Goal: Information Seeking & Learning: Learn about a topic

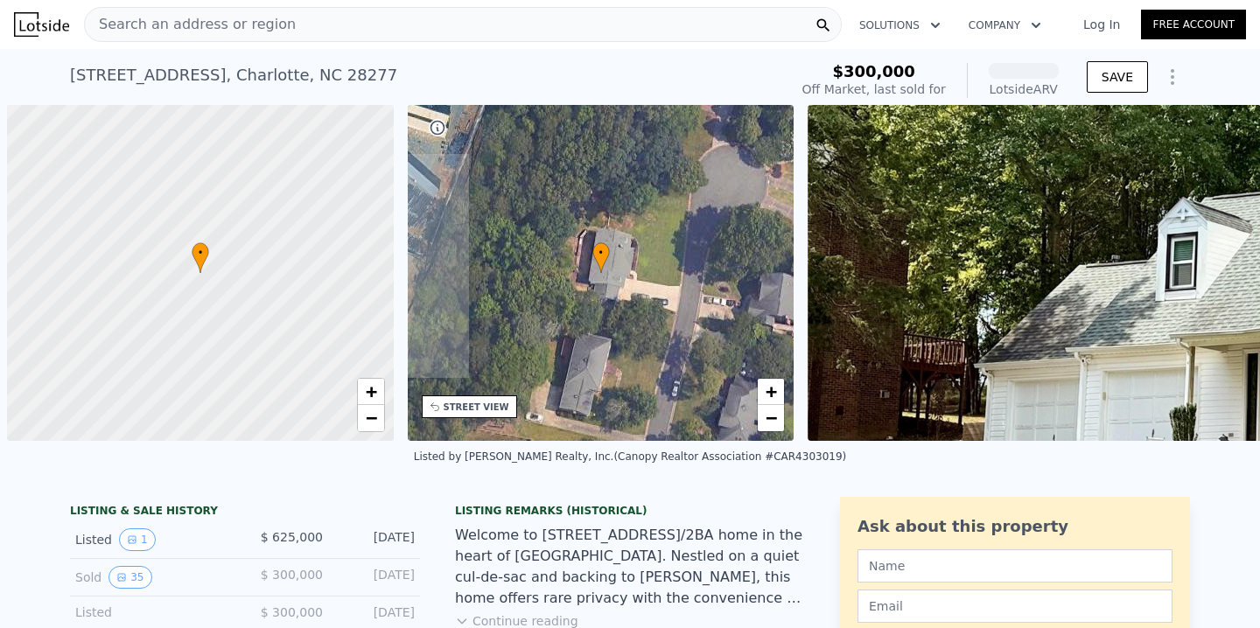
scroll to position [0, 7]
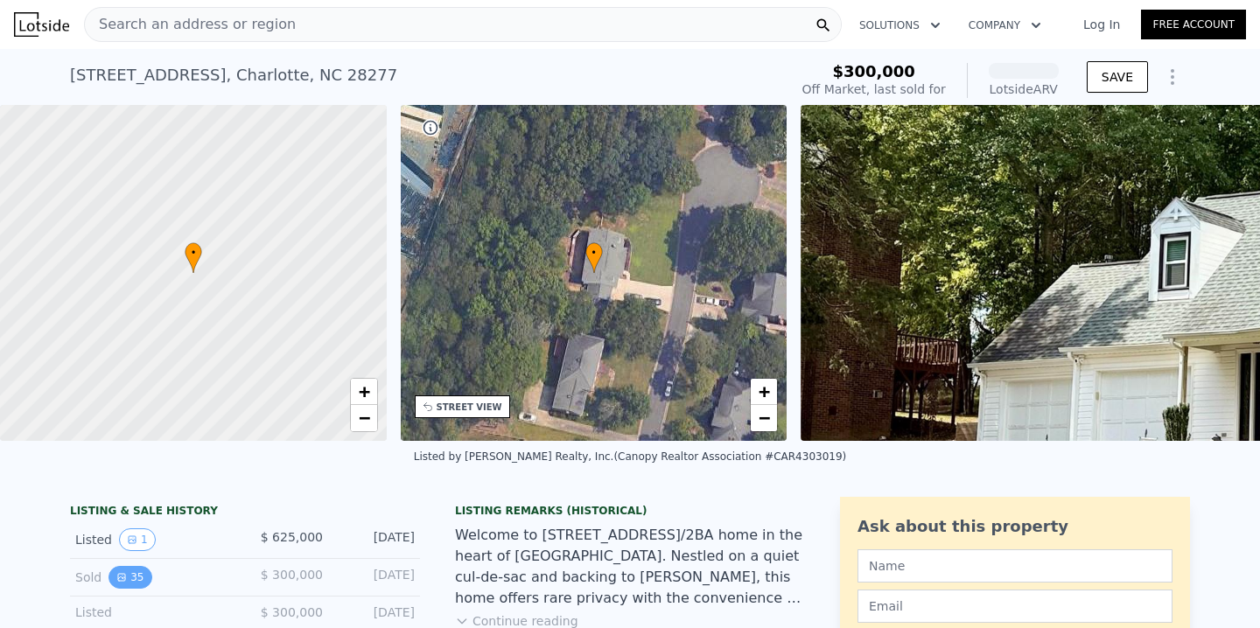
click at [130, 566] on button "35" at bounding box center [129, 577] width 43 height 23
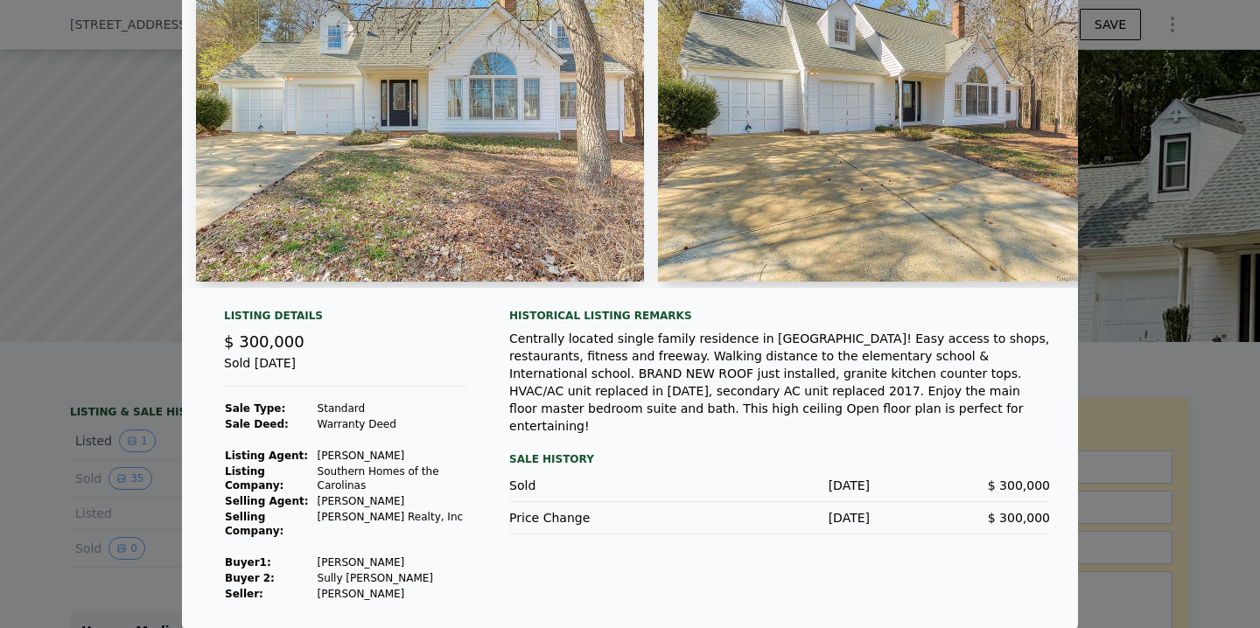
scroll to position [0, 0]
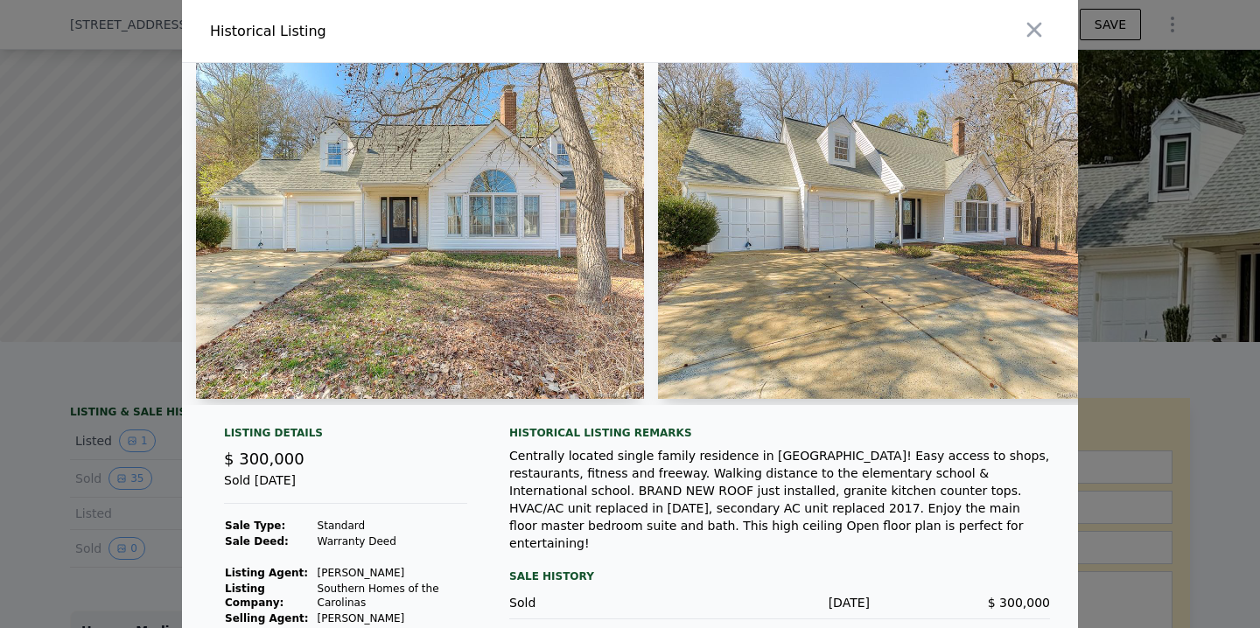
click at [1057, 213] on img at bounding box center [882, 231] width 448 height 336
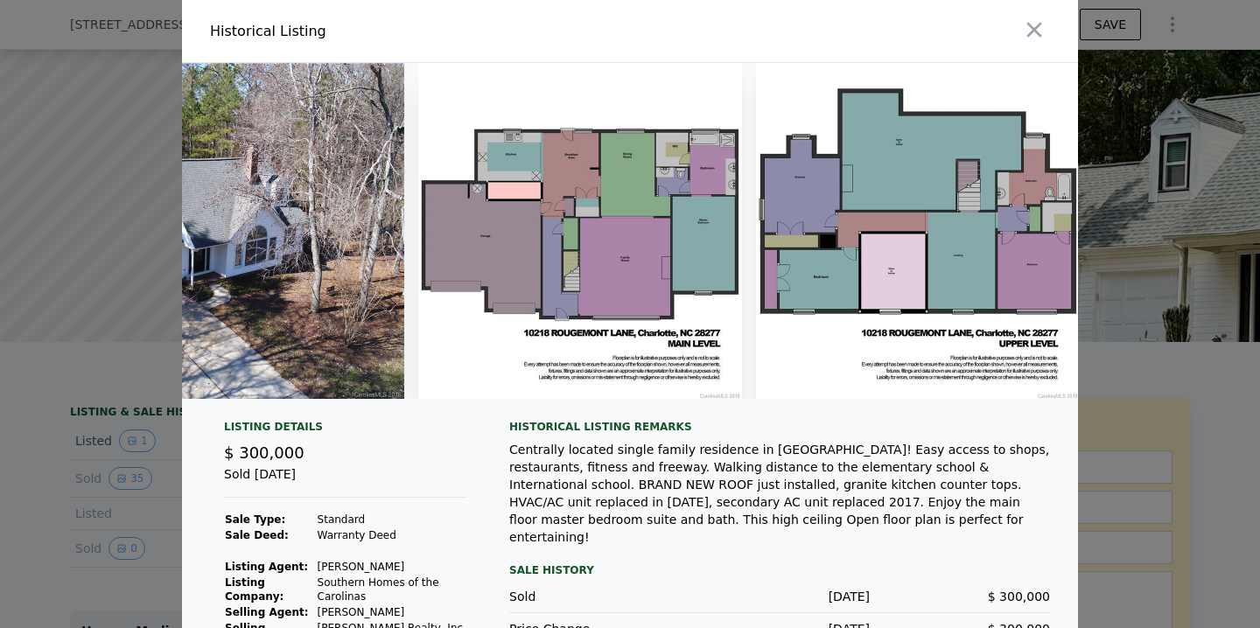
scroll to position [0, 15048]
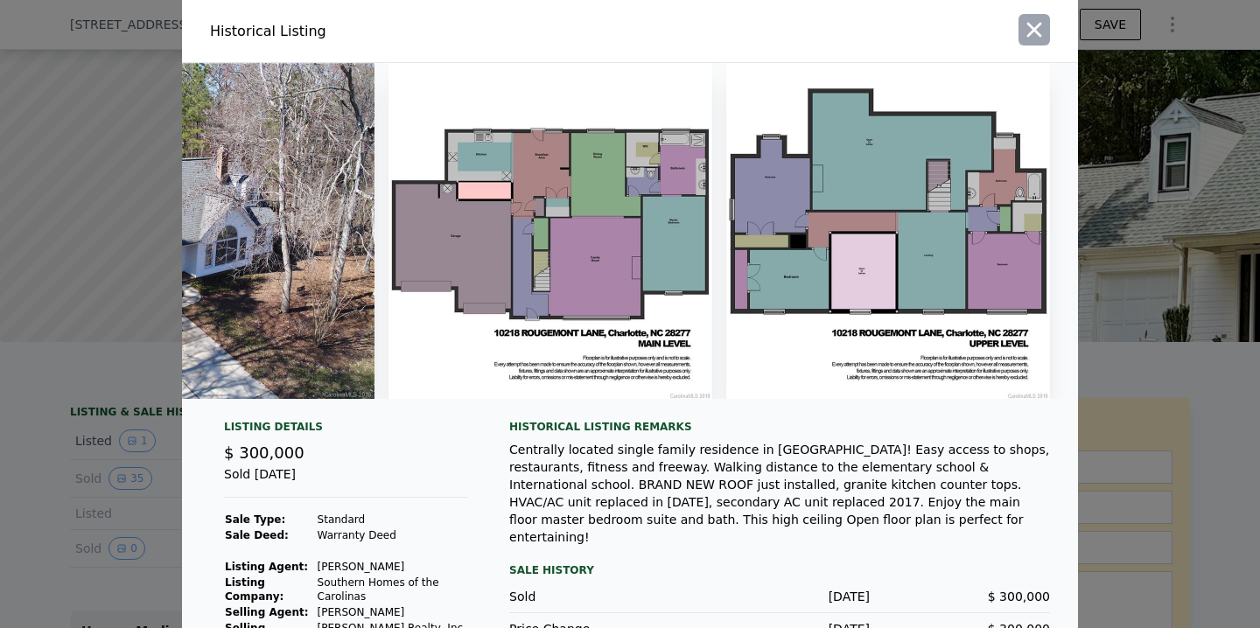
click at [1029, 31] on icon "button" at bounding box center [1034, 29] width 24 height 24
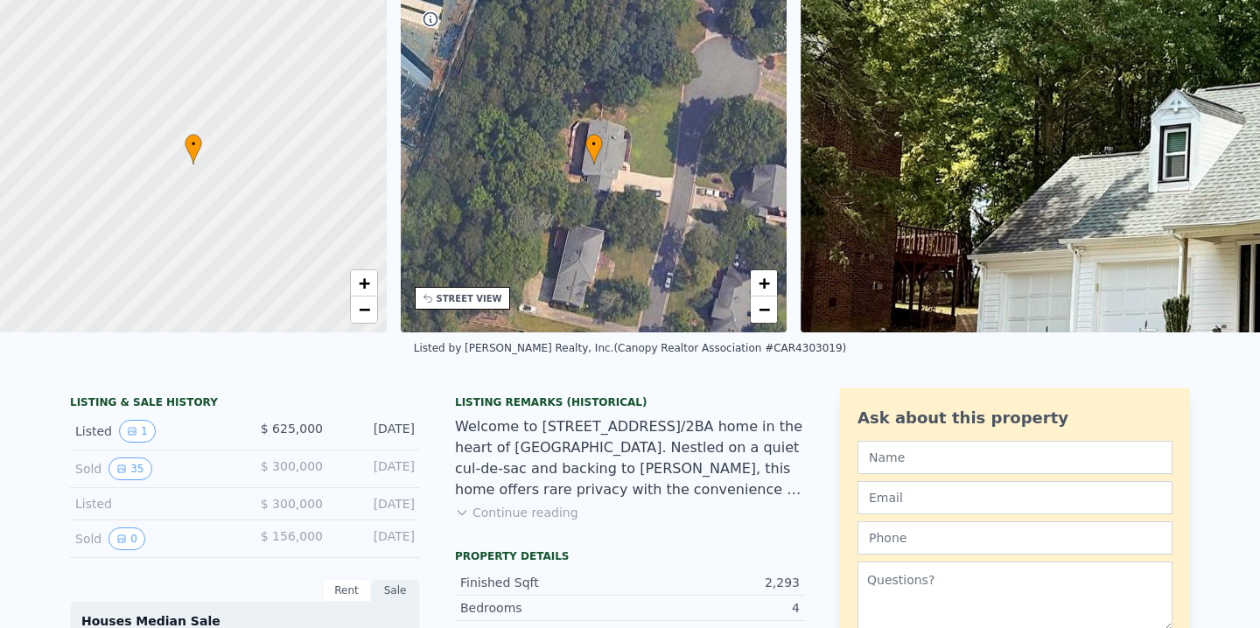
scroll to position [0, 0]
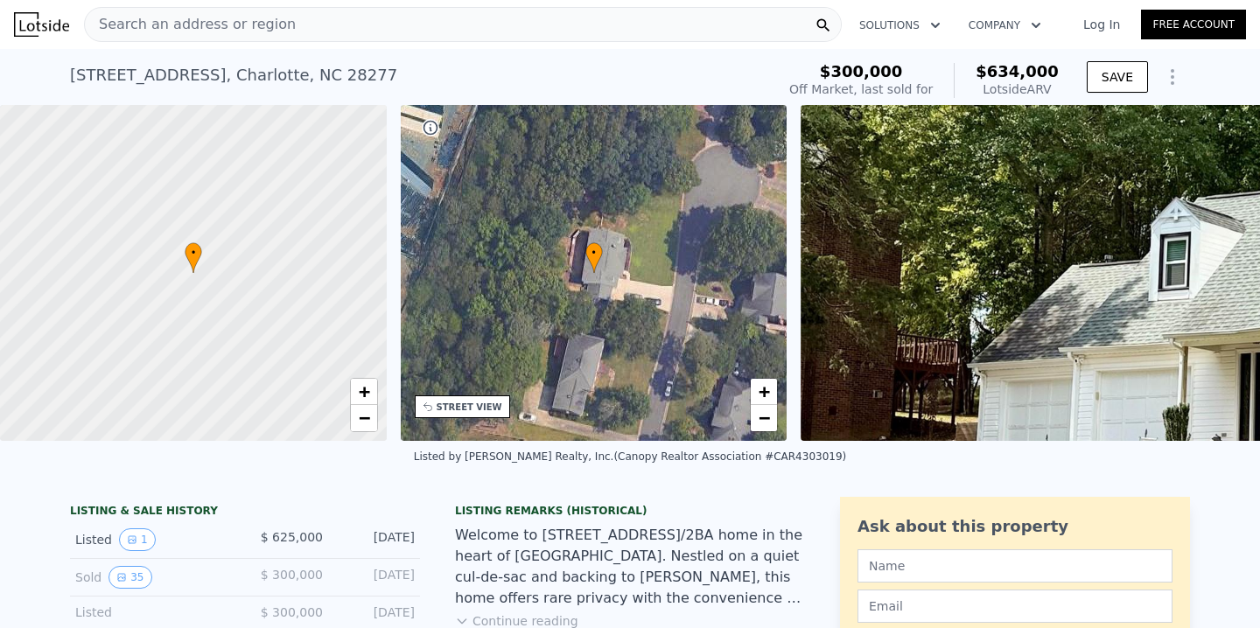
click at [246, 29] on span "Search an address or region" at bounding box center [190, 24] width 211 height 21
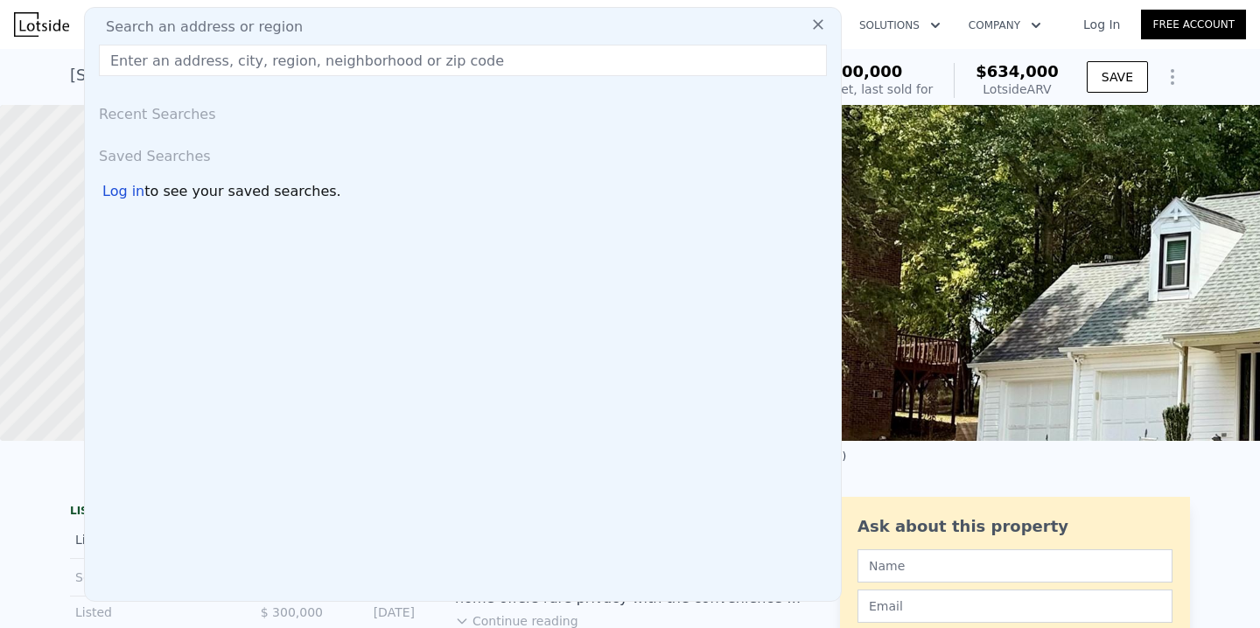
click at [225, 61] on input "text" at bounding box center [463, 60] width 728 height 31
click at [208, 65] on input "text" at bounding box center [463, 60] width 728 height 31
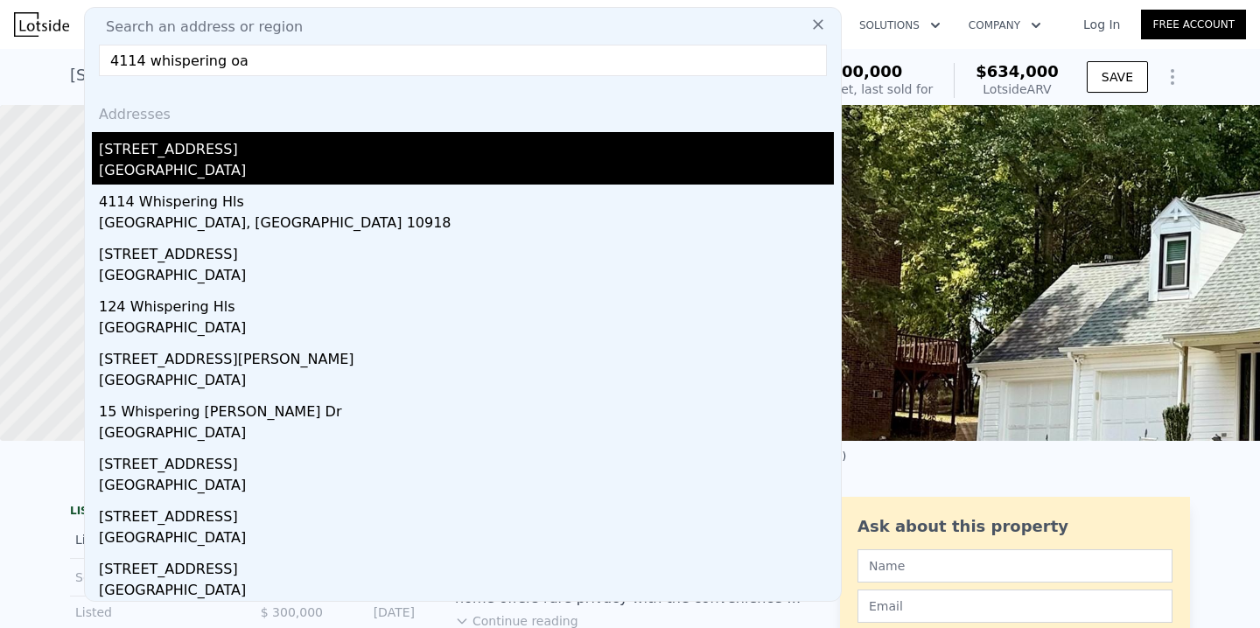
type input "4114 whispering oa"
click at [189, 150] on div "4114 Whispering Oaks Dr" at bounding box center [466, 146] width 735 height 28
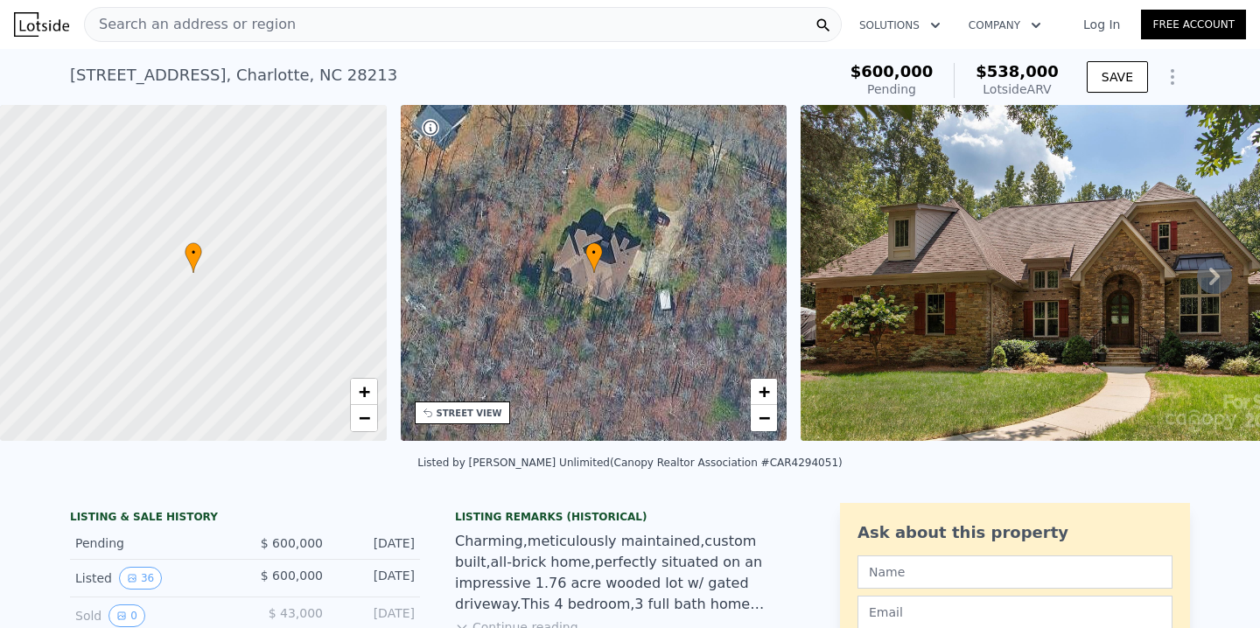
click at [865, 262] on img at bounding box center [1052, 273] width 504 height 336
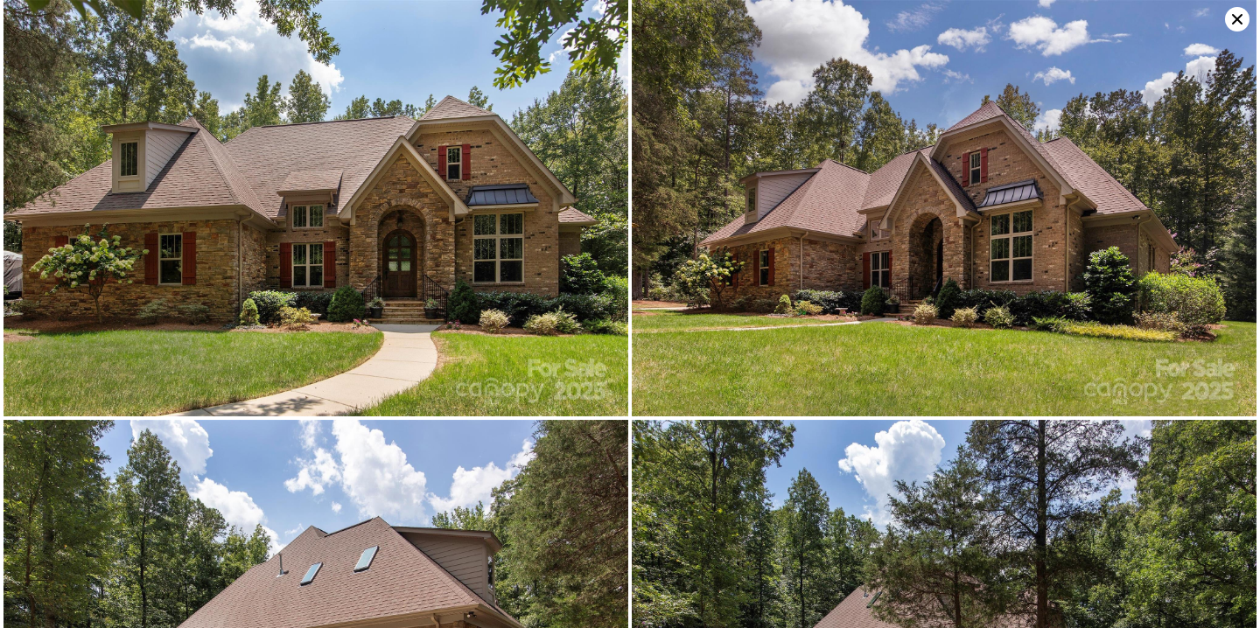
click at [1239, 17] on icon at bounding box center [1237, 19] width 10 height 10
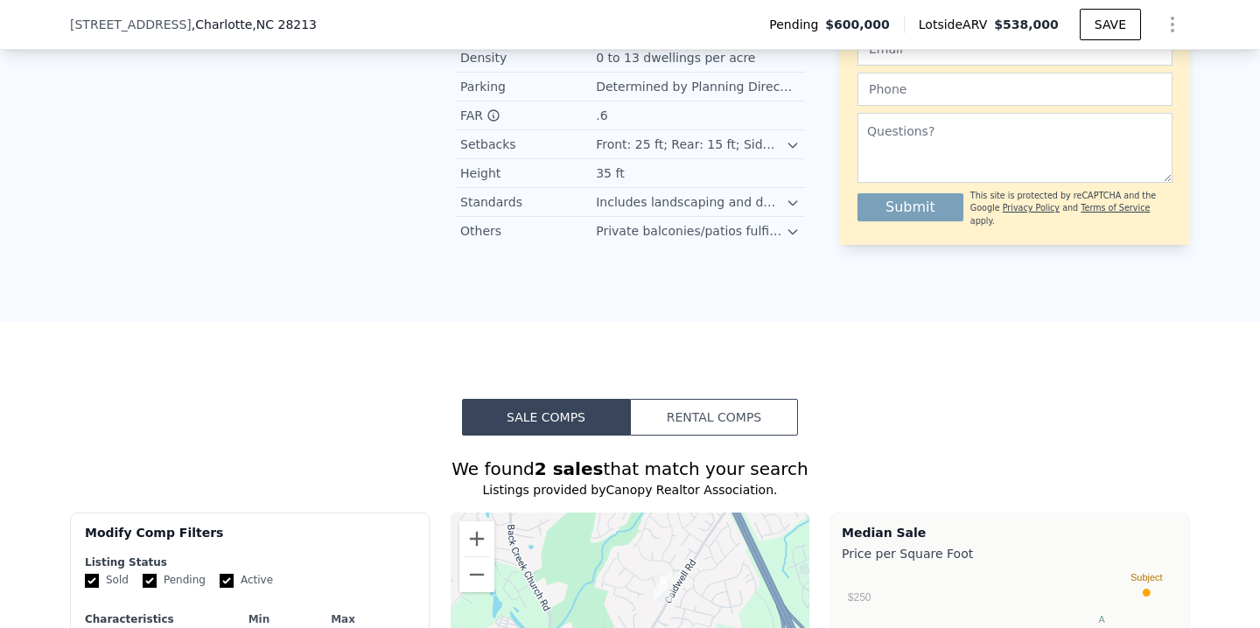
scroll to position [1299, 0]
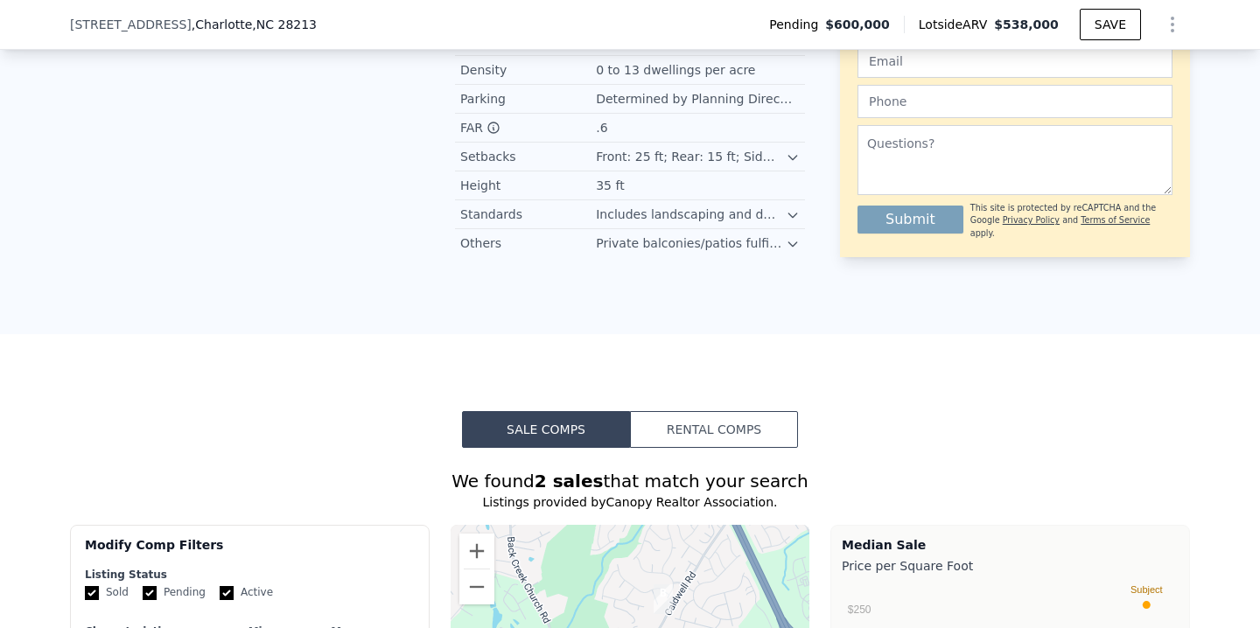
click at [789, 154] on icon at bounding box center [792, 157] width 14 height 14
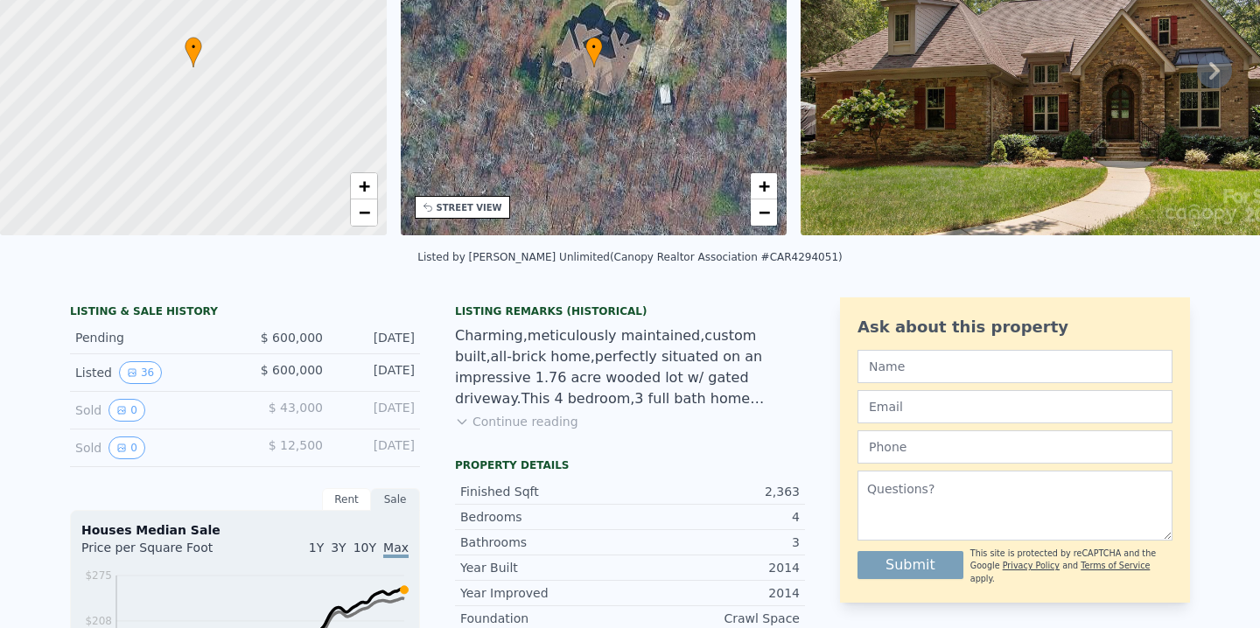
scroll to position [0, 0]
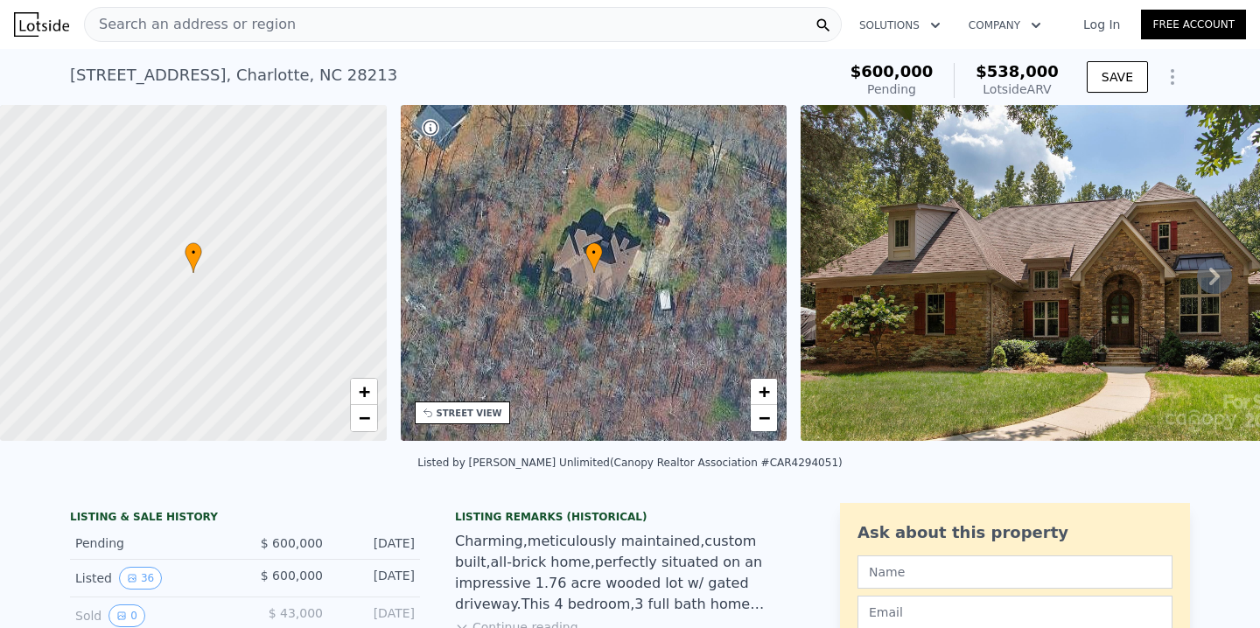
click at [364, 31] on div "Search an address or region" at bounding box center [462, 24] width 757 height 35
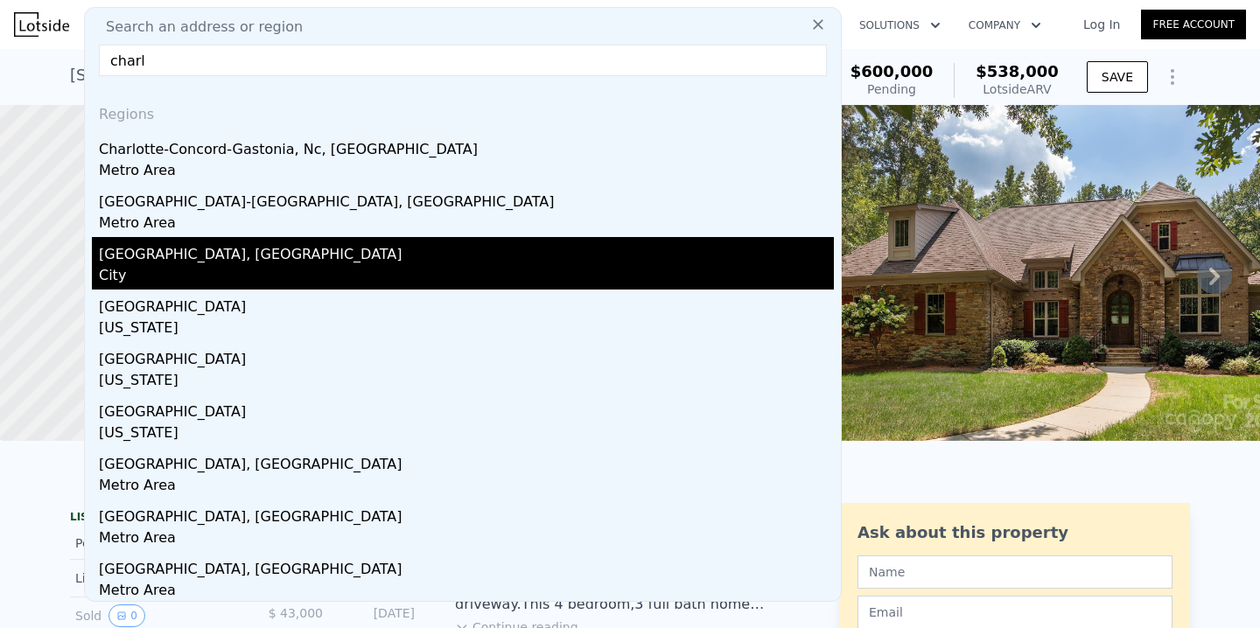
type input "charl"
click at [193, 267] on div "City" at bounding box center [466, 277] width 735 height 24
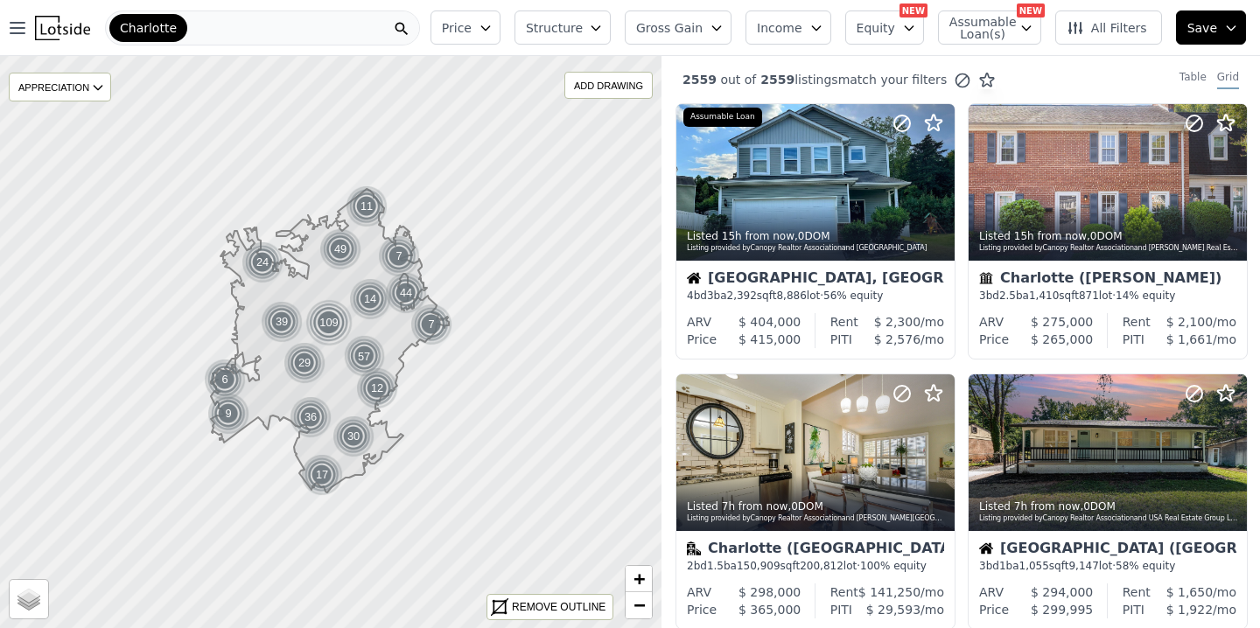
click at [789, 21] on span "Income" at bounding box center [779, 27] width 45 height 17
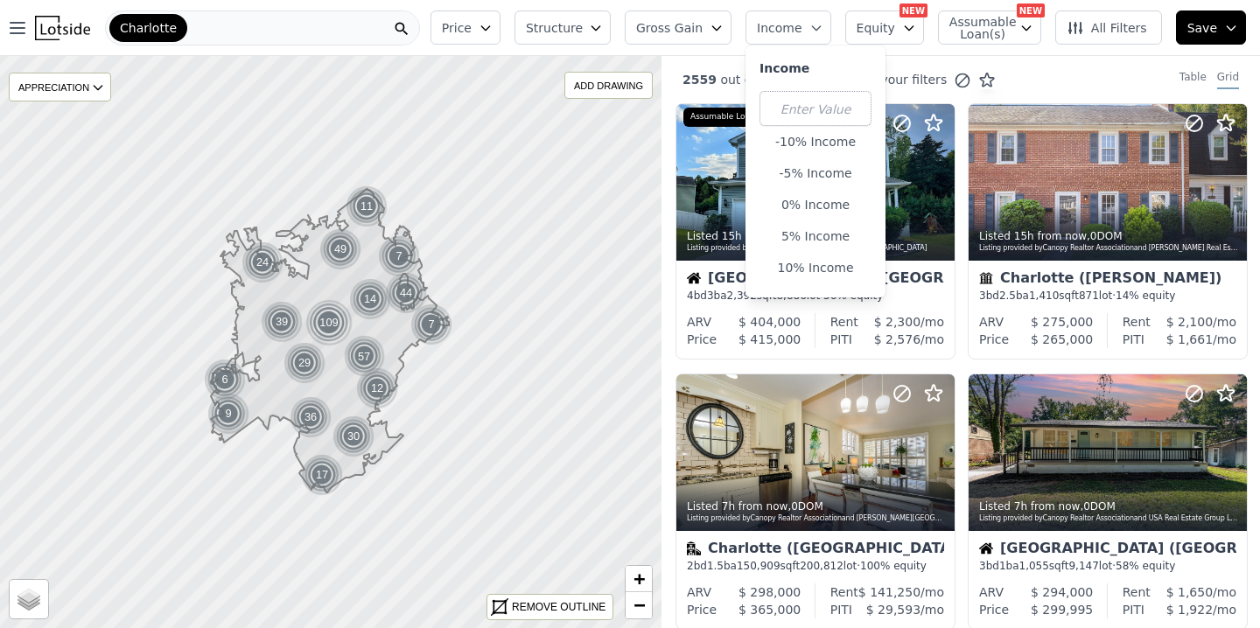
click at [789, 21] on span "Income" at bounding box center [779, 27] width 45 height 17
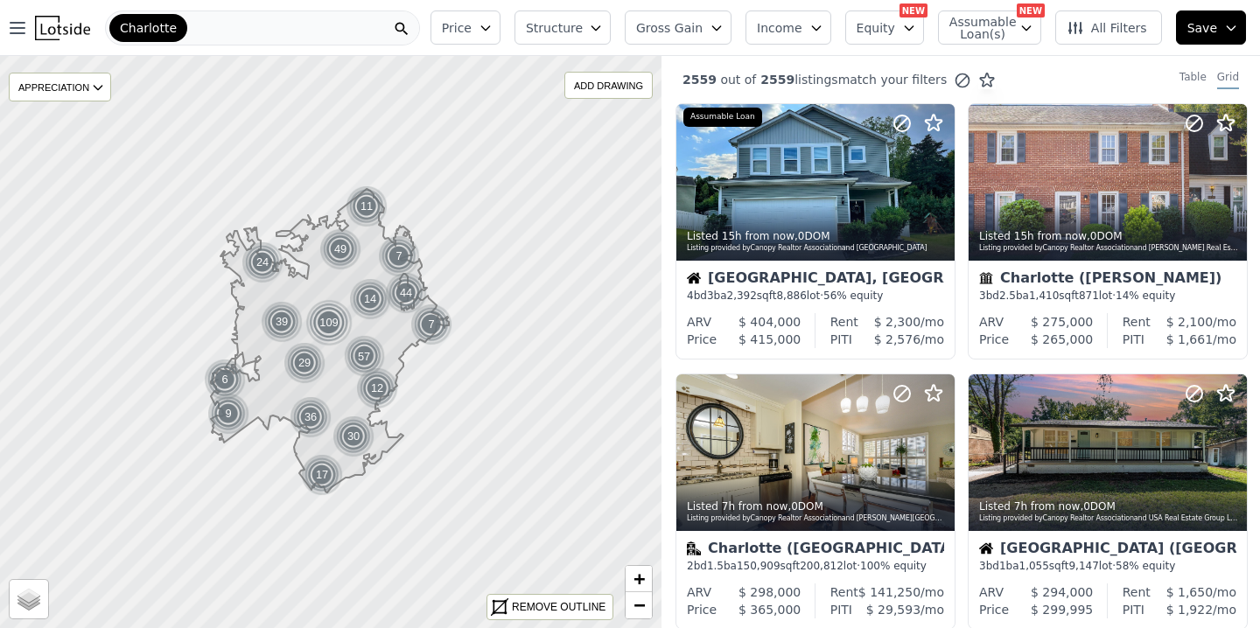
click at [574, 31] on span "Structure" at bounding box center [554, 27] width 56 height 17
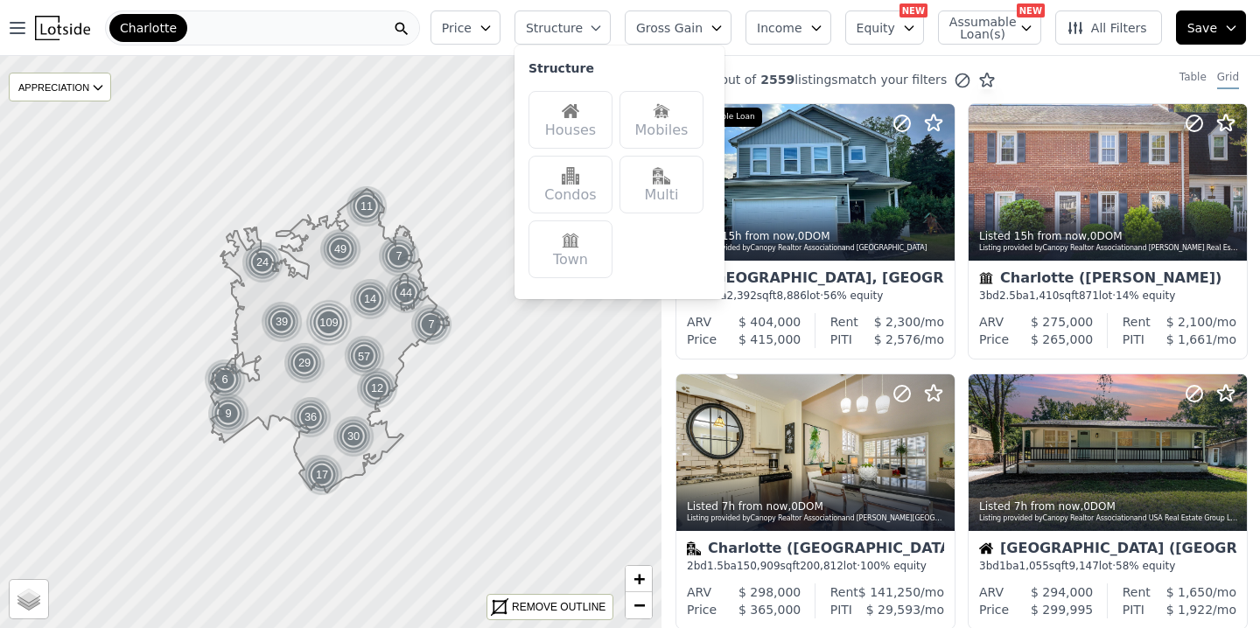
click at [581, 124] on div "Houses" at bounding box center [570, 120] width 84 height 58
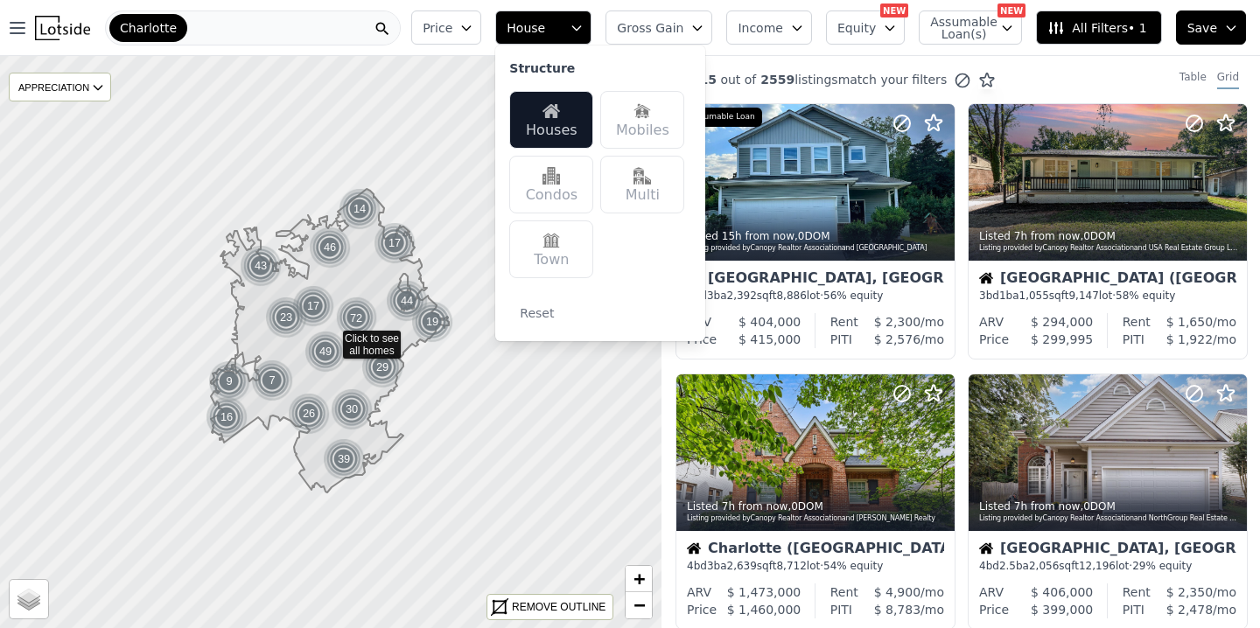
click at [1093, 35] on span "All Filters • 1" at bounding box center [1096, 27] width 99 height 17
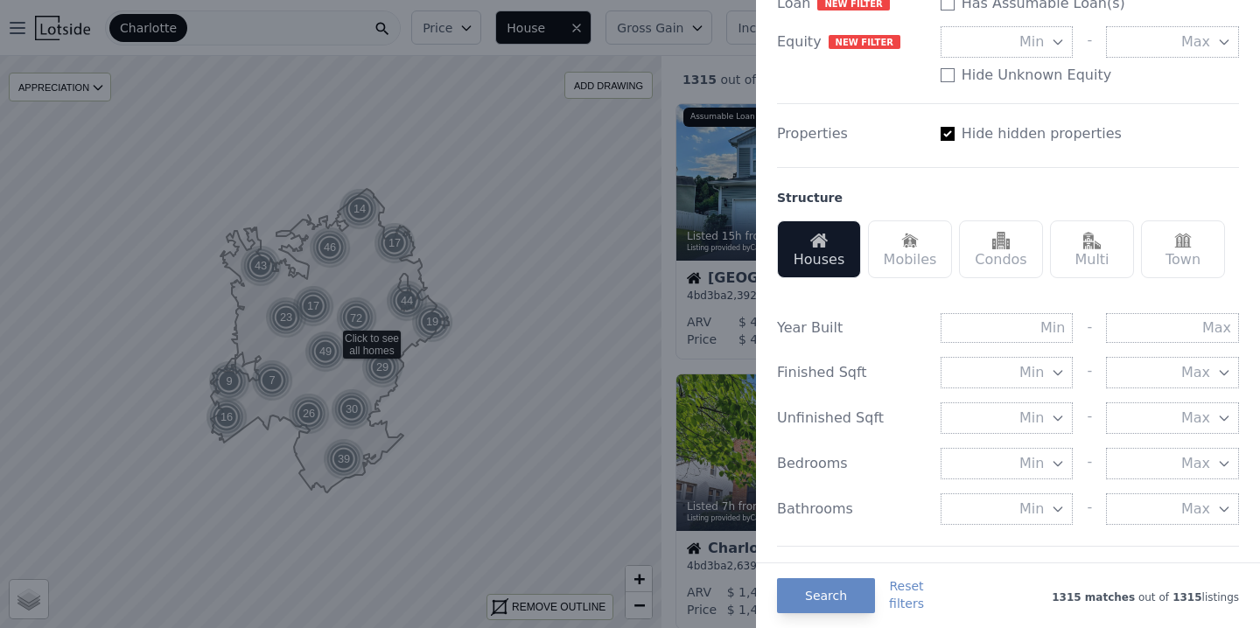
scroll to position [396, 0]
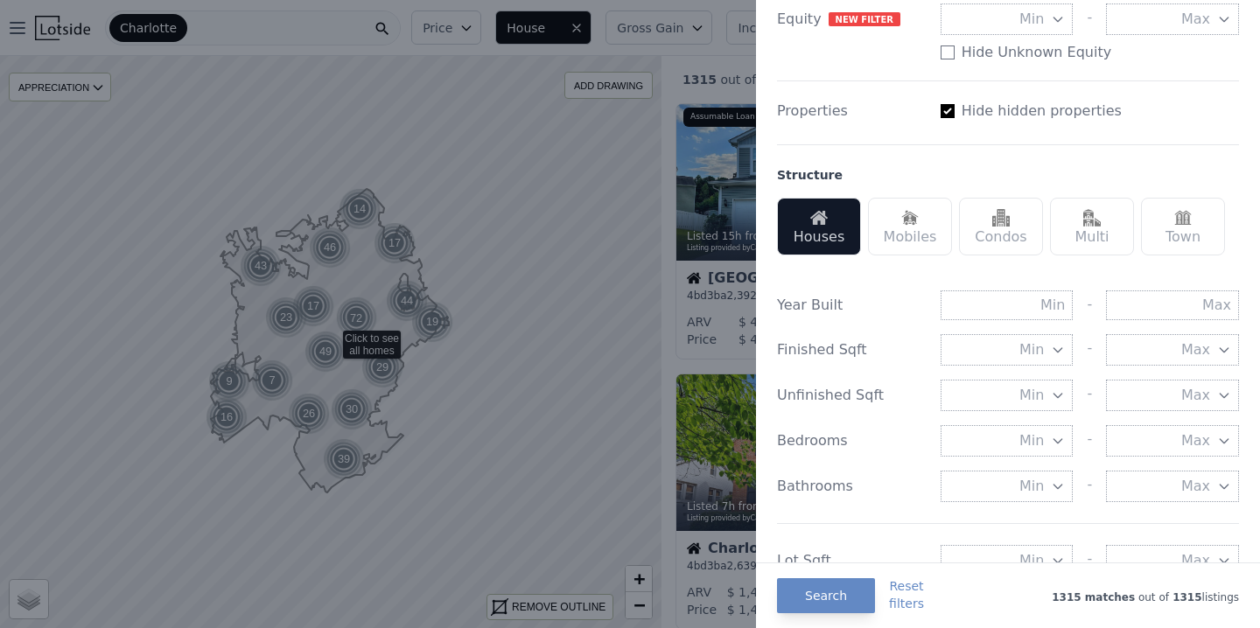
click at [1049, 345] on button "Min" at bounding box center [1006, 349] width 133 height 31
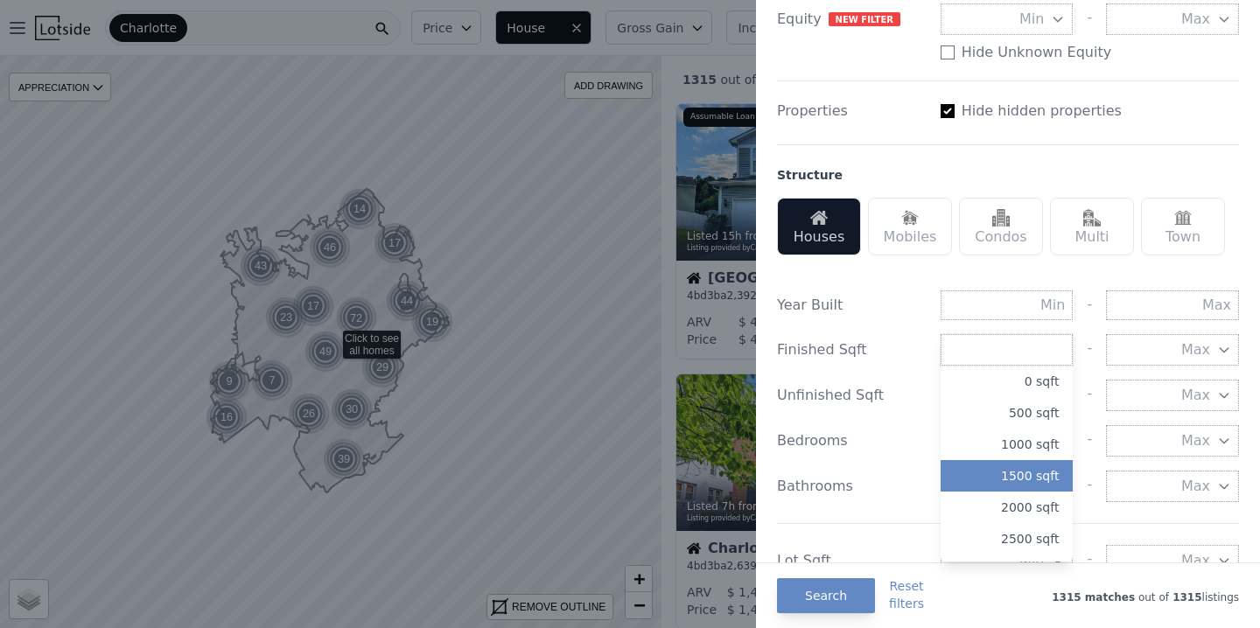
click at [1034, 468] on button "1500 sqft" at bounding box center [1006, 475] width 133 height 31
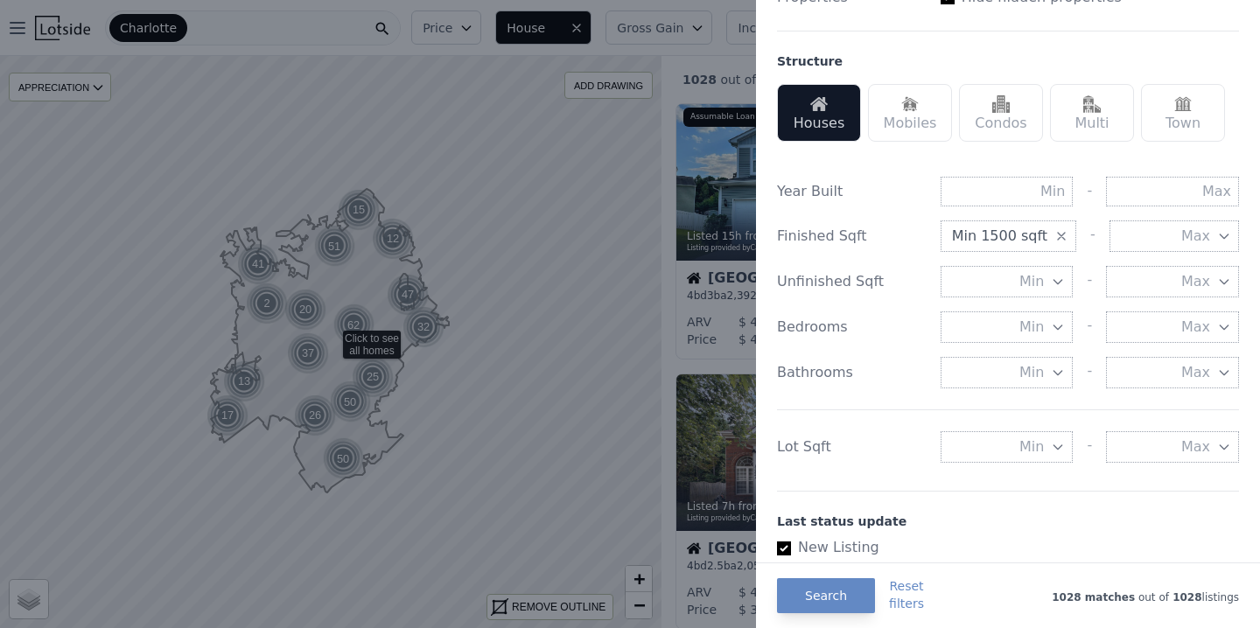
scroll to position [548, 0]
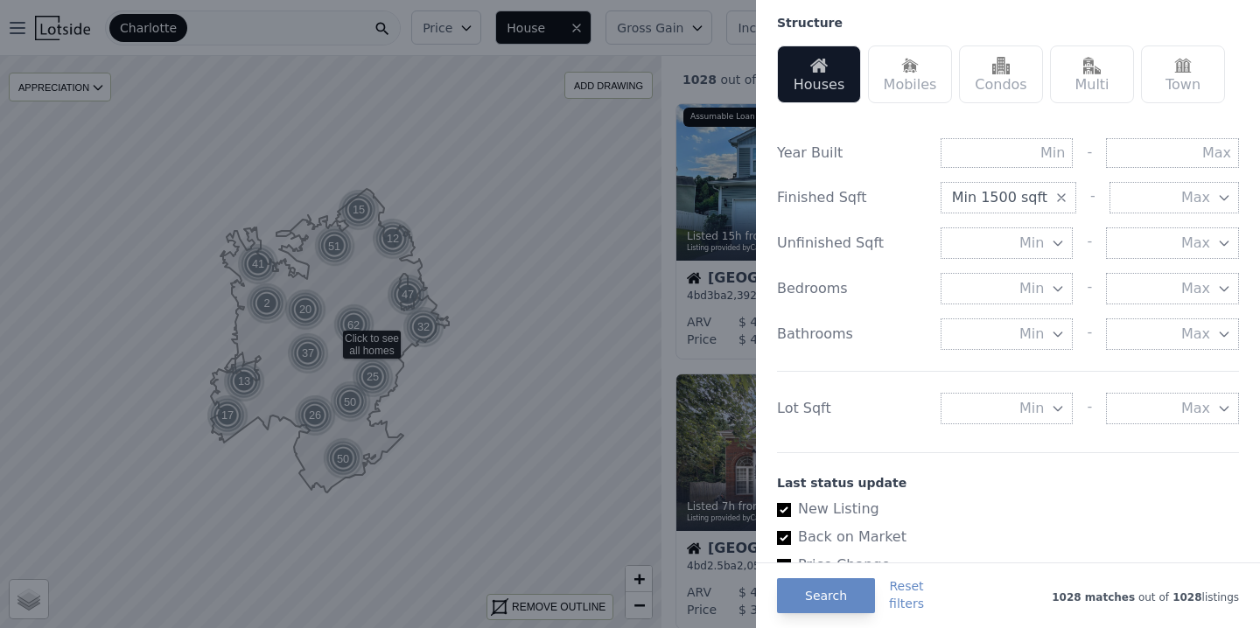
click at [1037, 403] on span "Min" at bounding box center [1031, 408] width 24 height 21
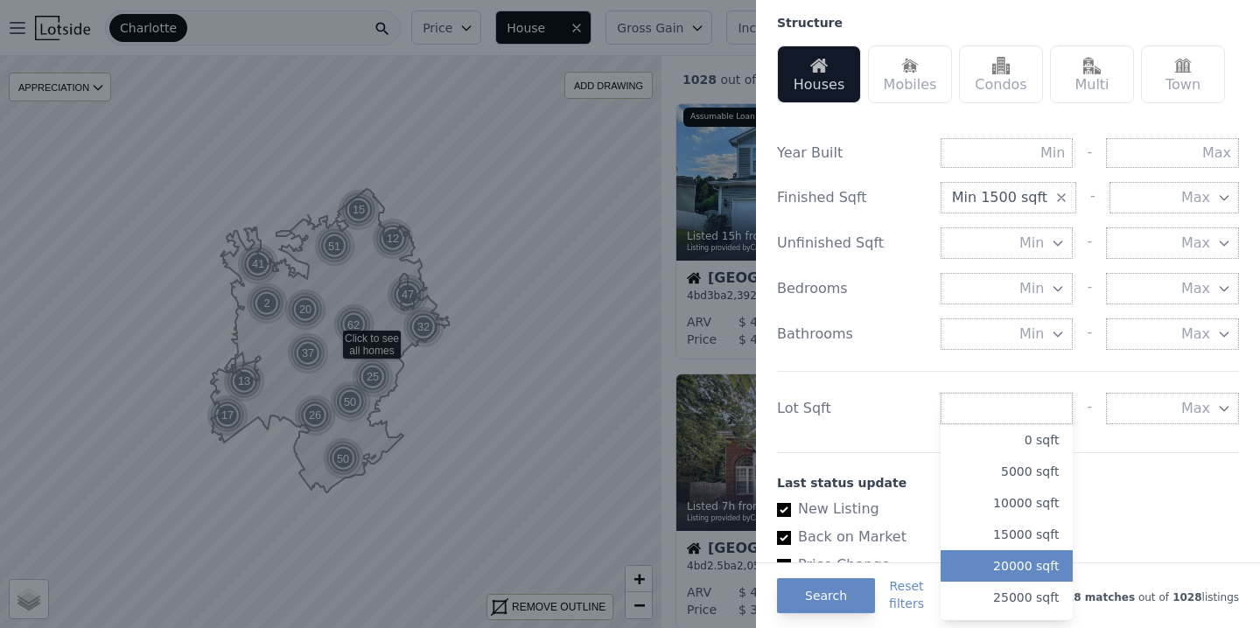
scroll to position [56, 0]
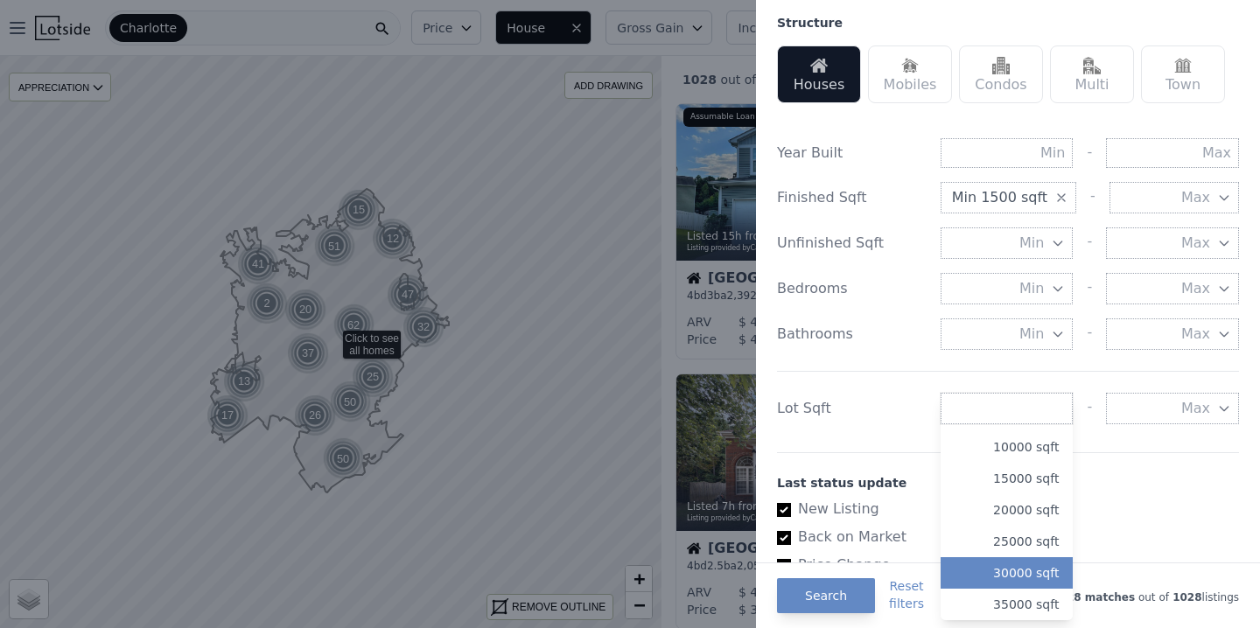
click at [1031, 562] on button "30000 sqft" at bounding box center [1006, 572] width 133 height 31
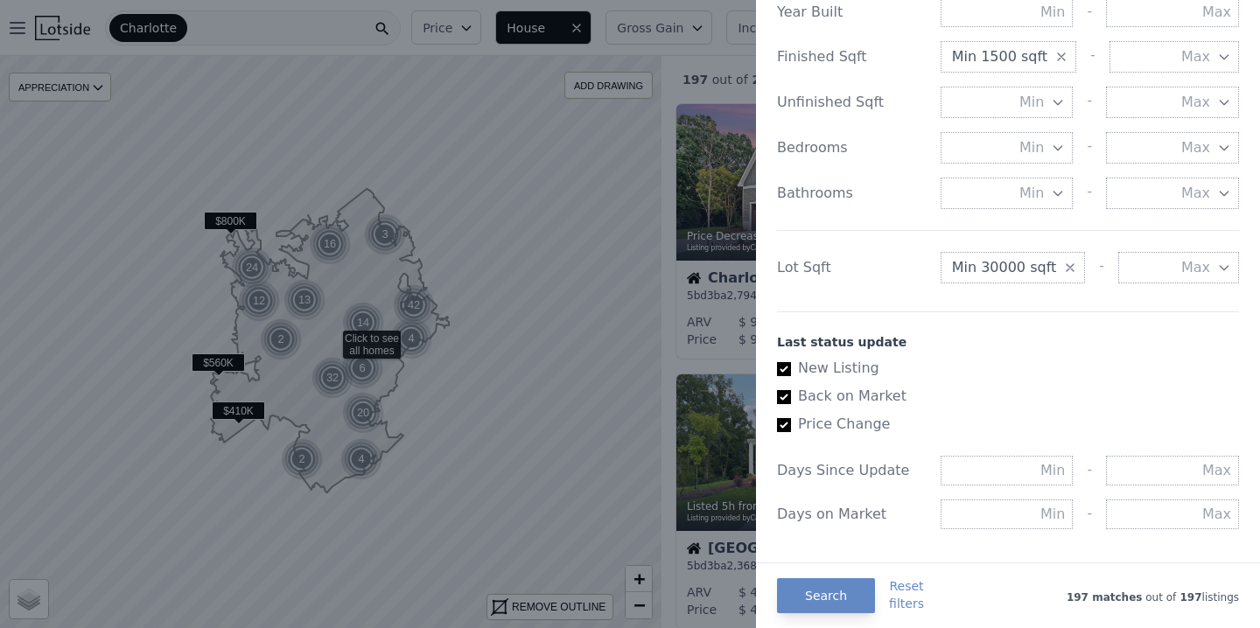
scroll to position [691, 0]
click at [1019, 276] on button "Min 30000 sqft" at bounding box center [1012, 265] width 145 height 31
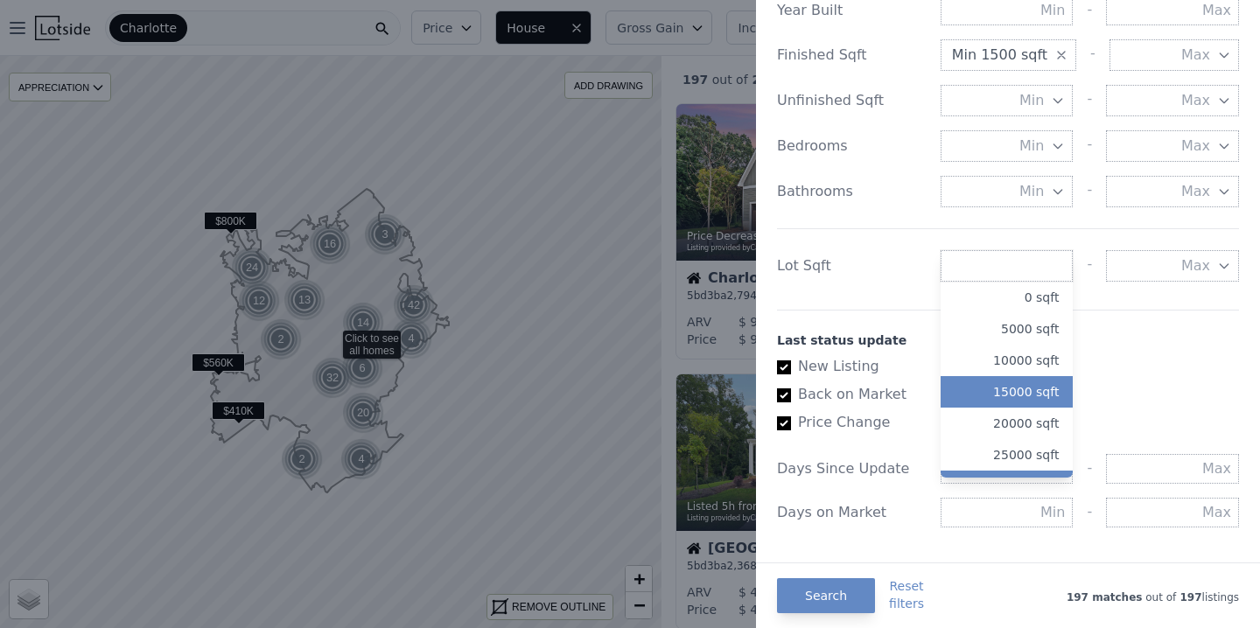
click at [1036, 389] on button "15000 sqft" at bounding box center [1006, 391] width 133 height 31
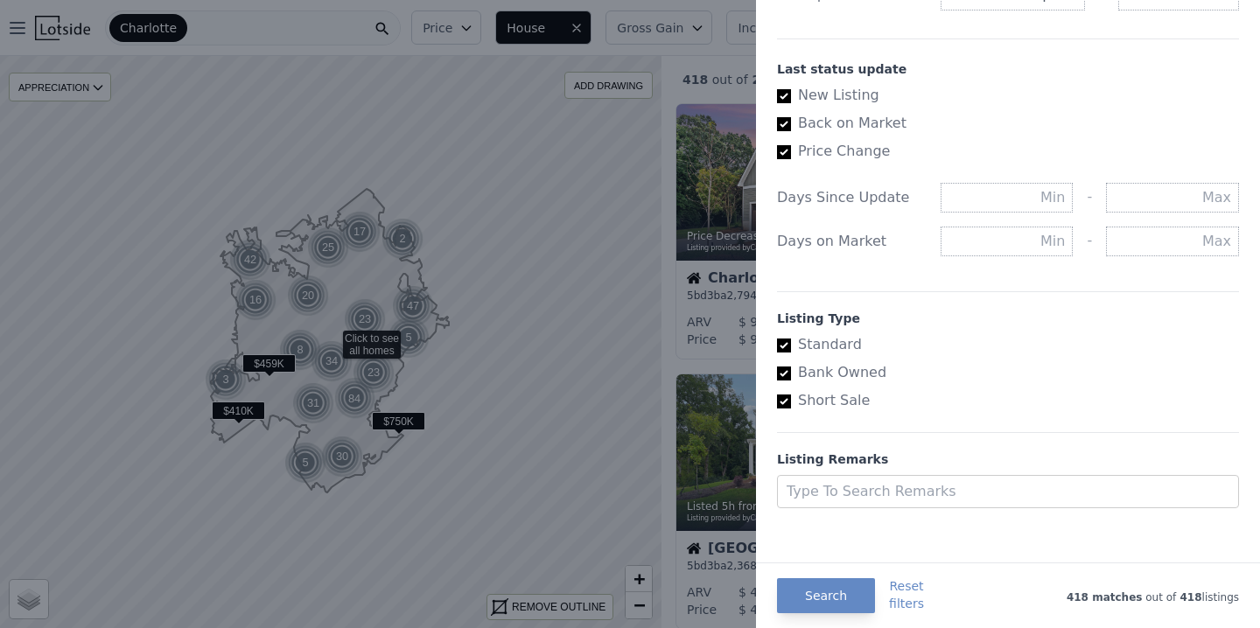
scroll to position [968, 0]
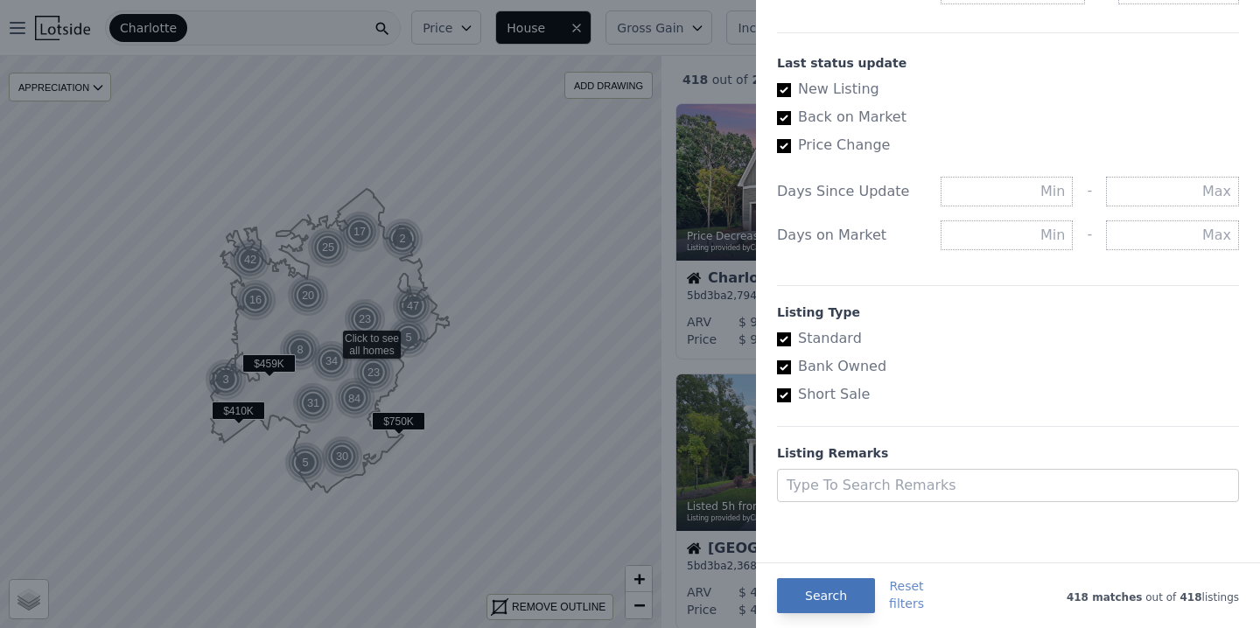
click at [836, 590] on button "Search" at bounding box center [826, 595] width 98 height 35
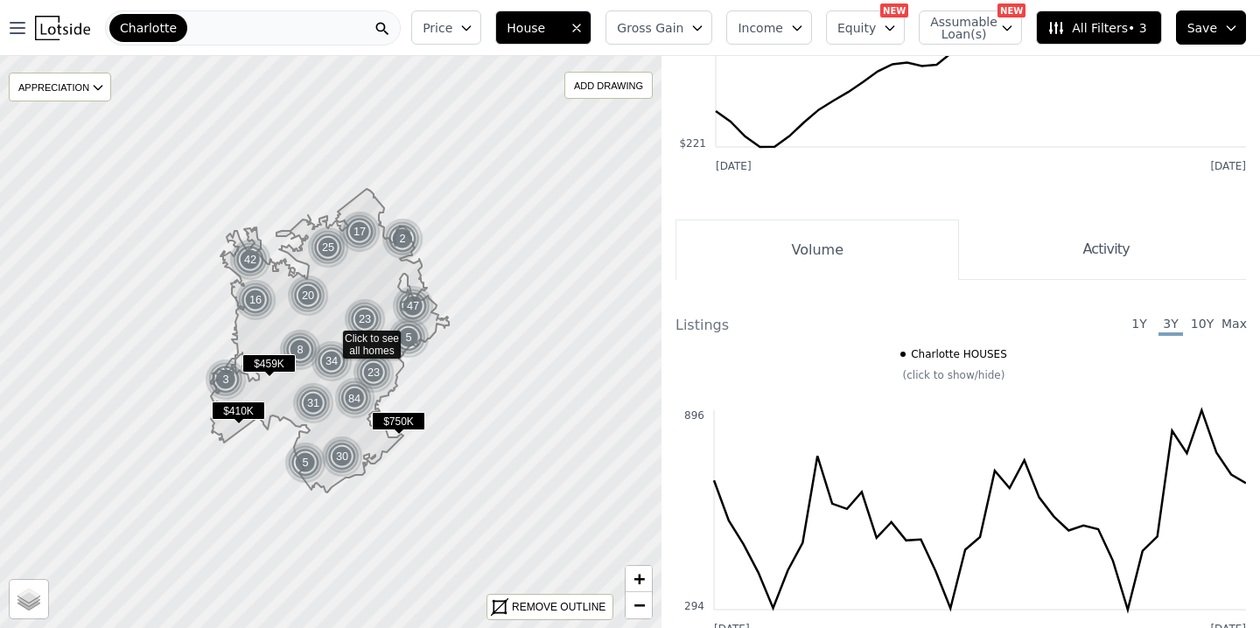
scroll to position [2301, 0]
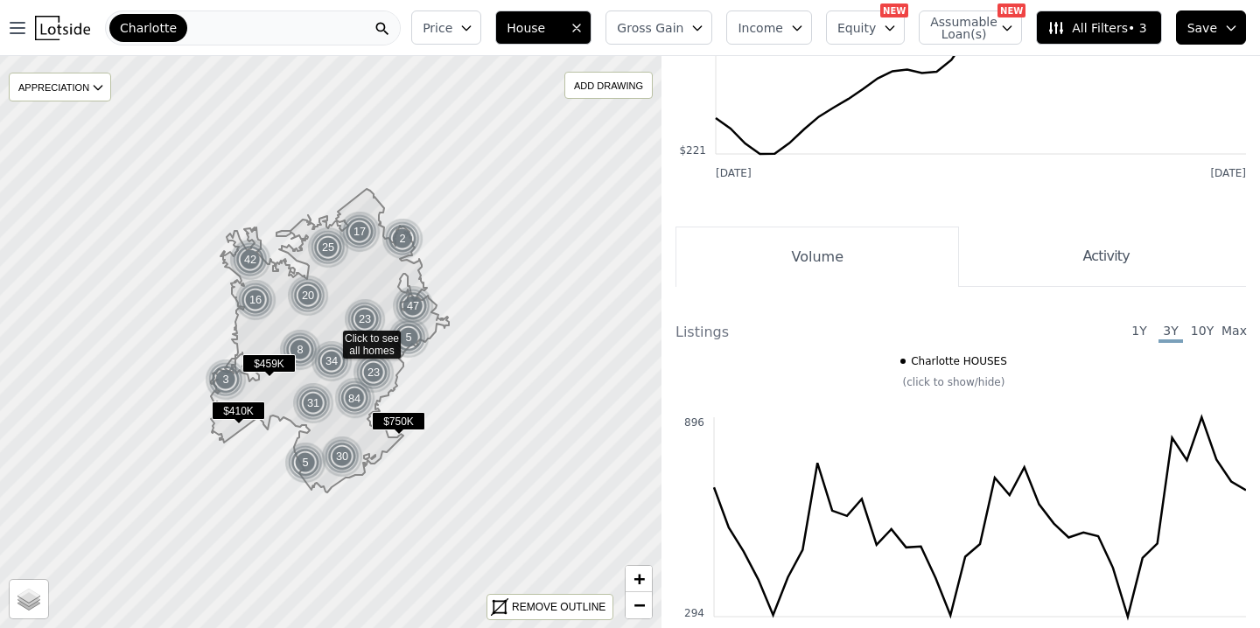
click at [1141, 322] on span "1Y" at bounding box center [1139, 332] width 24 height 21
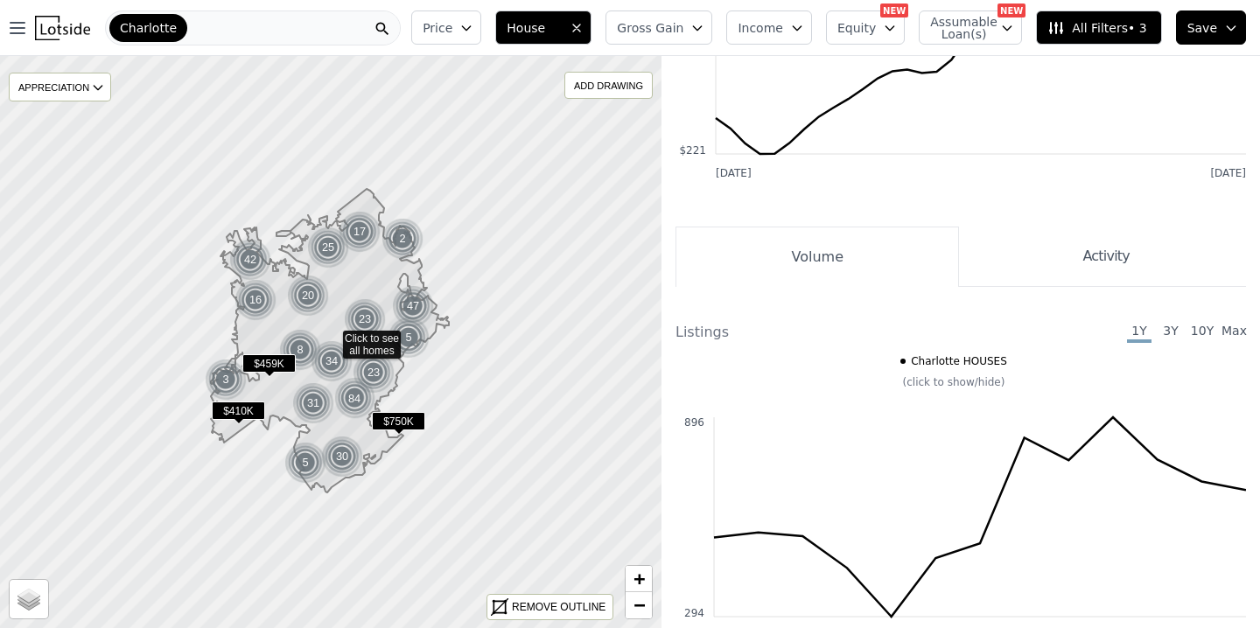
click at [1169, 322] on span "3Y" at bounding box center [1170, 332] width 24 height 21
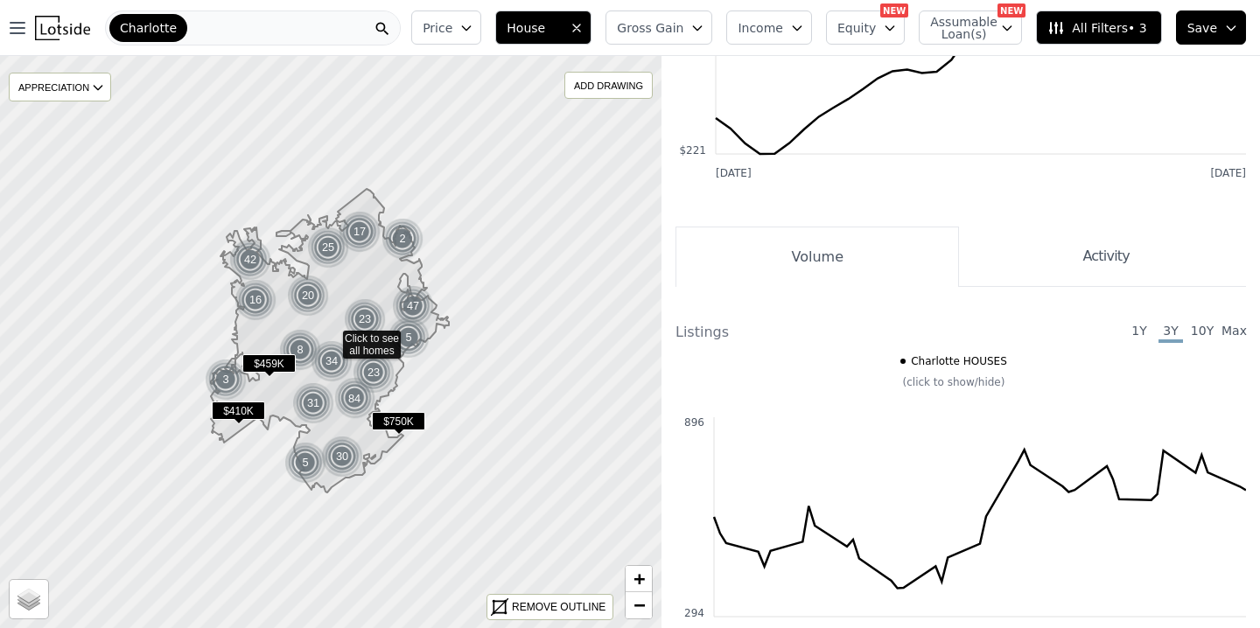
click at [1197, 322] on span "10Y" at bounding box center [1202, 332] width 24 height 21
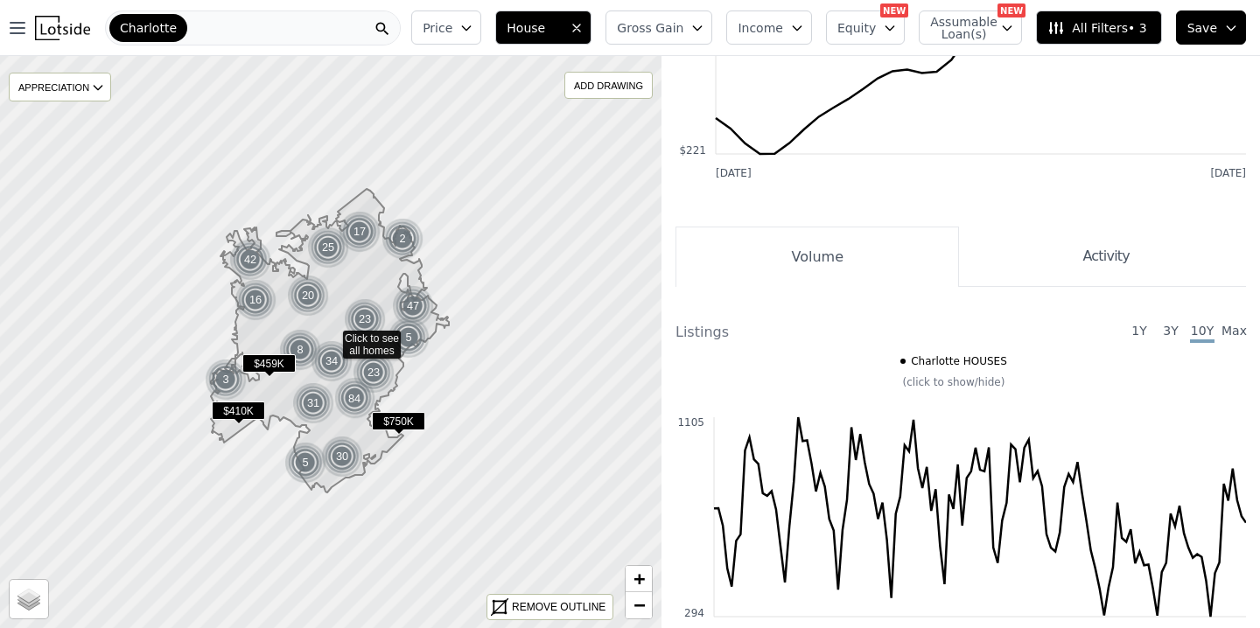
click at [1118, 238] on button "Activity" at bounding box center [1102, 257] width 287 height 60
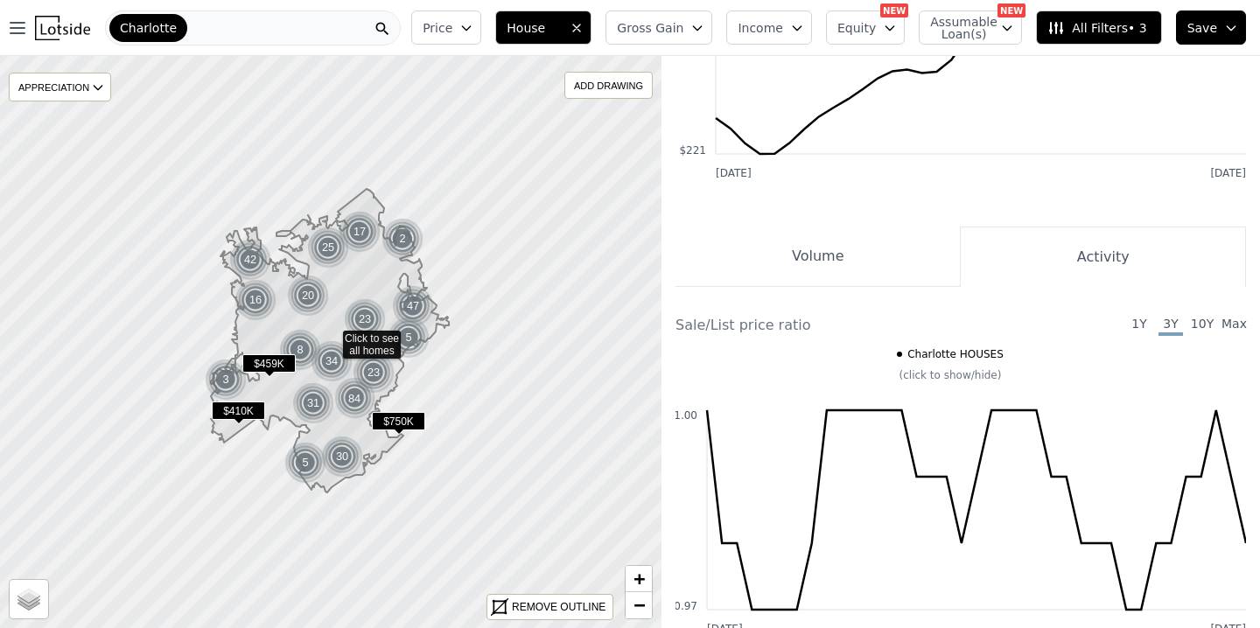
click at [1201, 315] on span "10Y" at bounding box center [1202, 325] width 24 height 21
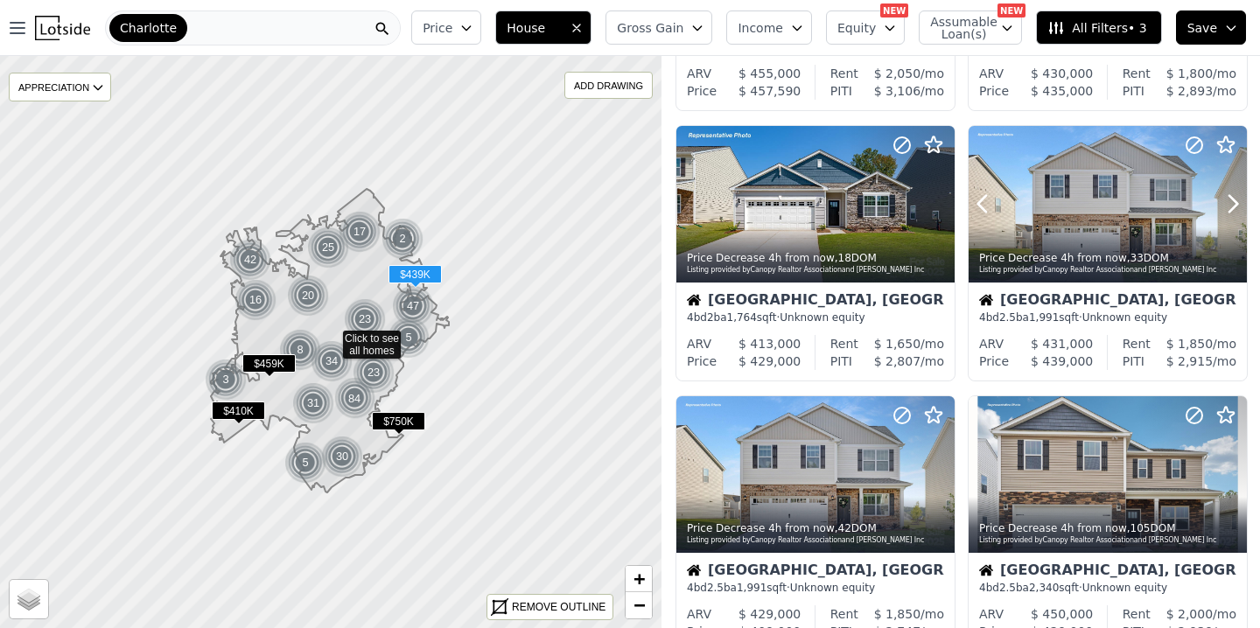
scroll to position [537, 0]
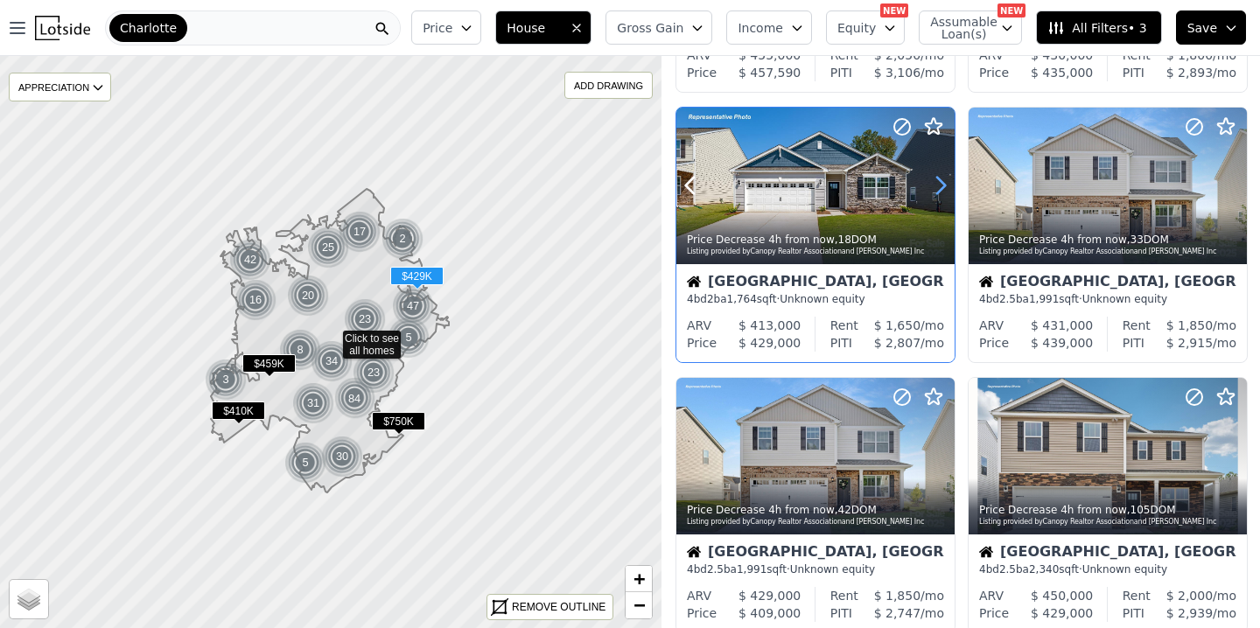
click at [932, 185] on icon at bounding box center [940, 185] width 28 height 28
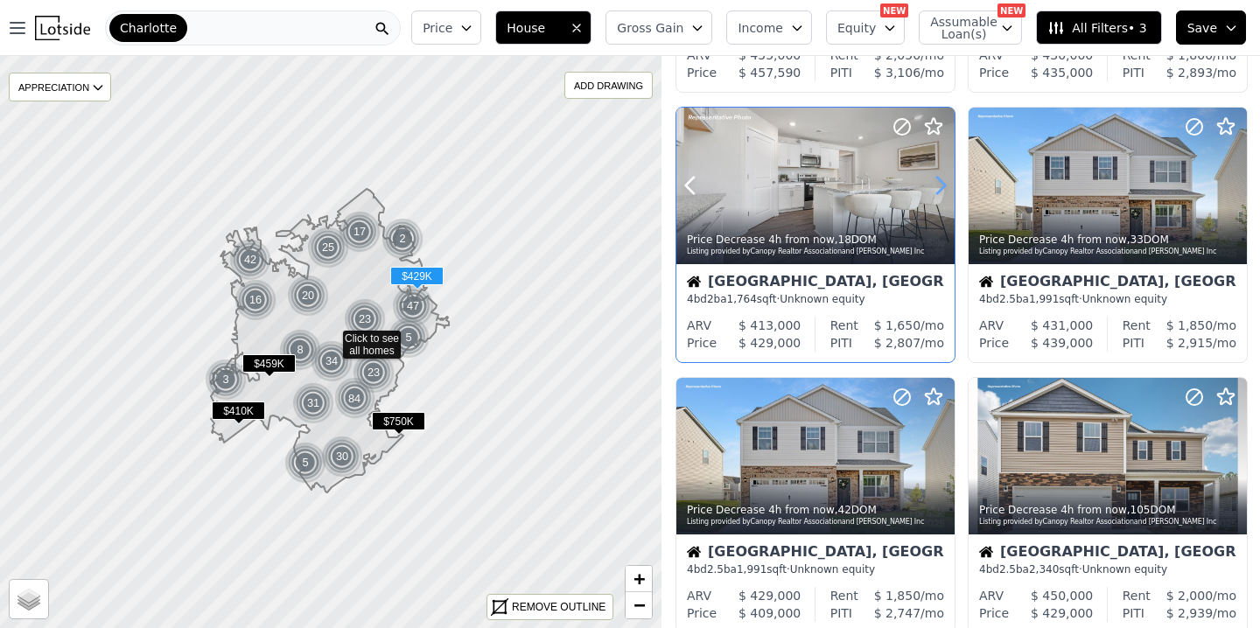
click at [932, 185] on icon at bounding box center [940, 185] width 28 height 28
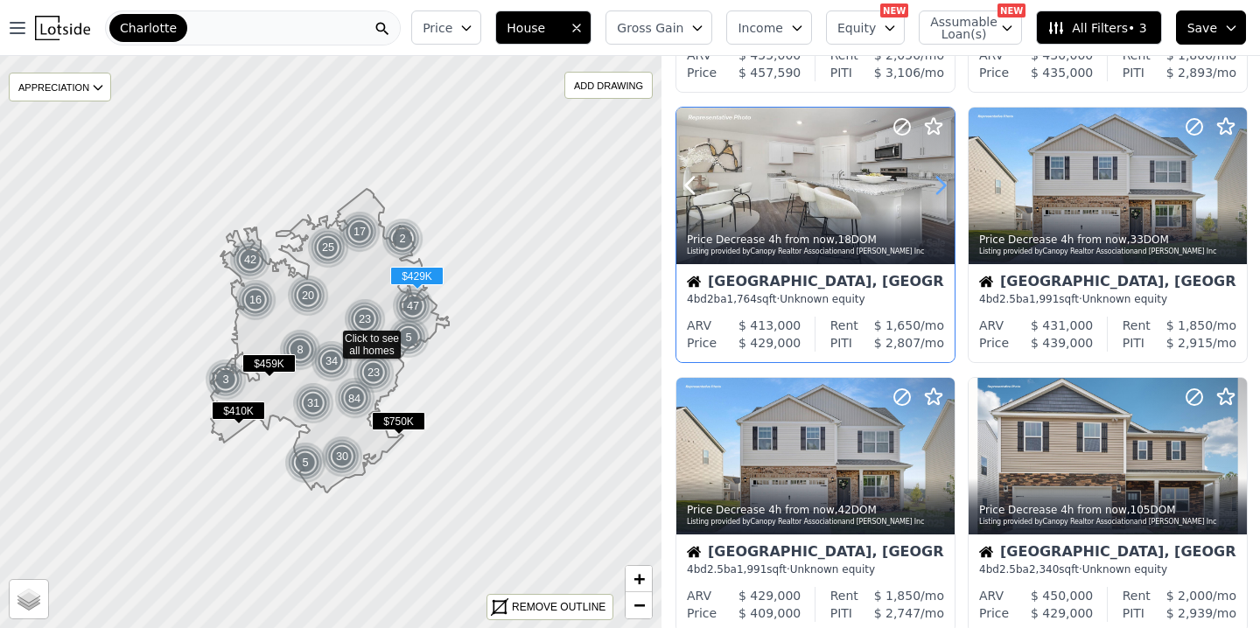
click at [932, 185] on icon at bounding box center [940, 185] width 28 height 28
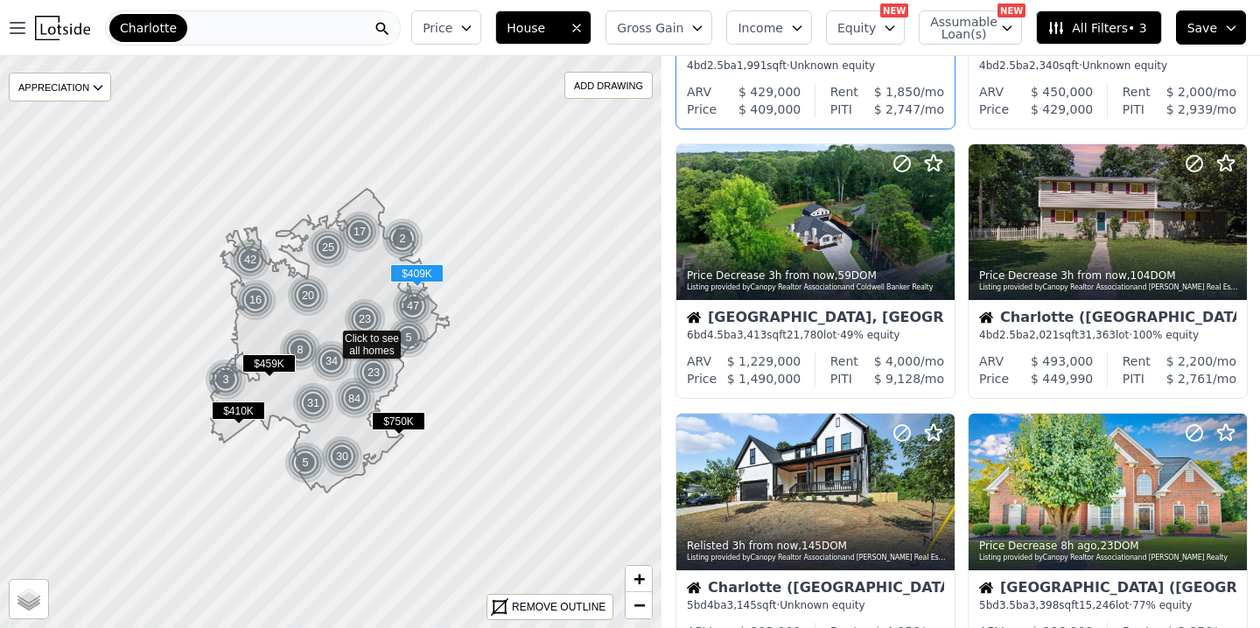
scroll to position [1049, 0]
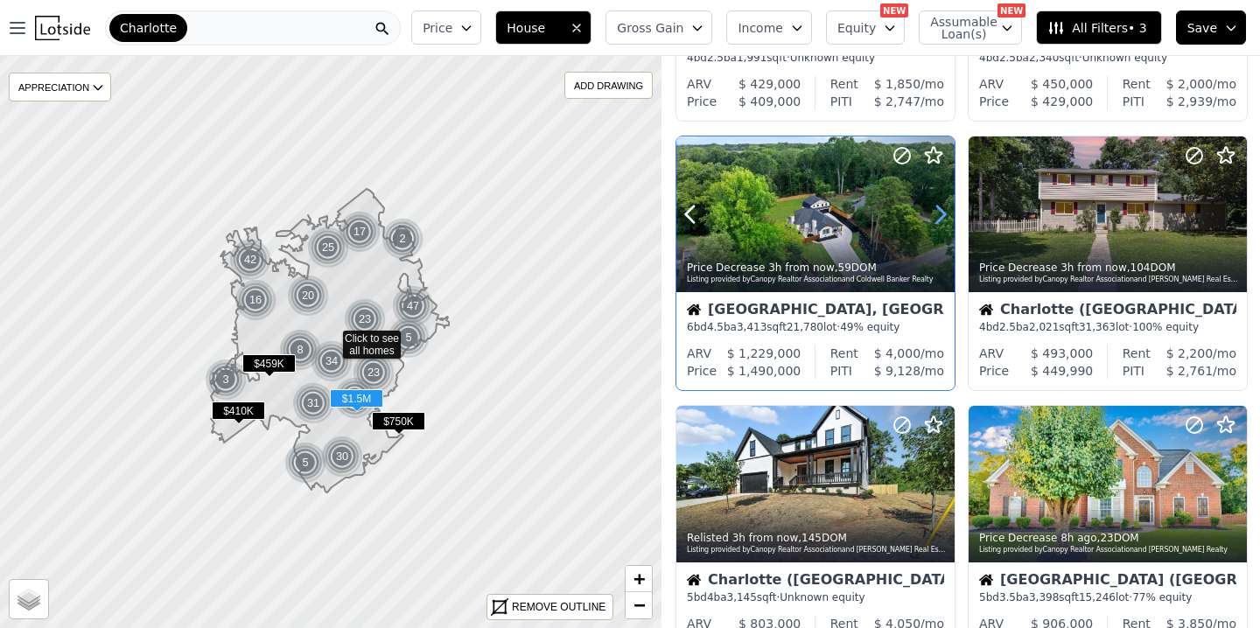
click at [939, 210] on icon at bounding box center [940, 214] width 28 height 28
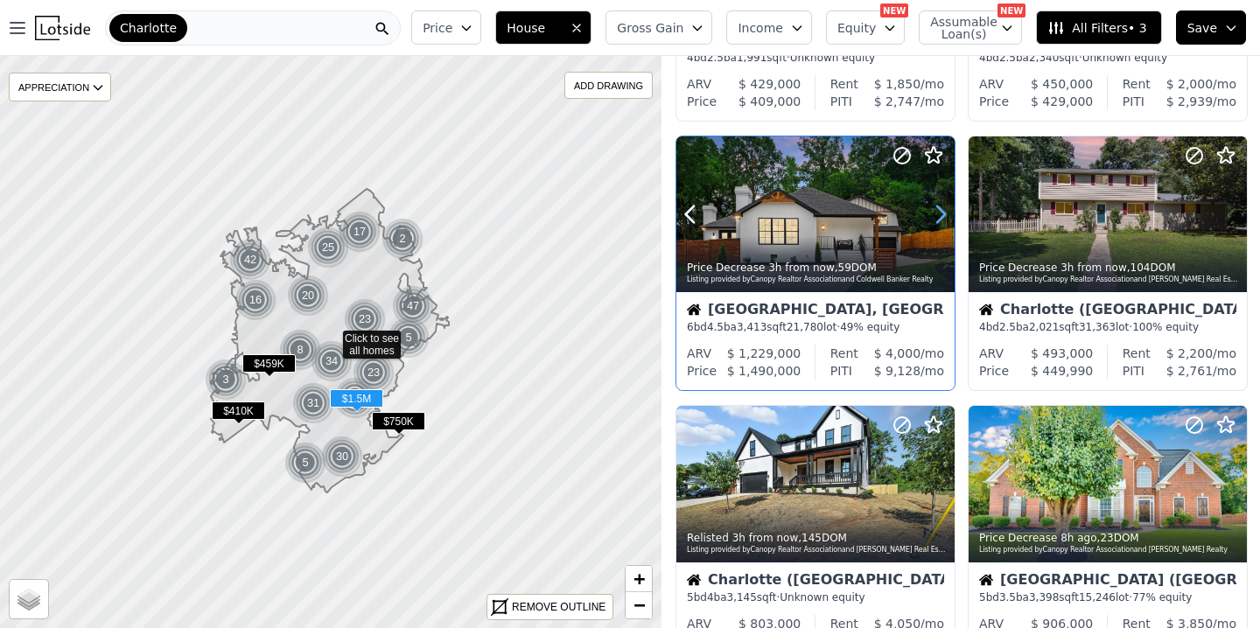
click at [939, 210] on icon at bounding box center [940, 214] width 28 height 28
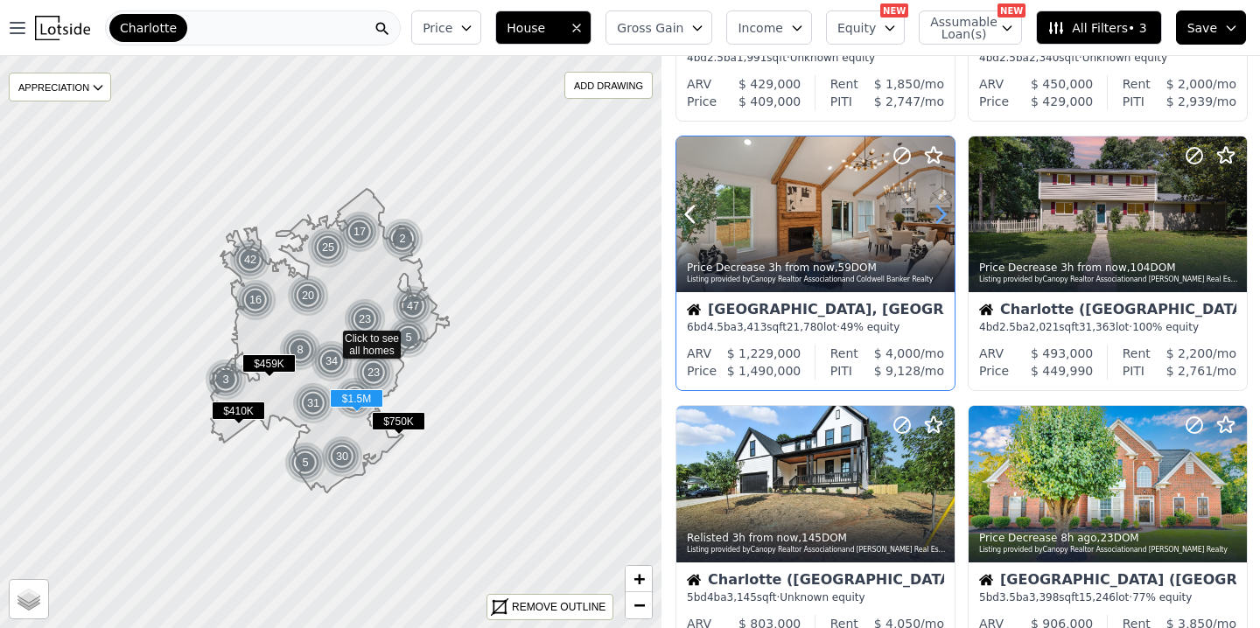
click at [939, 210] on icon at bounding box center [940, 214] width 28 height 28
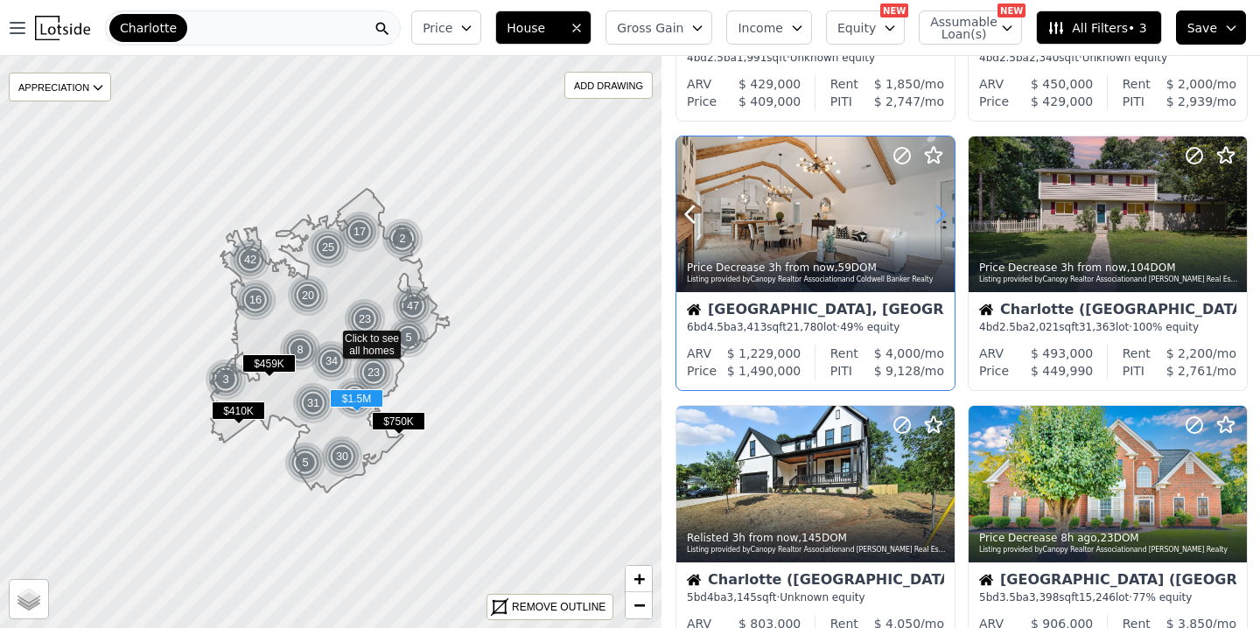
click at [939, 210] on icon at bounding box center [940, 214] width 28 height 28
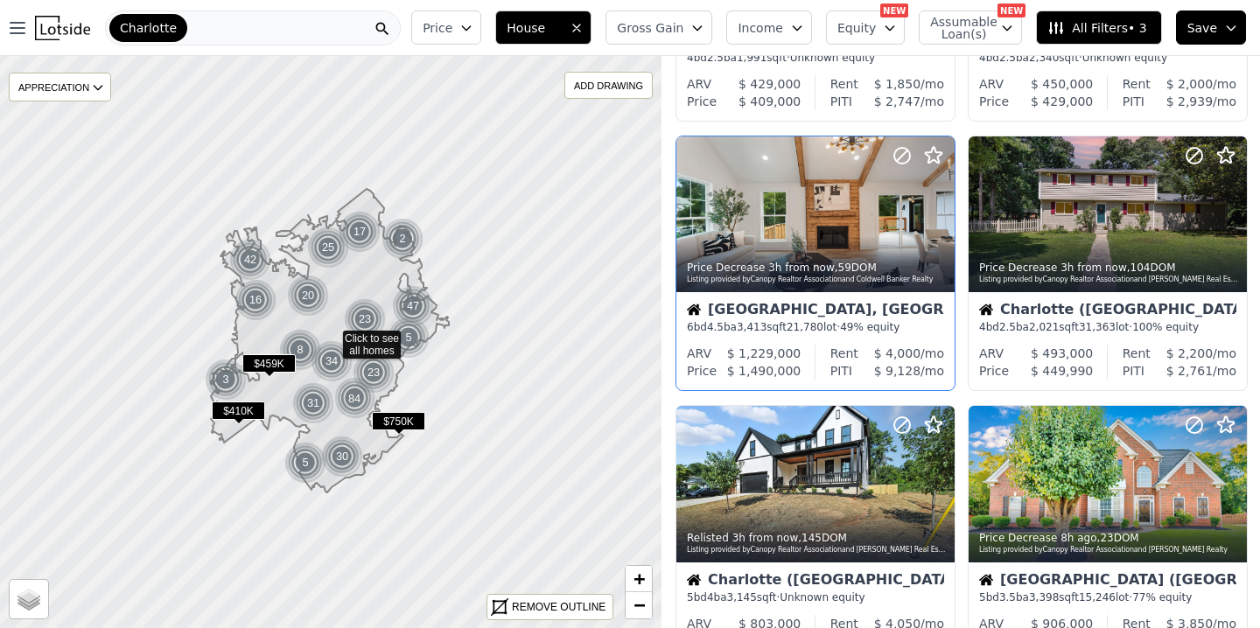
click at [473, 33] on icon "button" at bounding box center [466, 28] width 14 height 14
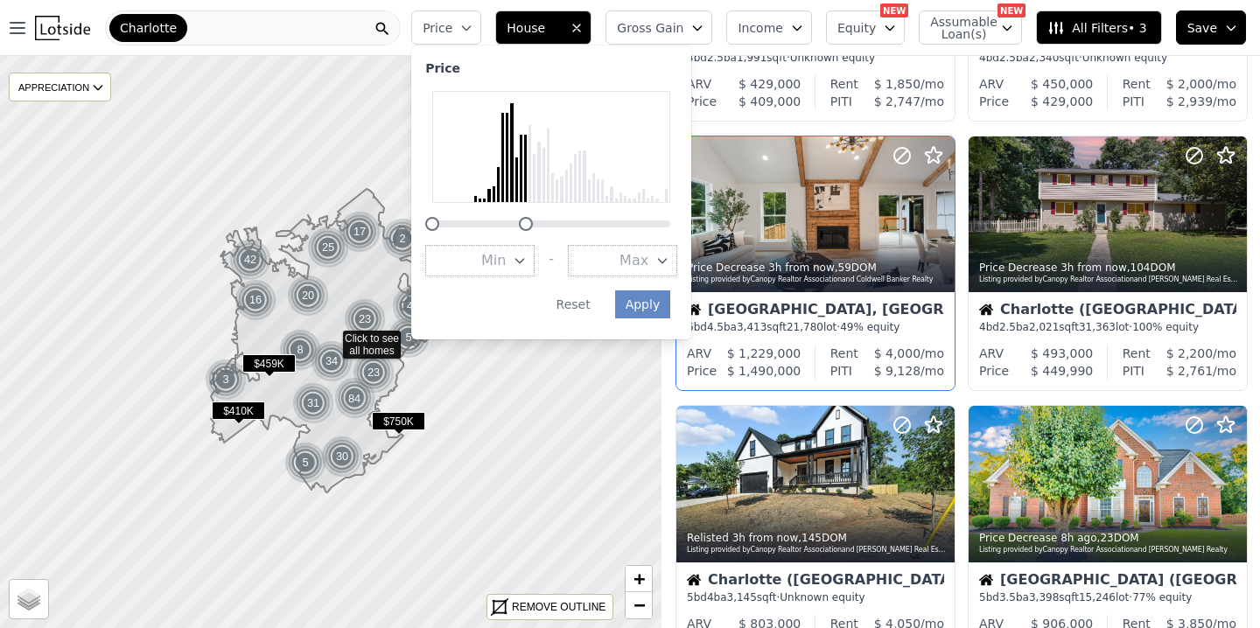
drag, startPoint x: 683, startPoint y: 222, endPoint x: 536, endPoint y: 234, distance: 147.5
click at [536, 234] on div "Price Min - Max Apply Reset" at bounding box center [551, 192] width 280 height 294
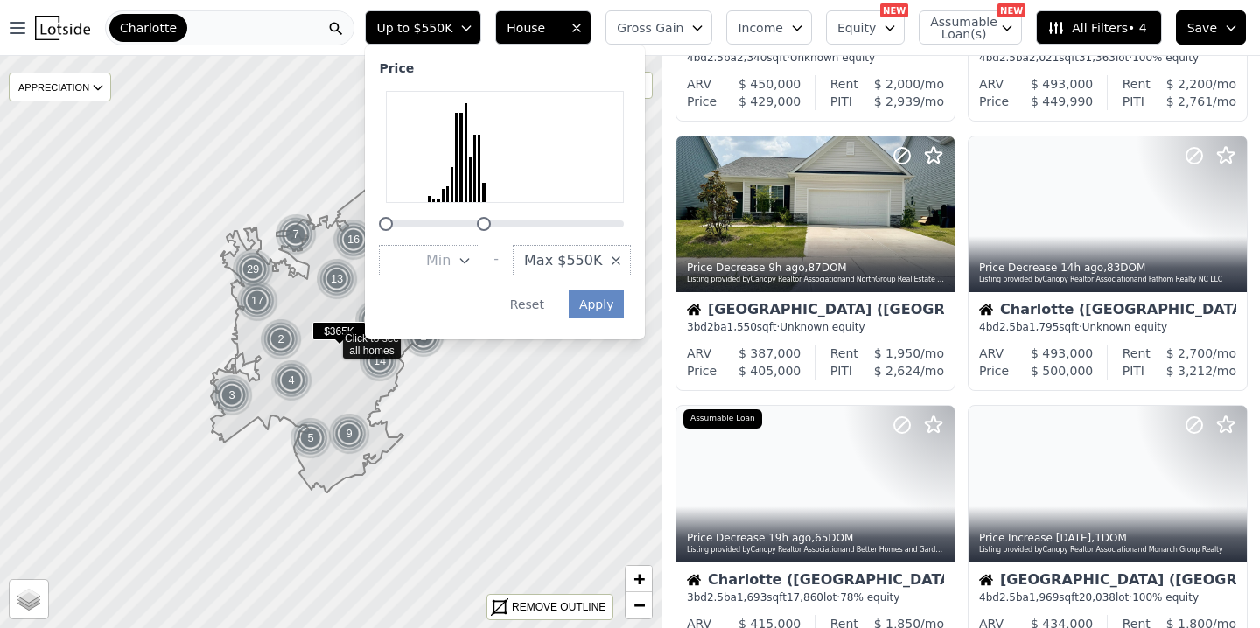
scroll to position [778, 0]
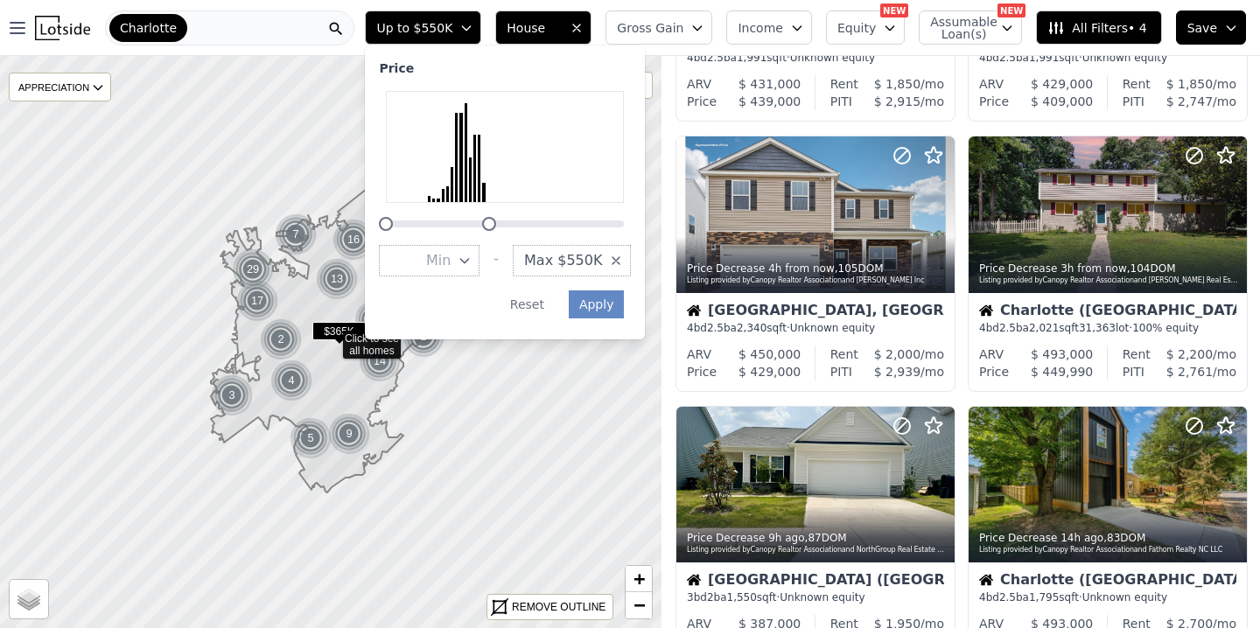
drag, startPoint x: 499, startPoint y: 224, endPoint x: 508, endPoint y: 226, distance: 8.9
click at [496, 226] on div at bounding box center [489, 224] width 14 height 14
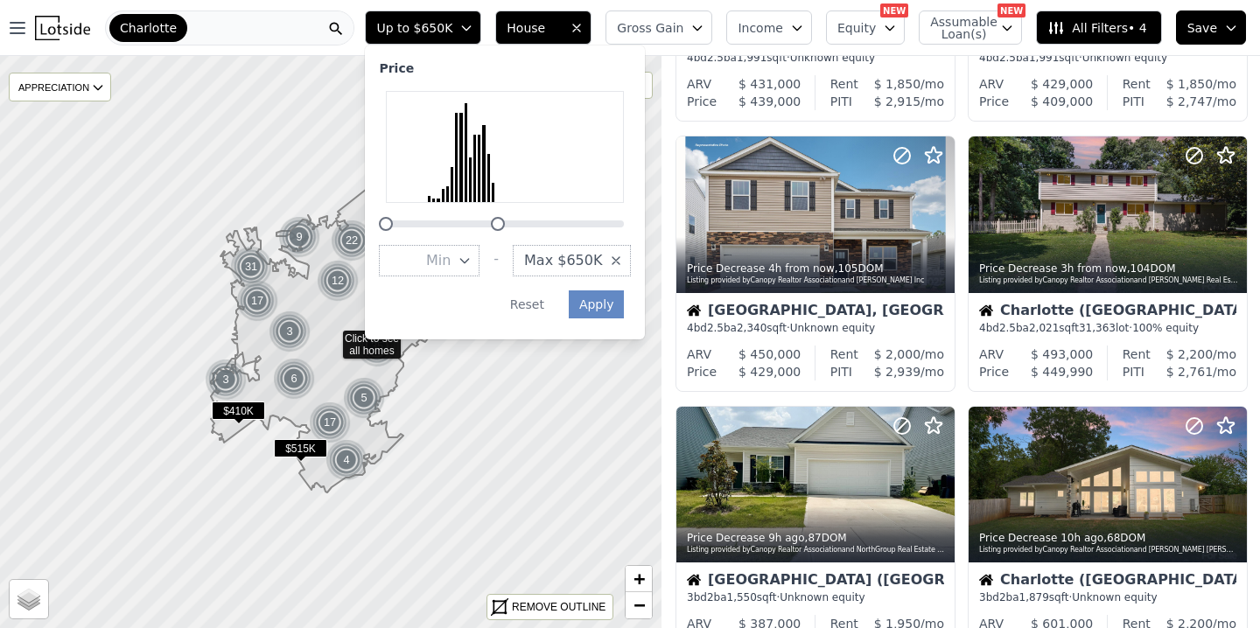
click at [505, 226] on div at bounding box center [498, 224] width 14 height 14
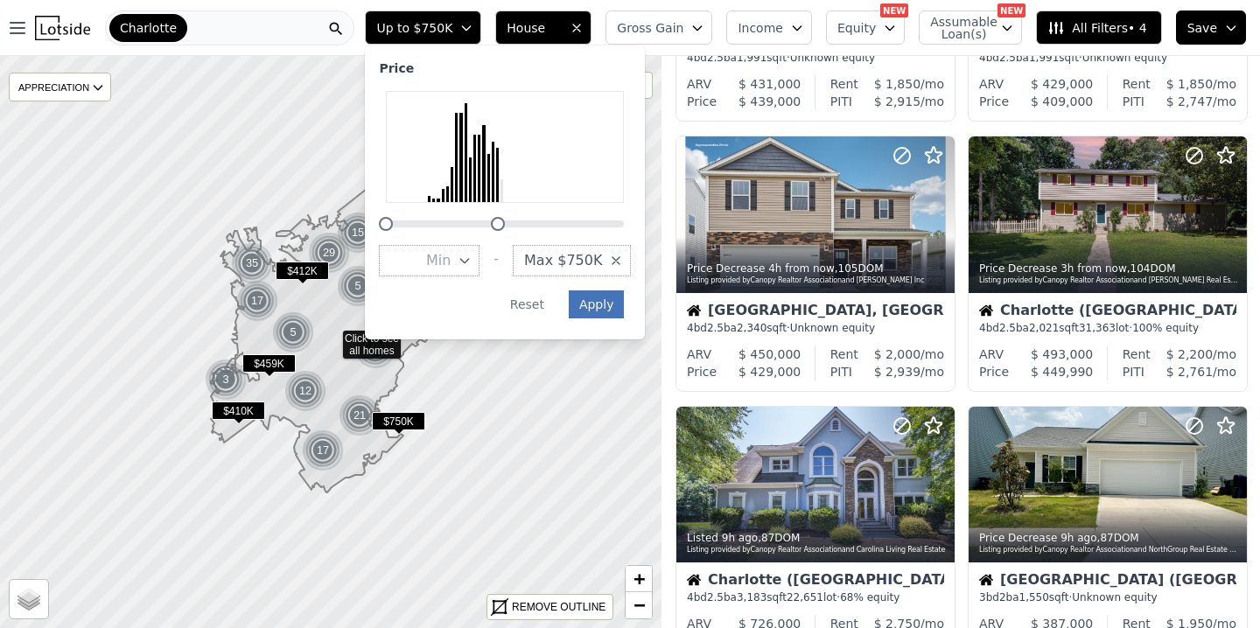
click at [610, 302] on button "Apply" at bounding box center [597, 304] width 56 height 28
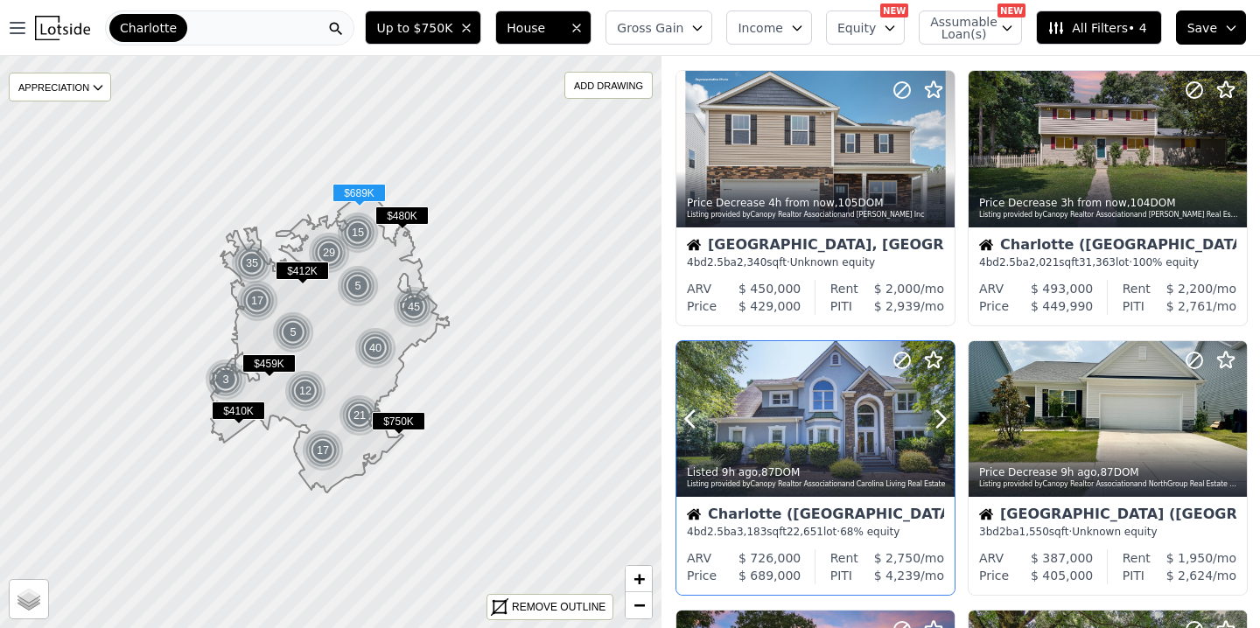
scroll to position [850, 0]
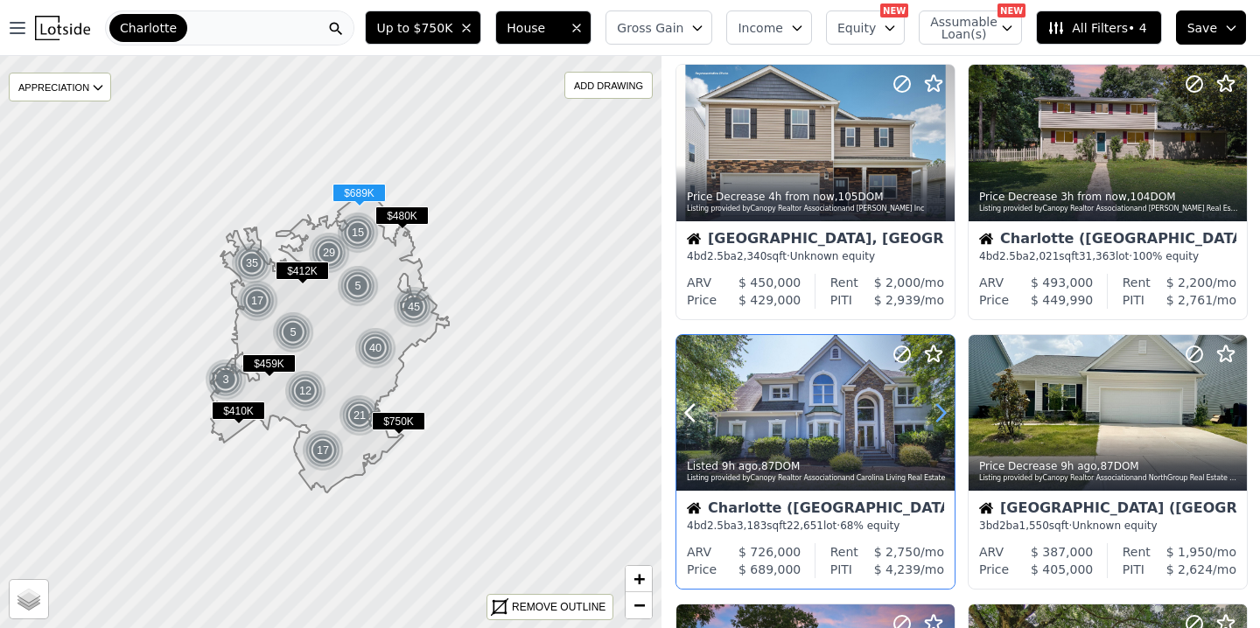
click at [941, 413] on icon at bounding box center [940, 413] width 28 height 28
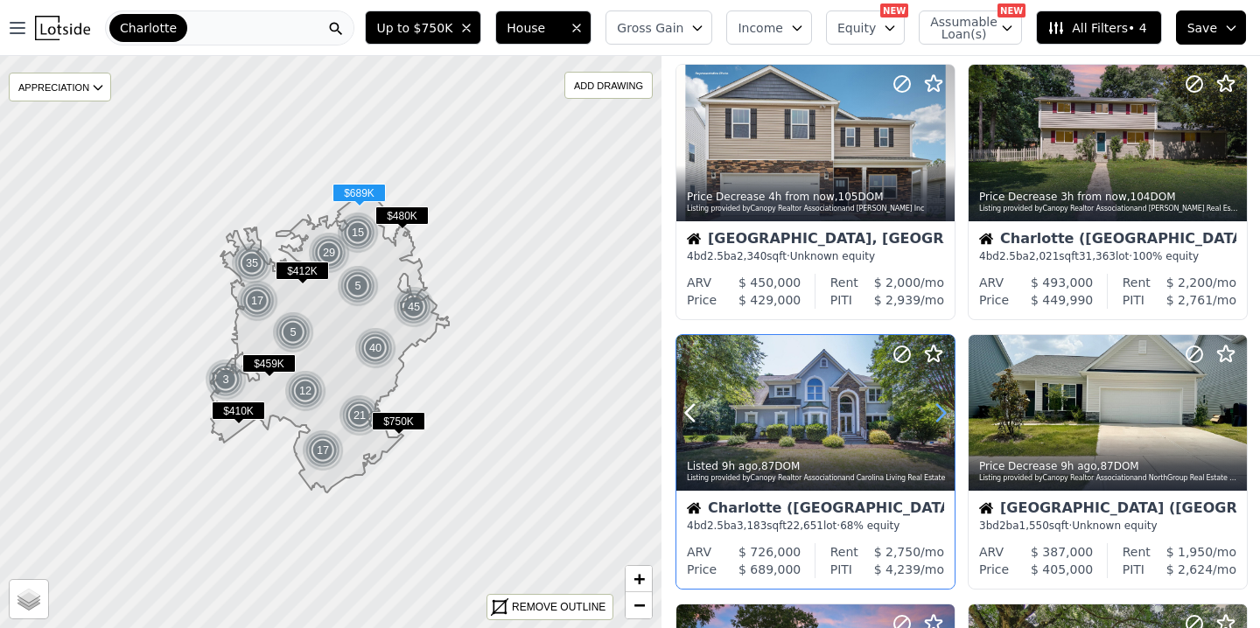
click at [941, 413] on icon at bounding box center [940, 413] width 28 height 28
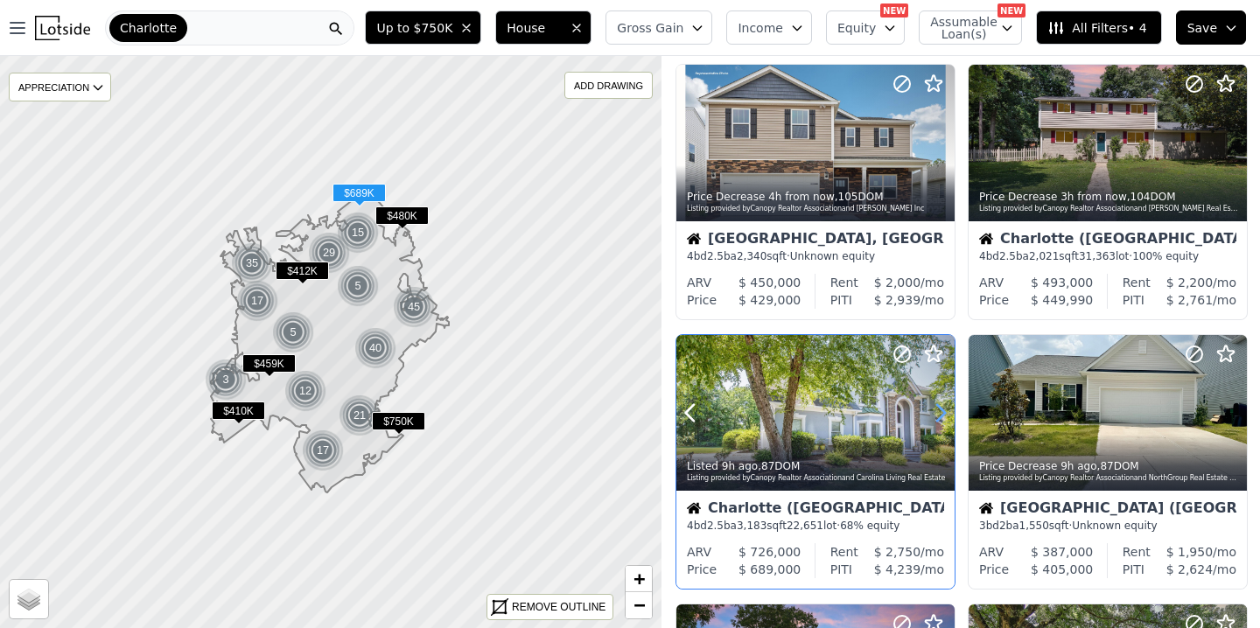
click at [941, 413] on icon at bounding box center [940, 413] width 28 height 28
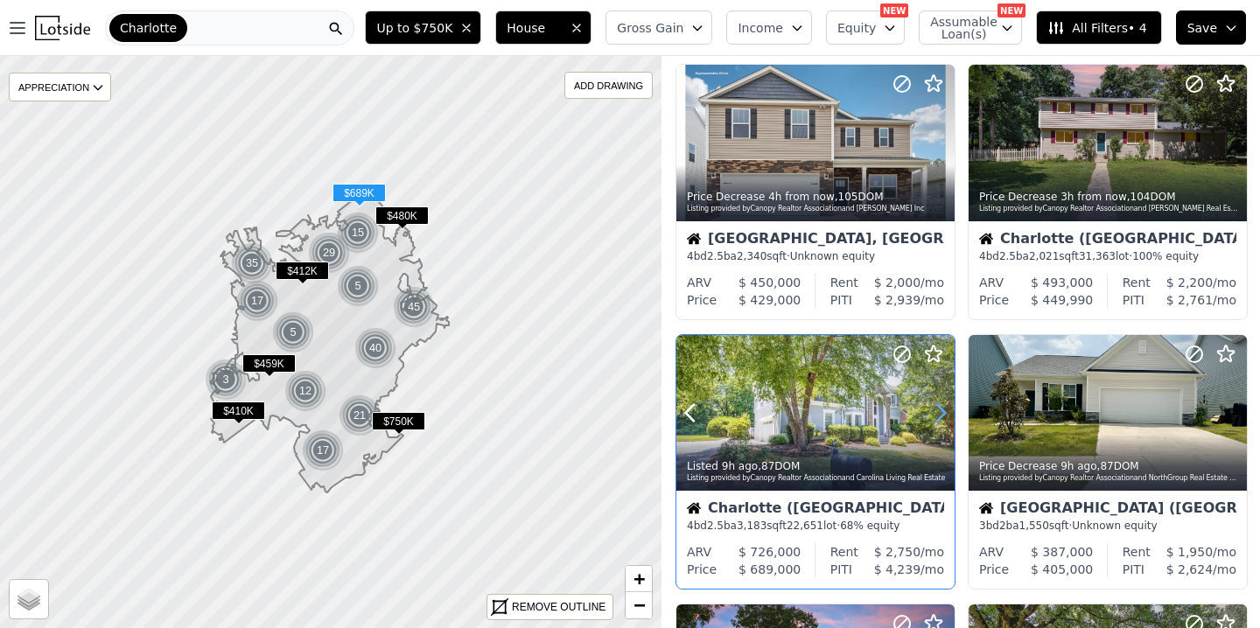
click at [941, 413] on icon at bounding box center [940, 413] width 28 height 28
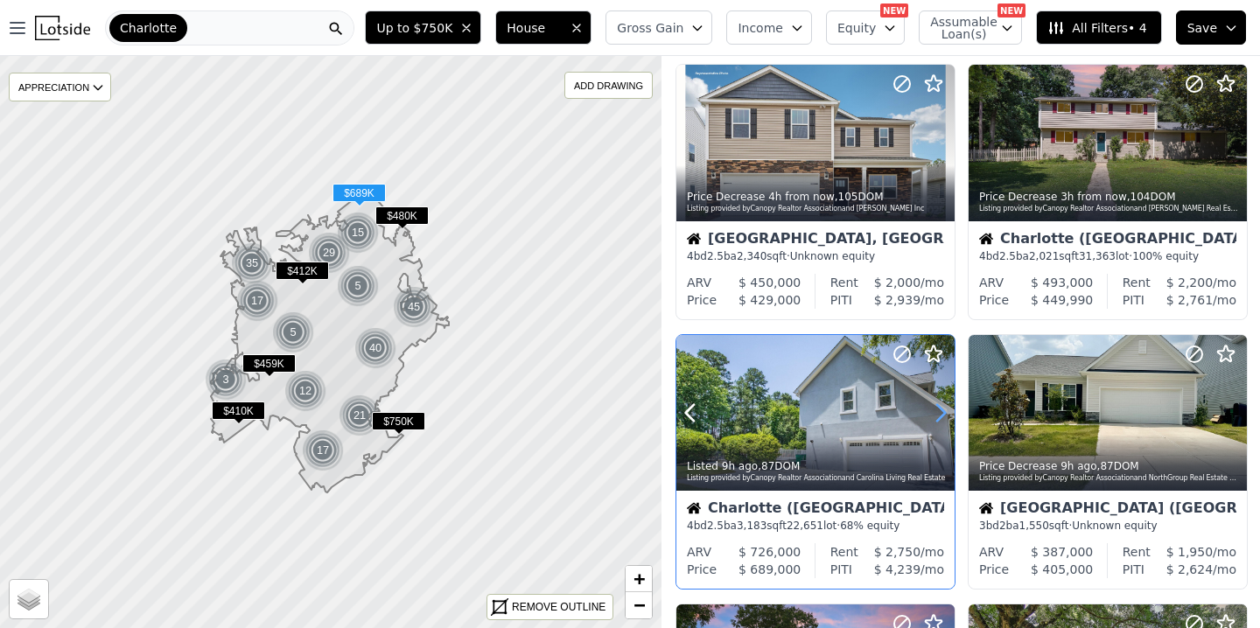
click at [941, 413] on icon at bounding box center [940, 413] width 28 height 28
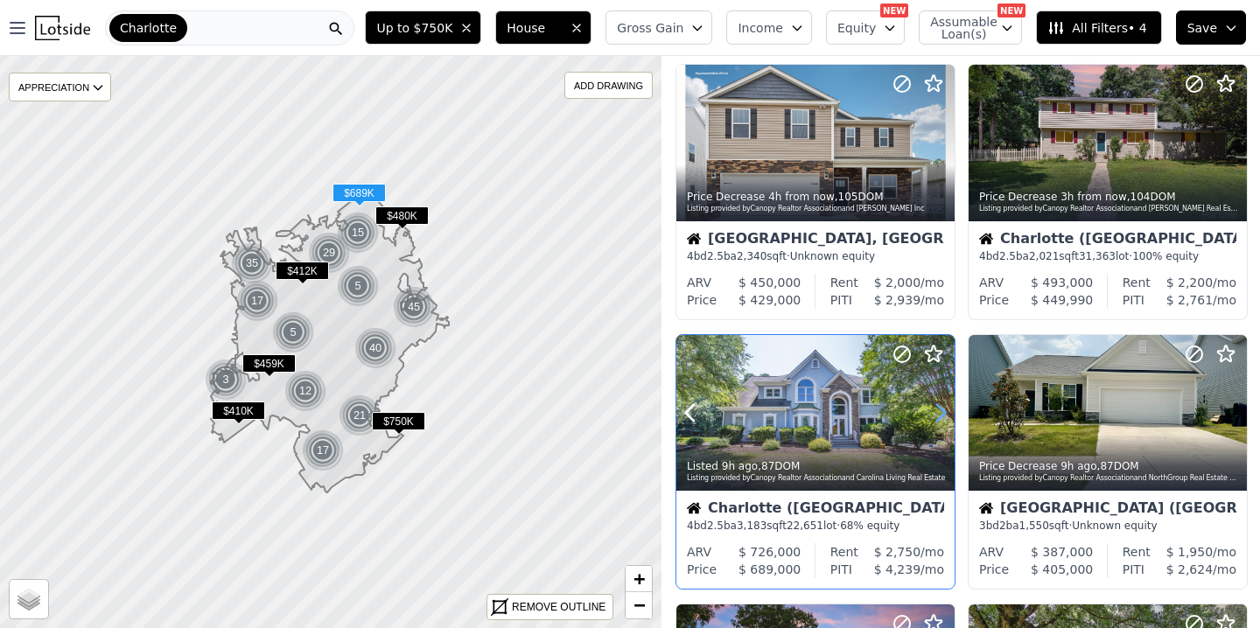
click at [941, 413] on icon at bounding box center [940, 413] width 28 height 28
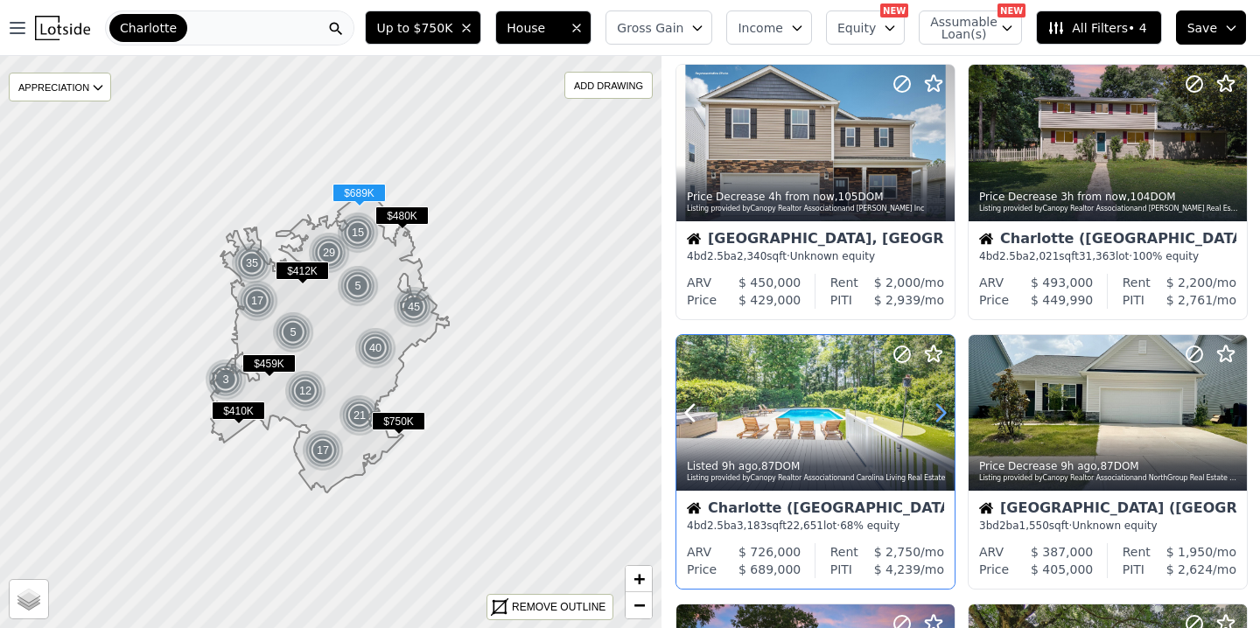
click at [941, 413] on icon at bounding box center [940, 413] width 28 height 28
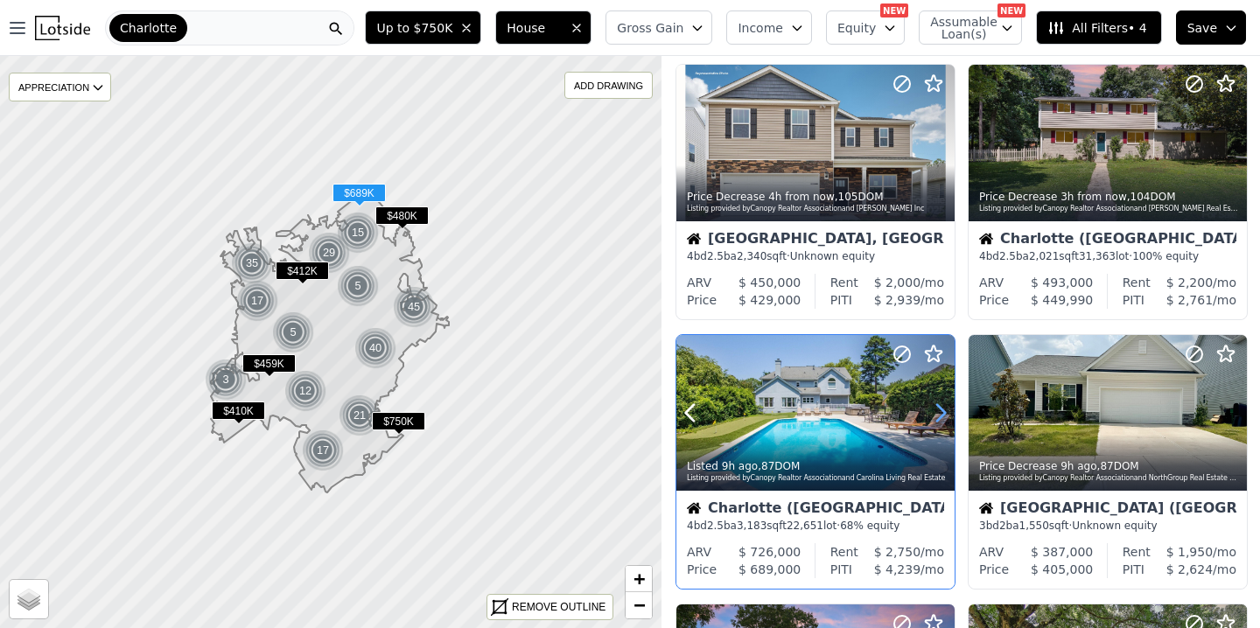
click at [941, 413] on icon at bounding box center [940, 413] width 28 height 28
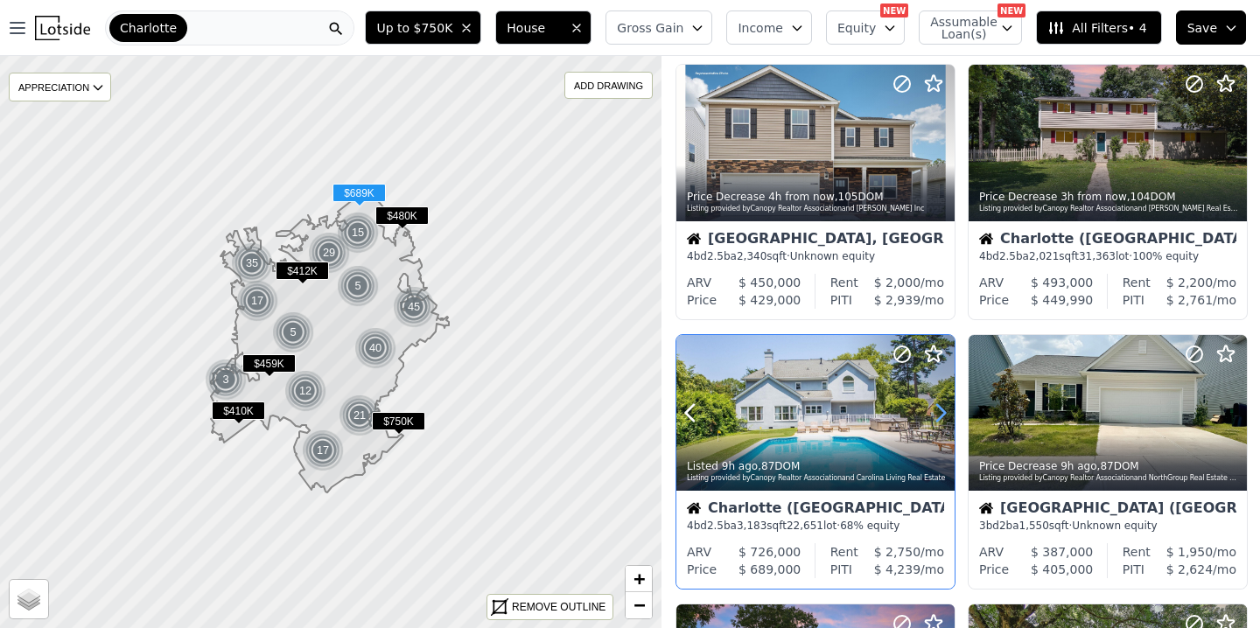
click at [941, 413] on icon at bounding box center [940, 413] width 28 height 28
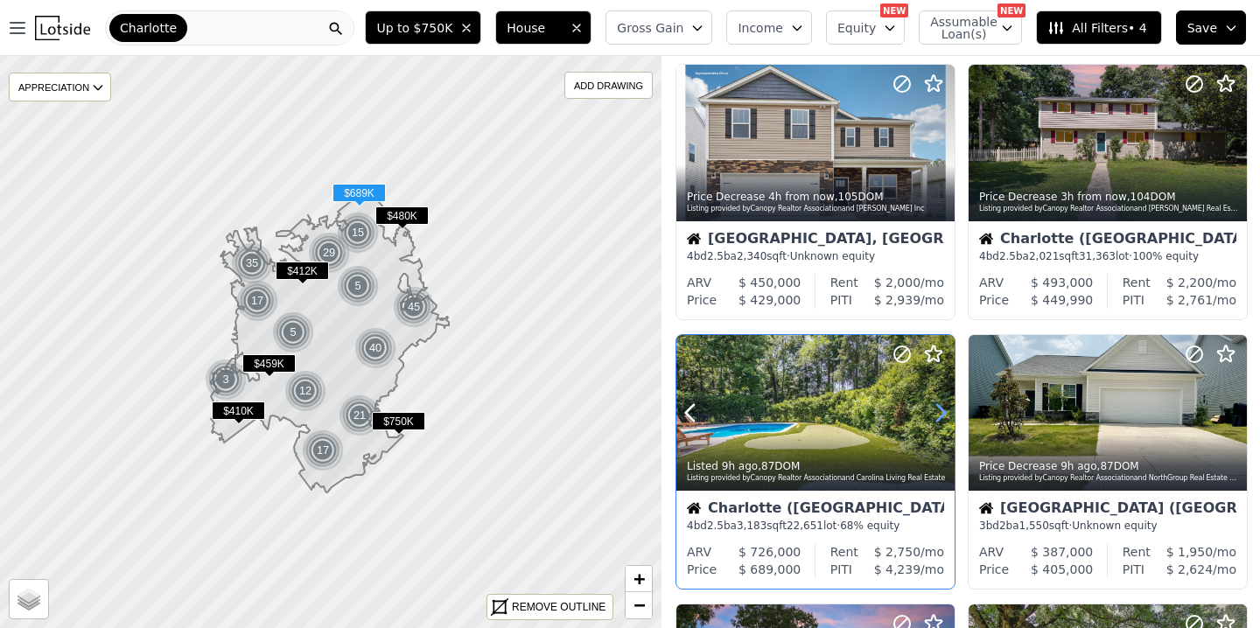
click at [941, 413] on icon at bounding box center [940, 413] width 28 height 28
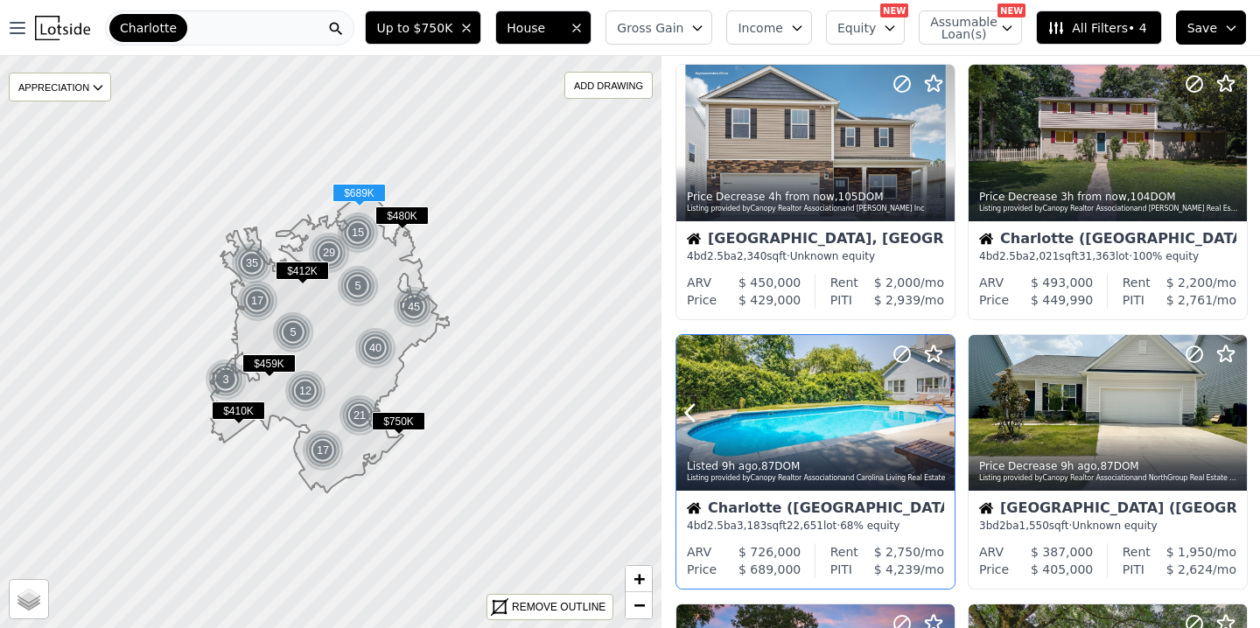
click at [941, 413] on icon at bounding box center [940, 413] width 28 height 28
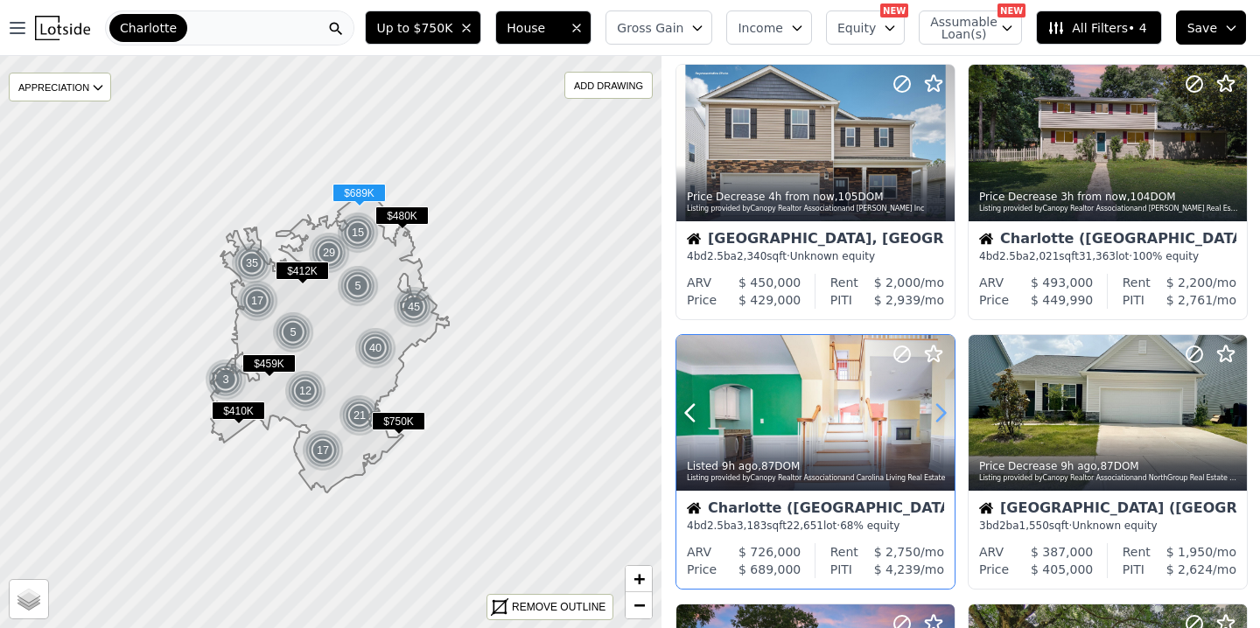
click at [941, 413] on icon at bounding box center [940, 413] width 28 height 28
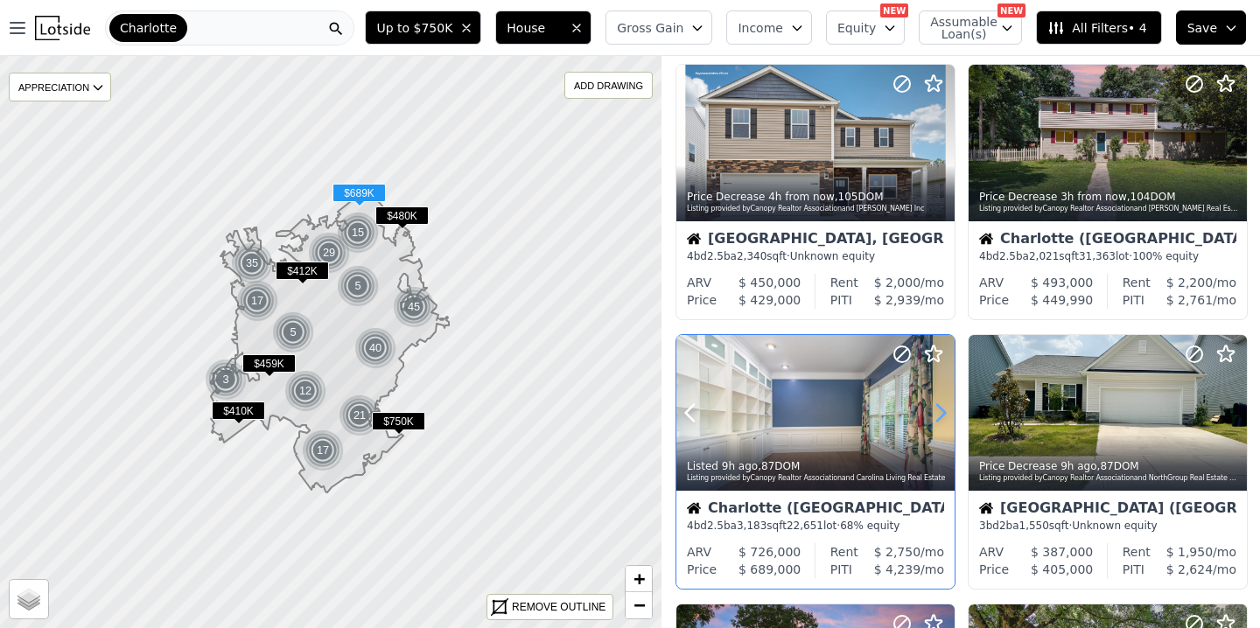
click at [941, 413] on icon at bounding box center [940, 413] width 28 height 28
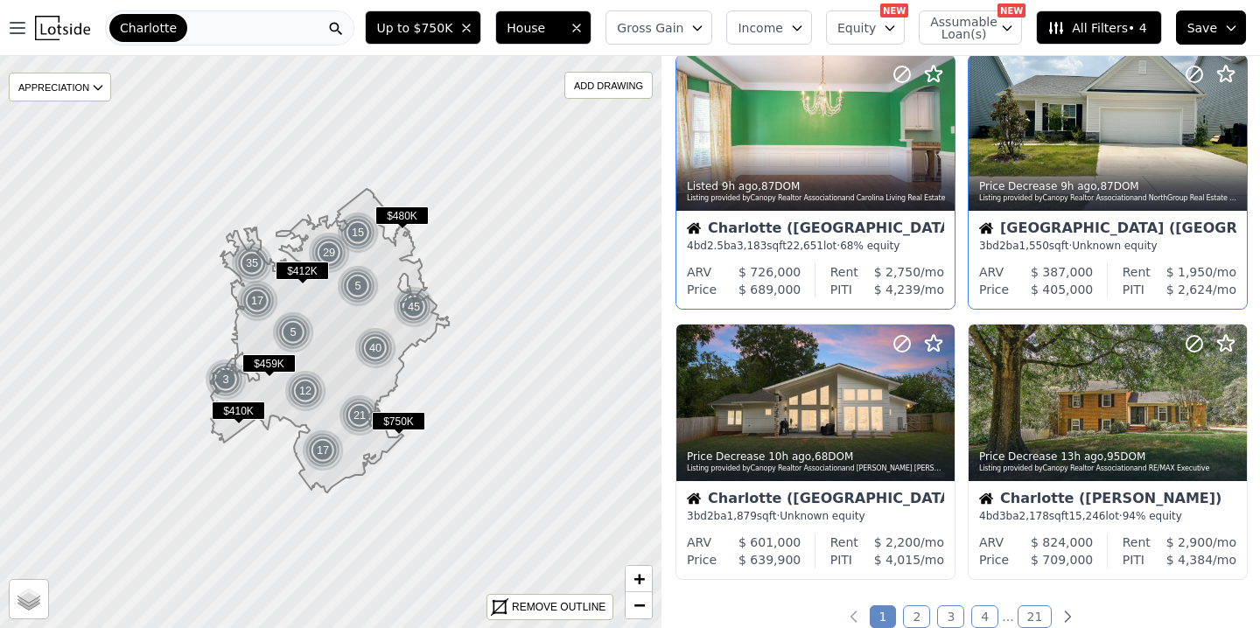
scroll to position [1137, 0]
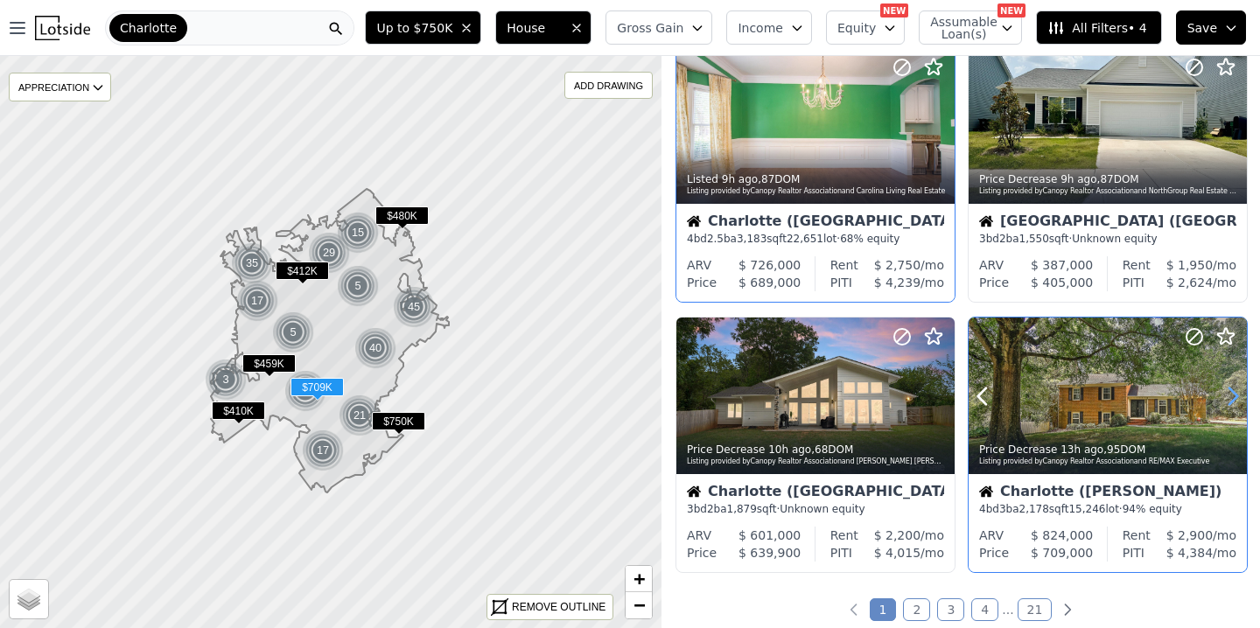
click at [1231, 399] on icon at bounding box center [1232, 396] width 28 height 28
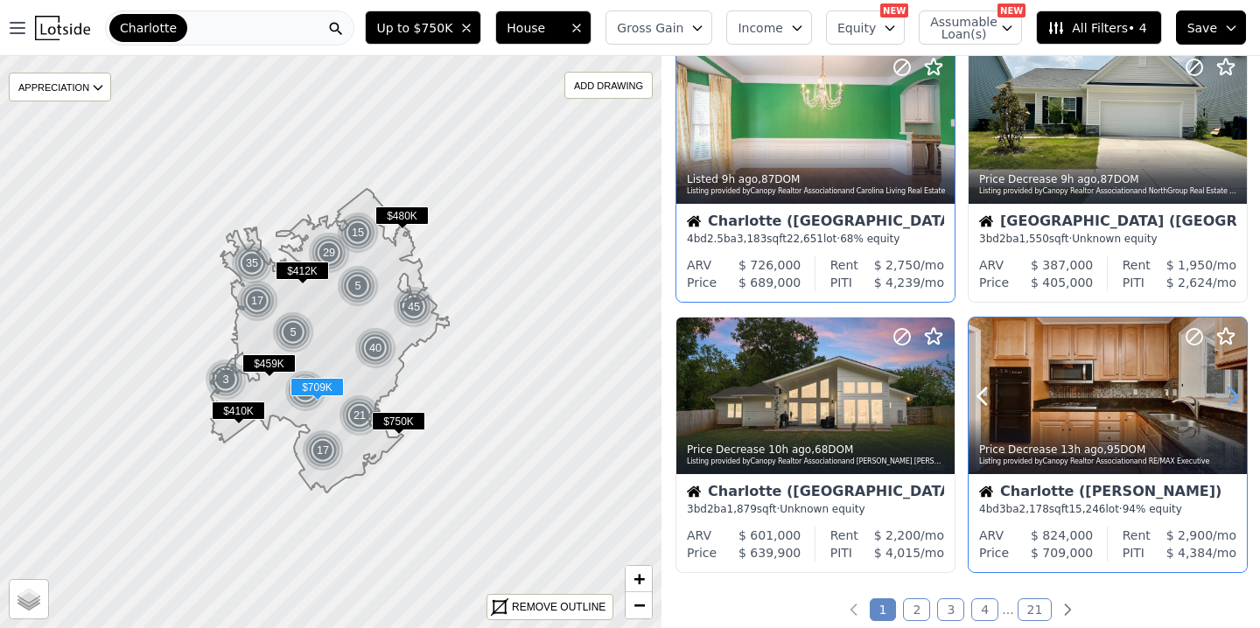
click at [1231, 399] on icon at bounding box center [1232, 396] width 28 height 28
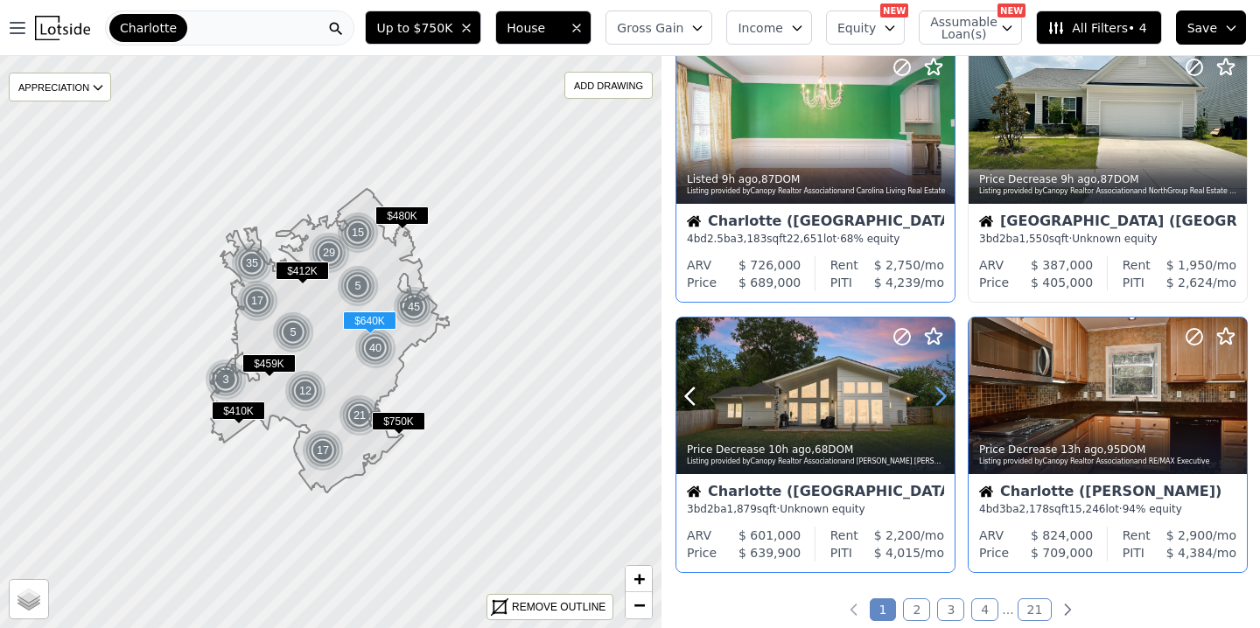
click at [942, 394] on icon at bounding box center [941, 395] width 8 height 17
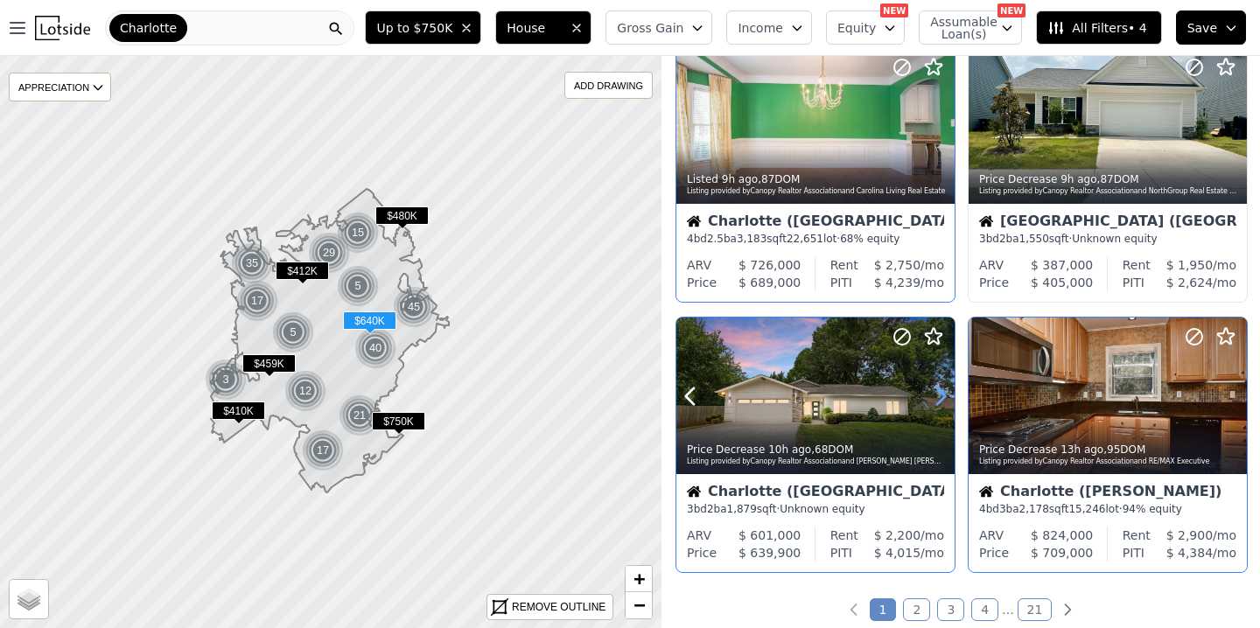
click at [942, 394] on icon at bounding box center [941, 395] width 8 height 17
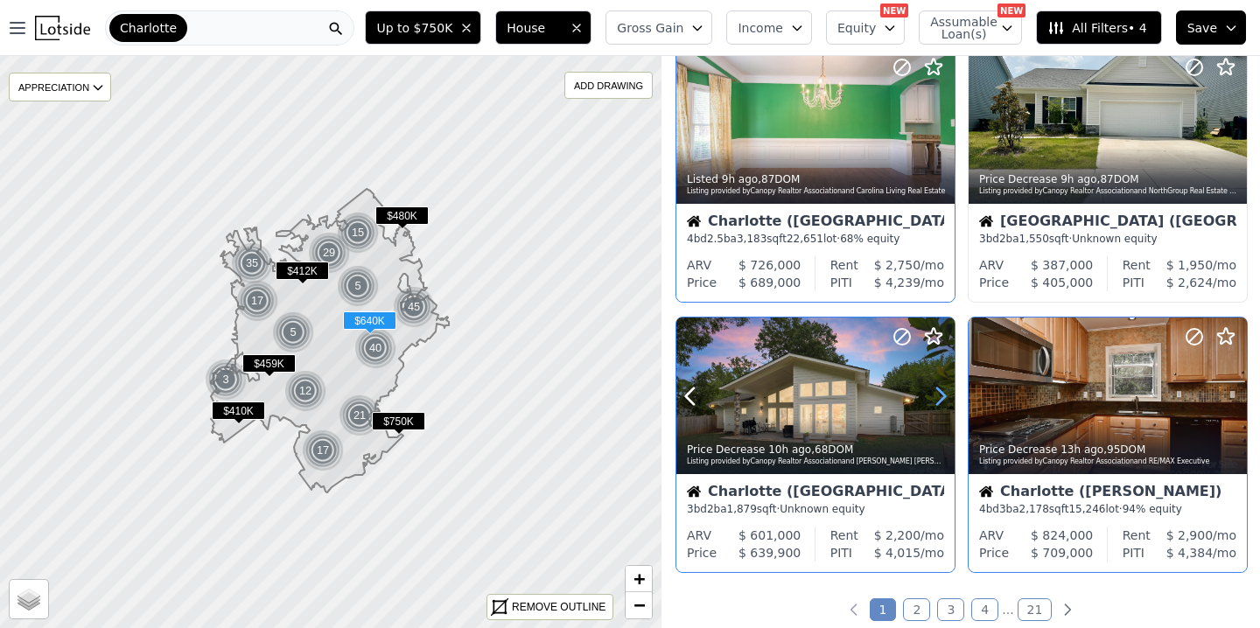
click at [942, 394] on icon at bounding box center [941, 395] width 8 height 17
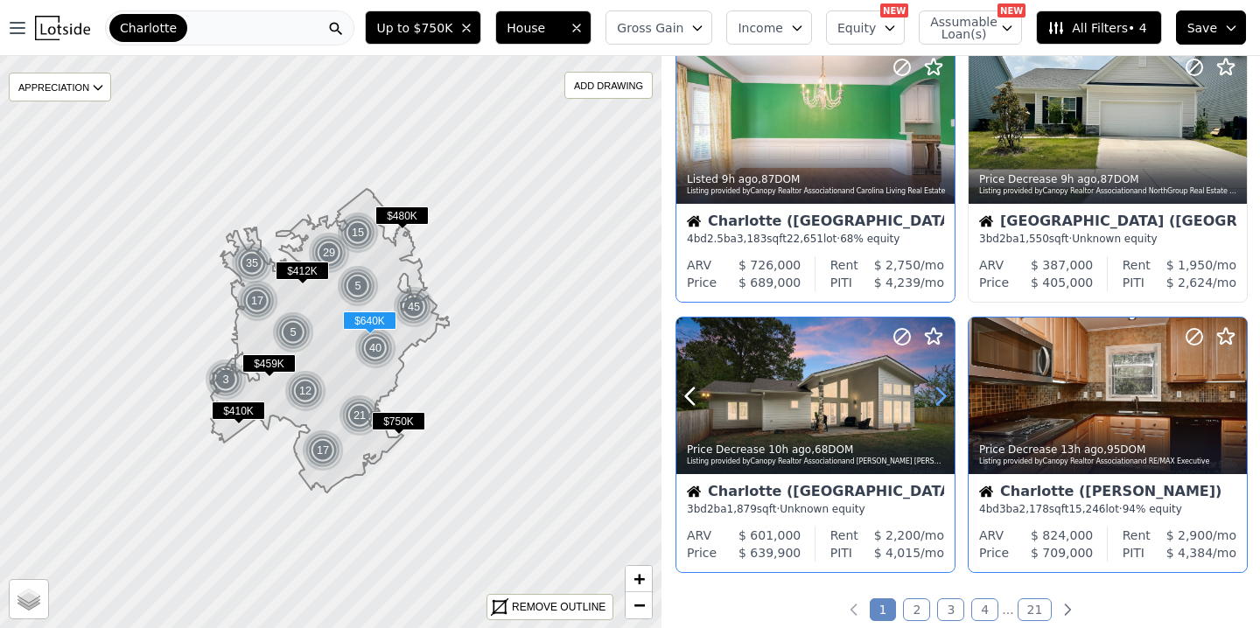
click at [942, 394] on icon at bounding box center [941, 395] width 8 height 17
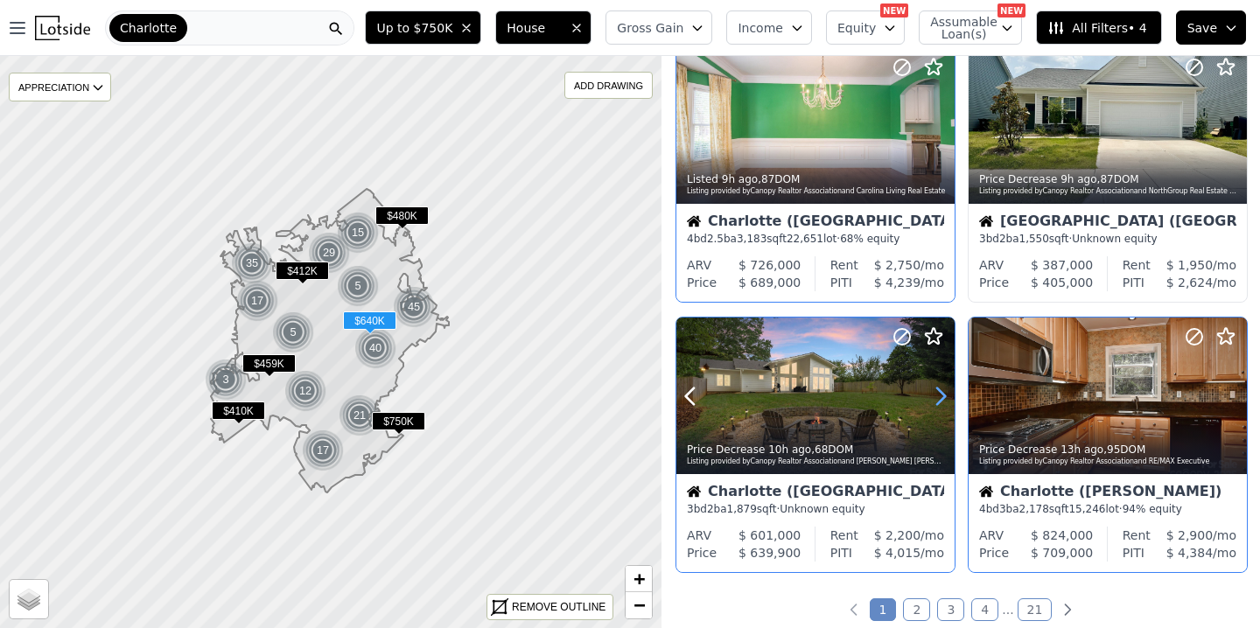
click at [942, 394] on icon at bounding box center [941, 395] width 8 height 17
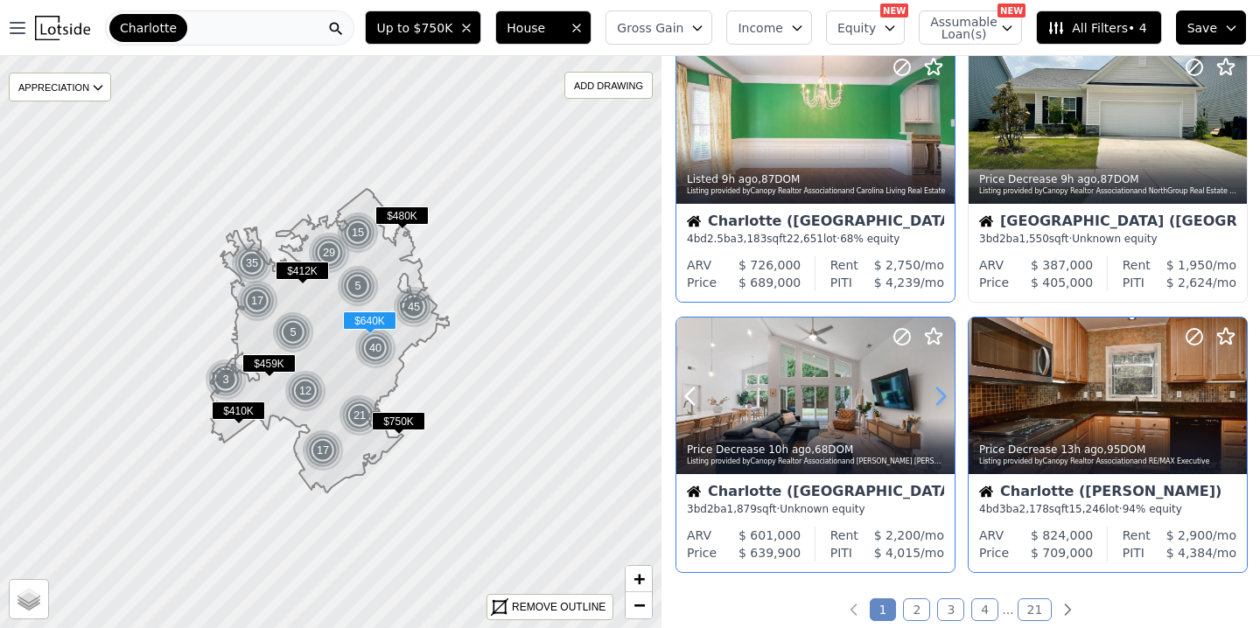
click at [942, 394] on icon at bounding box center [941, 395] width 8 height 17
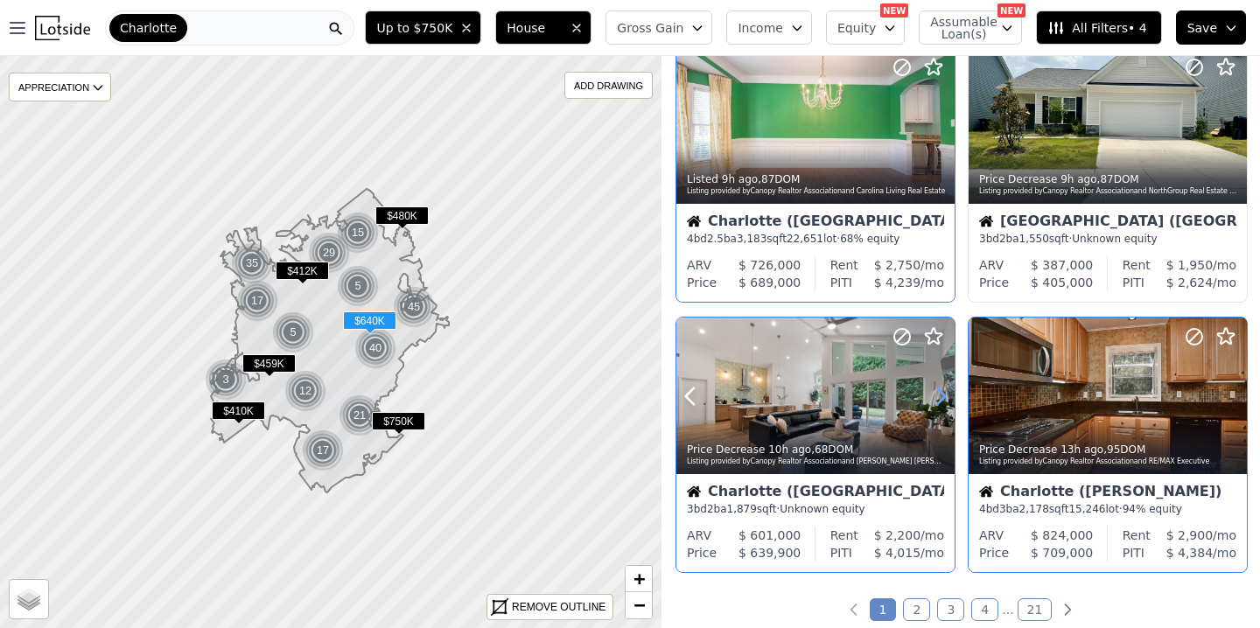
click at [942, 394] on icon at bounding box center [941, 395] width 8 height 17
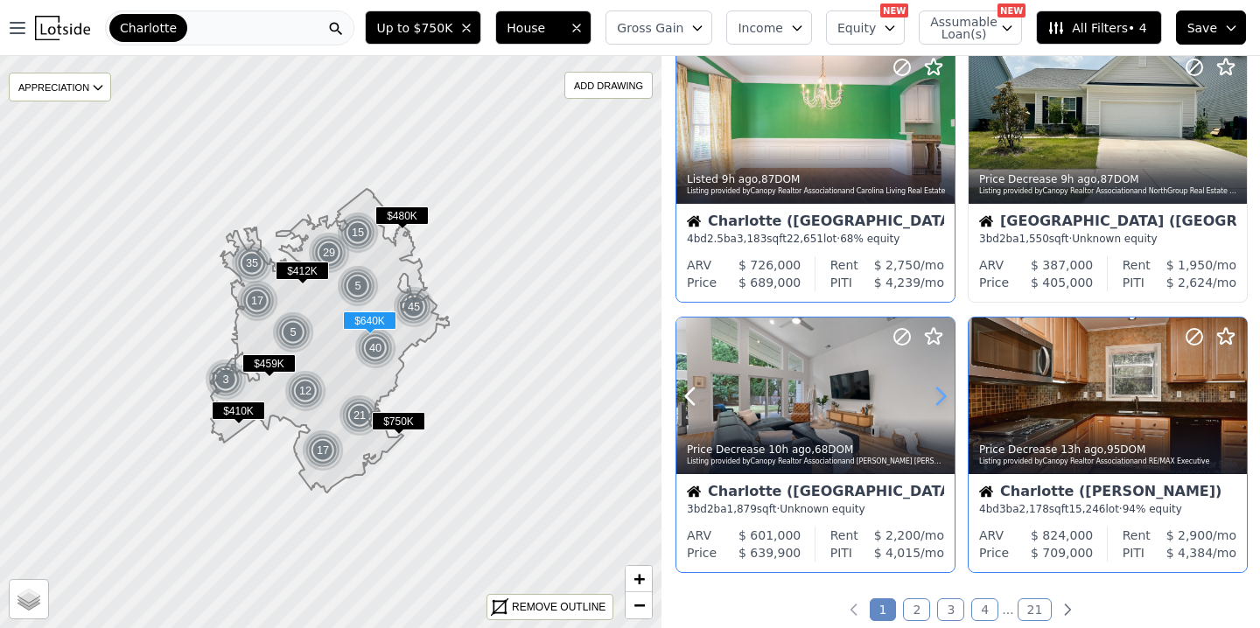
click at [942, 394] on icon at bounding box center [941, 395] width 8 height 17
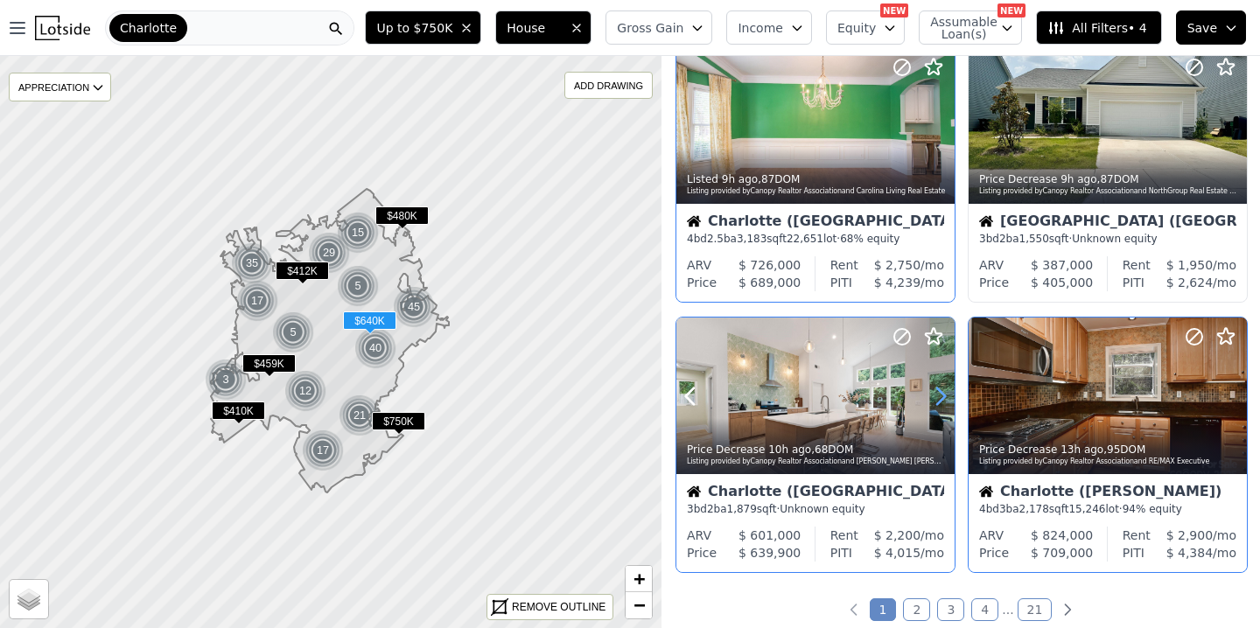
click at [942, 394] on icon at bounding box center [941, 395] width 8 height 17
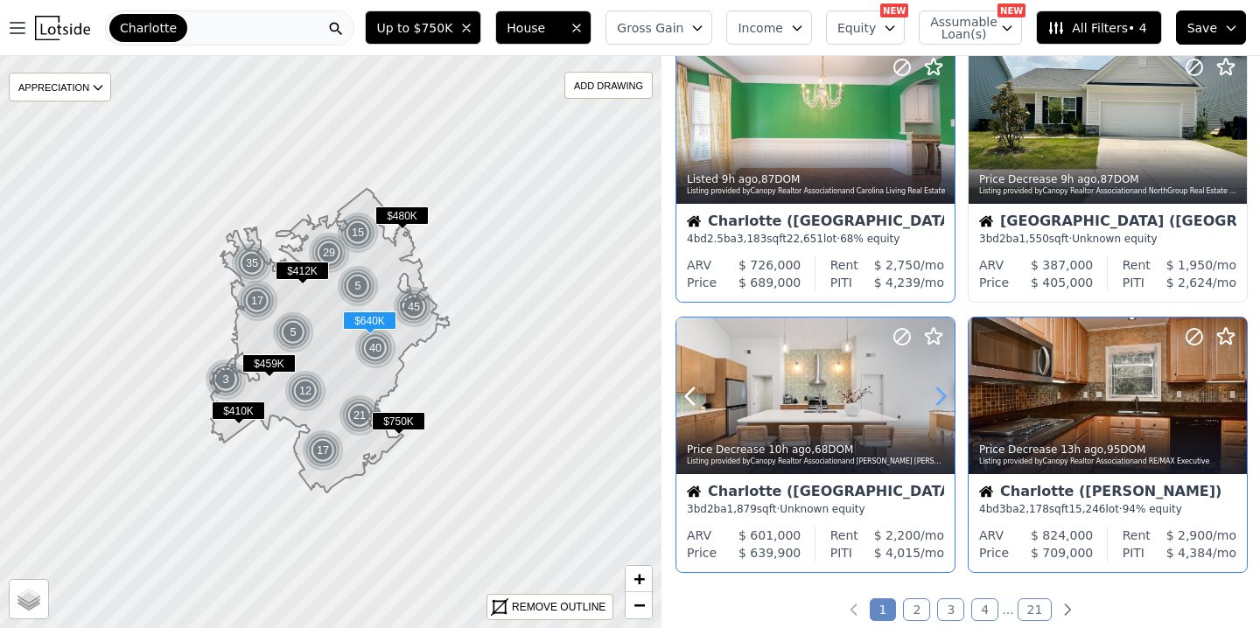
click at [942, 394] on icon at bounding box center [941, 395] width 8 height 17
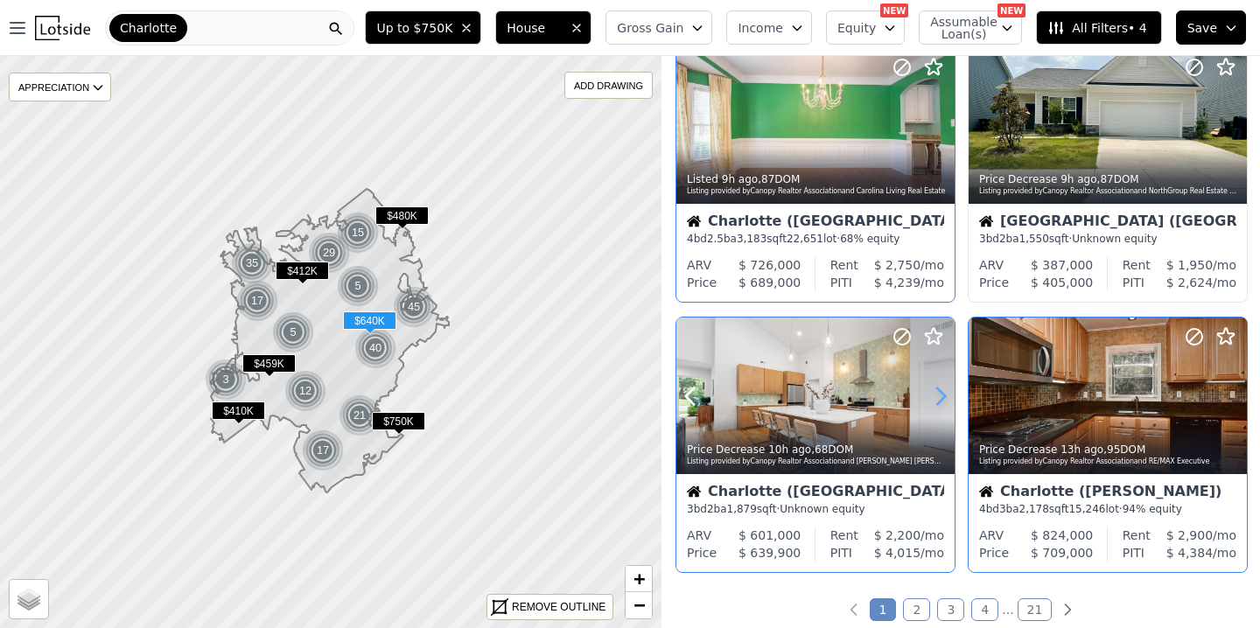
click at [942, 394] on icon at bounding box center [941, 395] width 8 height 17
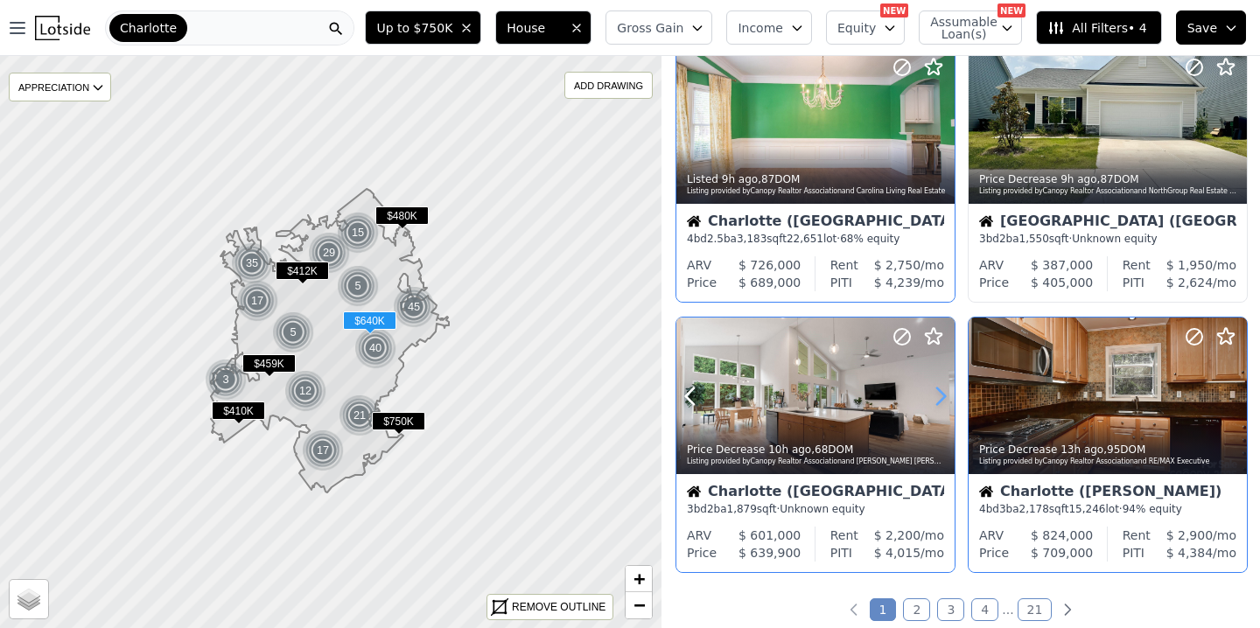
click at [942, 394] on icon at bounding box center [941, 395] width 8 height 17
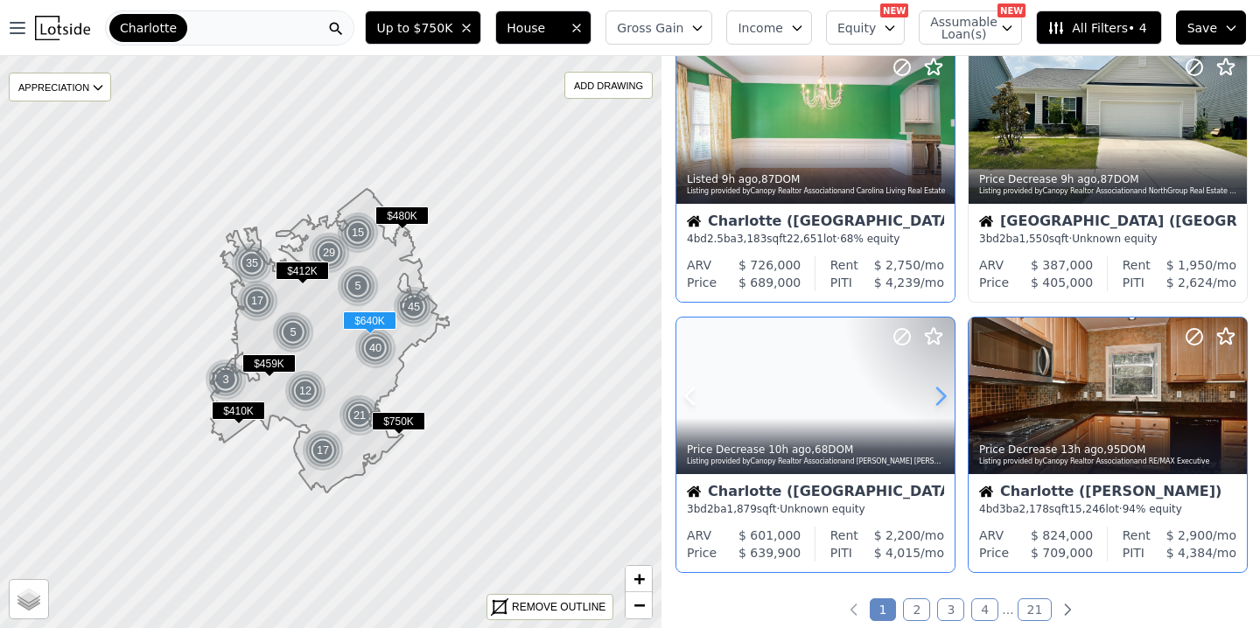
click at [942, 394] on icon at bounding box center [941, 395] width 8 height 17
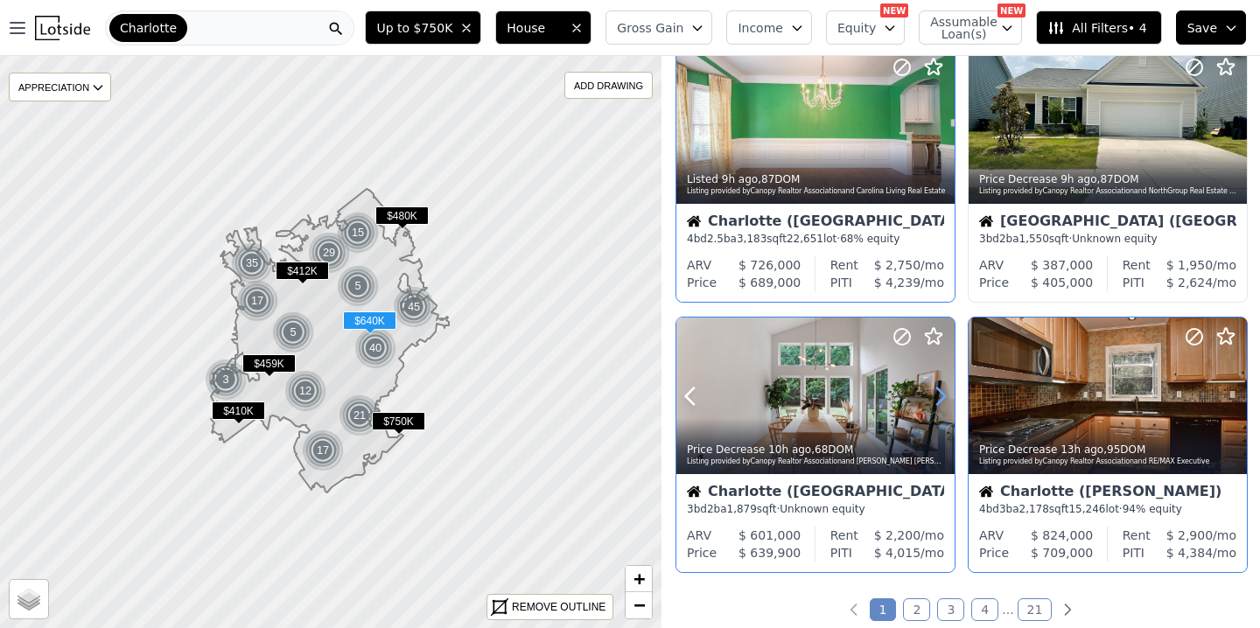
click at [942, 394] on icon at bounding box center [941, 395] width 8 height 17
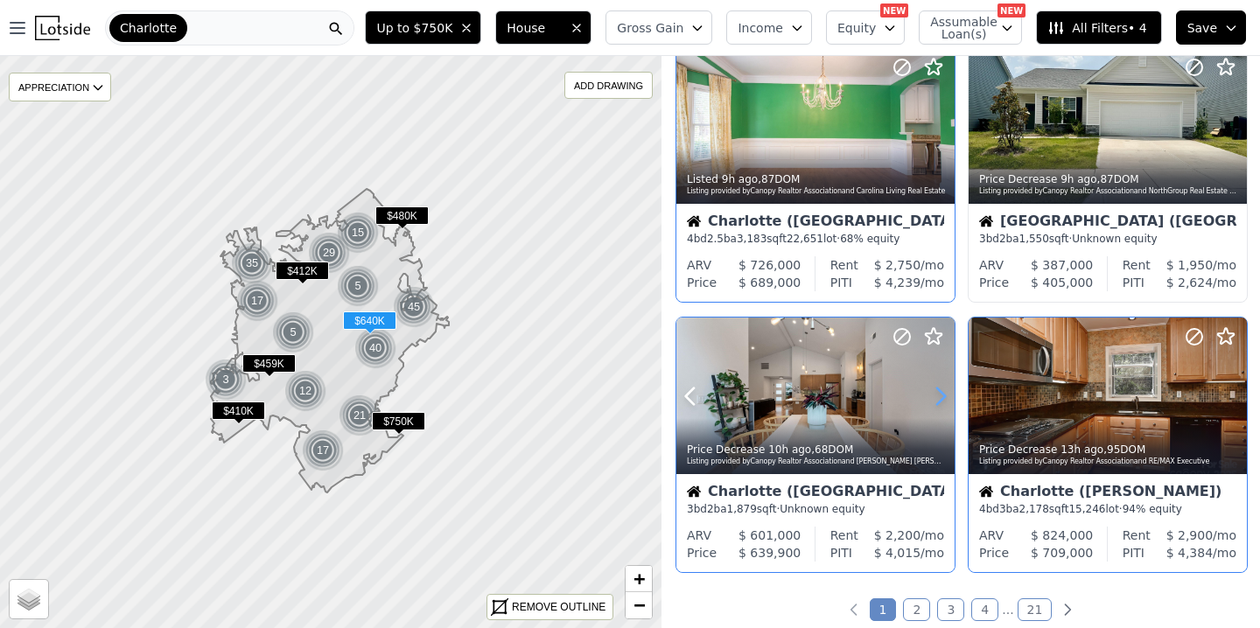
click at [942, 394] on icon at bounding box center [941, 395] width 8 height 17
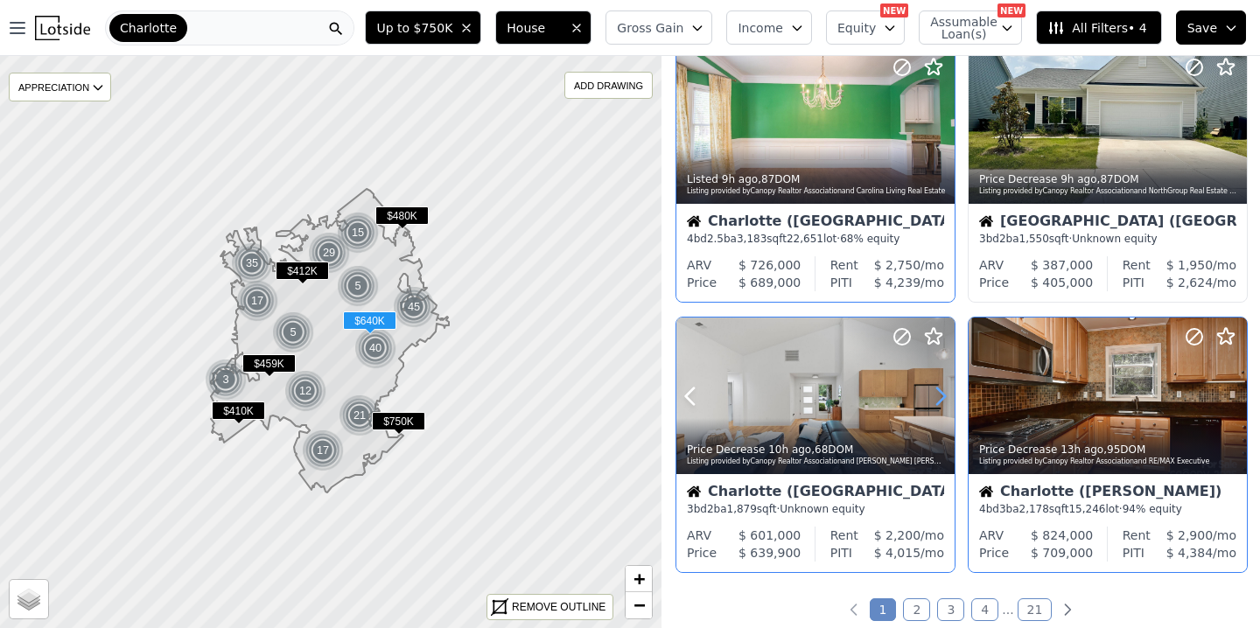
click at [942, 394] on icon at bounding box center [941, 395] width 8 height 17
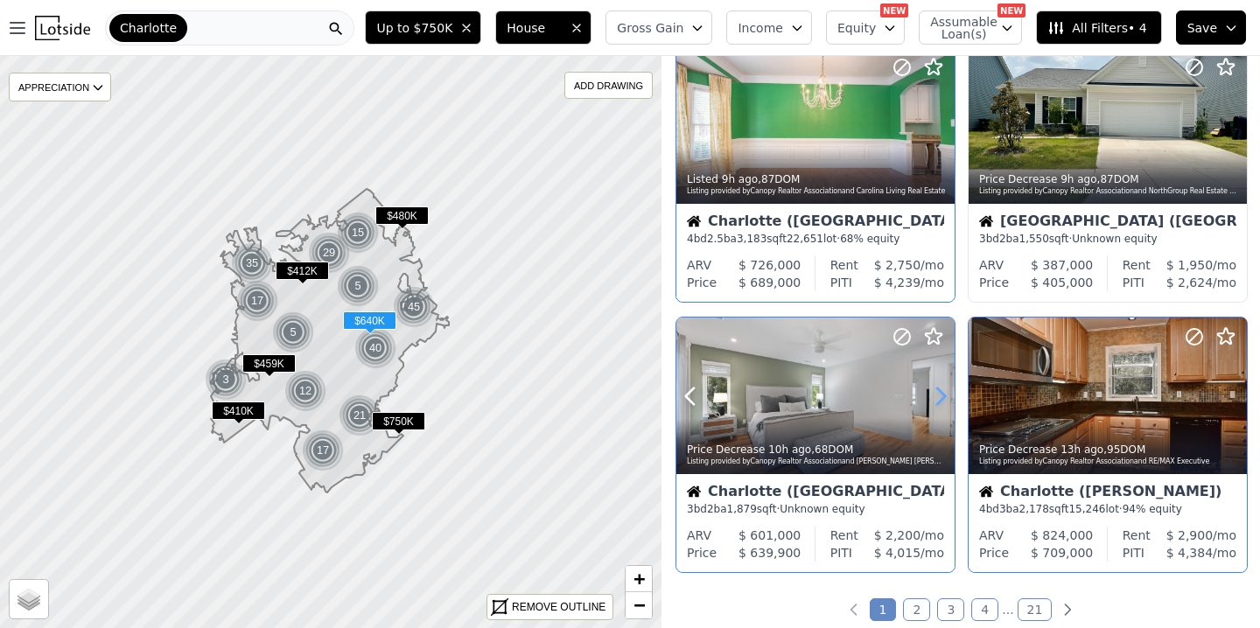
click at [942, 394] on icon at bounding box center [941, 395] width 8 height 17
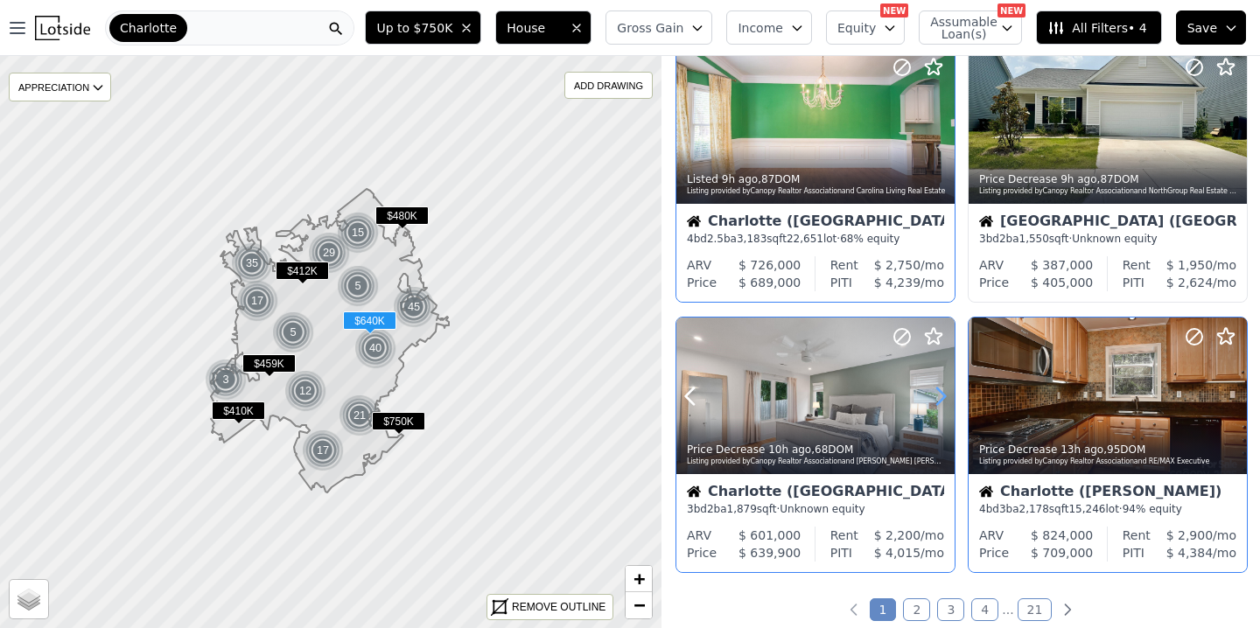
click at [942, 394] on icon at bounding box center [941, 395] width 8 height 17
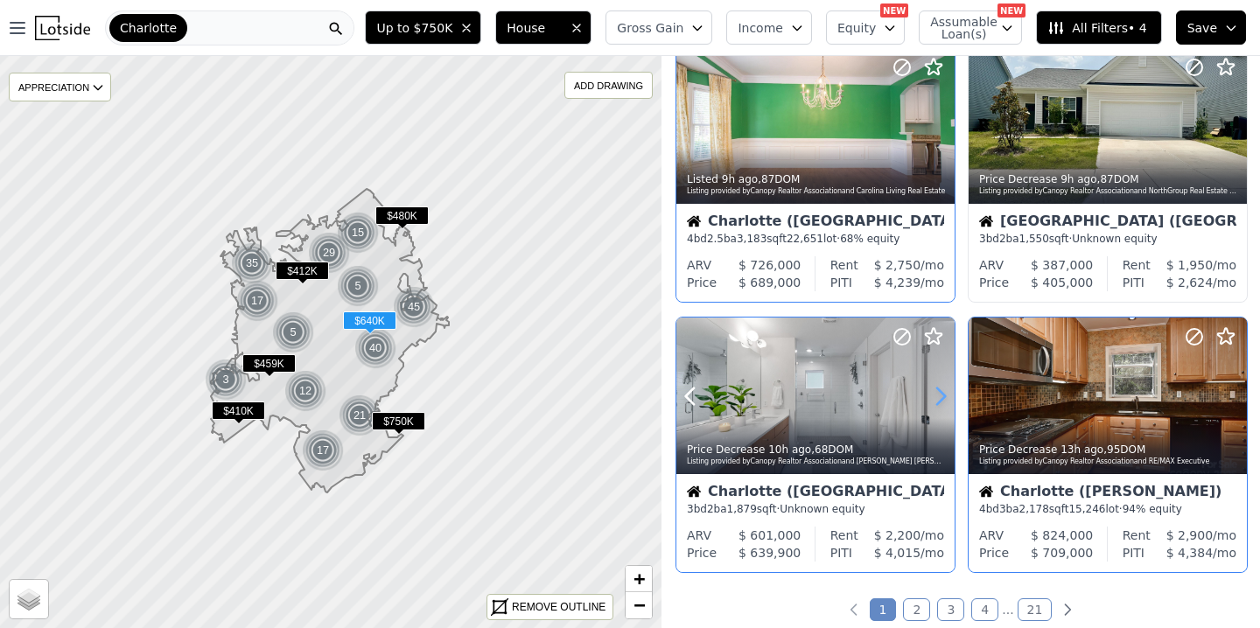
click at [942, 394] on icon at bounding box center [941, 395] width 8 height 17
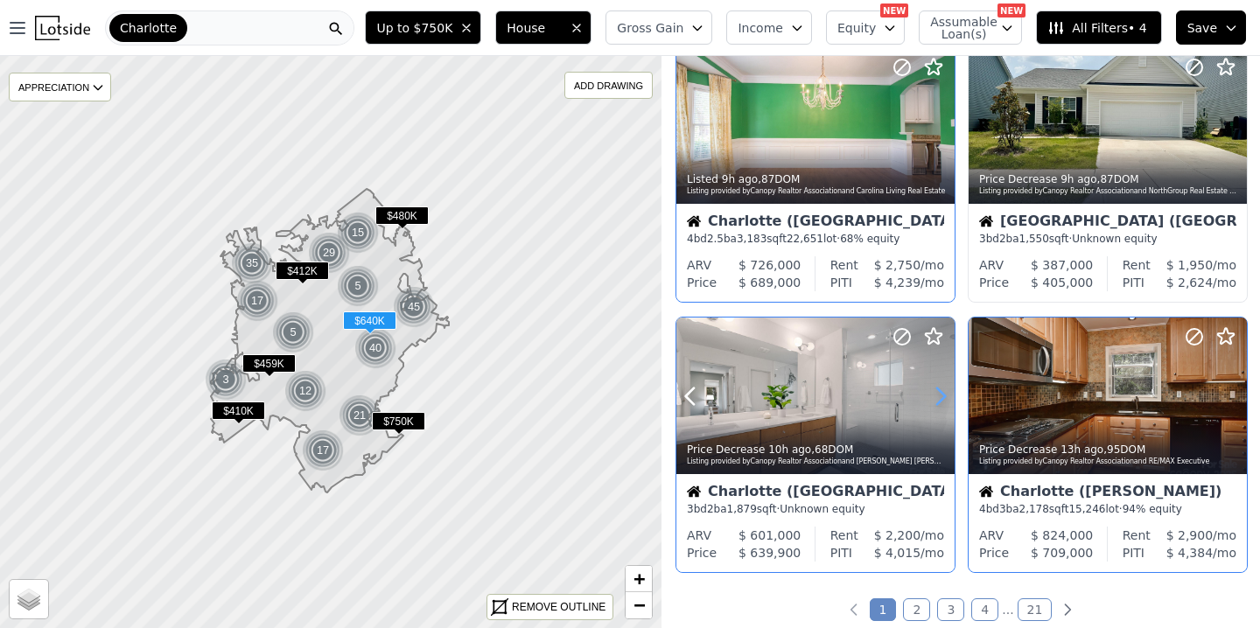
click at [942, 394] on icon at bounding box center [941, 395] width 8 height 17
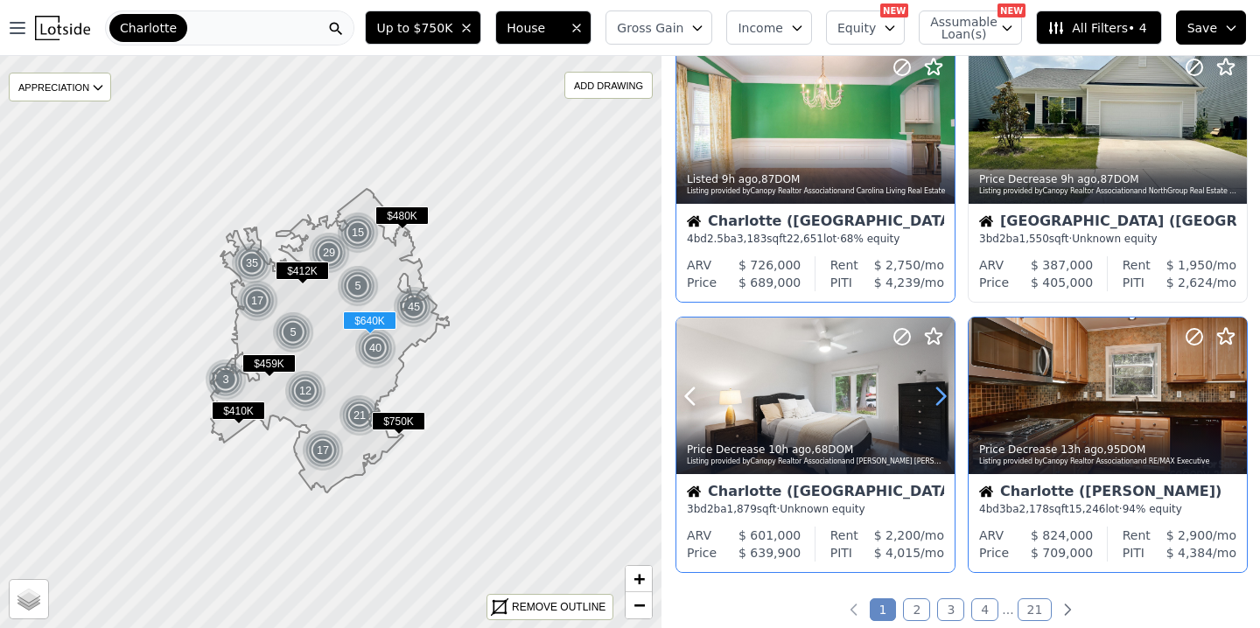
click at [942, 394] on icon at bounding box center [941, 395] width 8 height 17
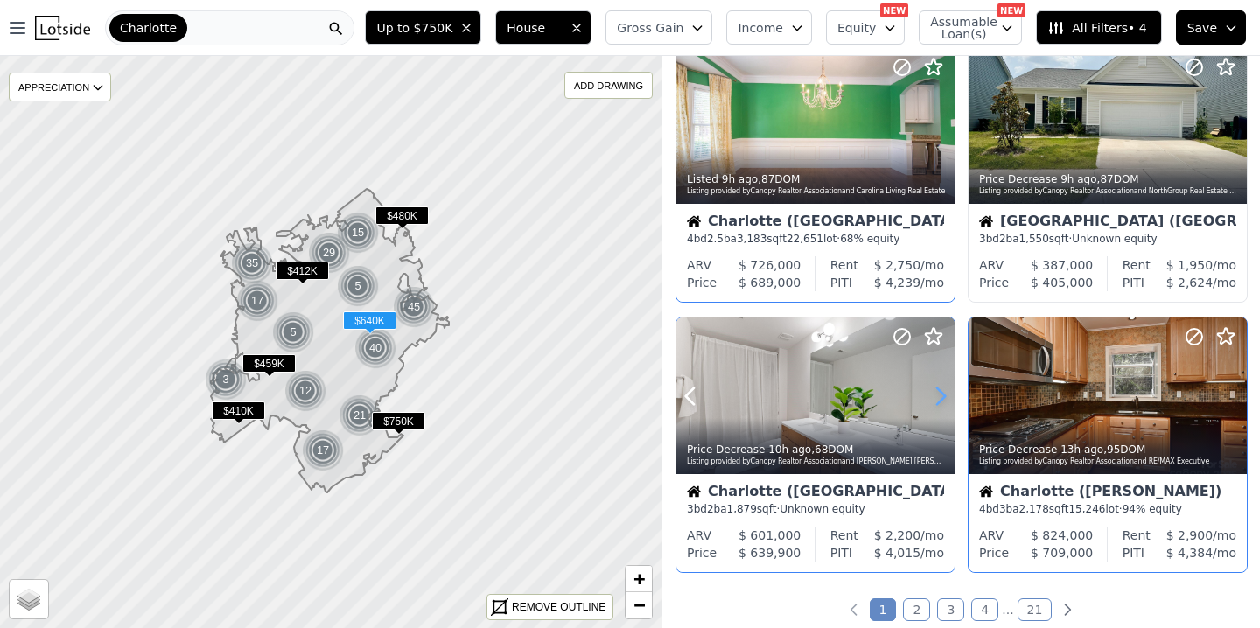
click at [942, 394] on icon at bounding box center [941, 395] width 8 height 17
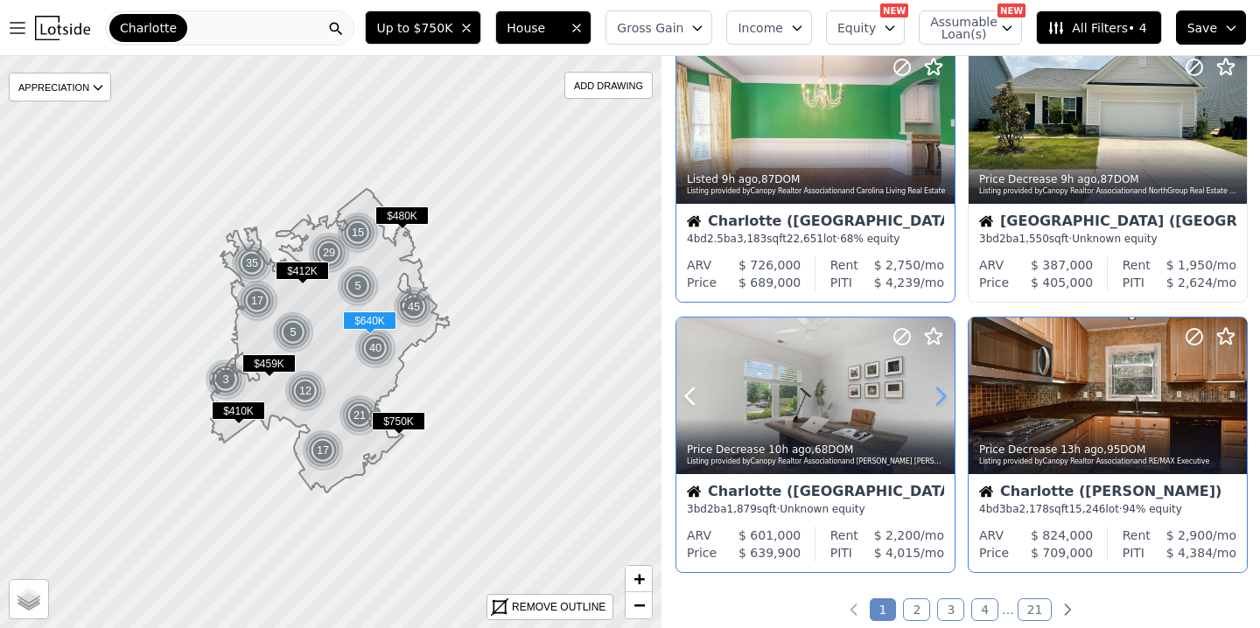
click at [942, 394] on icon at bounding box center [941, 395] width 8 height 17
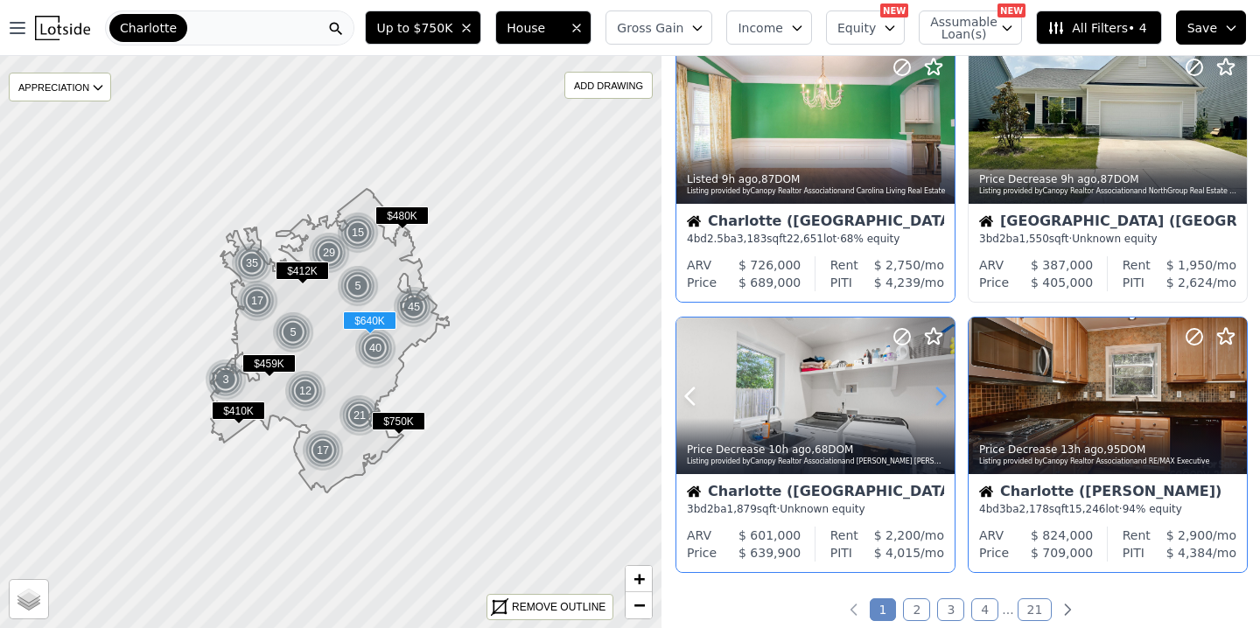
click at [942, 394] on icon at bounding box center [941, 395] width 8 height 17
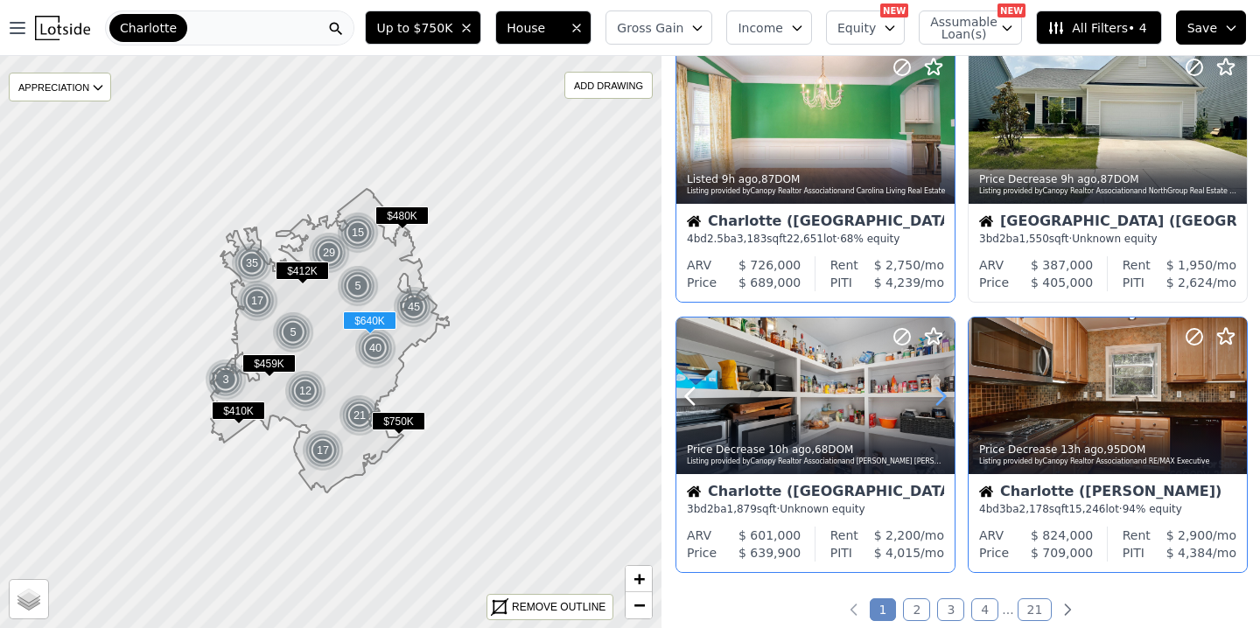
click at [942, 394] on icon at bounding box center [941, 395] width 8 height 17
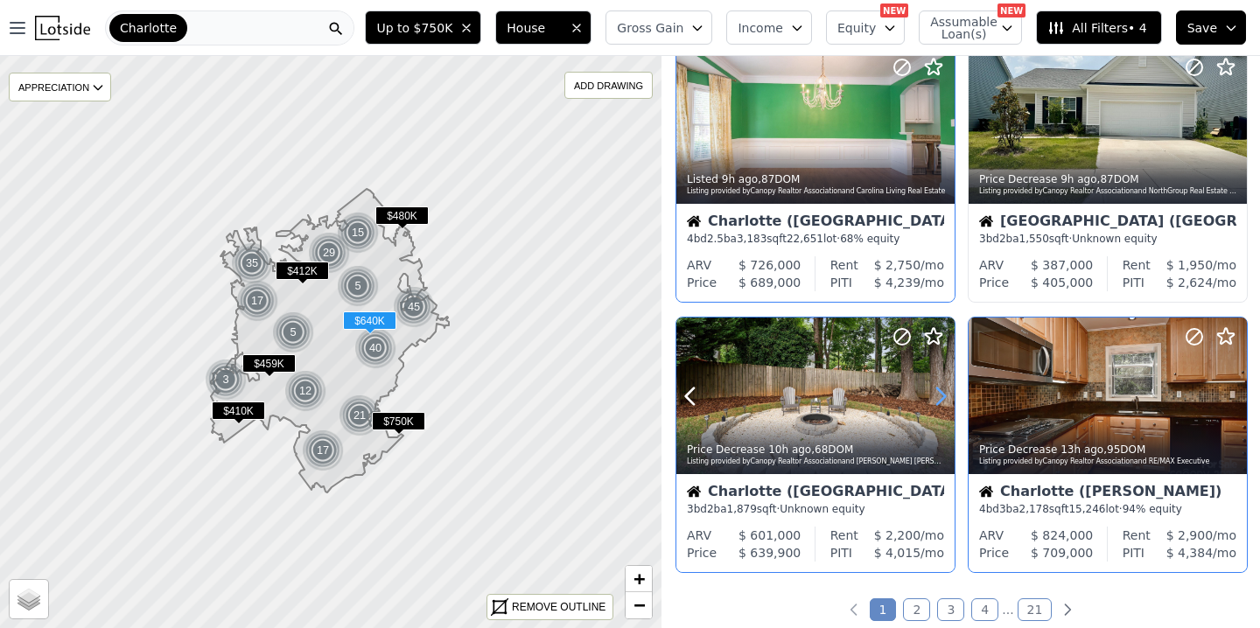
click at [942, 394] on icon at bounding box center [941, 395] width 8 height 17
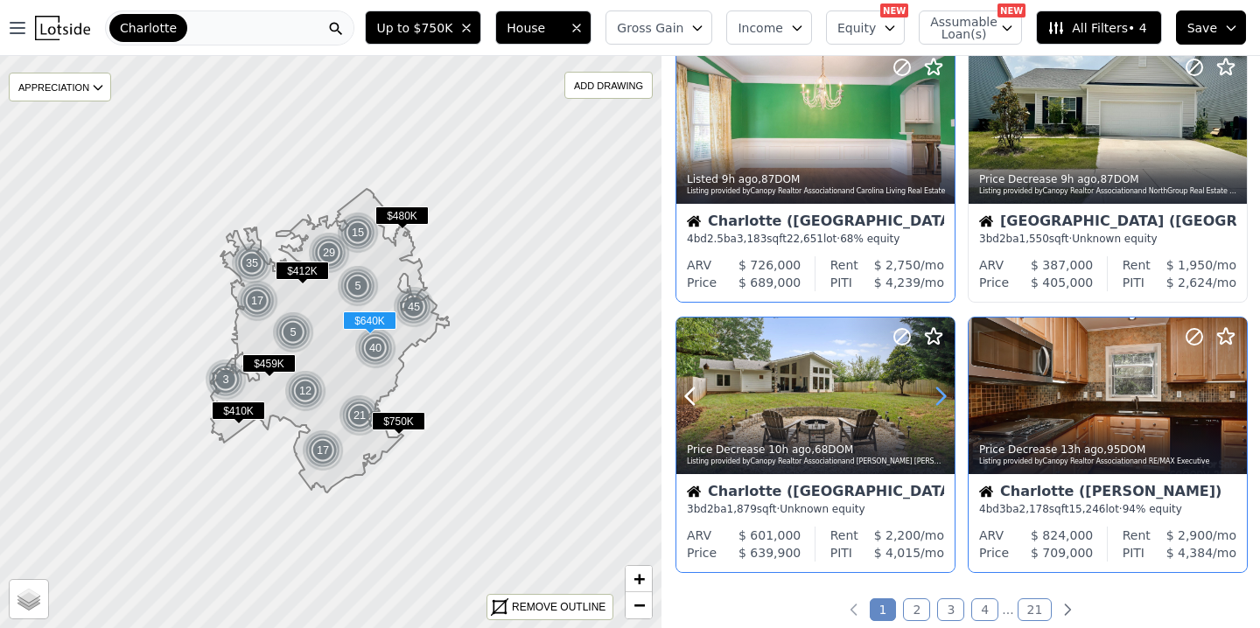
click at [942, 394] on icon at bounding box center [941, 395] width 8 height 17
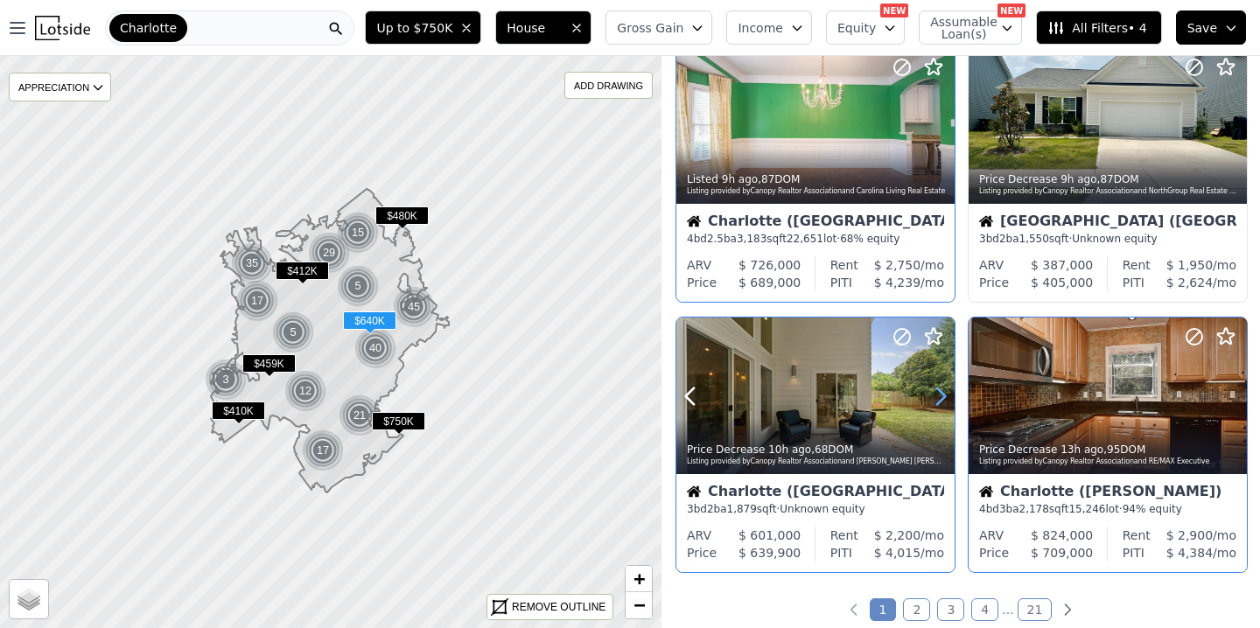
click at [942, 394] on icon at bounding box center [941, 395] width 8 height 17
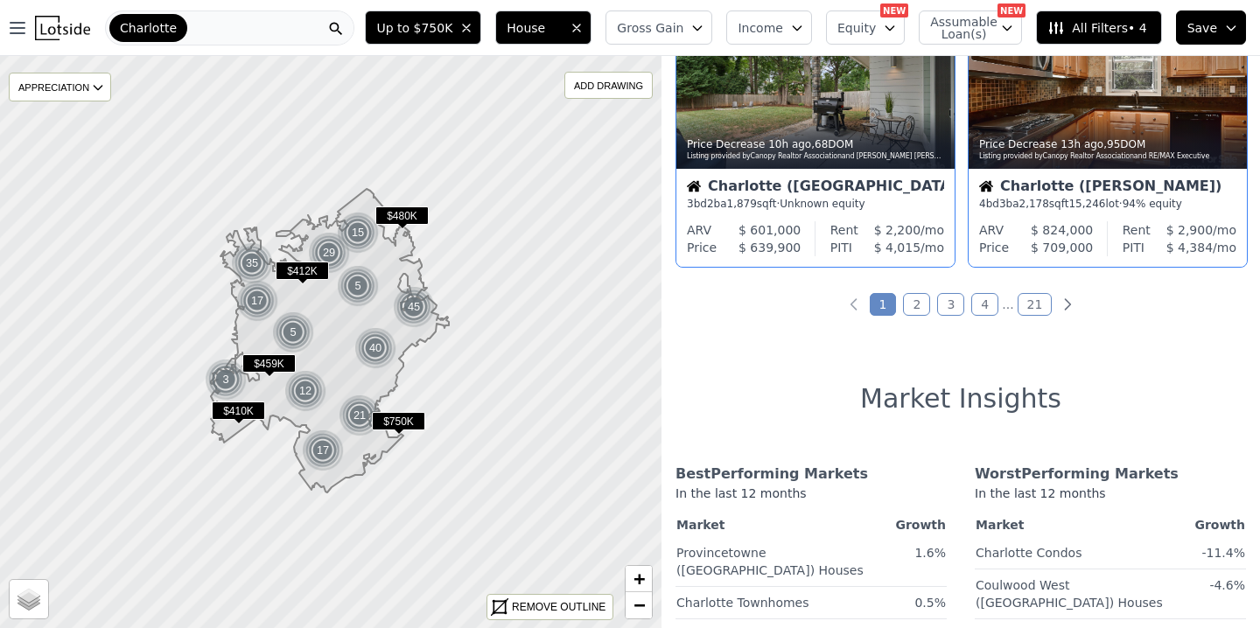
click at [911, 301] on link "2" at bounding box center [916, 304] width 27 height 23
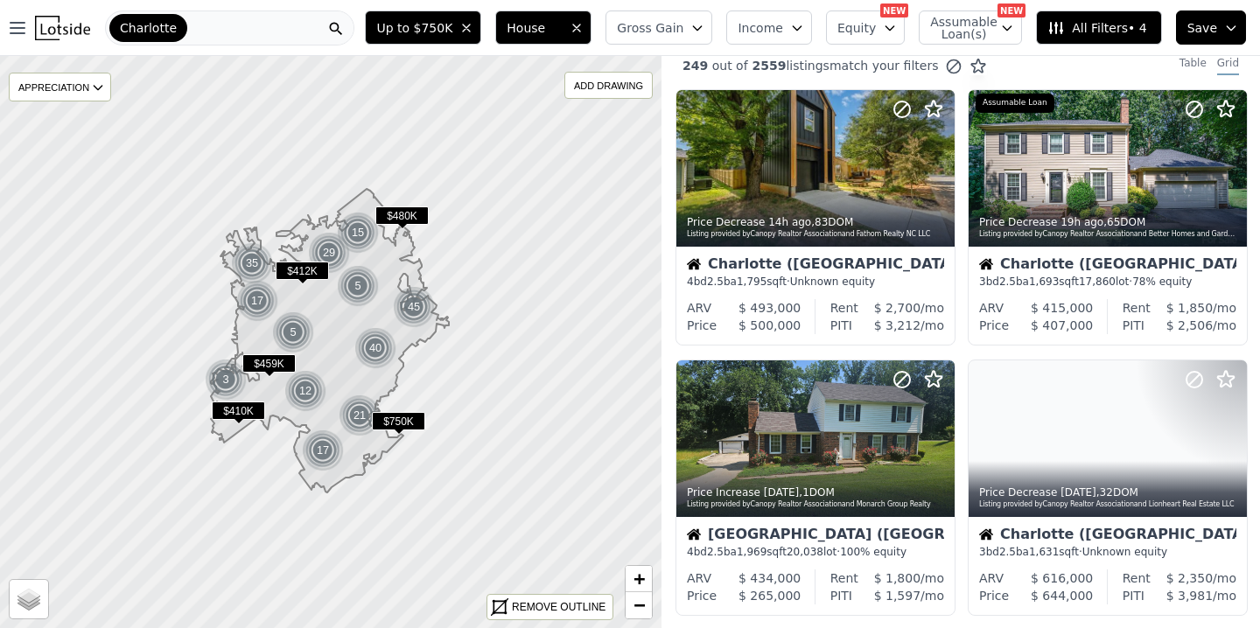
scroll to position [0, 0]
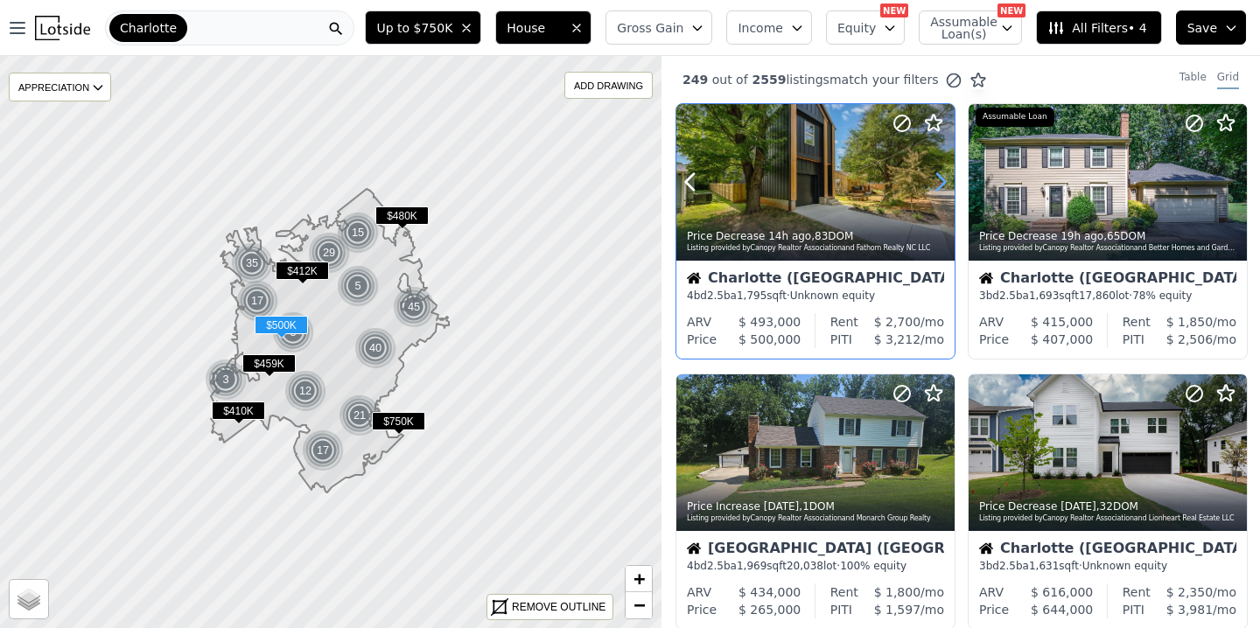
click at [942, 177] on icon at bounding box center [940, 182] width 28 height 28
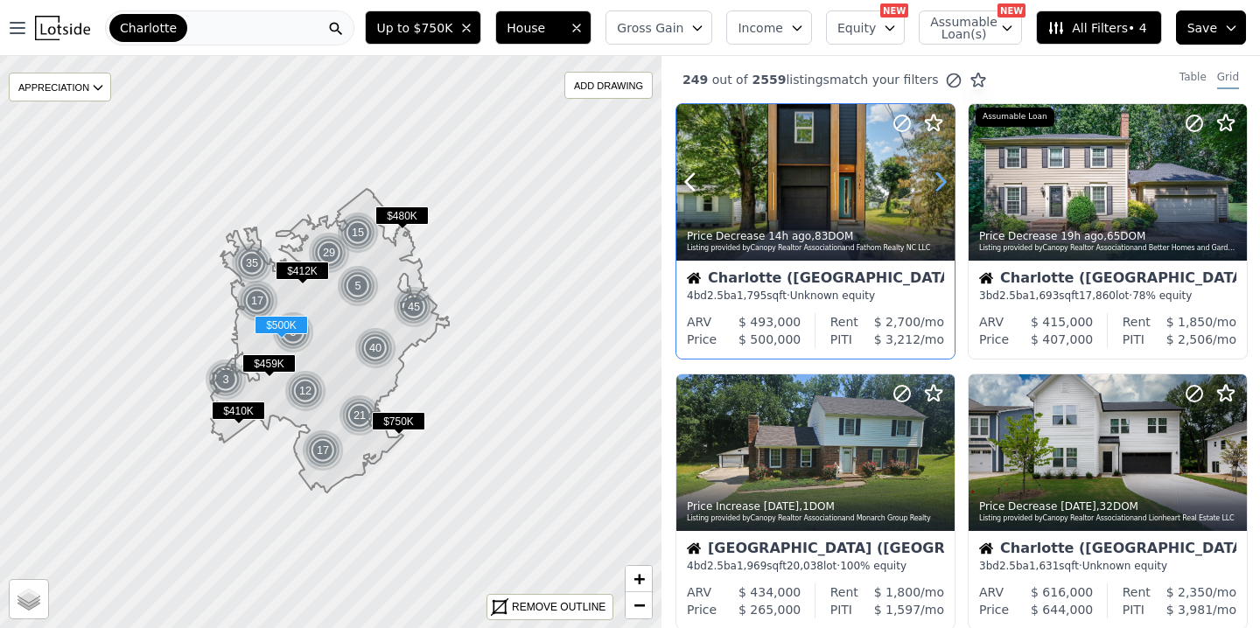
click at [942, 177] on icon at bounding box center [940, 182] width 28 height 28
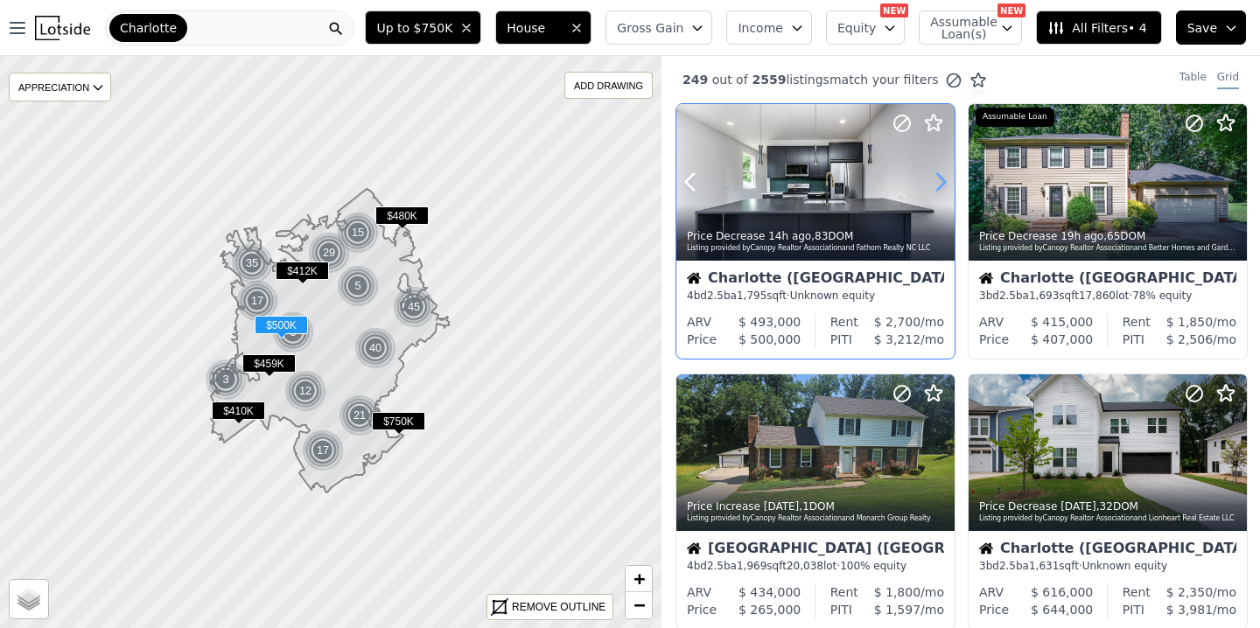
click at [942, 177] on icon at bounding box center [940, 182] width 28 height 28
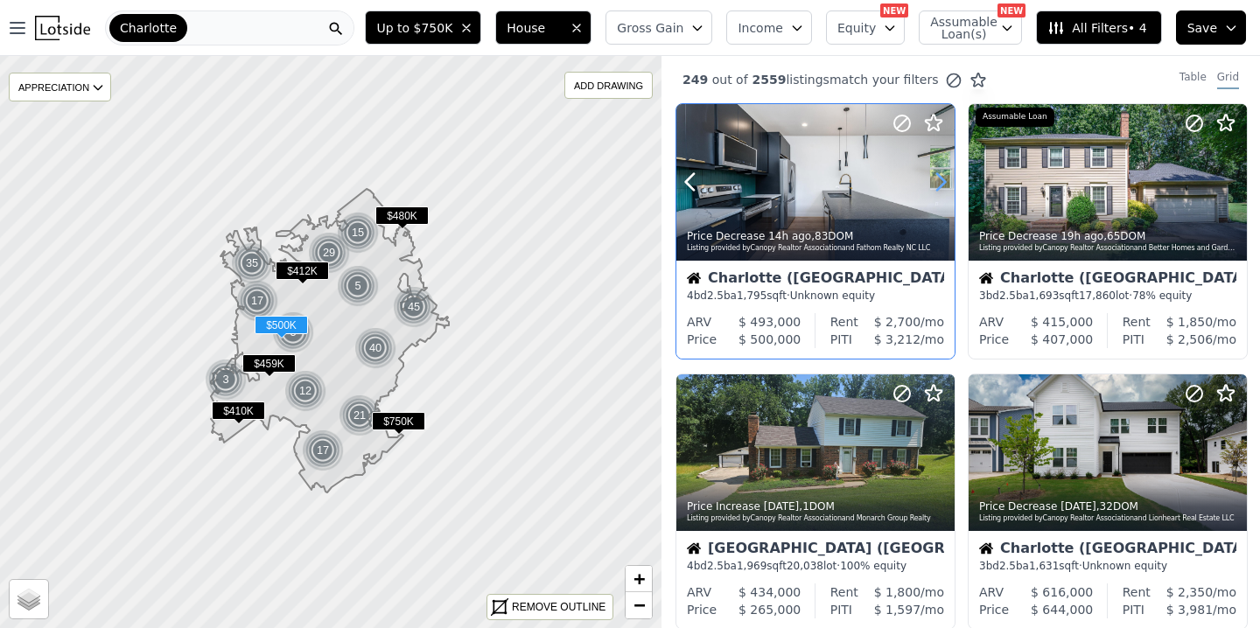
click at [942, 177] on icon at bounding box center [940, 182] width 28 height 28
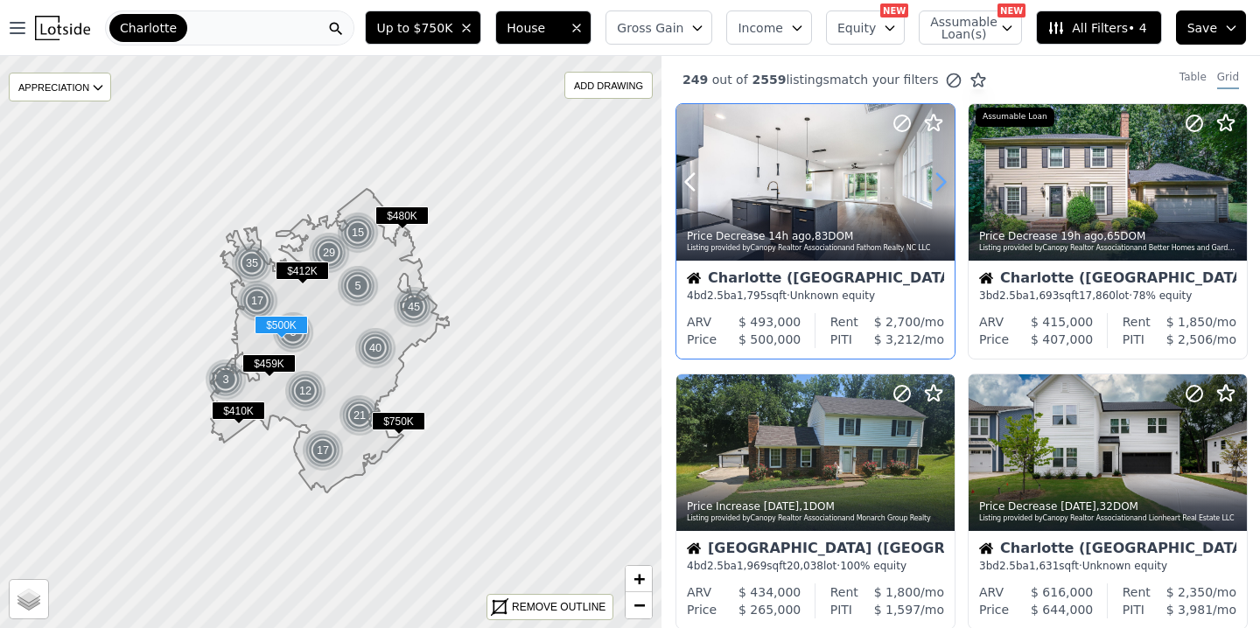
click at [942, 177] on icon at bounding box center [940, 182] width 28 height 28
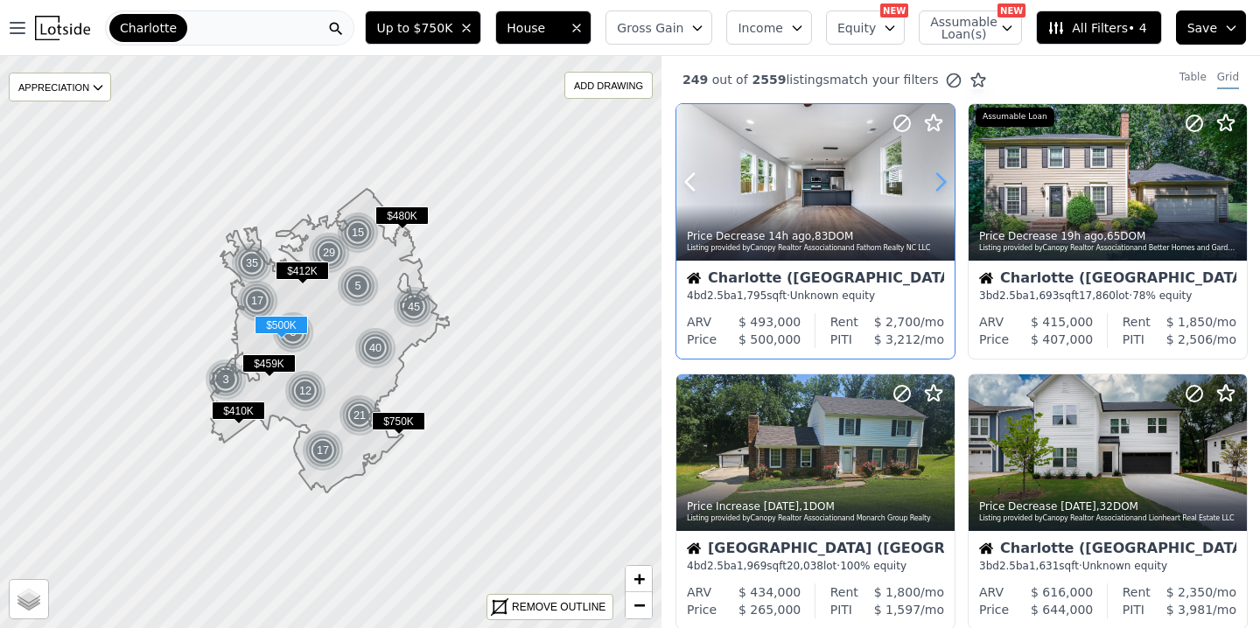
click at [942, 177] on icon at bounding box center [940, 182] width 28 height 28
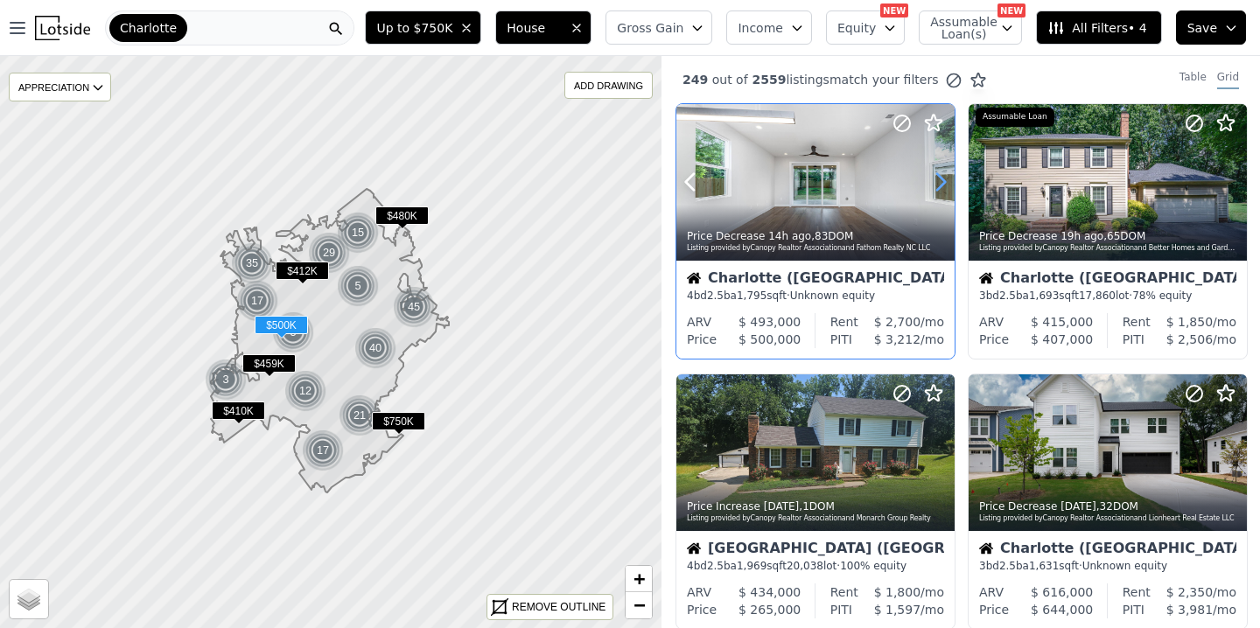
click at [942, 177] on icon at bounding box center [940, 182] width 28 height 28
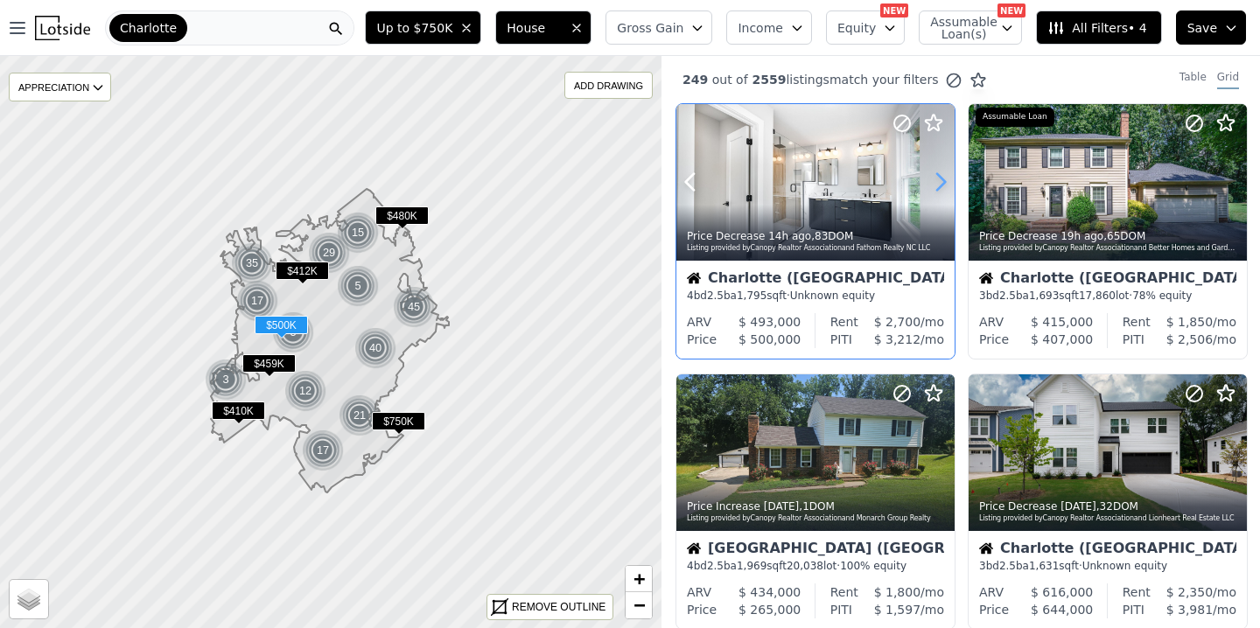
click at [942, 177] on icon at bounding box center [940, 182] width 28 height 28
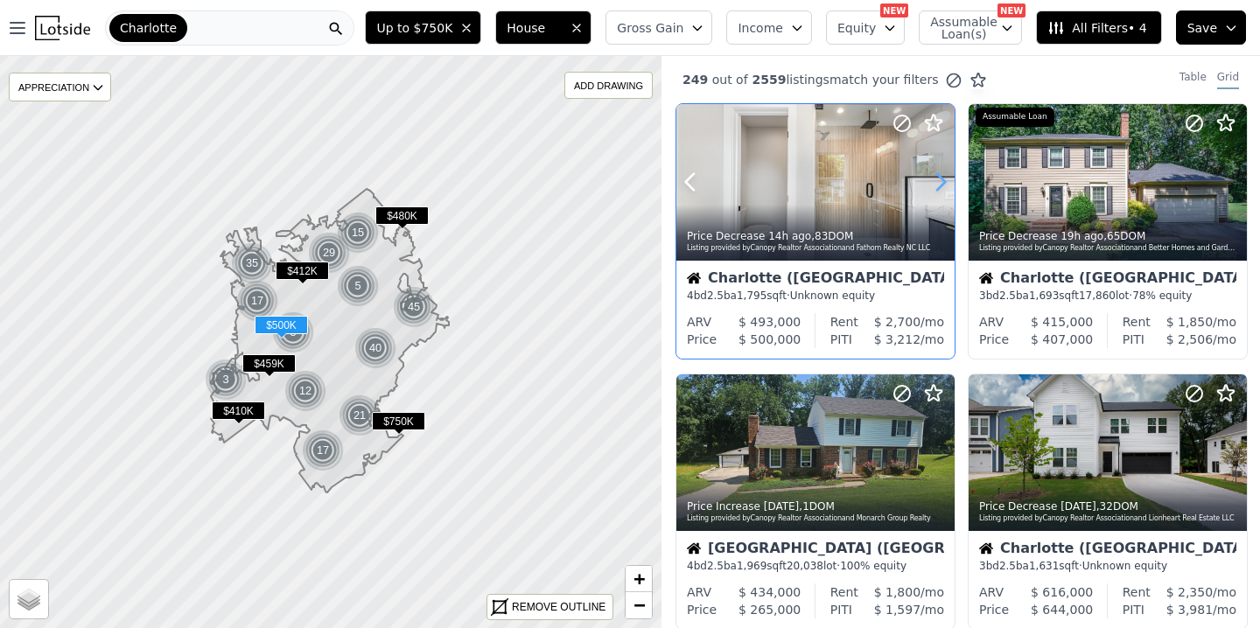
click at [942, 177] on icon at bounding box center [940, 182] width 28 height 28
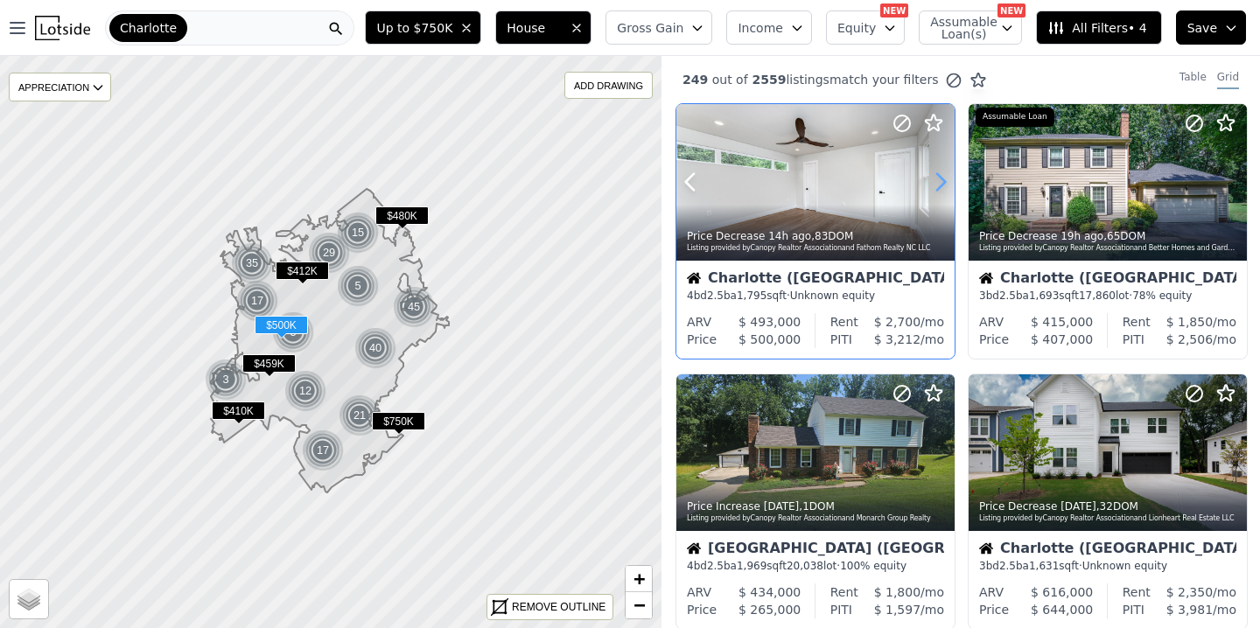
click at [942, 177] on icon at bounding box center [940, 182] width 28 height 28
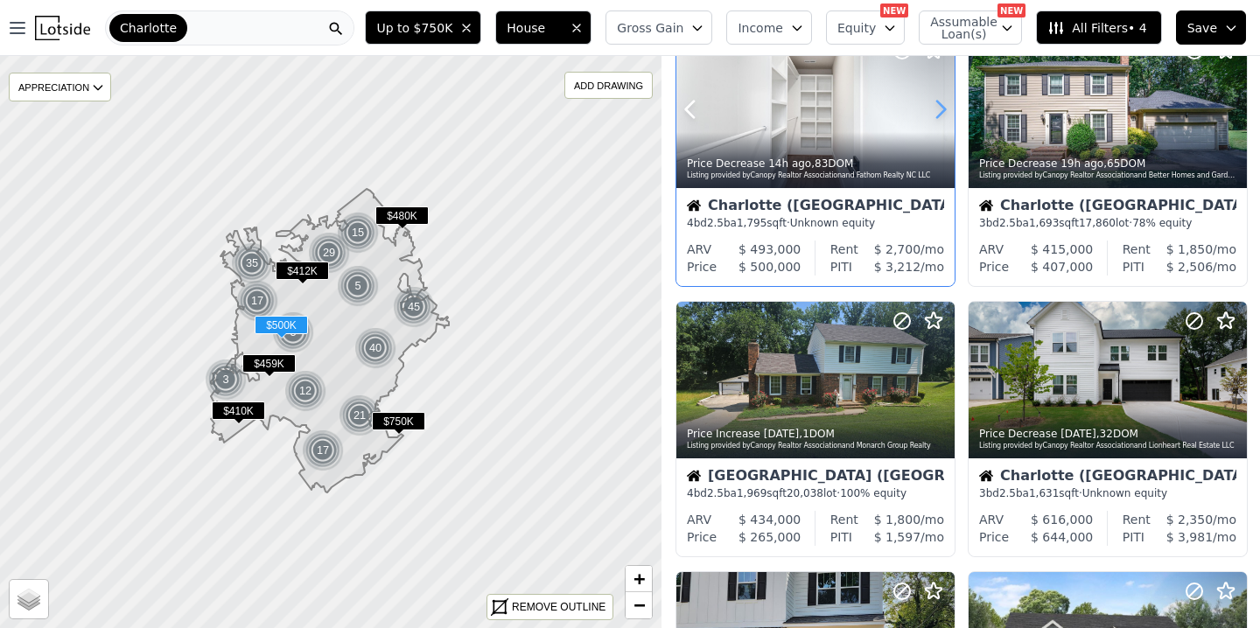
scroll to position [87, 0]
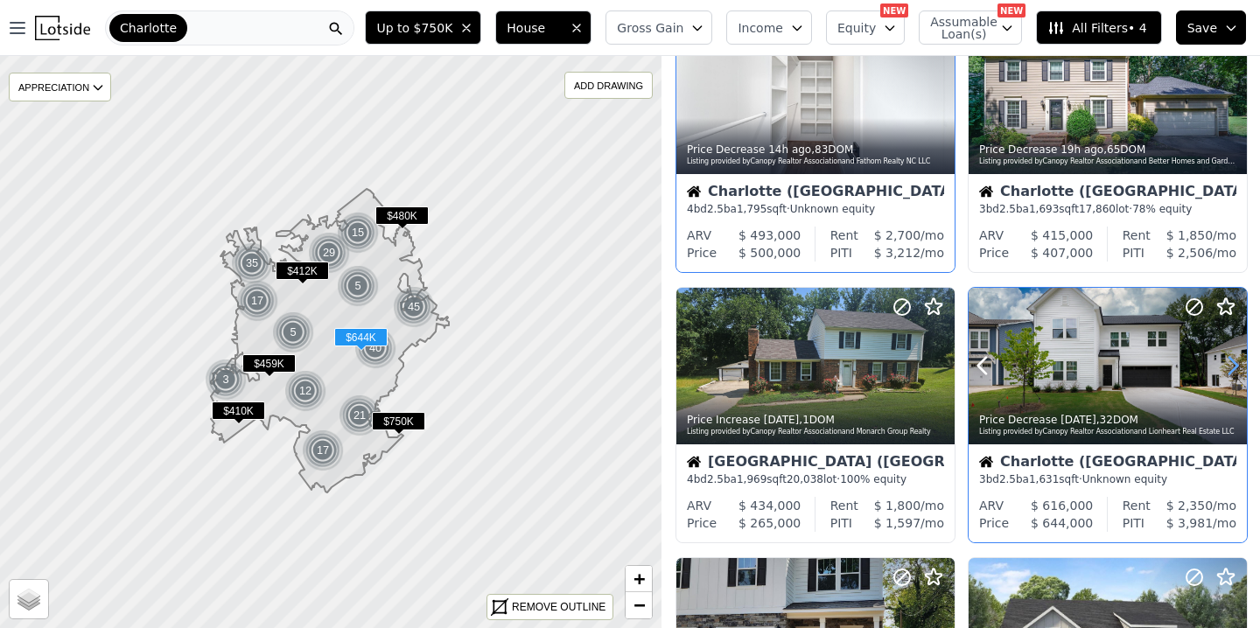
click at [1226, 359] on icon at bounding box center [1232, 366] width 28 height 28
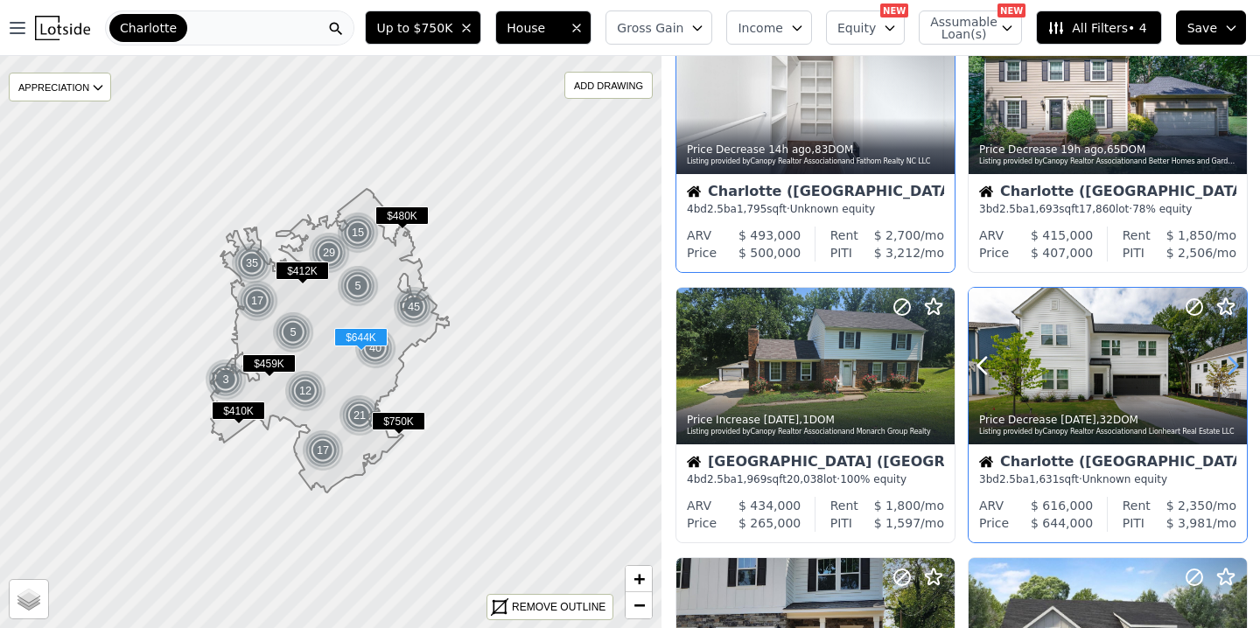
click at [1226, 359] on icon at bounding box center [1232, 366] width 28 height 28
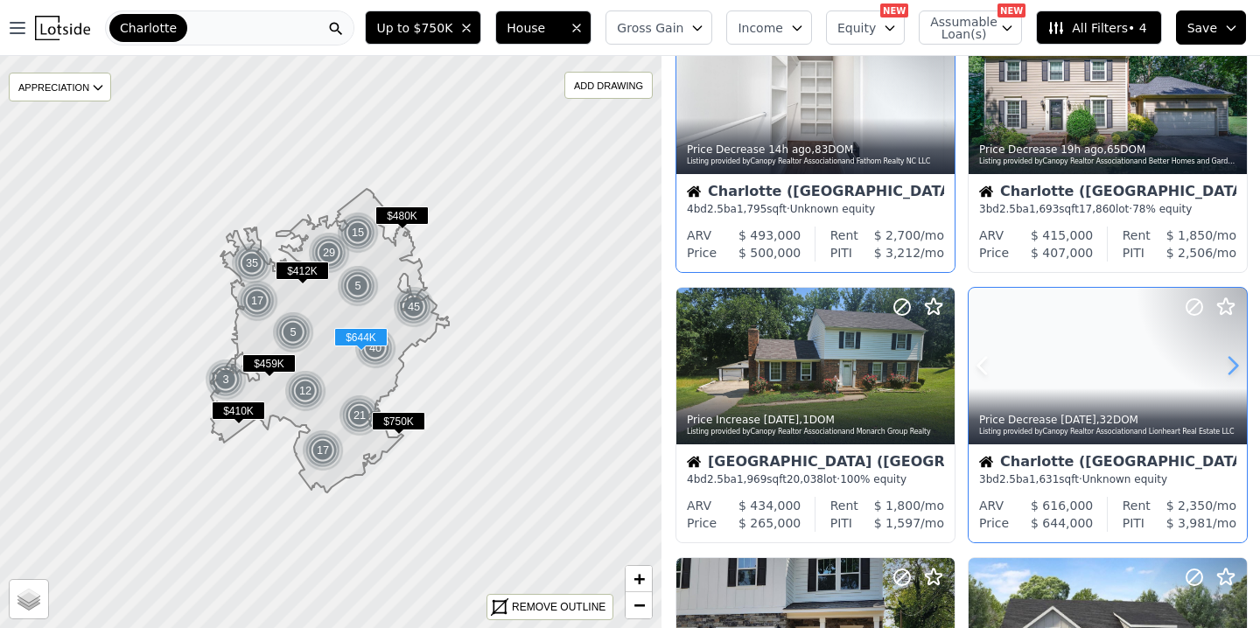
click at [1226, 359] on icon at bounding box center [1232, 366] width 28 height 28
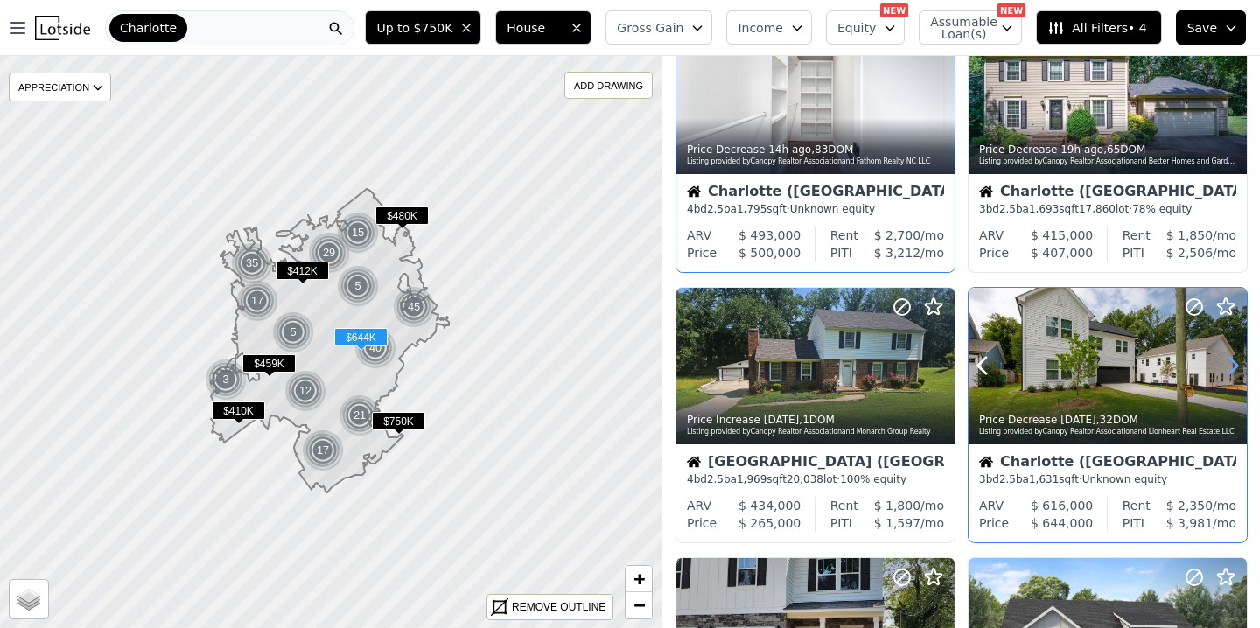
click at [1226, 359] on icon at bounding box center [1232, 366] width 28 height 28
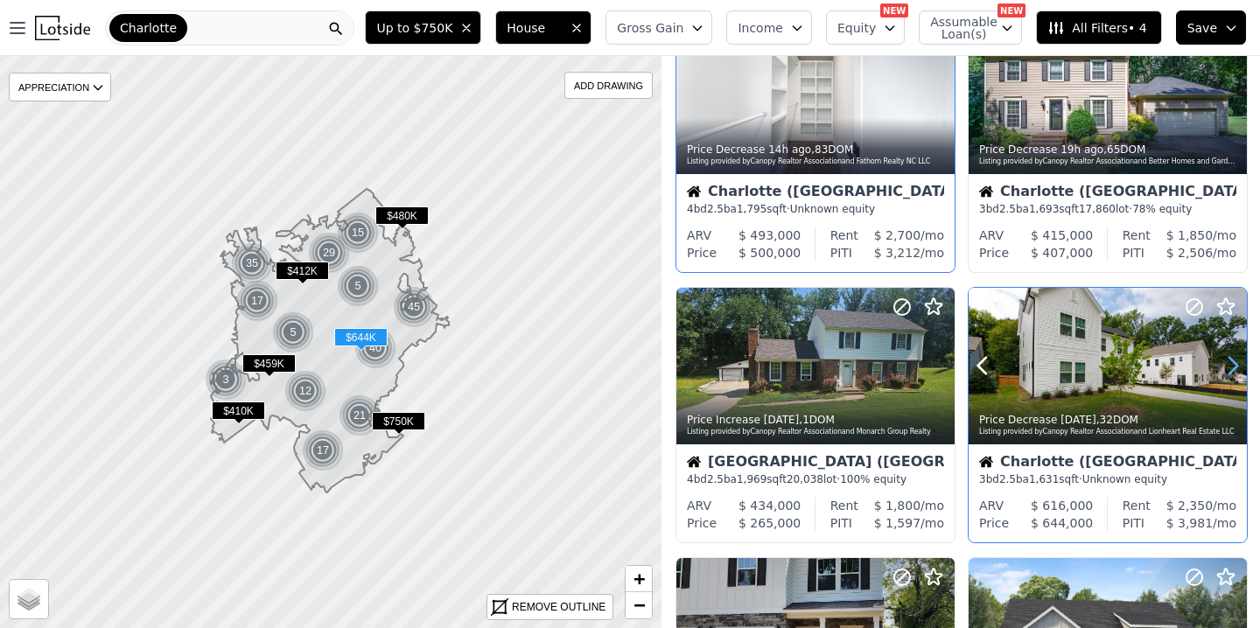
click at [1226, 359] on icon at bounding box center [1232, 366] width 28 height 28
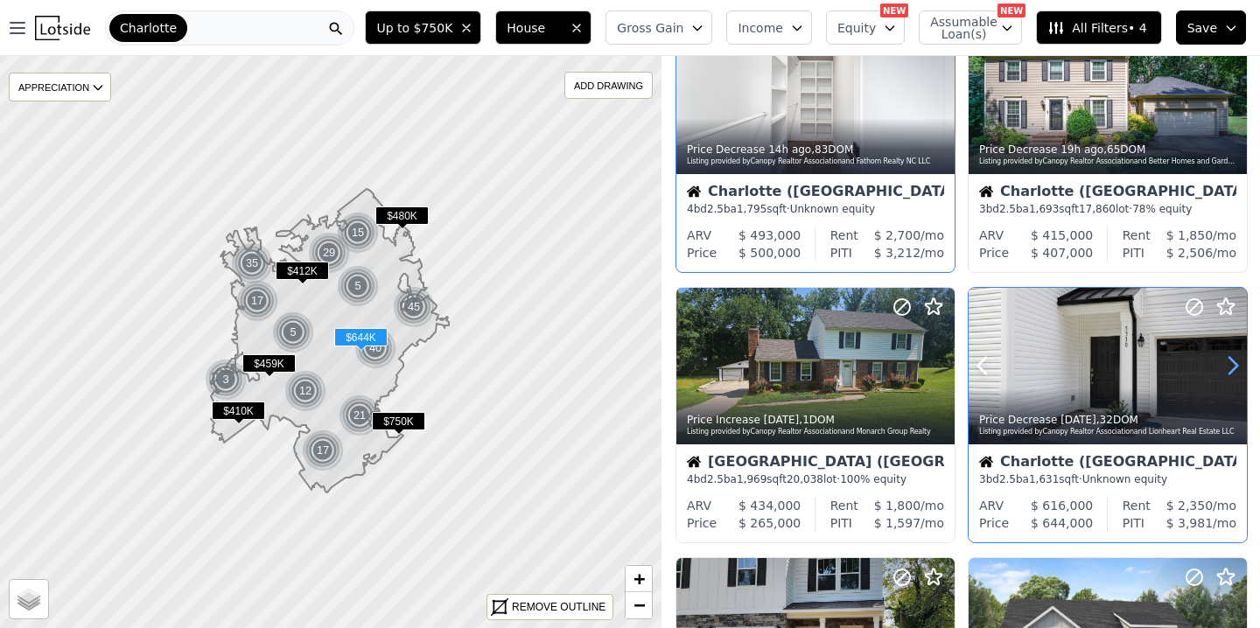
click at [1226, 359] on icon at bounding box center [1232, 366] width 28 height 28
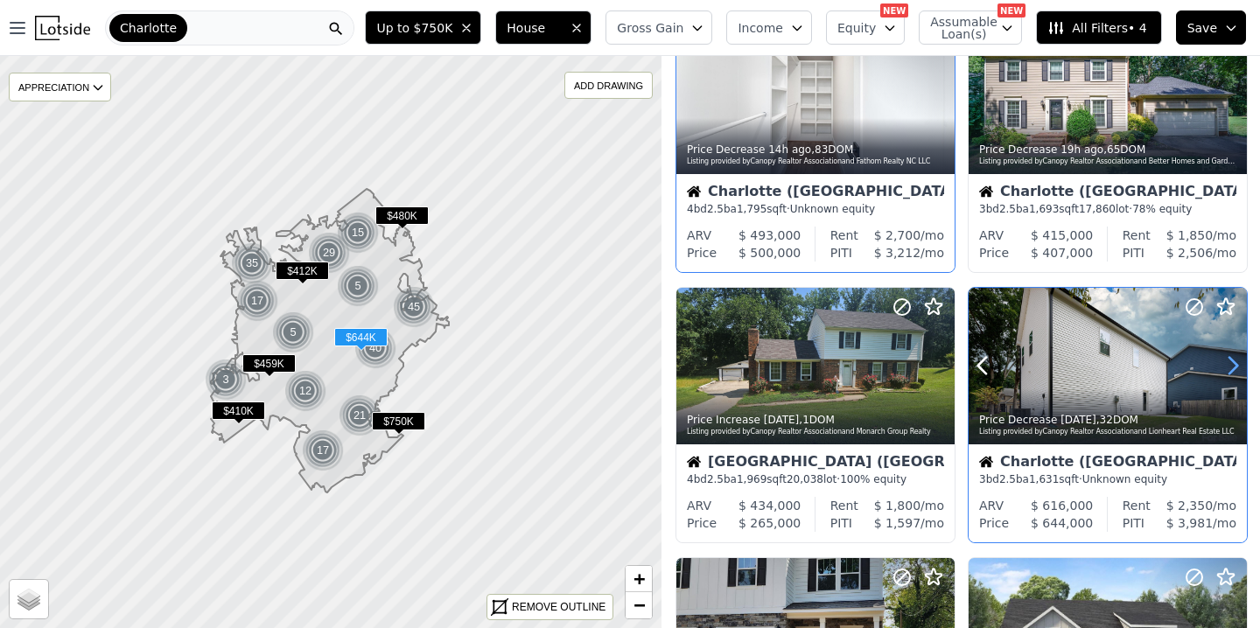
click at [1226, 359] on icon at bounding box center [1232, 366] width 28 height 28
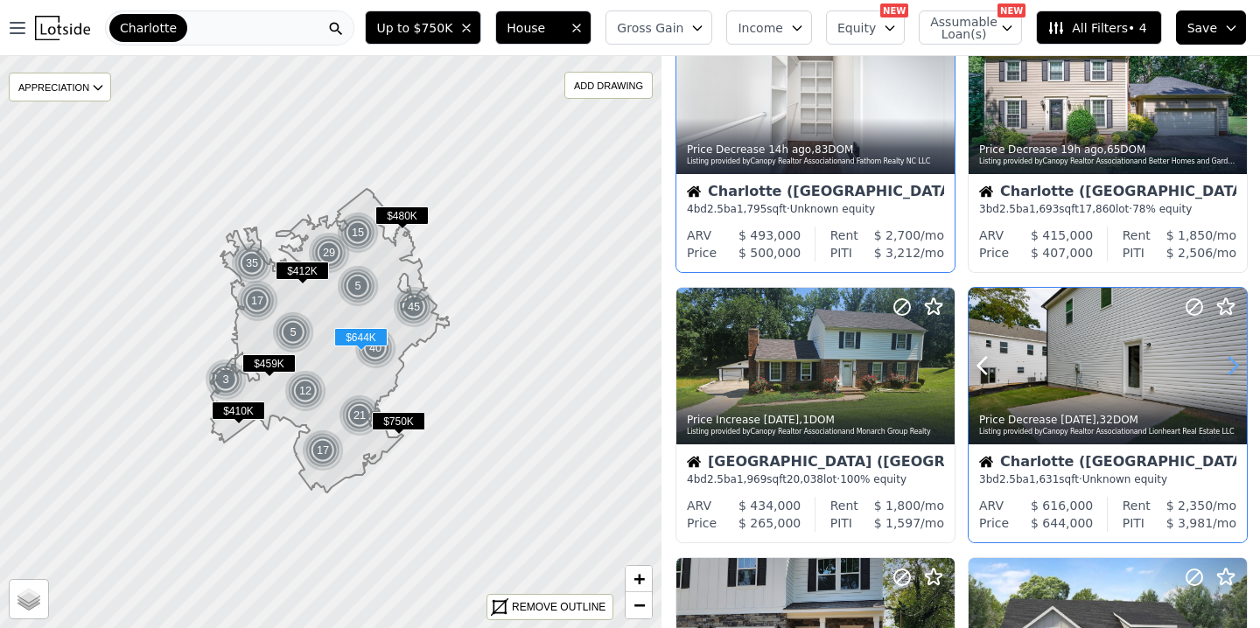
click at [1226, 359] on icon at bounding box center [1232, 366] width 28 height 28
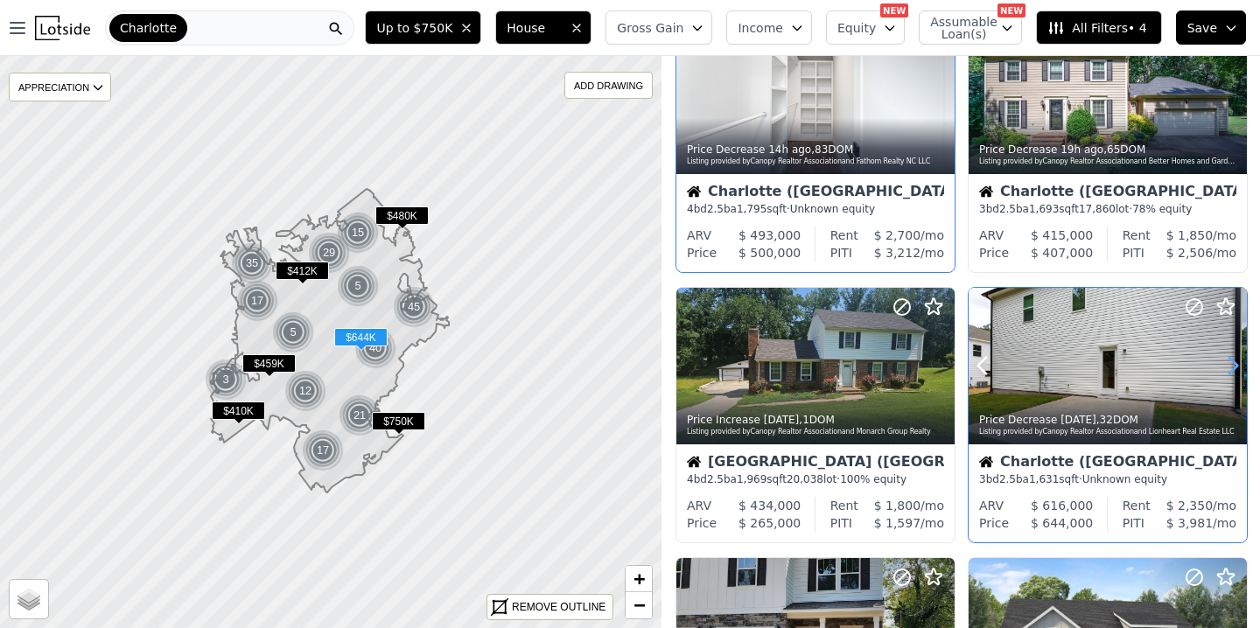
click at [1226, 359] on icon at bounding box center [1232, 366] width 28 height 28
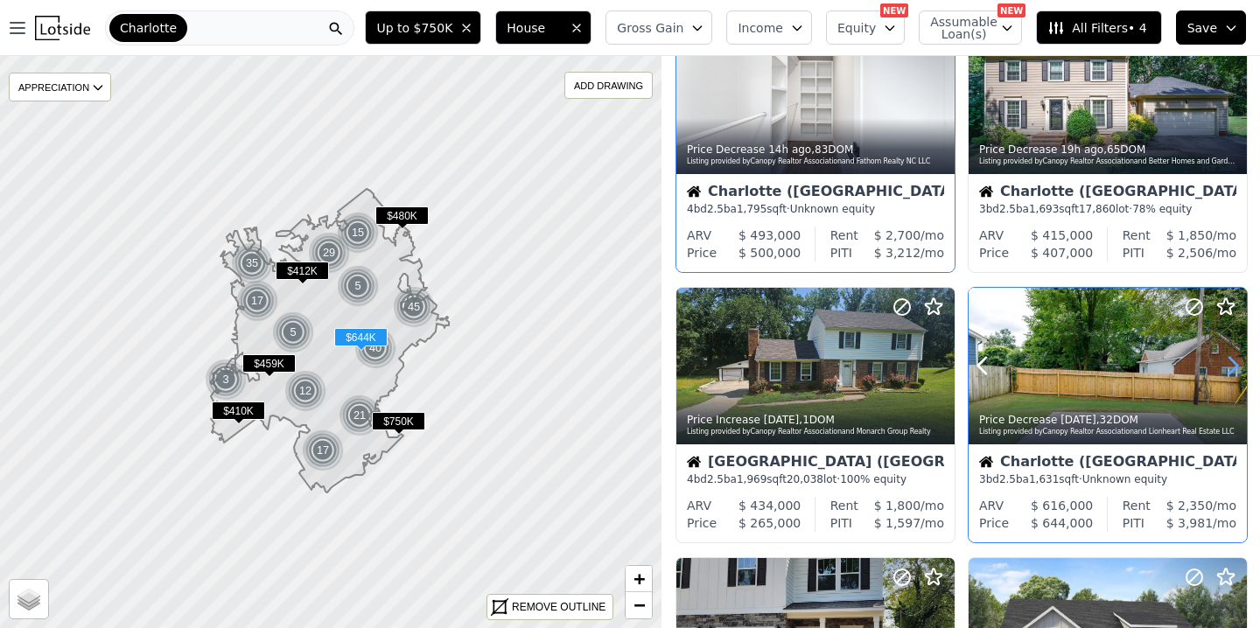
click at [1226, 359] on icon at bounding box center [1232, 366] width 28 height 28
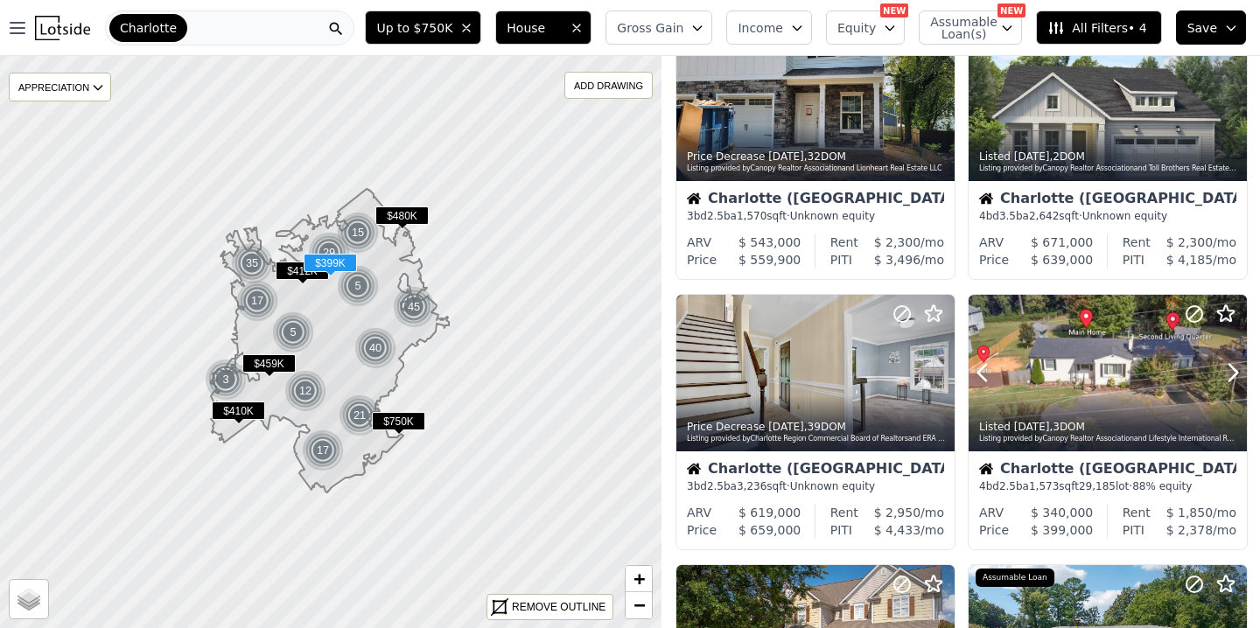
scroll to position [621, 0]
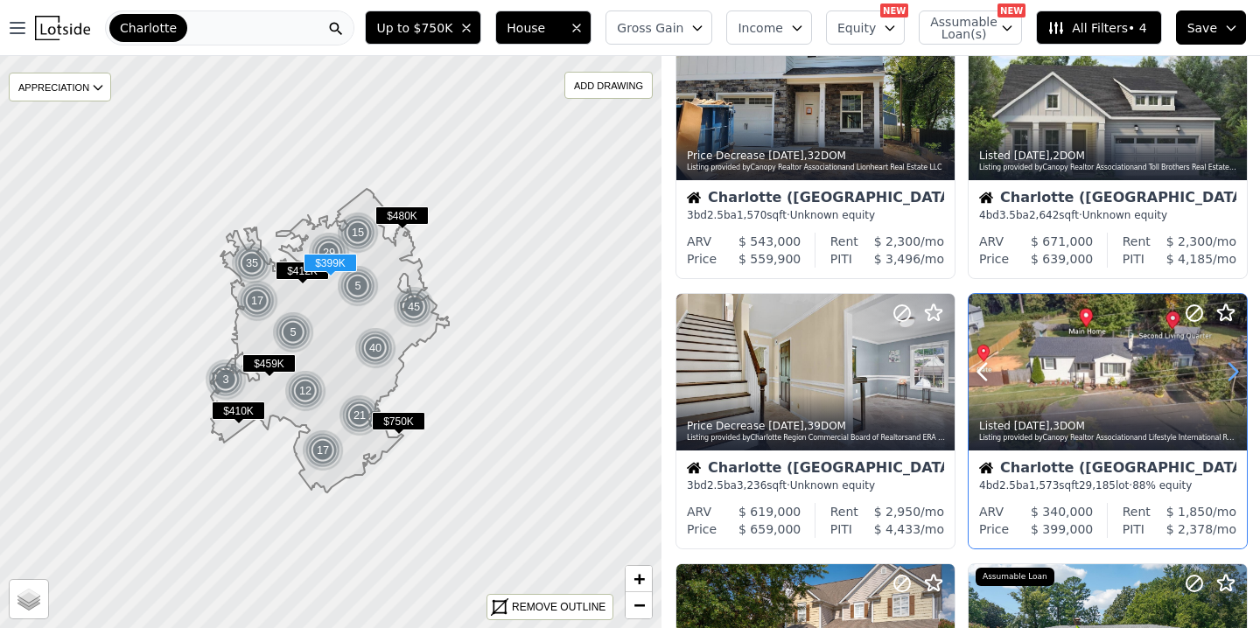
click at [1226, 370] on icon at bounding box center [1232, 372] width 28 height 28
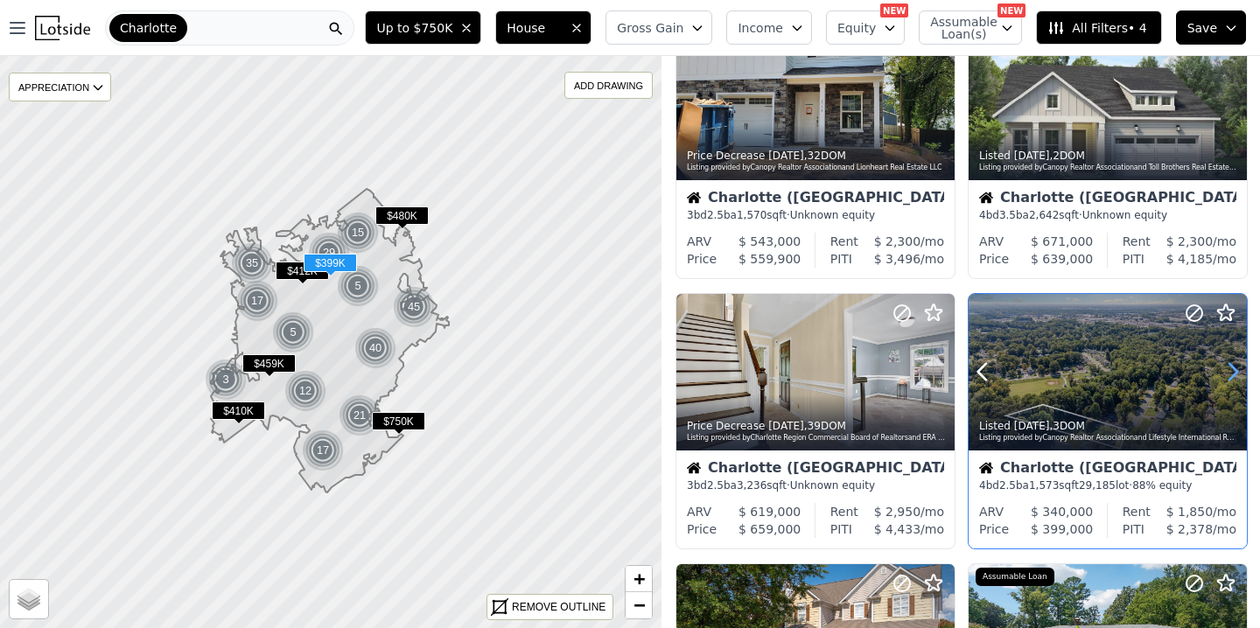
click at [1226, 370] on icon at bounding box center [1232, 372] width 28 height 28
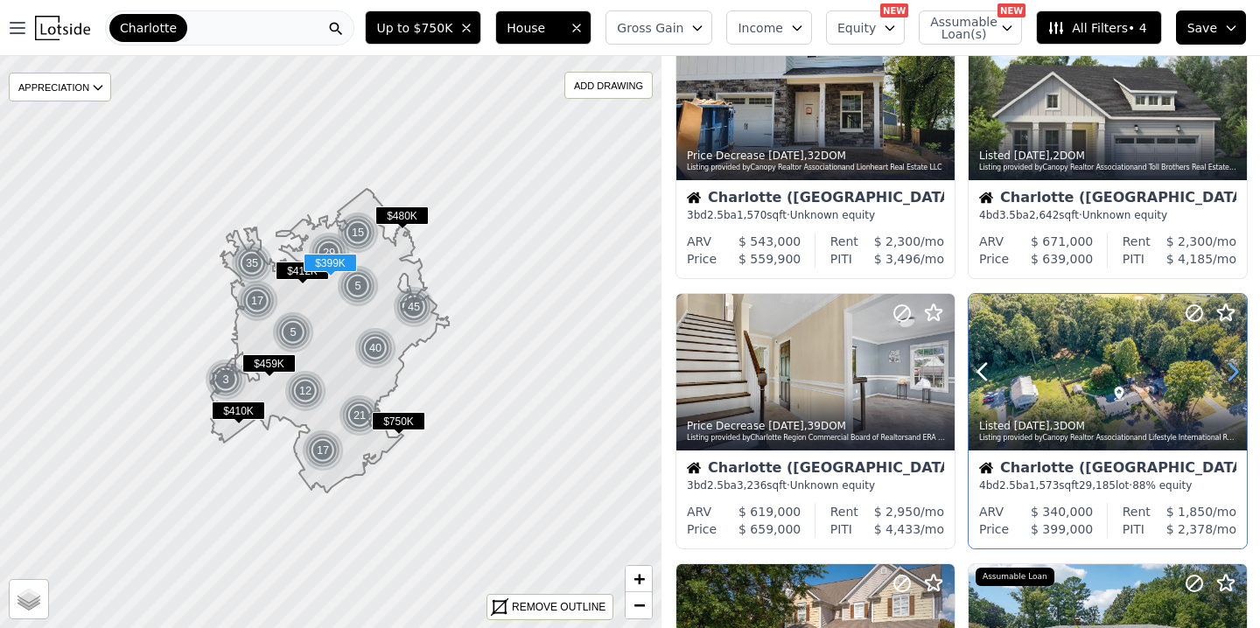
click at [1226, 370] on icon at bounding box center [1232, 372] width 28 height 28
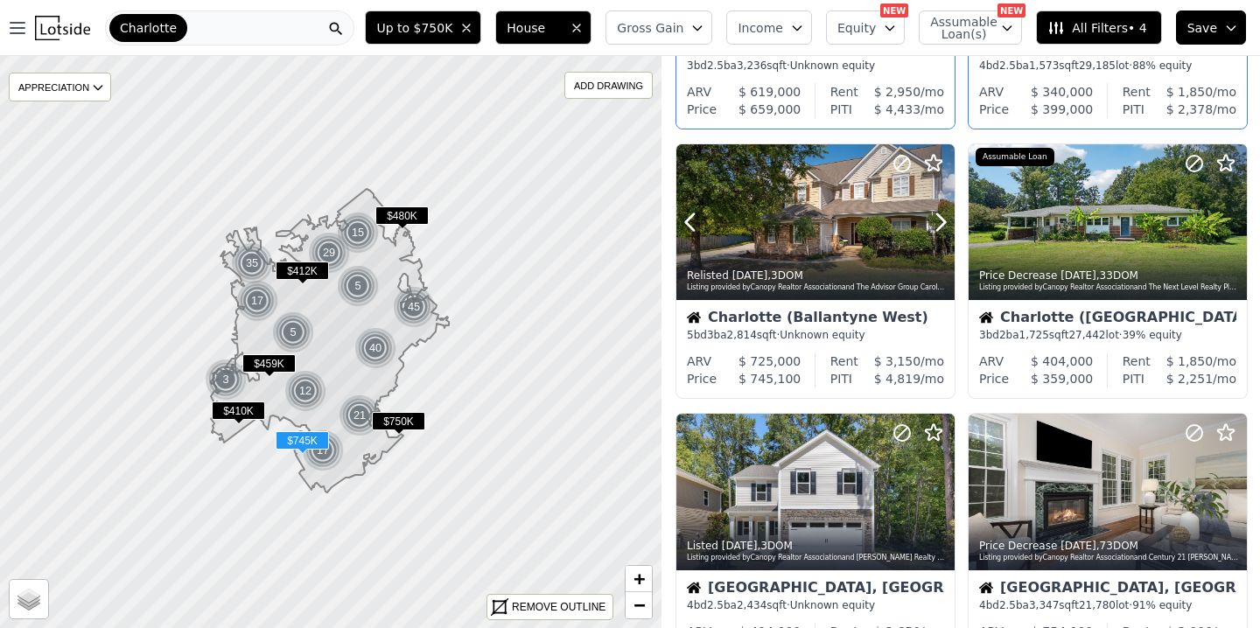
scroll to position [1040, 0]
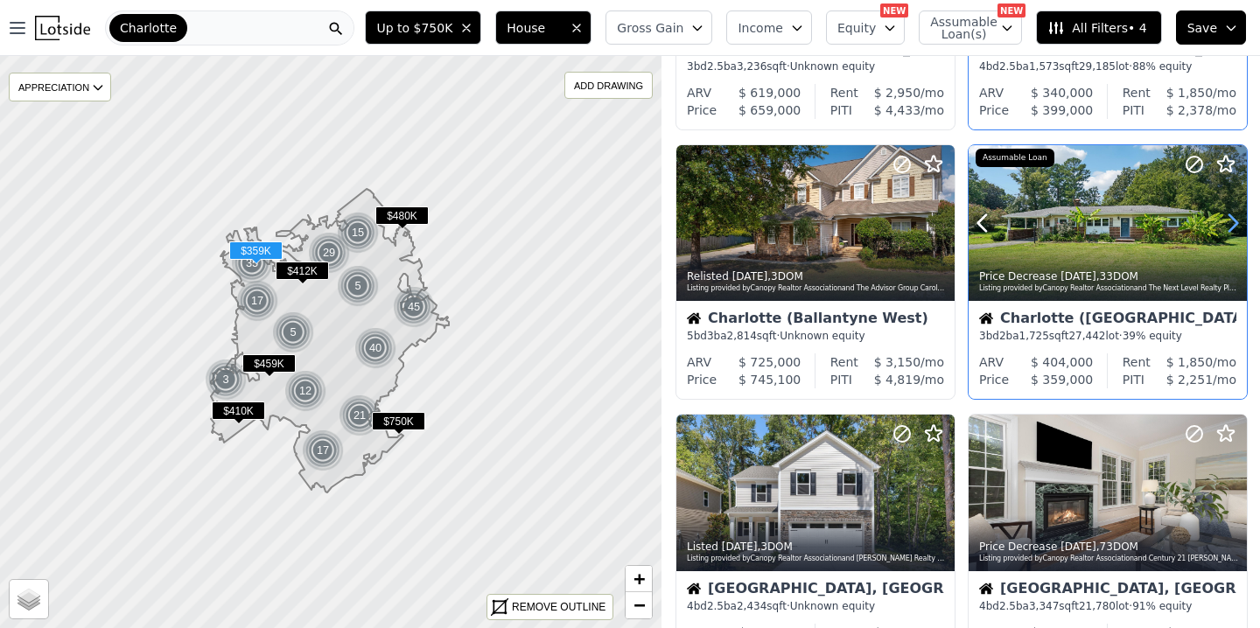
click at [1232, 220] on icon at bounding box center [1233, 223] width 8 height 17
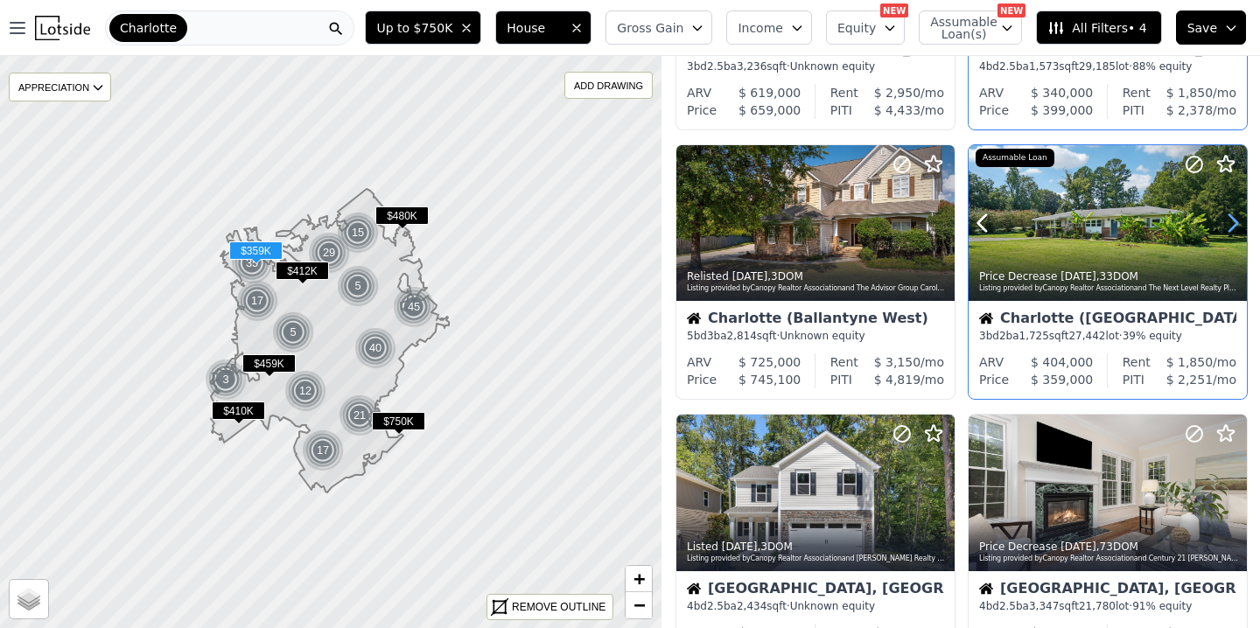
click at [1232, 220] on icon at bounding box center [1233, 223] width 8 height 17
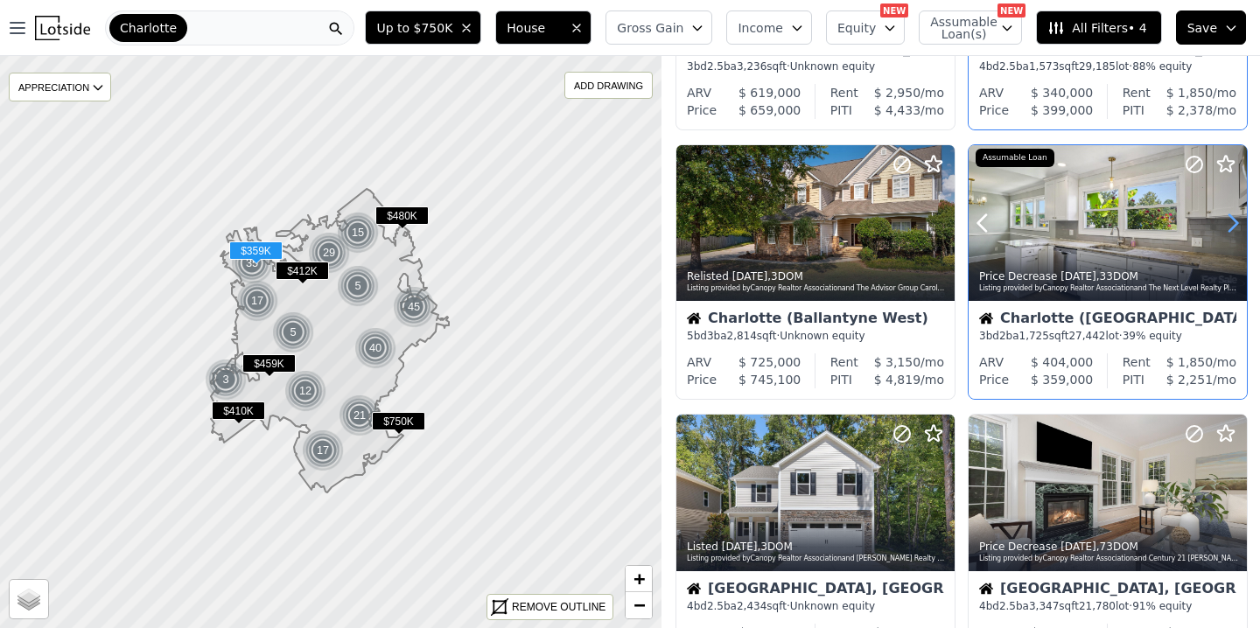
click at [1232, 220] on icon at bounding box center [1233, 223] width 8 height 17
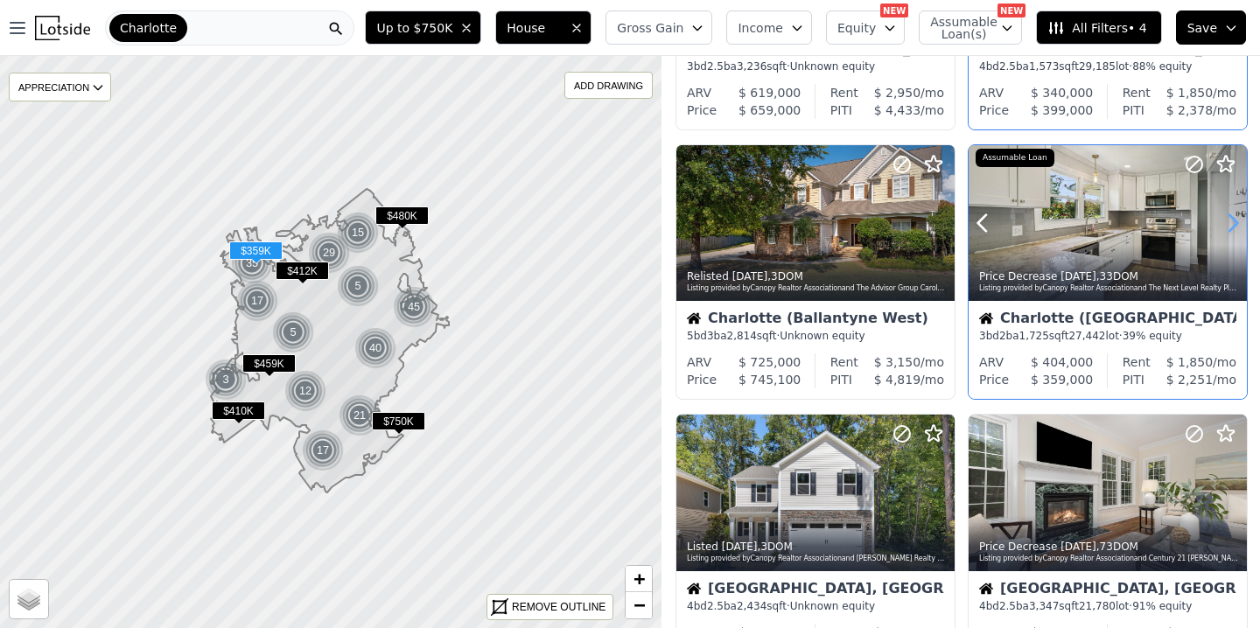
click at [1232, 220] on icon at bounding box center [1233, 223] width 8 height 17
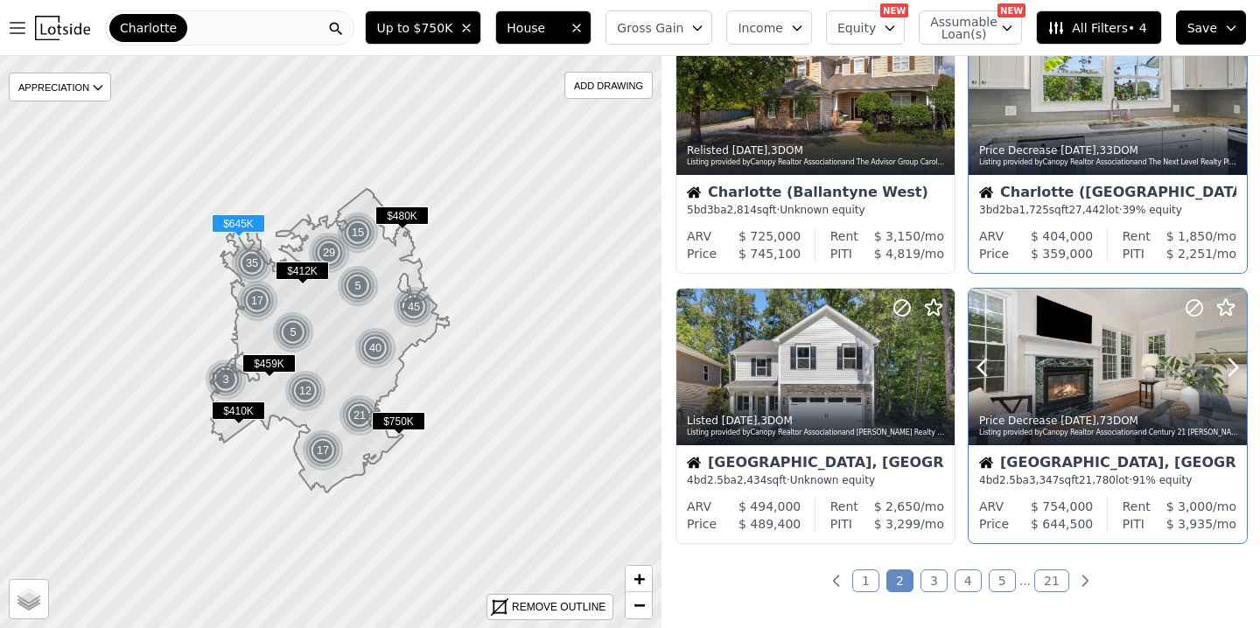
scroll to position [1190, 0]
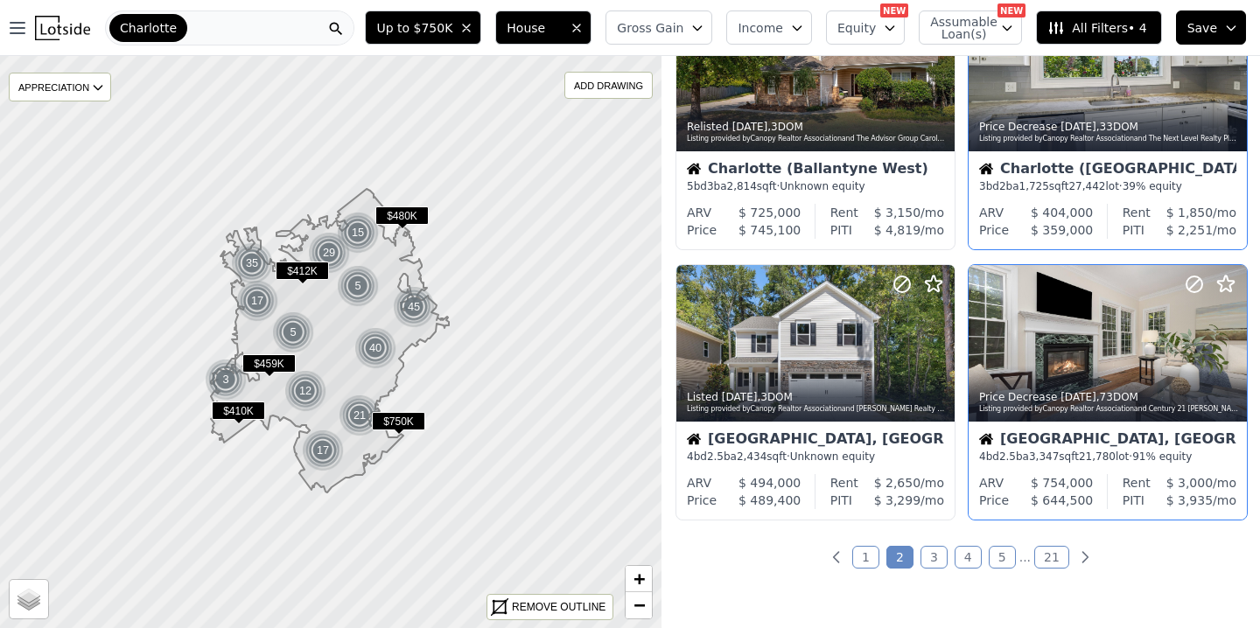
click at [937, 557] on link "3" at bounding box center [933, 557] width 27 height 23
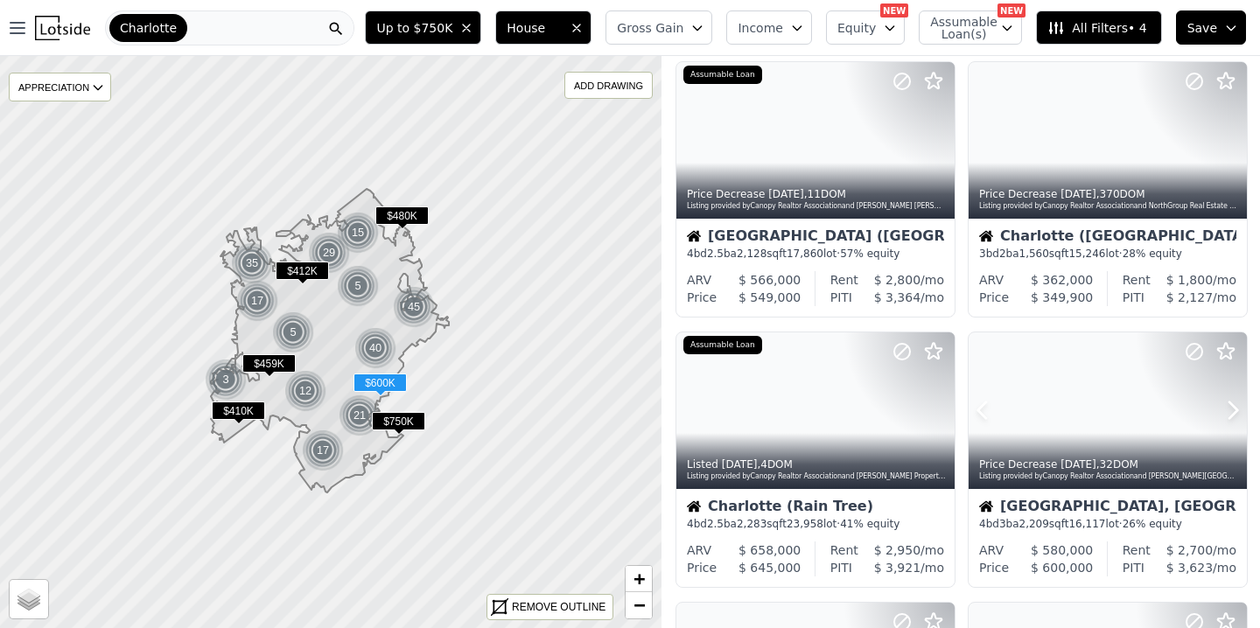
scroll to position [584, 0]
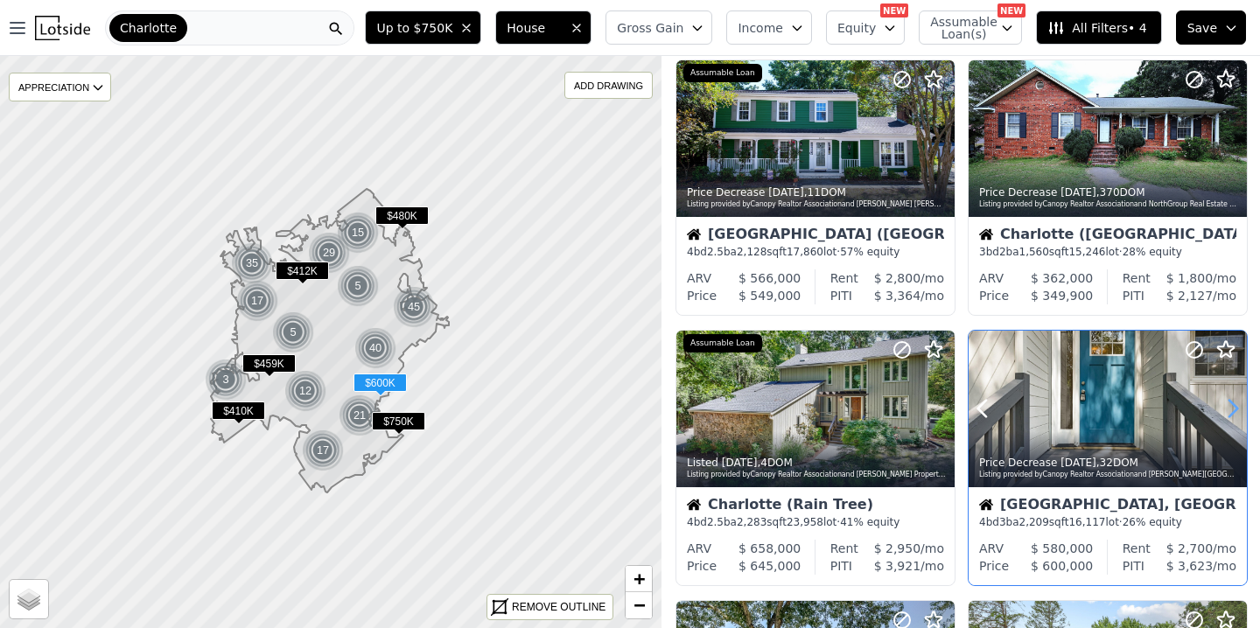
click at [1233, 406] on icon at bounding box center [1233, 409] width 8 height 17
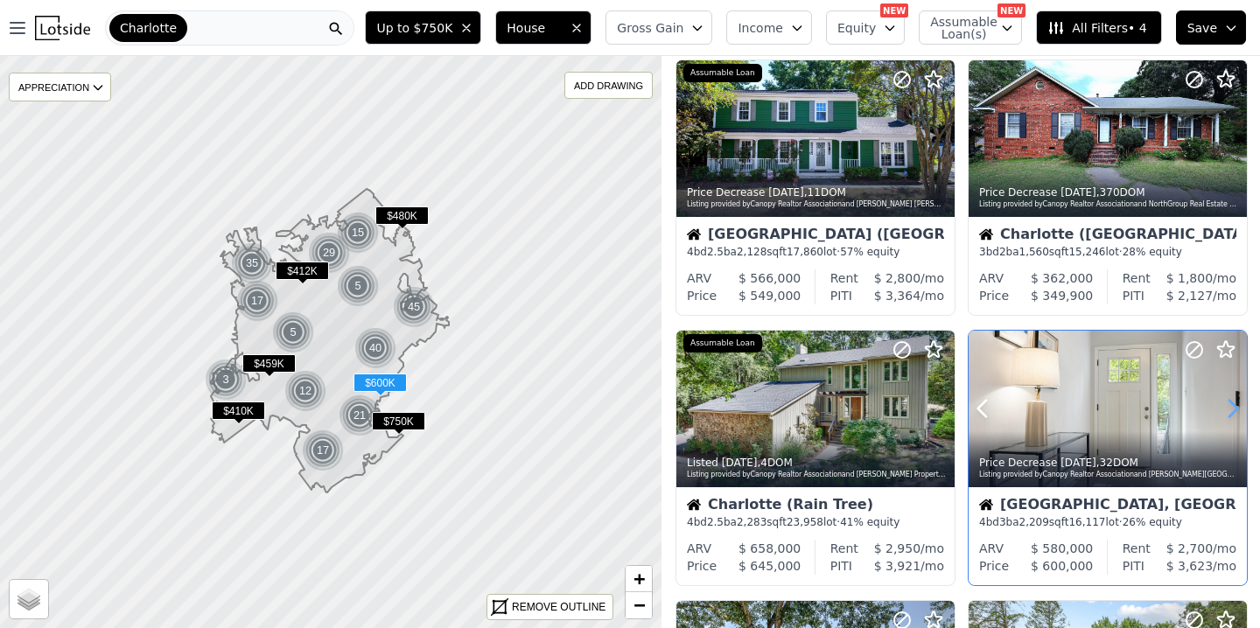
click at [1233, 406] on icon at bounding box center [1233, 409] width 8 height 17
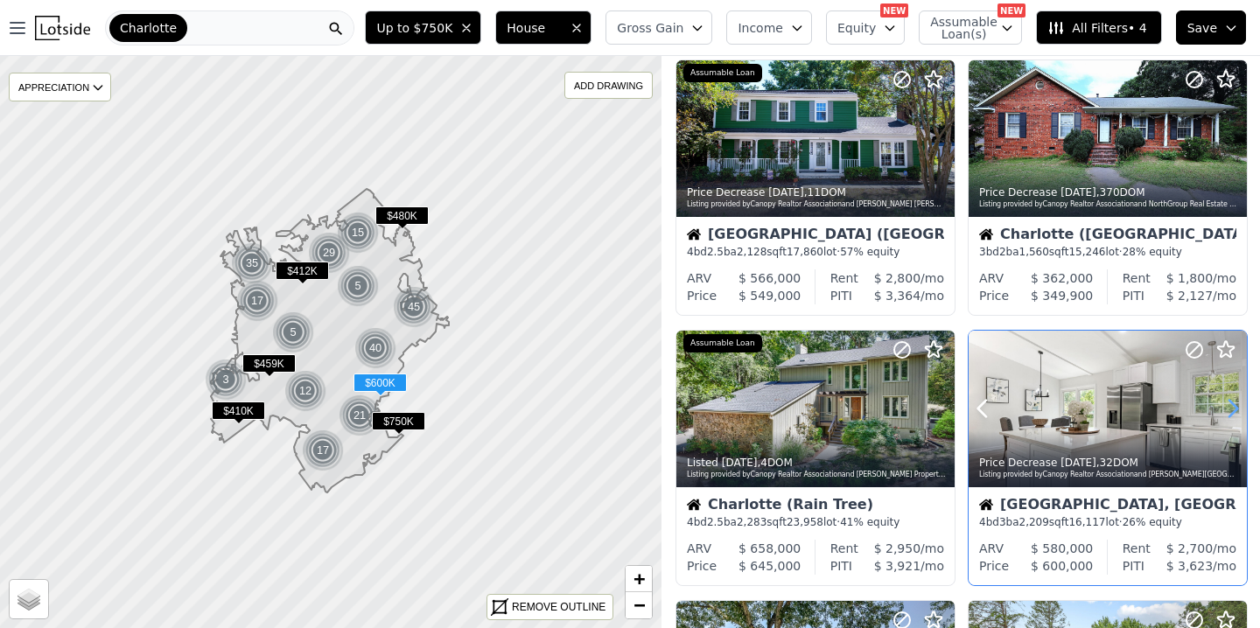
click at [1233, 406] on icon at bounding box center [1233, 409] width 8 height 17
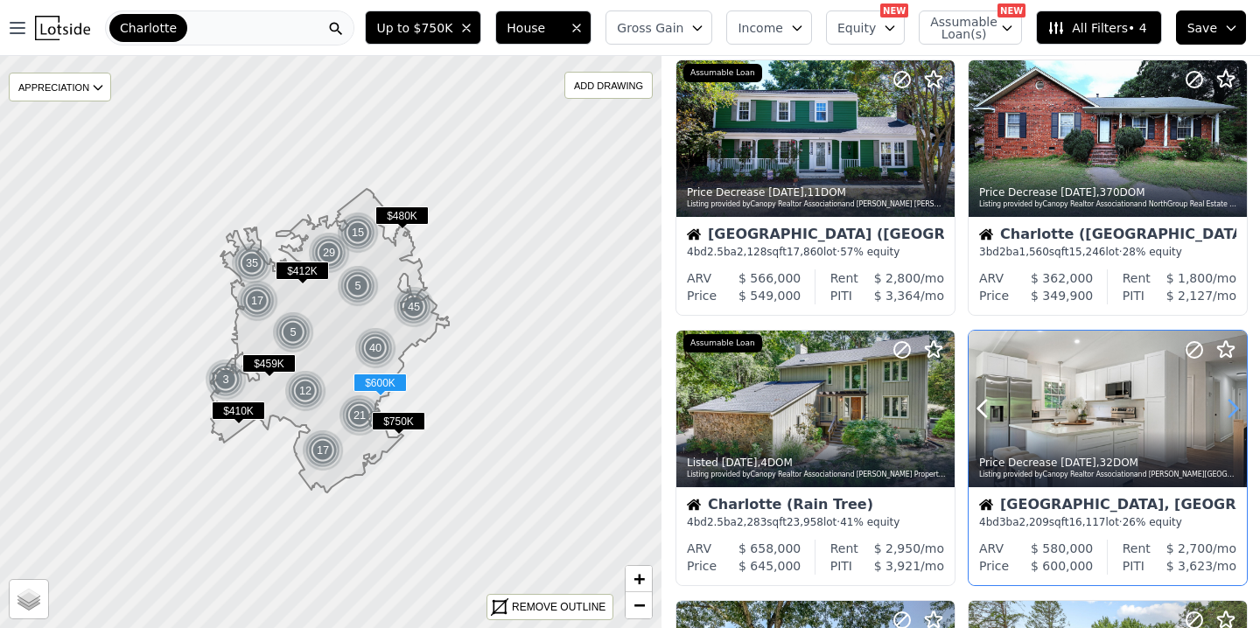
click at [1233, 406] on icon at bounding box center [1233, 409] width 8 height 17
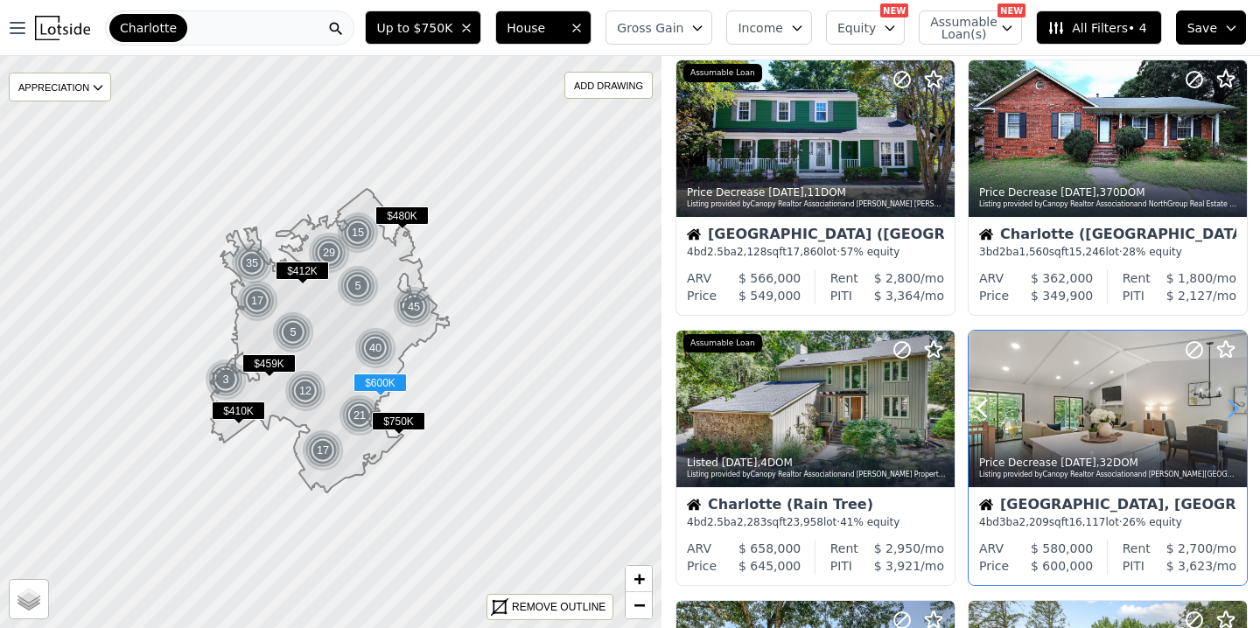
click at [1233, 406] on icon at bounding box center [1233, 409] width 8 height 17
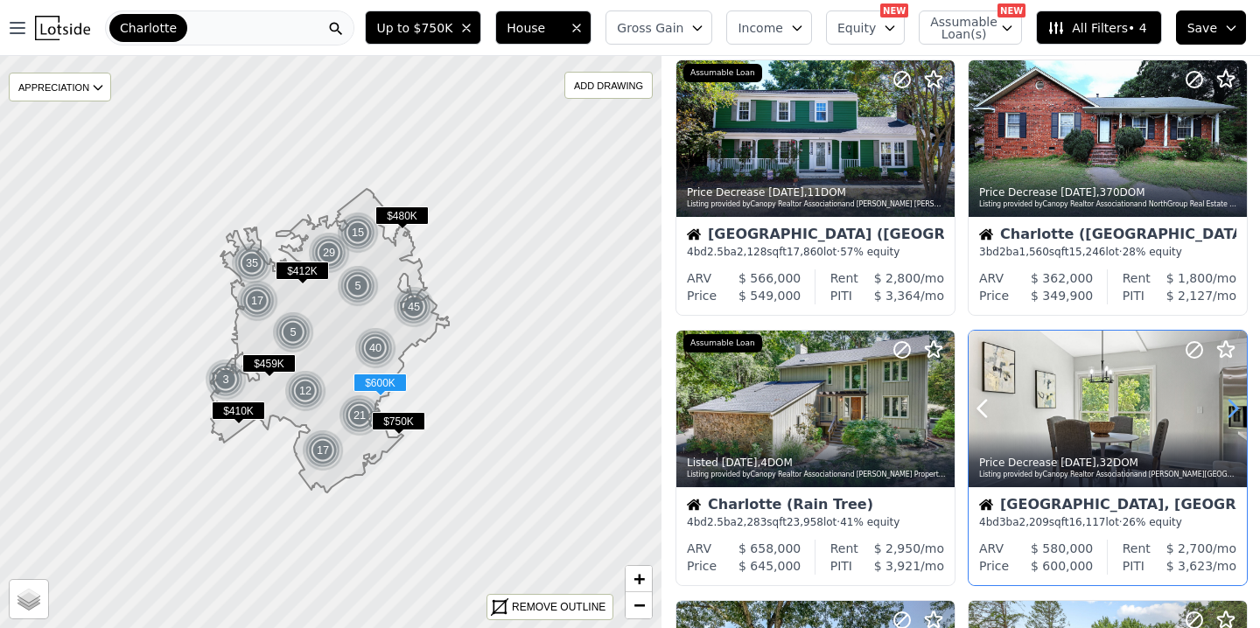
click at [1233, 406] on icon at bounding box center [1233, 409] width 8 height 17
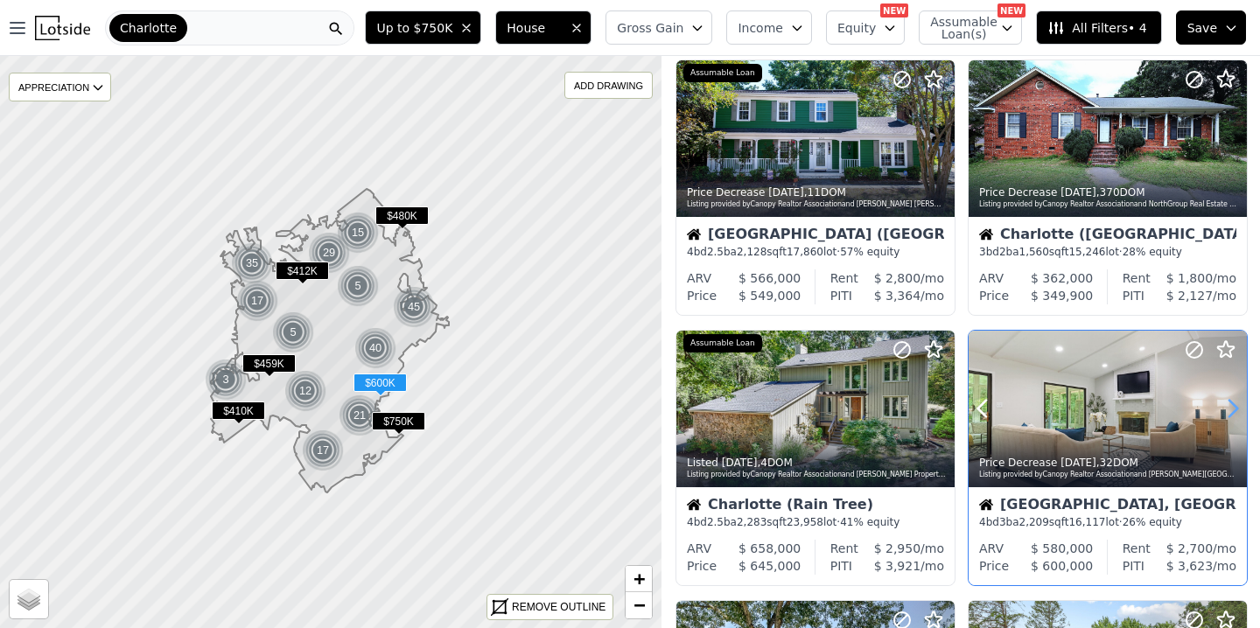
click at [1233, 406] on icon at bounding box center [1233, 409] width 8 height 17
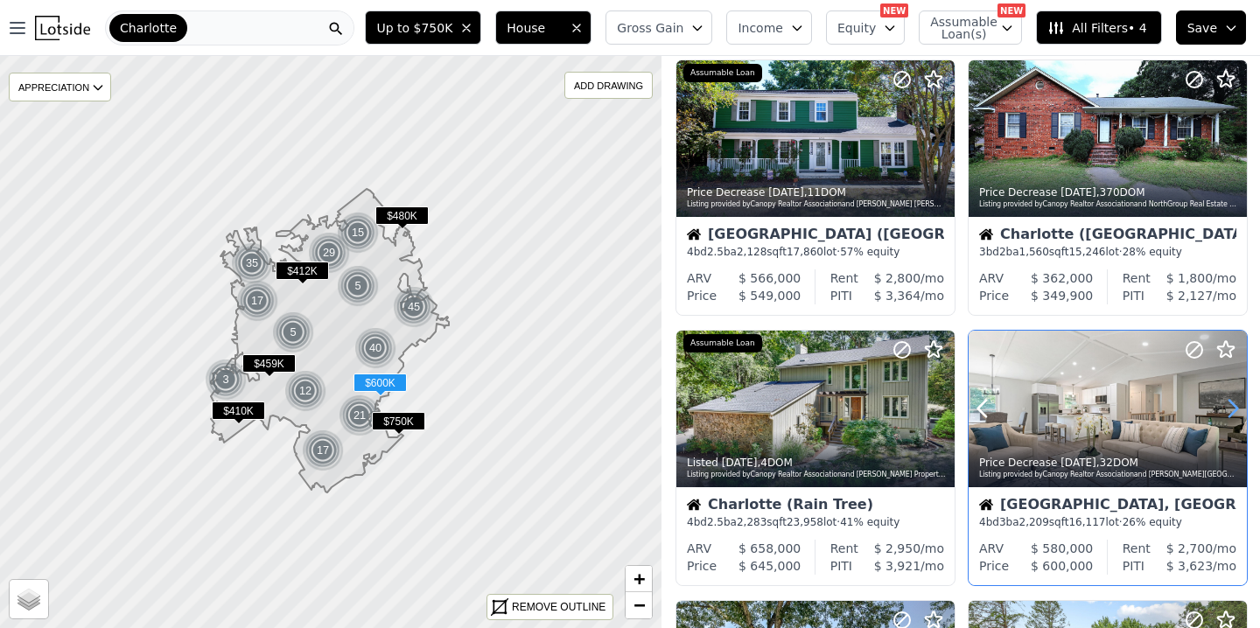
click at [1233, 406] on icon at bounding box center [1233, 409] width 8 height 17
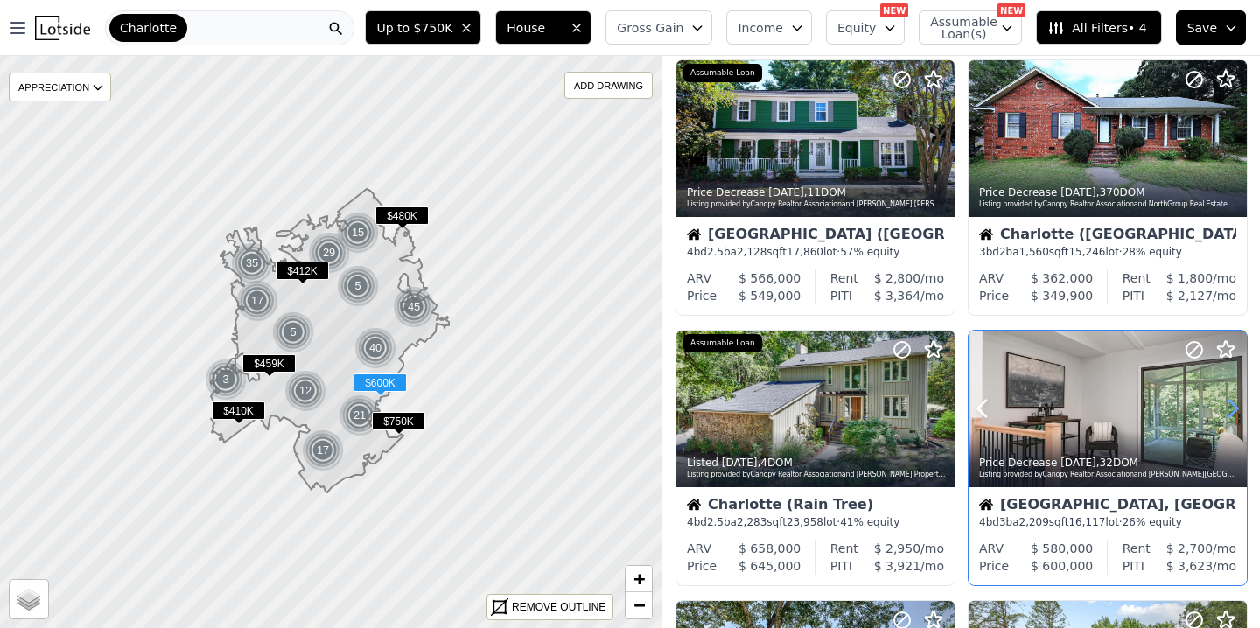
click at [1233, 406] on icon at bounding box center [1233, 409] width 8 height 17
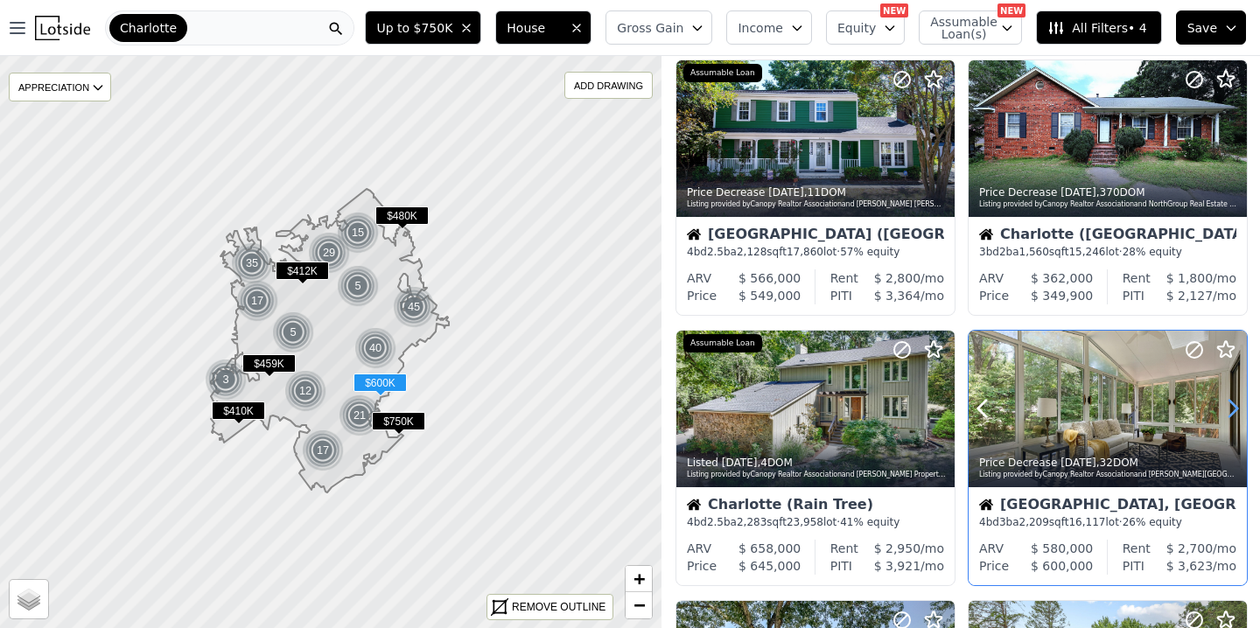
click at [1233, 406] on icon at bounding box center [1233, 409] width 8 height 17
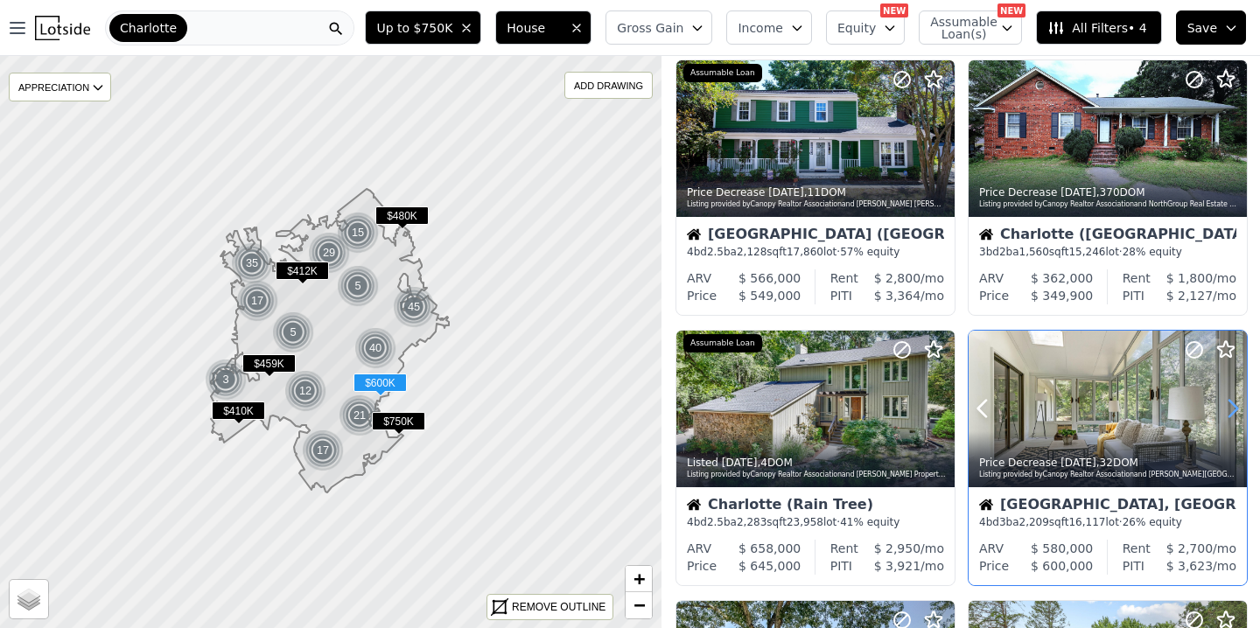
click at [1233, 406] on icon at bounding box center [1233, 409] width 8 height 17
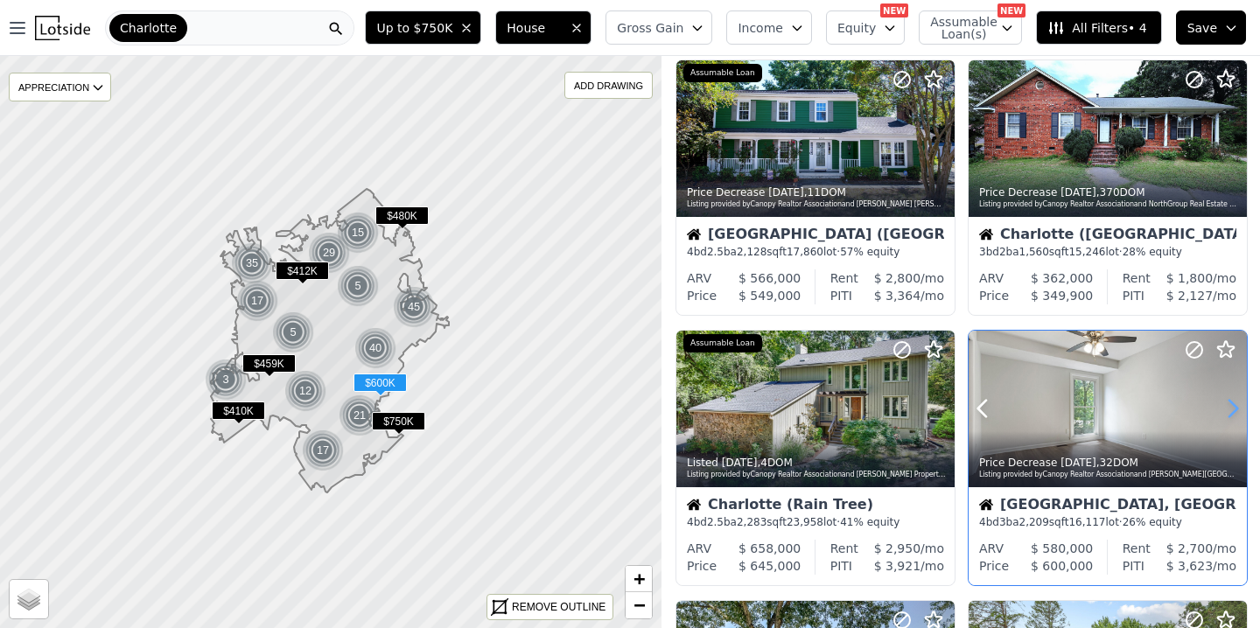
click at [1233, 406] on icon at bounding box center [1233, 409] width 8 height 17
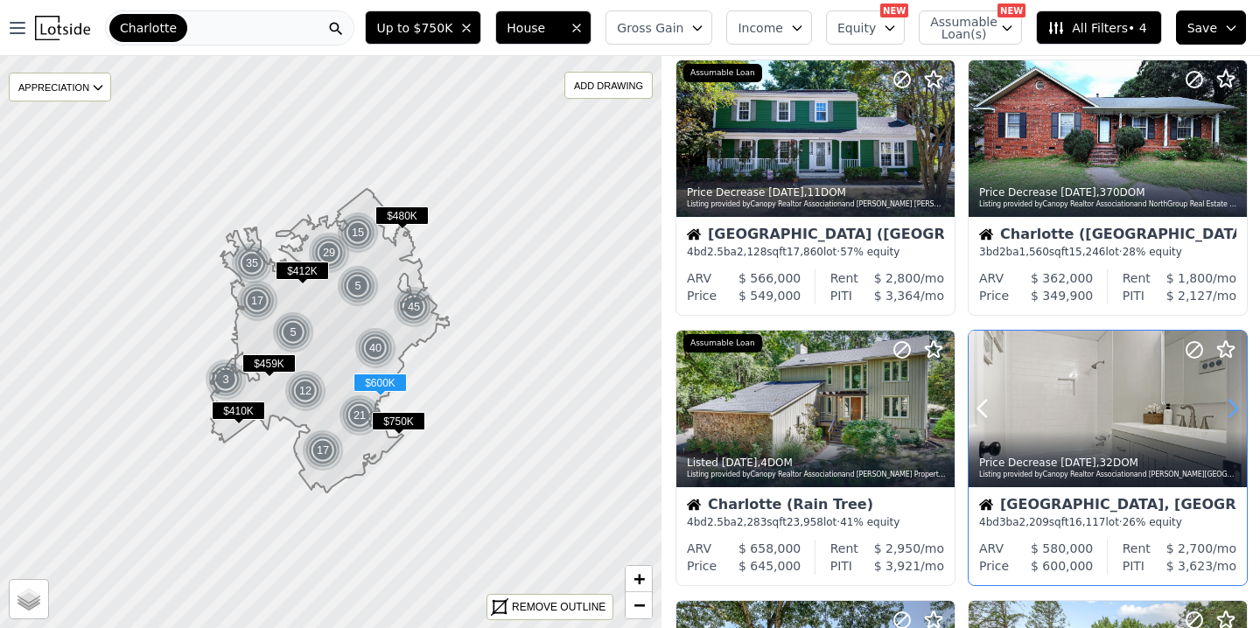
click at [1233, 406] on icon at bounding box center [1233, 409] width 8 height 17
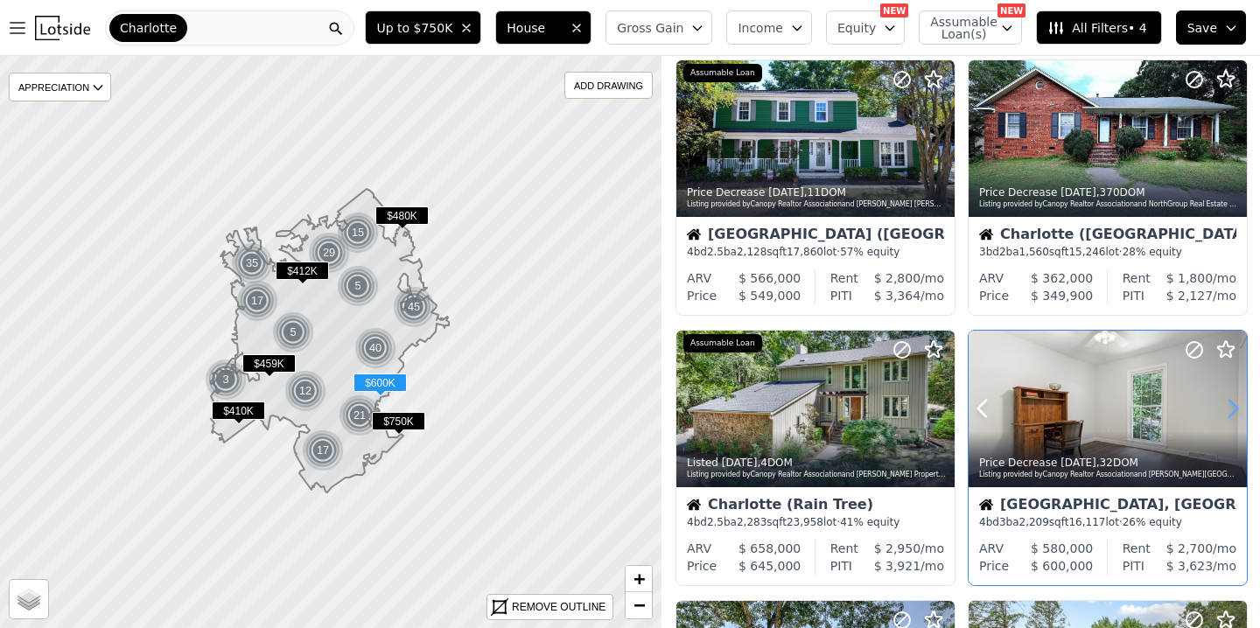
click at [1233, 406] on icon at bounding box center [1233, 409] width 8 height 17
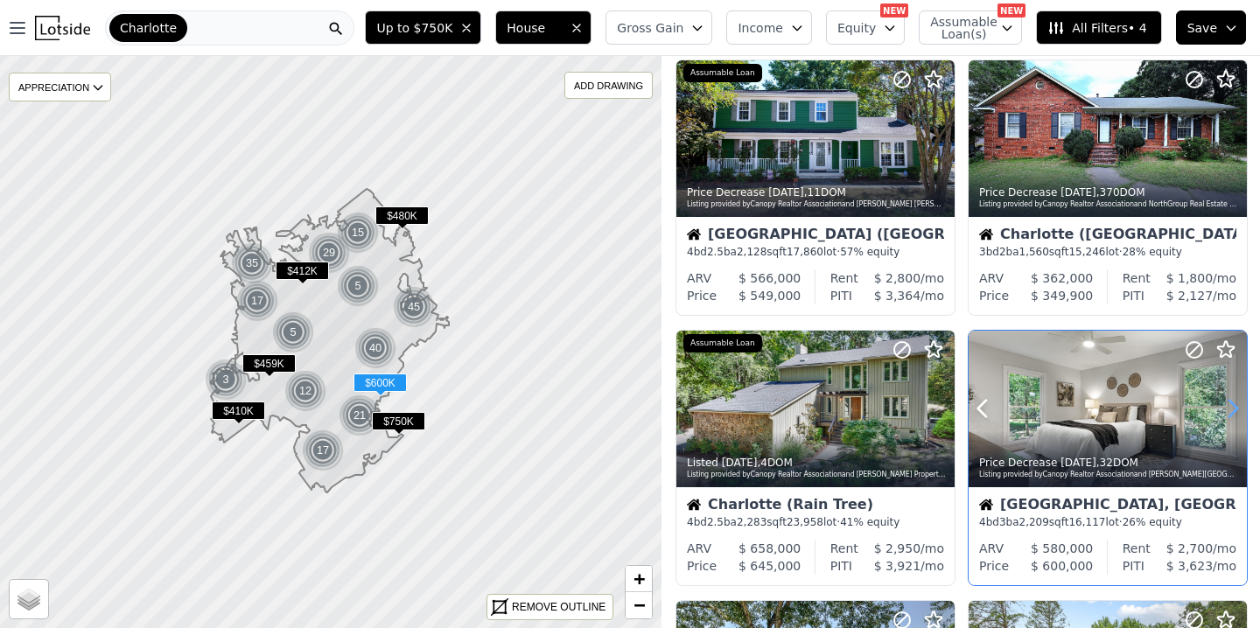
click at [1233, 406] on icon at bounding box center [1233, 409] width 8 height 17
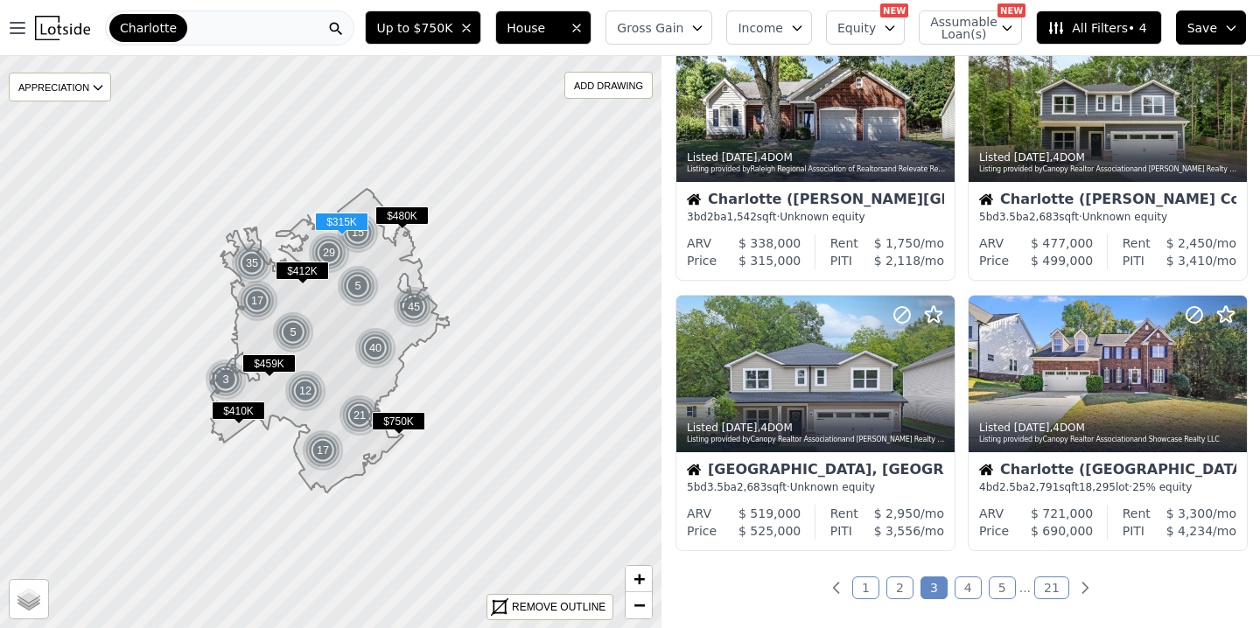
scroll to position [1160, 0]
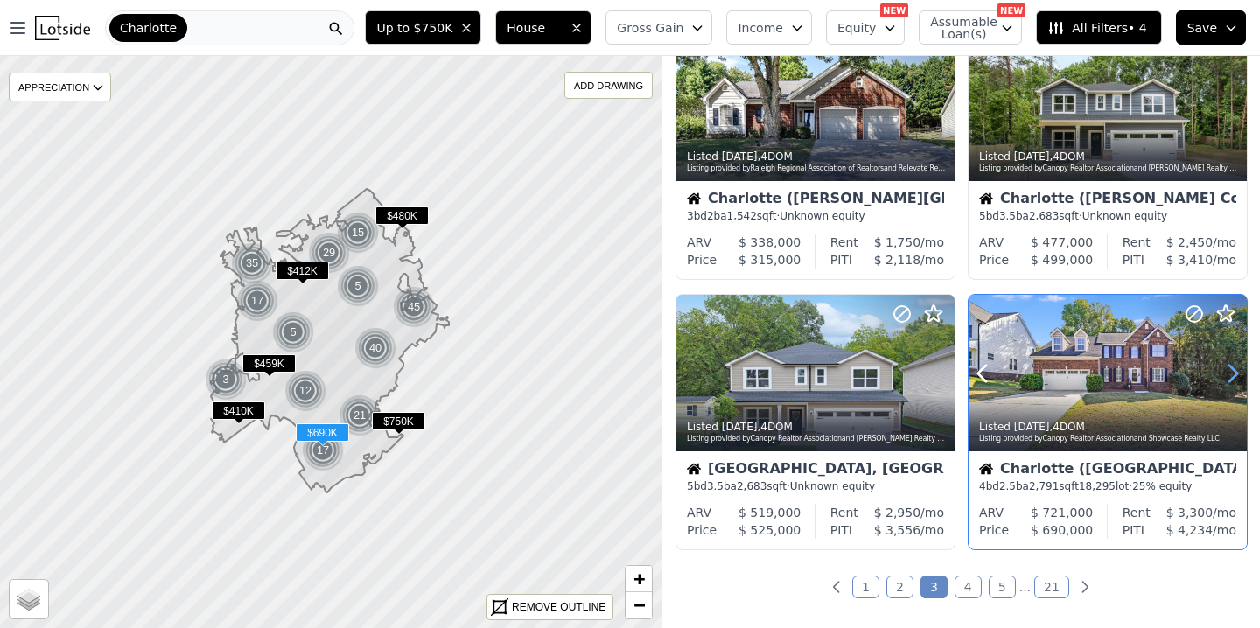
click at [1230, 382] on icon at bounding box center [1232, 373] width 28 height 28
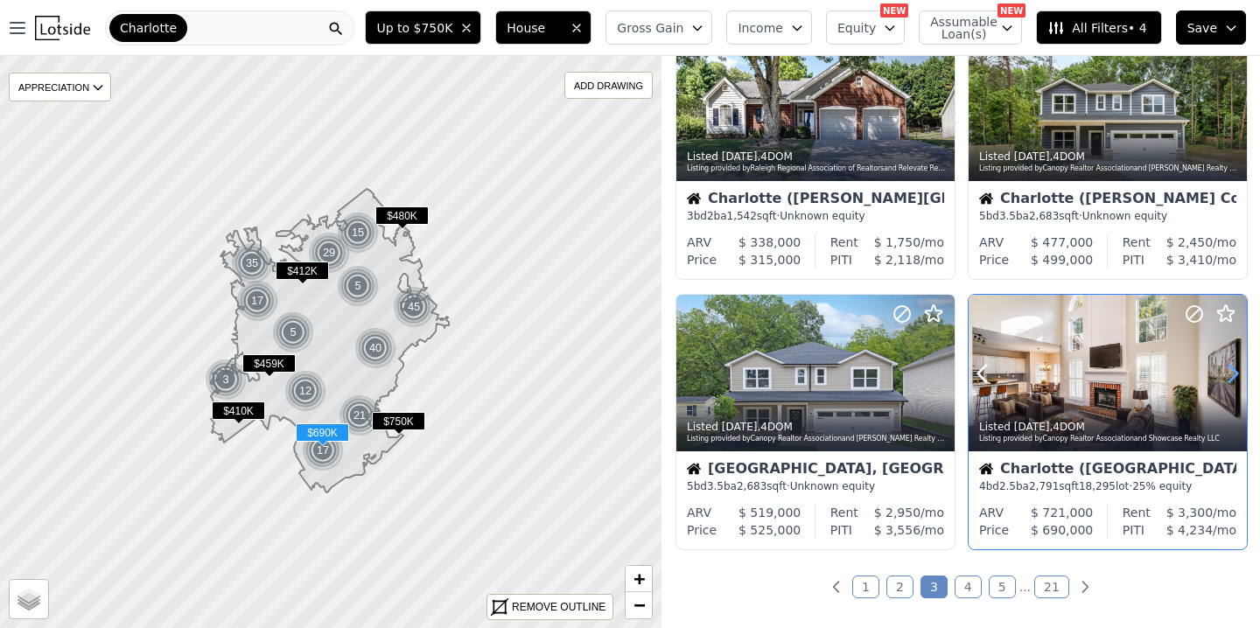
click at [1230, 381] on icon at bounding box center [1233, 373] width 8 height 17
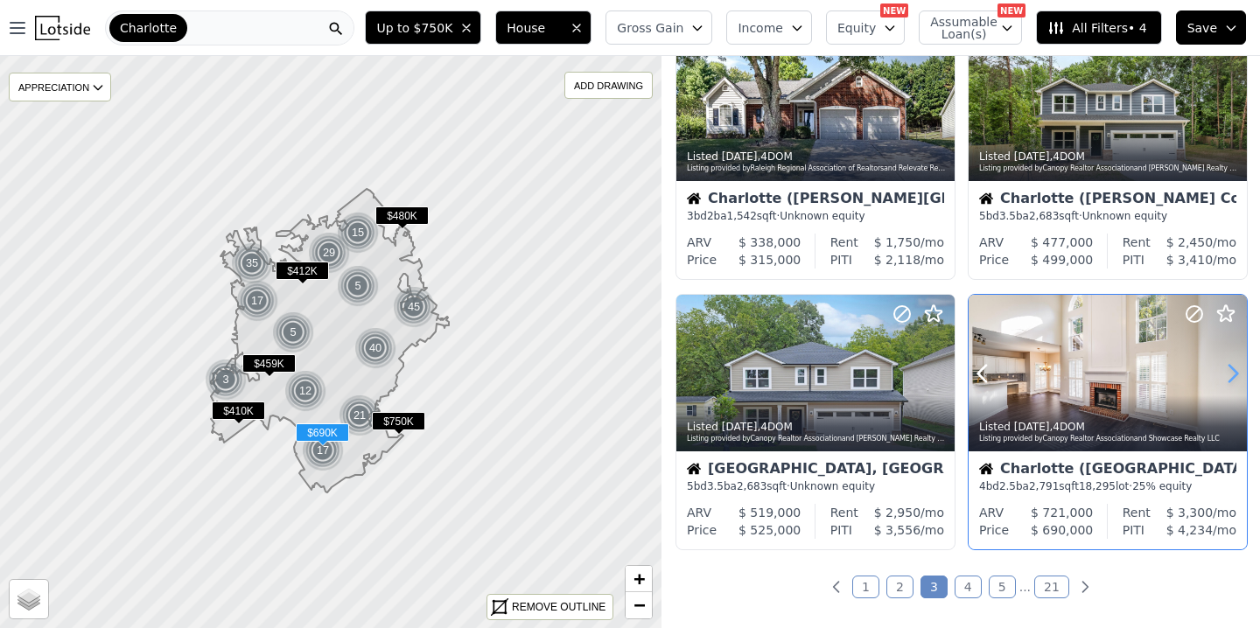
click at [1232, 375] on icon at bounding box center [1232, 373] width 28 height 28
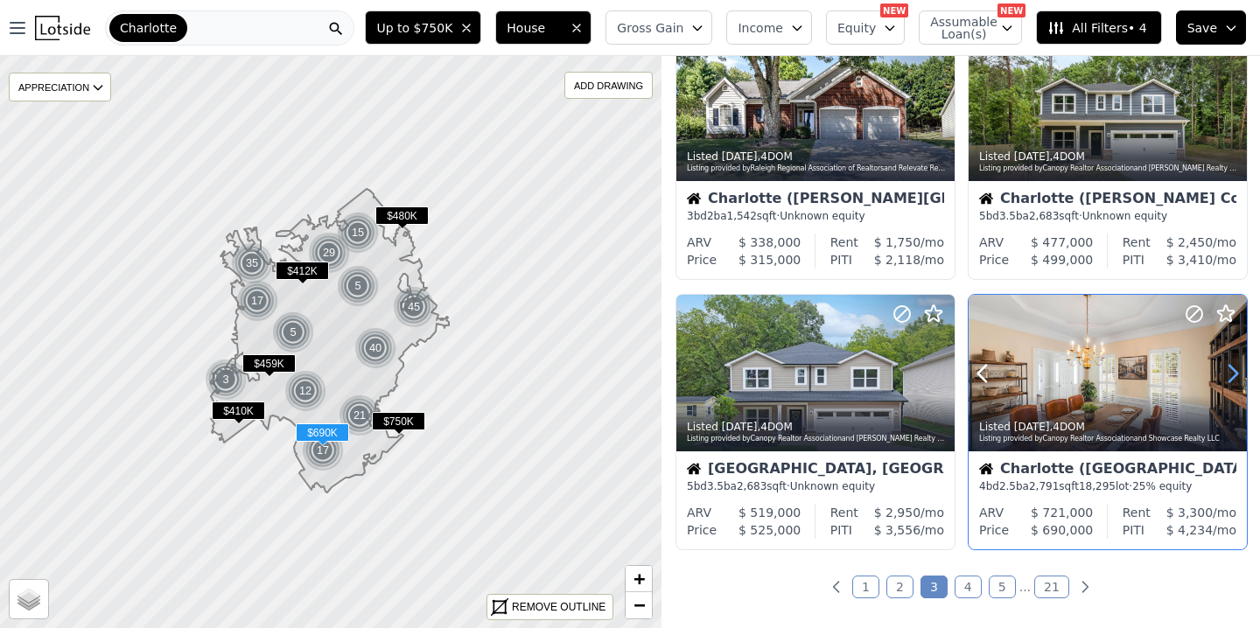
click at [1232, 375] on icon at bounding box center [1232, 373] width 28 height 28
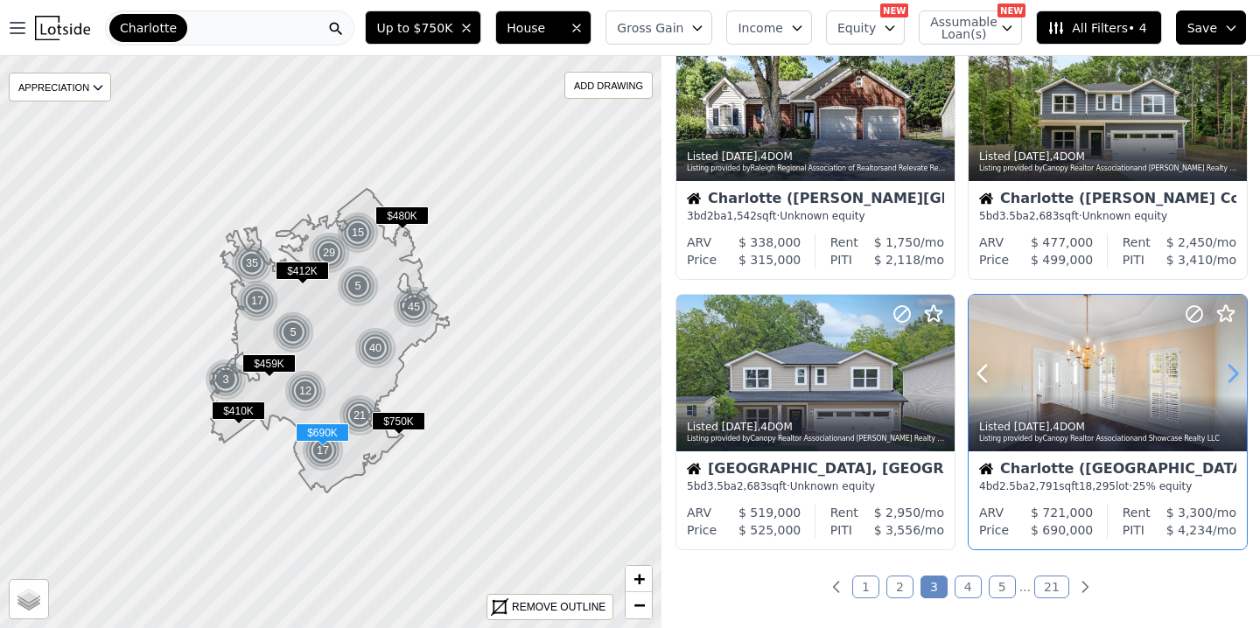
click at [1232, 375] on icon at bounding box center [1232, 373] width 28 height 28
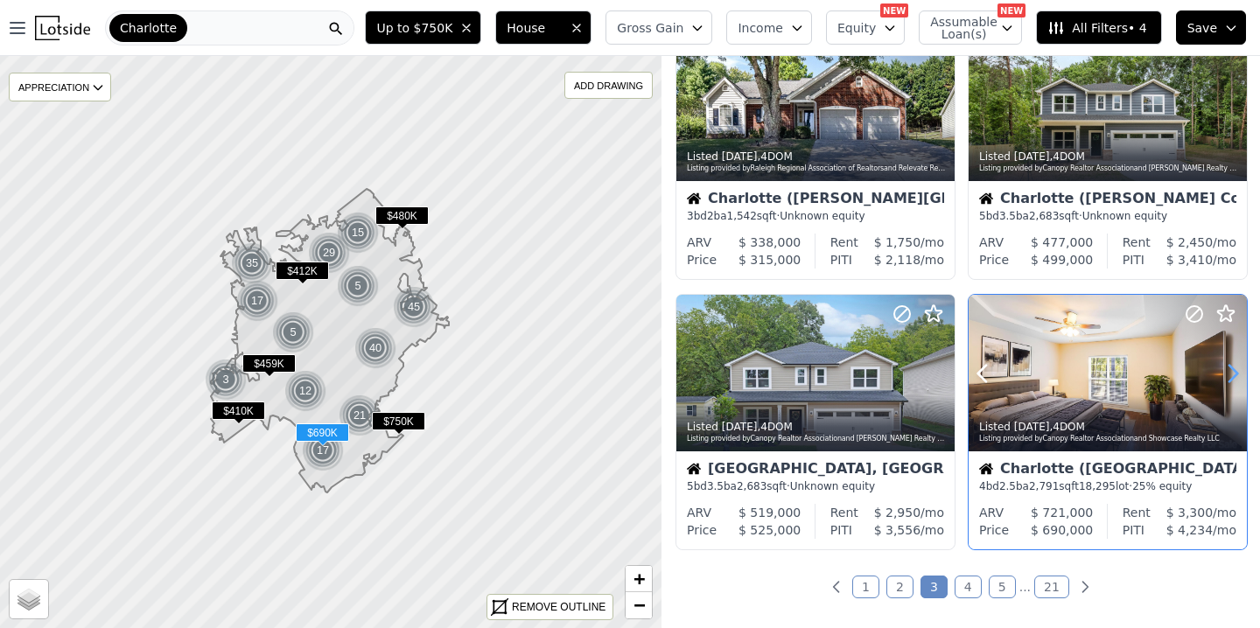
click at [1232, 375] on icon at bounding box center [1232, 373] width 28 height 28
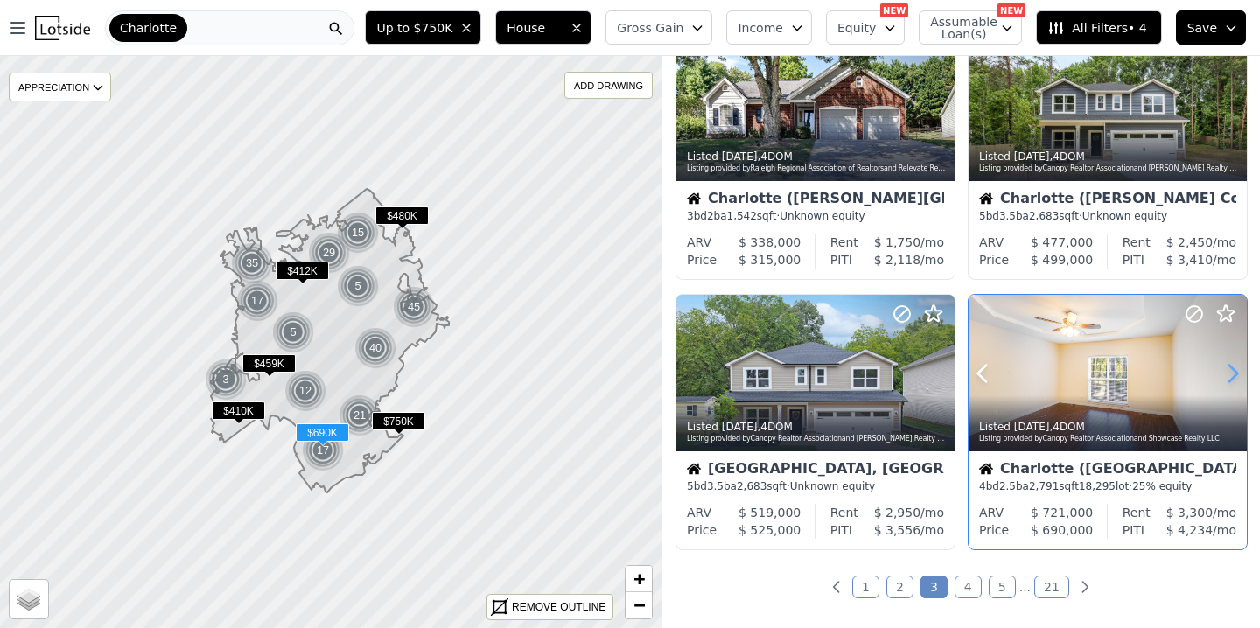
click at [1232, 375] on icon at bounding box center [1232, 373] width 28 height 28
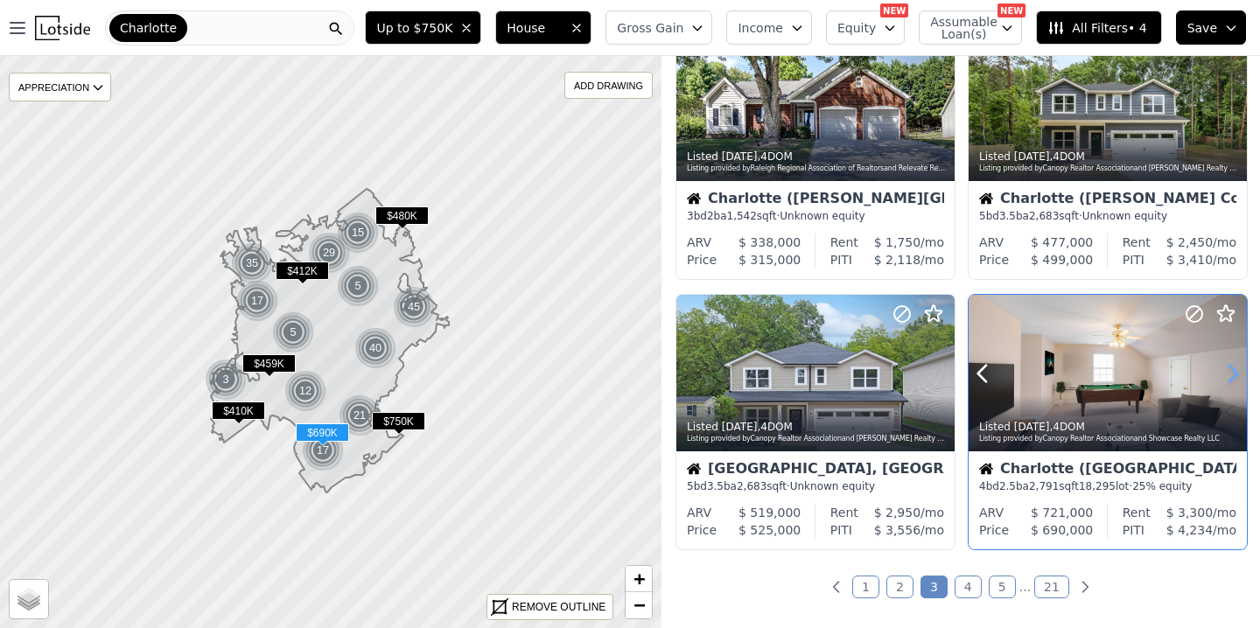
click at [1232, 375] on icon at bounding box center [1232, 373] width 28 height 28
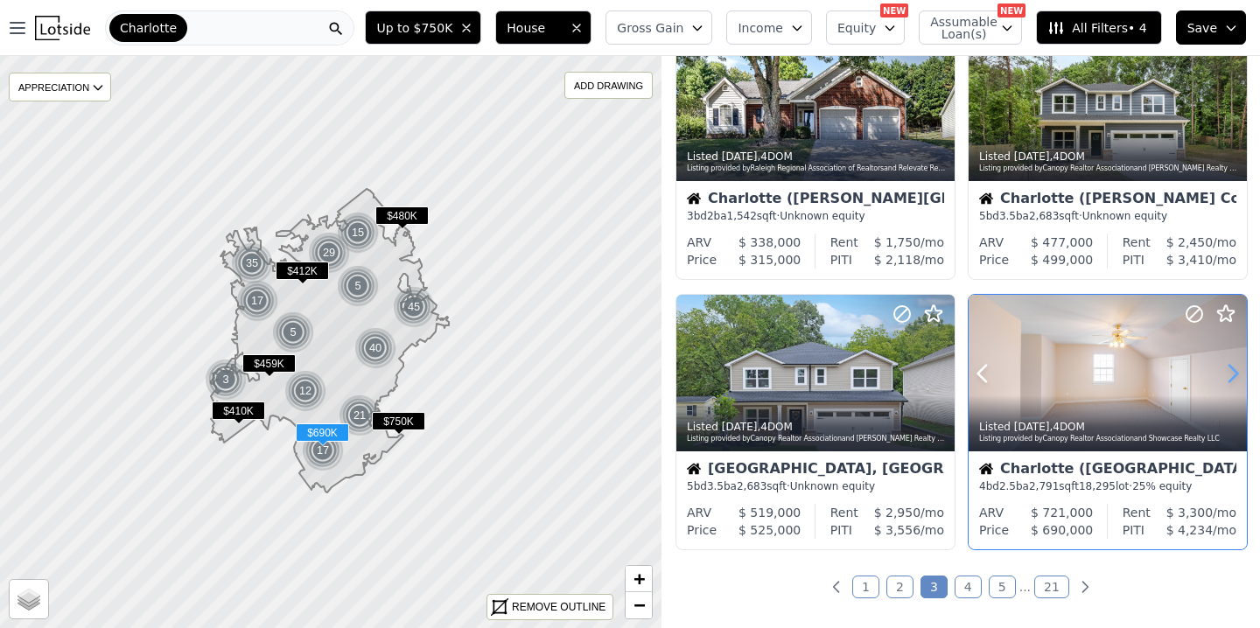
click at [1232, 375] on icon at bounding box center [1232, 373] width 28 height 28
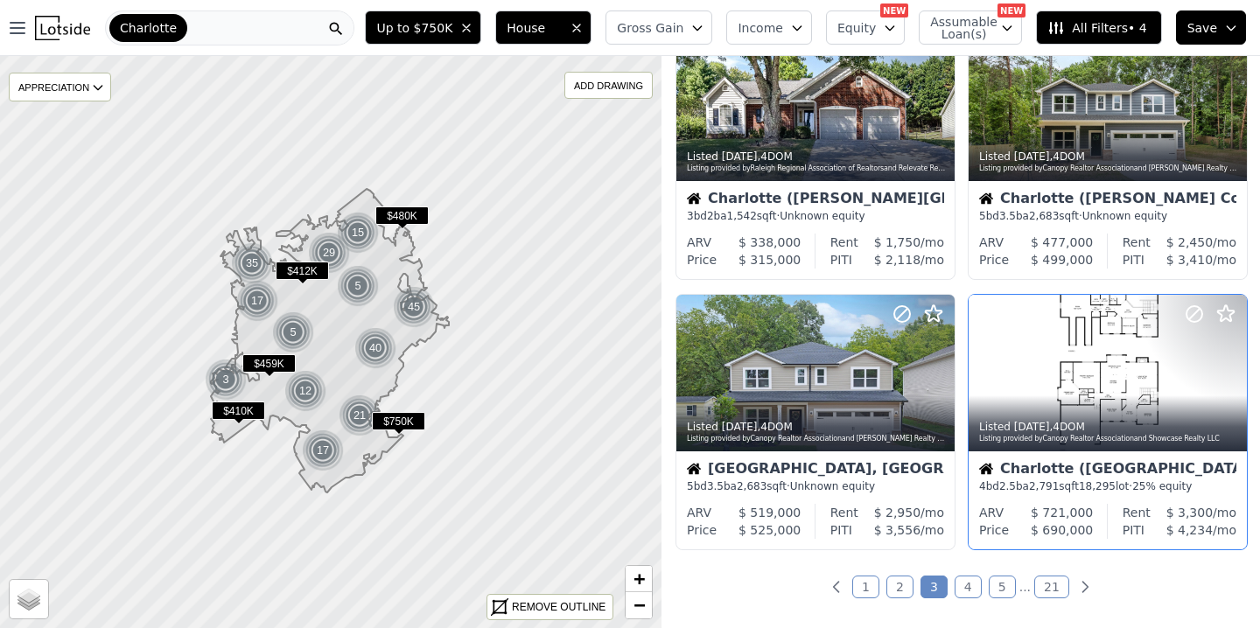
click at [968, 583] on link "4" at bounding box center [967, 587] width 27 height 23
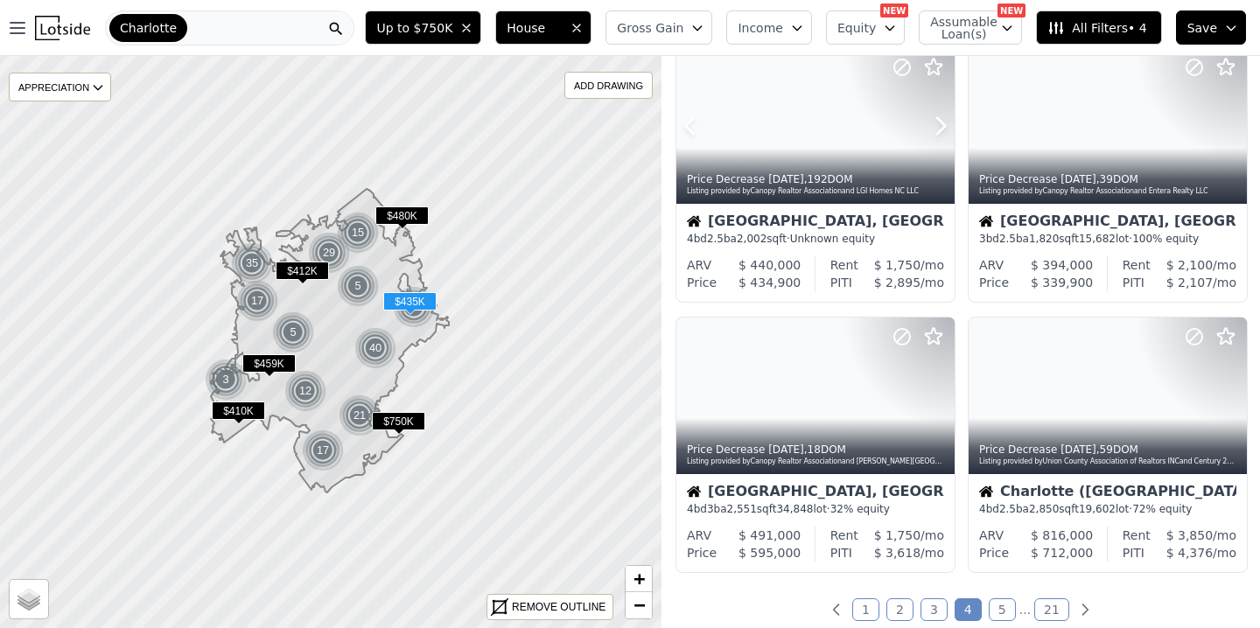
scroll to position [1297, 0]
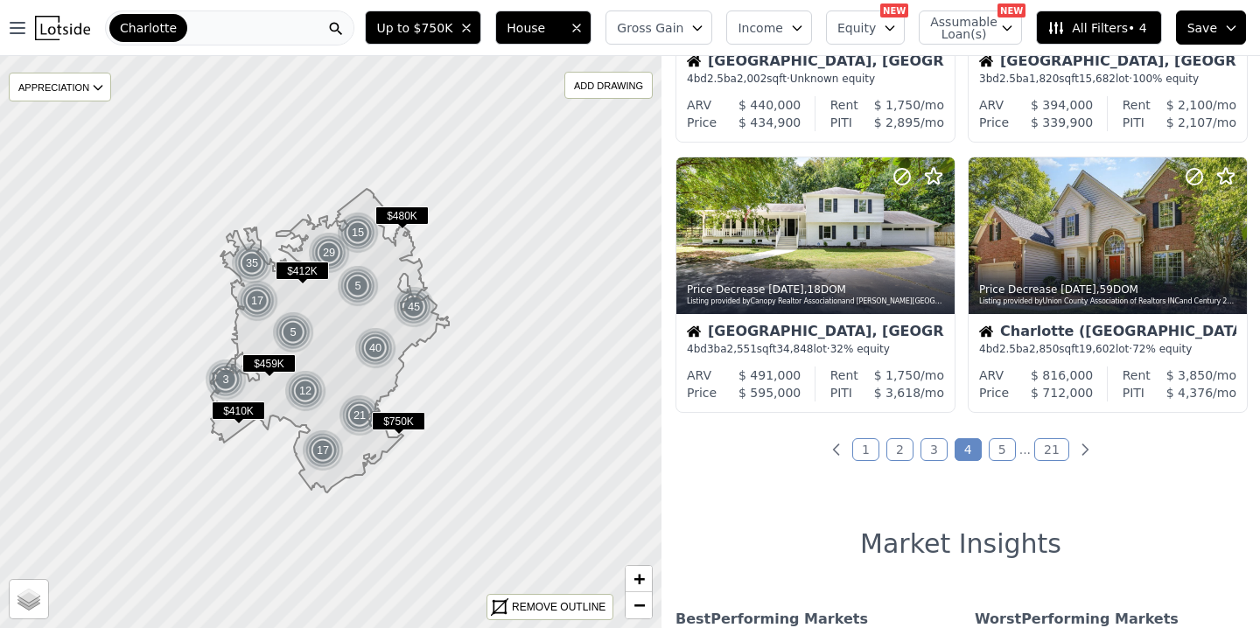
click at [1010, 450] on link "5" at bounding box center [1001, 449] width 27 height 23
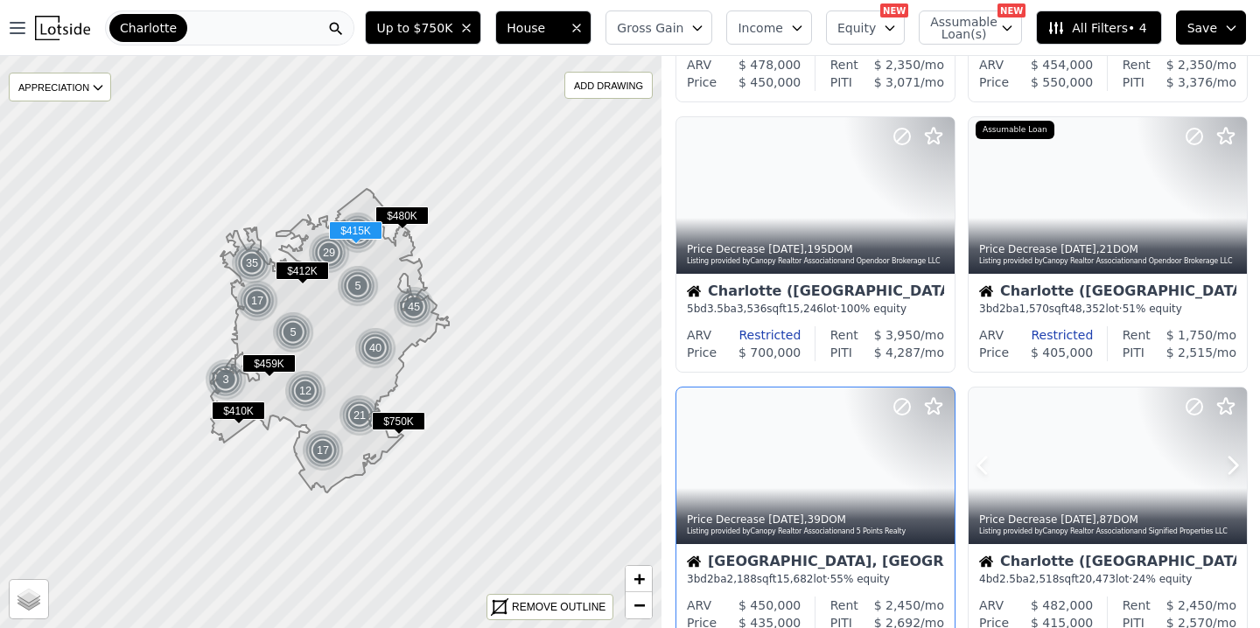
scroll to position [529, 0]
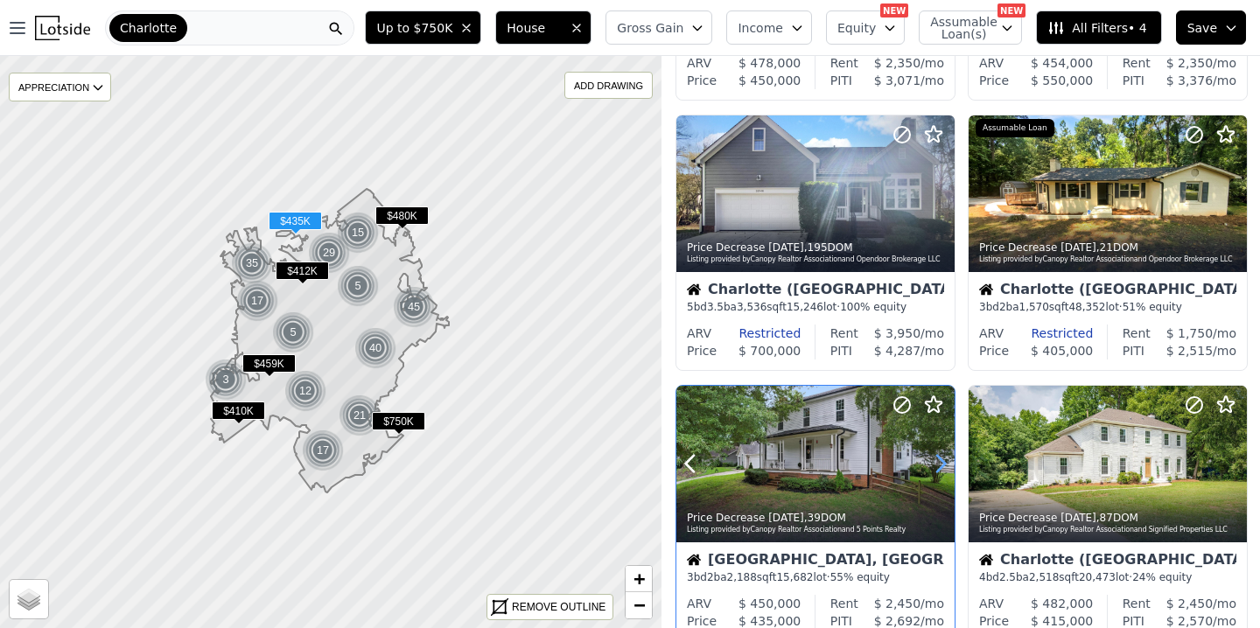
click at [939, 463] on icon at bounding box center [940, 464] width 28 height 28
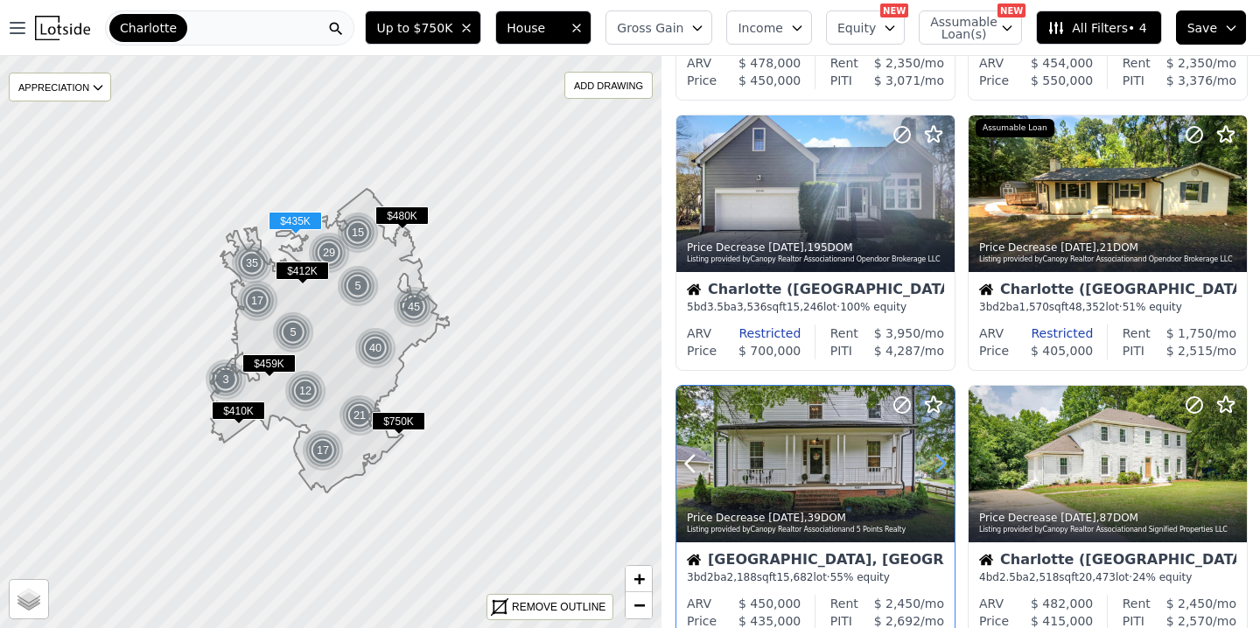
click at [939, 463] on icon at bounding box center [940, 464] width 28 height 28
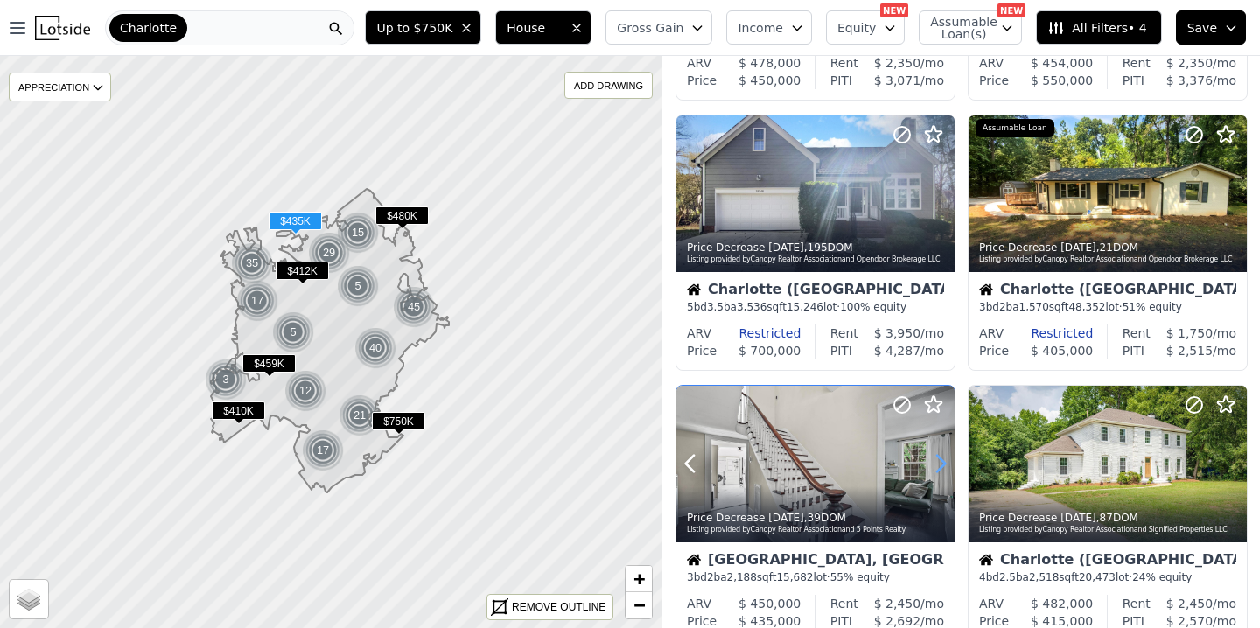
click at [939, 463] on icon at bounding box center [940, 464] width 28 height 28
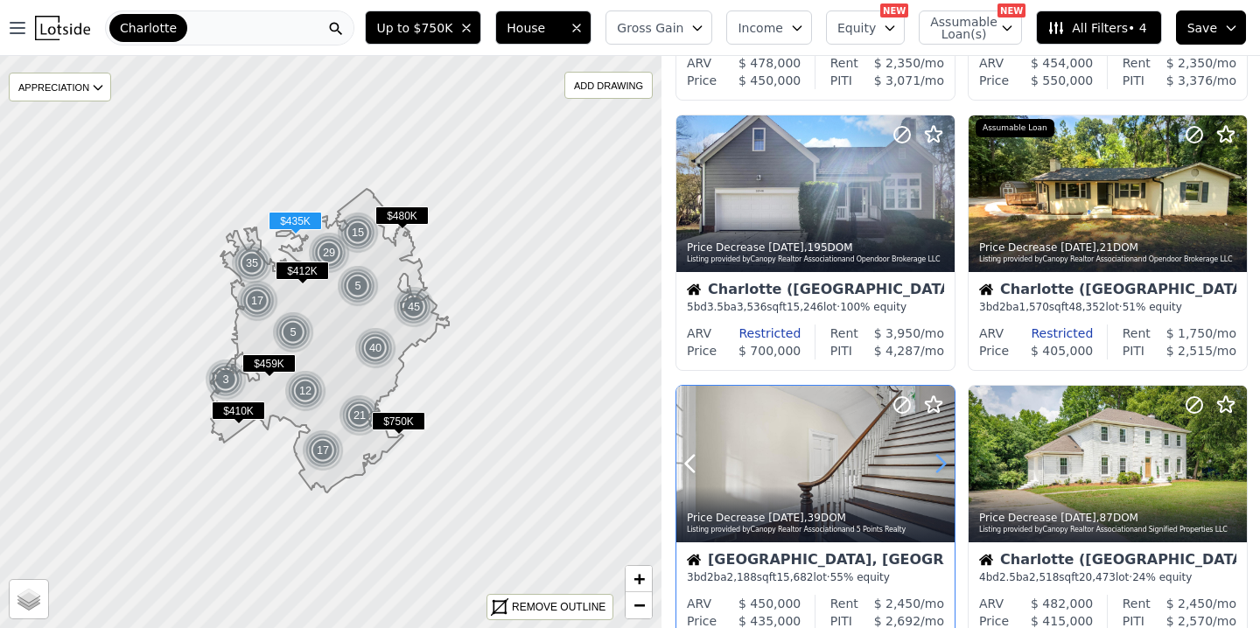
click at [939, 463] on icon at bounding box center [940, 464] width 28 height 28
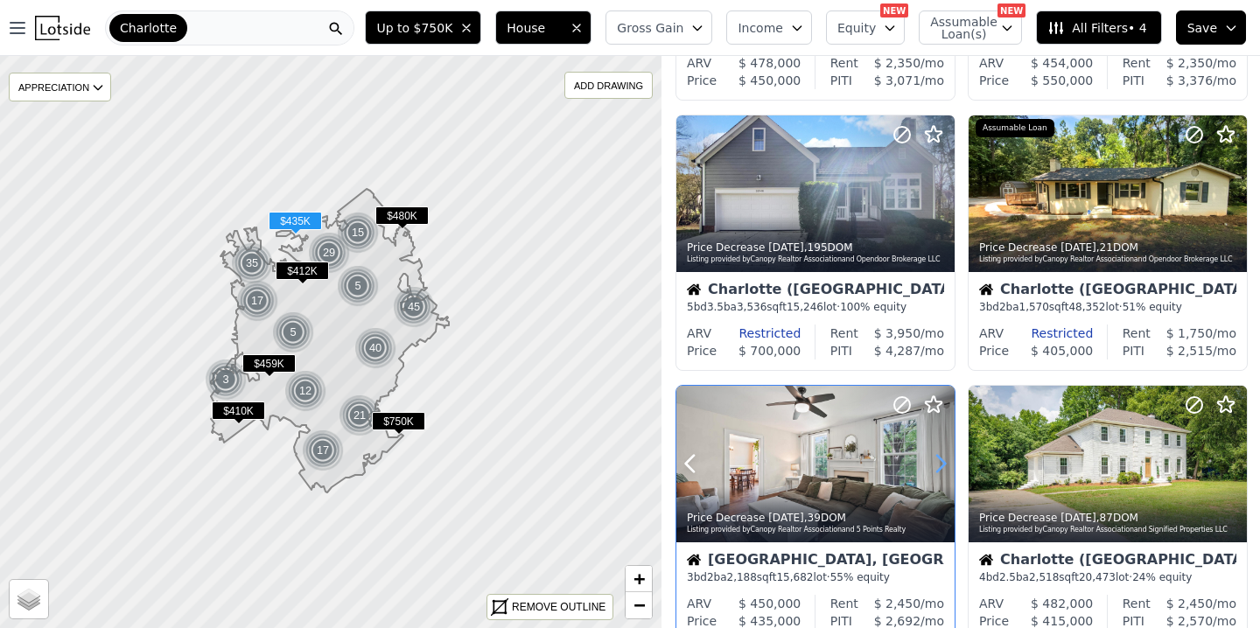
click at [939, 463] on icon at bounding box center [940, 464] width 28 height 28
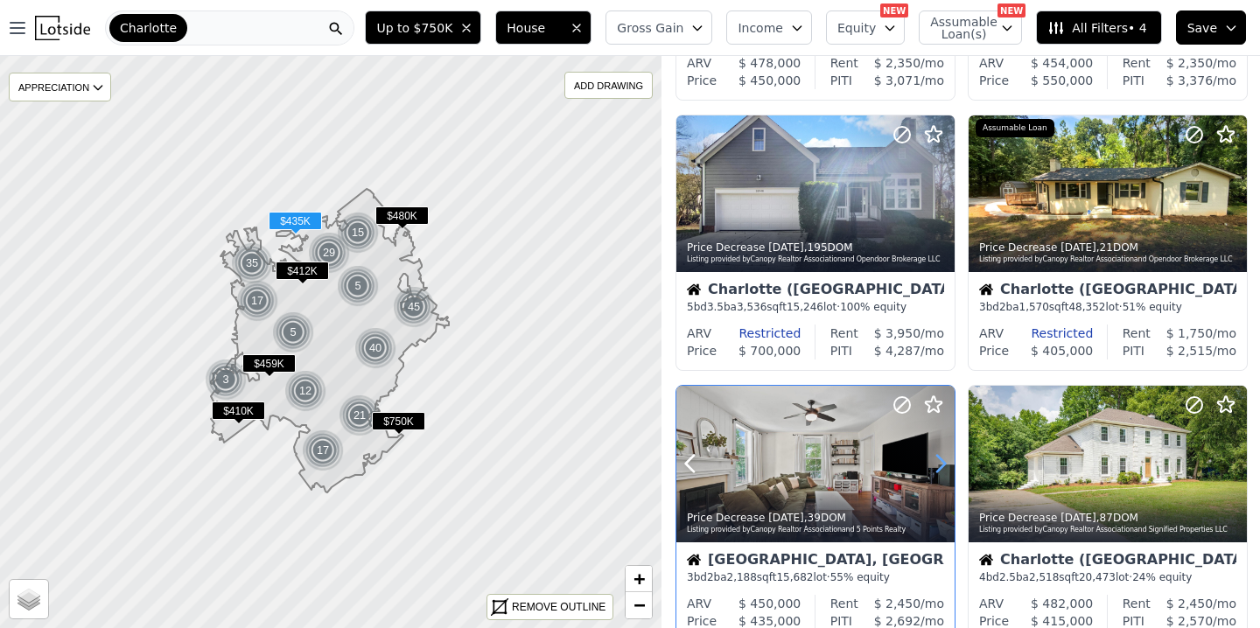
click at [939, 463] on icon at bounding box center [940, 464] width 28 height 28
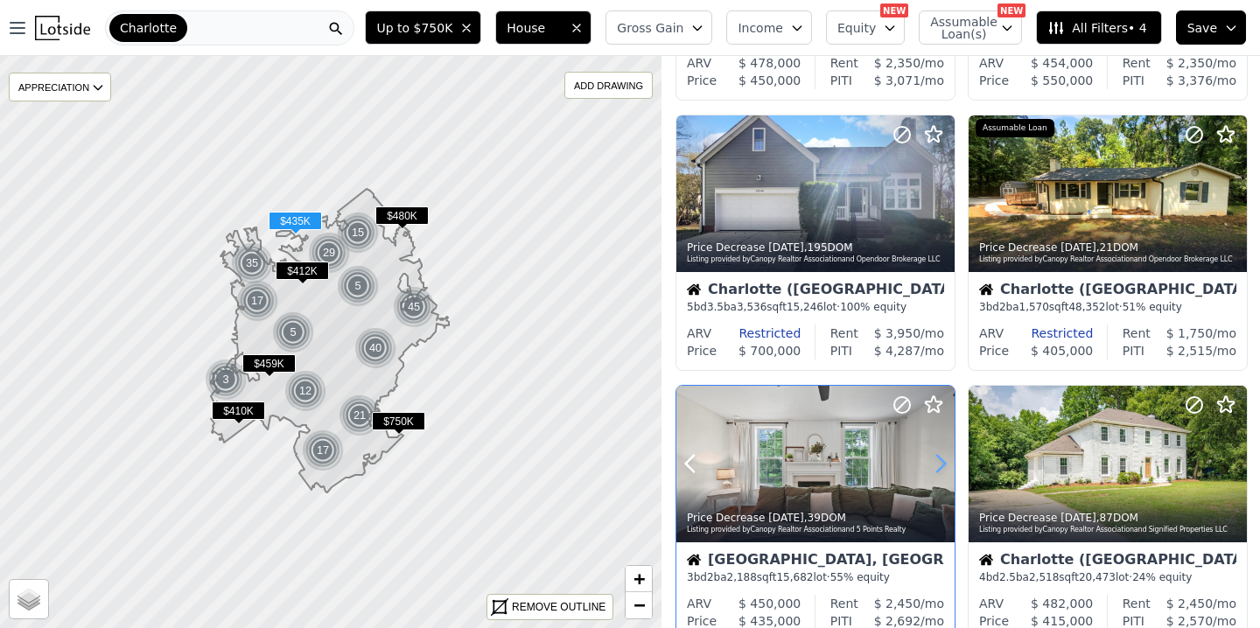
click at [939, 463] on icon at bounding box center [940, 464] width 28 height 28
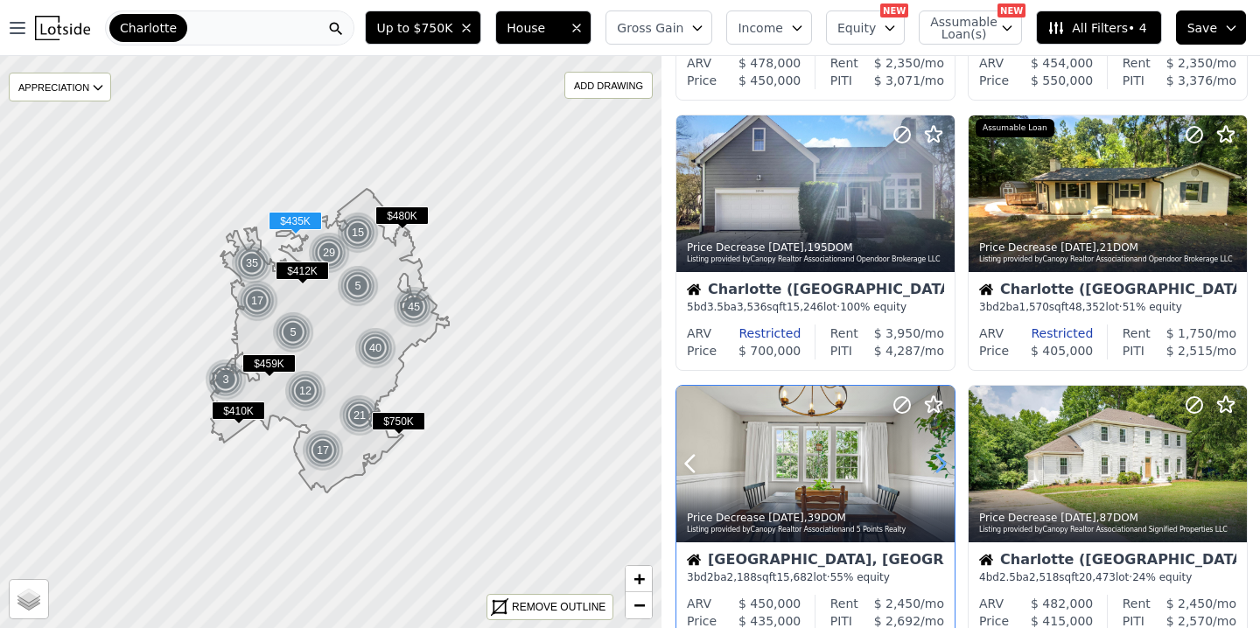
click at [939, 463] on icon at bounding box center [940, 464] width 28 height 28
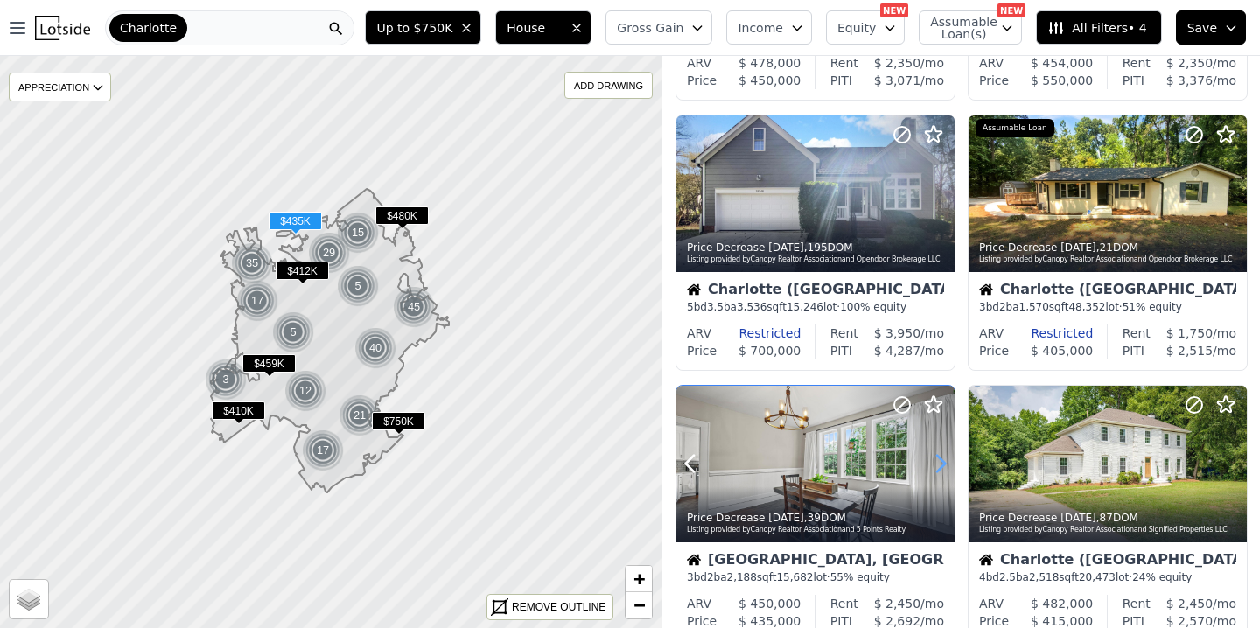
click at [939, 463] on icon at bounding box center [940, 464] width 28 height 28
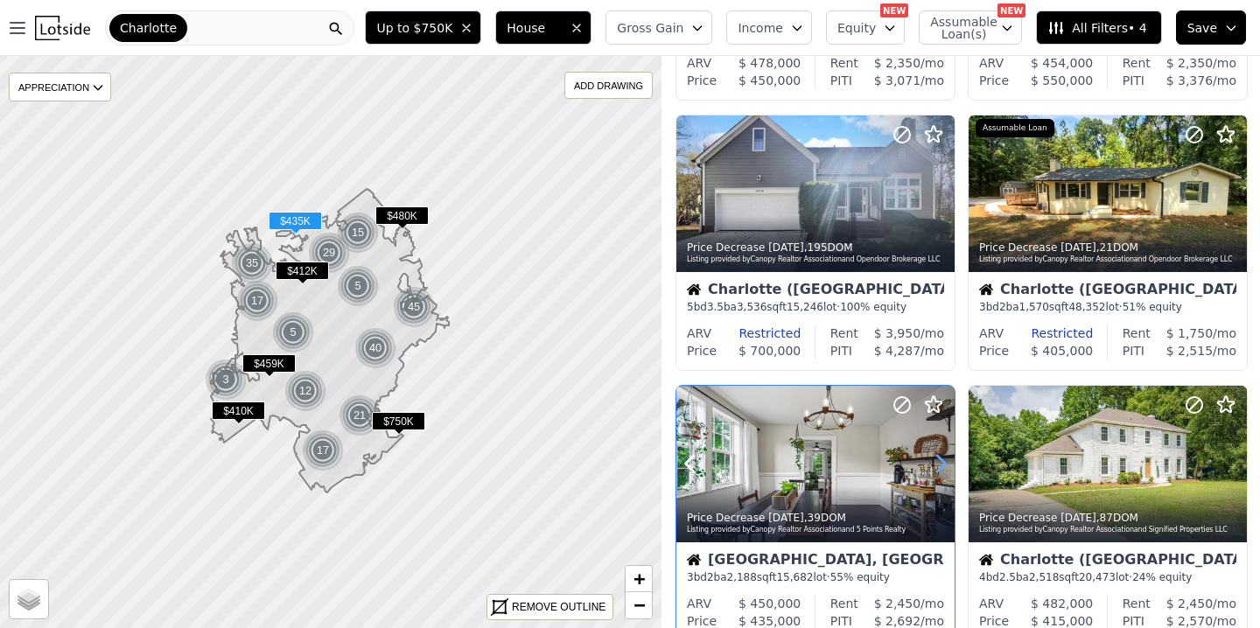
click at [939, 463] on icon at bounding box center [940, 464] width 28 height 28
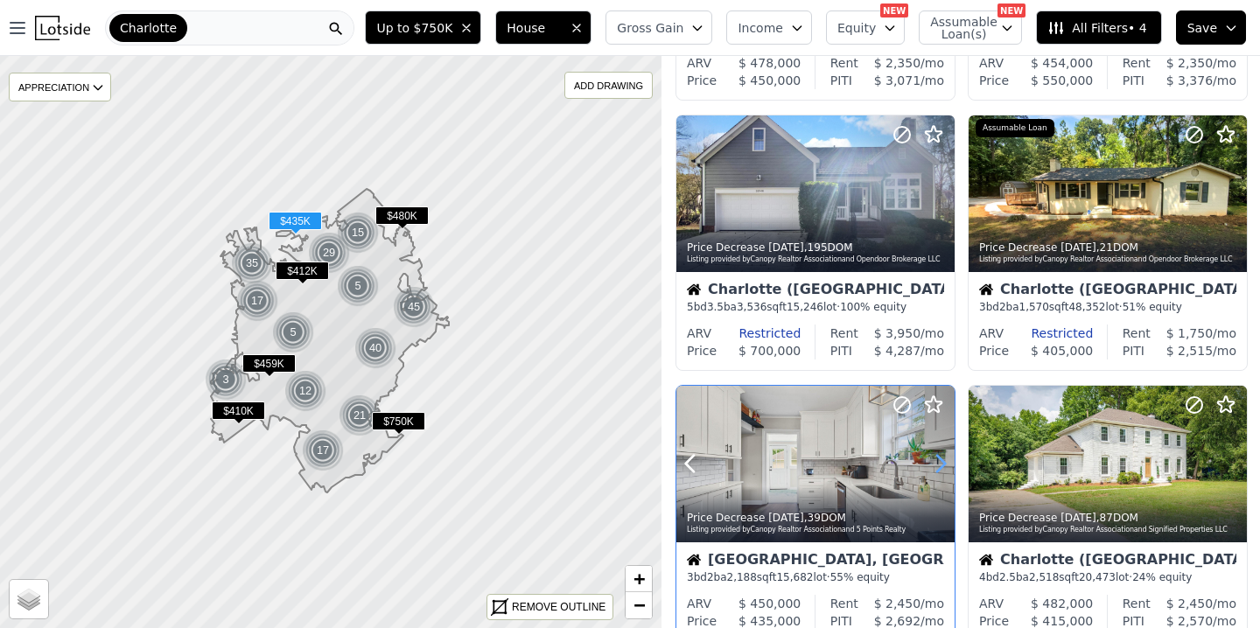
click at [939, 463] on icon at bounding box center [940, 464] width 28 height 28
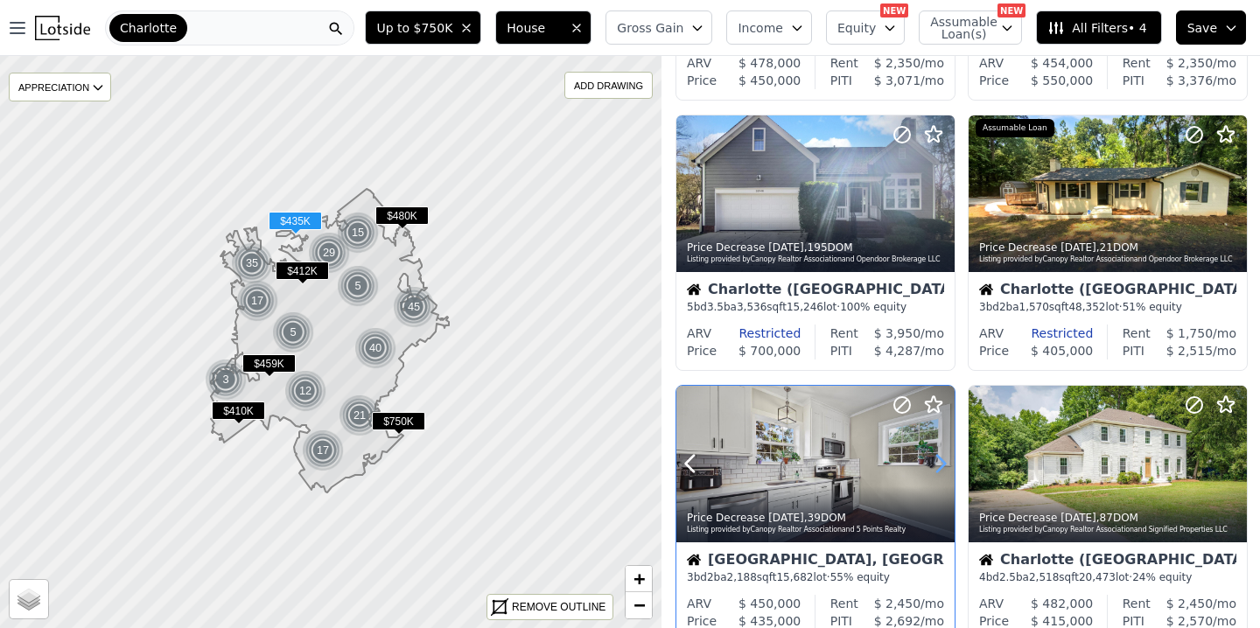
click at [939, 463] on icon at bounding box center [940, 464] width 28 height 28
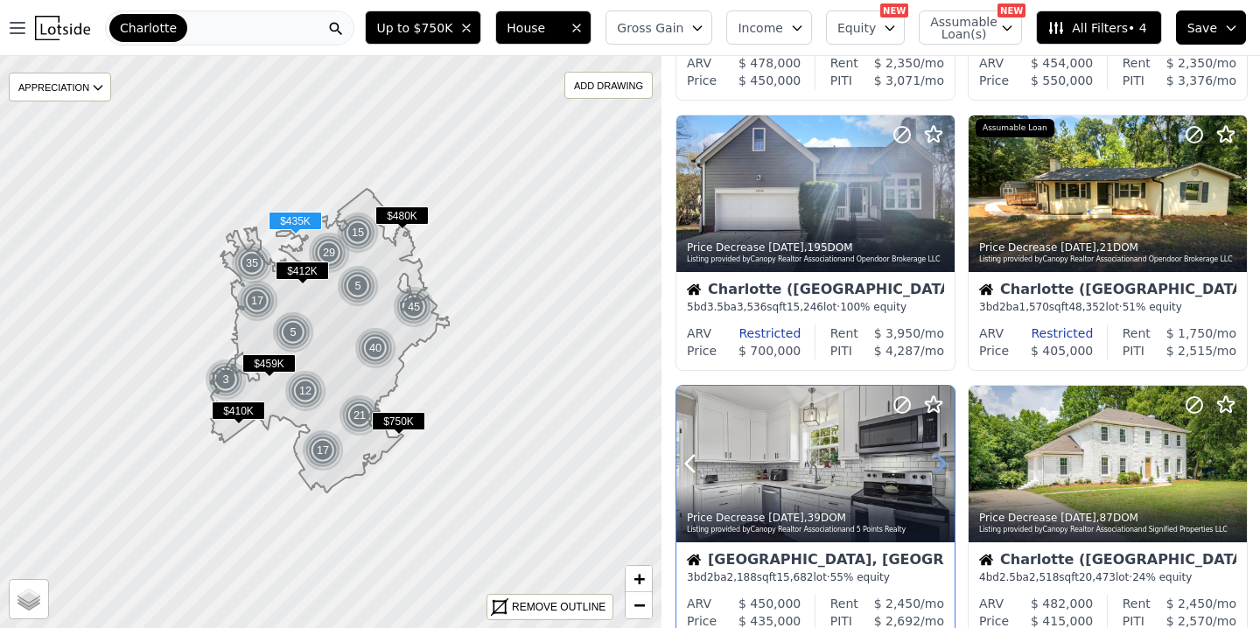
click at [939, 463] on icon at bounding box center [940, 464] width 28 height 28
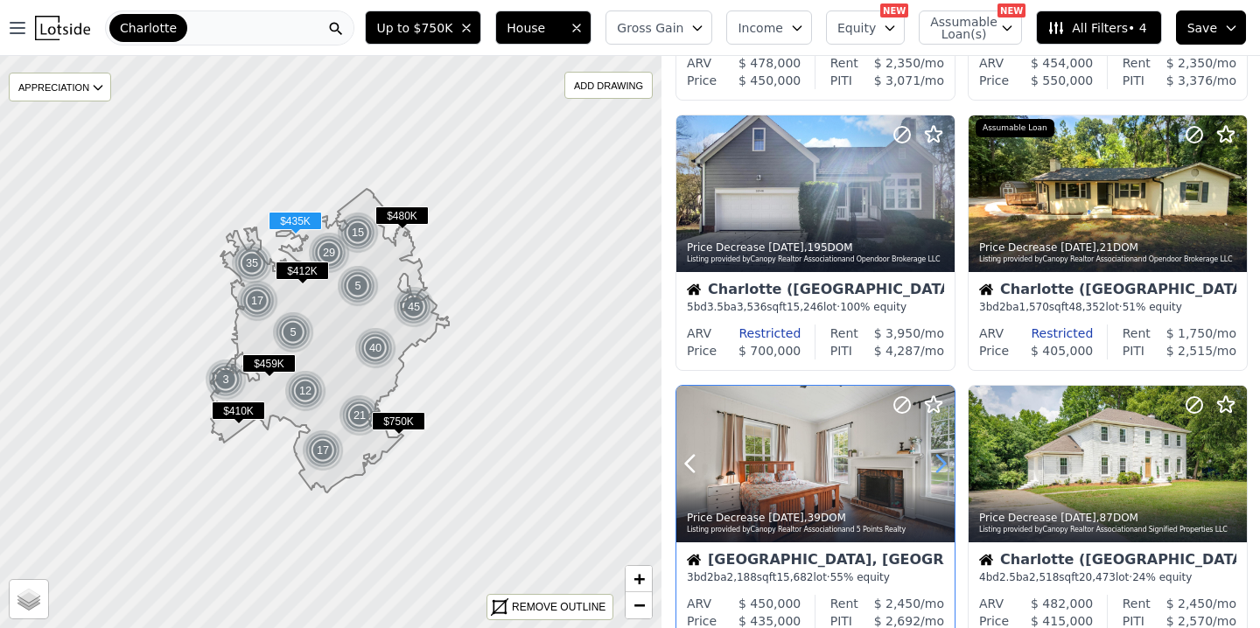
click at [939, 463] on icon at bounding box center [940, 464] width 28 height 28
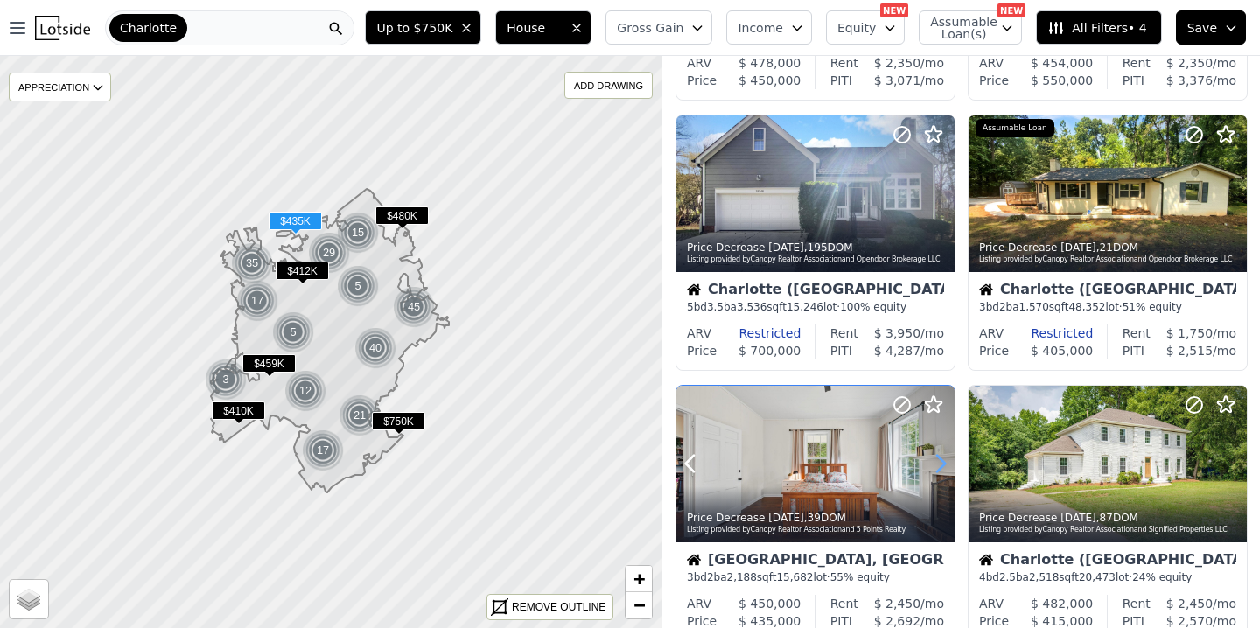
click at [939, 463] on icon at bounding box center [940, 464] width 28 height 28
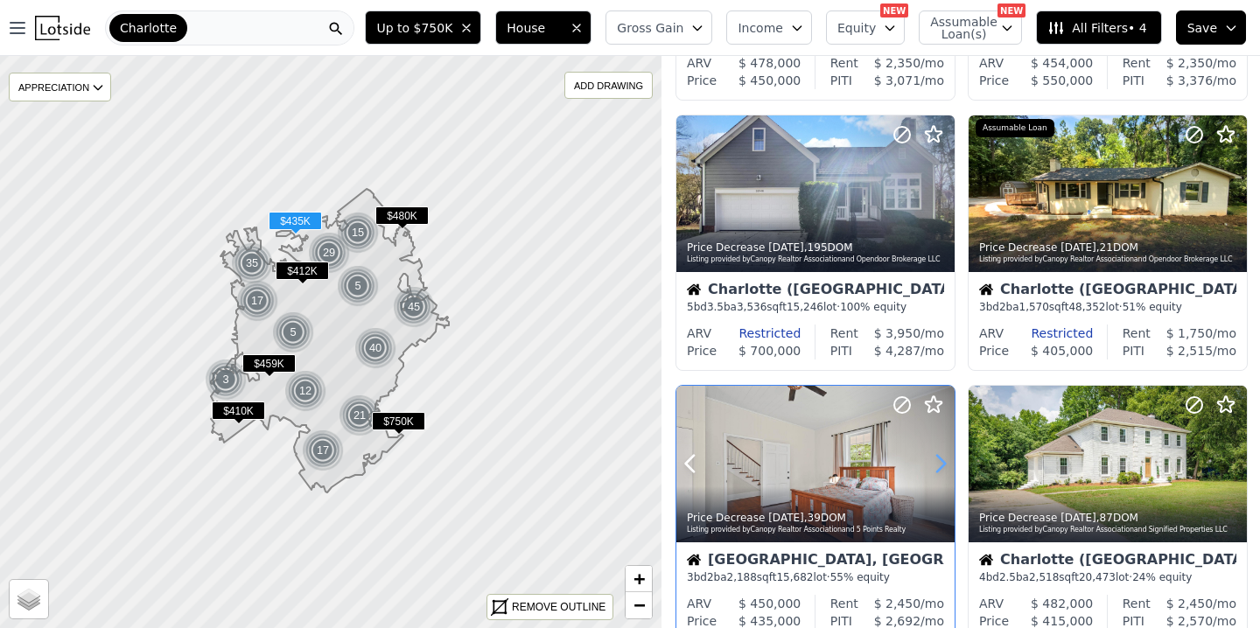
click at [939, 463] on icon at bounding box center [940, 464] width 28 height 28
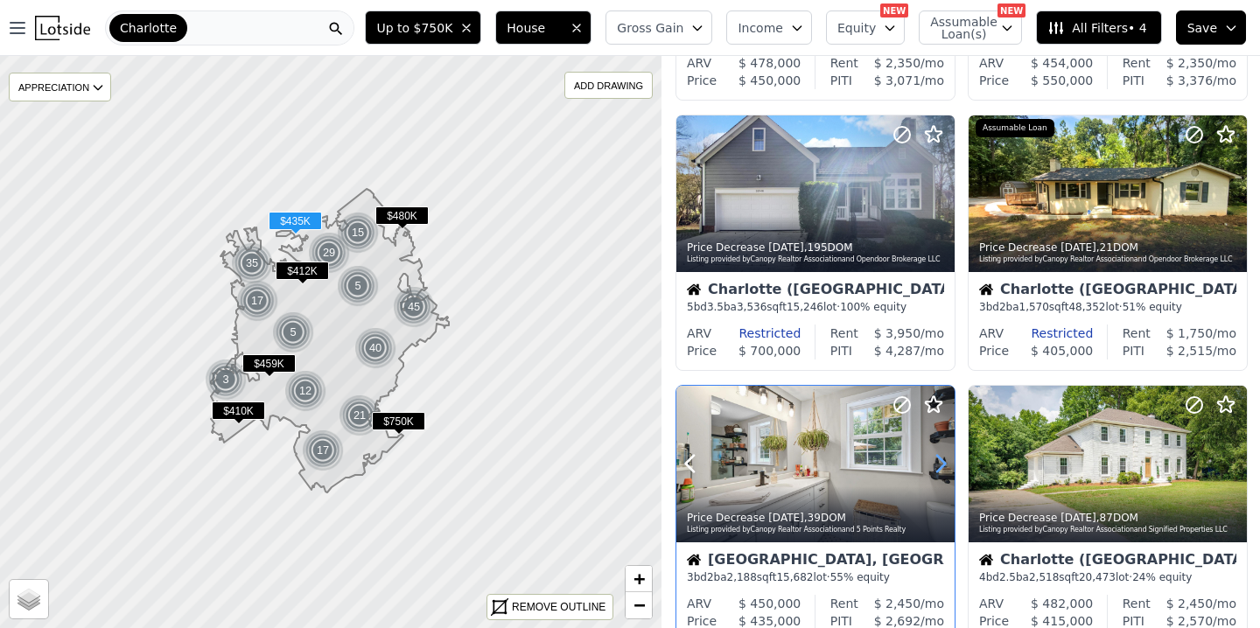
click at [939, 463] on icon at bounding box center [940, 464] width 28 height 28
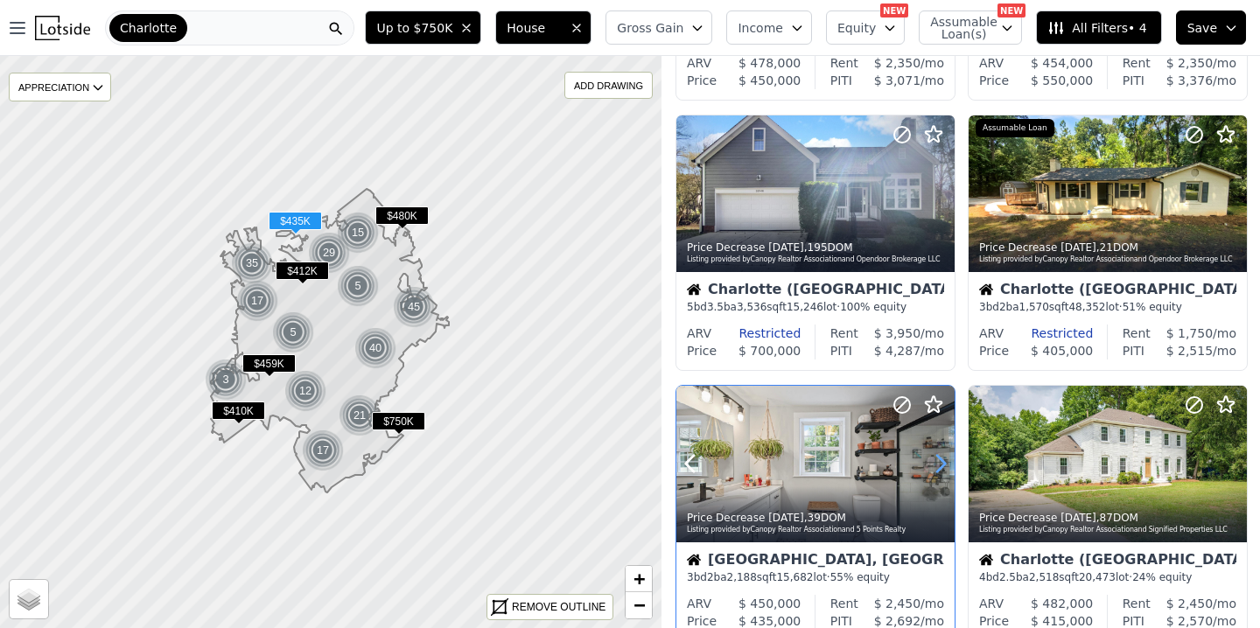
click at [939, 463] on icon at bounding box center [940, 464] width 28 height 28
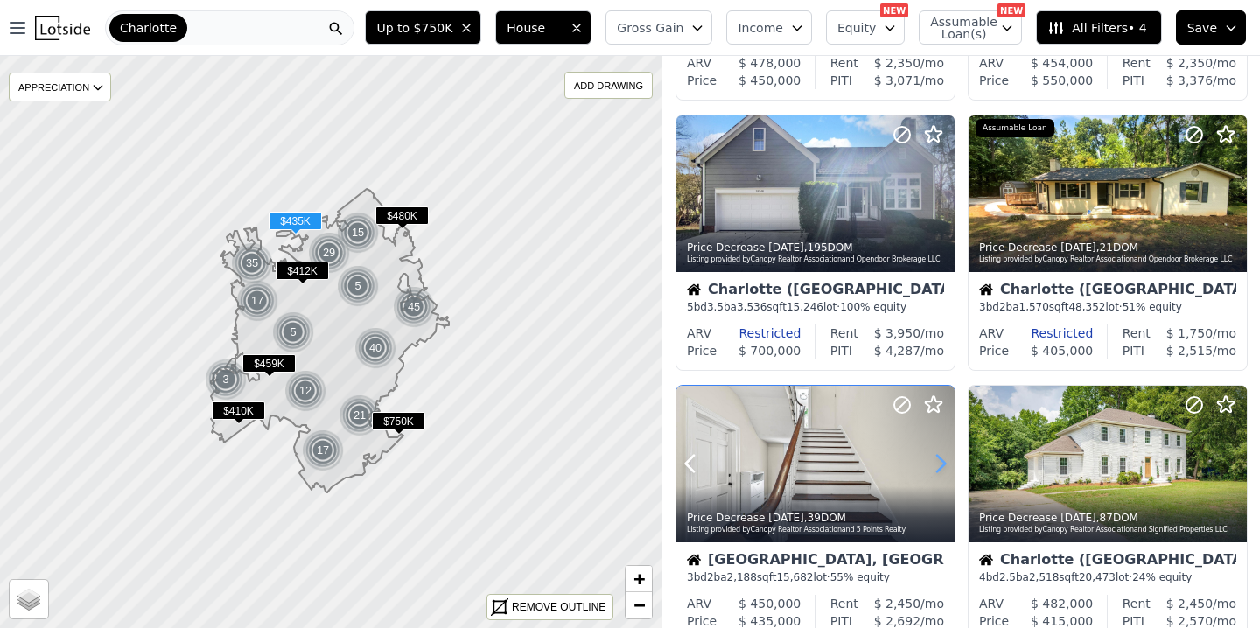
click at [939, 463] on icon at bounding box center [940, 464] width 28 height 28
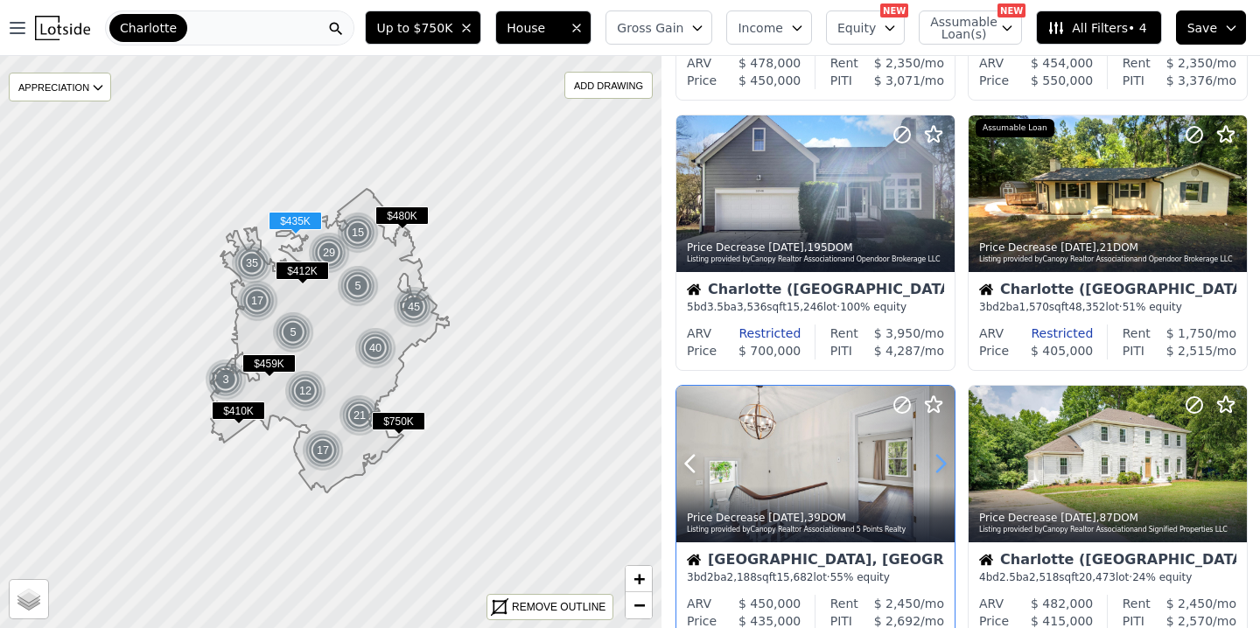
click at [939, 463] on icon at bounding box center [940, 464] width 28 height 28
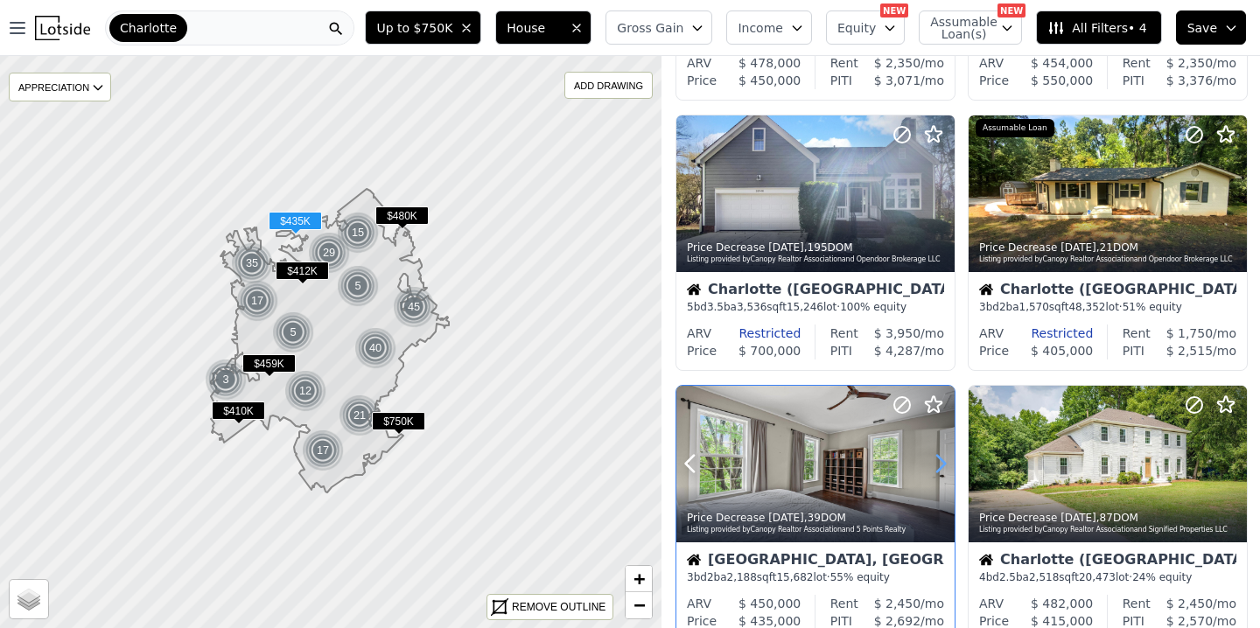
click at [939, 463] on icon at bounding box center [940, 464] width 28 height 28
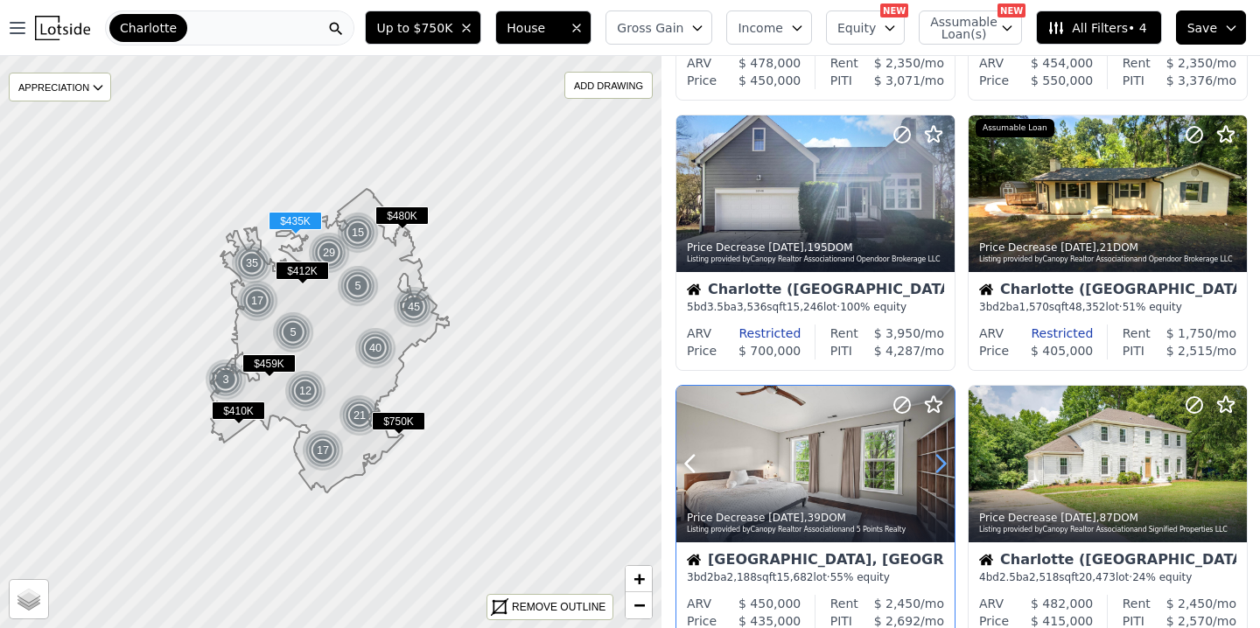
click at [939, 463] on icon at bounding box center [940, 464] width 28 height 28
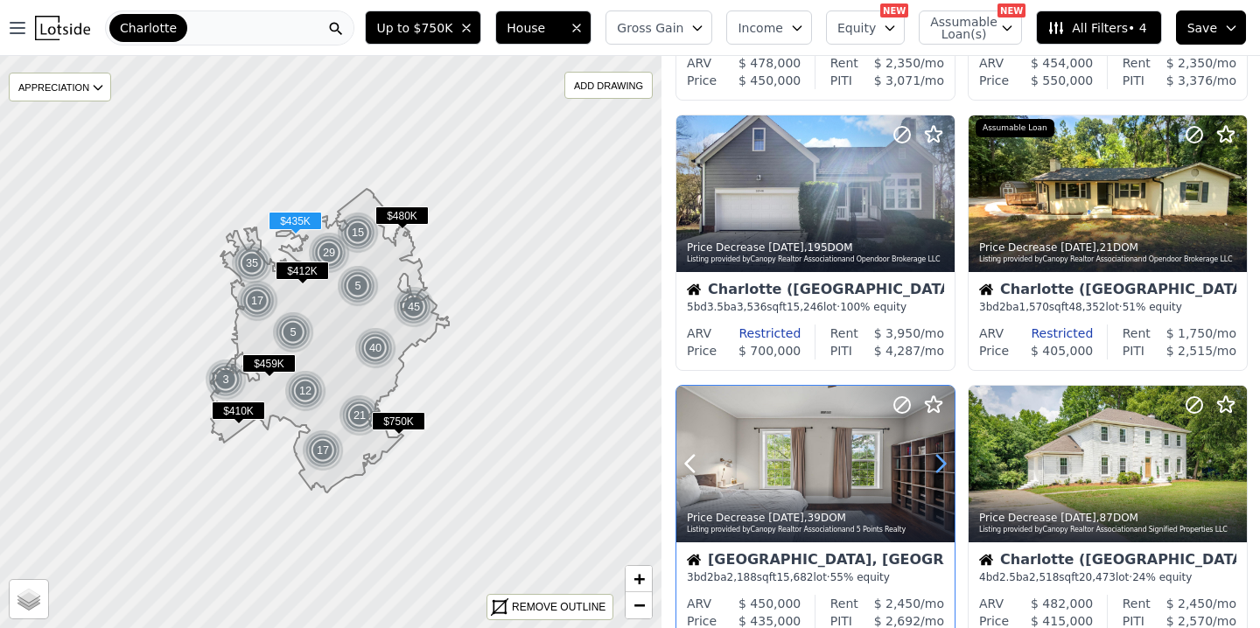
click at [939, 463] on icon at bounding box center [940, 464] width 28 height 28
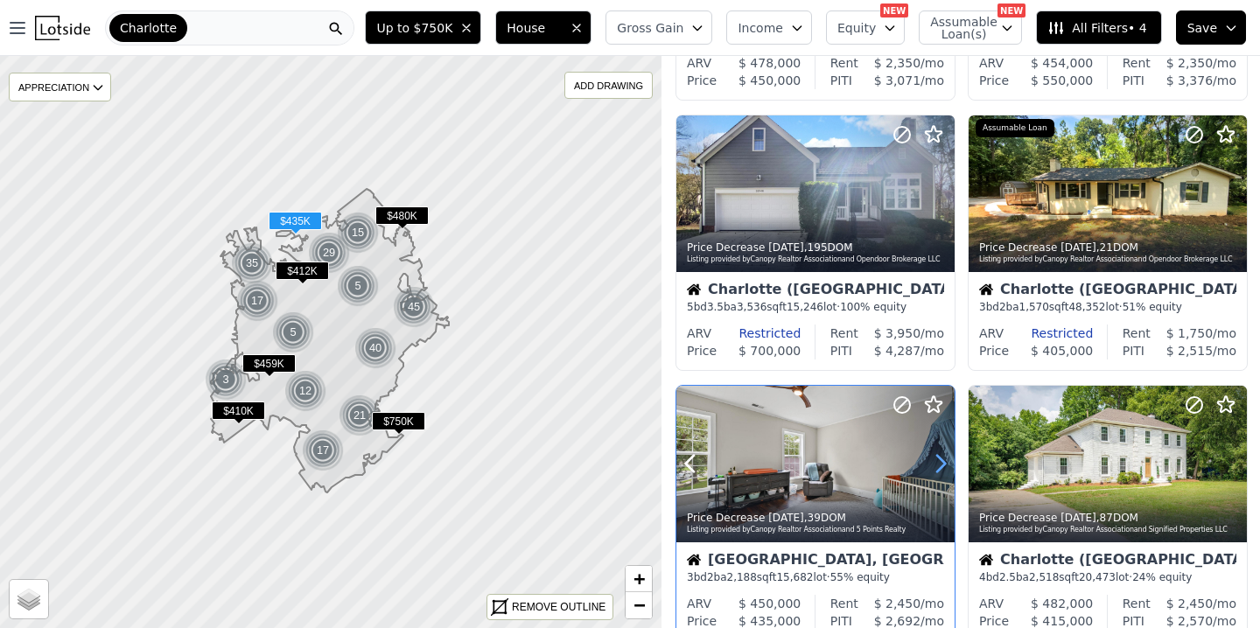
click at [939, 463] on icon at bounding box center [940, 464] width 28 height 28
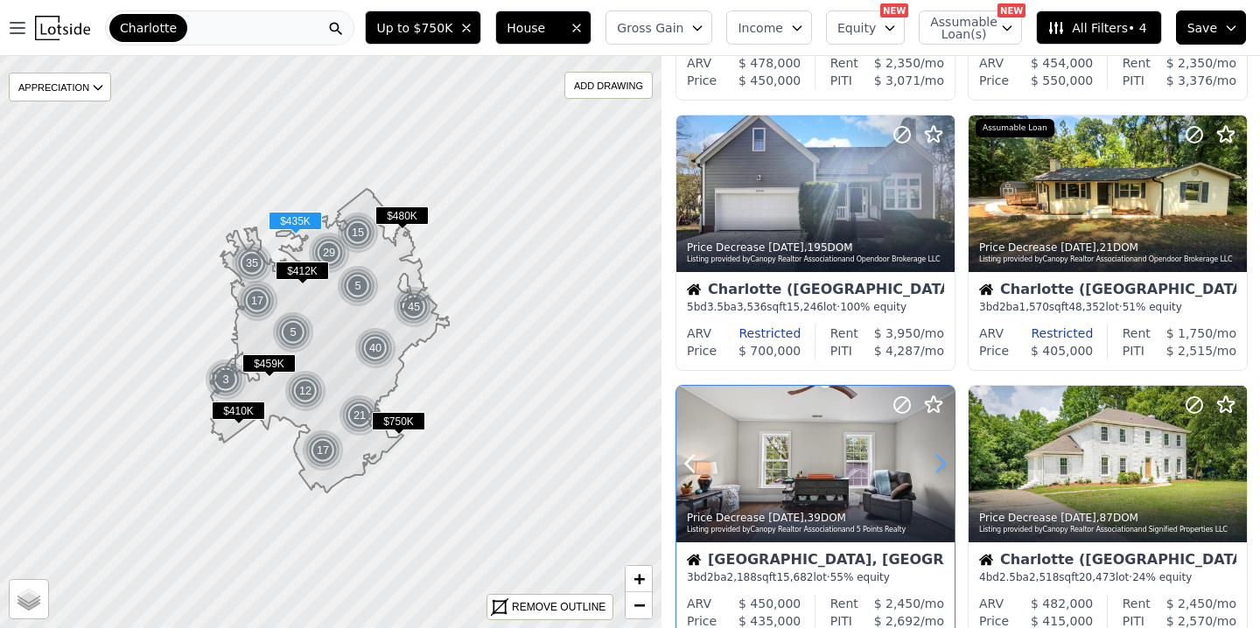
click at [939, 463] on icon at bounding box center [940, 464] width 28 height 28
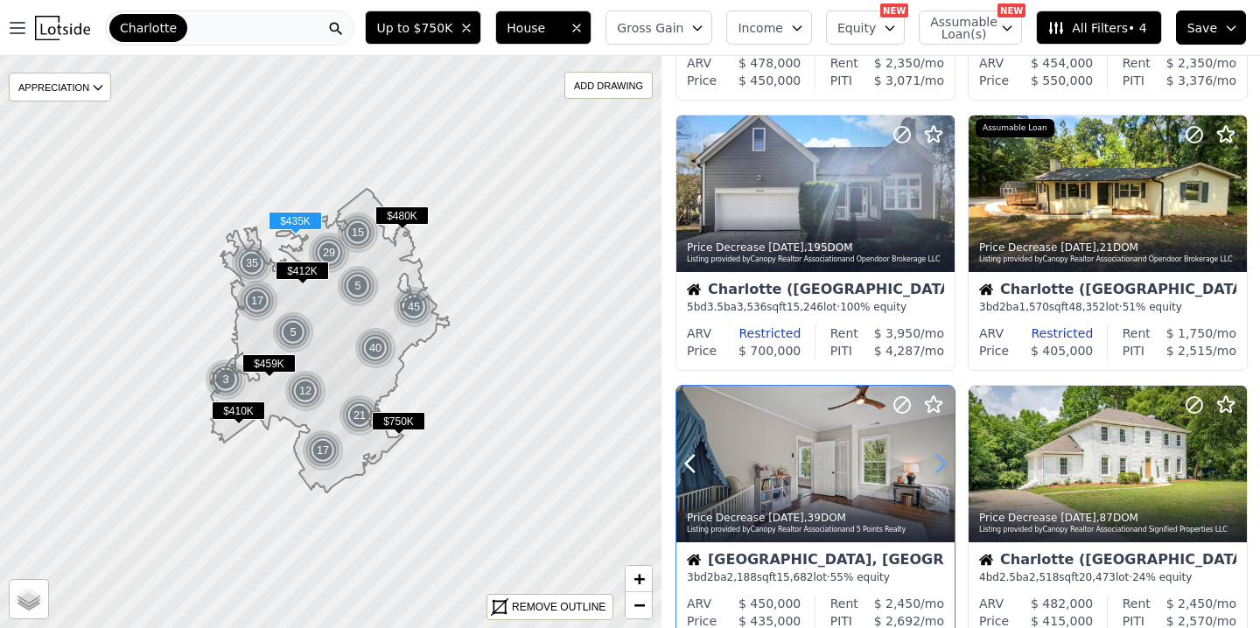
click at [939, 463] on icon at bounding box center [940, 464] width 28 height 28
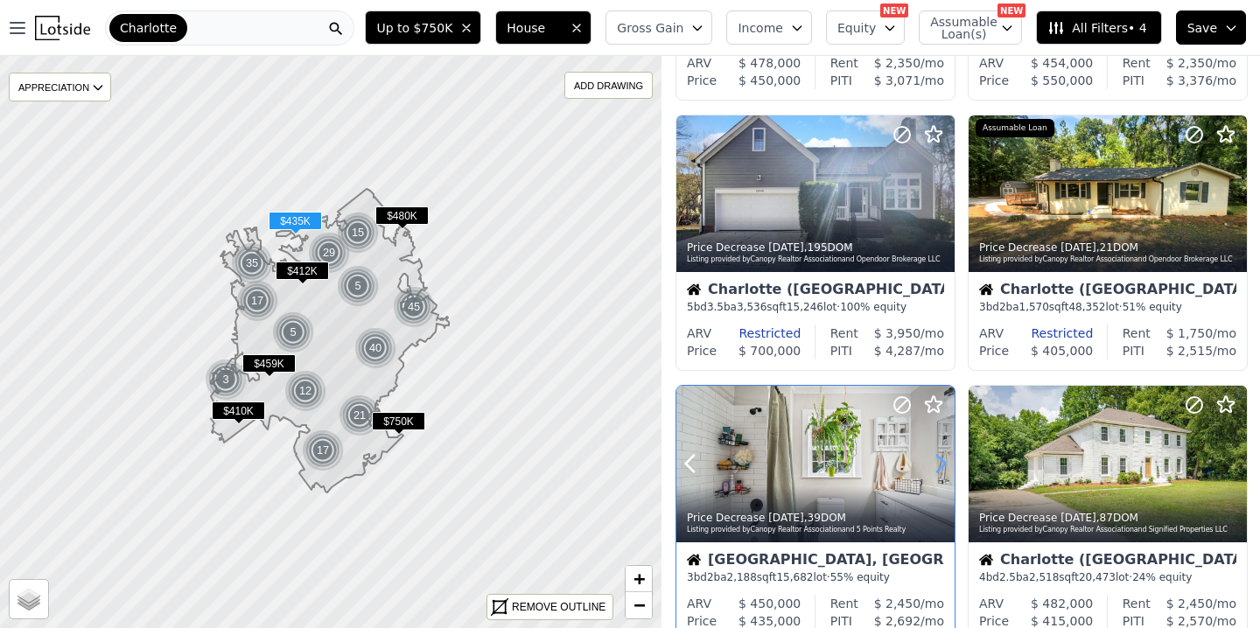
click at [939, 463] on icon at bounding box center [940, 464] width 28 height 28
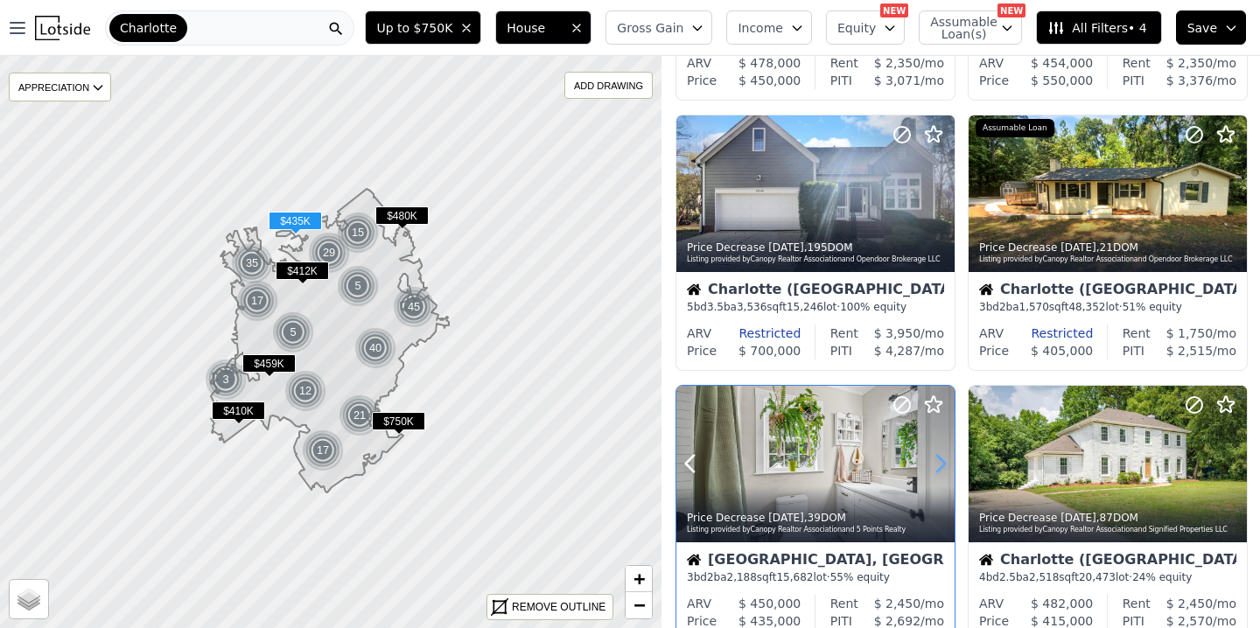
click at [939, 463] on icon at bounding box center [940, 464] width 28 height 28
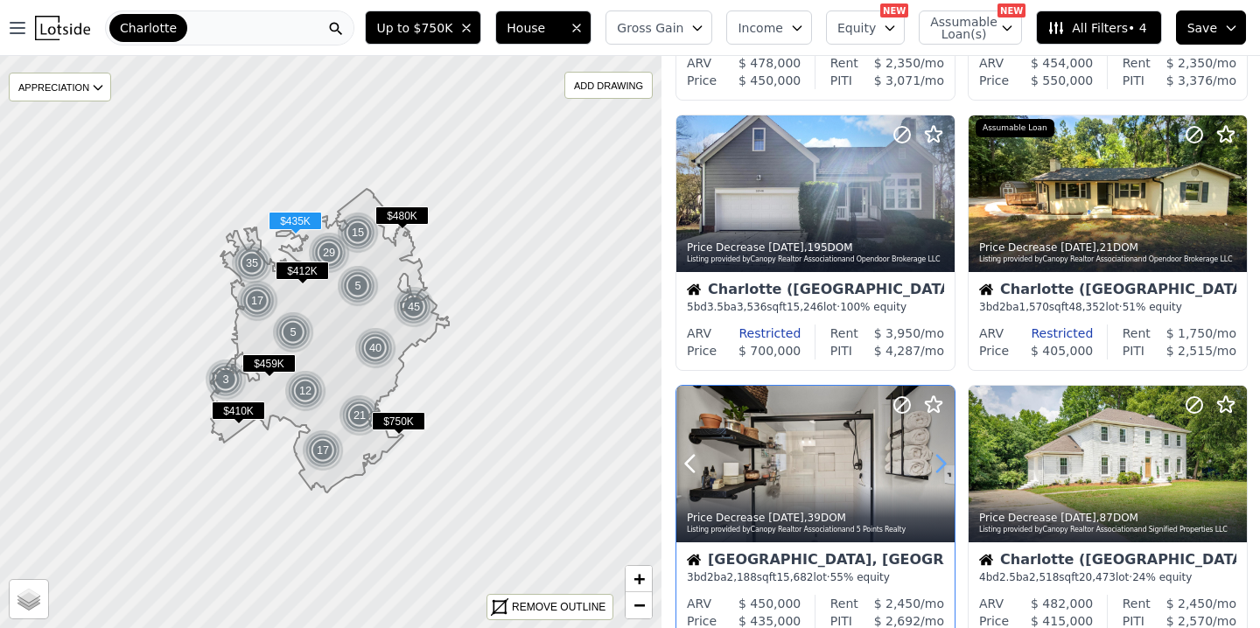
click at [939, 463] on icon at bounding box center [940, 464] width 28 height 28
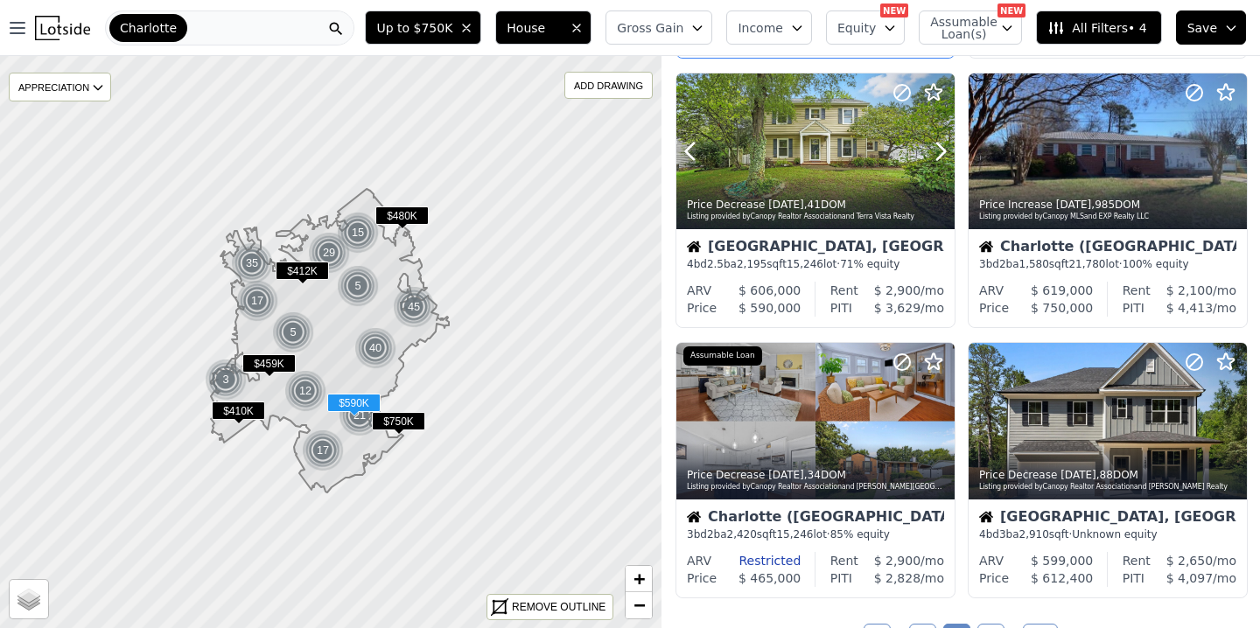
scroll to position [1378, 0]
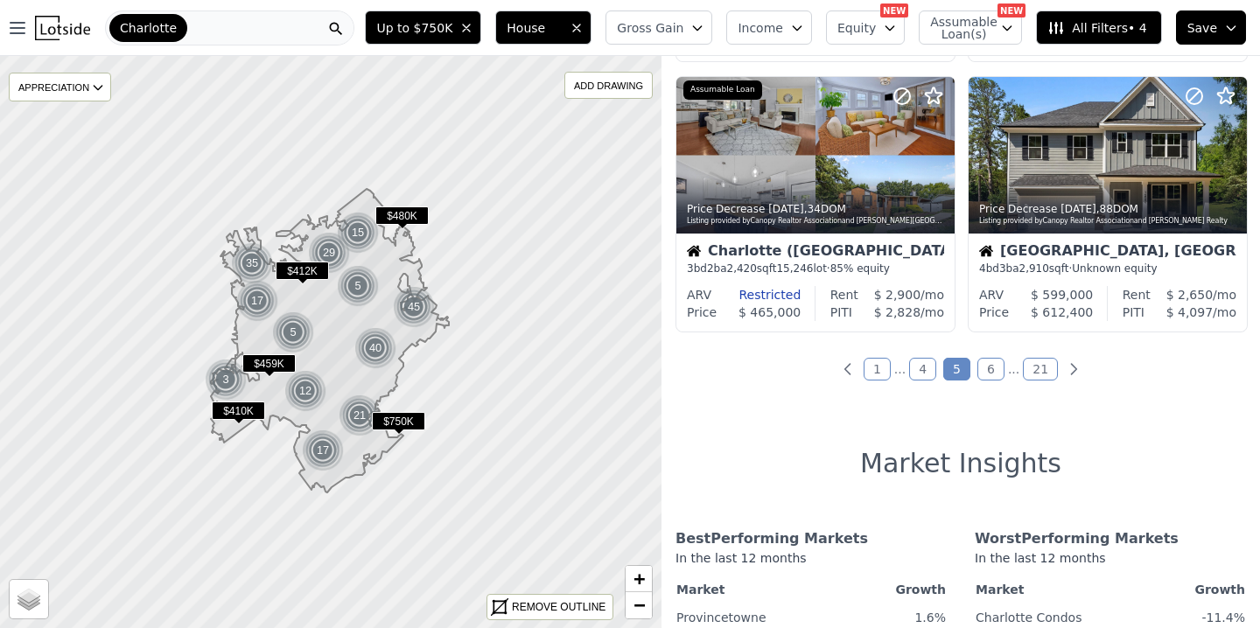
click at [985, 365] on link "6" at bounding box center [990, 369] width 27 height 23
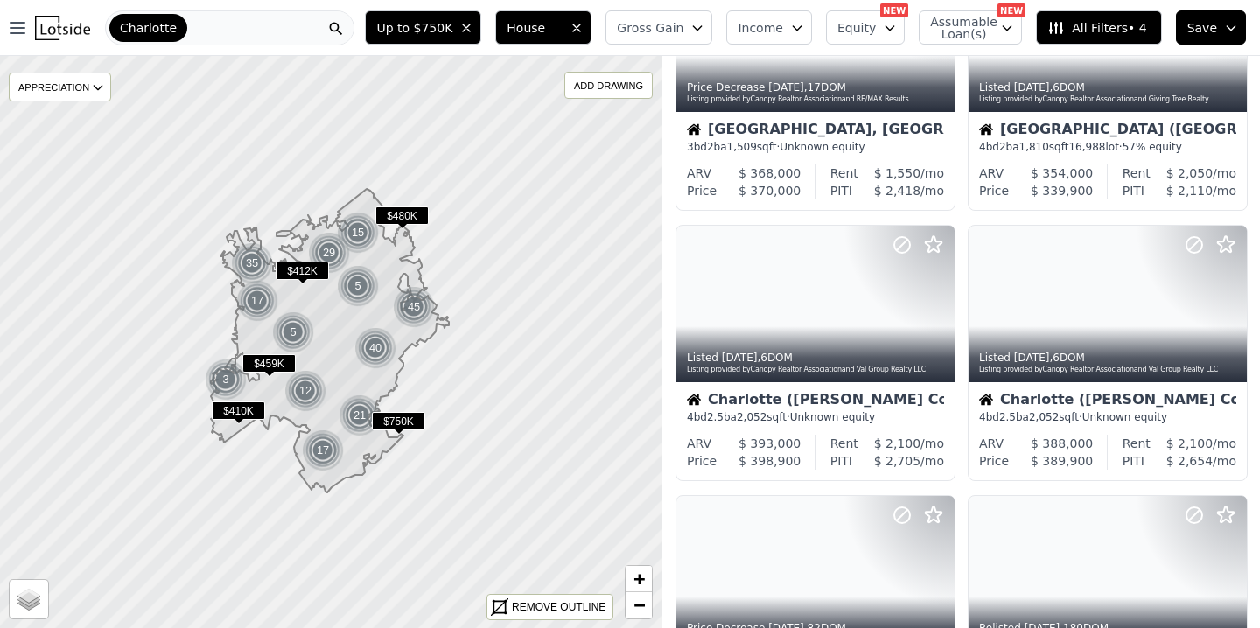
scroll to position [161, 0]
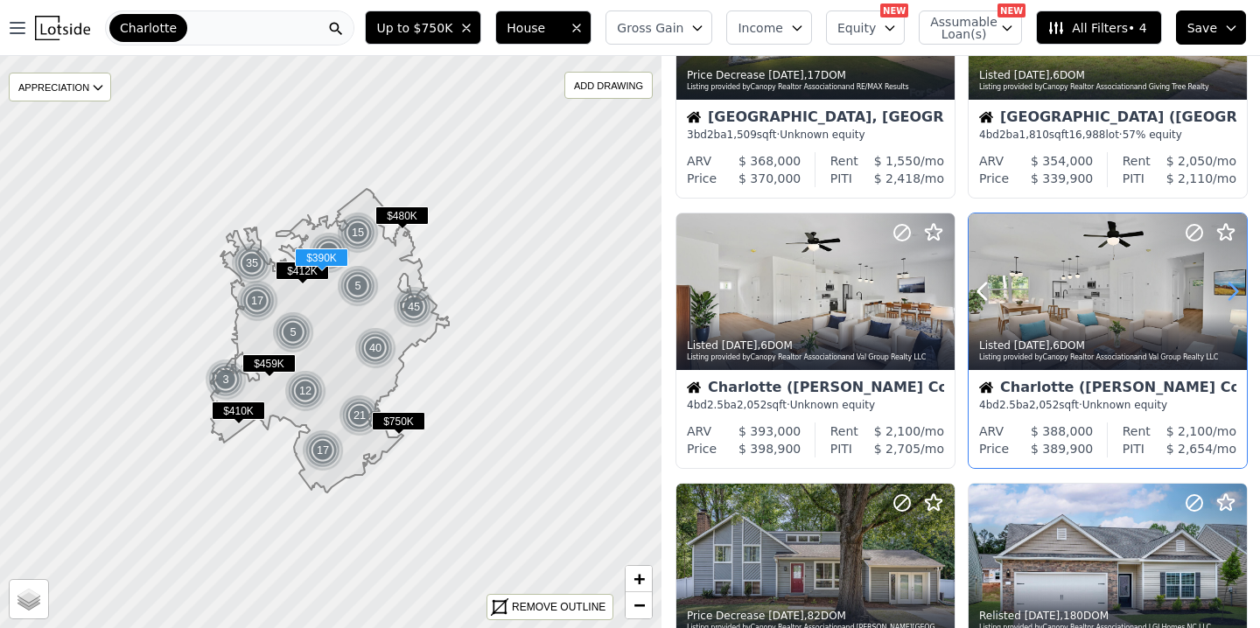
click at [1235, 297] on icon at bounding box center [1232, 291] width 28 height 28
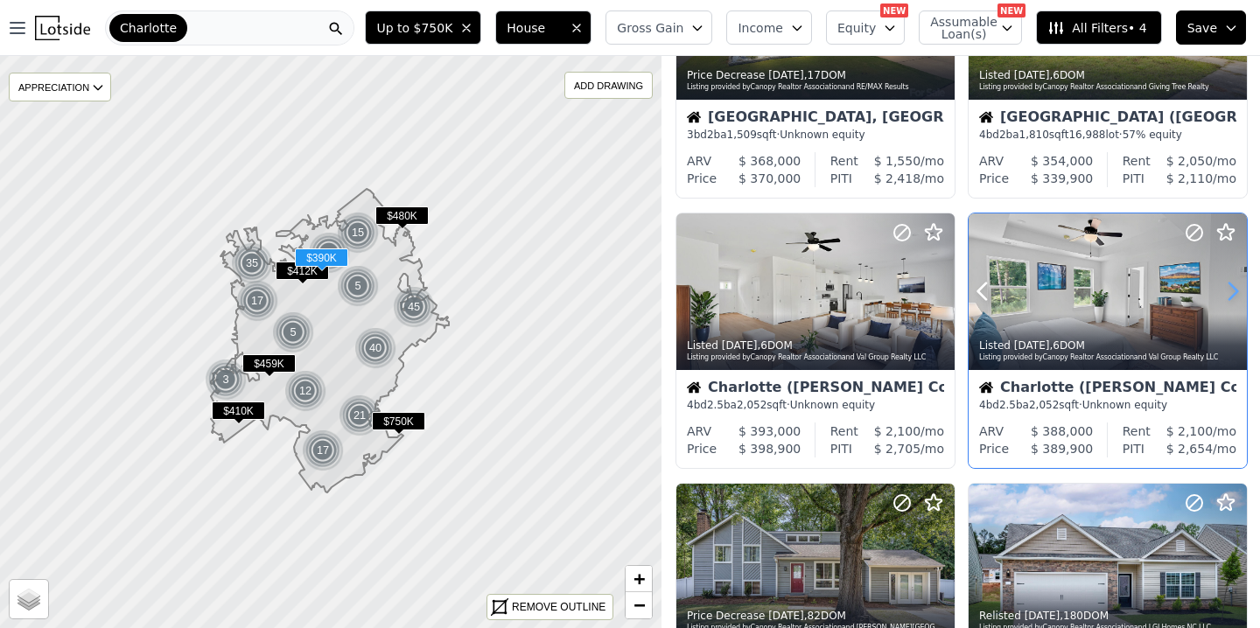
click at [1235, 296] on icon at bounding box center [1232, 291] width 28 height 28
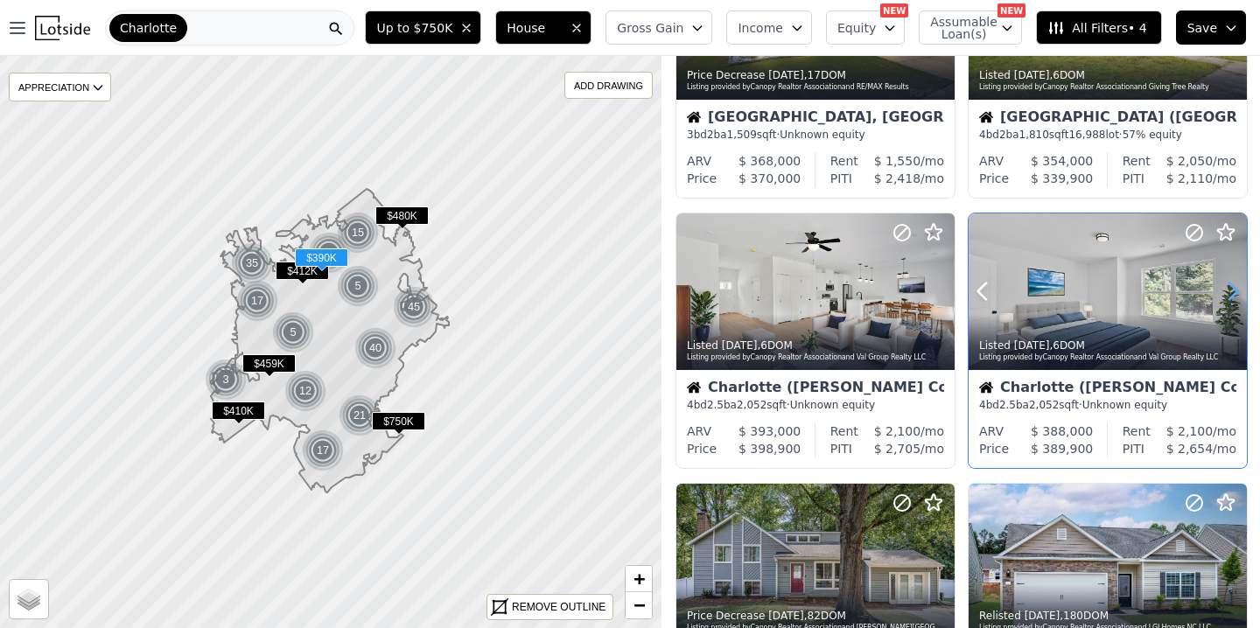
click at [1235, 296] on icon at bounding box center [1232, 291] width 28 height 28
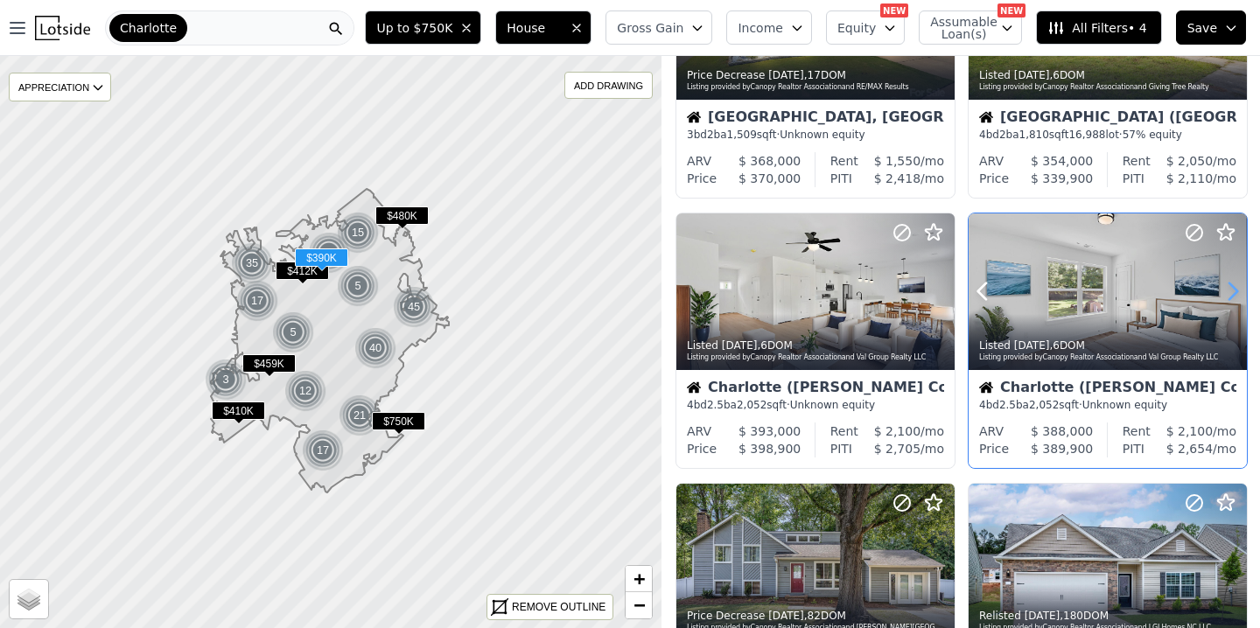
click at [1235, 296] on icon at bounding box center [1232, 291] width 28 height 28
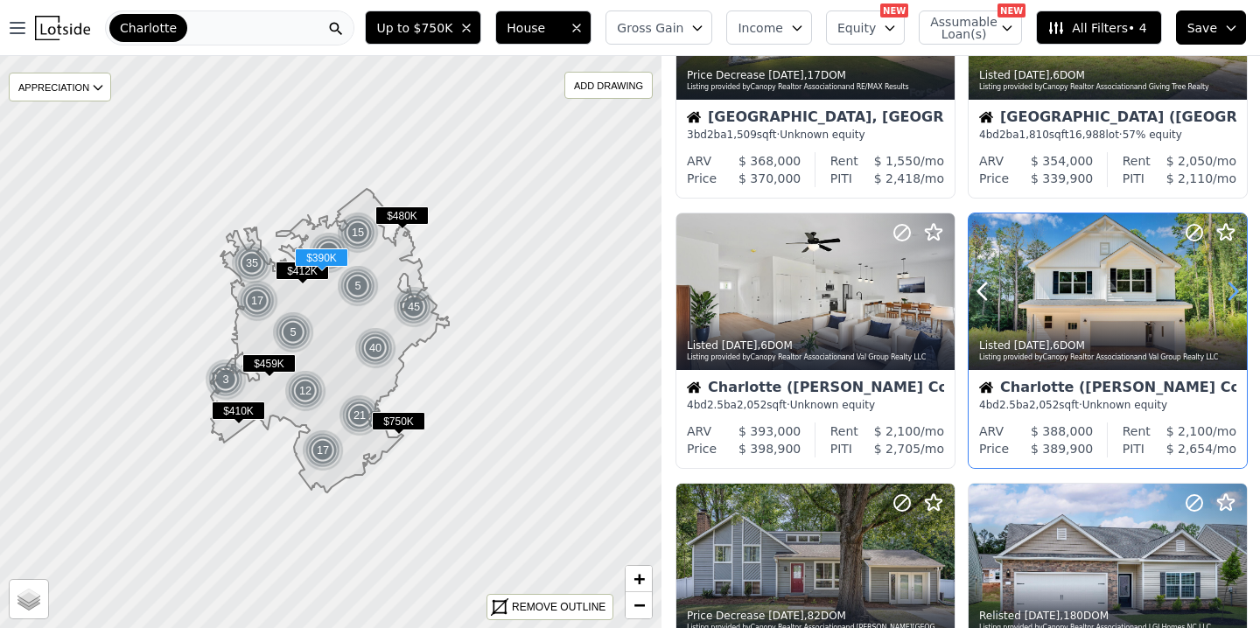
click at [1235, 296] on icon at bounding box center [1232, 291] width 28 height 28
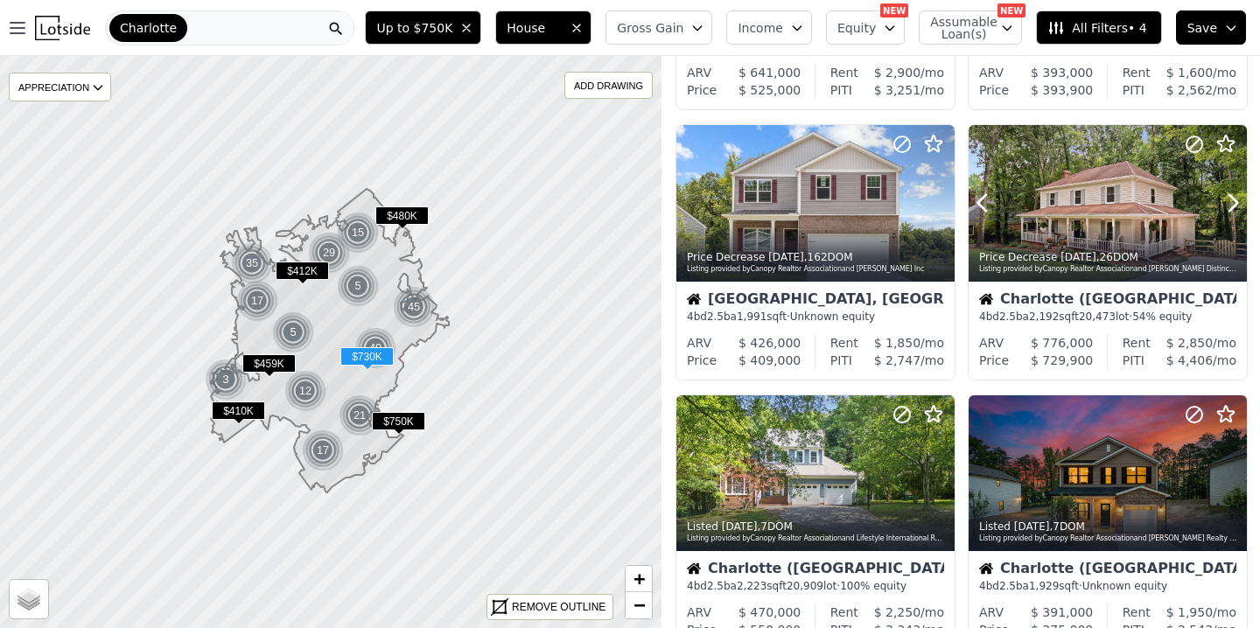
scroll to position [799, 0]
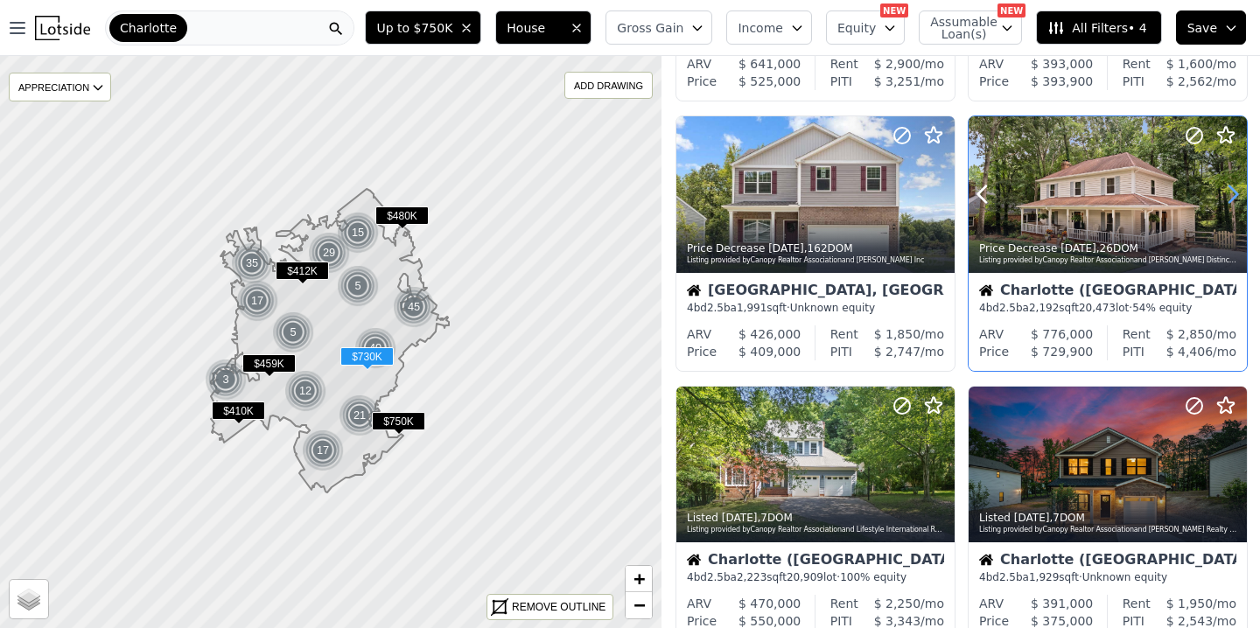
click at [1232, 196] on icon at bounding box center [1232, 194] width 28 height 28
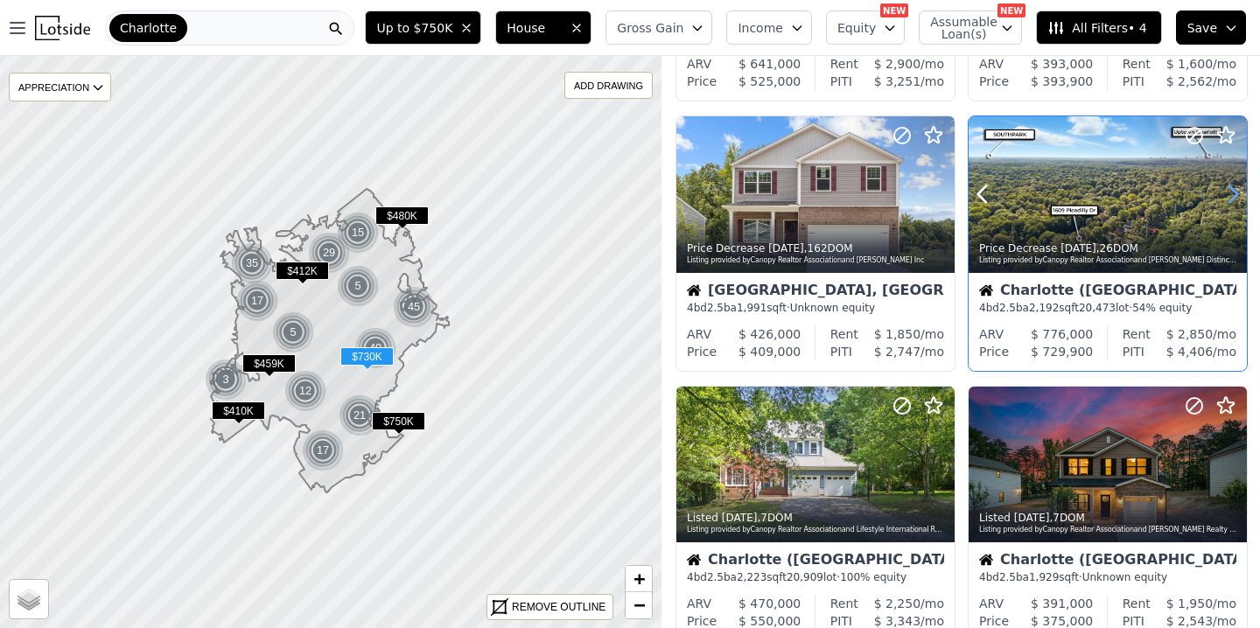
click at [1232, 196] on icon at bounding box center [1232, 194] width 28 height 28
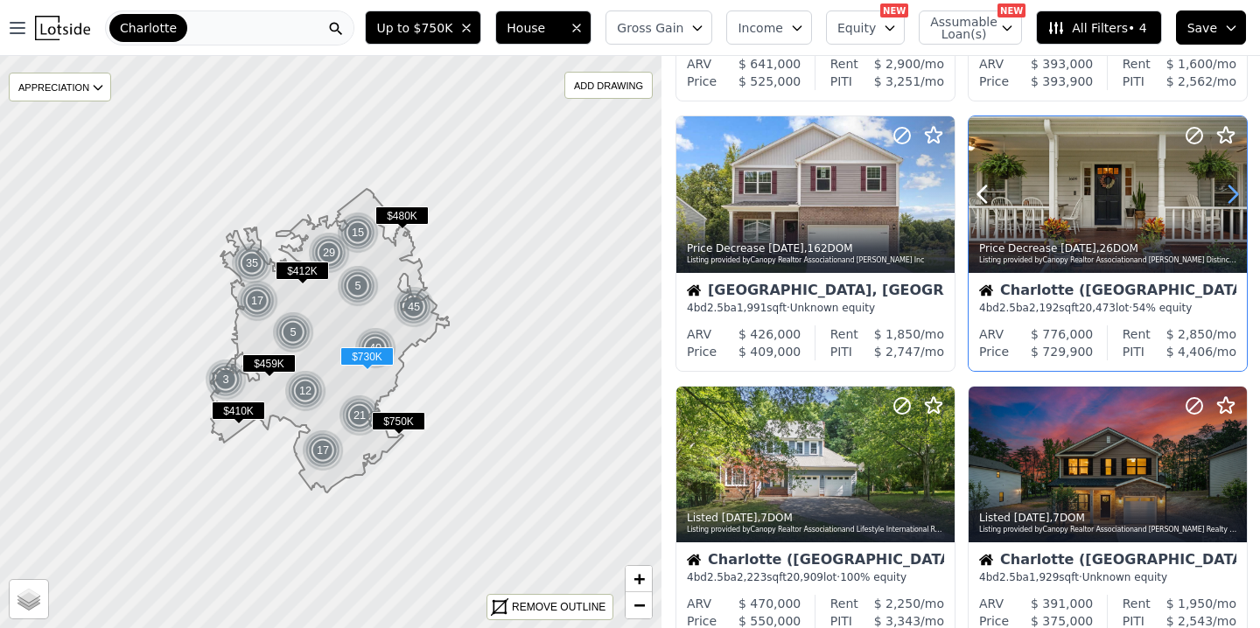
click at [1232, 196] on icon at bounding box center [1232, 194] width 28 height 28
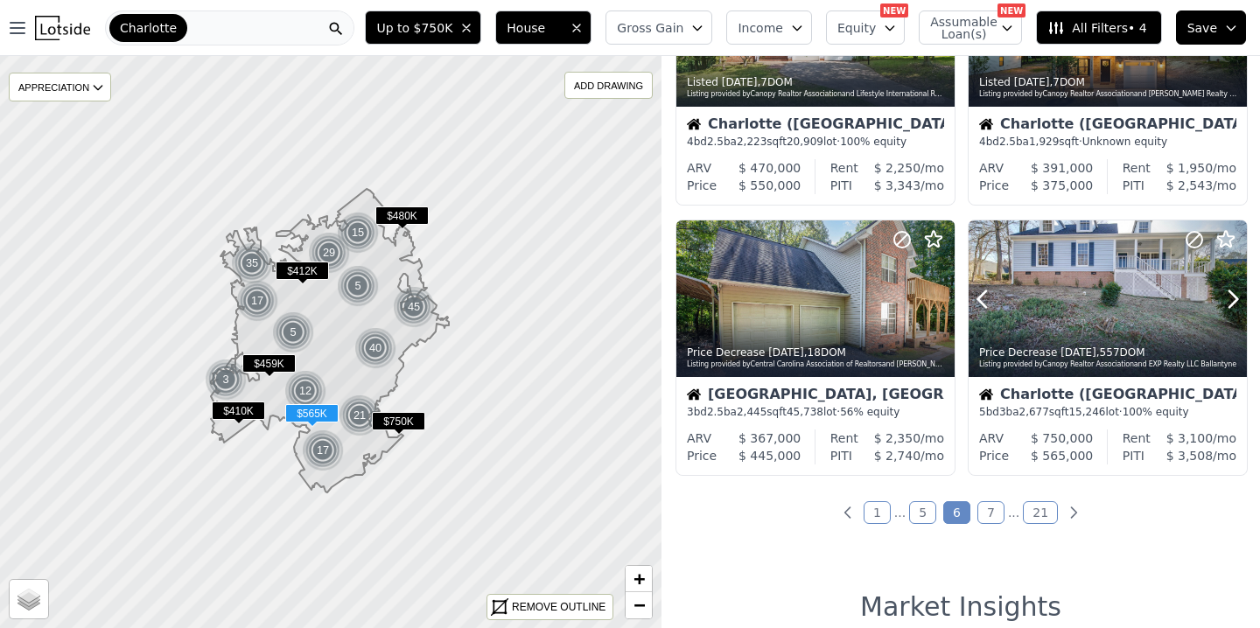
scroll to position [1276, 0]
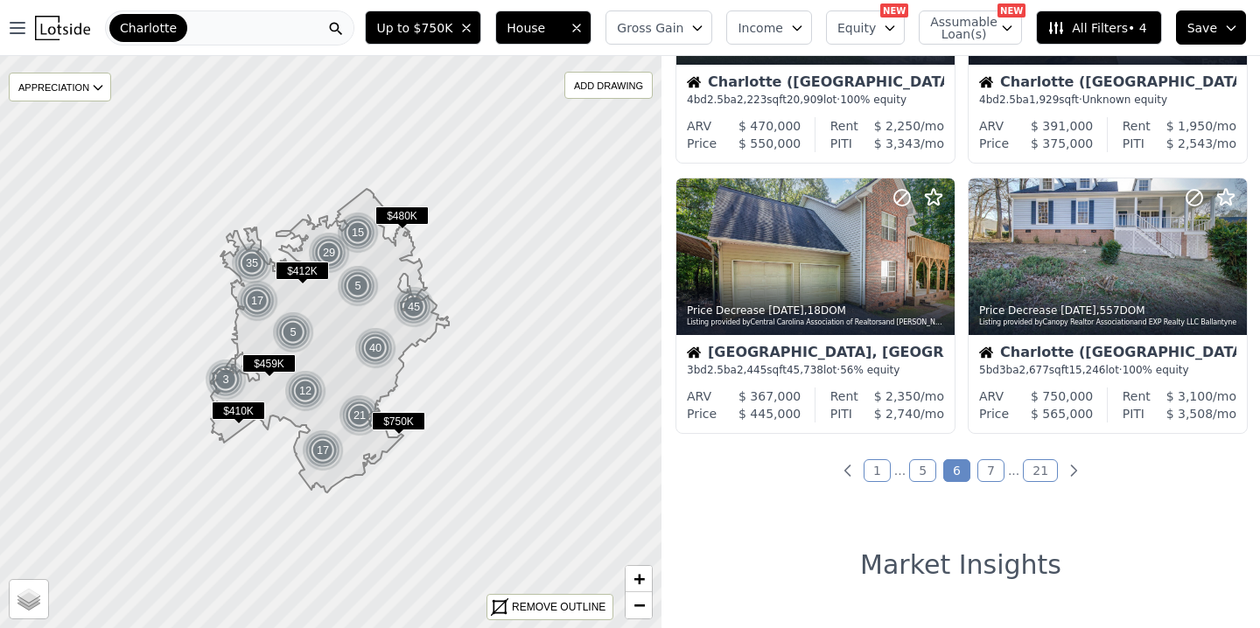
click at [977, 466] on link "7" at bounding box center [990, 470] width 27 height 23
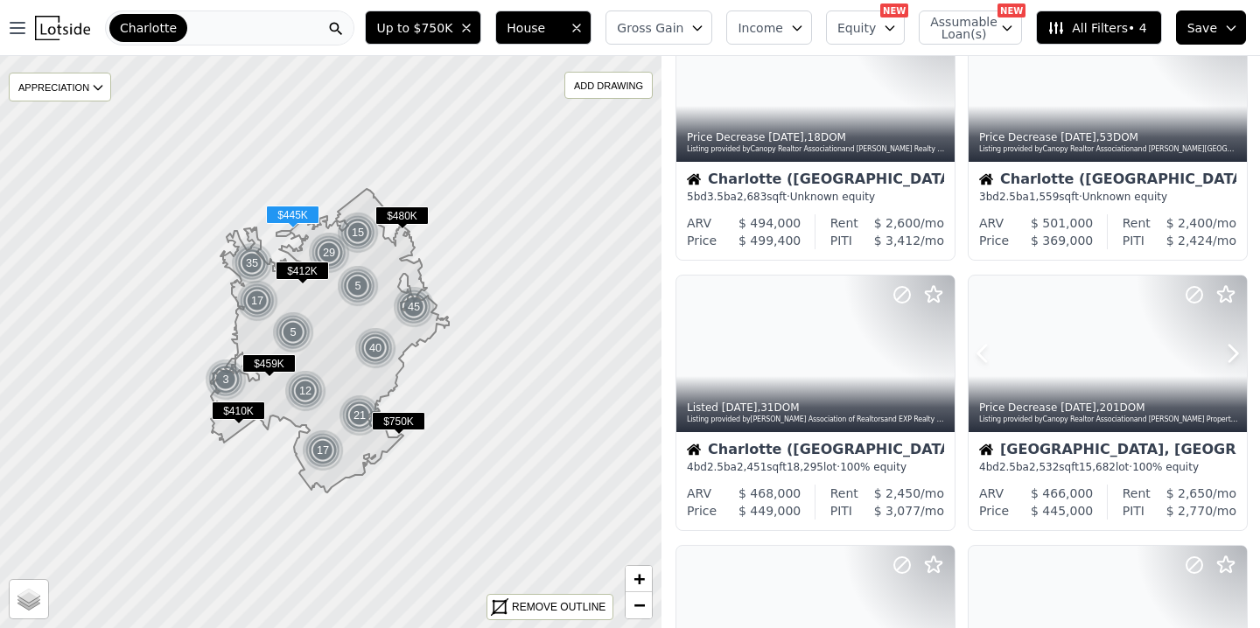
scroll to position [102, 0]
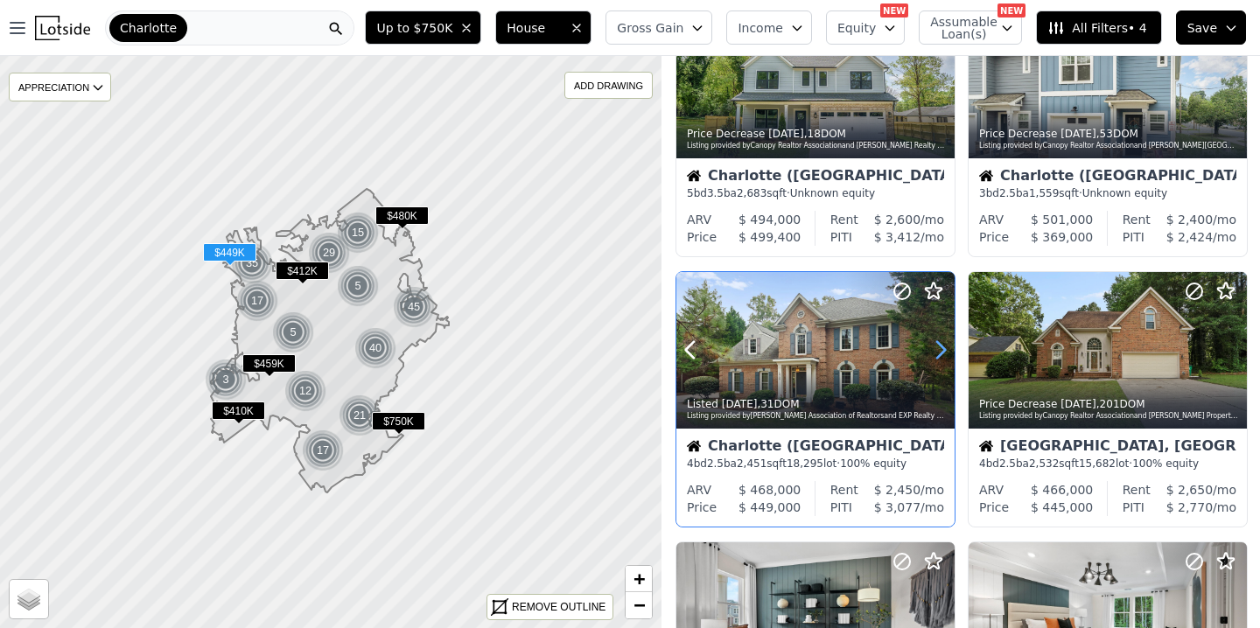
click at [939, 354] on icon at bounding box center [941, 350] width 8 height 17
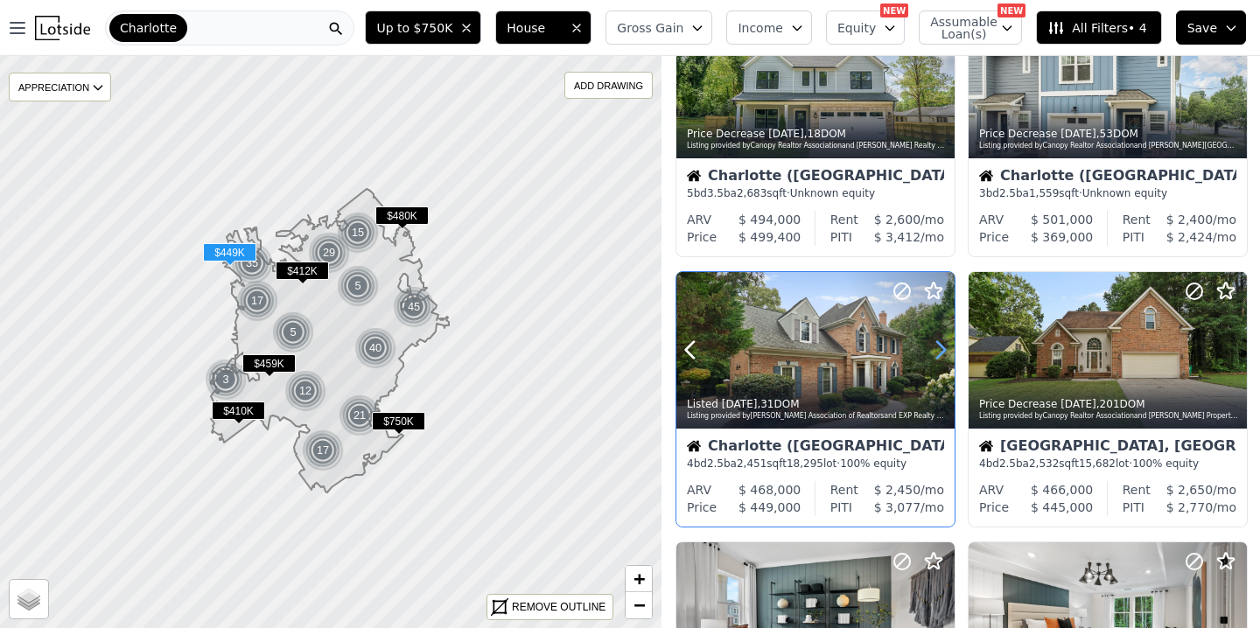
click at [939, 354] on icon at bounding box center [941, 350] width 8 height 17
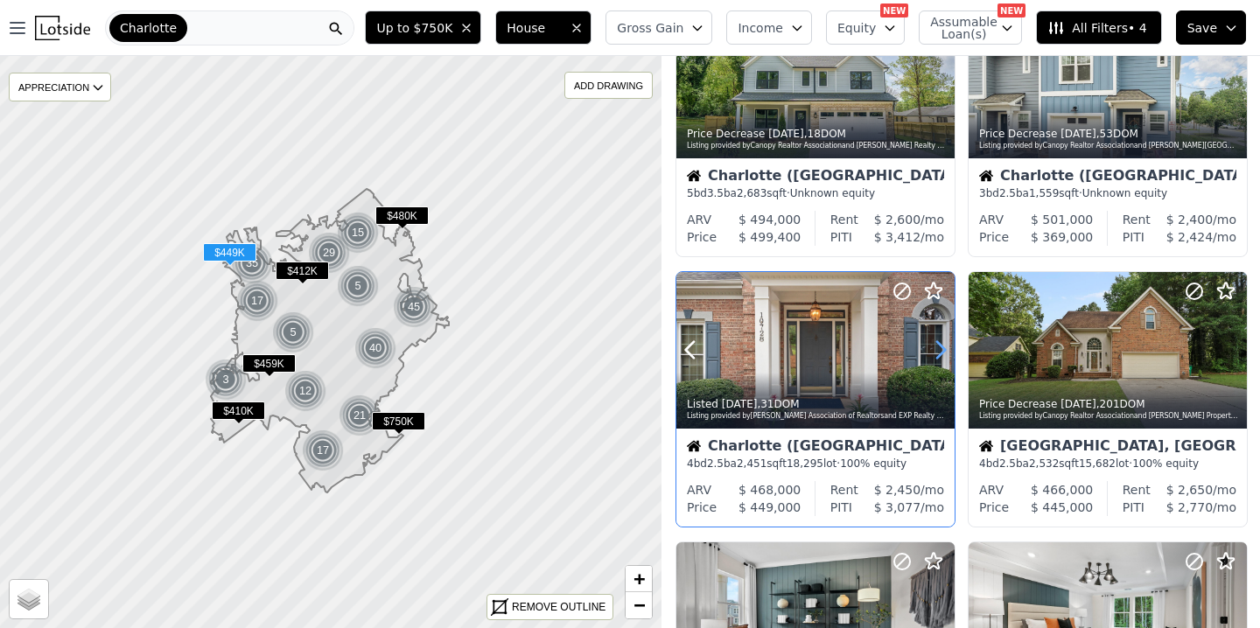
click at [939, 354] on icon at bounding box center [941, 350] width 8 height 17
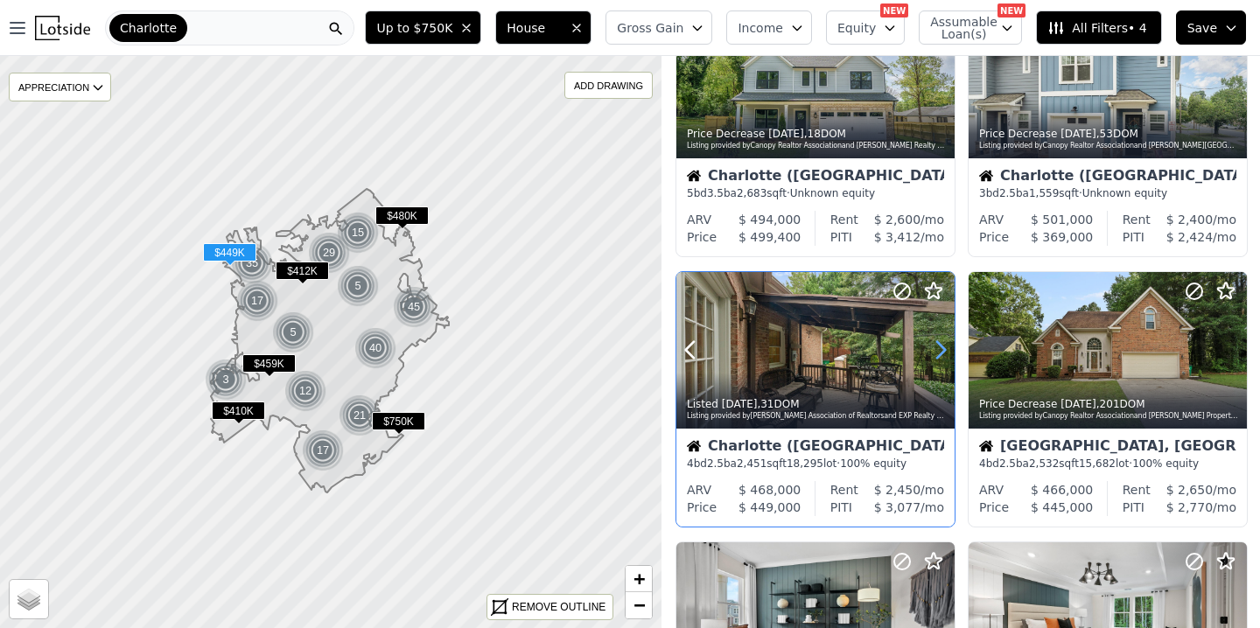
click at [939, 354] on icon at bounding box center [941, 350] width 8 height 17
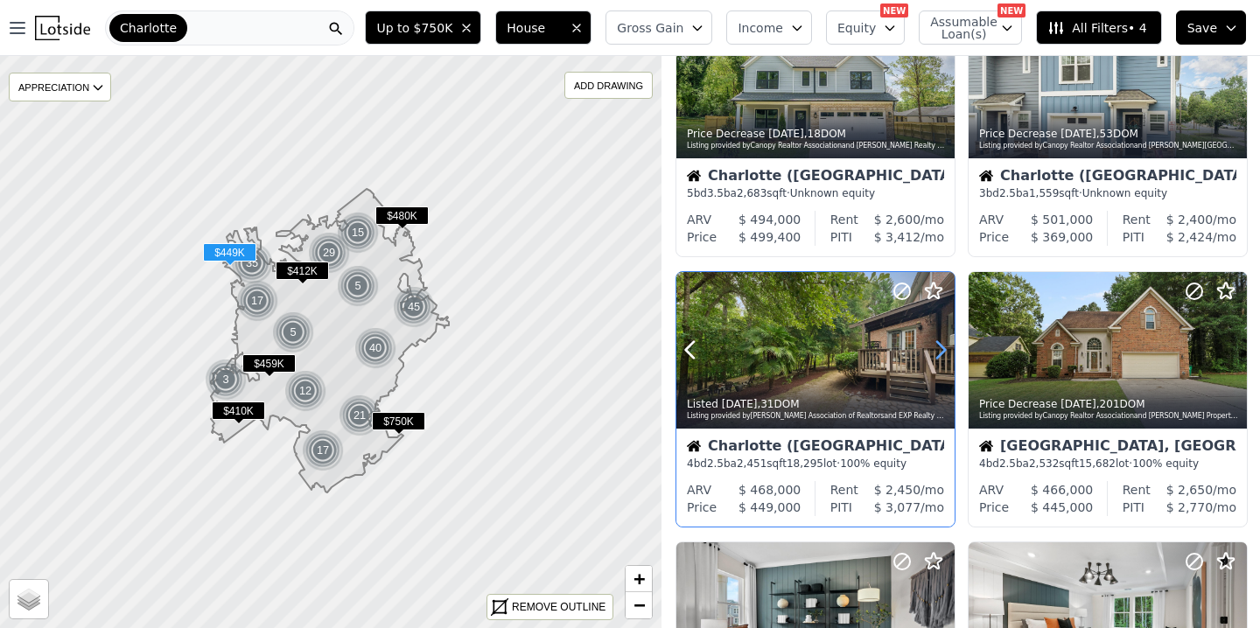
click at [939, 354] on icon at bounding box center [941, 350] width 8 height 17
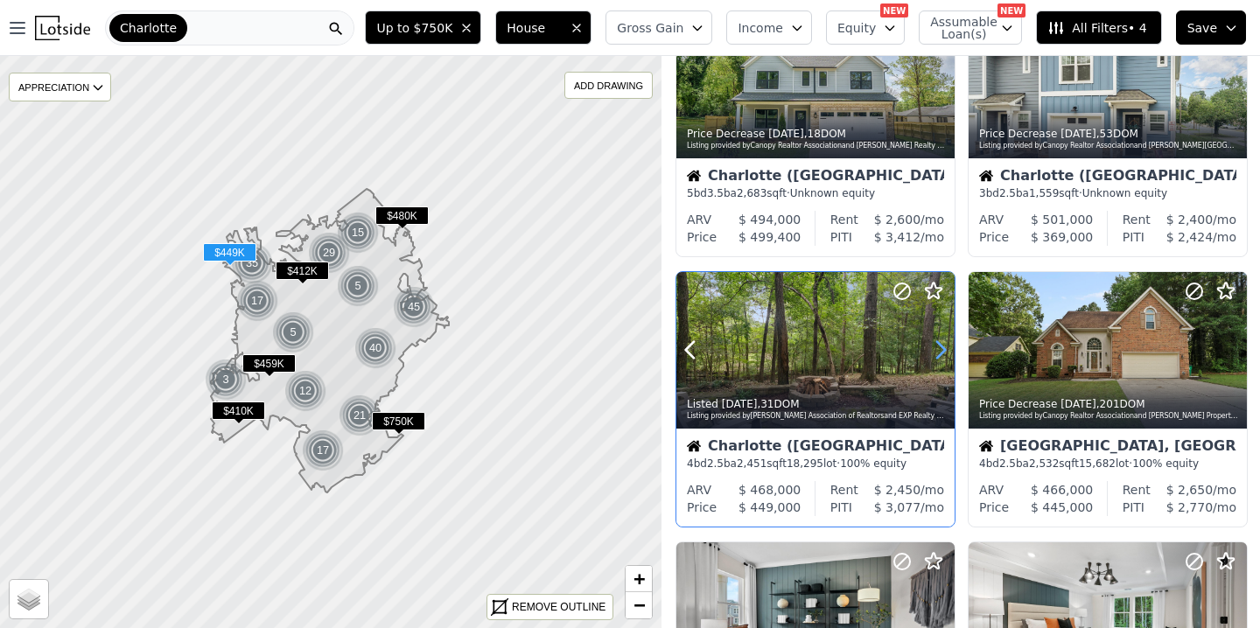
click at [939, 354] on icon at bounding box center [941, 350] width 8 height 17
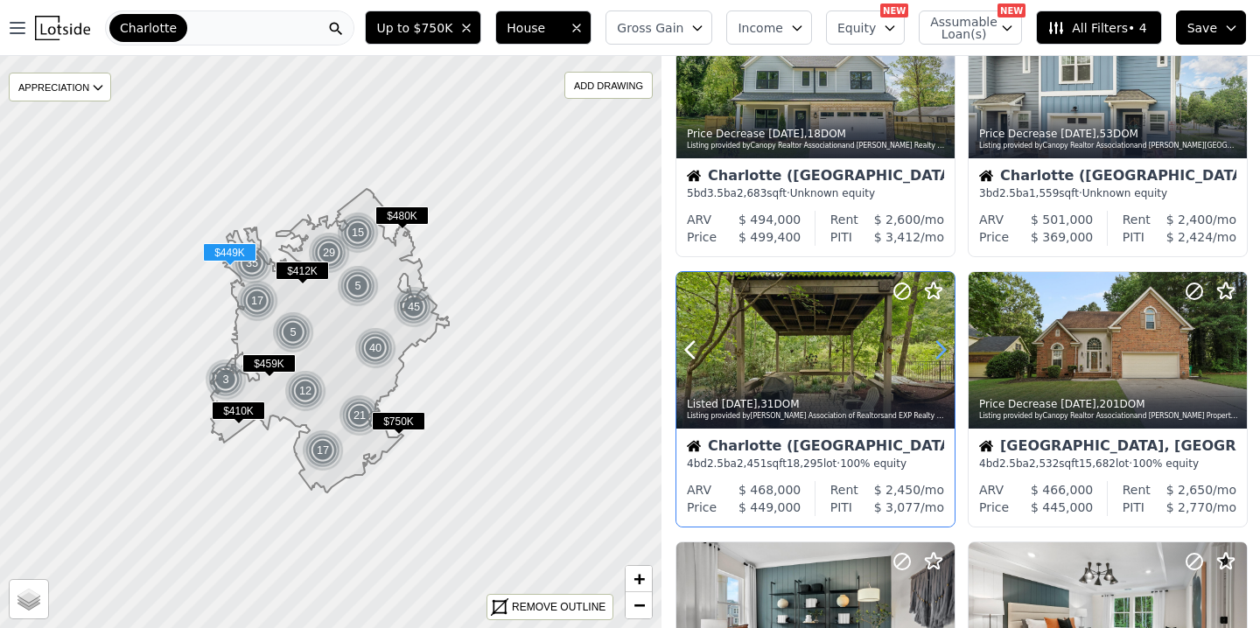
click at [939, 354] on icon at bounding box center [941, 350] width 8 height 17
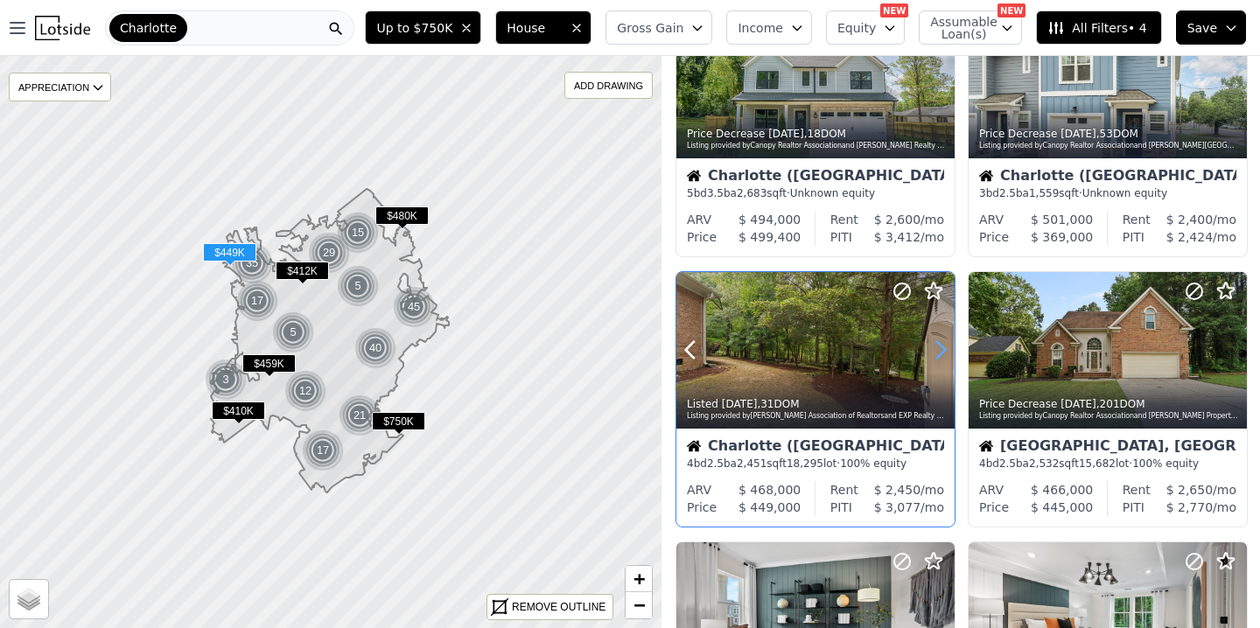
click at [939, 354] on icon at bounding box center [941, 350] width 8 height 17
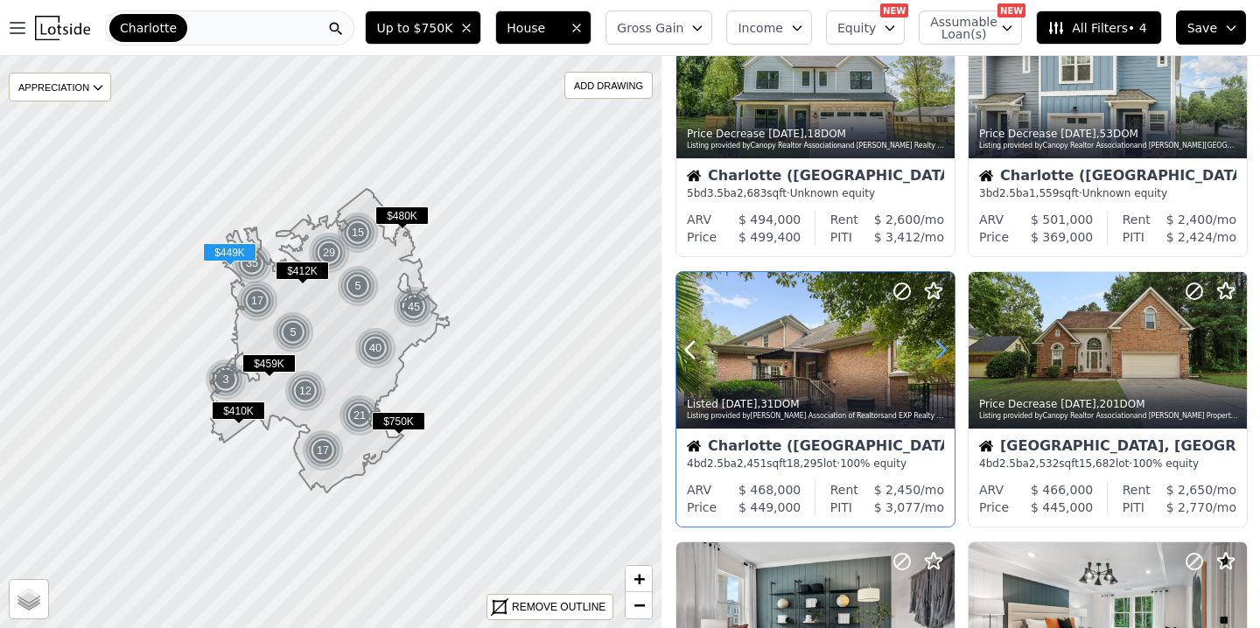
click at [939, 354] on icon at bounding box center [941, 350] width 8 height 17
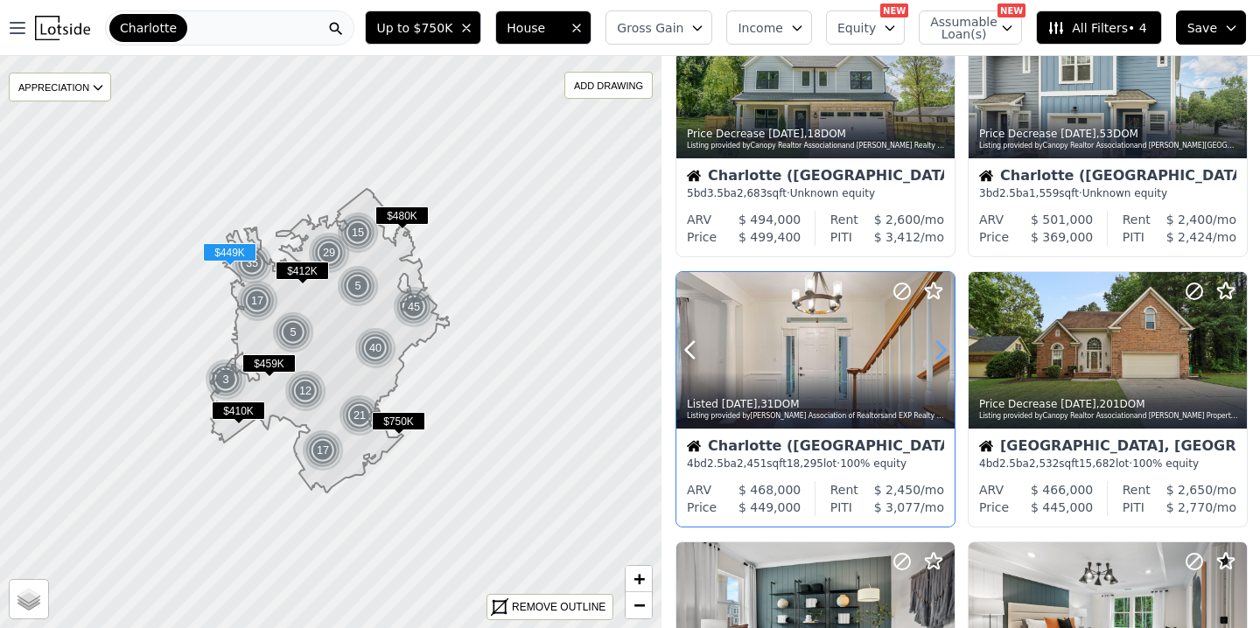
click at [939, 354] on icon at bounding box center [941, 350] width 8 height 17
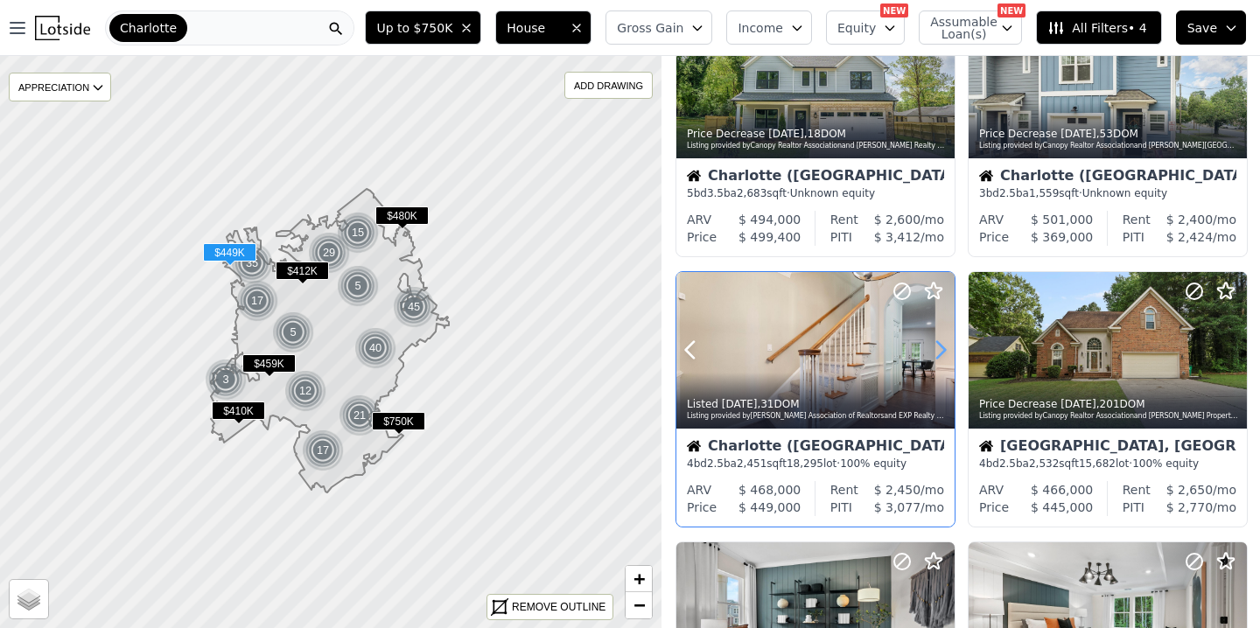
click at [939, 354] on icon at bounding box center [941, 350] width 8 height 17
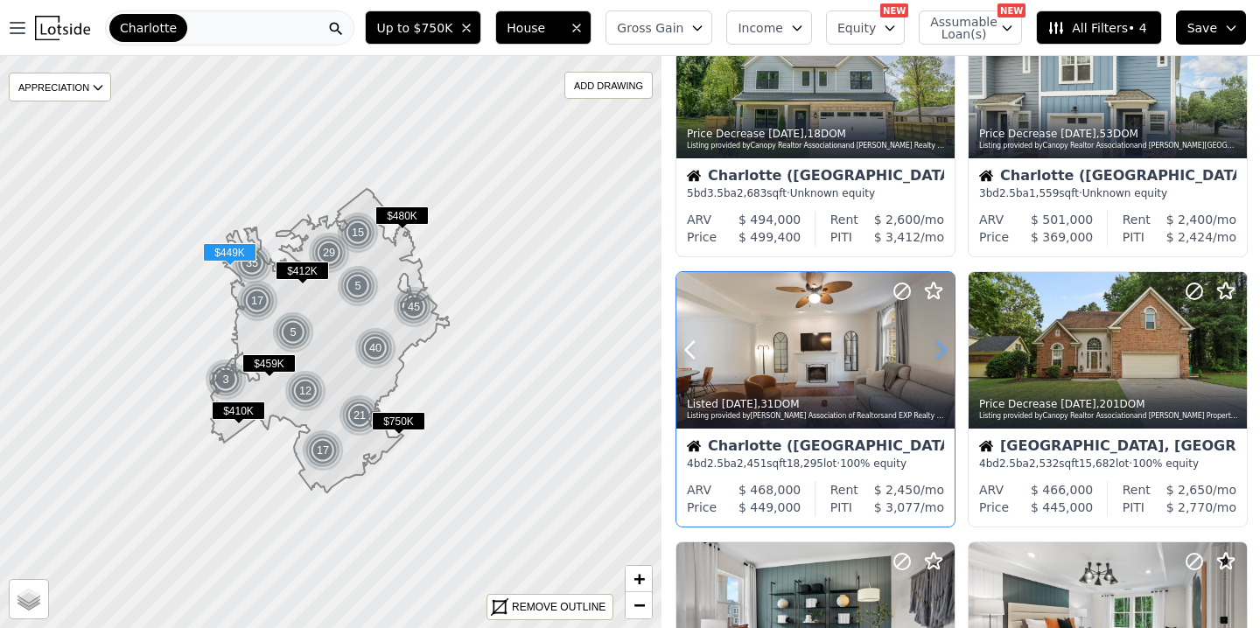
click at [939, 354] on icon at bounding box center [941, 350] width 8 height 17
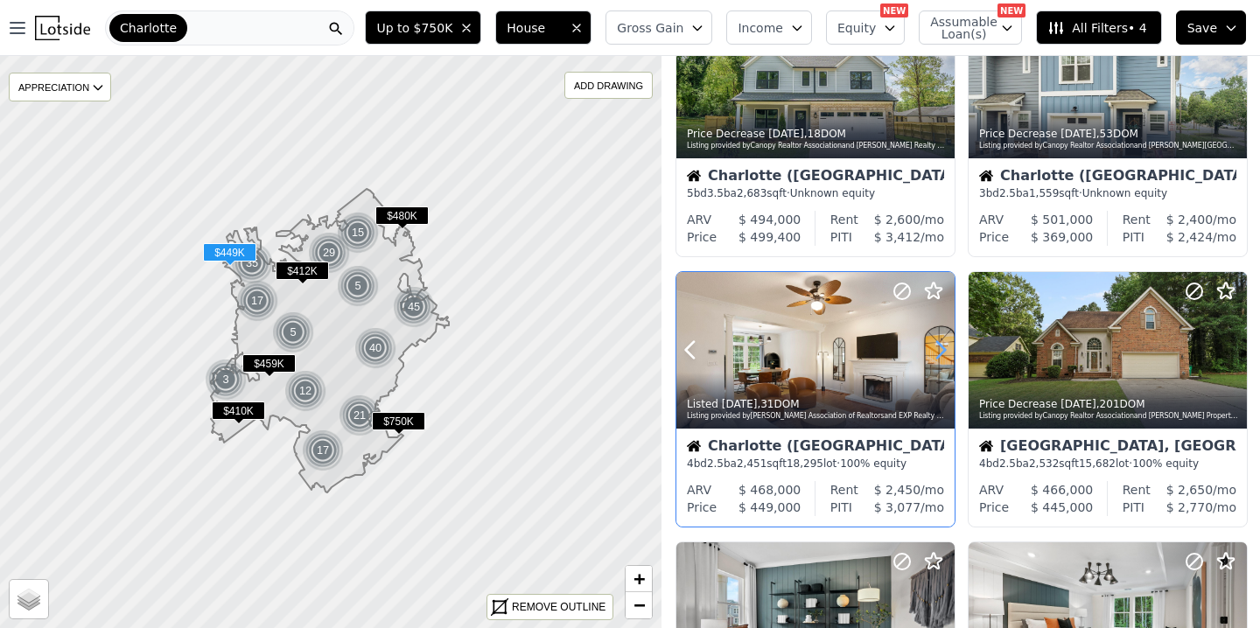
click at [939, 354] on icon at bounding box center [941, 350] width 8 height 17
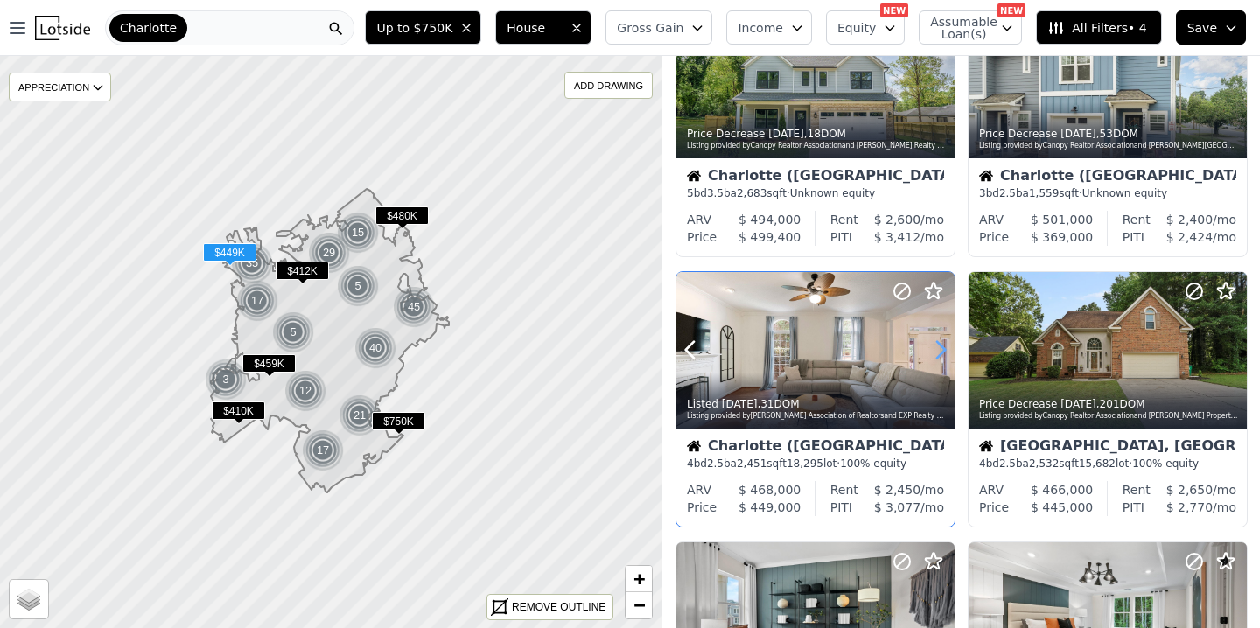
click at [939, 354] on icon at bounding box center [941, 350] width 8 height 17
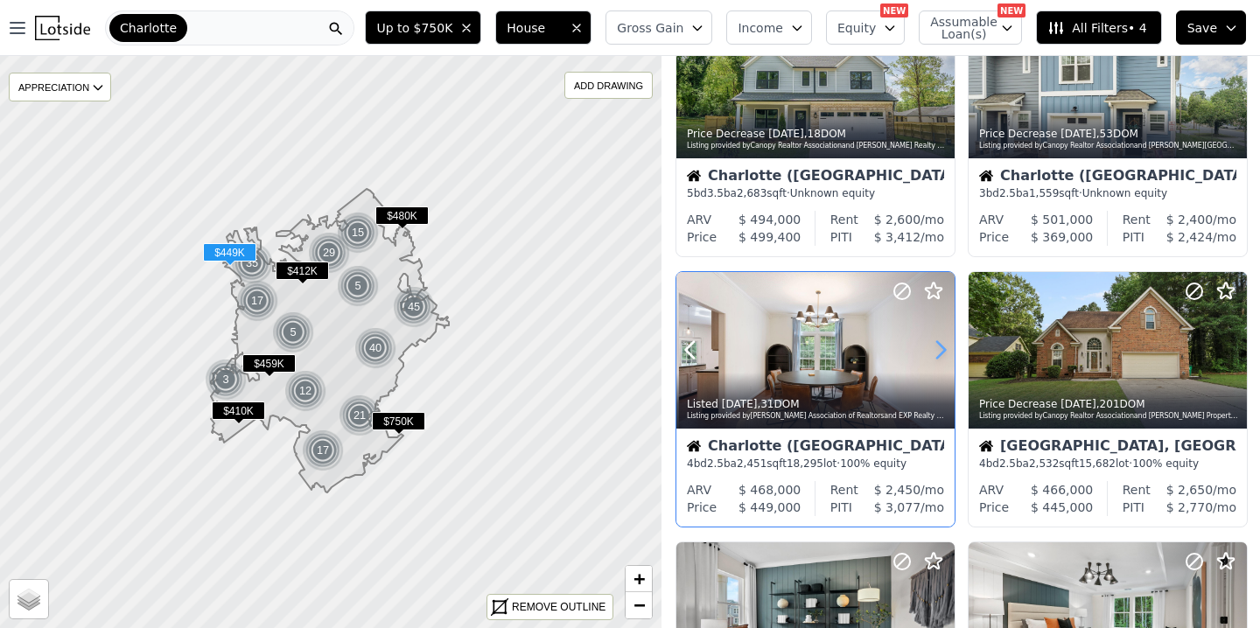
click at [939, 354] on icon at bounding box center [941, 350] width 8 height 17
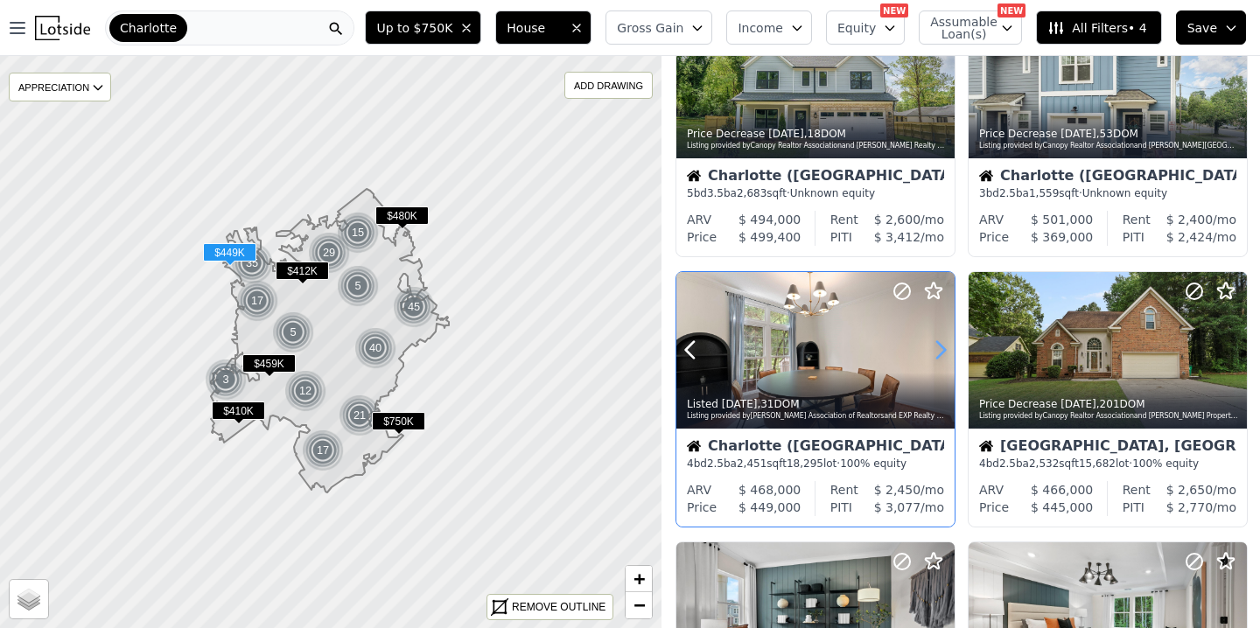
click at [939, 354] on icon at bounding box center [941, 350] width 8 height 17
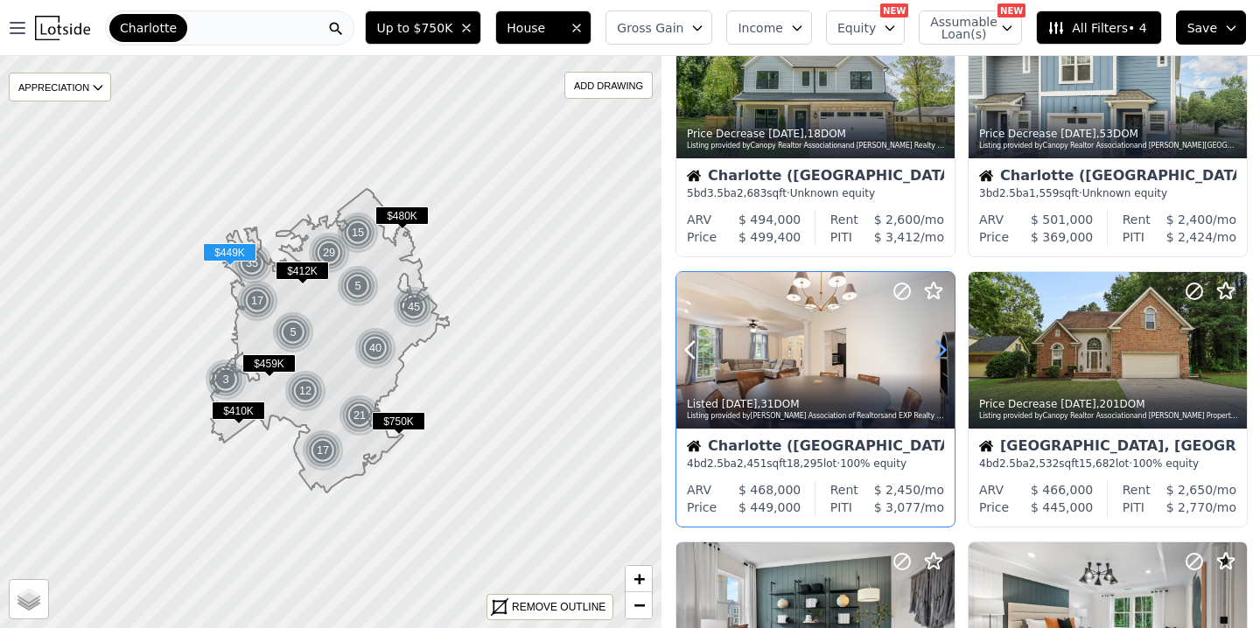
click at [939, 354] on icon at bounding box center [941, 350] width 8 height 17
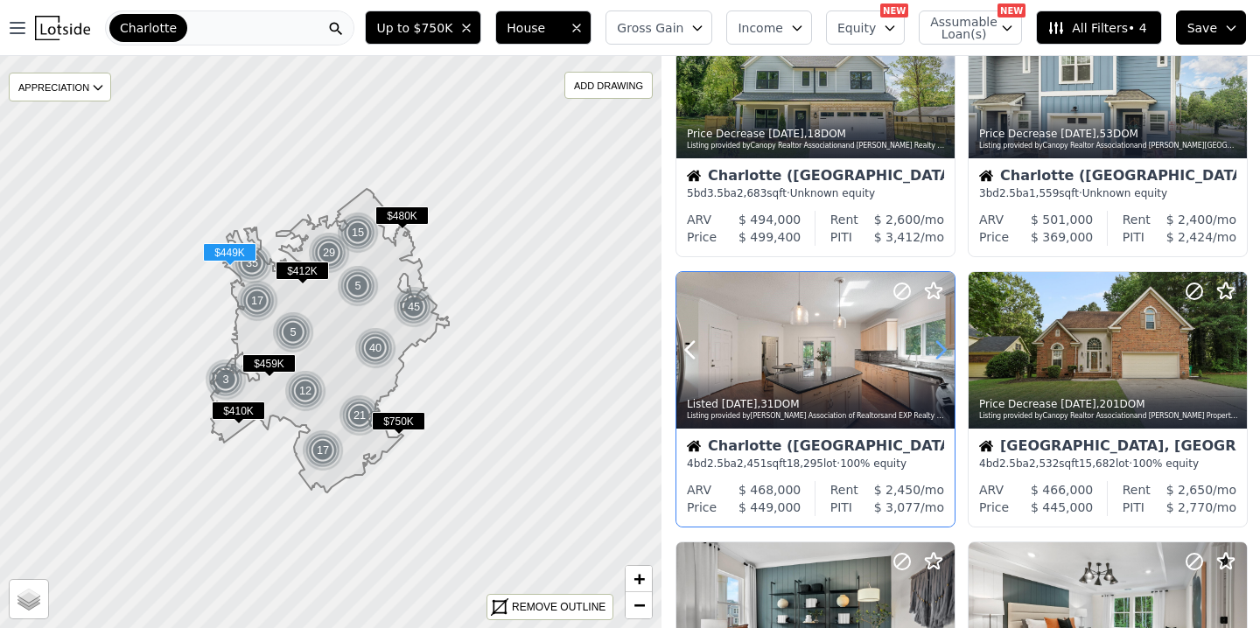
click at [939, 354] on icon at bounding box center [941, 350] width 8 height 17
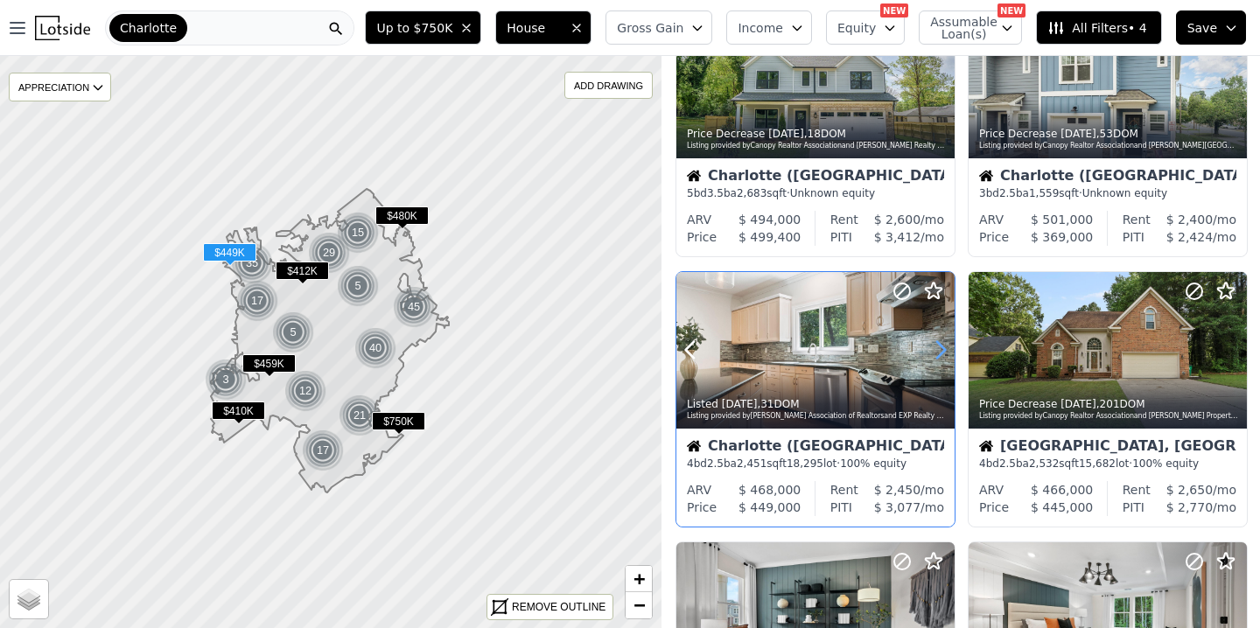
click at [939, 354] on icon at bounding box center [941, 350] width 8 height 17
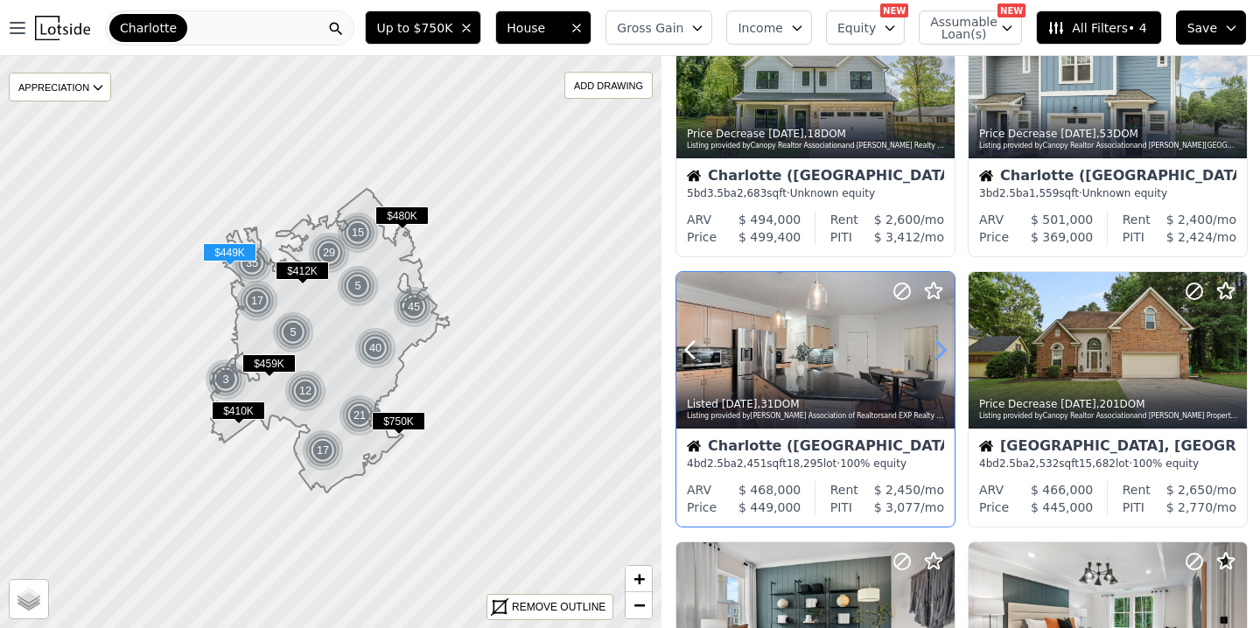
click at [939, 354] on icon at bounding box center [941, 350] width 8 height 17
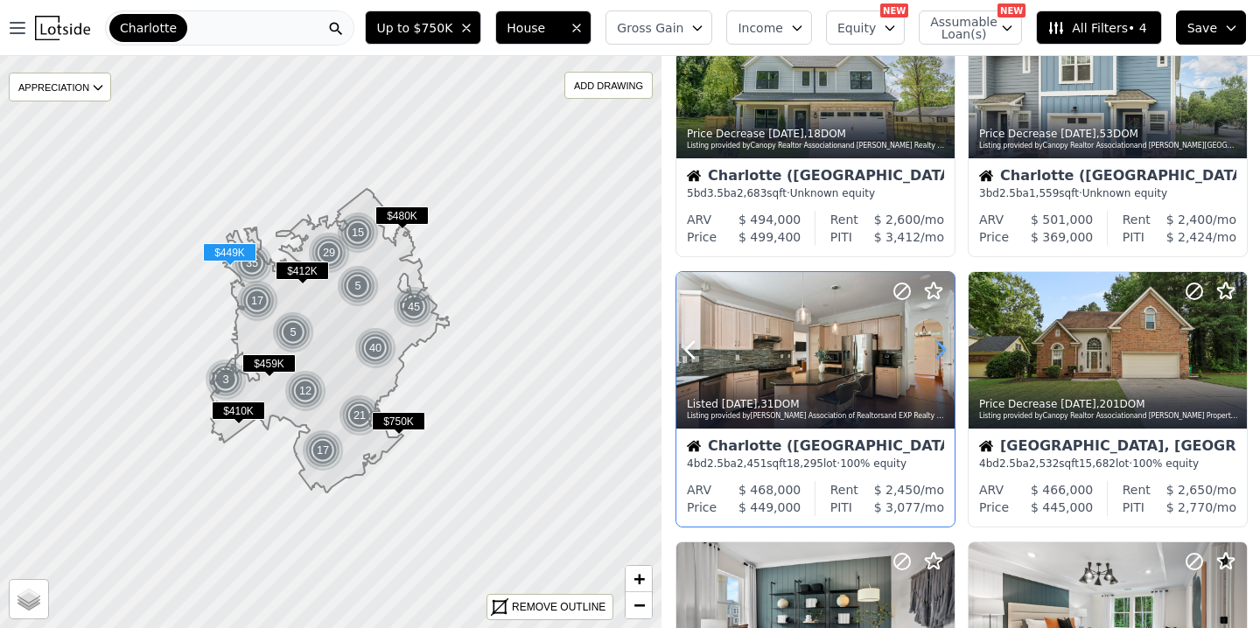
click at [939, 354] on icon at bounding box center [941, 350] width 8 height 17
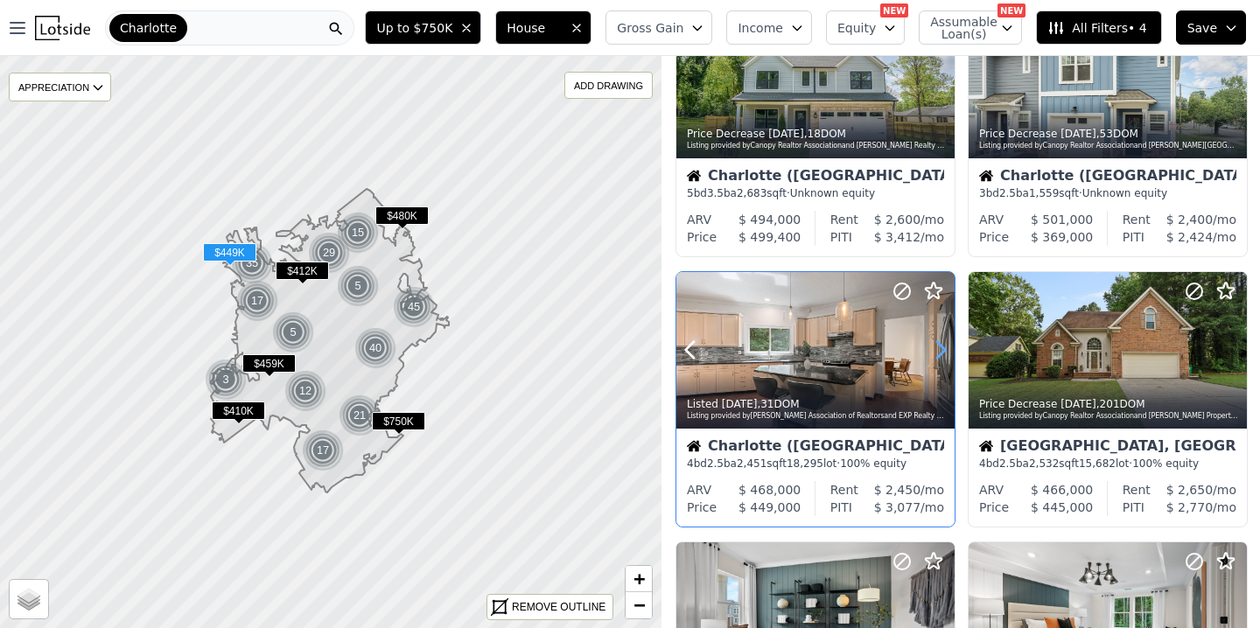
click at [939, 354] on icon at bounding box center [941, 350] width 8 height 17
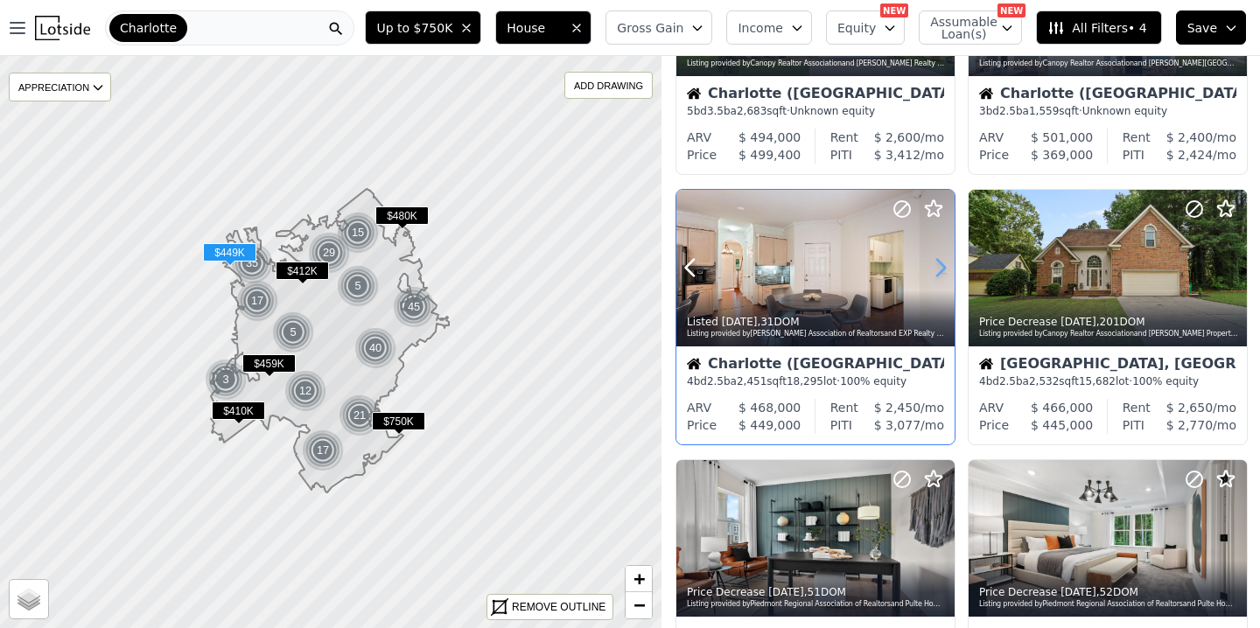
scroll to position [189, 0]
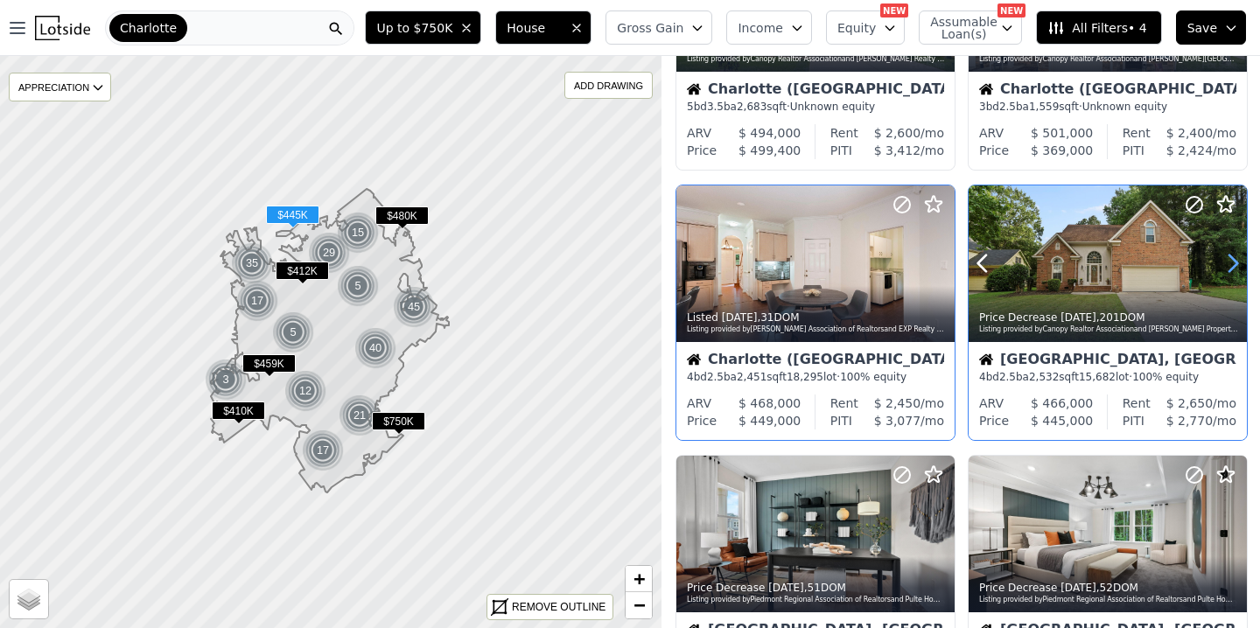
click at [1235, 265] on icon at bounding box center [1233, 263] width 8 height 17
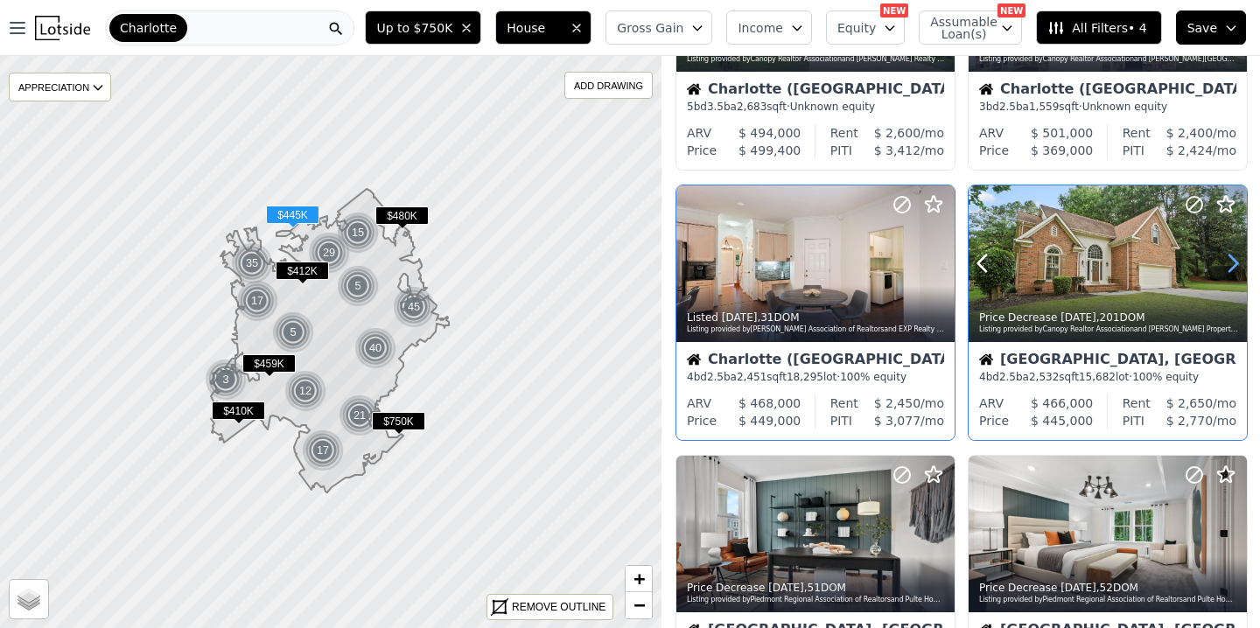
click at [1234, 265] on icon at bounding box center [1233, 263] width 8 height 17
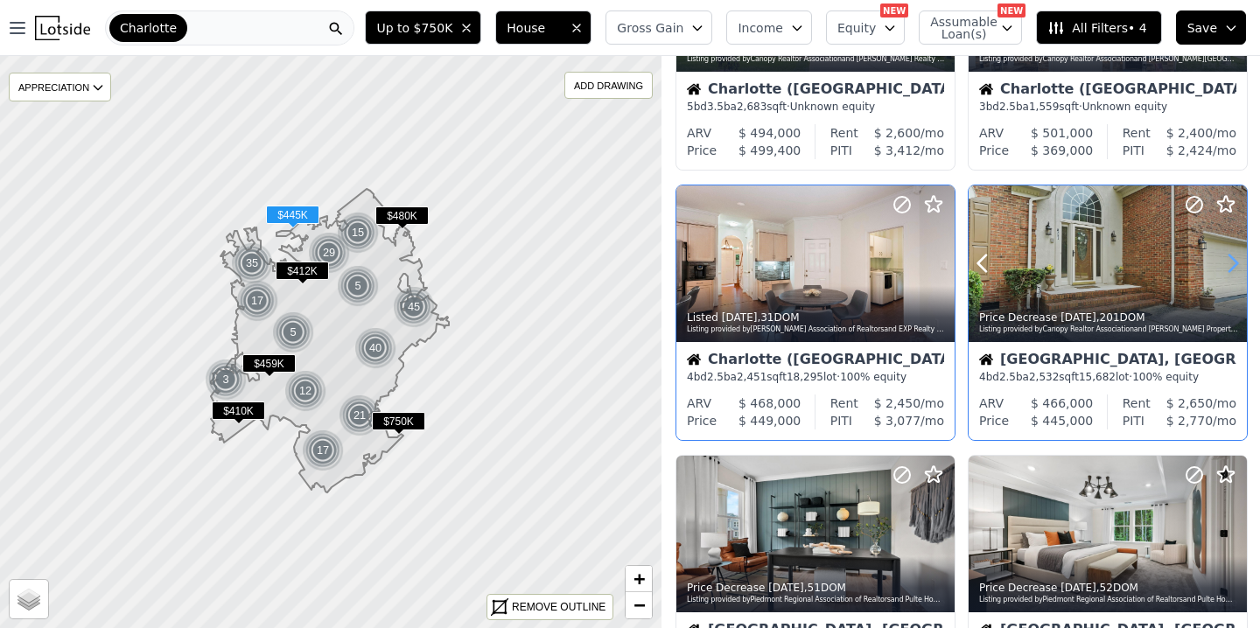
click at [1234, 265] on icon at bounding box center [1233, 263] width 8 height 17
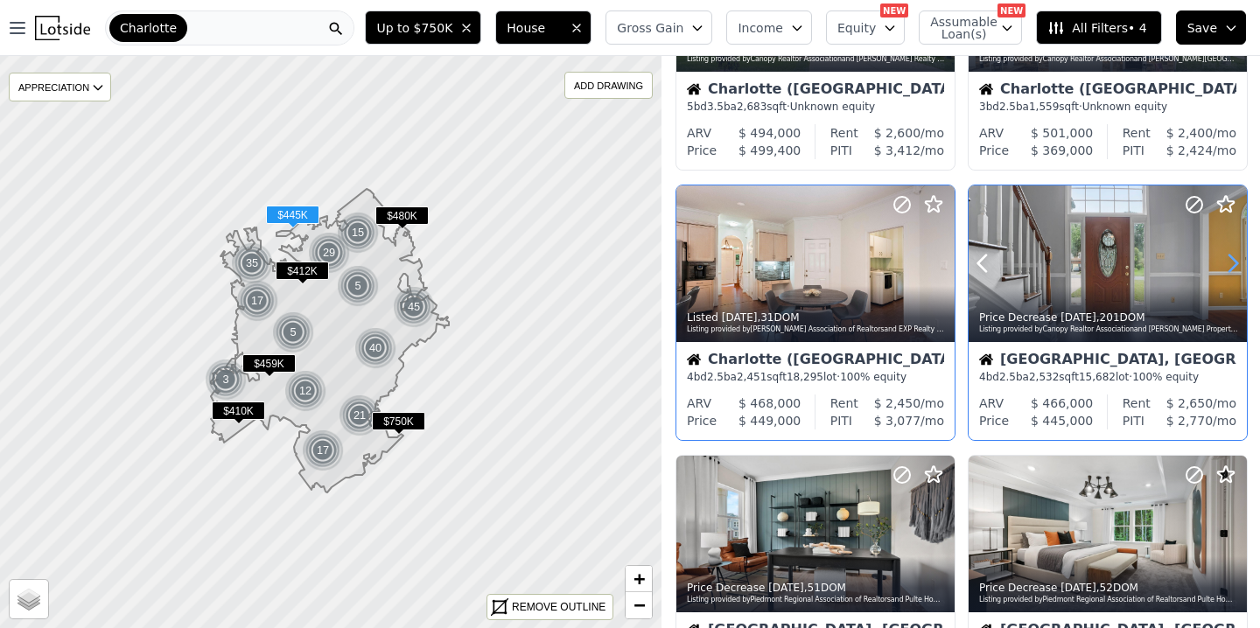
click at [1234, 265] on icon at bounding box center [1233, 263] width 8 height 17
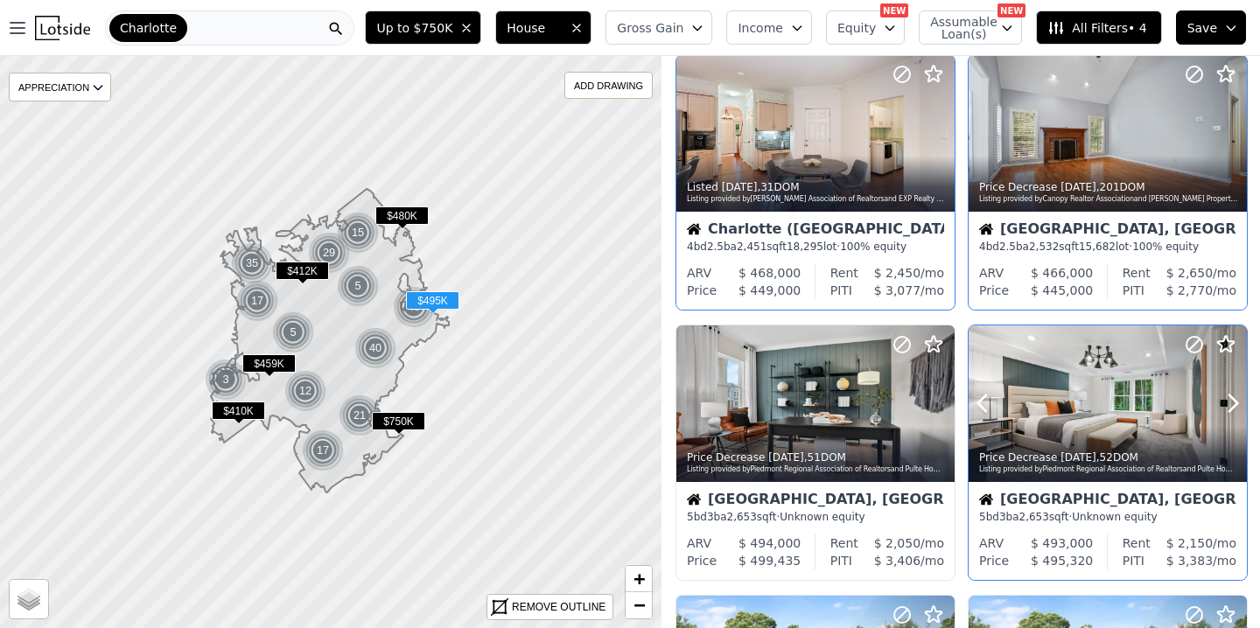
scroll to position [322, 0]
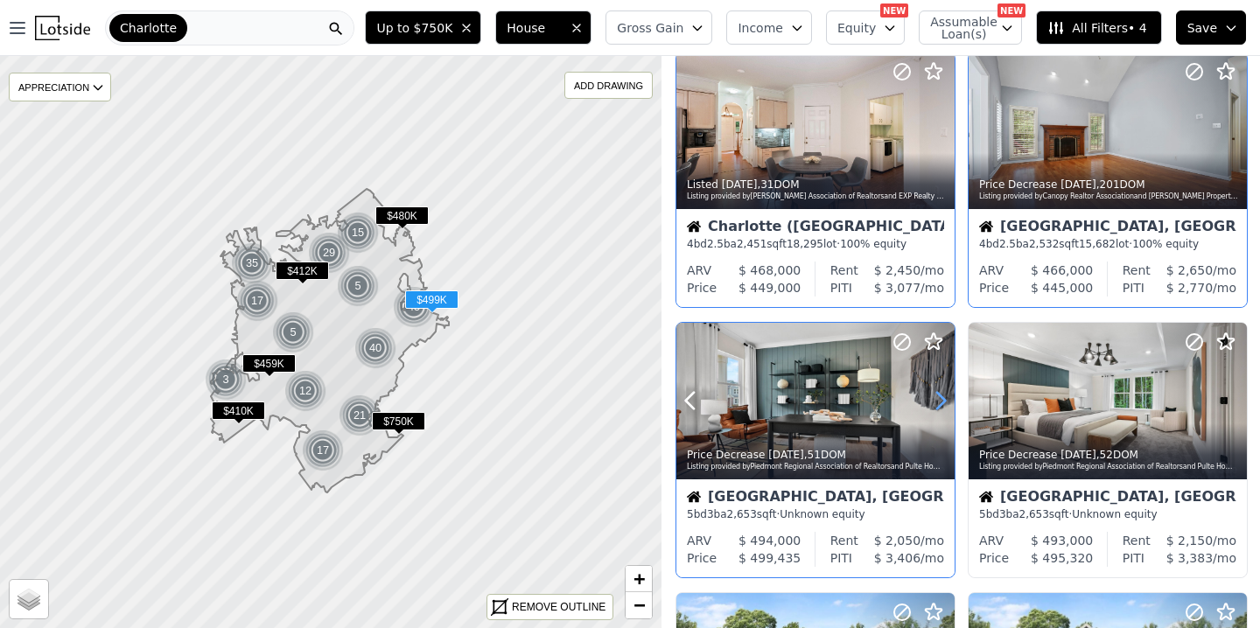
click at [943, 401] on icon at bounding box center [941, 401] width 8 height 17
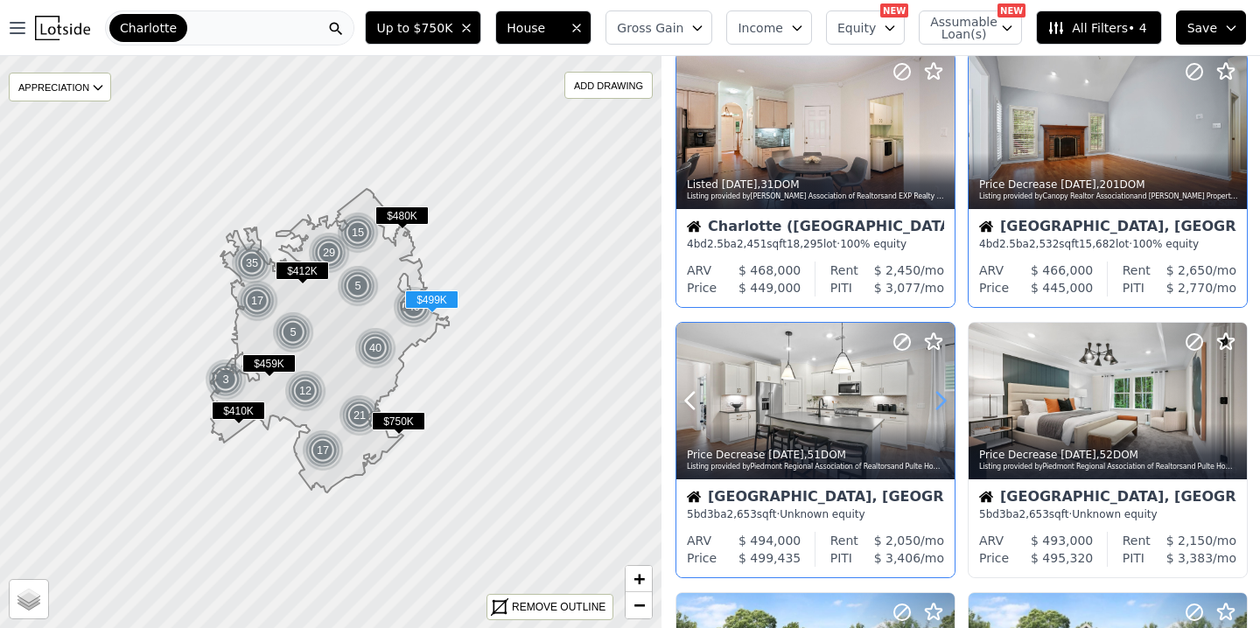
click at [943, 401] on icon at bounding box center [941, 401] width 8 height 17
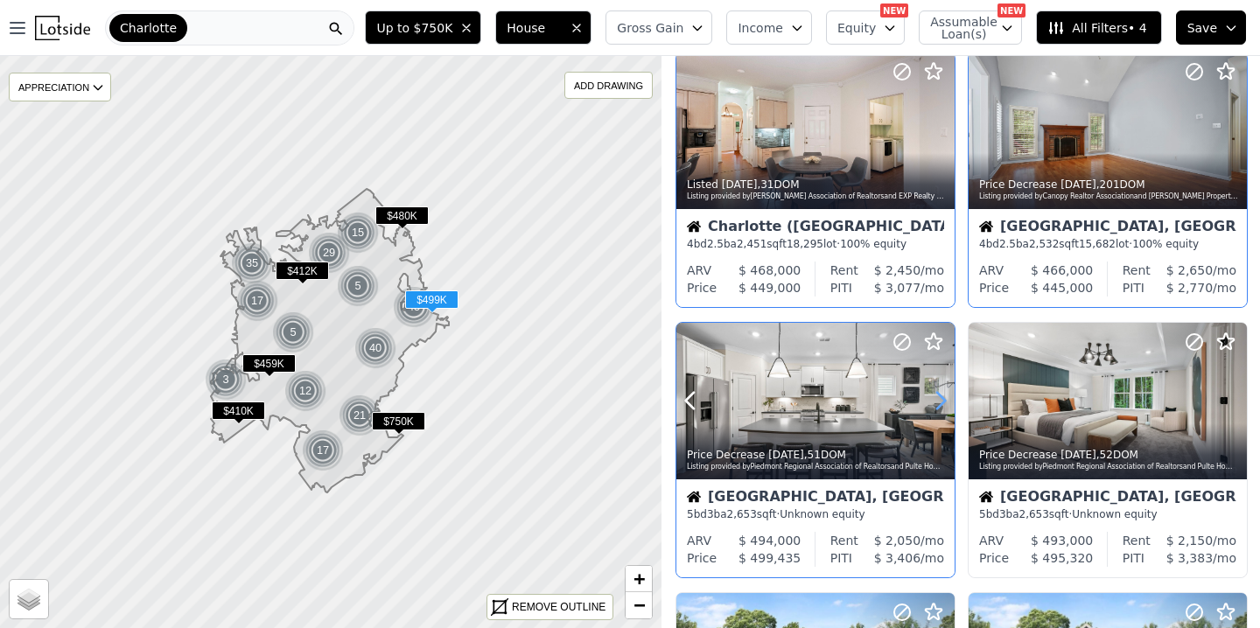
click at [943, 401] on icon at bounding box center [941, 401] width 8 height 17
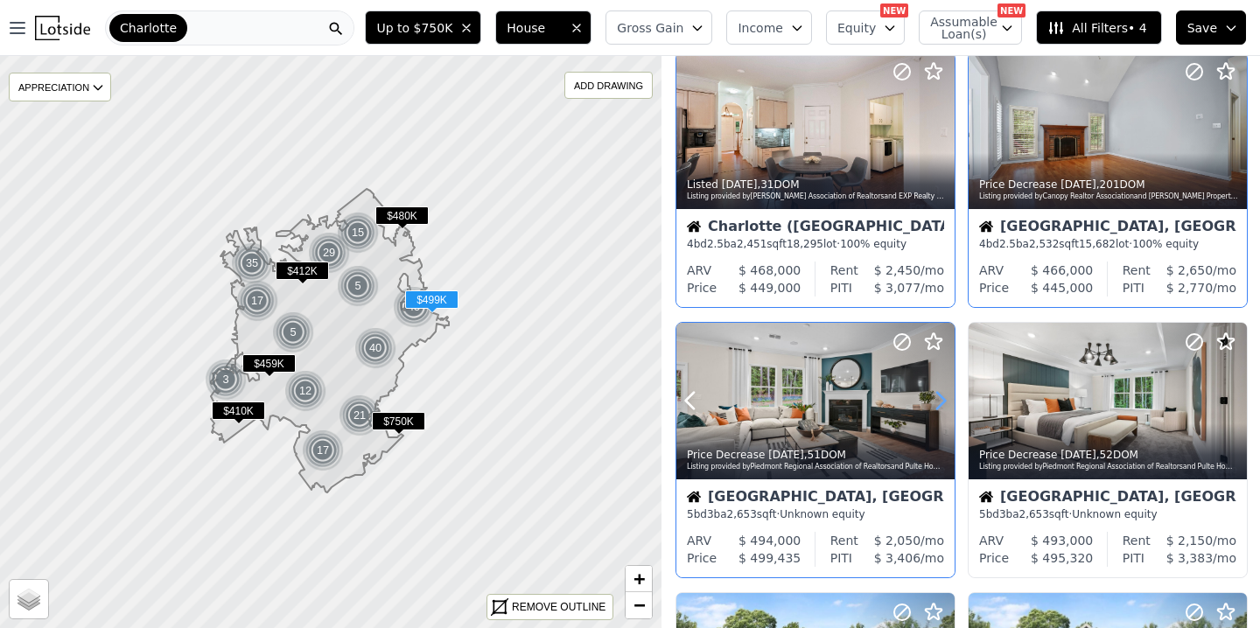
click at [943, 401] on icon at bounding box center [941, 401] width 8 height 17
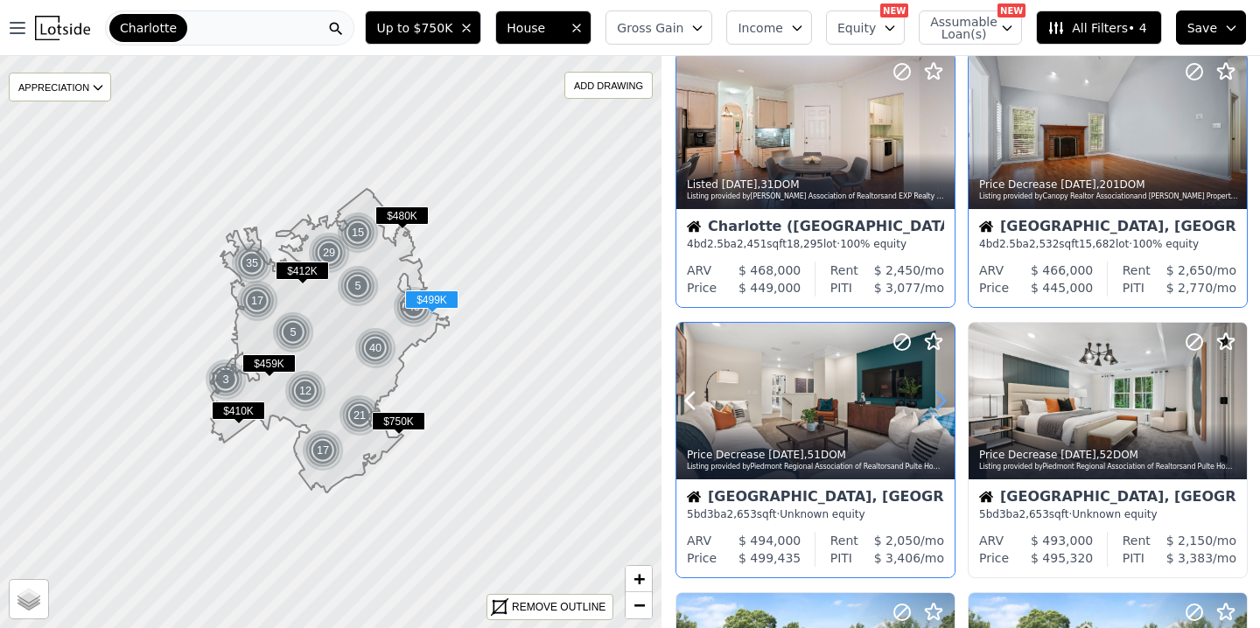
click at [943, 401] on icon at bounding box center [941, 401] width 8 height 17
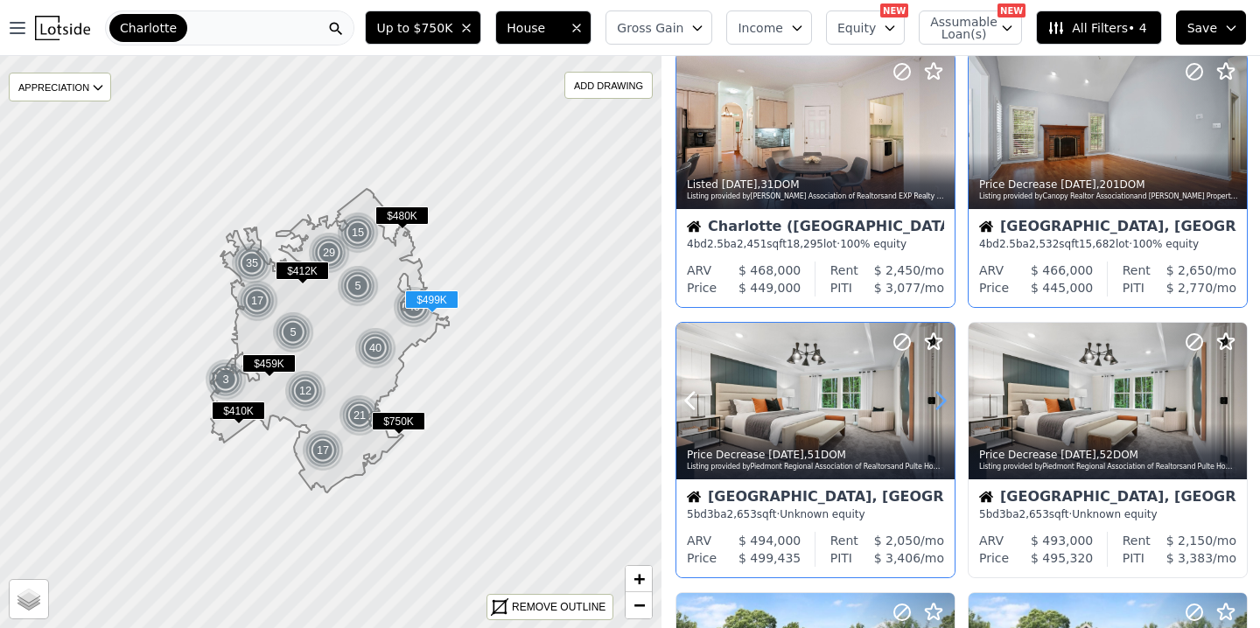
click at [943, 401] on icon at bounding box center [941, 401] width 8 height 17
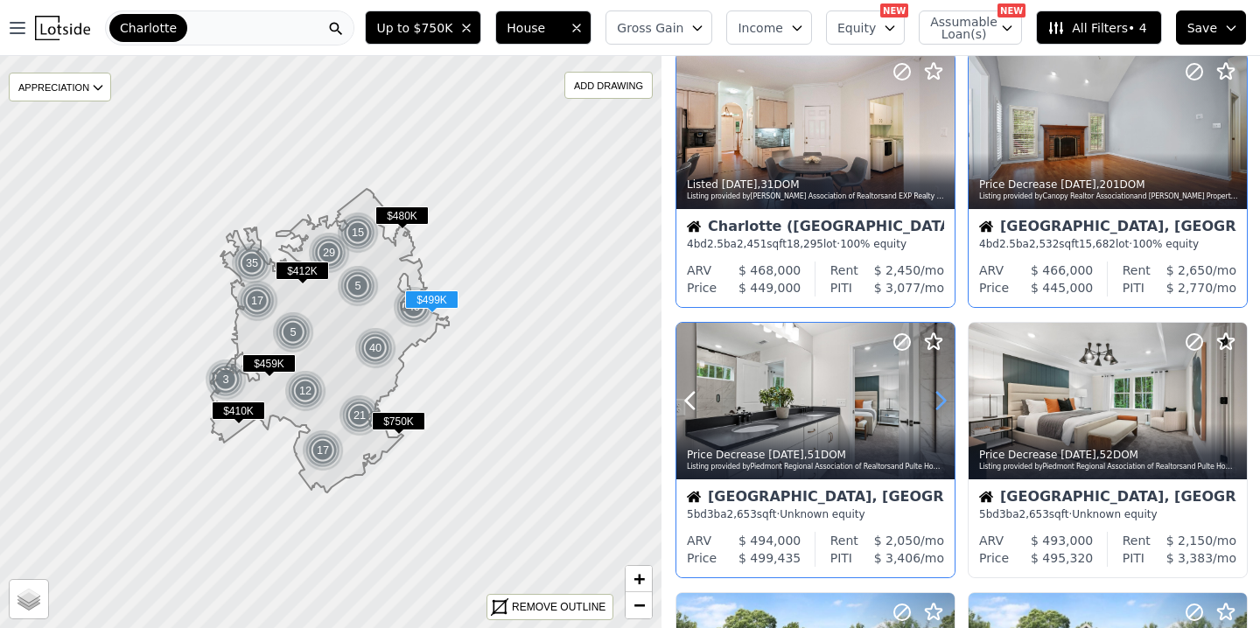
click at [943, 401] on icon at bounding box center [941, 401] width 8 height 17
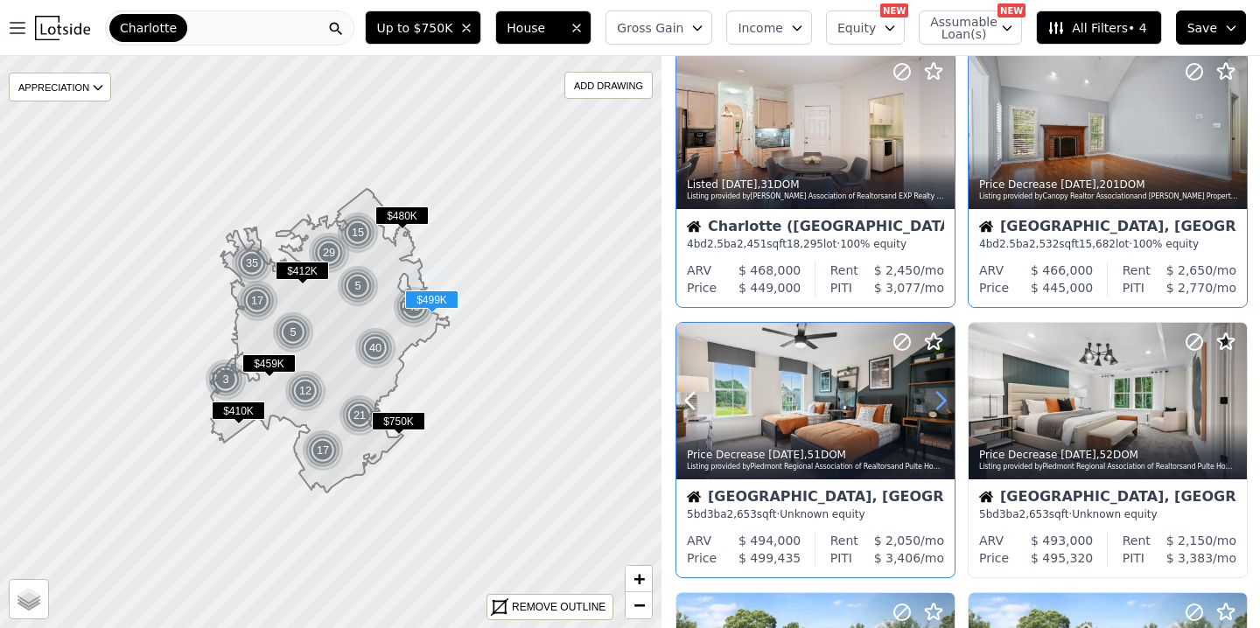
click at [943, 401] on icon at bounding box center [941, 401] width 8 height 17
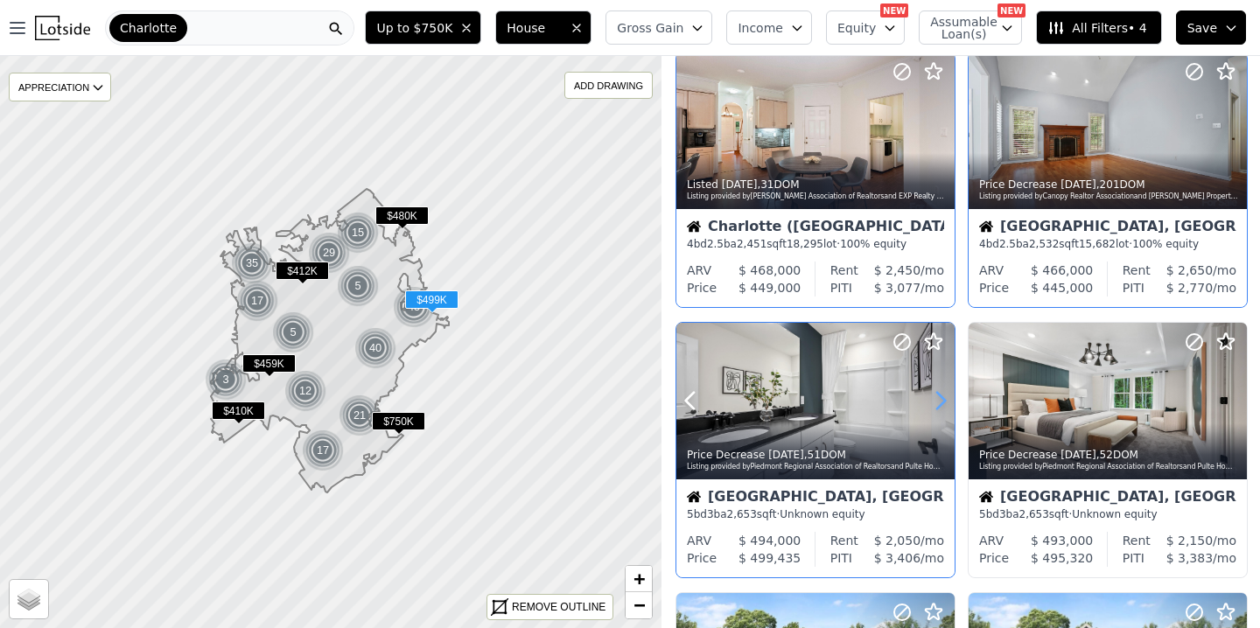
click at [943, 401] on icon at bounding box center [941, 401] width 8 height 17
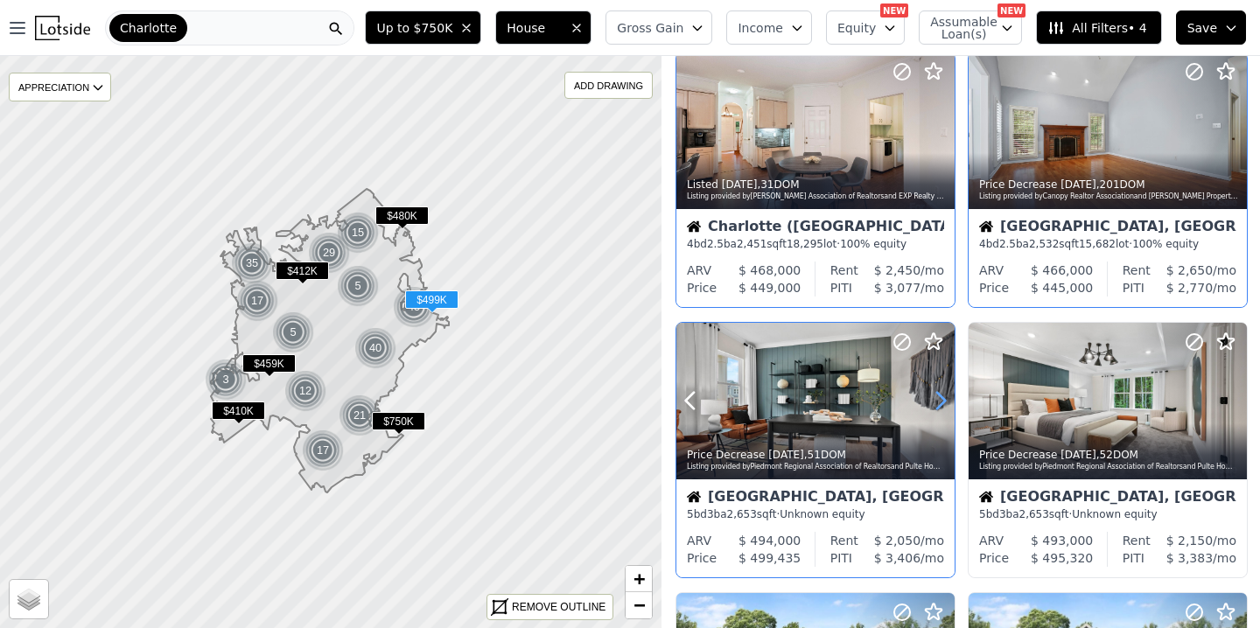
click at [943, 401] on icon at bounding box center [941, 401] width 8 height 17
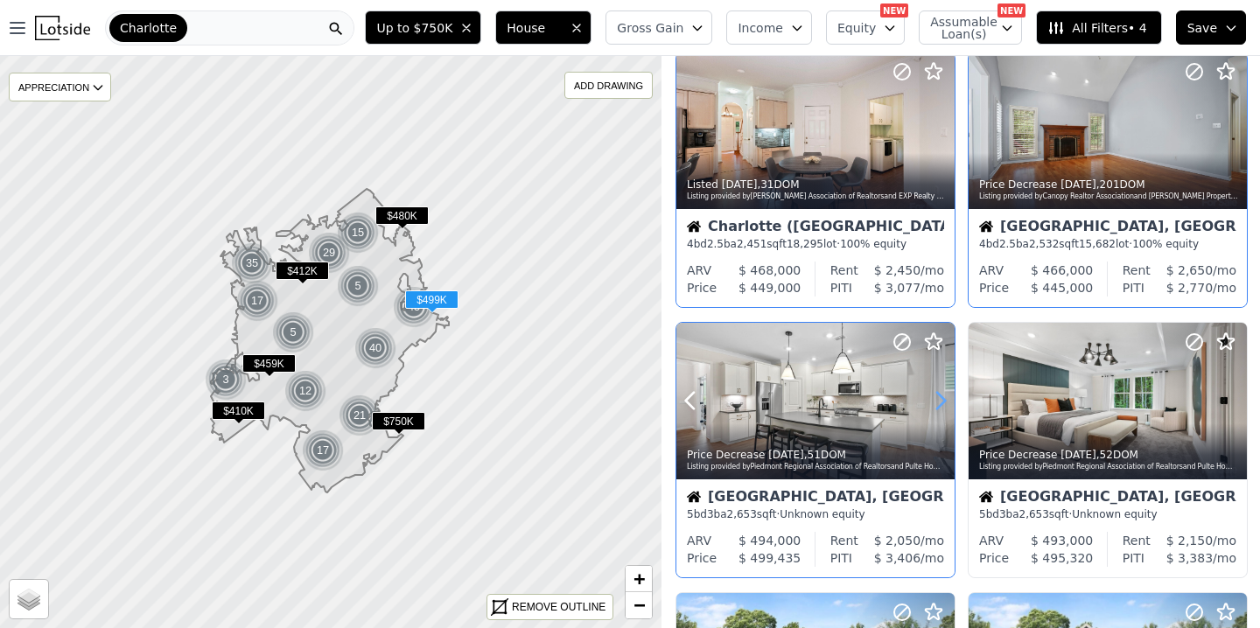
click at [943, 401] on icon at bounding box center [941, 401] width 8 height 17
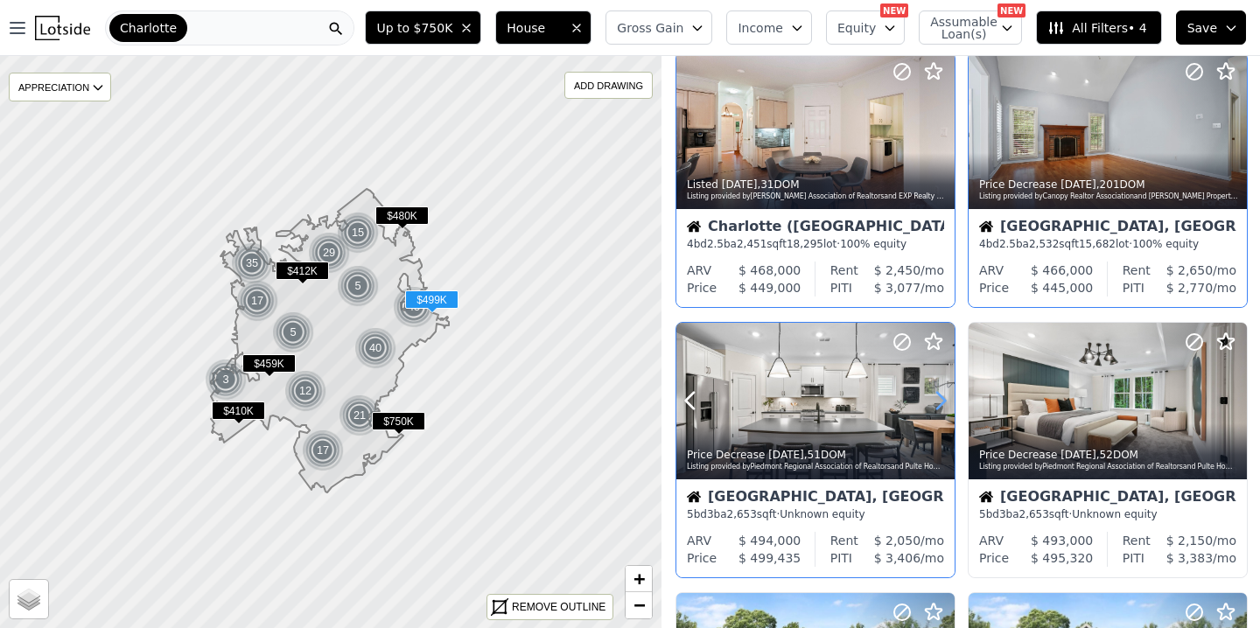
click at [943, 401] on icon at bounding box center [941, 401] width 8 height 17
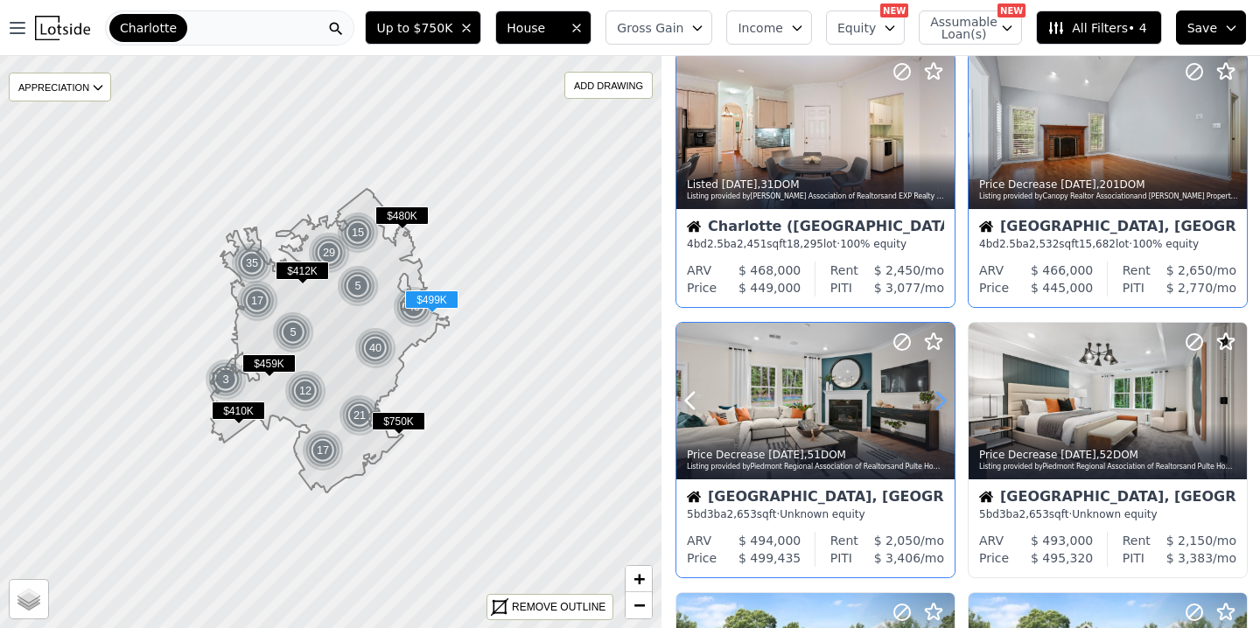
click at [943, 401] on icon at bounding box center [941, 401] width 8 height 17
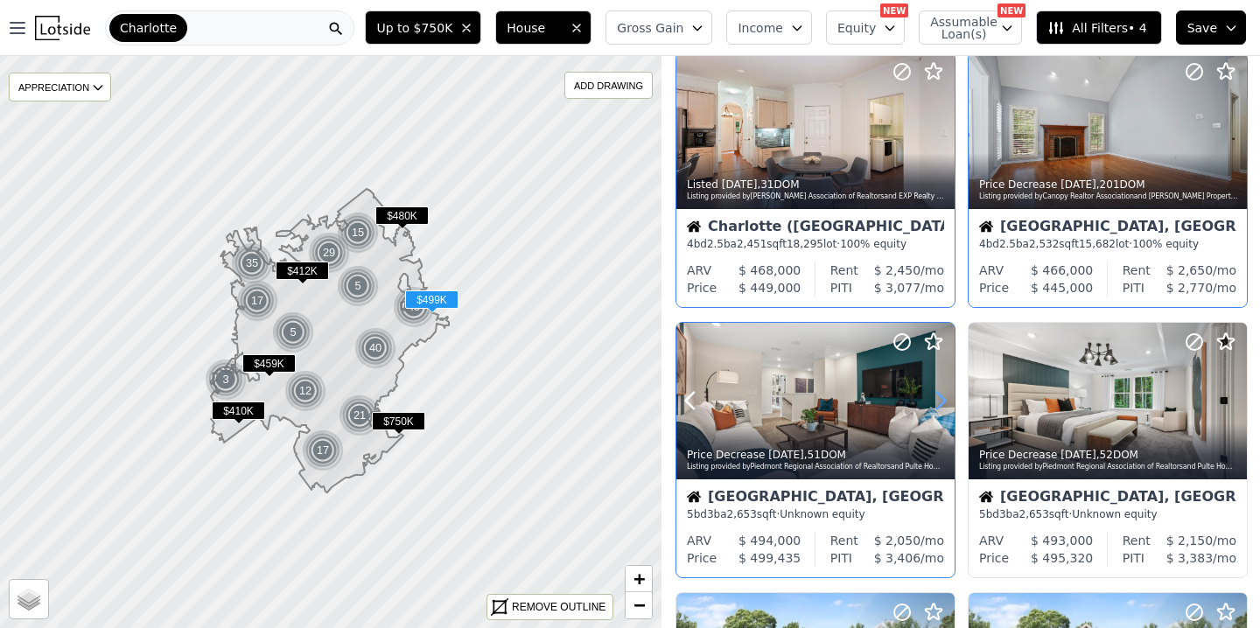
click at [943, 401] on icon at bounding box center [941, 401] width 8 height 17
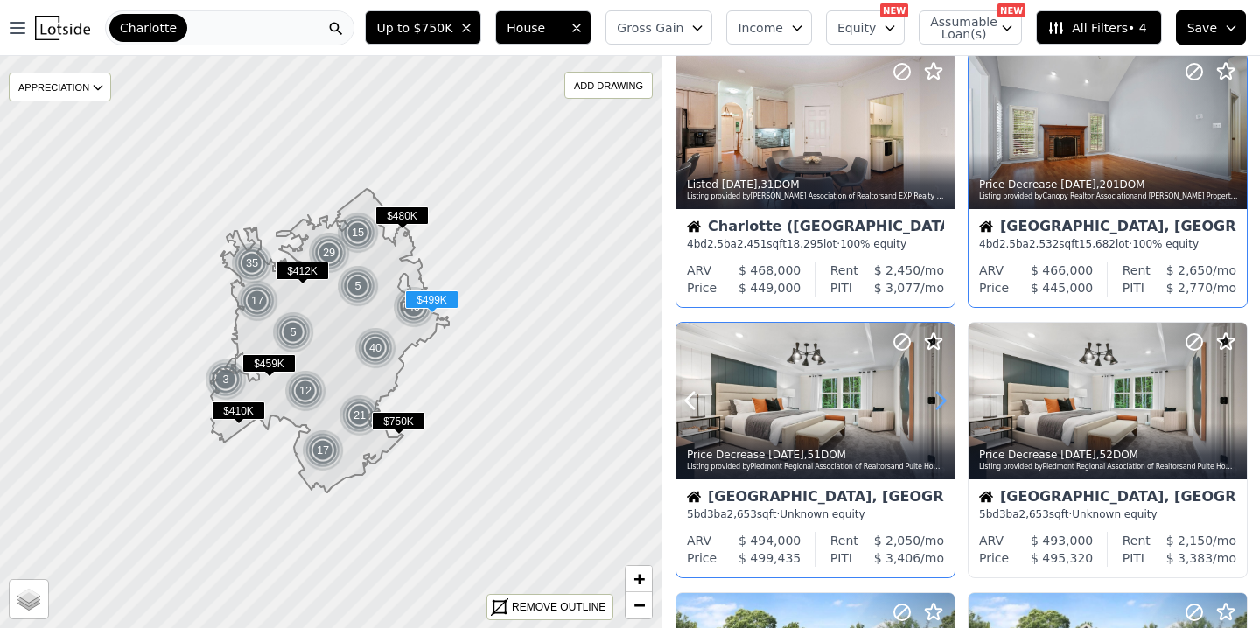
click at [943, 401] on icon at bounding box center [941, 401] width 8 height 17
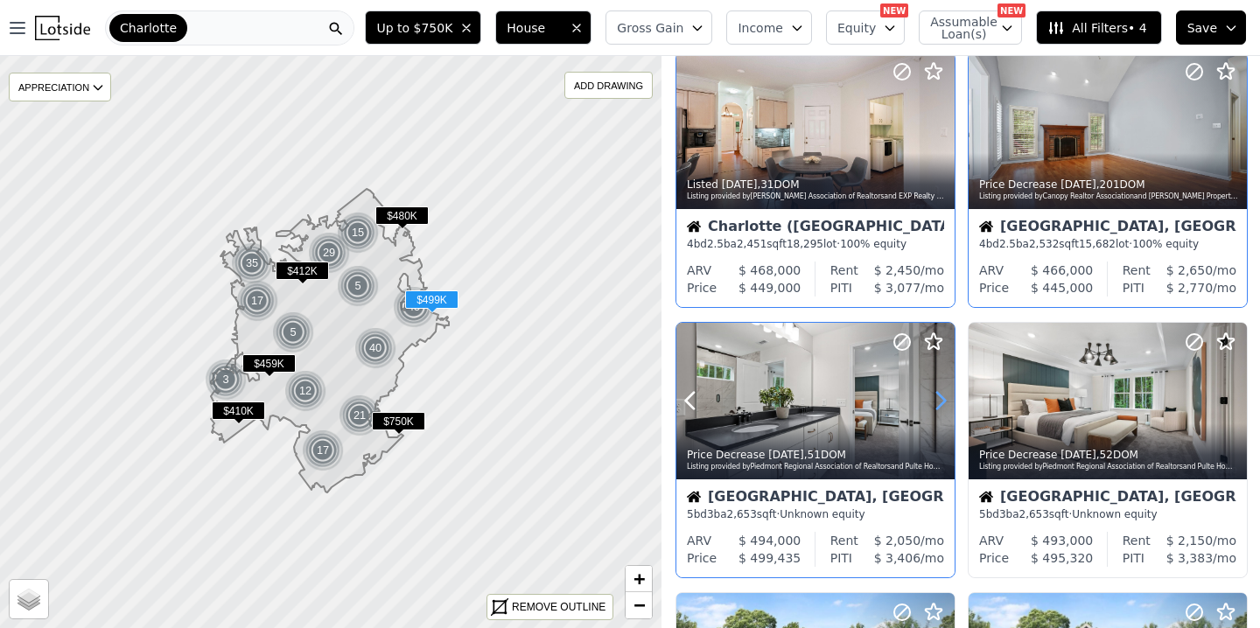
click at [943, 401] on icon at bounding box center [941, 401] width 8 height 17
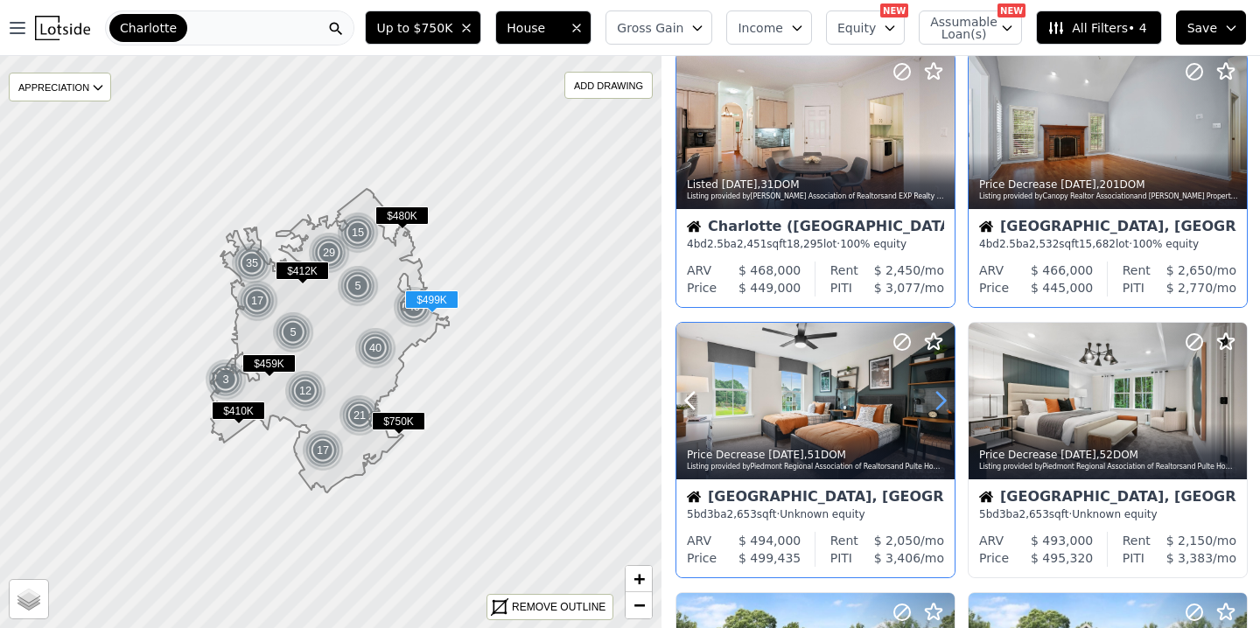
click at [943, 401] on icon at bounding box center [941, 401] width 8 height 17
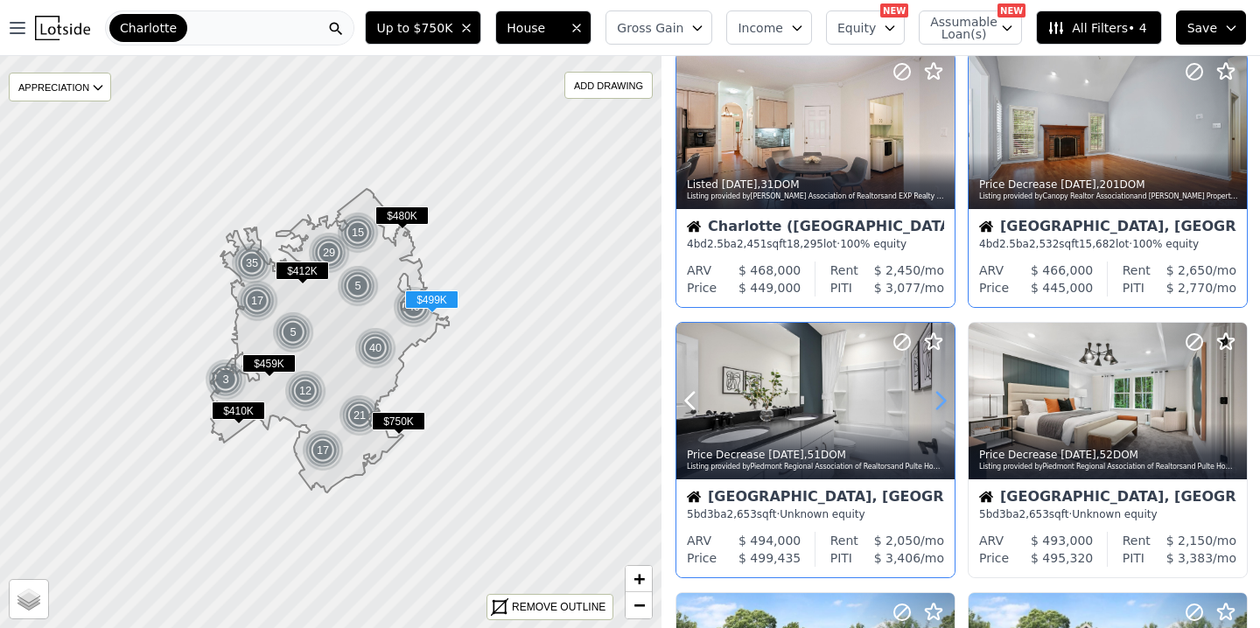
click at [943, 401] on icon at bounding box center [941, 401] width 8 height 17
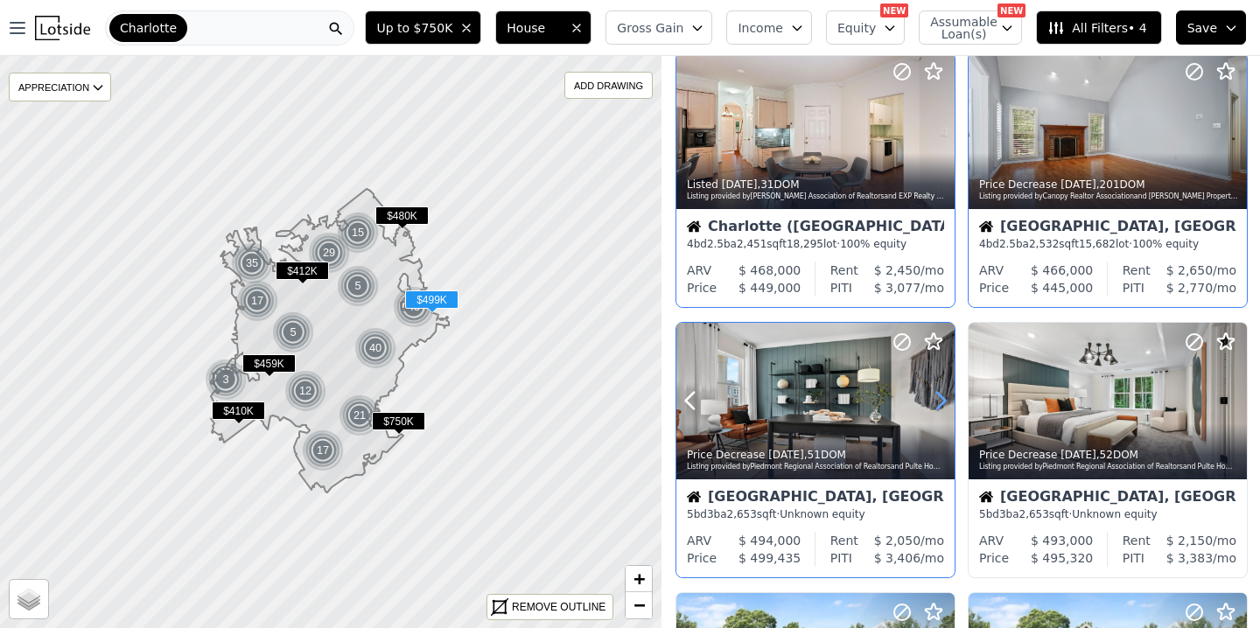
click at [943, 401] on icon at bounding box center [941, 401] width 8 height 17
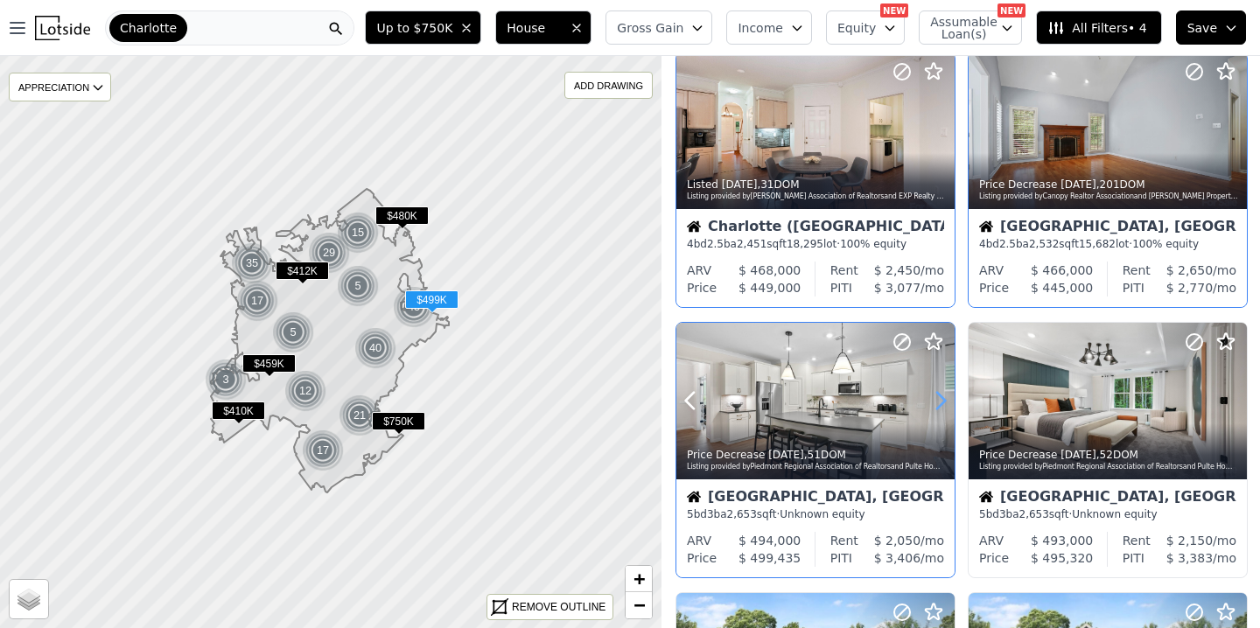
click at [943, 401] on icon at bounding box center [941, 401] width 8 height 17
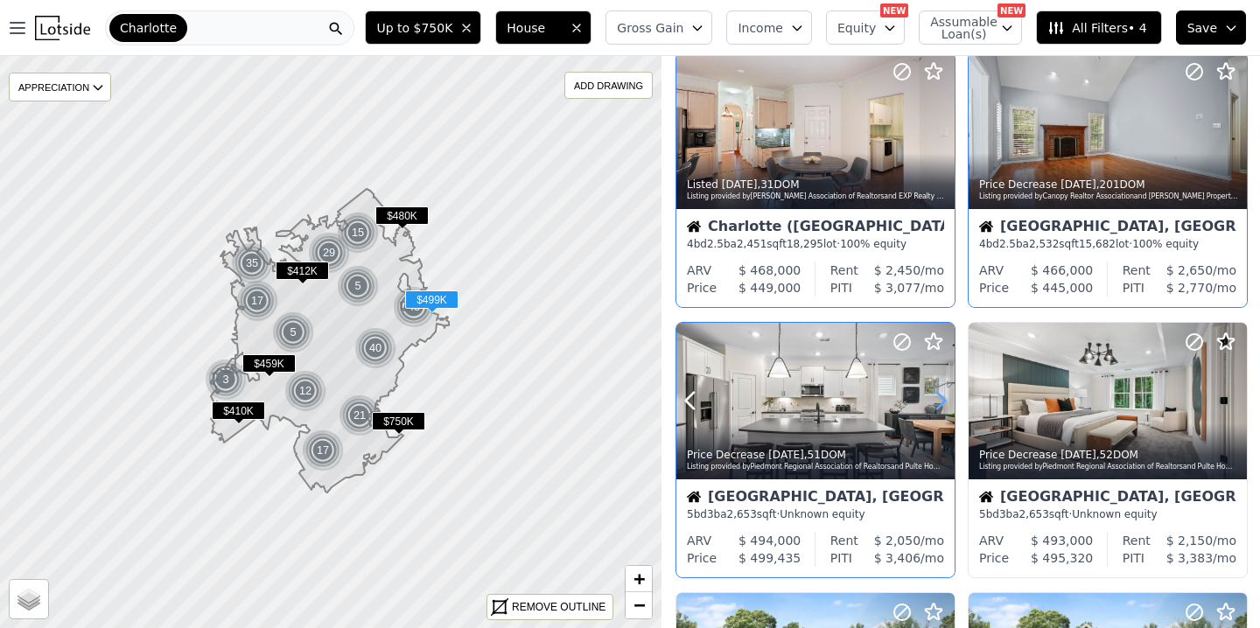
click at [943, 401] on icon at bounding box center [941, 401] width 8 height 17
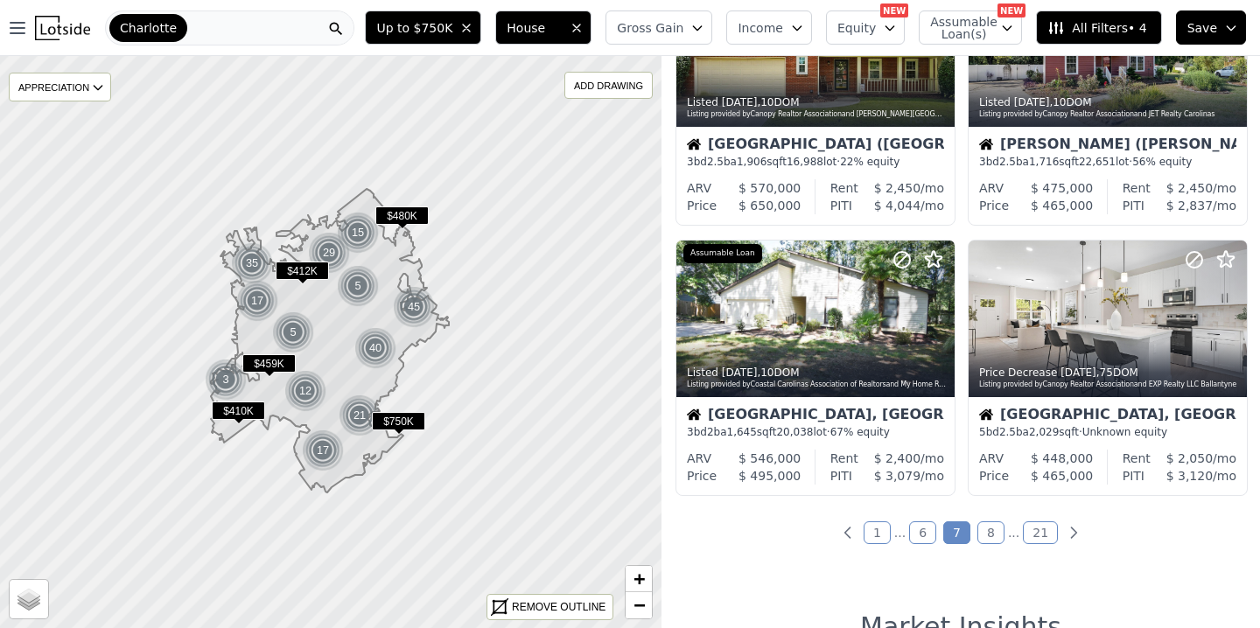
scroll to position [1215, 0]
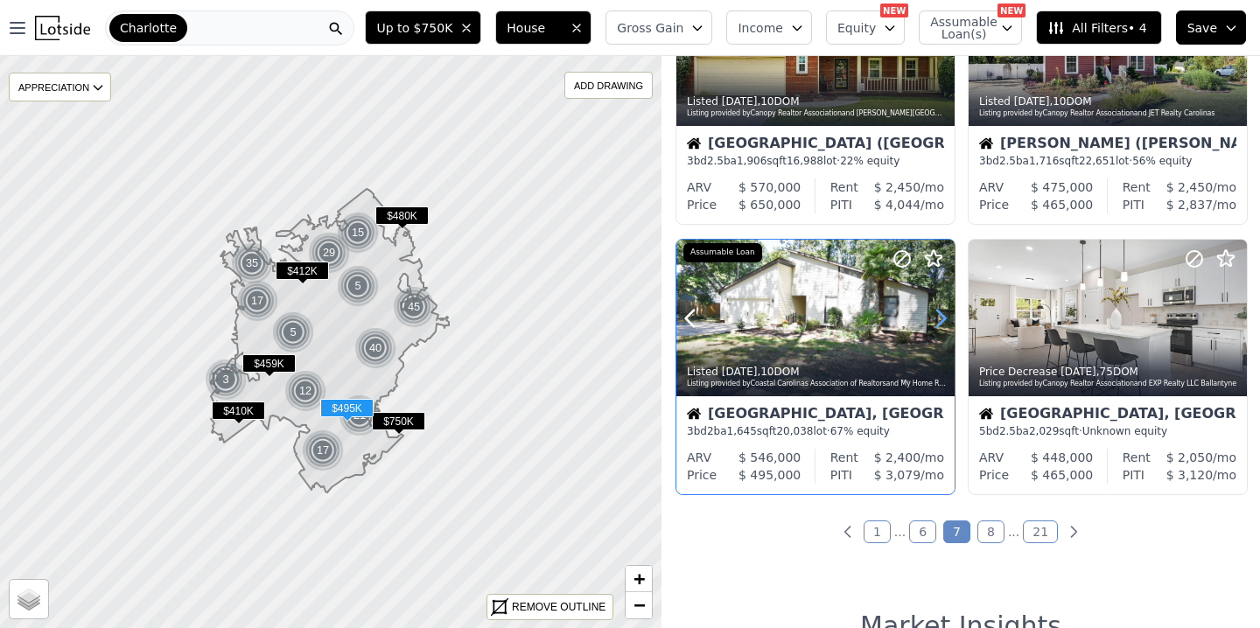
click at [939, 322] on icon at bounding box center [940, 318] width 28 height 28
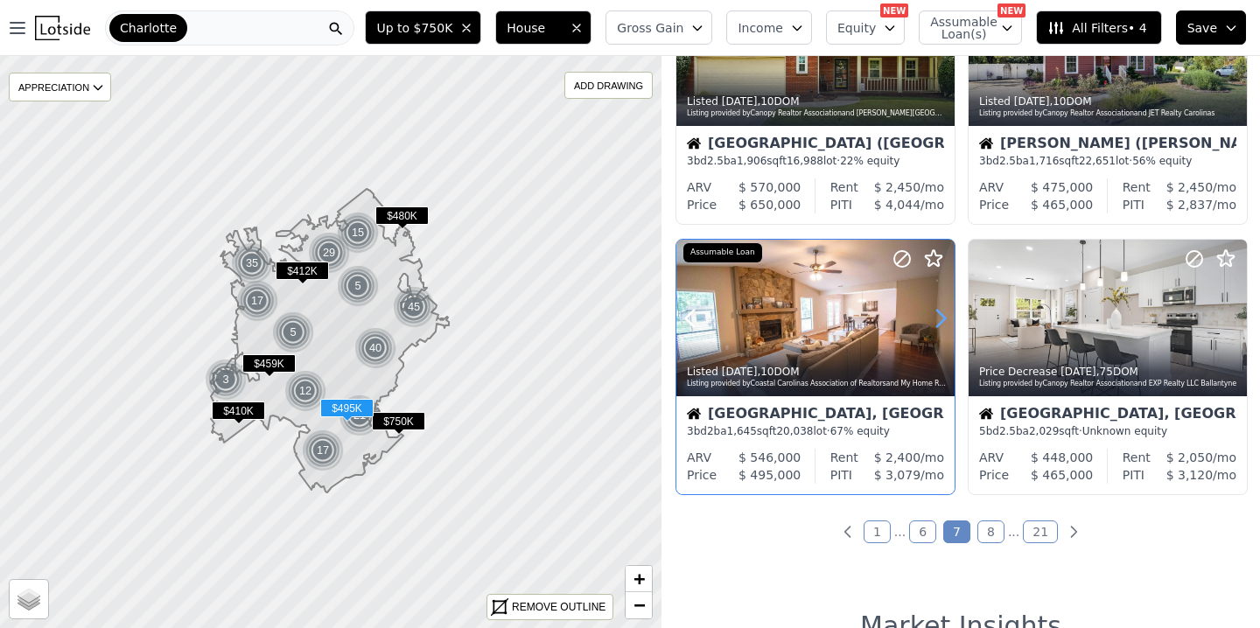
click at [939, 322] on icon at bounding box center [940, 318] width 28 height 28
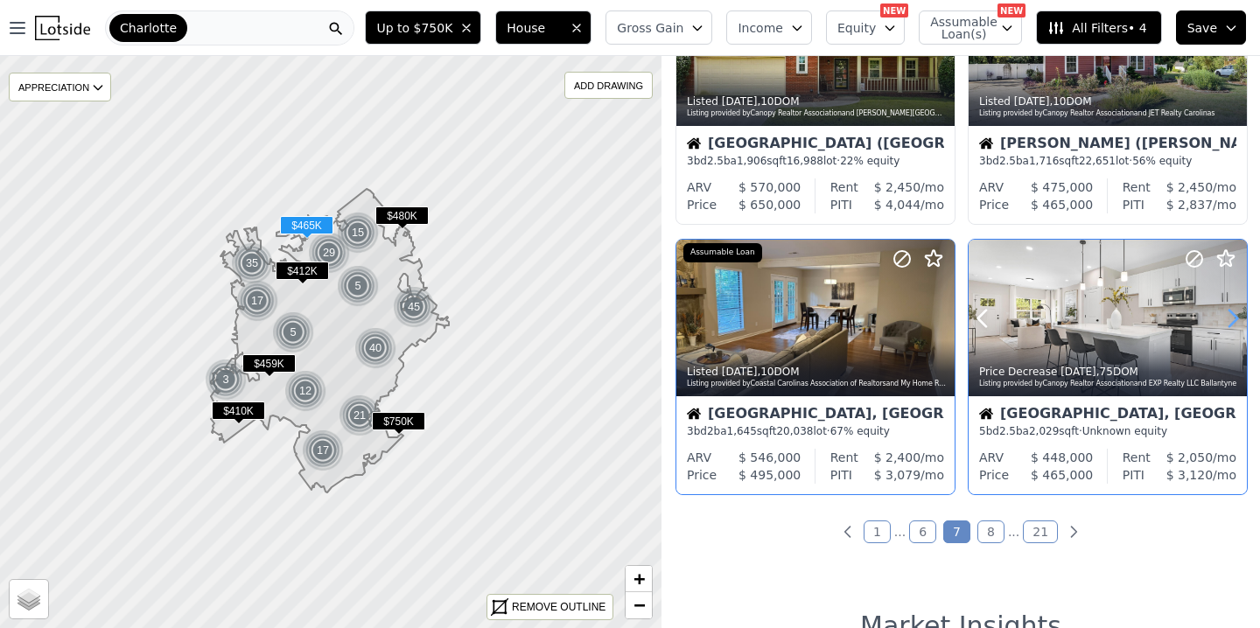
click at [1234, 319] on icon at bounding box center [1233, 318] width 8 height 17
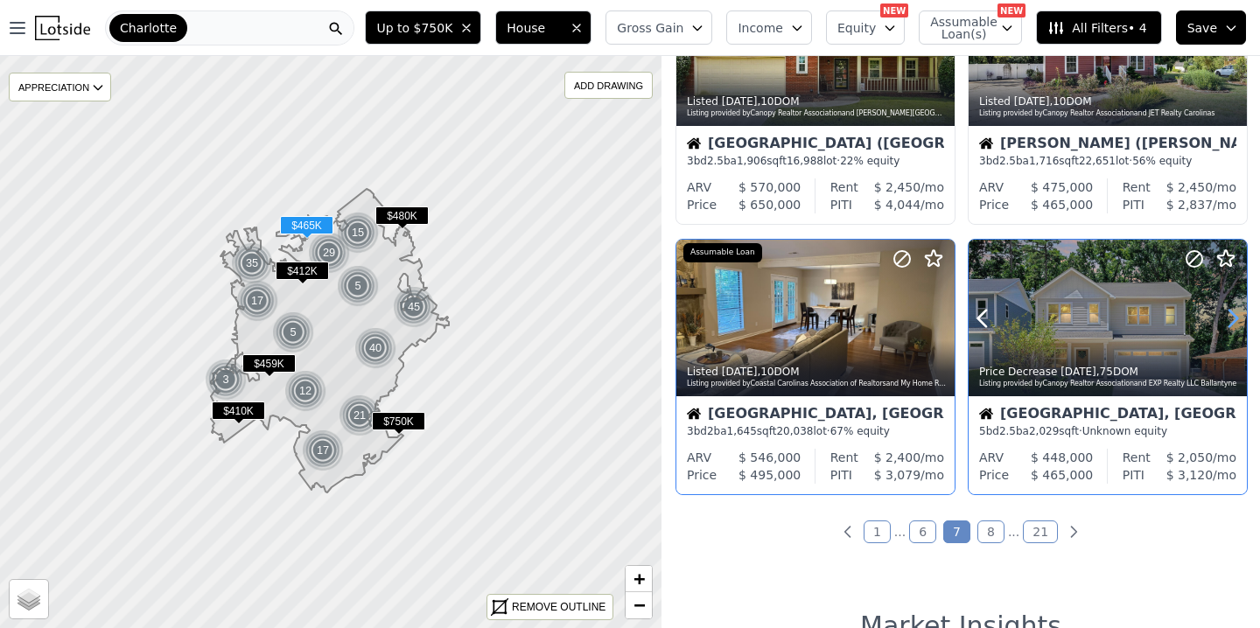
click at [1234, 319] on icon at bounding box center [1233, 318] width 8 height 17
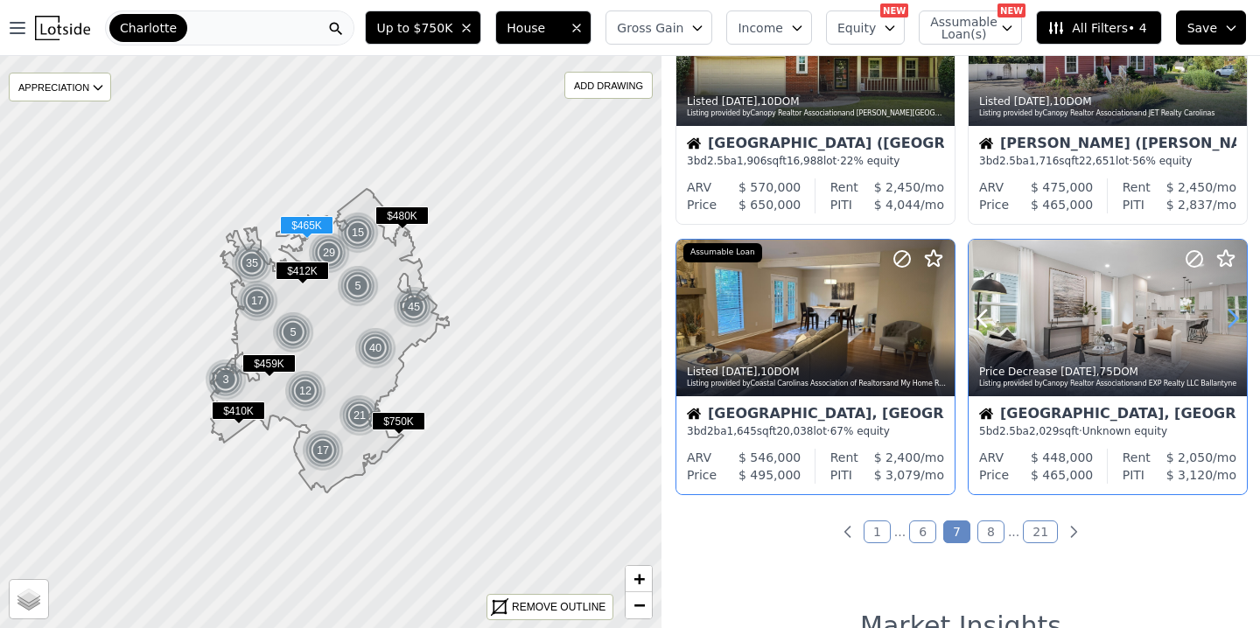
click at [1234, 319] on icon at bounding box center [1233, 318] width 8 height 17
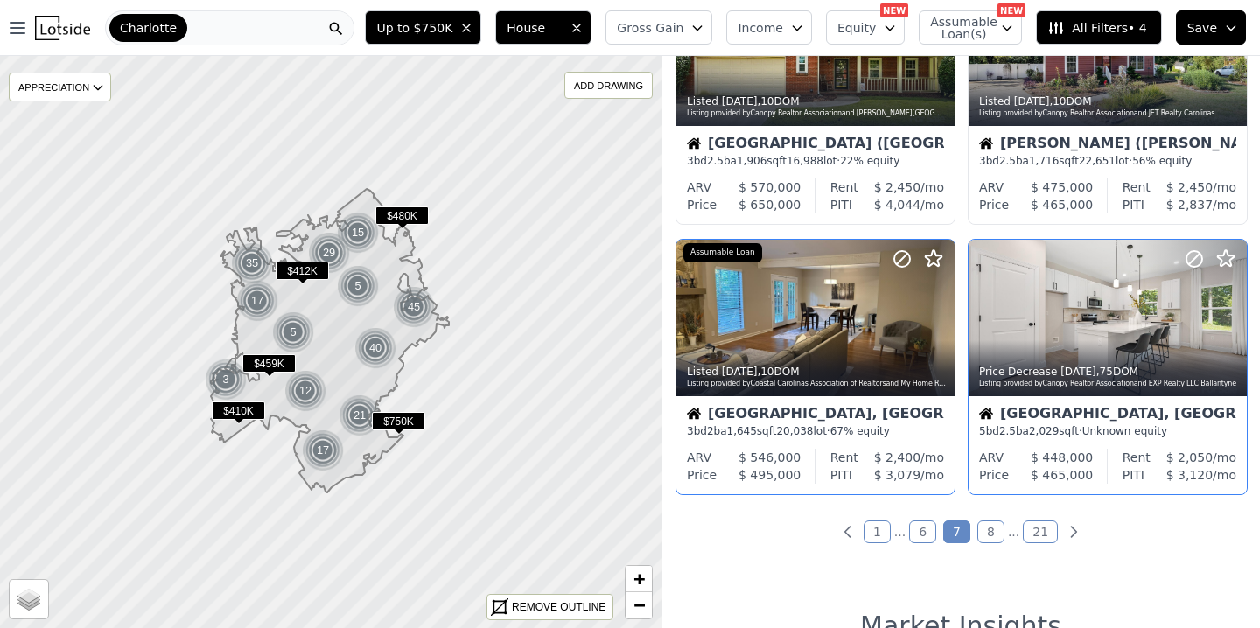
click at [985, 530] on link "8" at bounding box center [990, 531] width 27 height 23
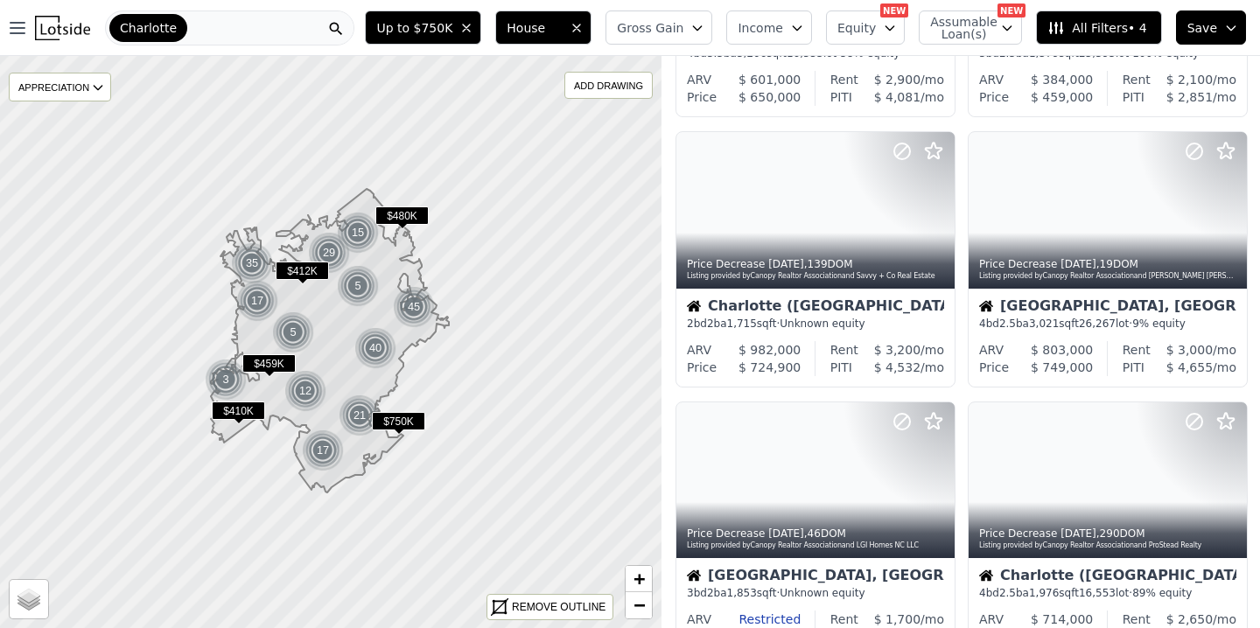
scroll to position [782, 0]
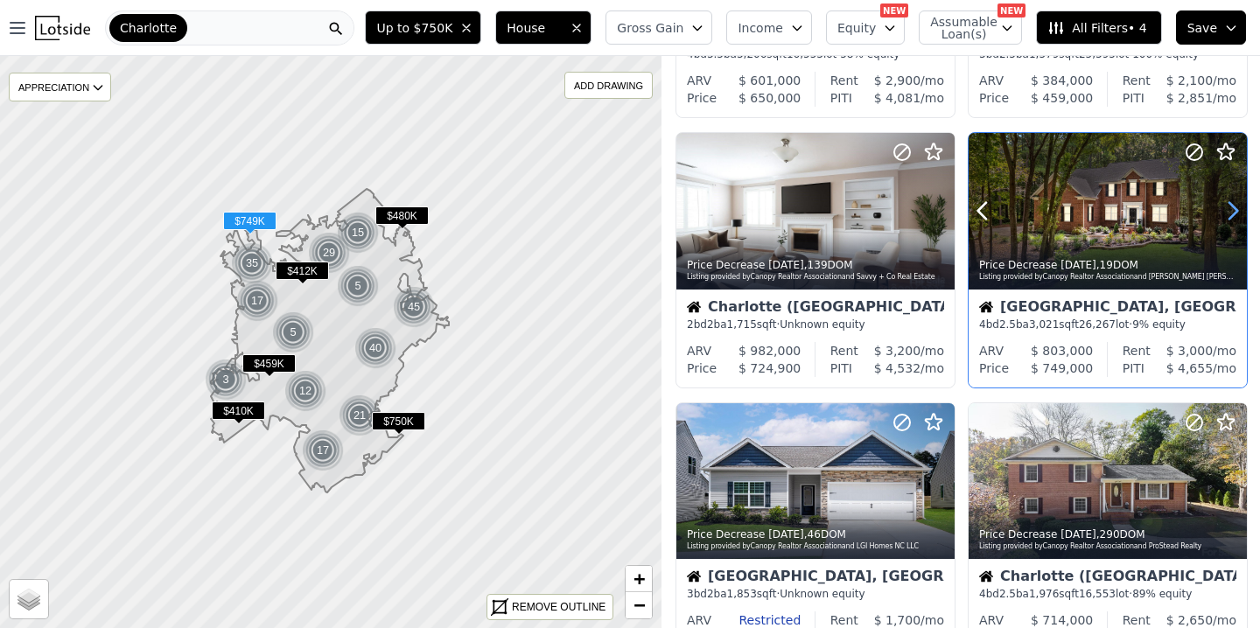
click at [1232, 206] on icon at bounding box center [1233, 211] width 8 height 17
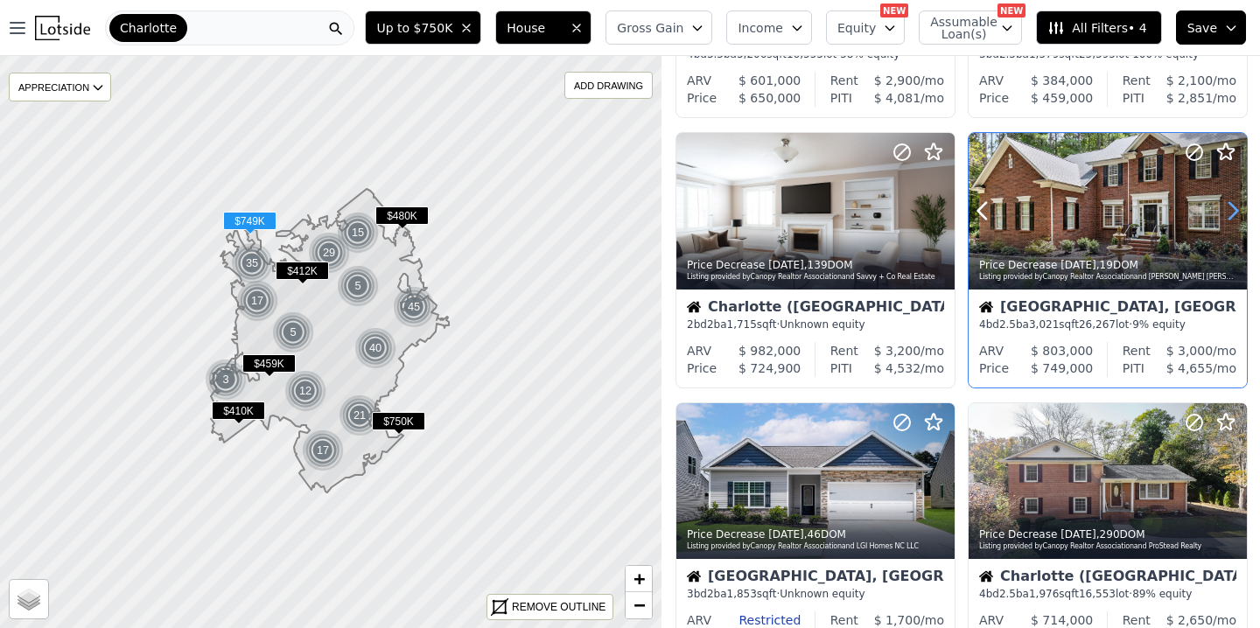
click at [1232, 206] on icon at bounding box center [1233, 211] width 8 height 17
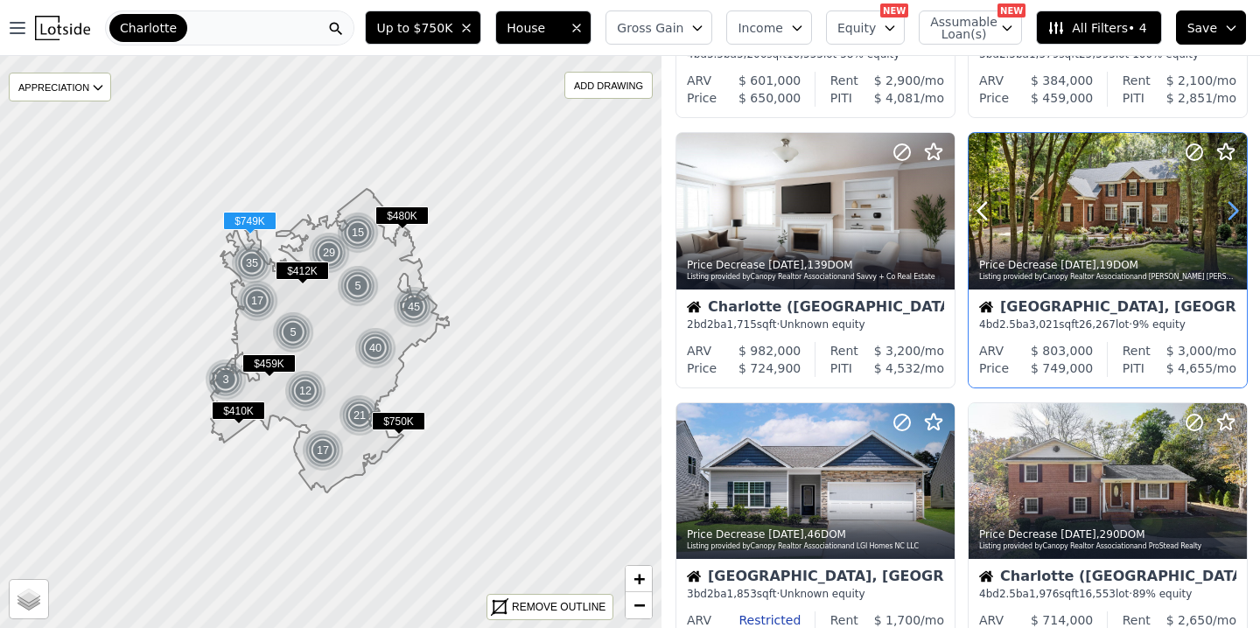
click at [1232, 206] on icon at bounding box center [1233, 211] width 8 height 17
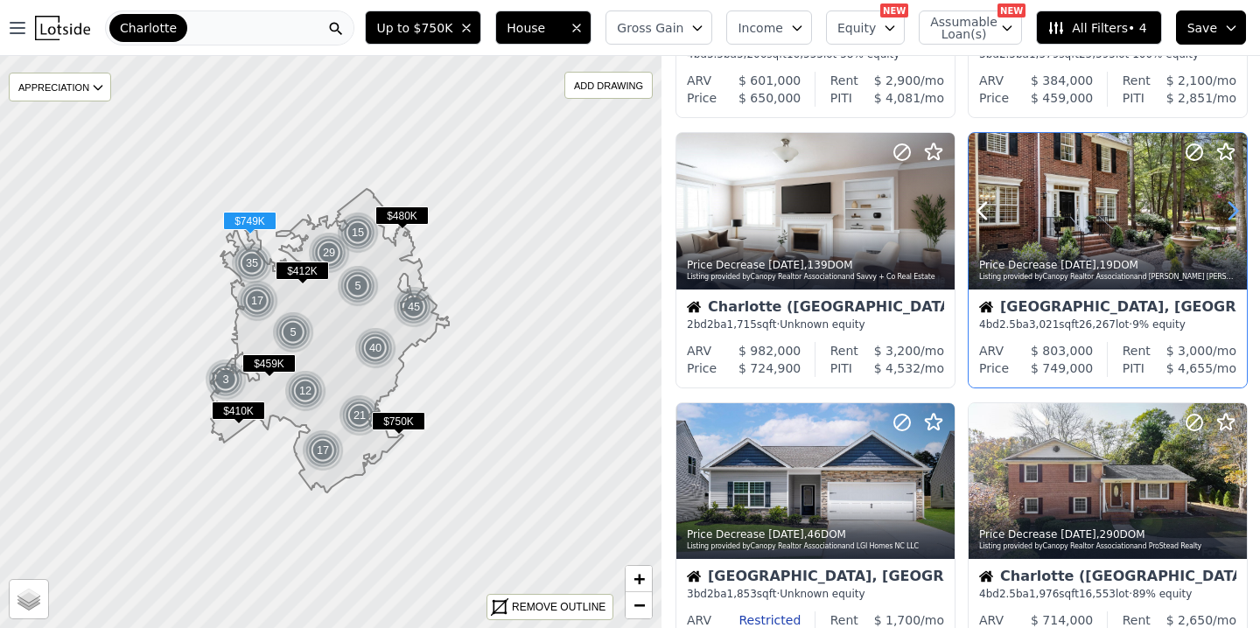
click at [1232, 206] on icon at bounding box center [1233, 211] width 8 height 17
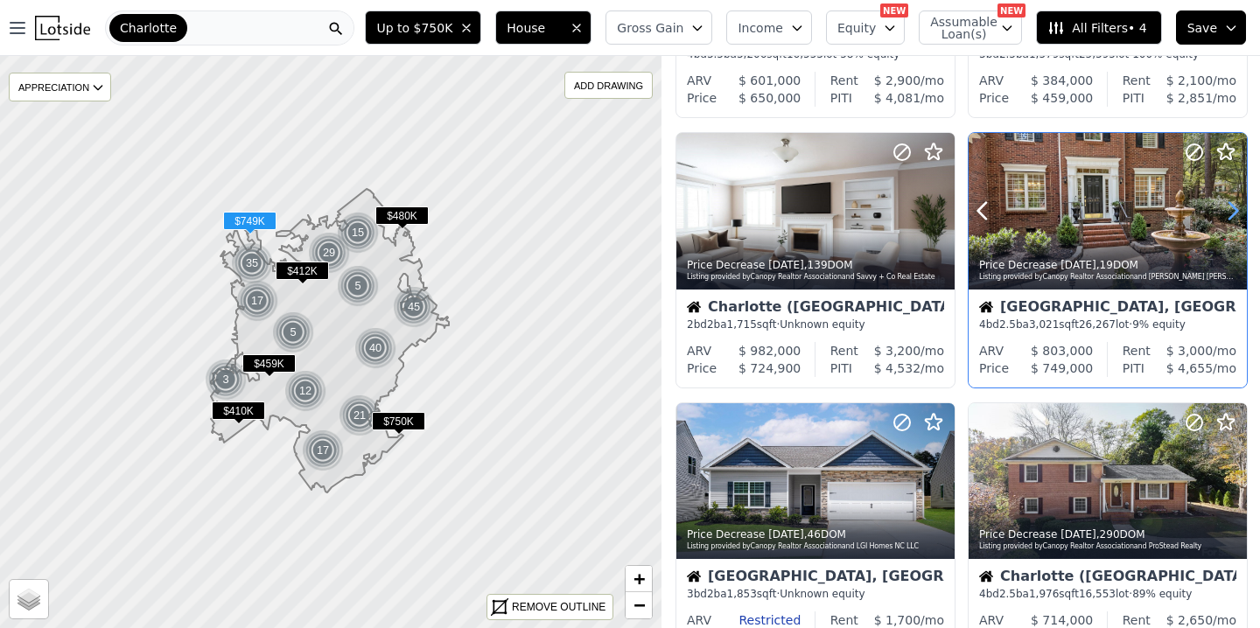
click at [1232, 206] on icon at bounding box center [1233, 211] width 8 height 17
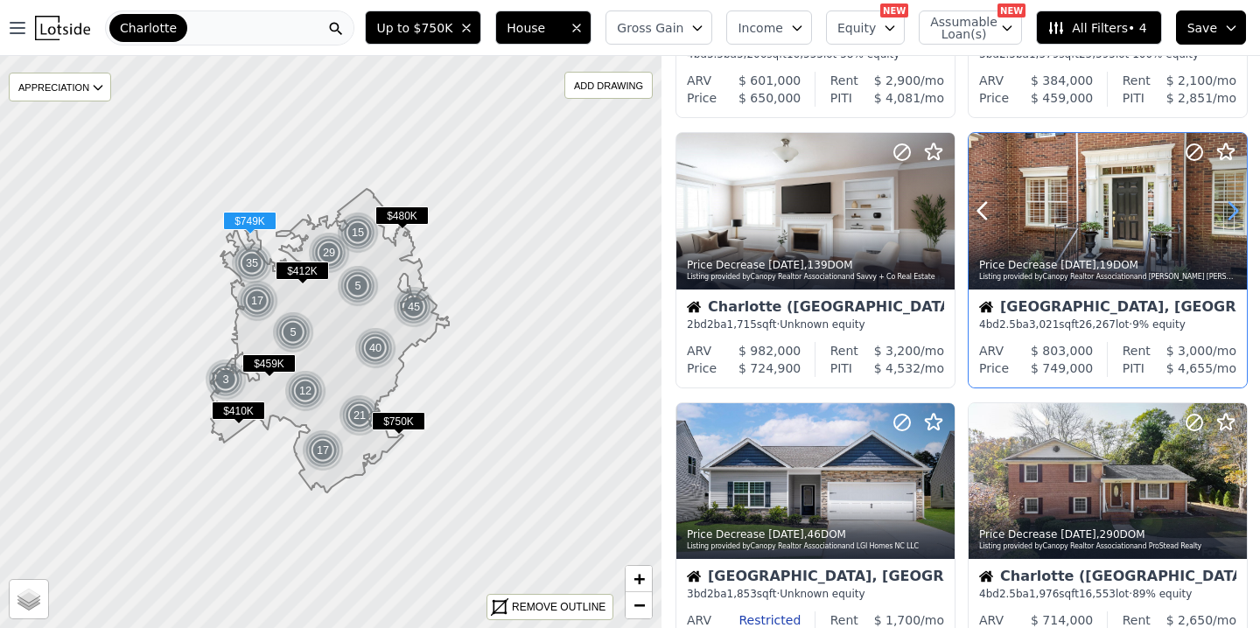
click at [1232, 206] on icon at bounding box center [1233, 211] width 8 height 17
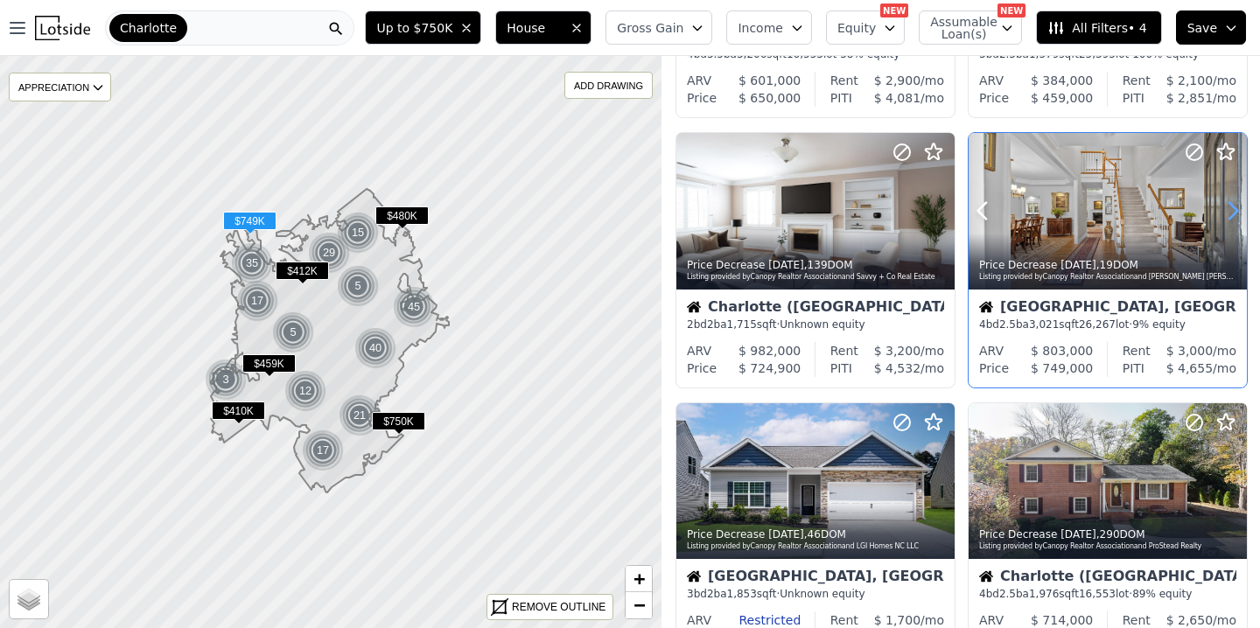
click at [1232, 206] on icon at bounding box center [1233, 211] width 8 height 17
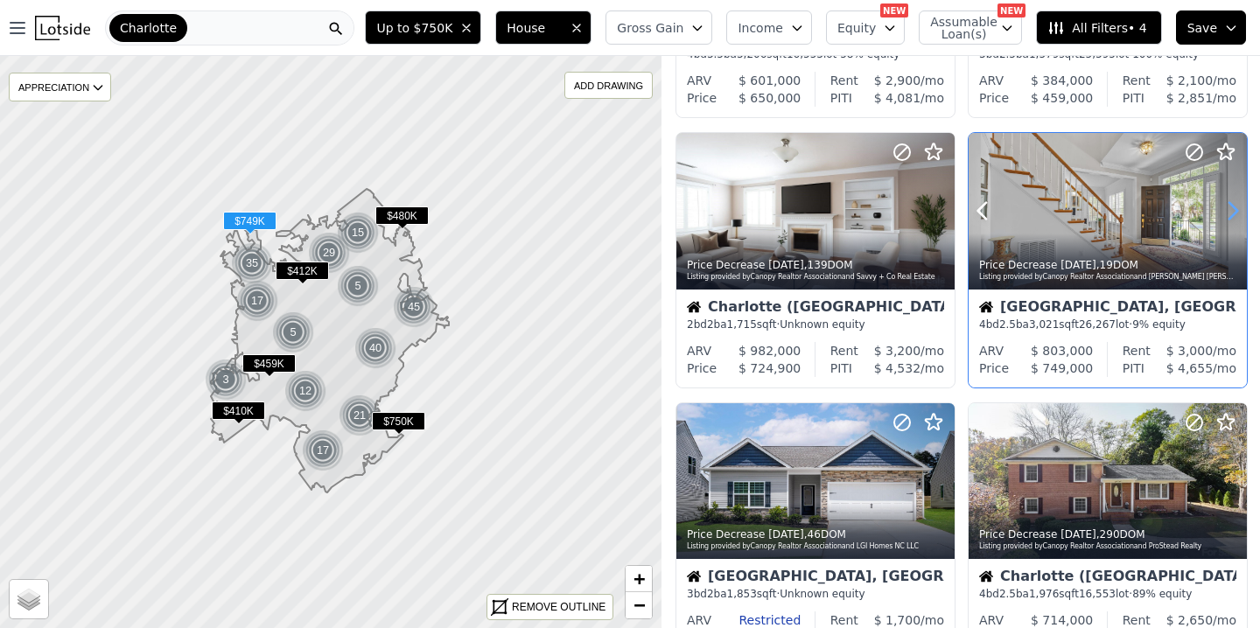
click at [1232, 206] on icon at bounding box center [1233, 211] width 8 height 17
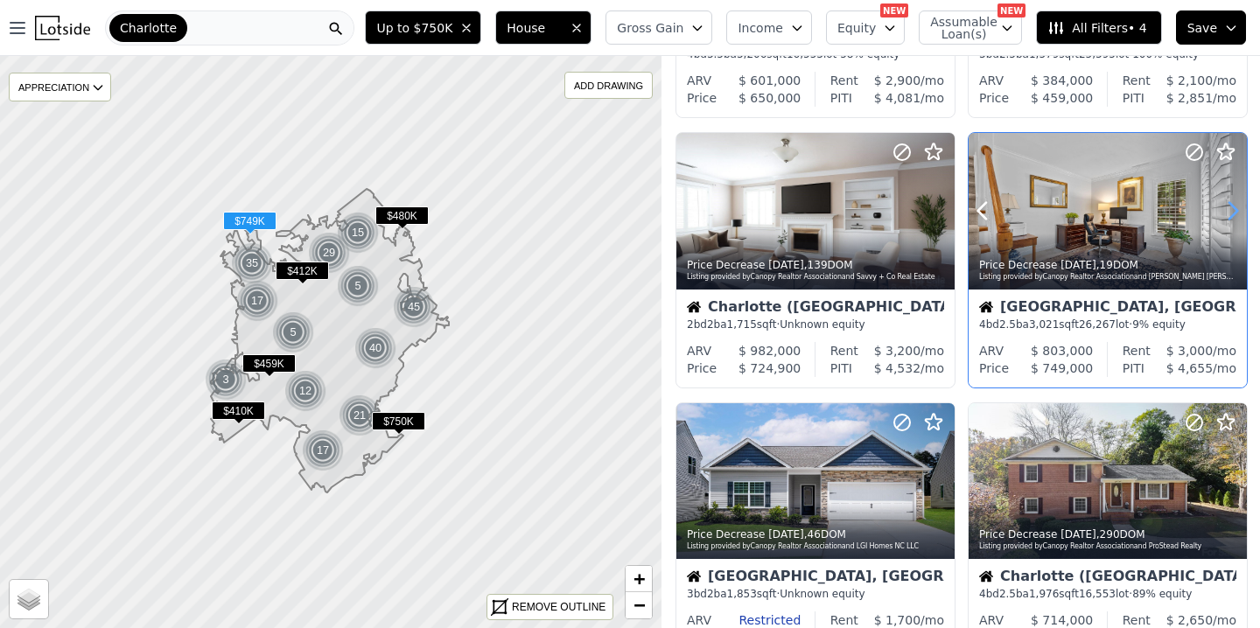
click at [1232, 206] on icon at bounding box center [1233, 211] width 8 height 17
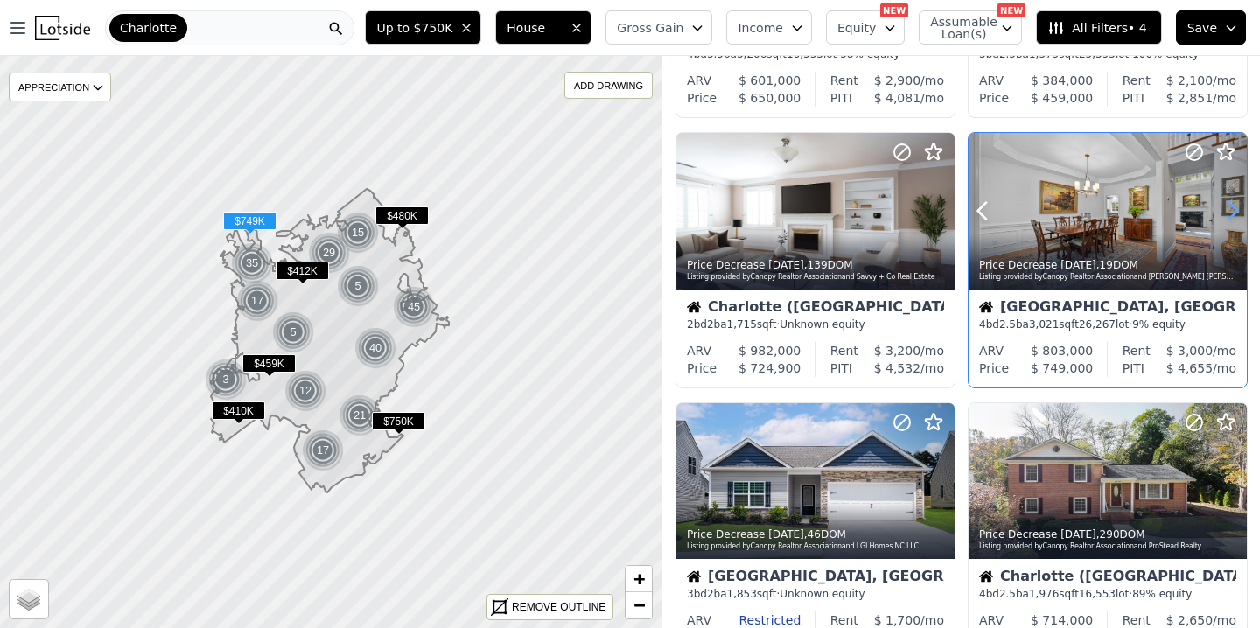
click at [1232, 206] on icon at bounding box center [1233, 211] width 8 height 17
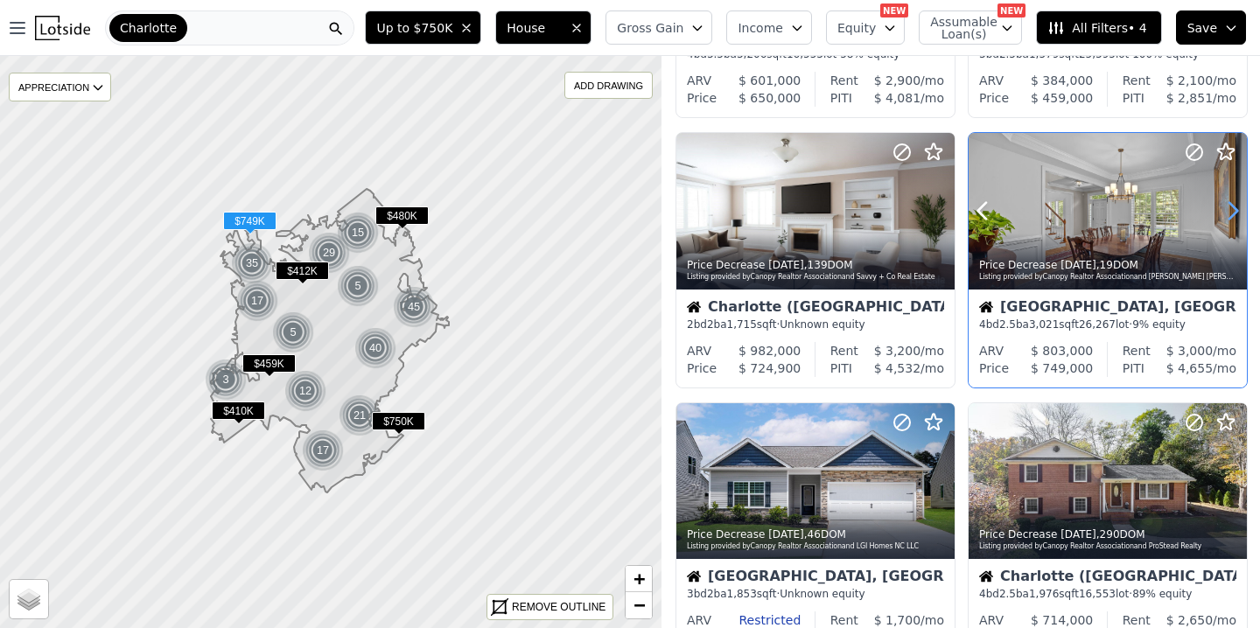
click at [1232, 206] on icon at bounding box center [1233, 211] width 8 height 17
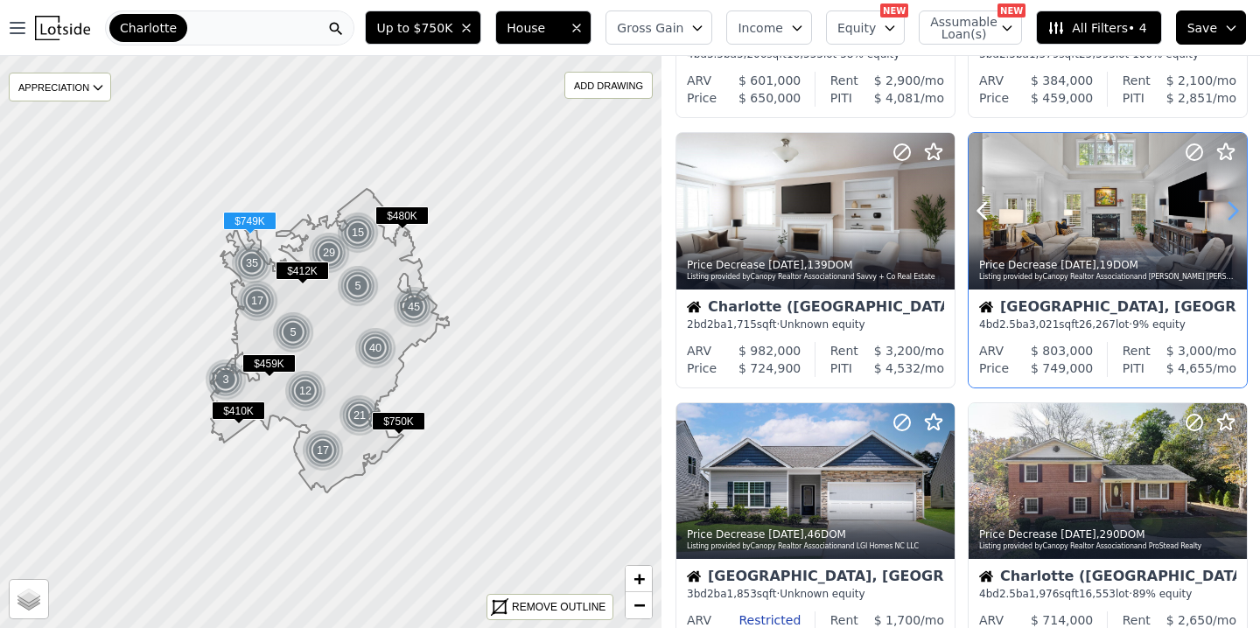
click at [1232, 206] on icon at bounding box center [1233, 211] width 8 height 17
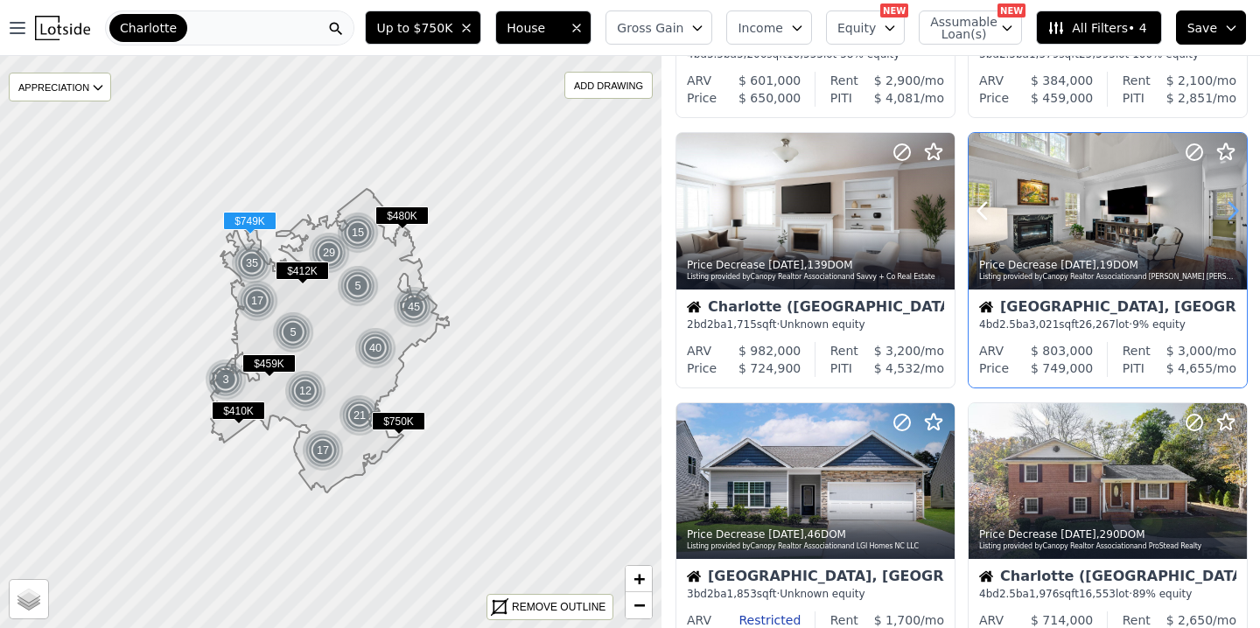
click at [1232, 206] on icon at bounding box center [1233, 211] width 8 height 17
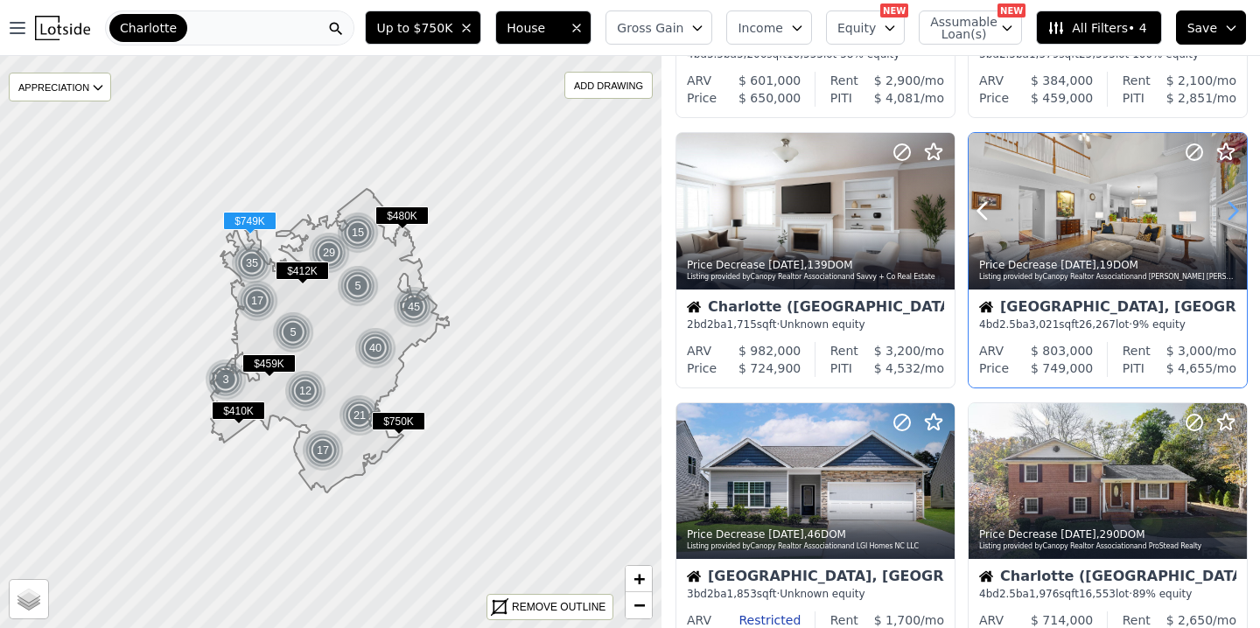
click at [1232, 206] on icon at bounding box center [1233, 211] width 8 height 17
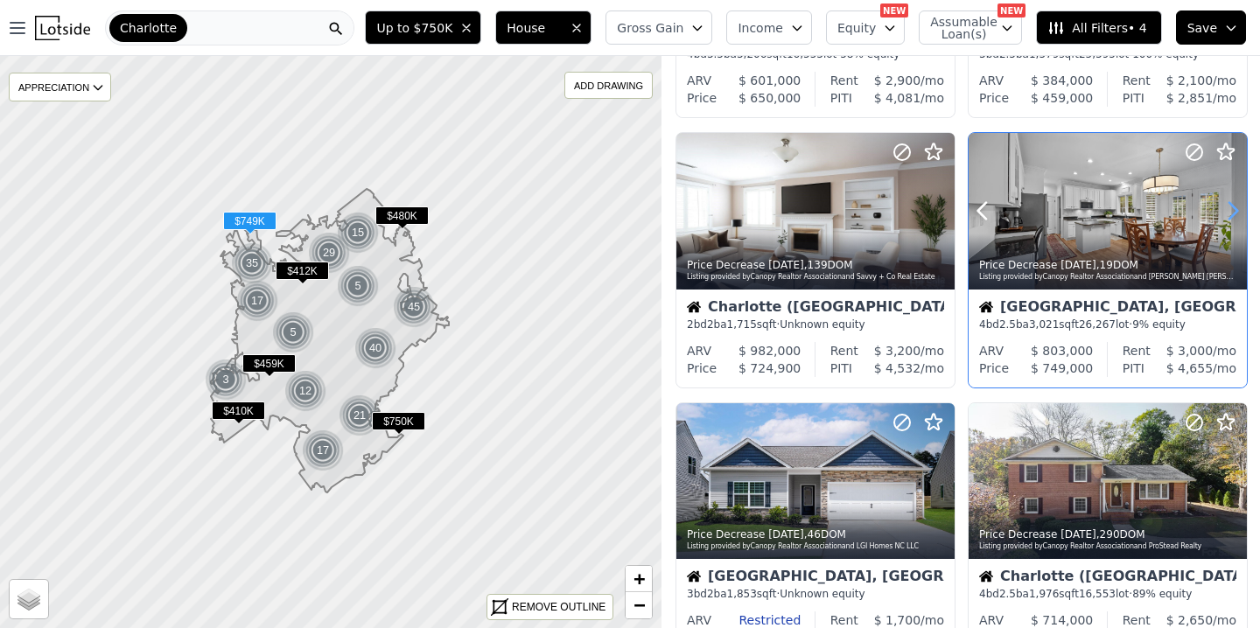
click at [1232, 206] on icon at bounding box center [1233, 211] width 8 height 17
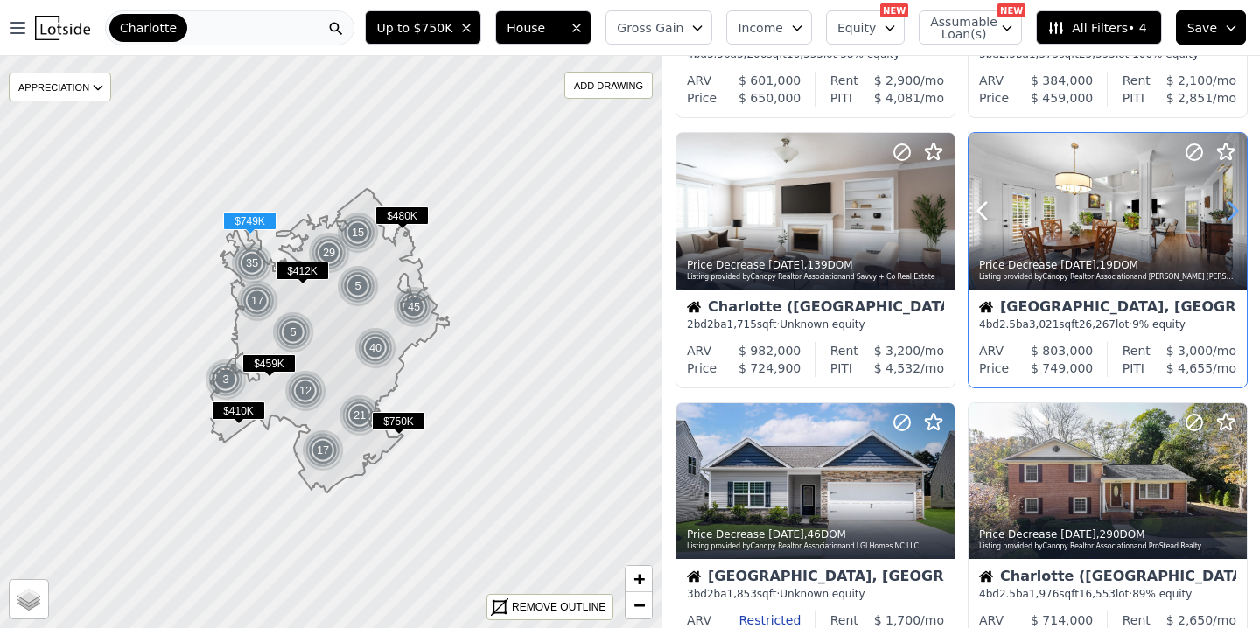
click at [1232, 206] on icon at bounding box center [1233, 211] width 8 height 17
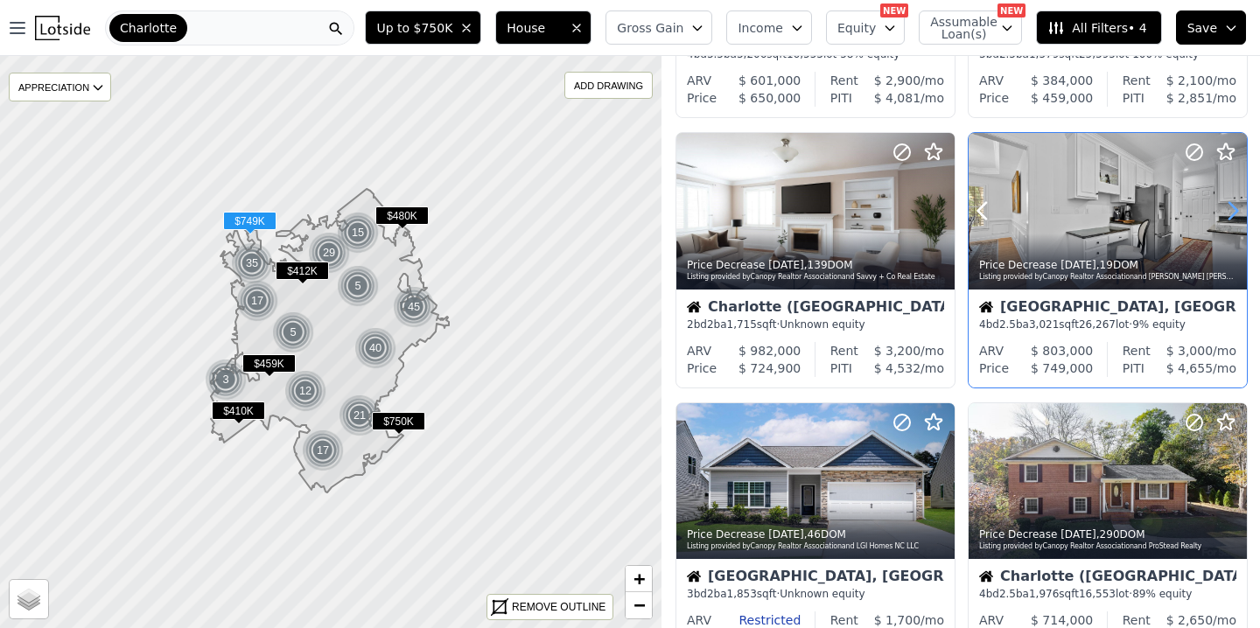
click at [1232, 206] on icon at bounding box center [1233, 211] width 8 height 17
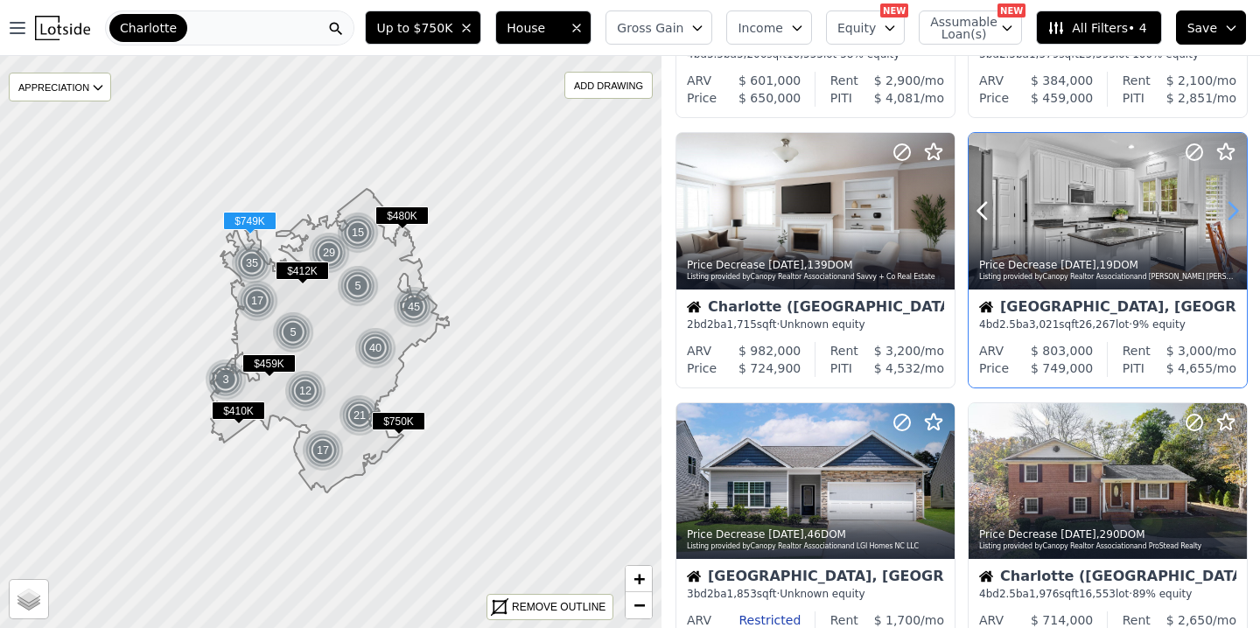
click at [1232, 206] on icon at bounding box center [1233, 211] width 8 height 17
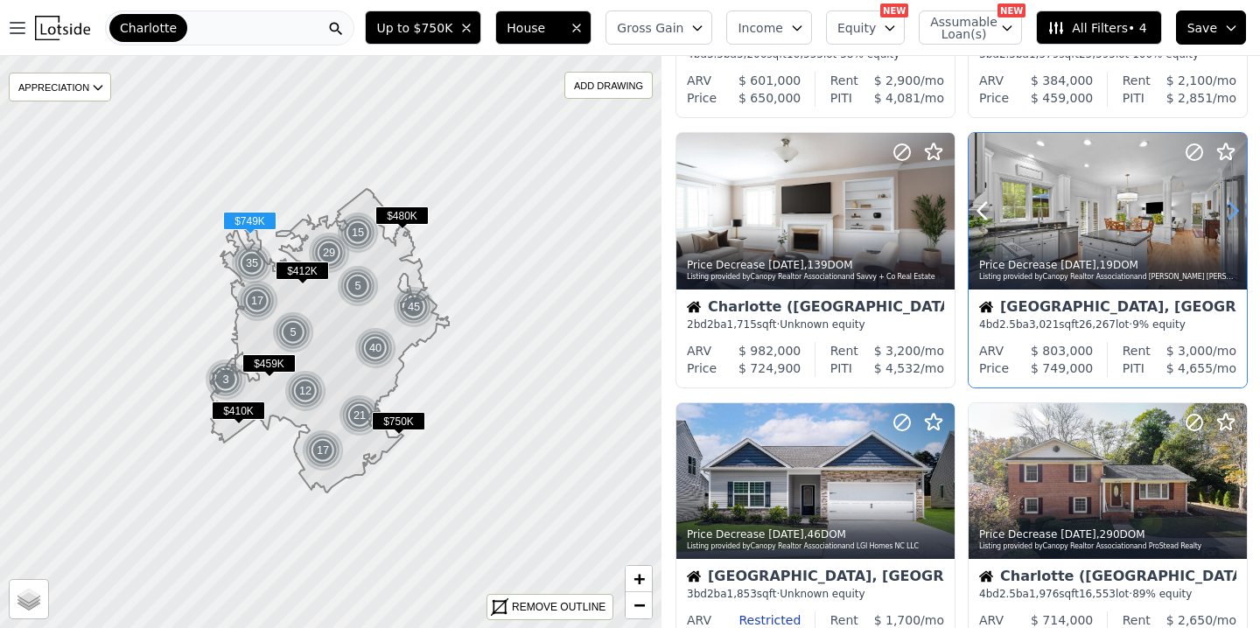
click at [1232, 206] on icon at bounding box center [1233, 211] width 8 height 17
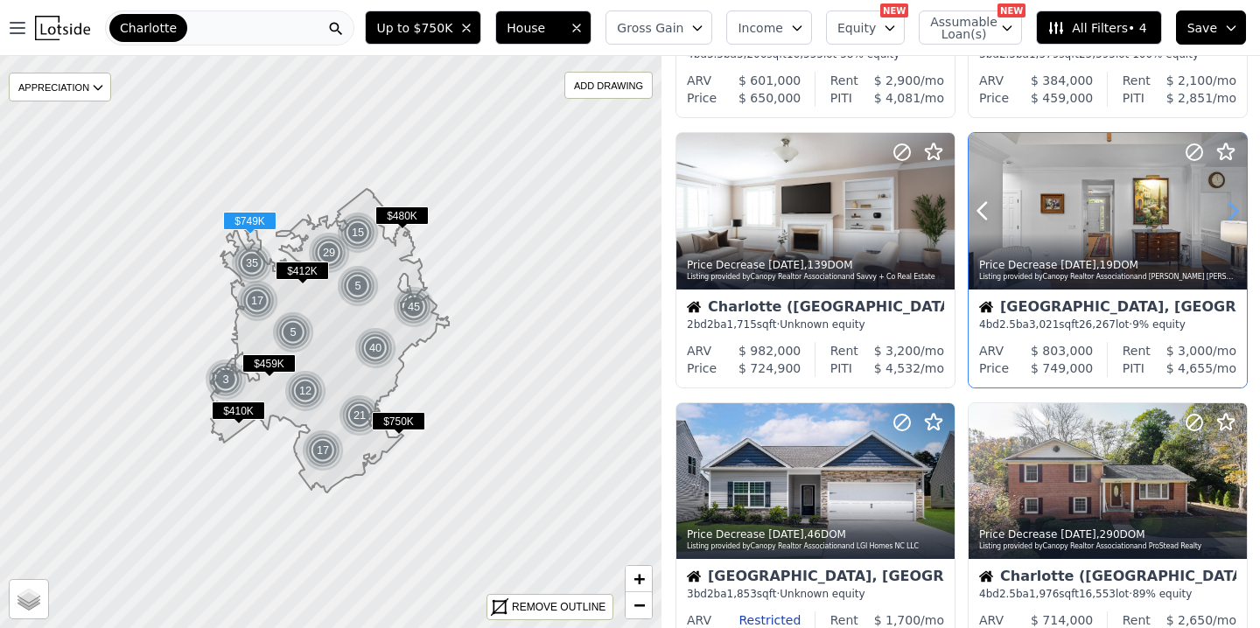
click at [1231, 206] on icon at bounding box center [1233, 211] width 8 height 17
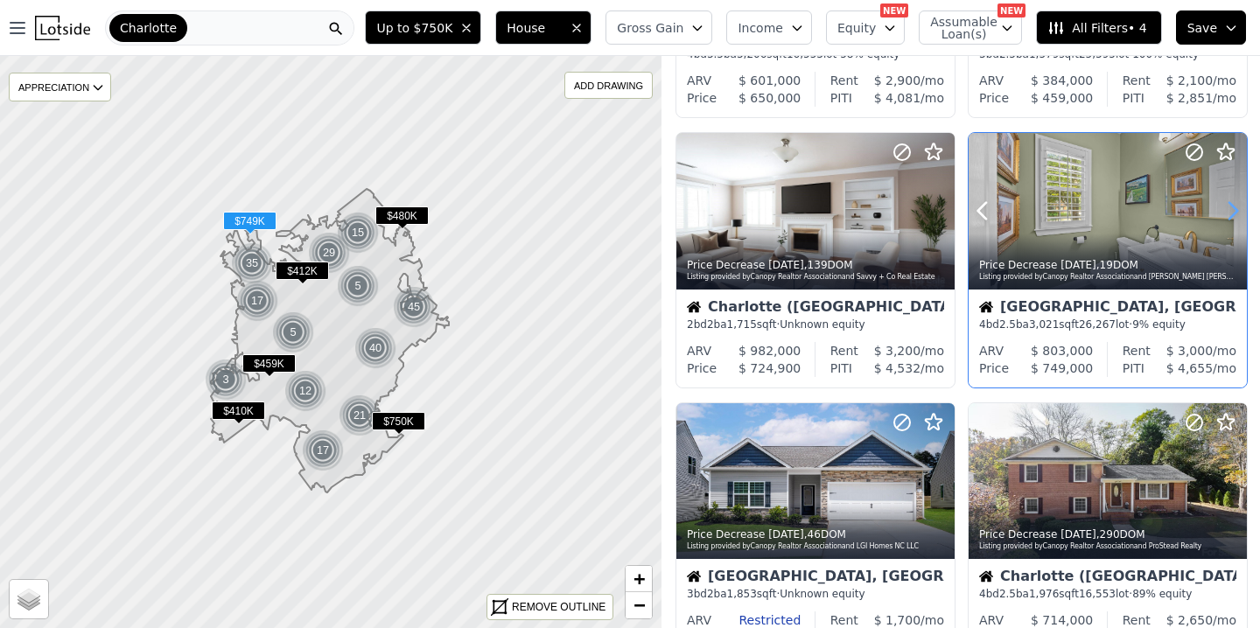
click at [1231, 206] on icon at bounding box center [1233, 211] width 8 height 17
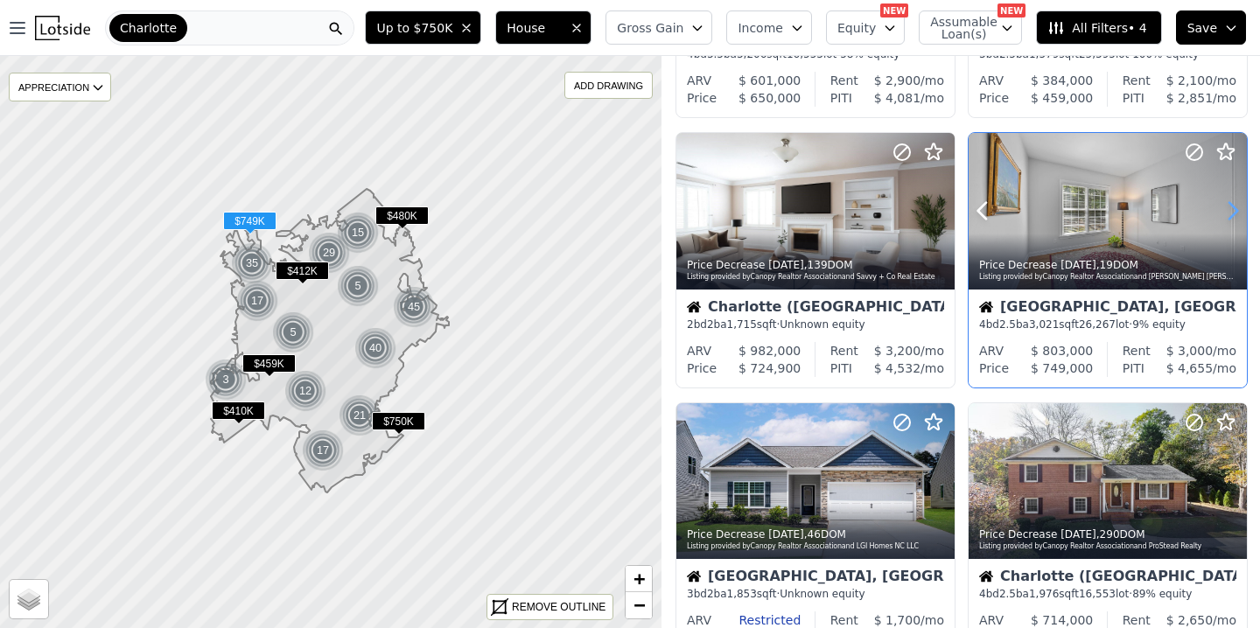
click at [1231, 206] on icon at bounding box center [1233, 211] width 8 height 17
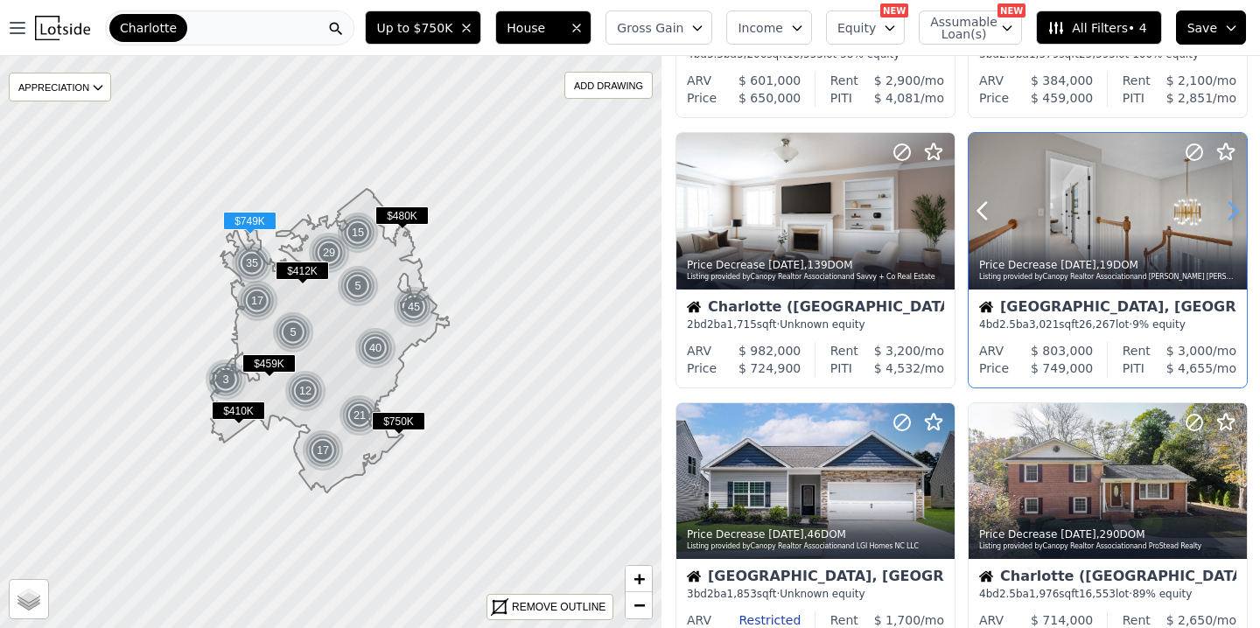
click at [1231, 206] on icon at bounding box center [1233, 211] width 8 height 17
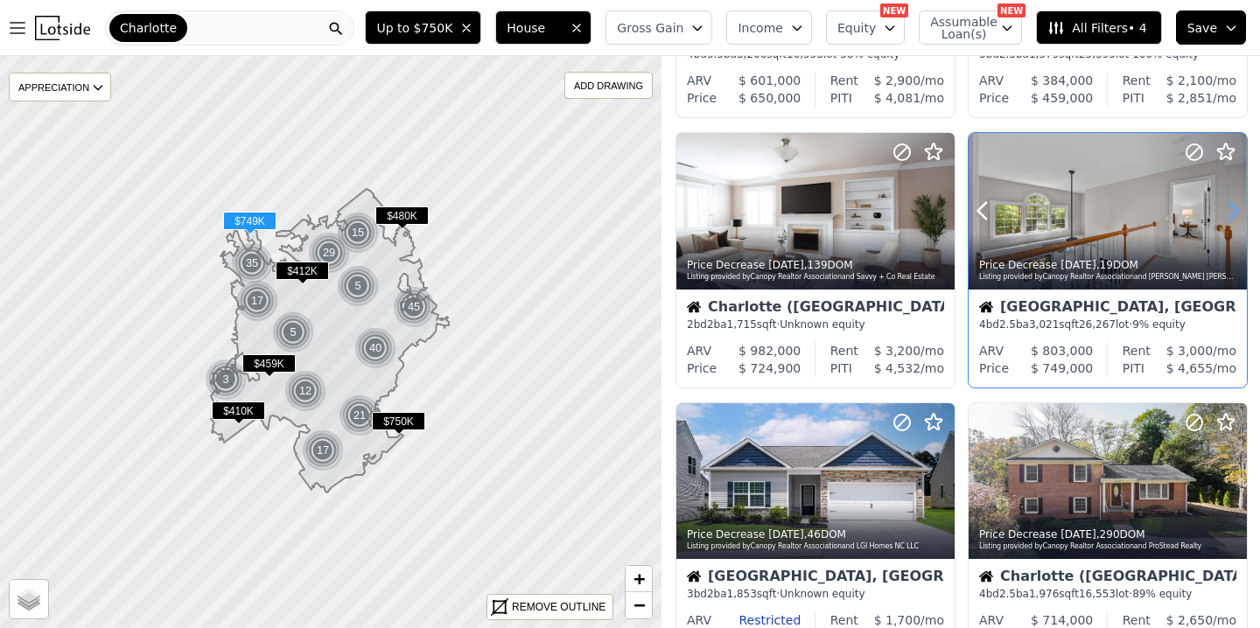
click at [1231, 206] on icon at bounding box center [1233, 211] width 8 height 17
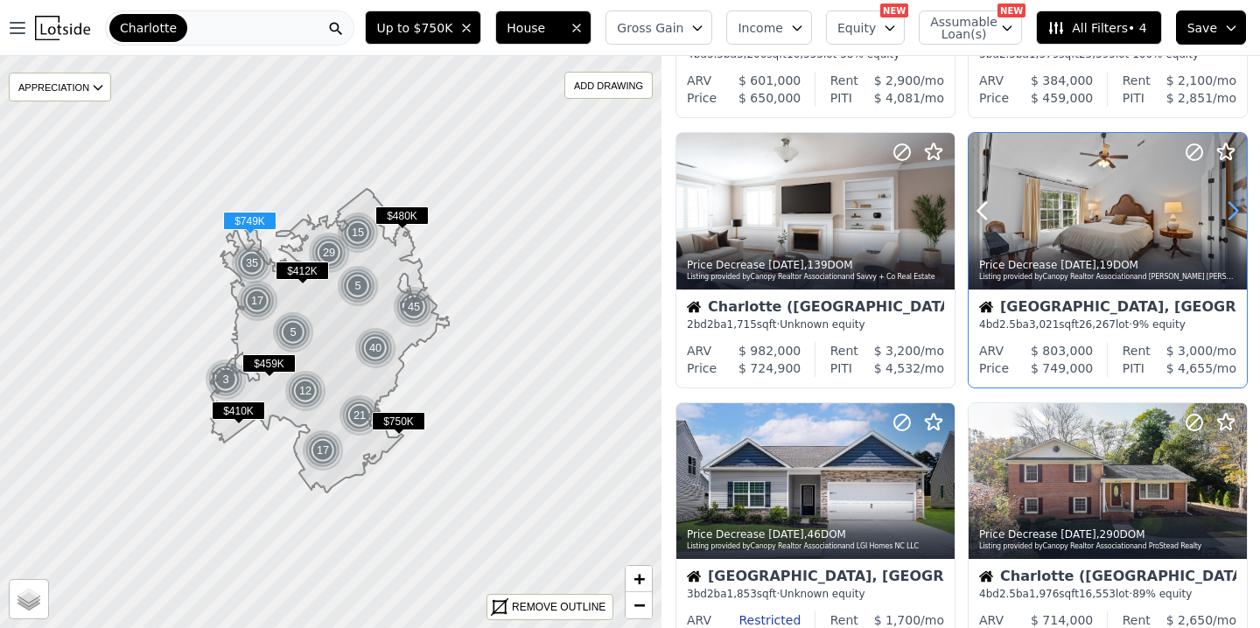
click at [1231, 206] on icon at bounding box center [1233, 211] width 8 height 17
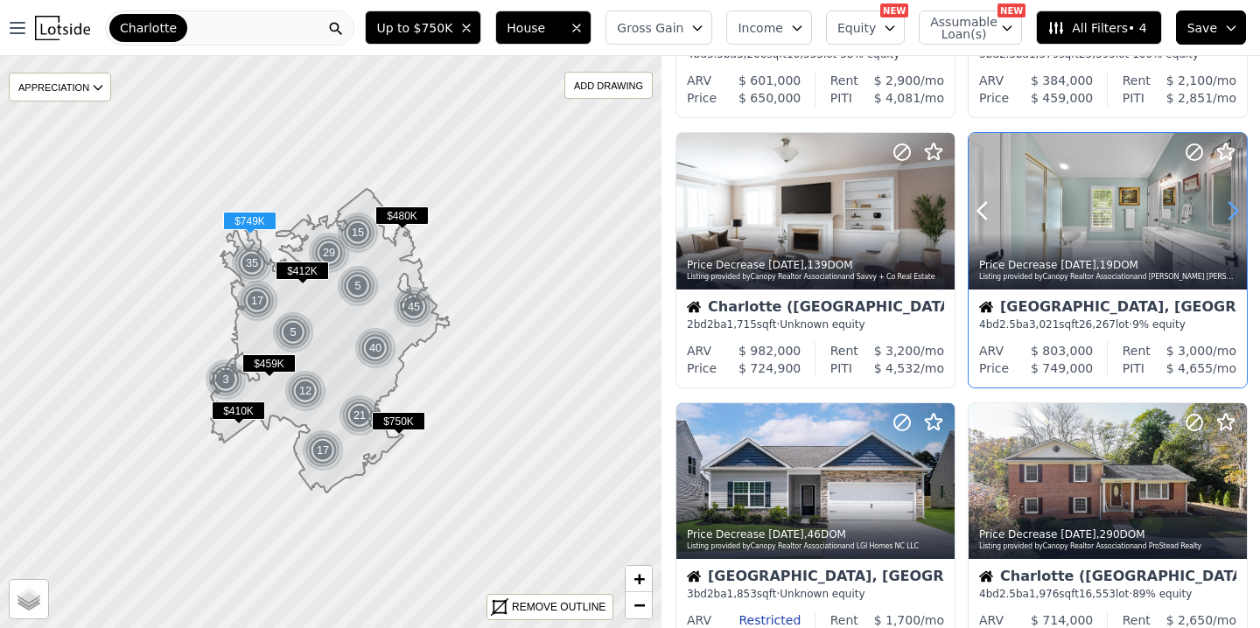
click at [1231, 206] on icon at bounding box center [1233, 211] width 8 height 17
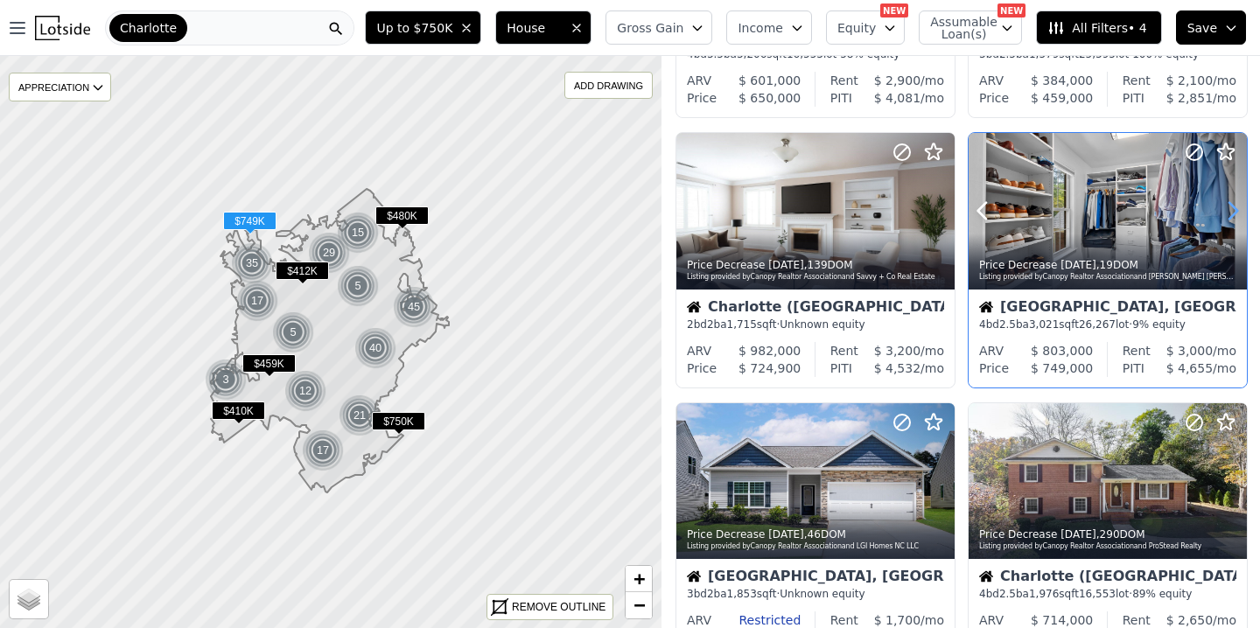
click at [1231, 206] on icon at bounding box center [1233, 211] width 8 height 17
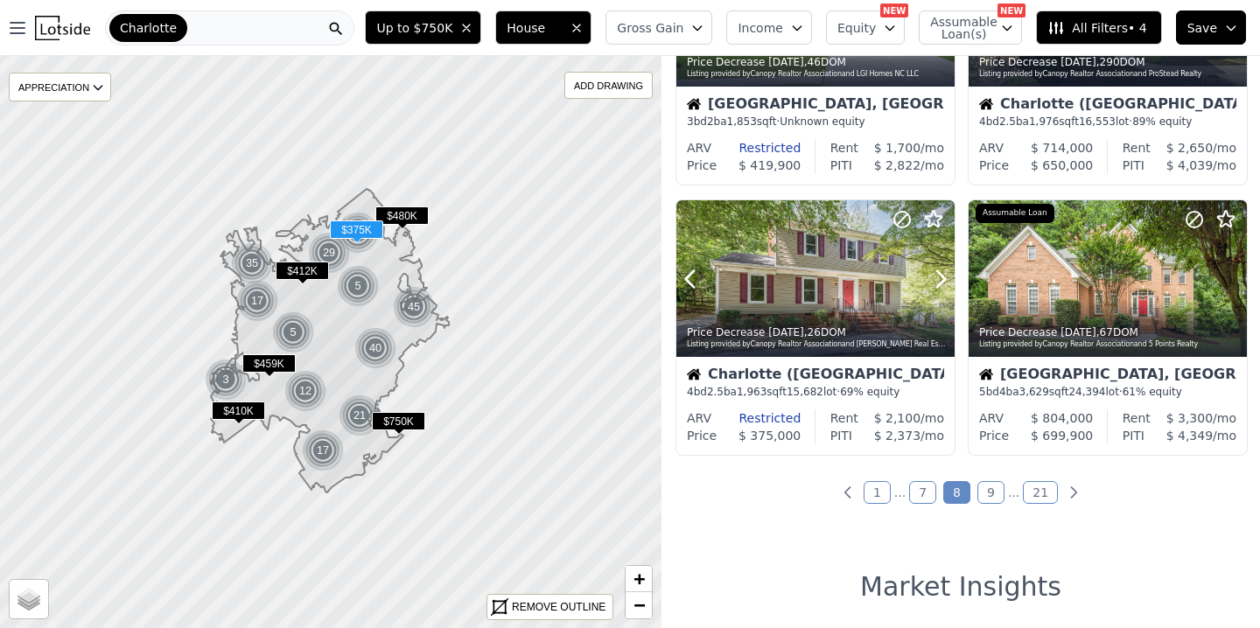
scroll to position [1262, 0]
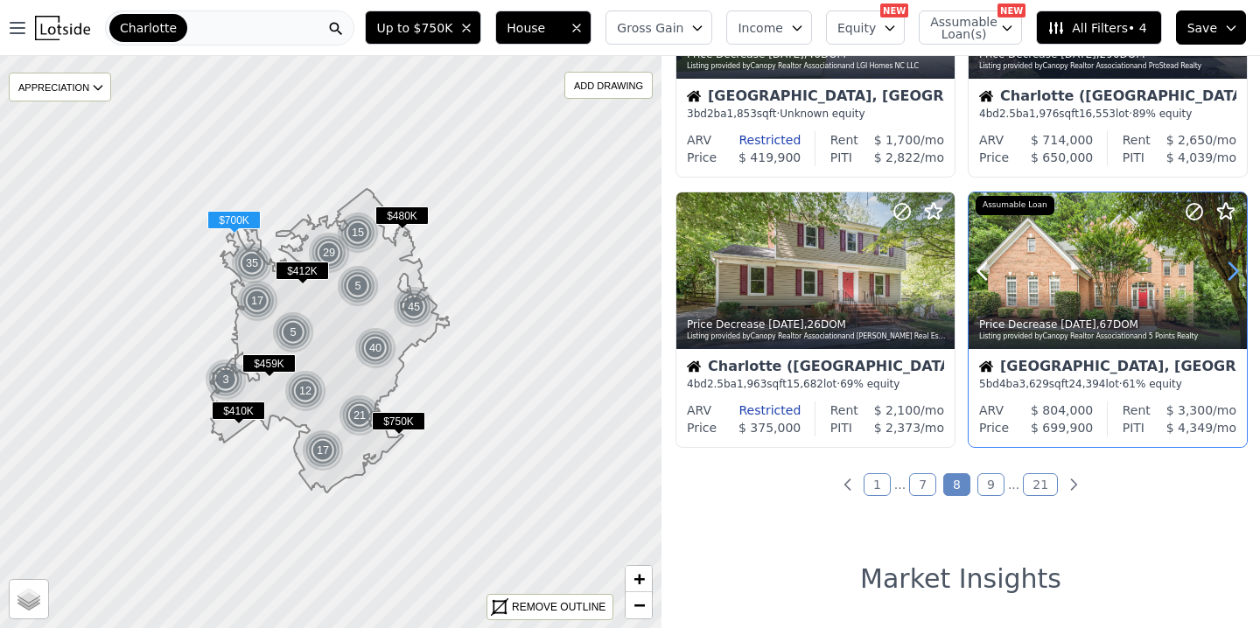
click at [1228, 274] on icon at bounding box center [1232, 271] width 28 height 28
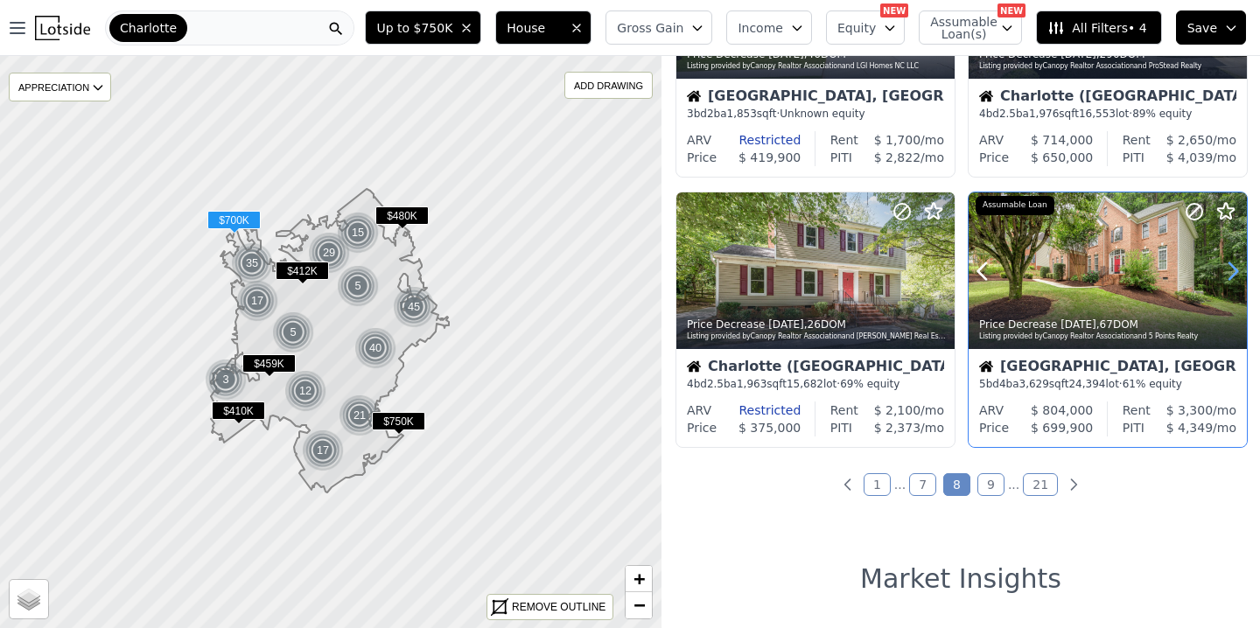
click at [1233, 269] on icon at bounding box center [1233, 270] width 8 height 17
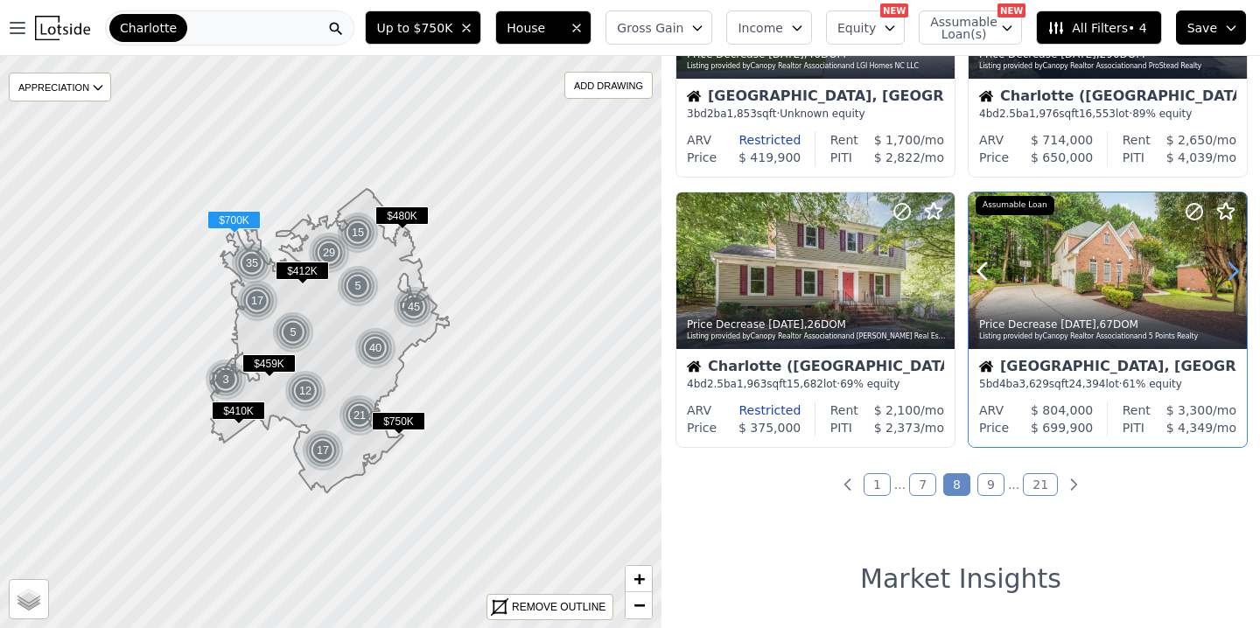
click at [1233, 269] on icon at bounding box center [1233, 270] width 8 height 17
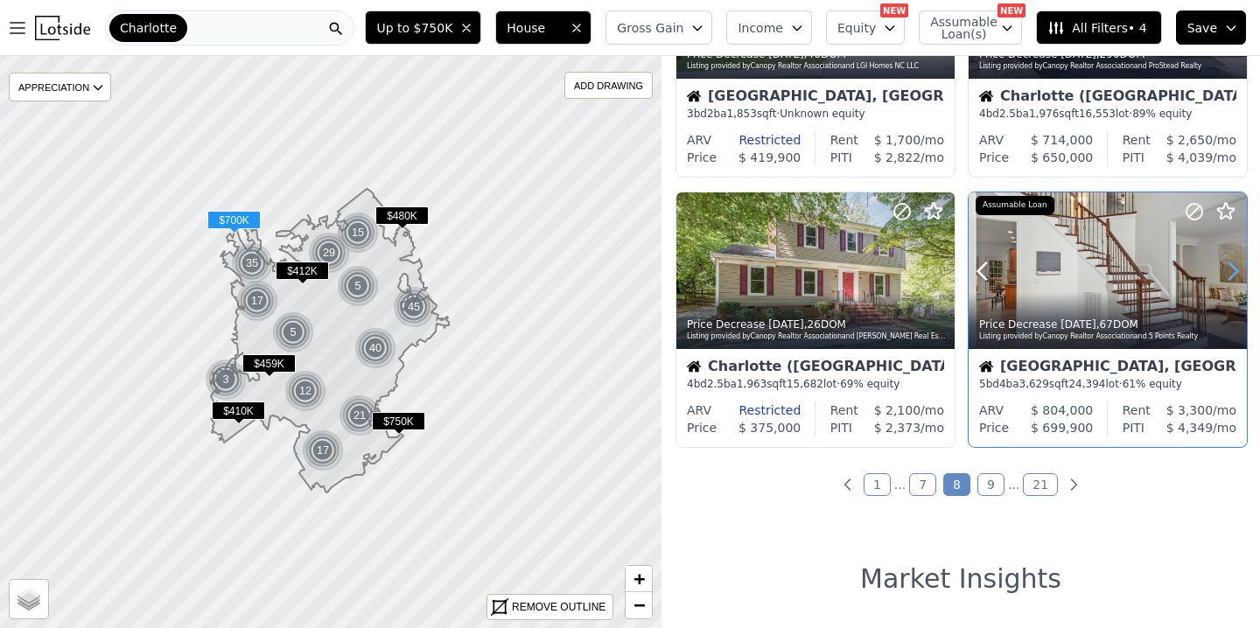
click at [1233, 269] on icon at bounding box center [1233, 270] width 8 height 17
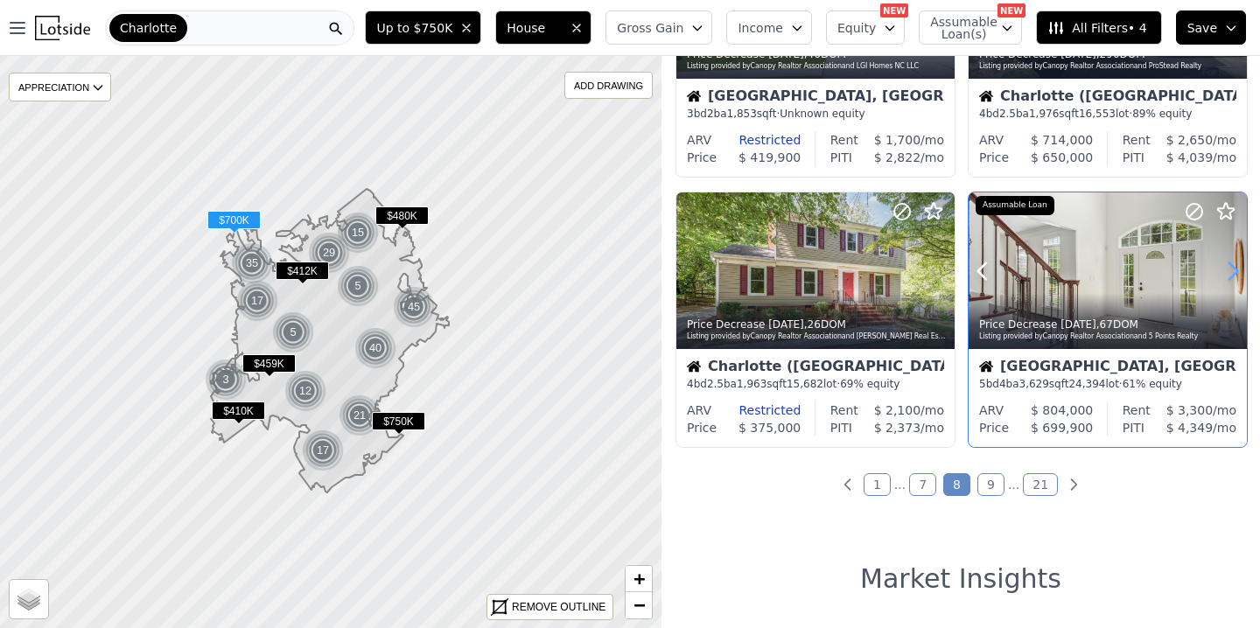
click at [1233, 269] on icon at bounding box center [1233, 270] width 8 height 17
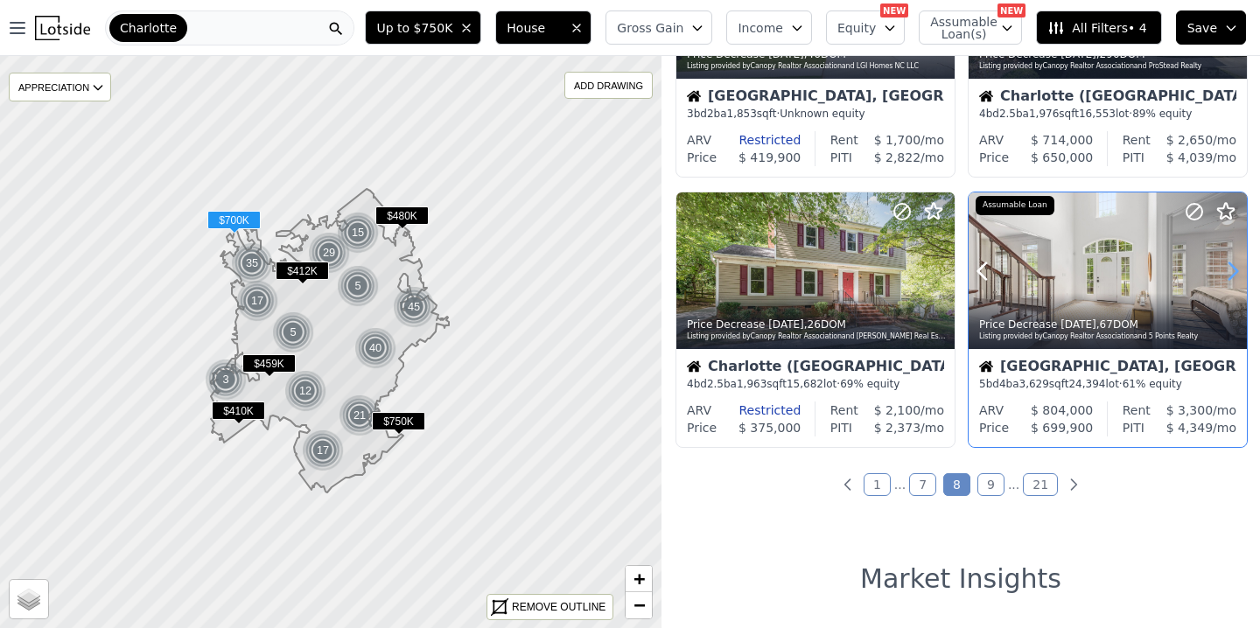
click at [1233, 269] on icon at bounding box center [1233, 270] width 8 height 17
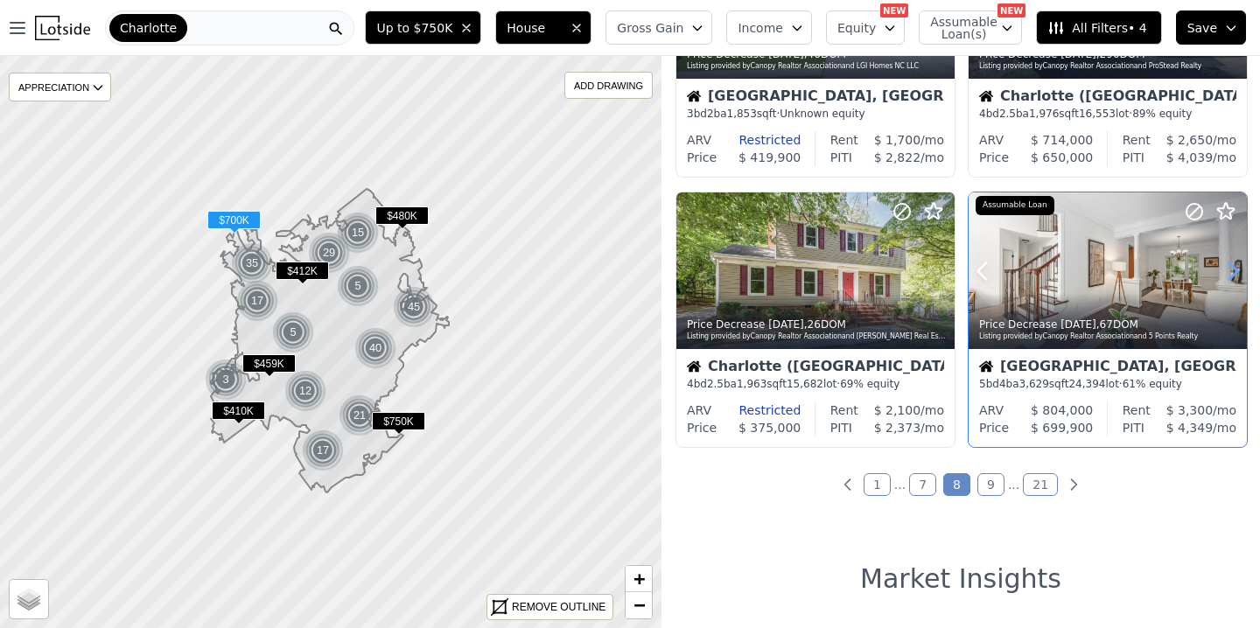
click at [1233, 269] on icon at bounding box center [1233, 270] width 8 height 17
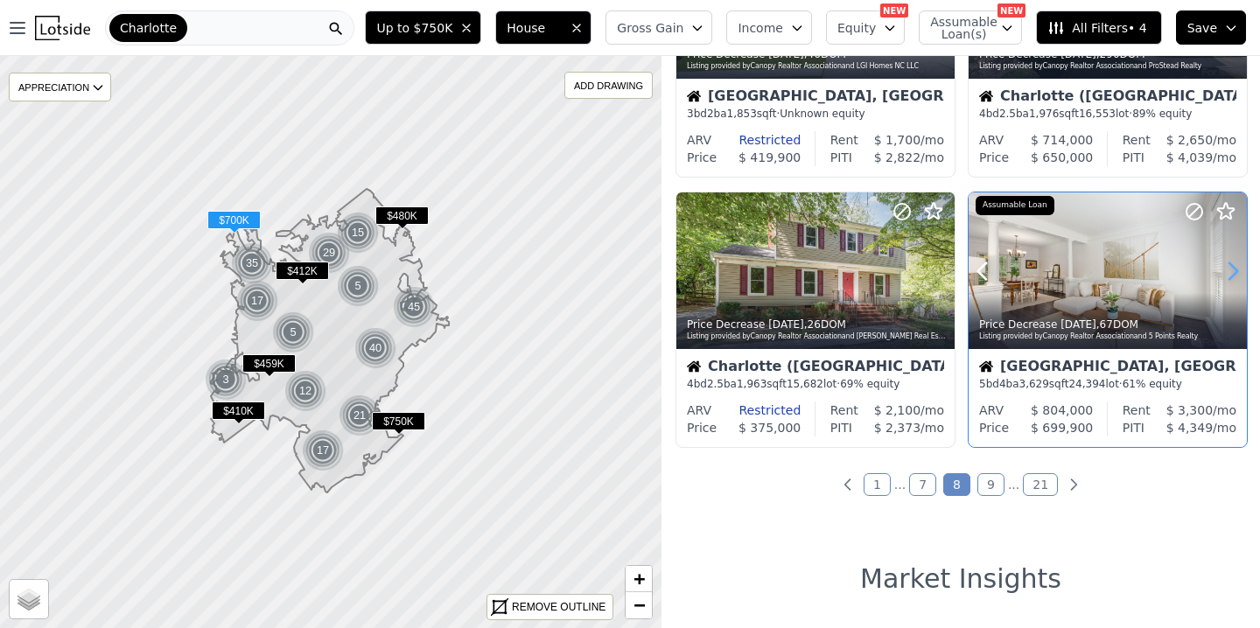
click at [1233, 269] on icon at bounding box center [1233, 270] width 8 height 17
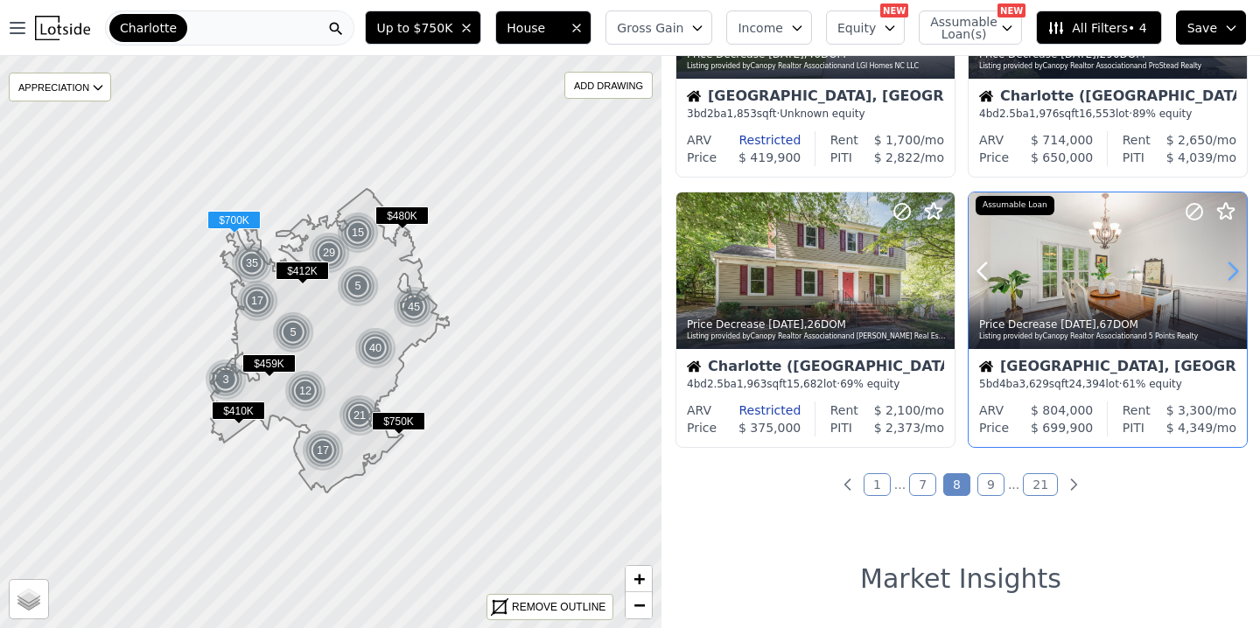
click at [1233, 269] on icon at bounding box center [1233, 270] width 8 height 17
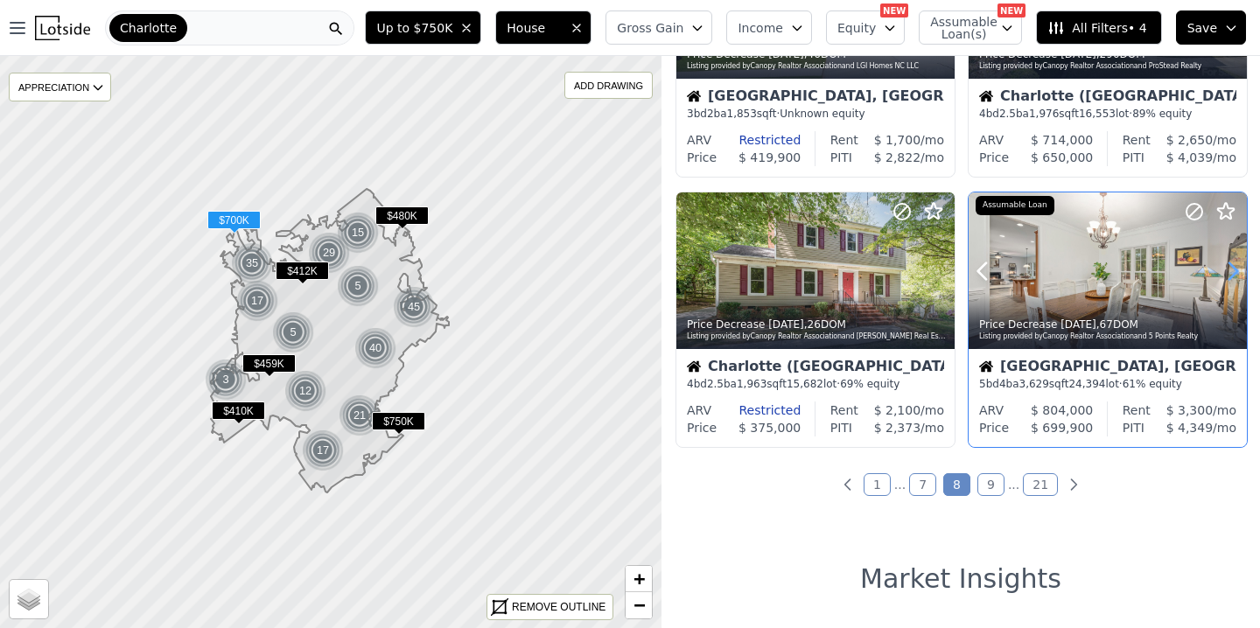
click at [1233, 269] on icon at bounding box center [1233, 270] width 8 height 17
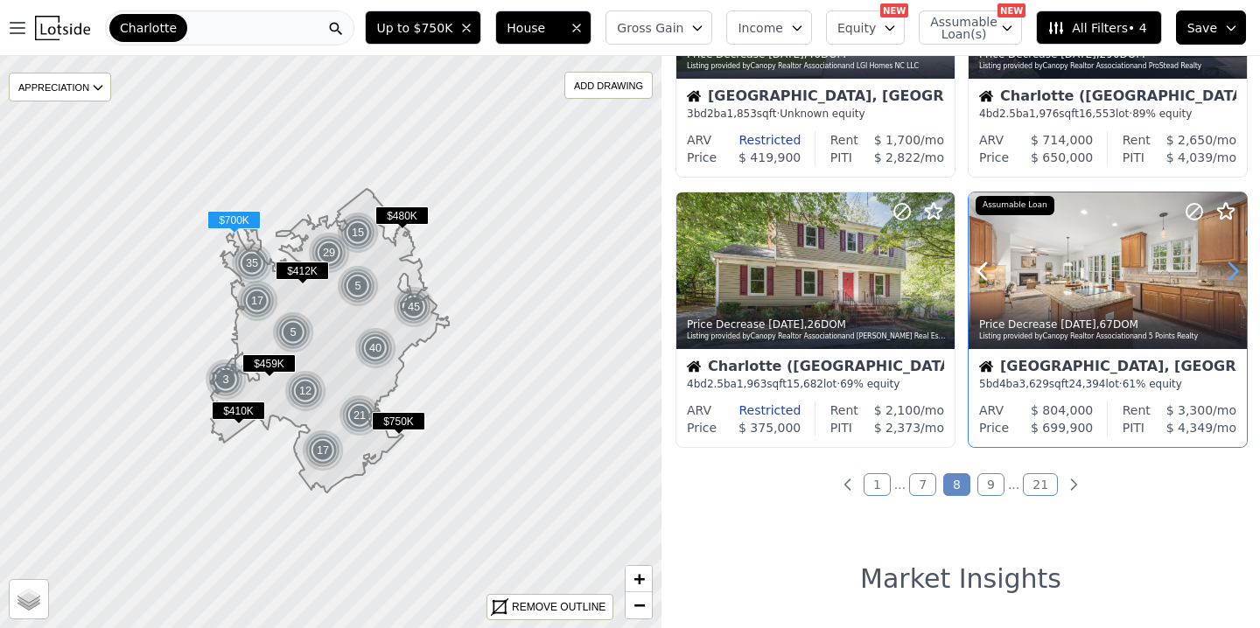
click at [1233, 269] on icon at bounding box center [1233, 270] width 8 height 17
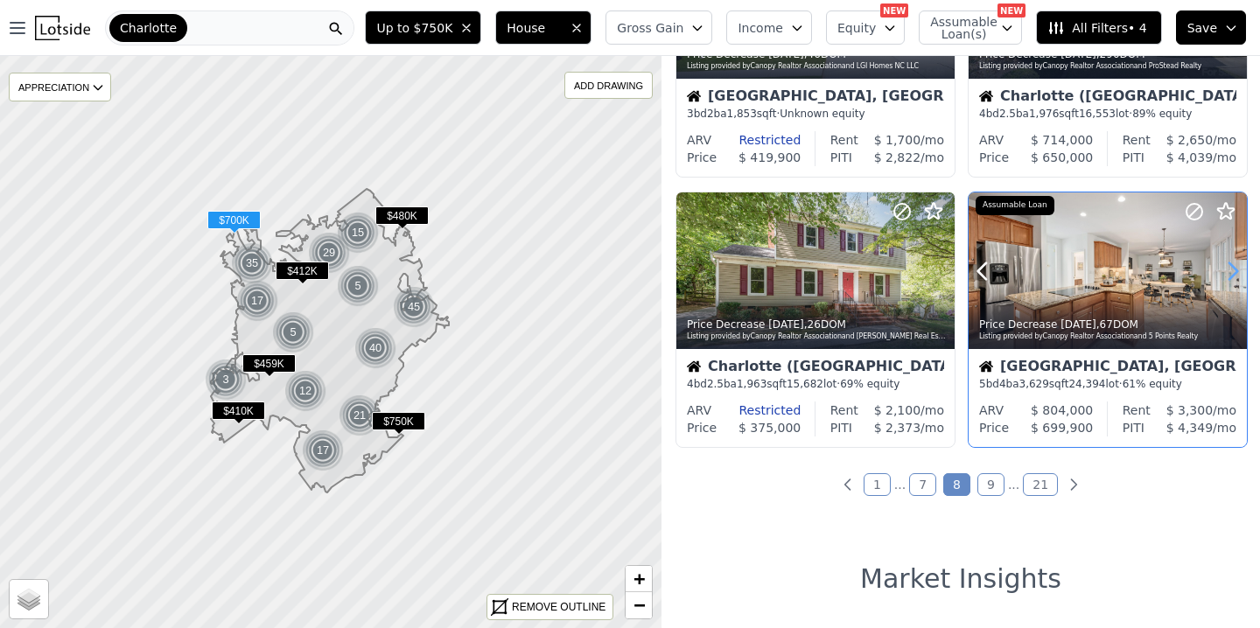
click at [1233, 269] on icon at bounding box center [1233, 270] width 8 height 17
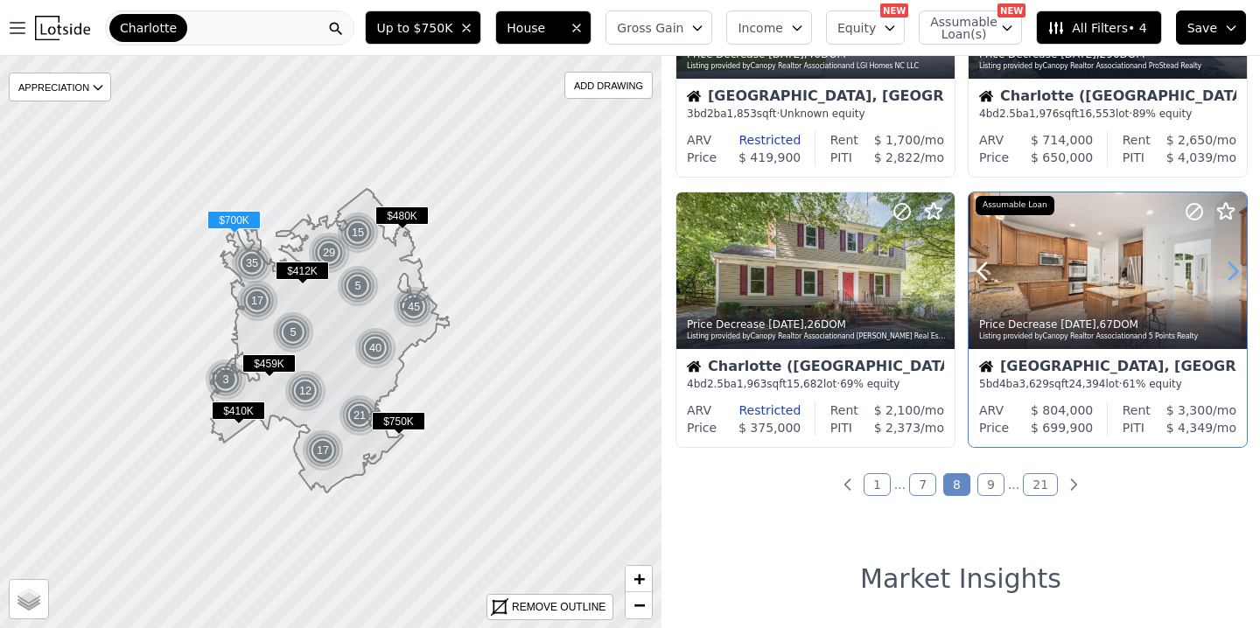
click at [1233, 269] on icon at bounding box center [1233, 270] width 8 height 17
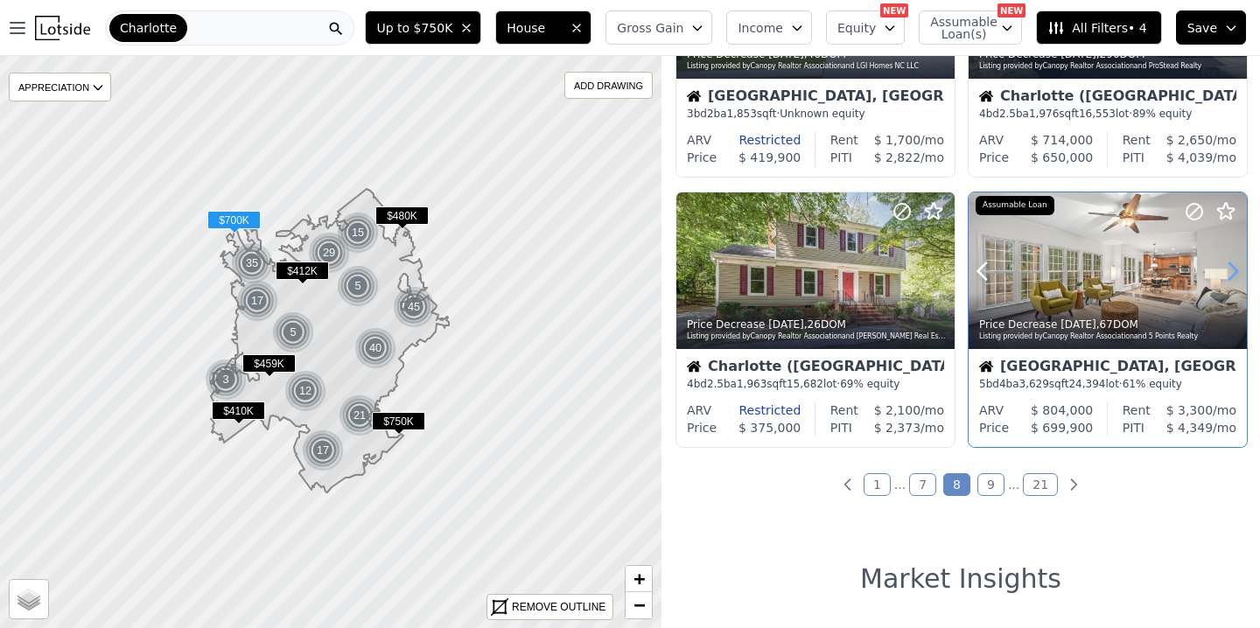
click at [1233, 269] on icon at bounding box center [1233, 270] width 8 height 17
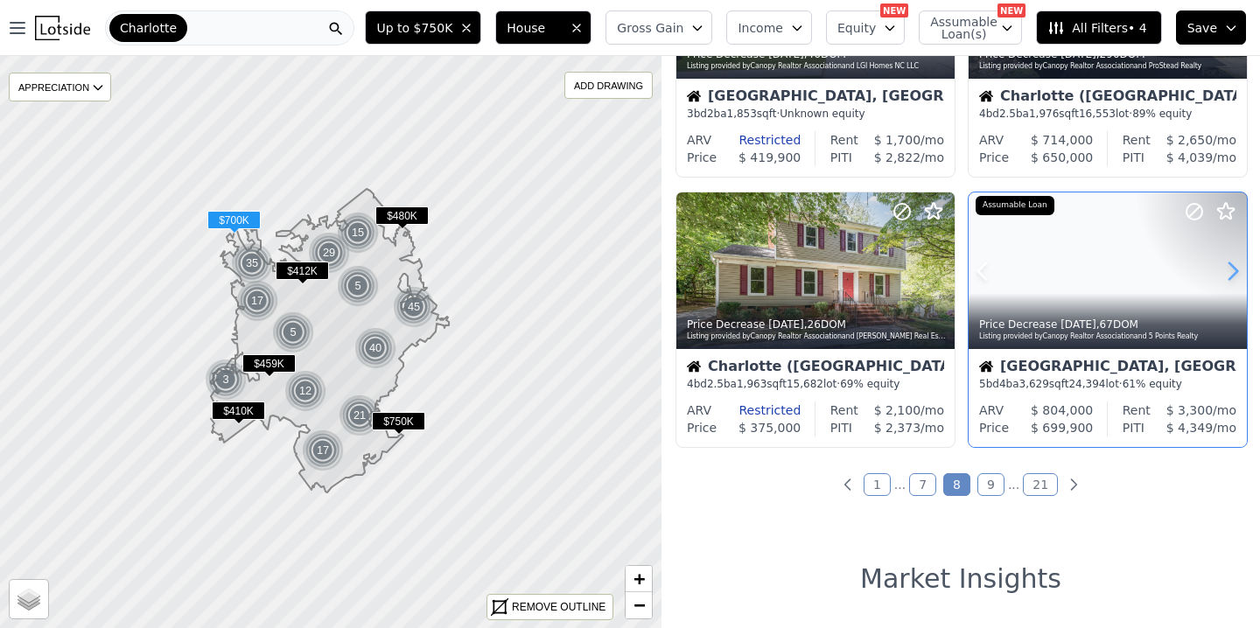
click at [1233, 269] on icon at bounding box center [1233, 270] width 8 height 17
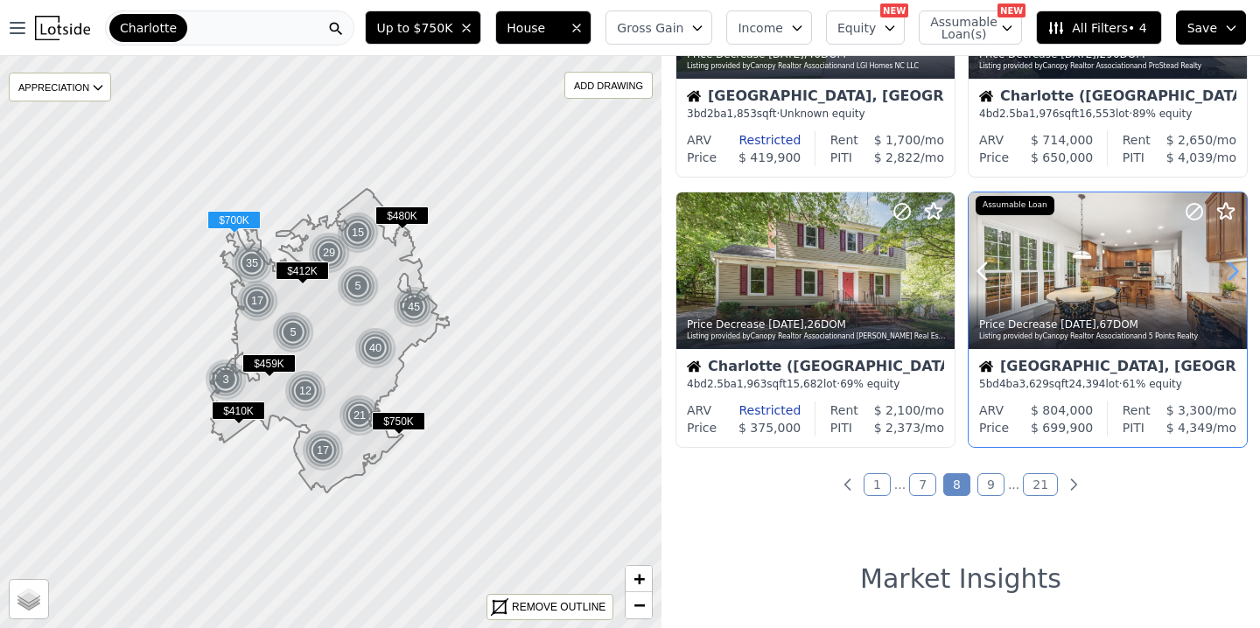
click at [1233, 269] on icon at bounding box center [1233, 270] width 8 height 17
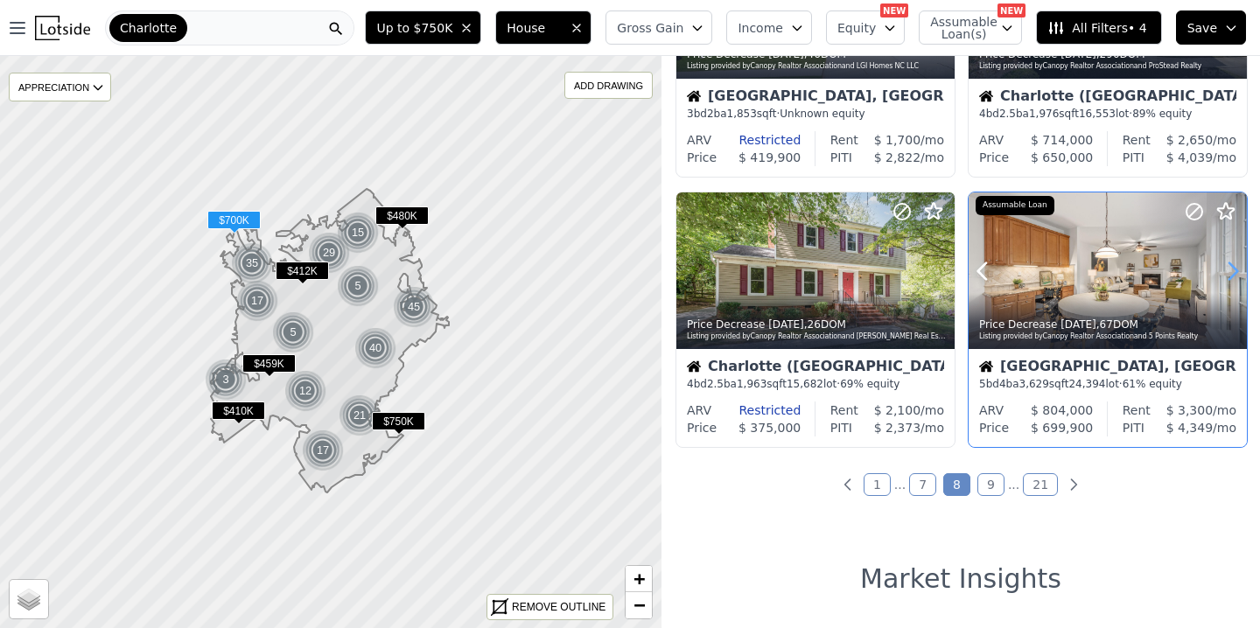
click at [1233, 269] on icon at bounding box center [1233, 270] width 8 height 17
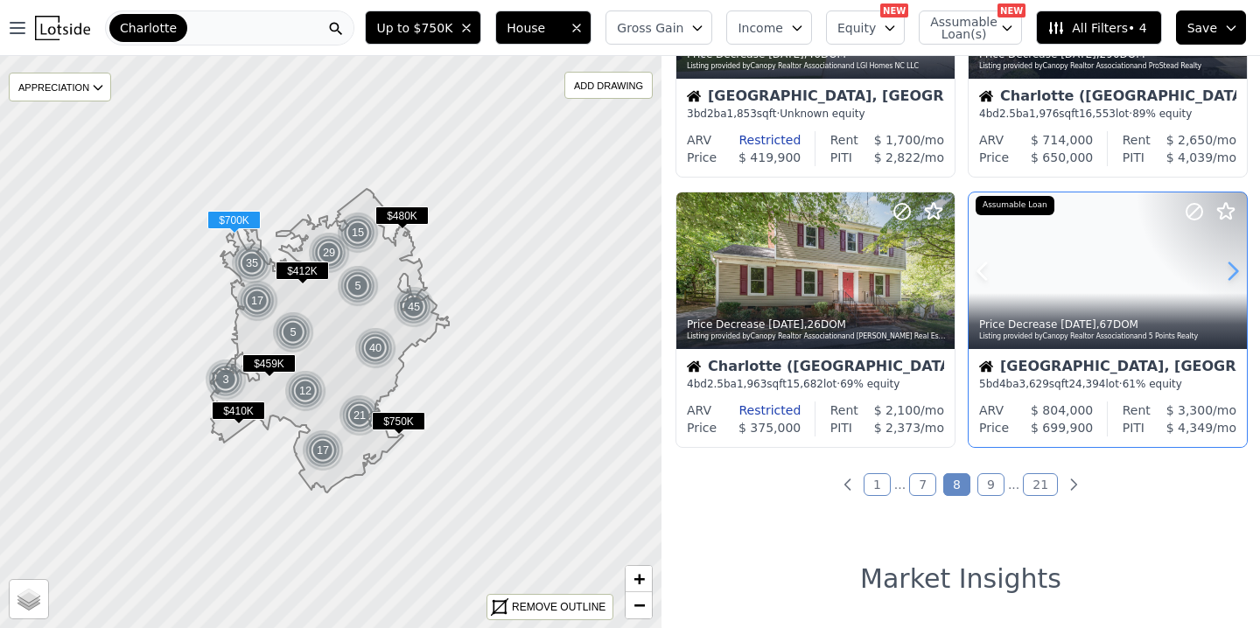
click at [1233, 269] on icon at bounding box center [1233, 270] width 8 height 17
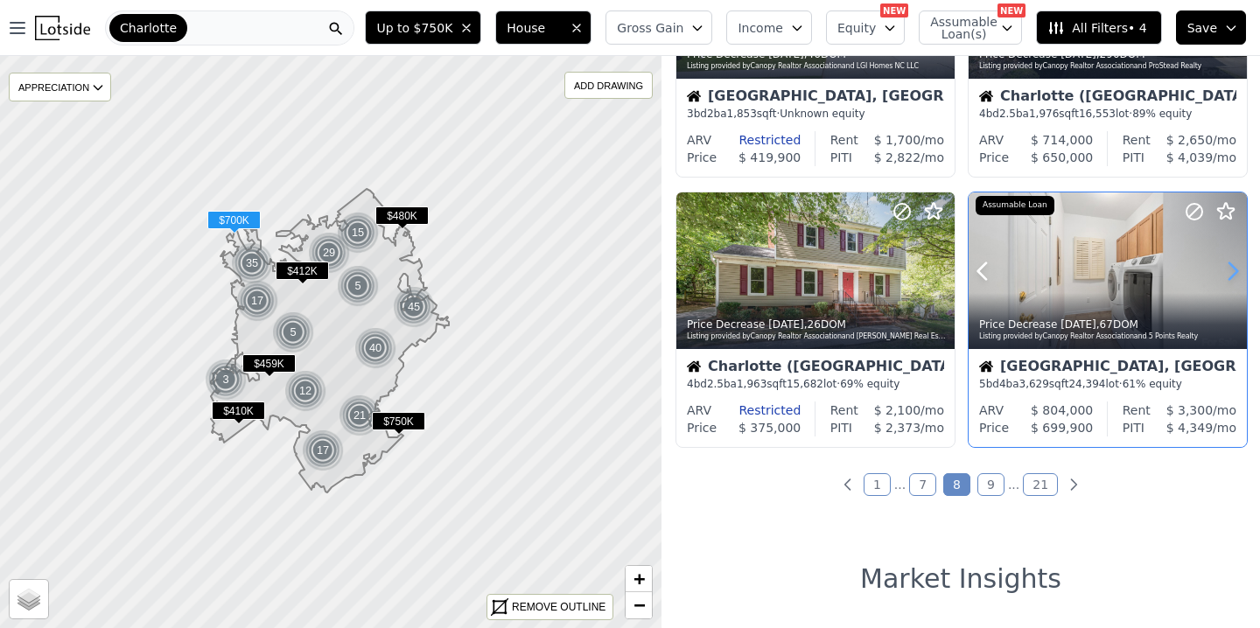
click at [1233, 269] on icon at bounding box center [1233, 270] width 8 height 17
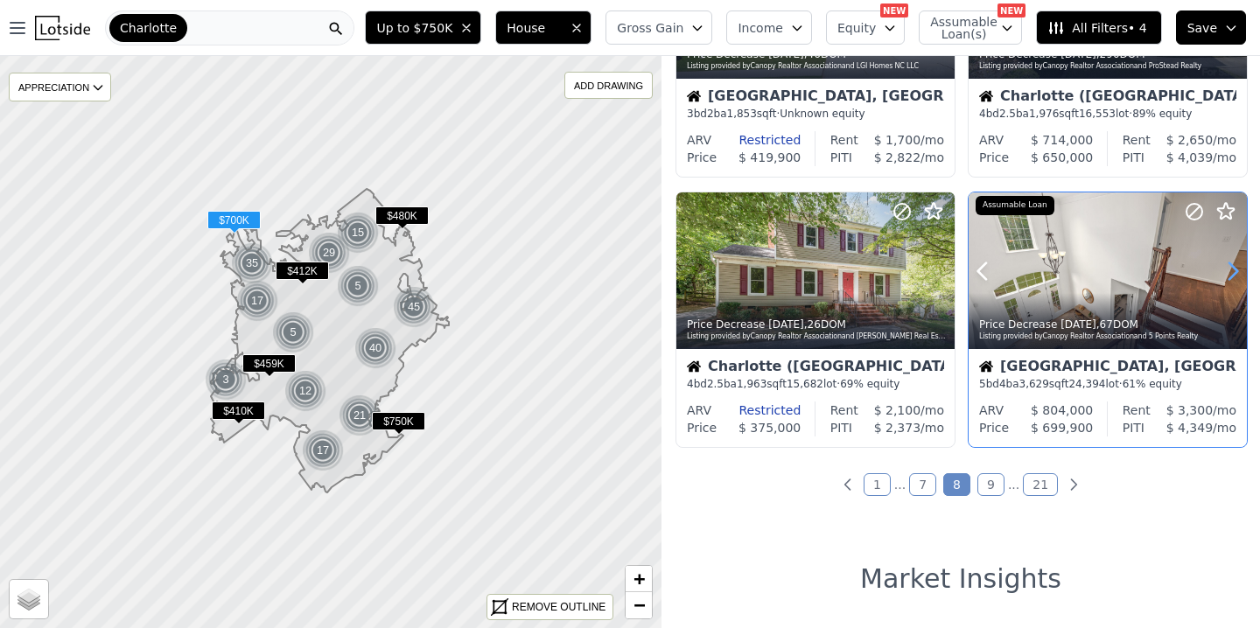
click at [1233, 269] on icon at bounding box center [1233, 270] width 8 height 17
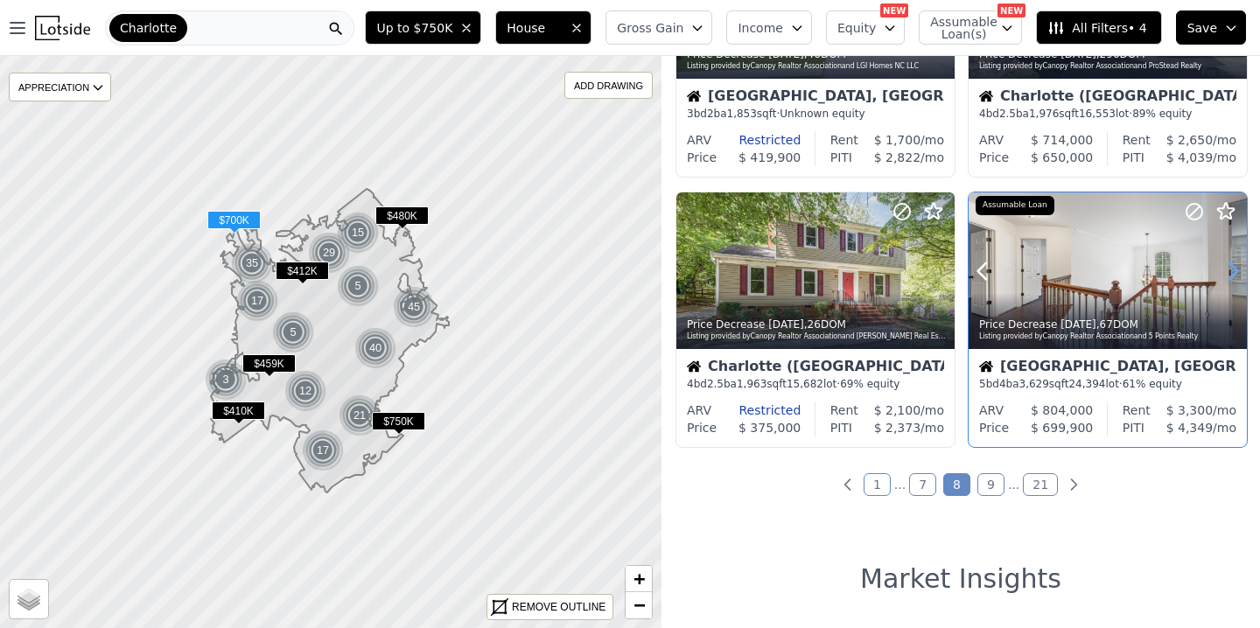
click at [1233, 269] on icon at bounding box center [1233, 270] width 8 height 17
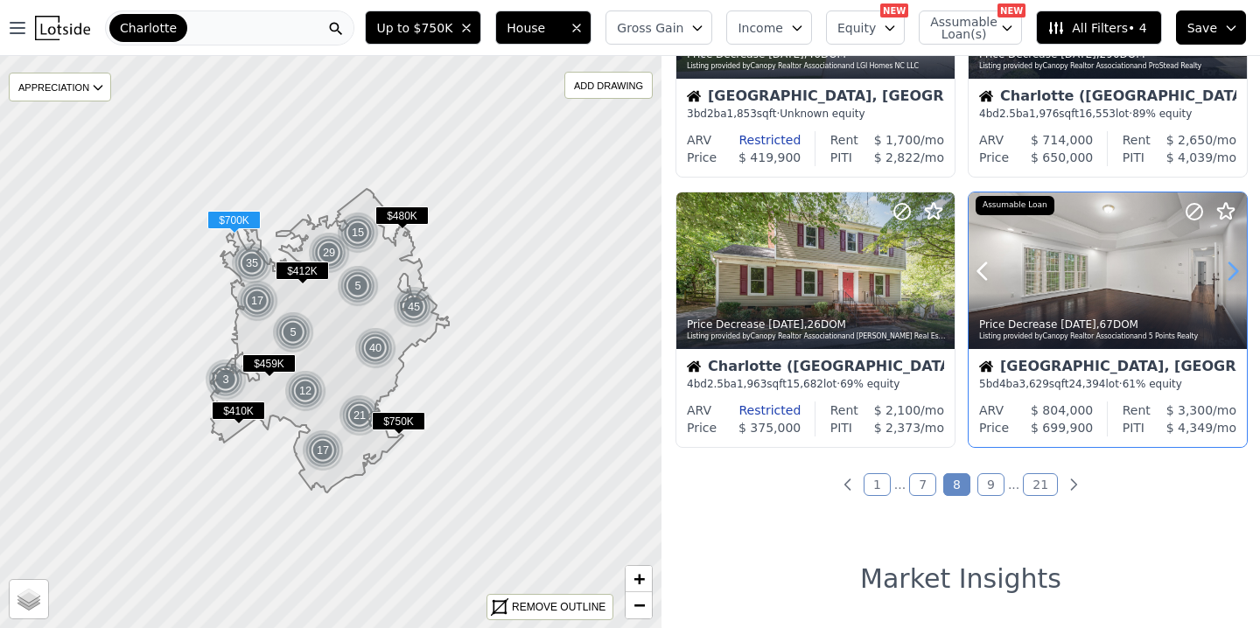
click at [1233, 269] on icon at bounding box center [1233, 270] width 8 height 17
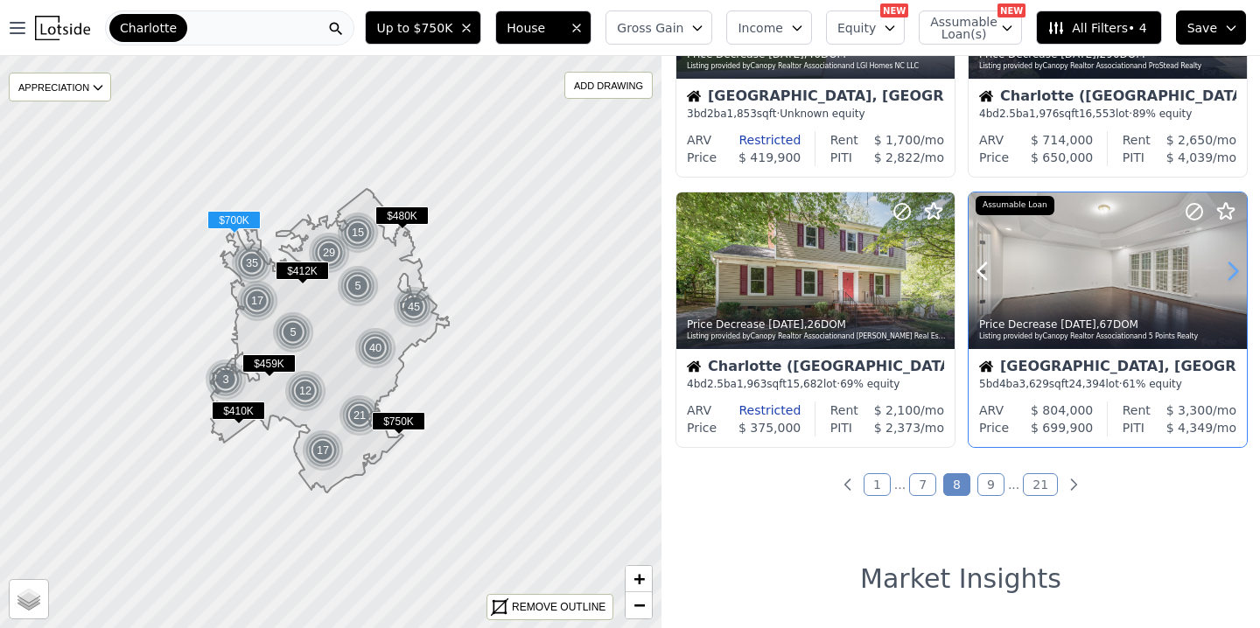
click at [1233, 269] on icon at bounding box center [1233, 270] width 8 height 17
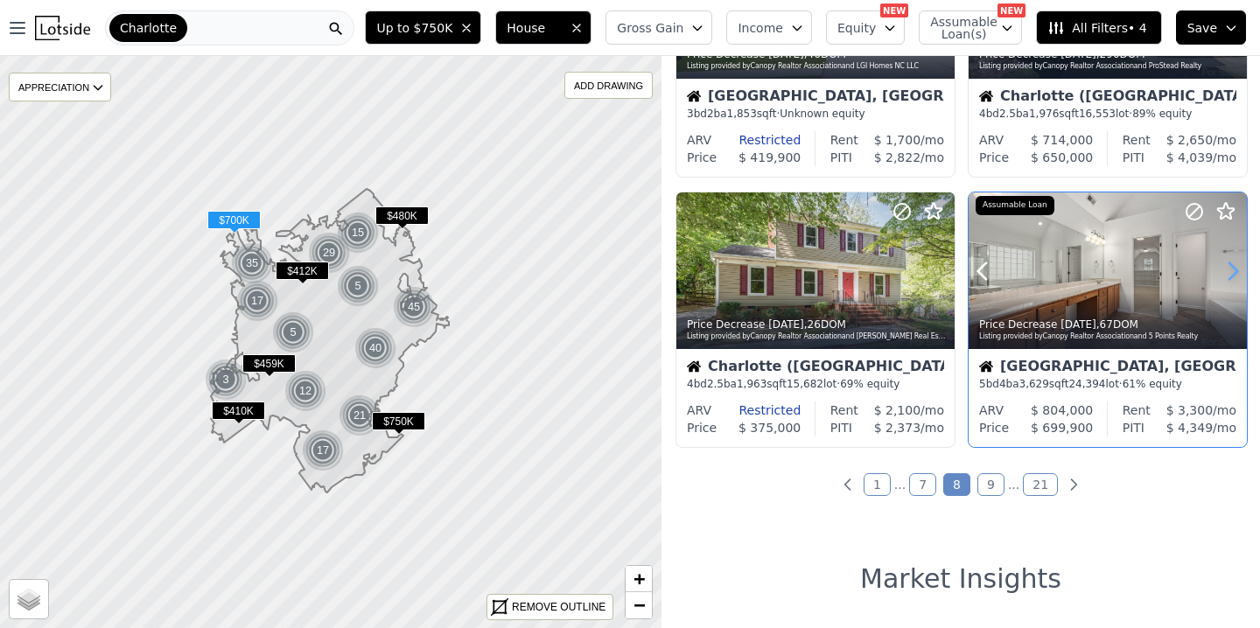
click at [1233, 269] on icon at bounding box center [1233, 270] width 8 height 17
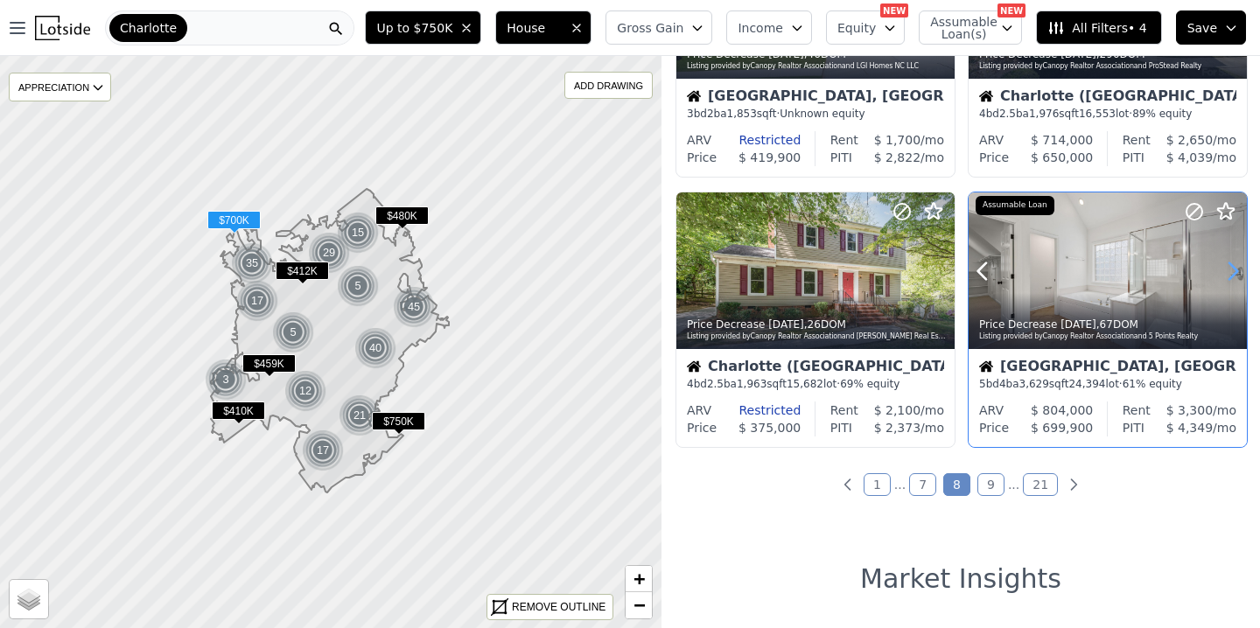
click at [1233, 269] on icon at bounding box center [1233, 270] width 8 height 17
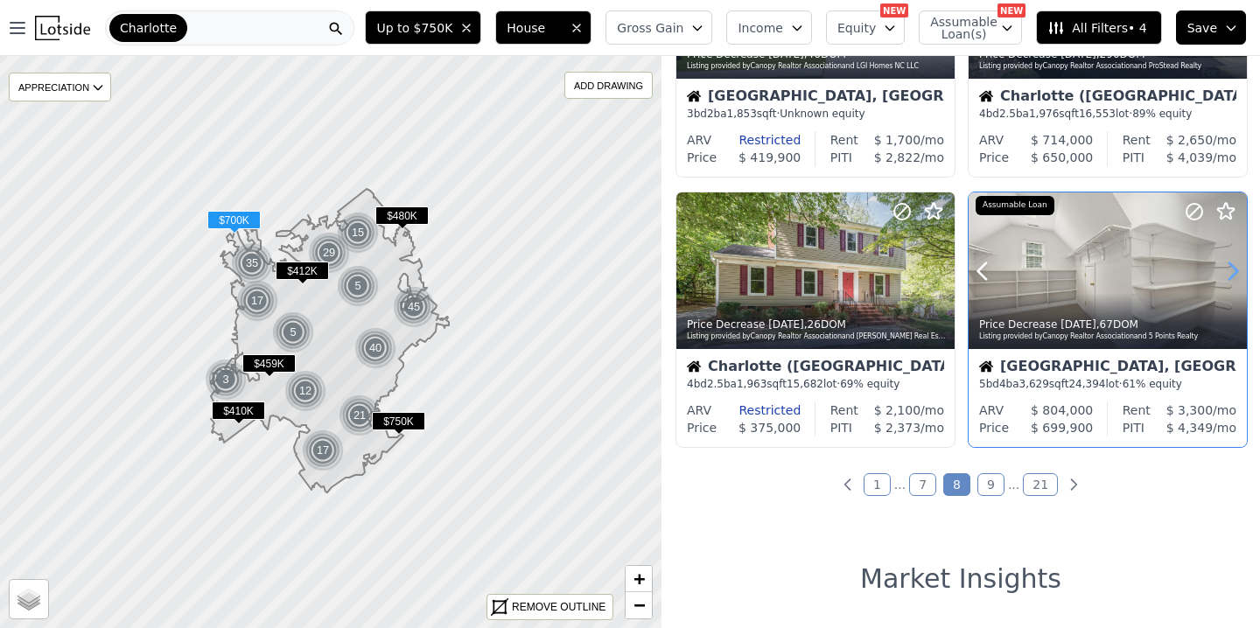
click at [1233, 269] on icon at bounding box center [1233, 270] width 8 height 17
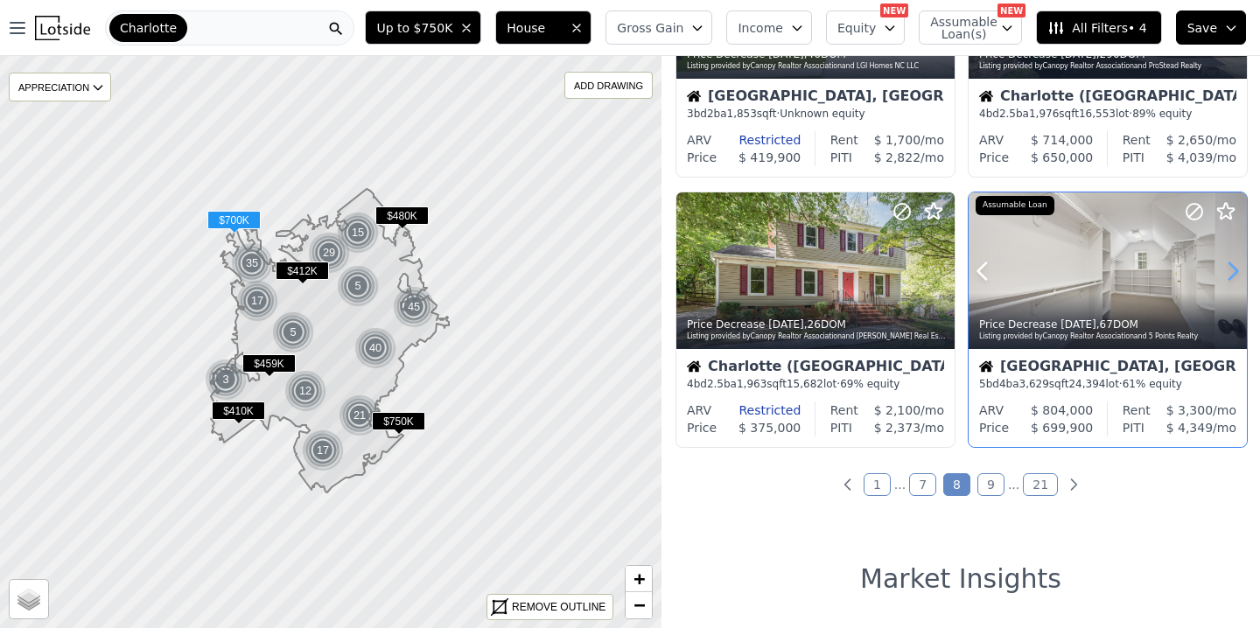
click at [1233, 269] on icon at bounding box center [1233, 270] width 8 height 17
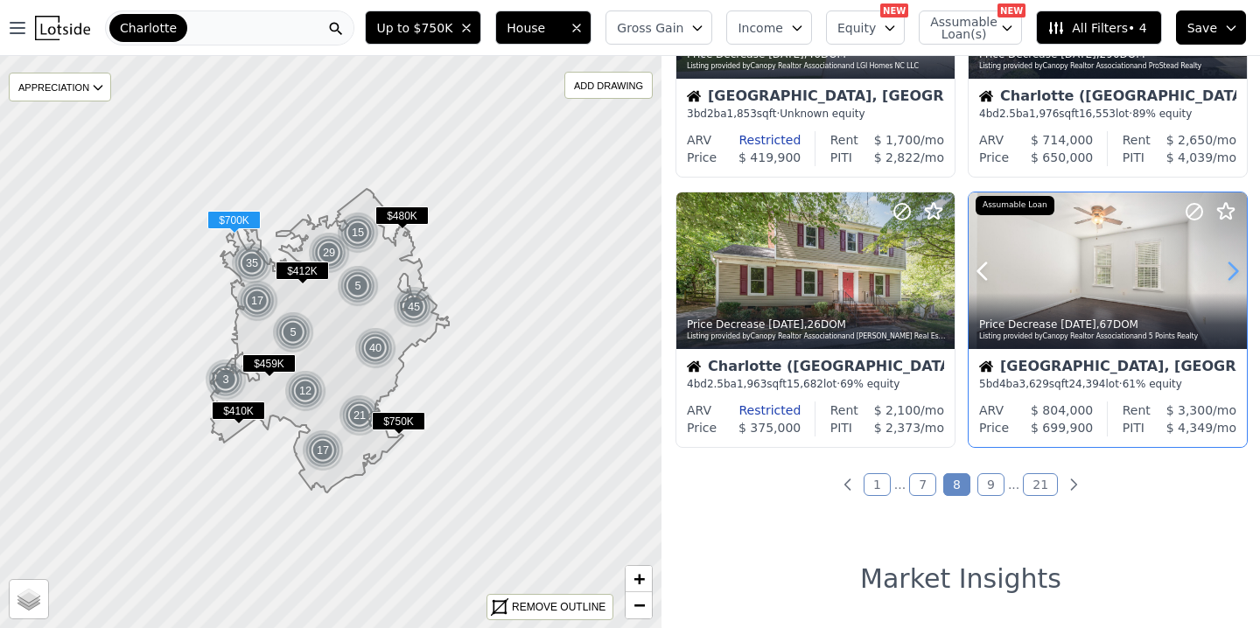
click at [1233, 269] on icon at bounding box center [1233, 270] width 8 height 17
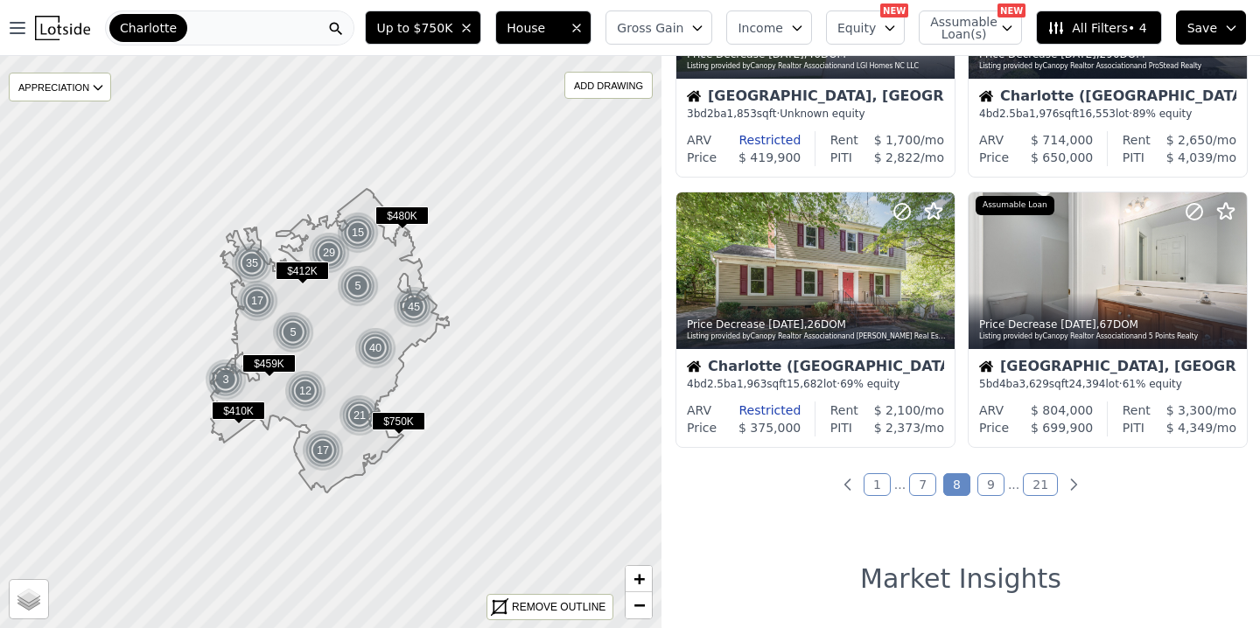
click at [997, 482] on link "9" at bounding box center [990, 484] width 27 height 23
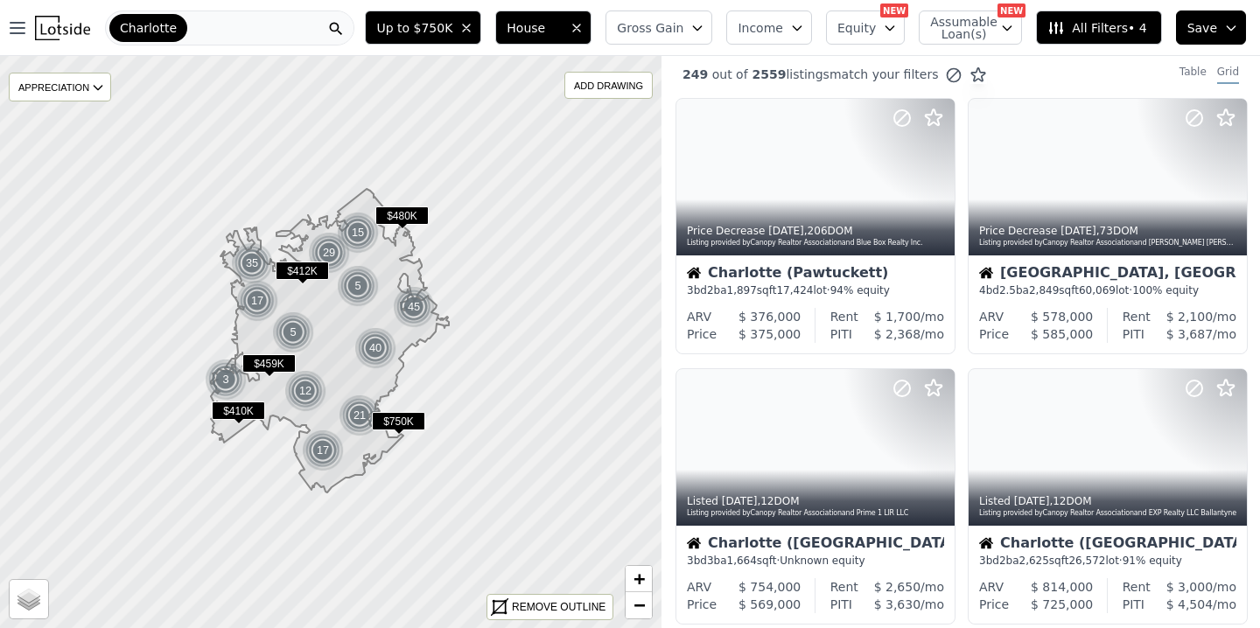
scroll to position [0, 0]
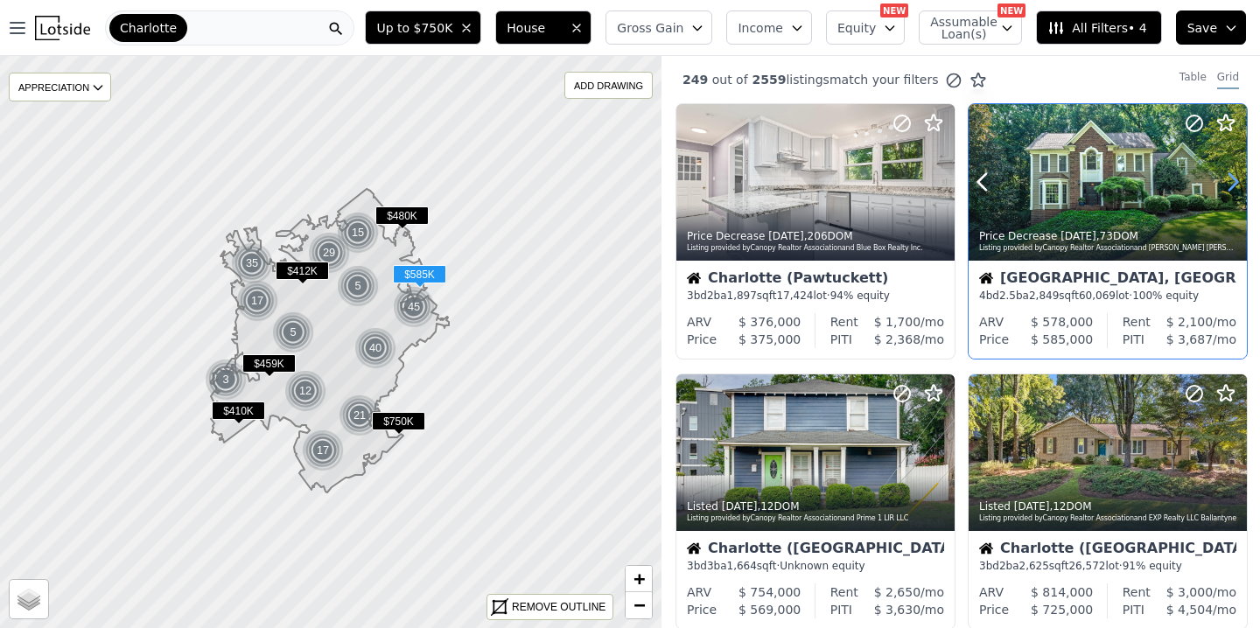
click at [1229, 187] on icon at bounding box center [1232, 182] width 28 height 28
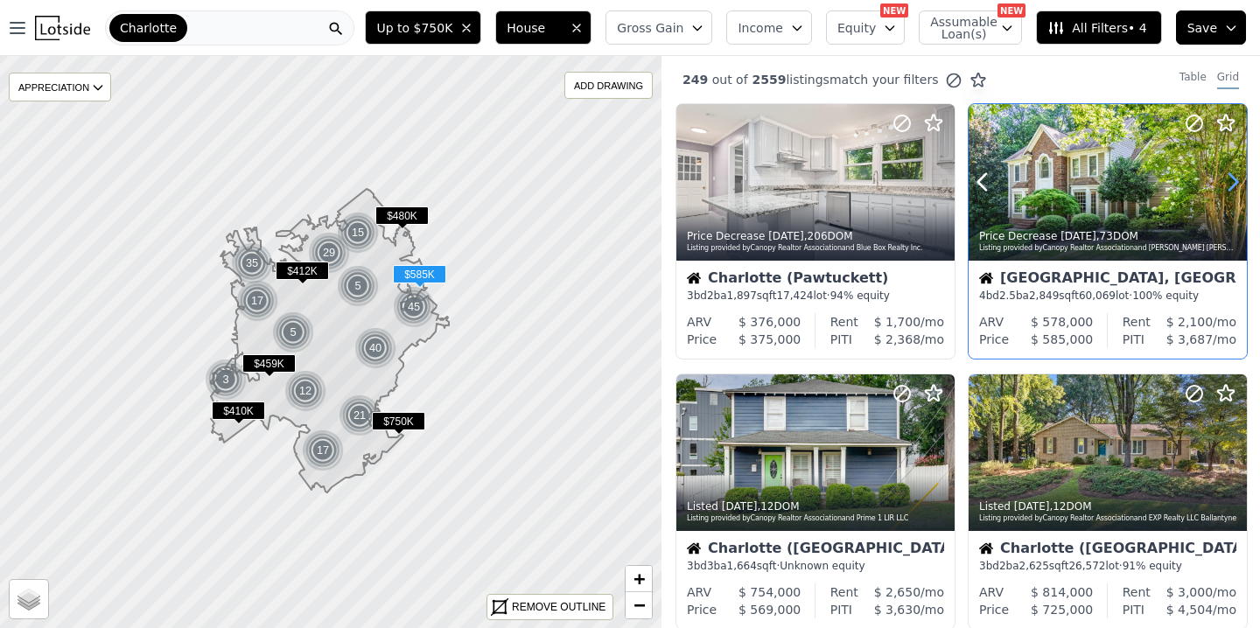
click at [1229, 187] on icon at bounding box center [1232, 182] width 28 height 28
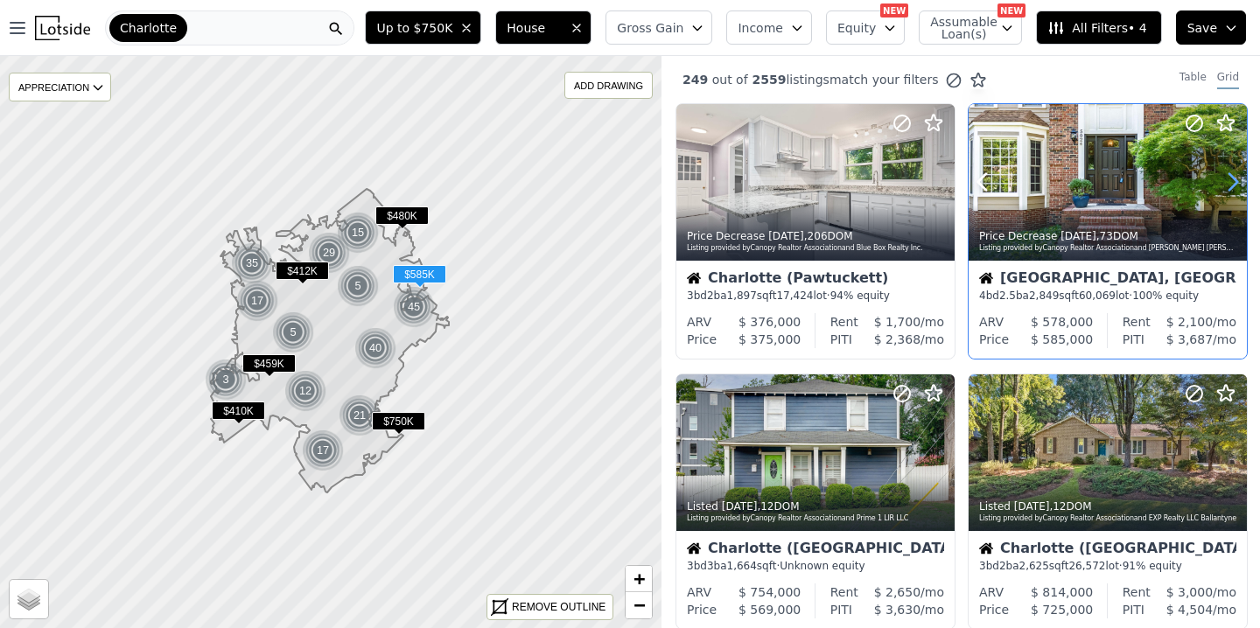
click at [1229, 186] on icon at bounding box center [1232, 182] width 28 height 28
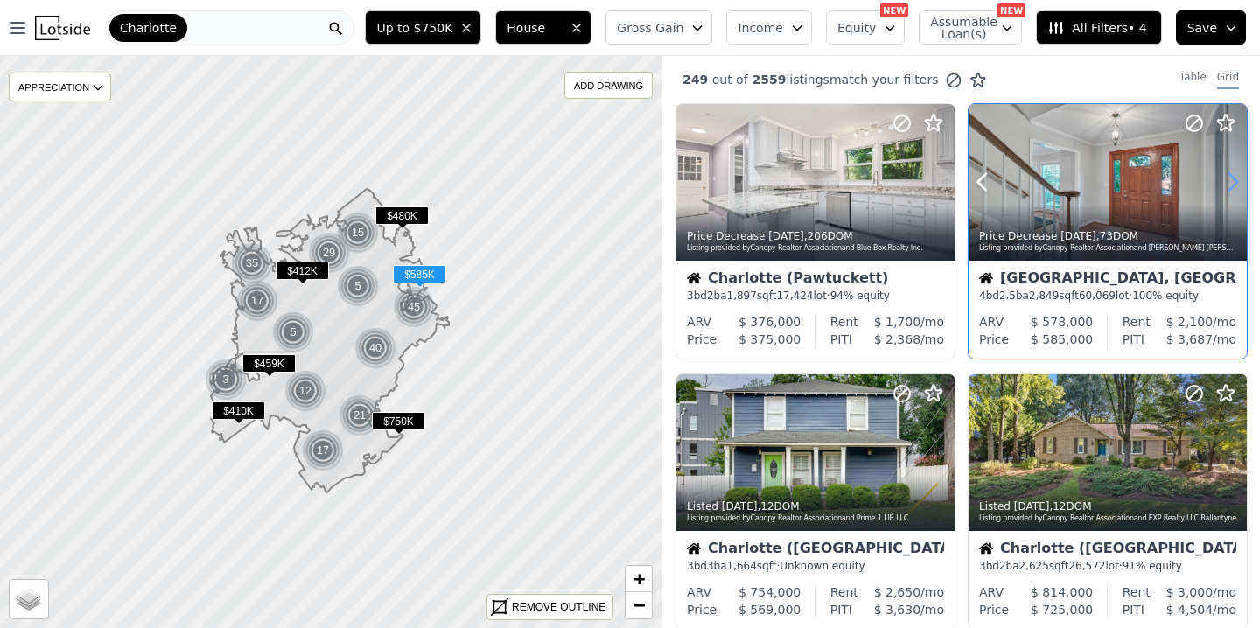
click at [1229, 186] on icon at bounding box center [1232, 182] width 28 height 28
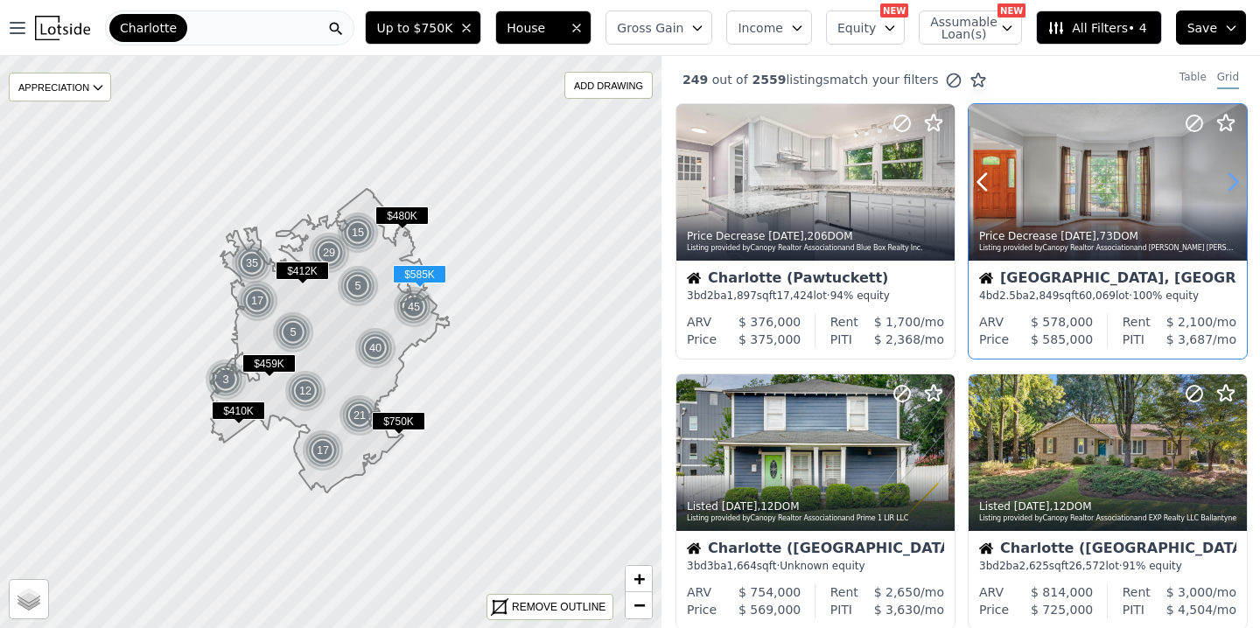
click at [1229, 186] on icon at bounding box center [1232, 182] width 28 height 28
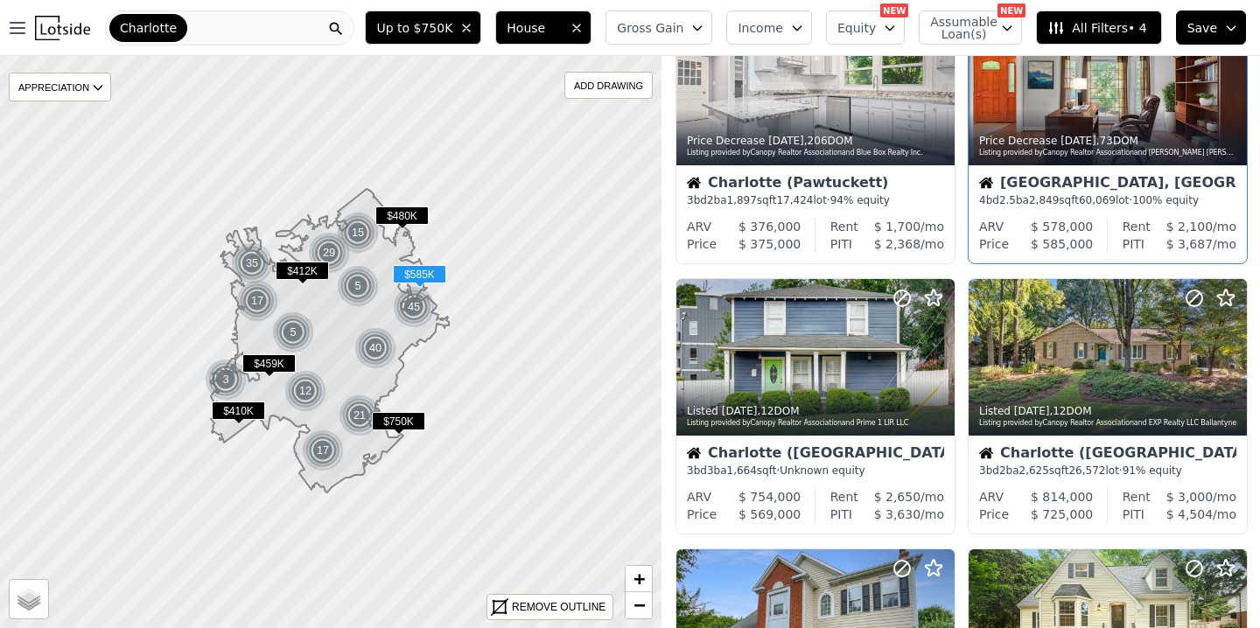
scroll to position [101, 0]
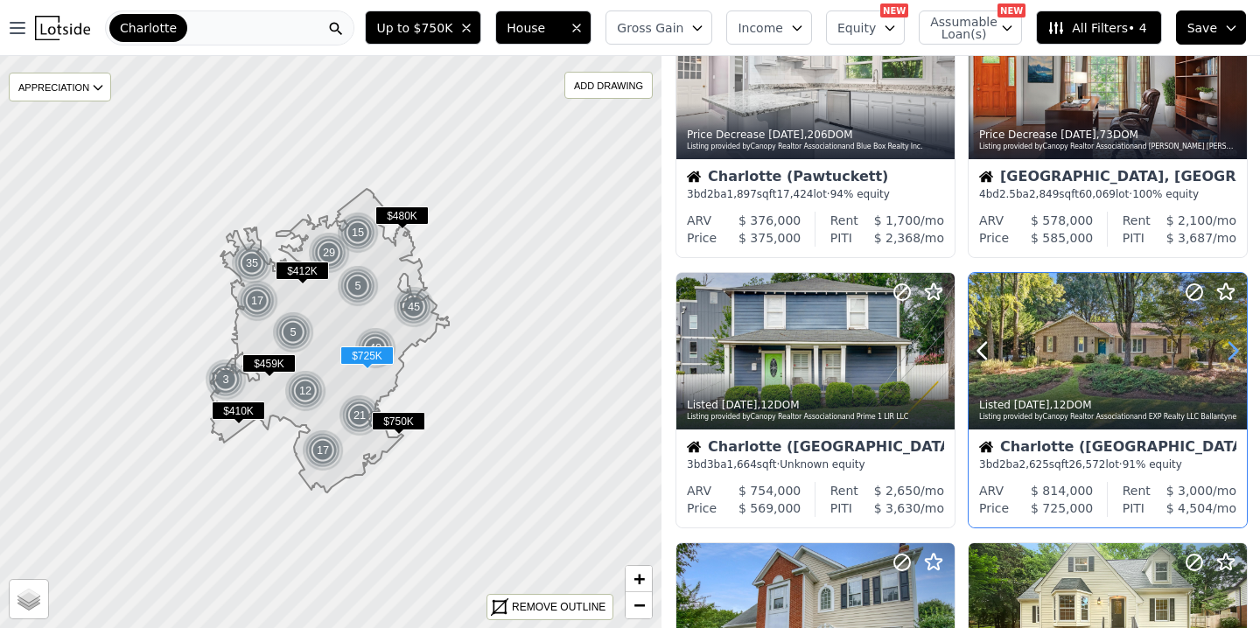
click at [1229, 350] on icon at bounding box center [1232, 351] width 28 height 28
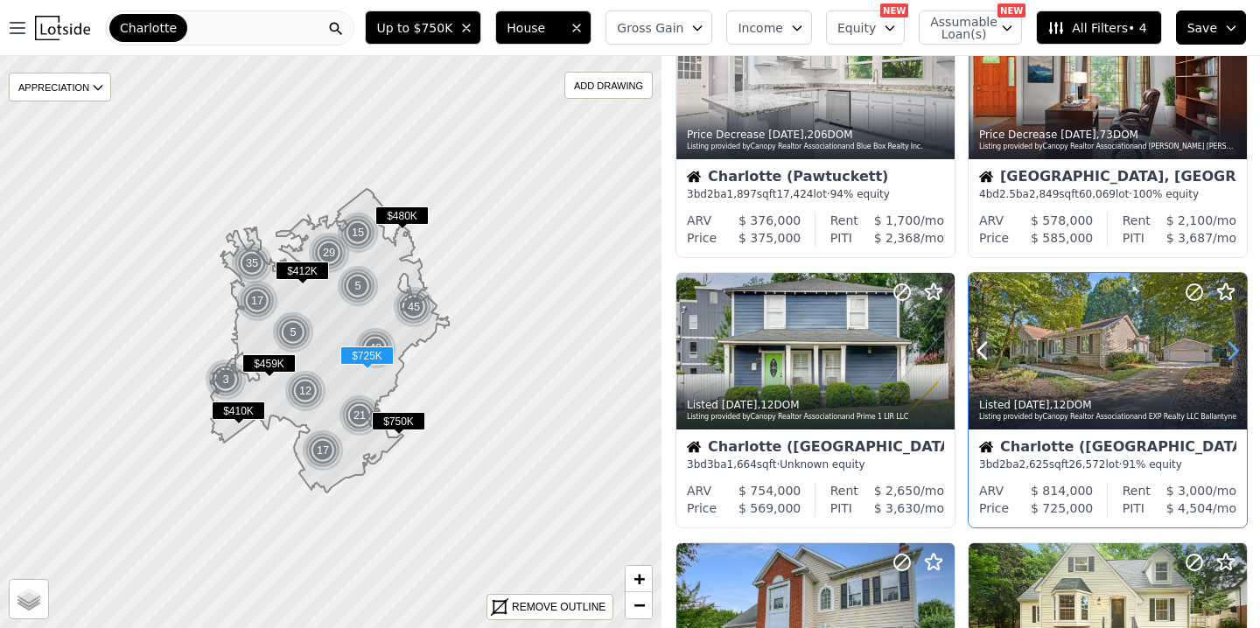
click at [1229, 350] on icon at bounding box center [1232, 351] width 28 height 28
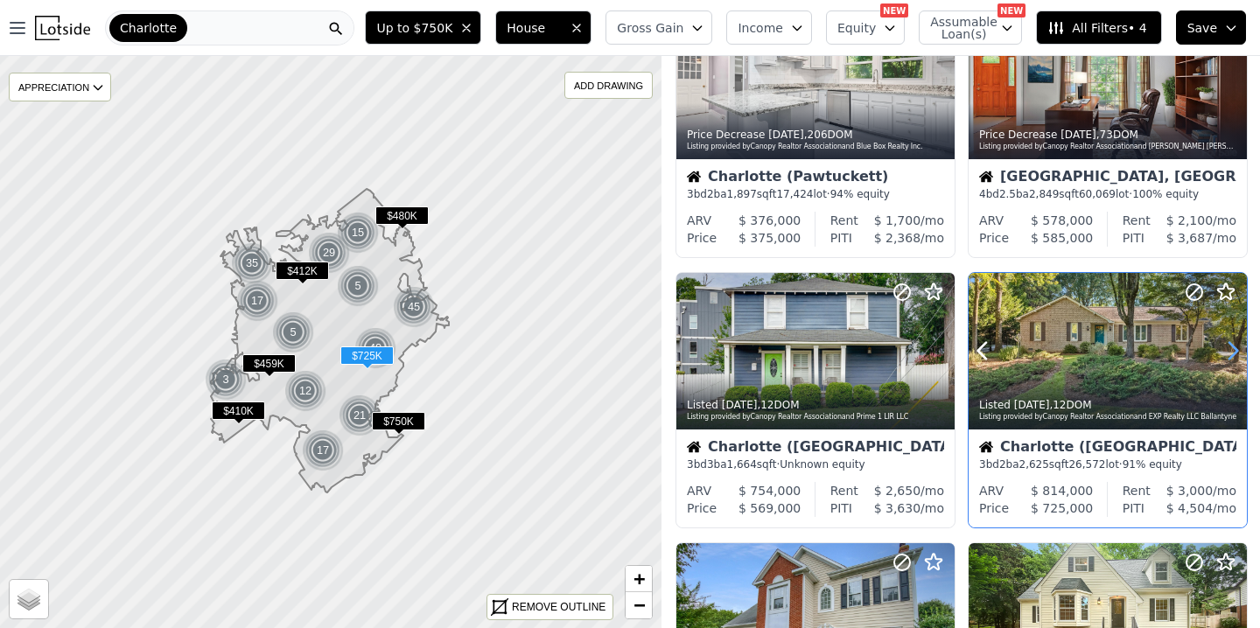
click at [1229, 350] on icon at bounding box center [1232, 351] width 28 height 28
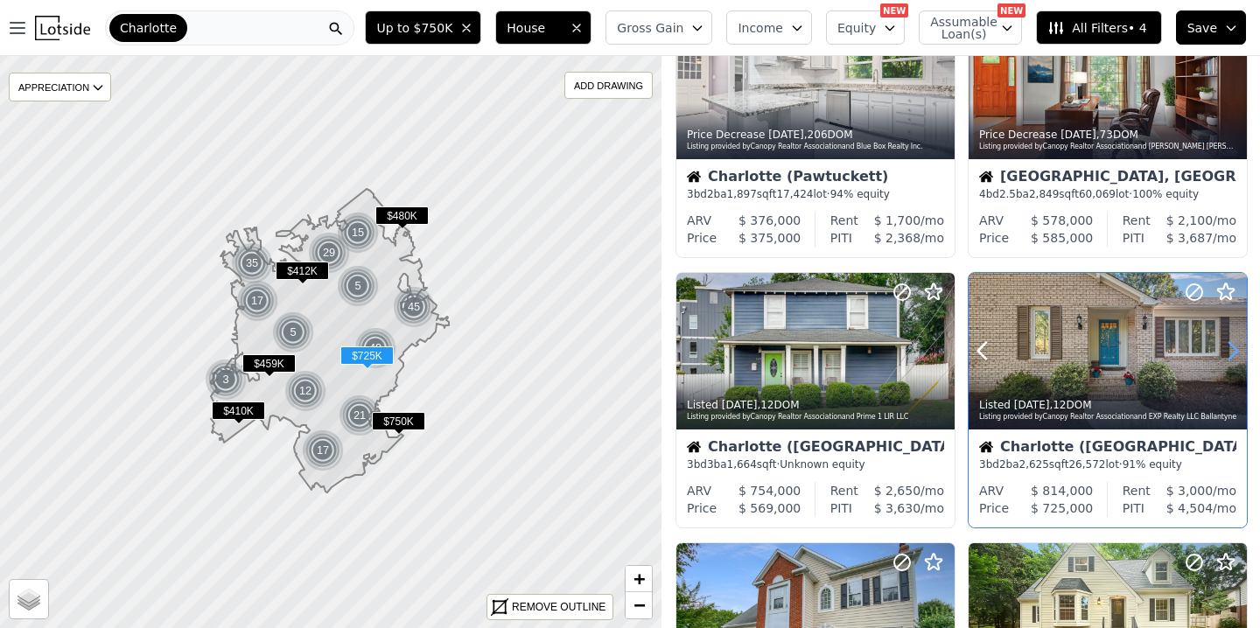
click at [1229, 350] on icon at bounding box center [1232, 351] width 28 height 28
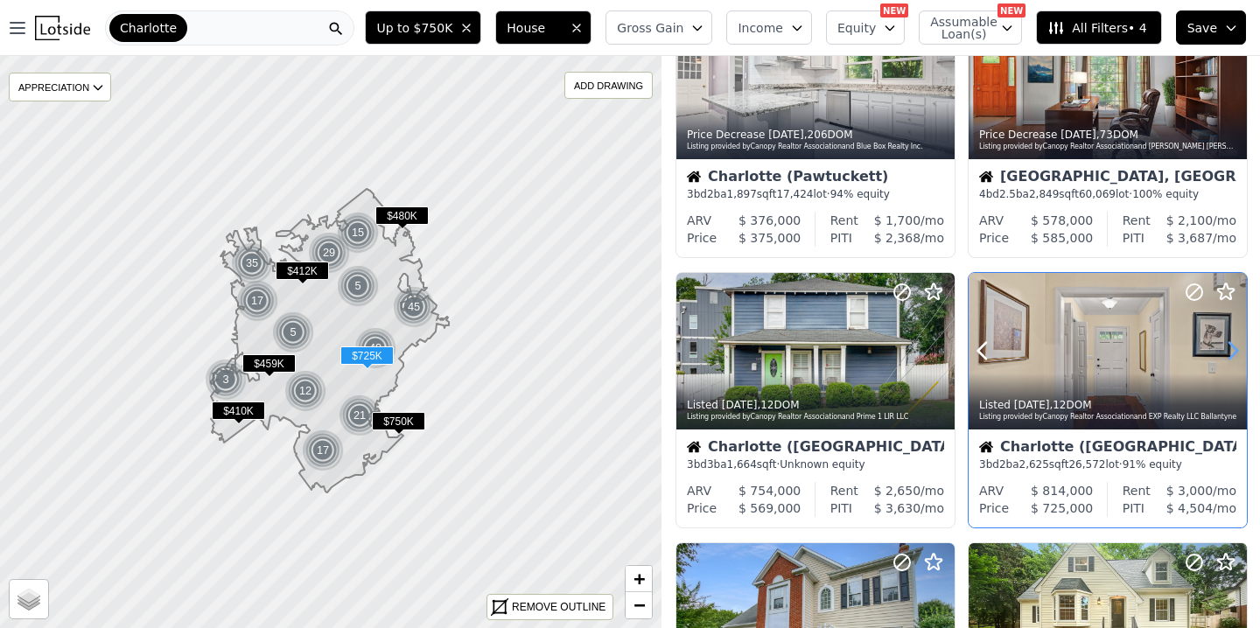
click at [1229, 350] on icon at bounding box center [1232, 351] width 28 height 28
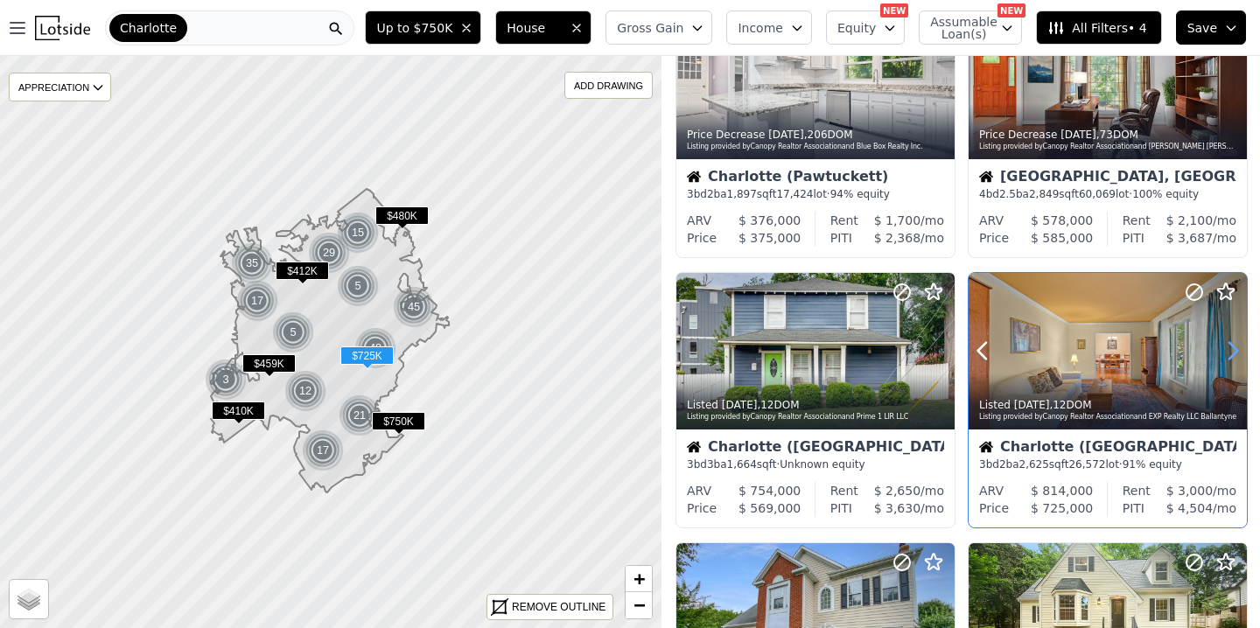
click at [1229, 350] on icon at bounding box center [1232, 351] width 28 height 28
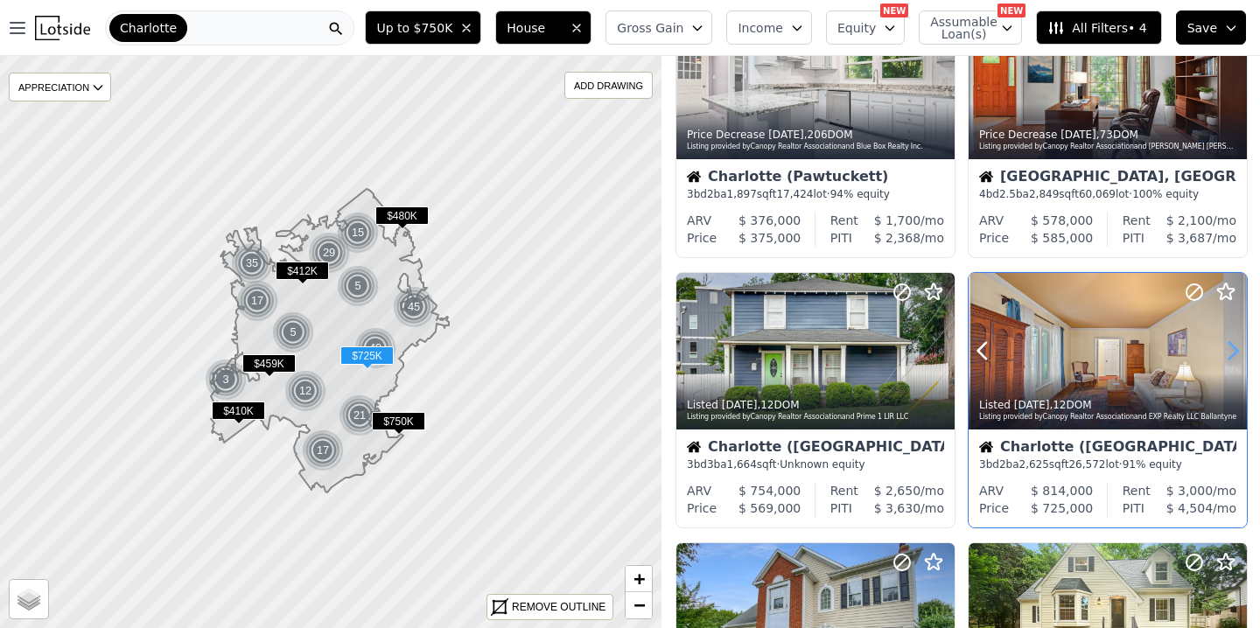
click at [1229, 350] on icon at bounding box center [1232, 351] width 28 height 28
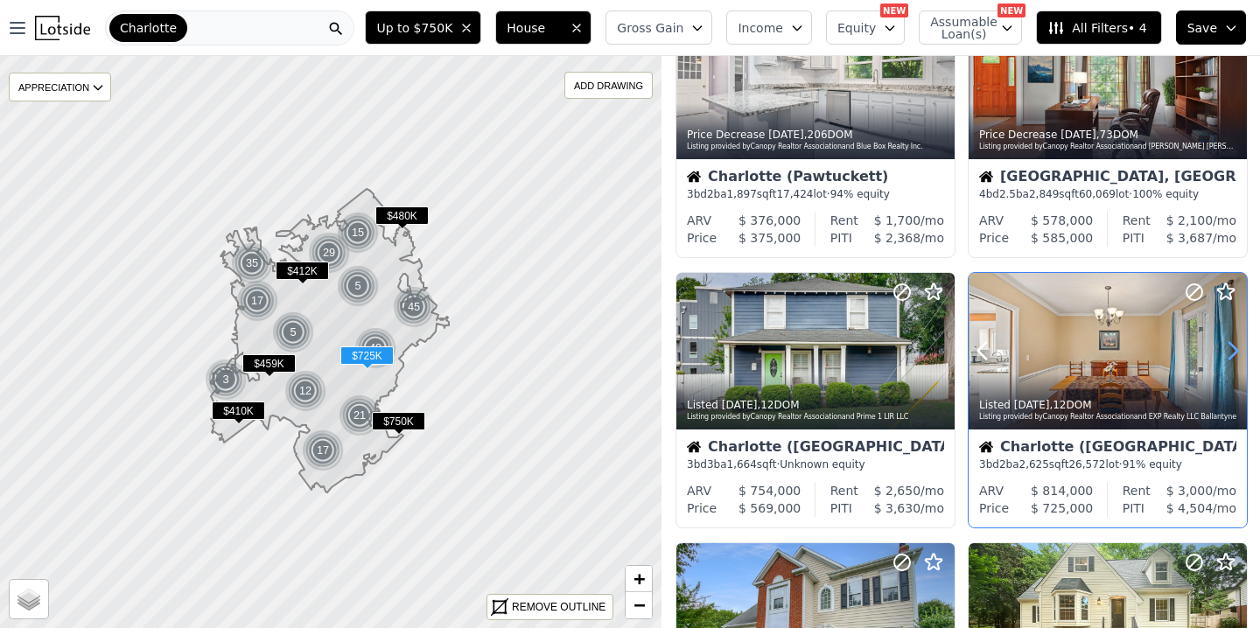
click at [1229, 350] on icon at bounding box center [1232, 351] width 28 height 28
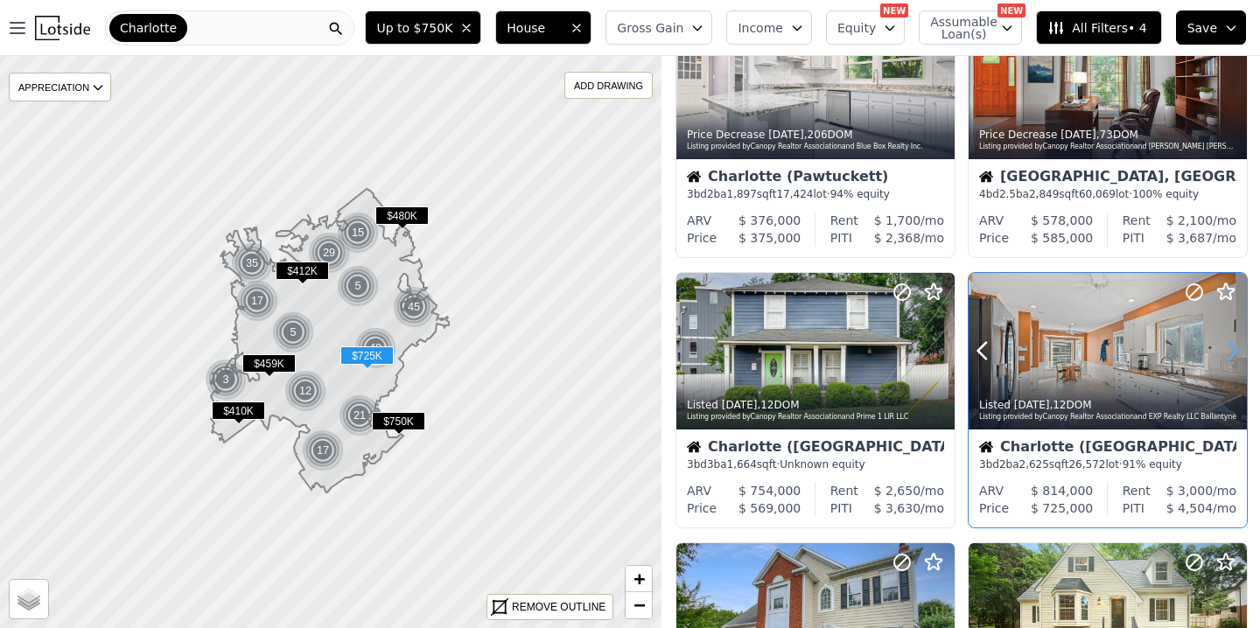
click at [1229, 350] on icon at bounding box center [1232, 351] width 28 height 28
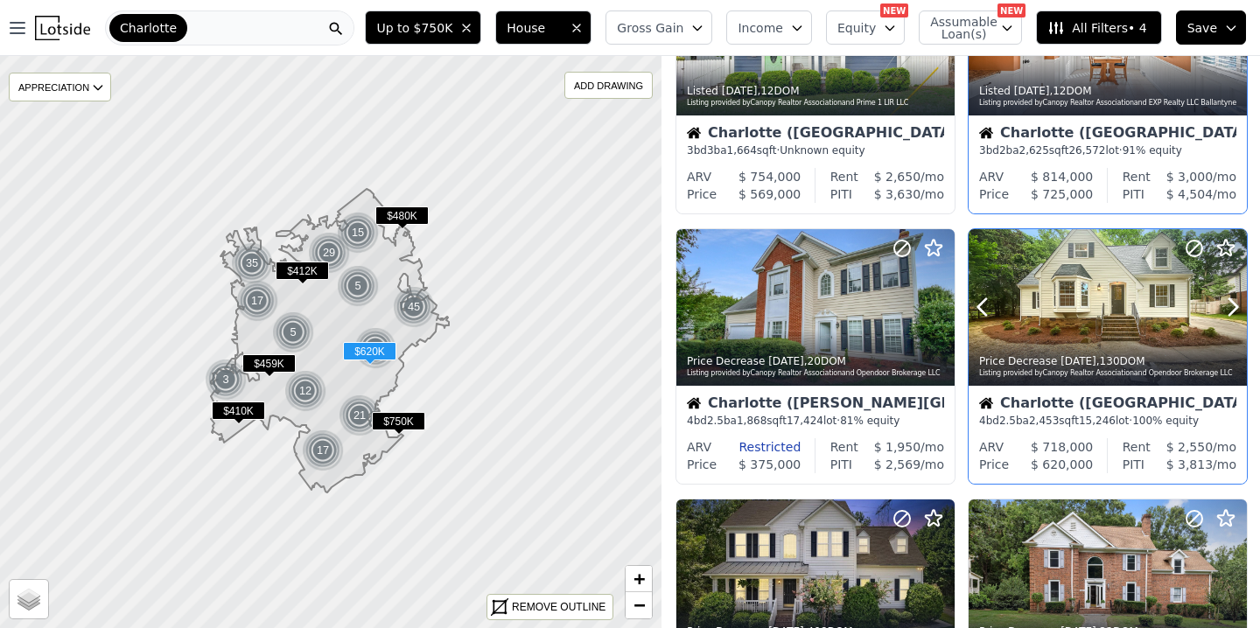
scroll to position [415, 0]
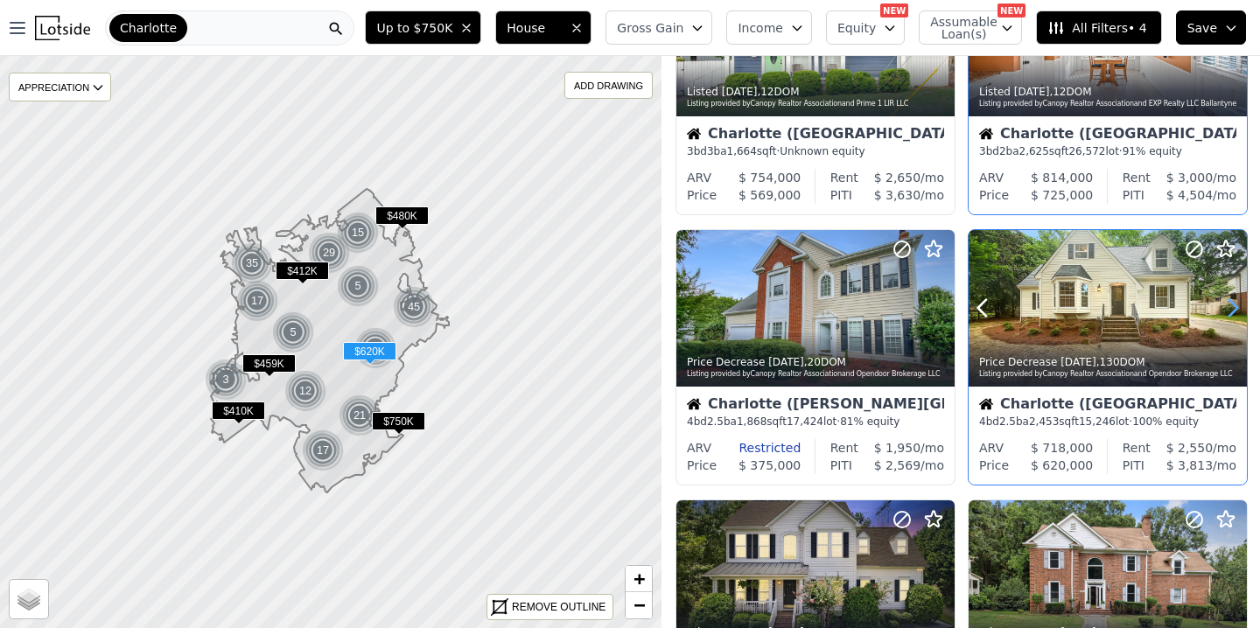
click at [1233, 304] on icon at bounding box center [1233, 308] width 8 height 17
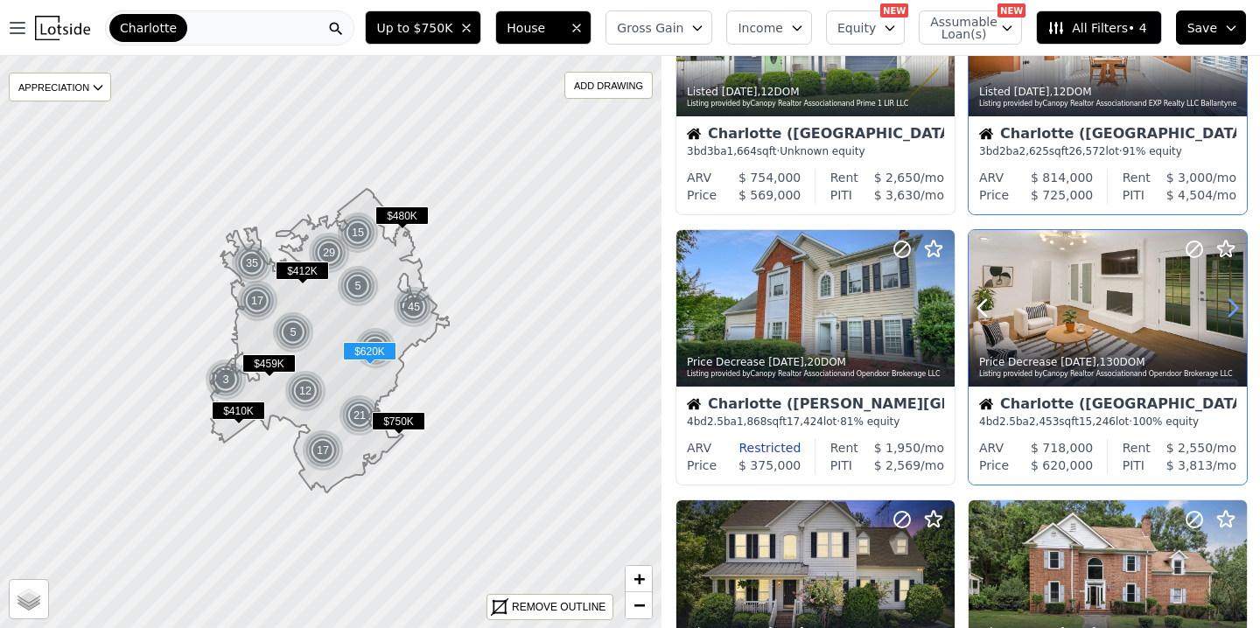
click at [1233, 304] on icon at bounding box center [1233, 308] width 8 height 17
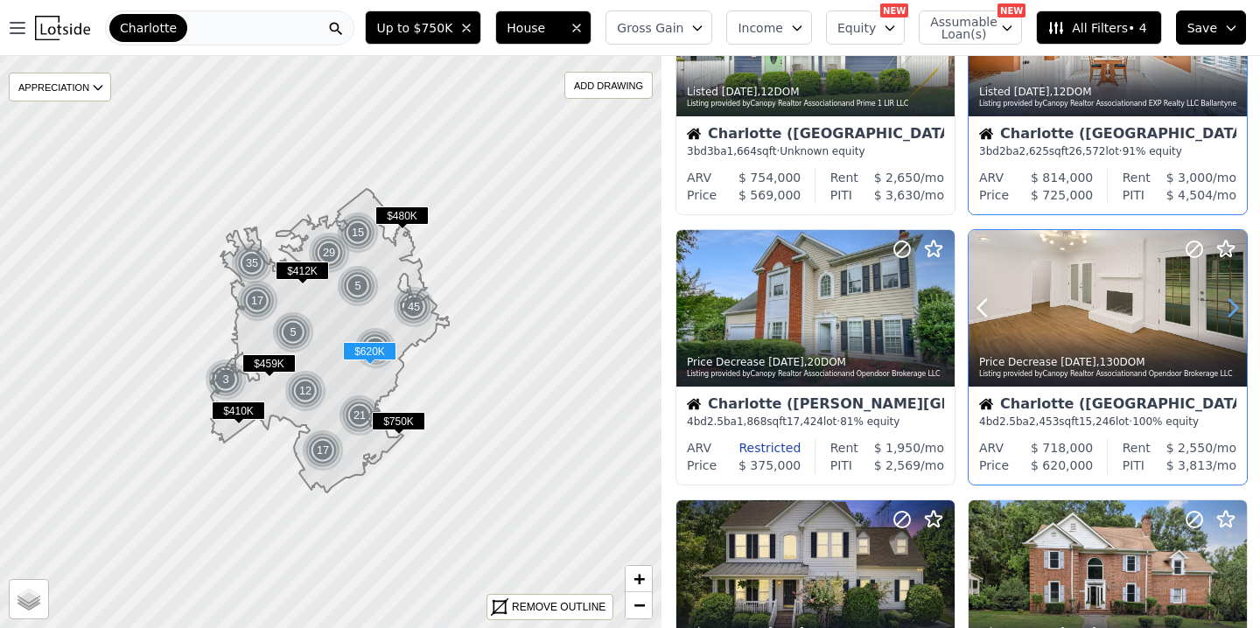
click at [1233, 304] on icon at bounding box center [1233, 308] width 8 height 17
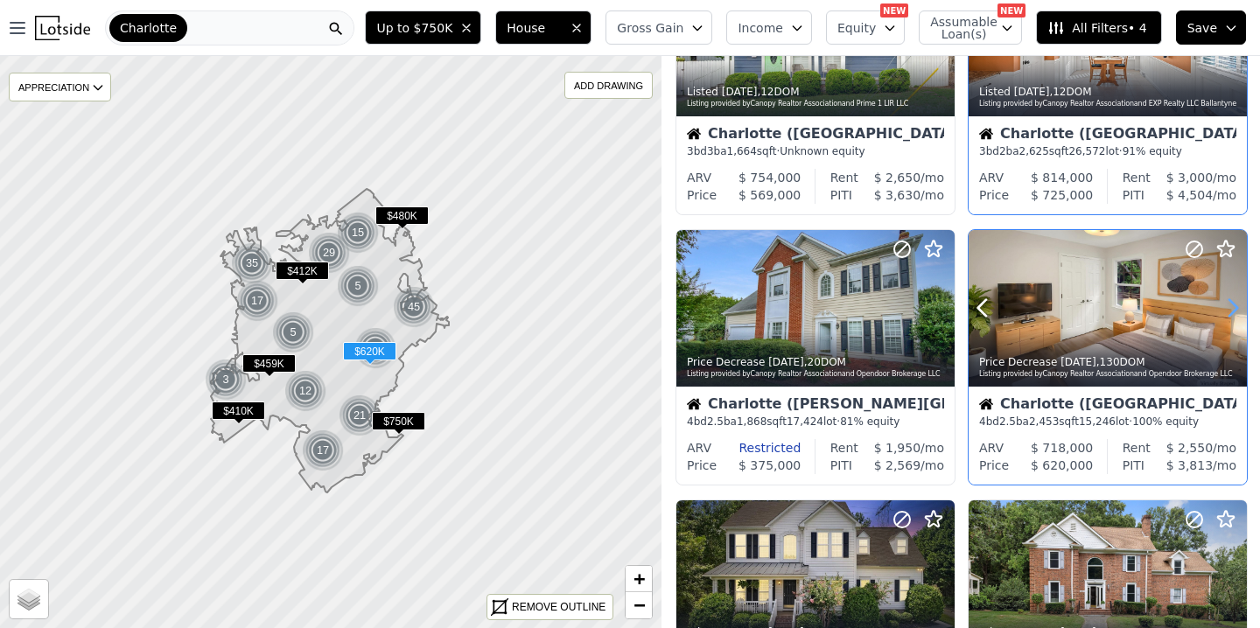
click at [1233, 304] on icon at bounding box center [1233, 308] width 8 height 17
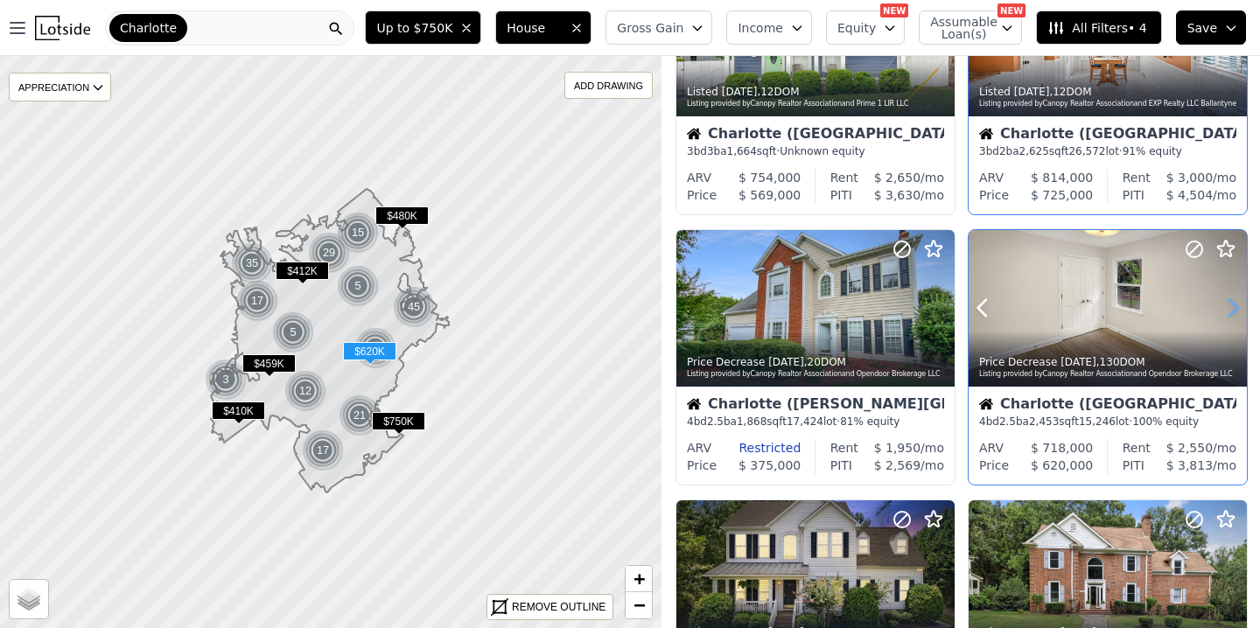
click at [1233, 304] on icon at bounding box center [1233, 308] width 8 height 17
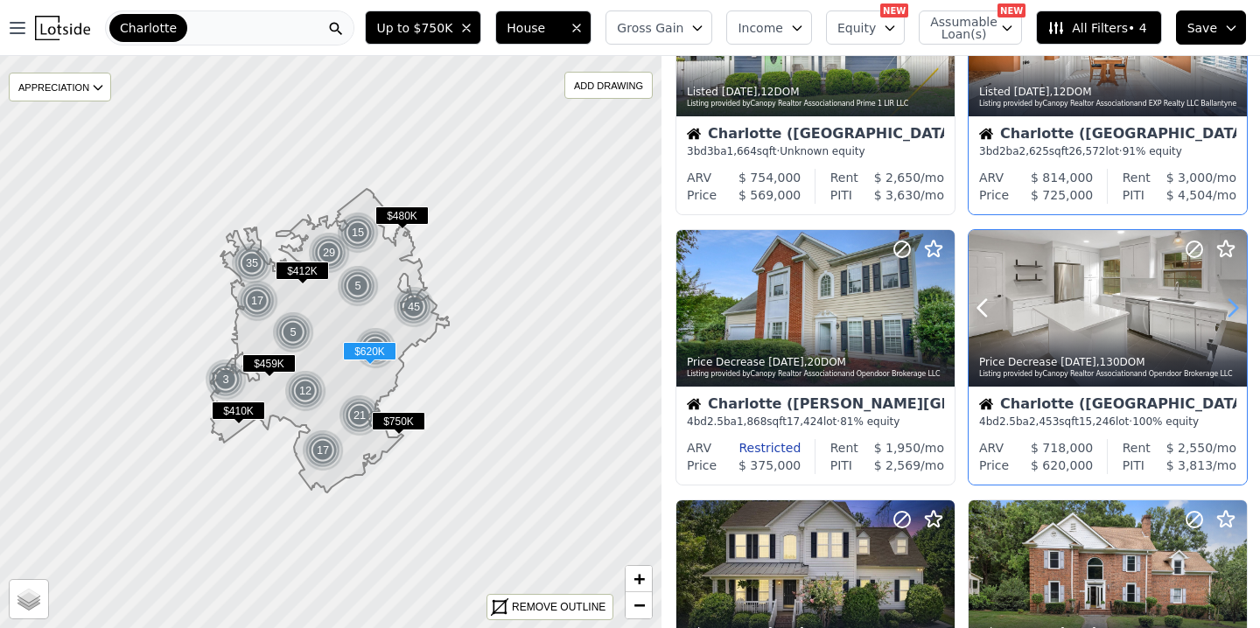
click at [1233, 304] on icon at bounding box center [1233, 308] width 8 height 17
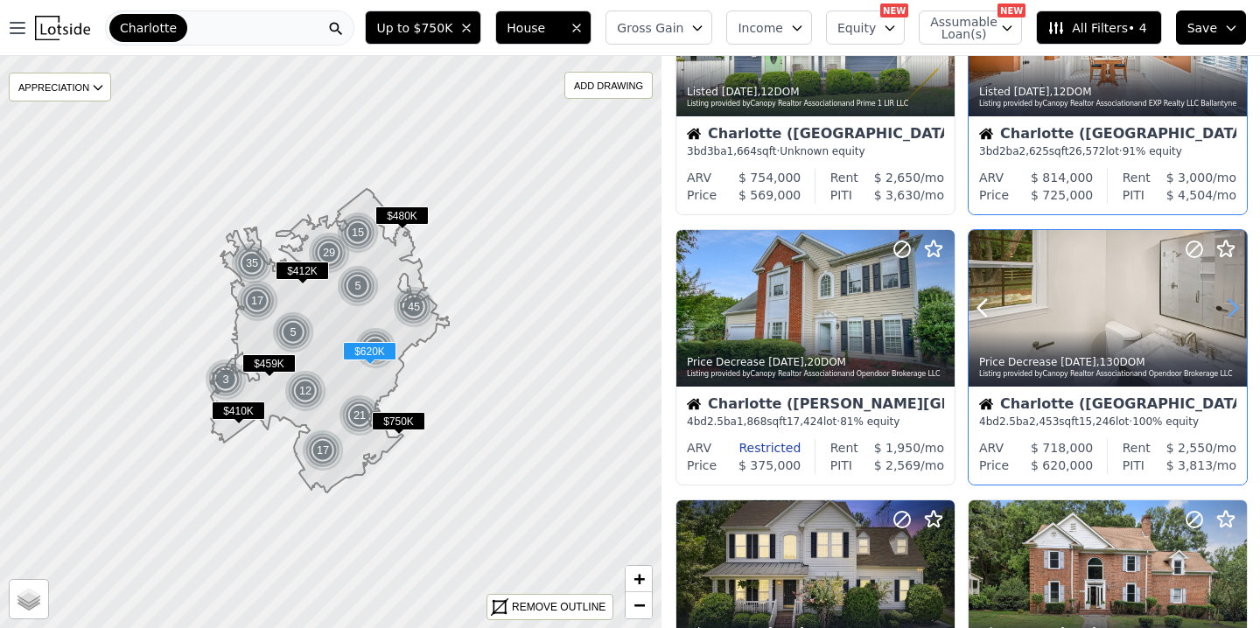
click at [1233, 304] on icon at bounding box center [1233, 308] width 8 height 17
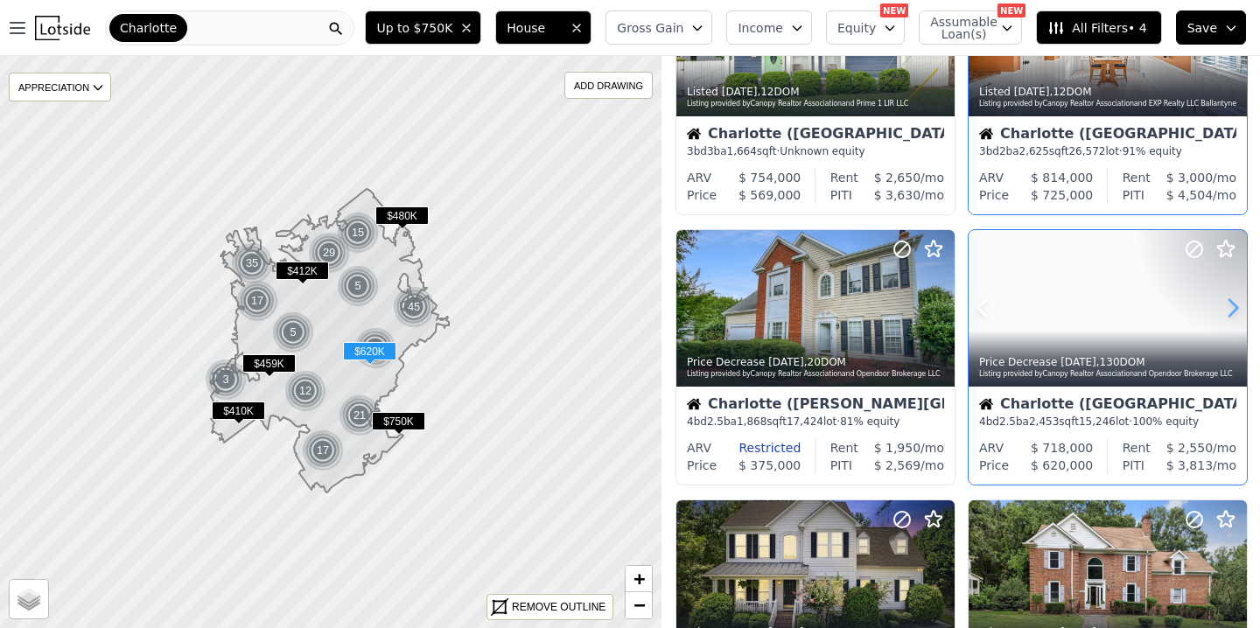
click at [1233, 304] on icon at bounding box center [1233, 308] width 8 height 17
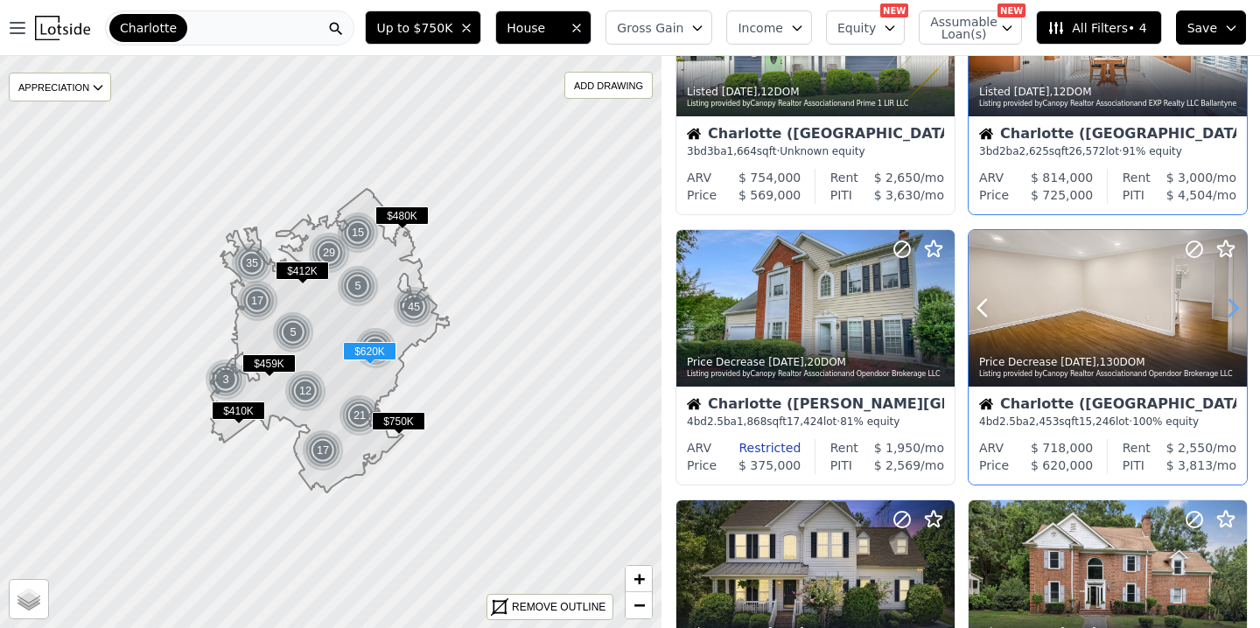
click at [1233, 304] on icon at bounding box center [1233, 308] width 8 height 17
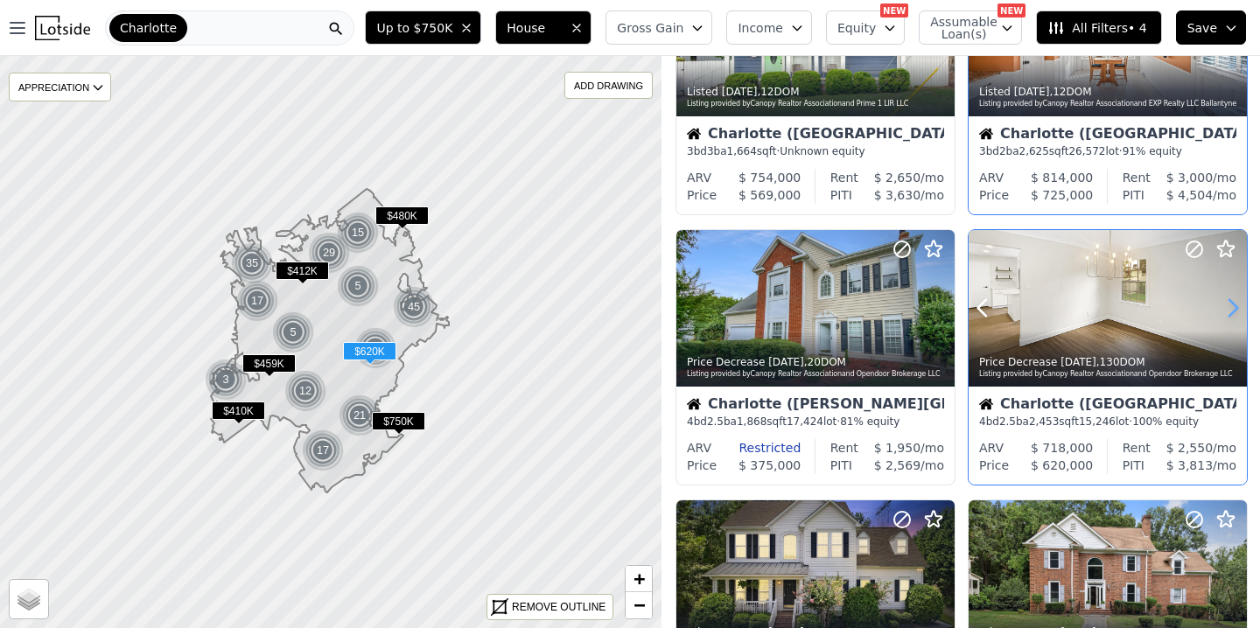
click at [1233, 304] on icon at bounding box center [1233, 308] width 8 height 17
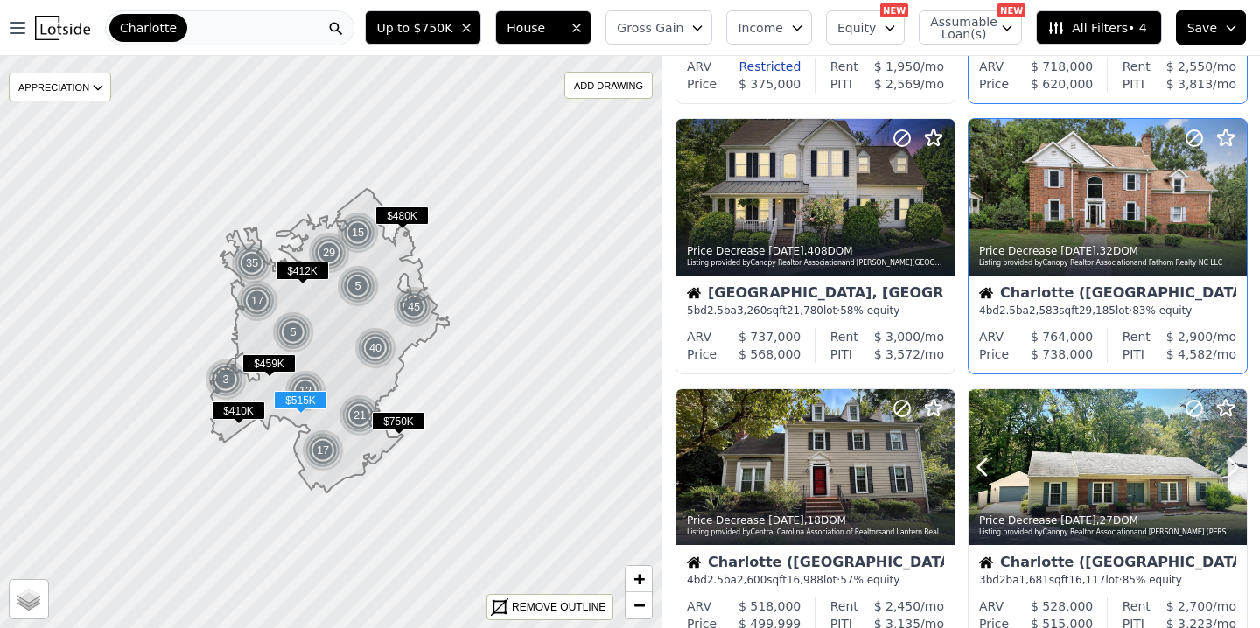
scroll to position [798, 0]
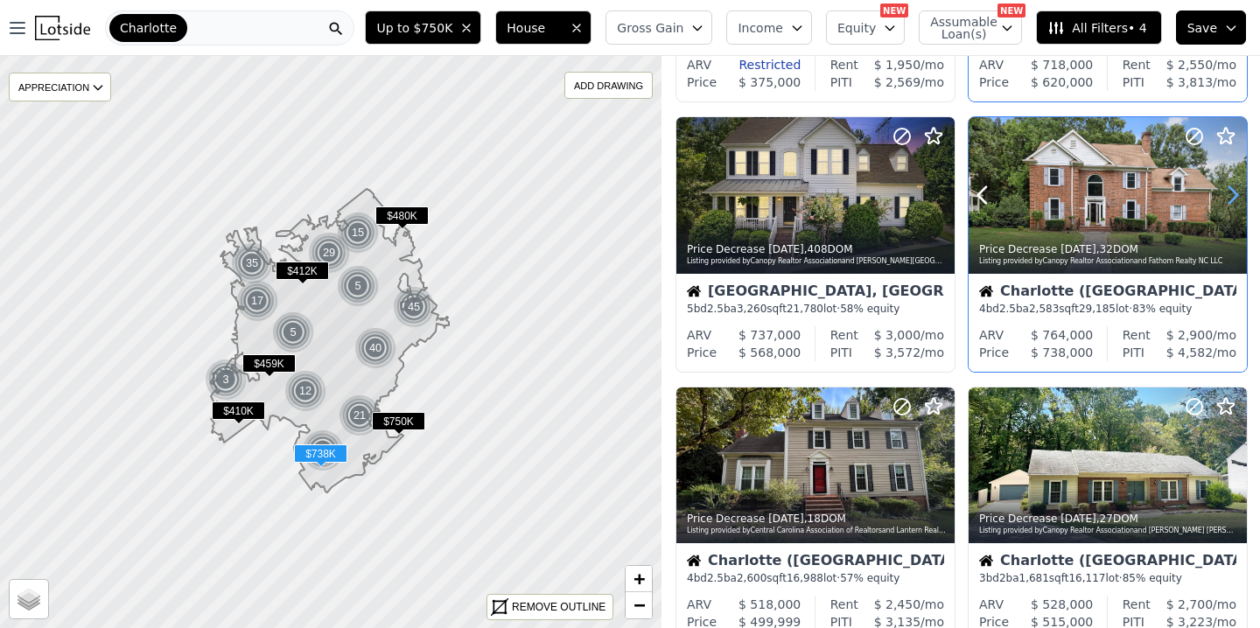
click at [1238, 197] on icon at bounding box center [1232, 195] width 28 height 28
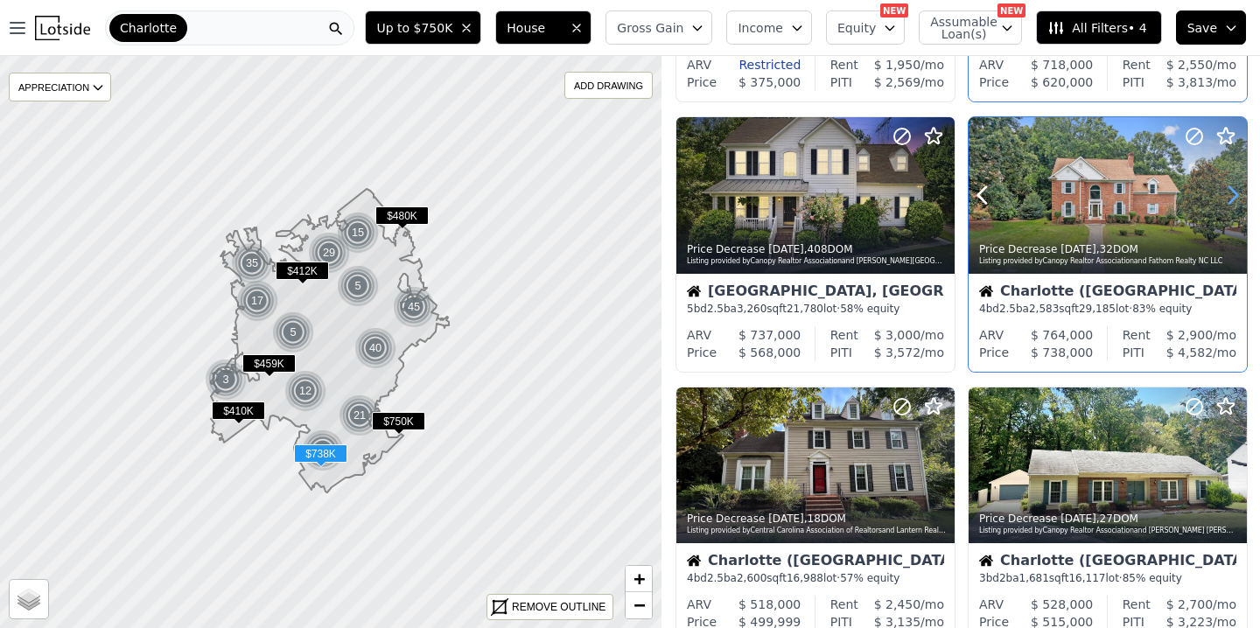
click at [1237, 197] on icon at bounding box center [1232, 195] width 28 height 28
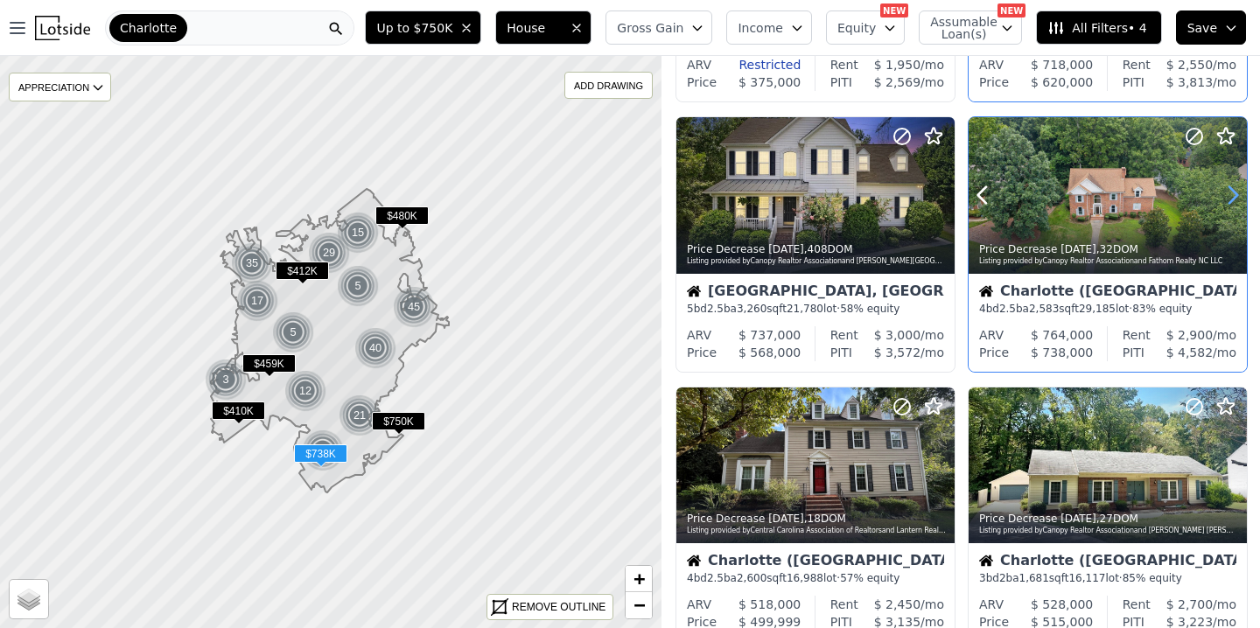
click at [1236, 197] on icon at bounding box center [1233, 195] width 8 height 17
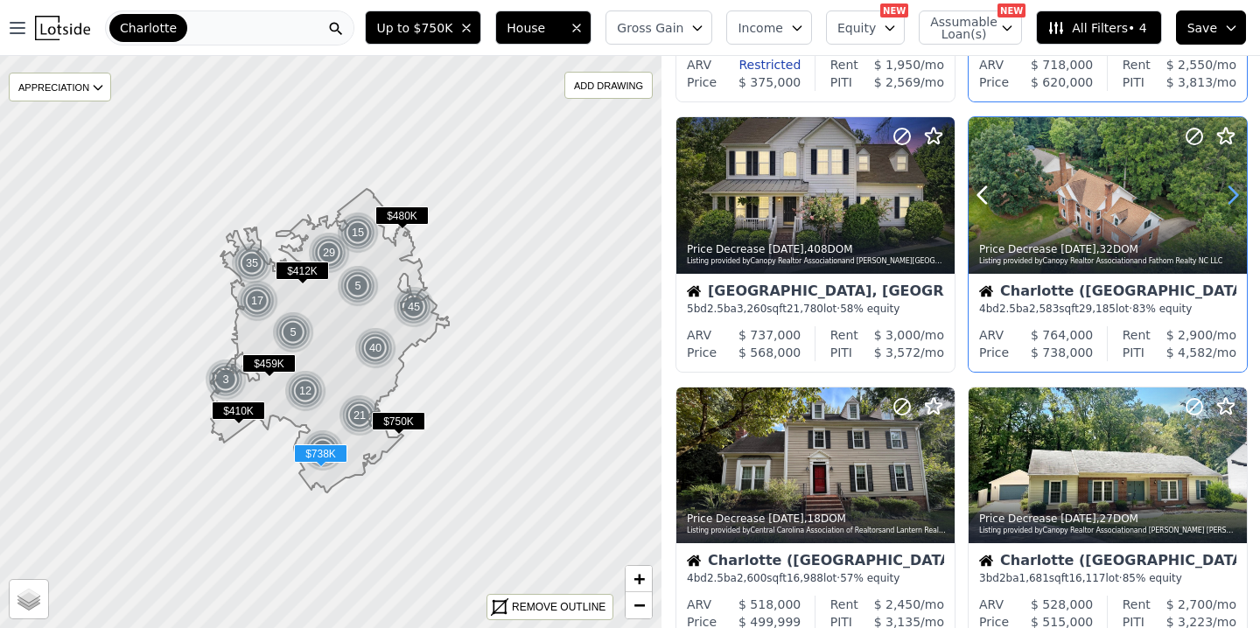
click at [1236, 197] on icon at bounding box center [1233, 195] width 8 height 17
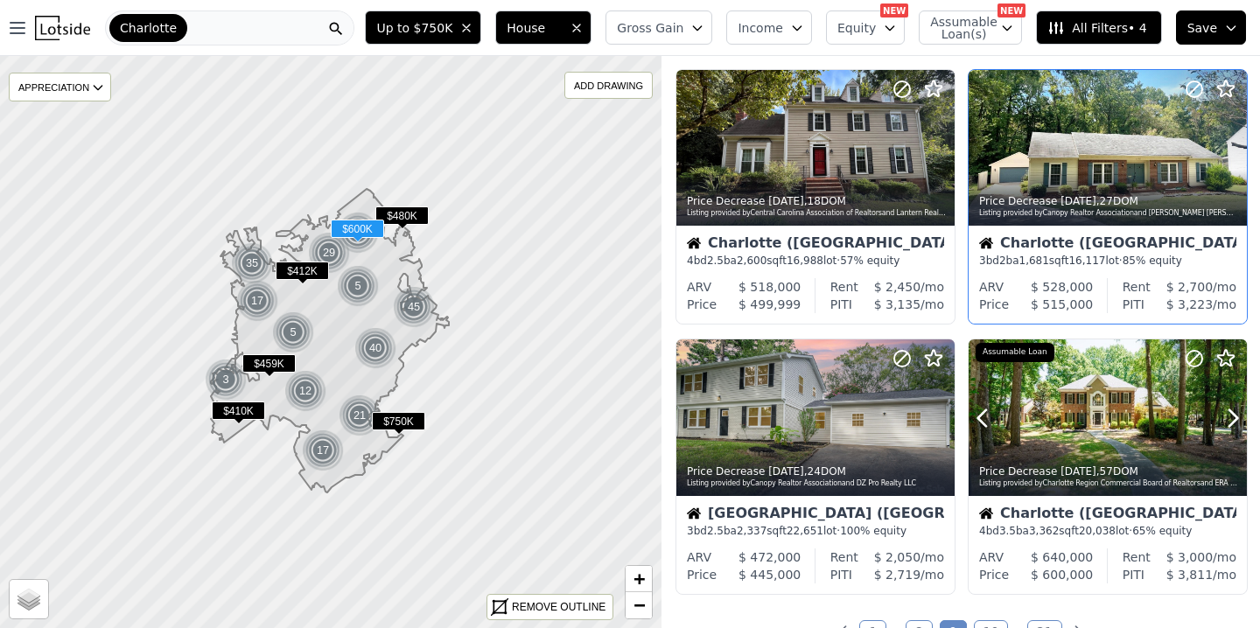
scroll to position [1118, 0]
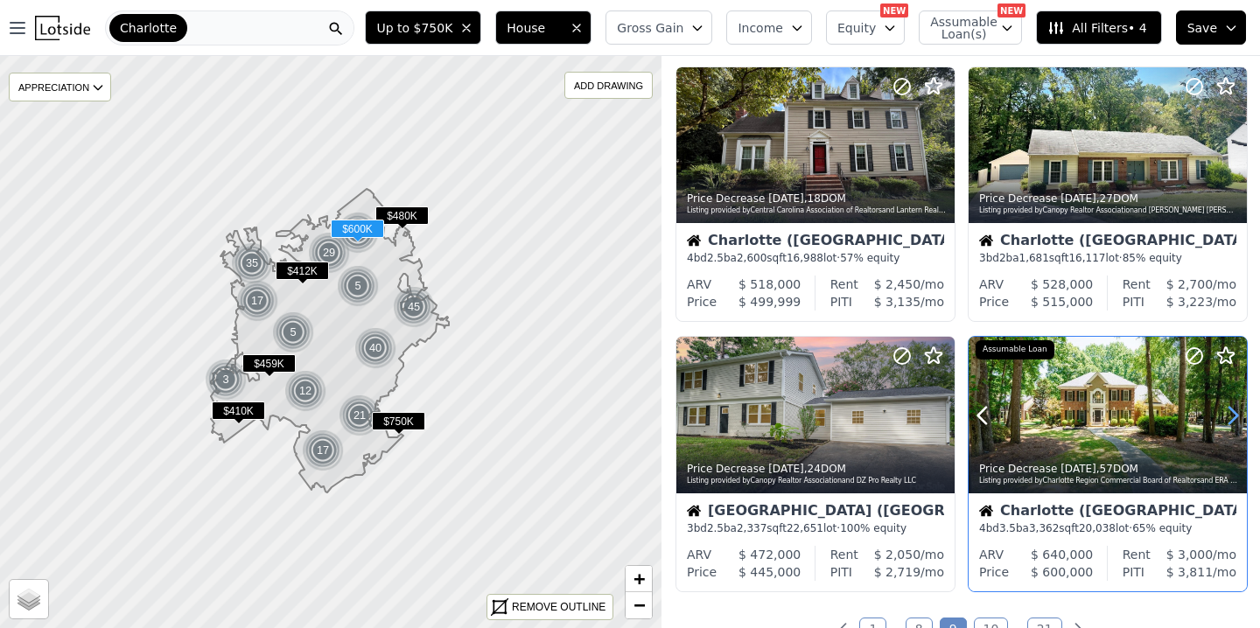
click at [1231, 414] on icon at bounding box center [1232, 415] width 28 height 28
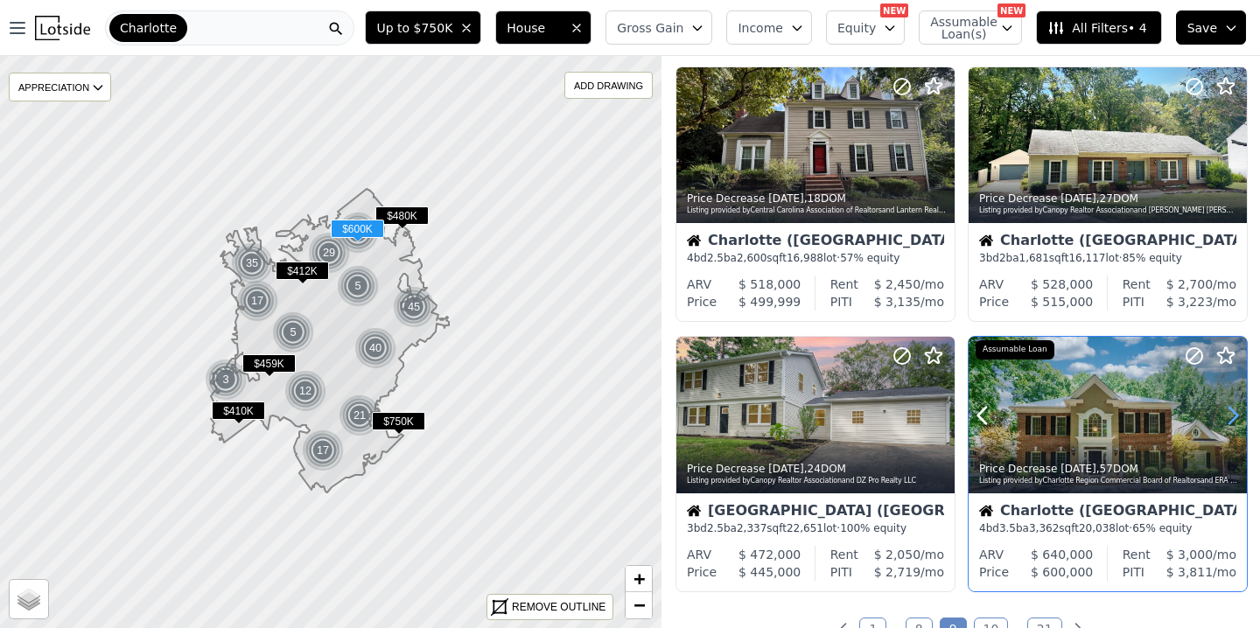
click at [1231, 414] on icon at bounding box center [1232, 415] width 28 height 28
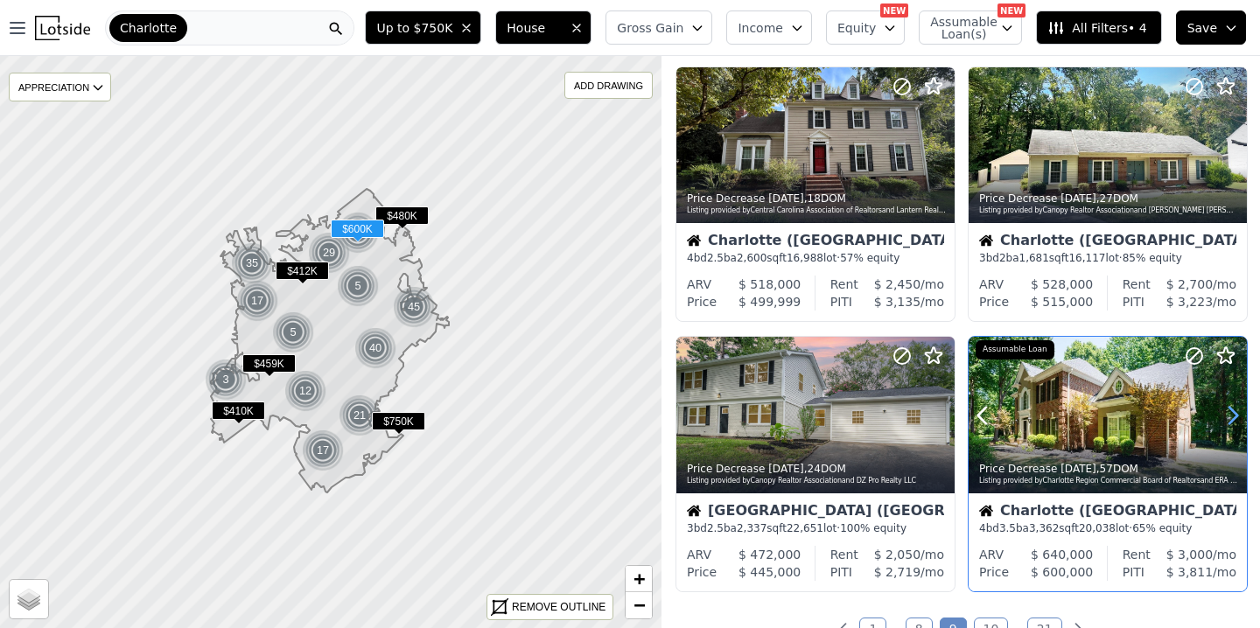
click at [1231, 414] on icon at bounding box center [1232, 415] width 28 height 28
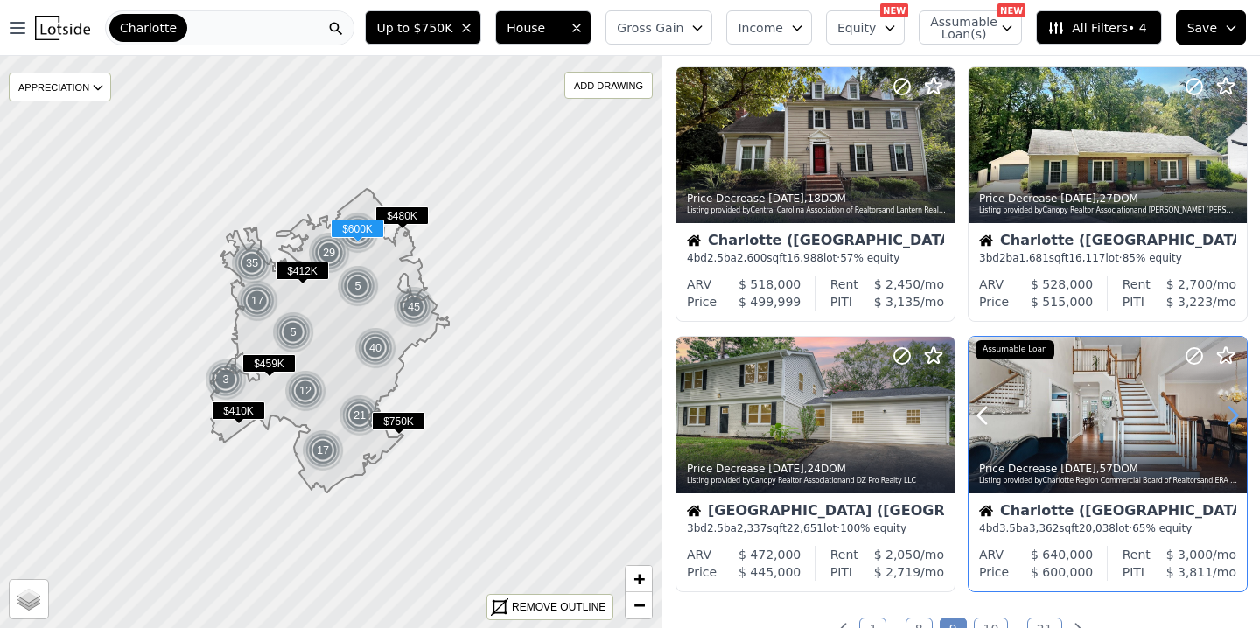
click at [1231, 414] on icon at bounding box center [1232, 415] width 28 height 28
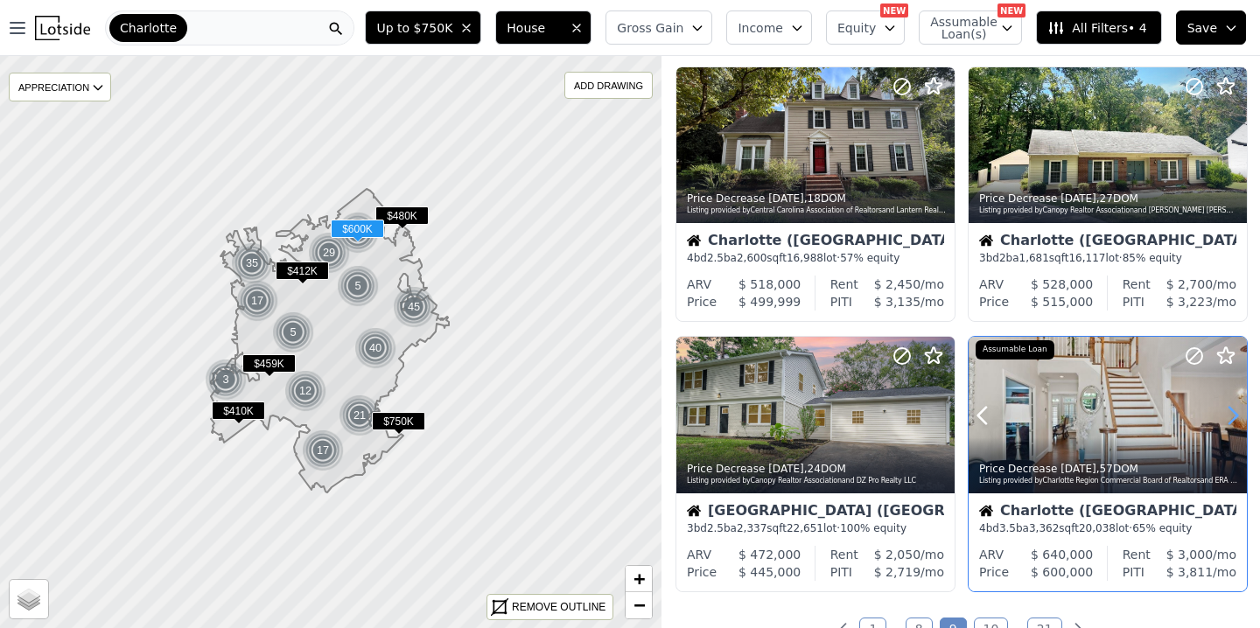
click at [1231, 414] on icon at bounding box center [1232, 415] width 28 height 28
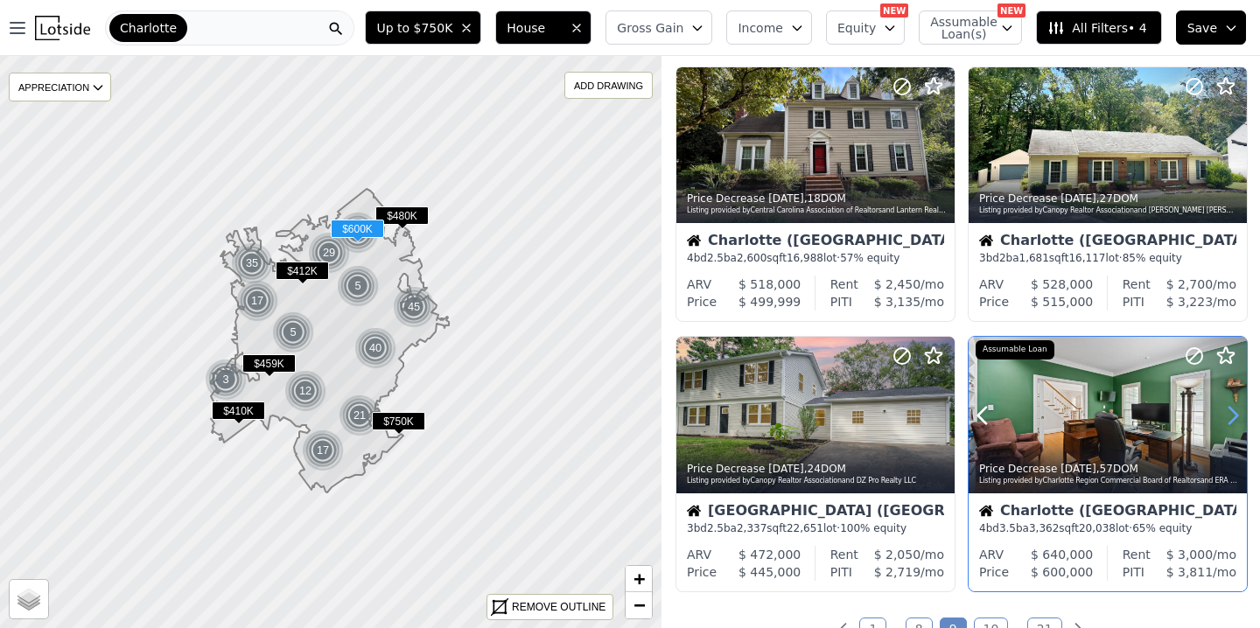
click at [1231, 414] on icon at bounding box center [1232, 415] width 28 height 28
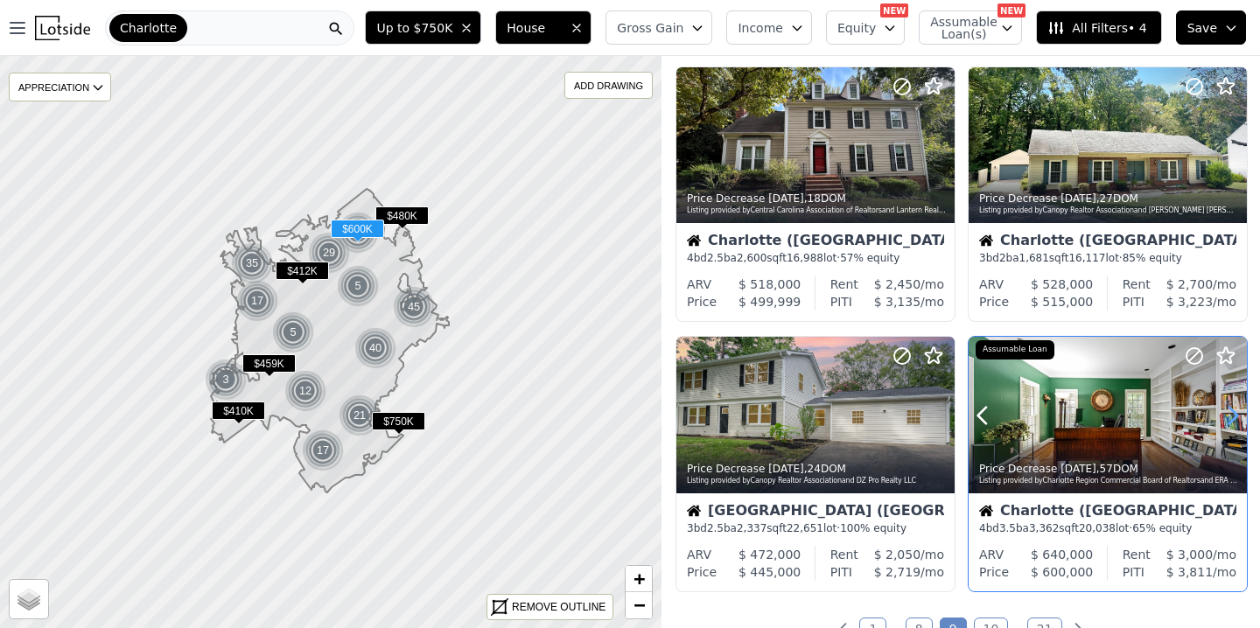
click at [1230, 414] on icon at bounding box center [1232, 415] width 28 height 28
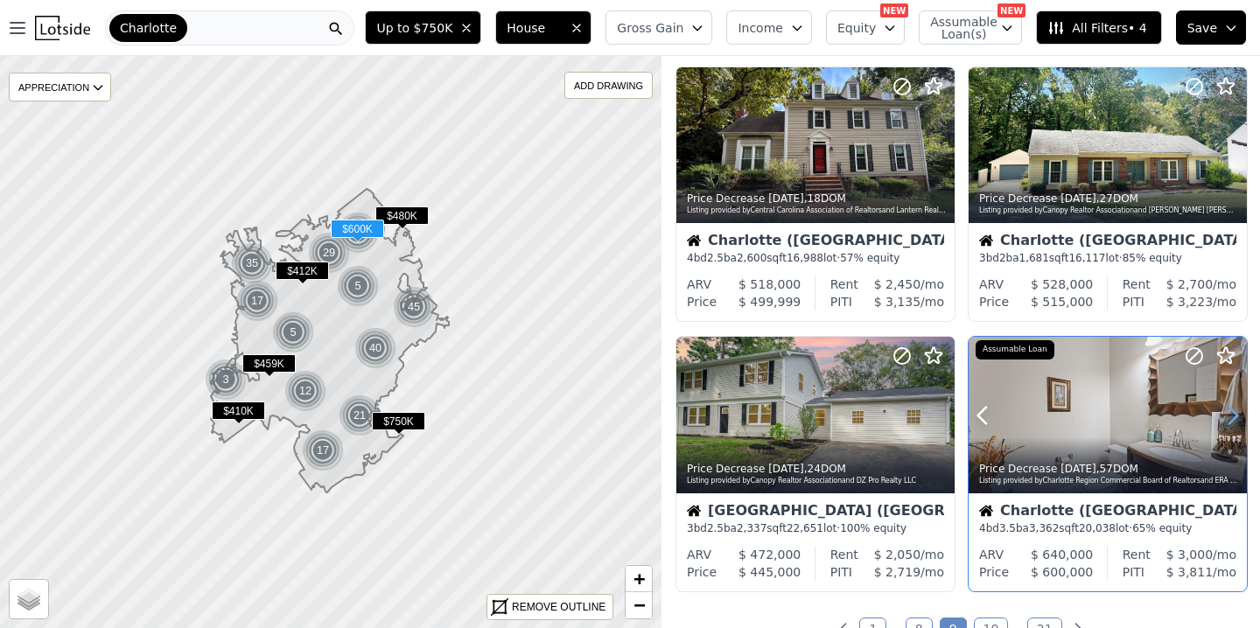
click at [1230, 414] on icon at bounding box center [1232, 415] width 28 height 28
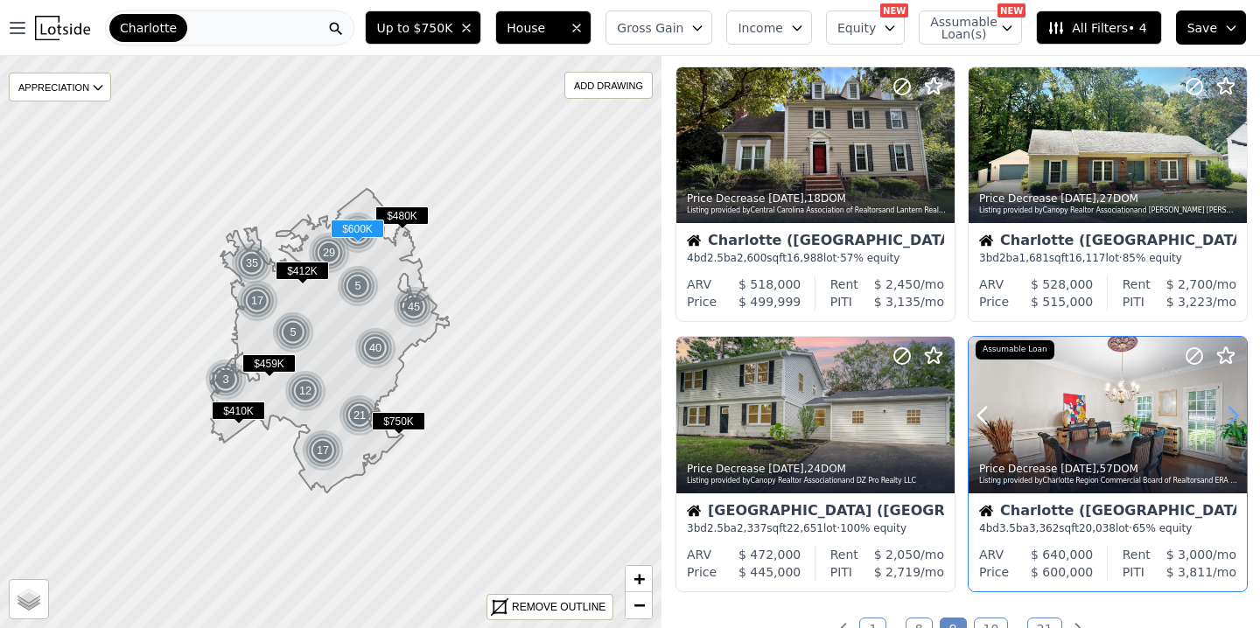
click at [1230, 414] on icon at bounding box center [1232, 415] width 28 height 28
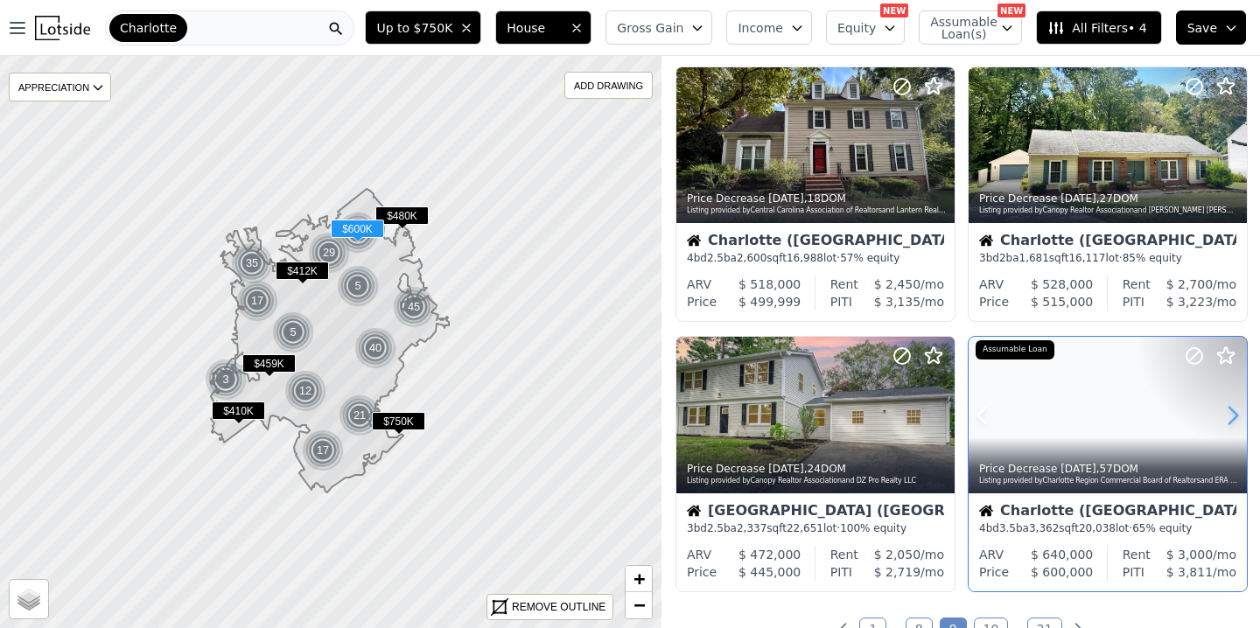
click at [1230, 414] on icon at bounding box center [1232, 415] width 28 height 28
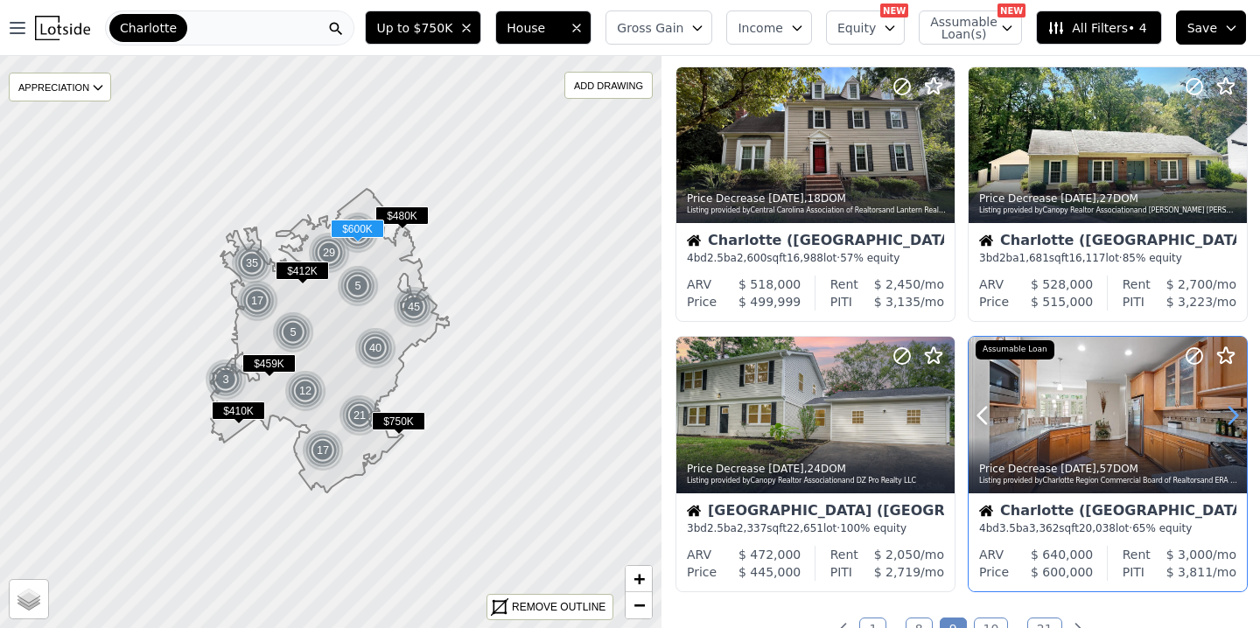
click at [1230, 414] on icon at bounding box center [1232, 415] width 28 height 28
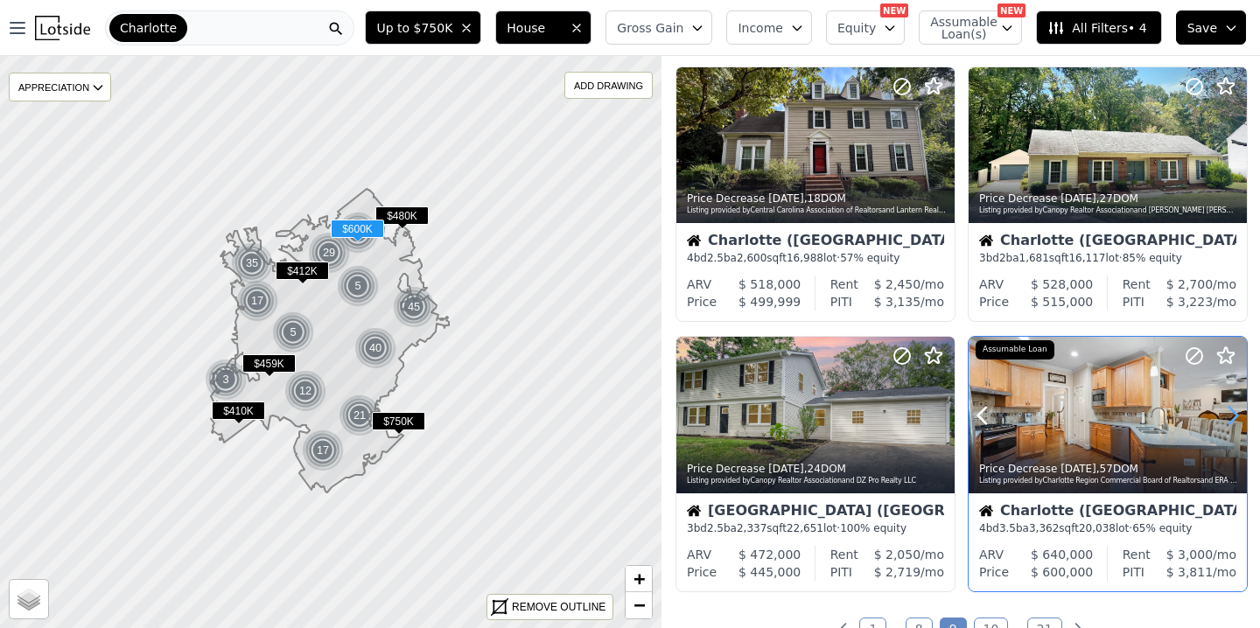
click at [1230, 414] on icon at bounding box center [1232, 415] width 28 height 28
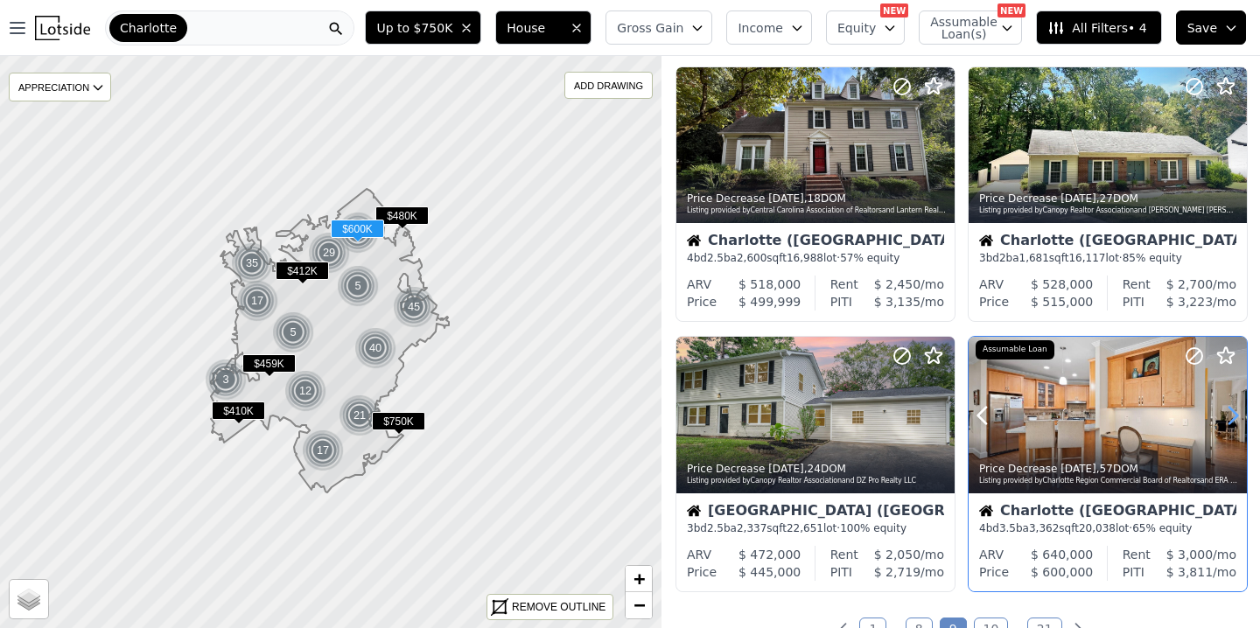
click at [1230, 414] on icon at bounding box center [1232, 415] width 28 height 28
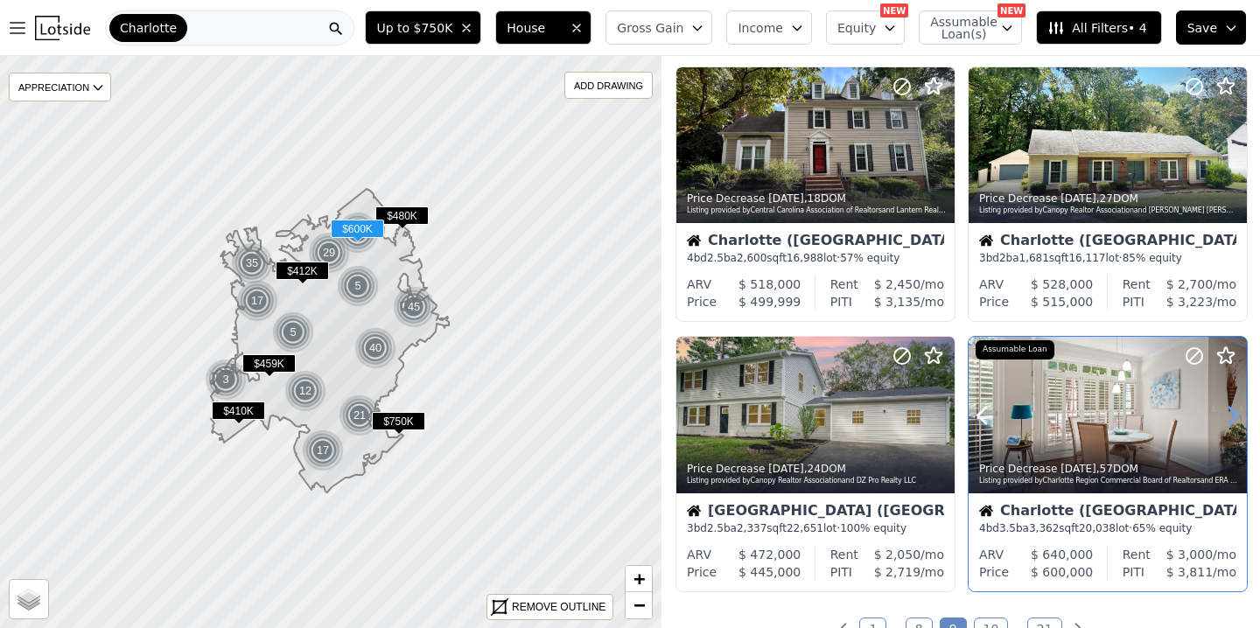
click at [1230, 414] on icon at bounding box center [1232, 415] width 28 height 28
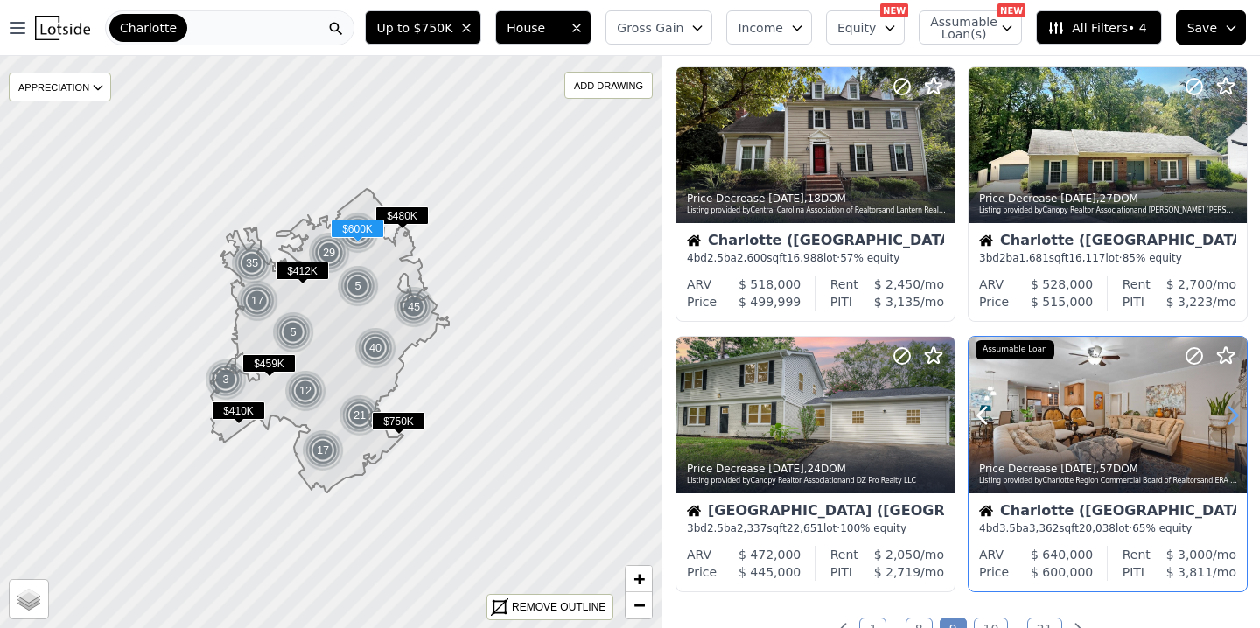
click at [1230, 414] on icon at bounding box center [1232, 415] width 28 height 28
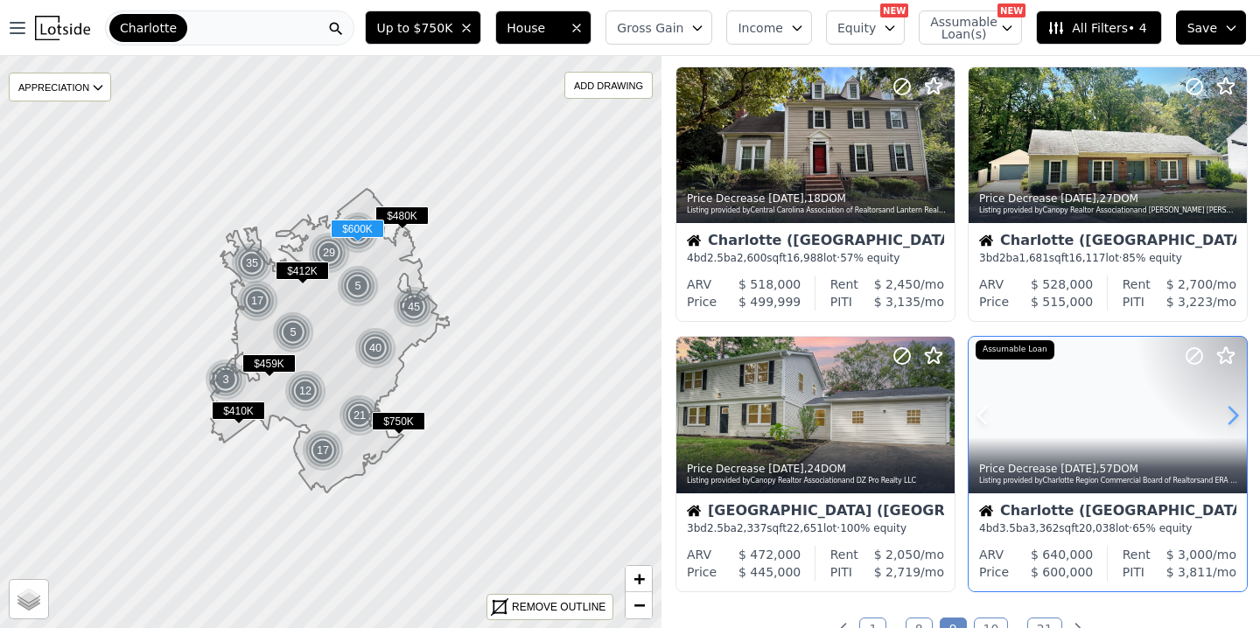
click at [1230, 414] on icon at bounding box center [1232, 415] width 28 height 28
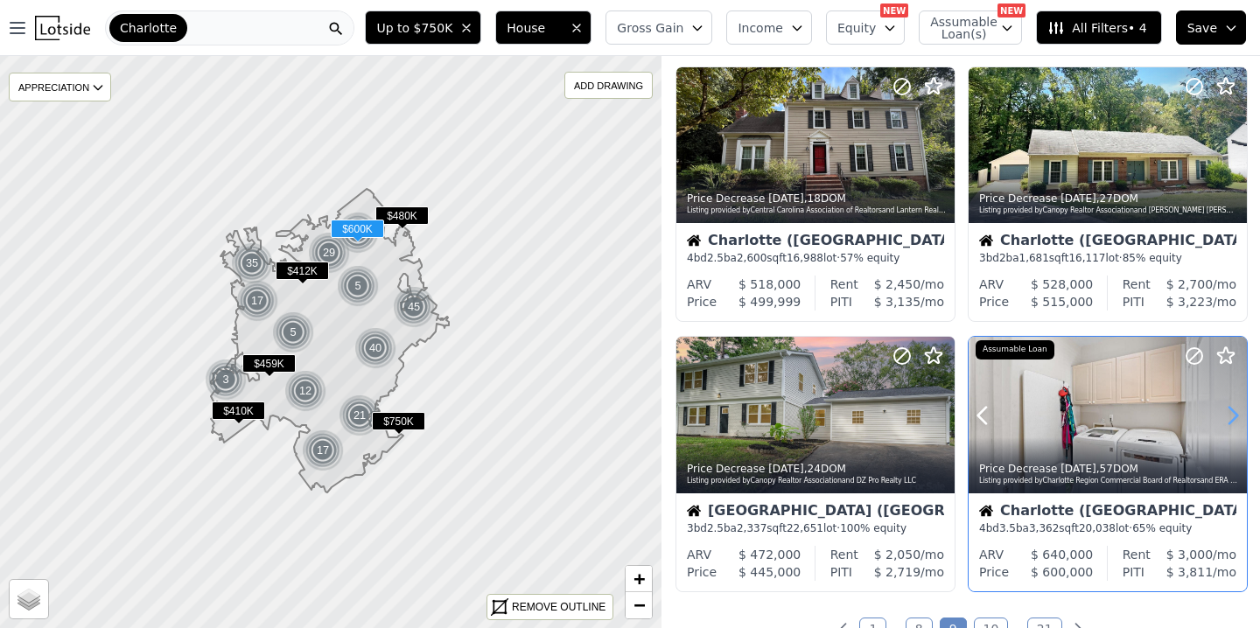
click at [1230, 414] on icon at bounding box center [1232, 415] width 28 height 28
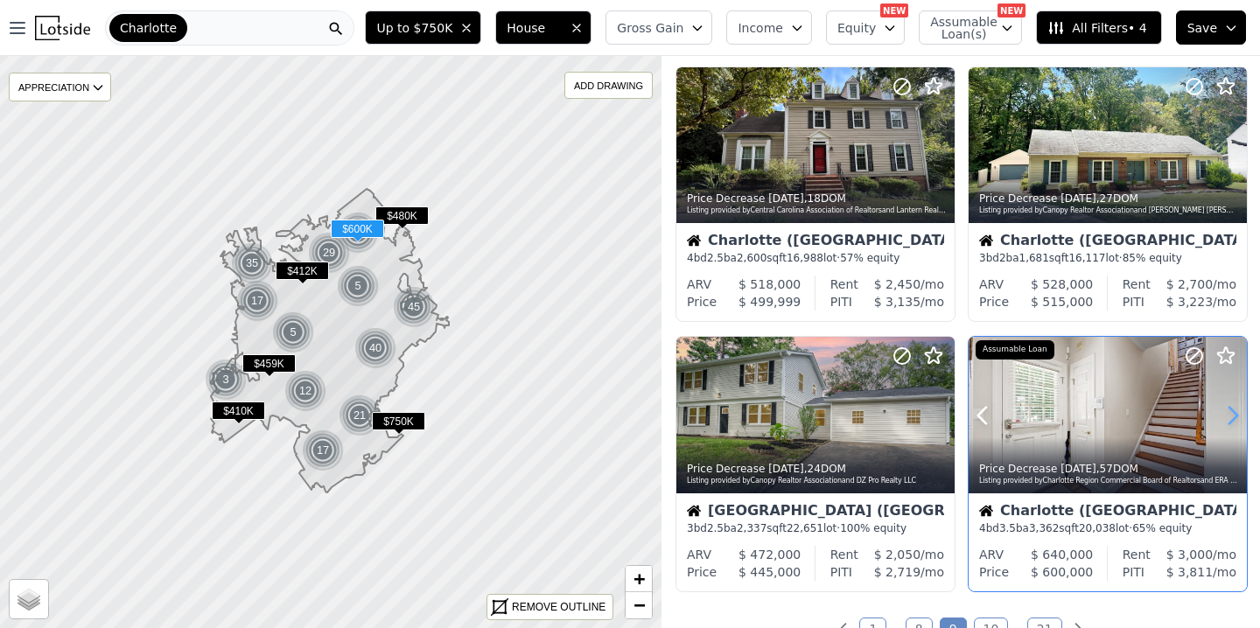
click at [1230, 414] on icon at bounding box center [1232, 415] width 28 height 28
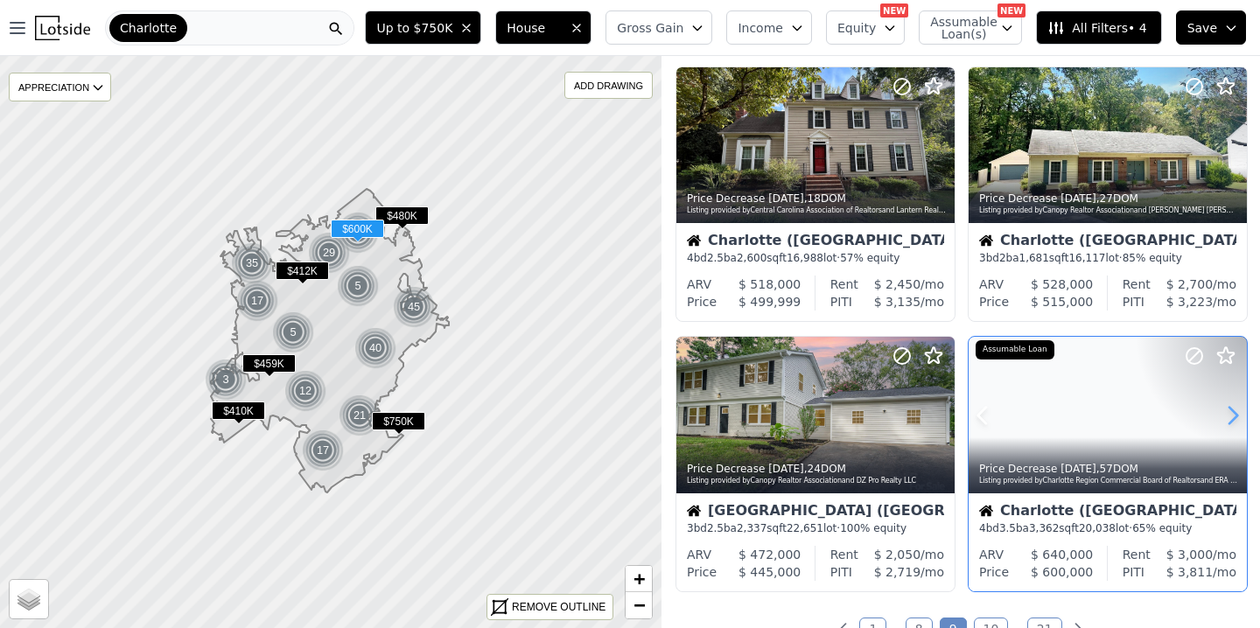
click at [1230, 414] on icon at bounding box center [1232, 415] width 28 height 28
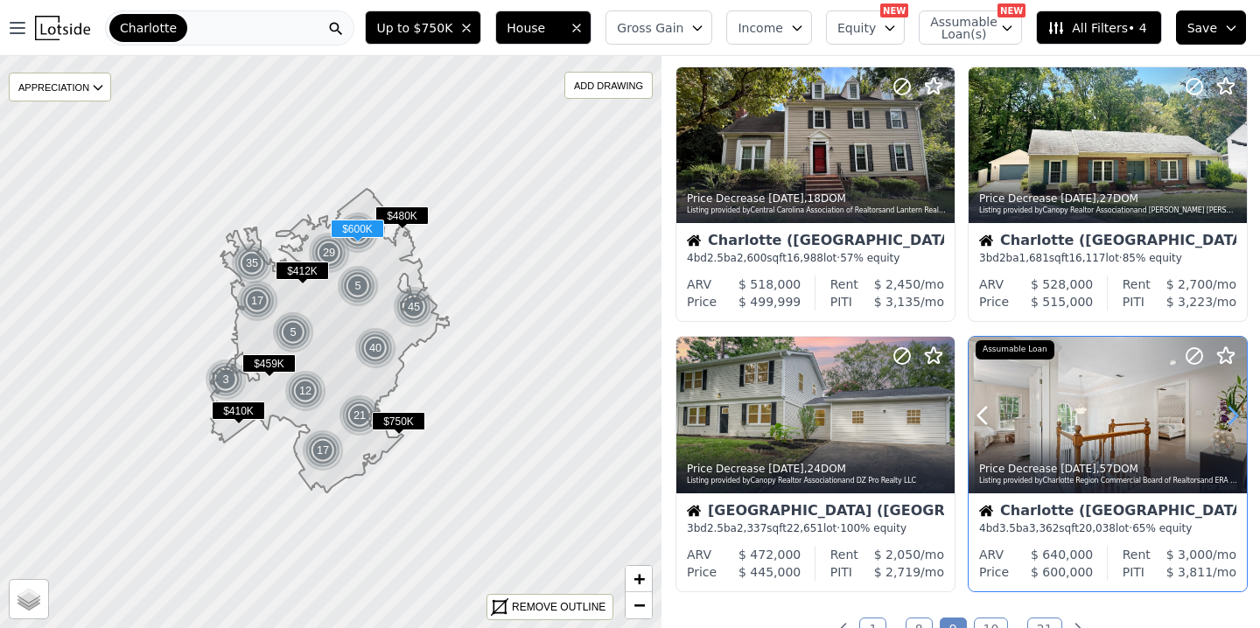
click at [1230, 414] on icon at bounding box center [1232, 415] width 28 height 28
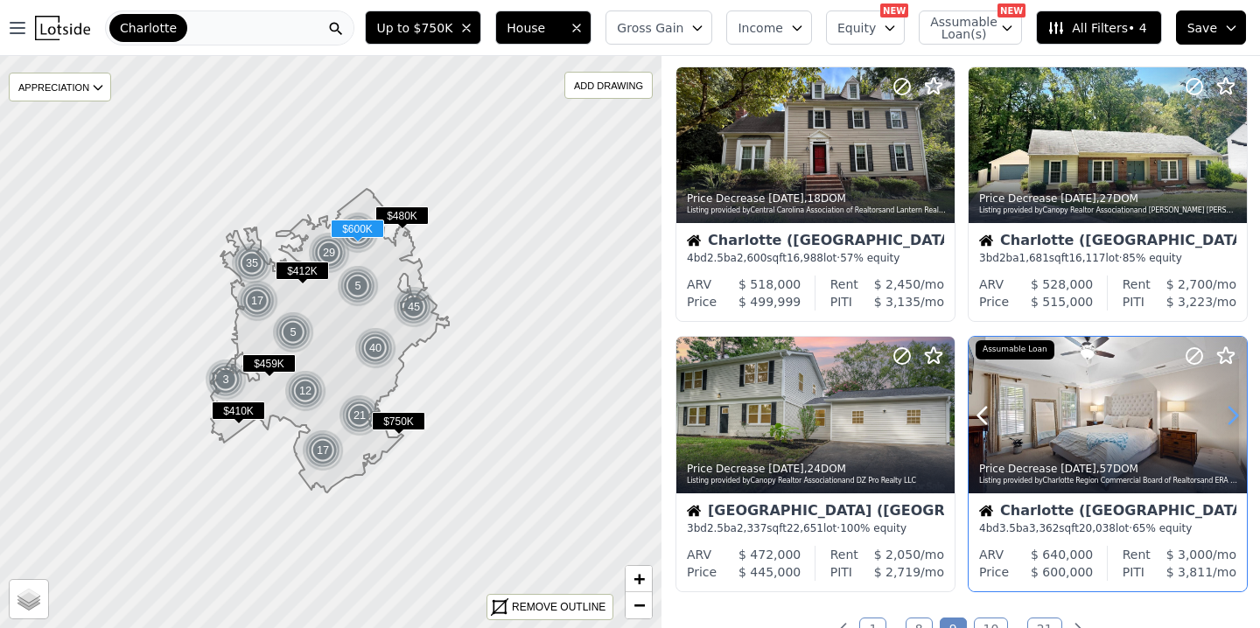
click at [1230, 414] on icon at bounding box center [1232, 415] width 28 height 28
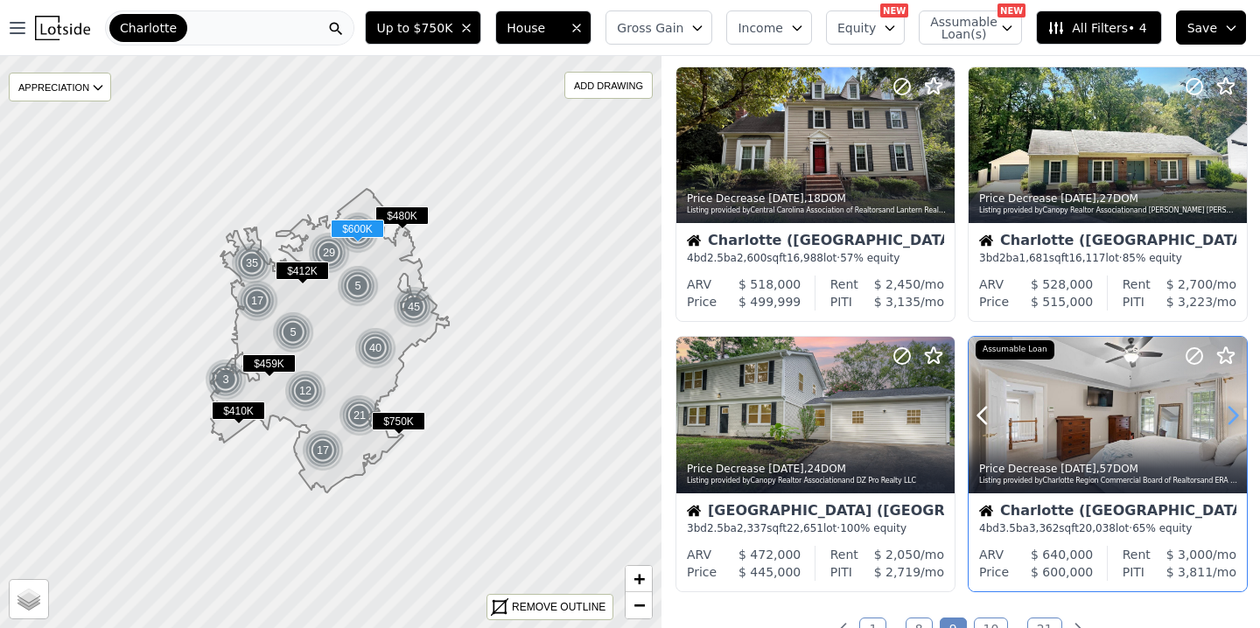
click at [1230, 414] on icon at bounding box center [1232, 415] width 28 height 28
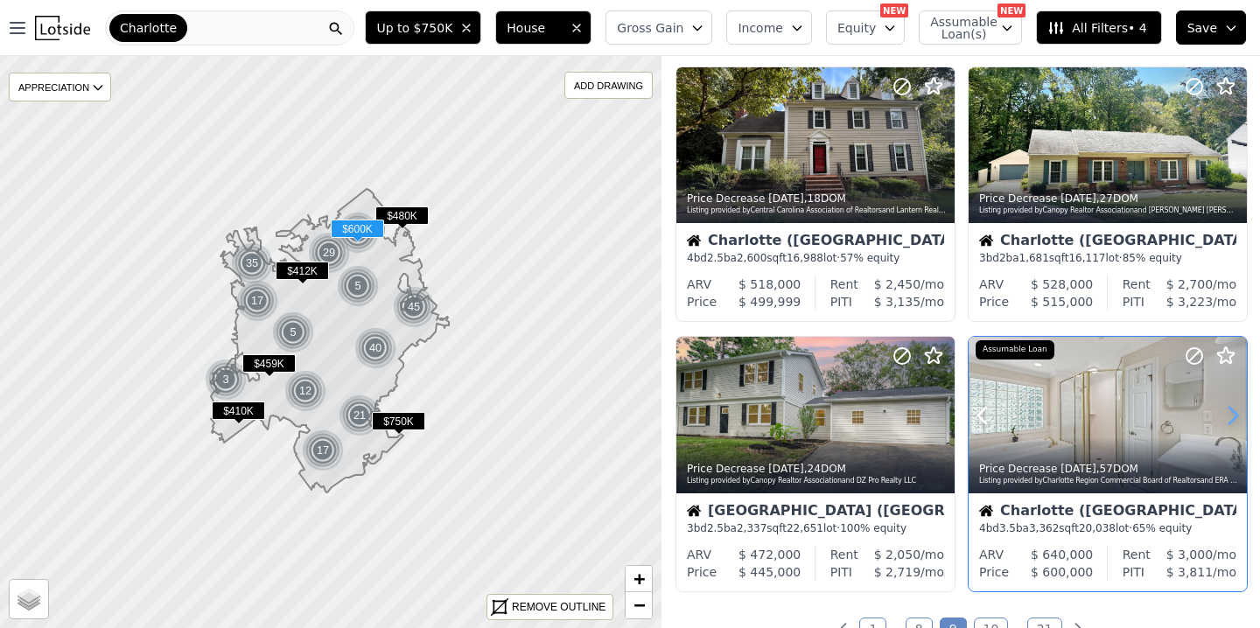
click at [1230, 414] on icon at bounding box center [1232, 415] width 28 height 28
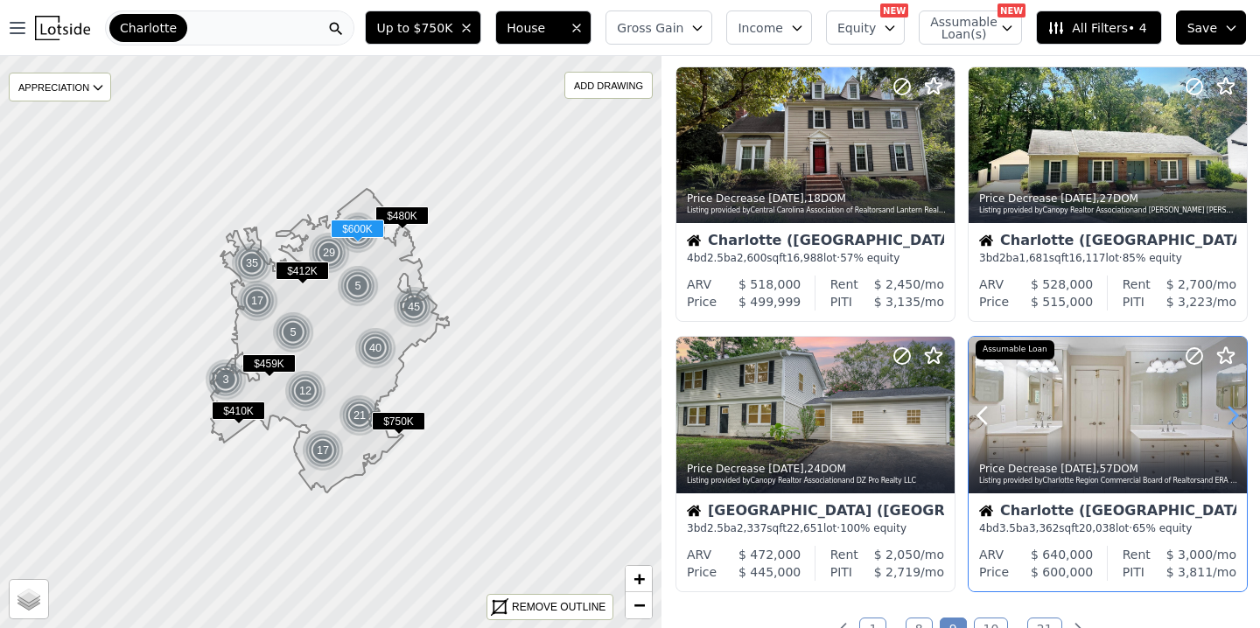
click at [1230, 414] on icon at bounding box center [1232, 415] width 28 height 28
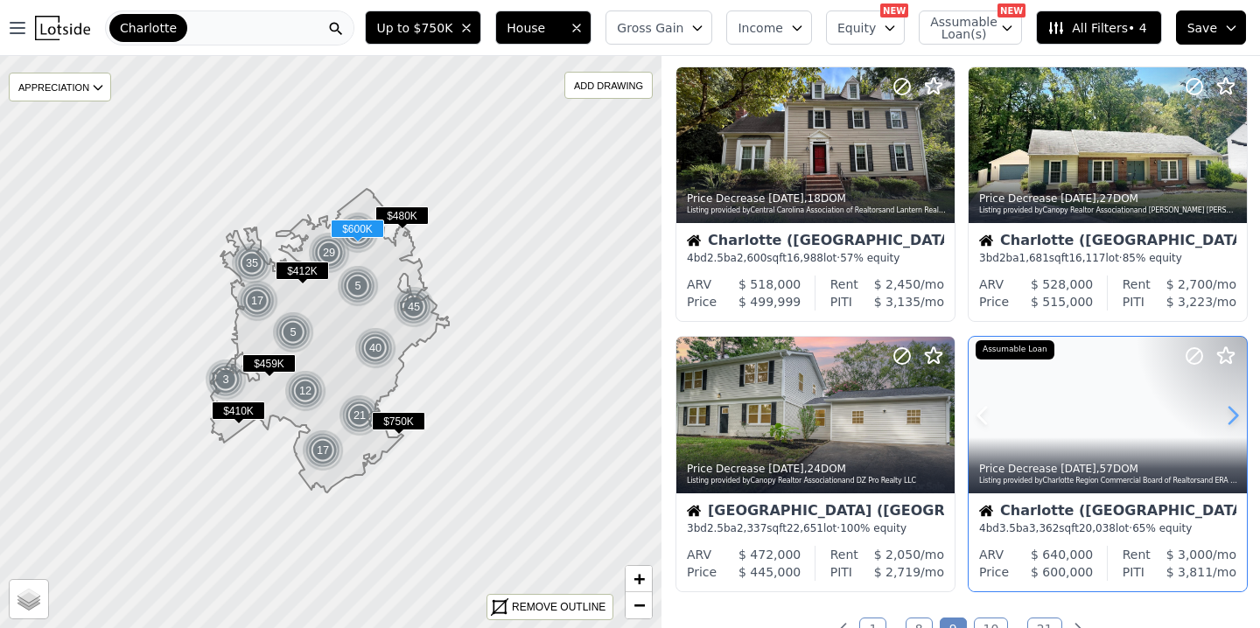
click at [1230, 414] on icon at bounding box center [1232, 415] width 28 height 28
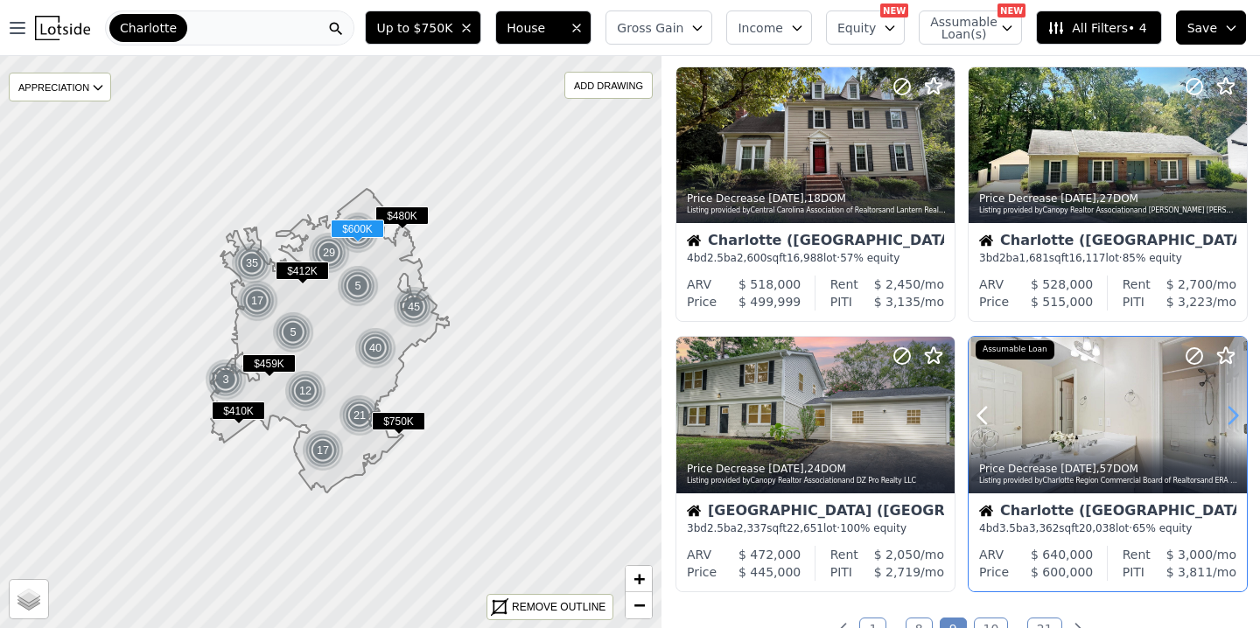
click at [1230, 414] on icon at bounding box center [1232, 415] width 28 height 28
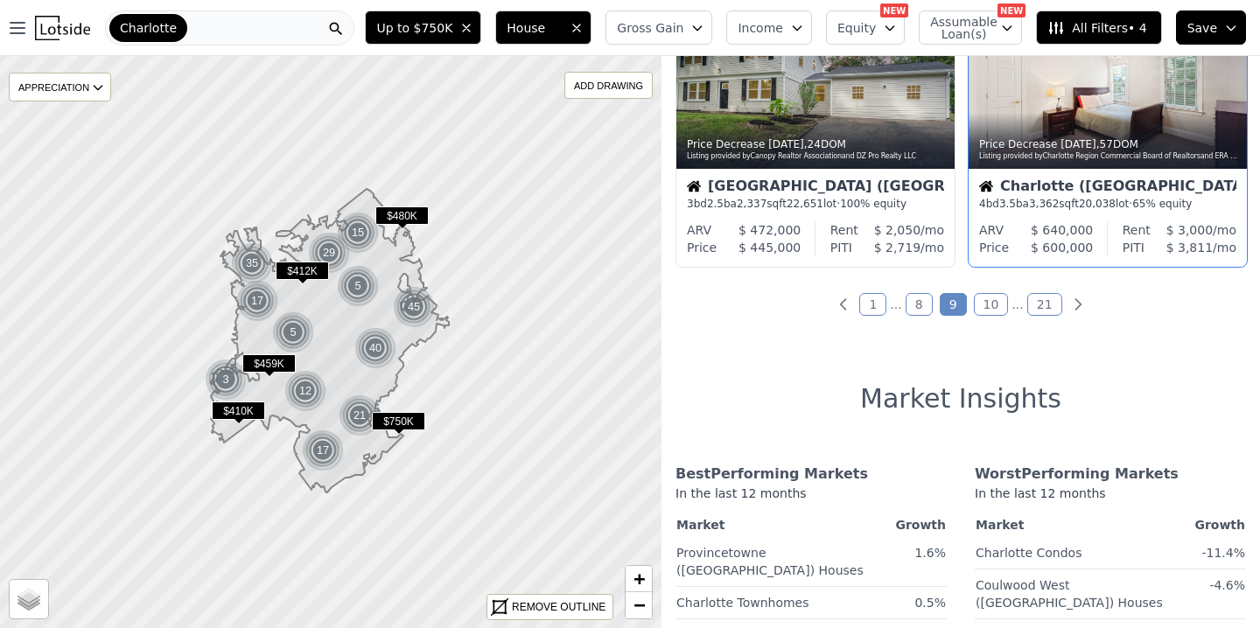
click at [994, 297] on link "10" at bounding box center [990, 304] width 35 height 23
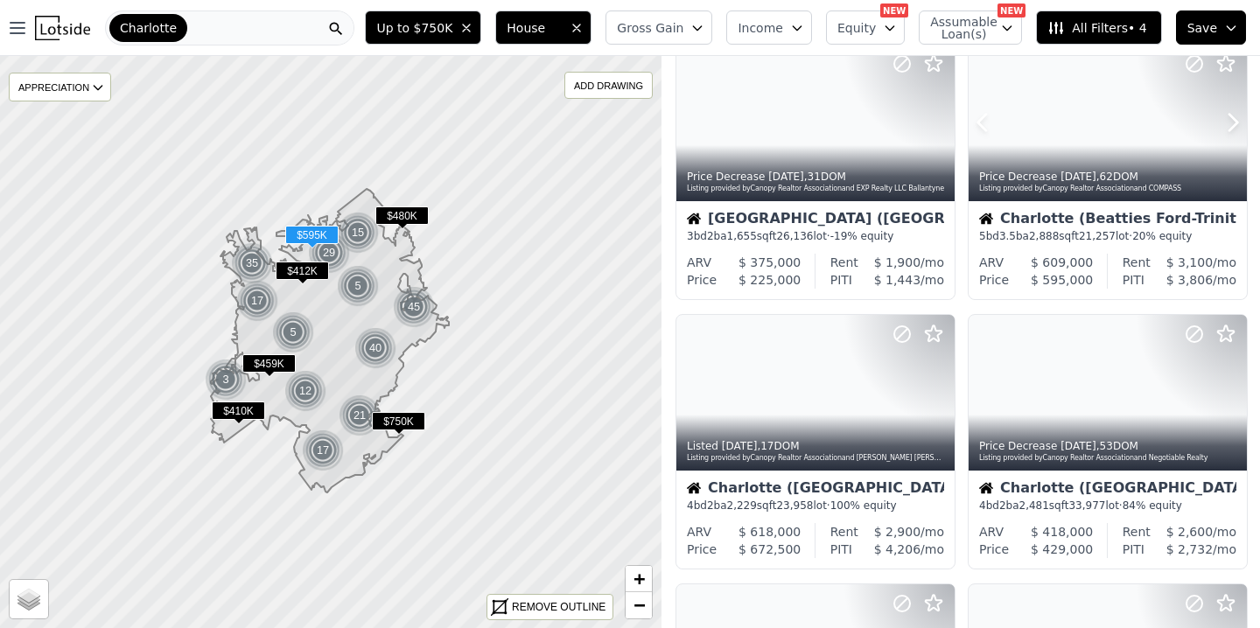
scroll to position [876, 0]
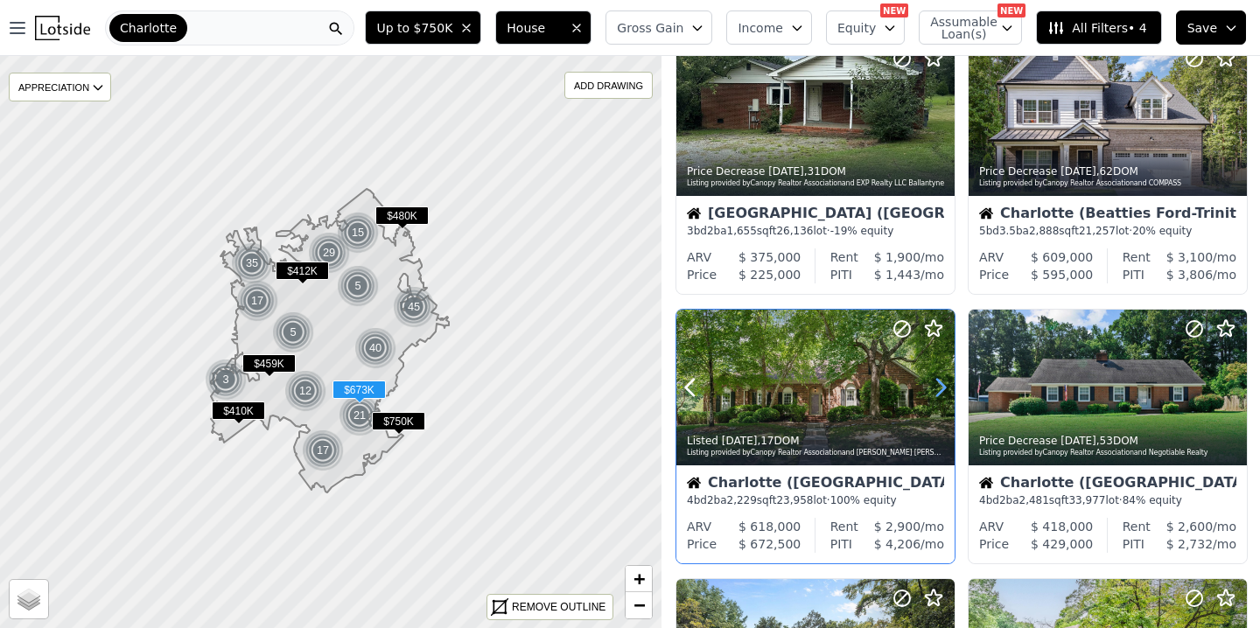
click at [933, 386] on icon at bounding box center [940, 387] width 28 height 28
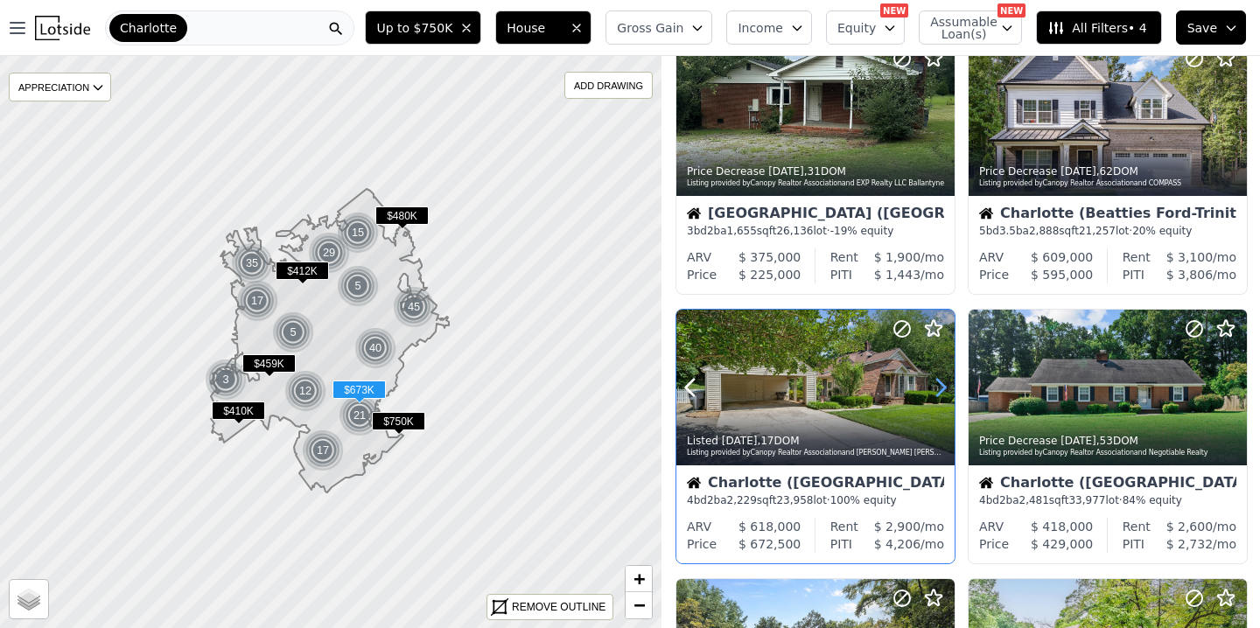
click at [933, 386] on icon at bounding box center [940, 387] width 28 height 28
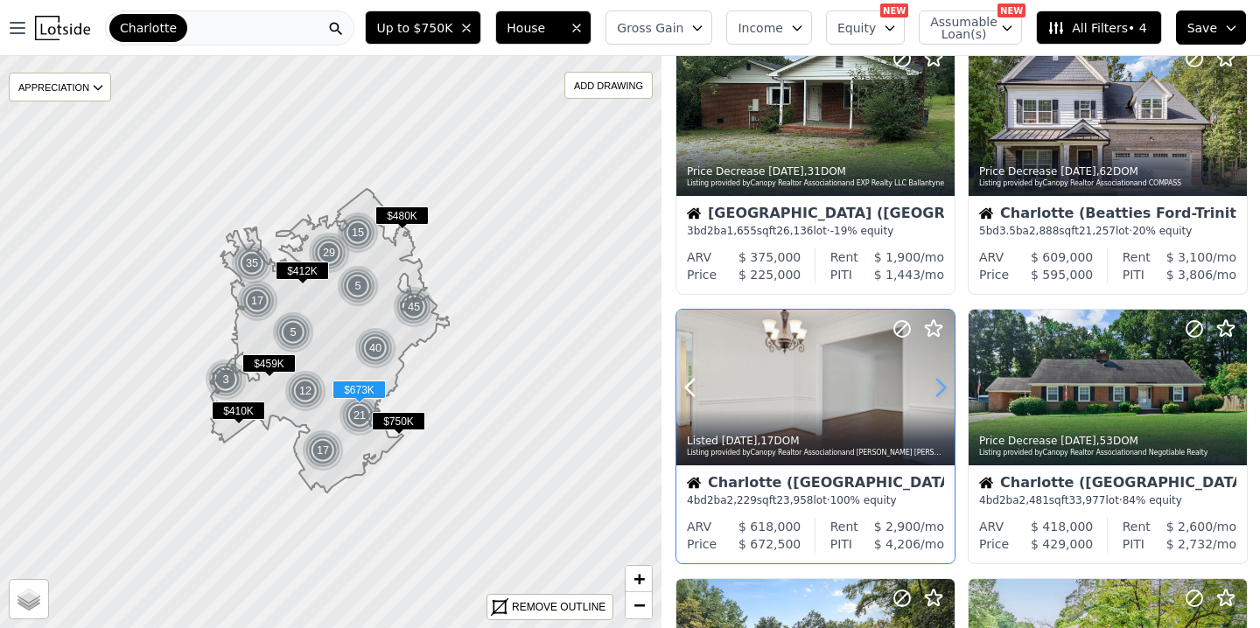
click at [933, 386] on icon at bounding box center [940, 387] width 28 height 28
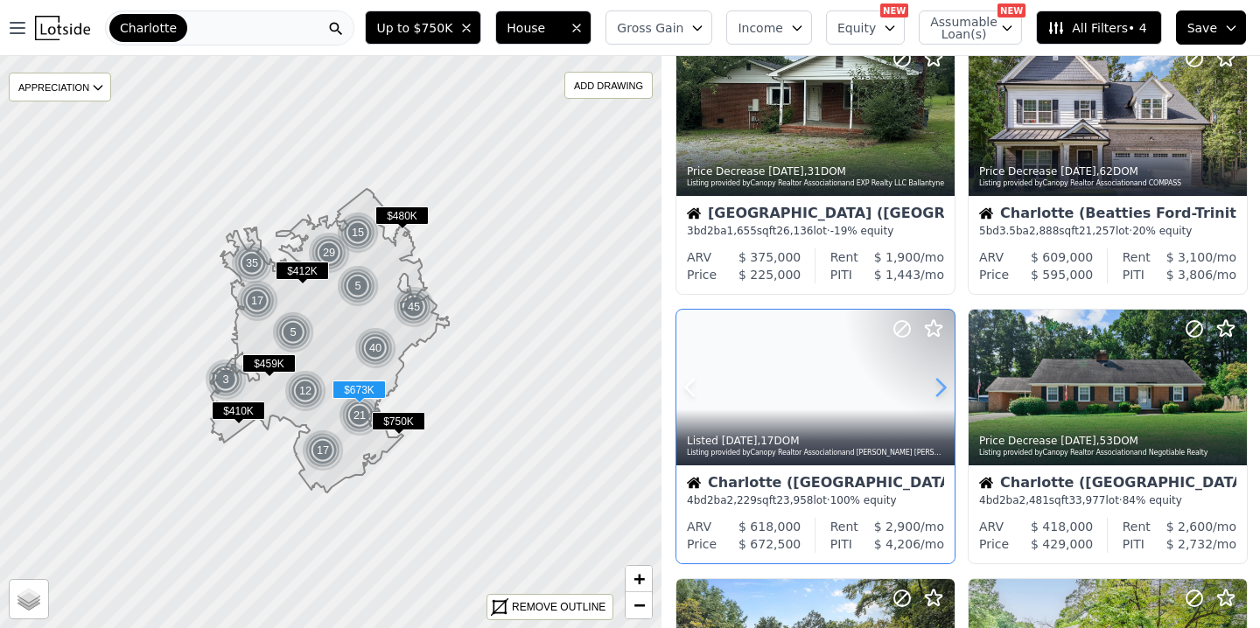
click at [933, 386] on icon at bounding box center [940, 387] width 28 height 28
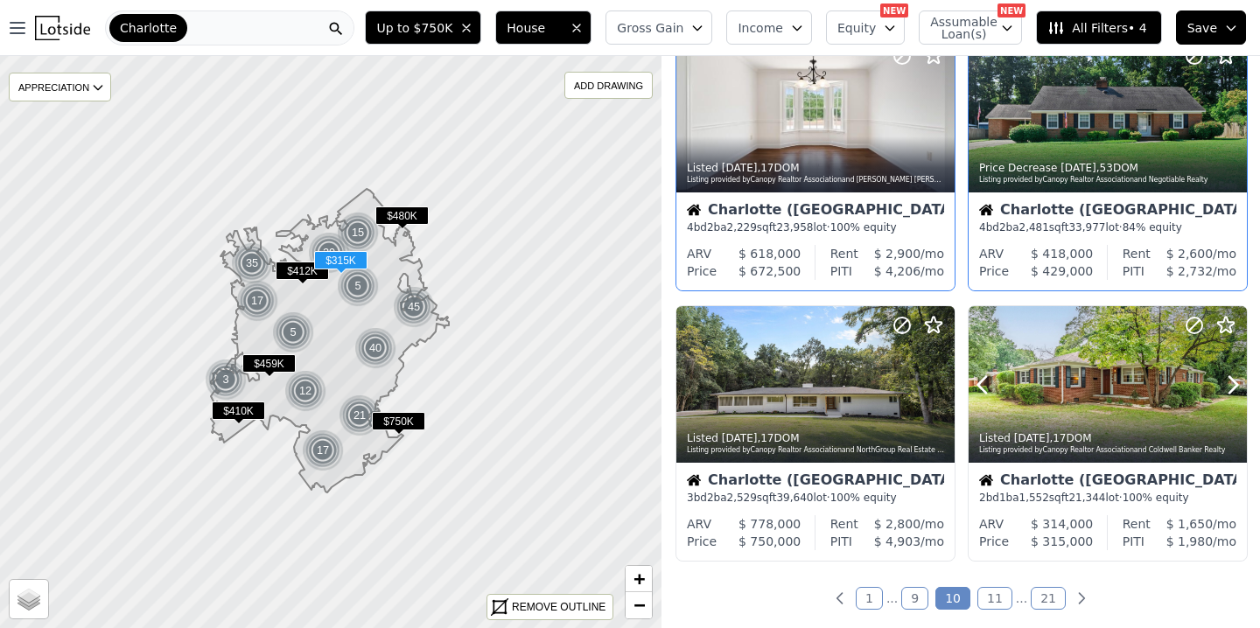
scroll to position [1150, 0]
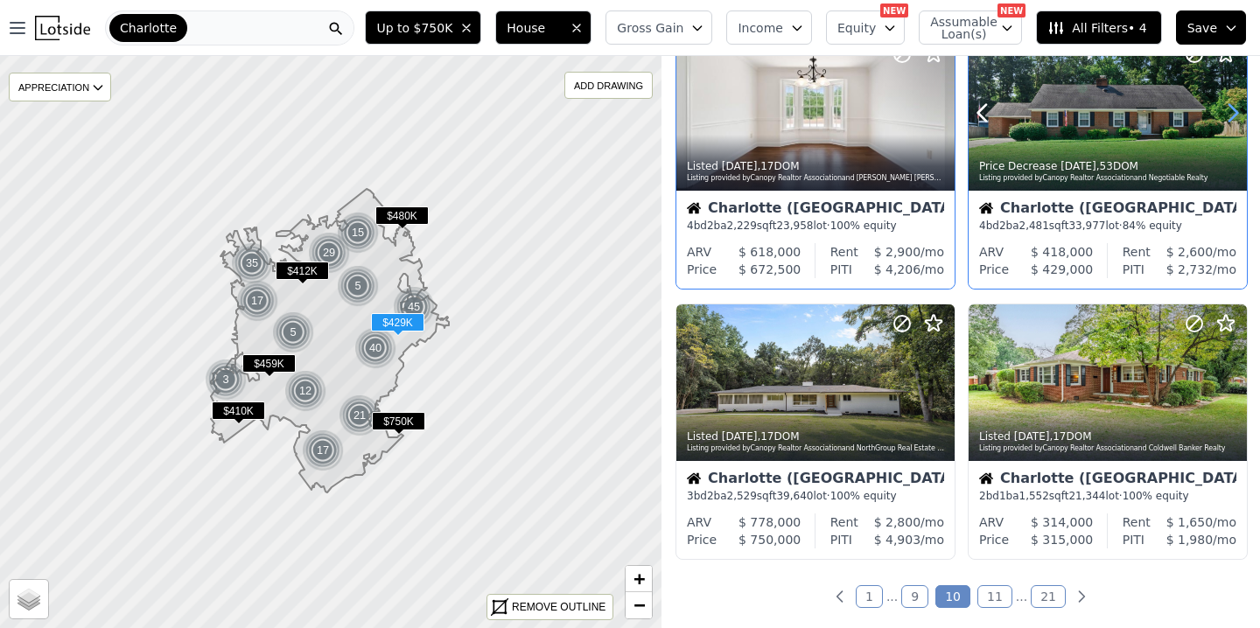
click at [1232, 116] on icon at bounding box center [1233, 113] width 8 height 17
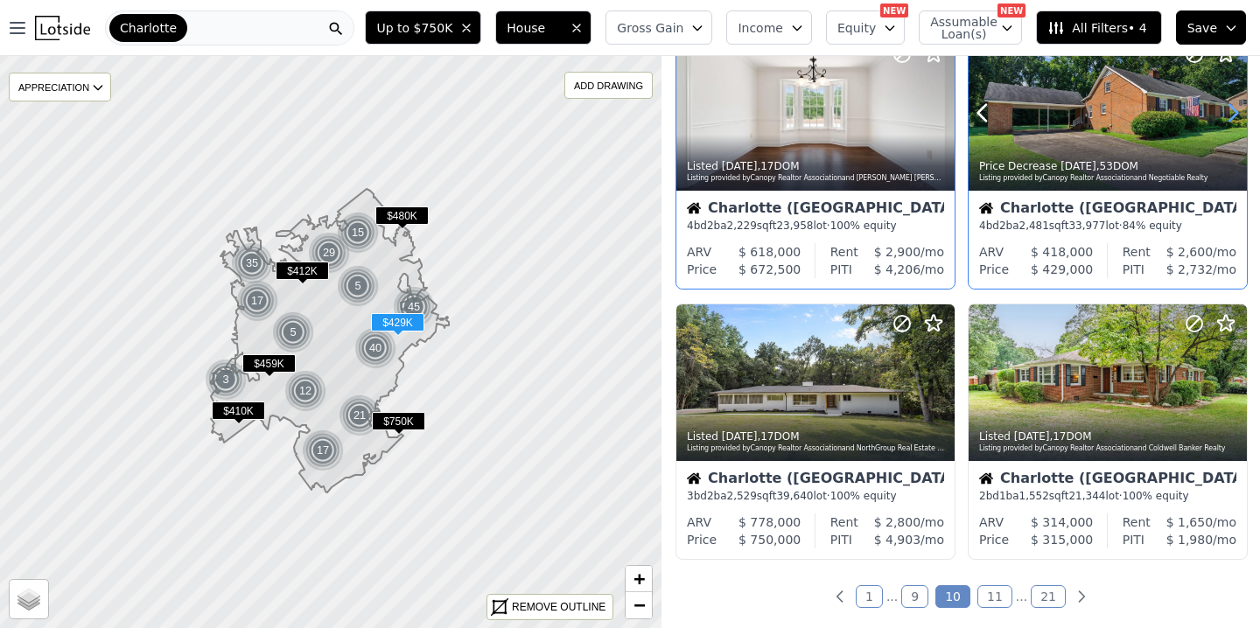
click at [1232, 116] on icon at bounding box center [1233, 113] width 8 height 17
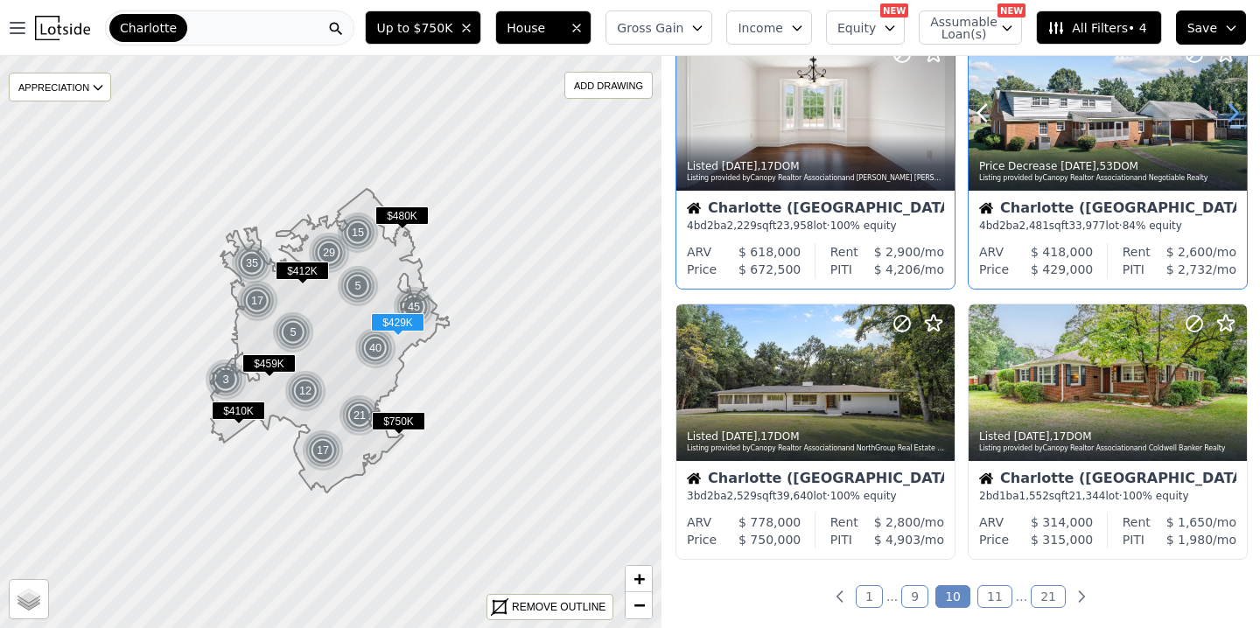
click at [1232, 116] on icon at bounding box center [1233, 113] width 8 height 17
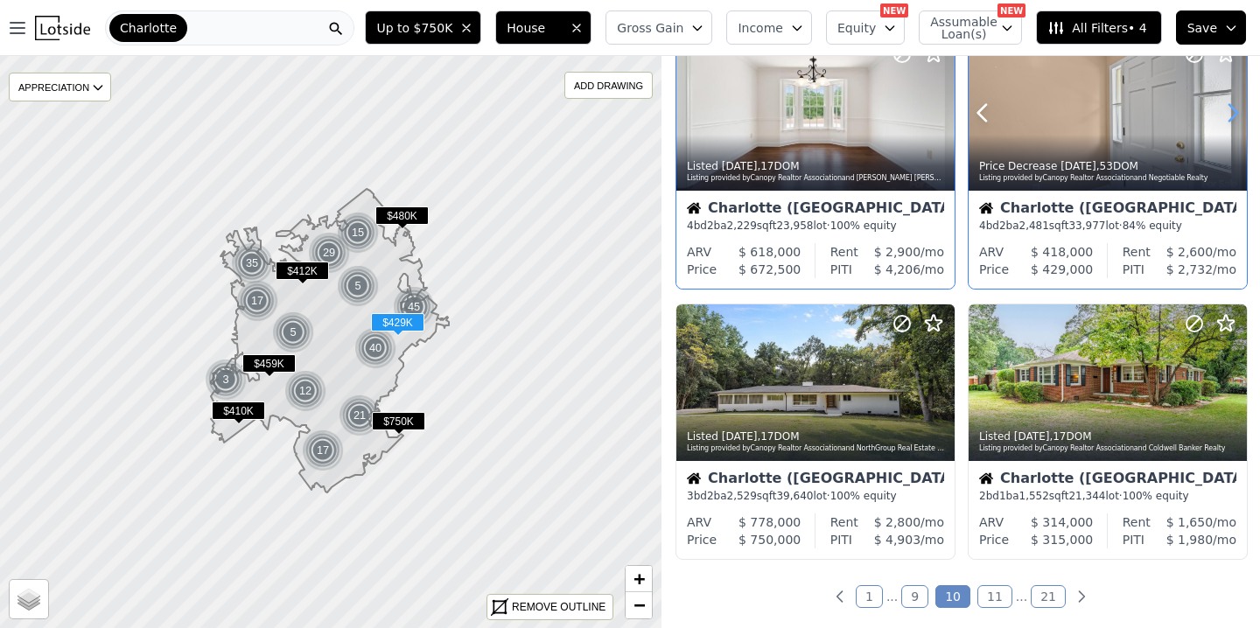
click at [1232, 116] on icon at bounding box center [1233, 113] width 8 height 17
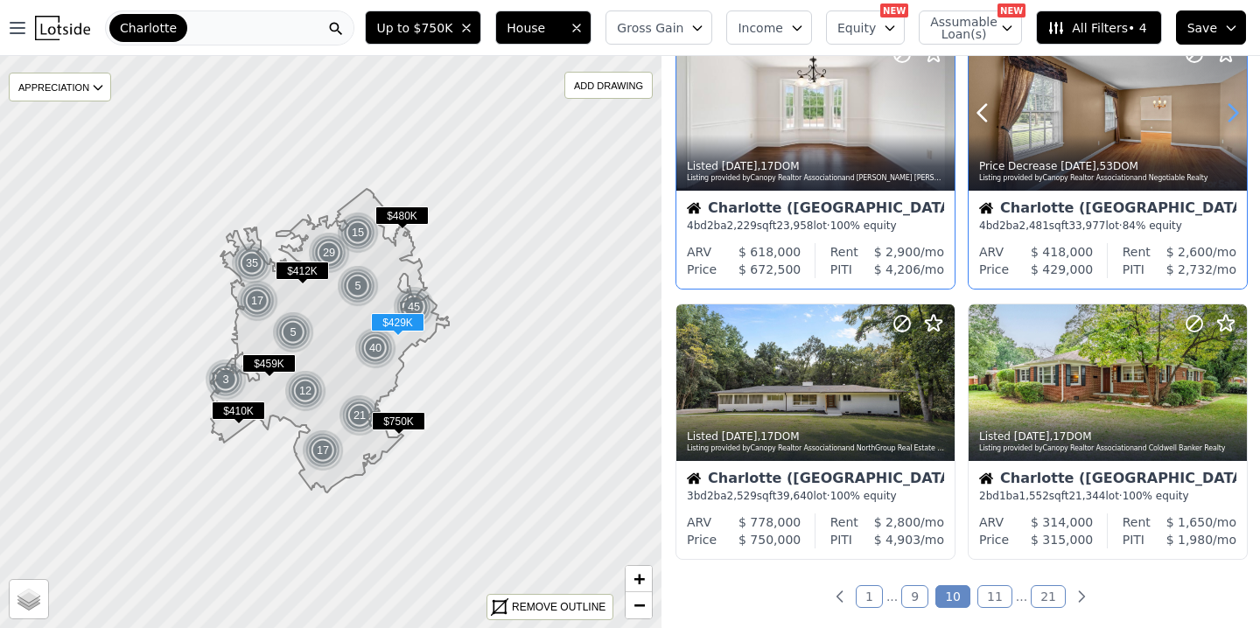
click at [1232, 116] on icon at bounding box center [1233, 113] width 8 height 17
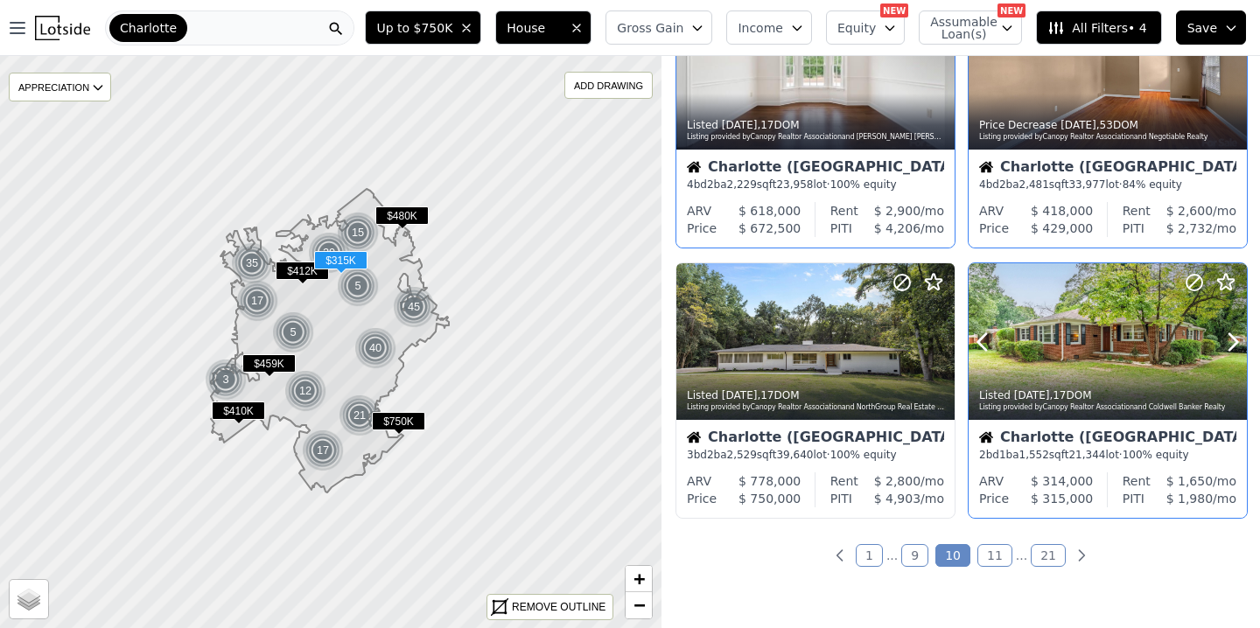
scroll to position [1194, 0]
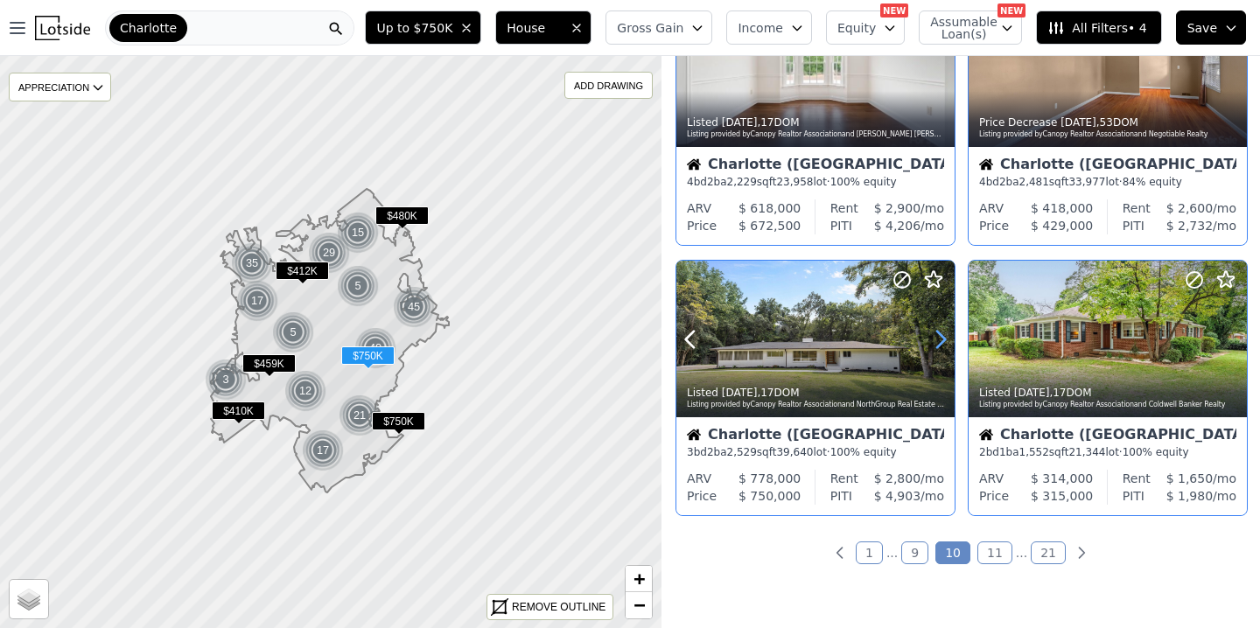
click at [933, 339] on icon at bounding box center [940, 339] width 28 height 28
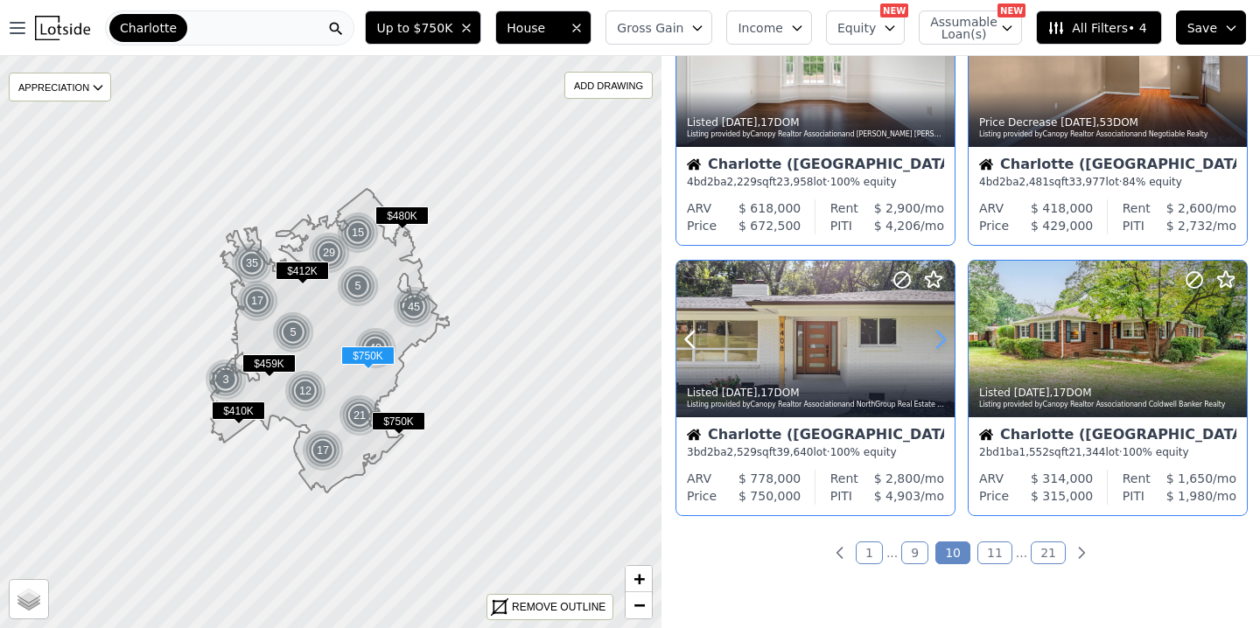
click at [933, 339] on icon at bounding box center [940, 339] width 28 height 28
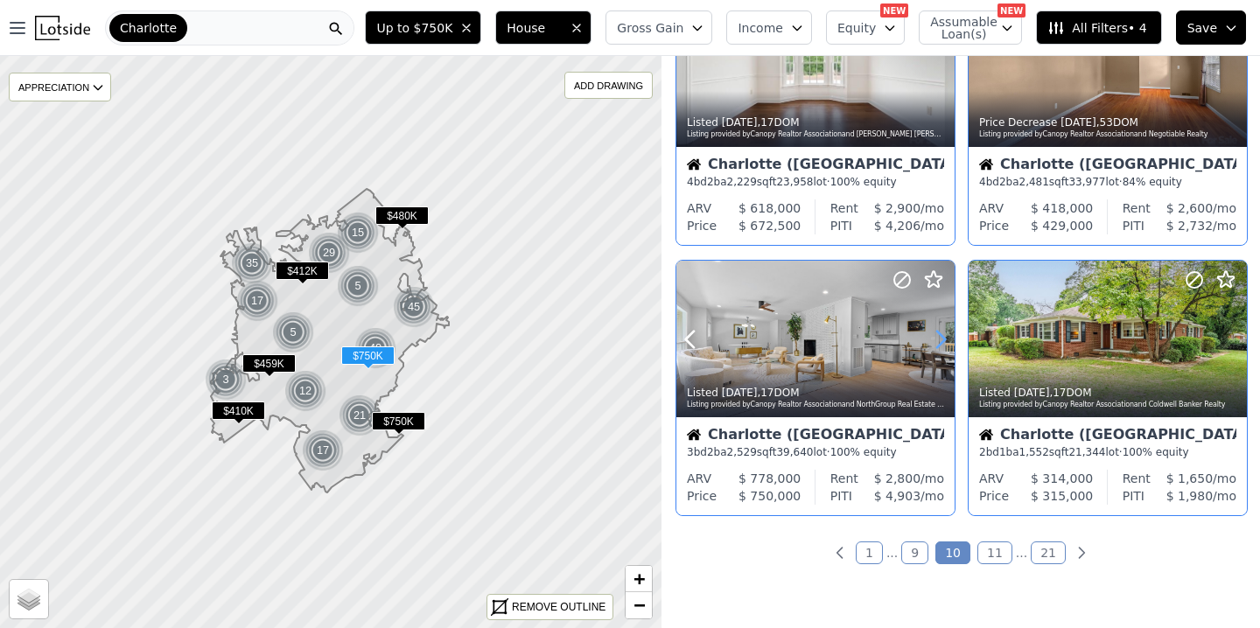
click at [933, 339] on icon at bounding box center [940, 339] width 28 height 28
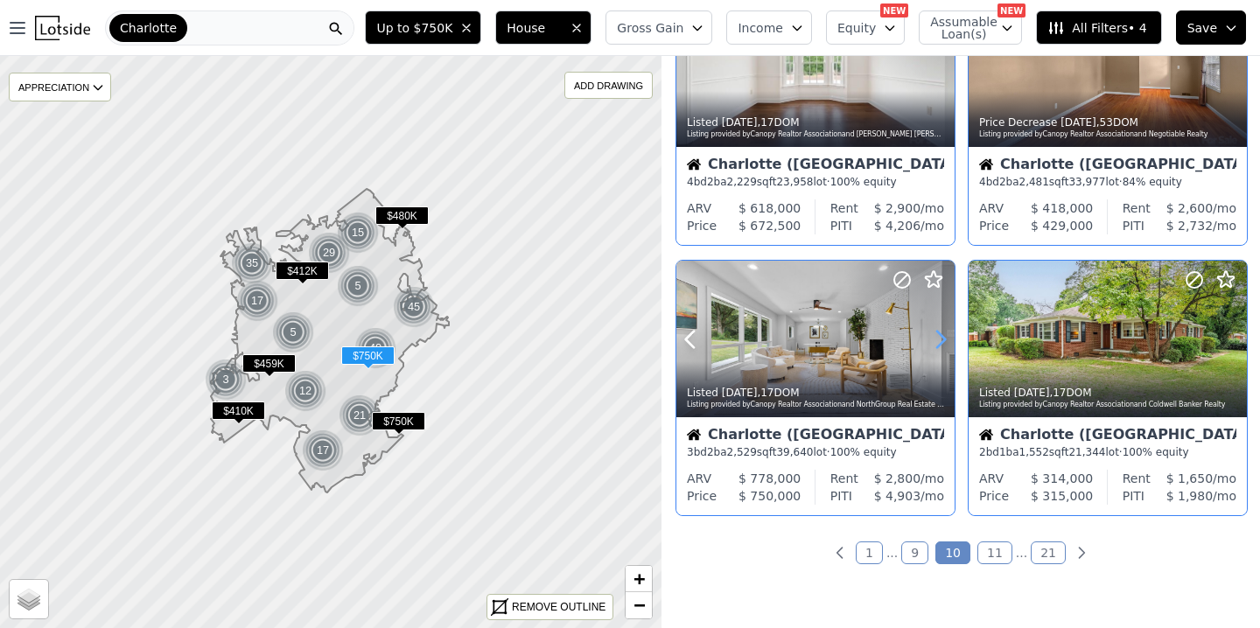
click at [933, 339] on icon at bounding box center [940, 339] width 28 height 28
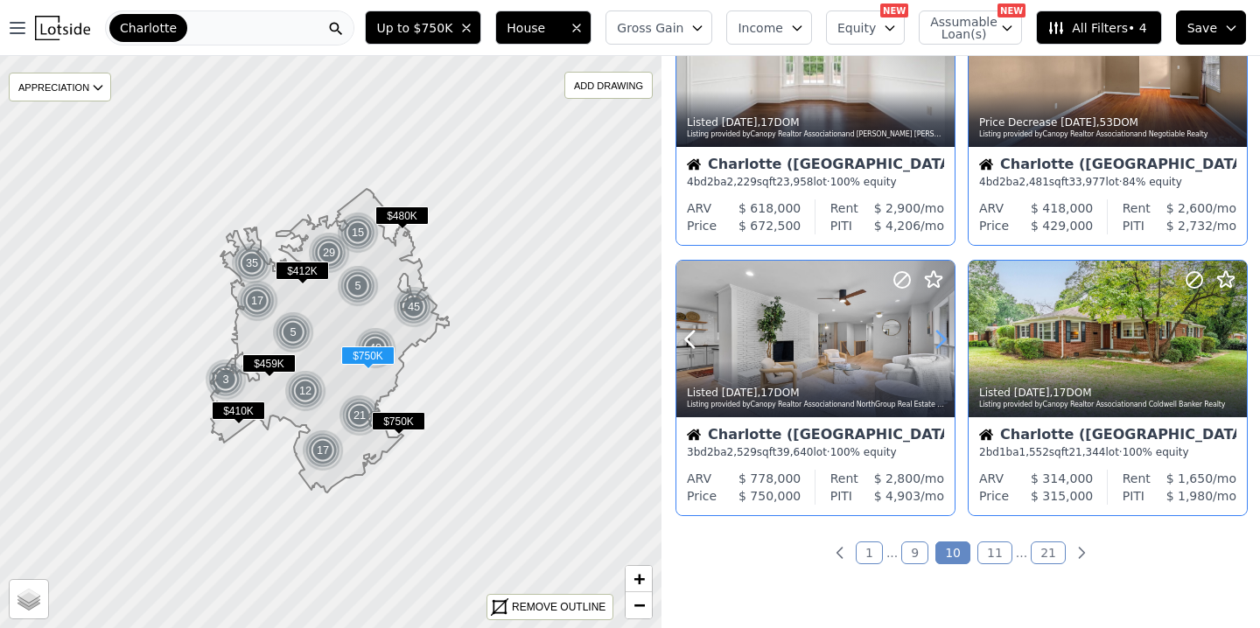
click at [933, 339] on icon at bounding box center [940, 339] width 28 height 28
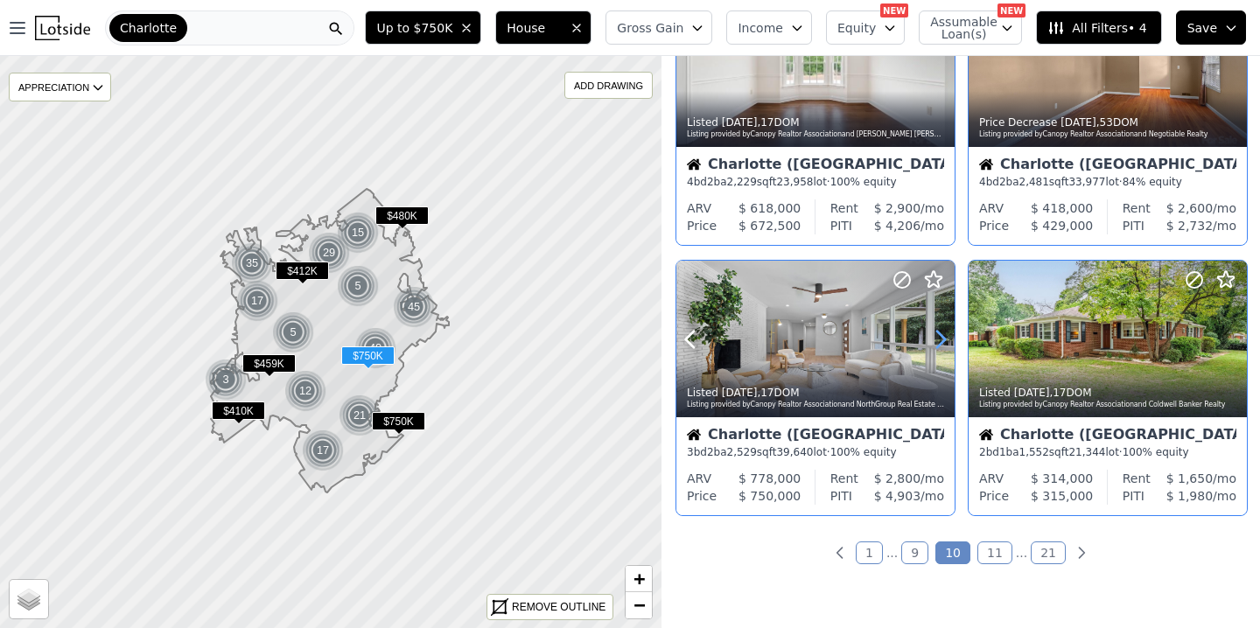
click at [933, 339] on icon at bounding box center [940, 339] width 28 height 28
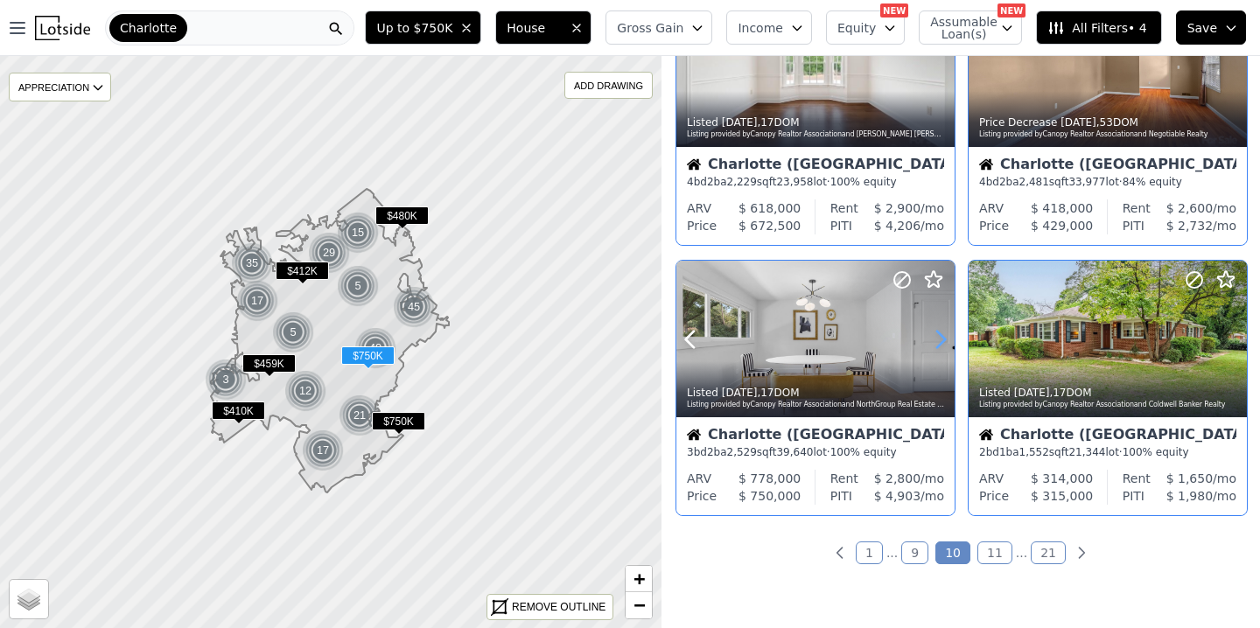
click at [933, 339] on icon at bounding box center [940, 339] width 28 height 28
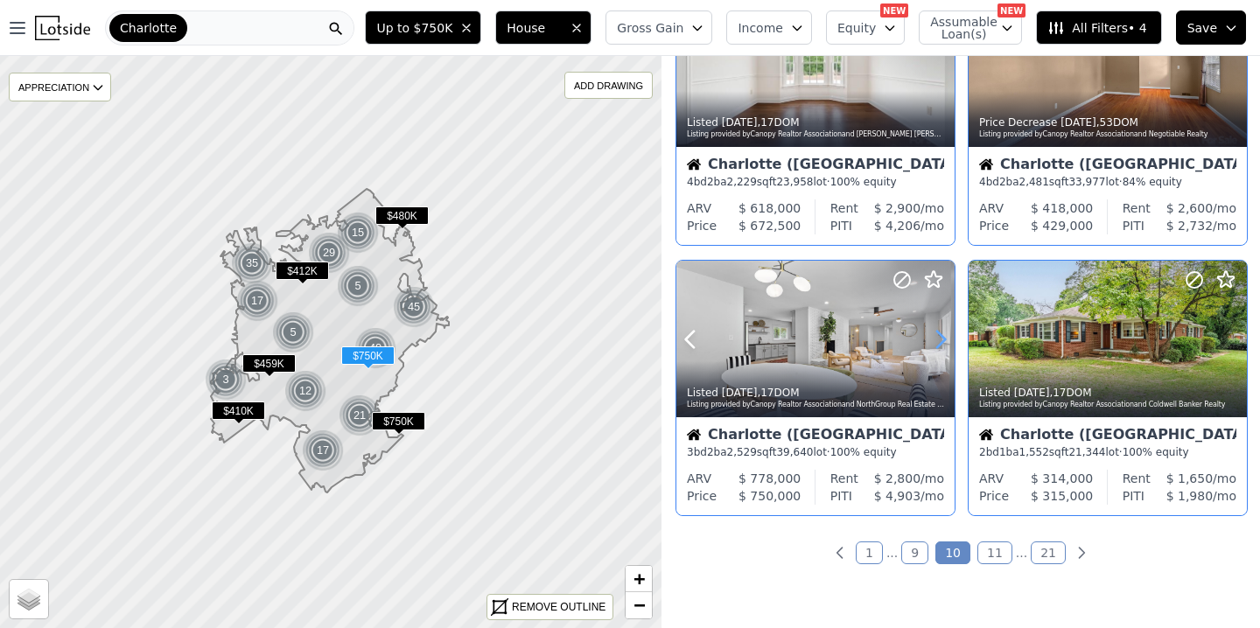
click at [933, 339] on icon at bounding box center [940, 339] width 28 height 28
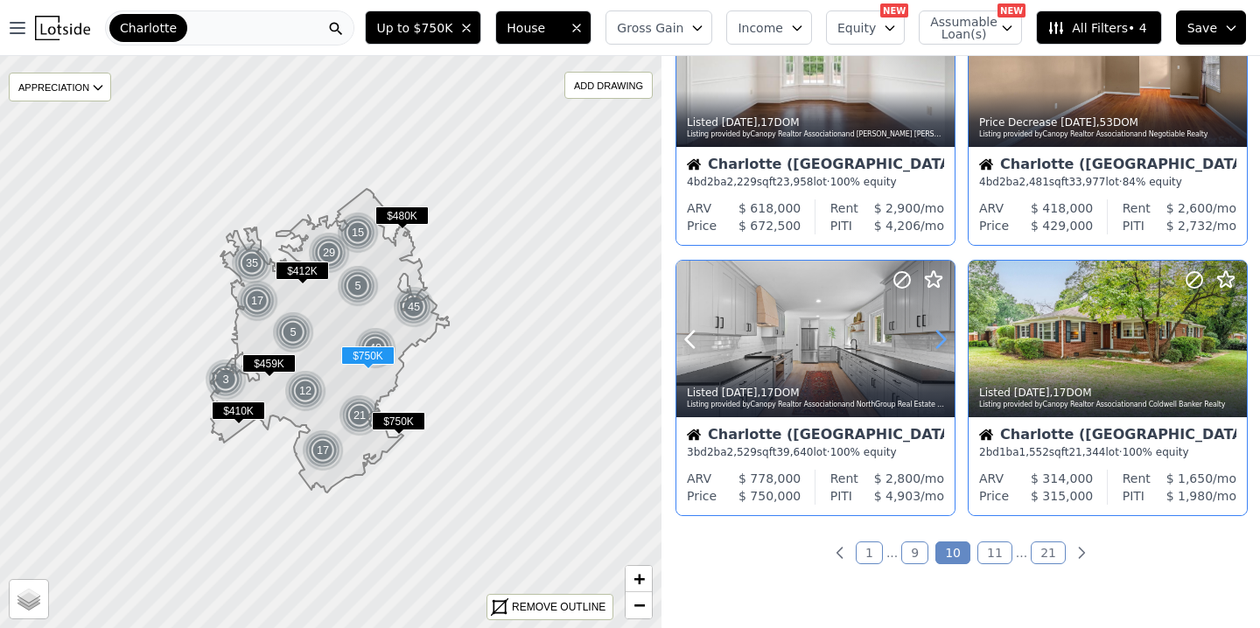
click at [933, 339] on icon at bounding box center [940, 339] width 28 height 28
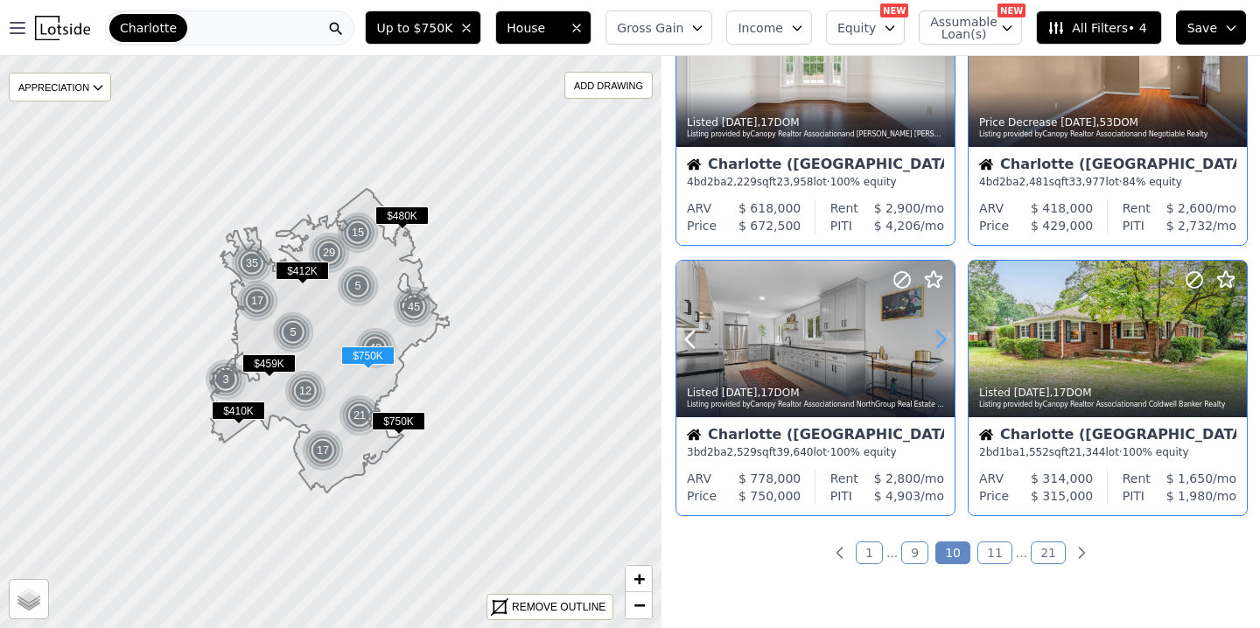
click at [933, 339] on icon at bounding box center [940, 339] width 28 height 28
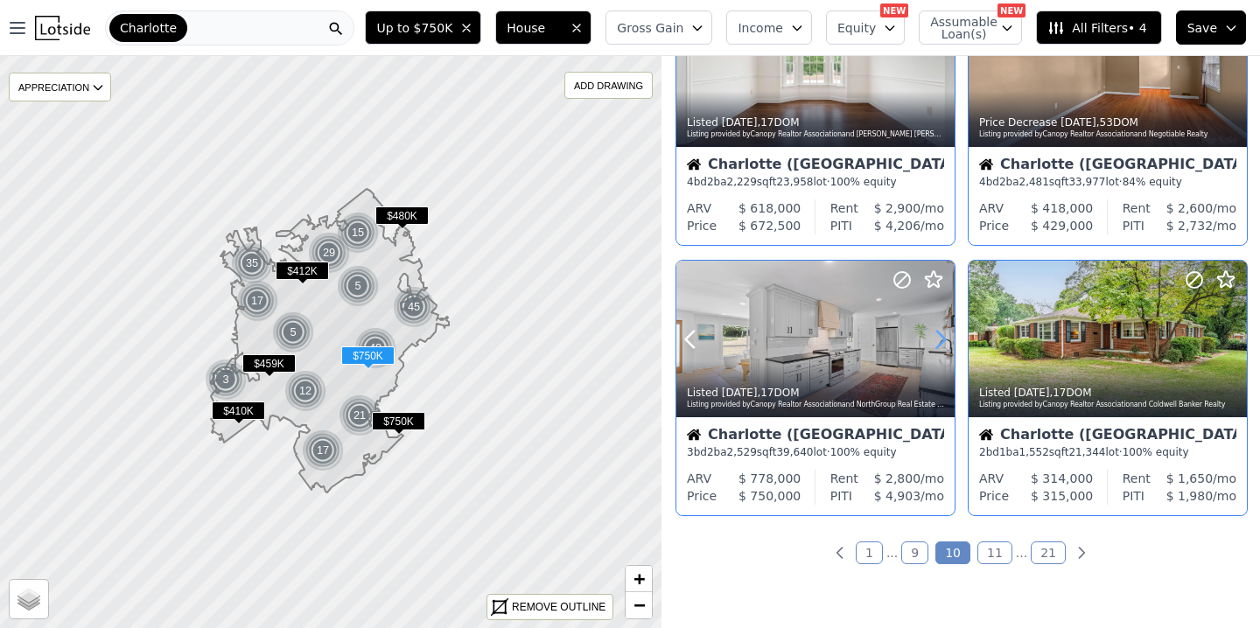
click at [933, 339] on icon at bounding box center [940, 339] width 28 height 28
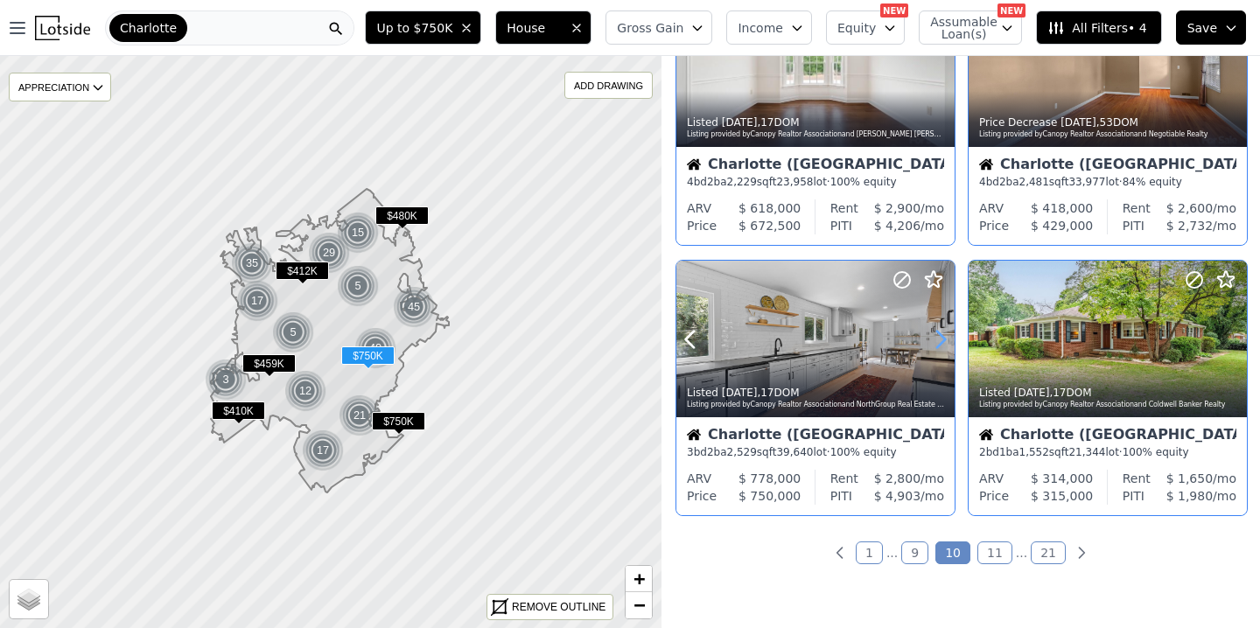
click at [933, 339] on icon at bounding box center [940, 339] width 28 height 28
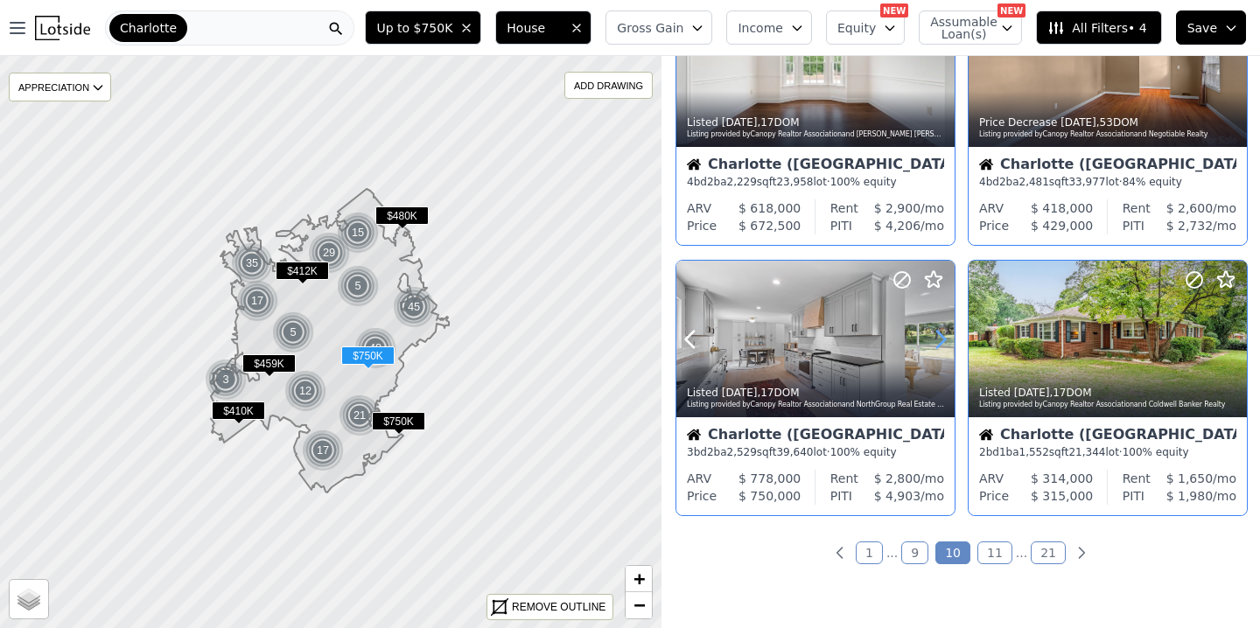
click at [933, 339] on icon at bounding box center [940, 339] width 28 height 28
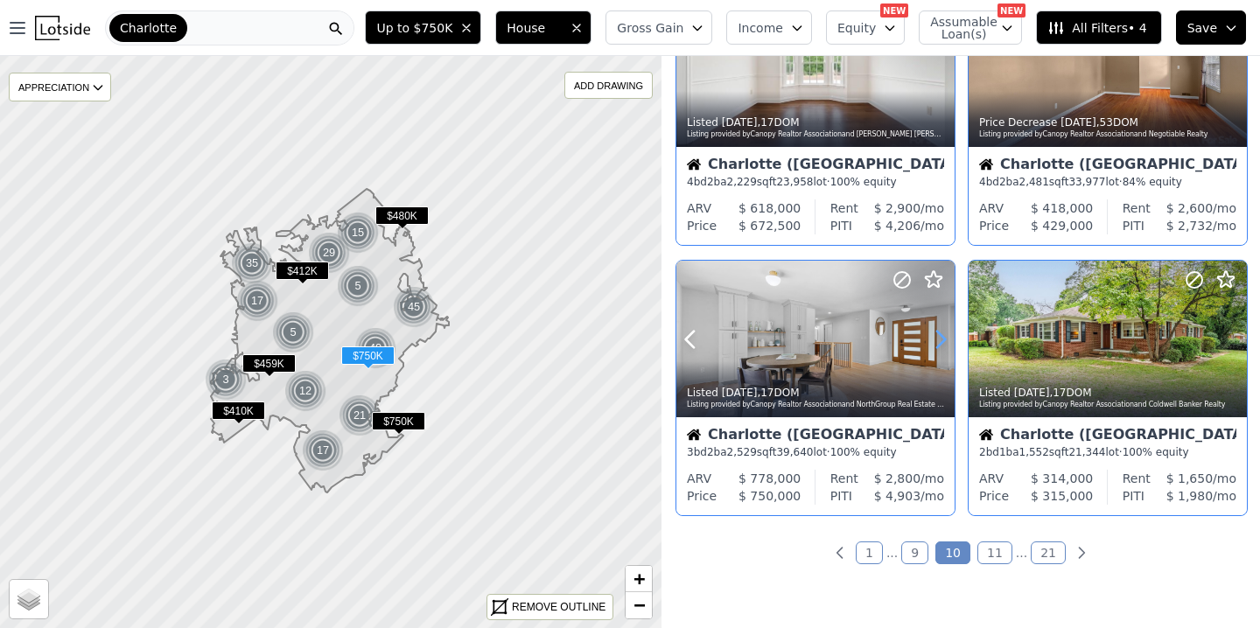
click at [933, 339] on icon at bounding box center [940, 339] width 28 height 28
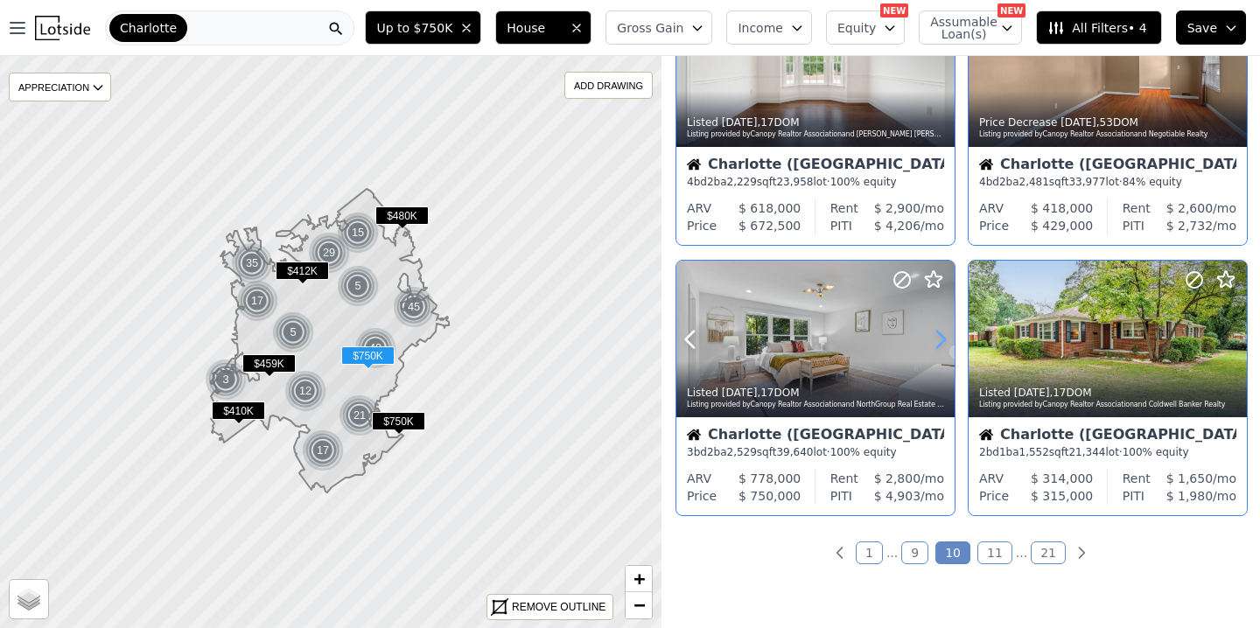
click at [933, 339] on icon at bounding box center [940, 339] width 28 height 28
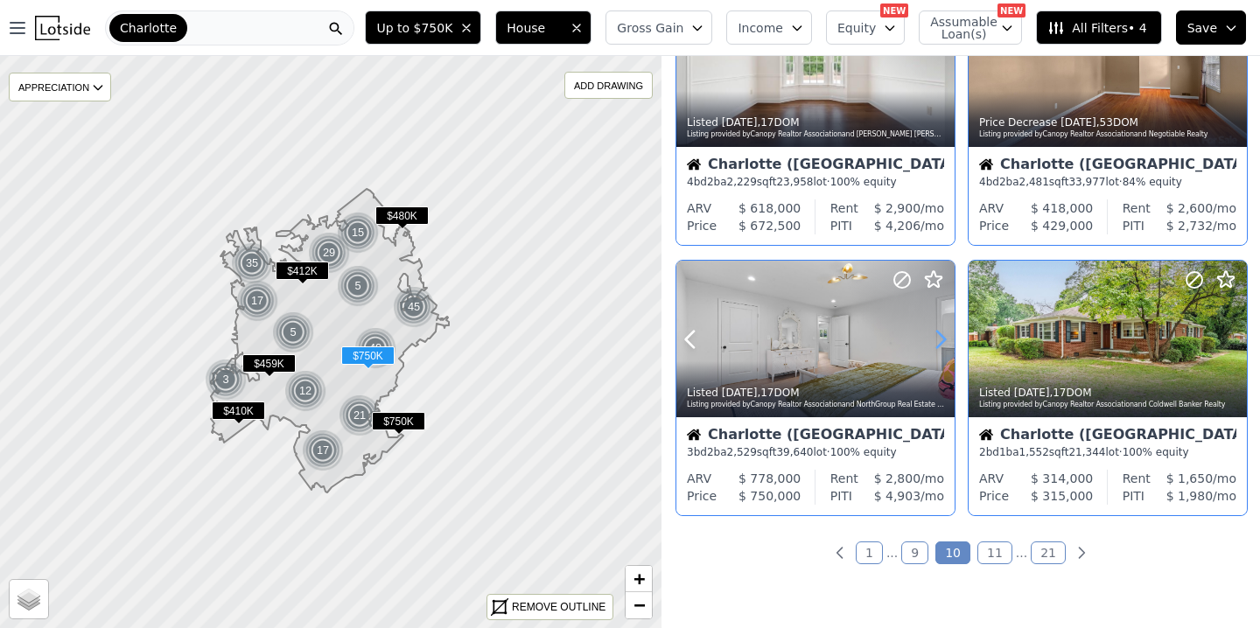
click at [933, 339] on icon at bounding box center [940, 339] width 28 height 28
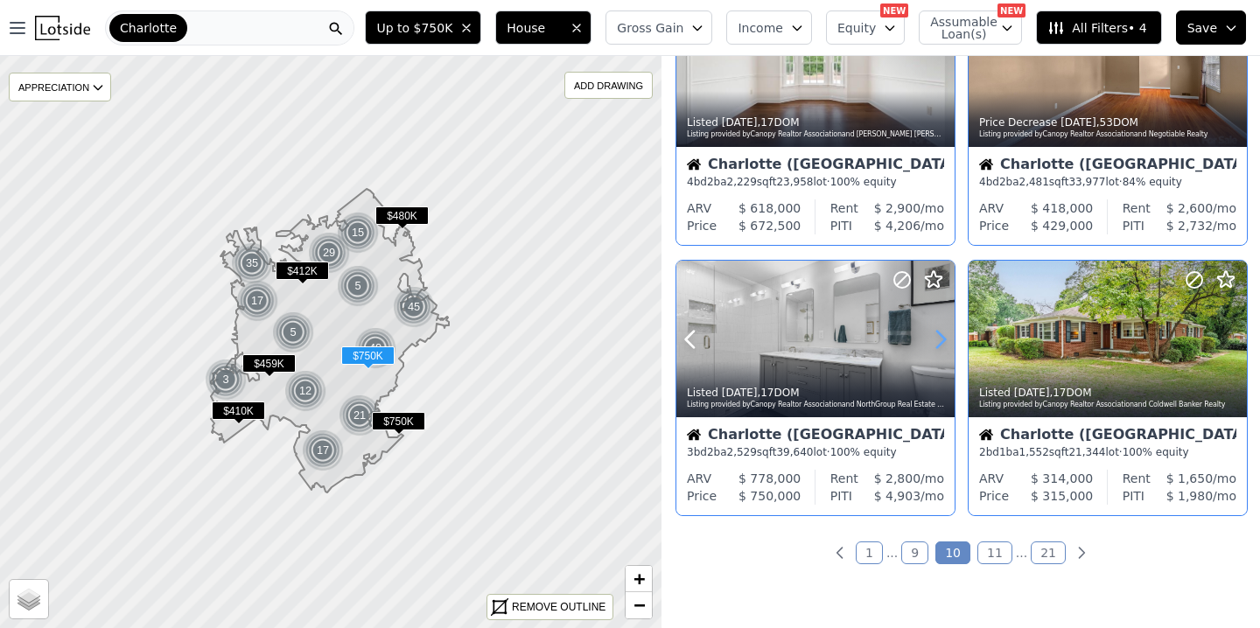
click at [933, 339] on icon at bounding box center [940, 339] width 28 height 28
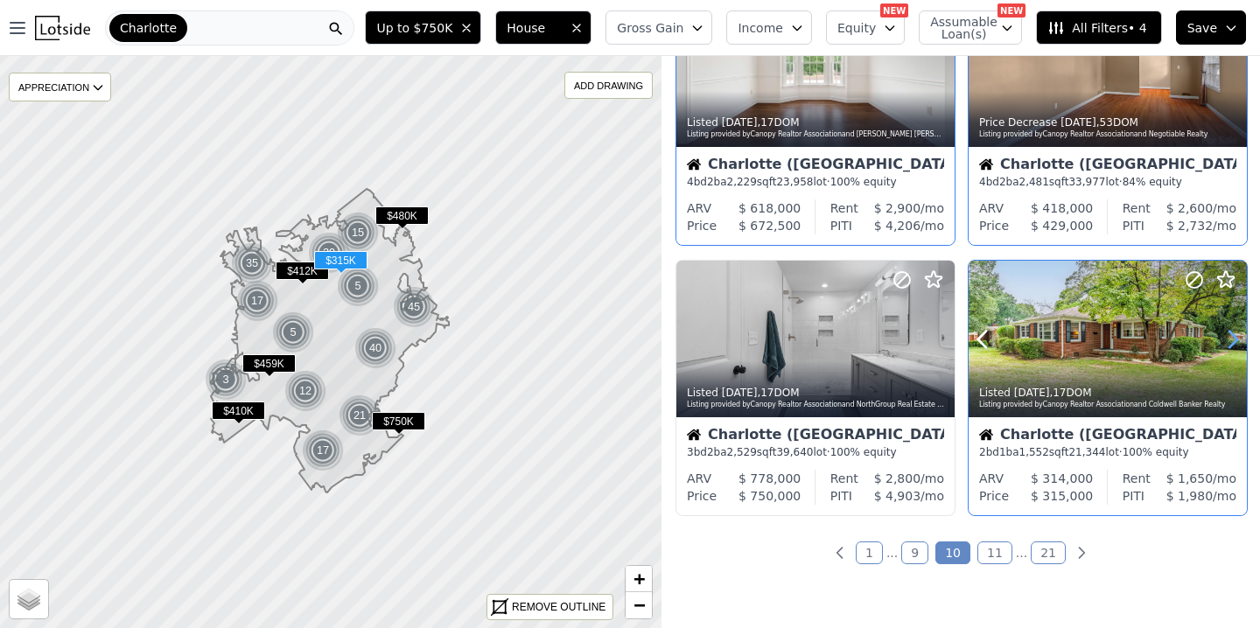
click at [1226, 343] on icon at bounding box center [1232, 339] width 28 height 28
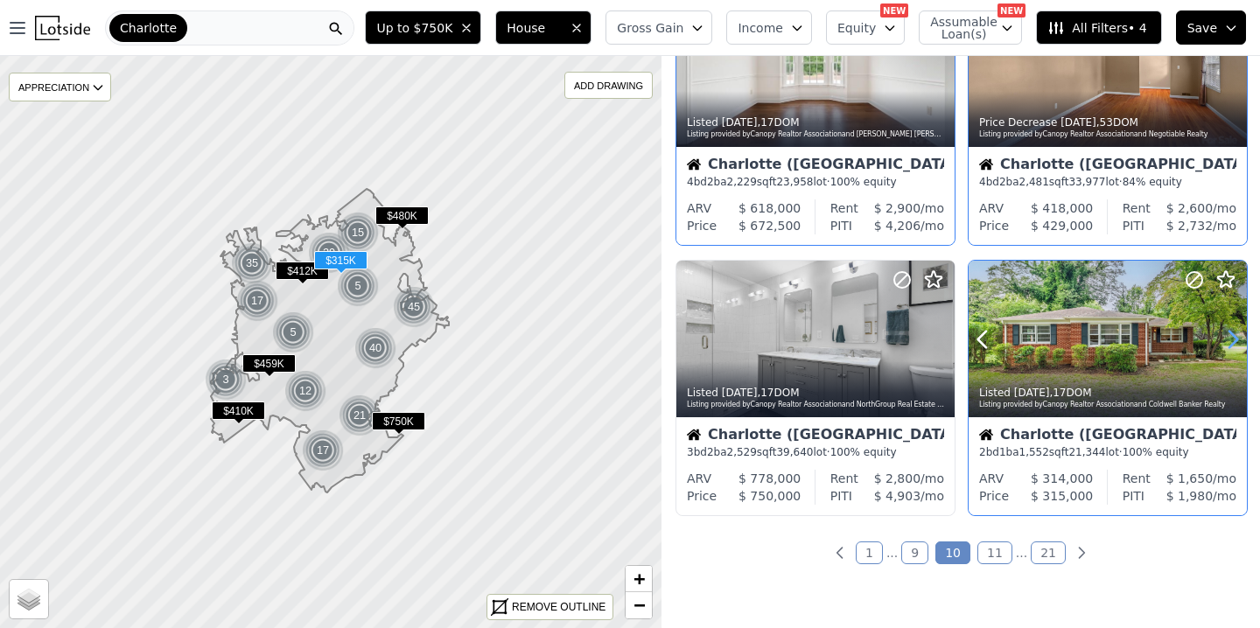
click at [1226, 342] on icon at bounding box center [1232, 339] width 28 height 28
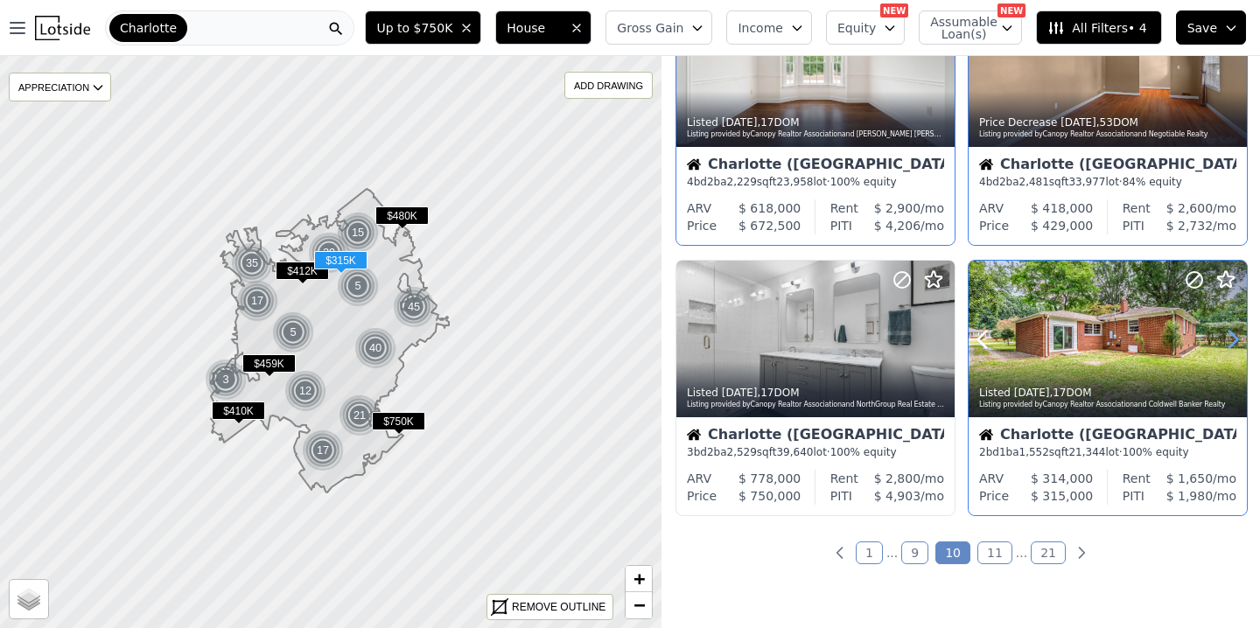
click at [1226, 342] on icon at bounding box center [1232, 339] width 28 height 28
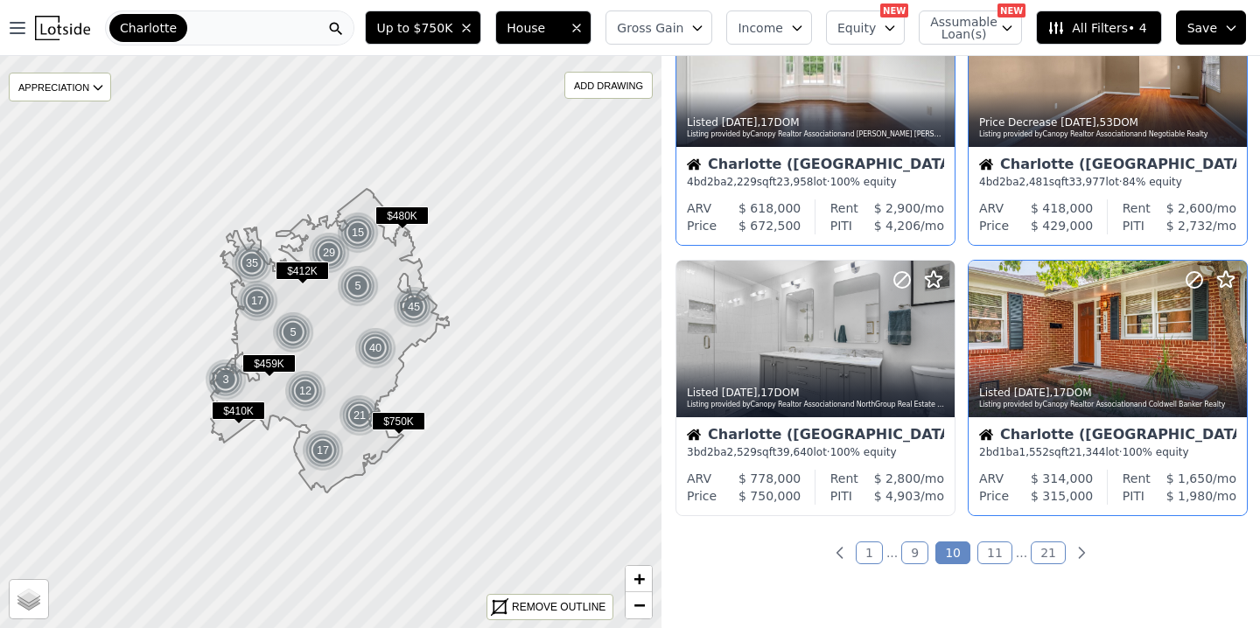
click at [998, 548] on link "11" at bounding box center [994, 552] width 35 height 23
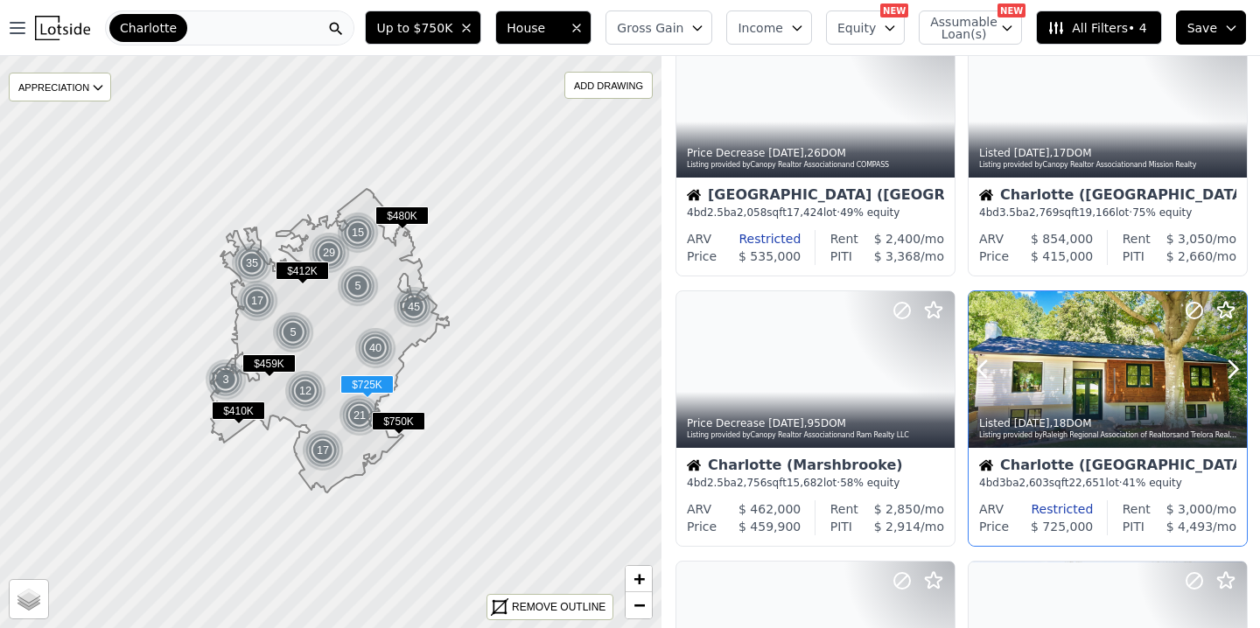
scroll to position [92, 0]
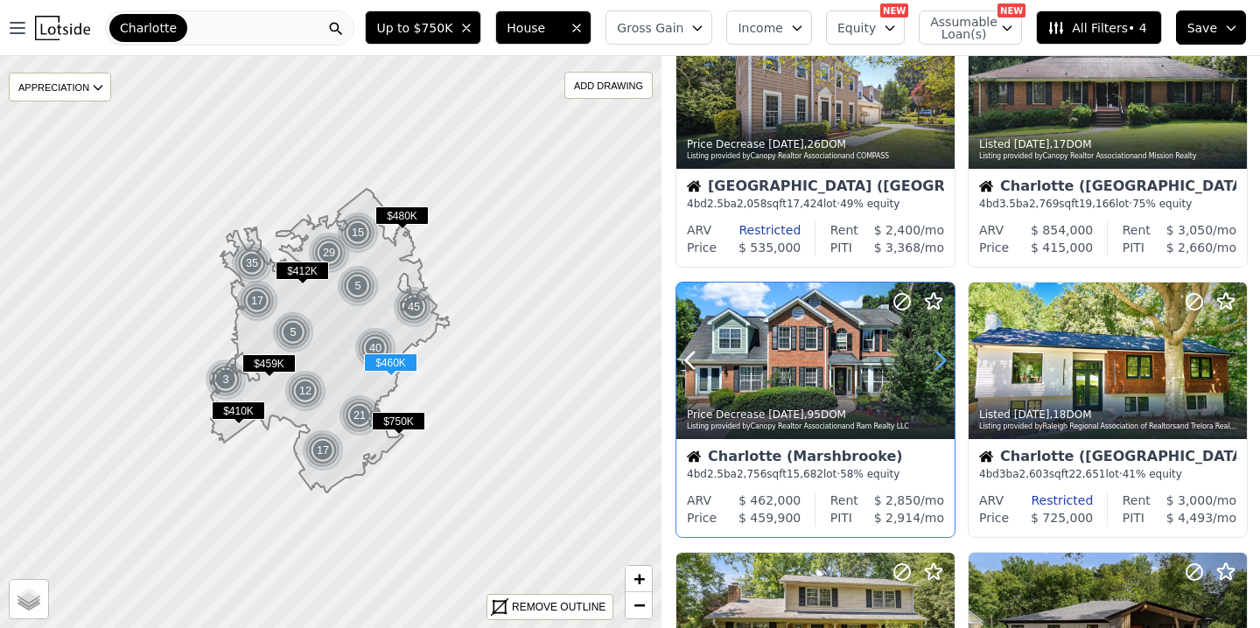
click at [939, 365] on icon at bounding box center [941, 360] width 8 height 17
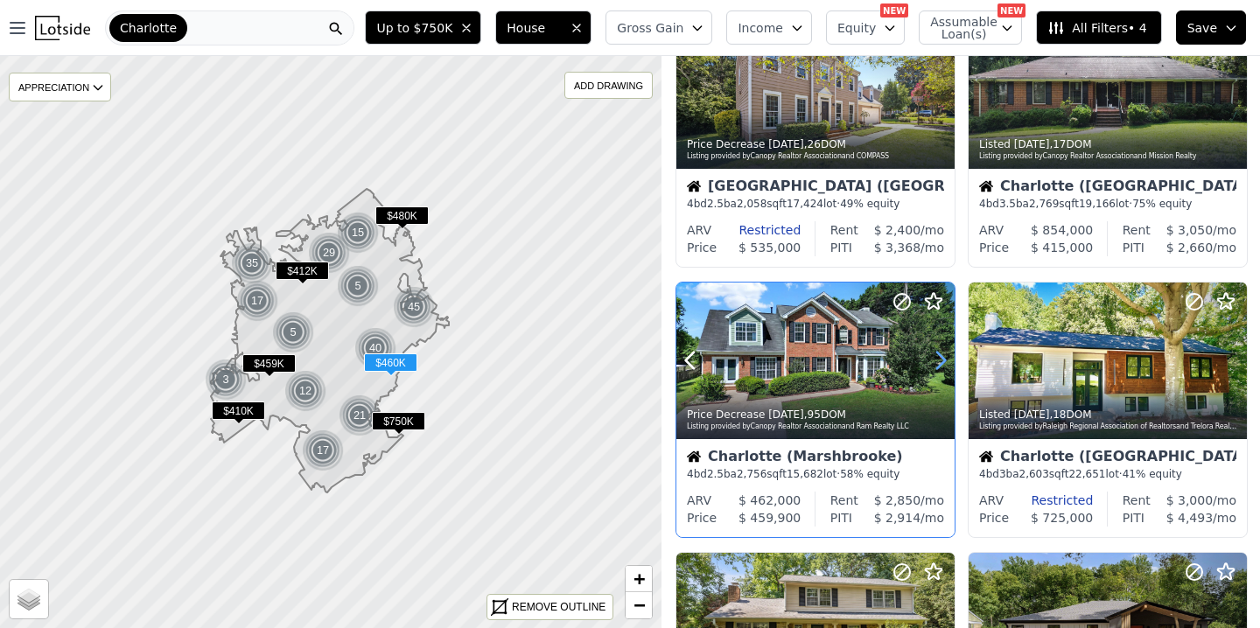
click at [939, 365] on icon at bounding box center [941, 360] width 8 height 17
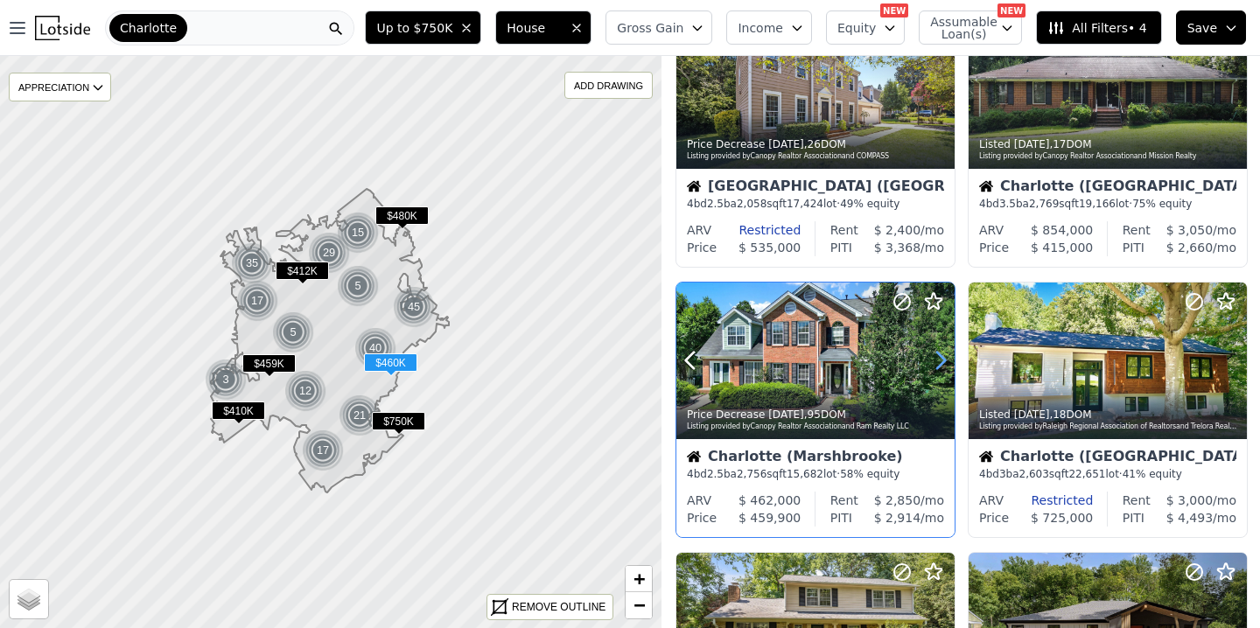
click at [939, 365] on icon at bounding box center [941, 360] width 8 height 17
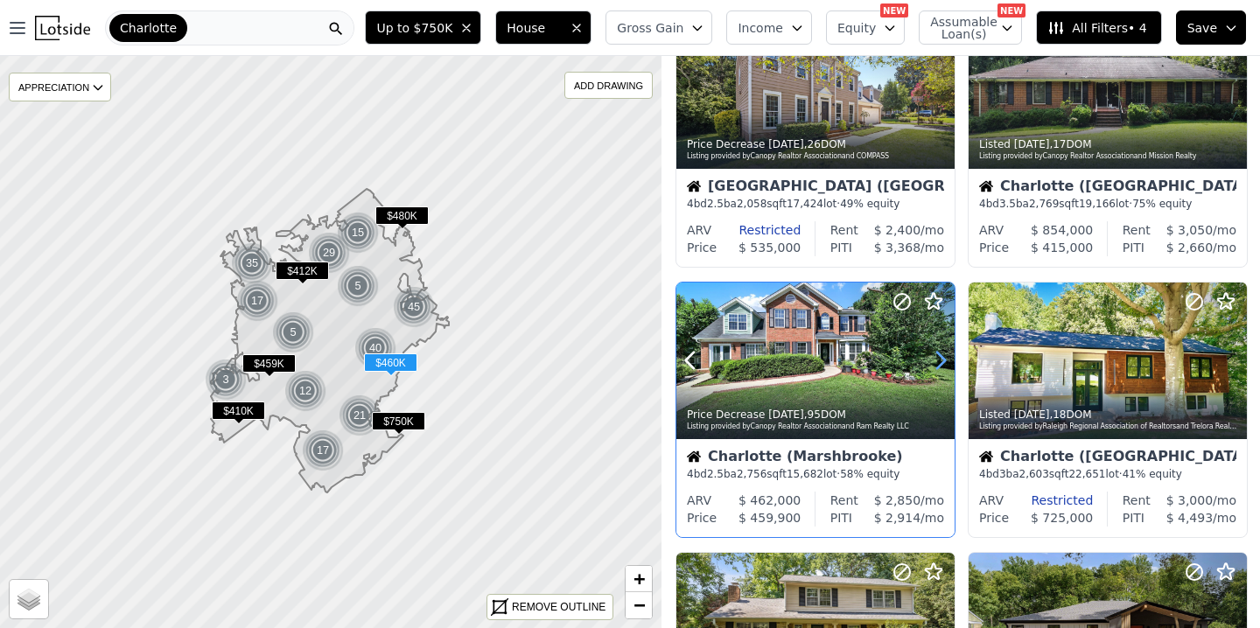
click at [939, 365] on icon at bounding box center [941, 360] width 8 height 17
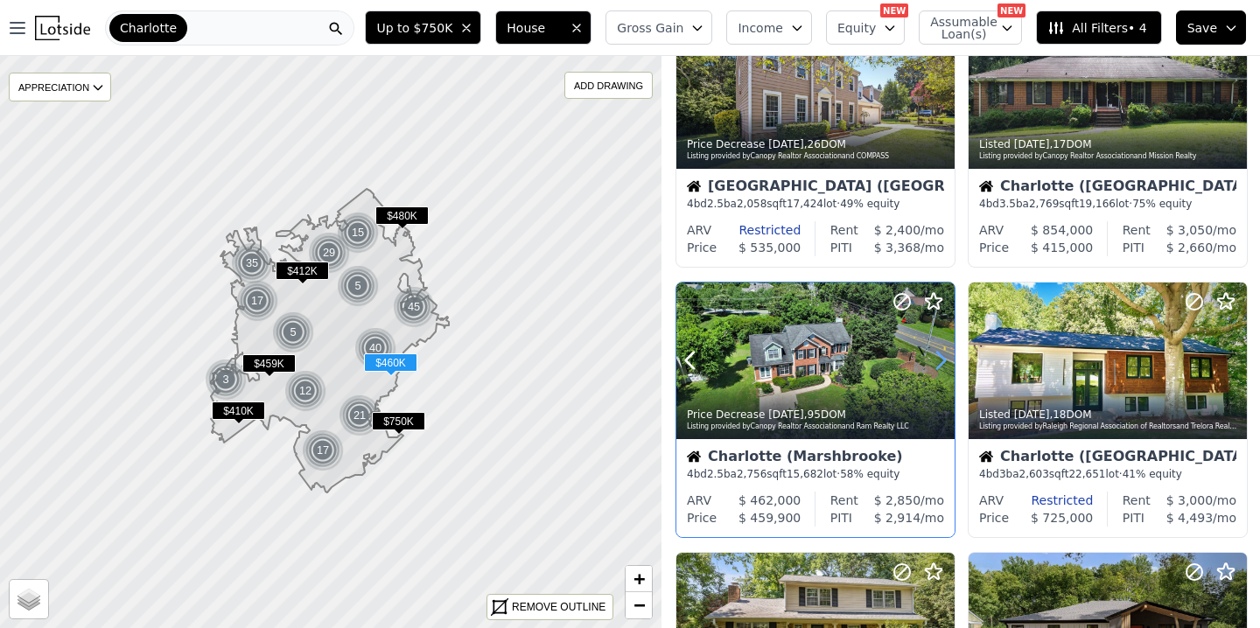
click at [939, 365] on icon at bounding box center [941, 360] width 8 height 17
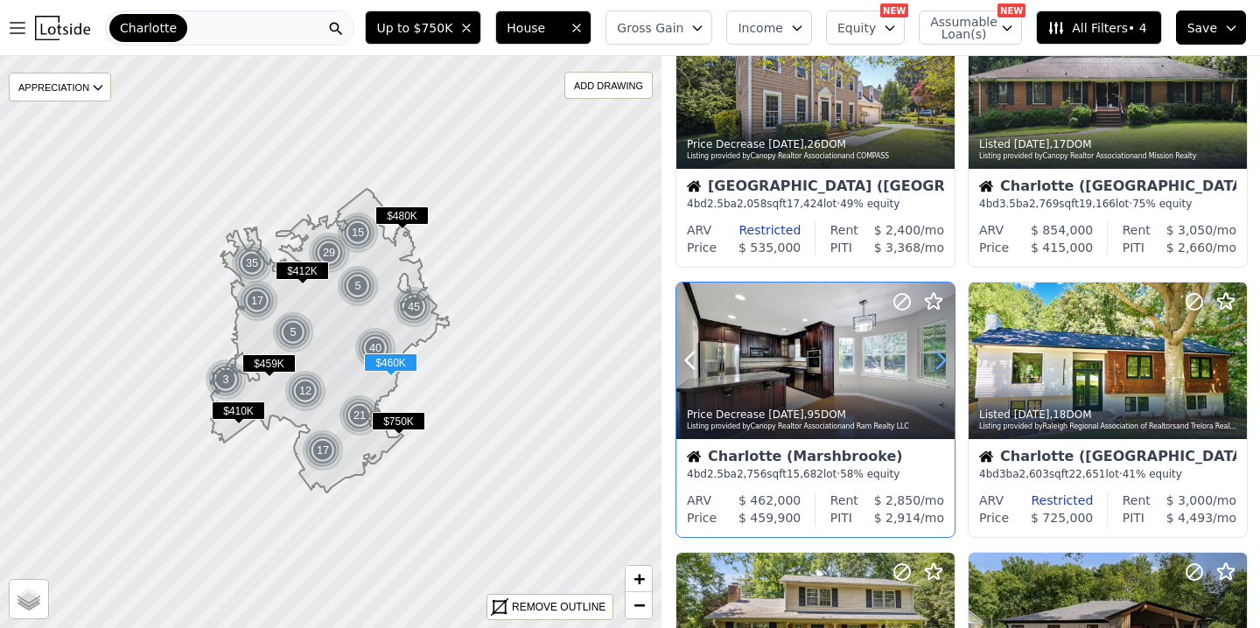
click at [939, 365] on icon at bounding box center [941, 360] width 8 height 17
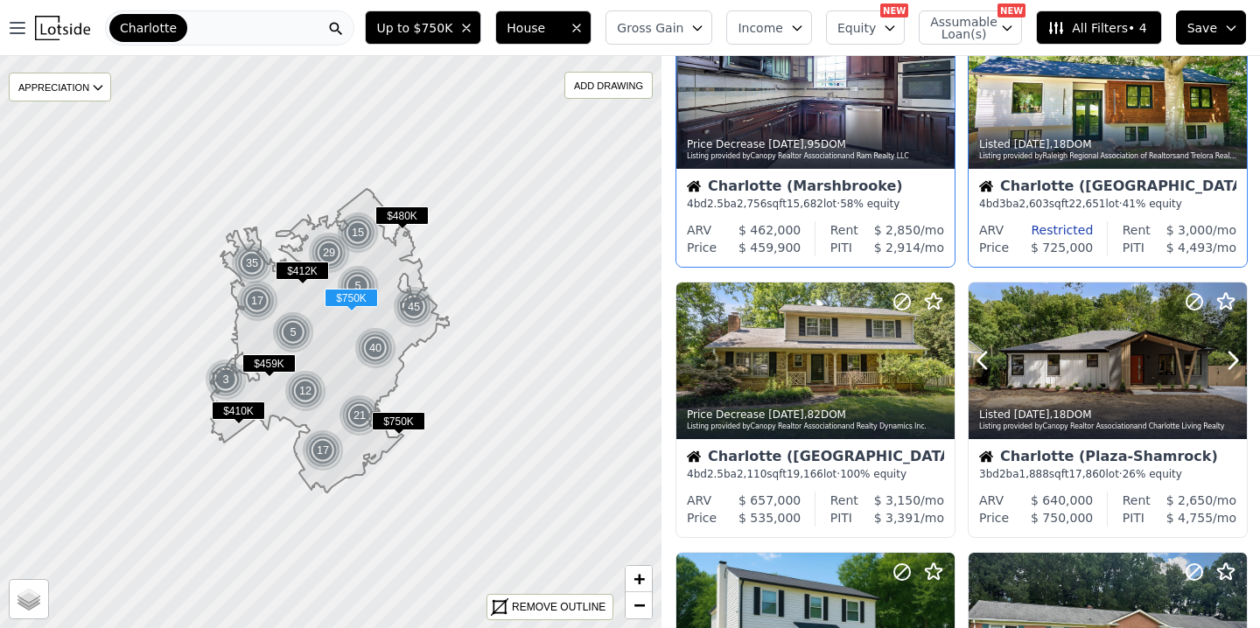
scroll to position [380, 0]
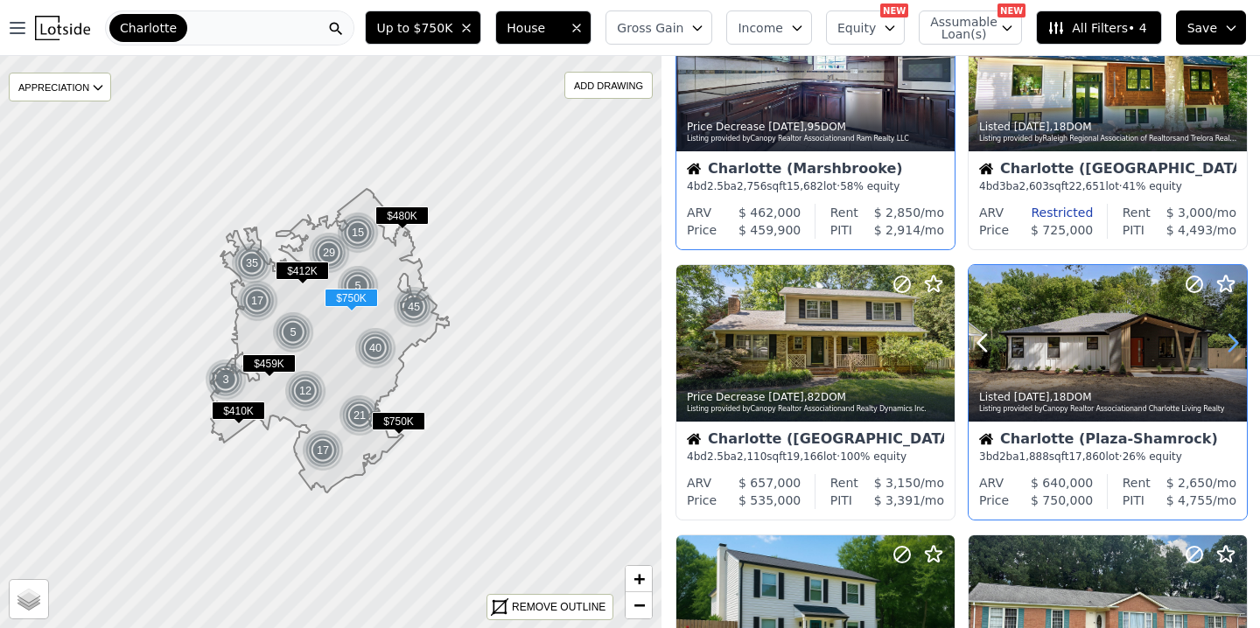
click at [1235, 342] on icon at bounding box center [1233, 343] width 8 height 17
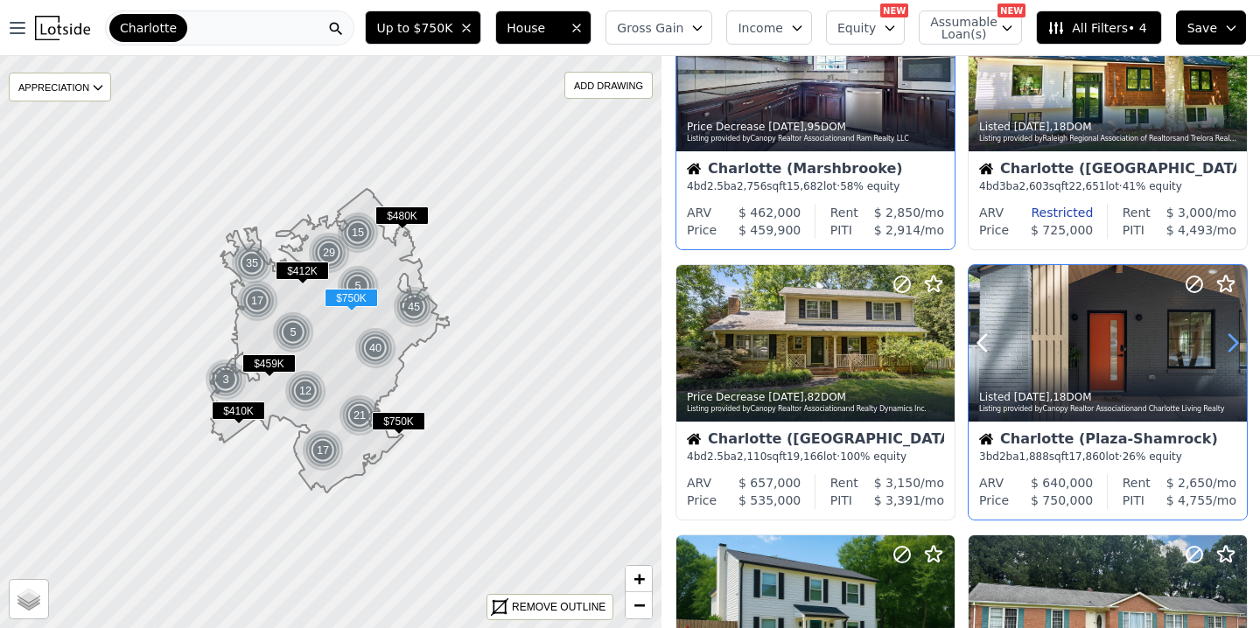
click at [1235, 342] on icon at bounding box center [1233, 343] width 8 height 17
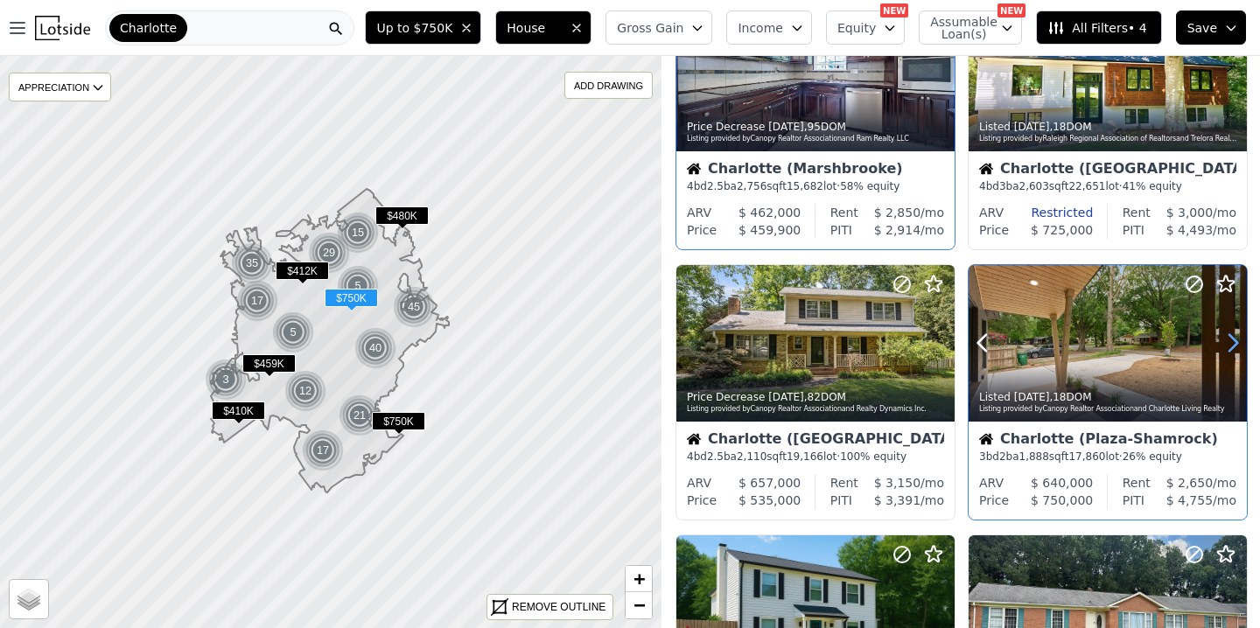
click at [1235, 342] on icon at bounding box center [1233, 343] width 8 height 17
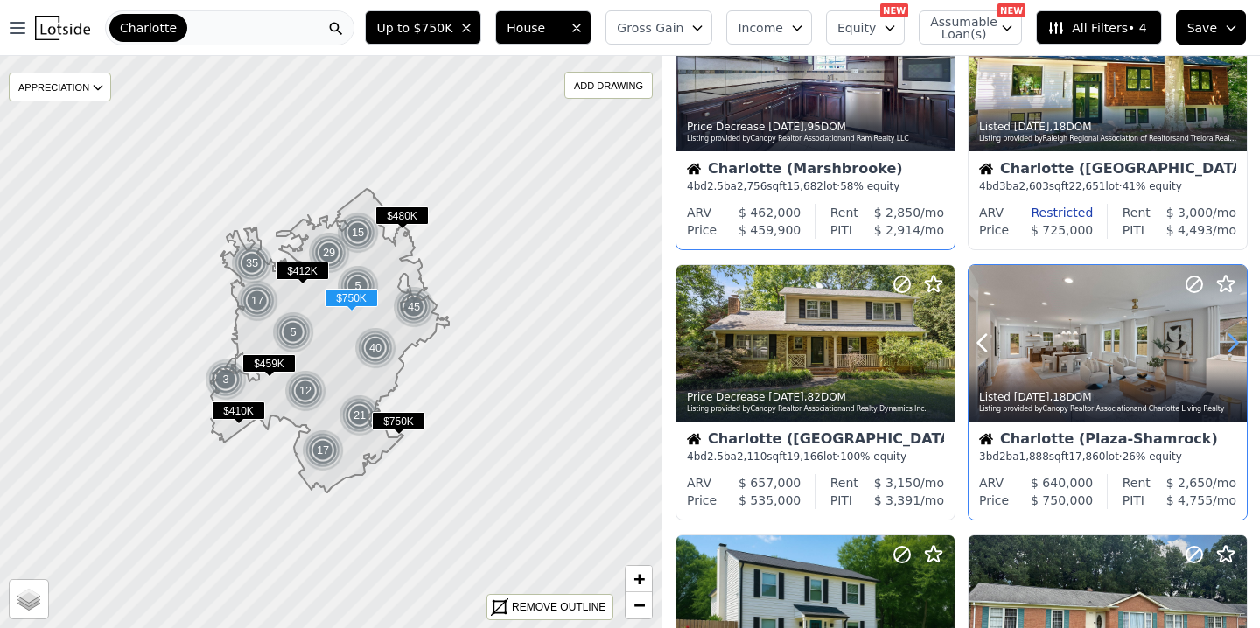
click at [1235, 342] on icon at bounding box center [1233, 343] width 8 height 17
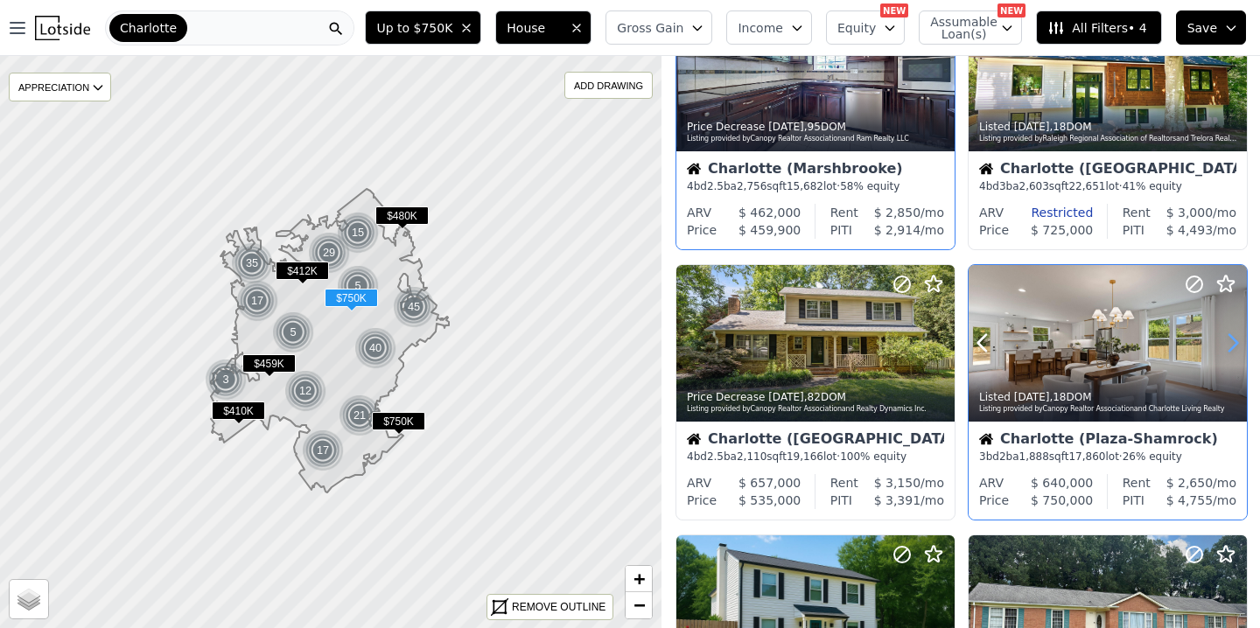
click at [1235, 342] on icon at bounding box center [1233, 343] width 8 height 17
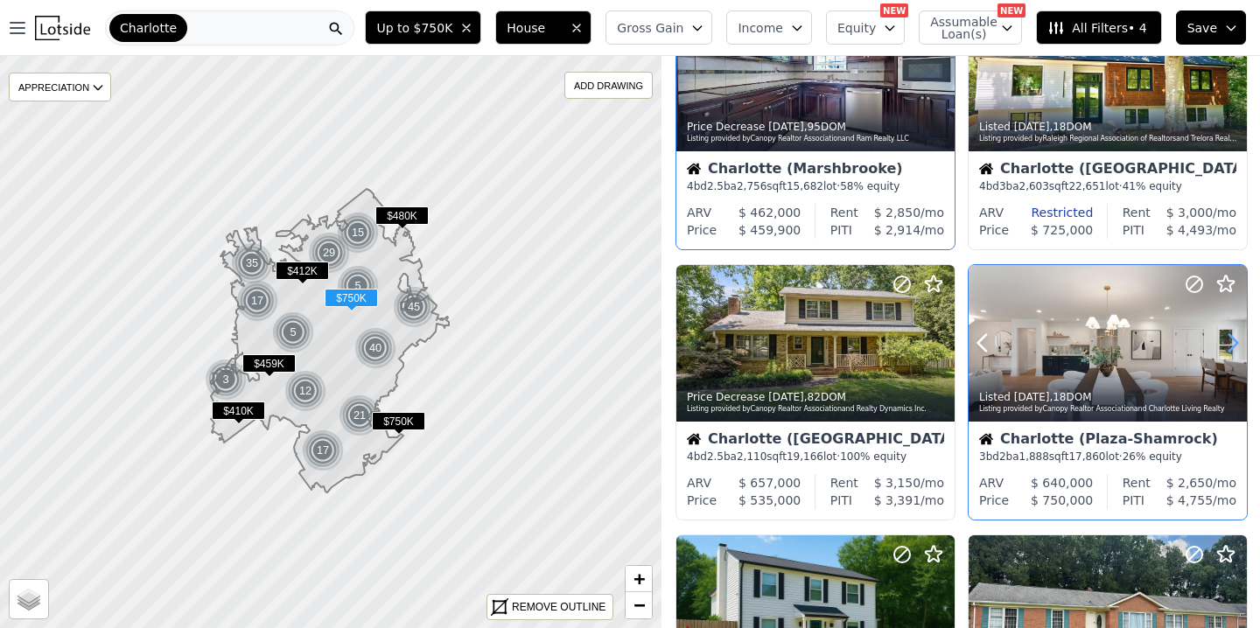
click at [1235, 342] on icon at bounding box center [1233, 343] width 8 height 17
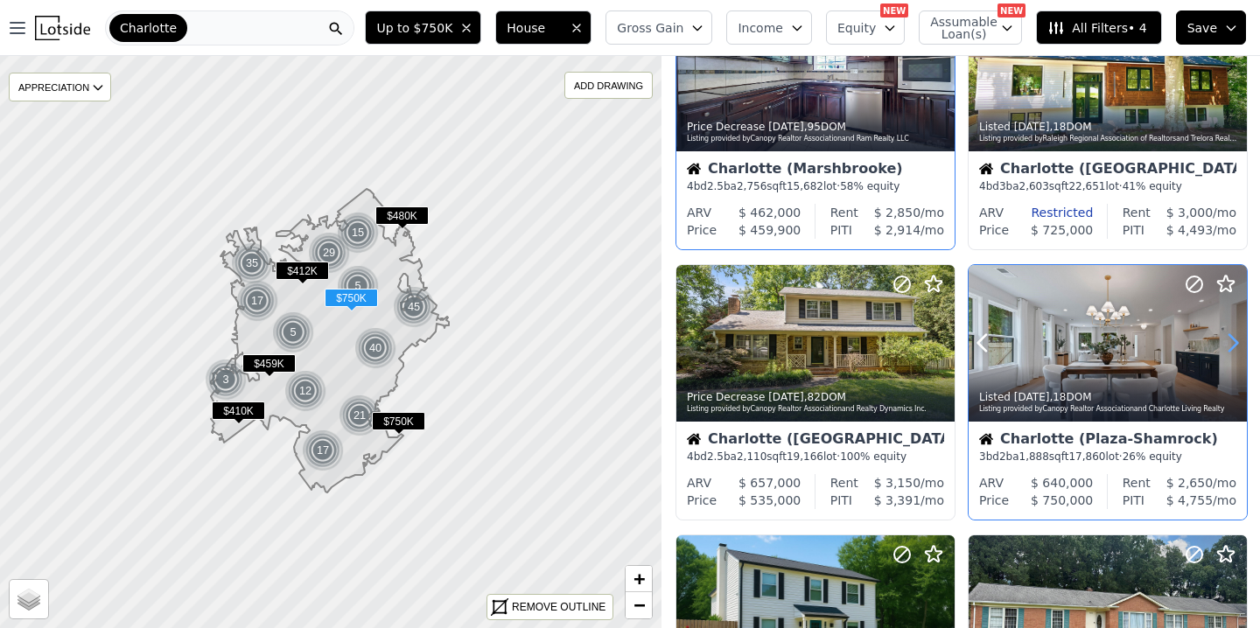
click at [1235, 342] on icon at bounding box center [1233, 343] width 8 height 17
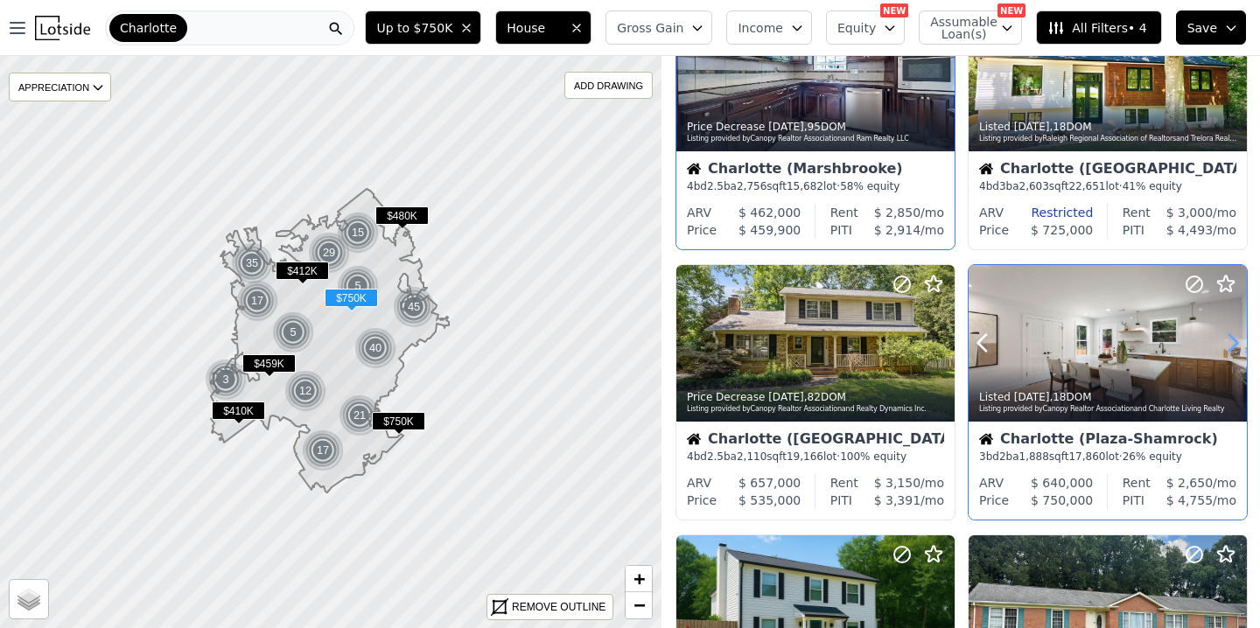
click at [1235, 342] on icon at bounding box center [1233, 343] width 8 height 17
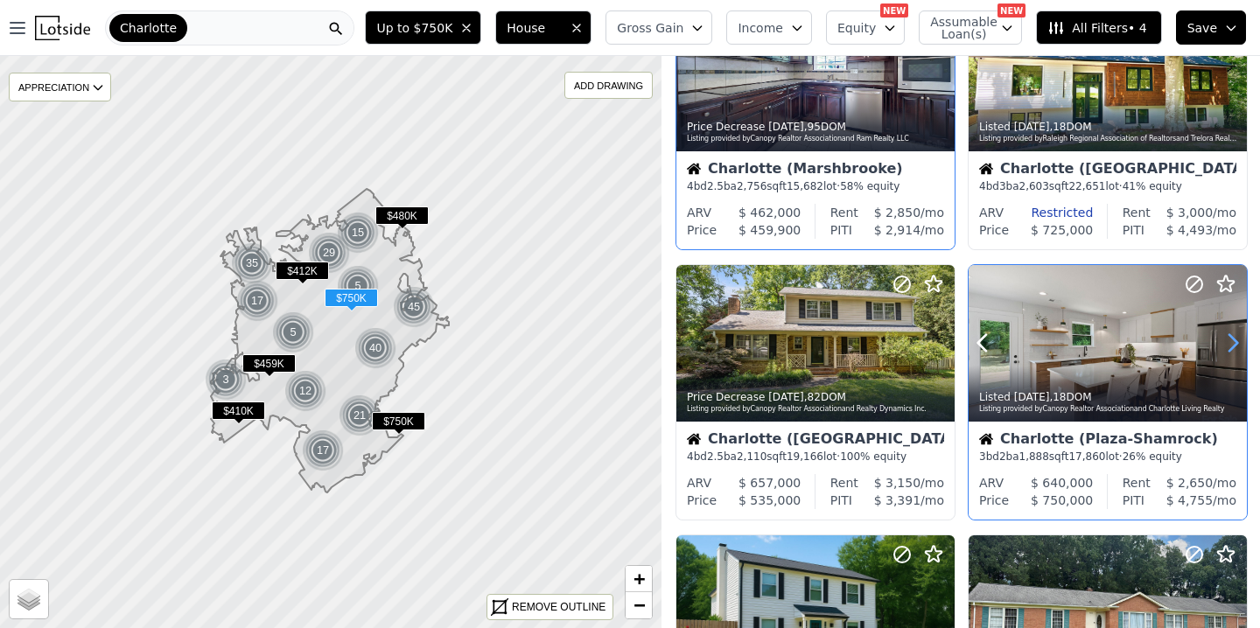
click at [1235, 342] on icon at bounding box center [1233, 343] width 8 height 17
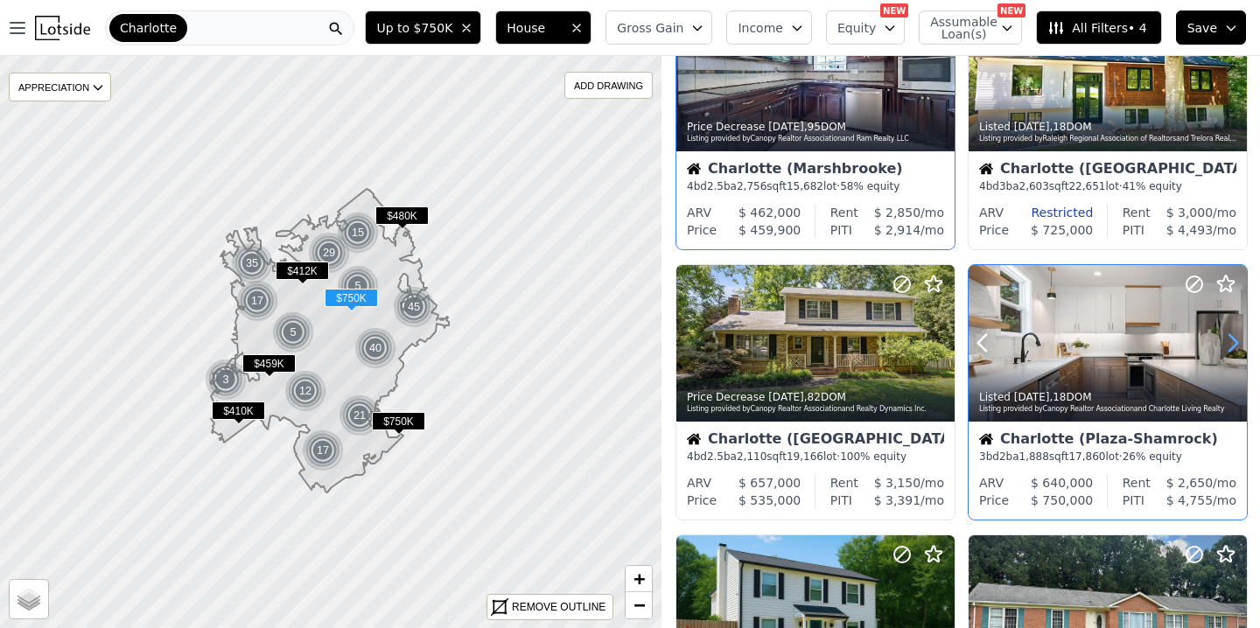
click at [1235, 342] on icon at bounding box center [1233, 343] width 8 height 17
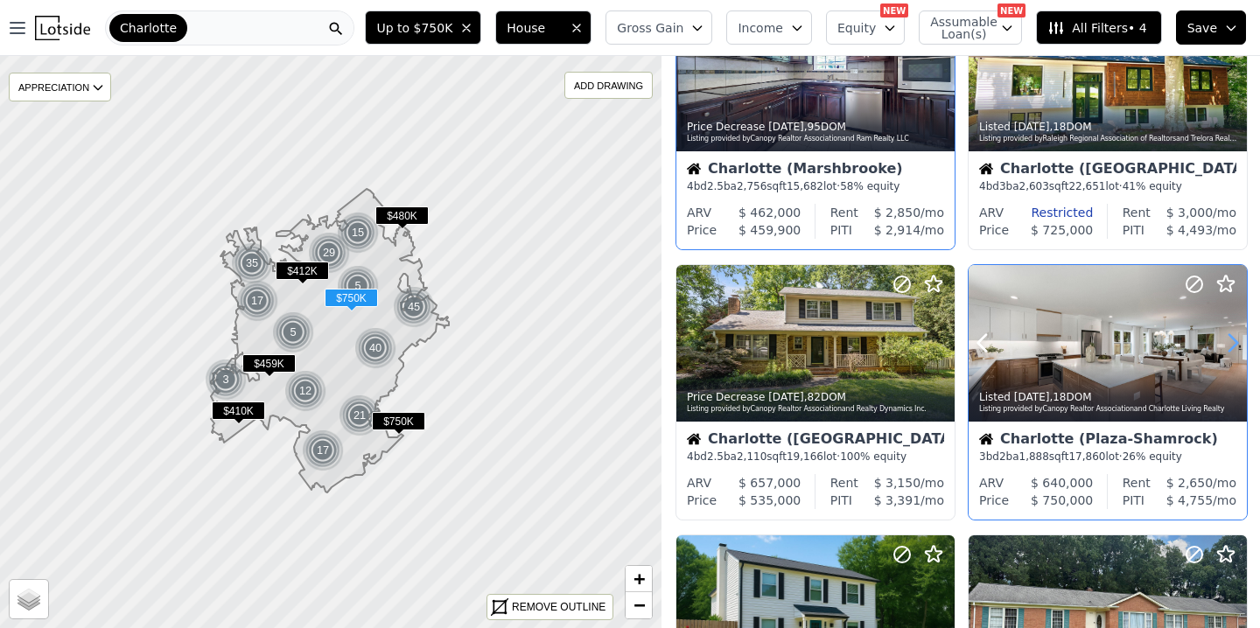
click at [1235, 342] on icon at bounding box center [1233, 343] width 8 height 17
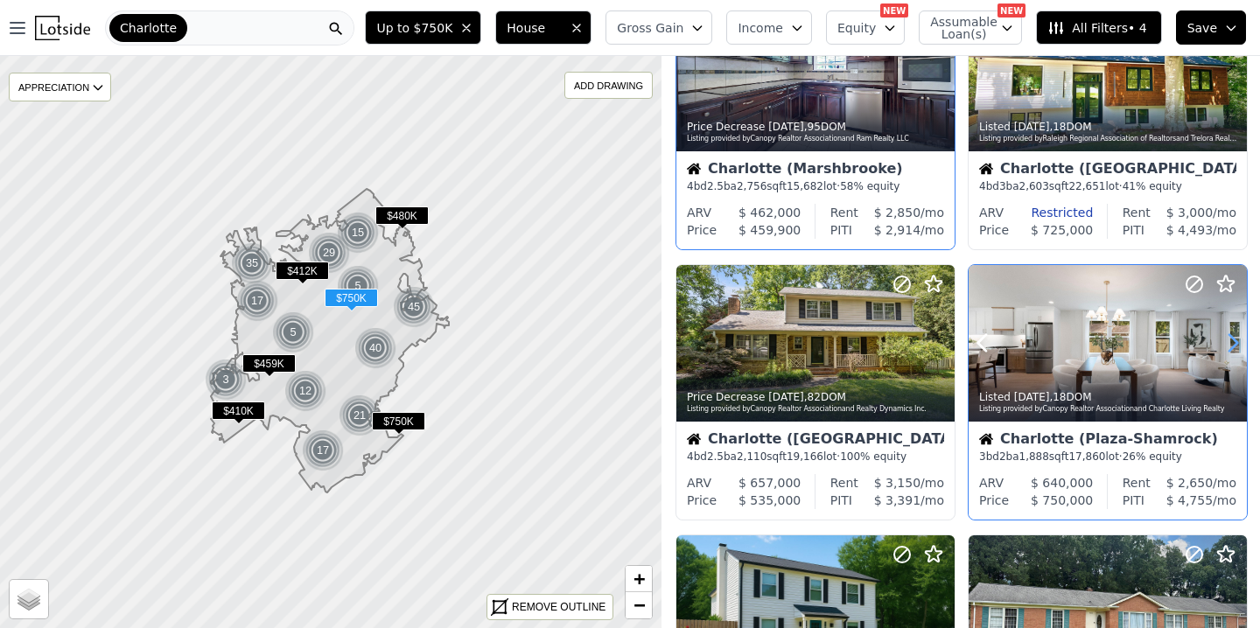
click at [1235, 342] on icon at bounding box center [1233, 343] width 8 height 17
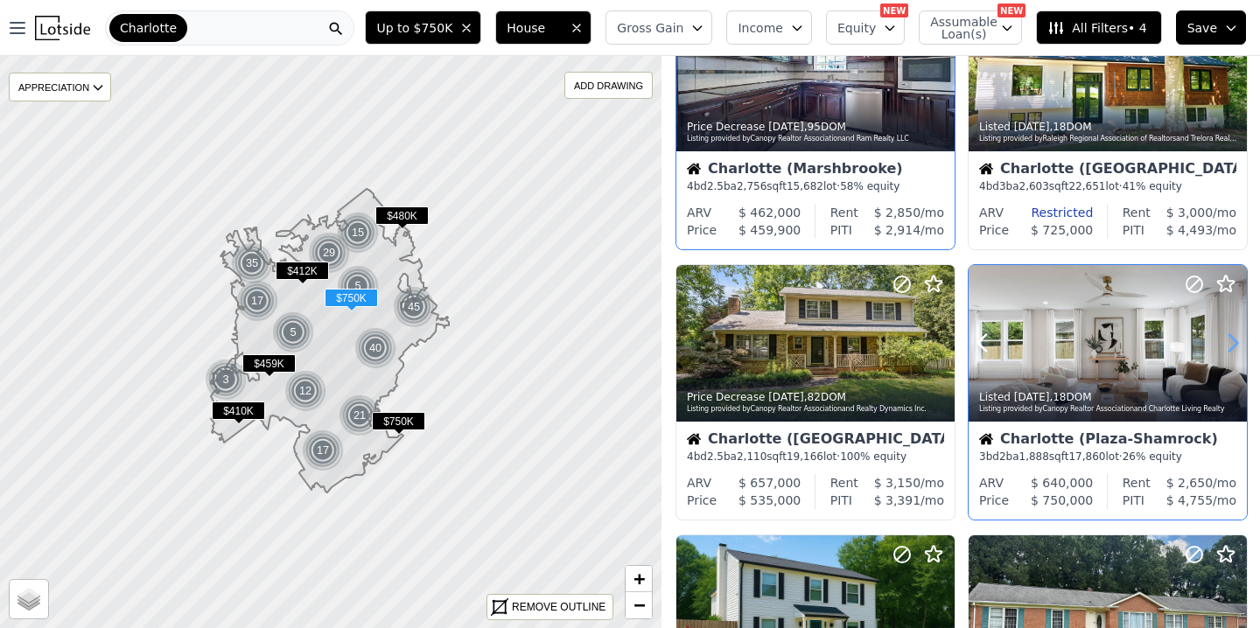
click at [1235, 342] on icon at bounding box center [1233, 343] width 8 height 17
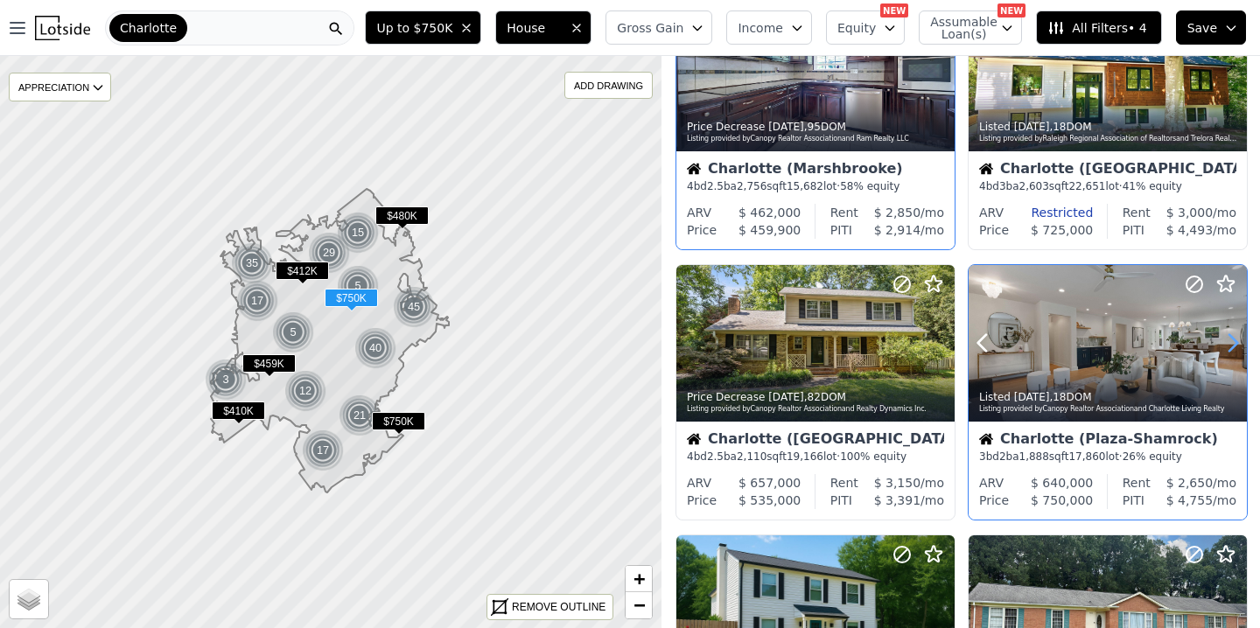
click at [1235, 342] on icon at bounding box center [1233, 343] width 8 height 17
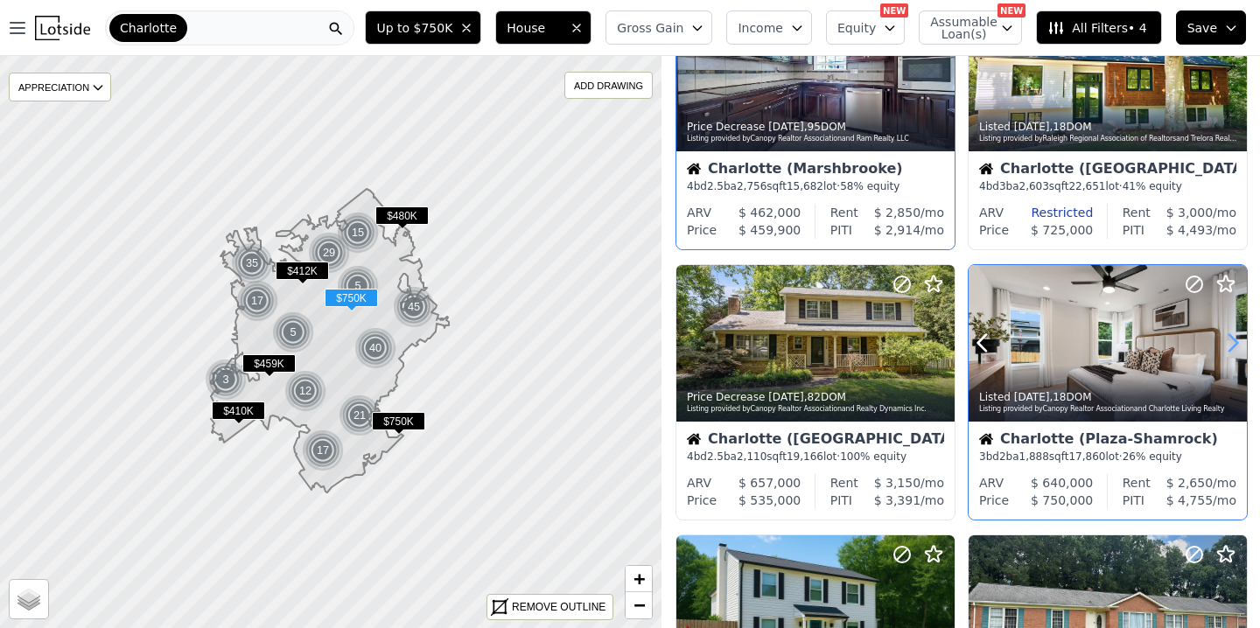
click at [1235, 342] on icon at bounding box center [1233, 343] width 8 height 17
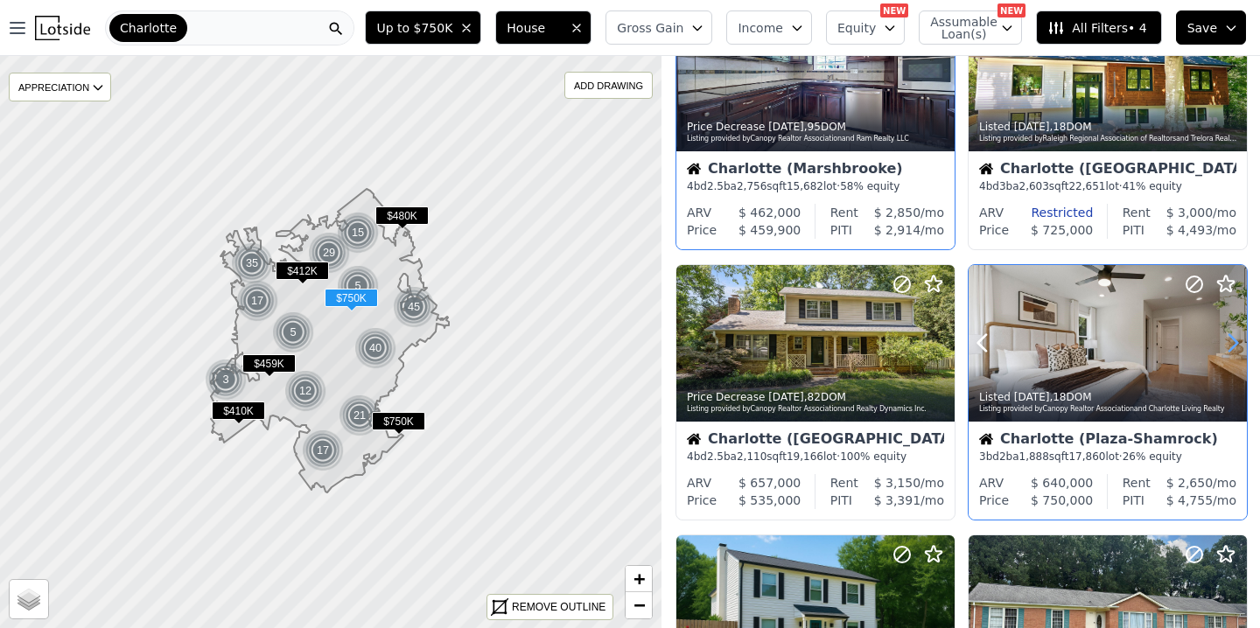
click at [1235, 342] on icon at bounding box center [1233, 343] width 8 height 17
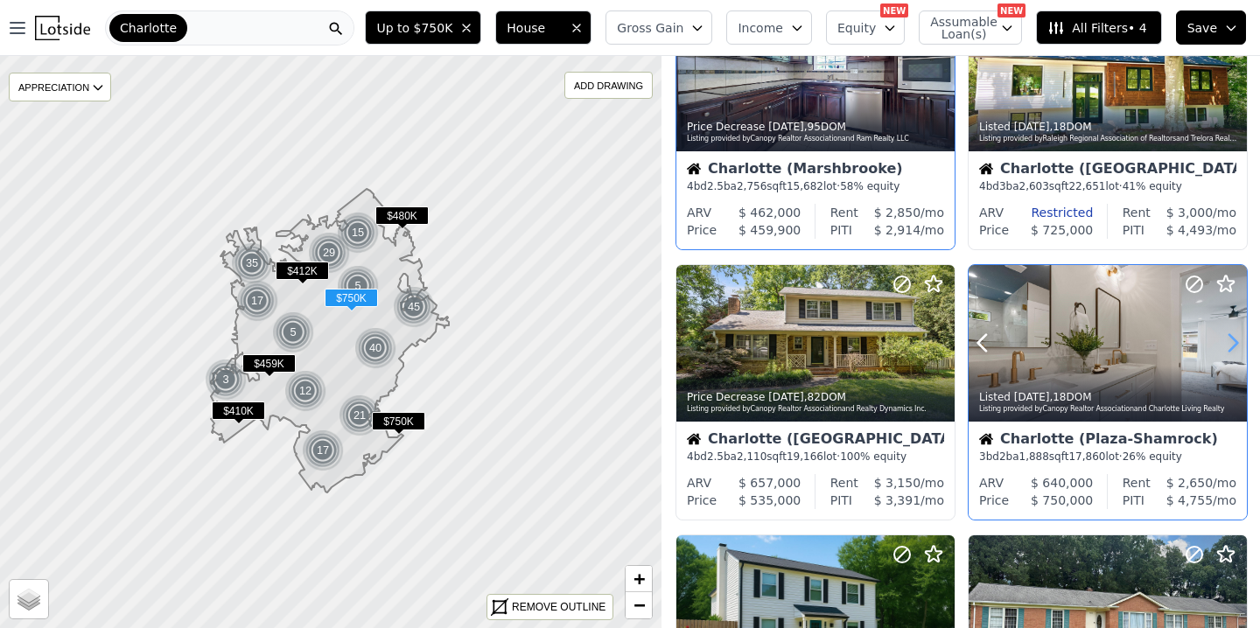
click at [1235, 342] on icon at bounding box center [1233, 343] width 8 height 17
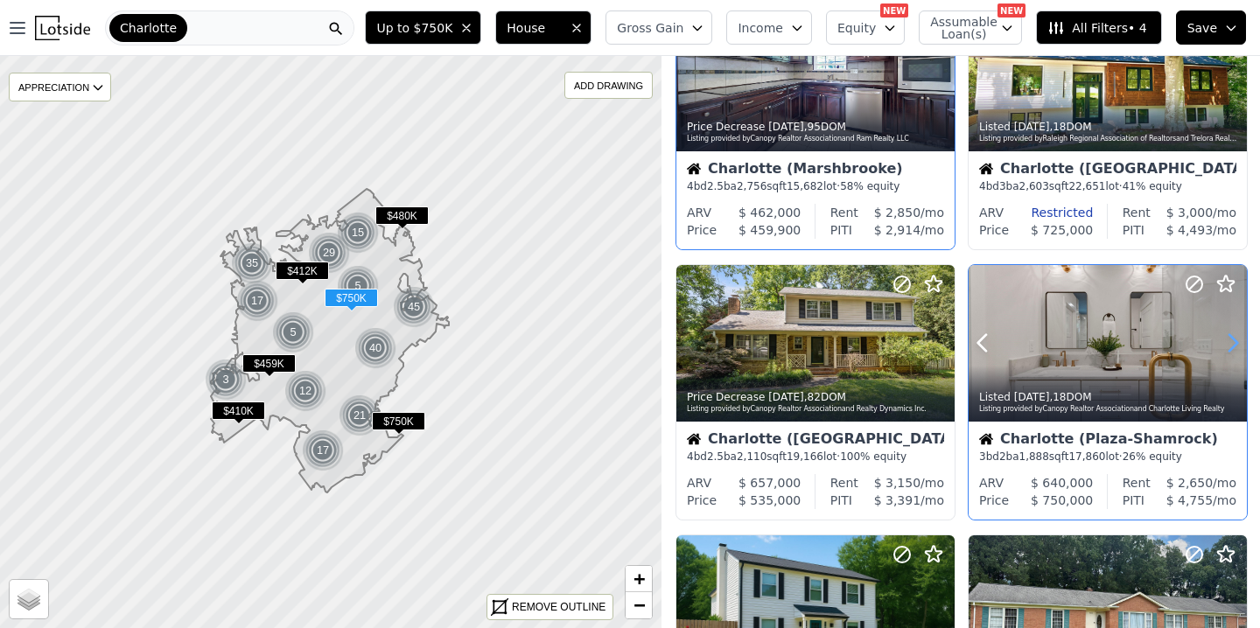
click at [1235, 342] on icon at bounding box center [1233, 343] width 8 height 17
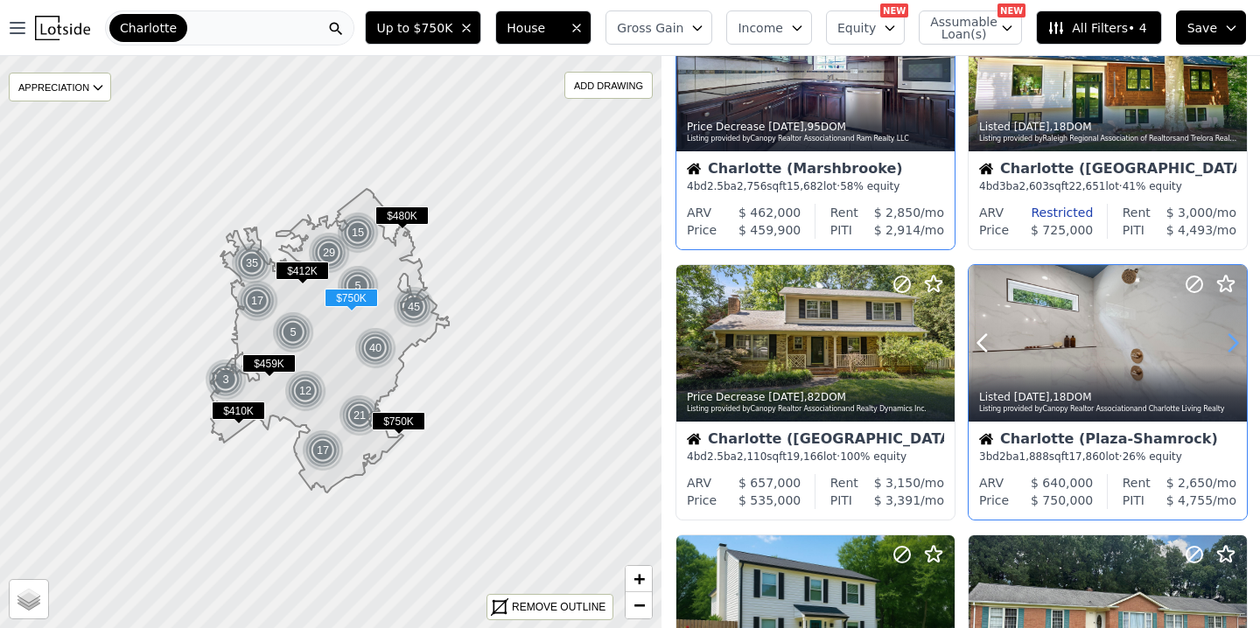
click at [1235, 342] on icon at bounding box center [1233, 343] width 8 height 17
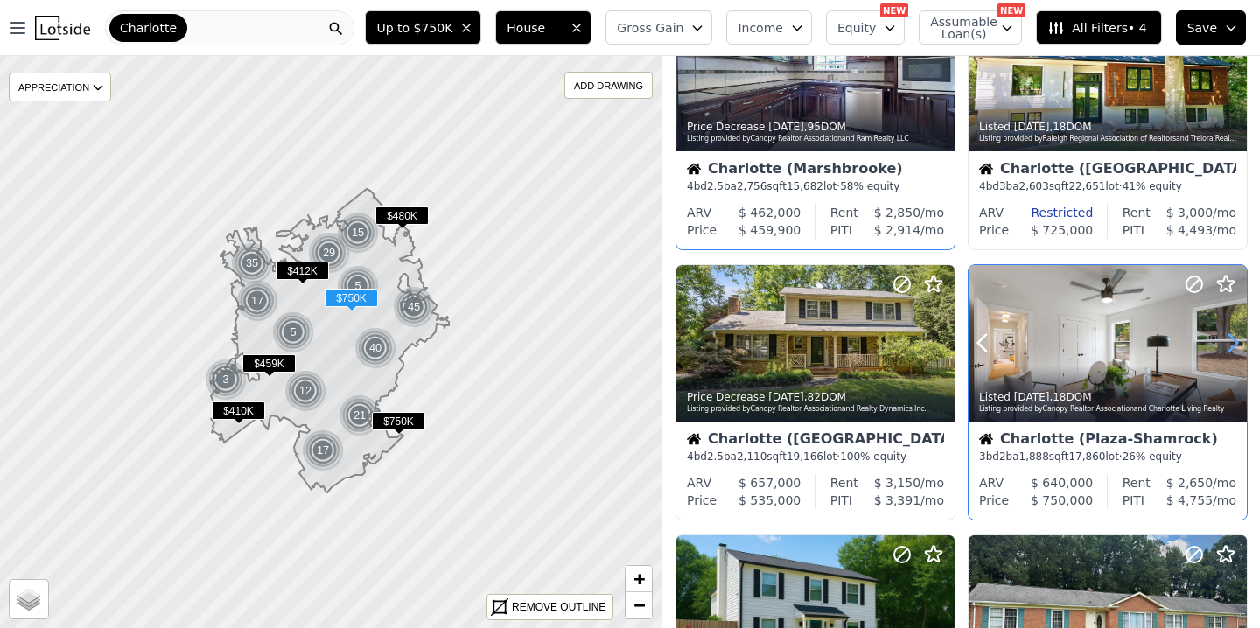
click at [1235, 342] on icon at bounding box center [1233, 343] width 8 height 17
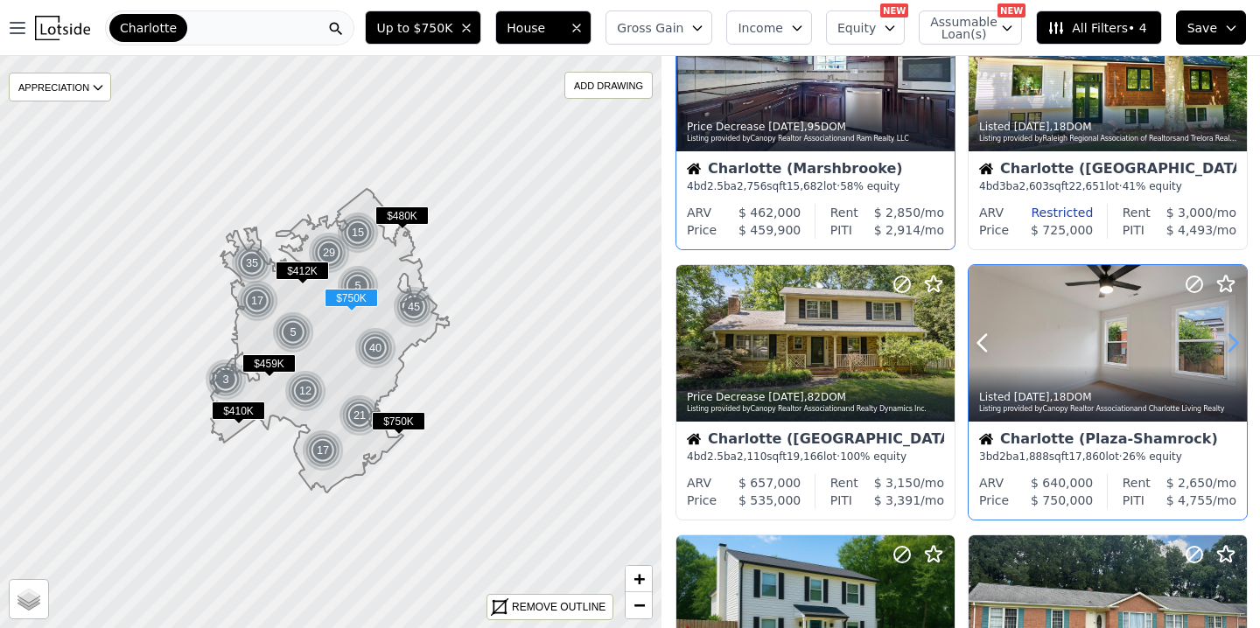
click at [1235, 342] on icon at bounding box center [1233, 343] width 8 height 17
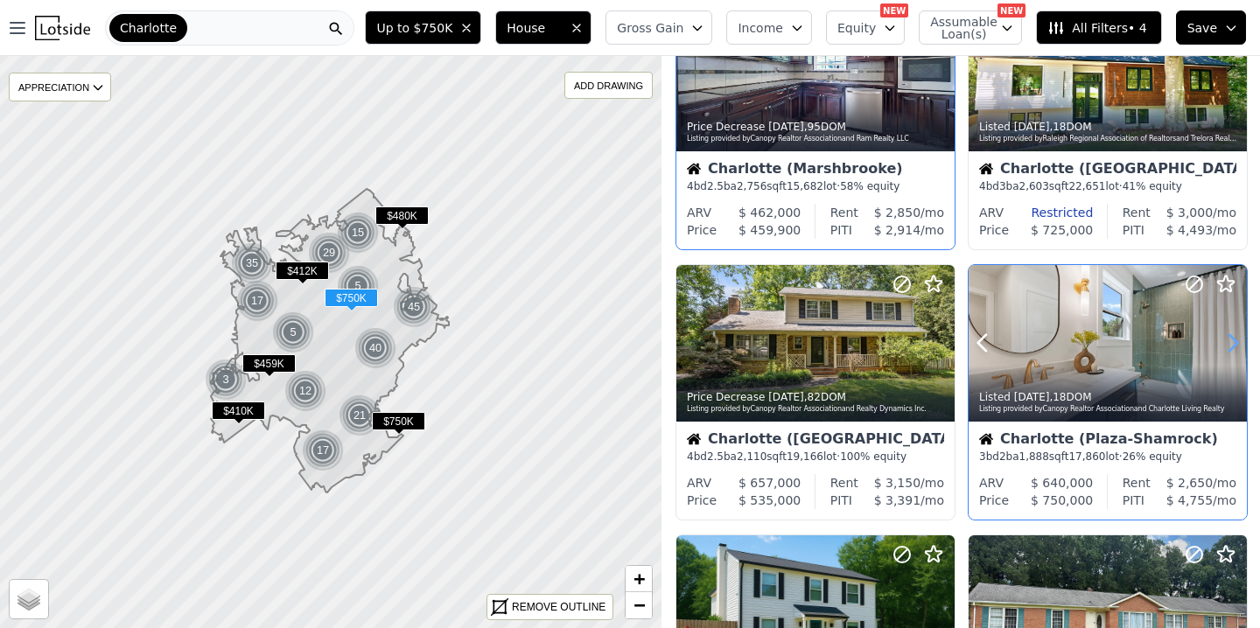
click at [1235, 342] on icon at bounding box center [1233, 343] width 8 height 17
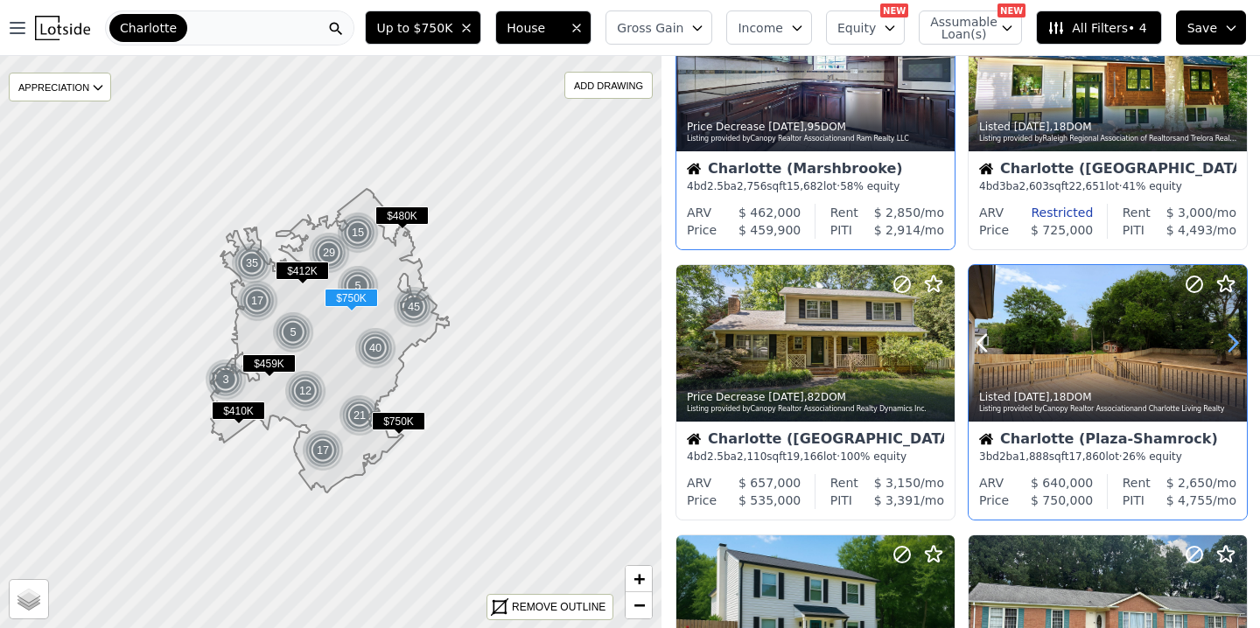
click at [1235, 342] on icon at bounding box center [1233, 343] width 8 height 17
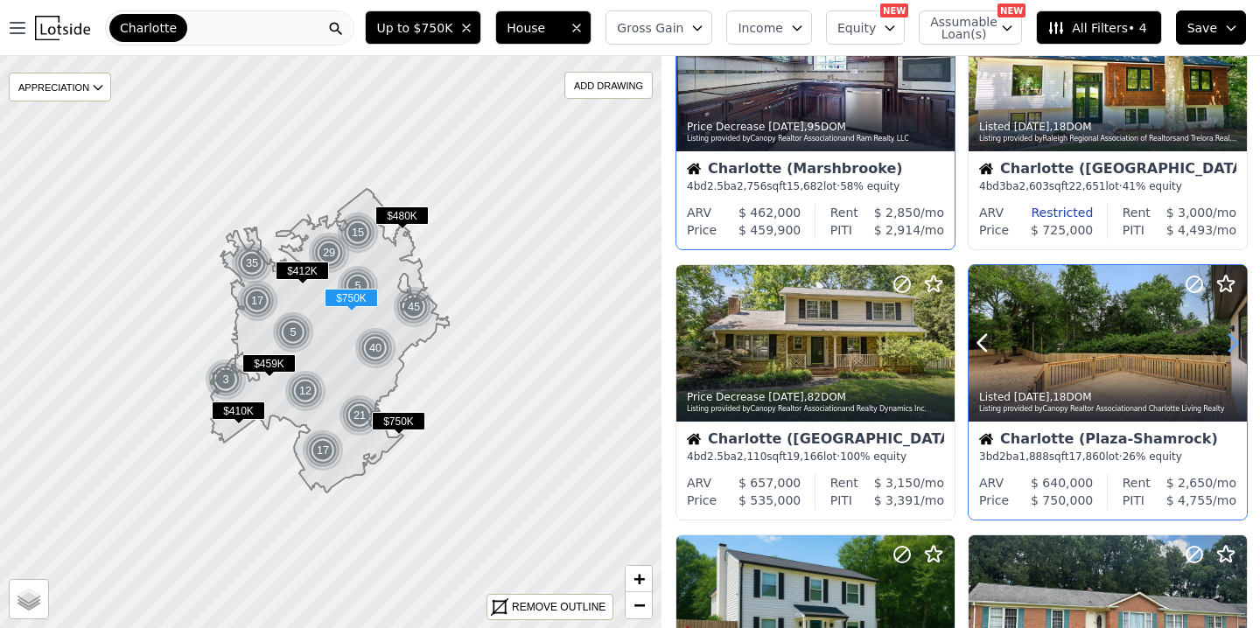
click at [1235, 342] on icon at bounding box center [1233, 343] width 8 height 17
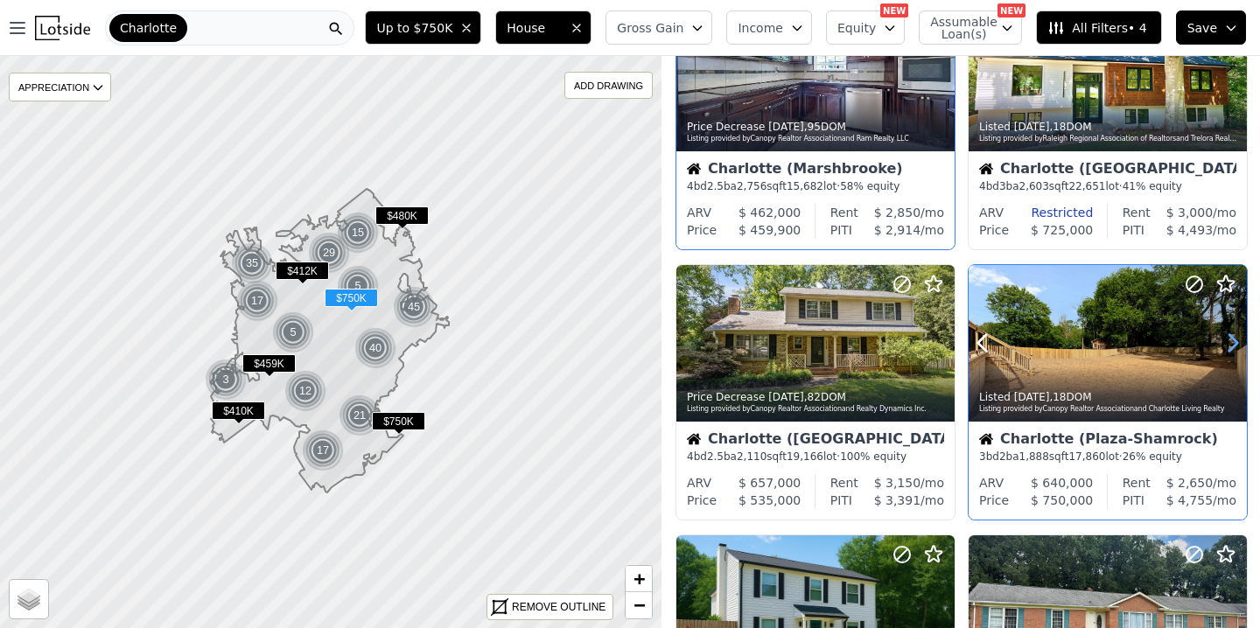
click at [1235, 342] on icon at bounding box center [1233, 343] width 8 height 17
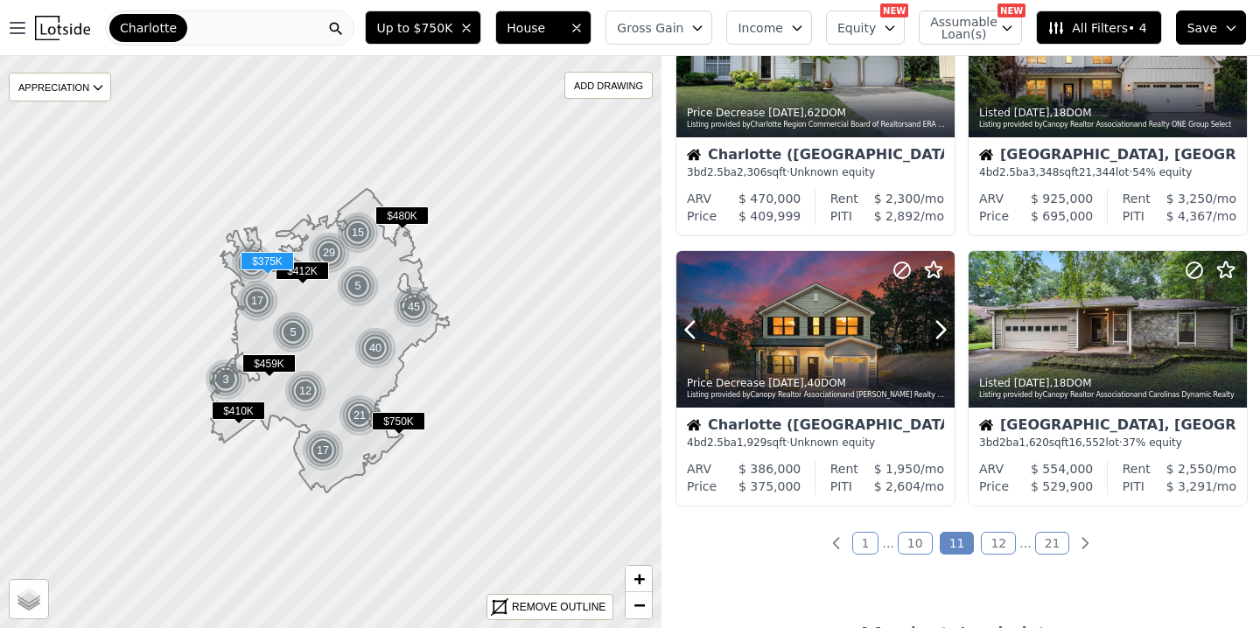
scroll to position [1204, 0]
click at [945, 320] on icon at bounding box center [940, 330] width 28 height 28
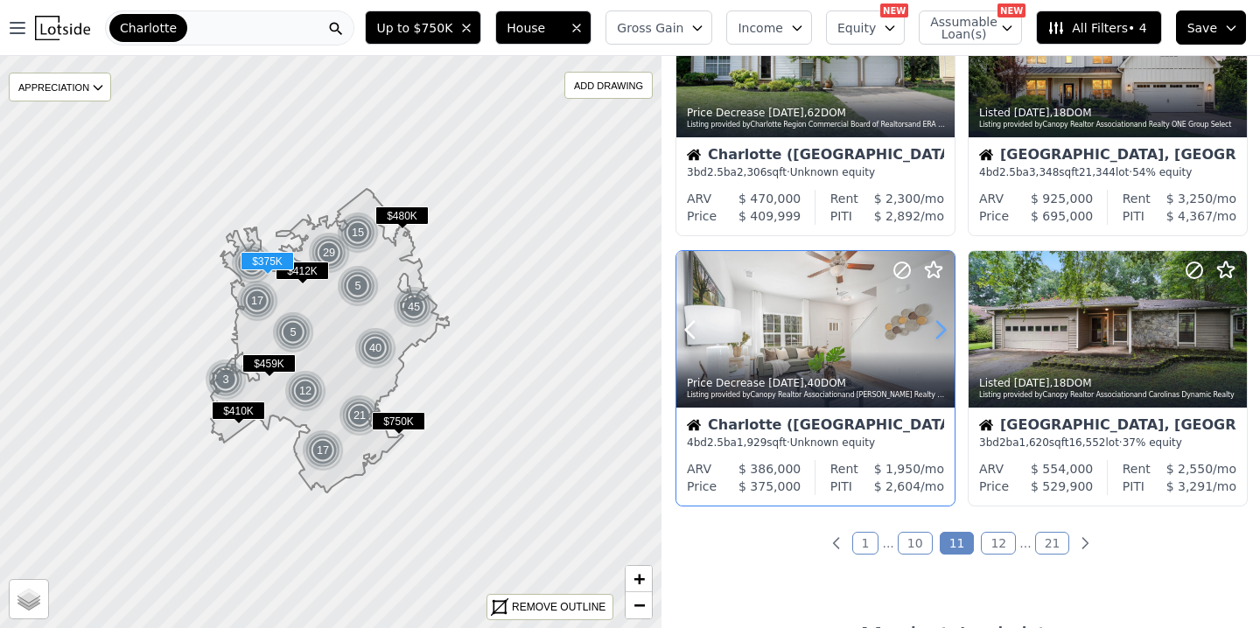
click at [945, 320] on icon at bounding box center [940, 330] width 28 height 28
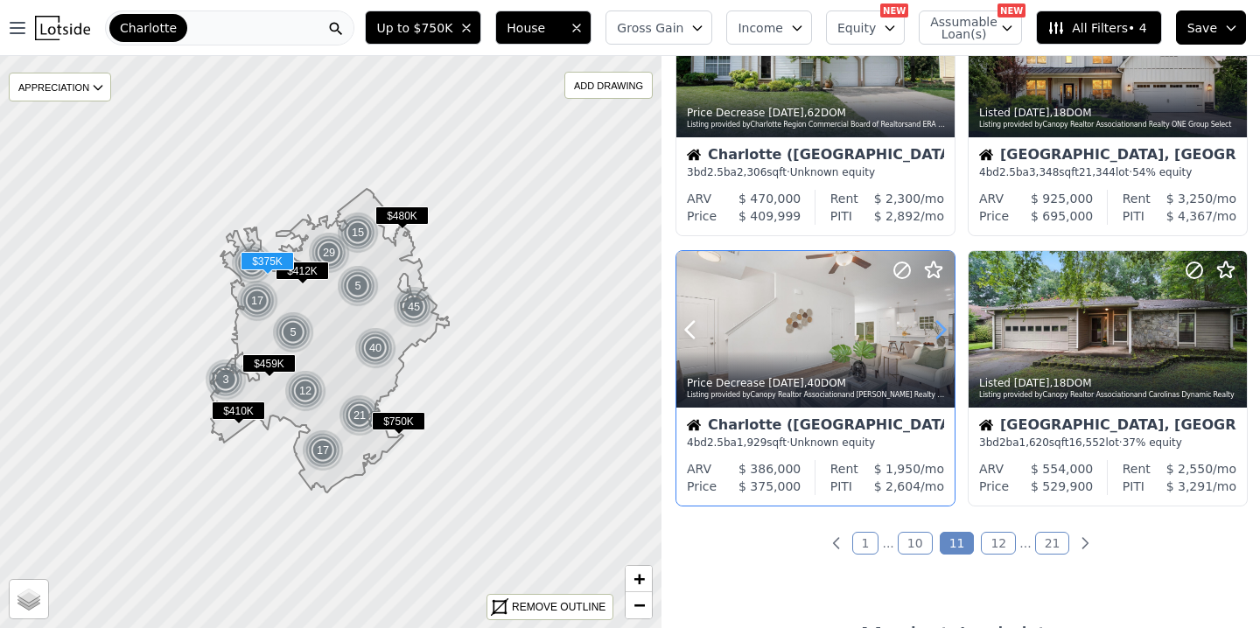
click at [945, 320] on icon at bounding box center [940, 330] width 28 height 28
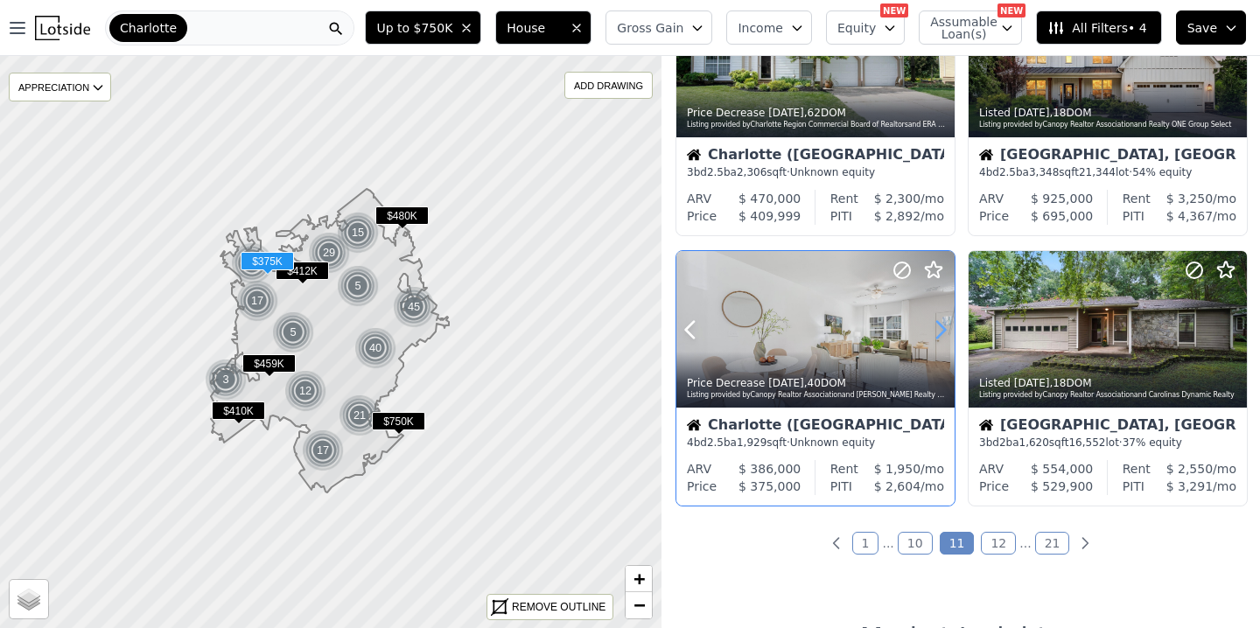
click at [945, 320] on icon at bounding box center [940, 330] width 28 height 28
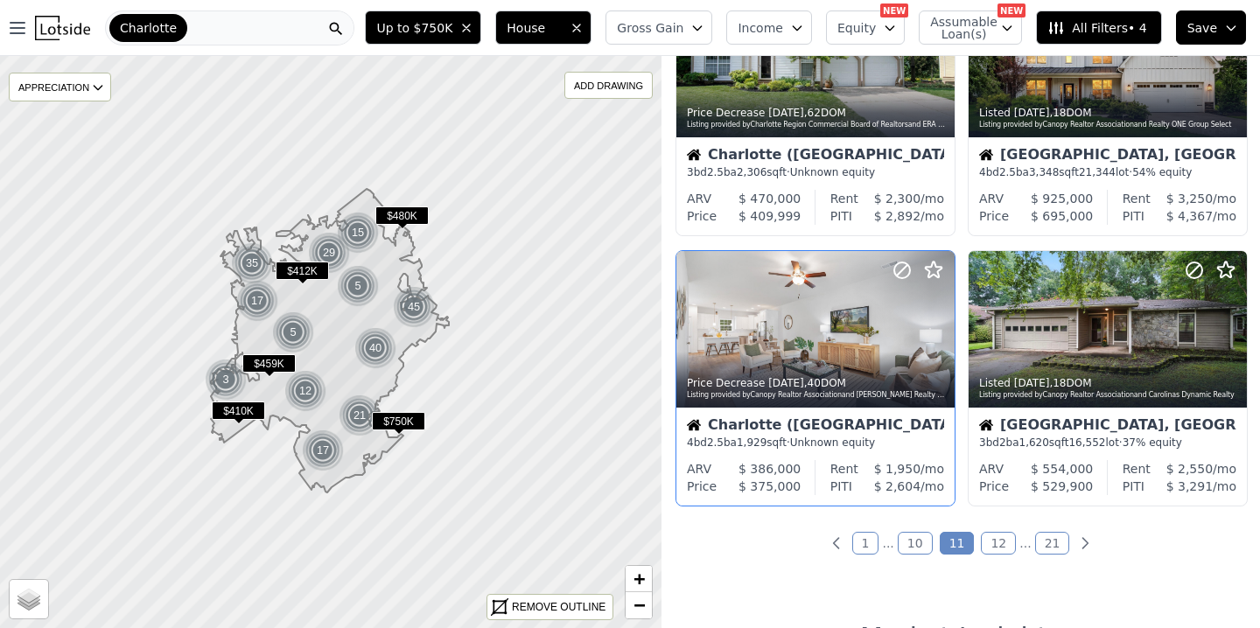
click at [993, 548] on link "12" at bounding box center [997, 543] width 35 height 23
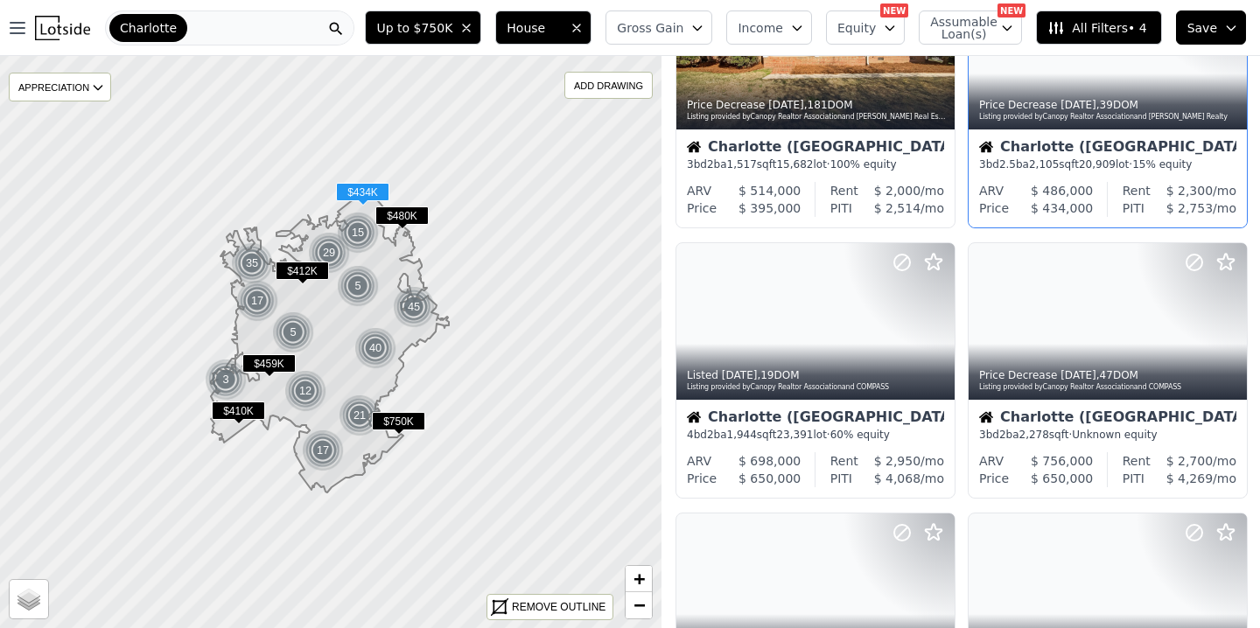
scroll to position [139, 0]
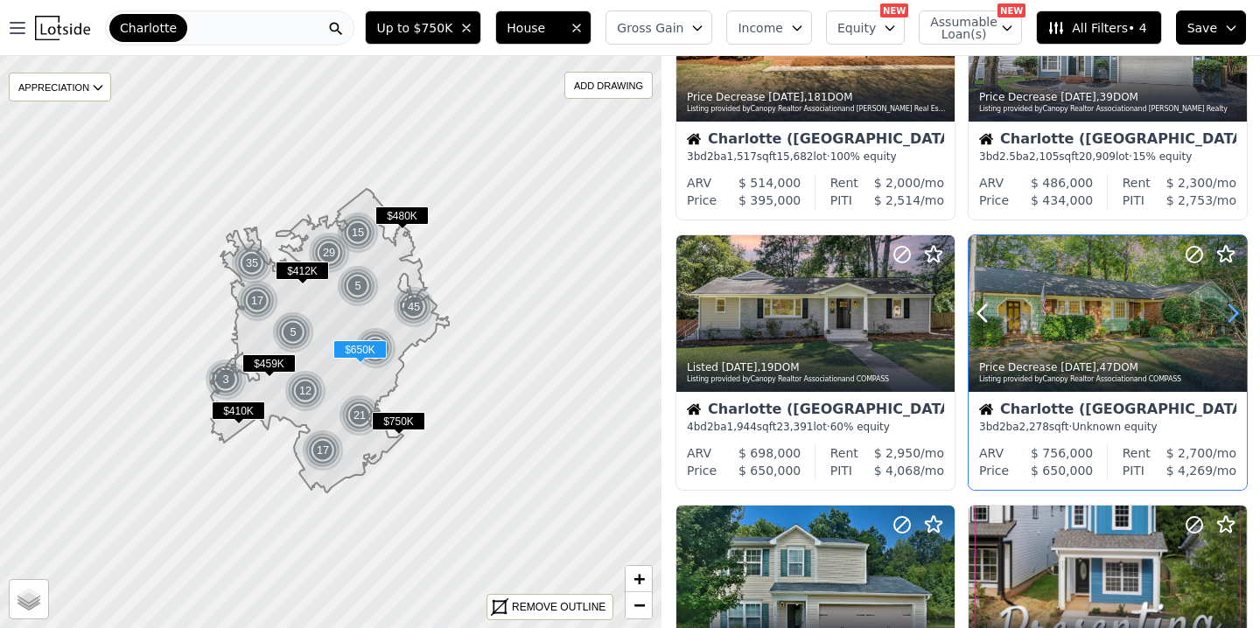
click at [1231, 307] on icon at bounding box center [1233, 313] width 8 height 17
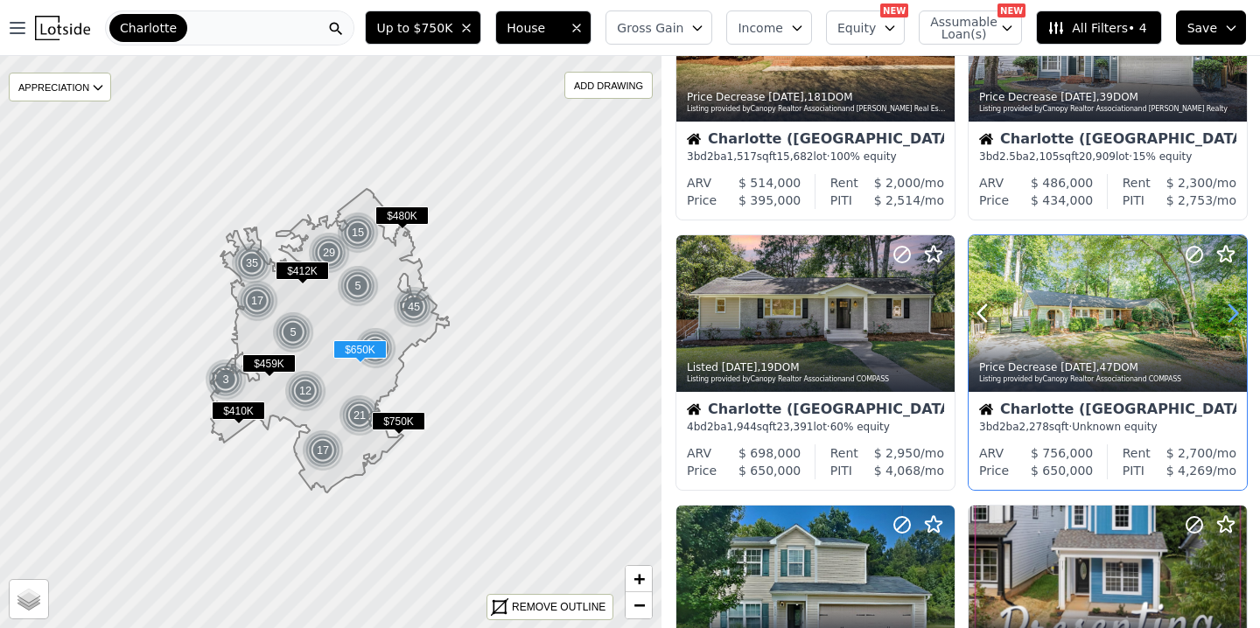
click at [1231, 307] on icon at bounding box center [1233, 313] width 8 height 17
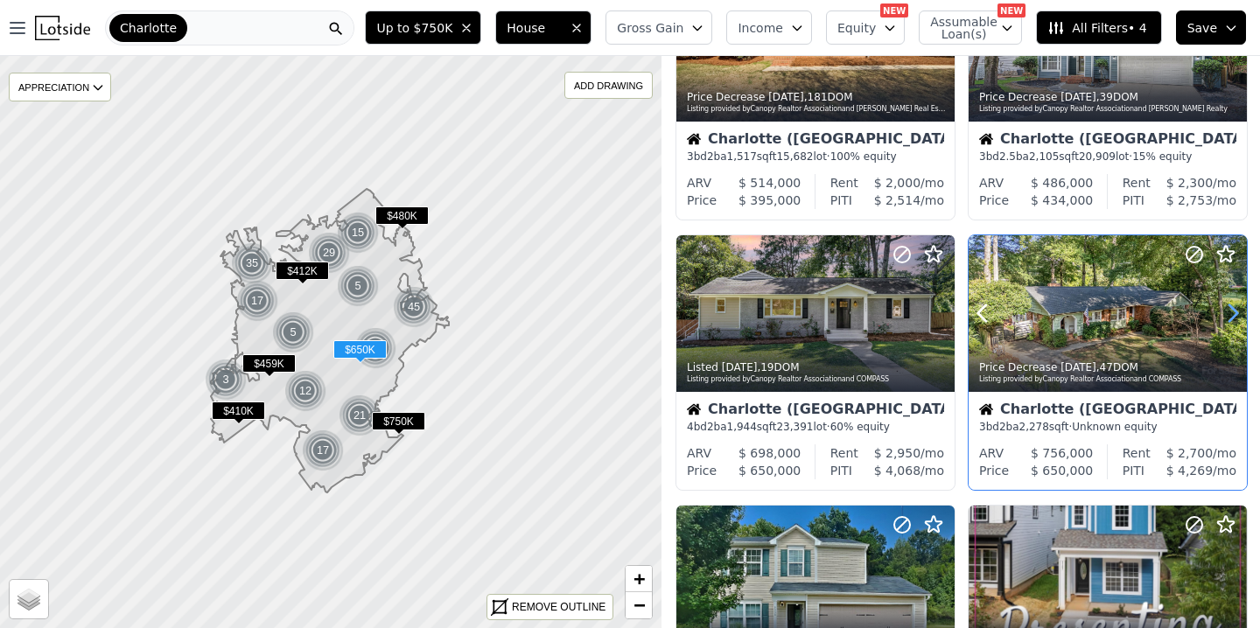
click at [1231, 307] on icon at bounding box center [1233, 313] width 8 height 17
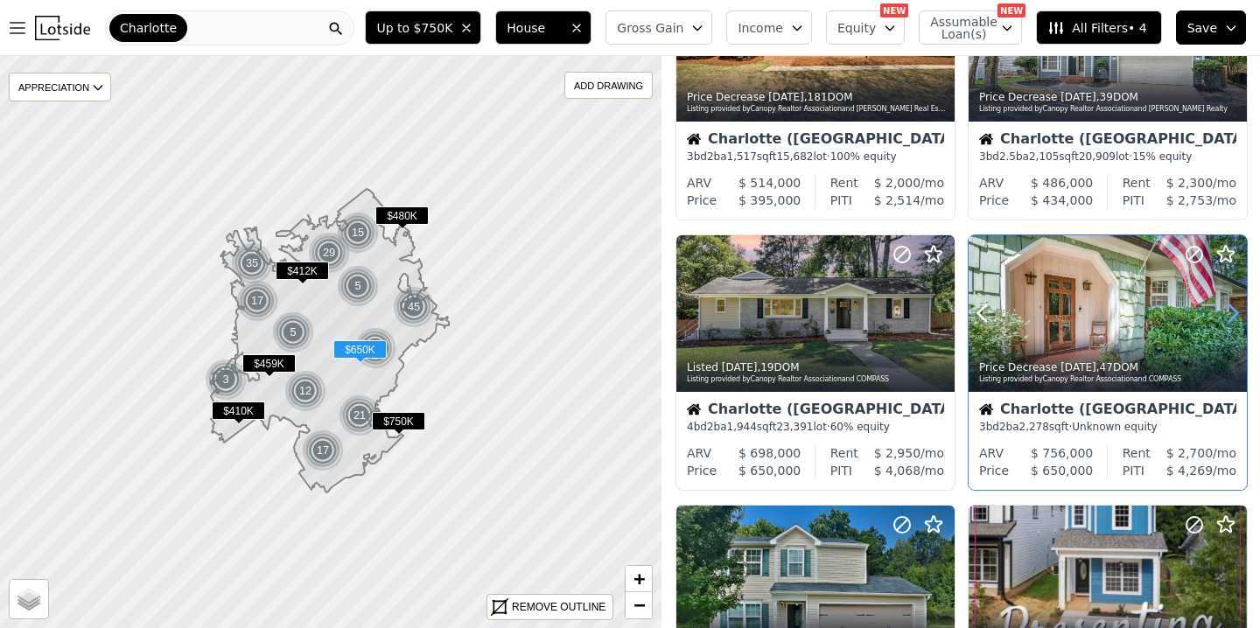
click at [1231, 307] on icon at bounding box center [1233, 313] width 8 height 17
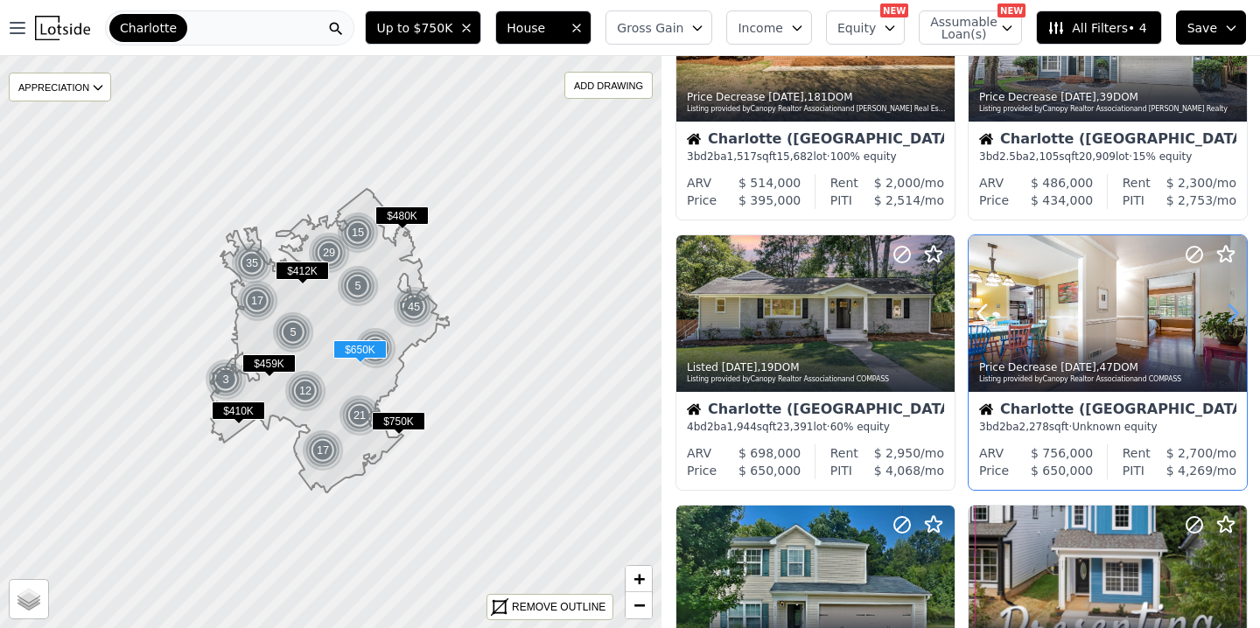
click at [1231, 307] on icon at bounding box center [1233, 313] width 8 height 17
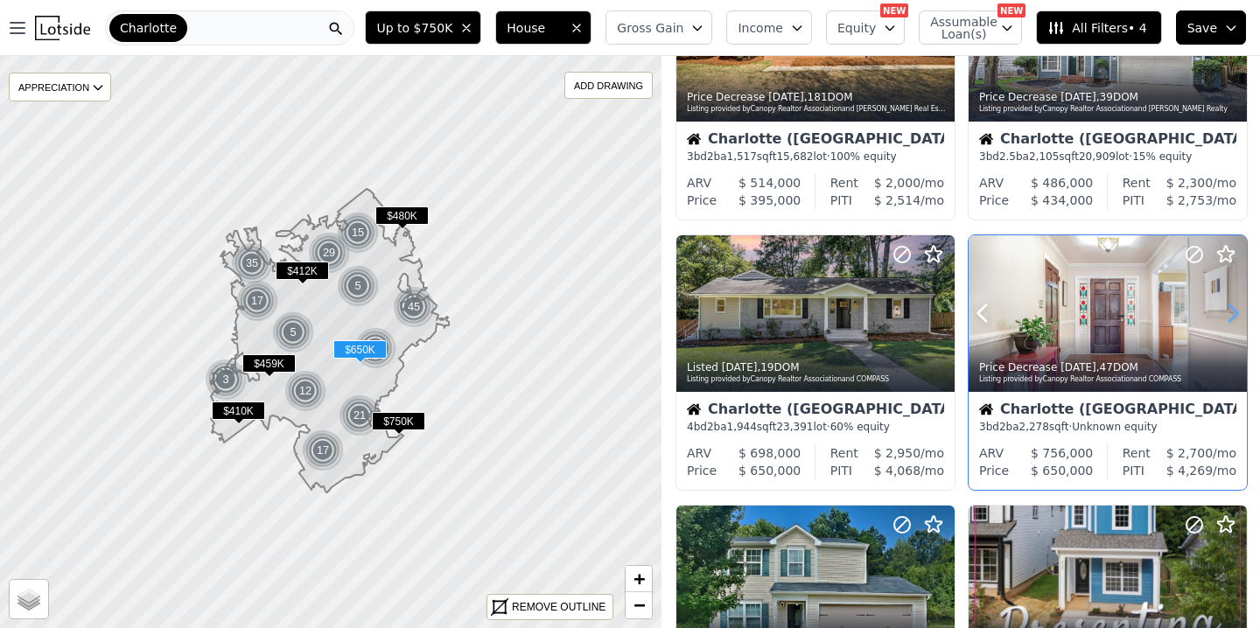
click at [1231, 307] on icon at bounding box center [1233, 313] width 8 height 17
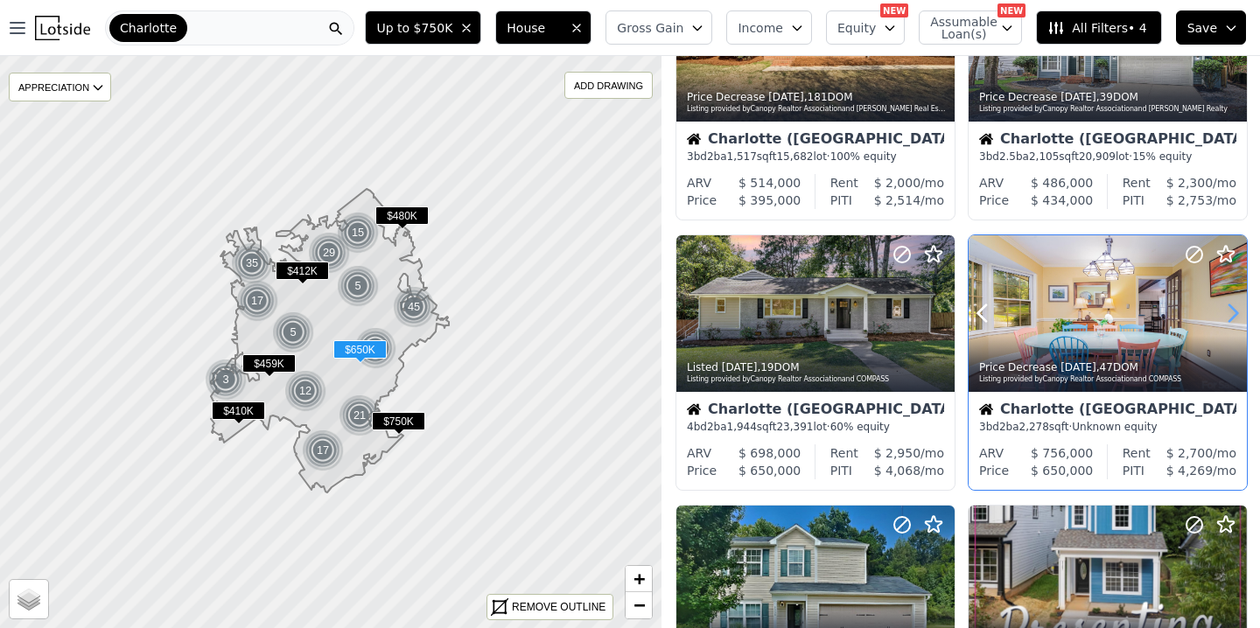
click at [1231, 307] on icon at bounding box center [1233, 313] width 8 height 17
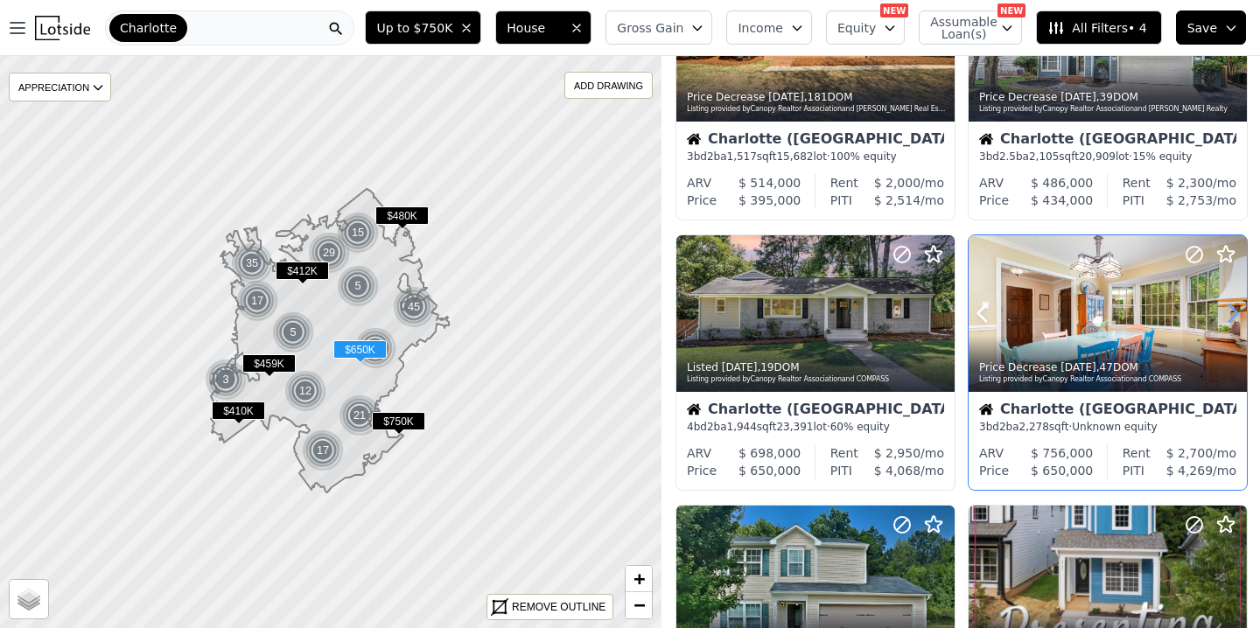
click at [1231, 307] on icon at bounding box center [1233, 313] width 8 height 17
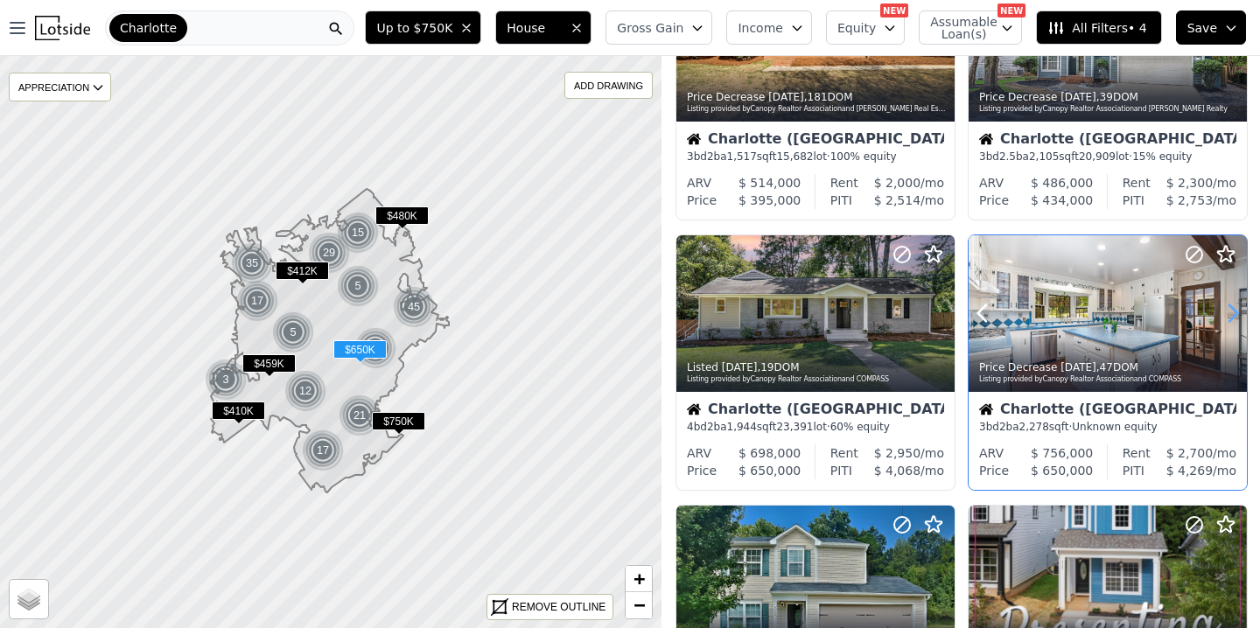
click at [1231, 307] on icon at bounding box center [1233, 313] width 8 height 17
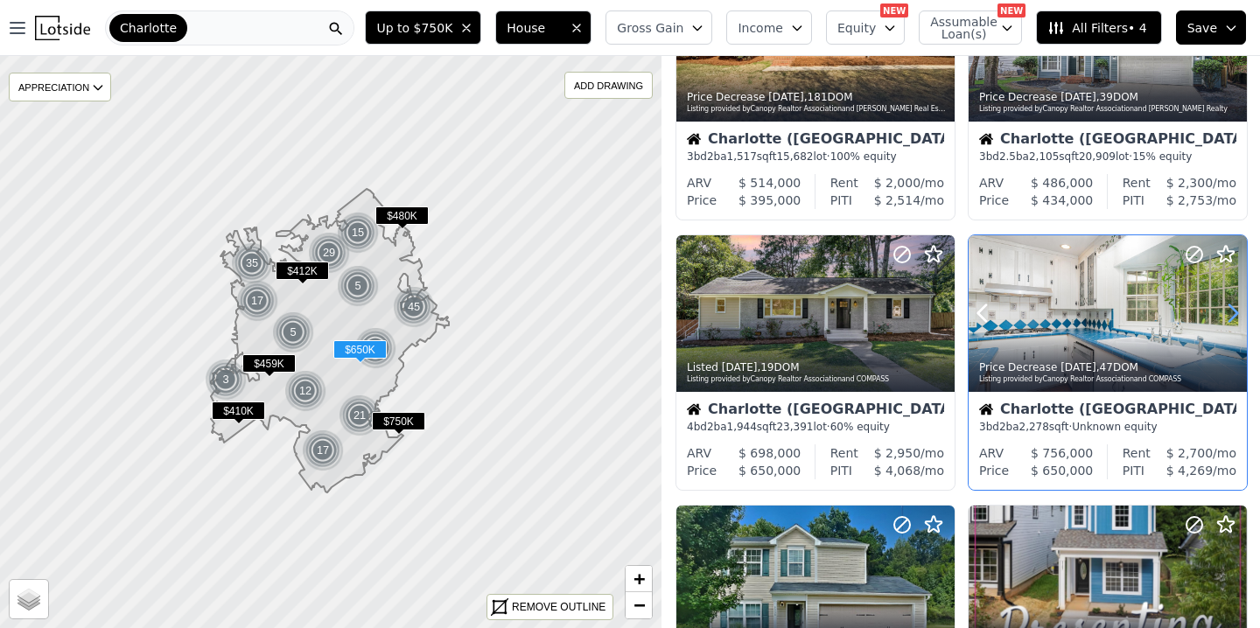
click at [1231, 307] on icon at bounding box center [1233, 313] width 8 height 17
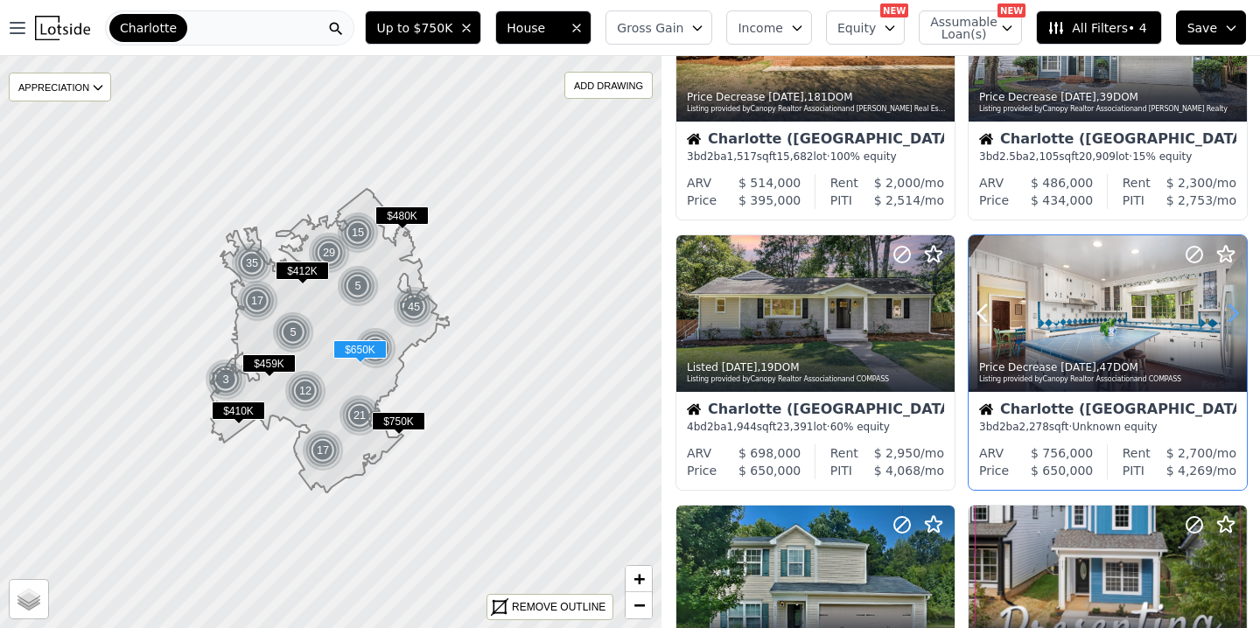
click at [1231, 307] on icon at bounding box center [1233, 313] width 8 height 17
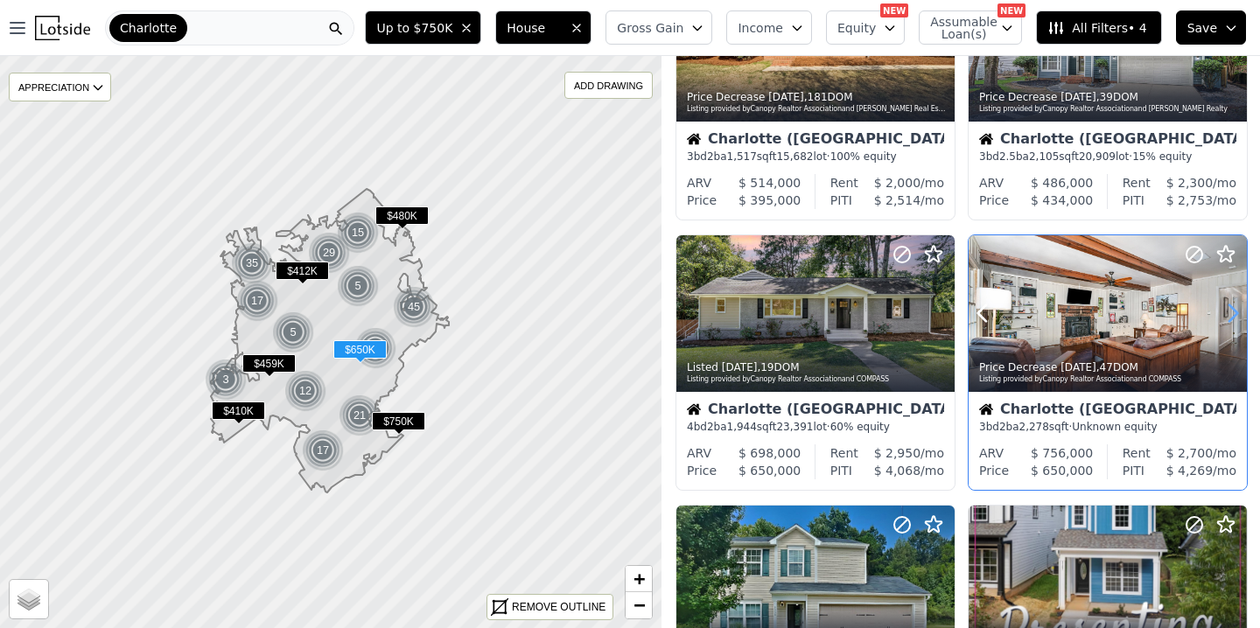
click at [1231, 307] on icon at bounding box center [1233, 313] width 8 height 17
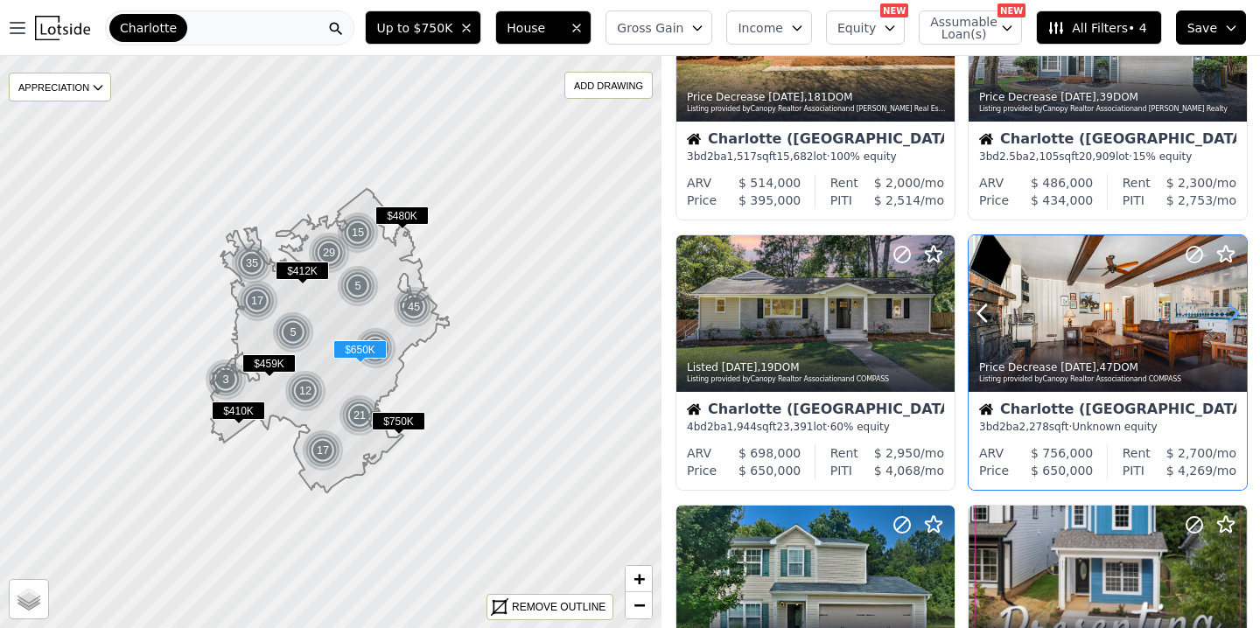
click at [1231, 307] on icon at bounding box center [1233, 313] width 8 height 17
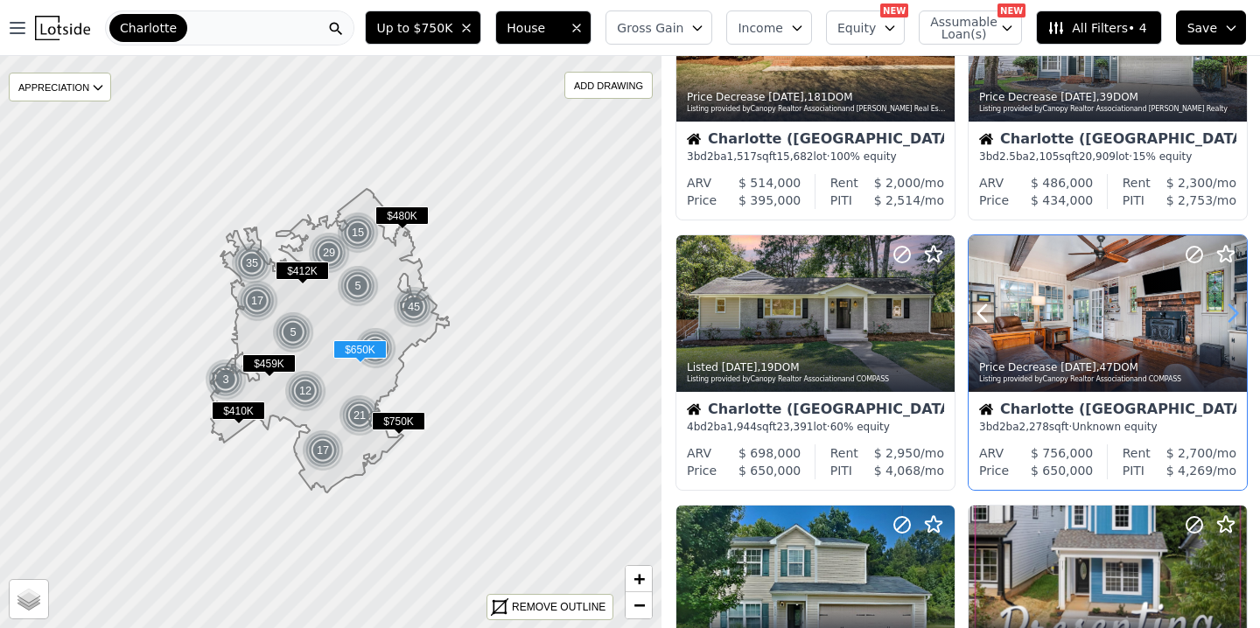
click at [1231, 307] on icon at bounding box center [1233, 313] width 8 height 17
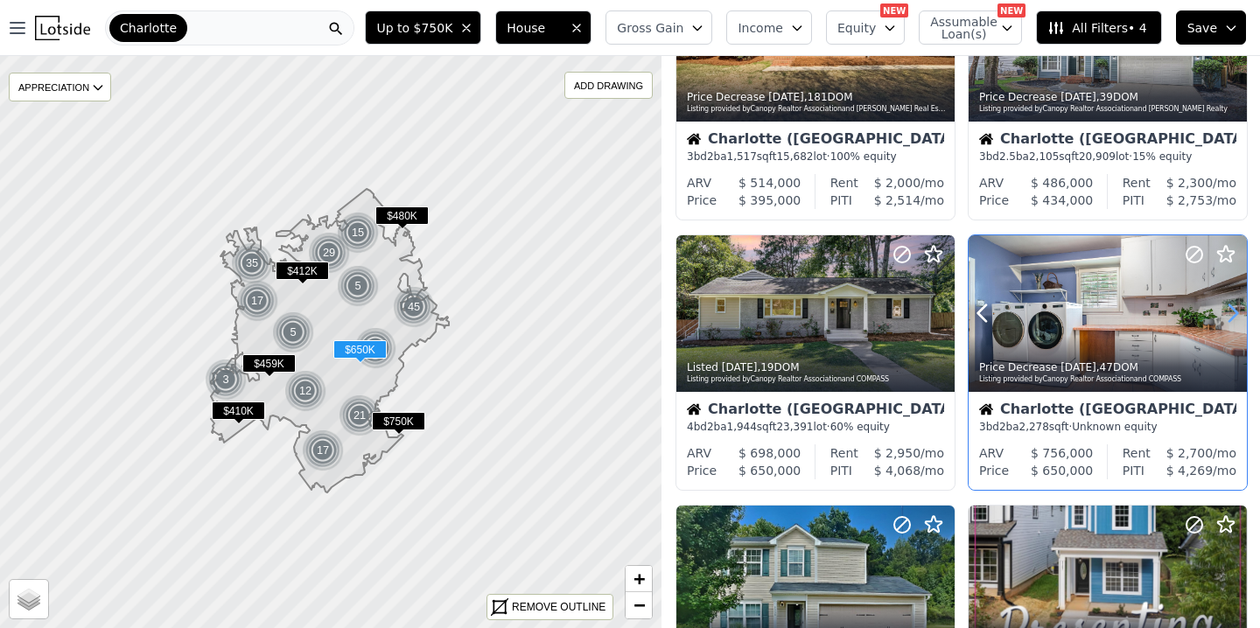
click at [1231, 307] on icon at bounding box center [1233, 313] width 8 height 17
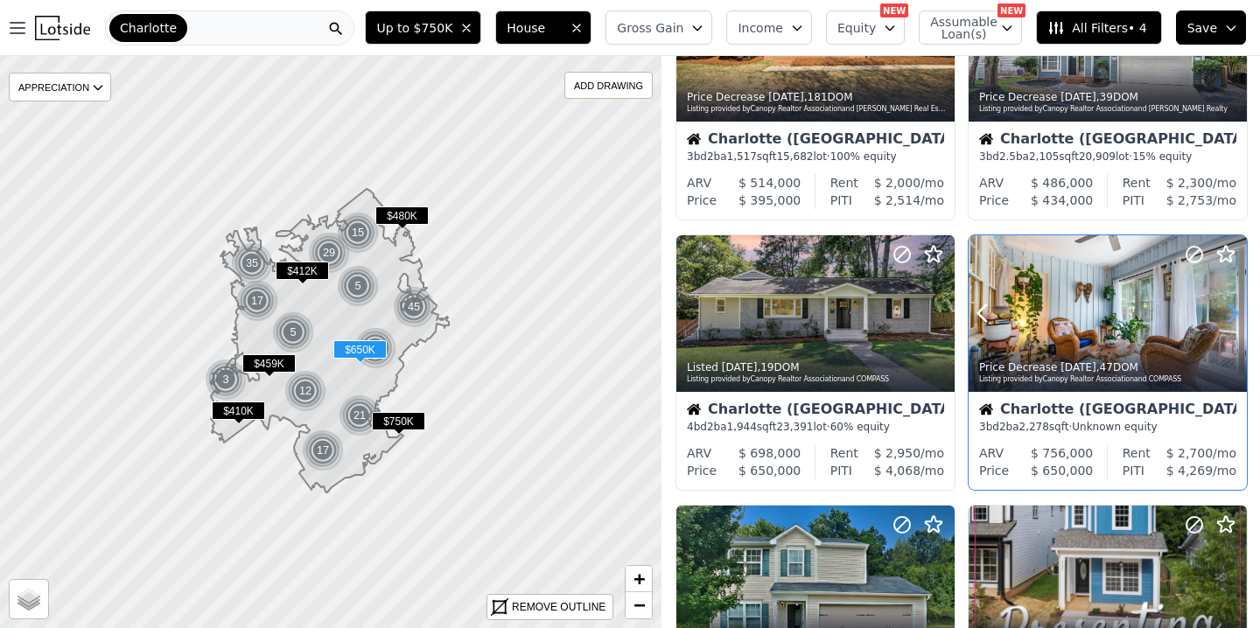
click at [1231, 307] on icon at bounding box center [1233, 313] width 8 height 17
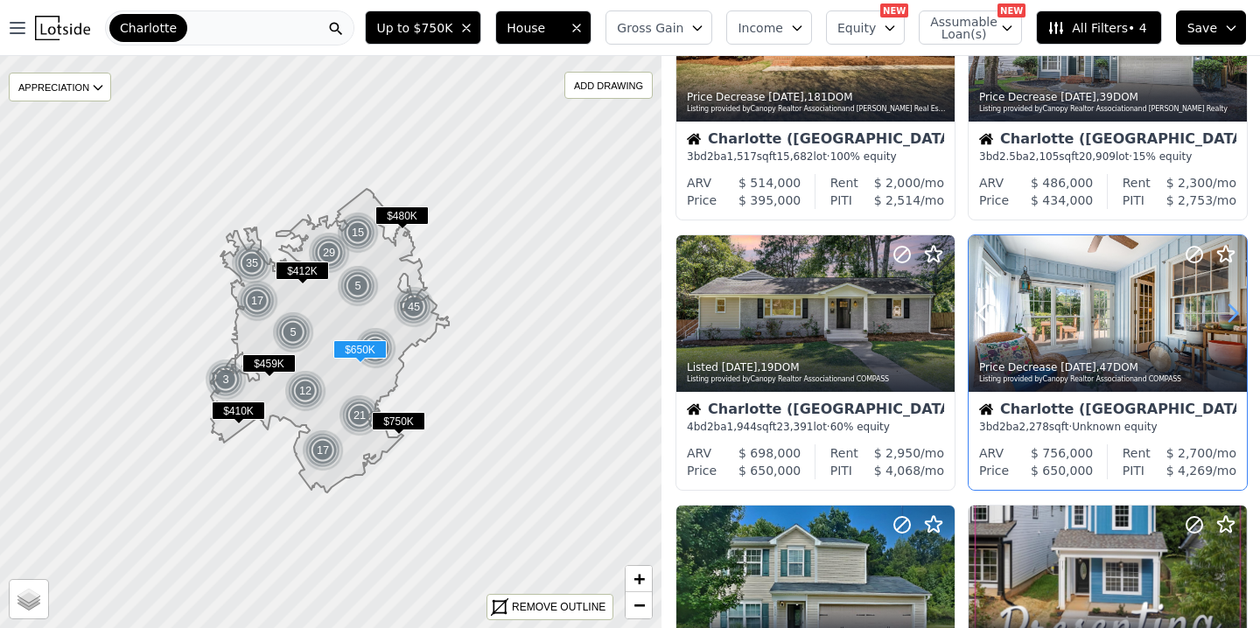
click at [1231, 307] on icon at bounding box center [1233, 313] width 8 height 17
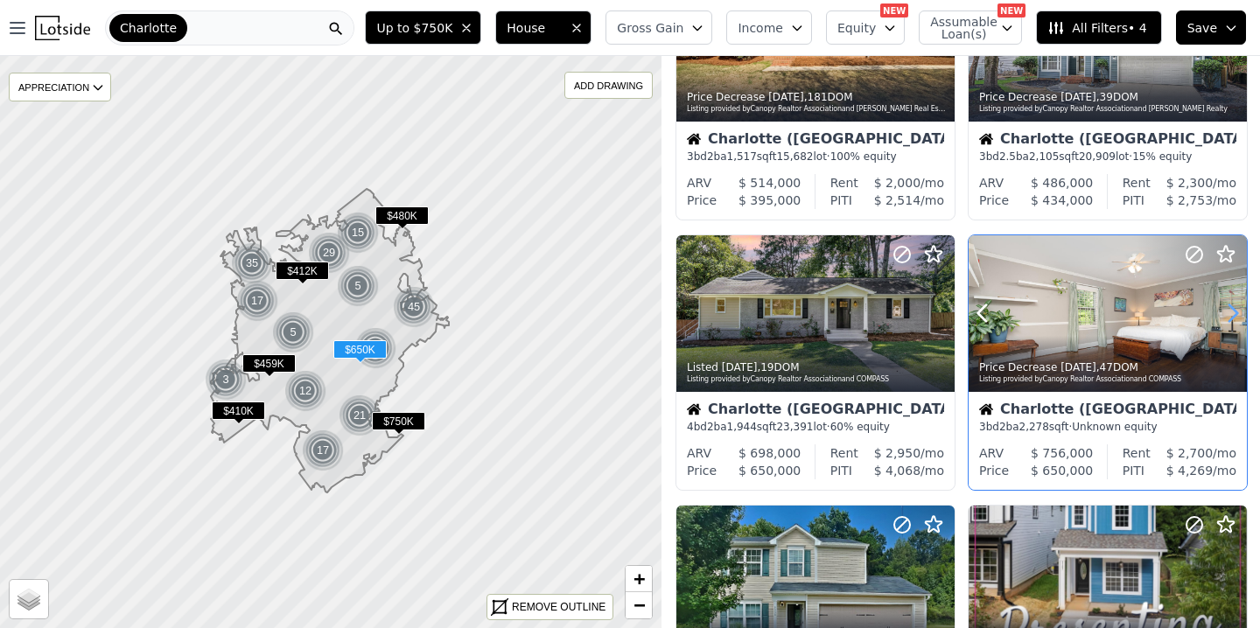
click at [1231, 307] on icon at bounding box center [1233, 313] width 8 height 17
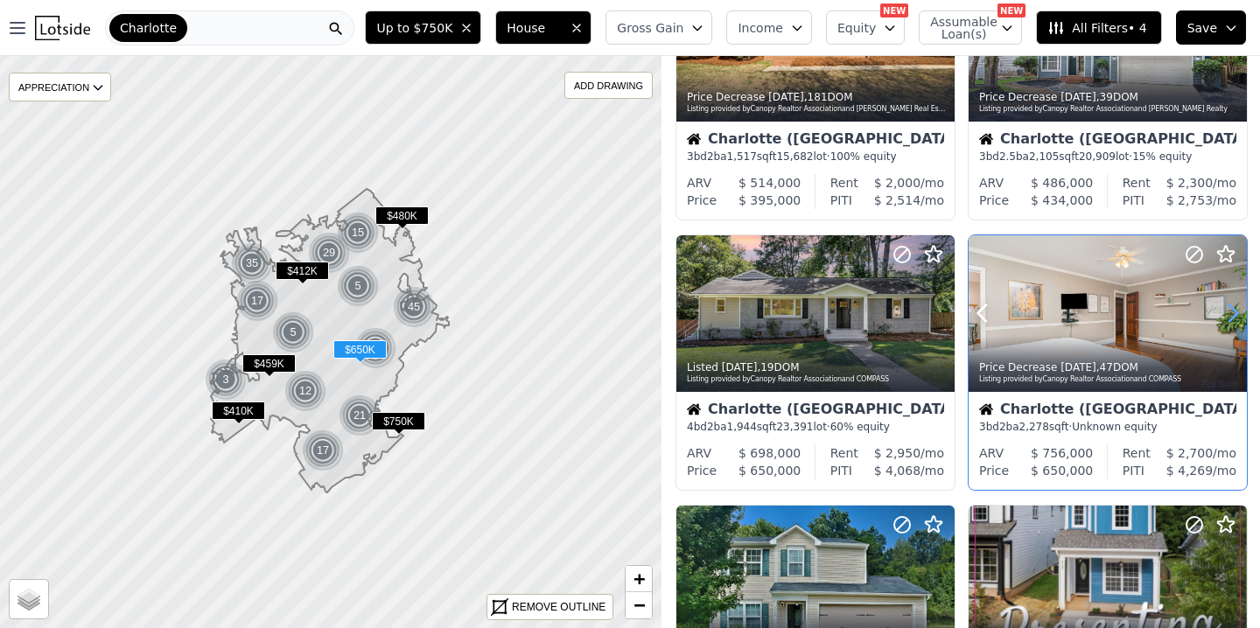
click at [1231, 307] on icon at bounding box center [1233, 313] width 8 height 17
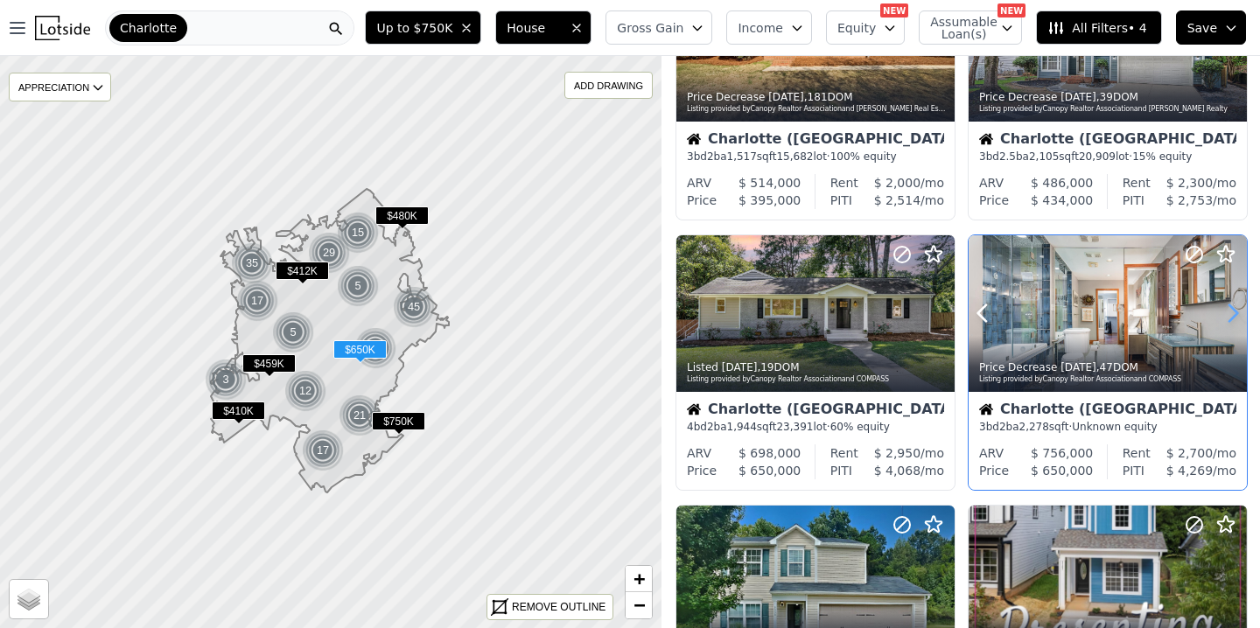
click at [1231, 307] on icon at bounding box center [1233, 313] width 8 height 17
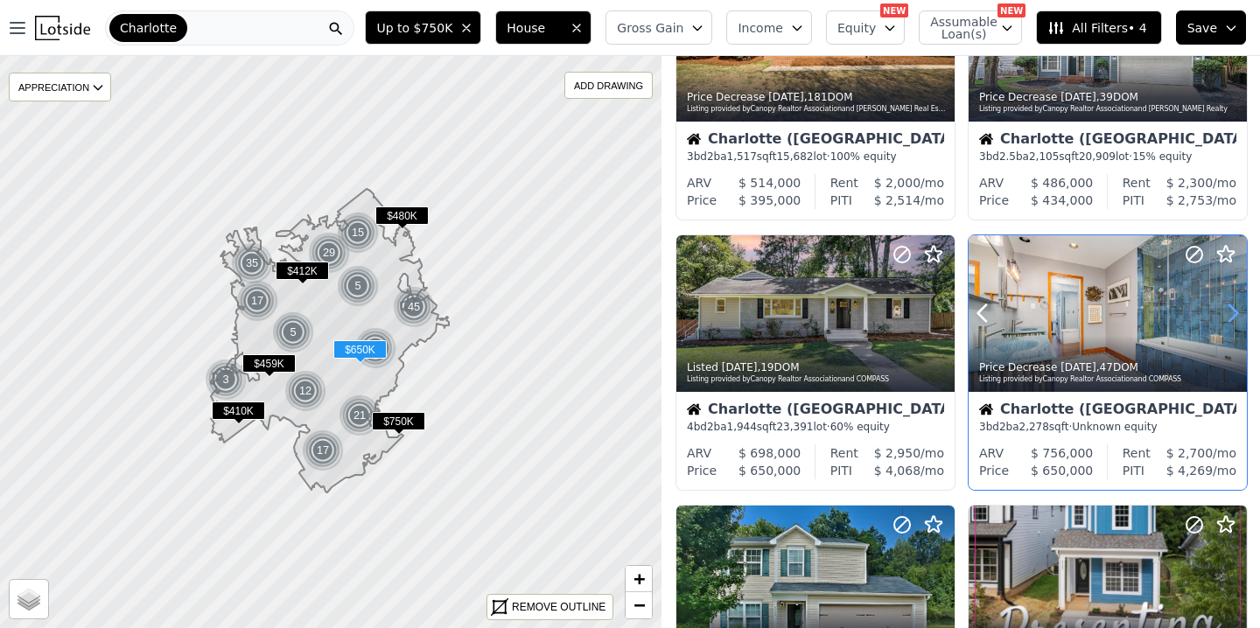
click at [1231, 307] on icon at bounding box center [1233, 313] width 8 height 17
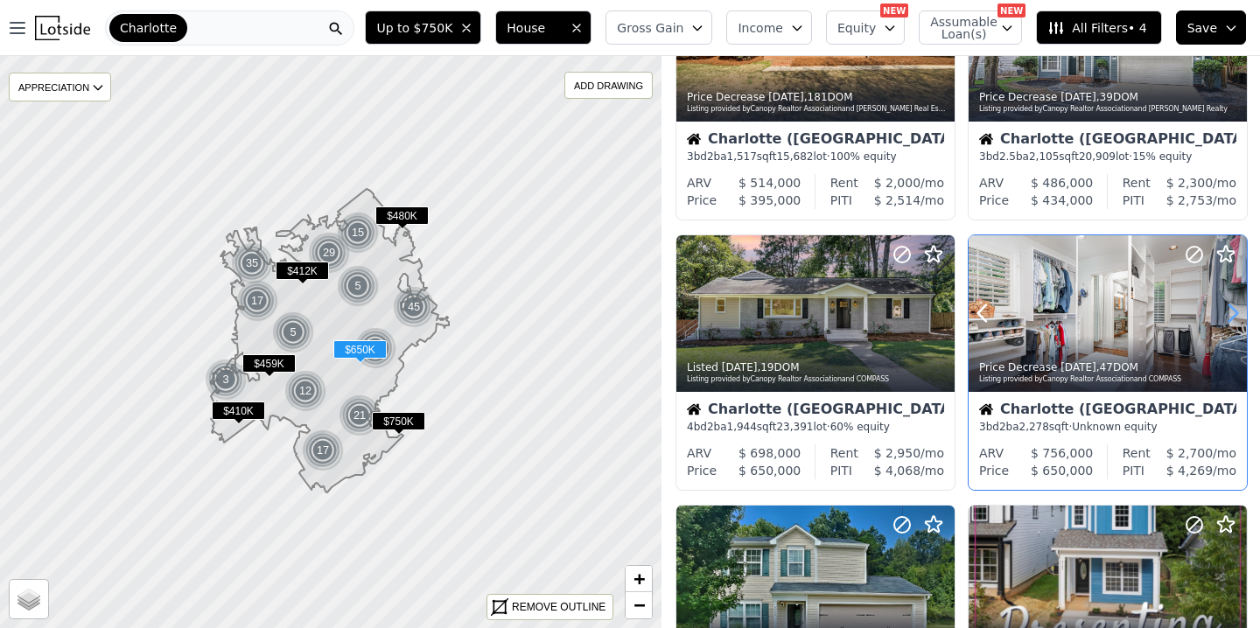
click at [1231, 307] on icon at bounding box center [1233, 313] width 8 height 17
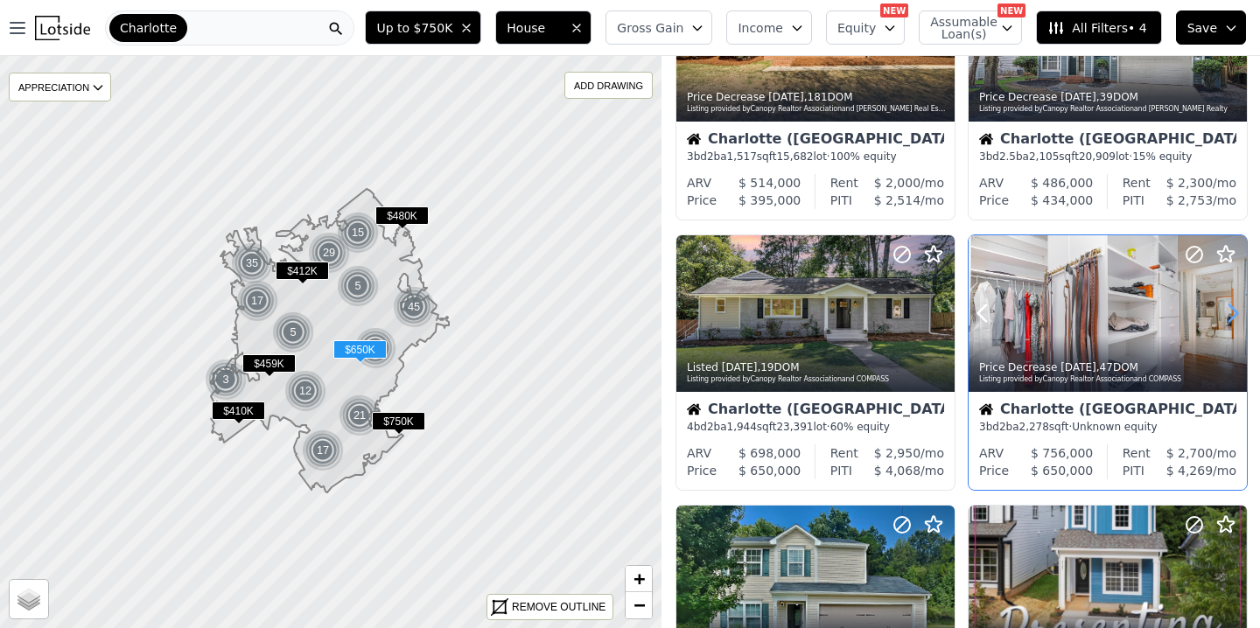
click at [1231, 307] on icon at bounding box center [1233, 313] width 8 height 17
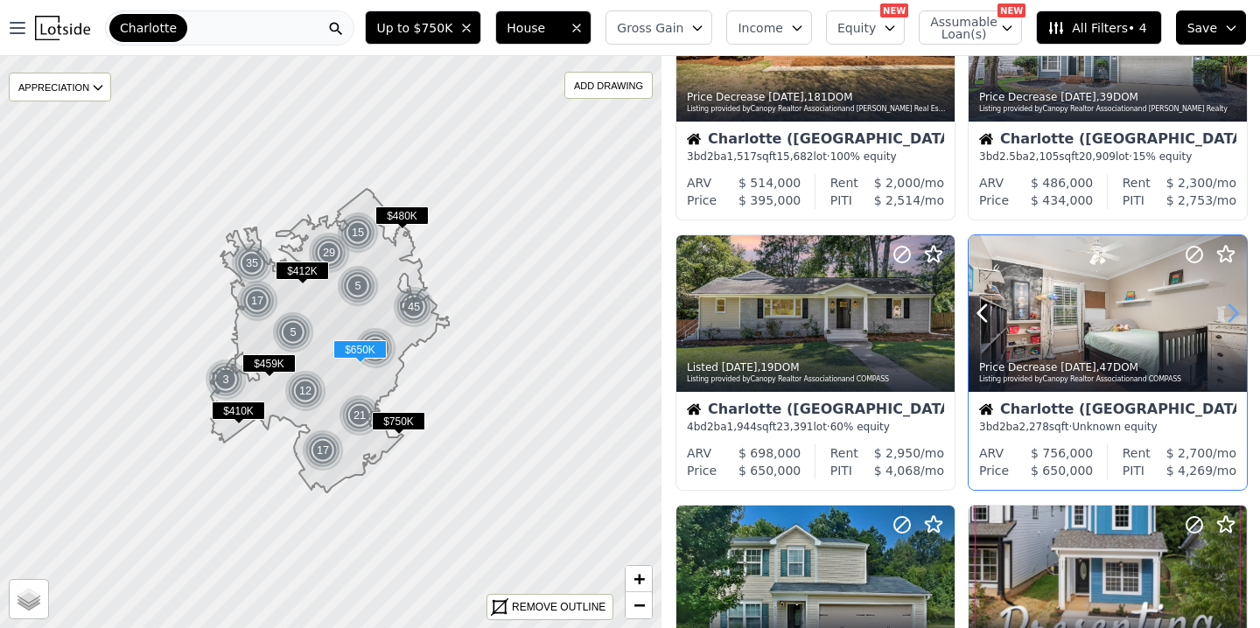
click at [1231, 307] on icon at bounding box center [1233, 313] width 8 height 17
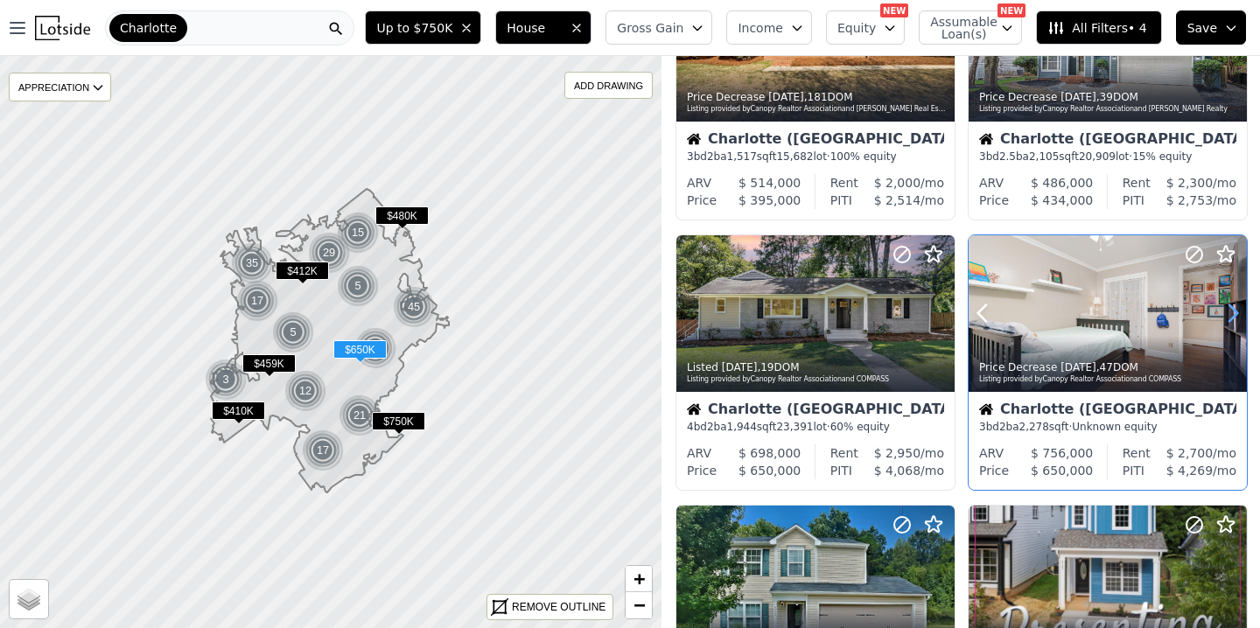
click at [1231, 307] on icon at bounding box center [1233, 313] width 8 height 17
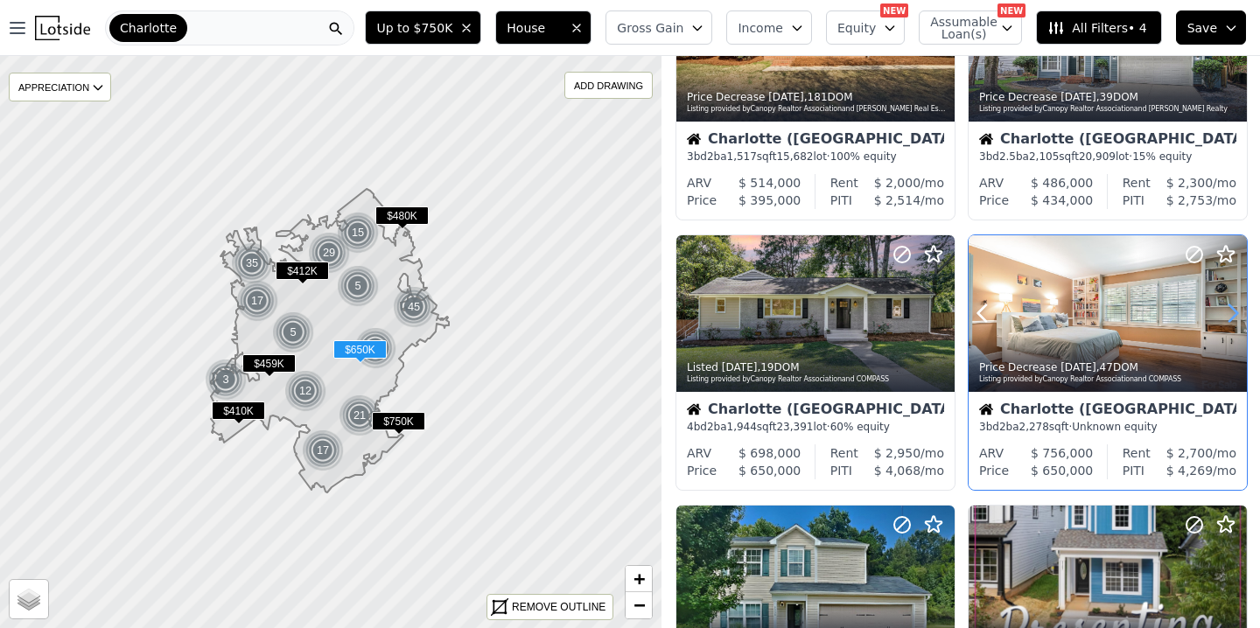
click at [1231, 307] on icon at bounding box center [1233, 313] width 8 height 17
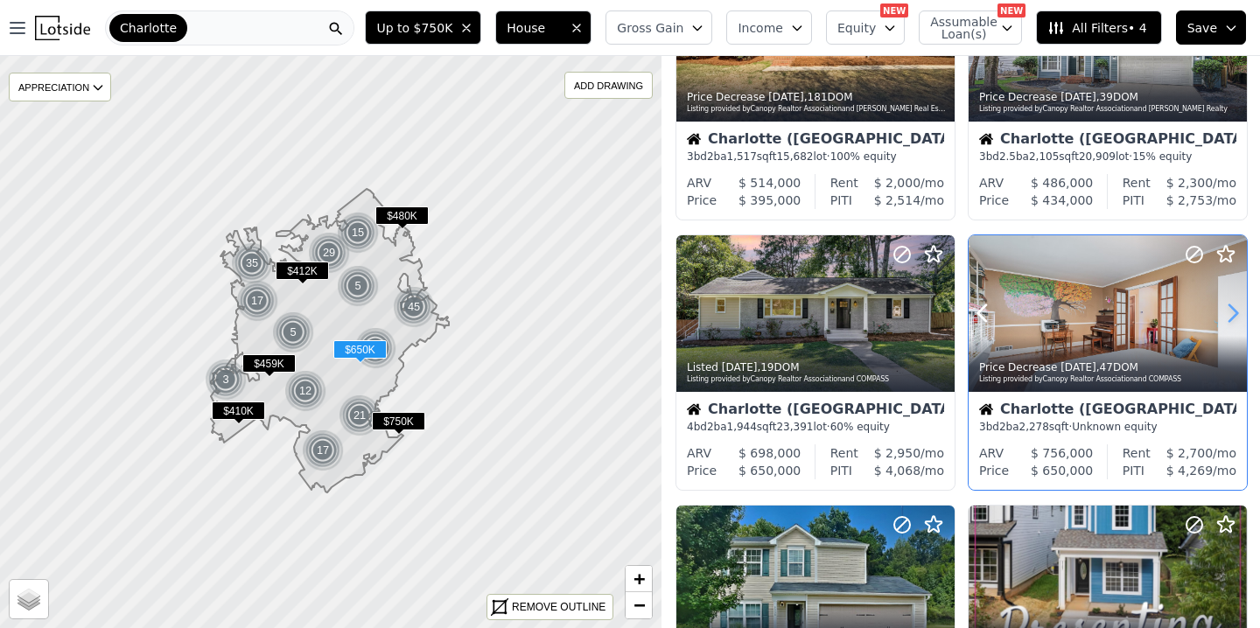
click at [1231, 307] on icon at bounding box center [1233, 313] width 8 height 17
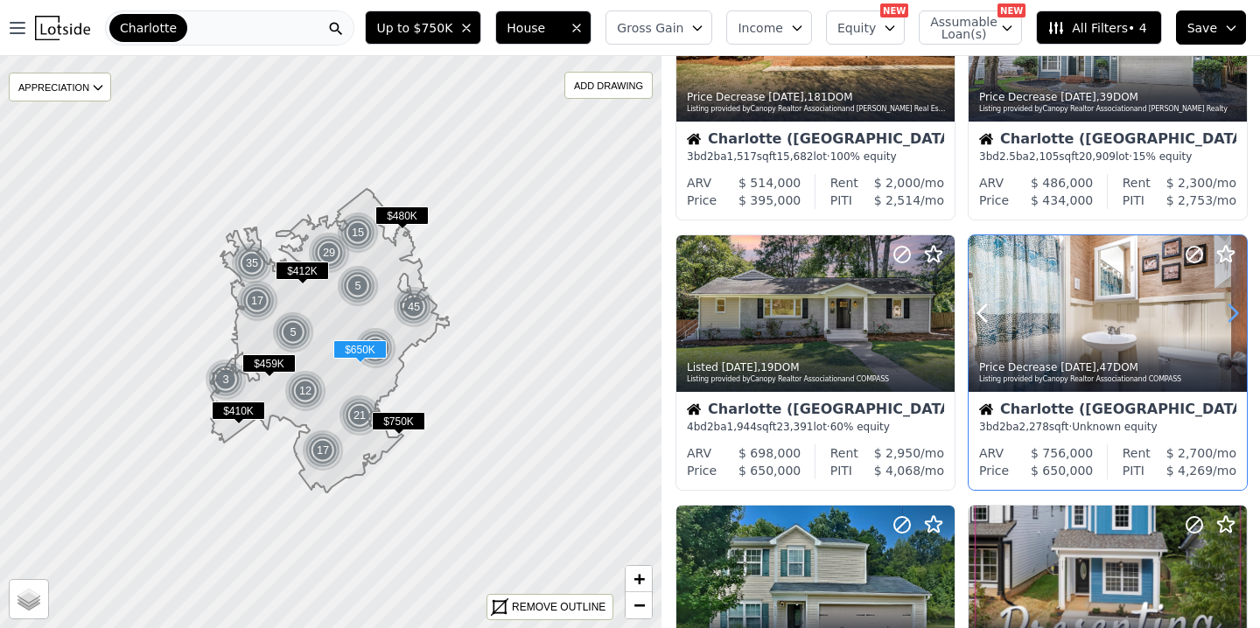
click at [1231, 307] on icon at bounding box center [1233, 313] width 8 height 17
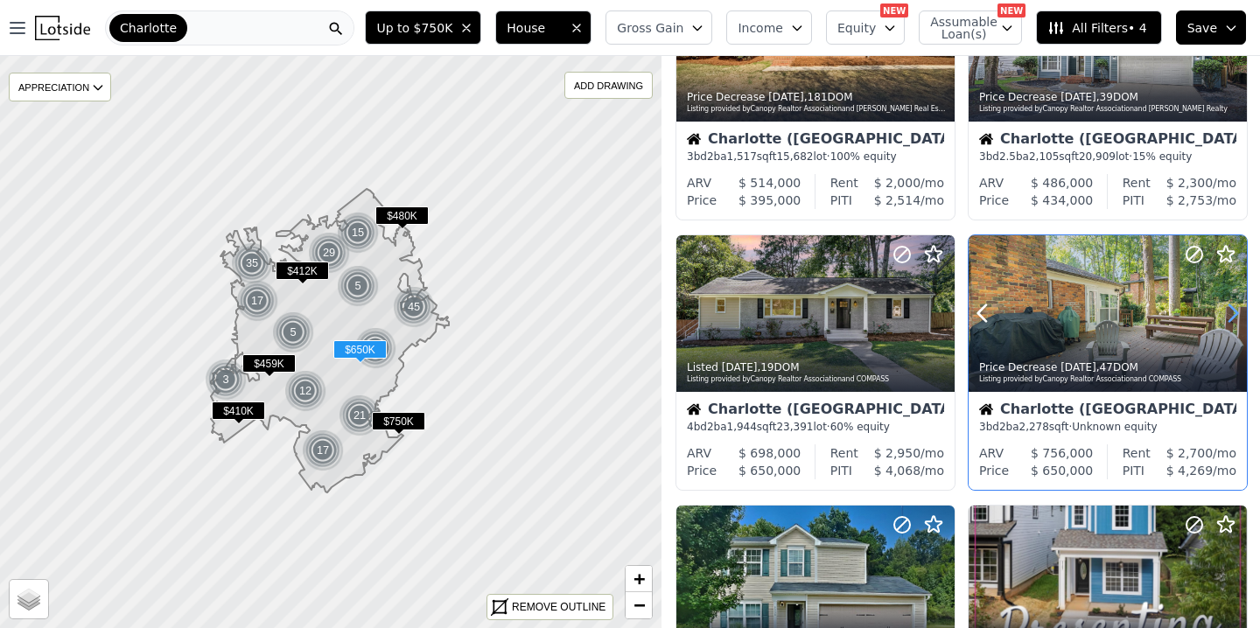
click at [1231, 307] on icon at bounding box center [1233, 313] width 8 height 17
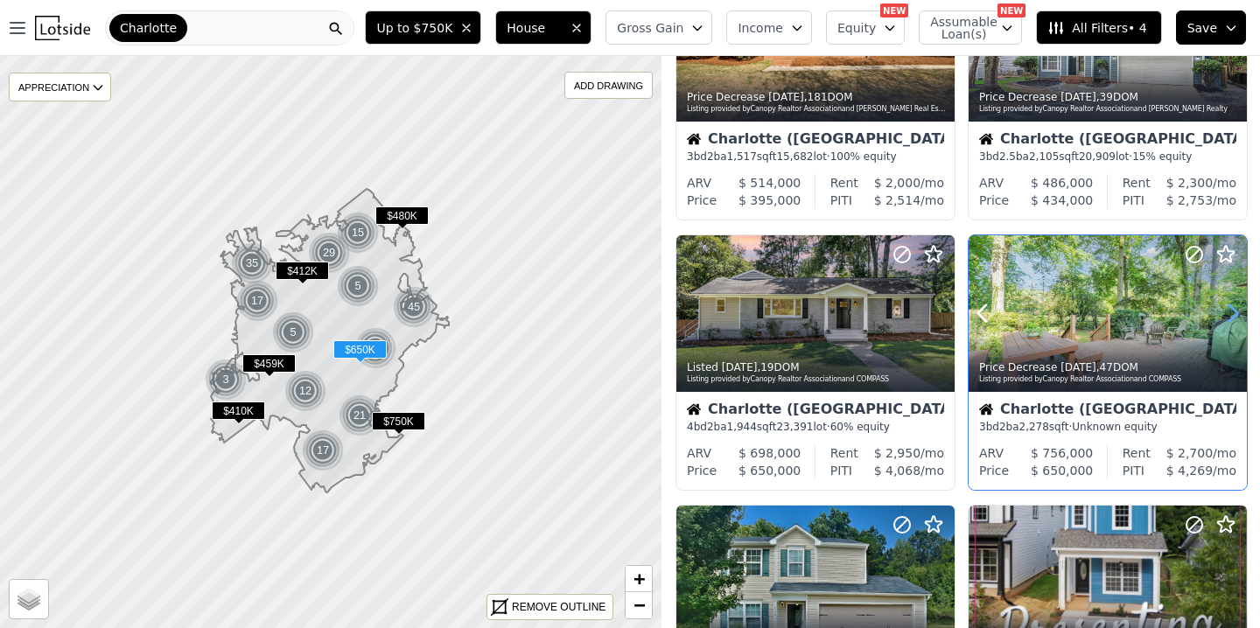
click at [1231, 307] on icon at bounding box center [1233, 313] width 8 height 17
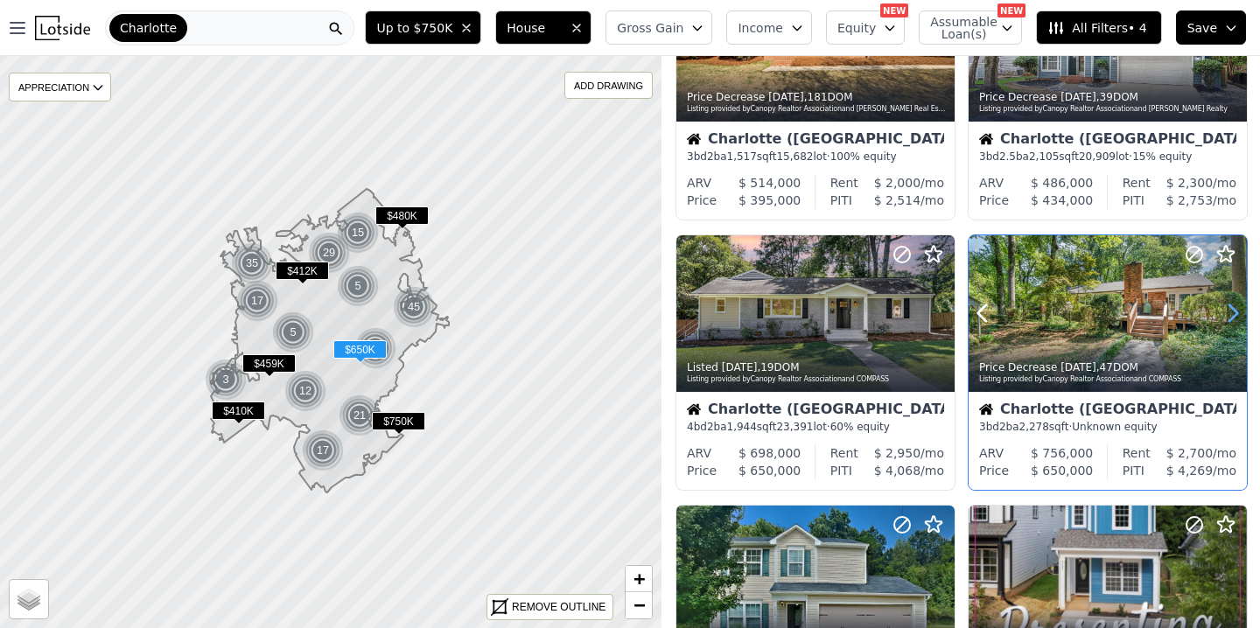
click at [1231, 307] on icon at bounding box center [1233, 313] width 8 height 17
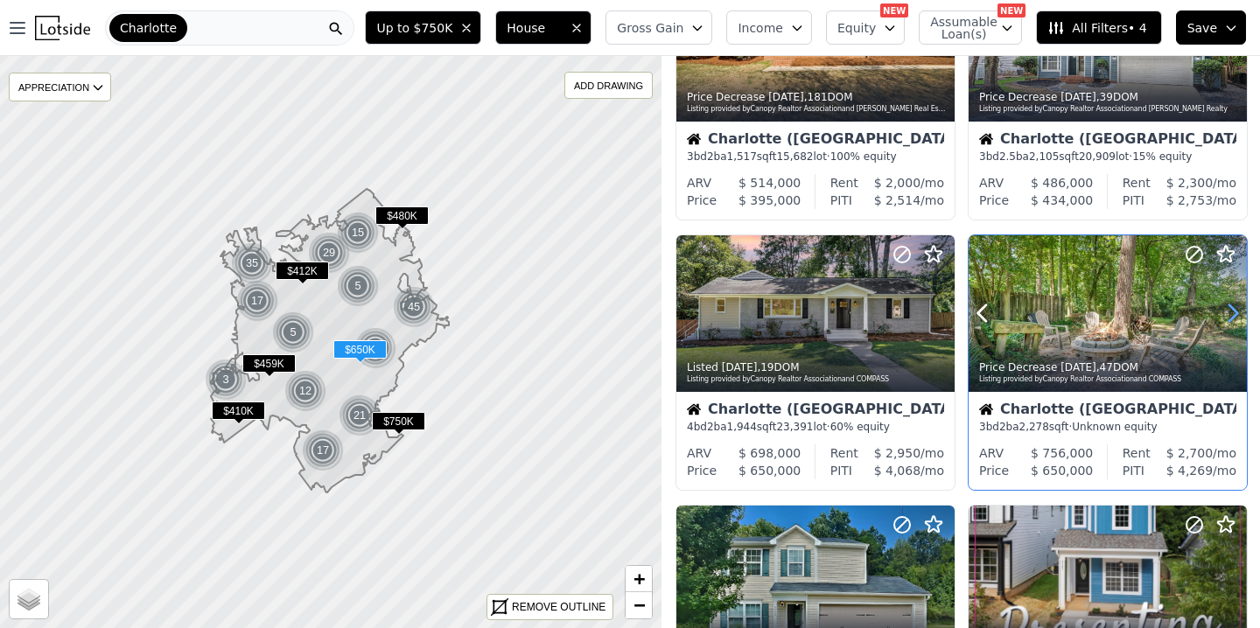
click at [1231, 307] on icon at bounding box center [1233, 313] width 8 height 17
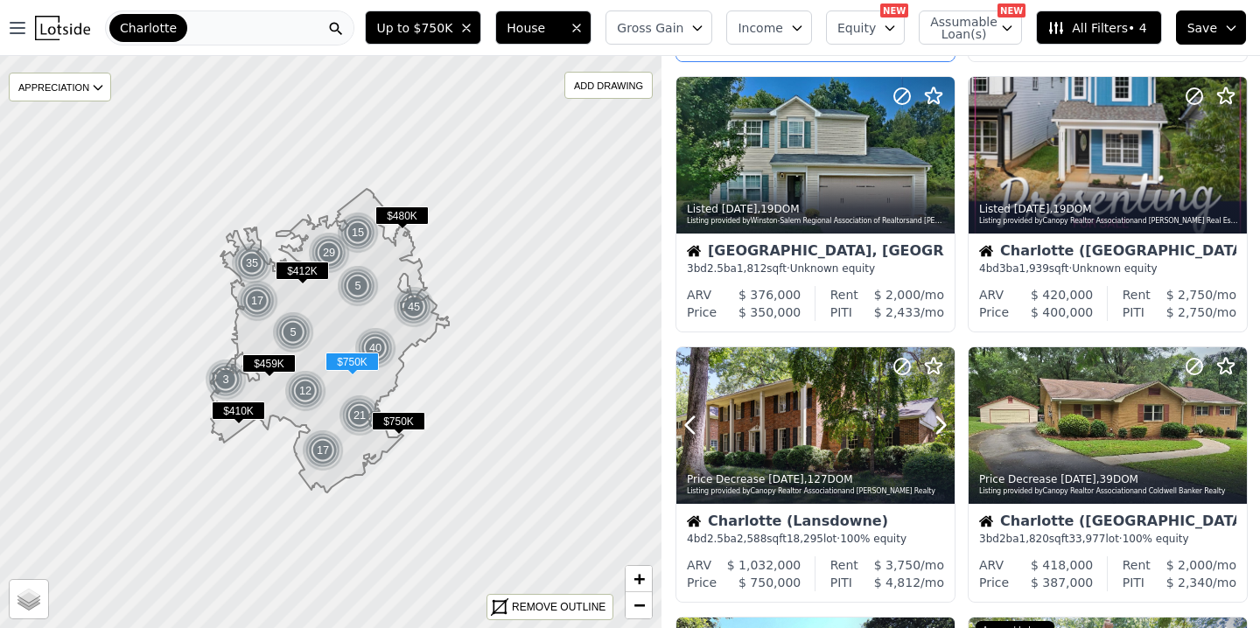
scroll to position [581, 0]
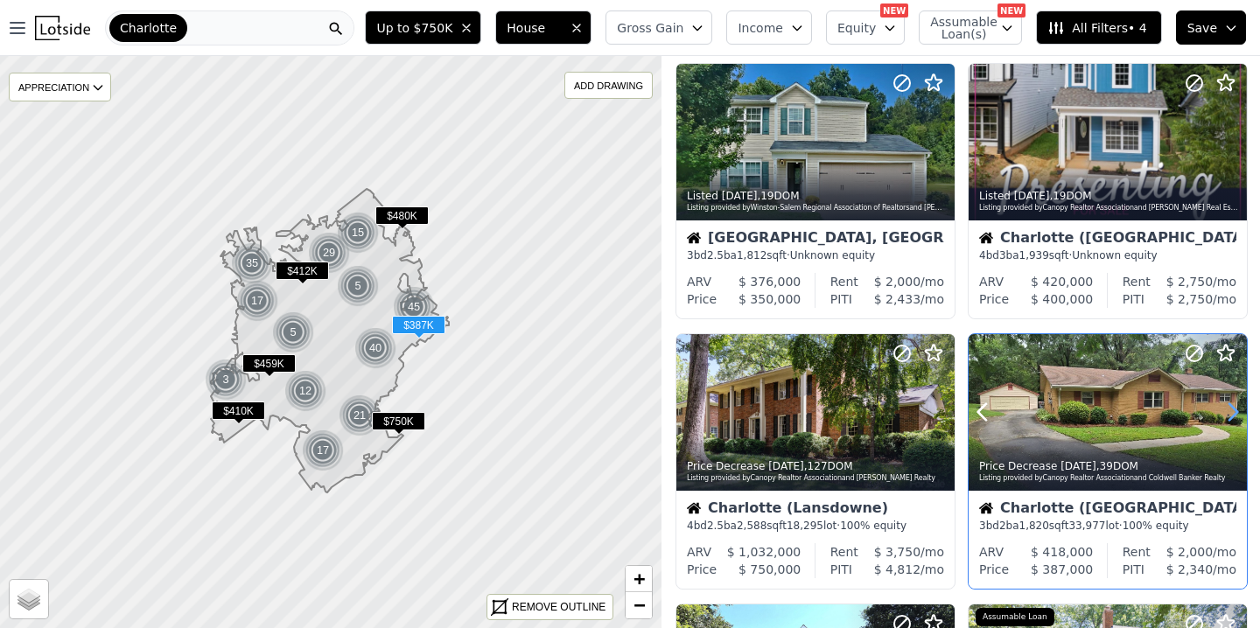
click at [1230, 415] on icon at bounding box center [1232, 412] width 28 height 28
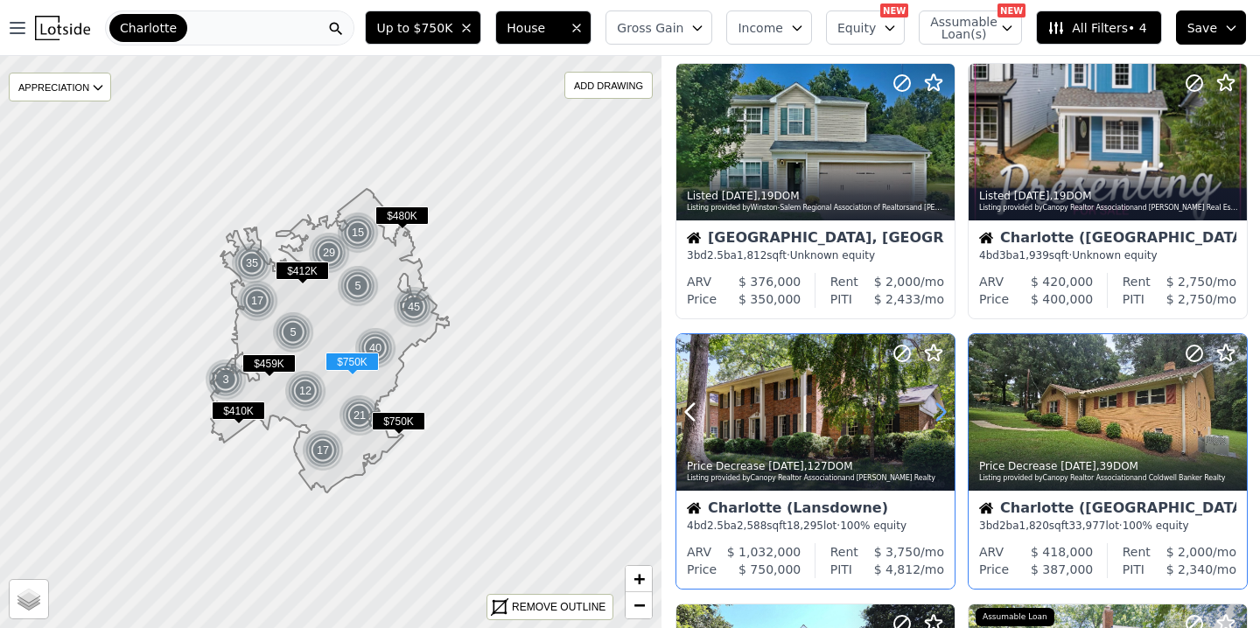
click at [944, 406] on icon at bounding box center [940, 412] width 28 height 28
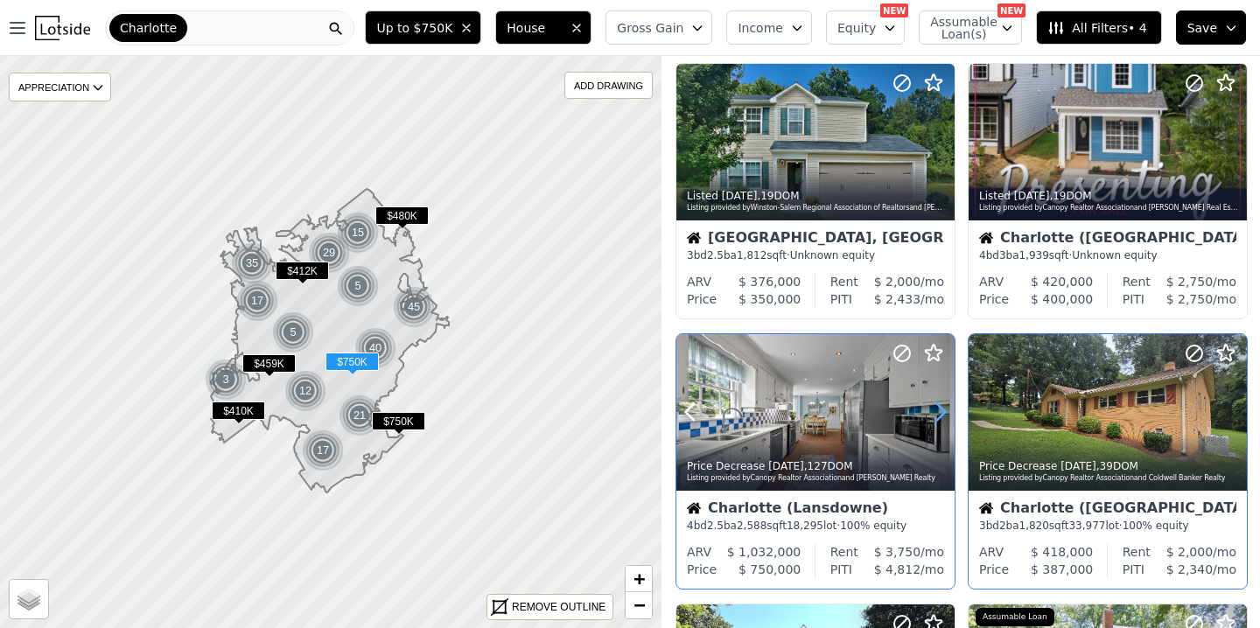
click at [944, 406] on icon at bounding box center [940, 412] width 28 height 28
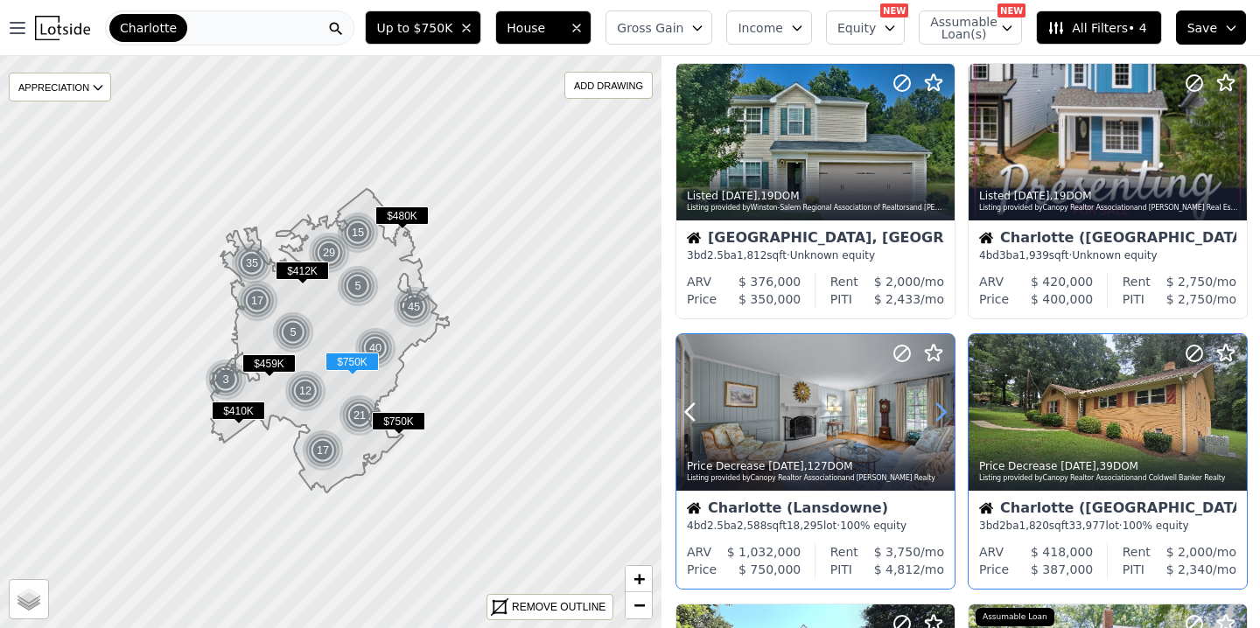
click at [943, 406] on icon at bounding box center [940, 412] width 28 height 28
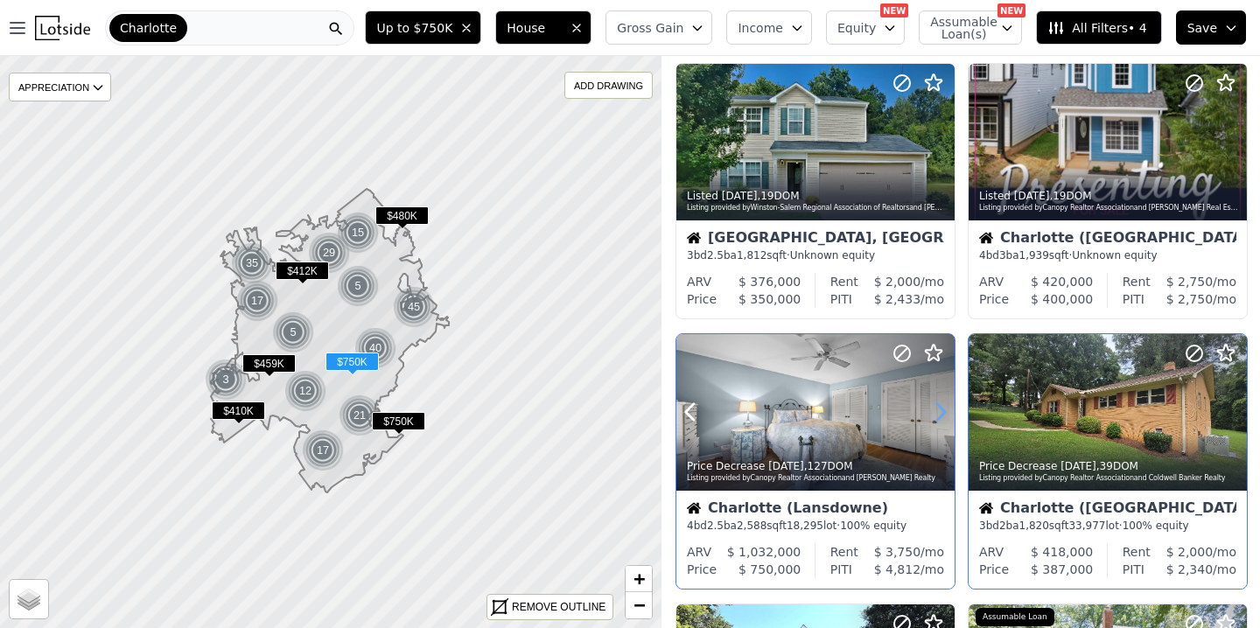
click at [943, 406] on icon at bounding box center [940, 412] width 28 height 28
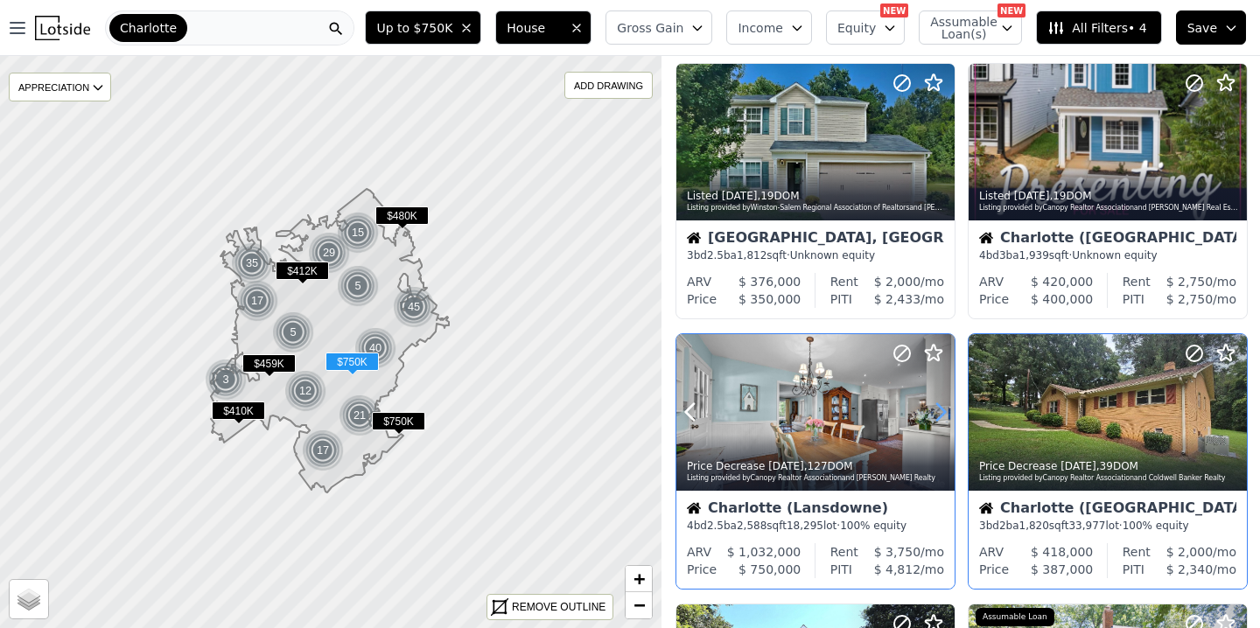
click at [943, 406] on icon at bounding box center [940, 412] width 28 height 28
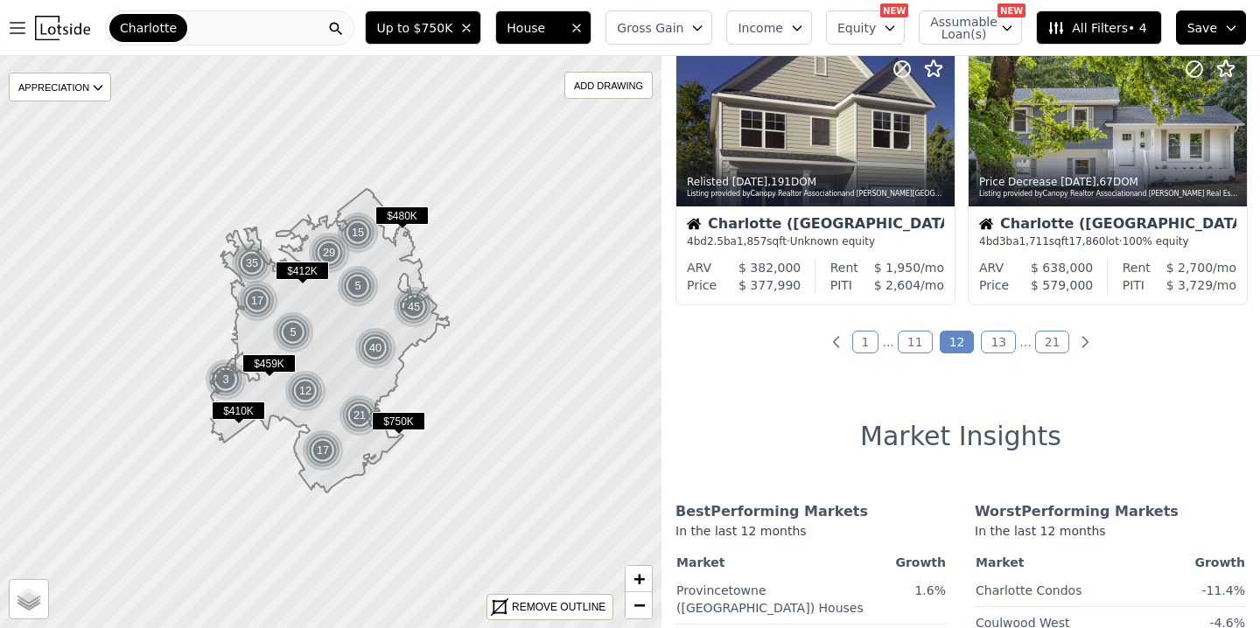
click at [1007, 344] on link "13" at bounding box center [997, 342] width 35 height 23
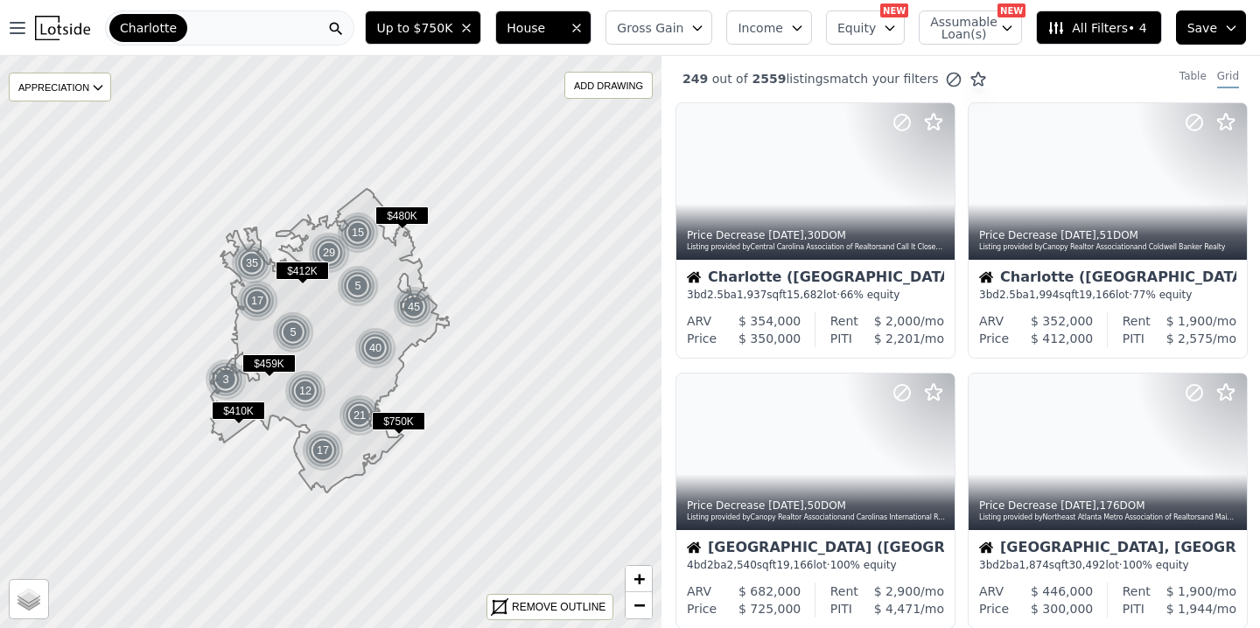
scroll to position [0, 0]
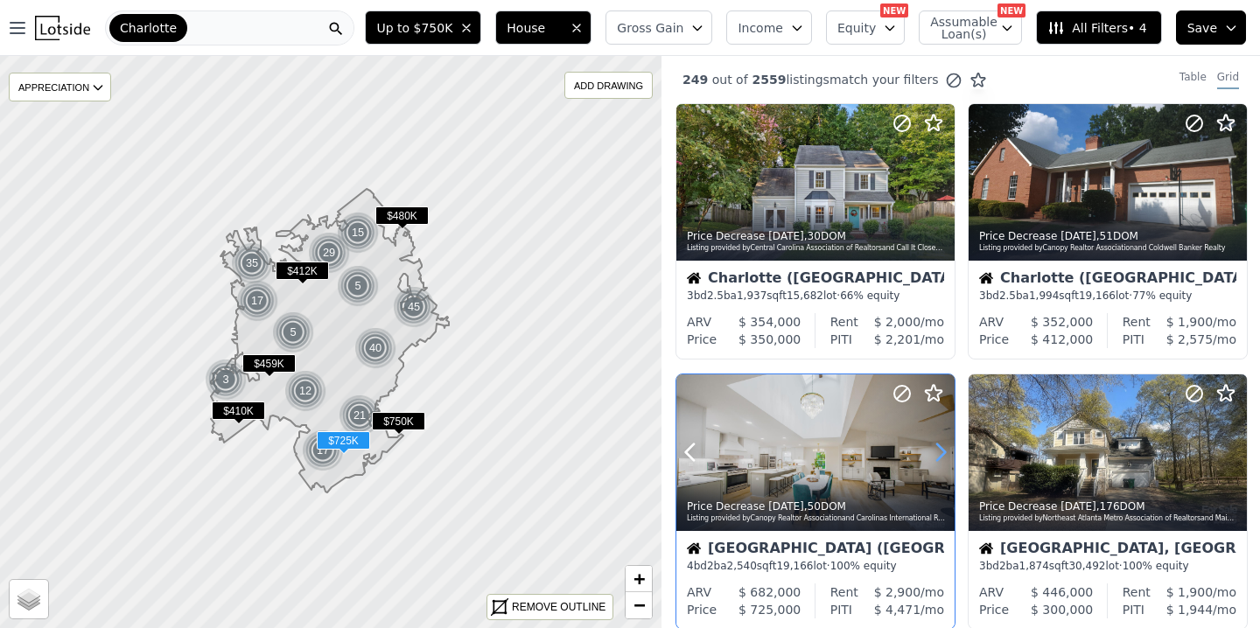
click at [943, 455] on icon at bounding box center [941, 452] width 8 height 17
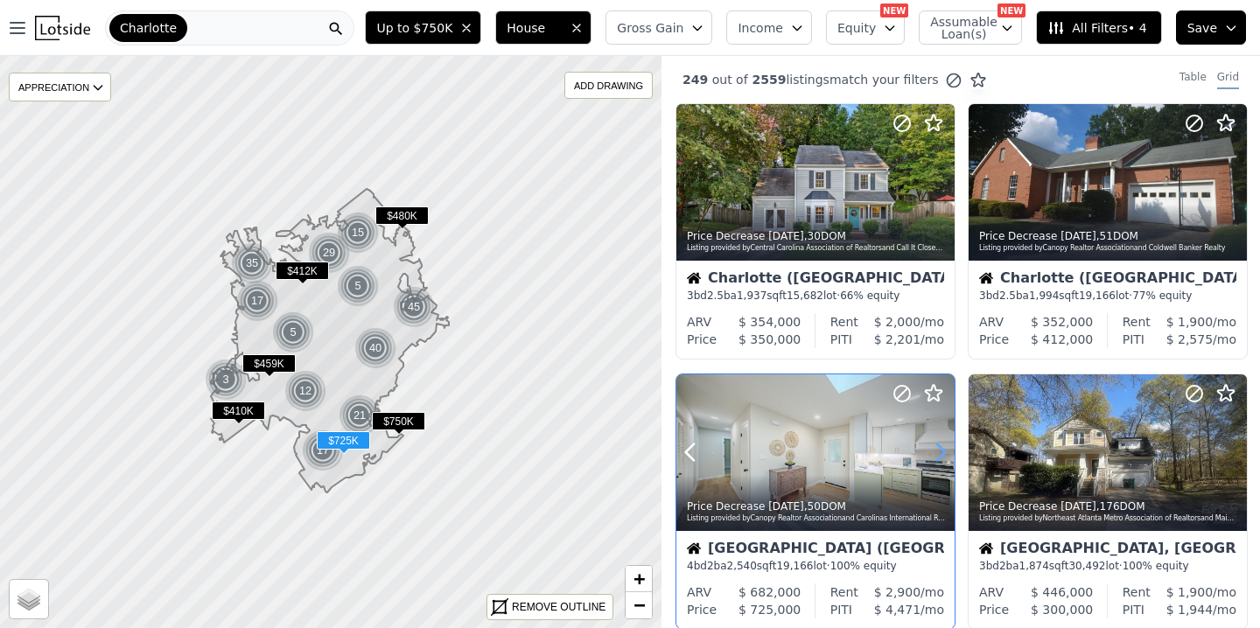
click at [943, 455] on icon at bounding box center [941, 452] width 8 height 17
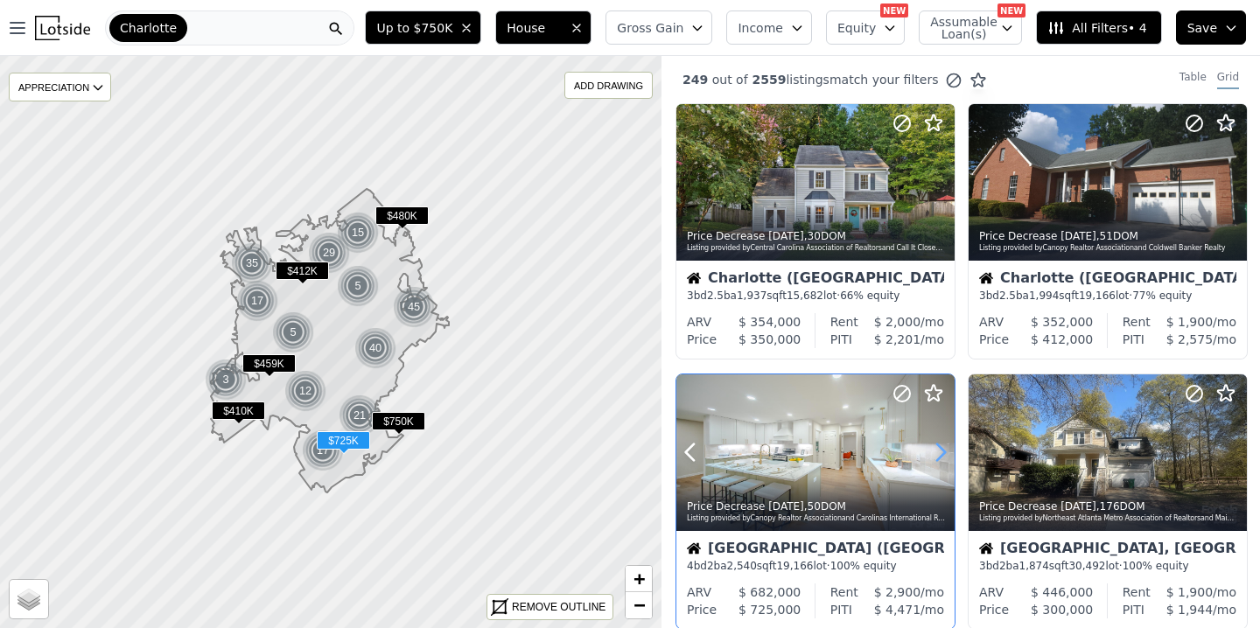
click at [943, 455] on icon at bounding box center [941, 452] width 8 height 17
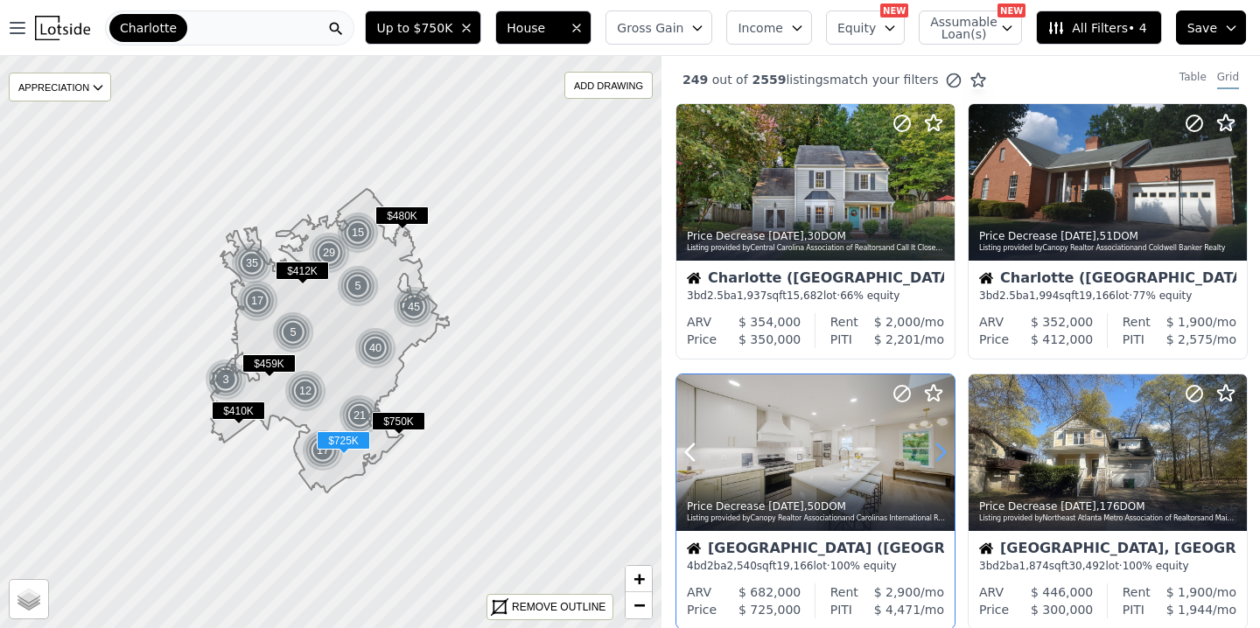
click at [943, 455] on icon at bounding box center [941, 452] width 8 height 17
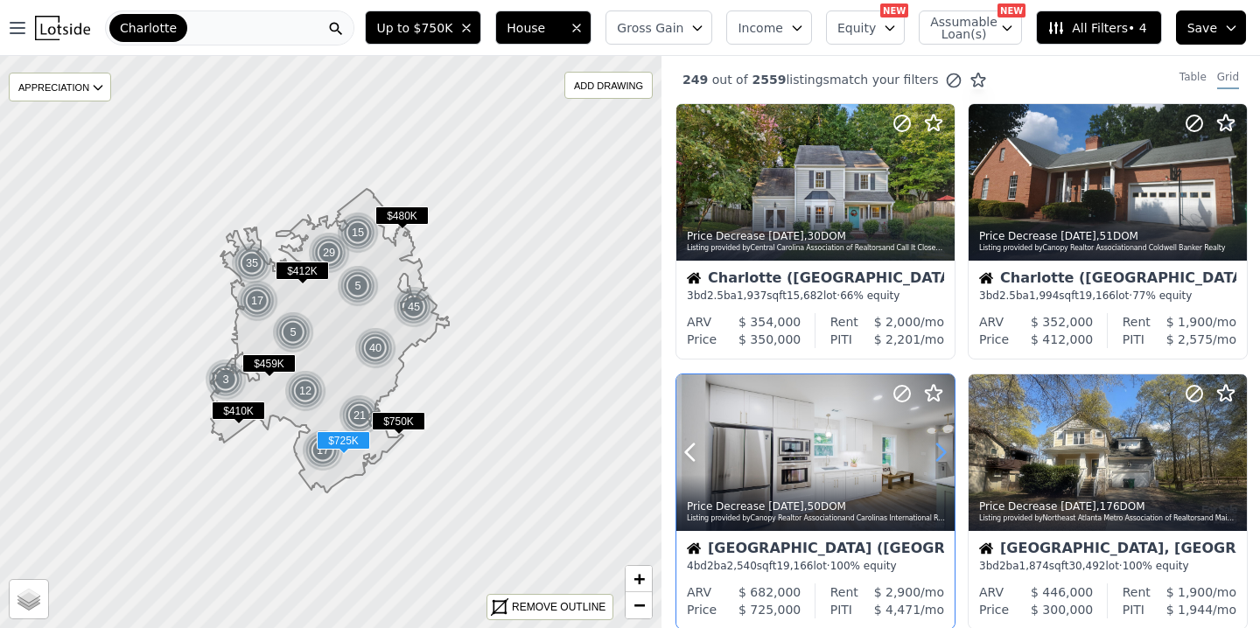
click at [943, 455] on icon at bounding box center [941, 452] width 8 height 17
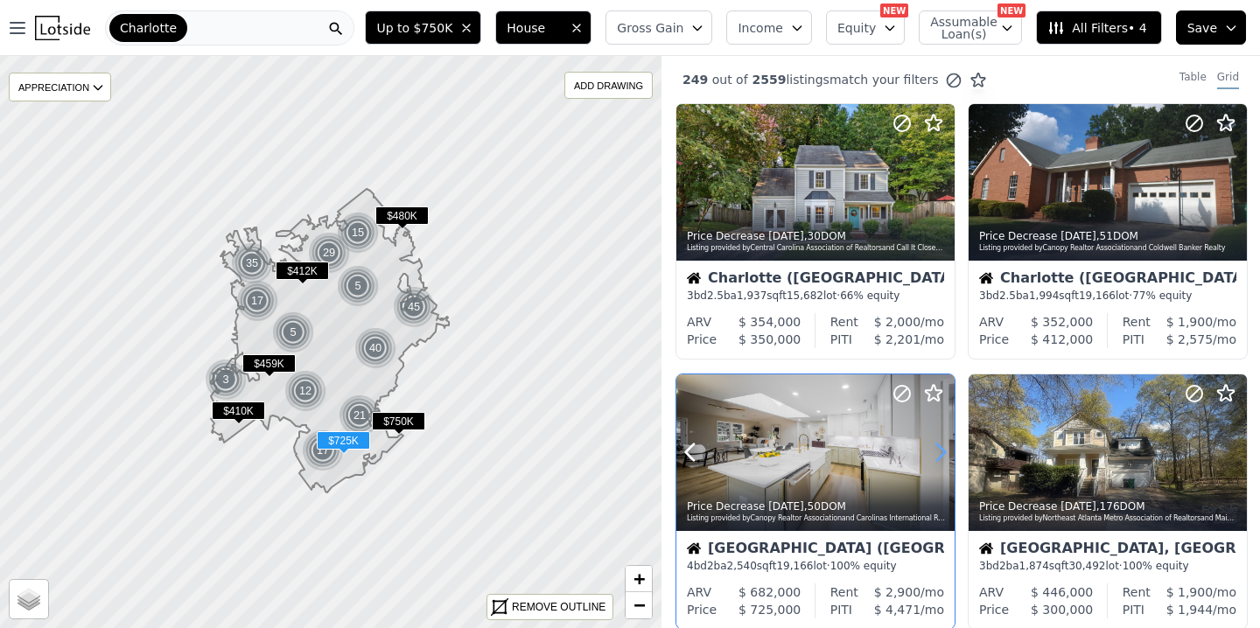
click at [943, 455] on icon at bounding box center [941, 452] width 8 height 17
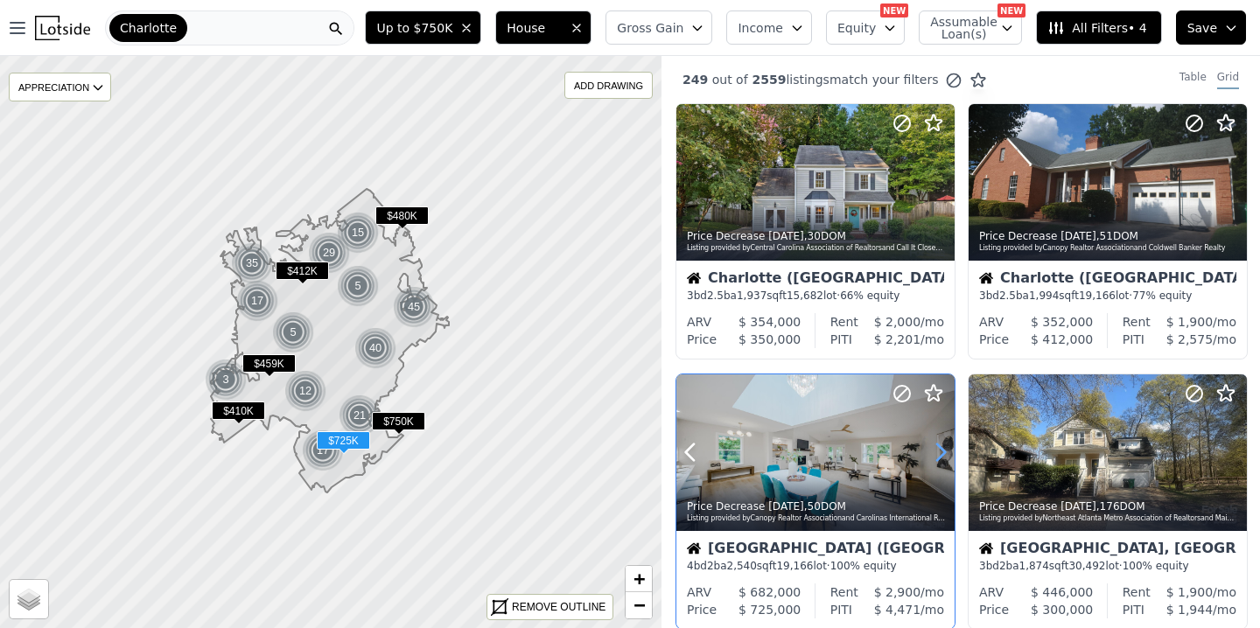
click at [943, 455] on icon at bounding box center [941, 452] width 8 height 17
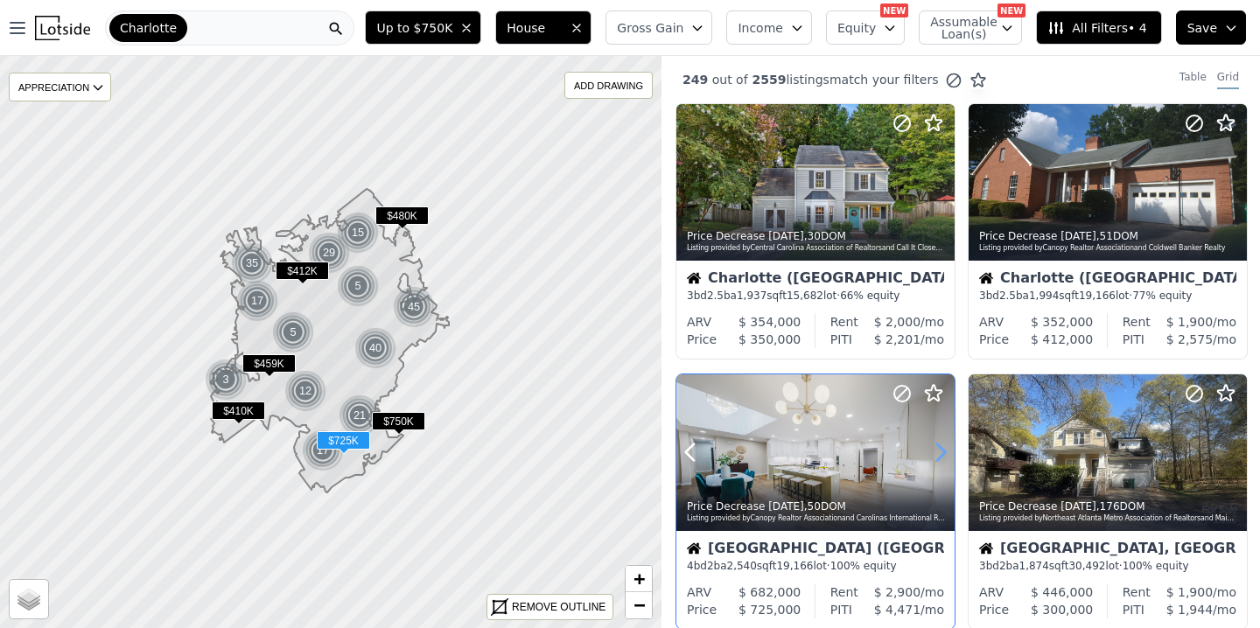
click at [943, 455] on icon at bounding box center [941, 452] width 8 height 17
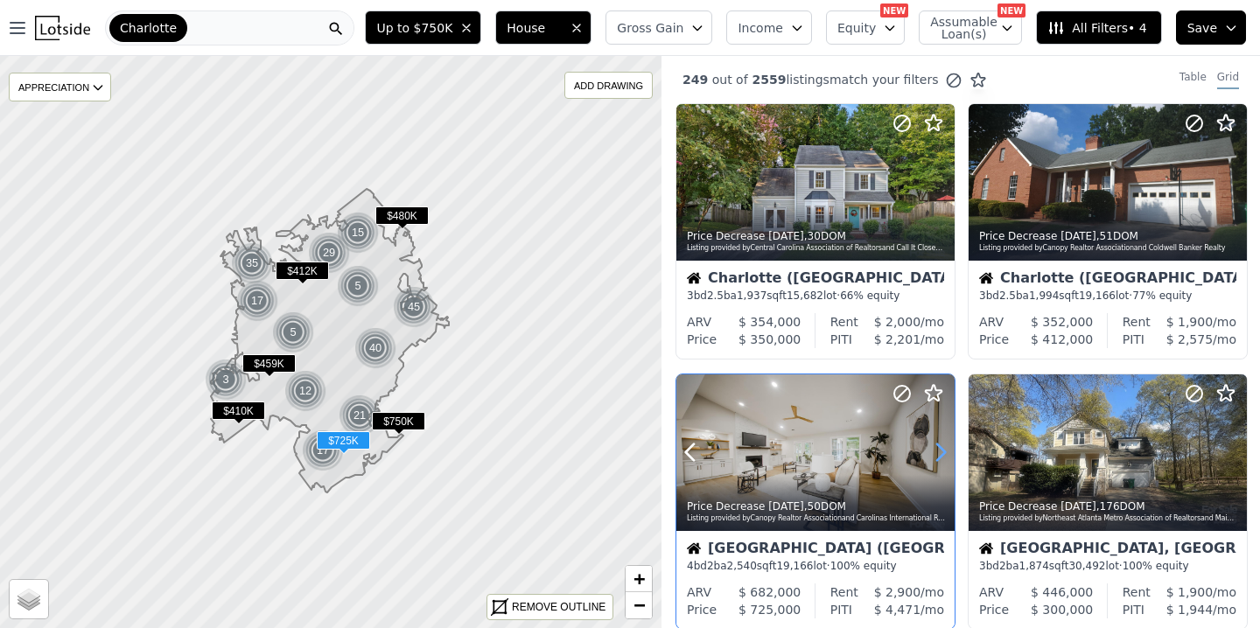
click at [943, 455] on icon at bounding box center [941, 452] width 8 height 17
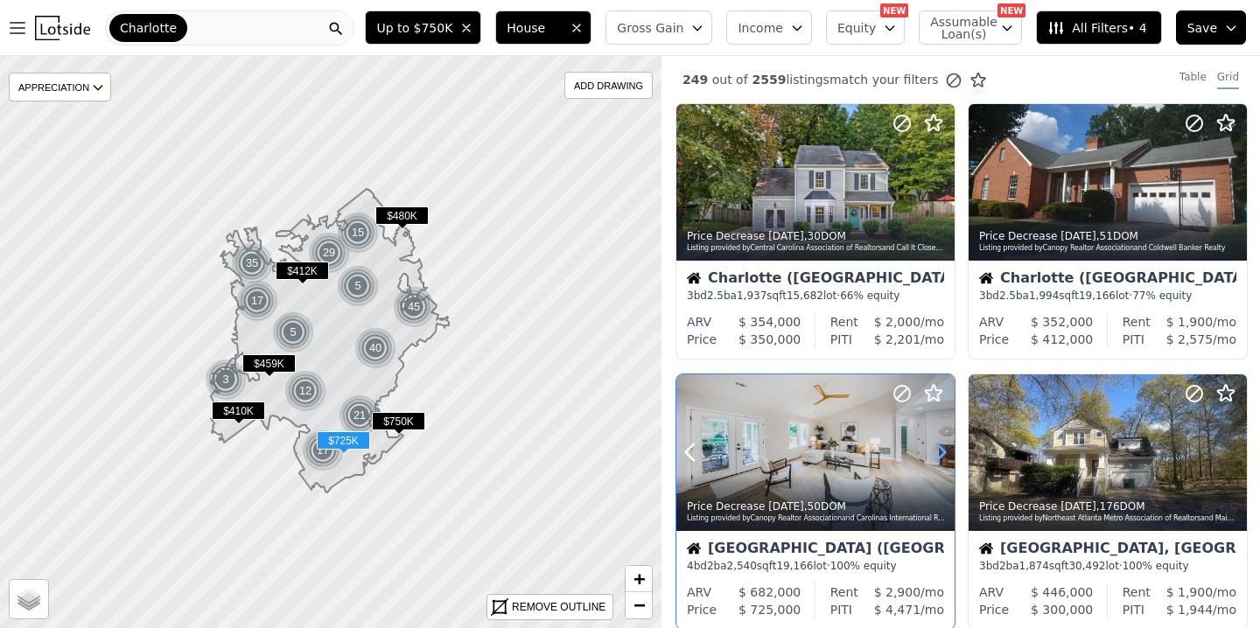
click at [943, 455] on icon at bounding box center [941, 452] width 8 height 17
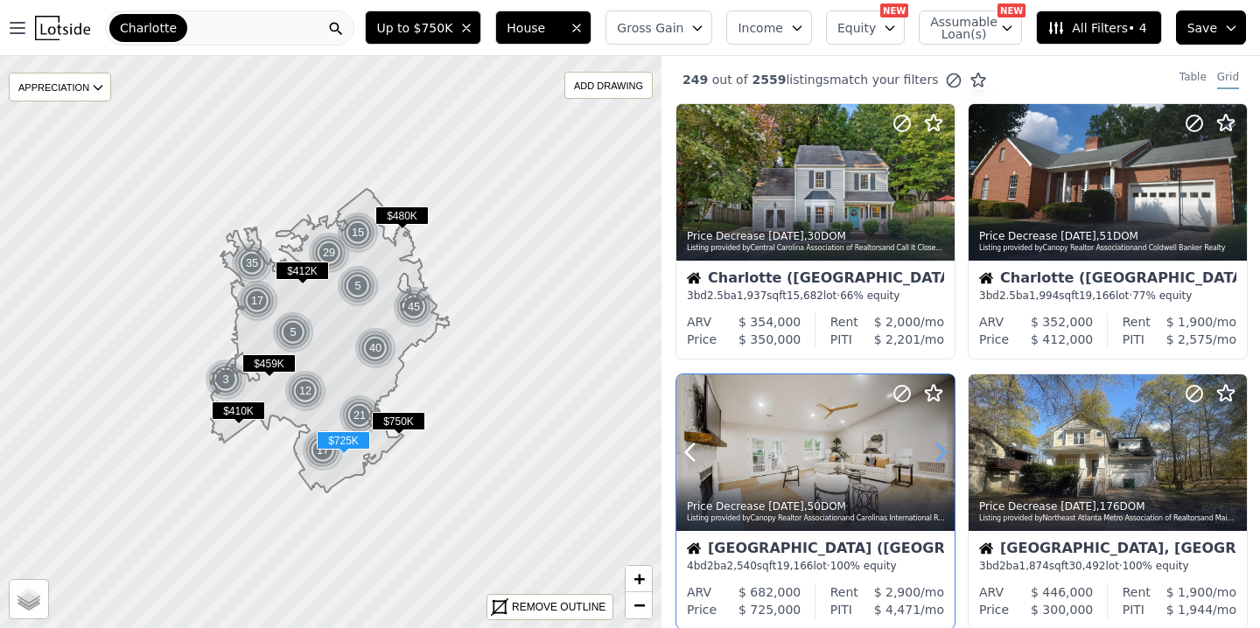
click at [943, 455] on icon at bounding box center [941, 452] width 8 height 17
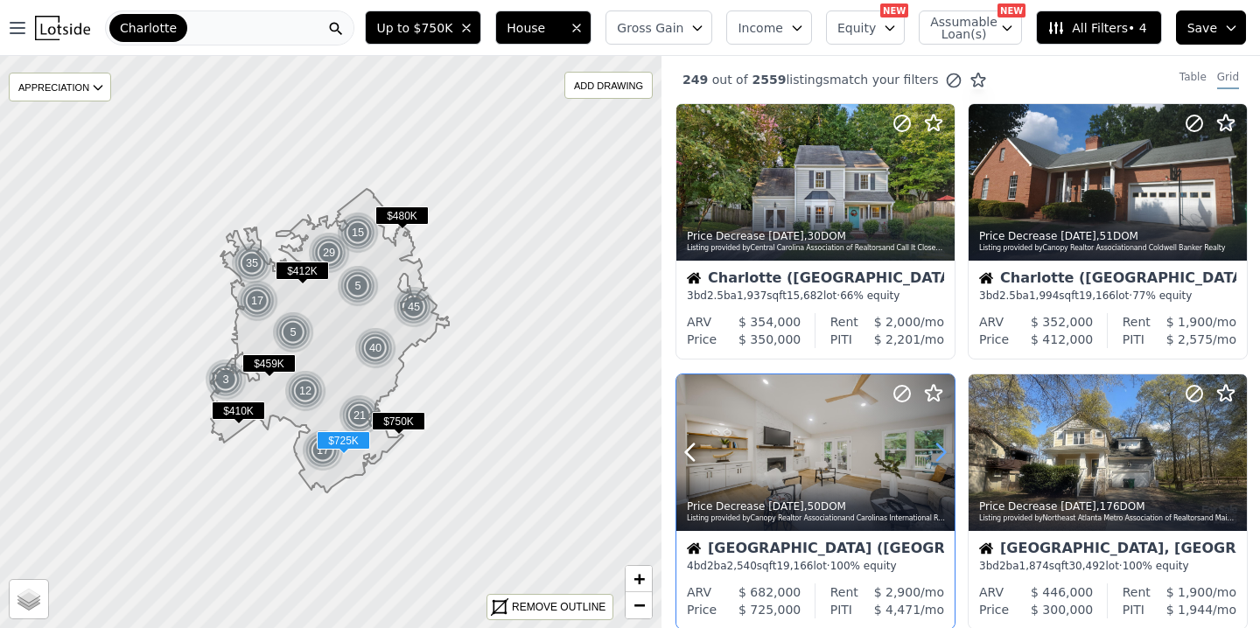
click at [943, 455] on icon at bounding box center [941, 452] width 8 height 17
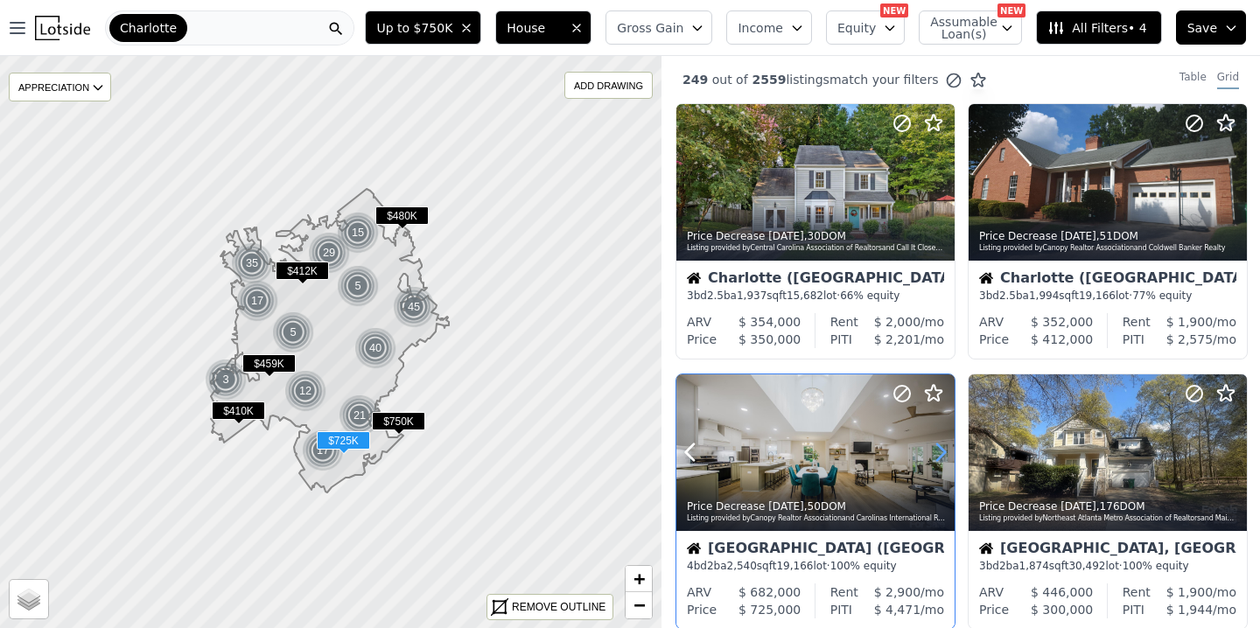
click at [943, 455] on icon at bounding box center [941, 452] width 8 height 17
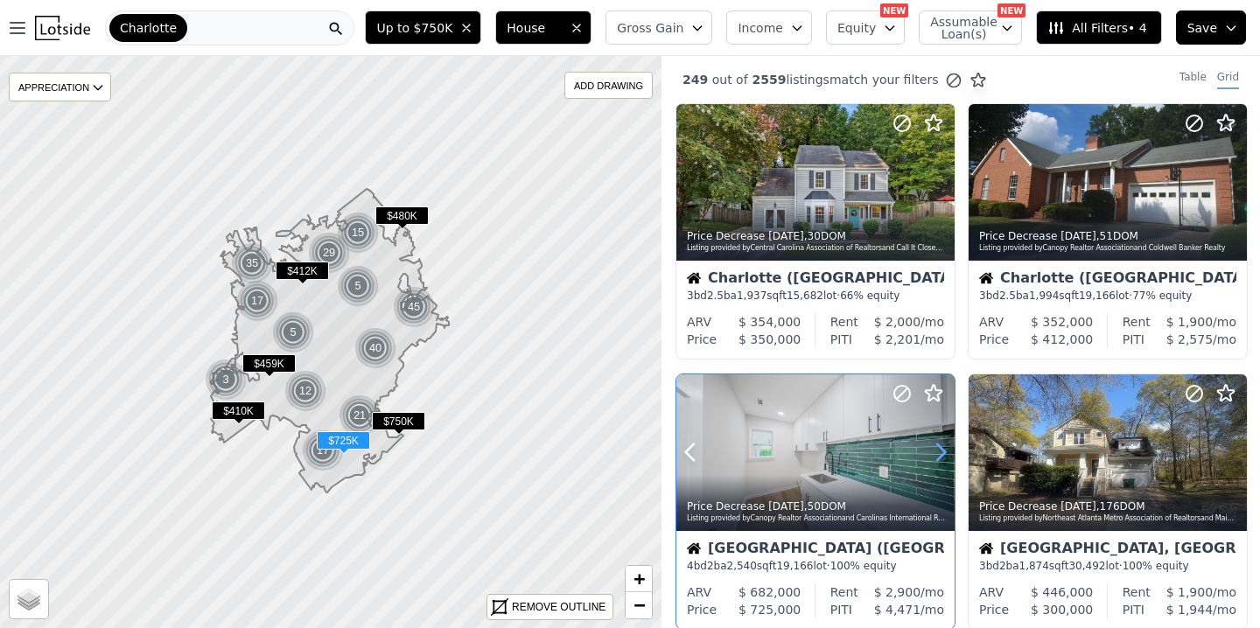
click at [943, 455] on icon at bounding box center [941, 452] width 8 height 17
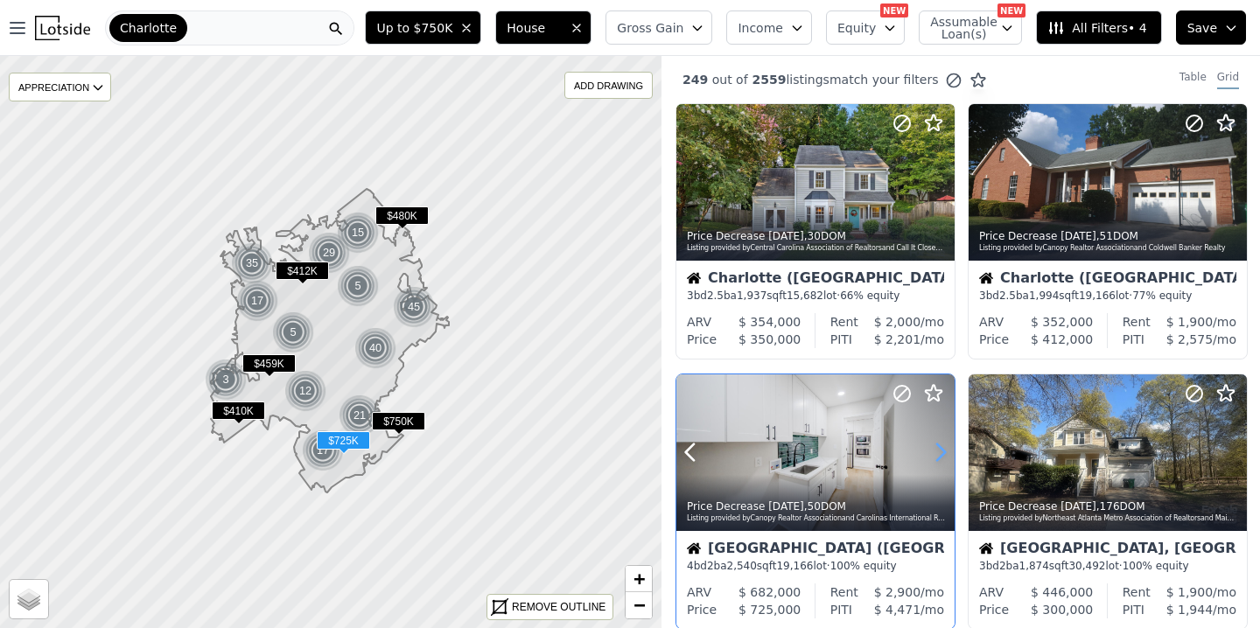
click at [943, 455] on icon at bounding box center [941, 452] width 8 height 17
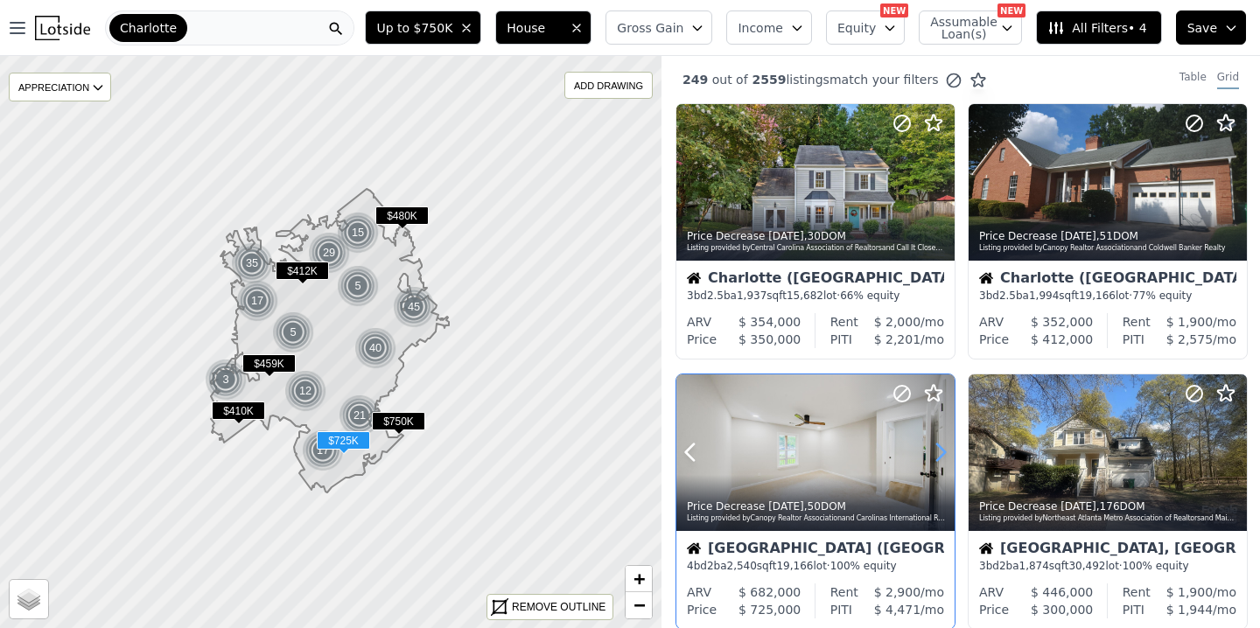
click at [943, 455] on icon at bounding box center [941, 452] width 8 height 17
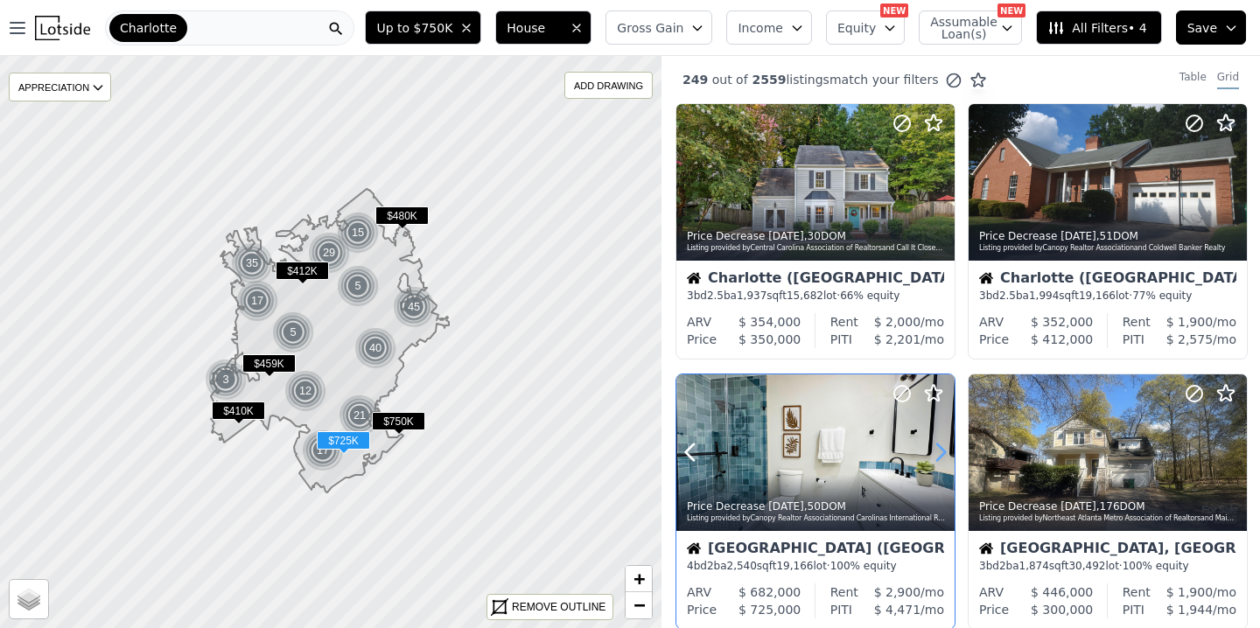
click at [943, 455] on icon at bounding box center [941, 452] width 8 height 17
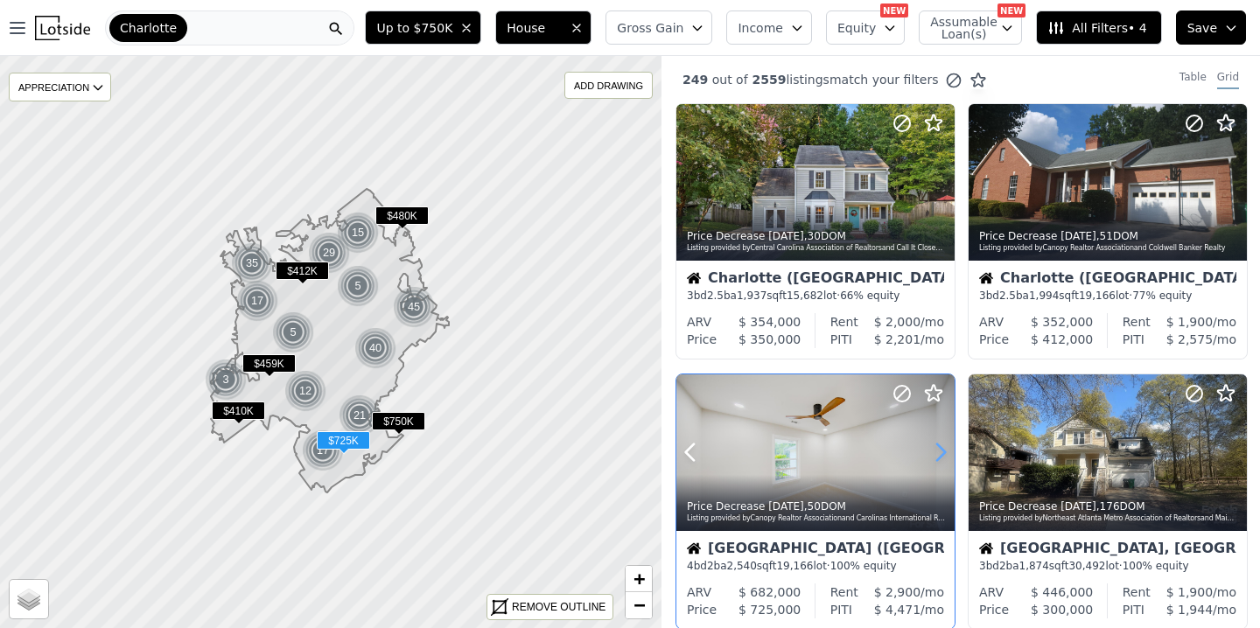
click at [943, 455] on icon at bounding box center [941, 452] width 8 height 17
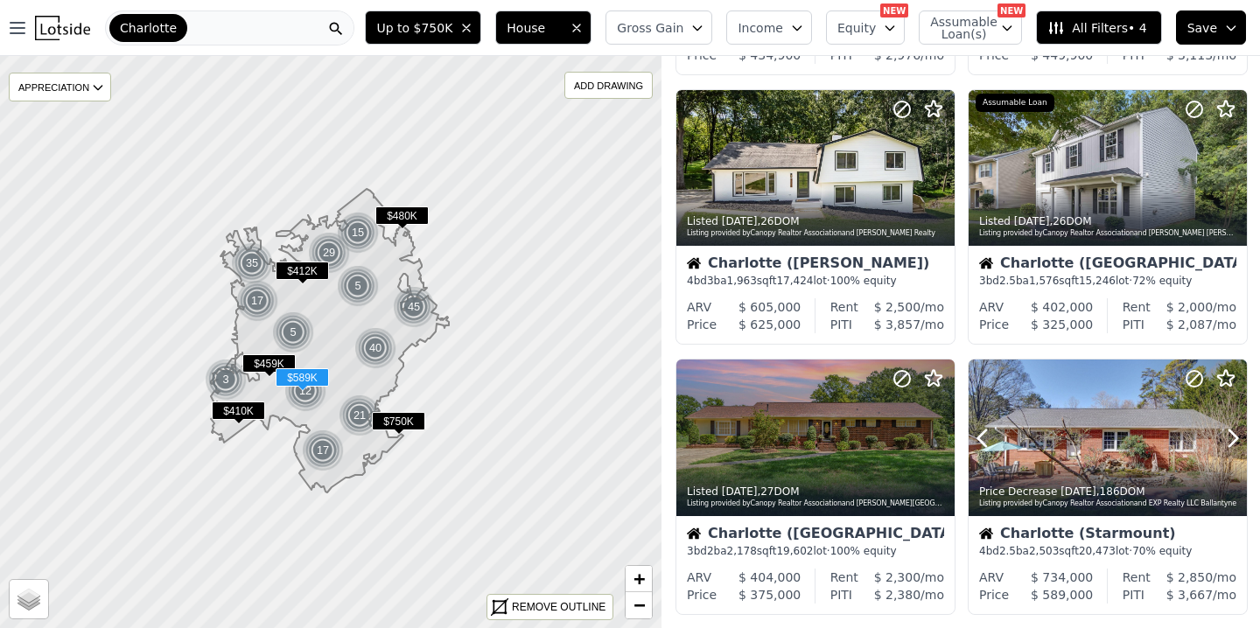
scroll to position [1137, 0]
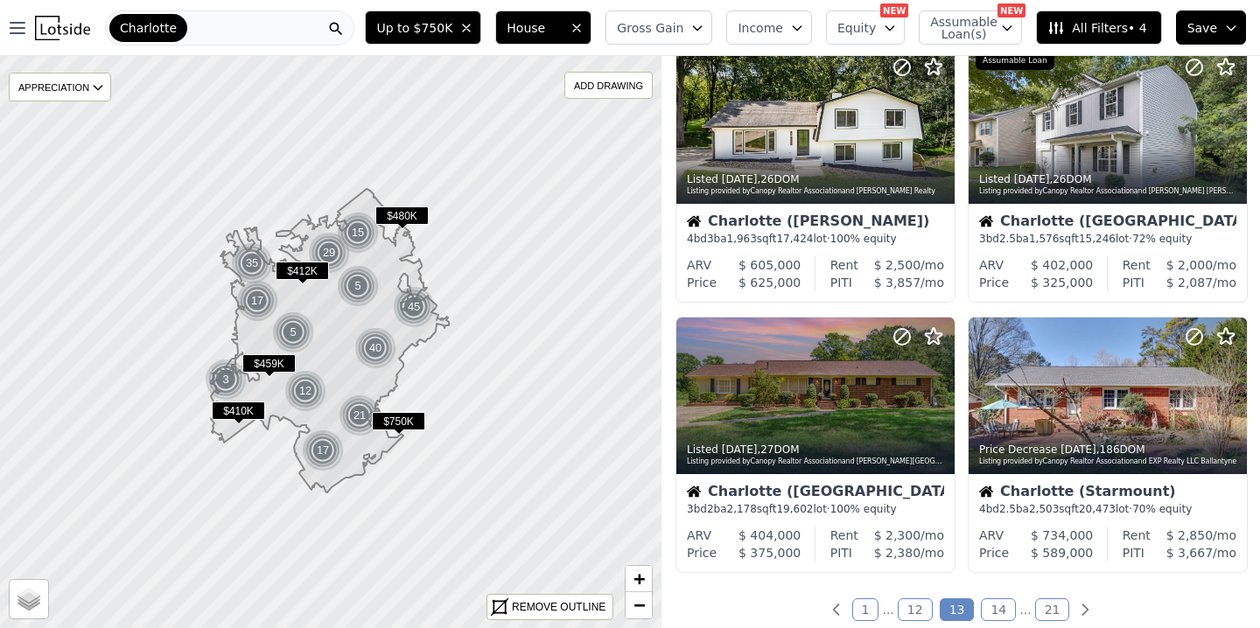
click at [992, 603] on link "14" at bounding box center [997, 609] width 35 height 23
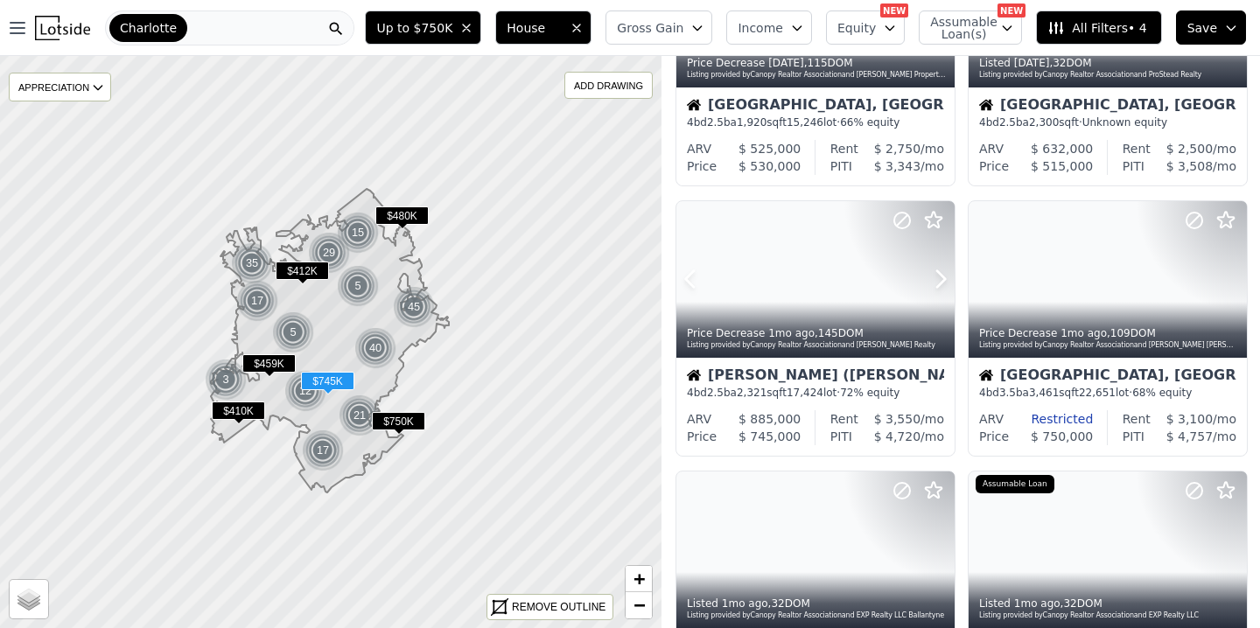
scroll to position [450, 0]
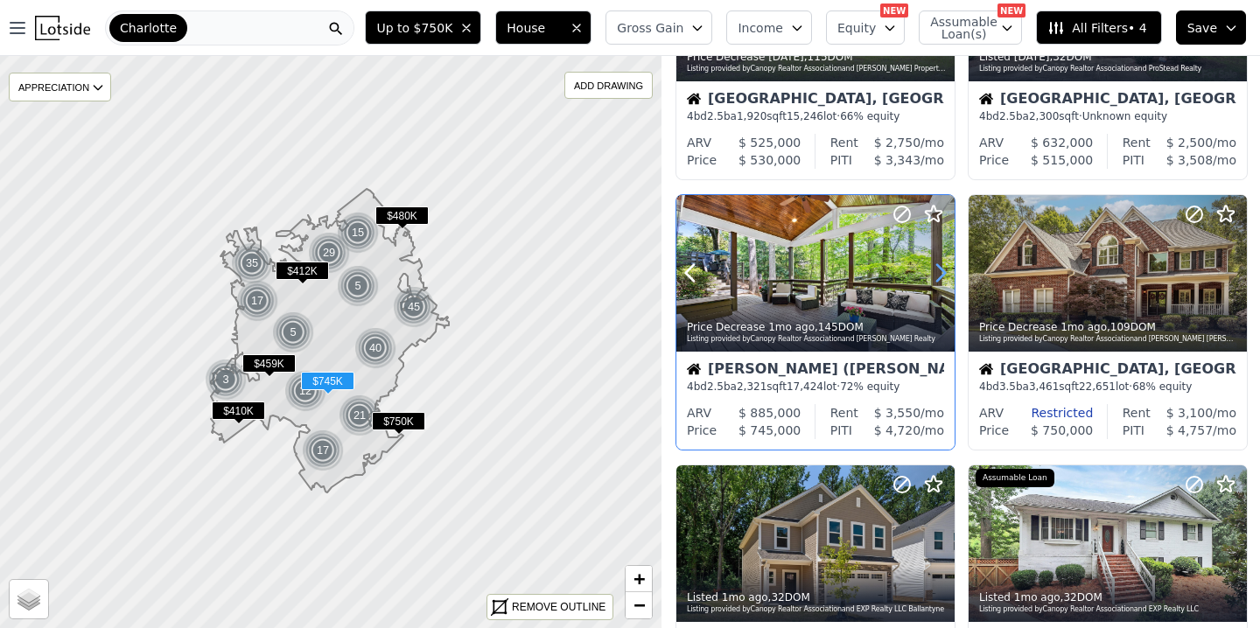
click at [932, 266] on icon at bounding box center [940, 273] width 28 height 28
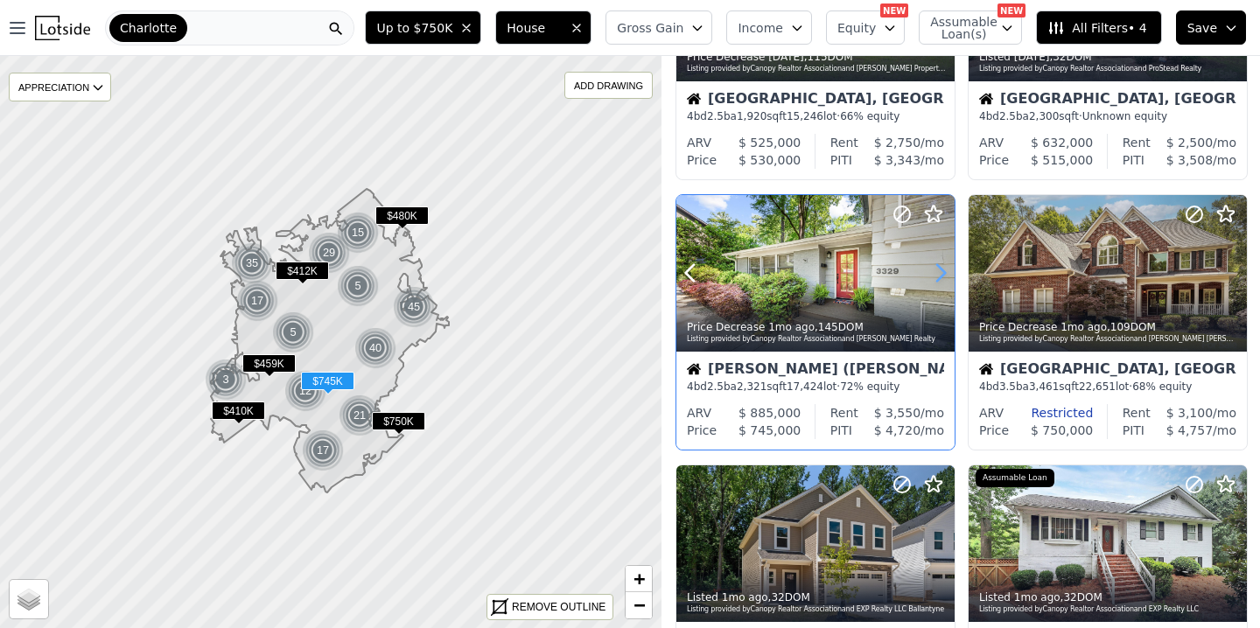
click at [932, 266] on icon at bounding box center [940, 273] width 28 height 28
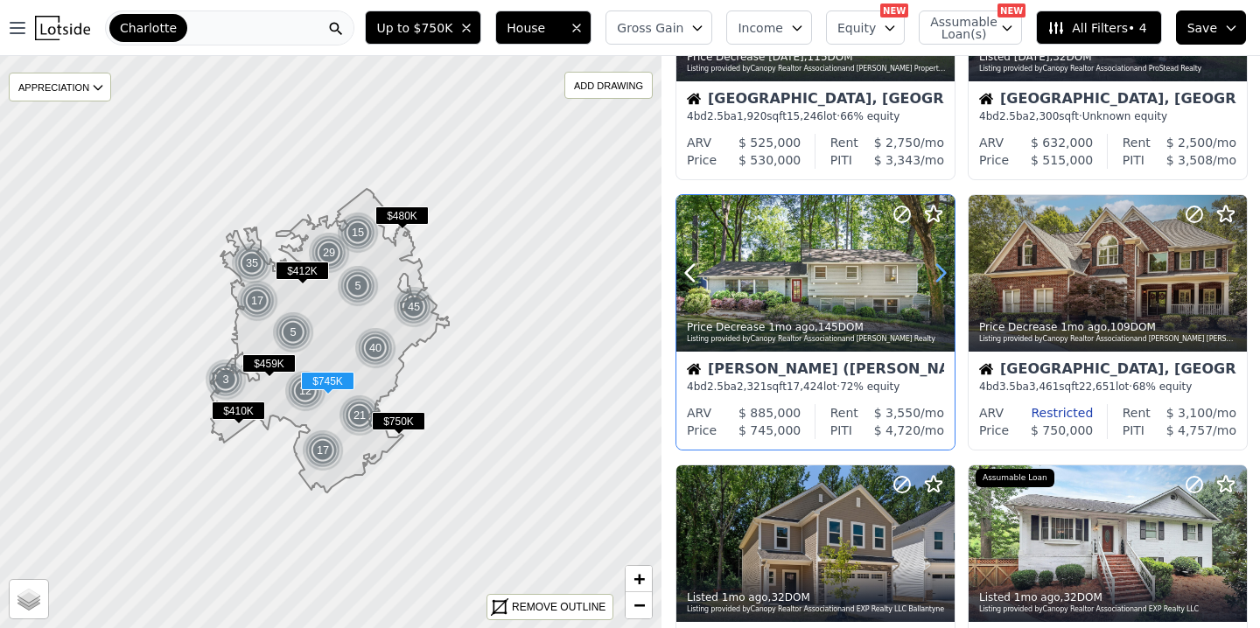
click at [932, 266] on icon at bounding box center [940, 273] width 28 height 28
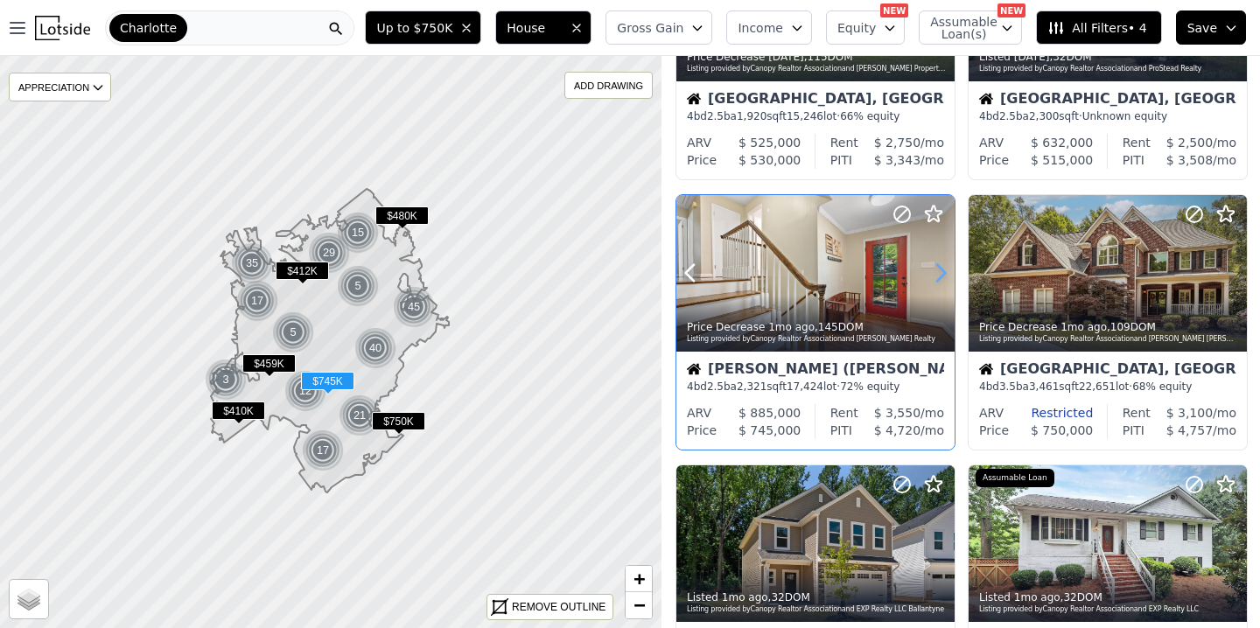
click at [932, 266] on icon at bounding box center [940, 273] width 28 height 28
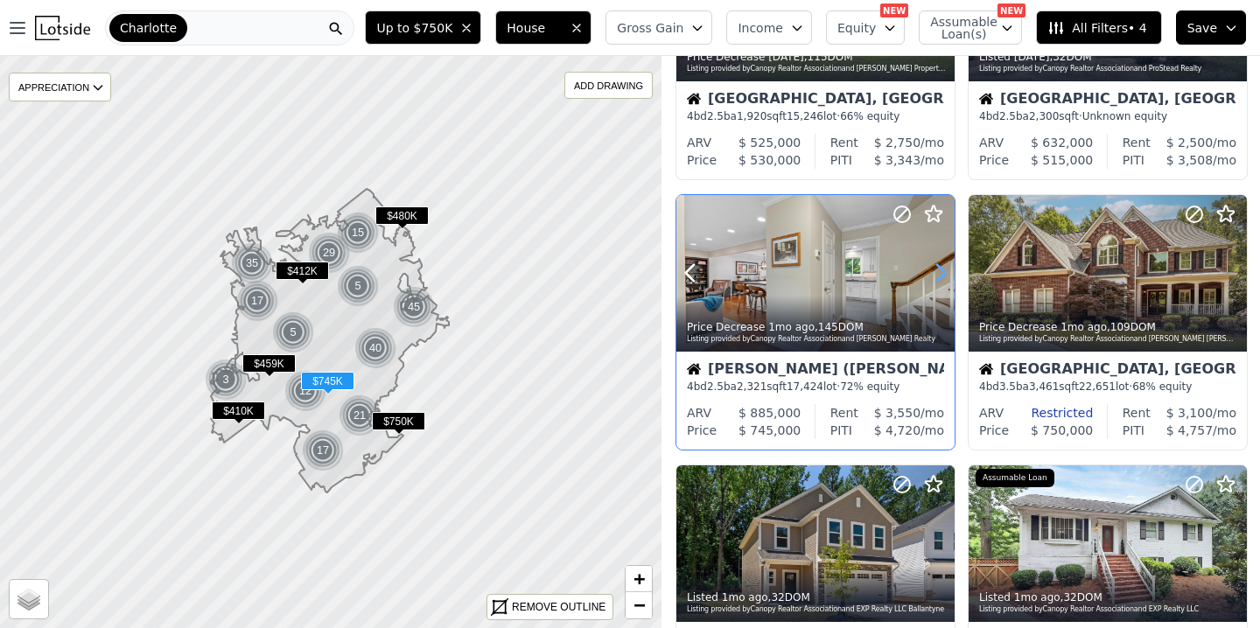
click at [932, 266] on icon at bounding box center [940, 273] width 28 height 28
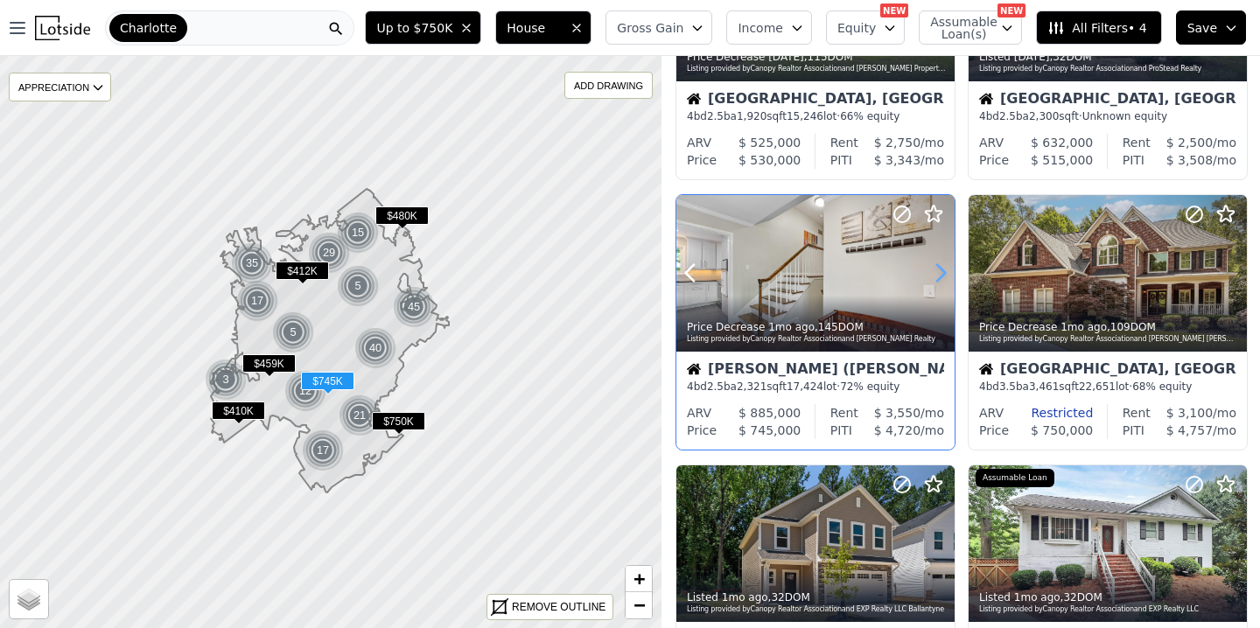
click at [932, 266] on icon at bounding box center [940, 273] width 28 height 28
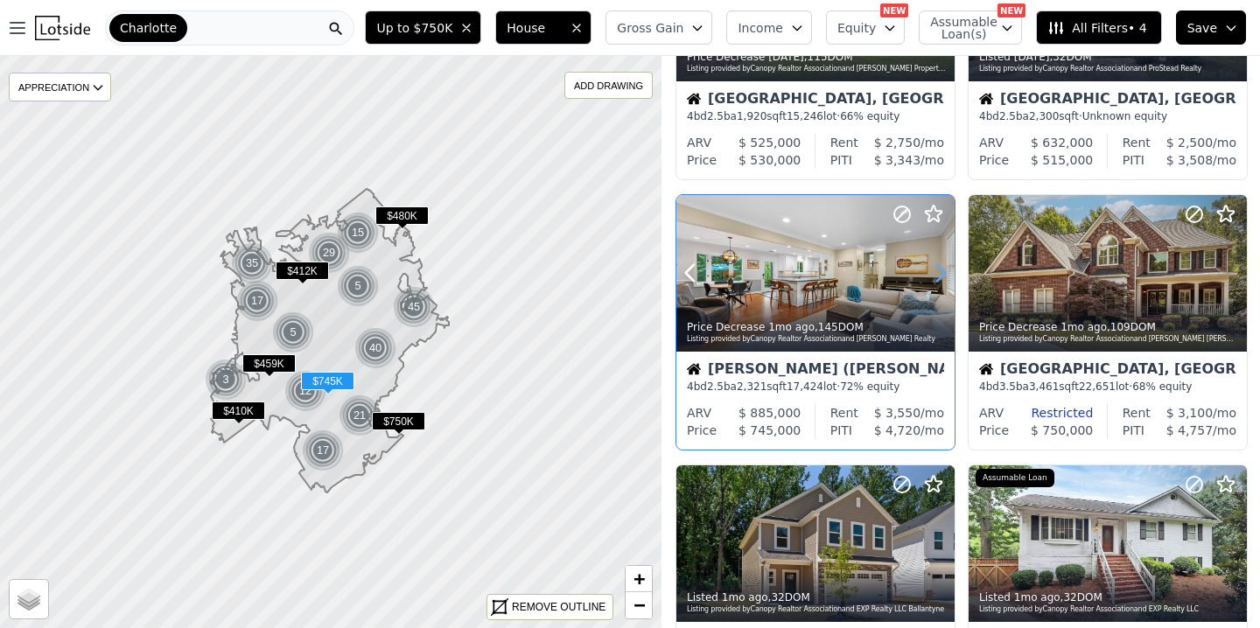
click at [932, 266] on icon at bounding box center [940, 273] width 28 height 28
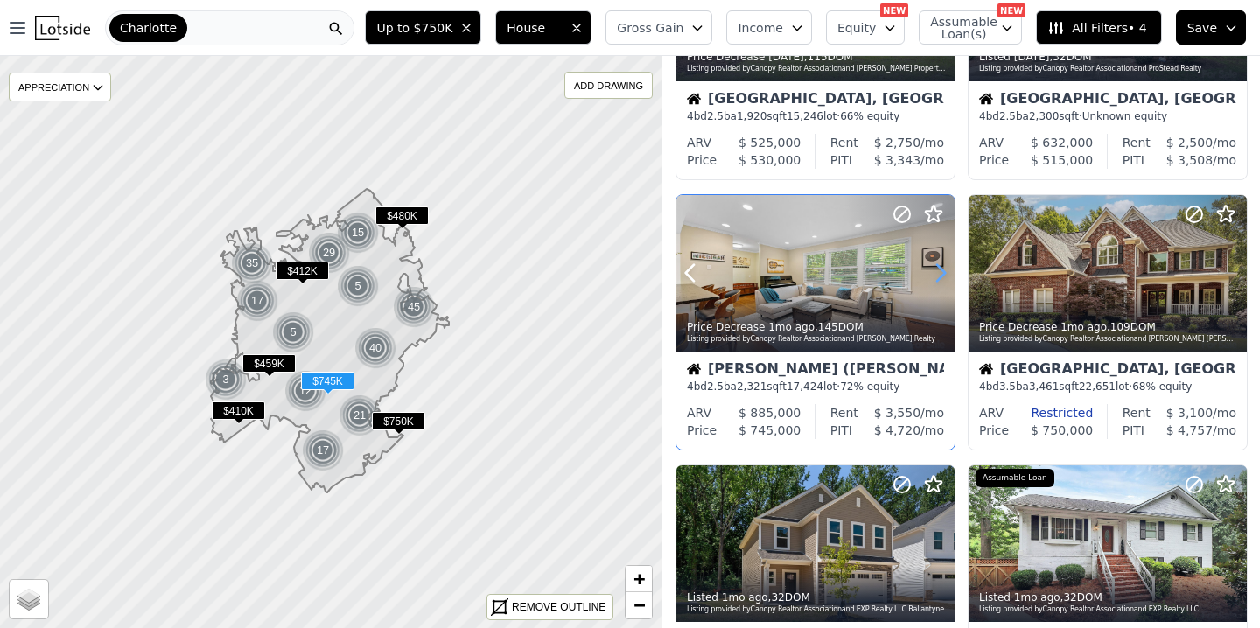
click at [932, 266] on icon at bounding box center [940, 273] width 28 height 28
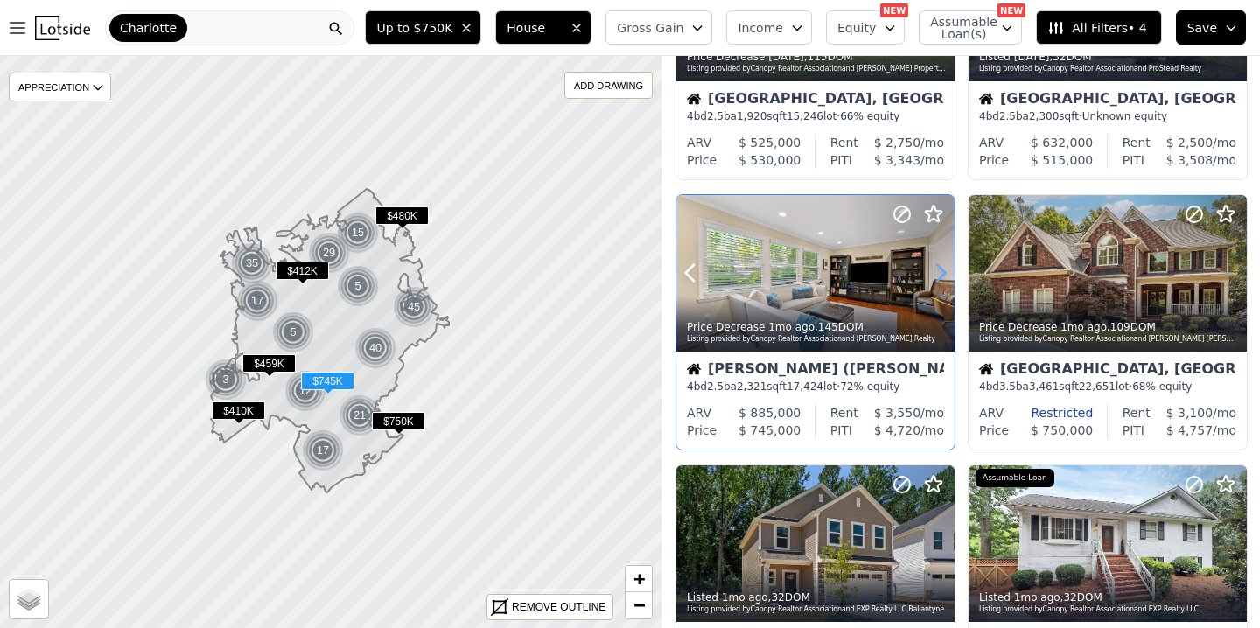
click at [932, 266] on icon at bounding box center [940, 273] width 28 height 28
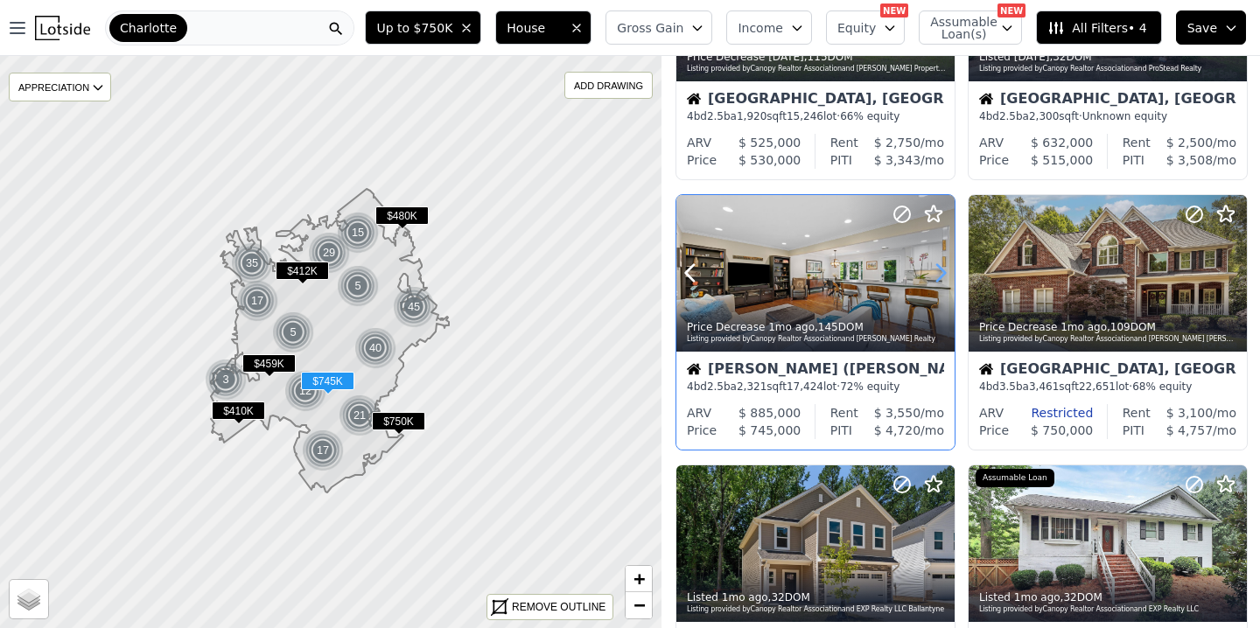
click at [932, 266] on icon at bounding box center [940, 273] width 28 height 28
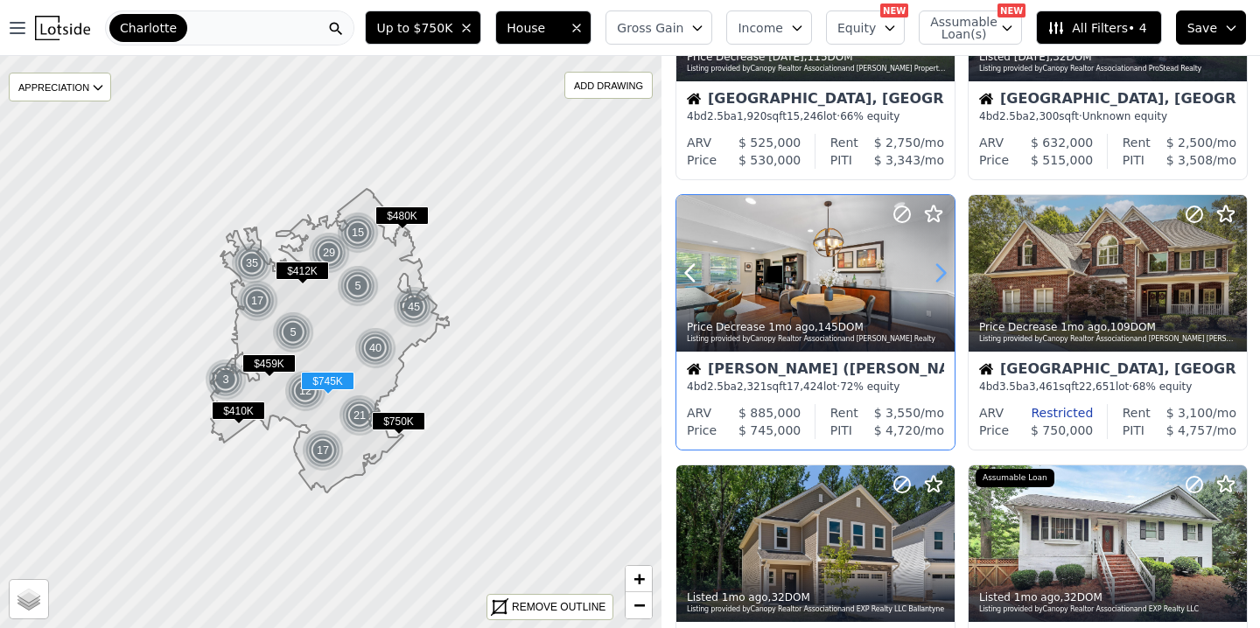
click at [932, 266] on icon at bounding box center [940, 273] width 28 height 28
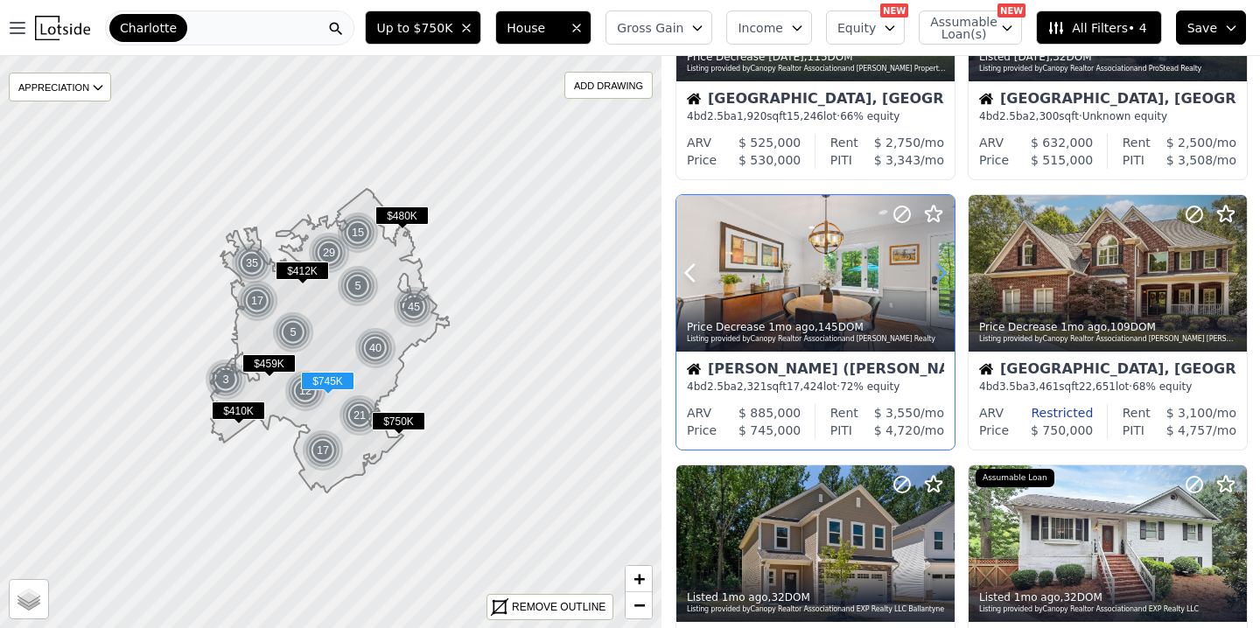
click at [932, 266] on icon at bounding box center [940, 273] width 28 height 28
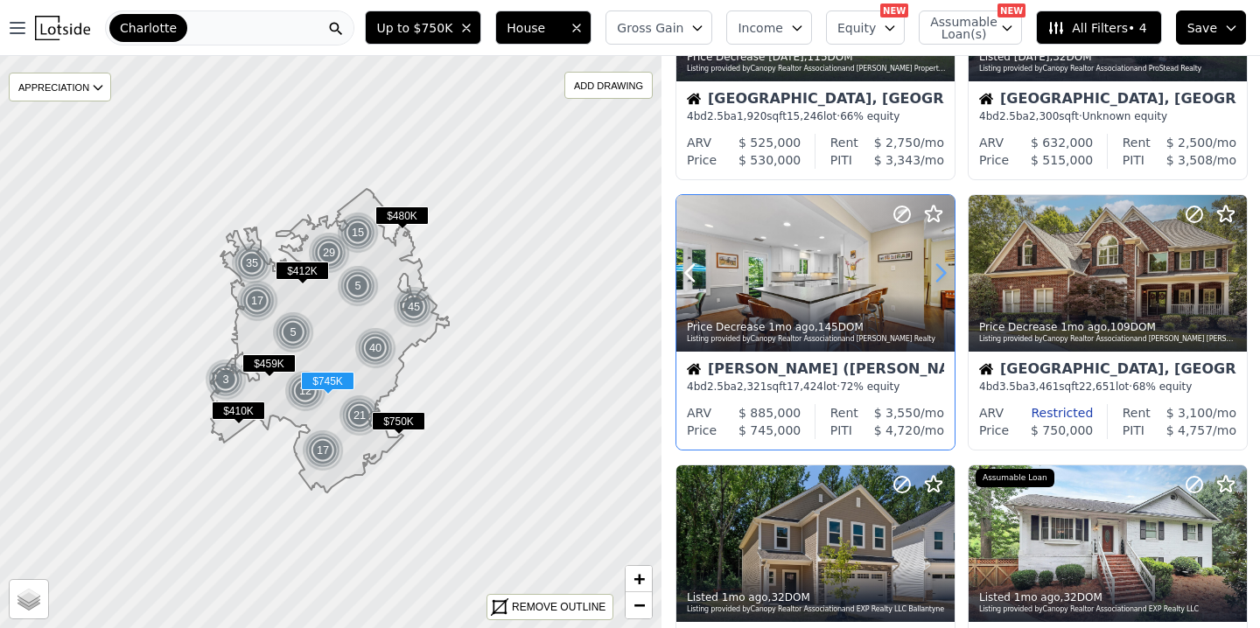
click at [932, 266] on icon at bounding box center [940, 273] width 28 height 28
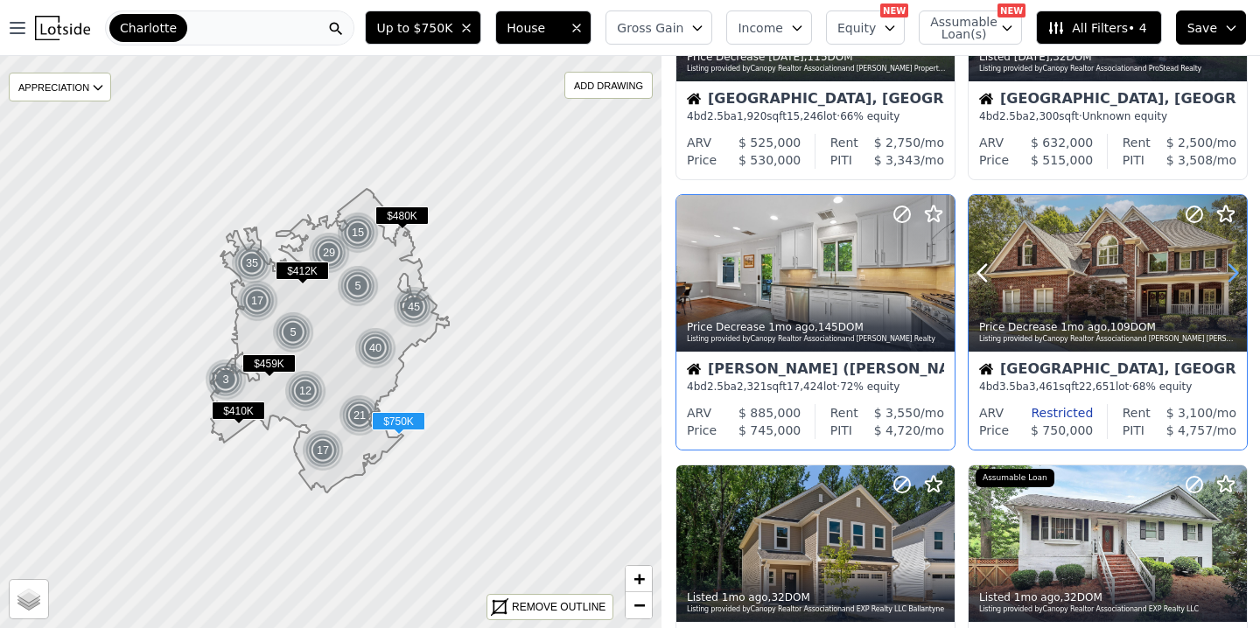
click at [1238, 271] on icon at bounding box center [1232, 273] width 28 height 28
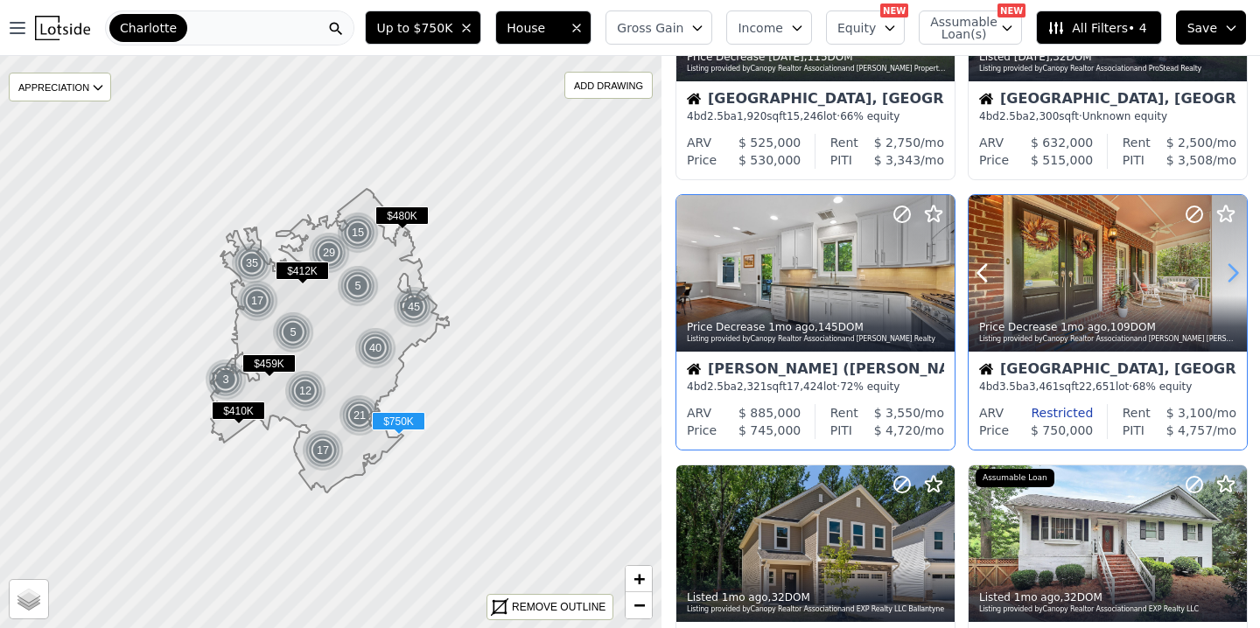
click at [1238, 271] on icon at bounding box center [1232, 273] width 28 height 28
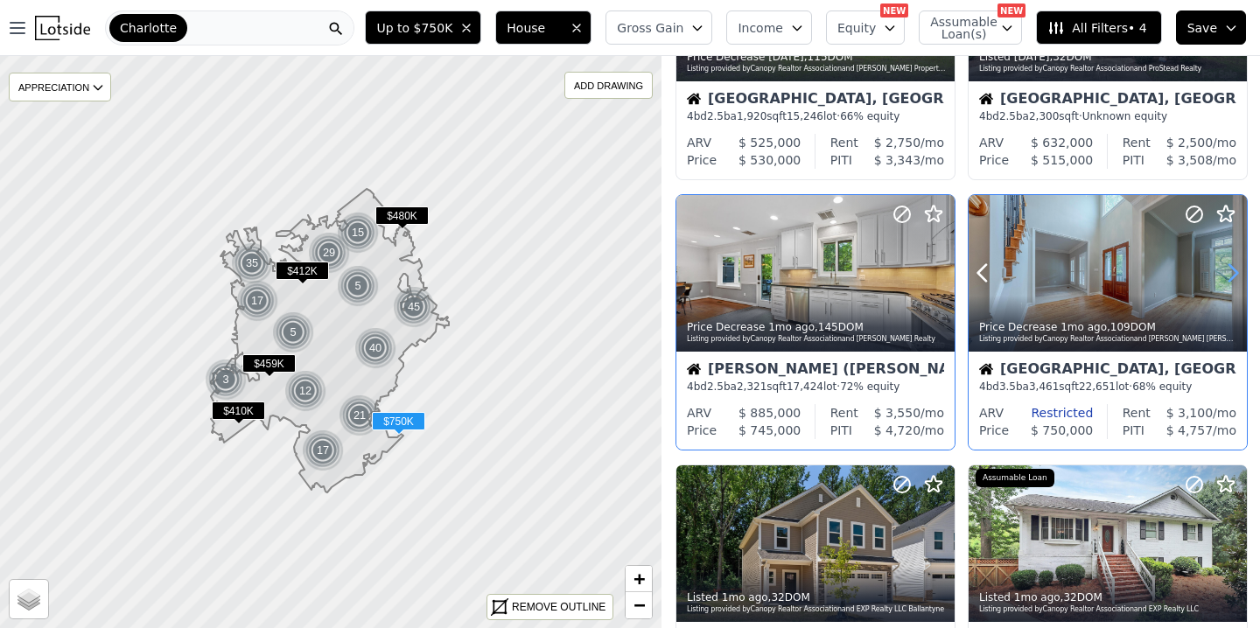
click at [1238, 271] on icon at bounding box center [1232, 273] width 28 height 28
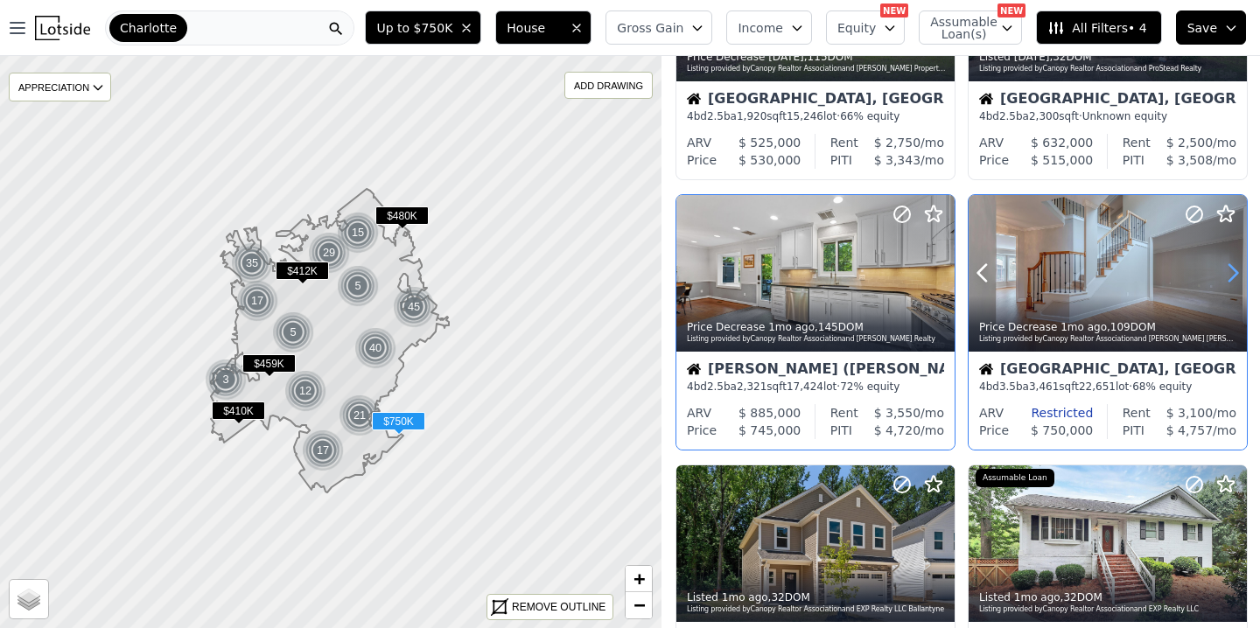
click at [1238, 271] on icon at bounding box center [1232, 273] width 28 height 28
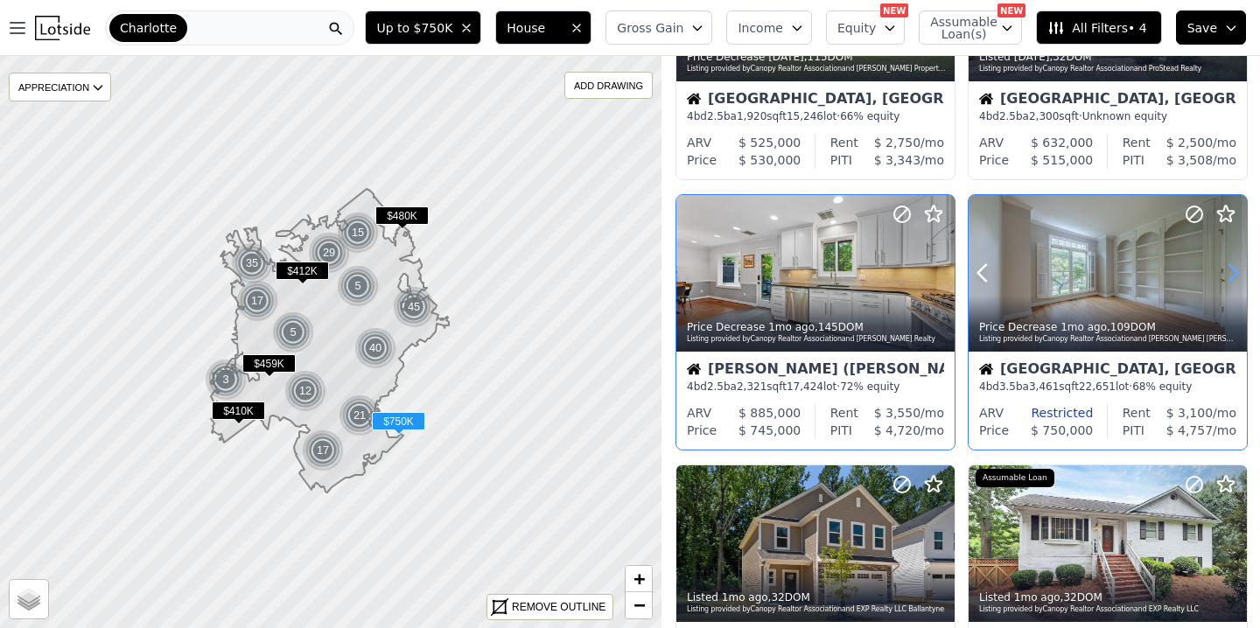
click at [1238, 271] on icon at bounding box center [1232, 273] width 28 height 28
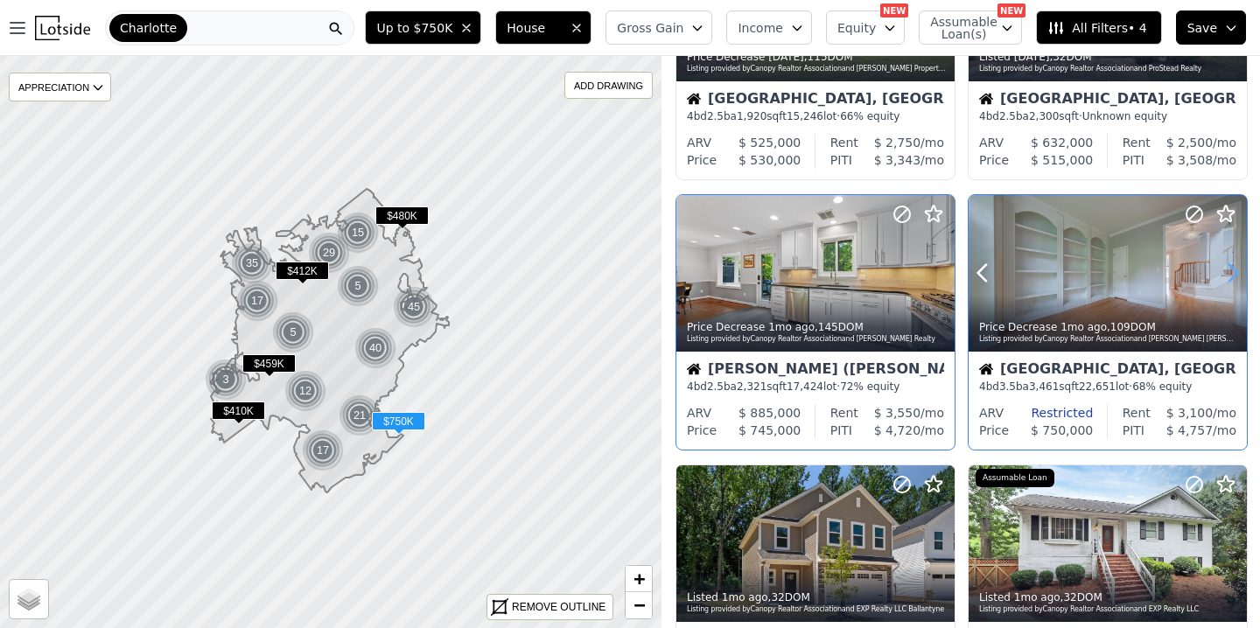
click at [1238, 271] on icon at bounding box center [1232, 273] width 28 height 28
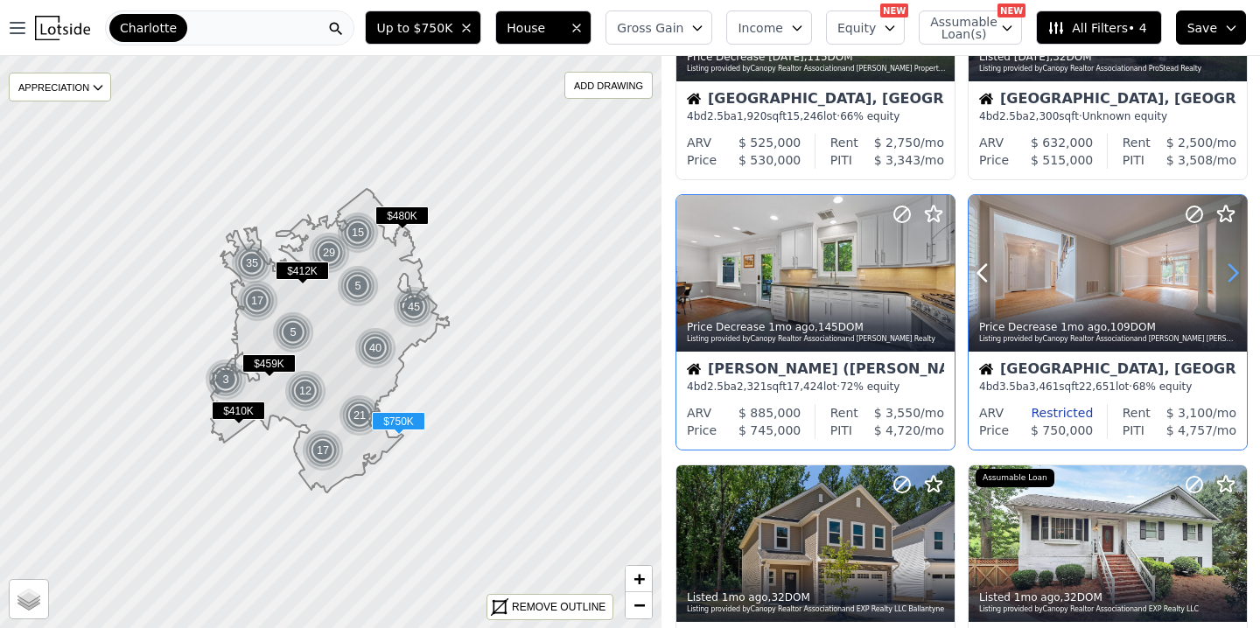
click at [1238, 271] on icon at bounding box center [1232, 273] width 28 height 28
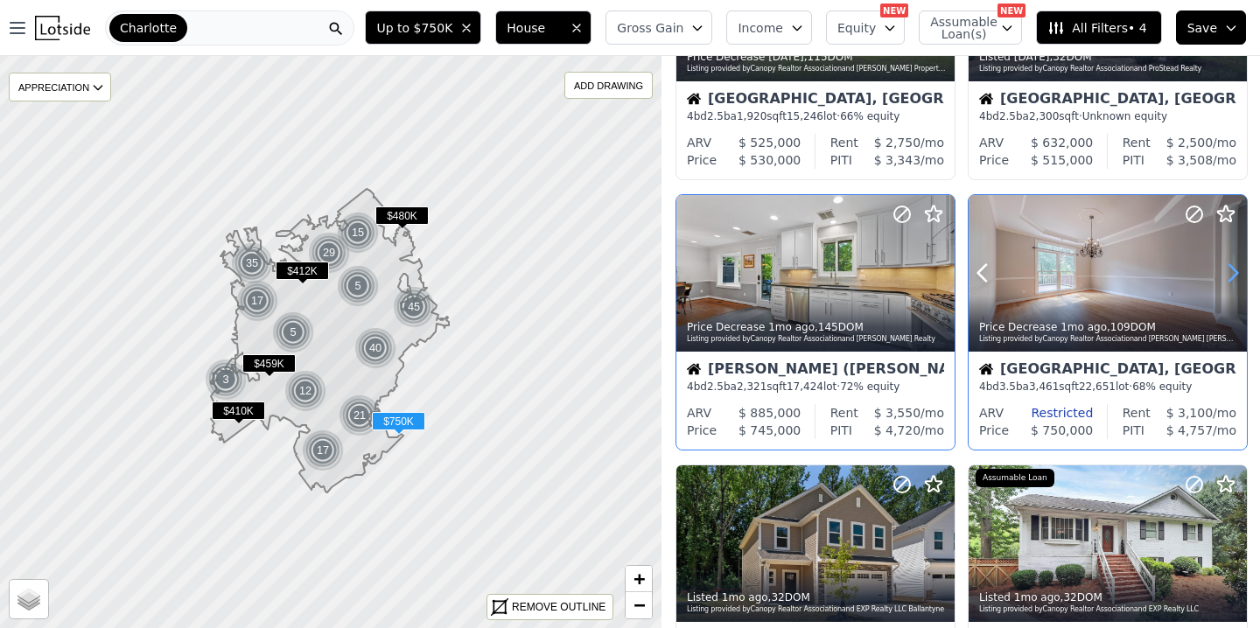
click at [1238, 271] on icon at bounding box center [1232, 273] width 28 height 28
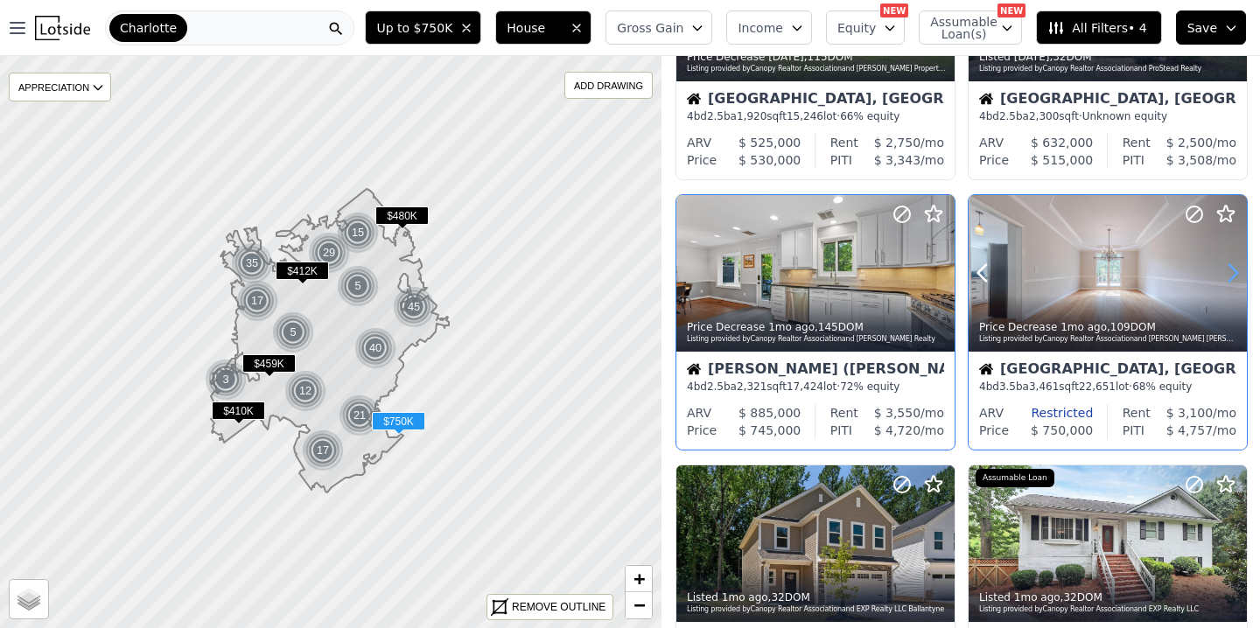
click at [1238, 271] on icon at bounding box center [1232, 273] width 28 height 28
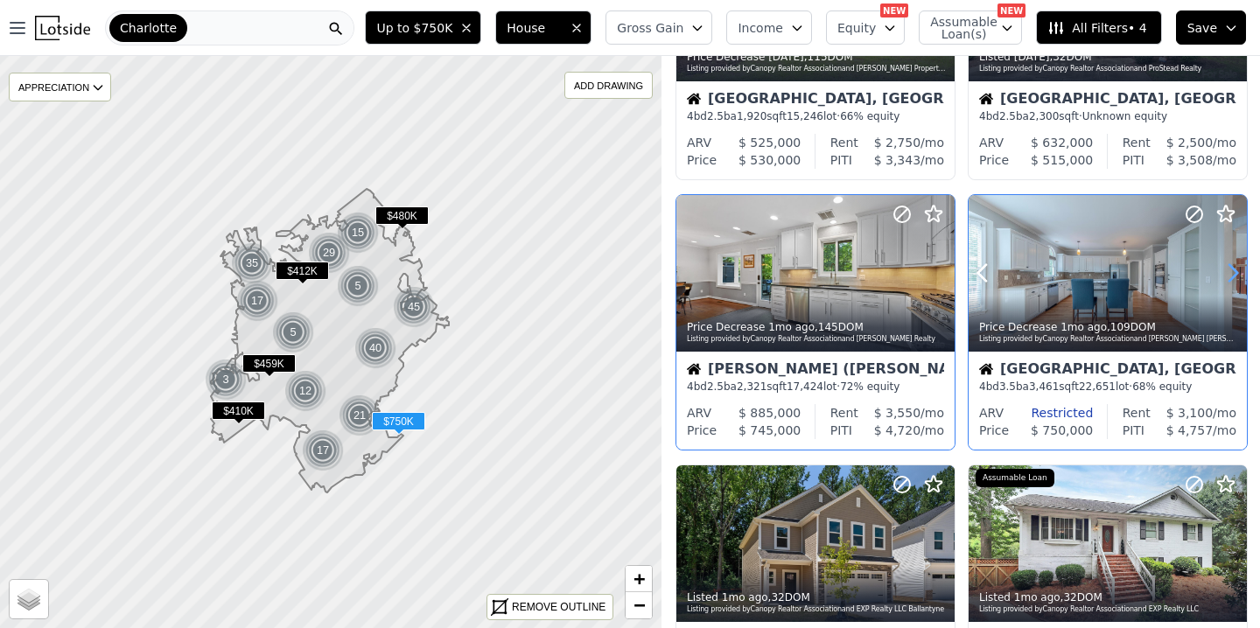
click at [1238, 271] on icon at bounding box center [1232, 273] width 28 height 28
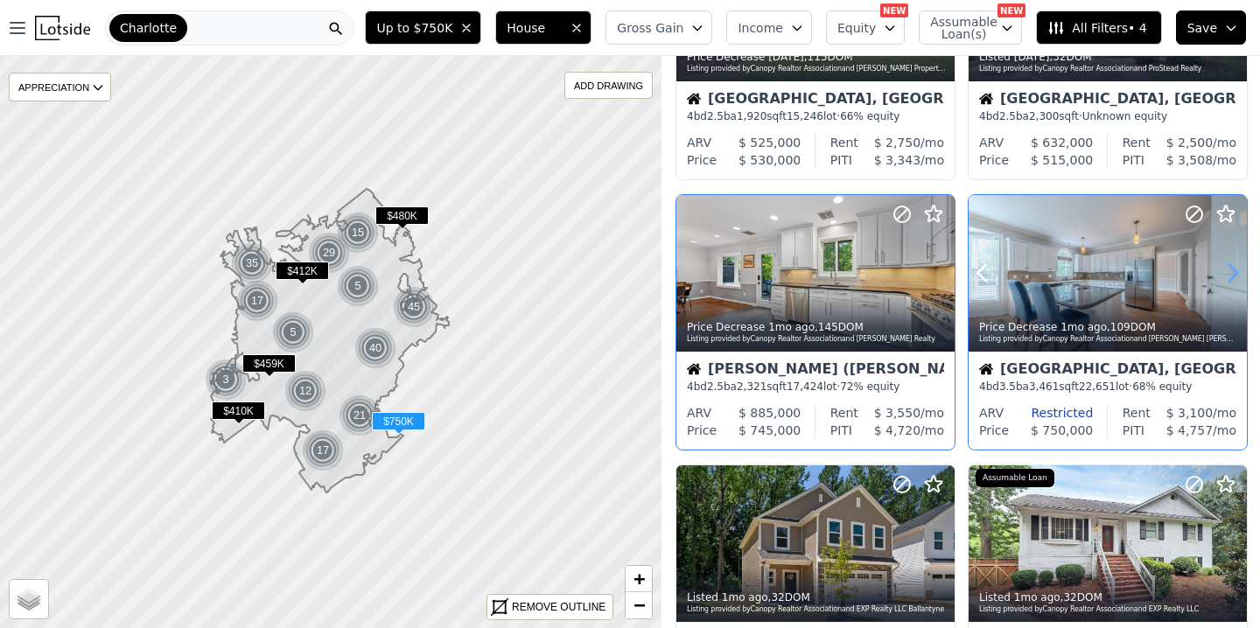
click at [1238, 271] on icon at bounding box center [1232, 273] width 28 height 28
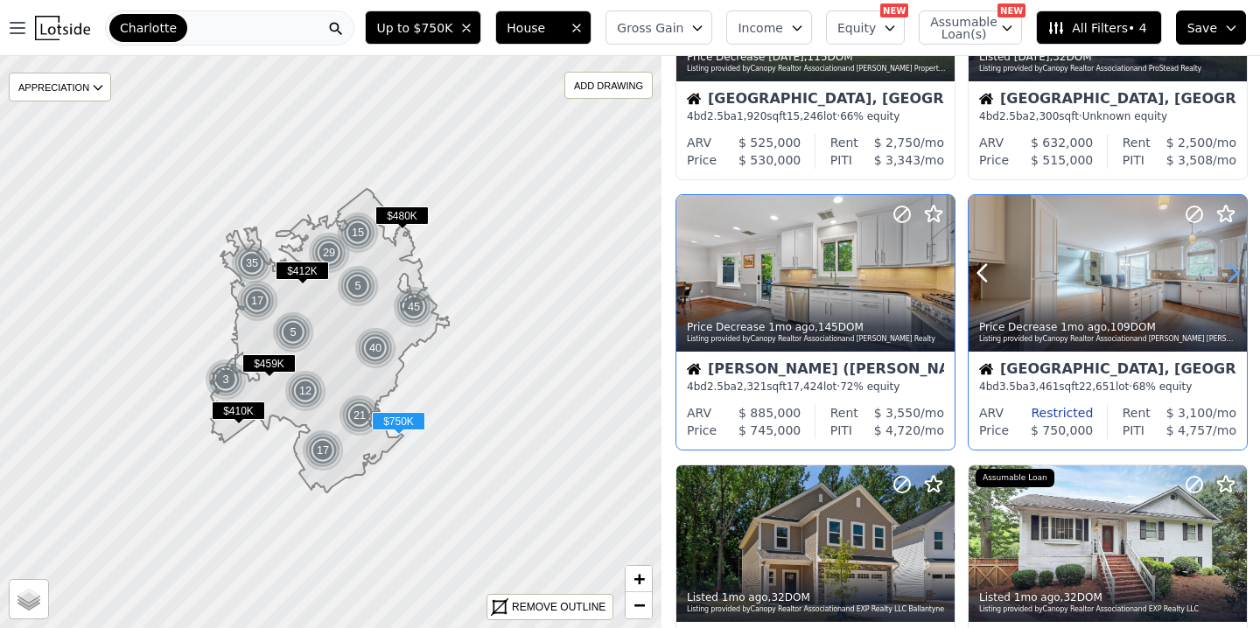
click at [1238, 271] on icon at bounding box center [1232, 273] width 28 height 28
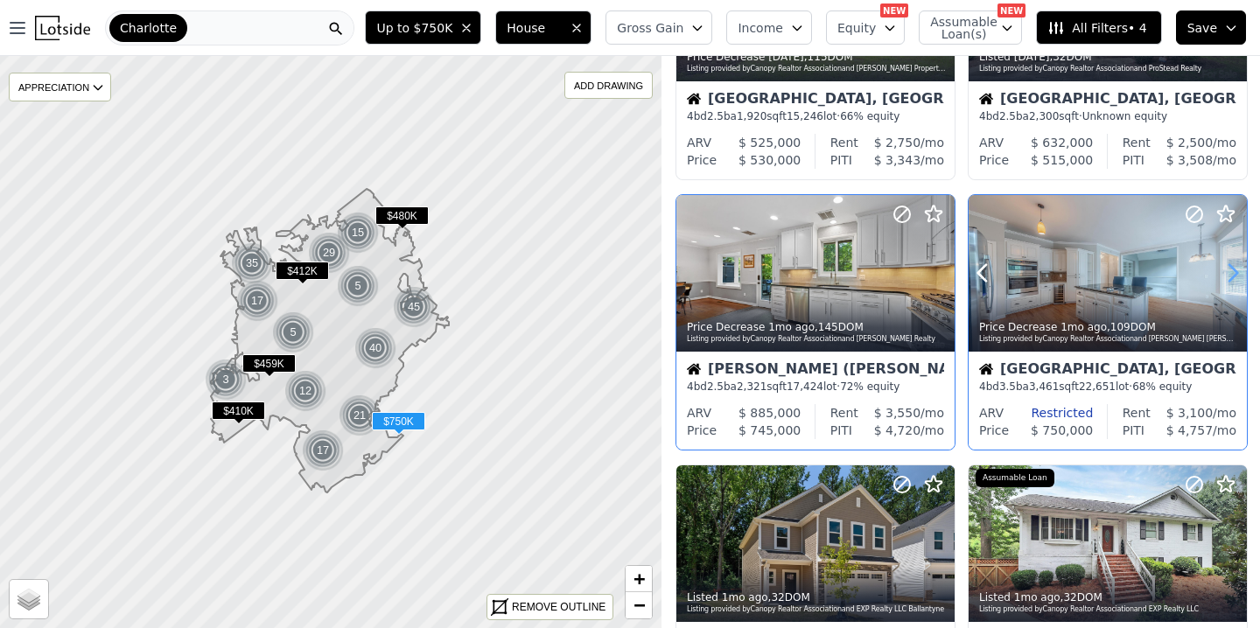
click at [1238, 271] on icon at bounding box center [1232, 273] width 28 height 28
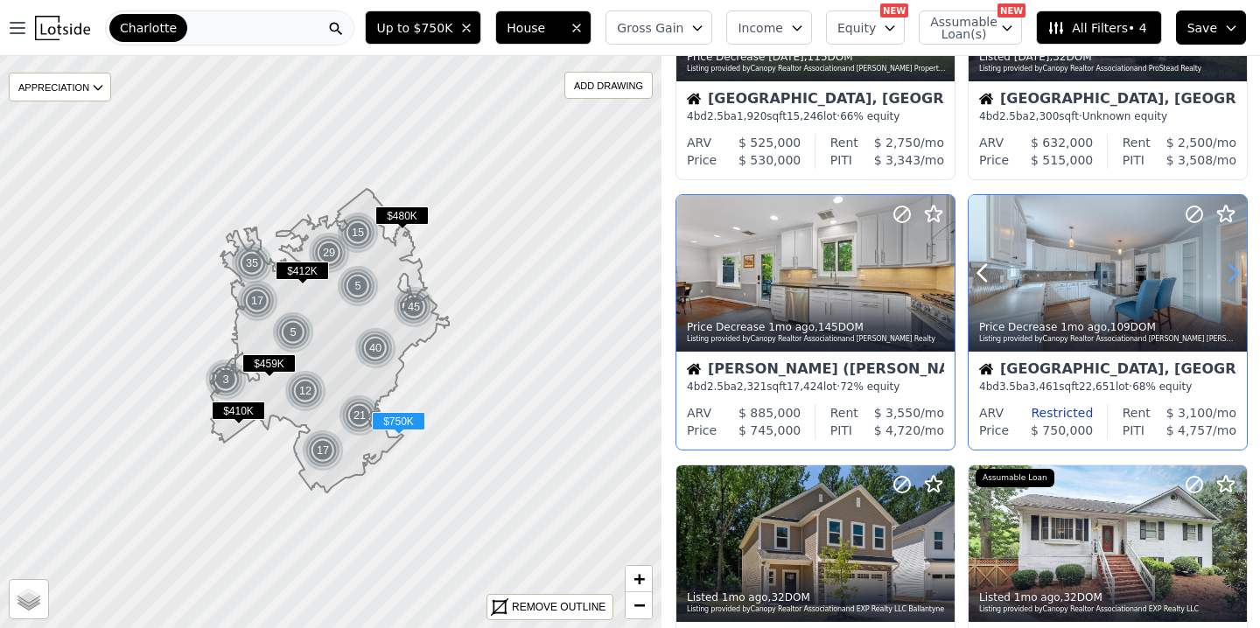
click at [1238, 271] on icon at bounding box center [1232, 273] width 28 height 28
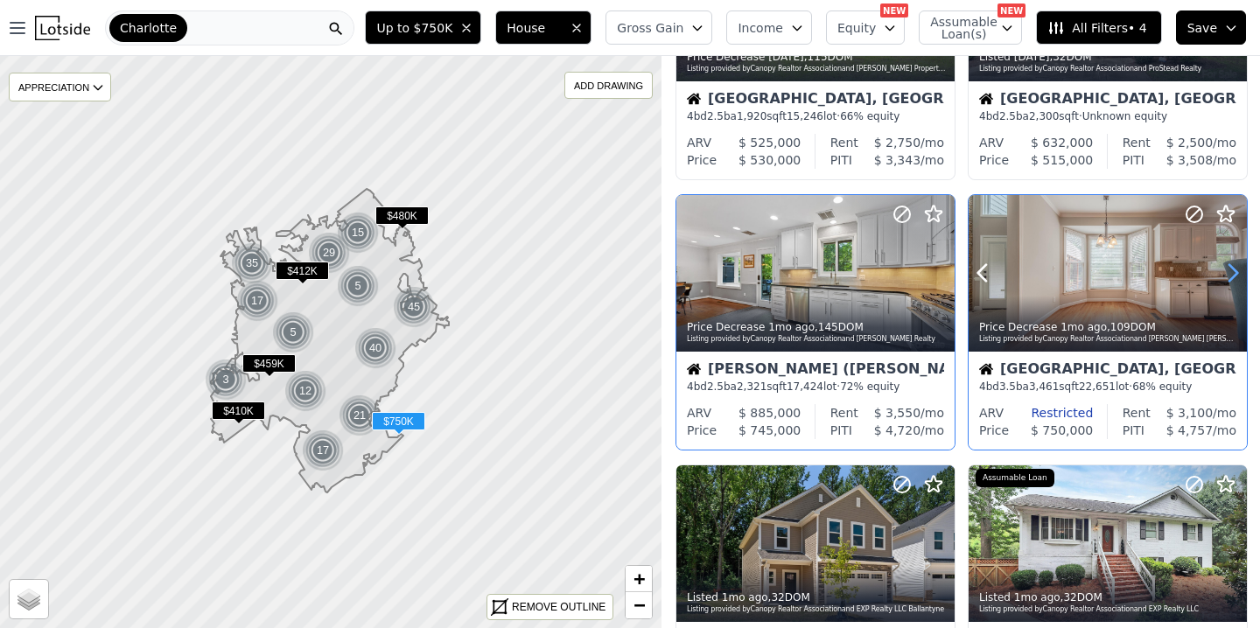
click at [1238, 271] on icon at bounding box center [1232, 273] width 28 height 28
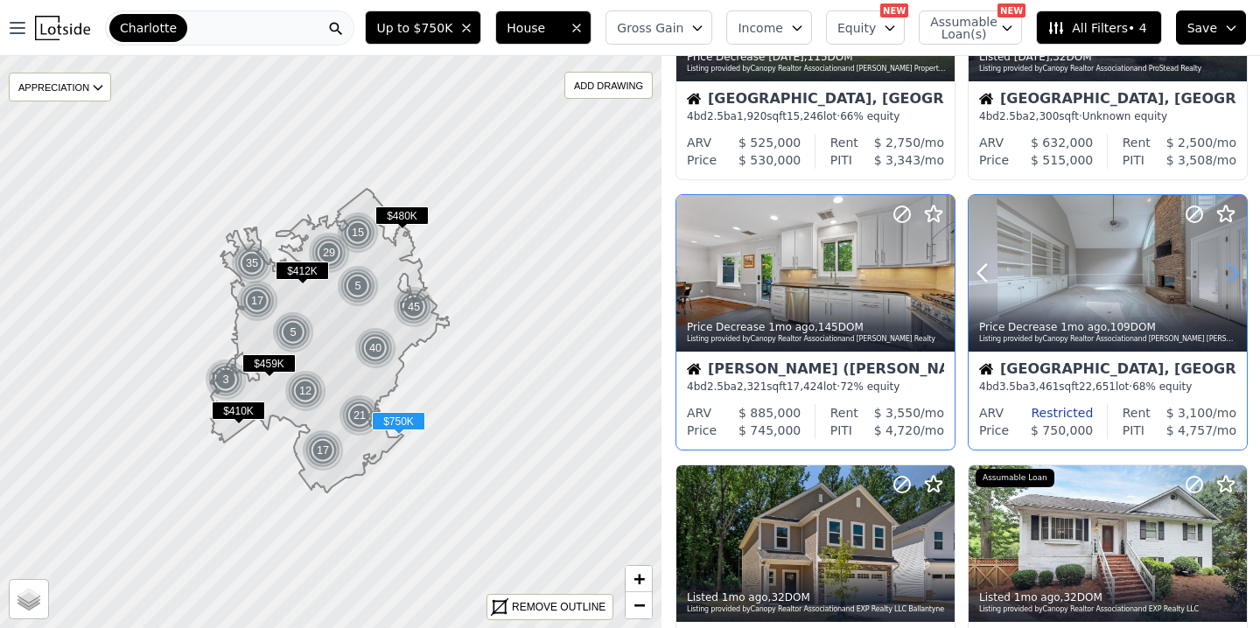
click at [1238, 271] on icon at bounding box center [1232, 273] width 28 height 28
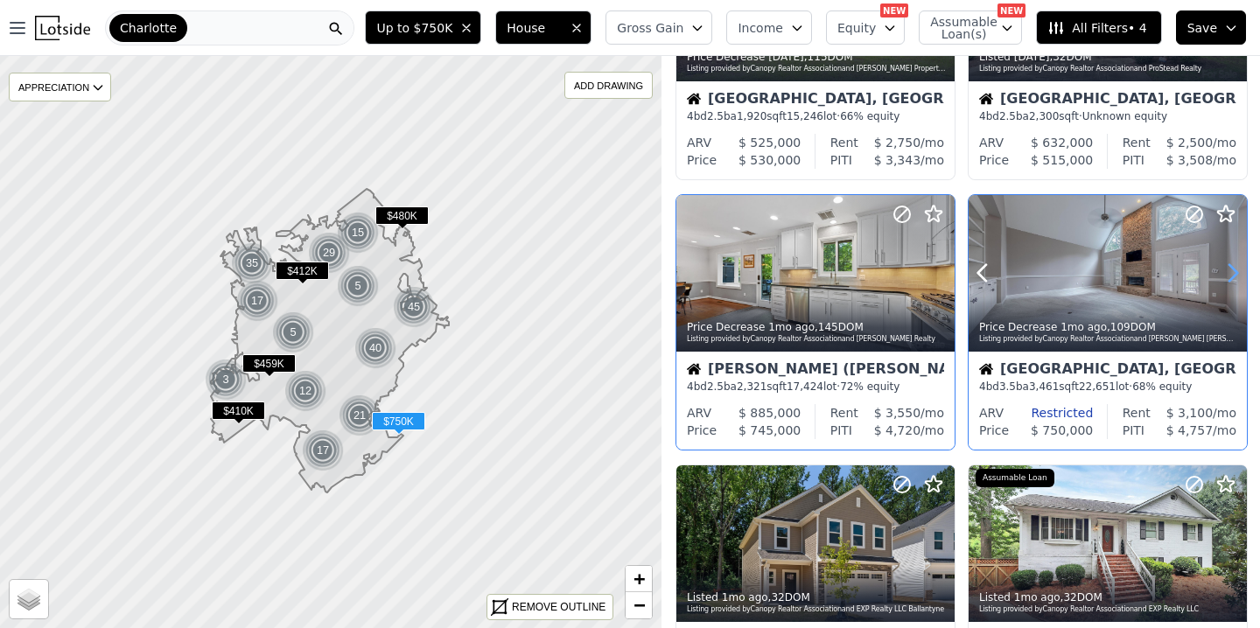
click at [1238, 271] on icon at bounding box center [1232, 273] width 28 height 28
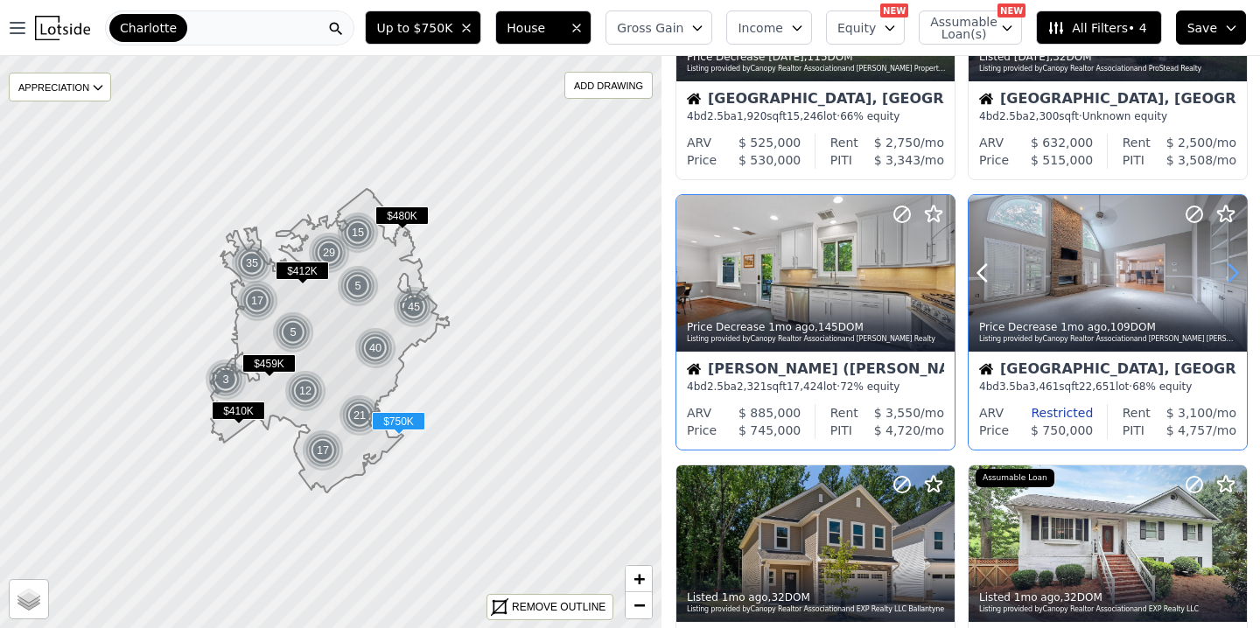
click at [1238, 271] on icon at bounding box center [1232, 273] width 28 height 28
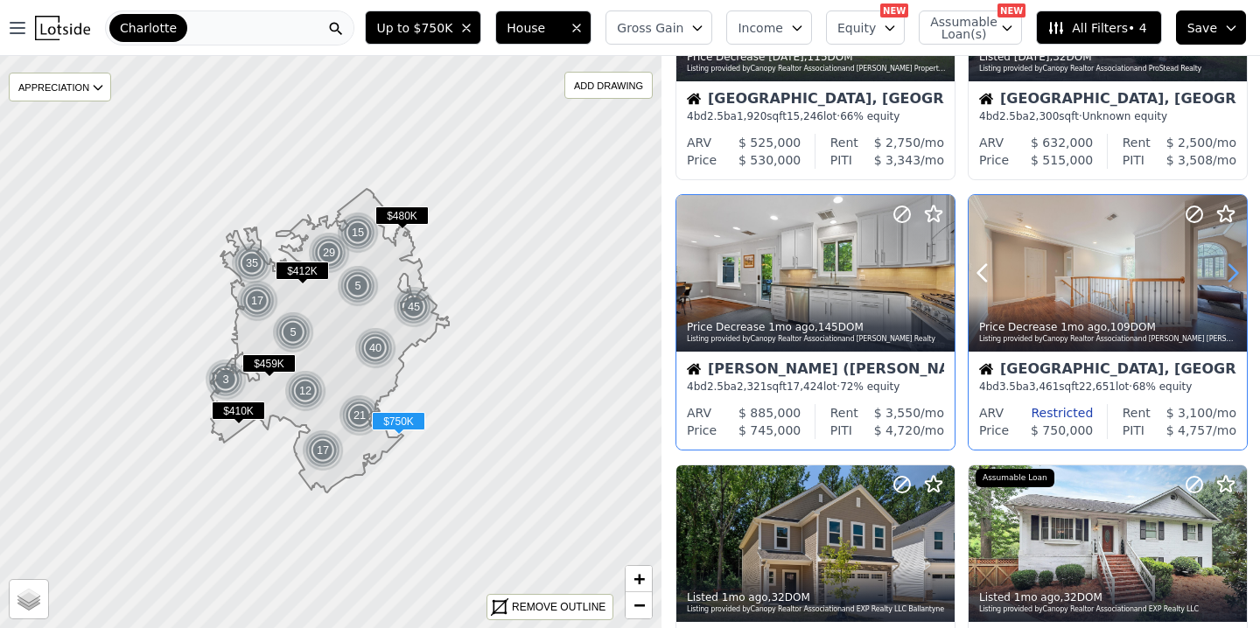
click at [1238, 271] on icon at bounding box center [1232, 273] width 28 height 28
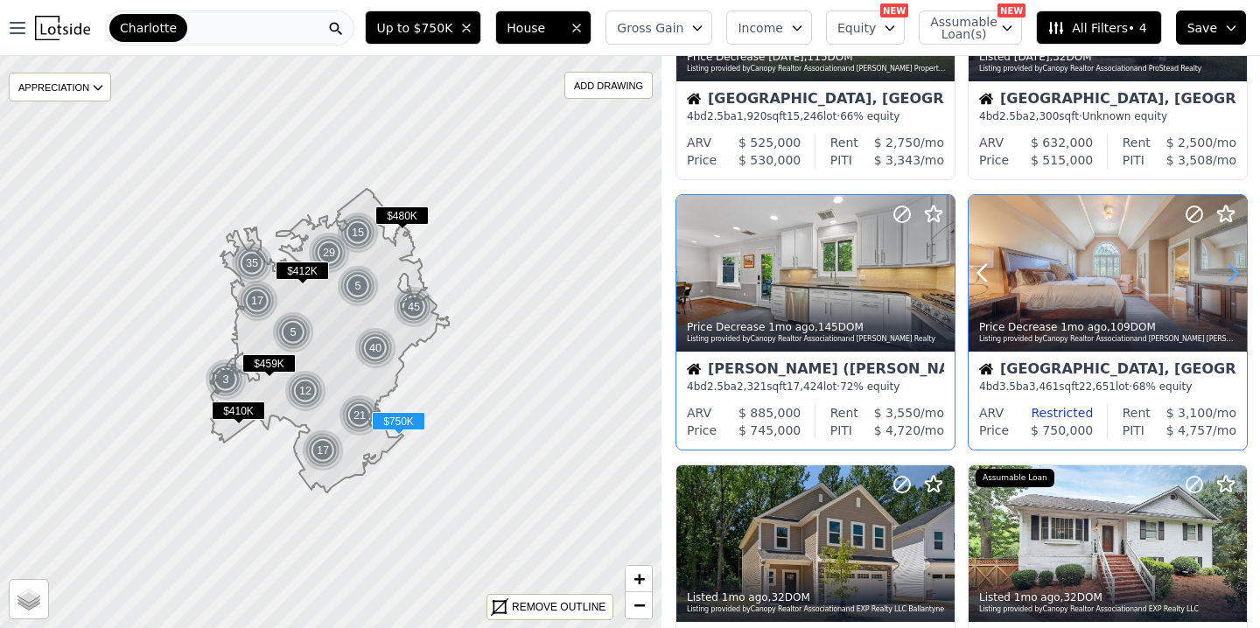
click at [1238, 271] on icon at bounding box center [1232, 273] width 28 height 28
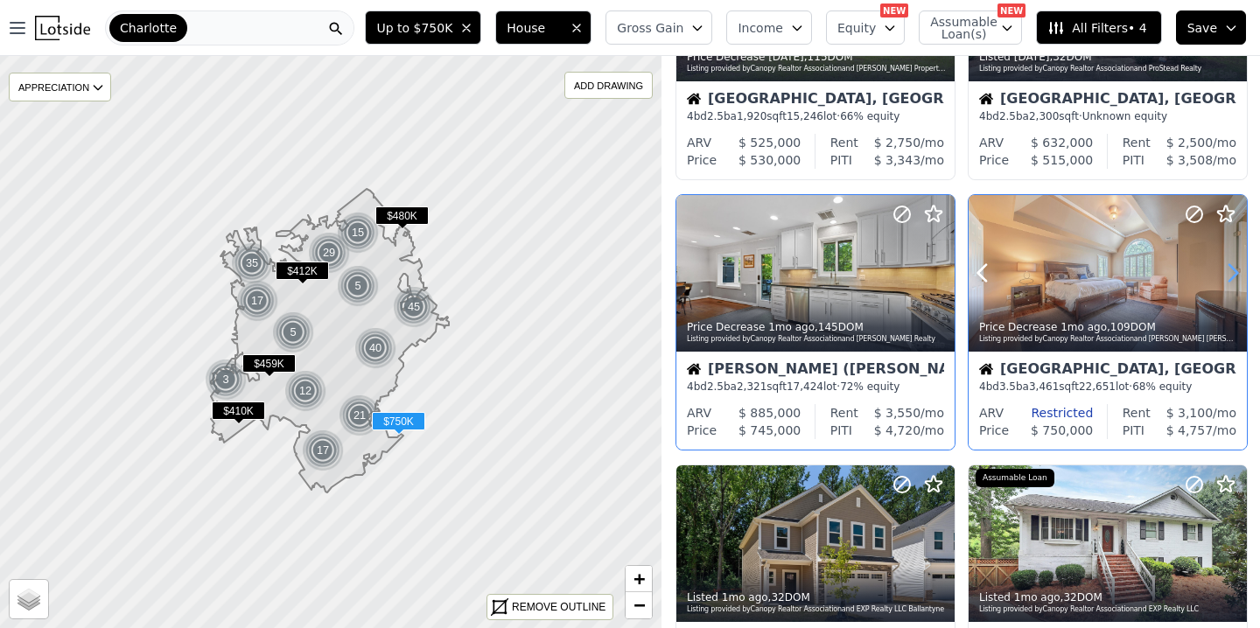
click at [1238, 271] on icon at bounding box center [1232, 273] width 28 height 28
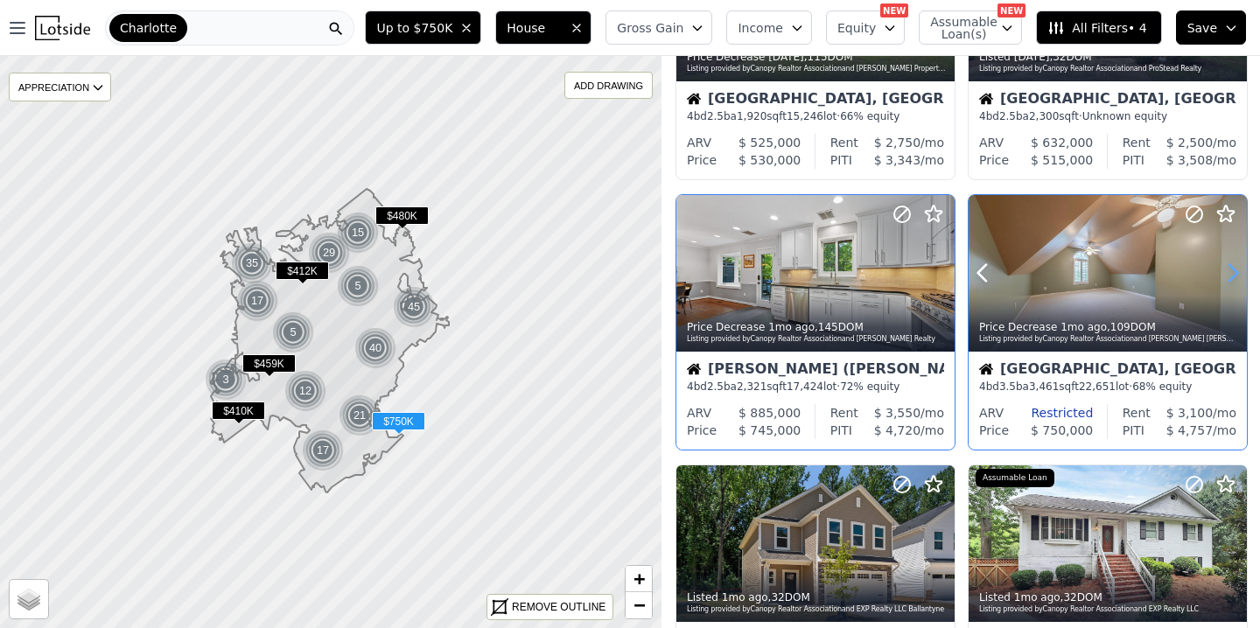
click at [1238, 271] on icon at bounding box center [1232, 273] width 28 height 28
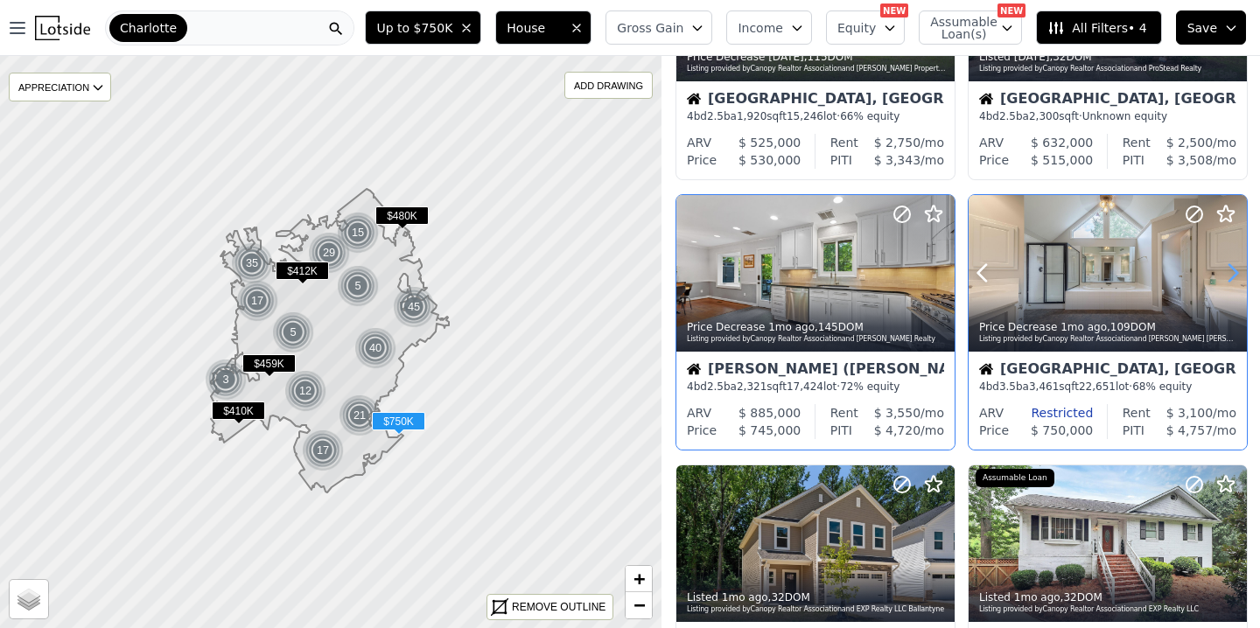
click at [1238, 271] on icon at bounding box center [1232, 273] width 28 height 28
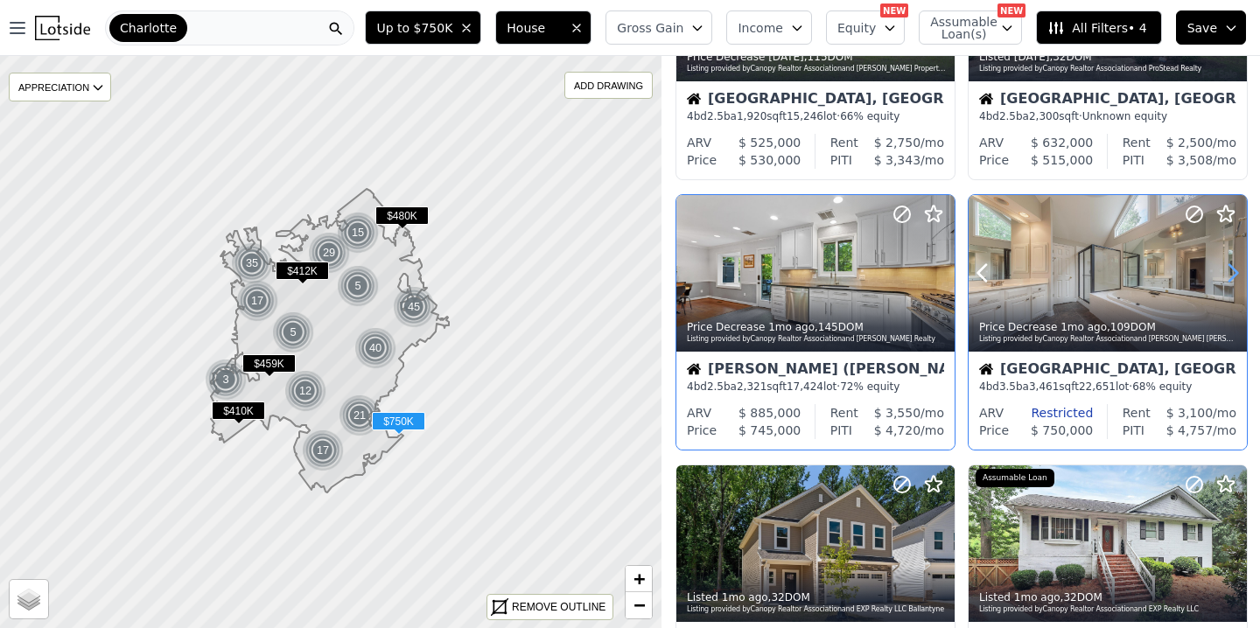
click at [1238, 271] on icon at bounding box center [1232, 273] width 28 height 28
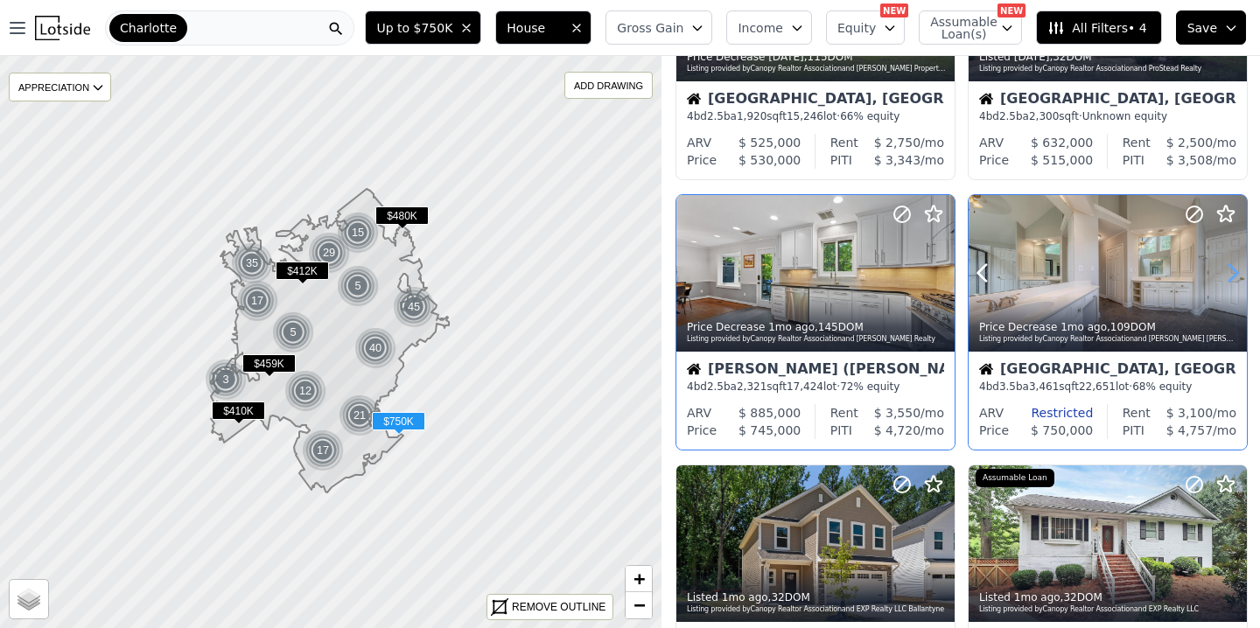
click at [1238, 271] on icon at bounding box center [1232, 273] width 28 height 28
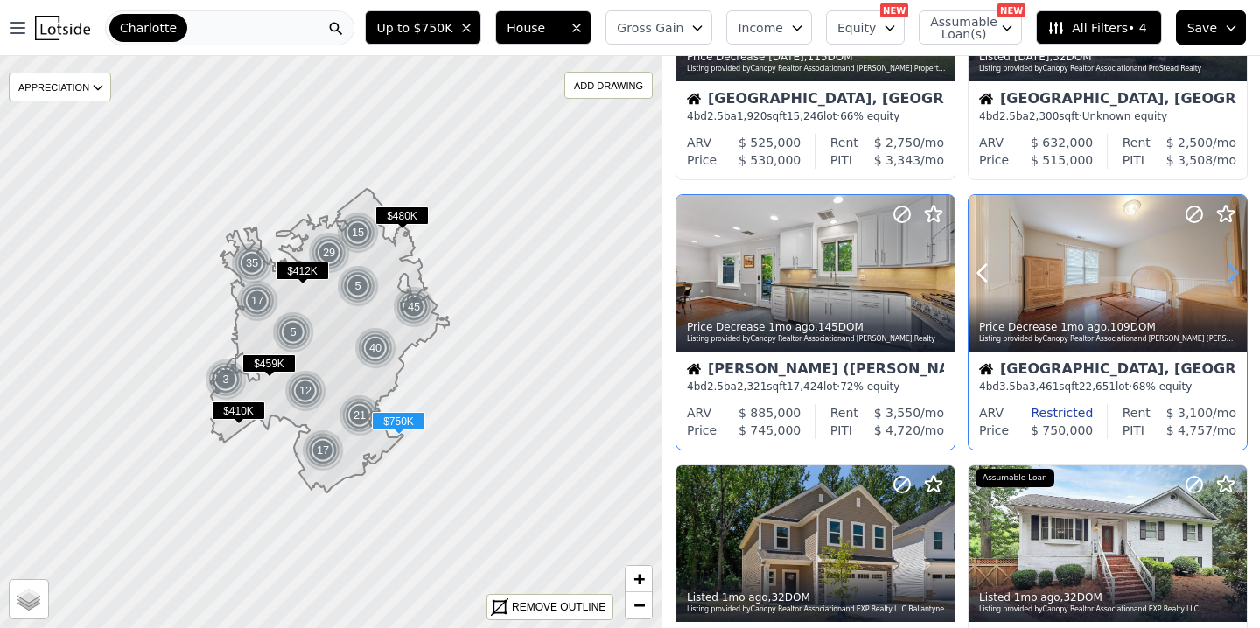
click at [1238, 271] on icon at bounding box center [1232, 273] width 28 height 28
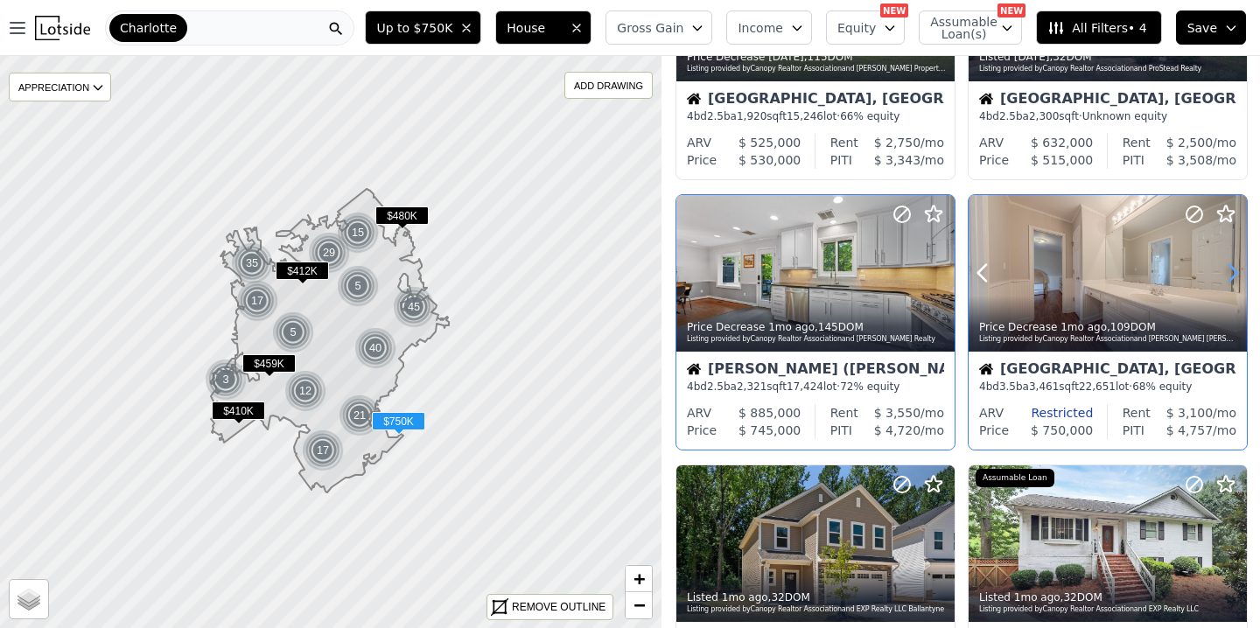
click at [1238, 271] on icon at bounding box center [1232, 273] width 28 height 28
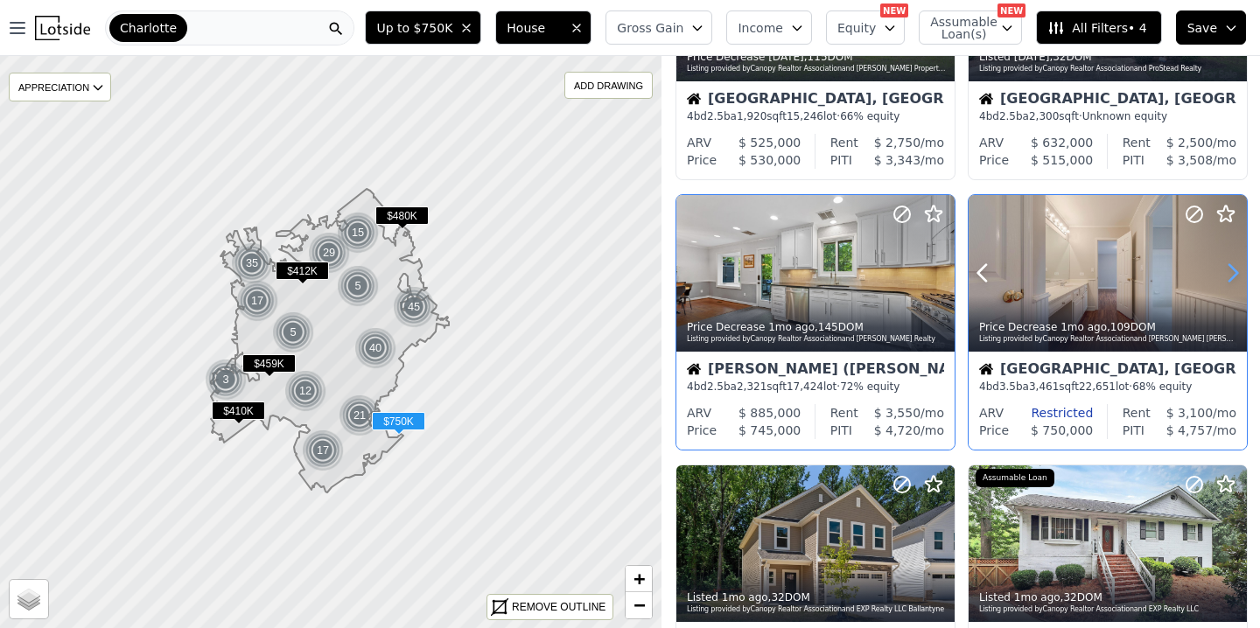
click at [1238, 271] on icon at bounding box center [1232, 273] width 28 height 28
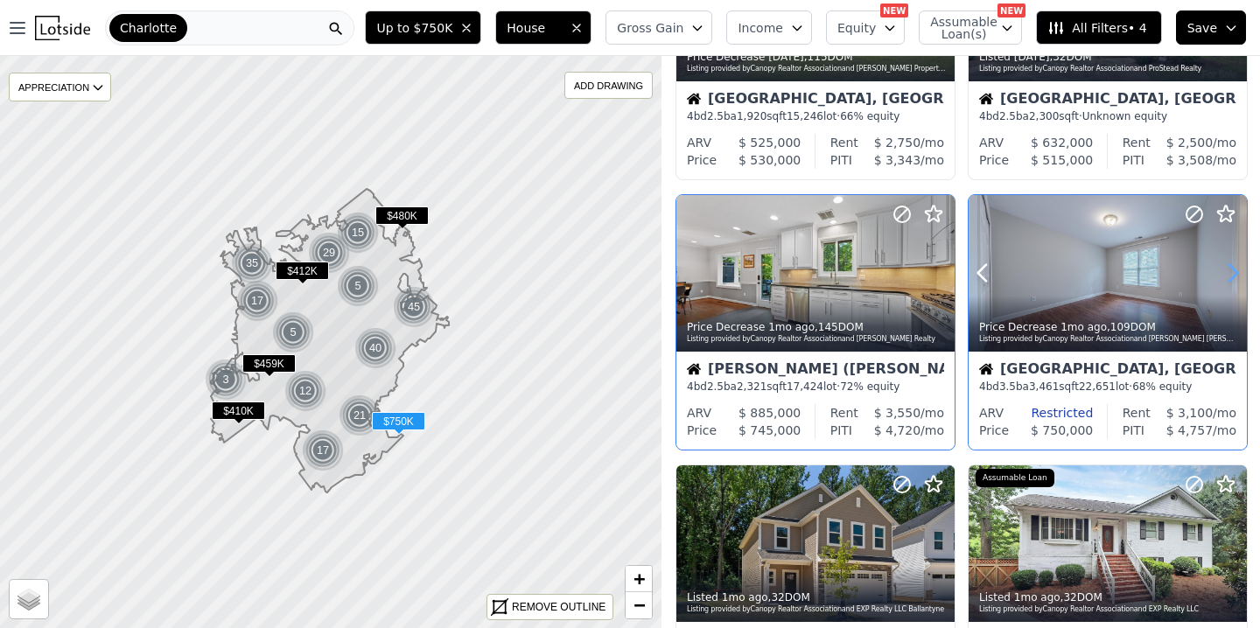
click at [1238, 271] on icon at bounding box center [1232, 273] width 28 height 28
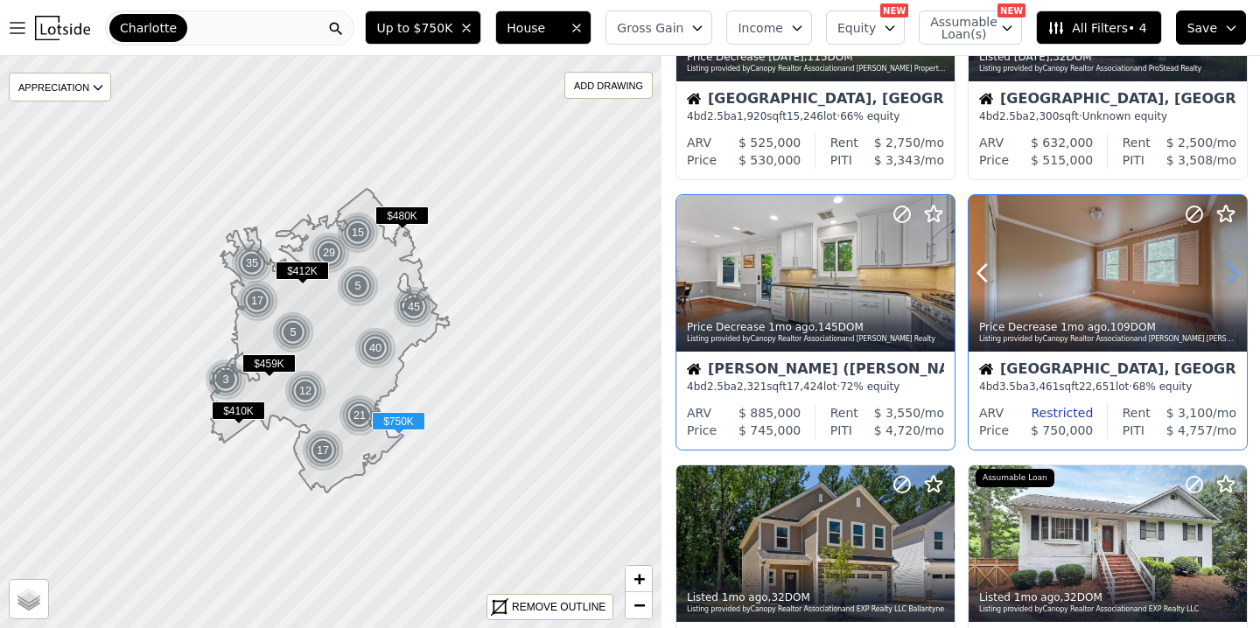
click at [1238, 271] on icon at bounding box center [1232, 273] width 28 height 28
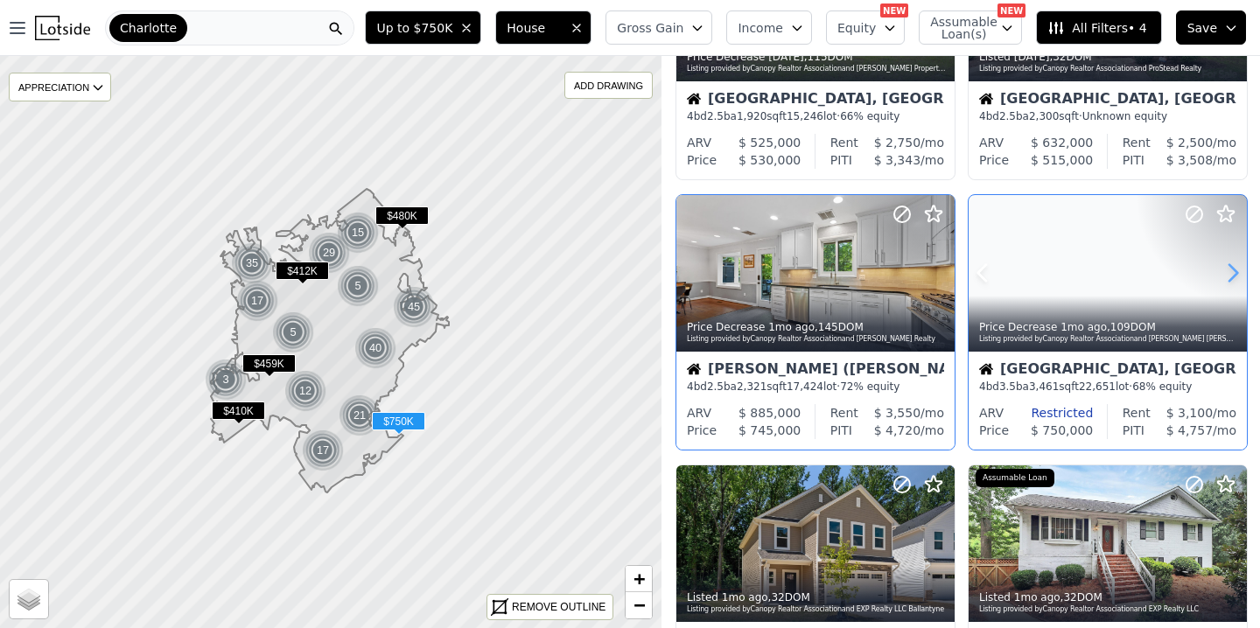
click at [1238, 271] on icon at bounding box center [1232, 273] width 28 height 28
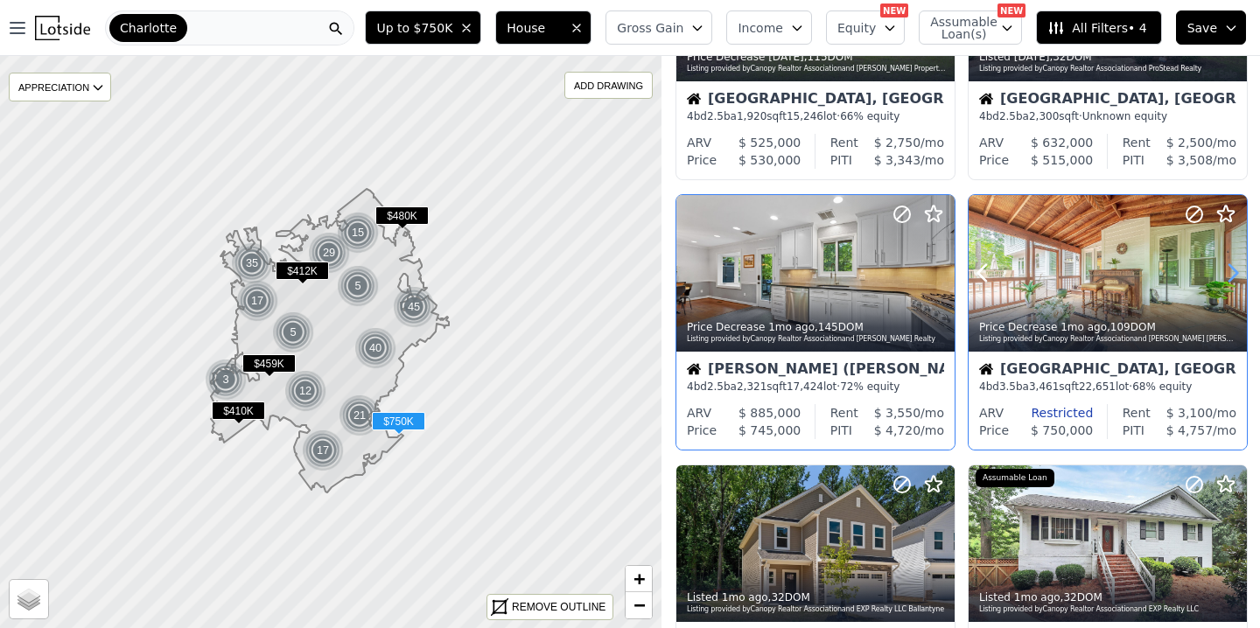
click at [1238, 271] on icon at bounding box center [1232, 273] width 28 height 28
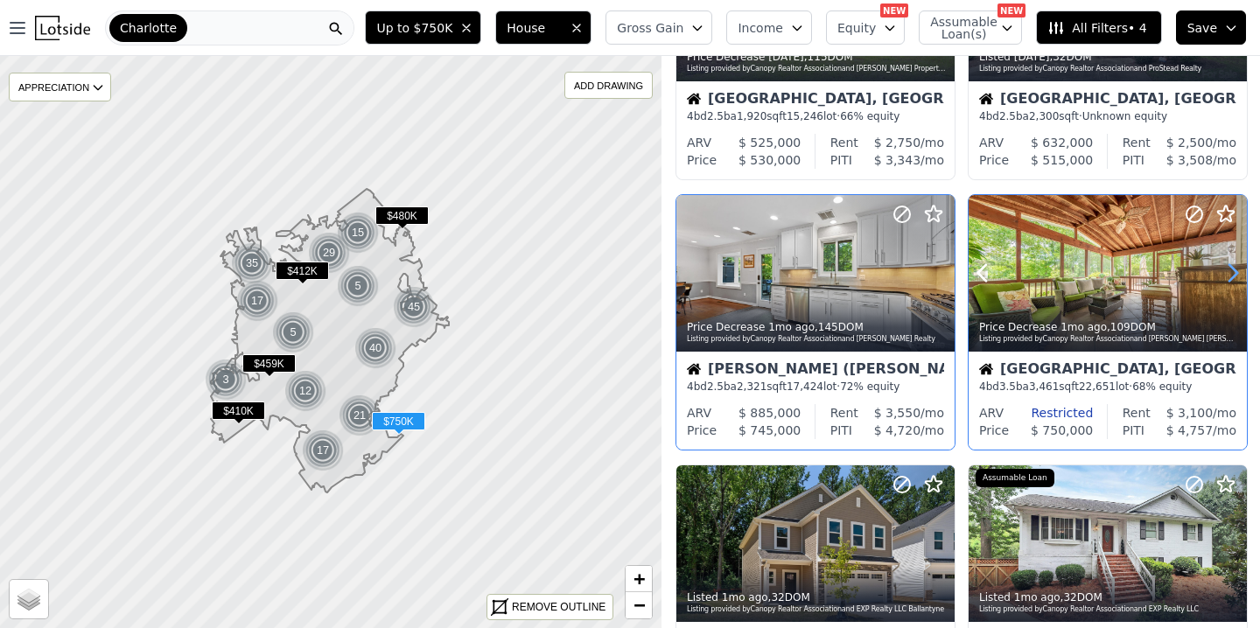
click at [1238, 271] on icon at bounding box center [1232, 273] width 28 height 28
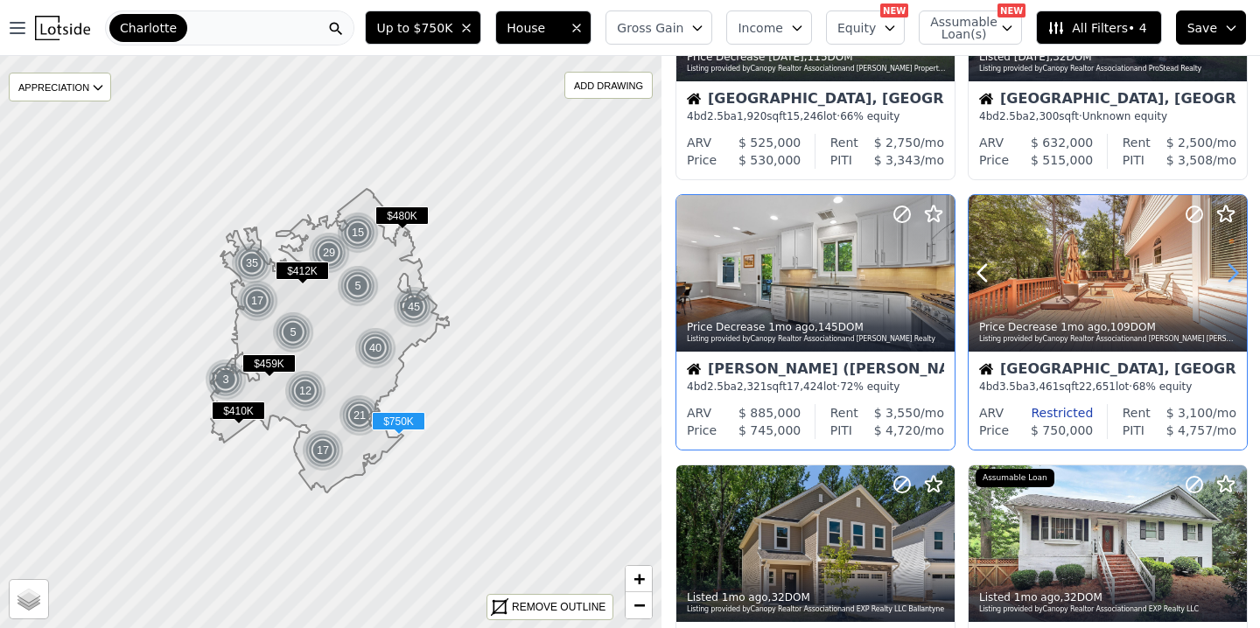
click at [1238, 271] on icon at bounding box center [1232, 273] width 28 height 28
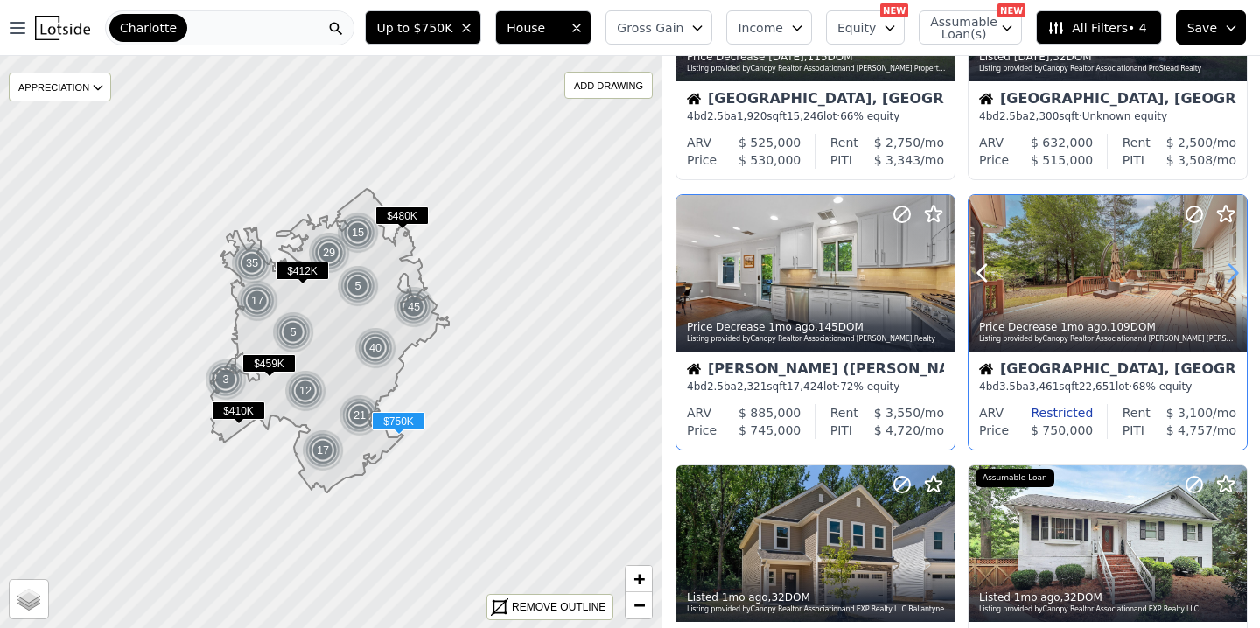
click at [1238, 271] on icon at bounding box center [1232, 273] width 28 height 28
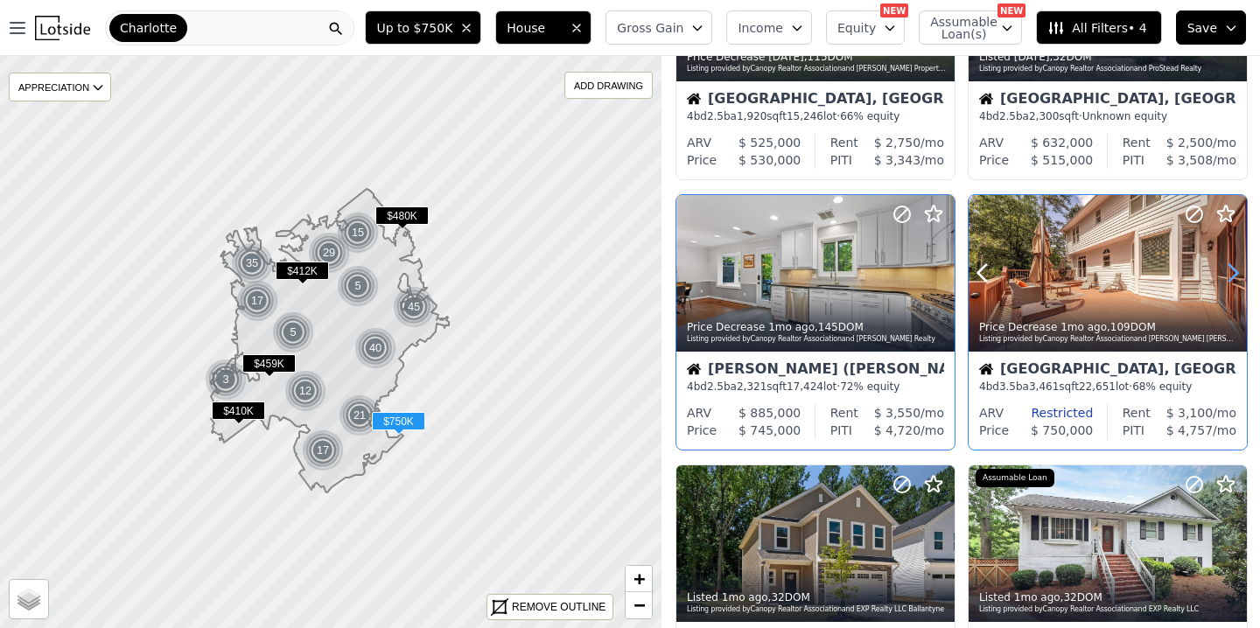
click at [1238, 271] on icon at bounding box center [1232, 273] width 28 height 28
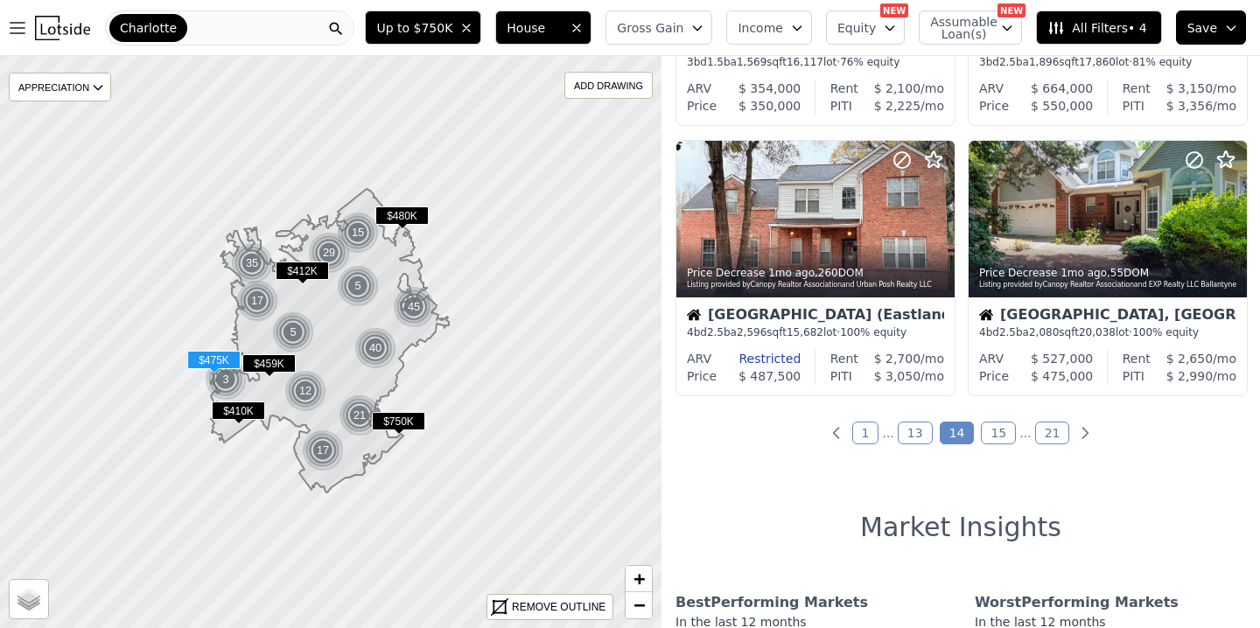
scroll to position [1318, 0]
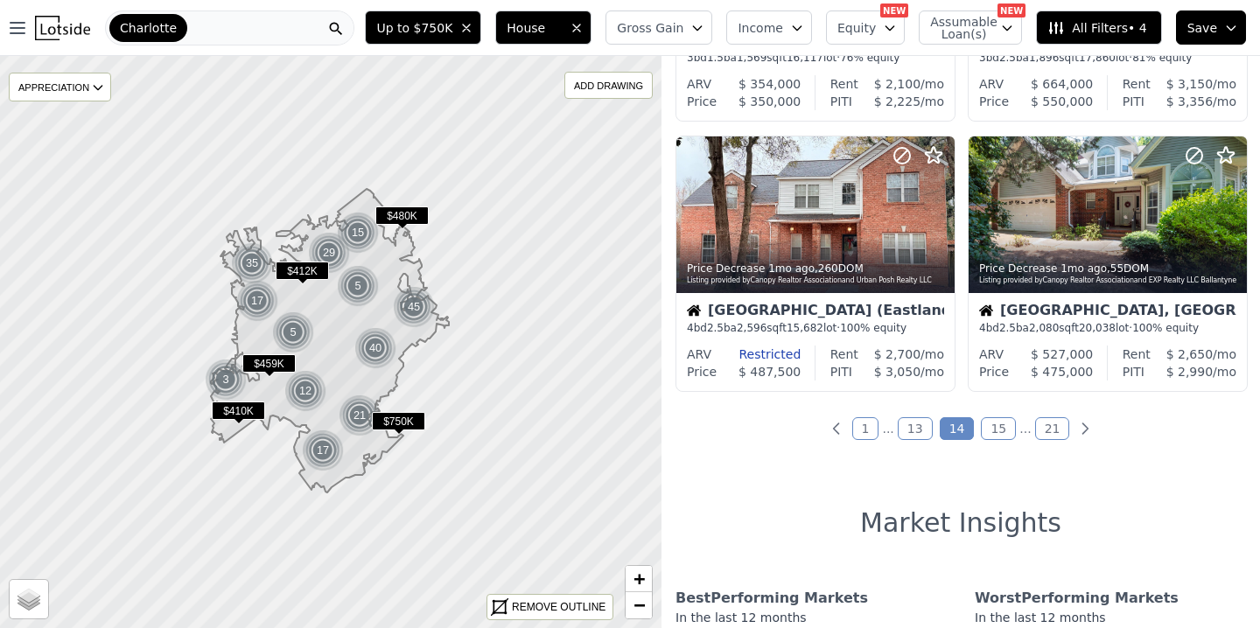
click at [1003, 432] on link "15" at bounding box center [997, 428] width 35 height 23
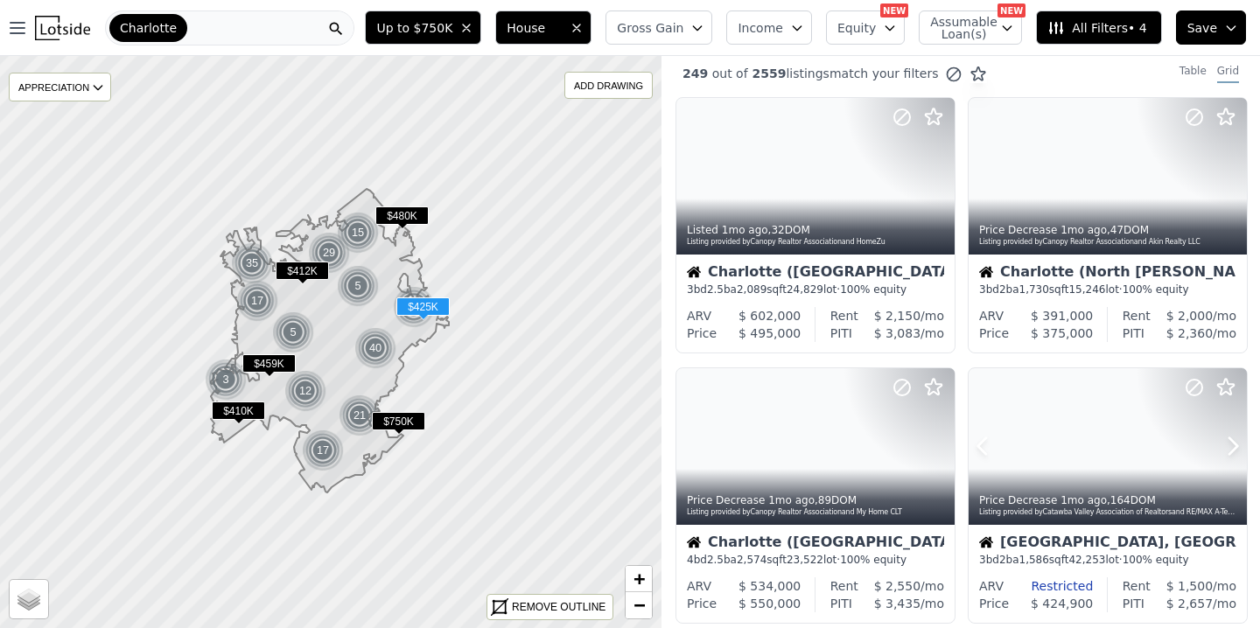
scroll to position [0, 0]
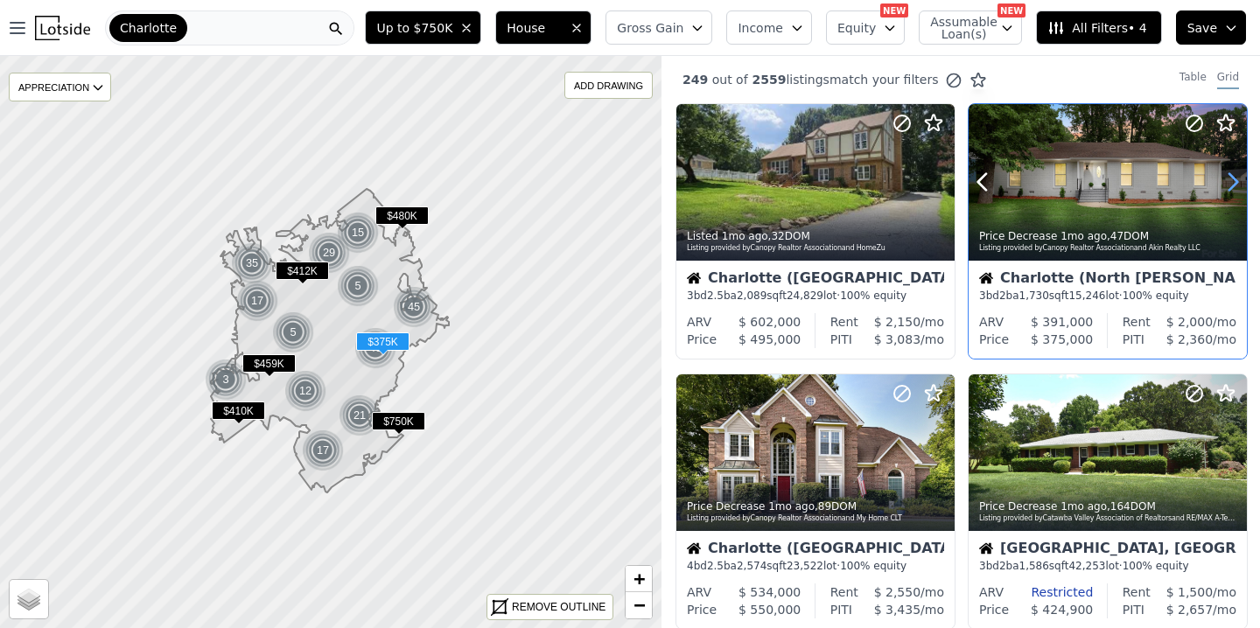
click at [1234, 185] on icon at bounding box center [1233, 182] width 8 height 17
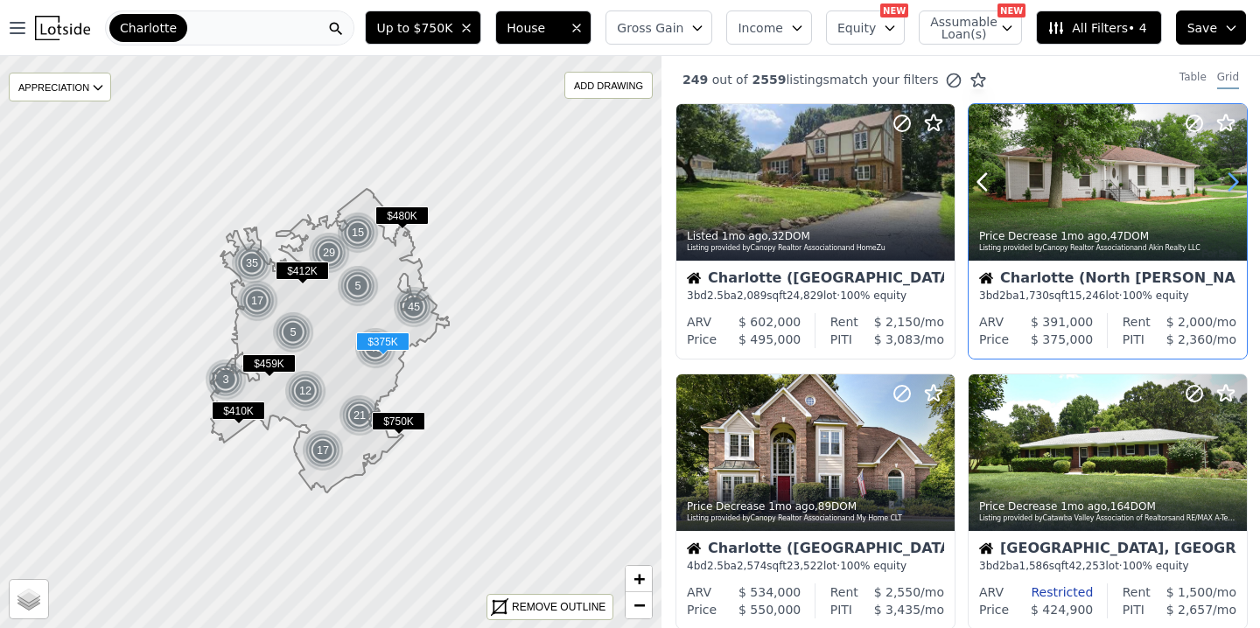
click at [1234, 185] on icon at bounding box center [1233, 182] width 8 height 17
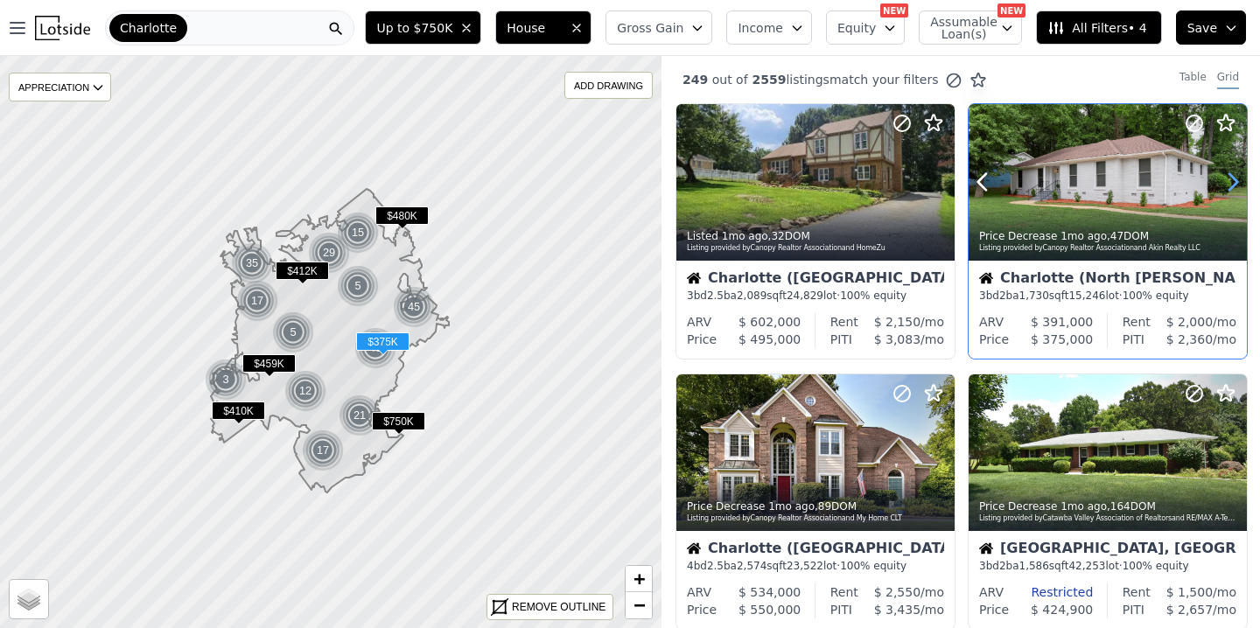
click at [1234, 185] on icon at bounding box center [1233, 182] width 8 height 17
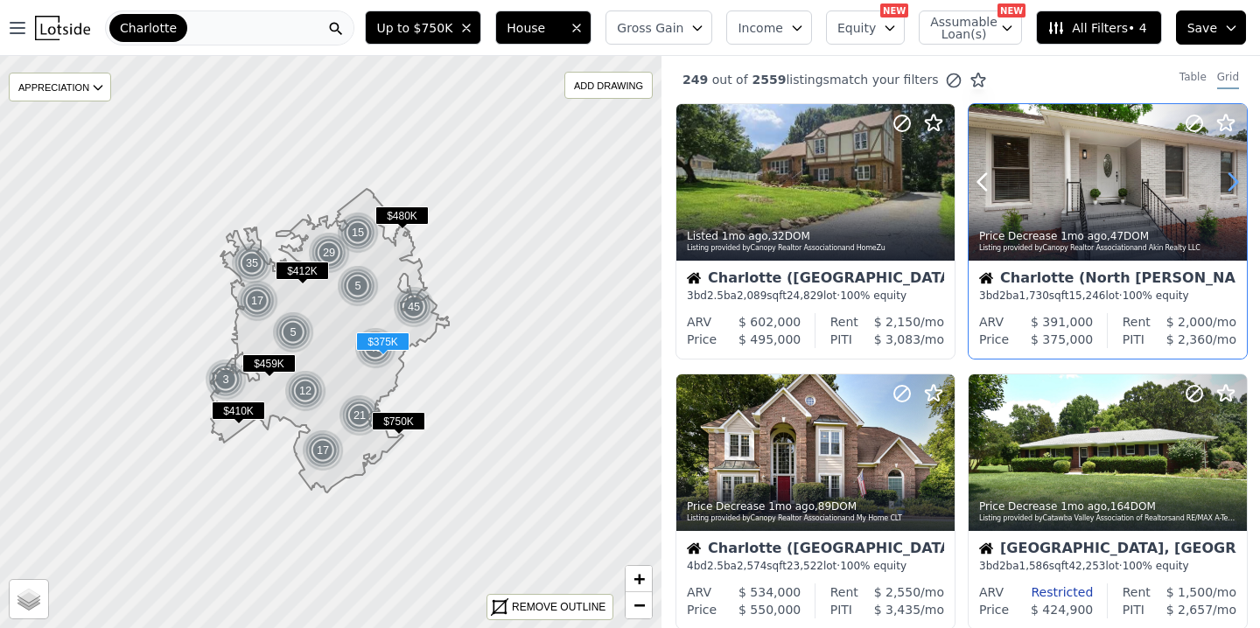
click at [1234, 185] on icon at bounding box center [1233, 182] width 8 height 17
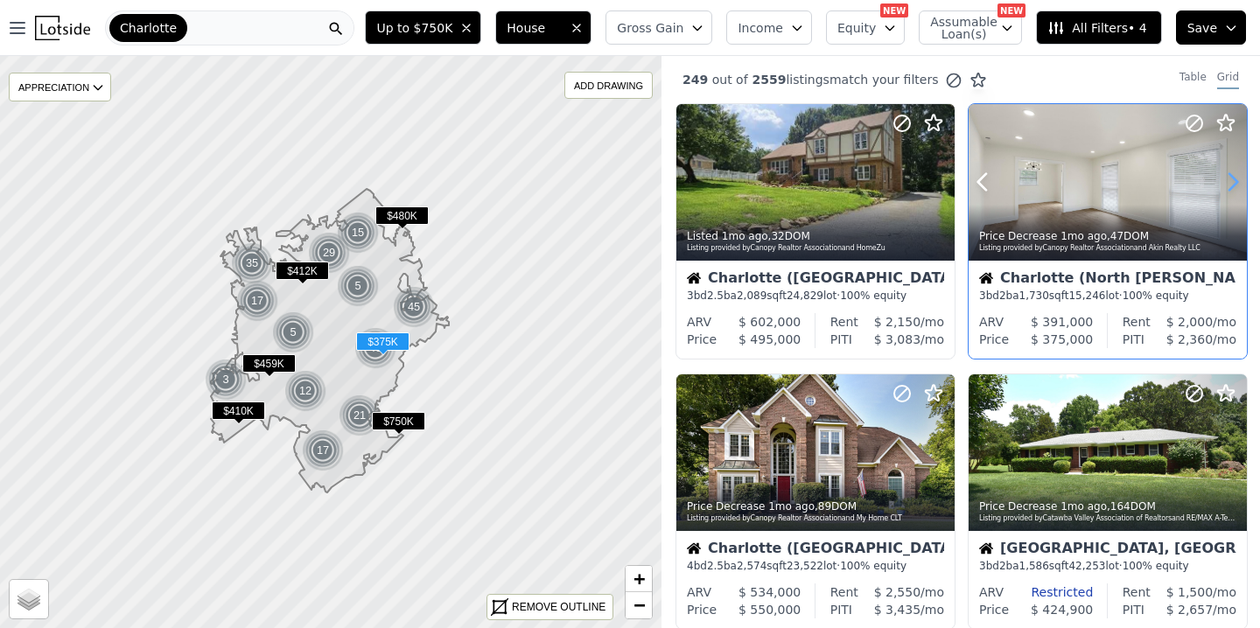
click at [1234, 185] on icon at bounding box center [1233, 182] width 8 height 17
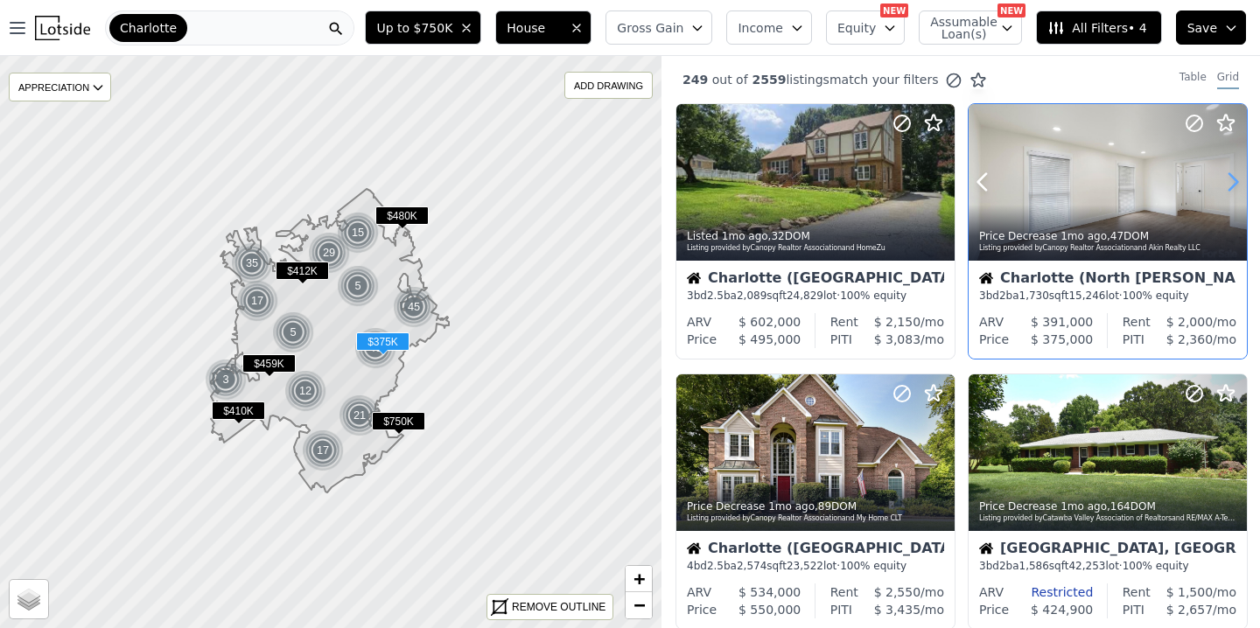
click at [1234, 185] on icon at bounding box center [1233, 182] width 8 height 17
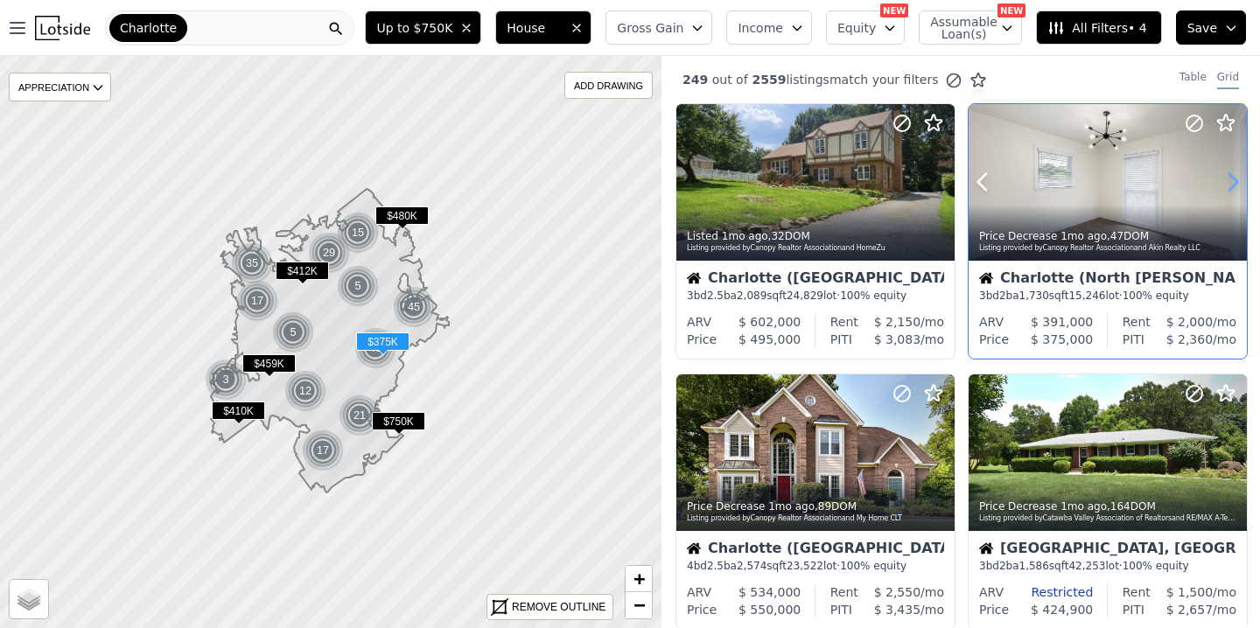
click at [1234, 185] on icon at bounding box center [1233, 182] width 8 height 17
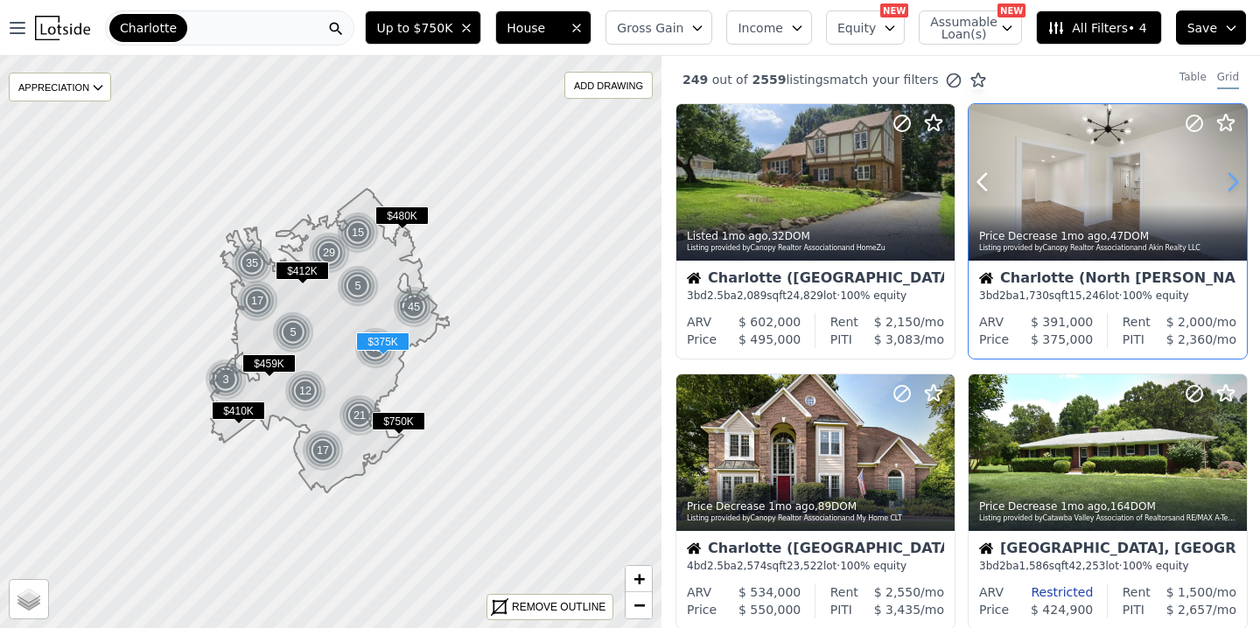
click at [1234, 185] on icon at bounding box center [1233, 182] width 8 height 17
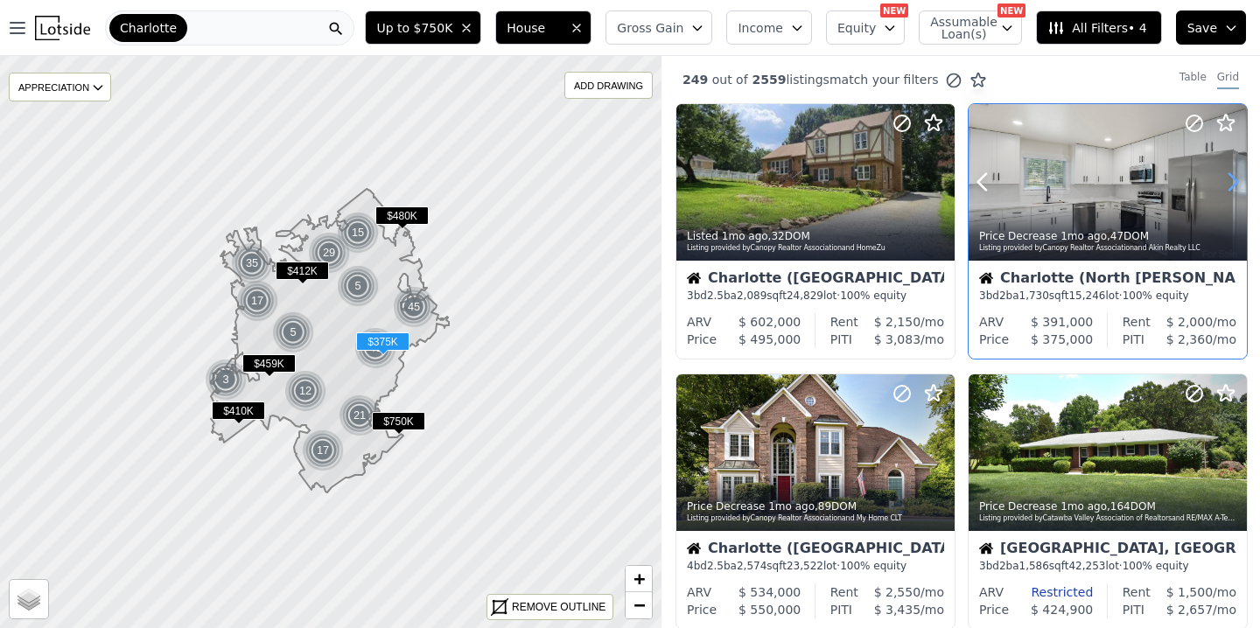
click at [1234, 185] on icon at bounding box center [1233, 182] width 8 height 17
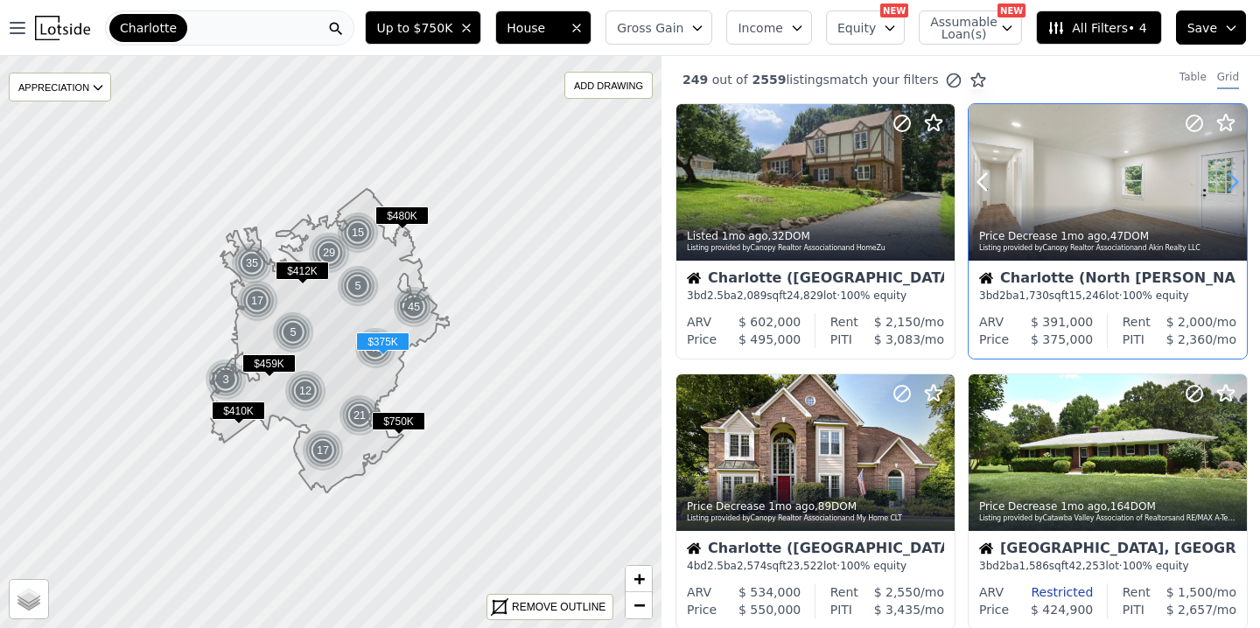
click at [1234, 185] on icon at bounding box center [1233, 182] width 8 height 17
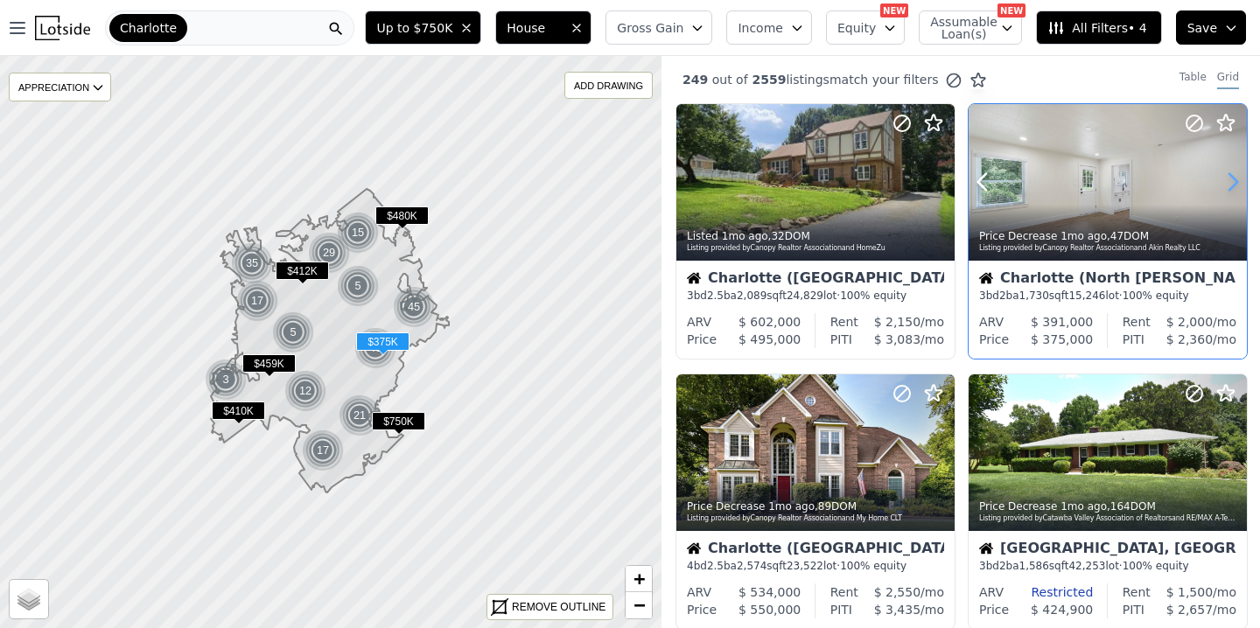
click at [1234, 185] on icon at bounding box center [1233, 182] width 8 height 17
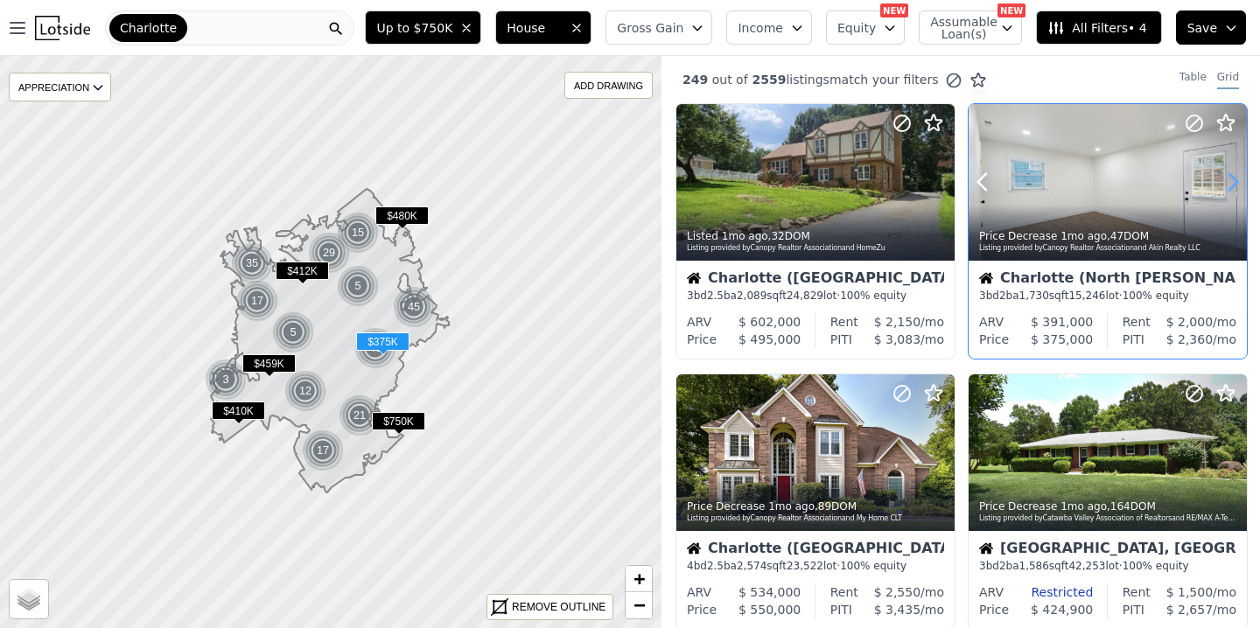
click at [1234, 185] on icon at bounding box center [1233, 182] width 8 height 17
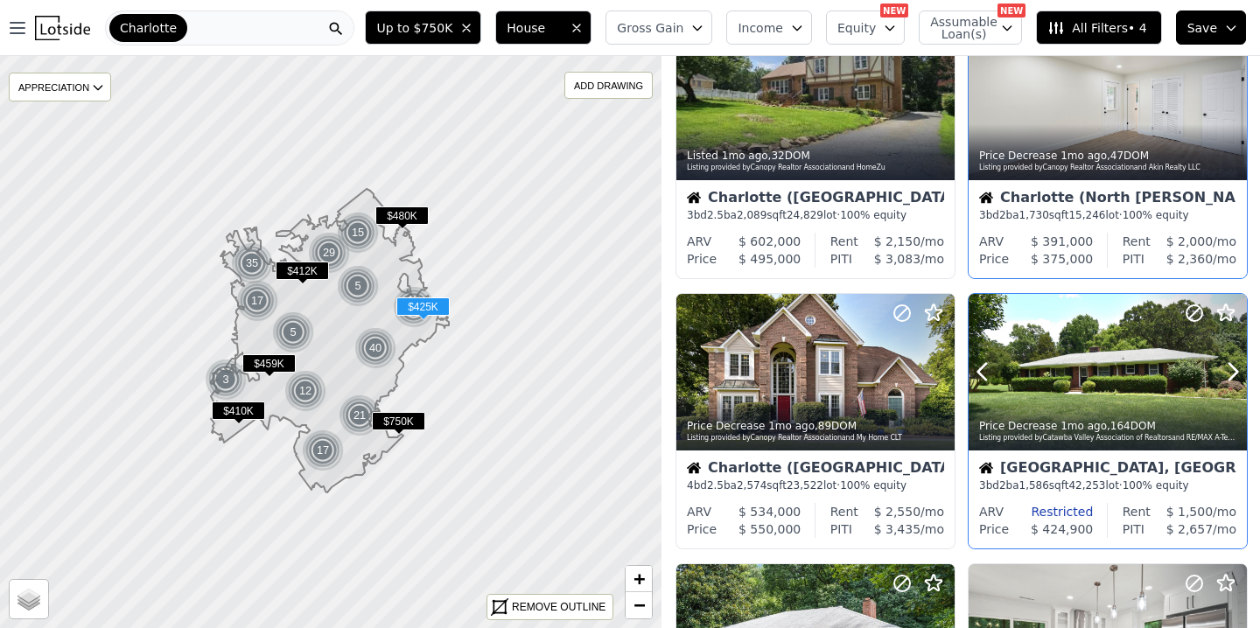
scroll to position [84, 0]
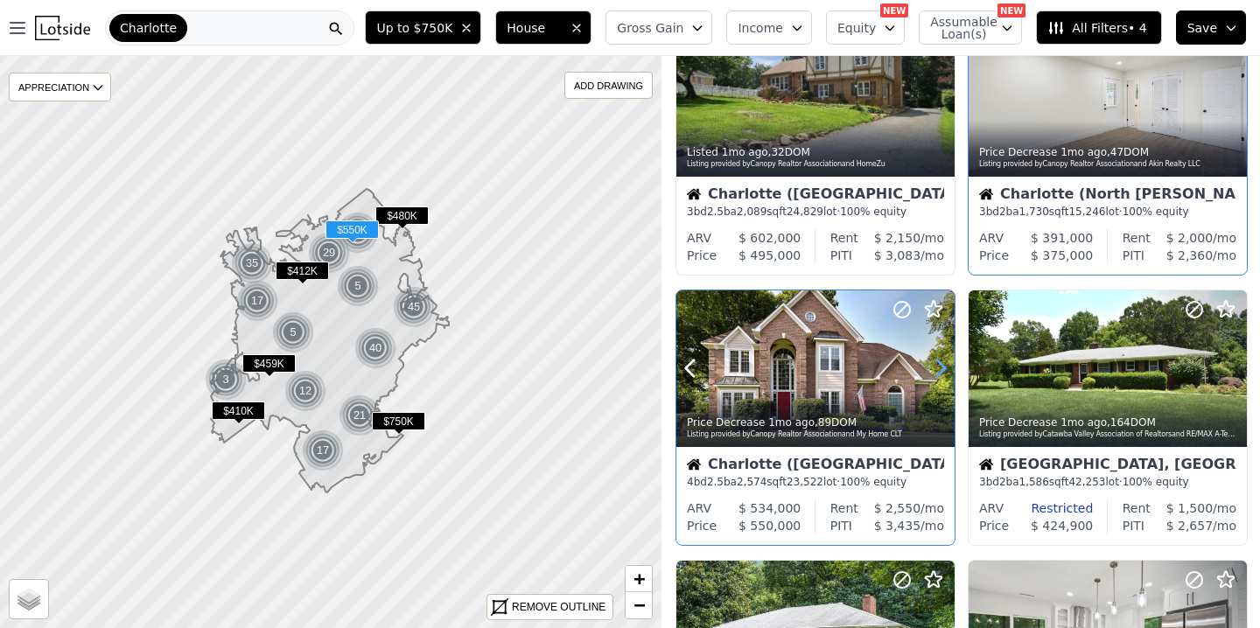
click at [942, 372] on icon at bounding box center [941, 368] width 8 height 17
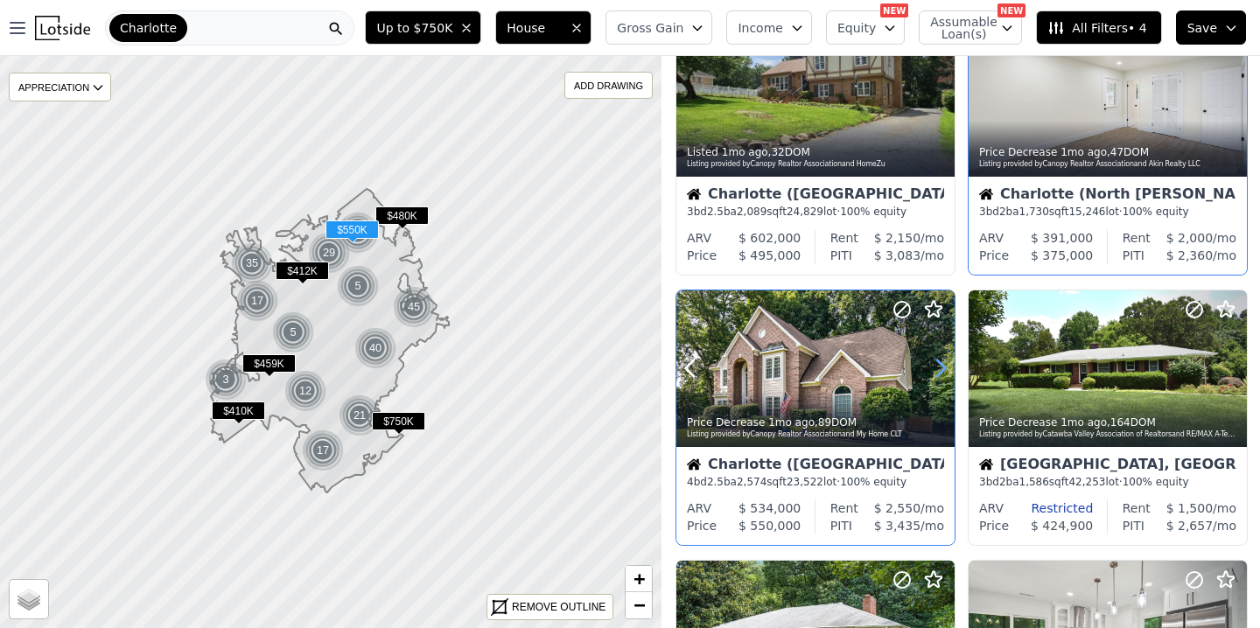
click at [942, 372] on icon at bounding box center [941, 368] width 8 height 17
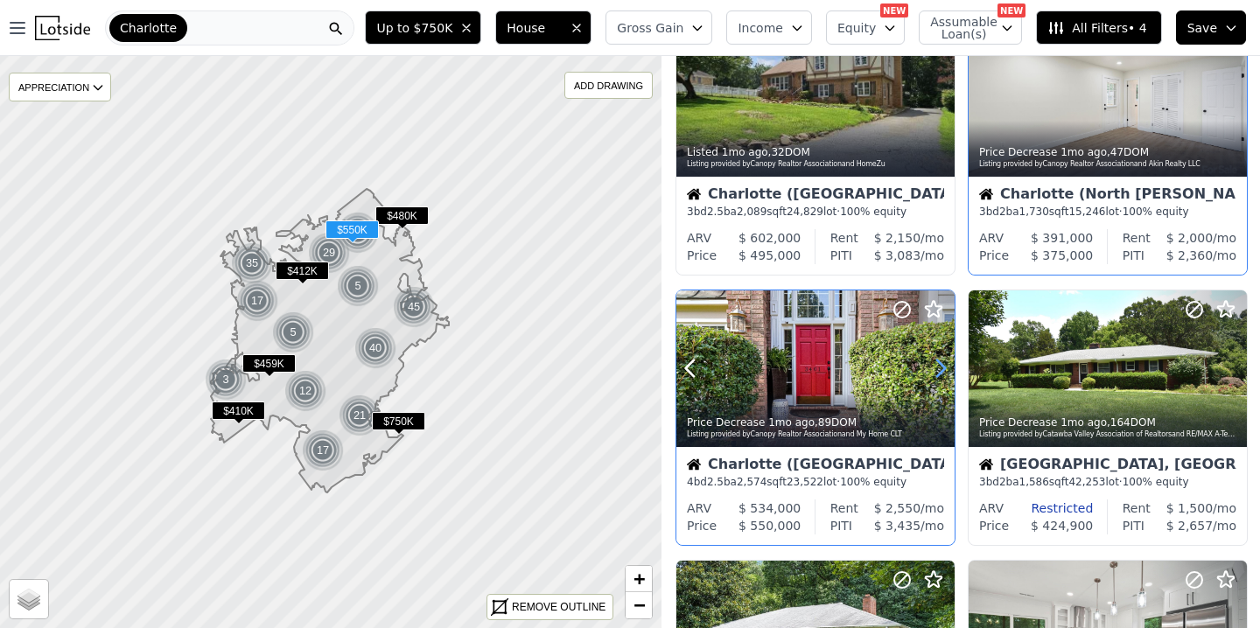
click at [942, 372] on icon at bounding box center [941, 368] width 8 height 17
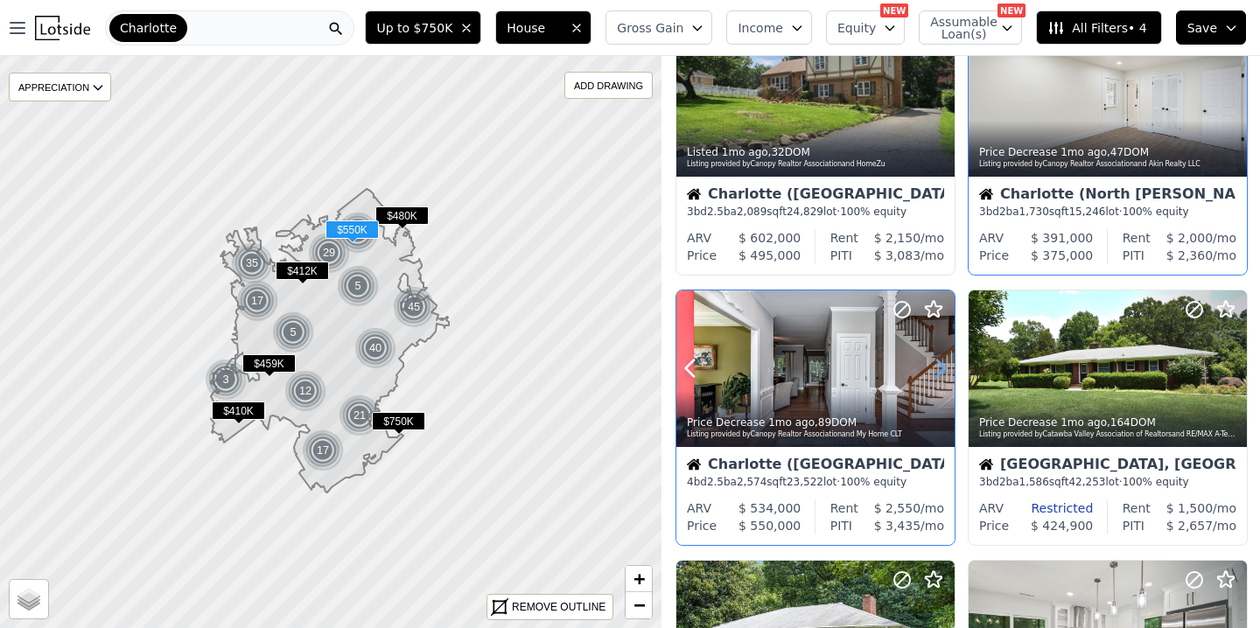
click at [942, 372] on icon at bounding box center [941, 368] width 8 height 17
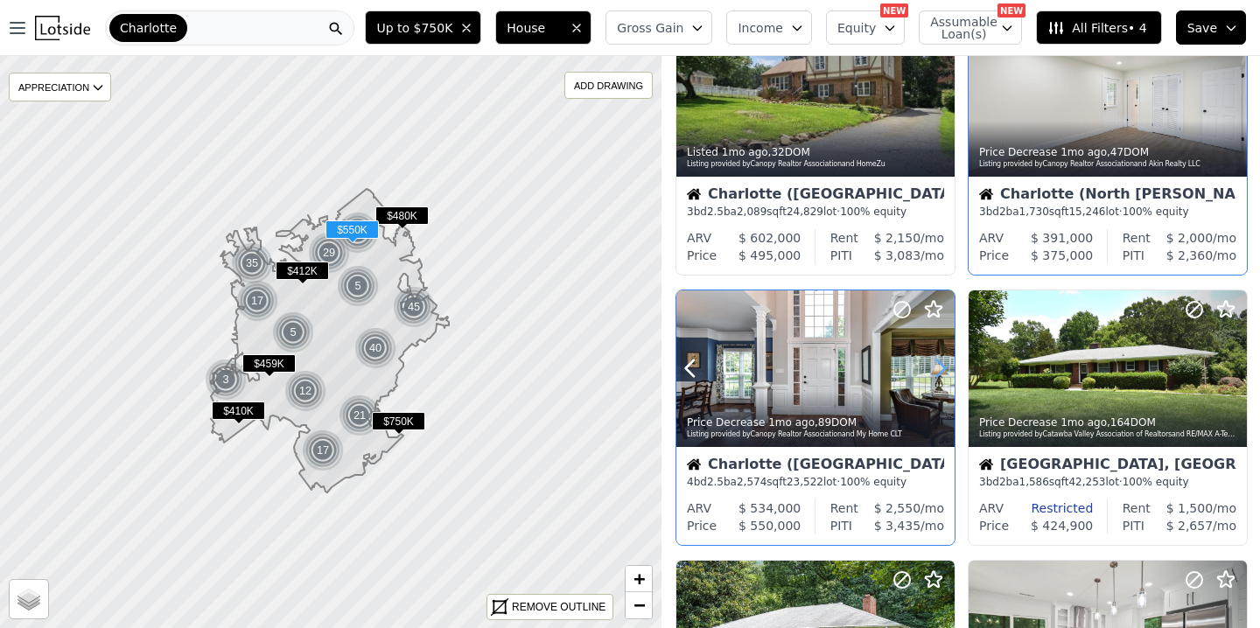
click at [942, 372] on icon at bounding box center [941, 368] width 8 height 17
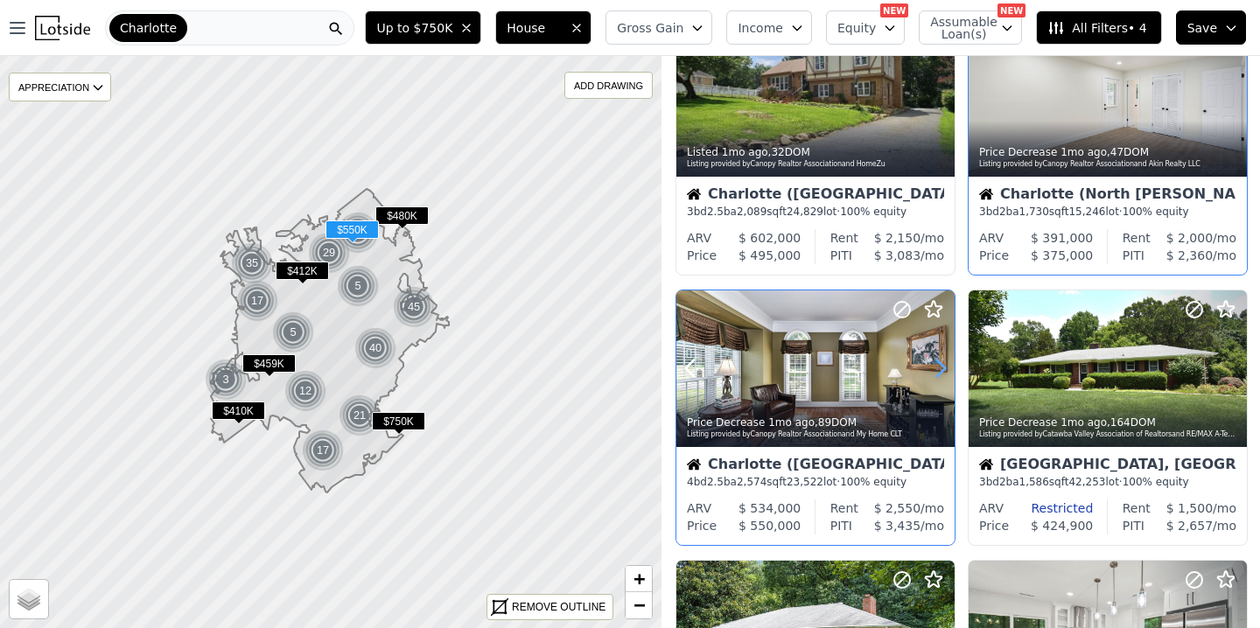
click at [942, 372] on icon at bounding box center [941, 368] width 8 height 17
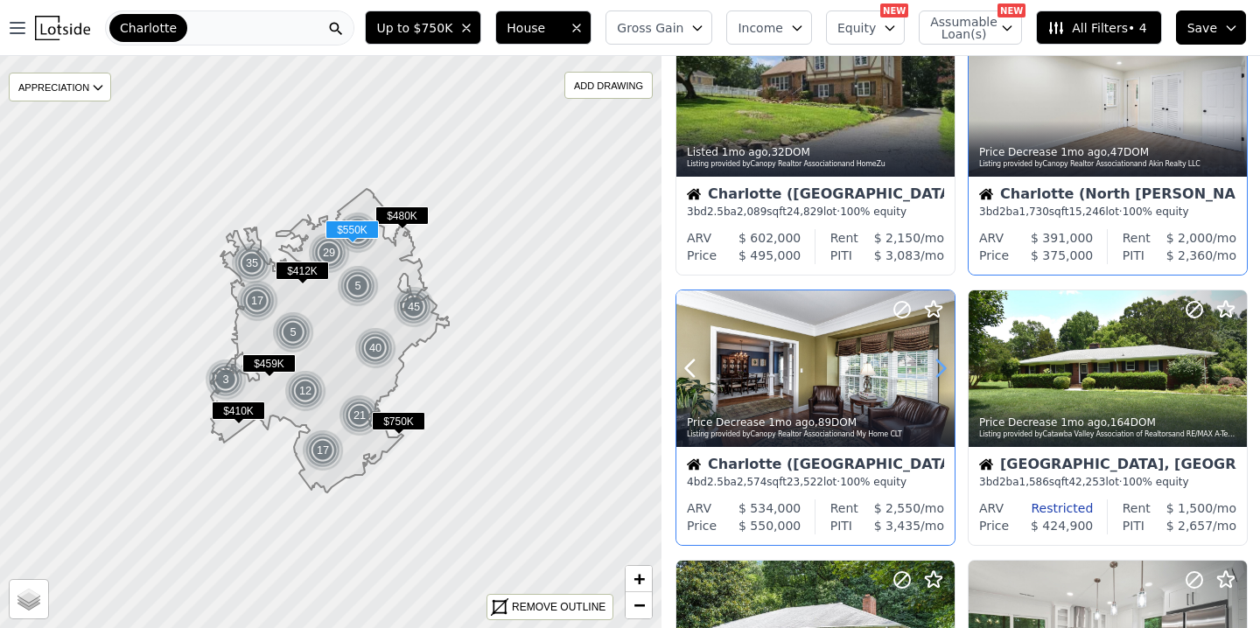
click at [942, 372] on icon at bounding box center [941, 368] width 8 height 17
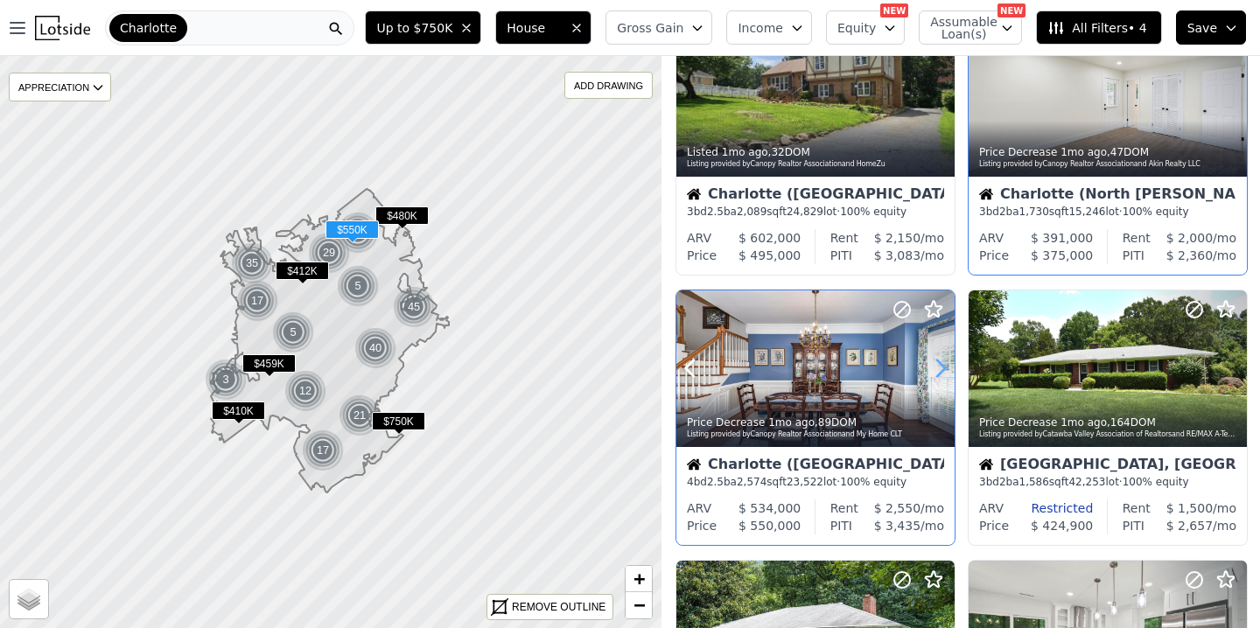
click at [942, 372] on icon at bounding box center [941, 368] width 8 height 17
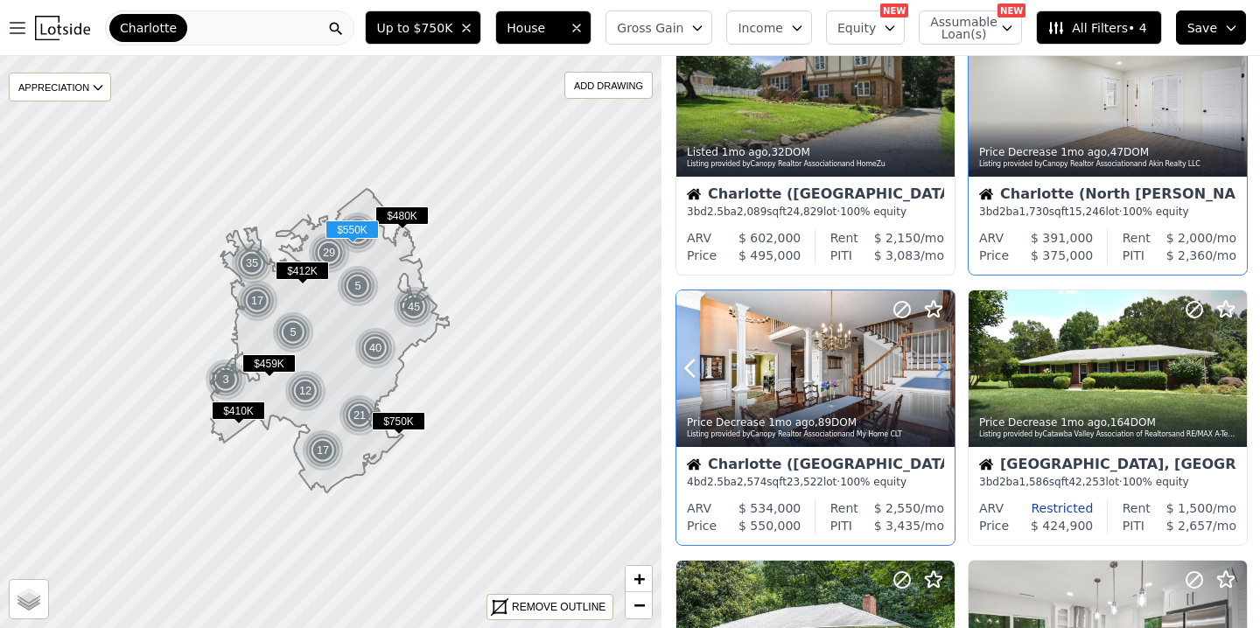
click at [942, 372] on icon at bounding box center [941, 368] width 8 height 17
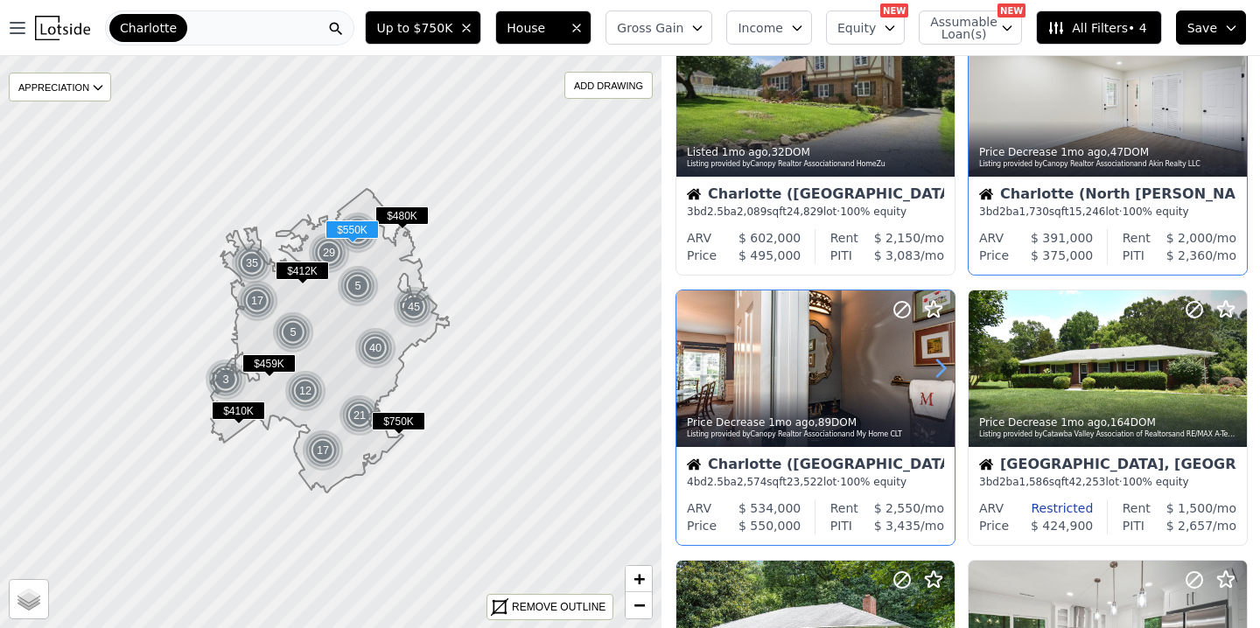
click at [942, 372] on icon at bounding box center [941, 368] width 8 height 17
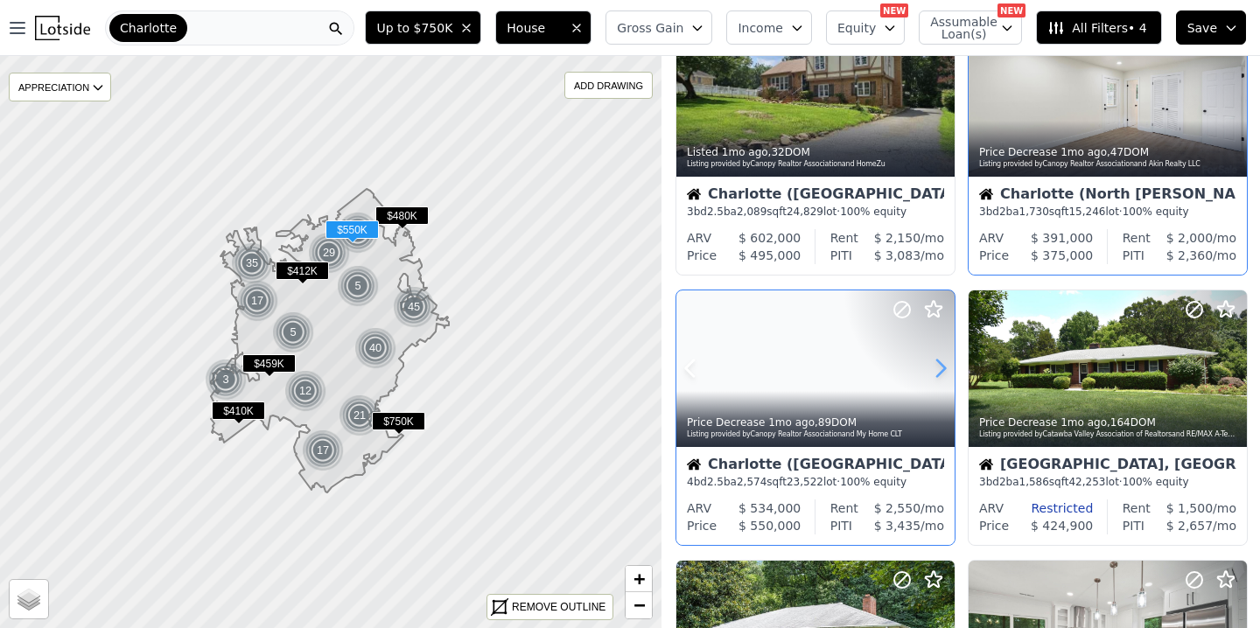
click at [942, 372] on icon at bounding box center [941, 368] width 8 height 17
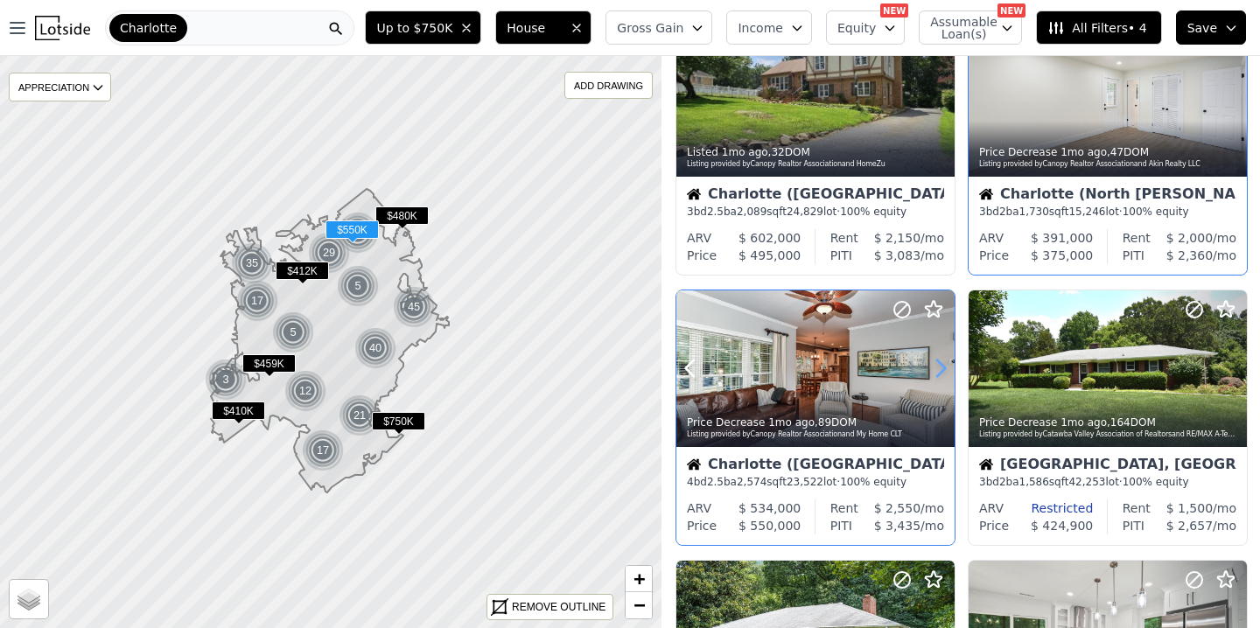
click at [942, 372] on icon at bounding box center [941, 368] width 8 height 17
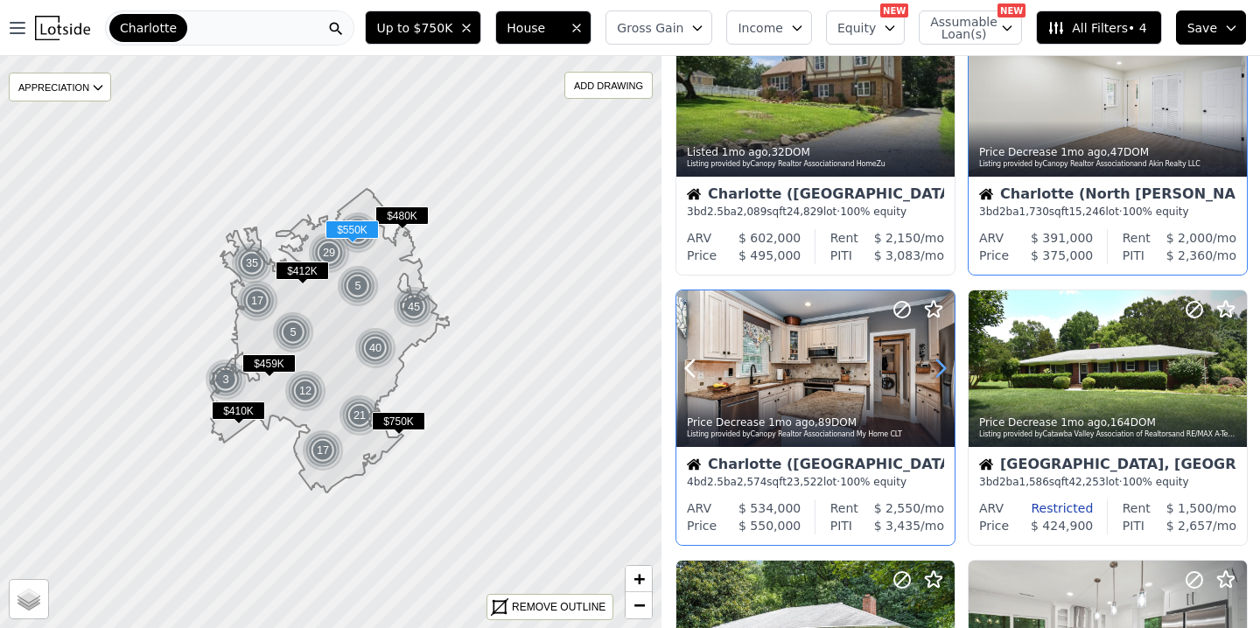
click at [942, 372] on icon at bounding box center [941, 368] width 8 height 17
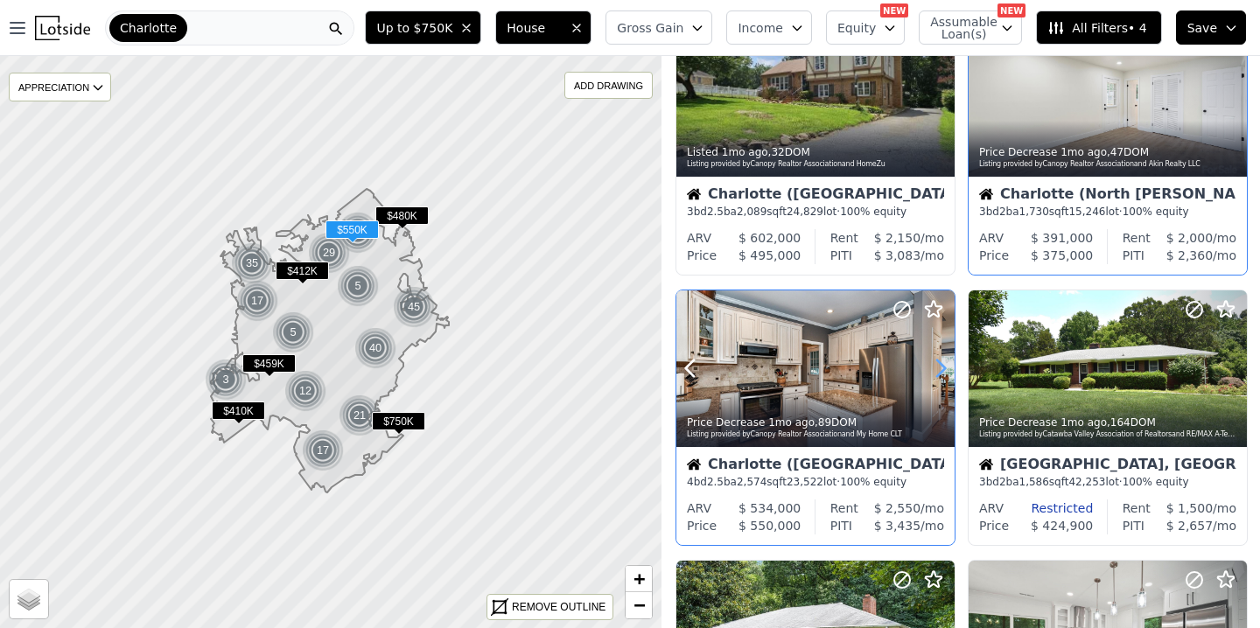
click at [942, 372] on icon at bounding box center [941, 368] width 8 height 17
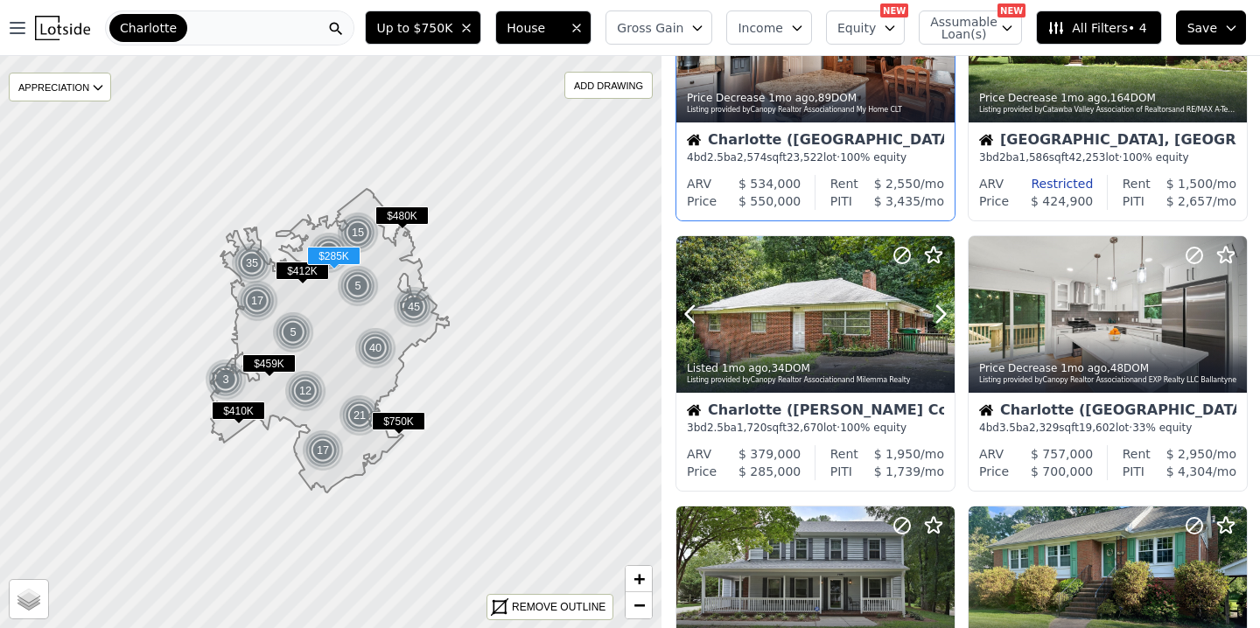
scroll to position [409, 0]
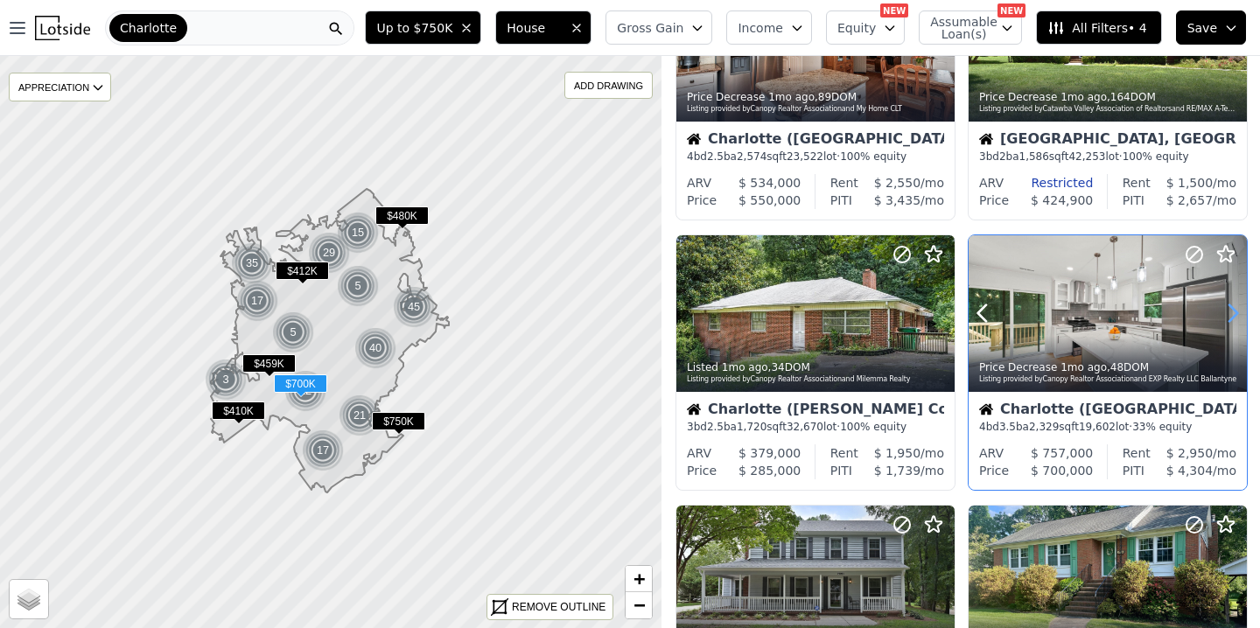
click at [1228, 316] on icon at bounding box center [1232, 313] width 28 height 28
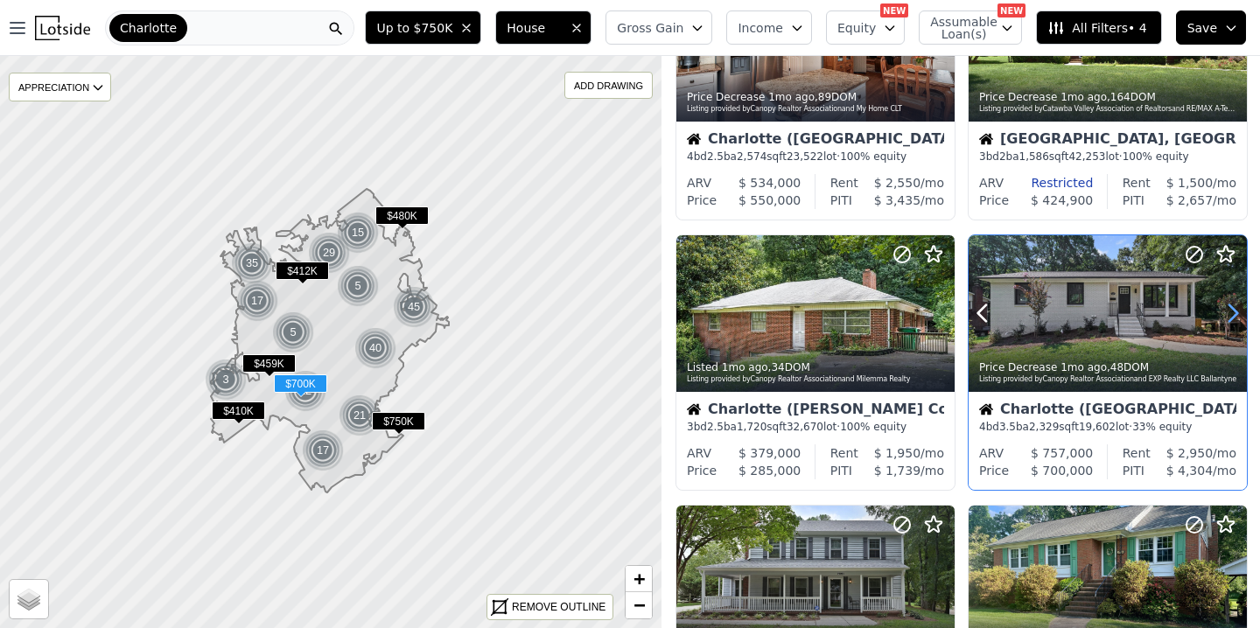
click at [1229, 315] on icon at bounding box center [1232, 313] width 28 height 28
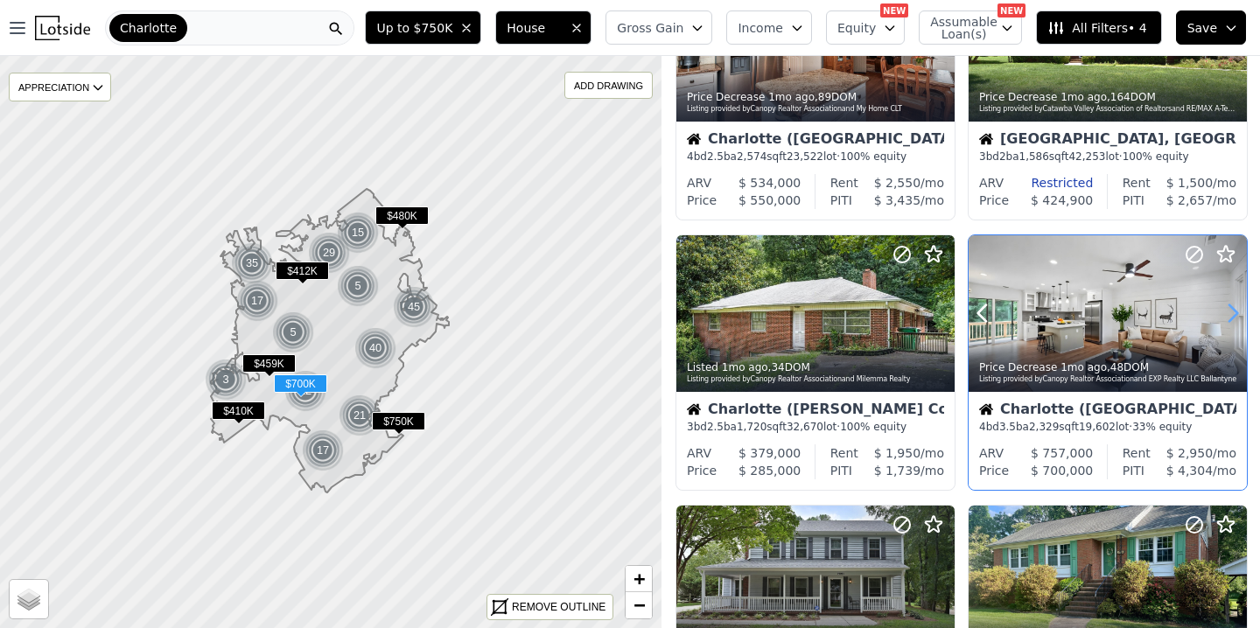
click at [1229, 315] on icon at bounding box center [1232, 313] width 28 height 28
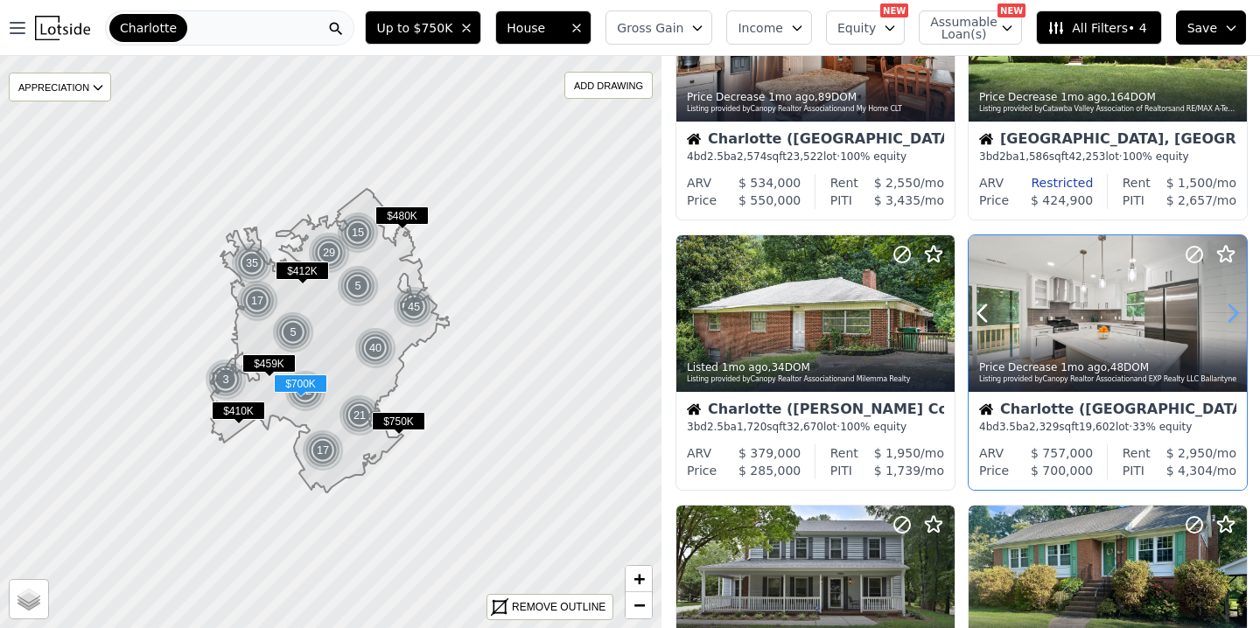
click at [1229, 315] on icon at bounding box center [1232, 313] width 28 height 28
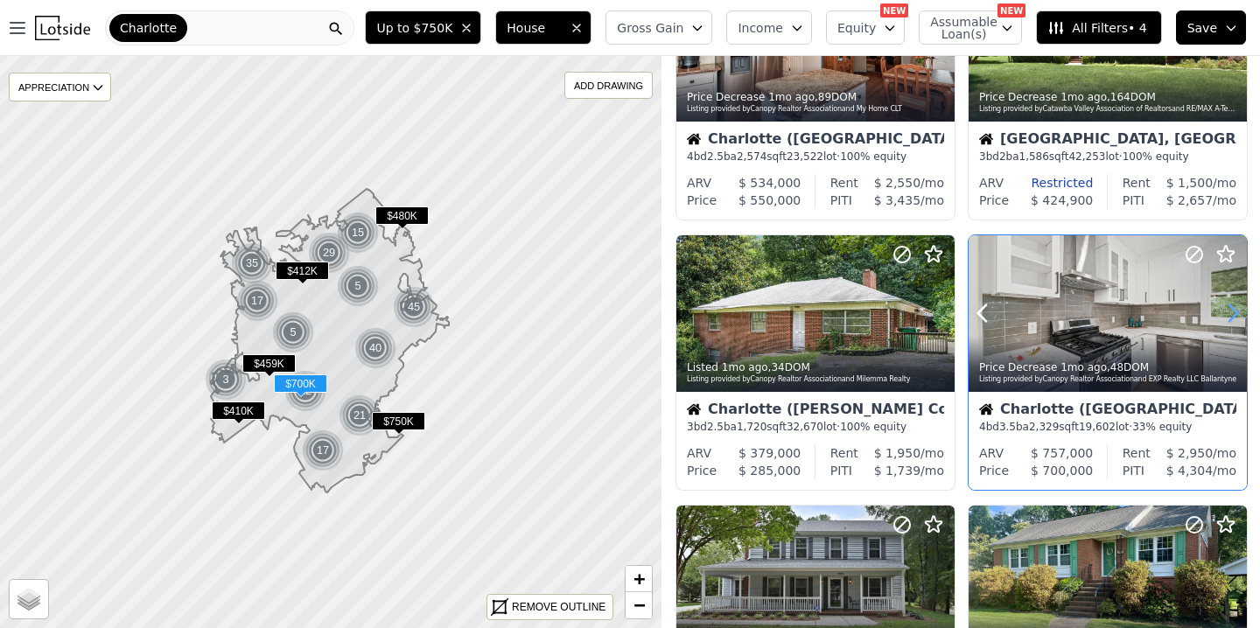
click at [1229, 315] on icon at bounding box center [1232, 313] width 28 height 28
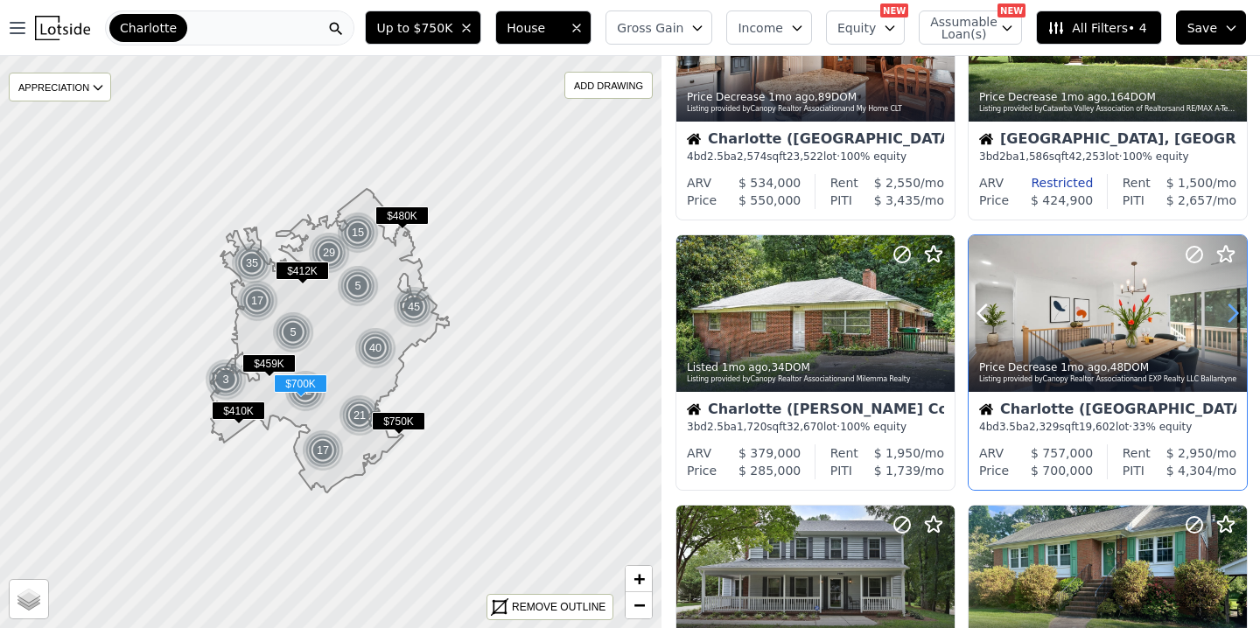
click at [1229, 315] on icon at bounding box center [1232, 313] width 28 height 28
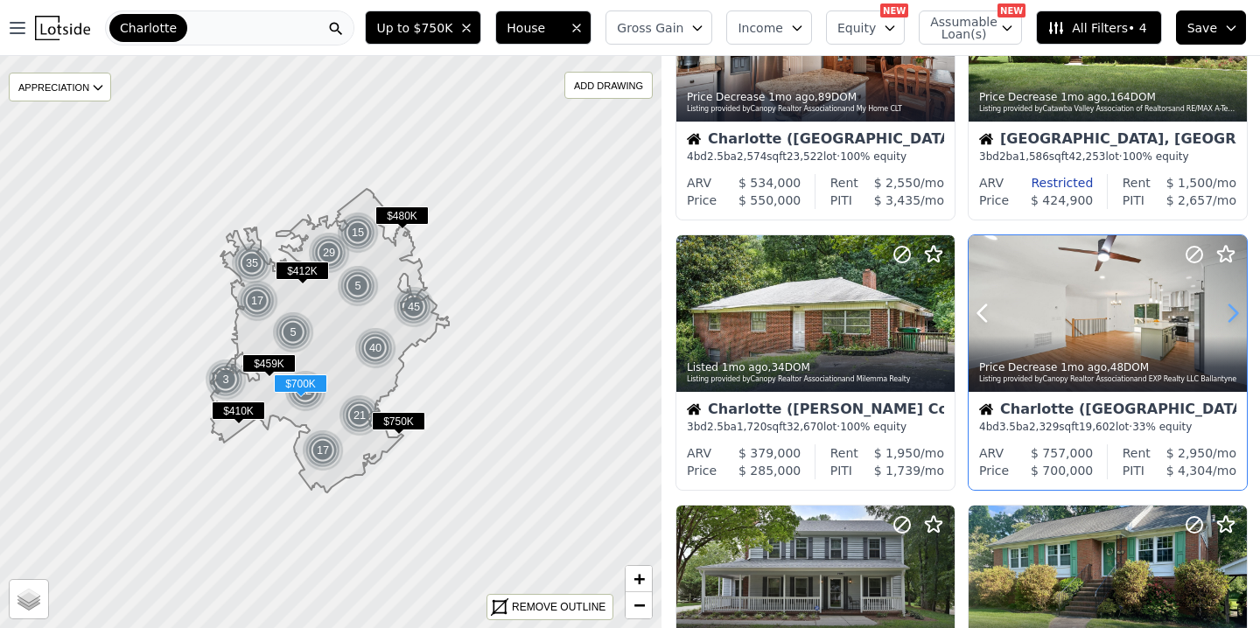
click at [1229, 315] on icon at bounding box center [1232, 313] width 28 height 28
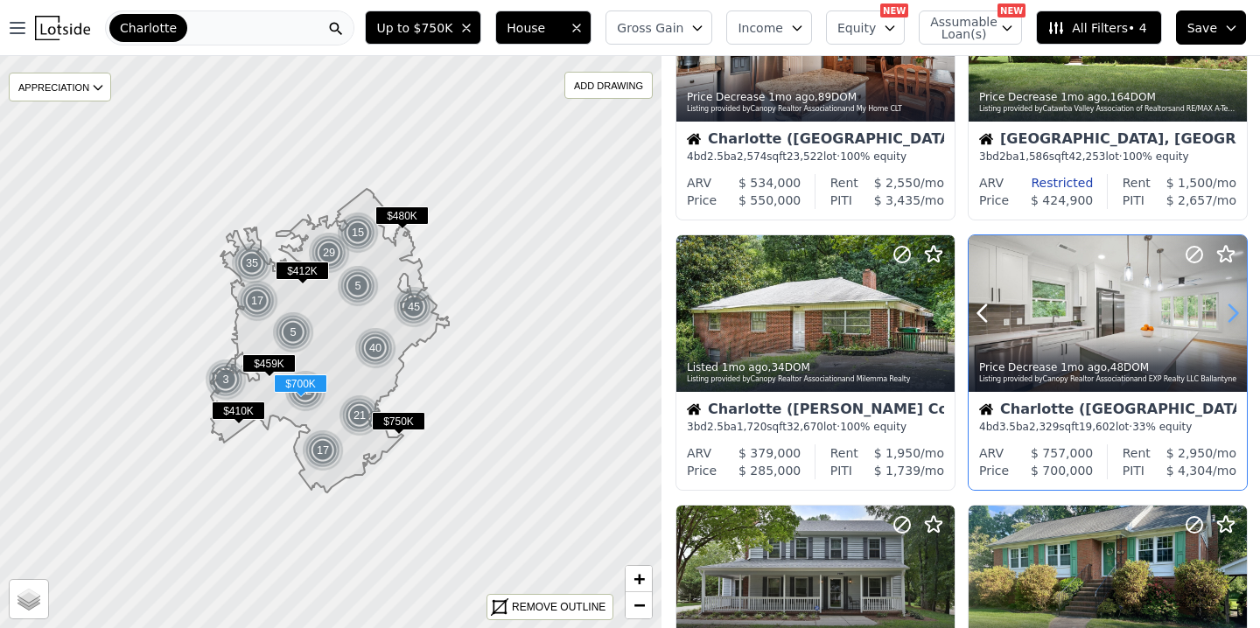
click at [1229, 315] on icon at bounding box center [1232, 313] width 28 height 28
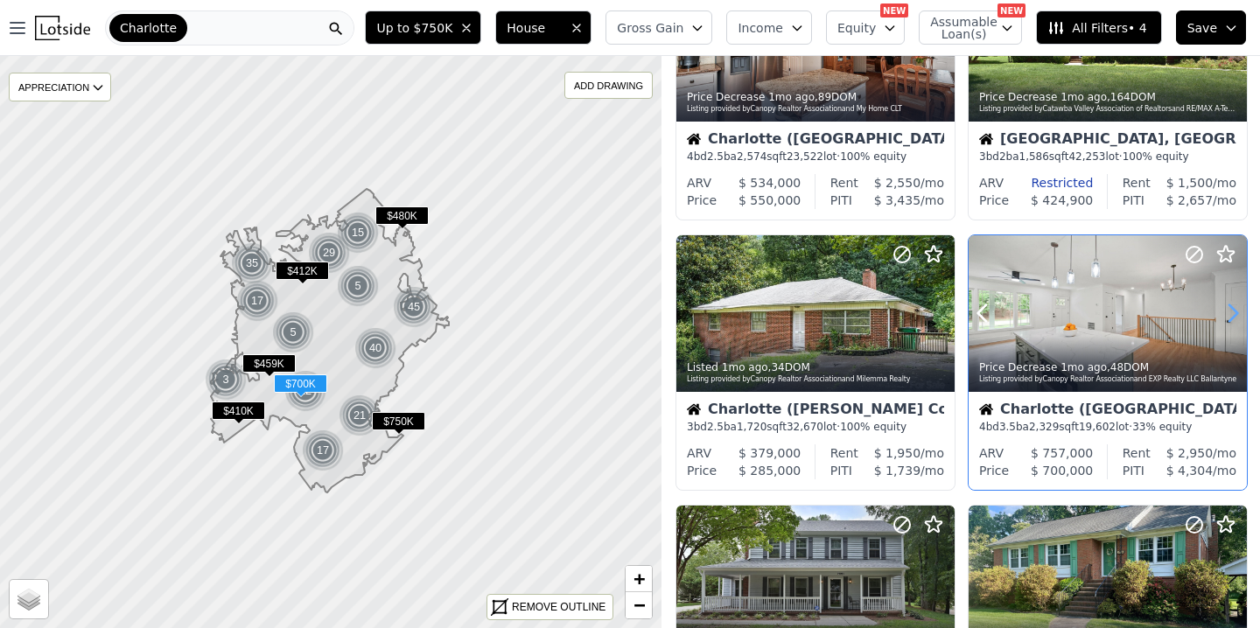
click at [1229, 315] on icon at bounding box center [1232, 313] width 28 height 28
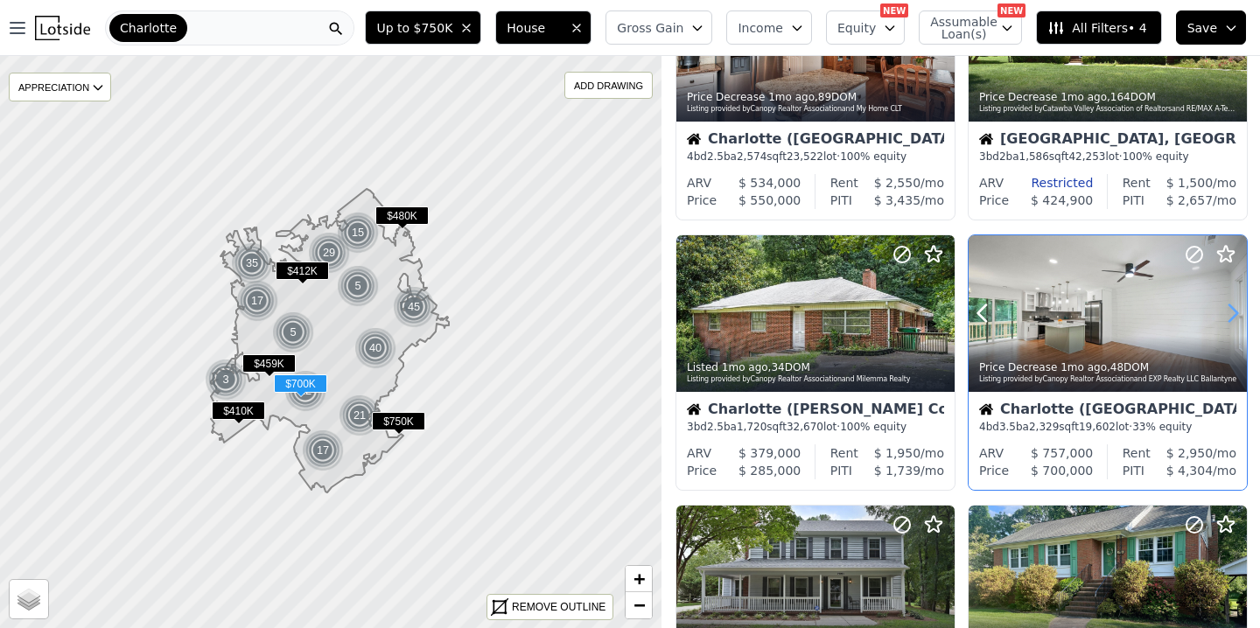
click at [1229, 315] on icon at bounding box center [1232, 313] width 28 height 28
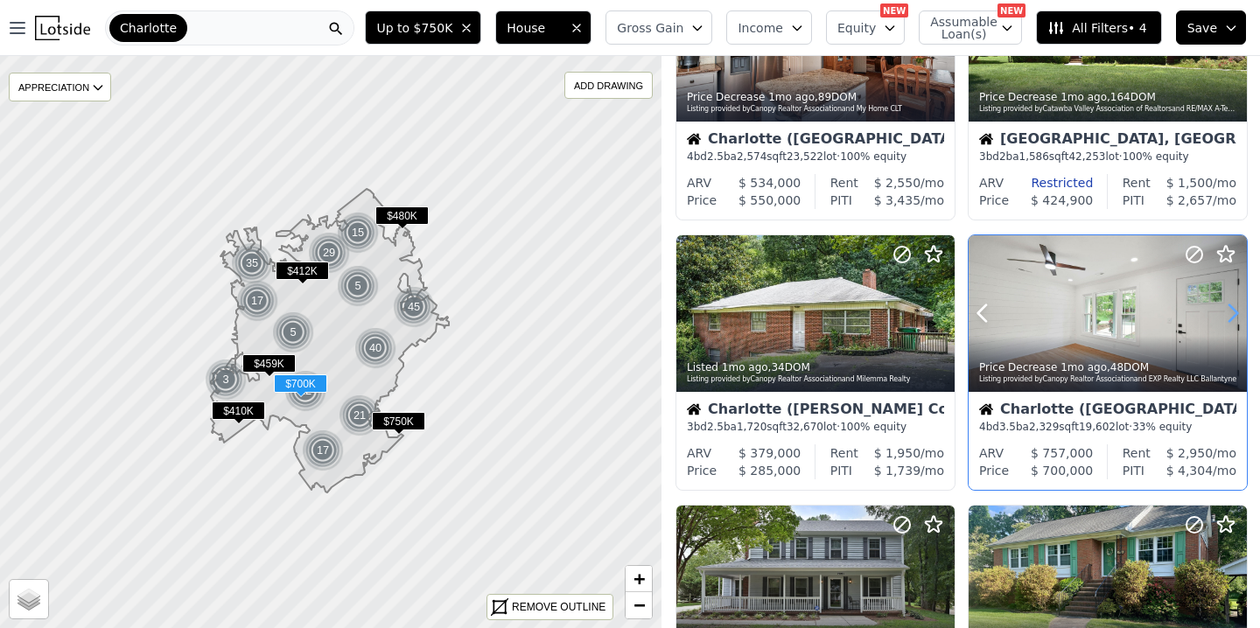
click at [1229, 315] on icon at bounding box center [1232, 313] width 28 height 28
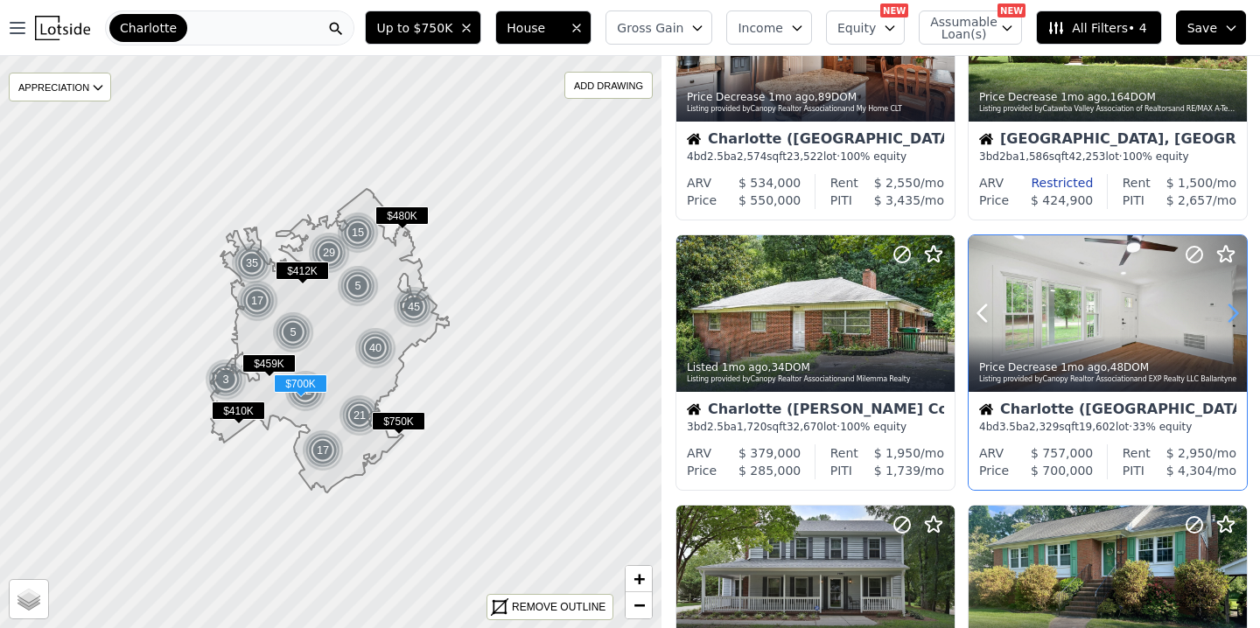
click at [1229, 315] on icon at bounding box center [1232, 313] width 28 height 28
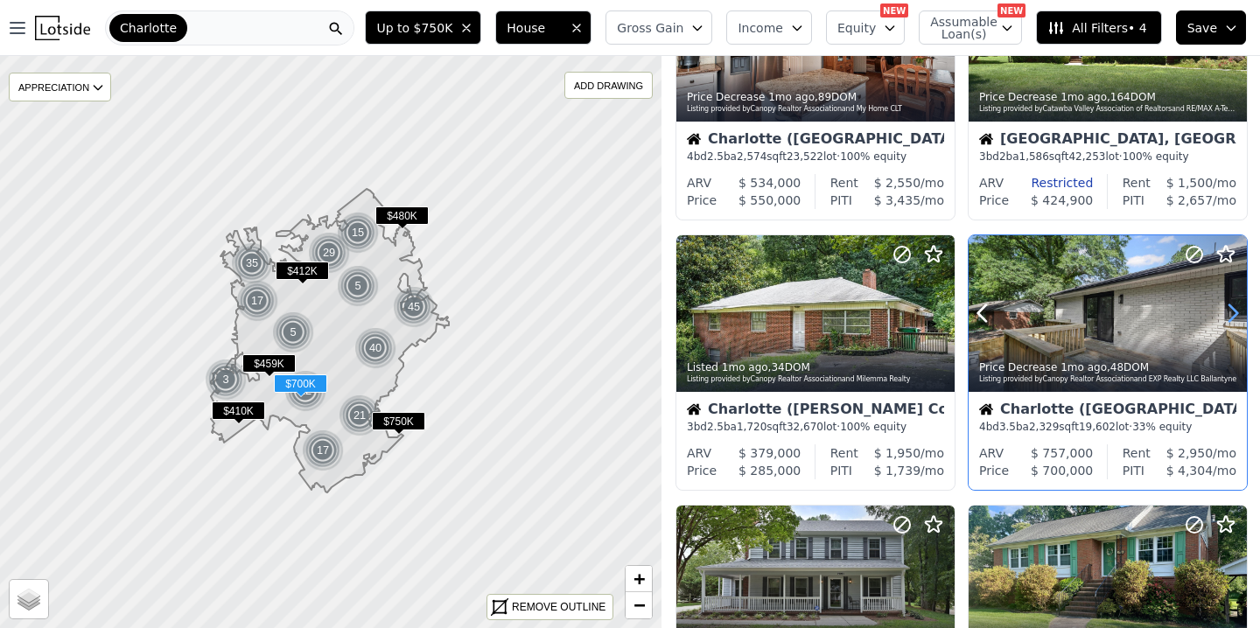
click at [1229, 315] on icon at bounding box center [1232, 313] width 28 height 28
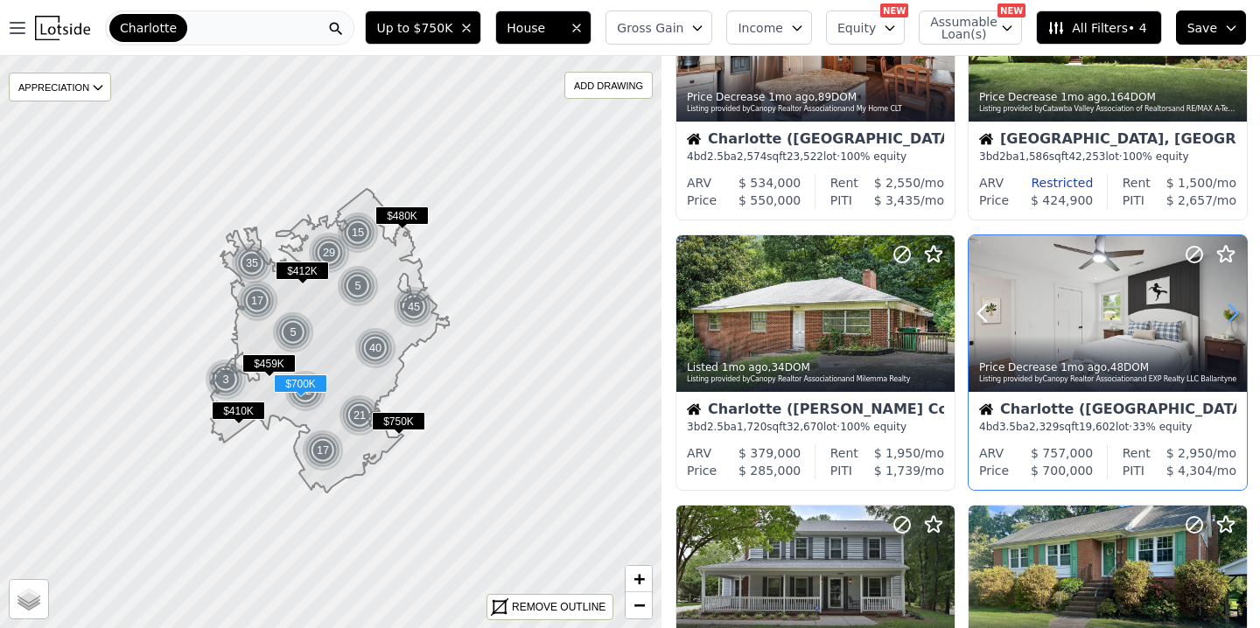
click at [1229, 315] on icon at bounding box center [1232, 313] width 28 height 28
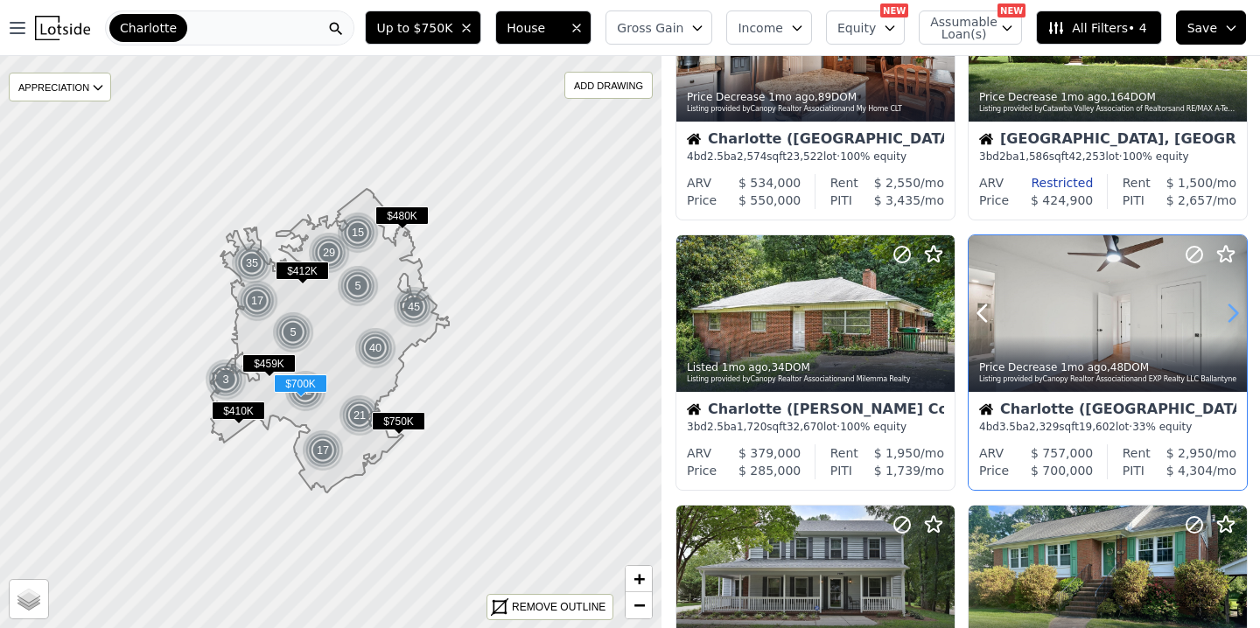
click at [1229, 315] on icon at bounding box center [1232, 313] width 28 height 28
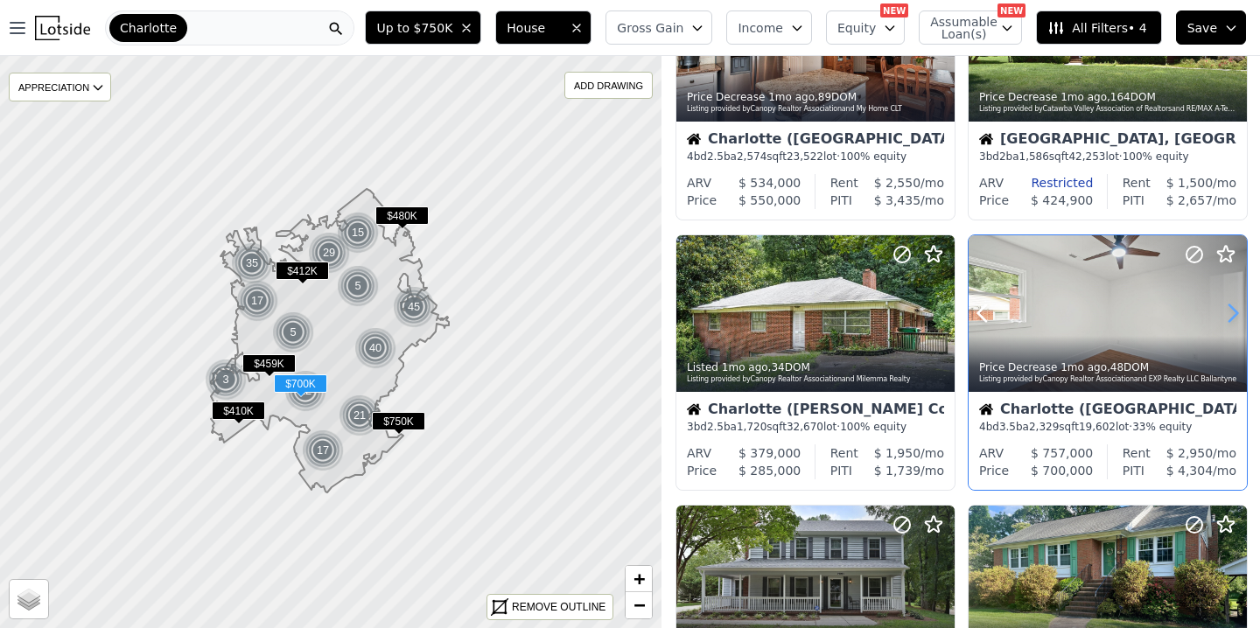
click at [1229, 315] on icon at bounding box center [1232, 313] width 28 height 28
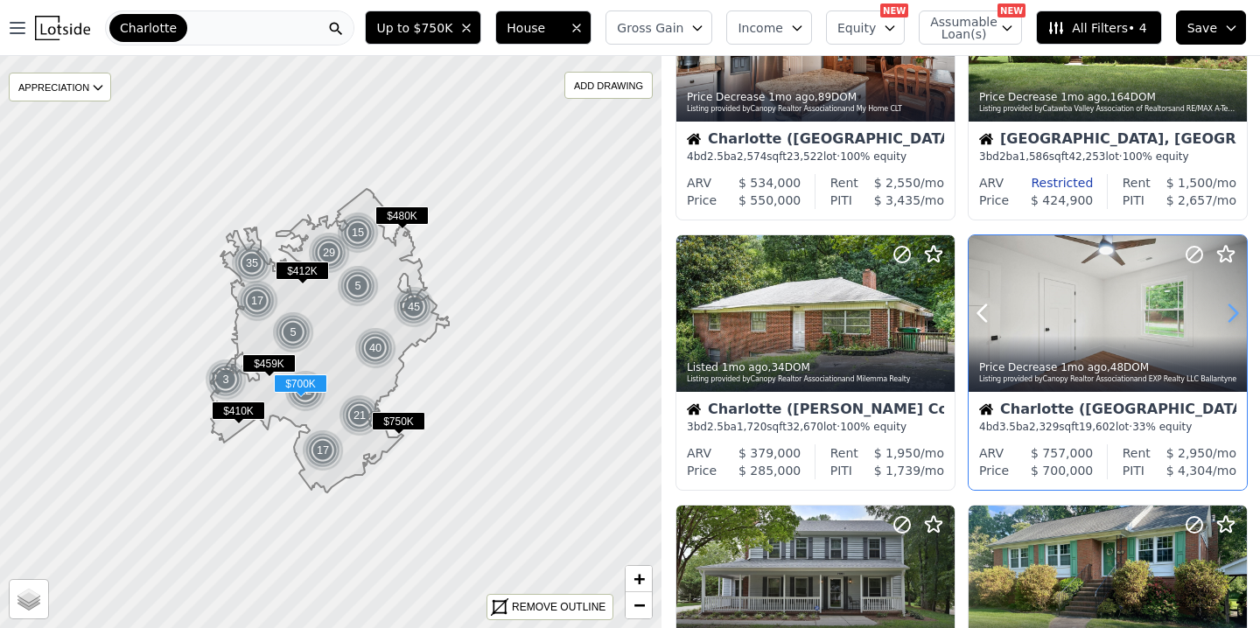
click at [1229, 315] on icon at bounding box center [1232, 313] width 28 height 28
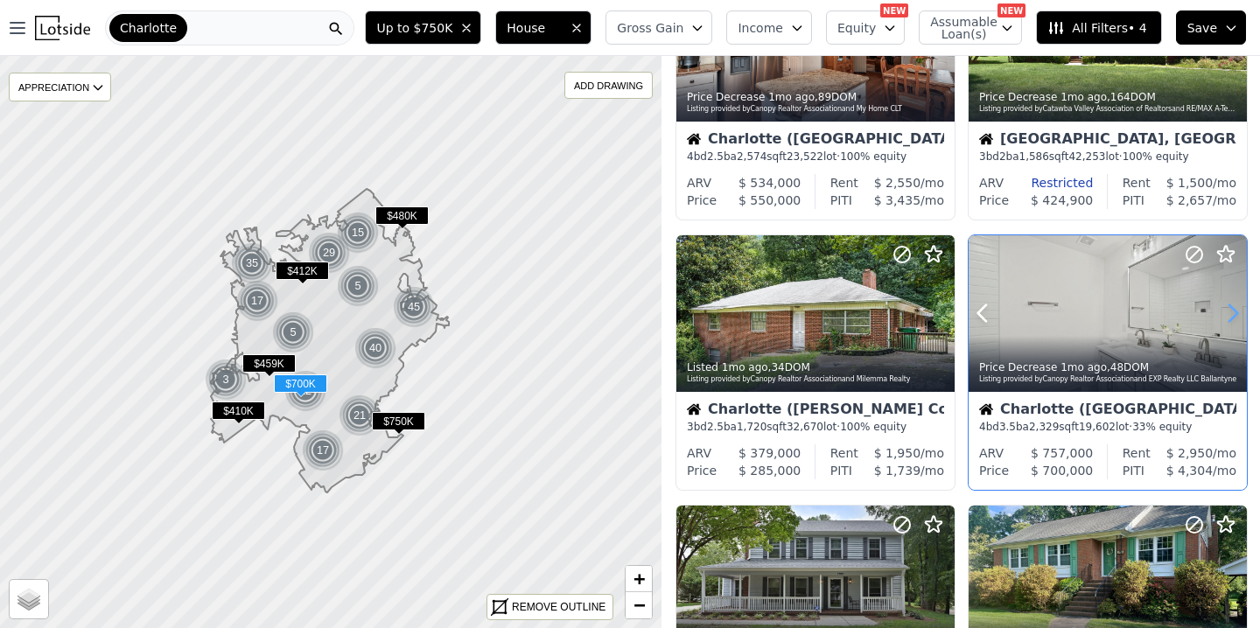
click at [1229, 315] on icon at bounding box center [1232, 313] width 28 height 28
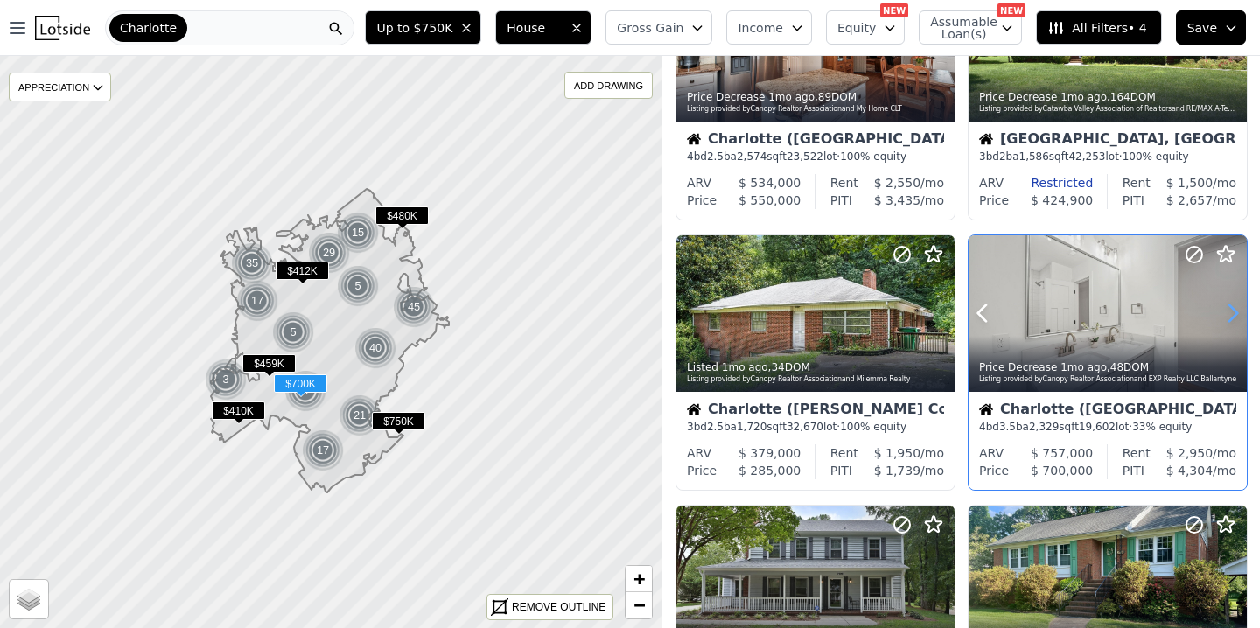
click at [1229, 315] on icon at bounding box center [1232, 313] width 28 height 28
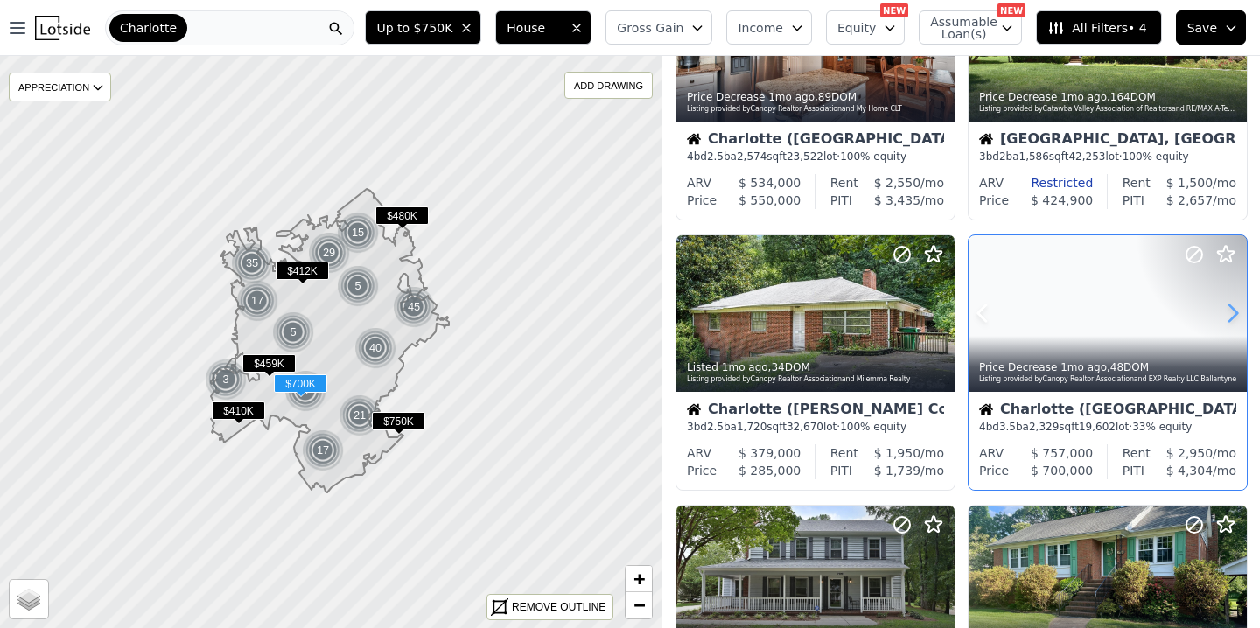
click at [1229, 315] on icon at bounding box center [1232, 313] width 28 height 28
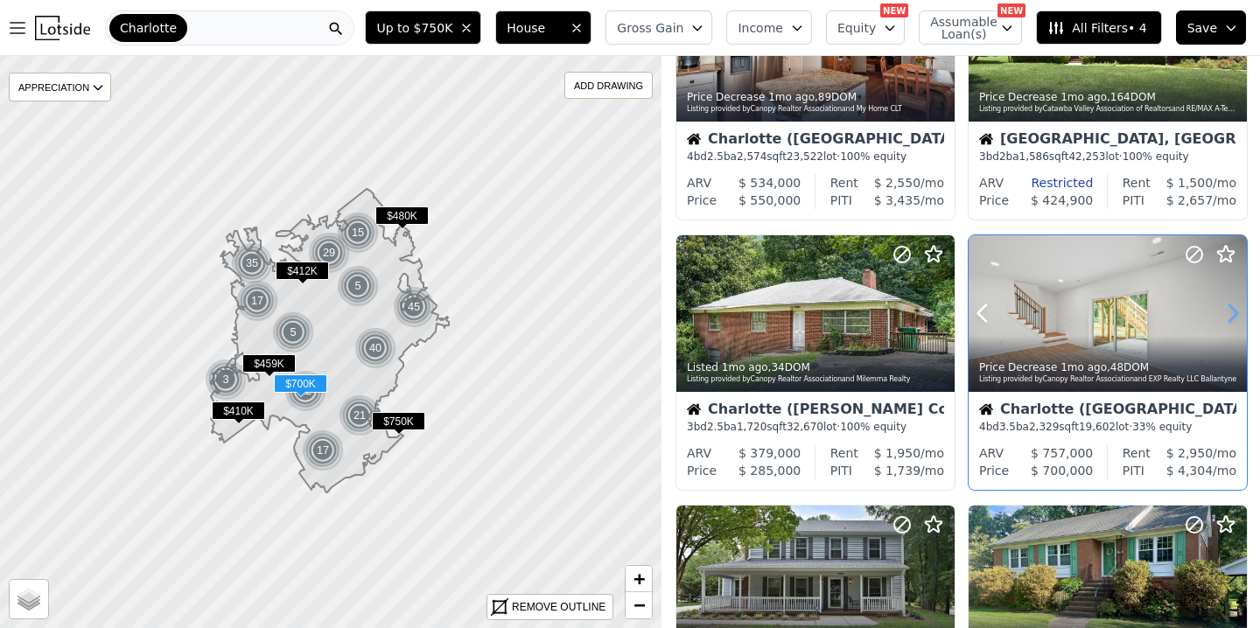
click at [1229, 315] on icon at bounding box center [1232, 313] width 28 height 28
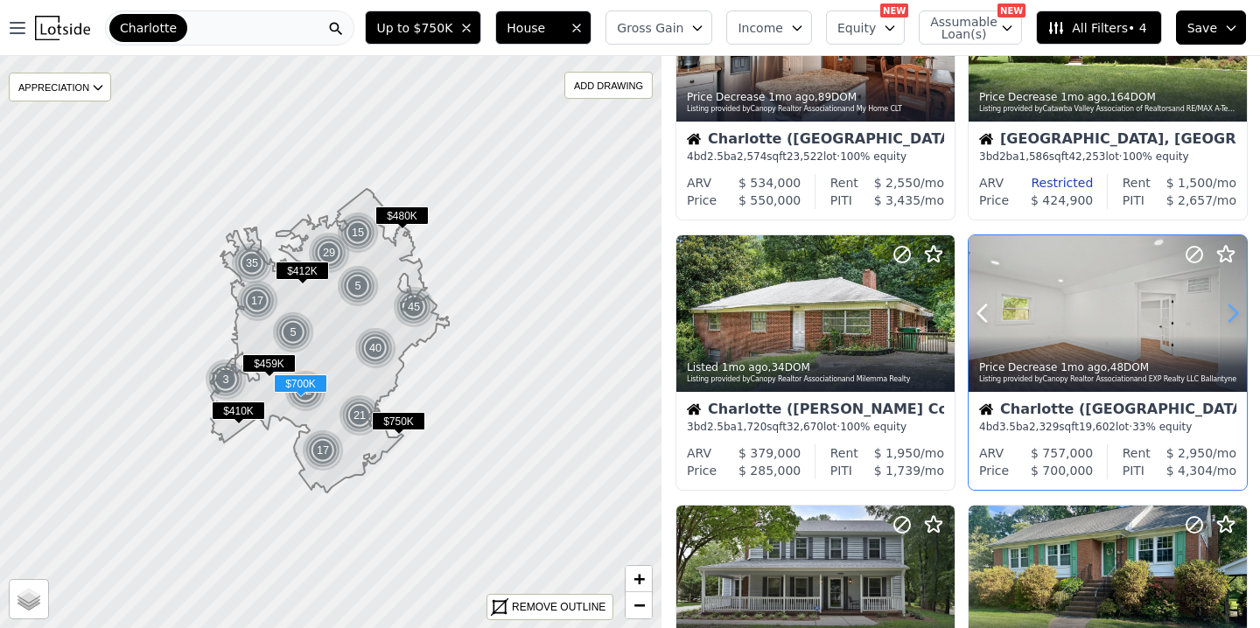
click at [1229, 315] on icon at bounding box center [1232, 313] width 28 height 28
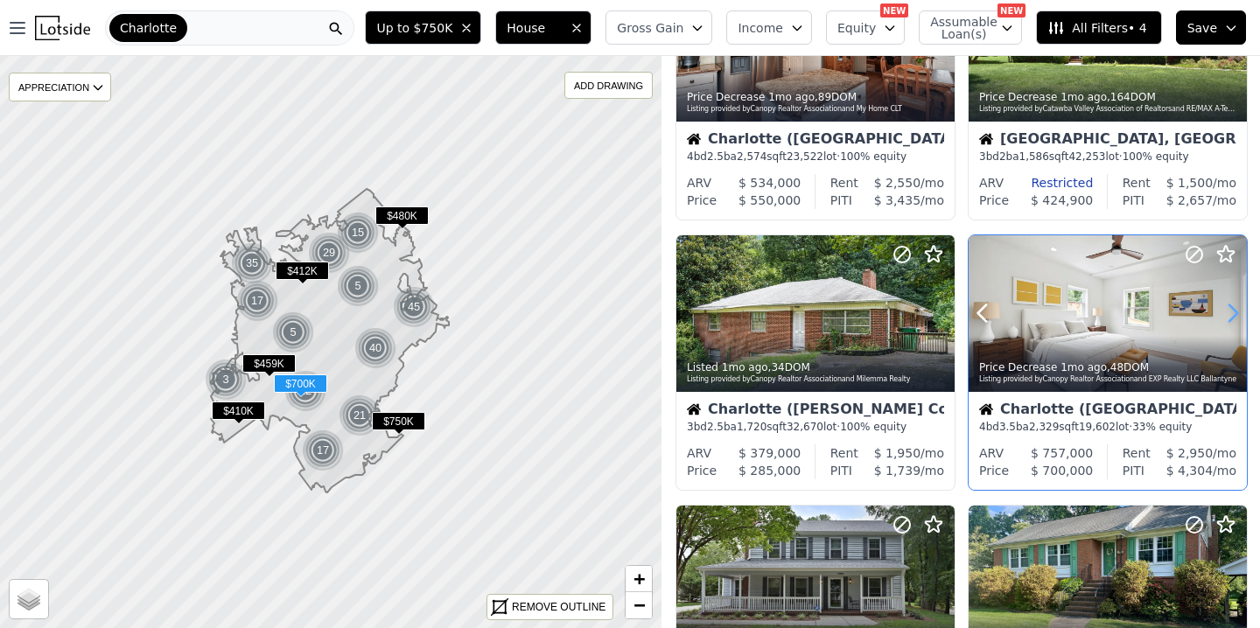
click at [1229, 315] on icon at bounding box center [1232, 313] width 28 height 28
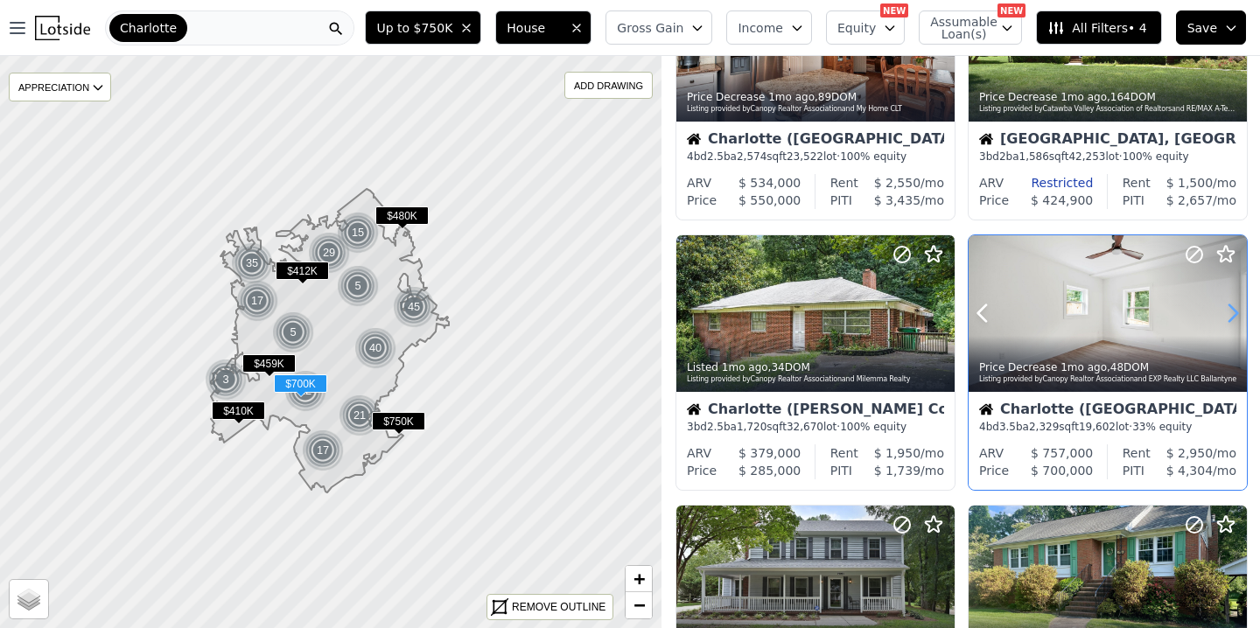
click at [1229, 315] on icon at bounding box center [1232, 313] width 28 height 28
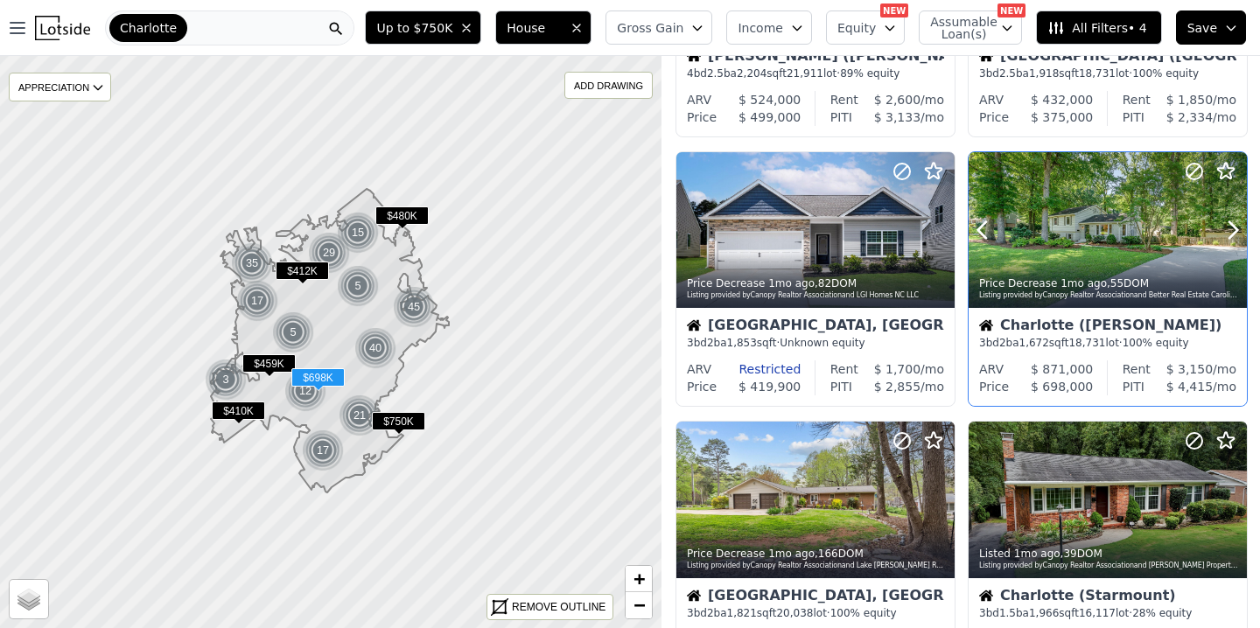
scroll to position [1055, 0]
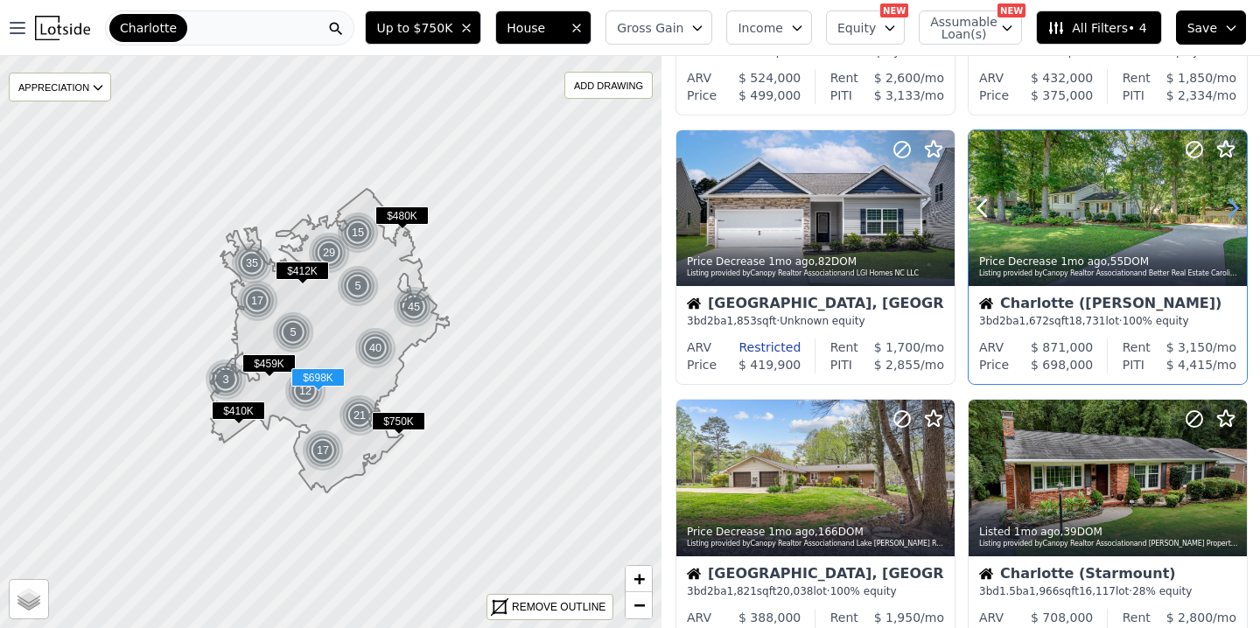
click at [1232, 207] on icon at bounding box center [1232, 208] width 28 height 28
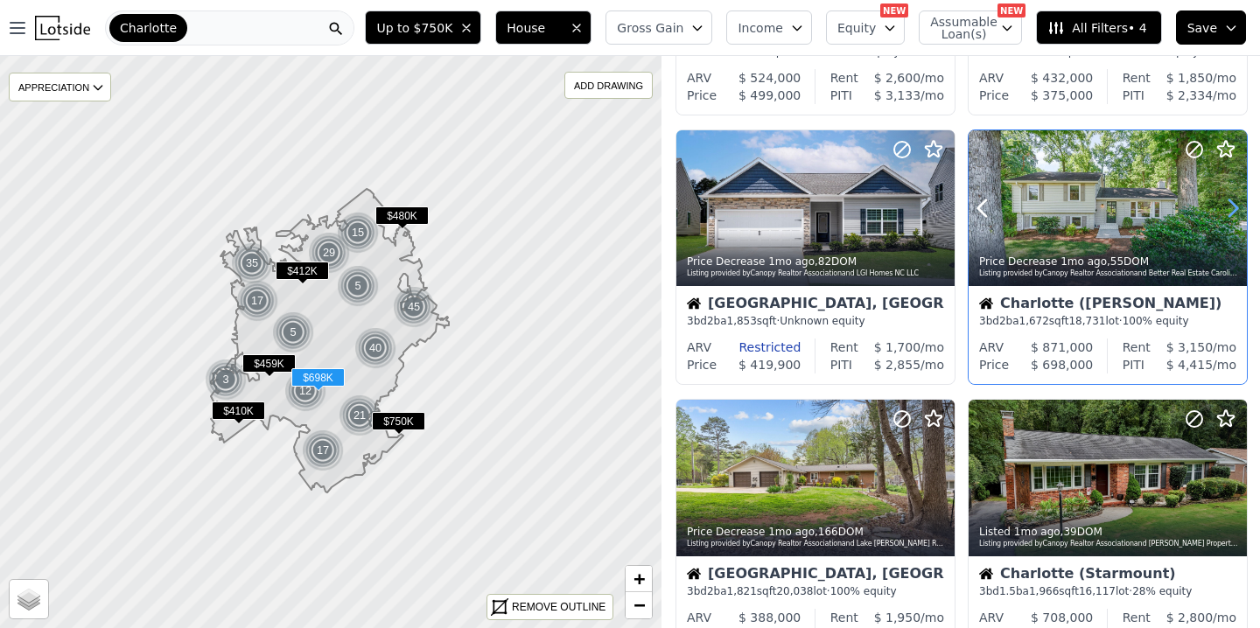
click at [1232, 207] on icon at bounding box center [1232, 208] width 28 height 28
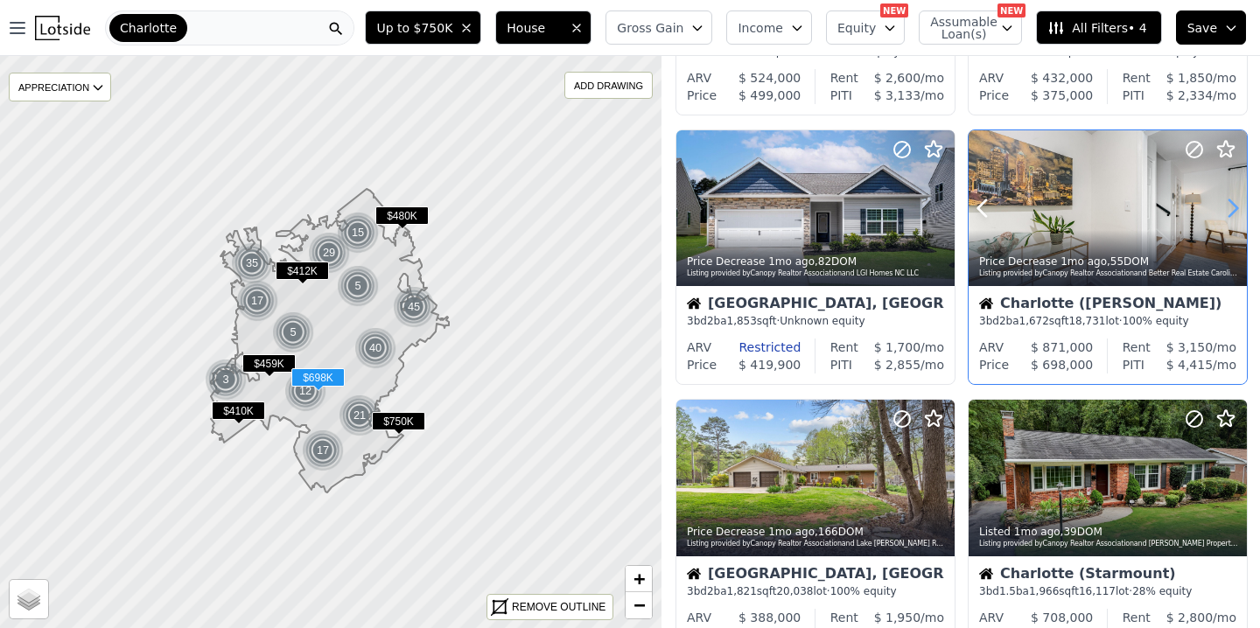
click at [1232, 207] on icon at bounding box center [1232, 208] width 28 height 28
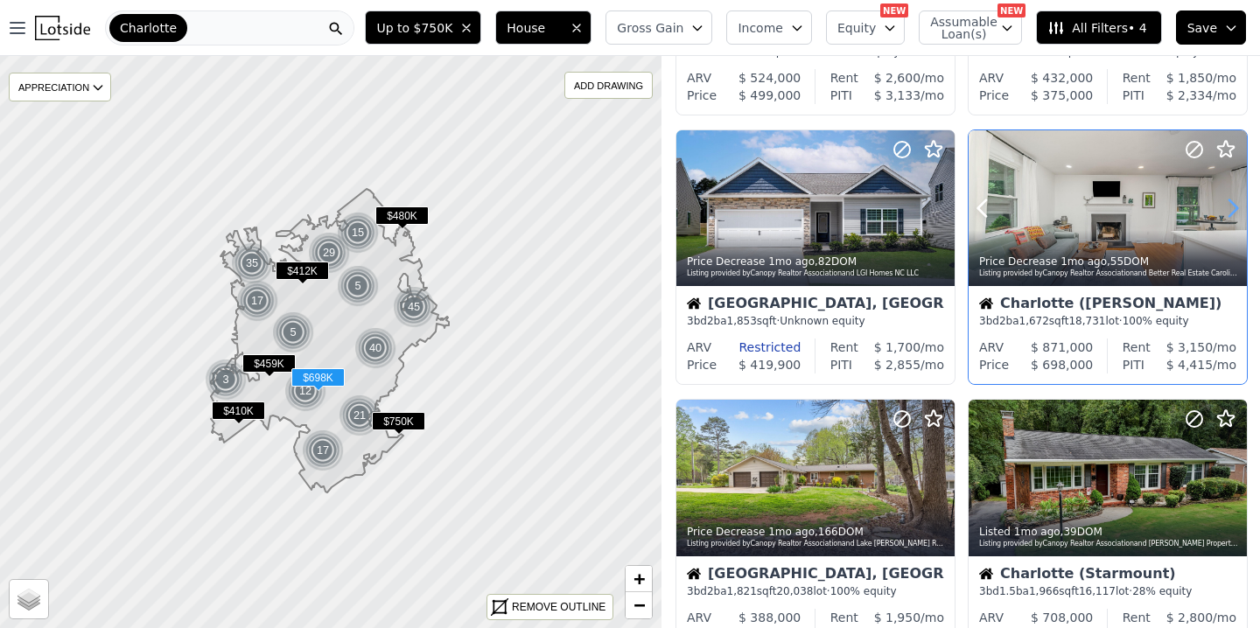
click at [1232, 207] on icon at bounding box center [1232, 208] width 28 height 28
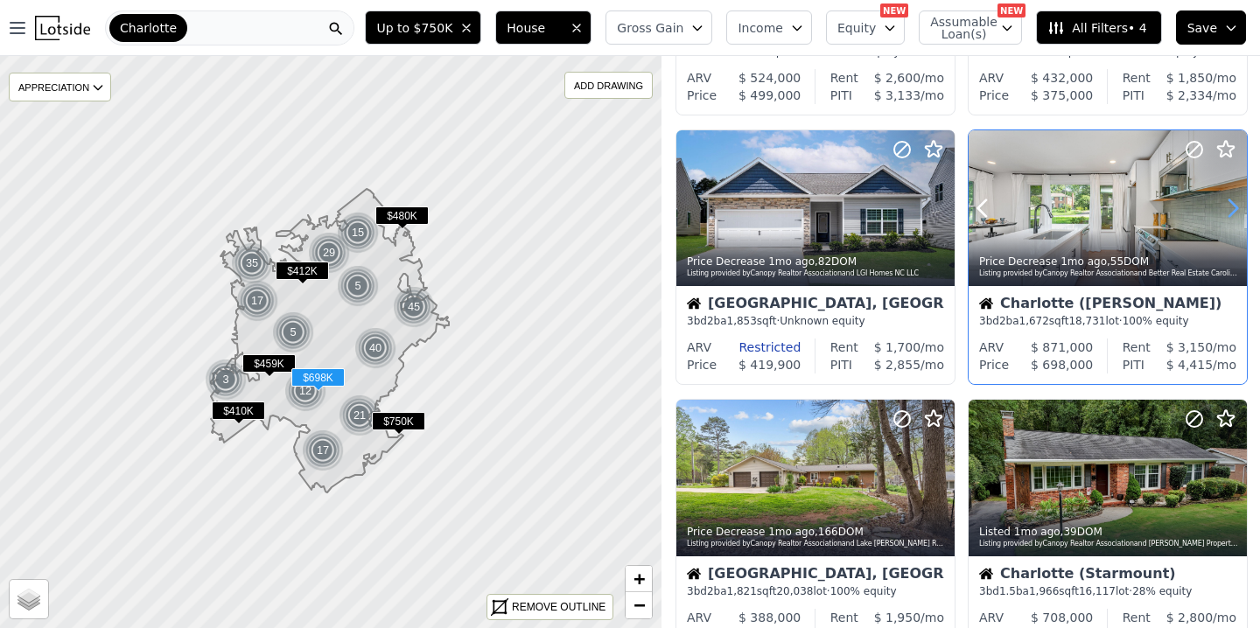
click at [1232, 207] on icon at bounding box center [1232, 208] width 28 height 28
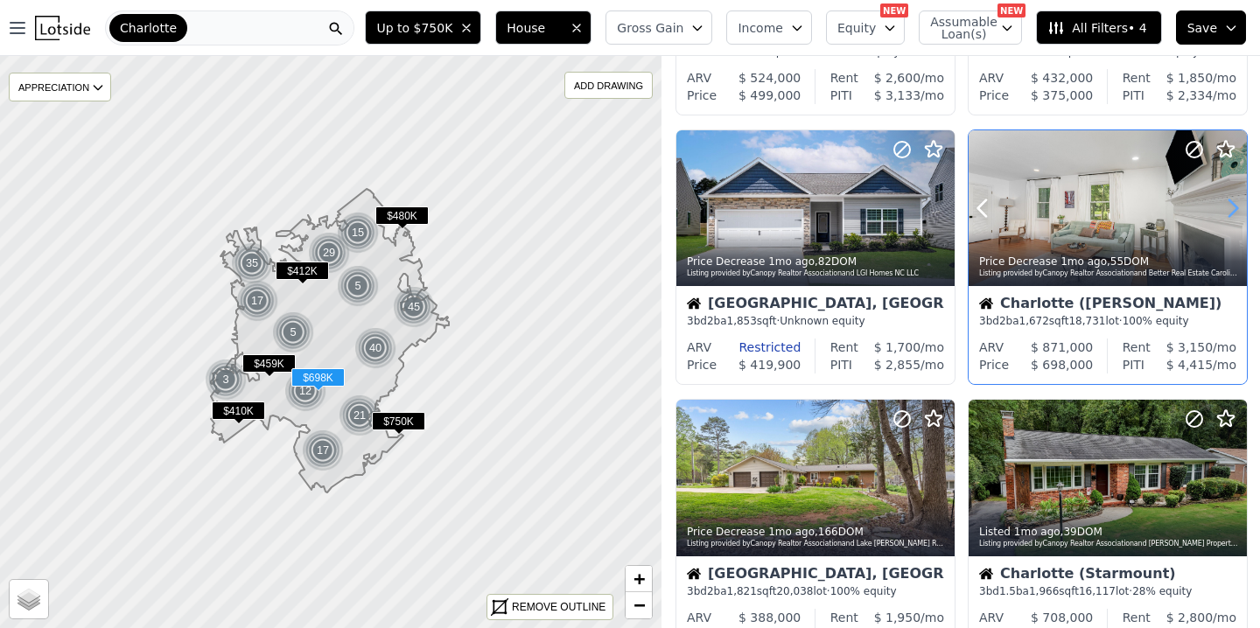
click at [1232, 207] on icon at bounding box center [1232, 208] width 28 height 28
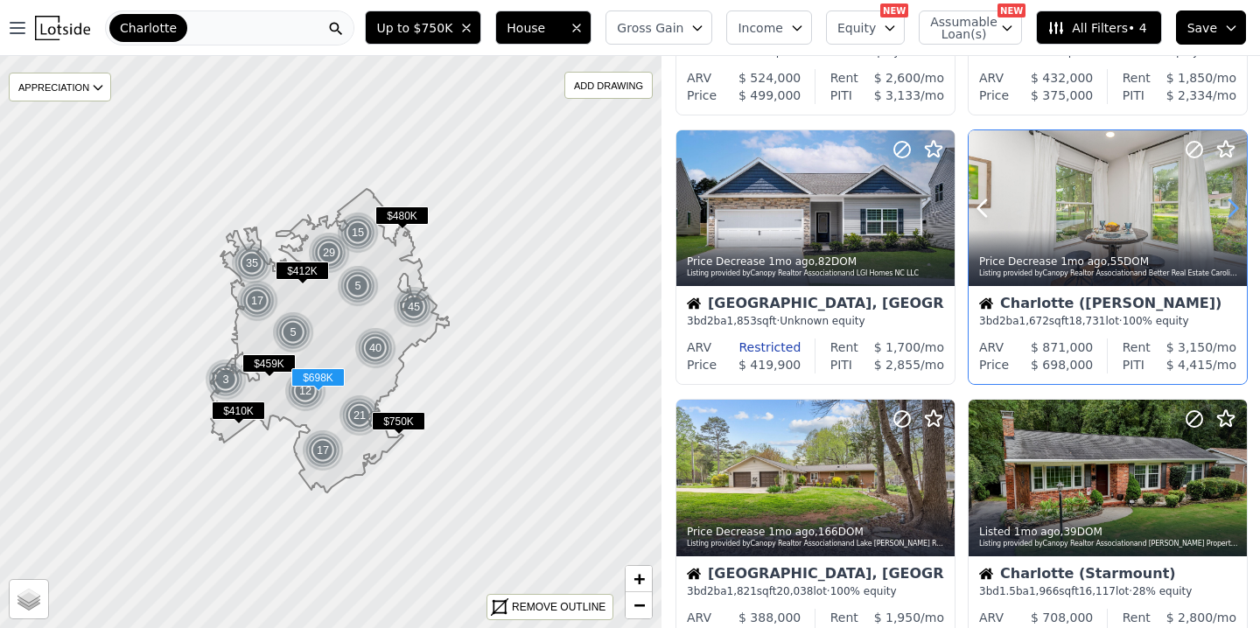
click at [1232, 207] on icon at bounding box center [1232, 208] width 28 height 28
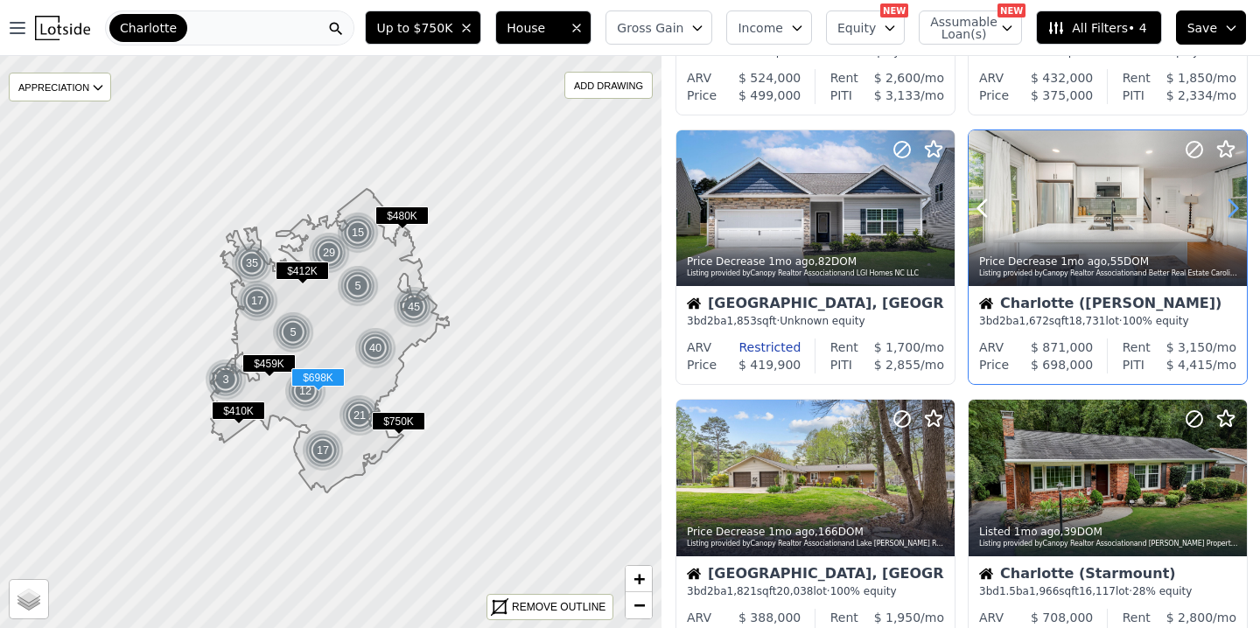
click at [1232, 207] on icon at bounding box center [1232, 208] width 28 height 28
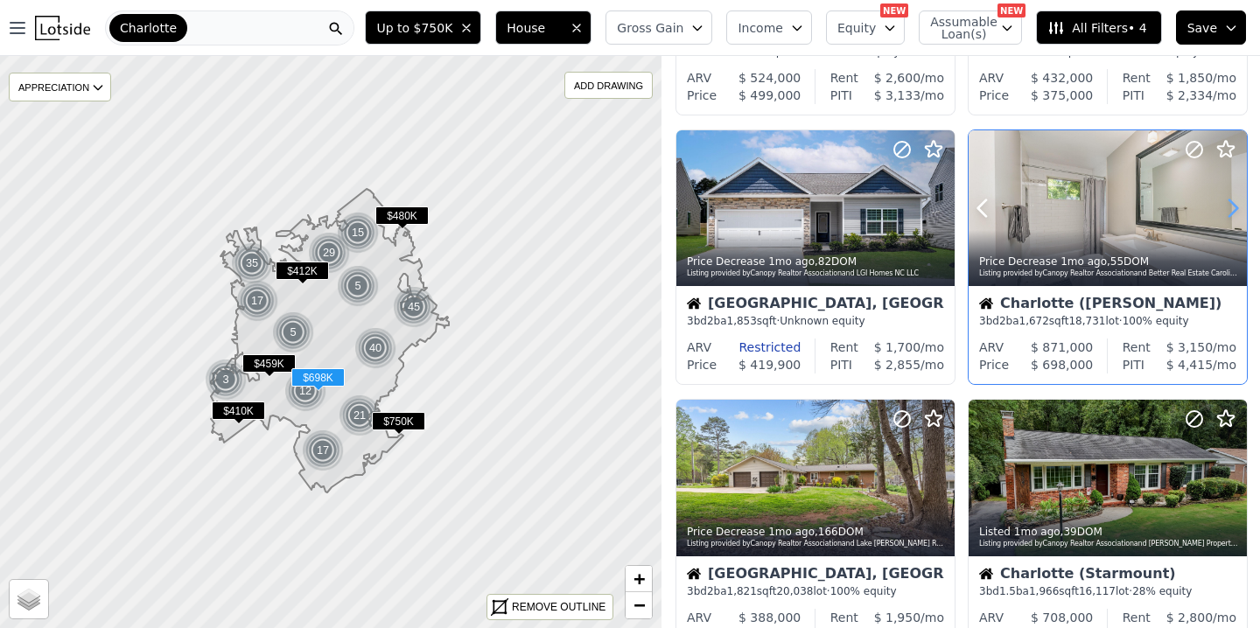
click at [1232, 211] on icon at bounding box center [1232, 208] width 28 height 28
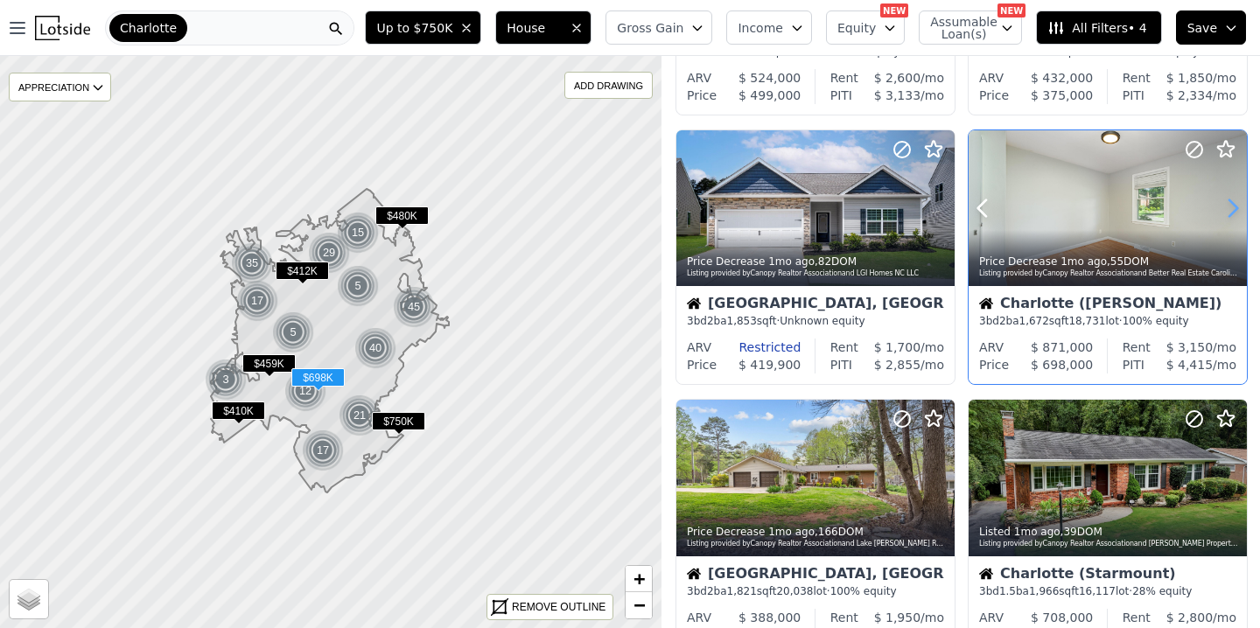
click at [1231, 209] on icon at bounding box center [1232, 208] width 28 height 28
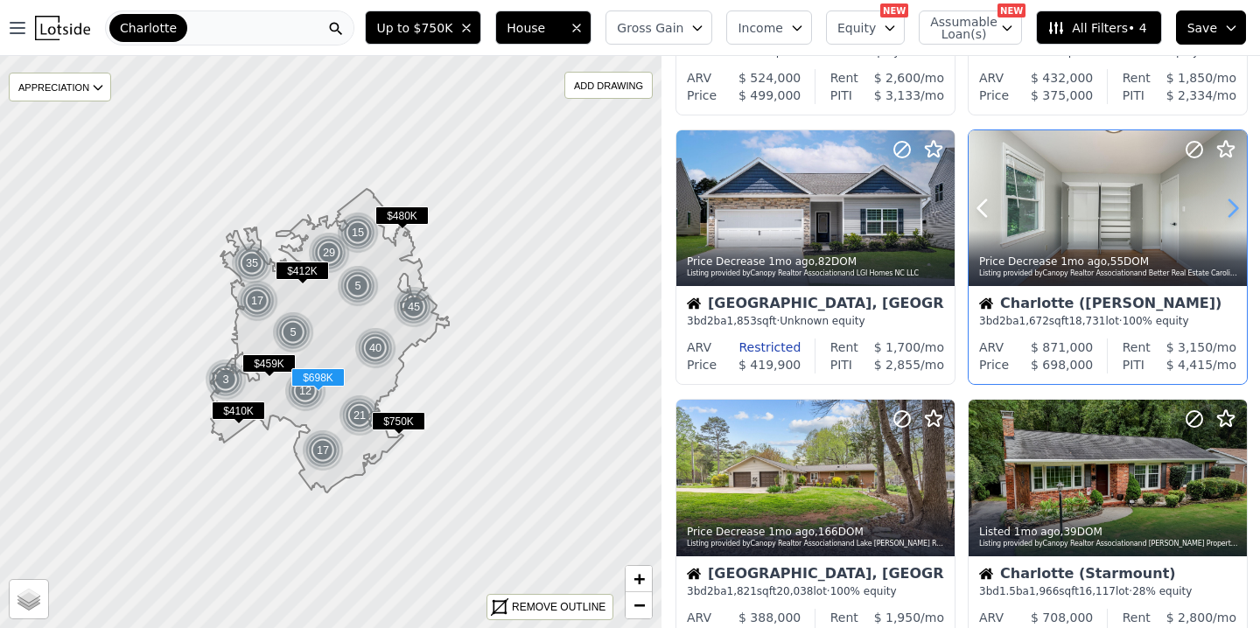
click at [1231, 209] on icon at bounding box center [1232, 208] width 28 height 28
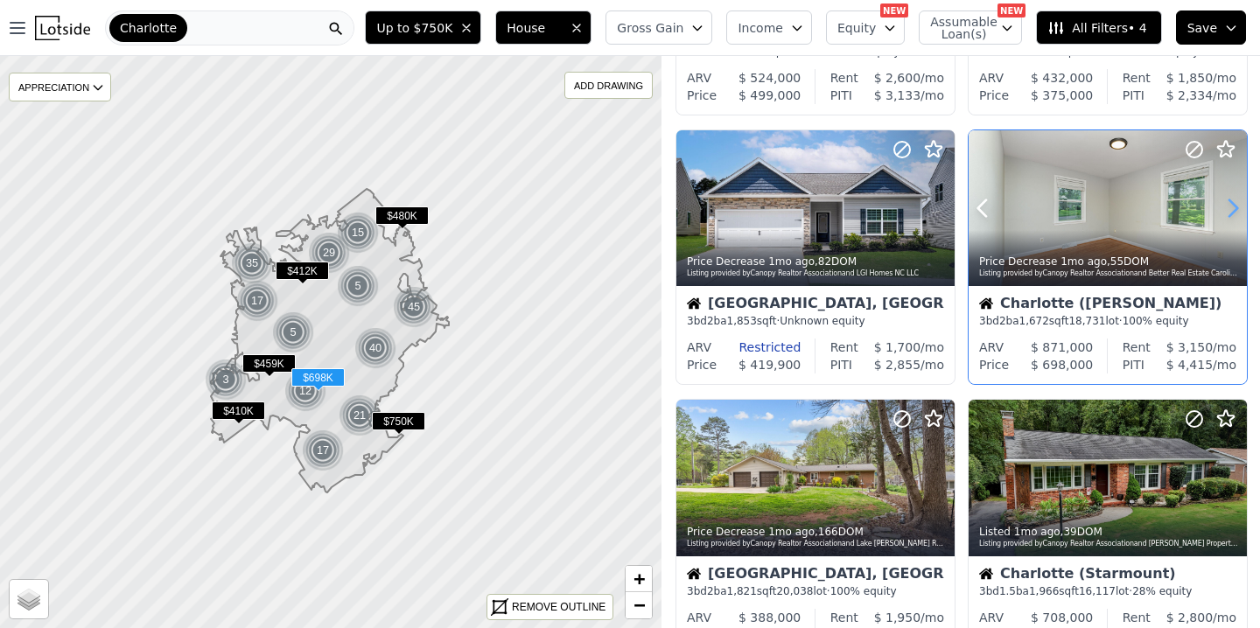
click at [1231, 209] on icon at bounding box center [1232, 208] width 28 height 28
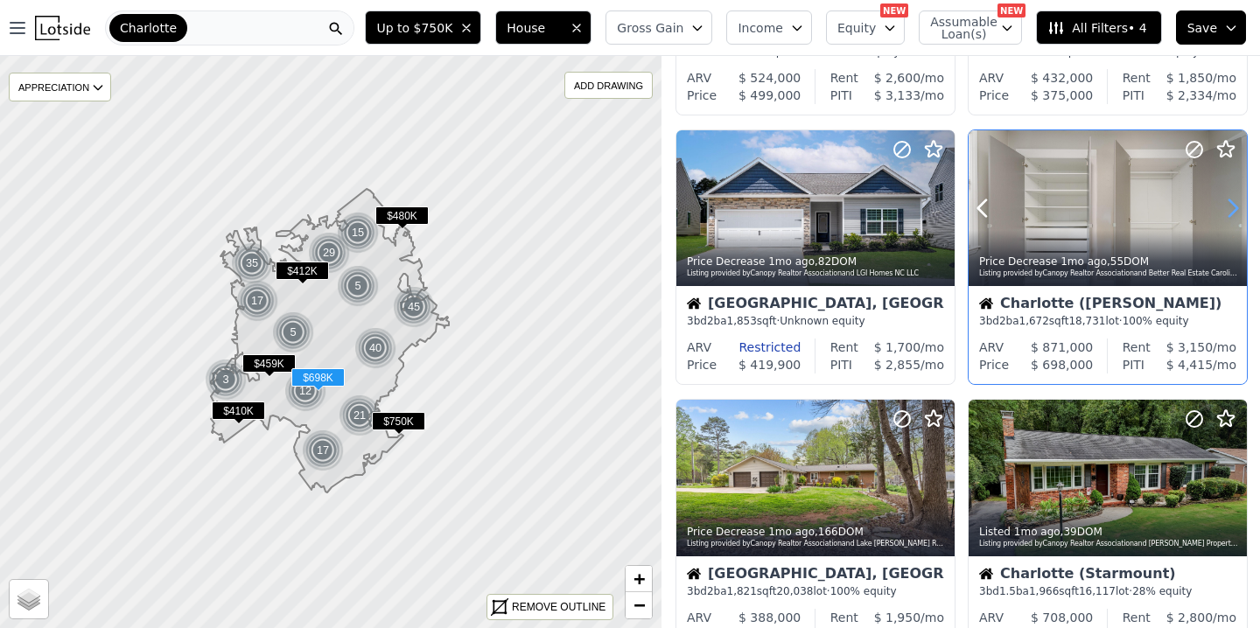
click at [1231, 209] on icon at bounding box center [1232, 208] width 28 height 28
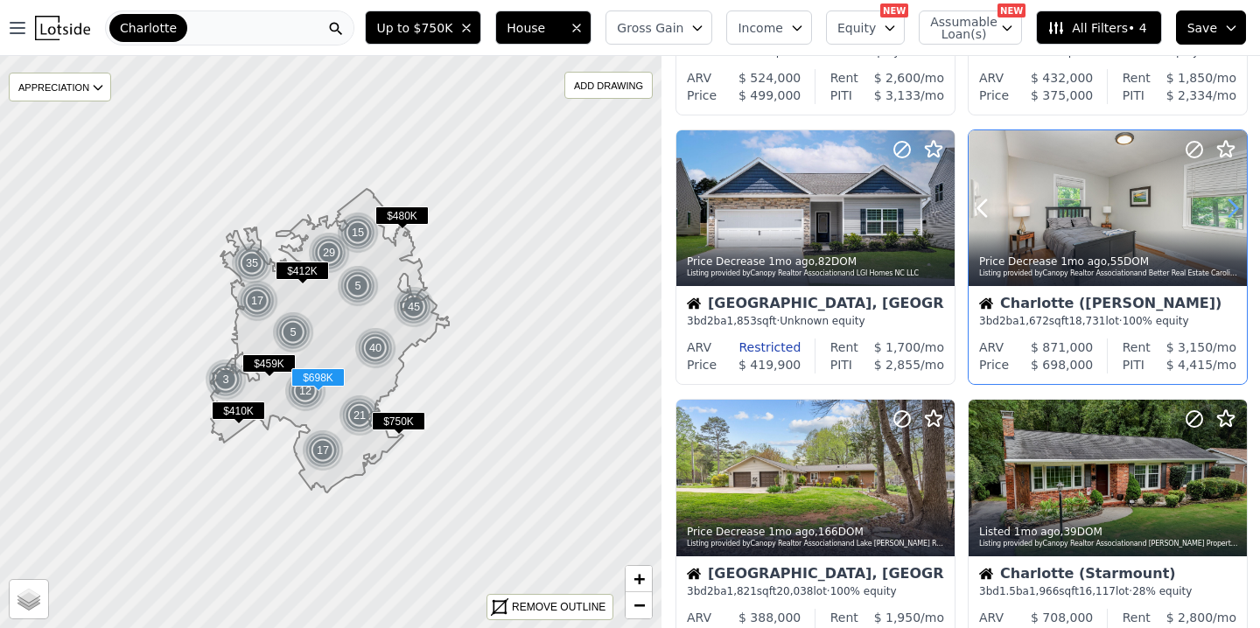
click at [1231, 209] on icon at bounding box center [1232, 208] width 28 height 28
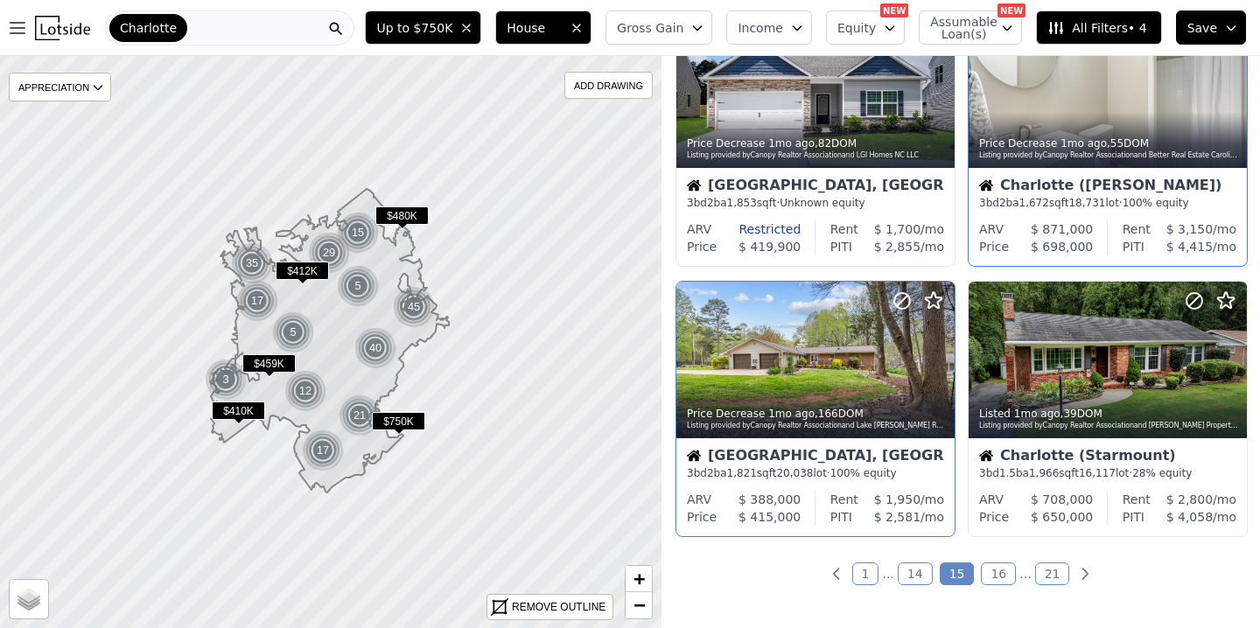
scroll to position [1176, 0]
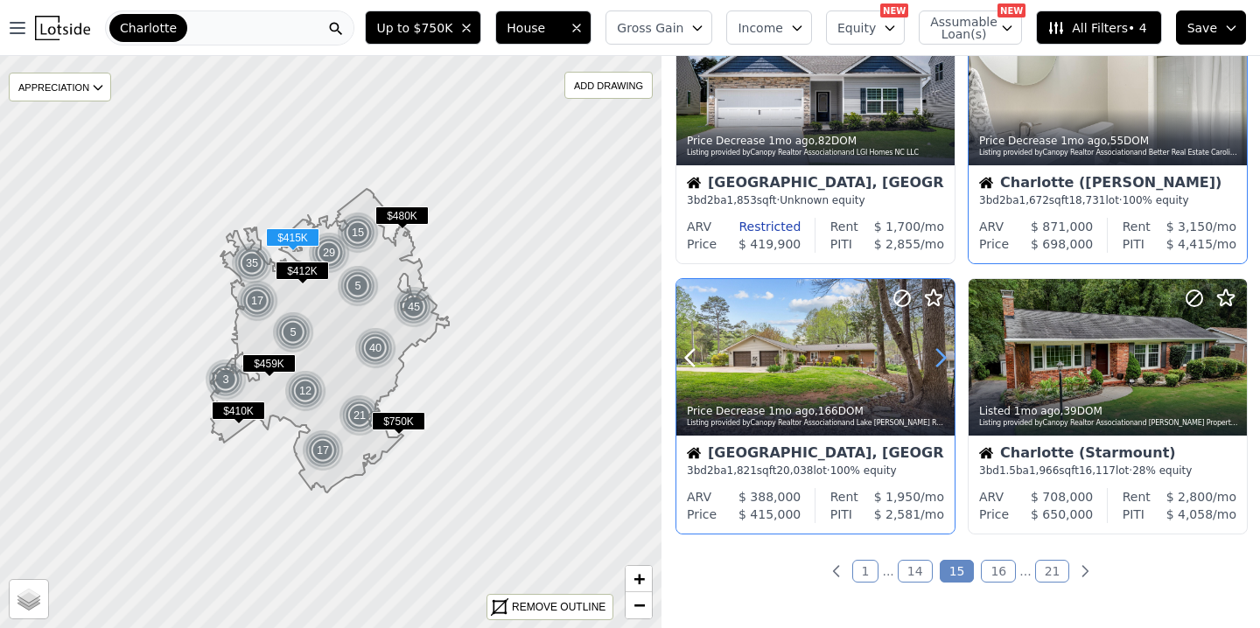
click at [938, 360] on icon at bounding box center [940, 358] width 28 height 28
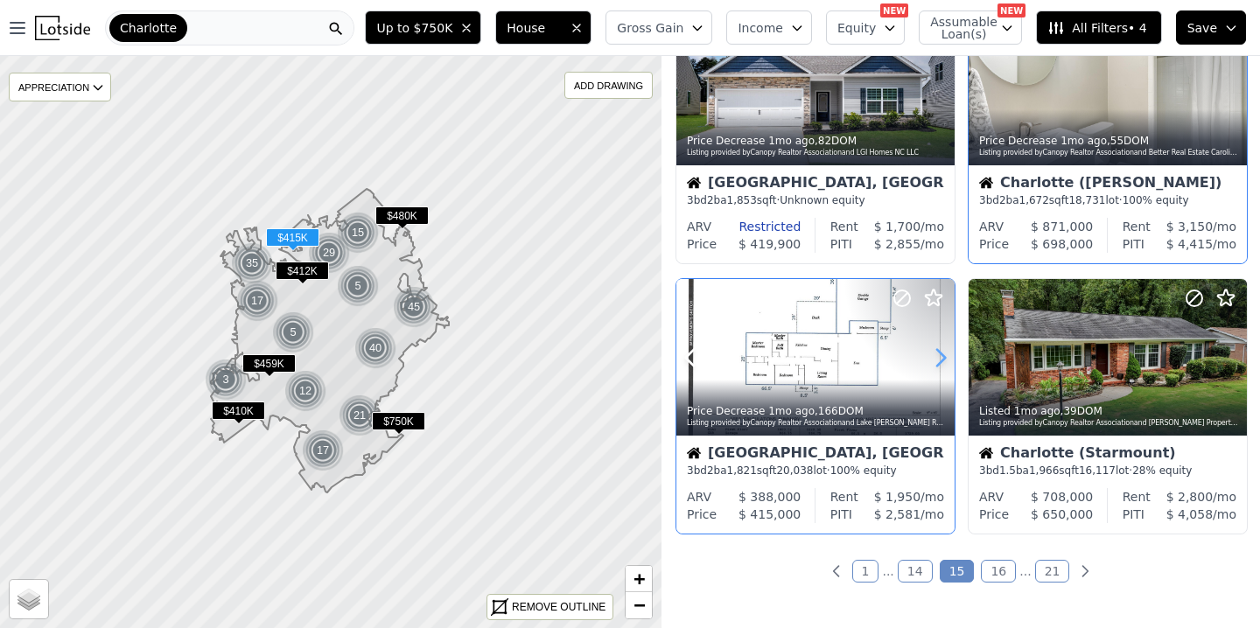
click at [938, 360] on icon at bounding box center [940, 358] width 28 height 28
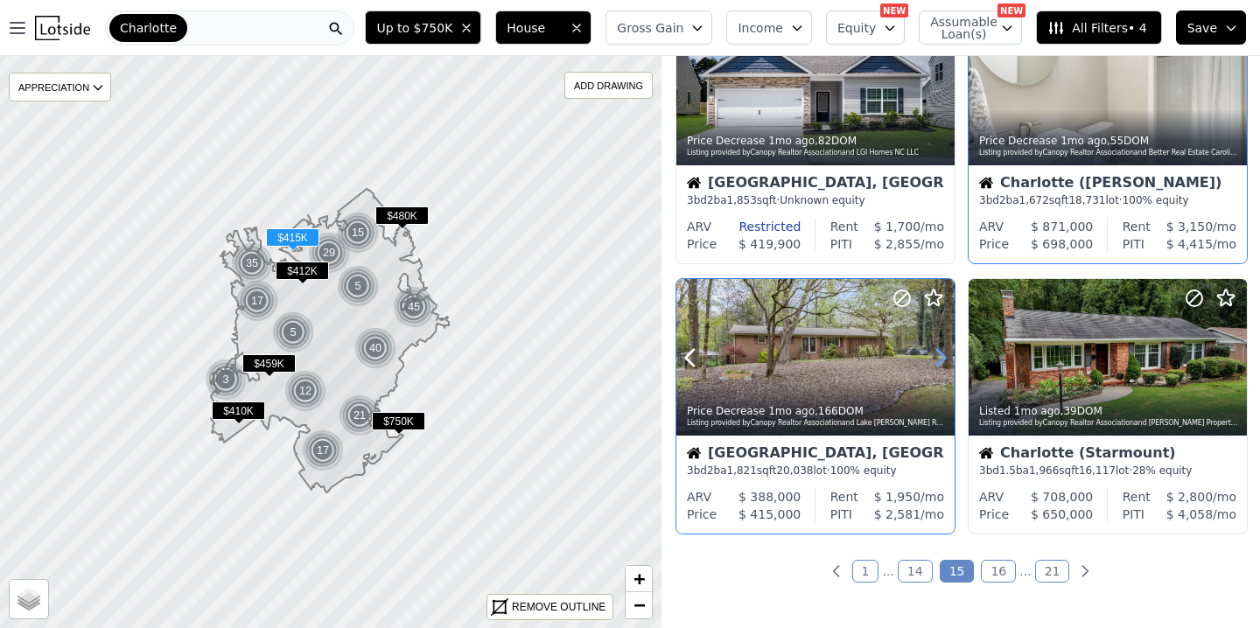
click at [938, 360] on icon at bounding box center [940, 358] width 28 height 28
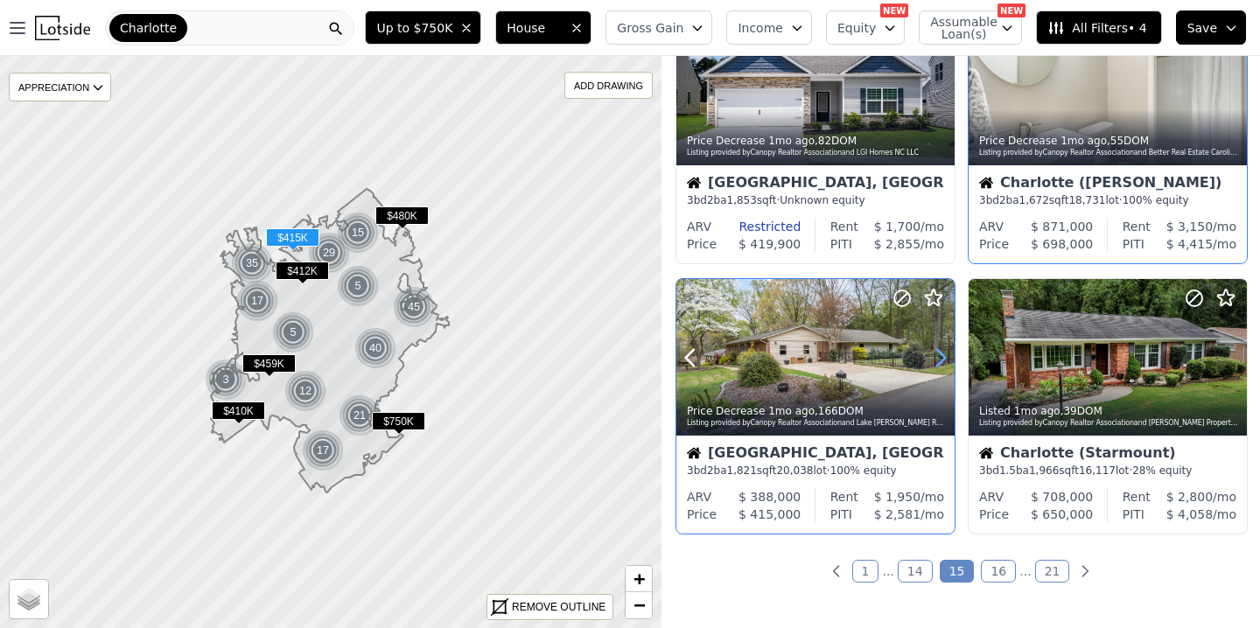
click at [938, 360] on icon at bounding box center [940, 358] width 28 height 28
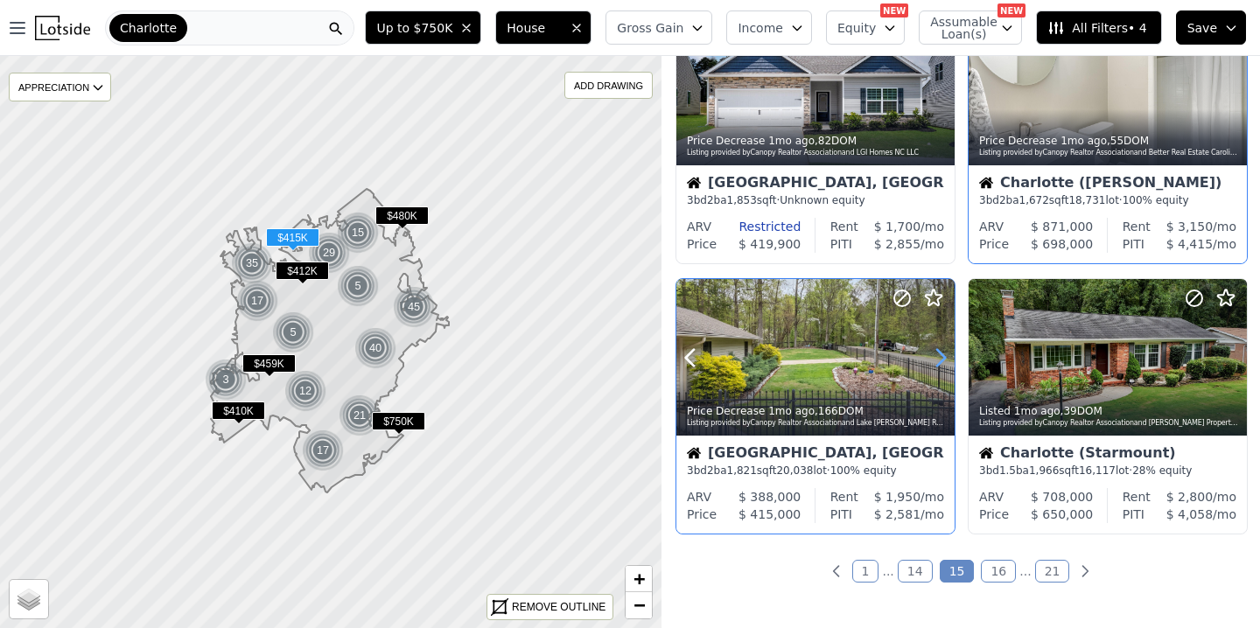
click at [938, 360] on icon at bounding box center [940, 358] width 28 height 28
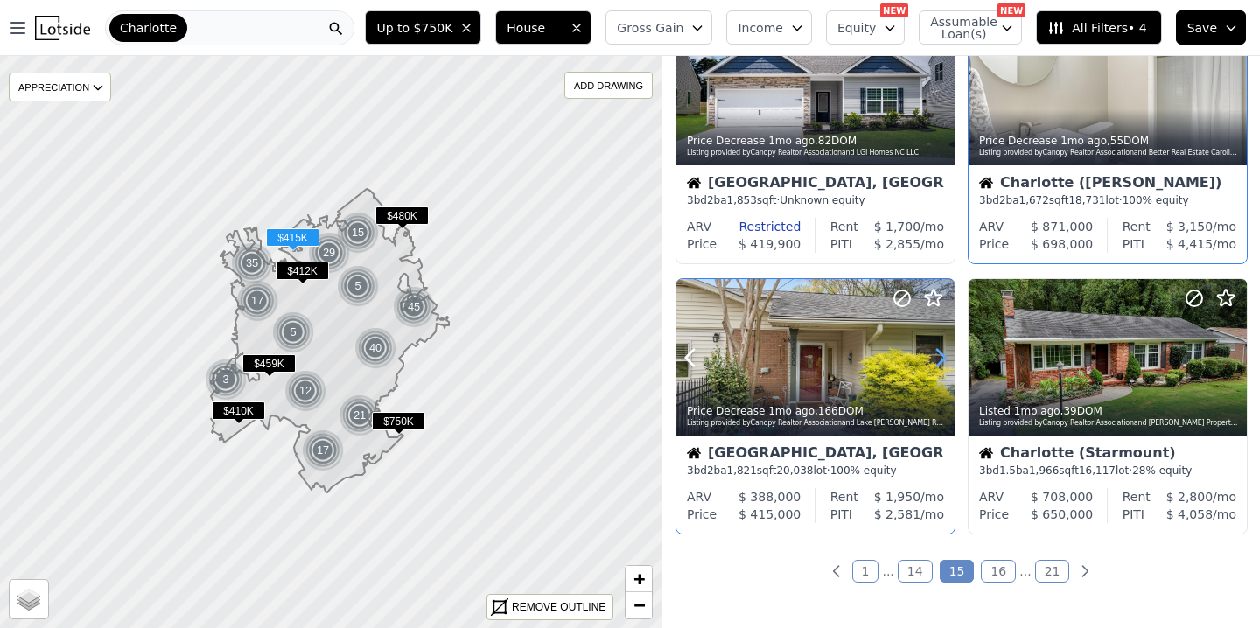
click at [938, 360] on icon at bounding box center [940, 358] width 28 height 28
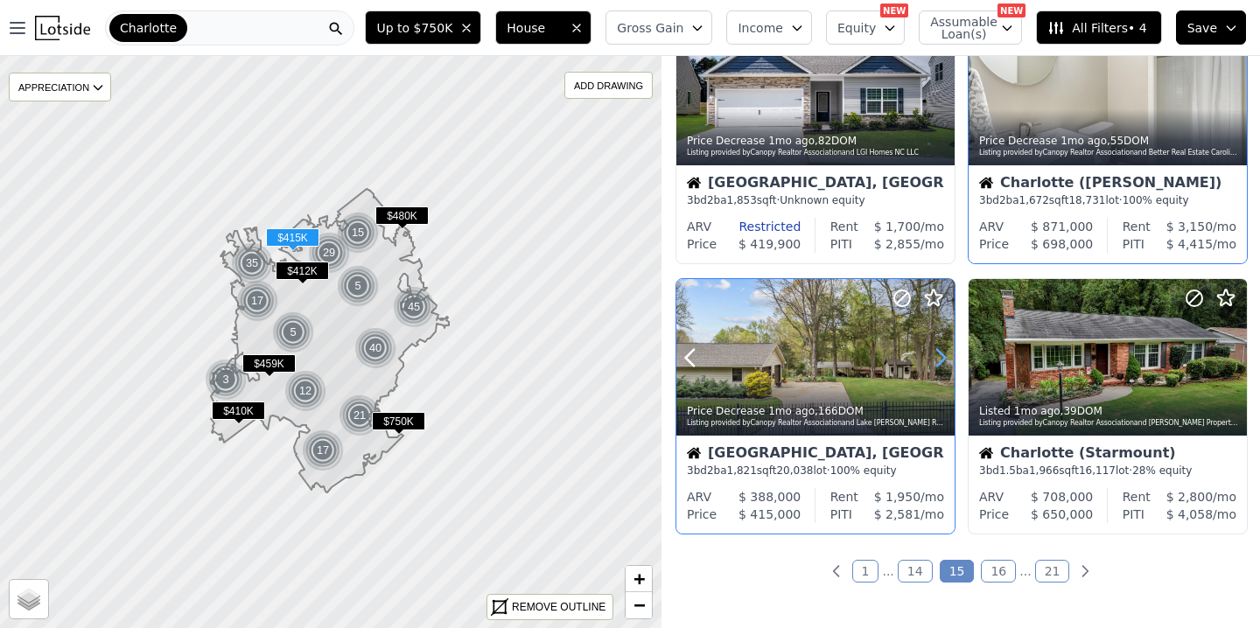
click at [938, 360] on icon at bounding box center [940, 358] width 28 height 28
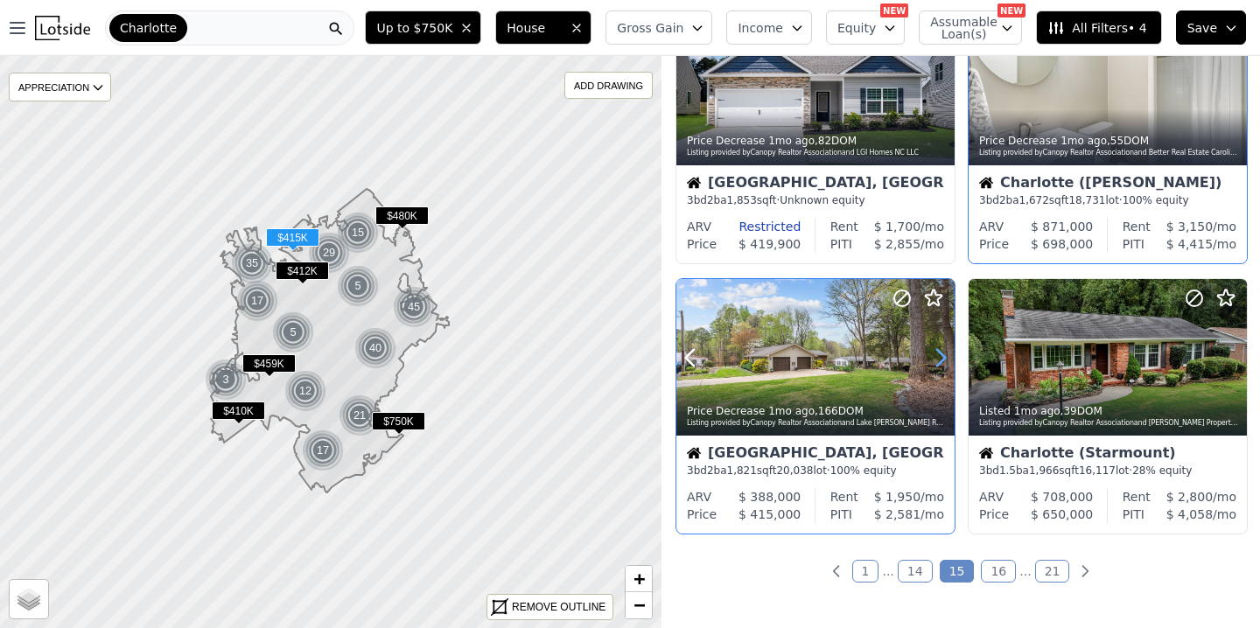
click at [938, 360] on icon at bounding box center [940, 358] width 28 height 28
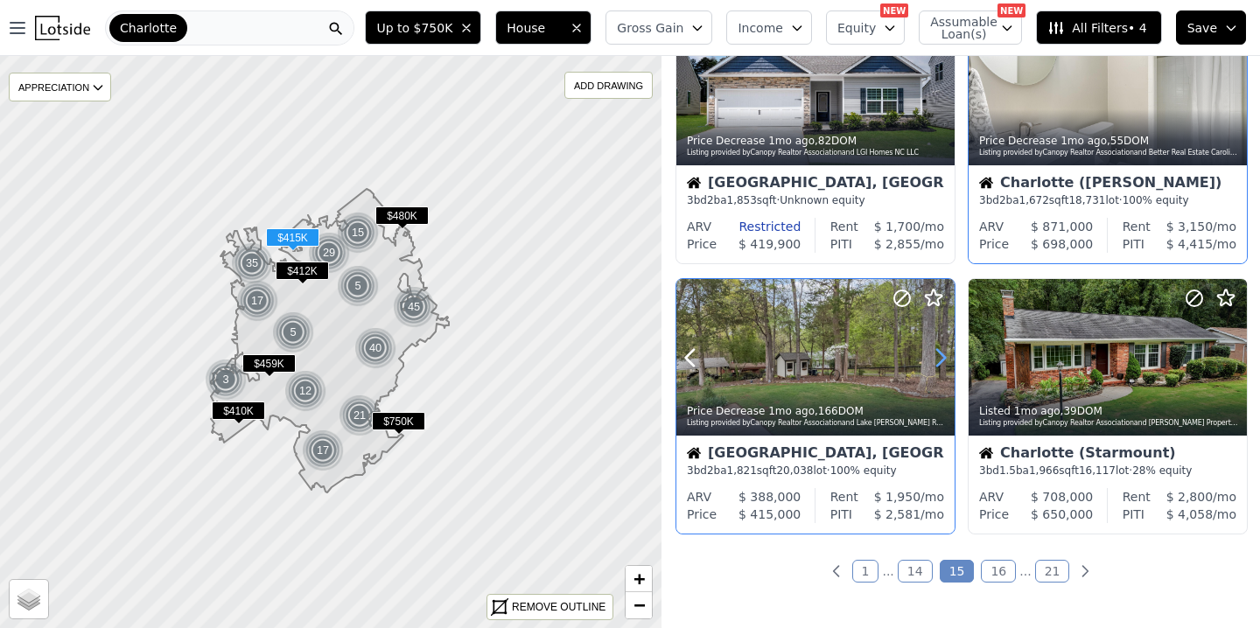
click at [938, 360] on icon at bounding box center [940, 358] width 28 height 28
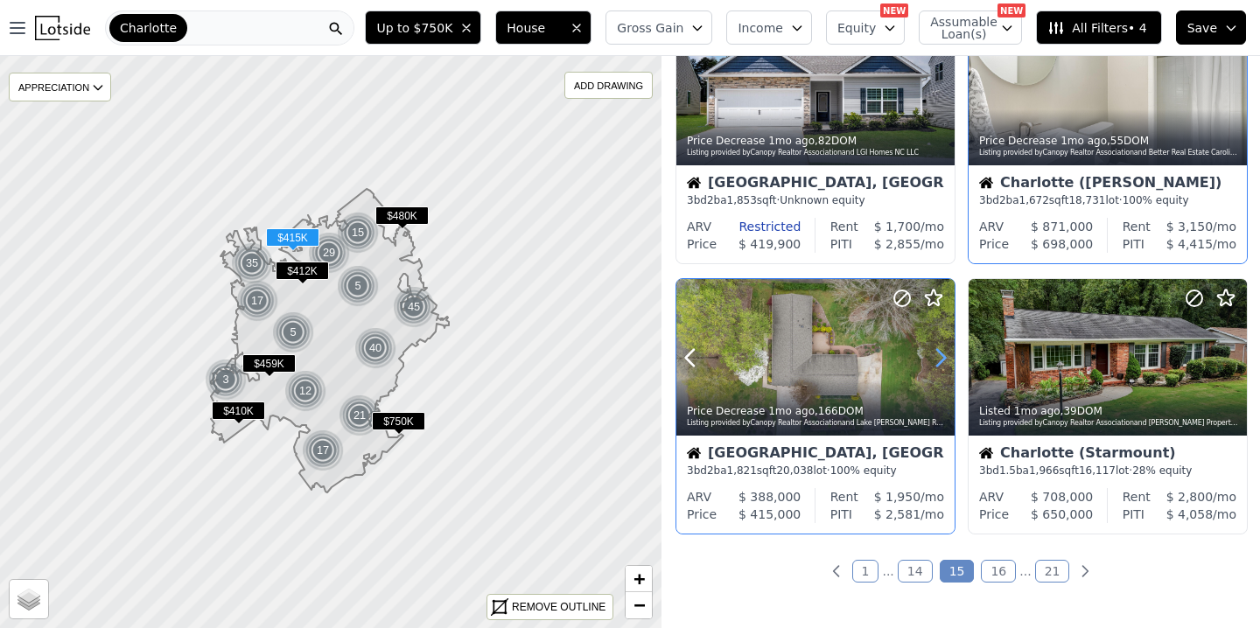
click at [938, 360] on icon at bounding box center [940, 358] width 28 height 28
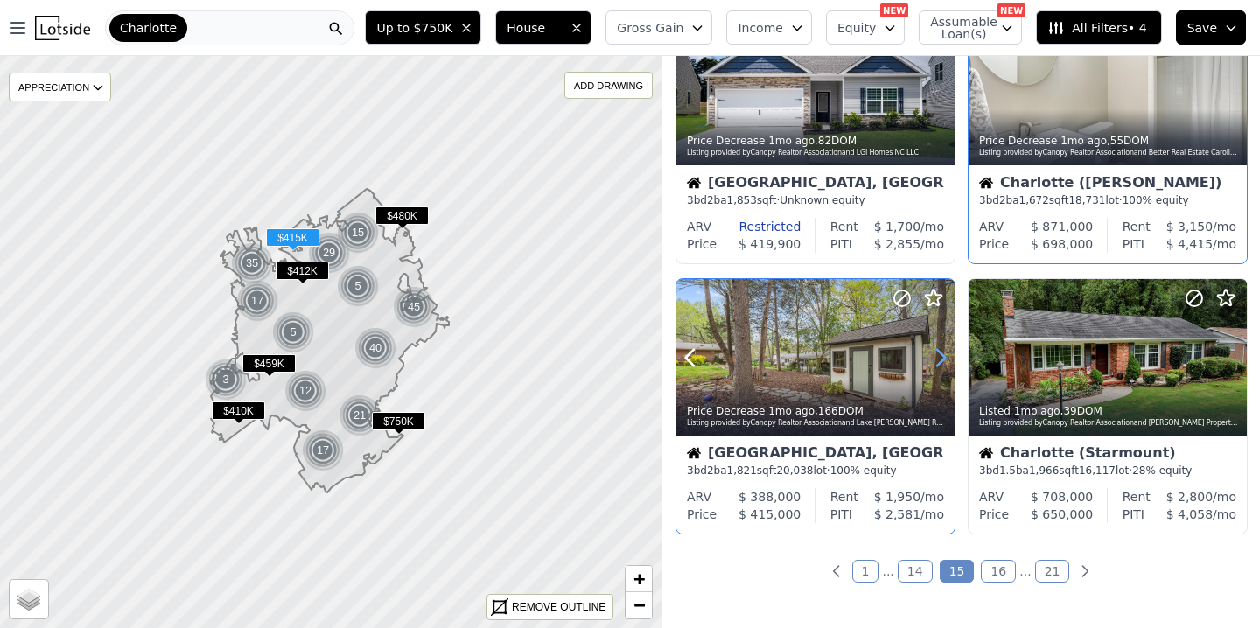
click at [938, 360] on icon at bounding box center [940, 358] width 28 height 28
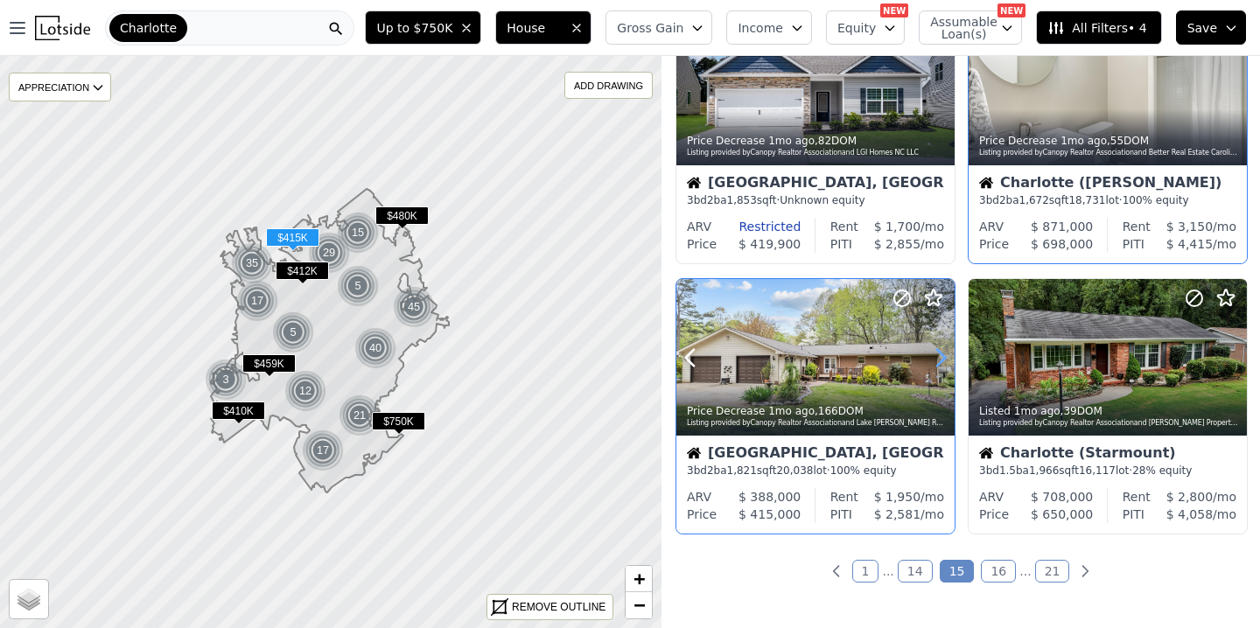
click at [938, 360] on icon at bounding box center [940, 358] width 28 height 28
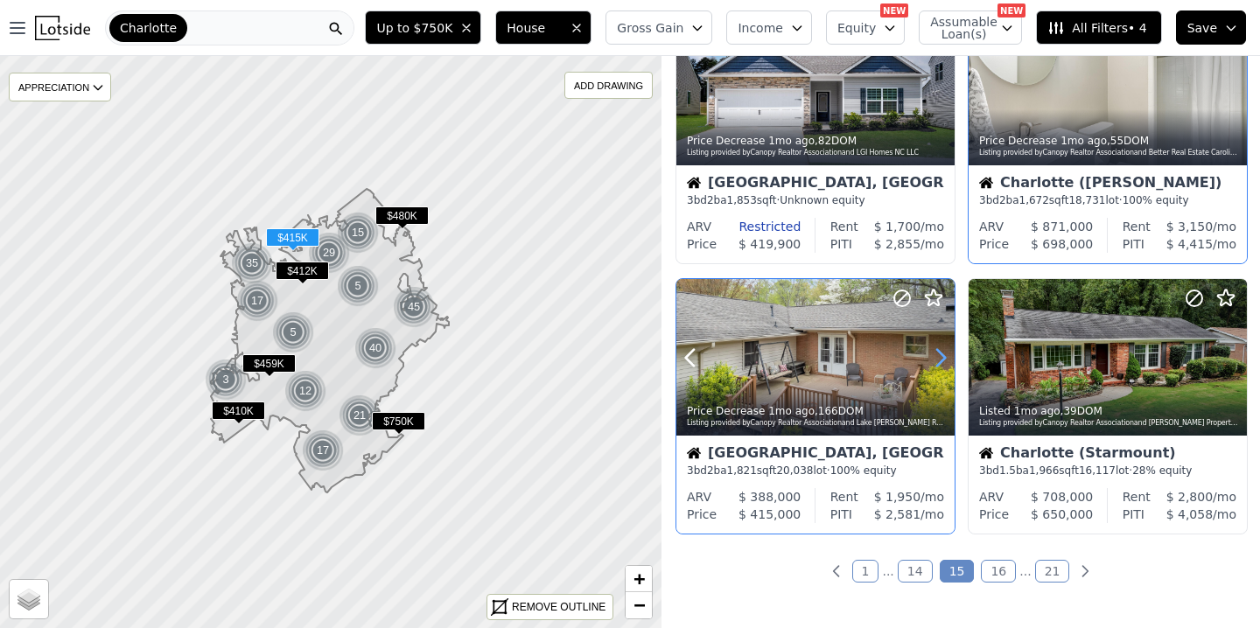
click at [938, 360] on icon at bounding box center [940, 358] width 28 height 28
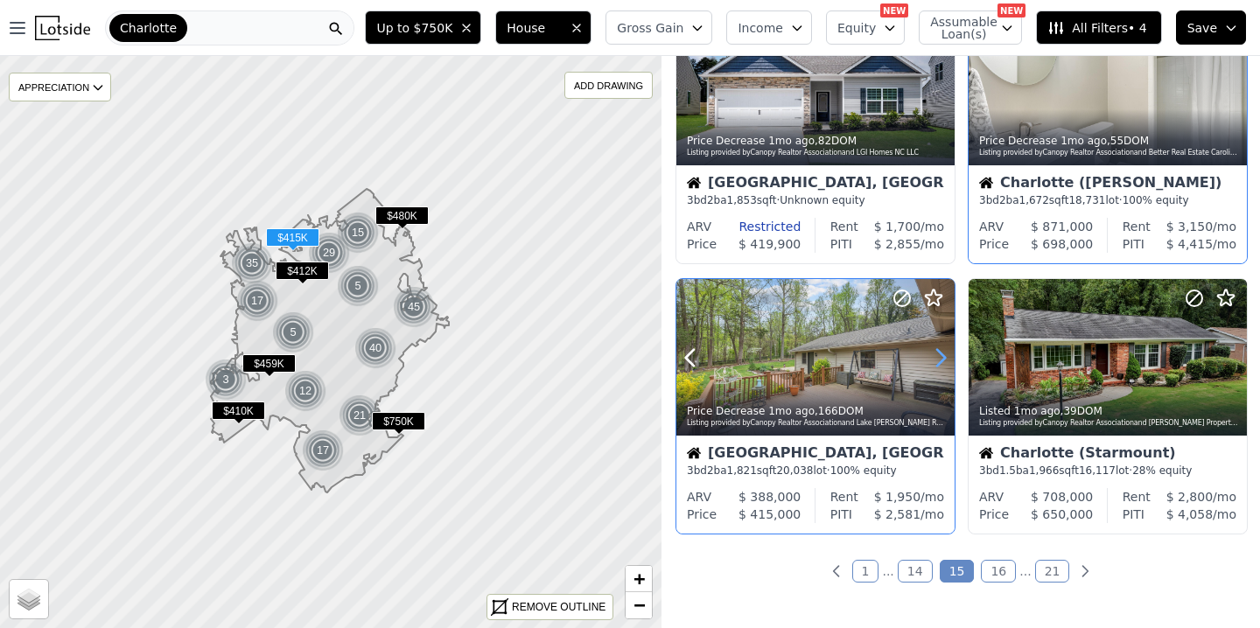
click at [938, 359] on icon at bounding box center [940, 358] width 28 height 28
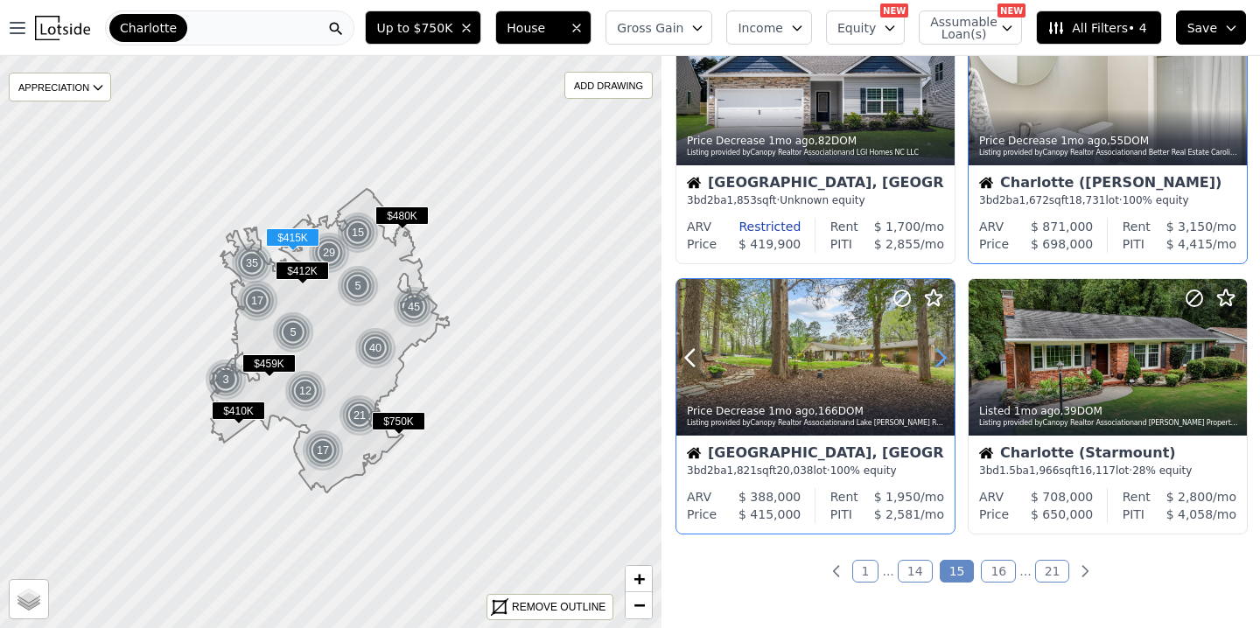
click at [938, 359] on icon at bounding box center [940, 358] width 28 height 28
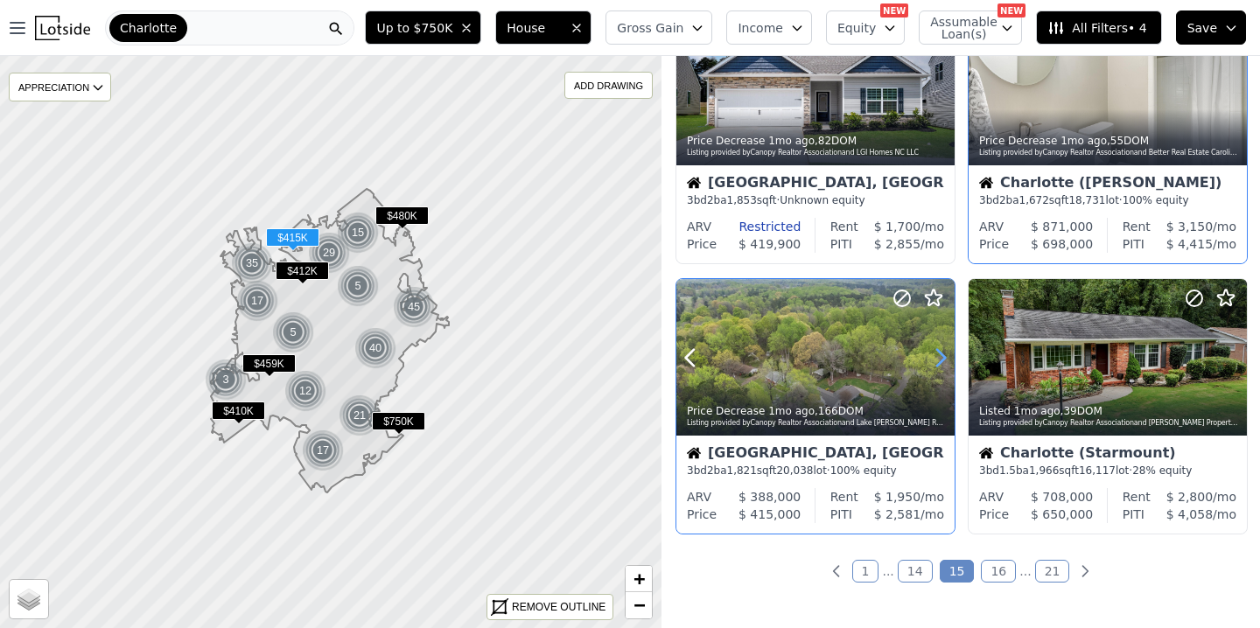
click at [938, 359] on icon at bounding box center [940, 358] width 28 height 28
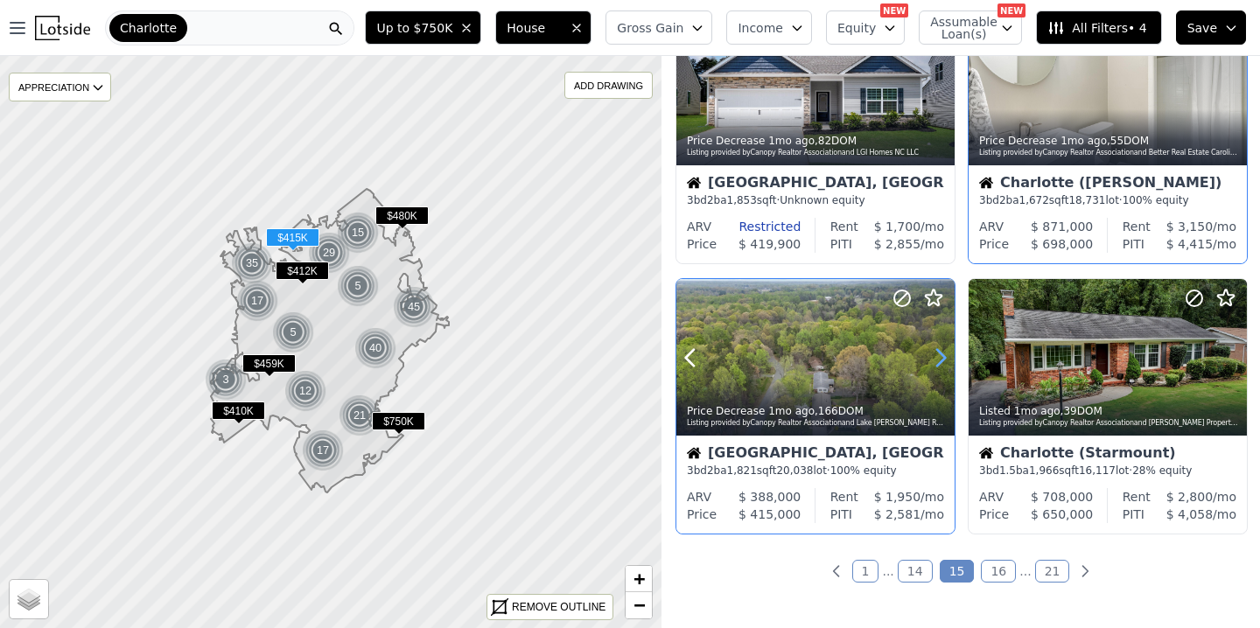
click at [938, 359] on icon at bounding box center [940, 358] width 28 height 28
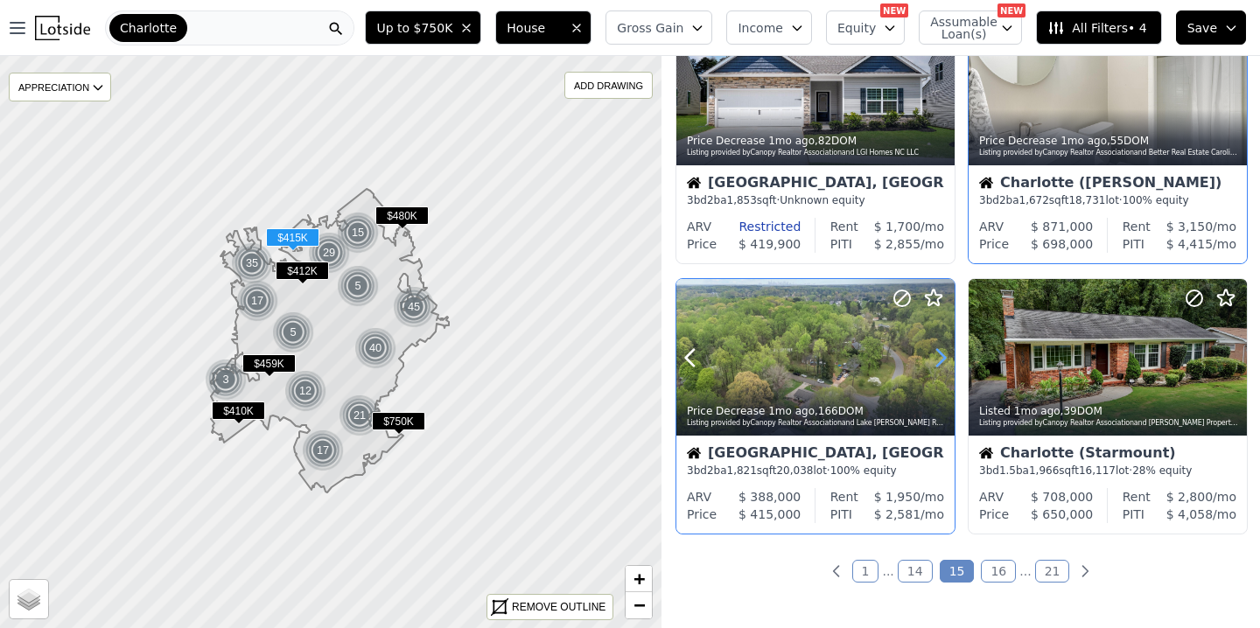
click at [938, 359] on icon at bounding box center [940, 358] width 28 height 28
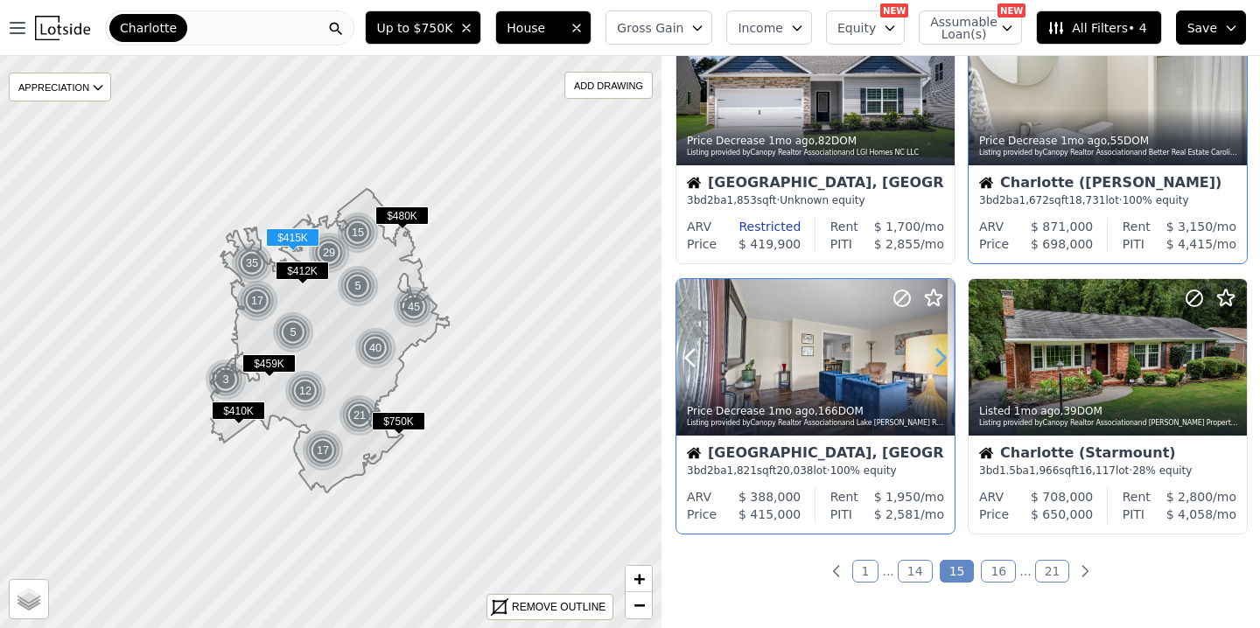
click at [938, 359] on icon at bounding box center [940, 358] width 28 height 28
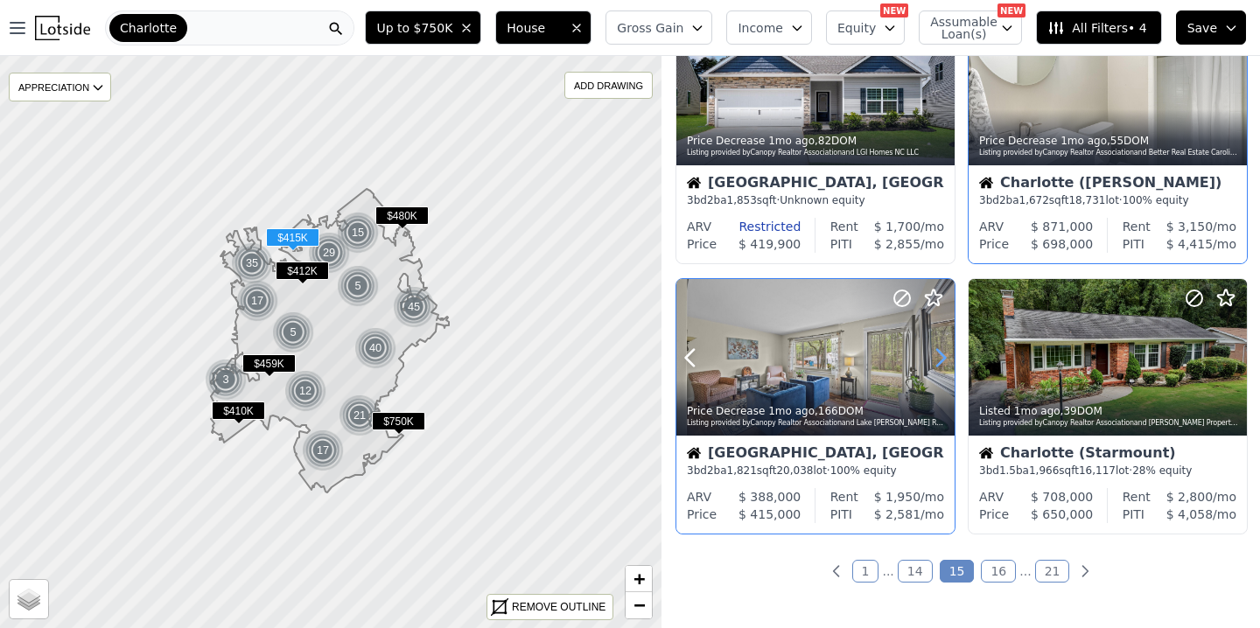
click at [937, 359] on icon at bounding box center [940, 358] width 28 height 28
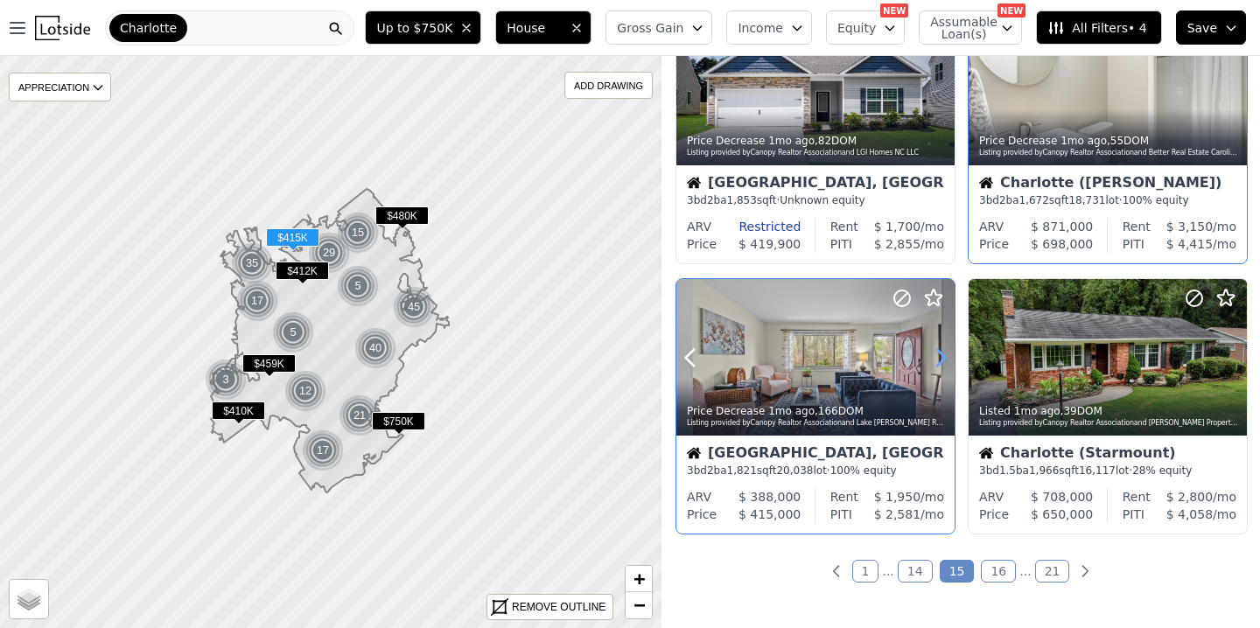
click at [936, 359] on icon at bounding box center [940, 358] width 28 height 28
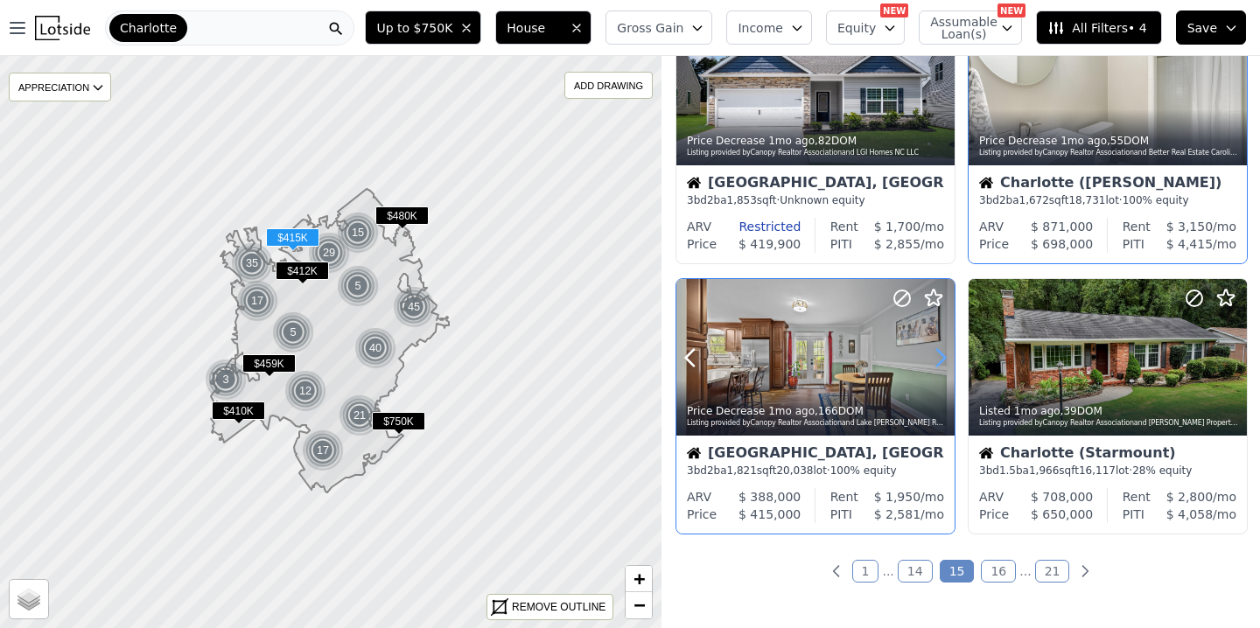
click at [936, 359] on icon at bounding box center [940, 358] width 28 height 28
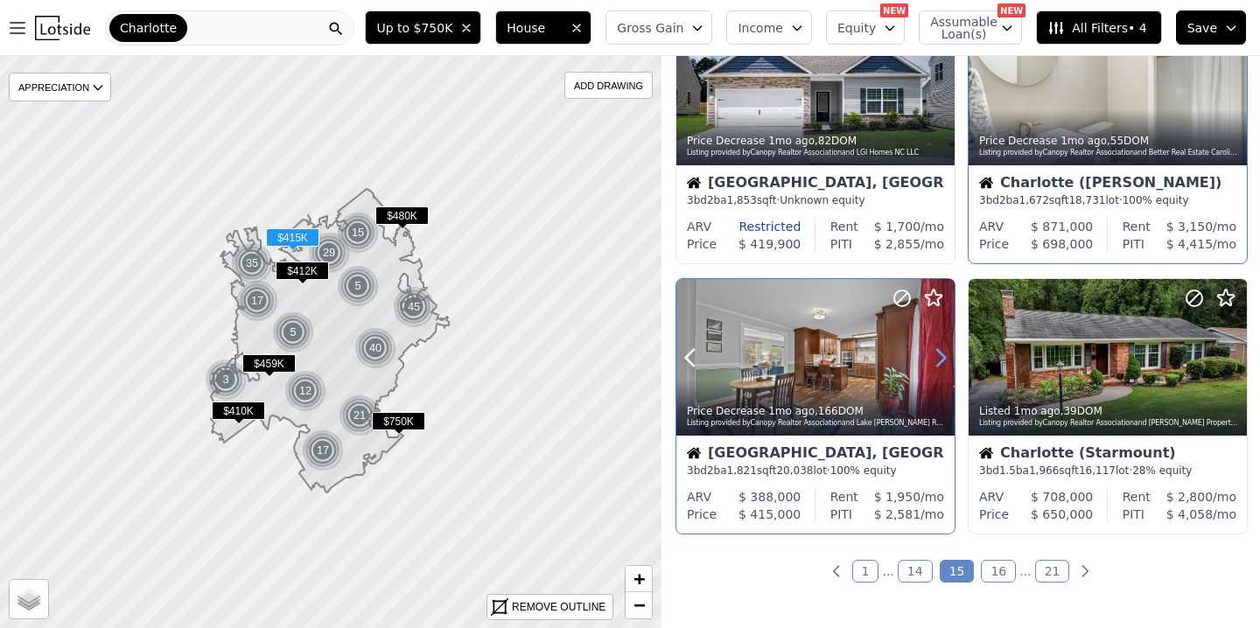
click at [936, 359] on icon at bounding box center [940, 358] width 28 height 28
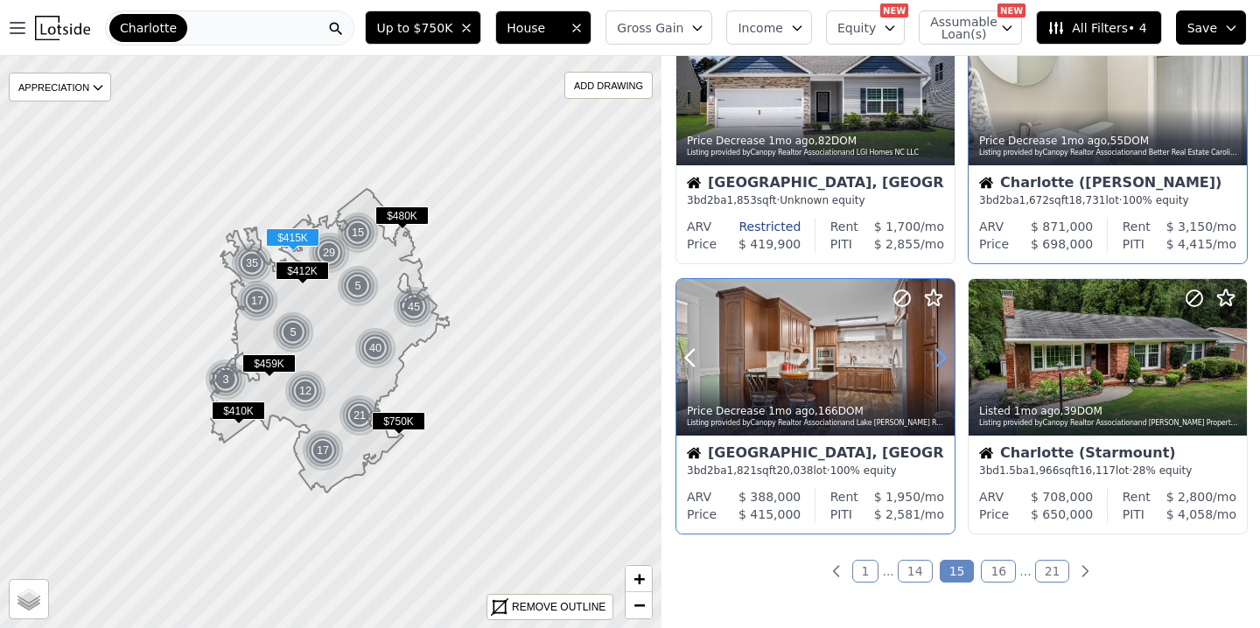
click at [936, 359] on icon at bounding box center [940, 358] width 28 height 28
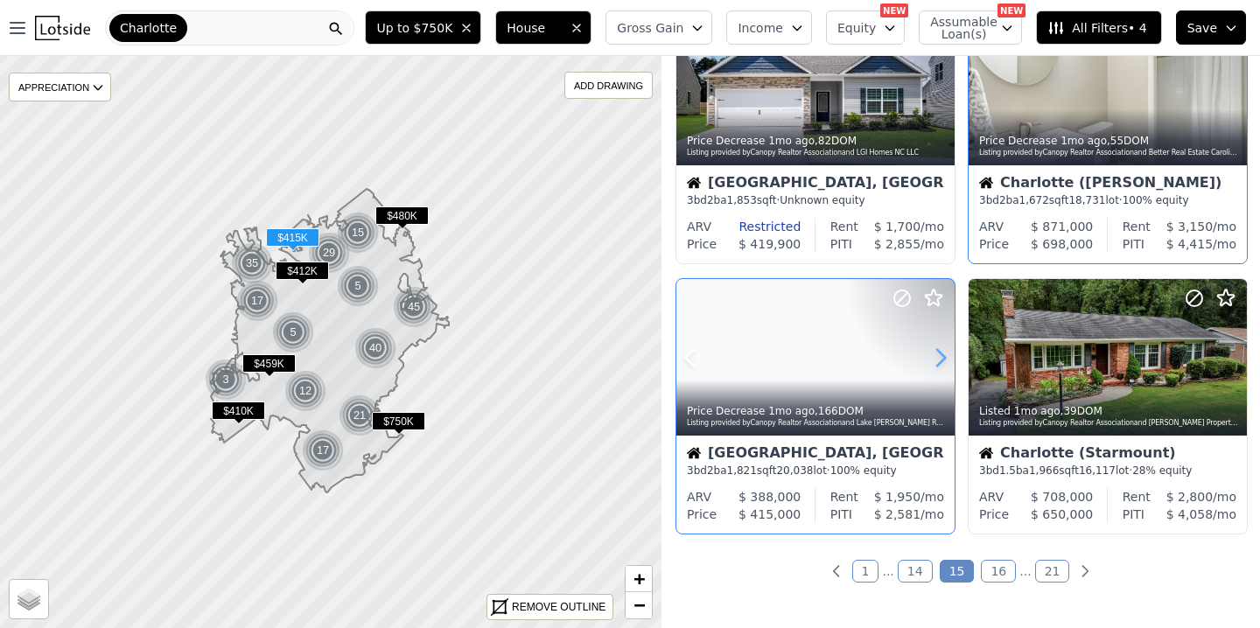
click at [936, 359] on icon at bounding box center [940, 358] width 28 height 28
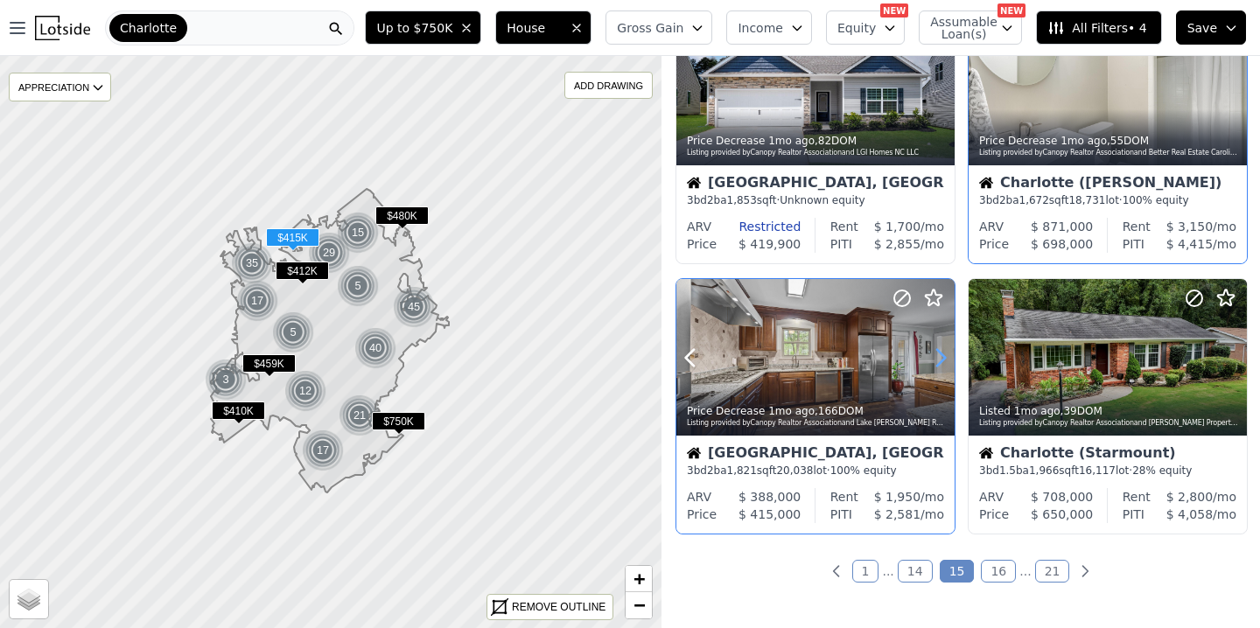
click at [936, 359] on icon at bounding box center [940, 358] width 28 height 28
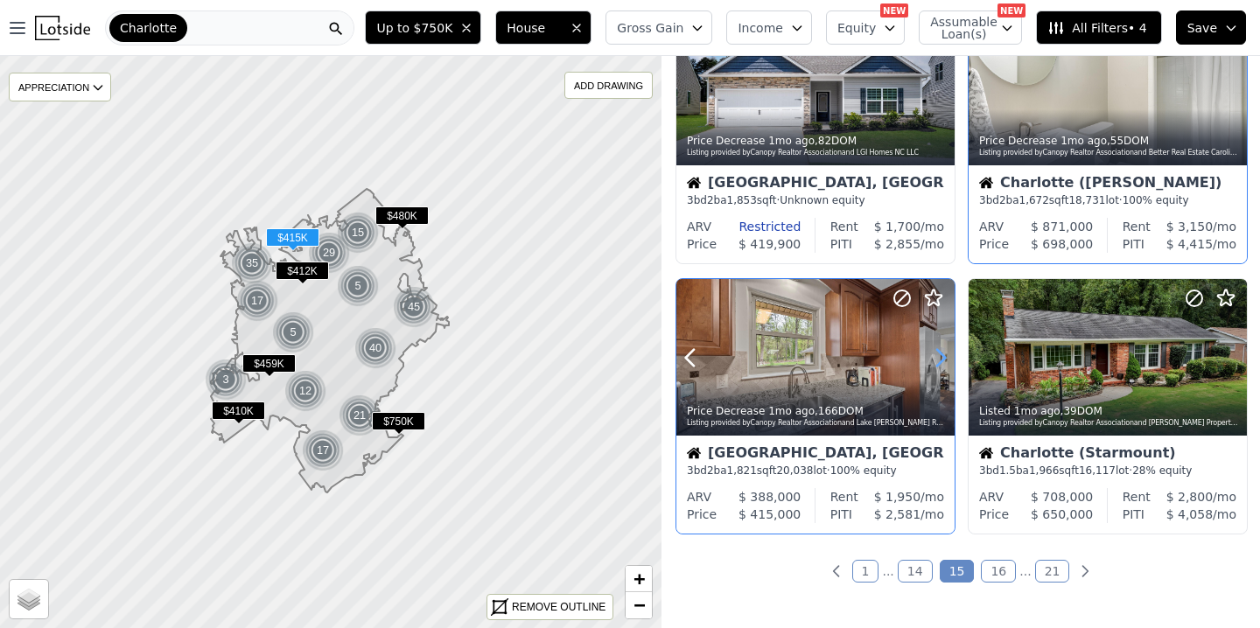
click at [936, 359] on icon at bounding box center [940, 358] width 28 height 28
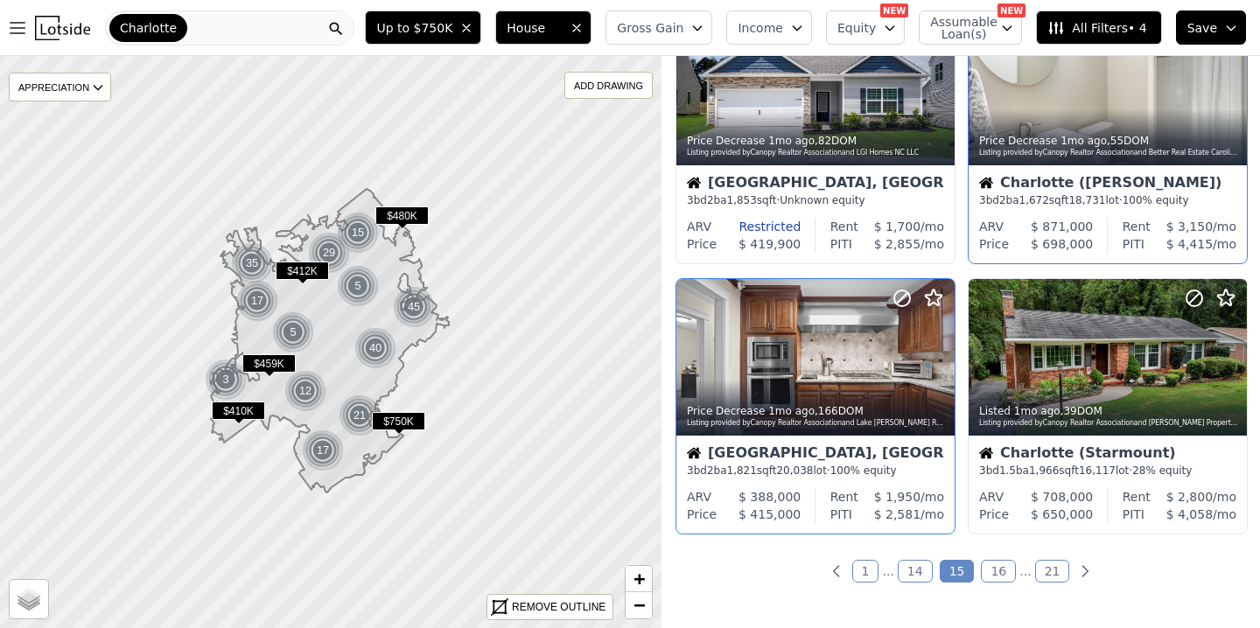
click at [997, 569] on link "16" at bounding box center [997, 571] width 35 height 23
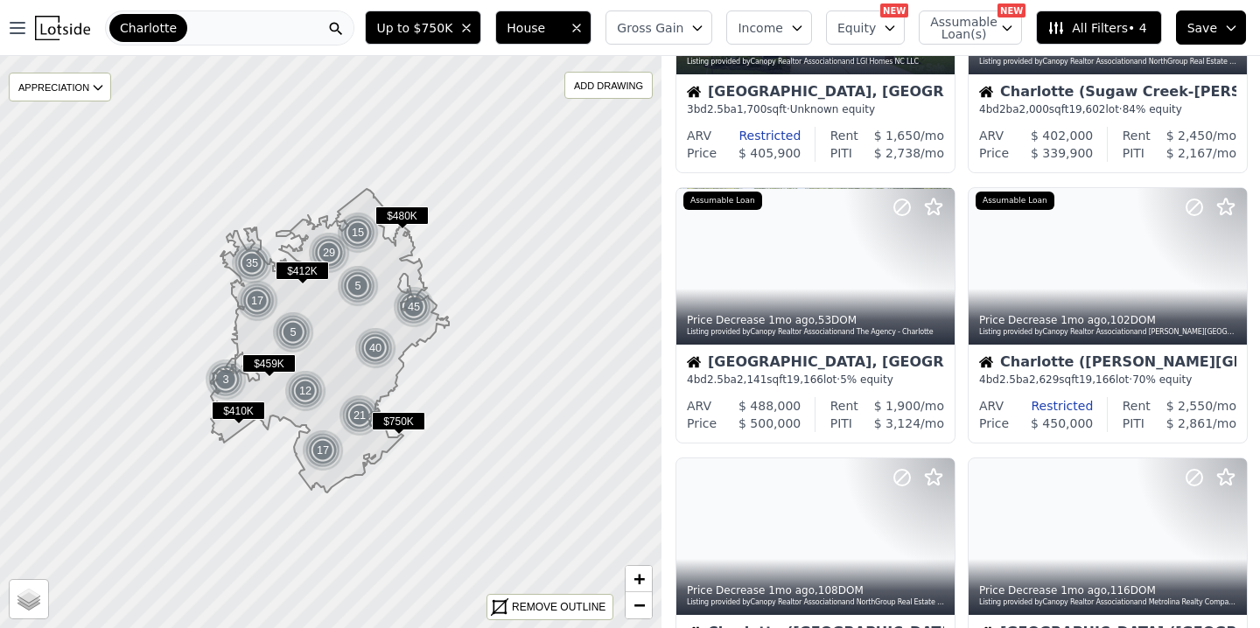
scroll to position [187, 0]
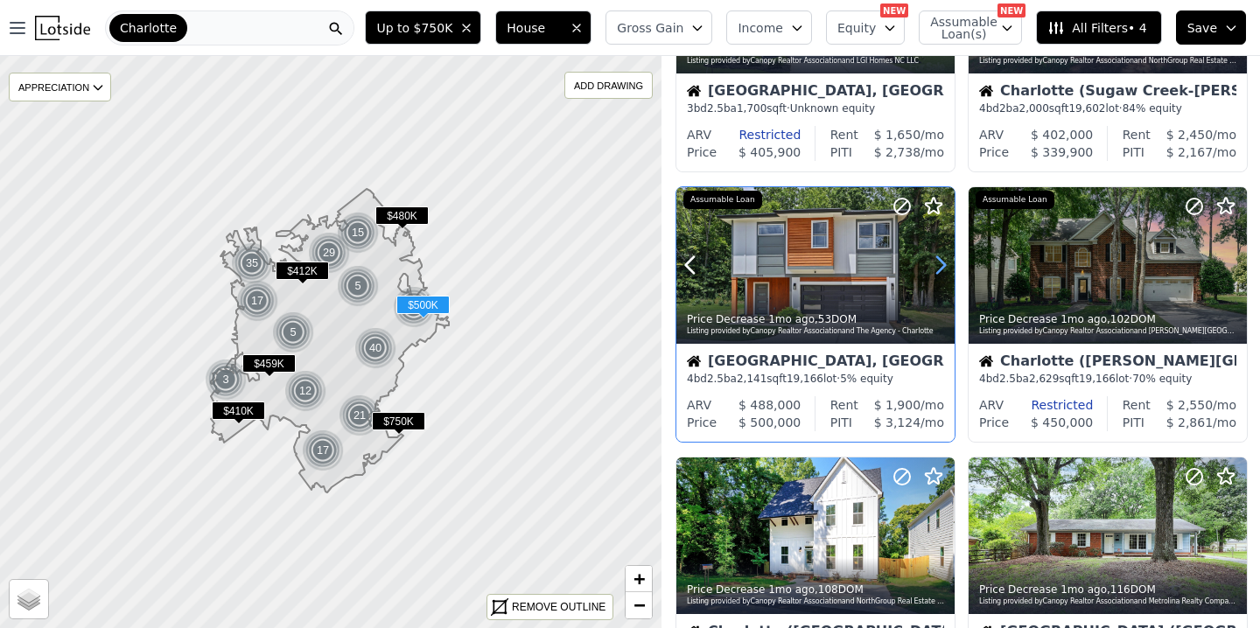
click at [935, 265] on icon at bounding box center [940, 265] width 28 height 28
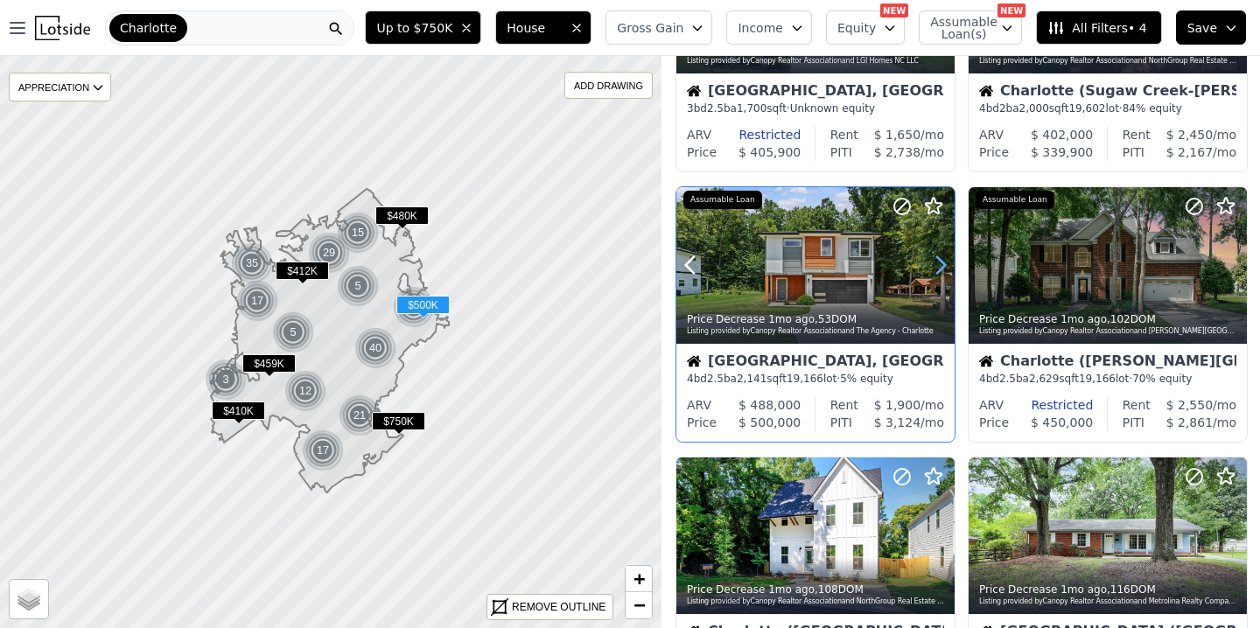
click at [935, 265] on icon at bounding box center [940, 265] width 28 height 28
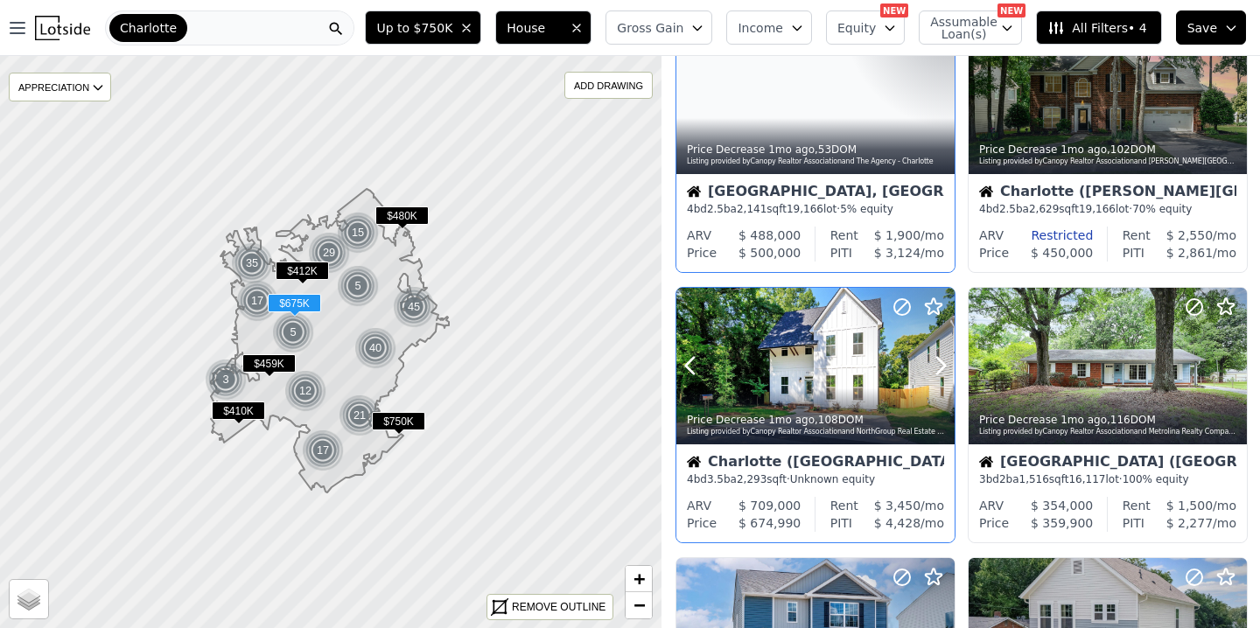
scroll to position [359, 0]
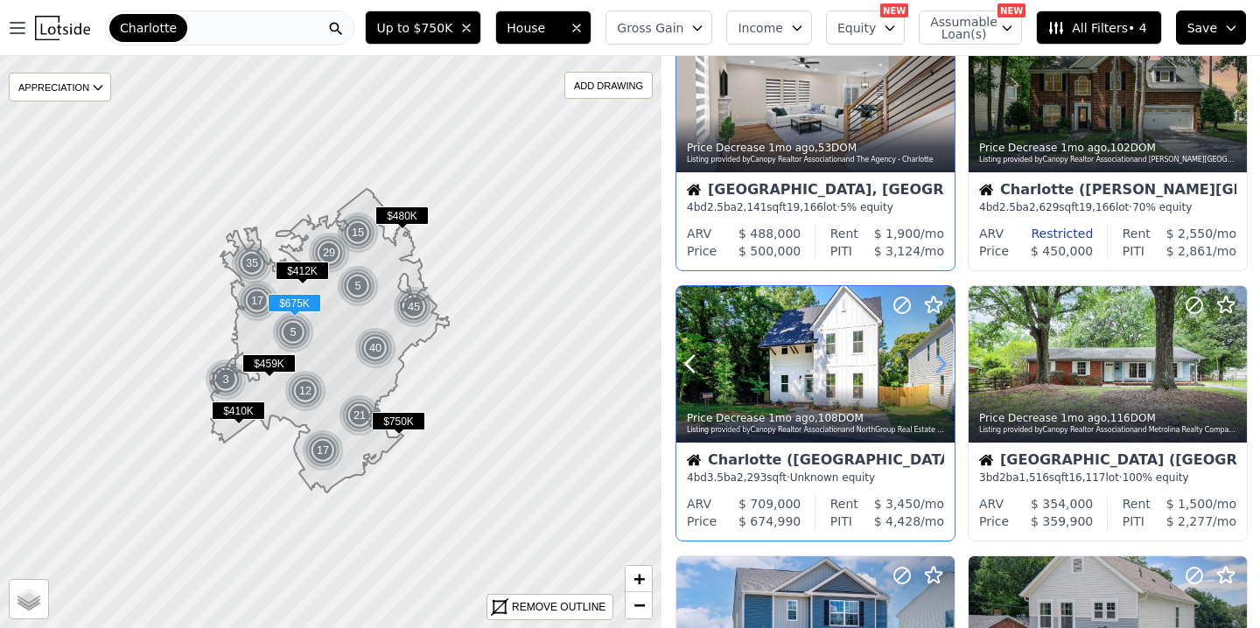
click at [939, 362] on icon at bounding box center [940, 364] width 28 height 28
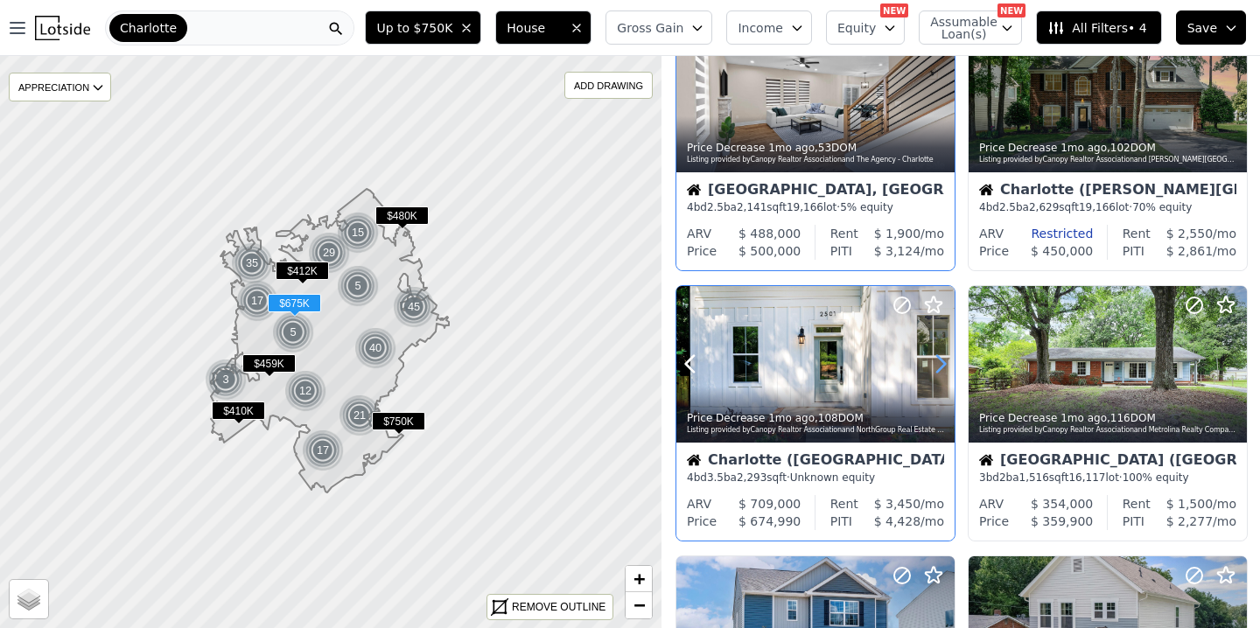
click at [939, 362] on icon at bounding box center [940, 364] width 28 height 28
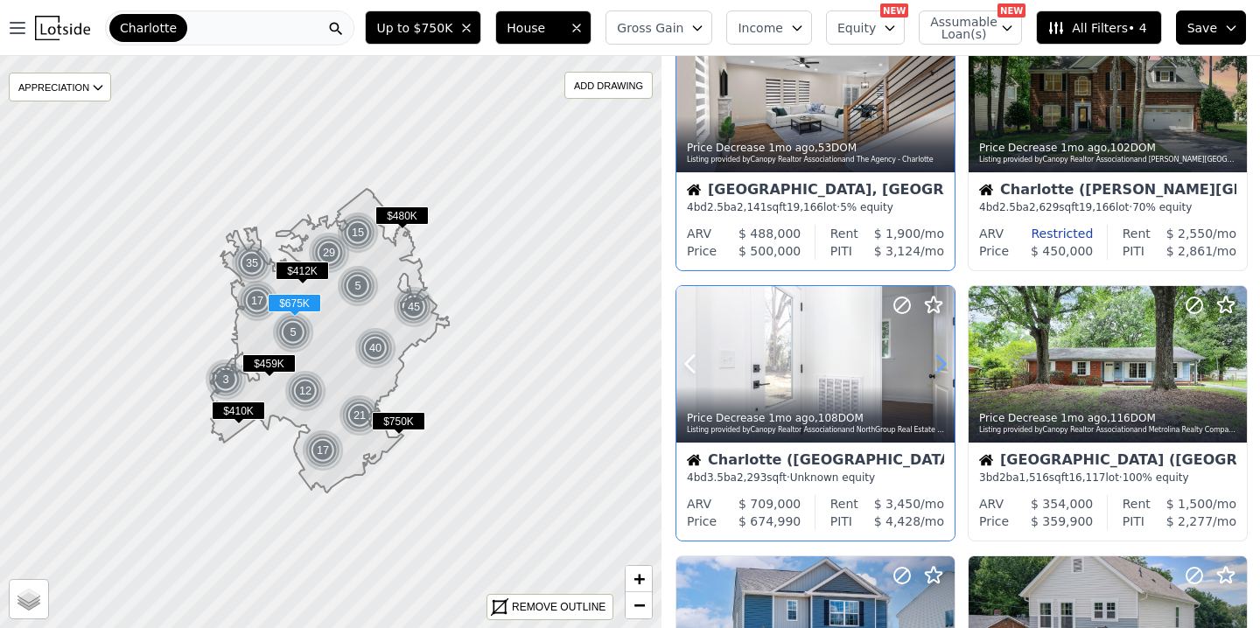
click at [939, 362] on icon at bounding box center [940, 364] width 28 height 28
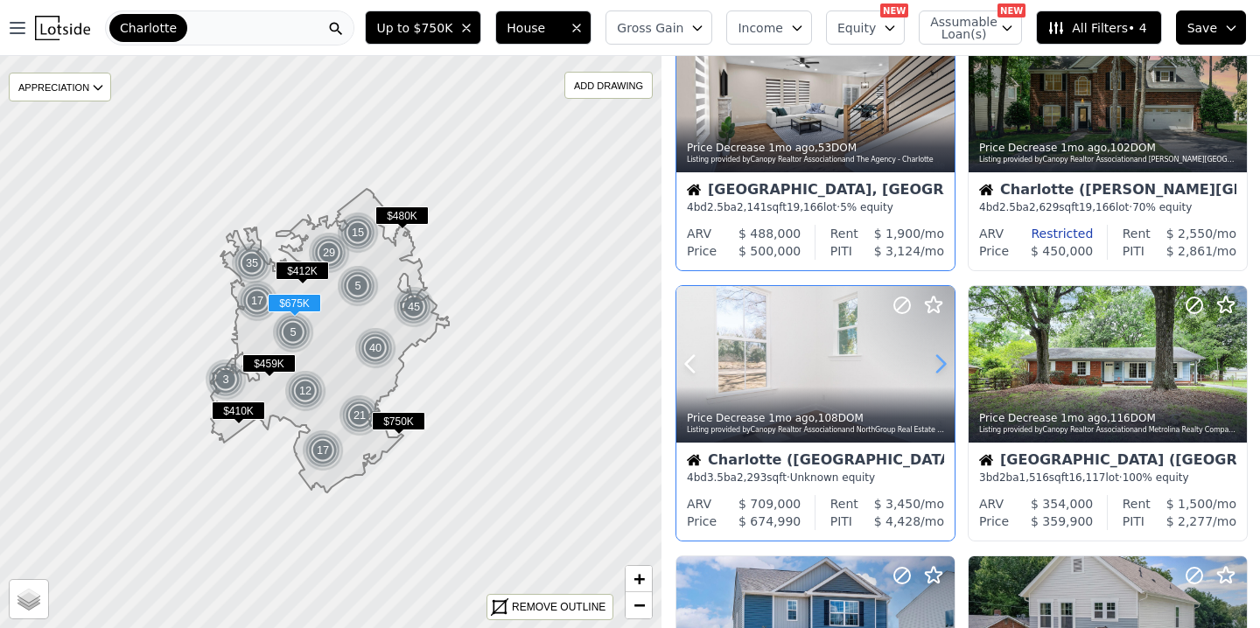
click at [939, 361] on icon at bounding box center [940, 364] width 28 height 28
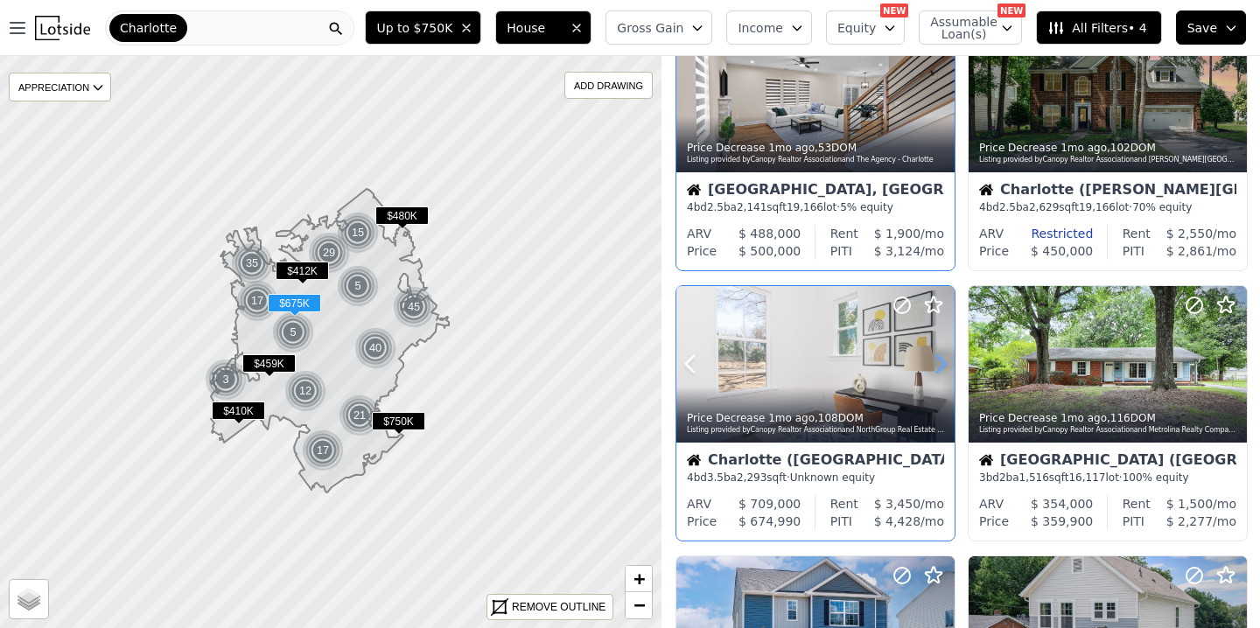
click at [939, 361] on icon at bounding box center [940, 364] width 28 height 28
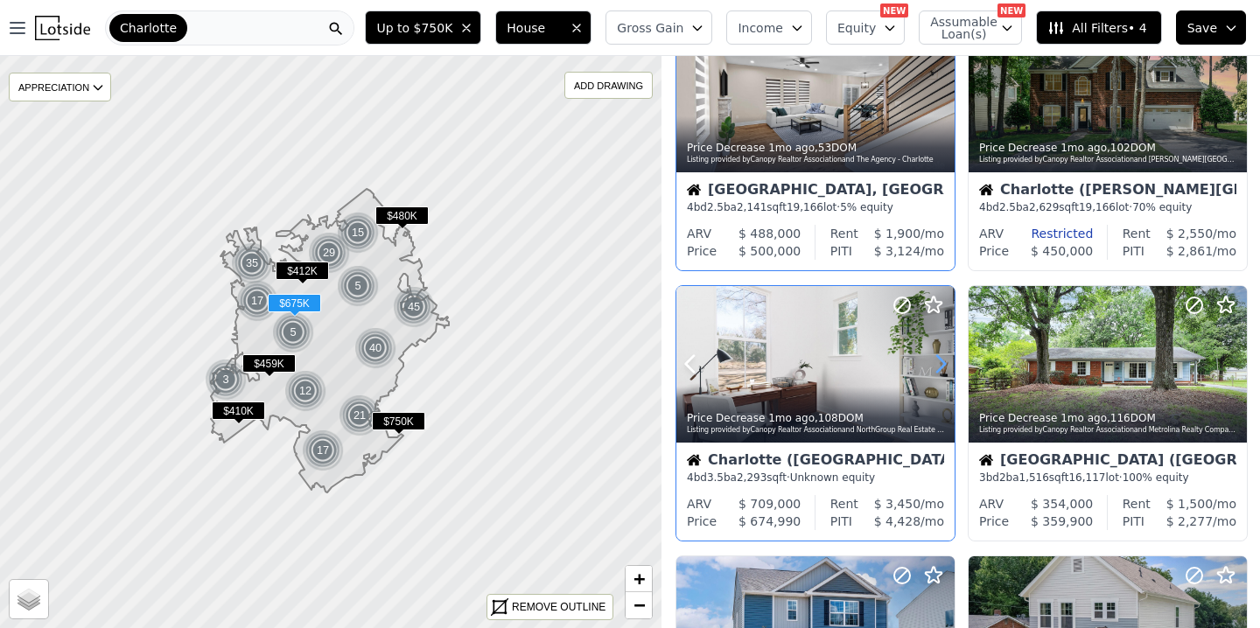
click at [939, 361] on icon at bounding box center [940, 364] width 28 height 28
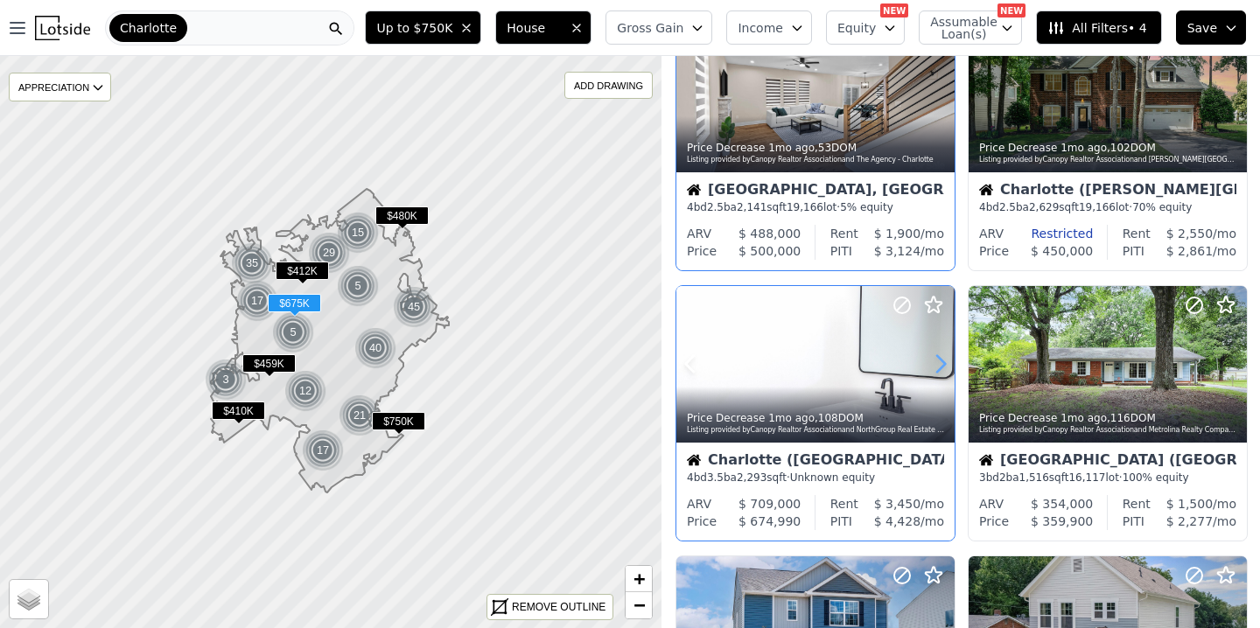
click at [939, 361] on icon at bounding box center [940, 364] width 28 height 28
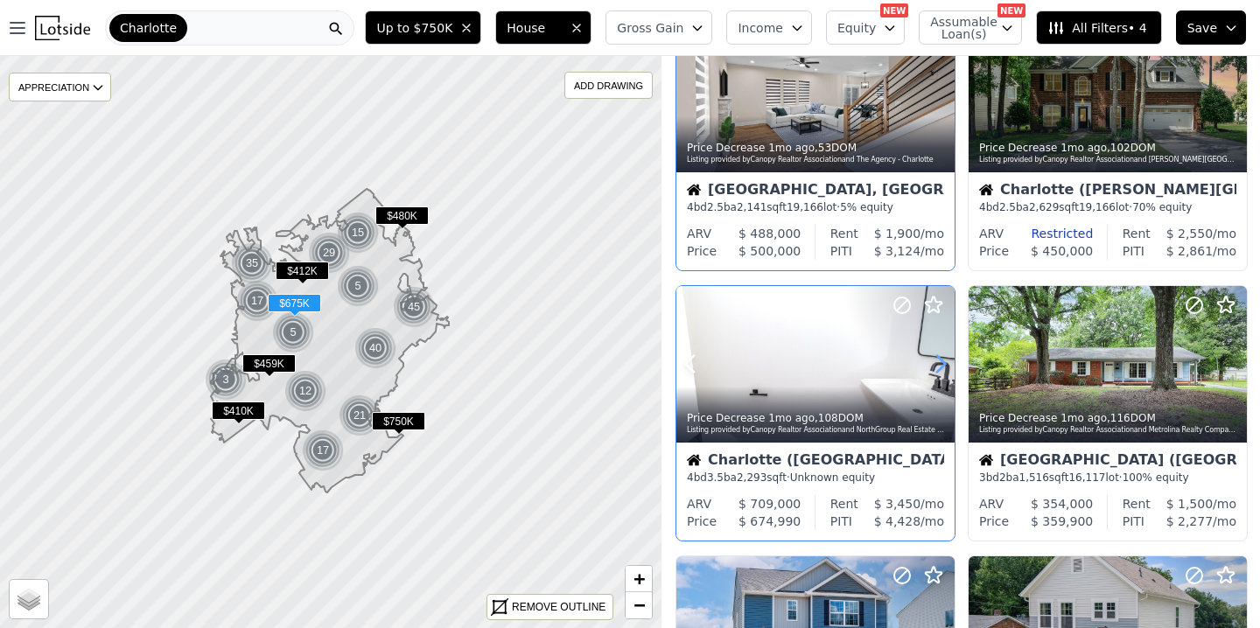
click at [939, 361] on icon at bounding box center [940, 364] width 28 height 28
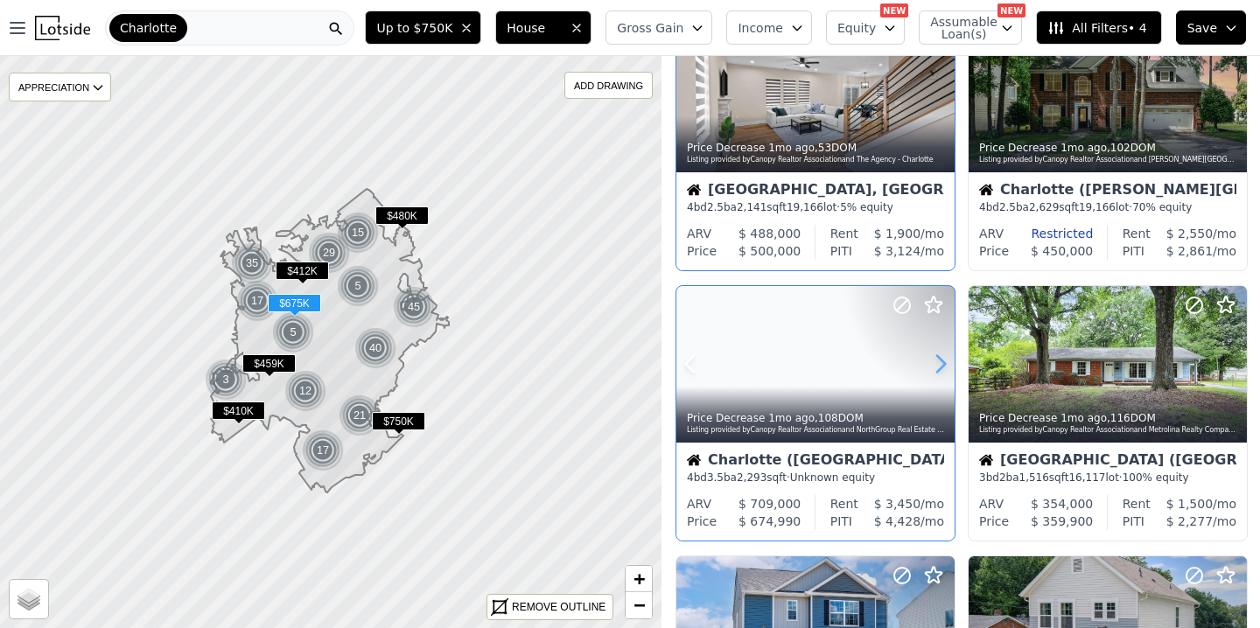
click at [939, 361] on icon at bounding box center [940, 364] width 28 height 28
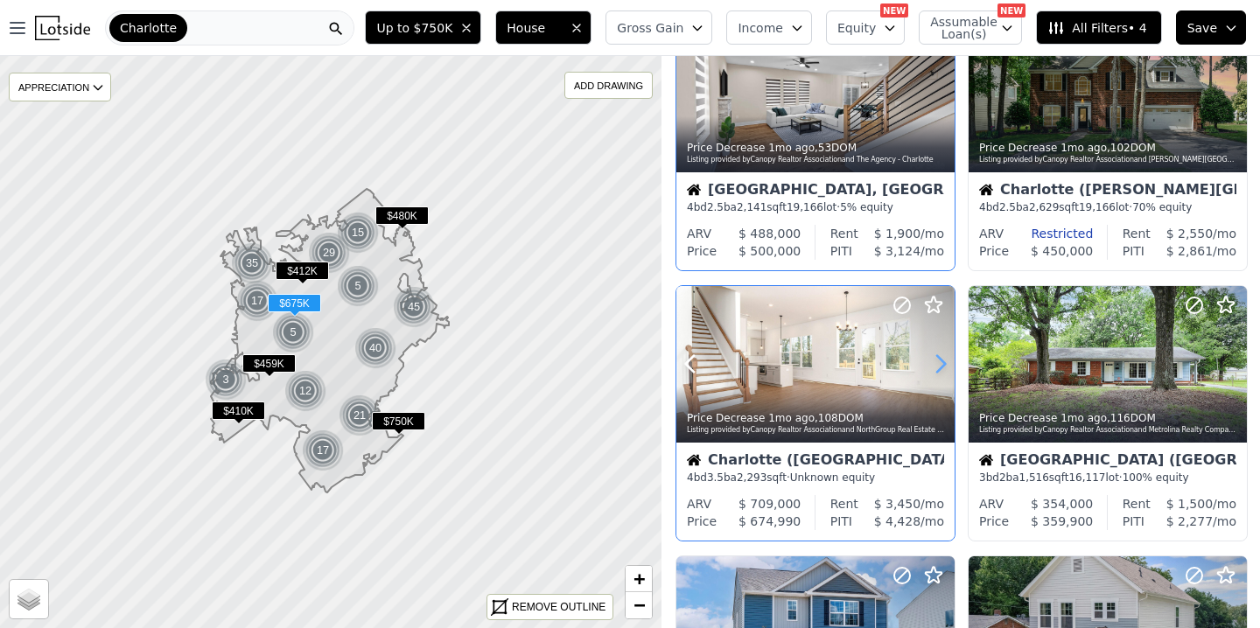
click at [939, 361] on icon at bounding box center [940, 364] width 28 height 28
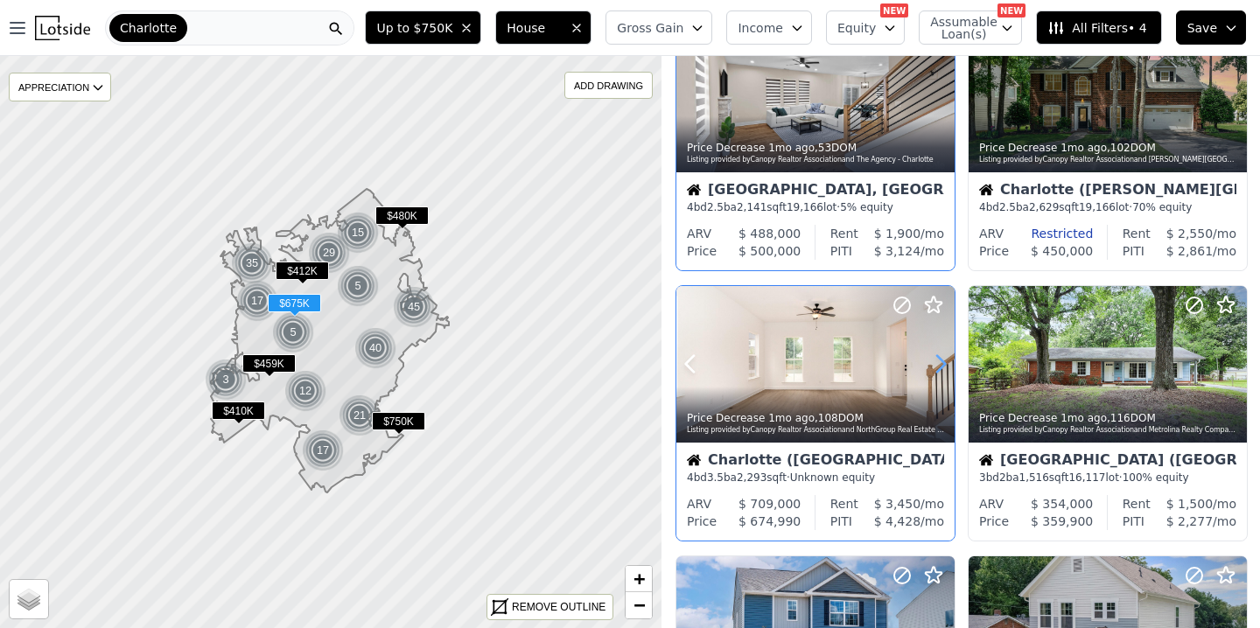
click at [939, 361] on icon at bounding box center [940, 364] width 28 height 28
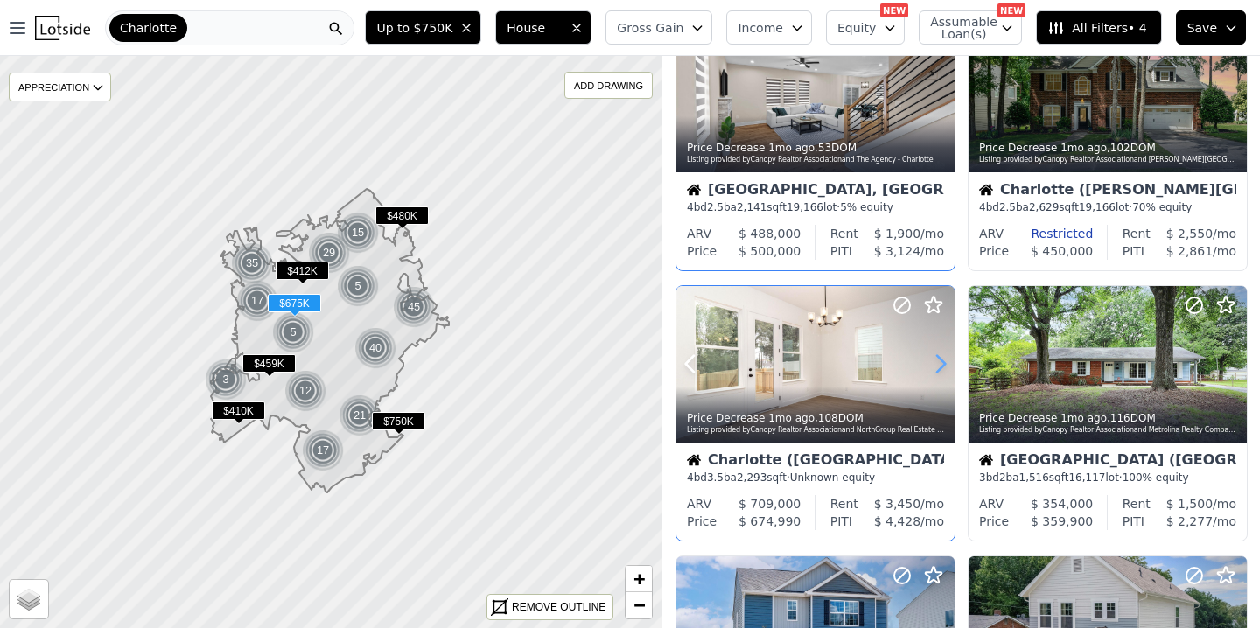
click at [939, 361] on icon at bounding box center [940, 364] width 28 height 28
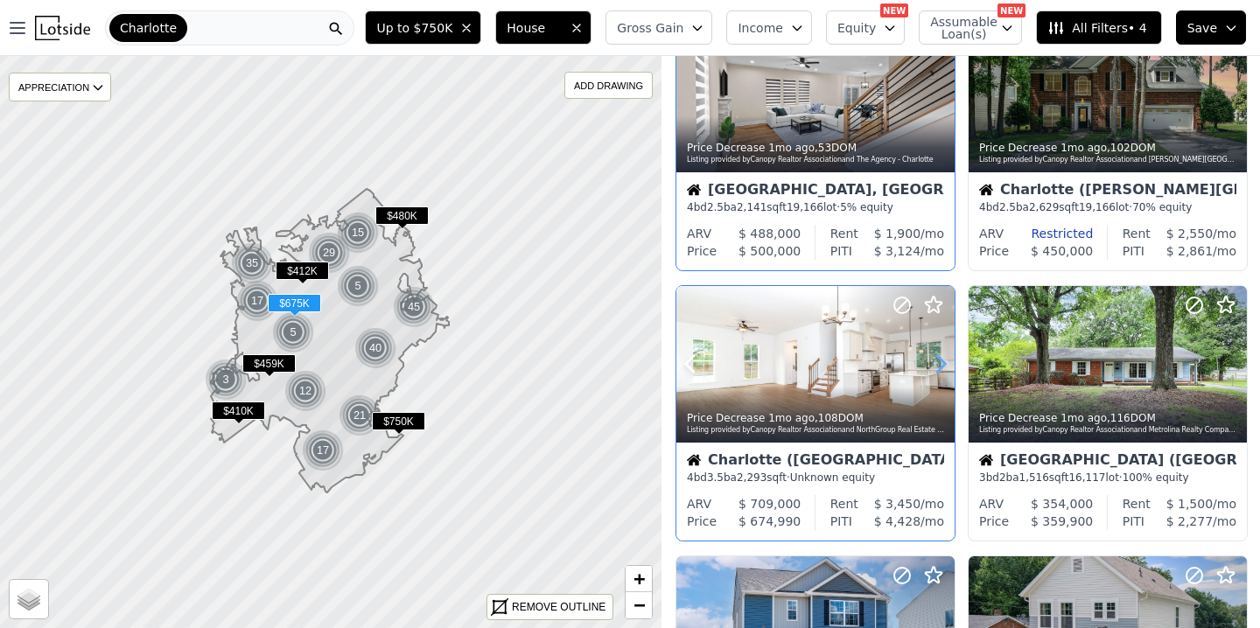
click at [939, 361] on icon at bounding box center [940, 364] width 28 height 28
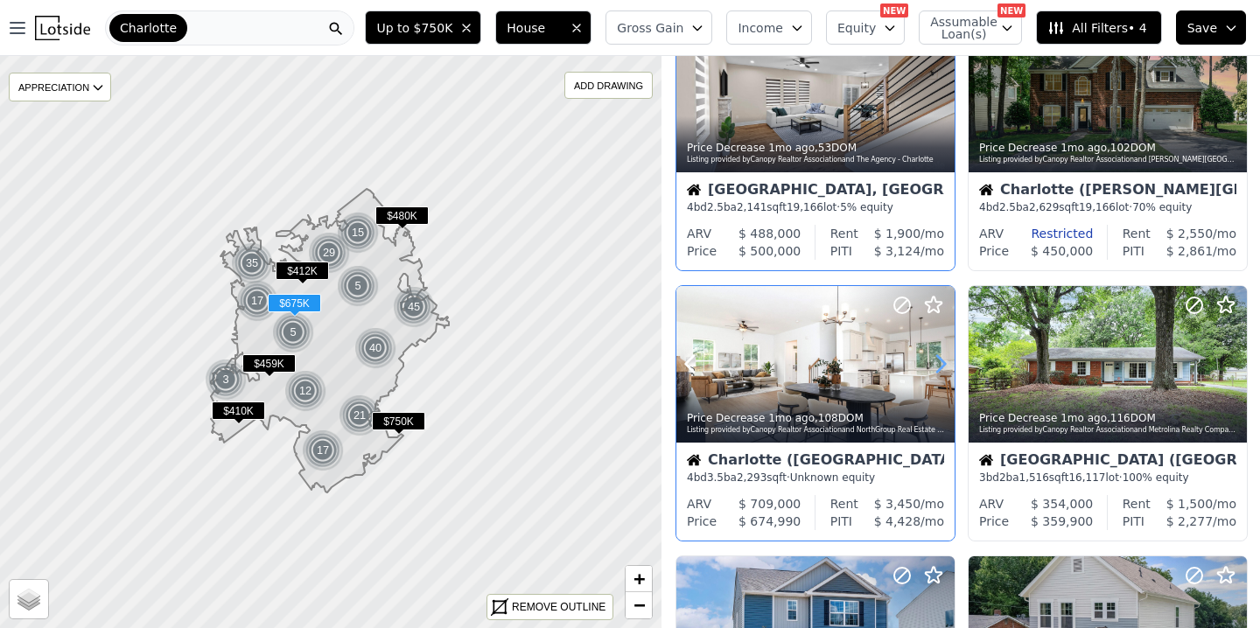
click at [939, 361] on icon at bounding box center [940, 364] width 28 height 28
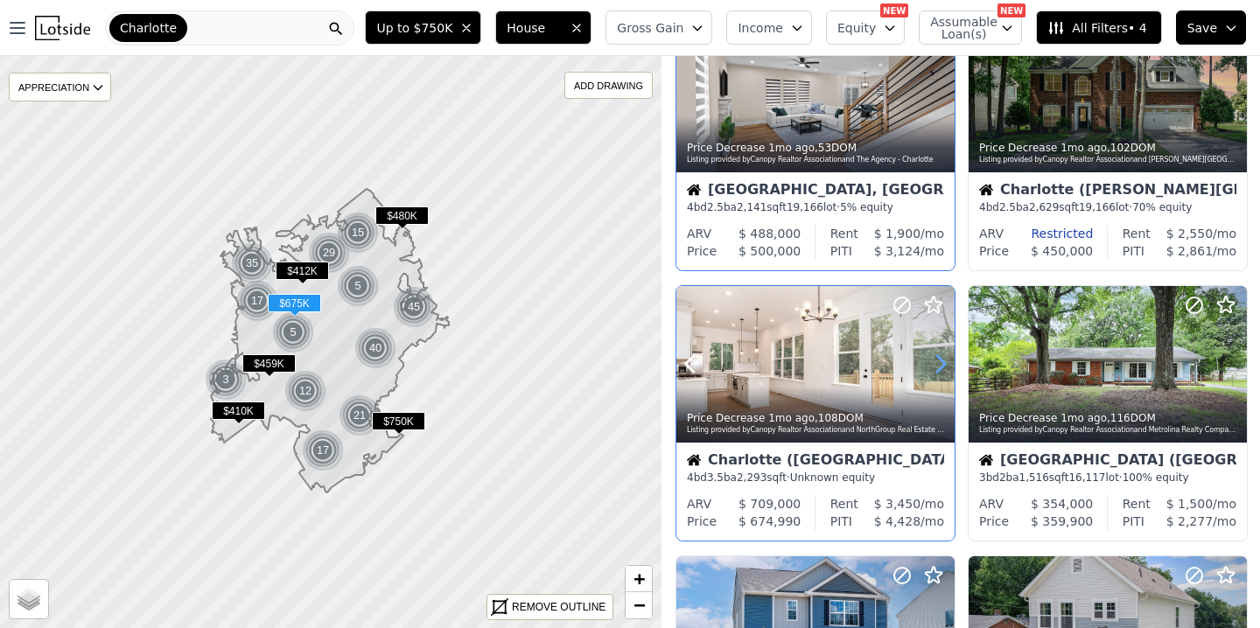
click at [939, 361] on icon at bounding box center [940, 364] width 28 height 28
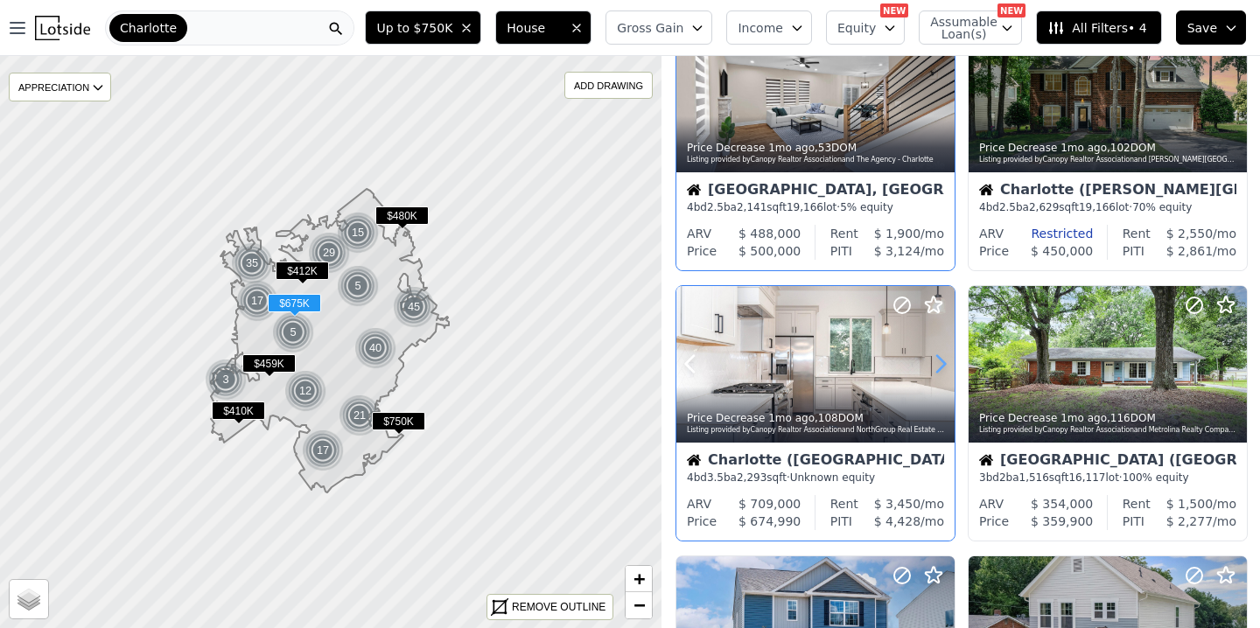
click at [939, 361] on icon at bounding box center [940, 364] width 28 height 28
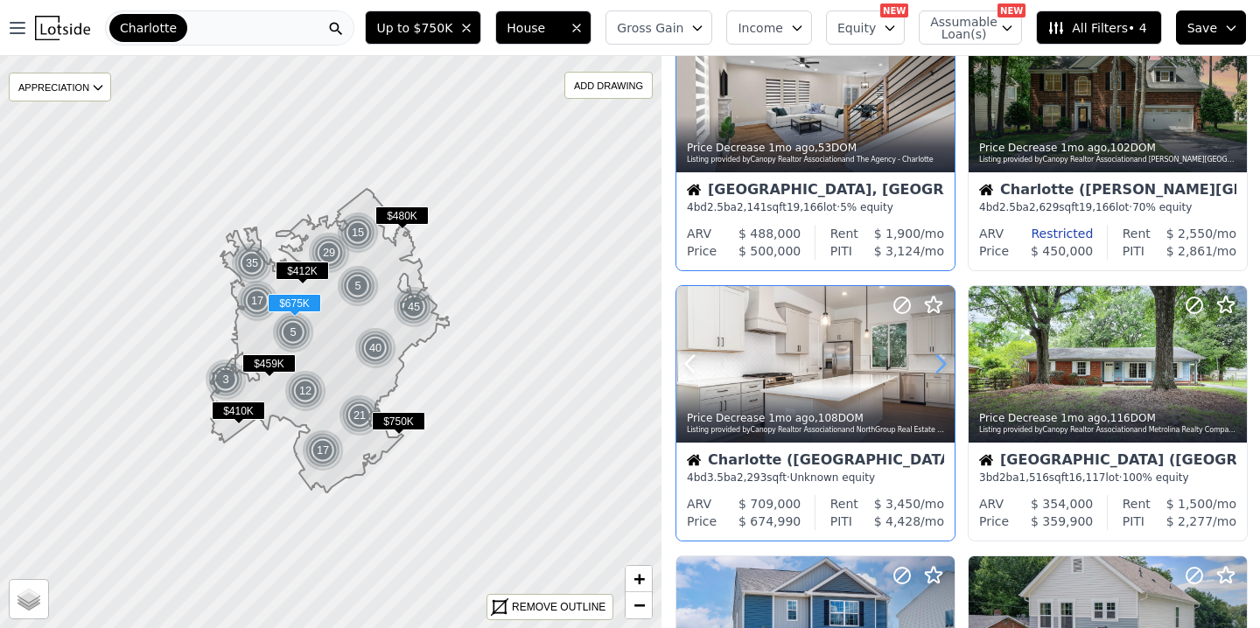
click at [939, 361] on icon at bounding box center [940, 364] width 28 height 28
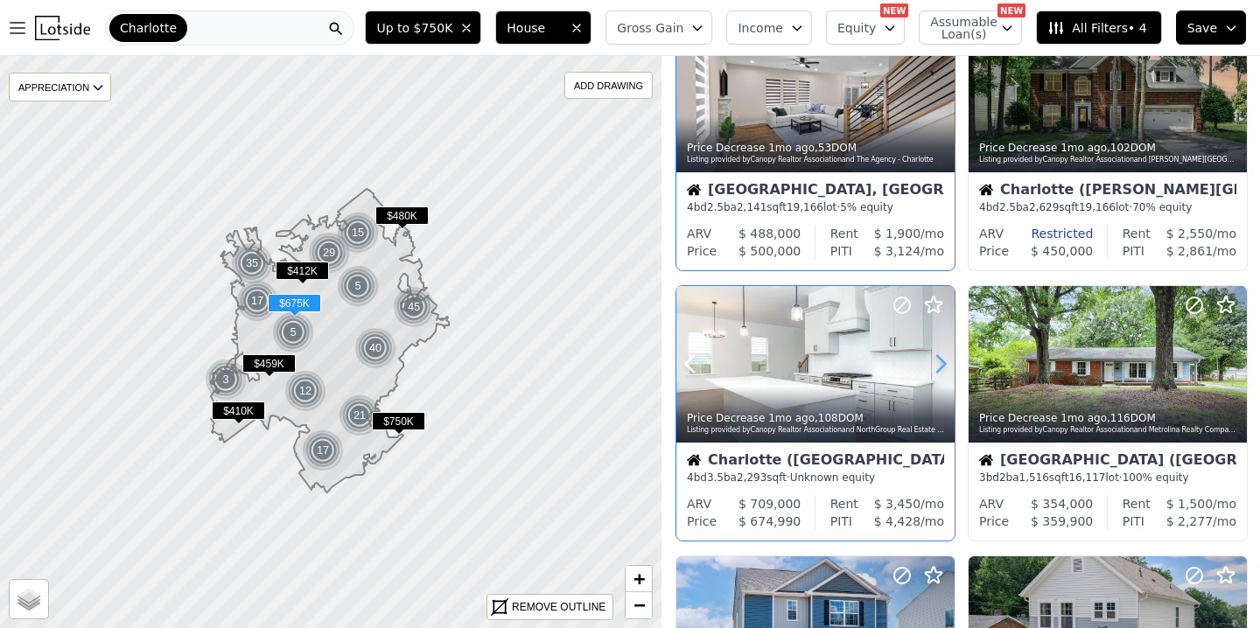
click at [939, 361] on icon at bounding box center [940, 364] width 28 height 28
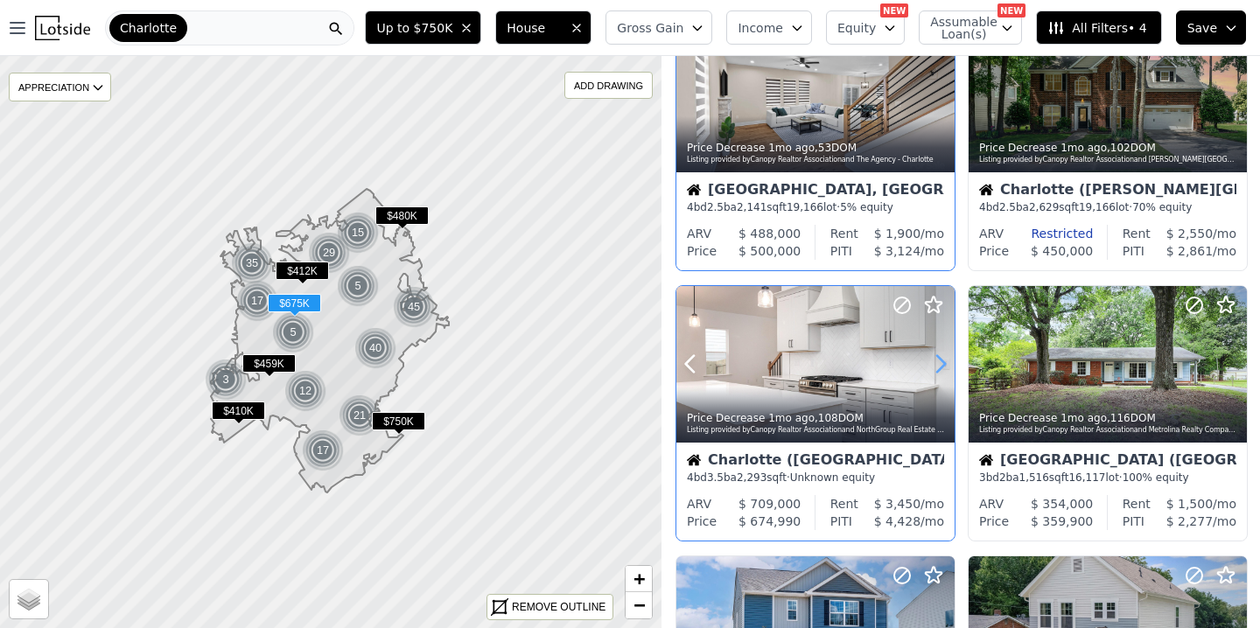
click at [939, 361] on icon at bounding box center [940, 364] width 28 height 28
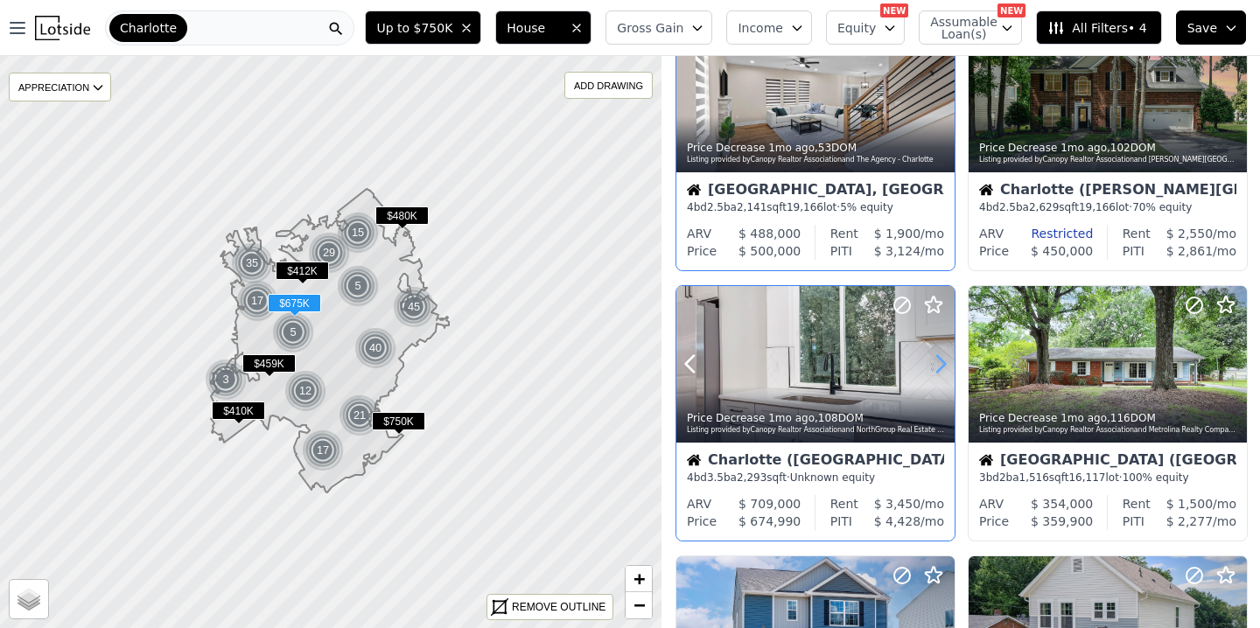
click at [939, 361] on icon at bounding box center [940, 364] width 28 height 28
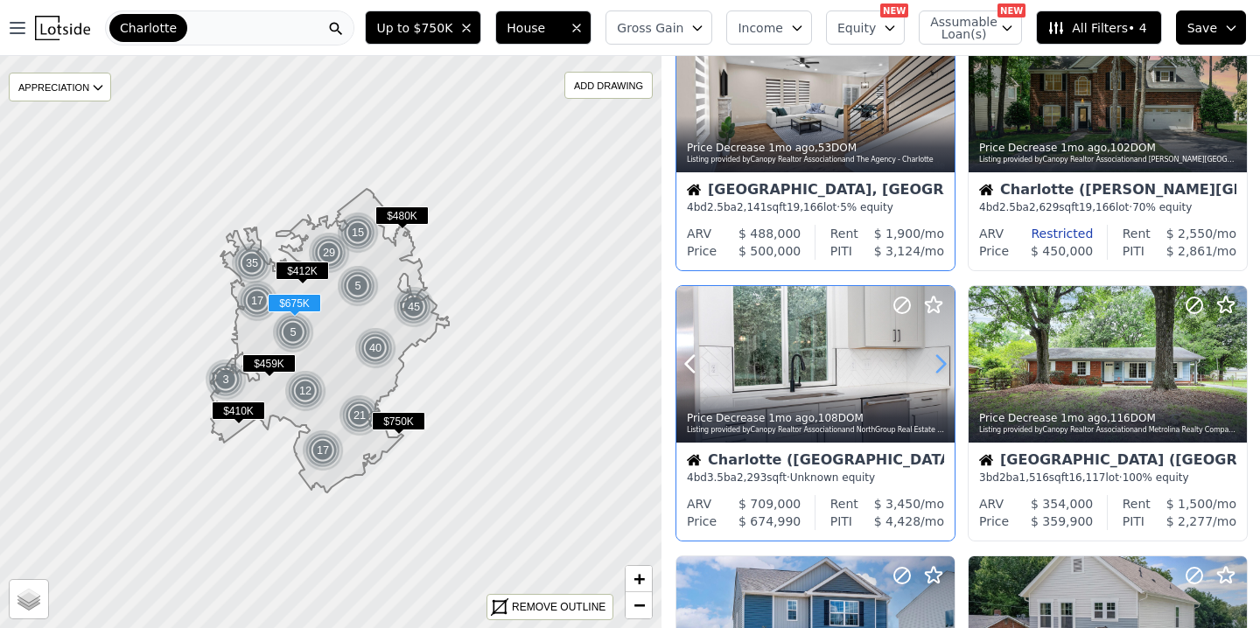
click at [939, 361] on icon at bounding box center [940, 364] width 28 height 28
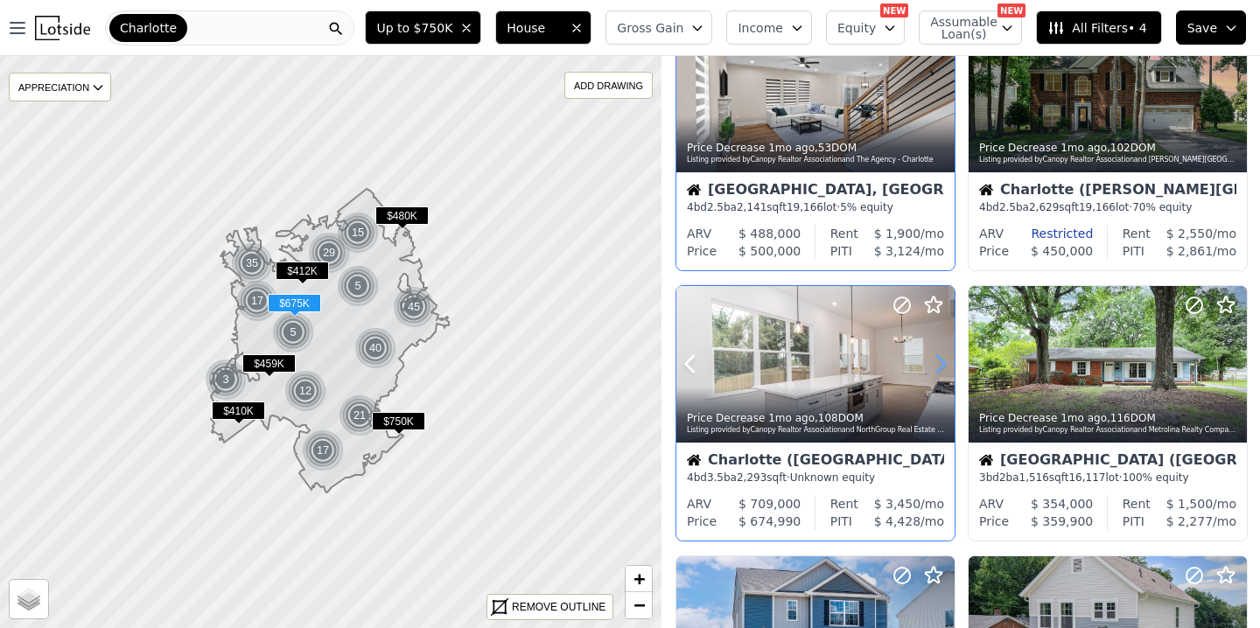
click at [939, 361] on icon at bounding box center [940, 364] width 28 height 28
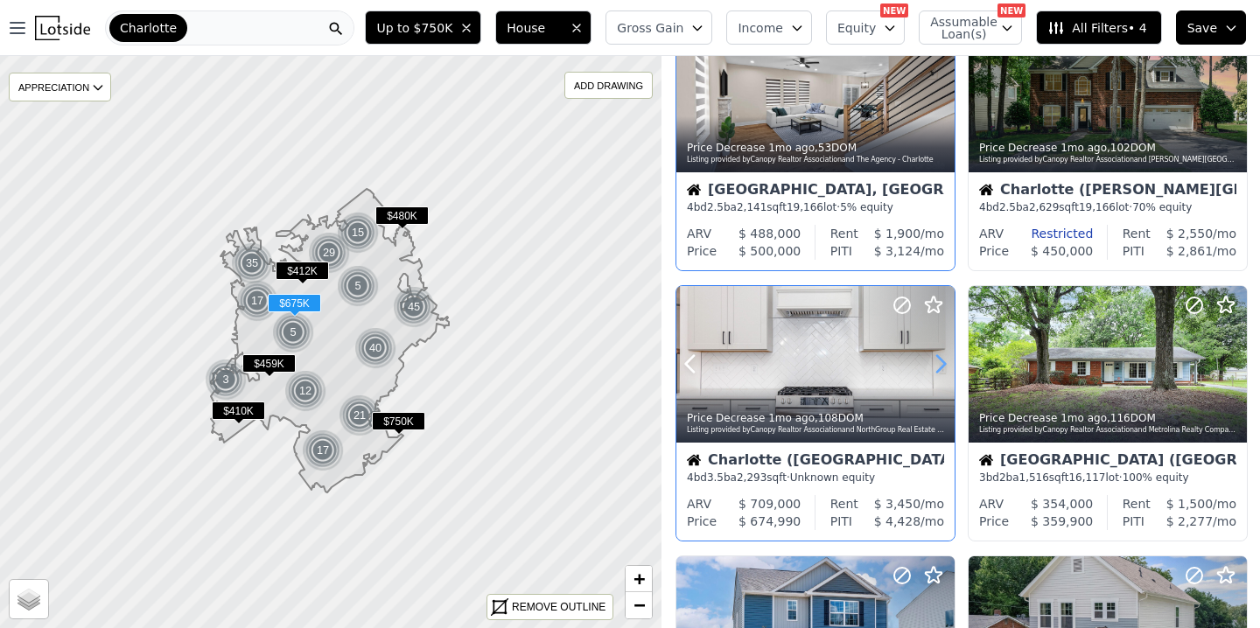
click at [939, 361] on icon at bounding box center [940, 364] width 28 height 28
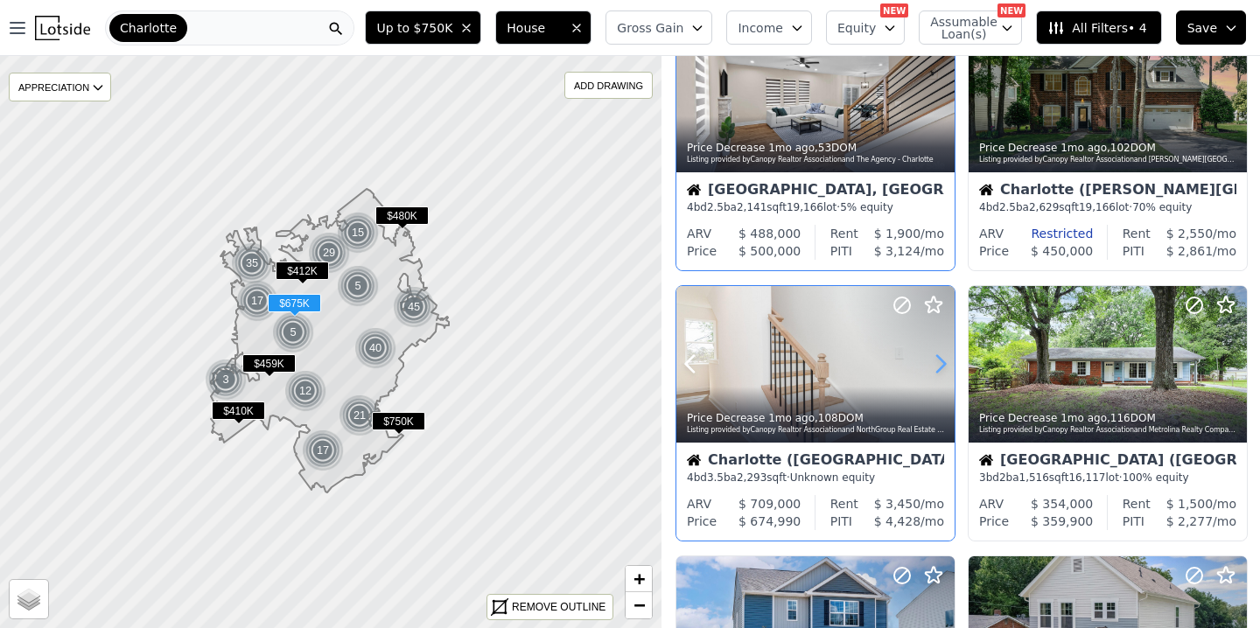
click at [939, 361] on icon at bounding box center [940, 364] width 28 height 28
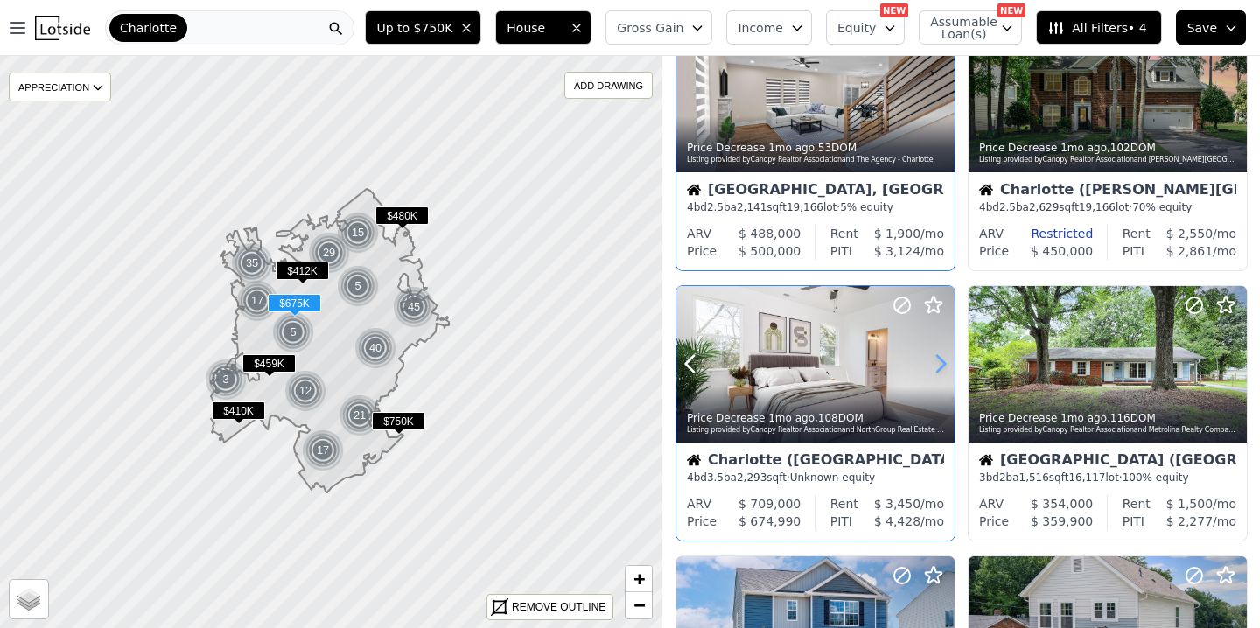
click at [939, 361] on icon at bounding box center [940, 364] width 28 height 28
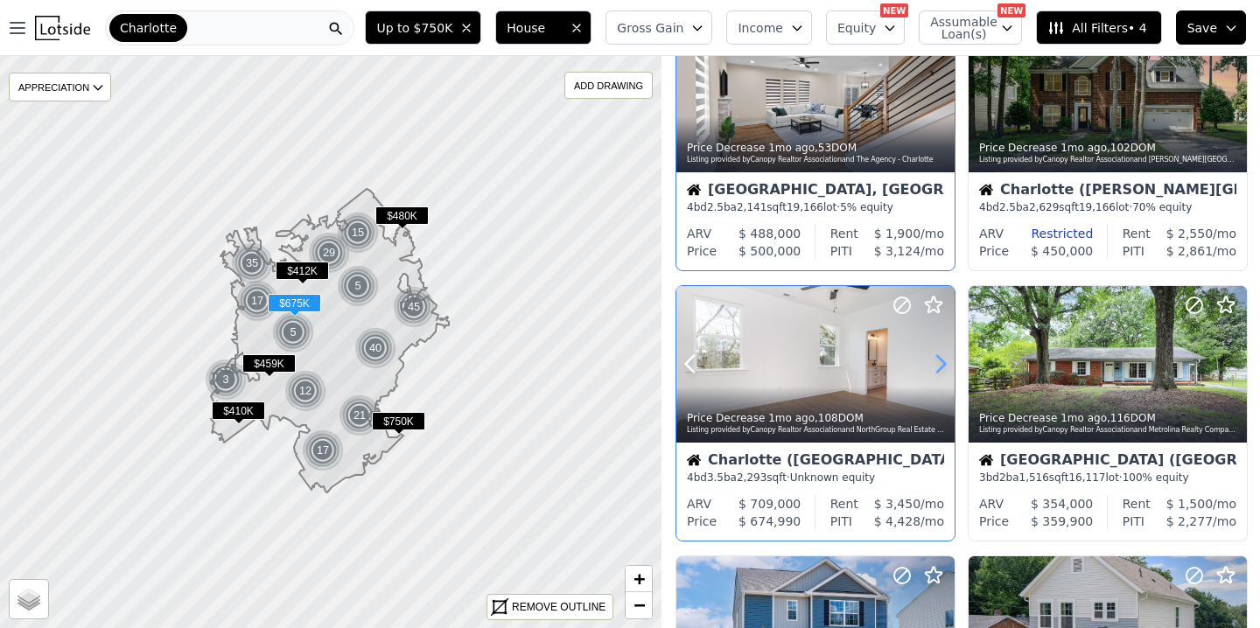
click at [939, 361] on icon at bounding box center [940, 364] width 28 height 28
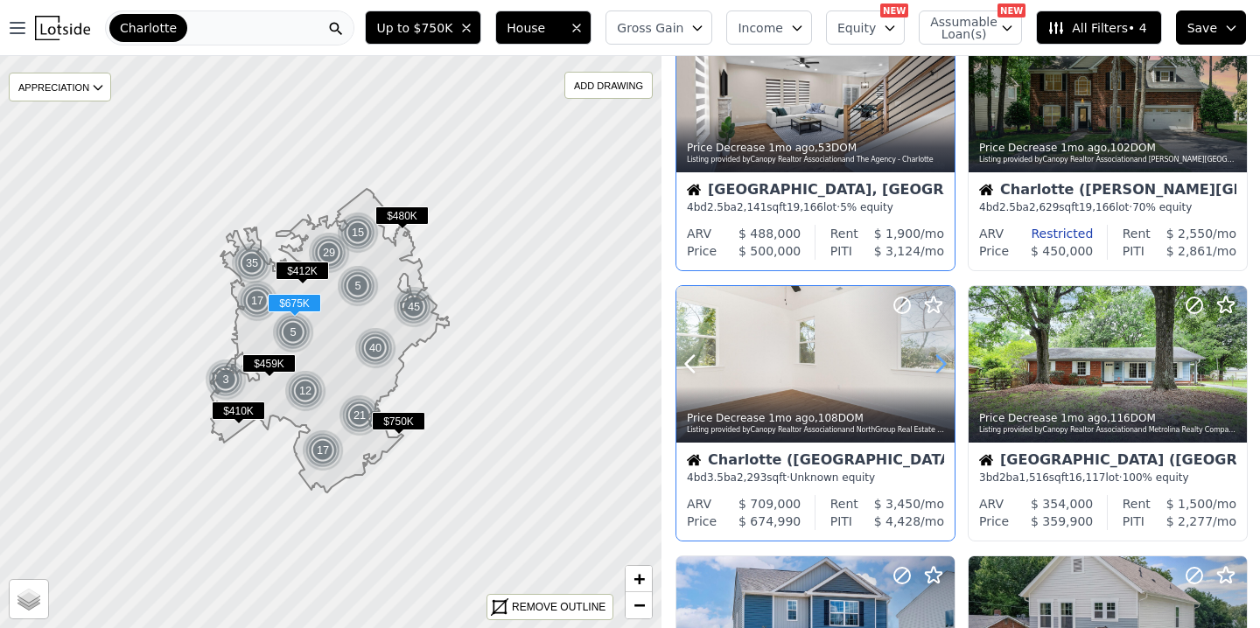
click at [939, 361] on icon at bounding box center [940, 364] width 28 height 28
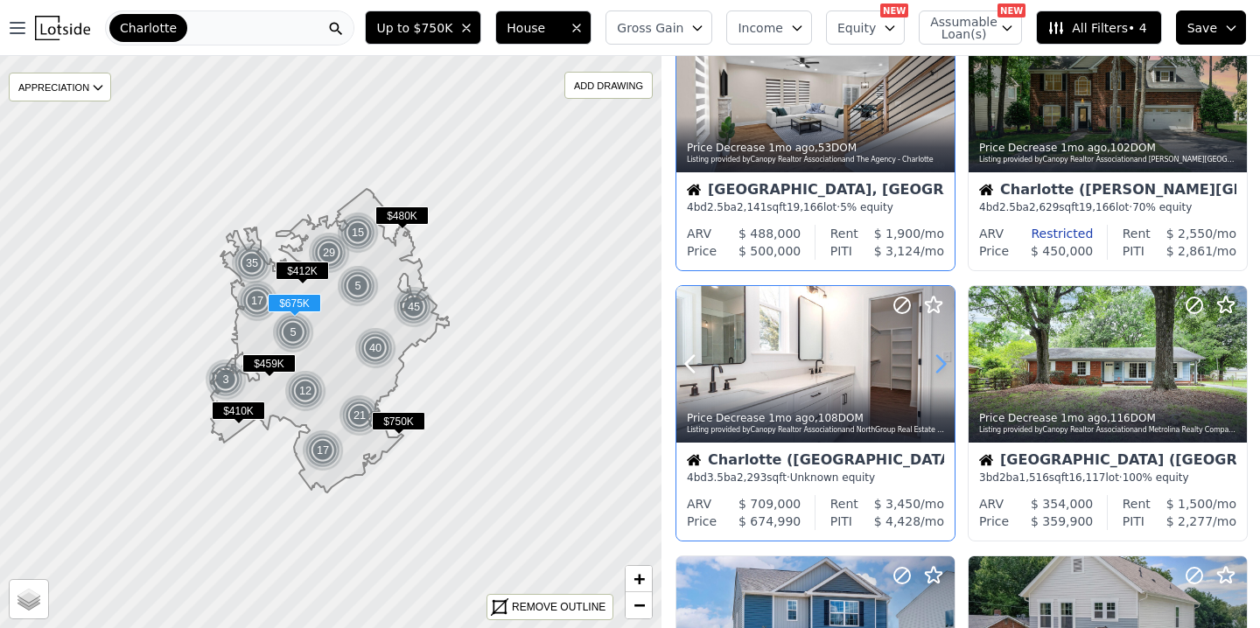
click at [939, 361] on icon at bounding box center [940, 364] width 28 height 28
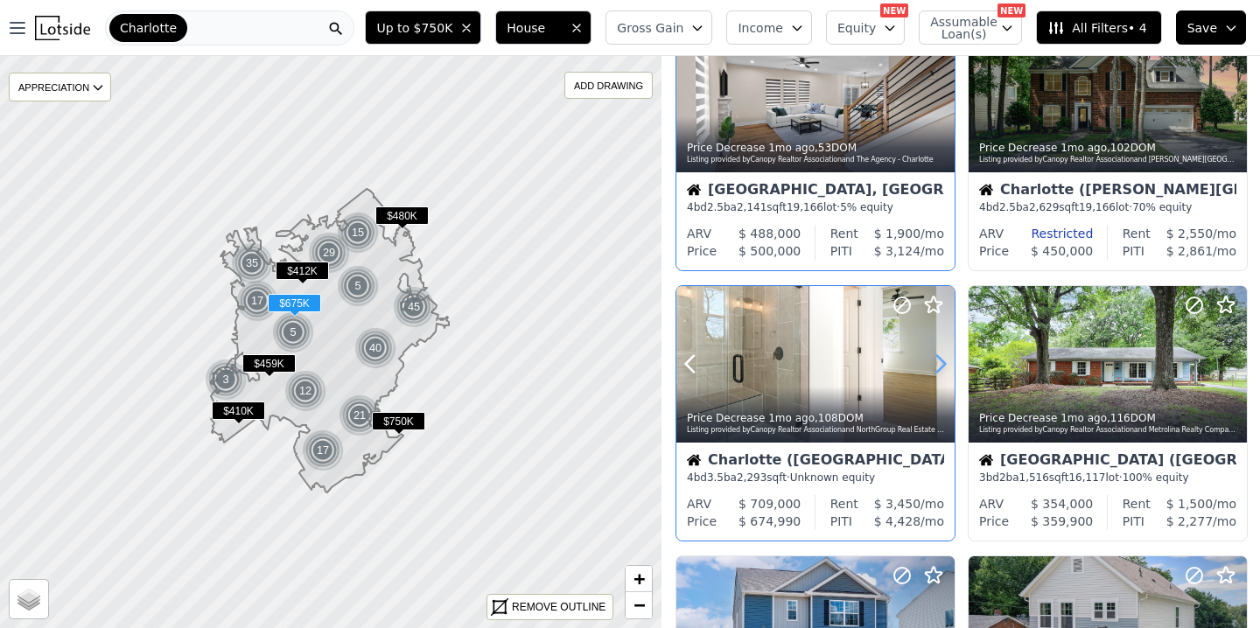
click at [939, 361] on icon at bounding box center [940, 364] width 28 height 28
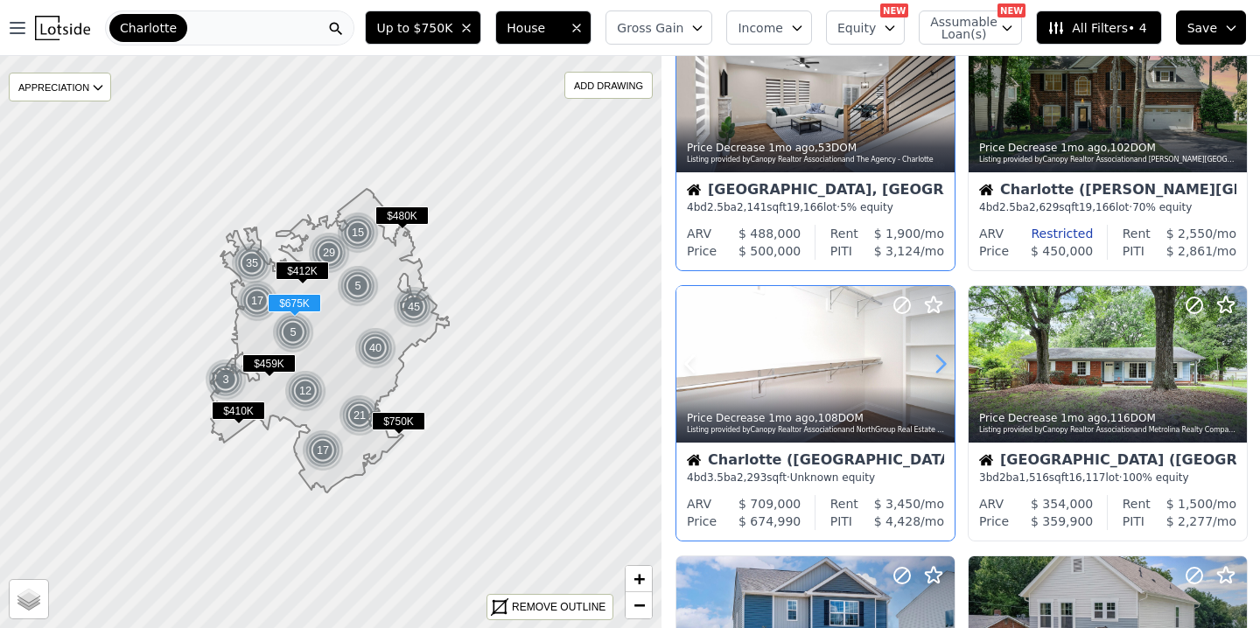
click at [939, 361] on icon at bounding box center [940, 364] width 28 height 28
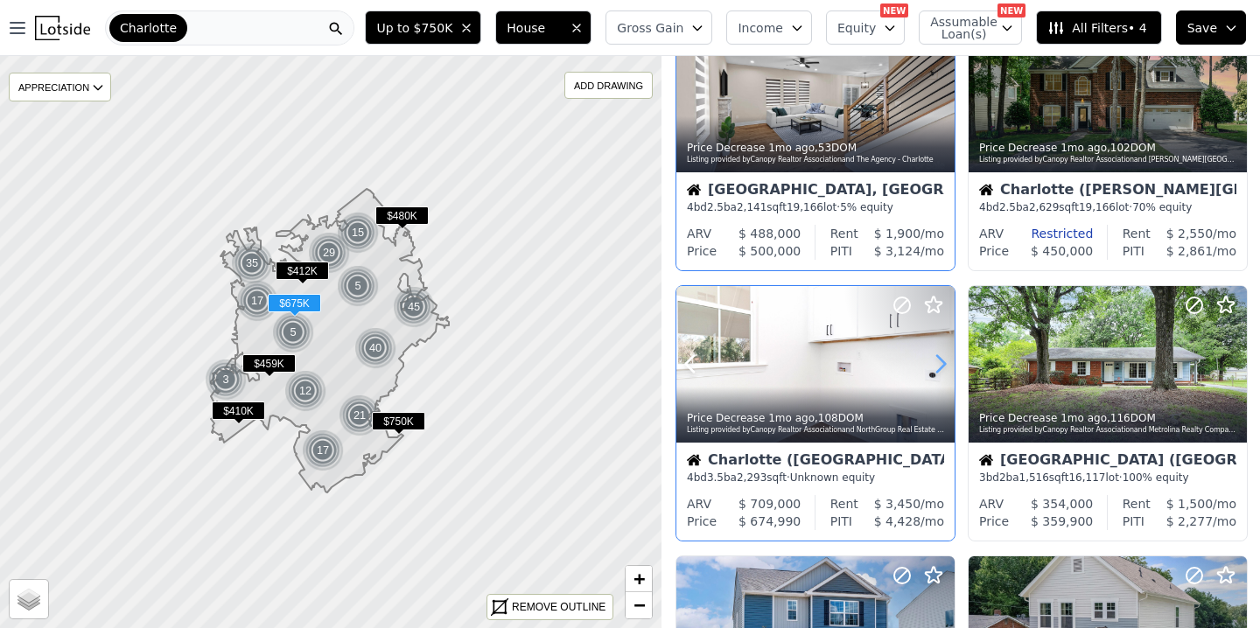
click at [939, 361] on icon at bounding box center [940, 364] width 28 height 28
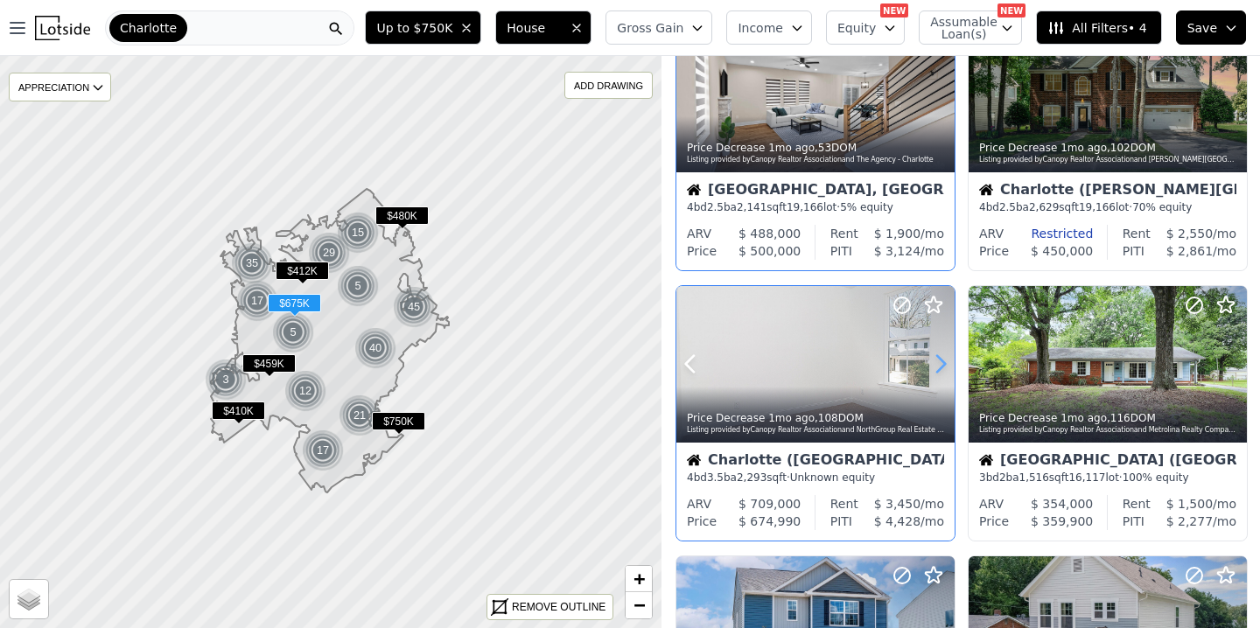
click at [939, 361] on icon at bounding box center [940, 364] width 28 height 28
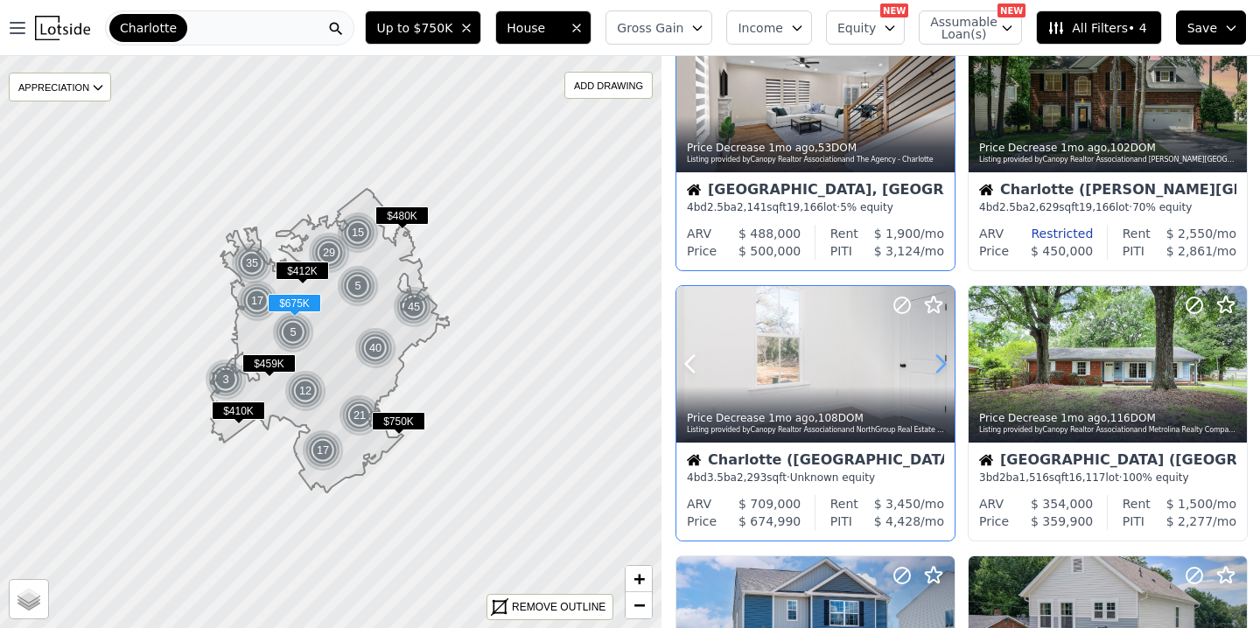
click at [939, 361] on icon at bounding box center [940, 364] width 28 height 28
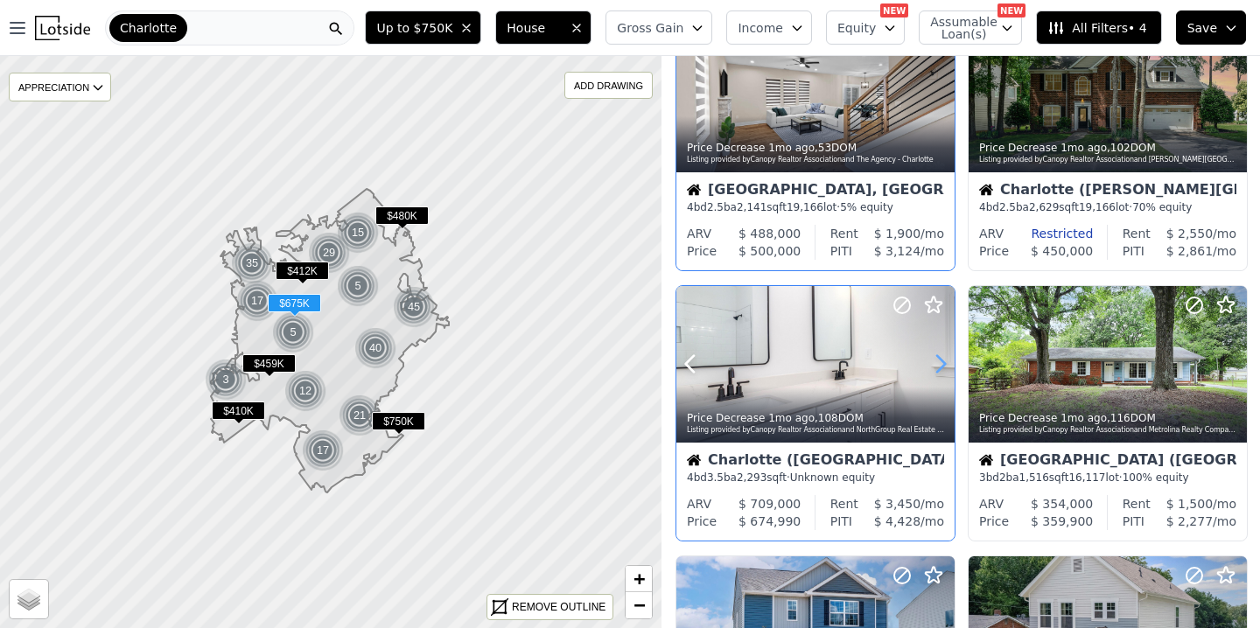
click at [939, 361] on icon at bounding box center [940, 364] width 28 height 28
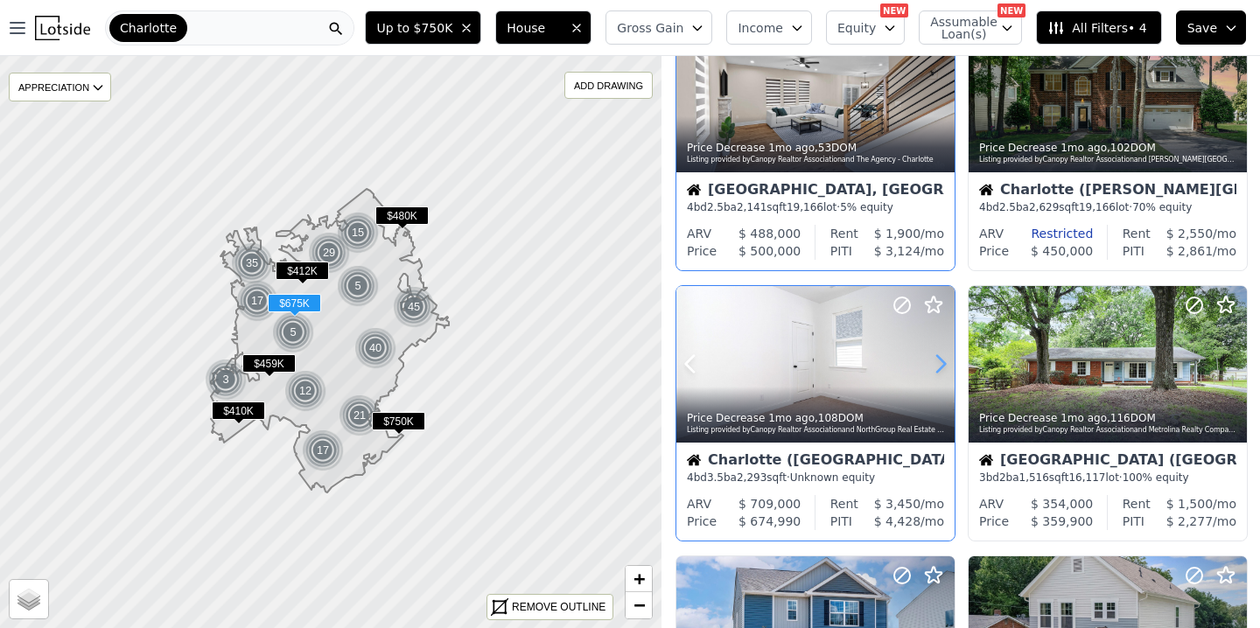
click at [939, 361] on icon at bounding box center [940, 364] width 28 height 28
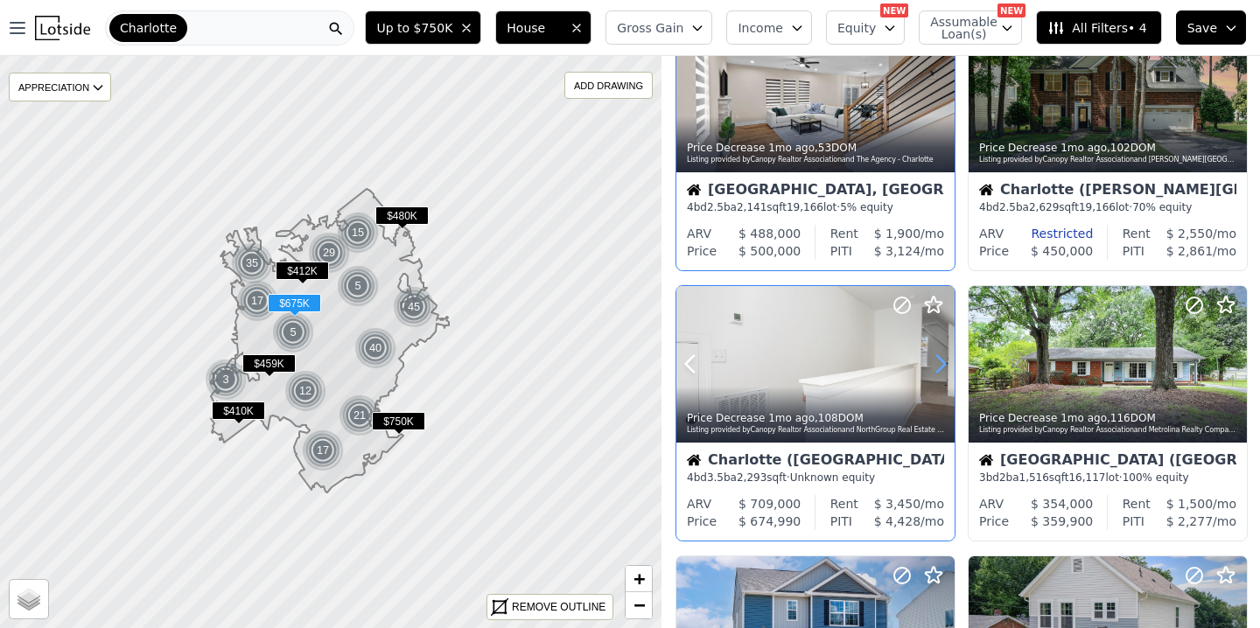
click at [939, 361] on icon at bounding box center [940, 364] width 28 height 28
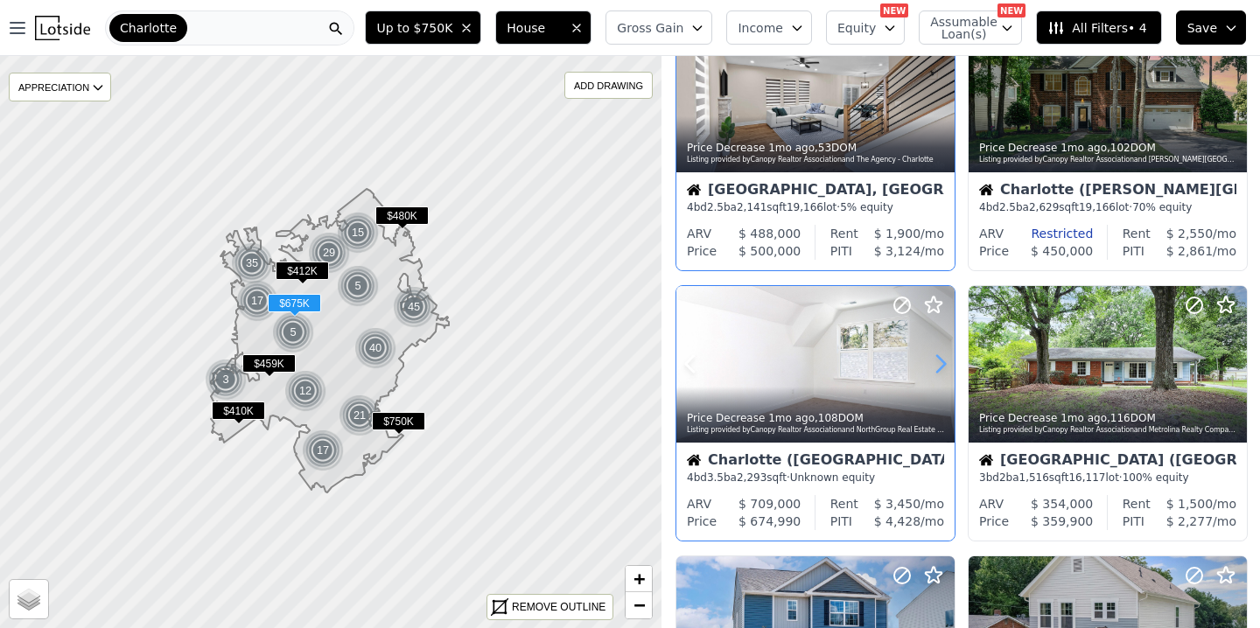
click at [939, 361] on icon at bounding box center [940, 364] width 28 height 28
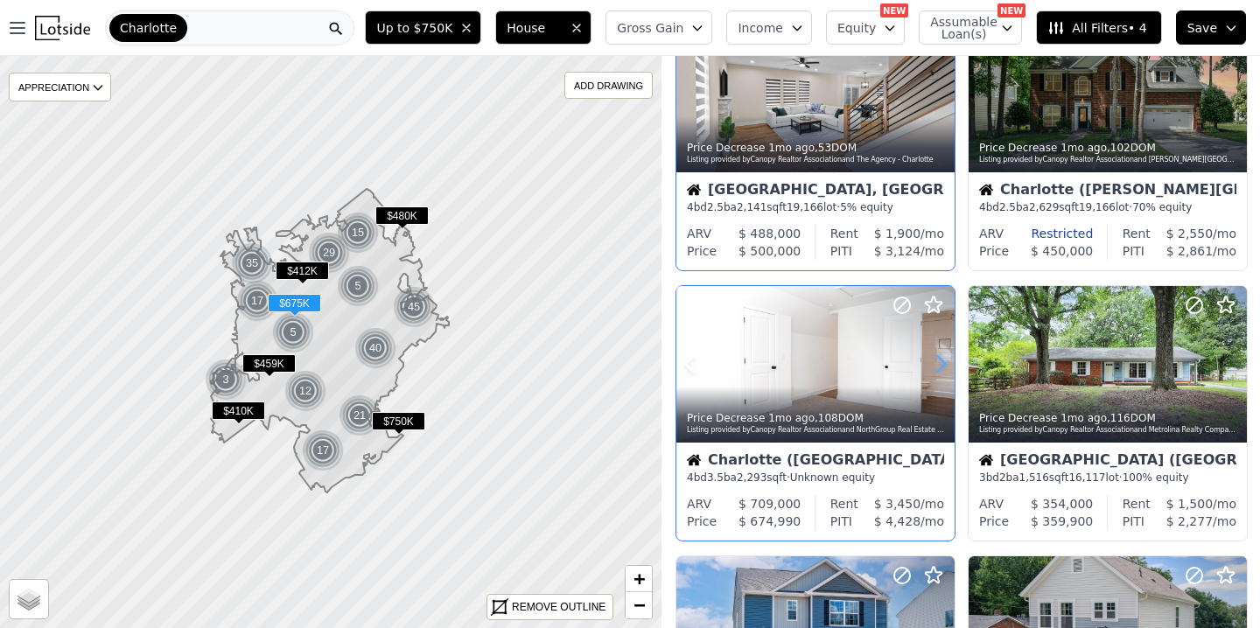
click at [939, 361] on icon at bounding box center [940, 364] width 28 height 28
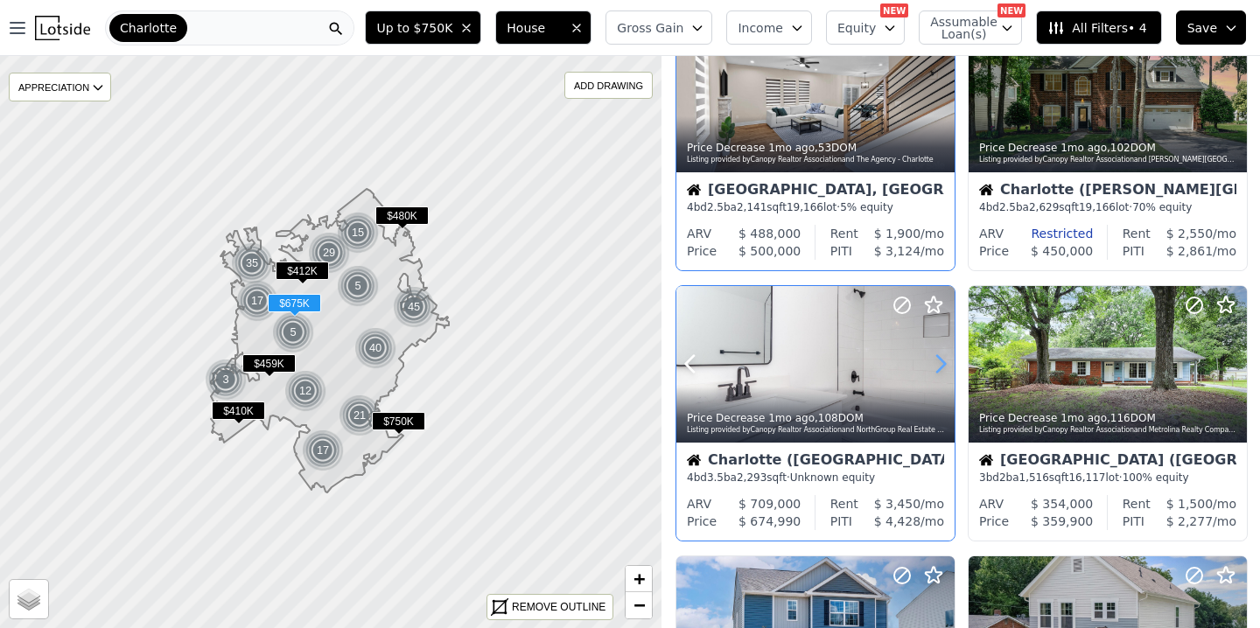
click at [939, 361] on icon at bounding box center [940, 364] width 28 height 28
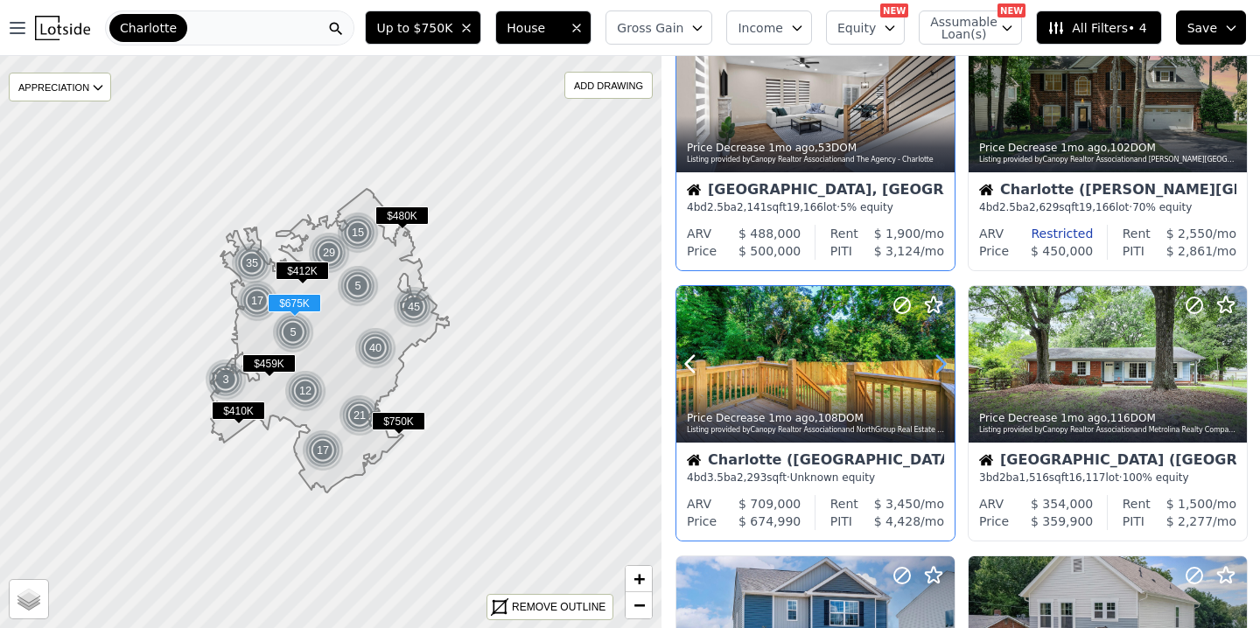
click at [939, 361] on icon at bounding box center [940, 364] width 28 height 28
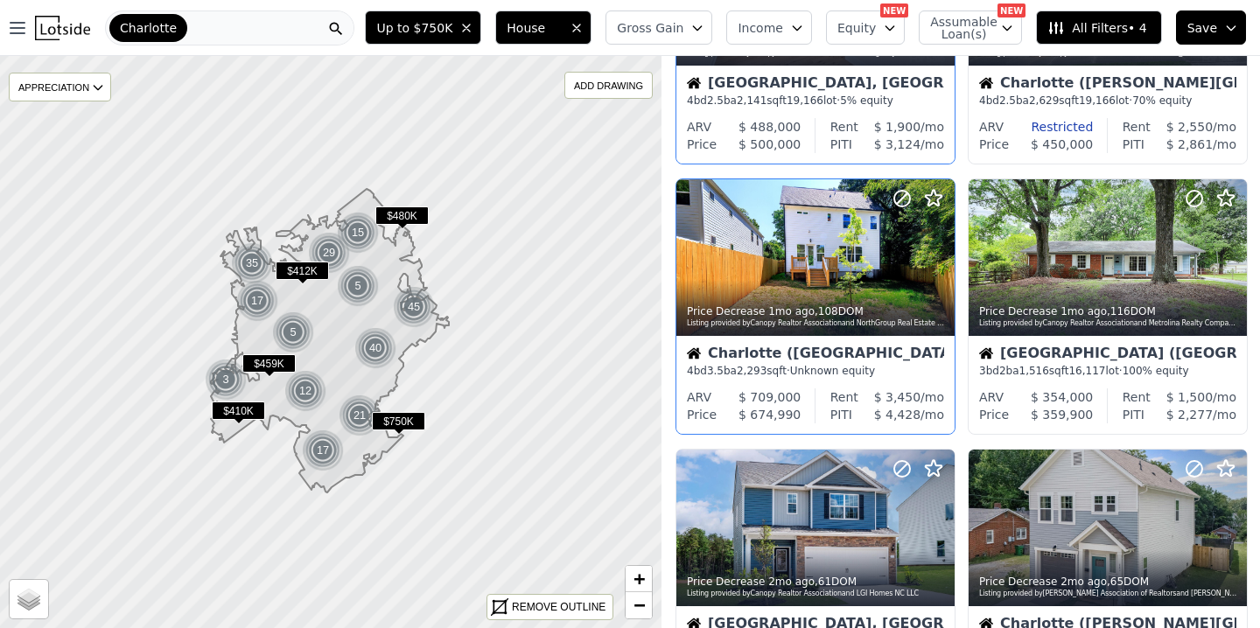
scroll to position [468, 0]
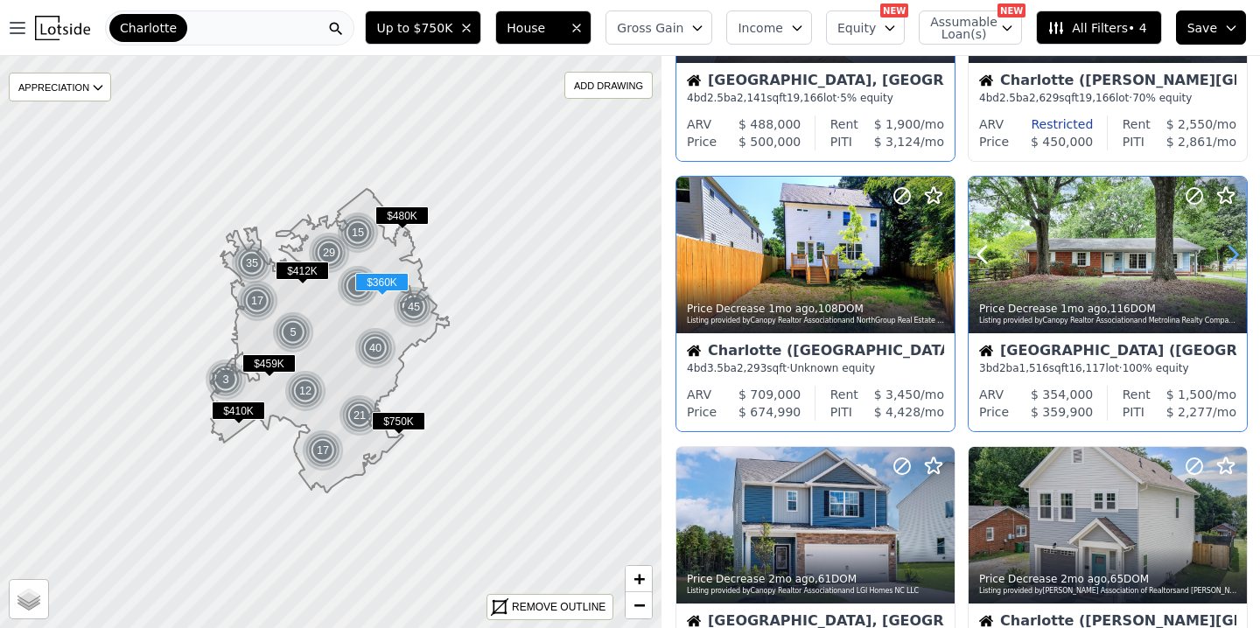
click at [1225, 250] on icon at bounding box center [1232, 255] width 28 height 28
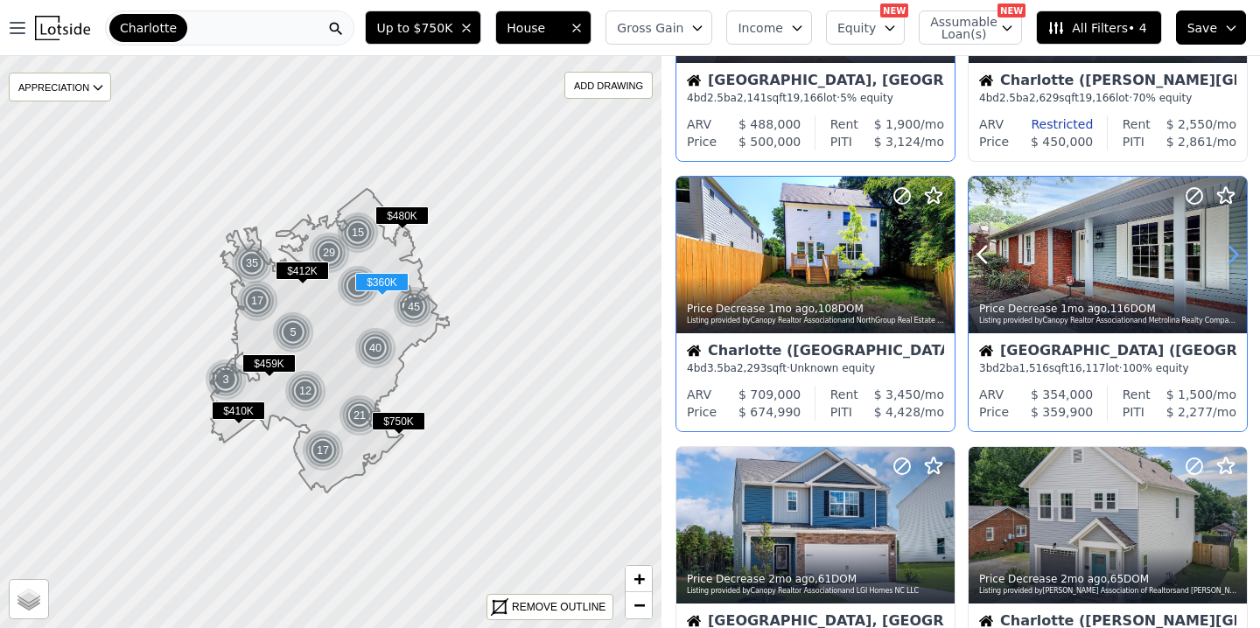
click at [1225, 250] on icon at bounding box center [1232, 255] width 28 height 28
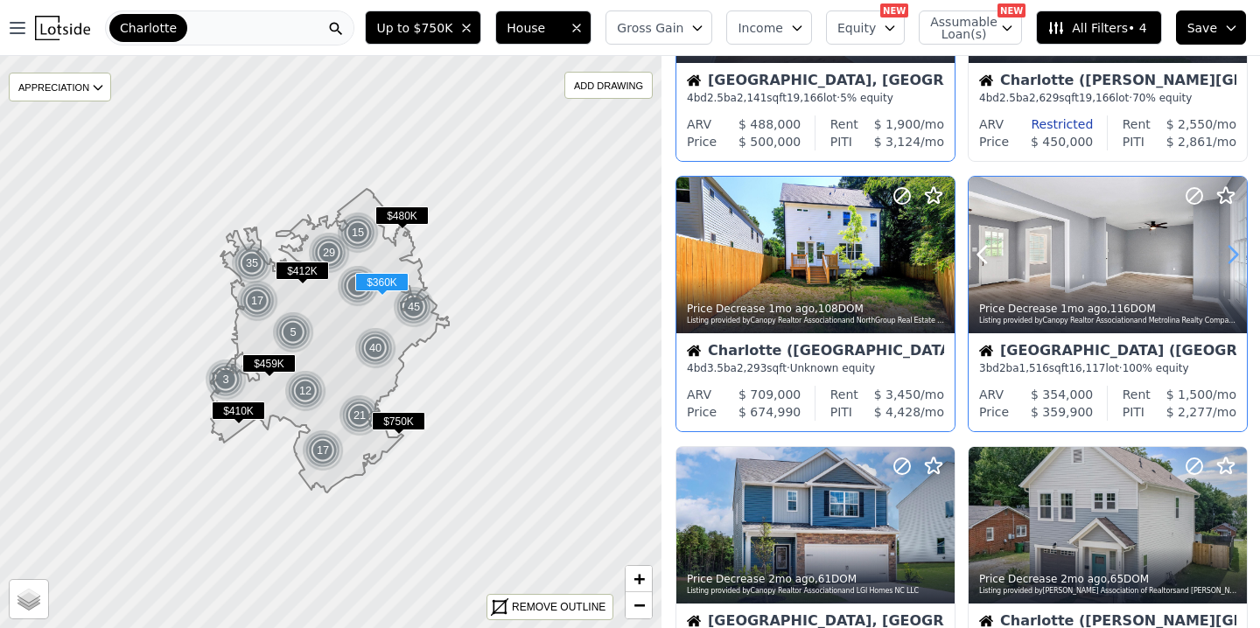
click at [1225, 250] on icon at bounding box center [1232, 255] width 28 height 28
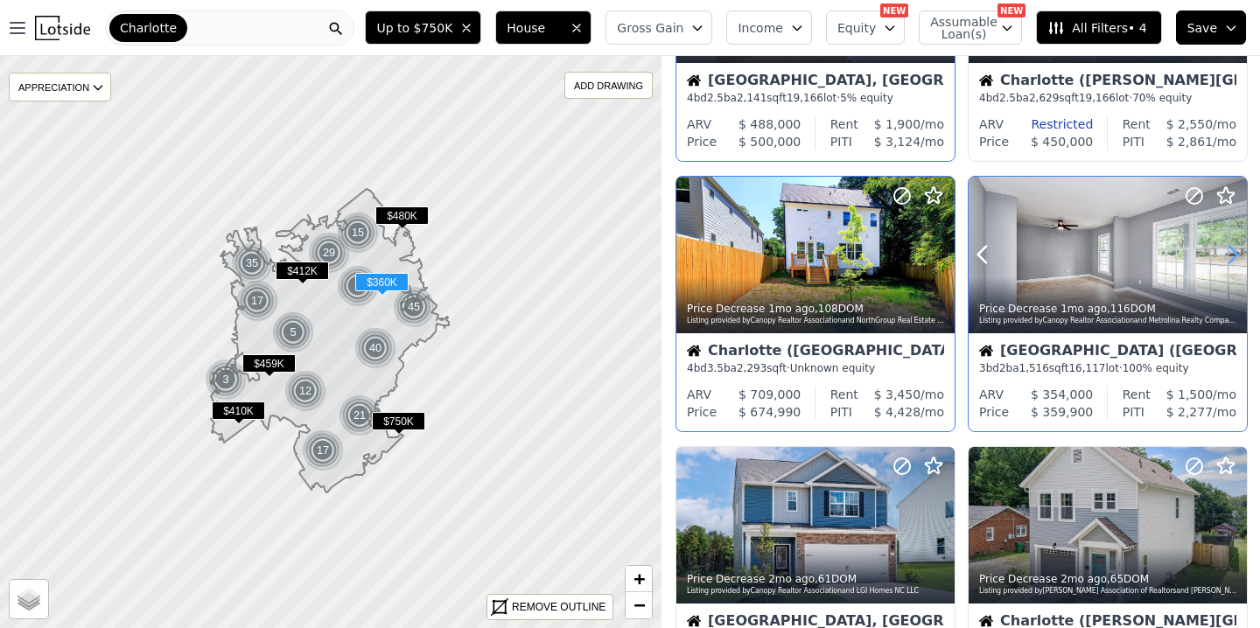
click at [1225, 250] on icon at bounding box center [1232, 255] width 28 height 28
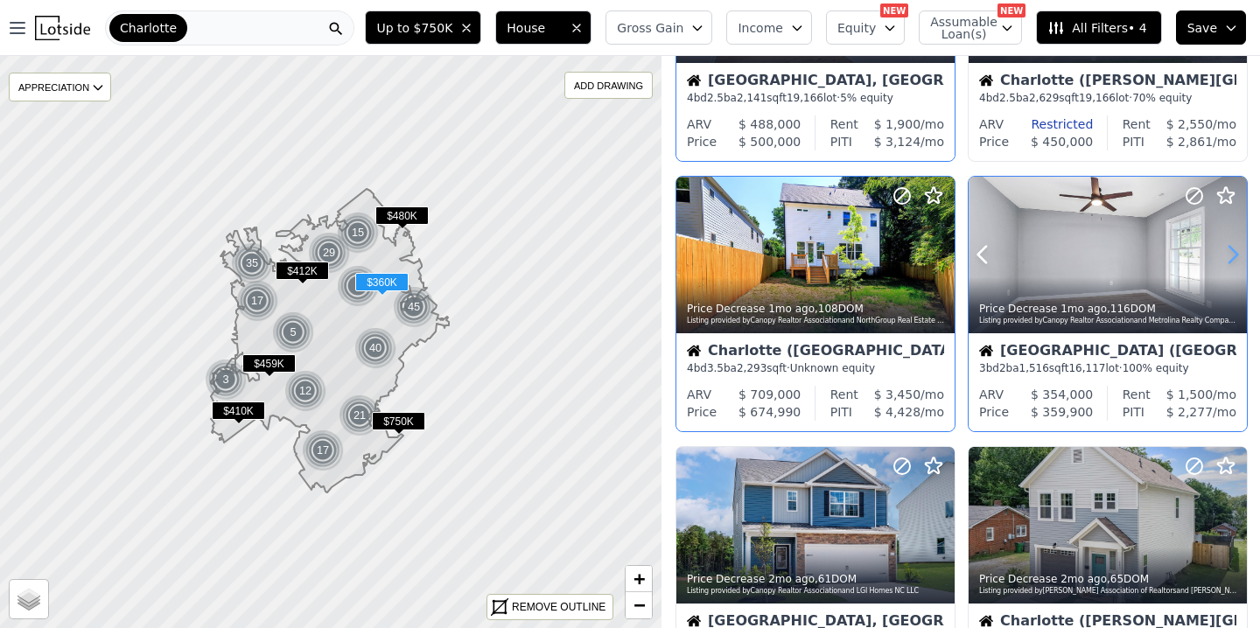
click at [1225, 250] on icon at bounding box center [1232, 255] width 28 height 28
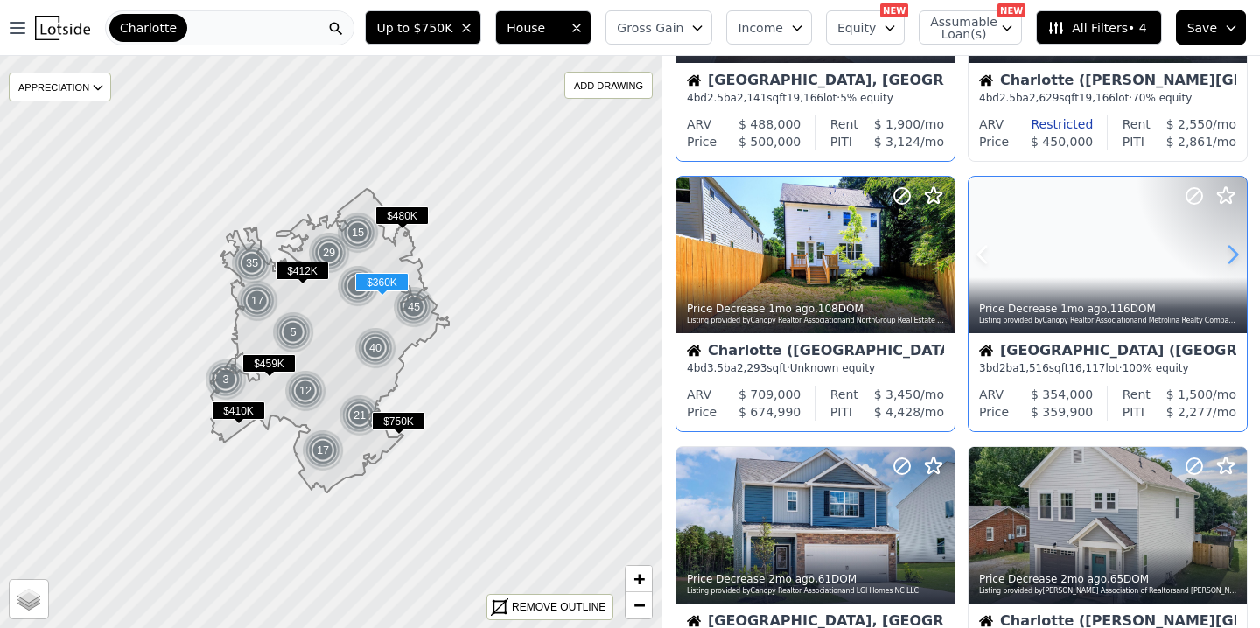
click at [1225, 250] on icon at bounding box center [1232, 255] width 28 height 28
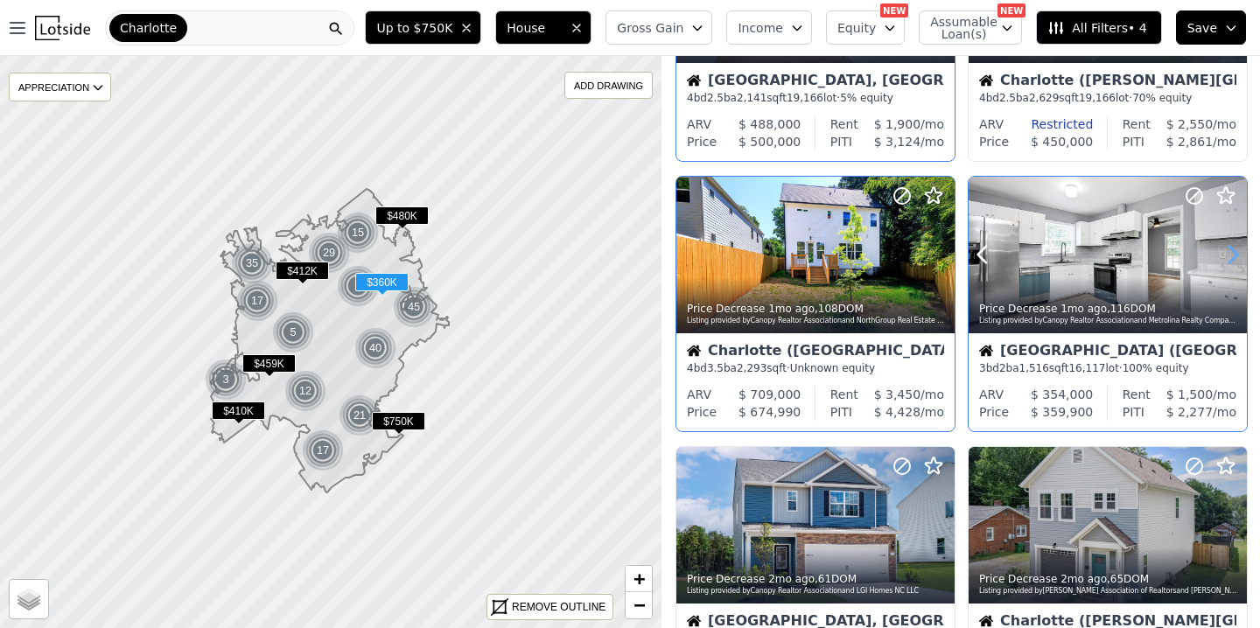
click at [1225, 250] on icon at bounding box center [1232, 255] width 28 height 28
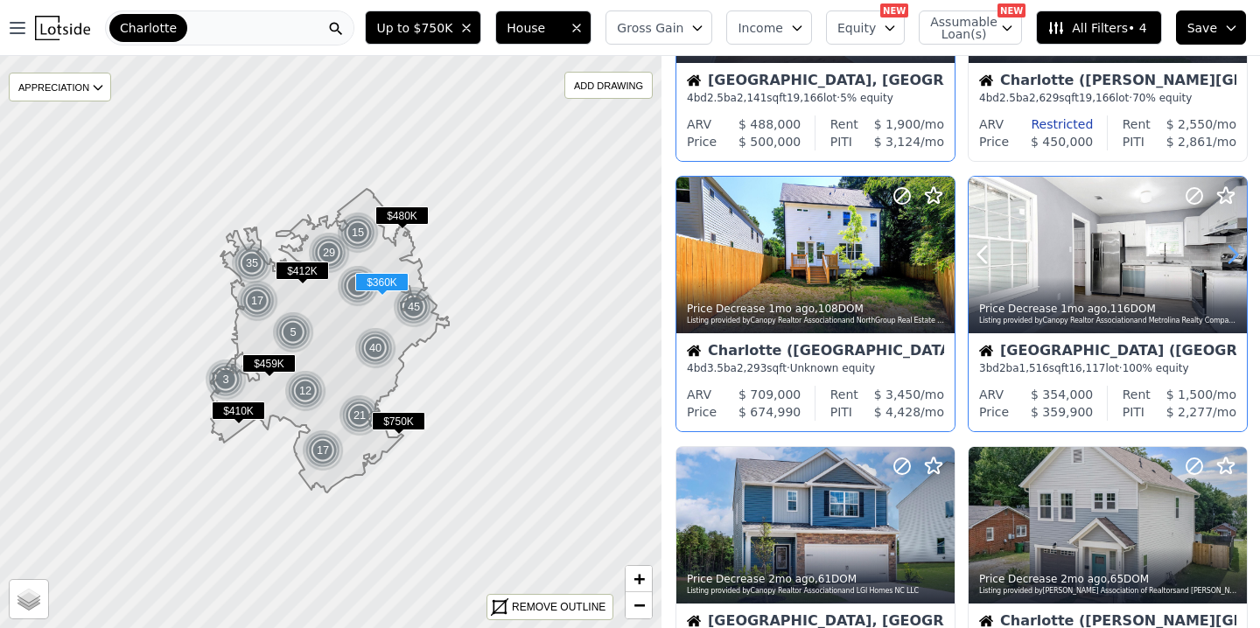
click at [1225, 250] on icon at bounding box center [1232, 255] width 28 height 28
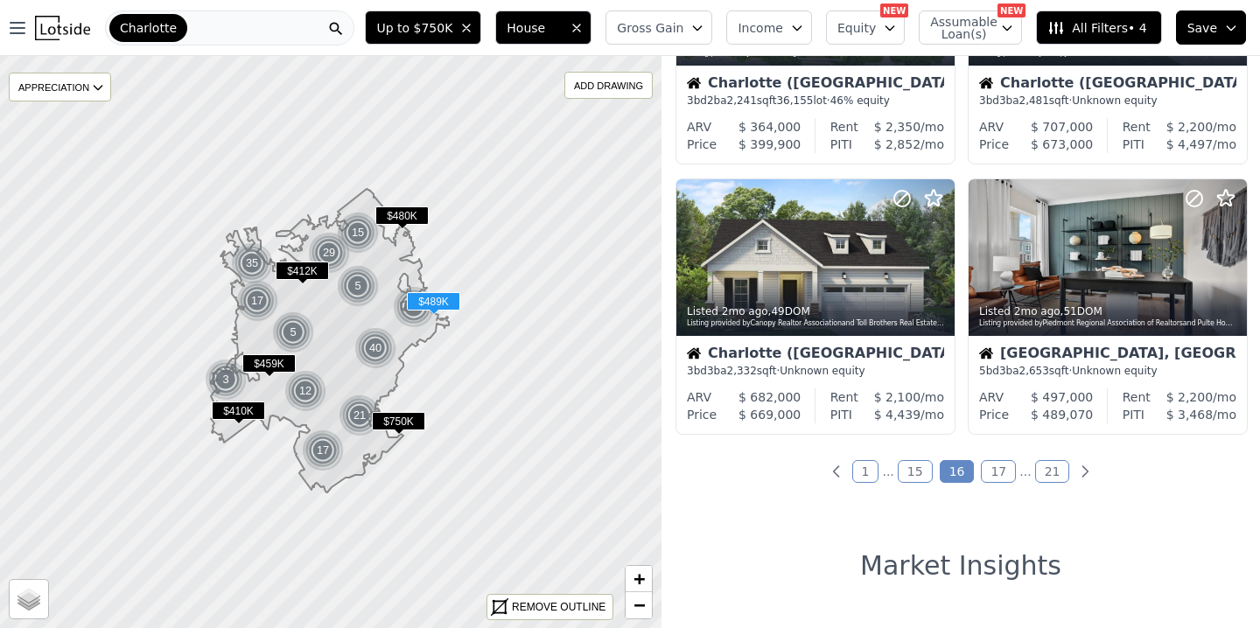
scroll to position [1277, 0]
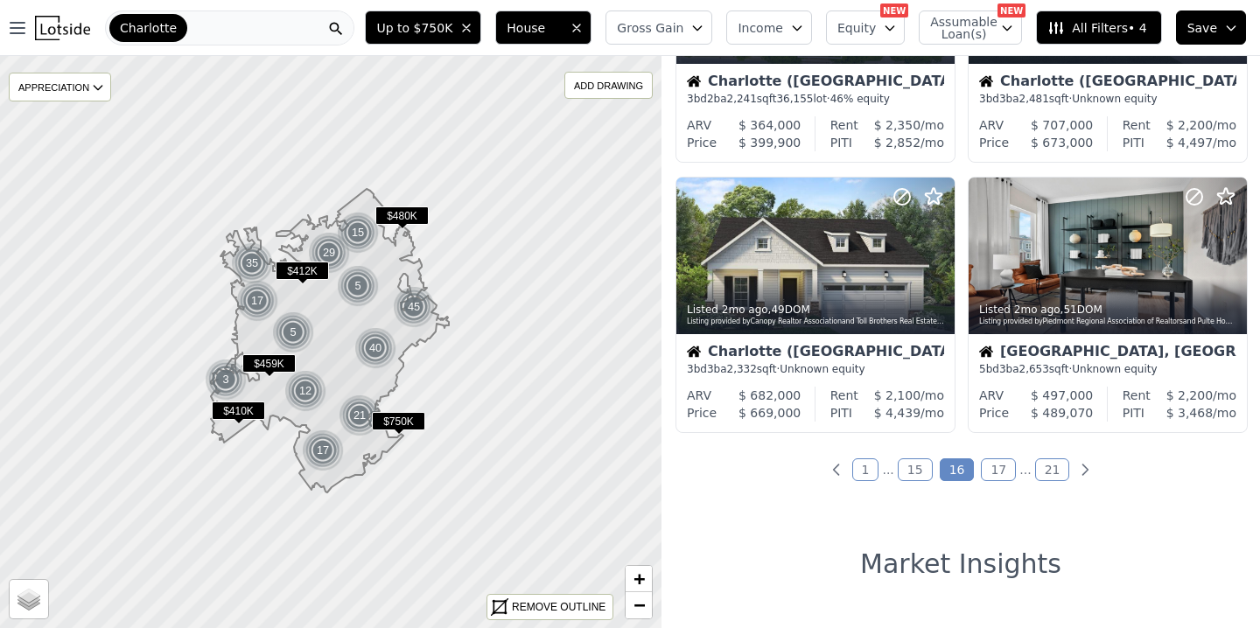
click at [997, 468] on link "17" at bounding box center [997, 469] width 35 height 23
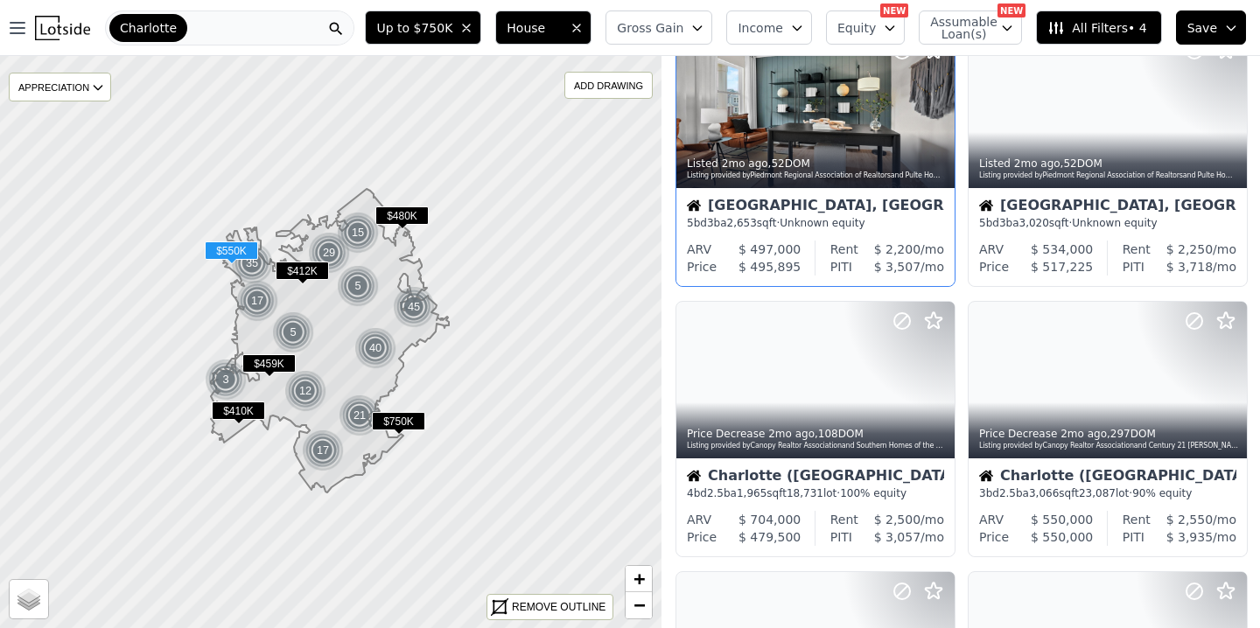
scroll to position [0, 0]
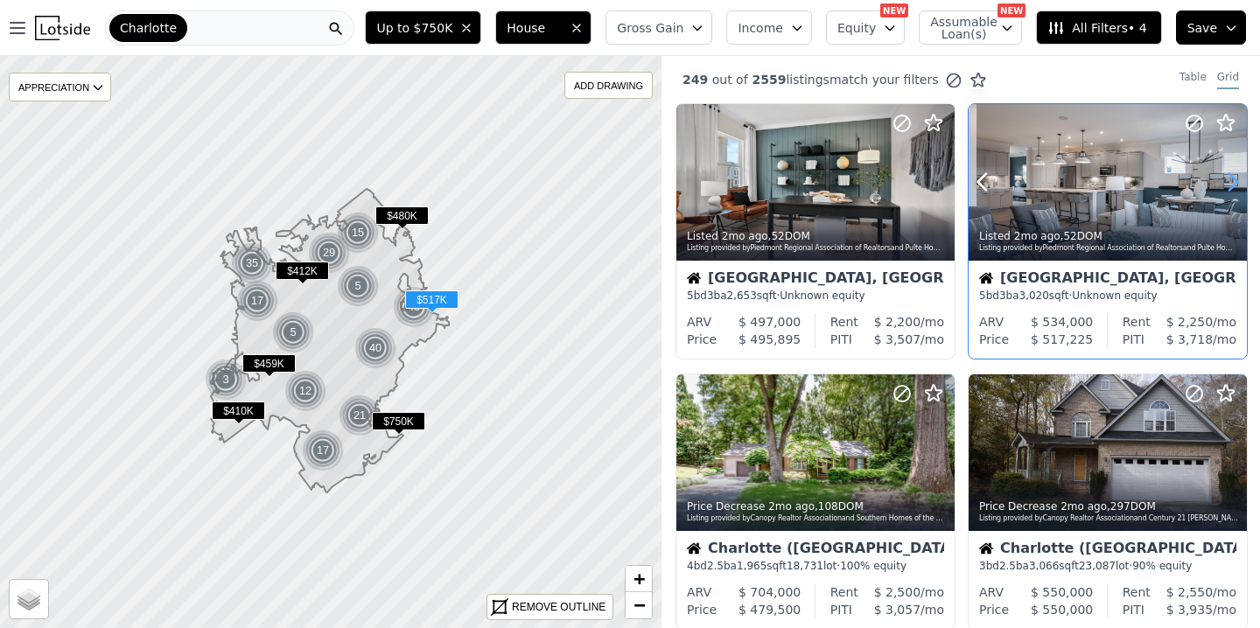
click at [1235, 175] on icon at bounding box center [1232, 182] width 28 height 28
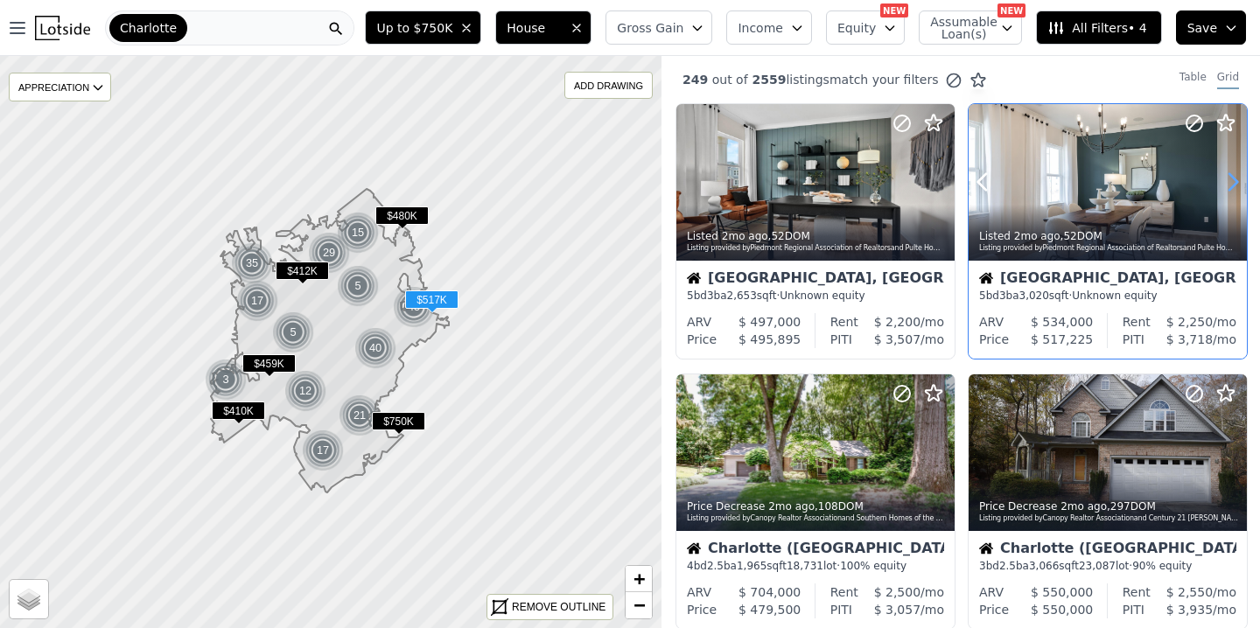
click at [1234, 175] on icon at bounding box center [1232, 182] width 28 height 28
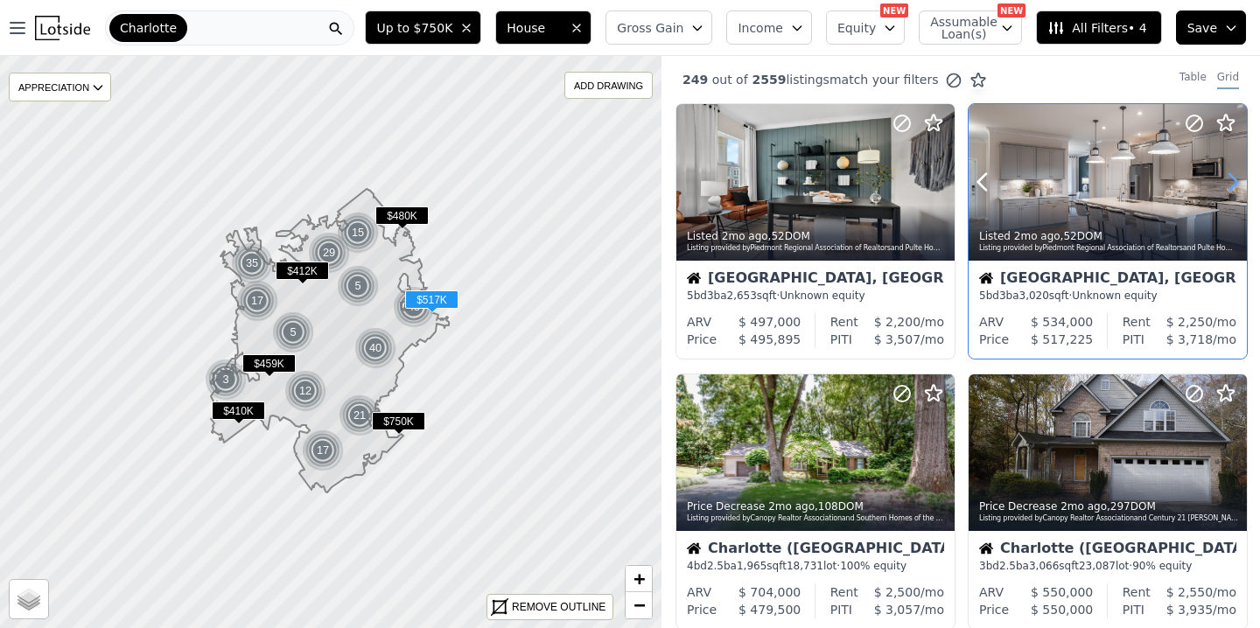
click at [1234, 175] on icon at bounding box center [1232, 182] width 28 height 28
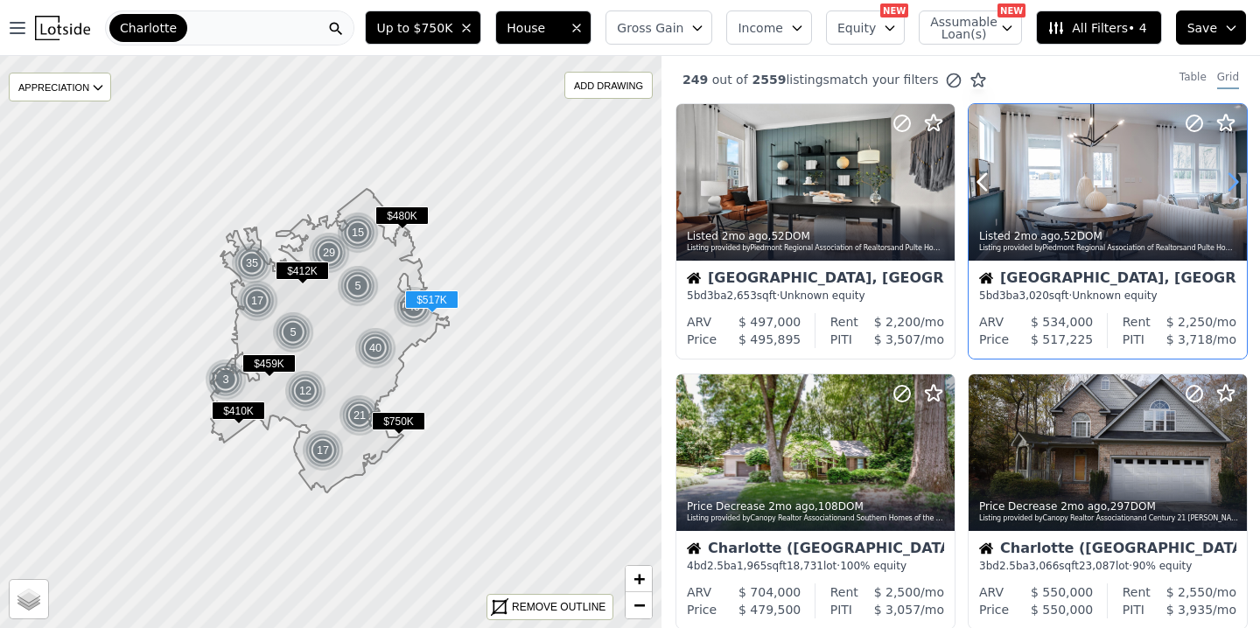
click at [1233, 175] on icon at bounding box center [1232, 182] width 28 height 28
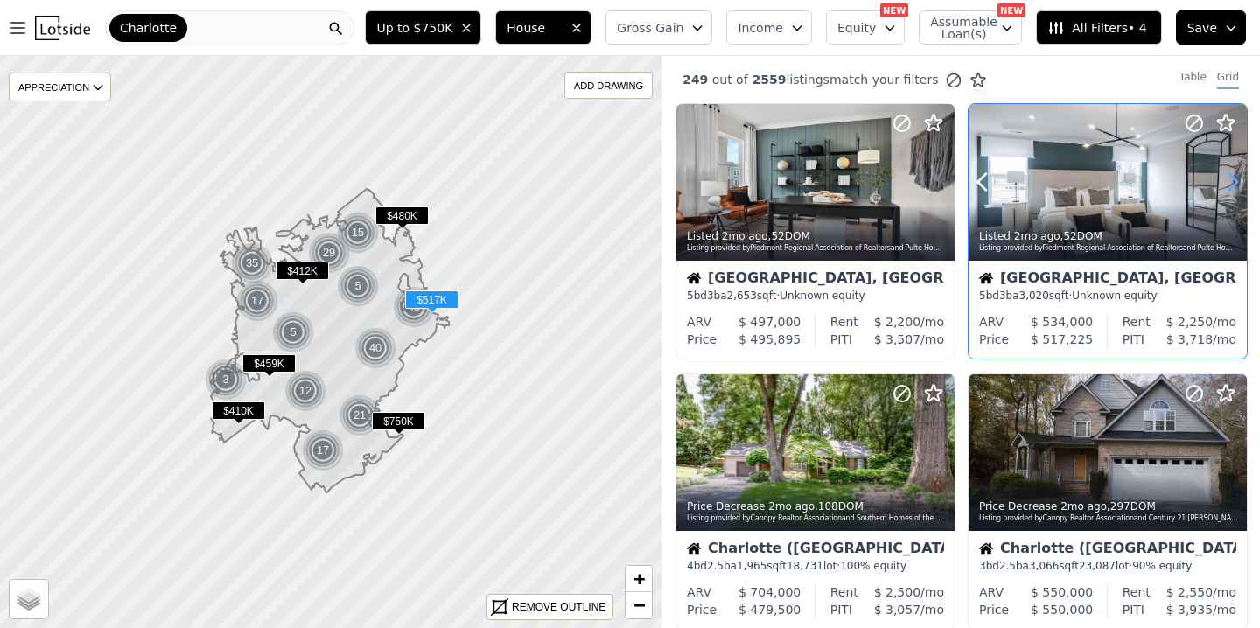
click at [1233, 175] on icon at bounding box center [1232, 182] width 28 height 28
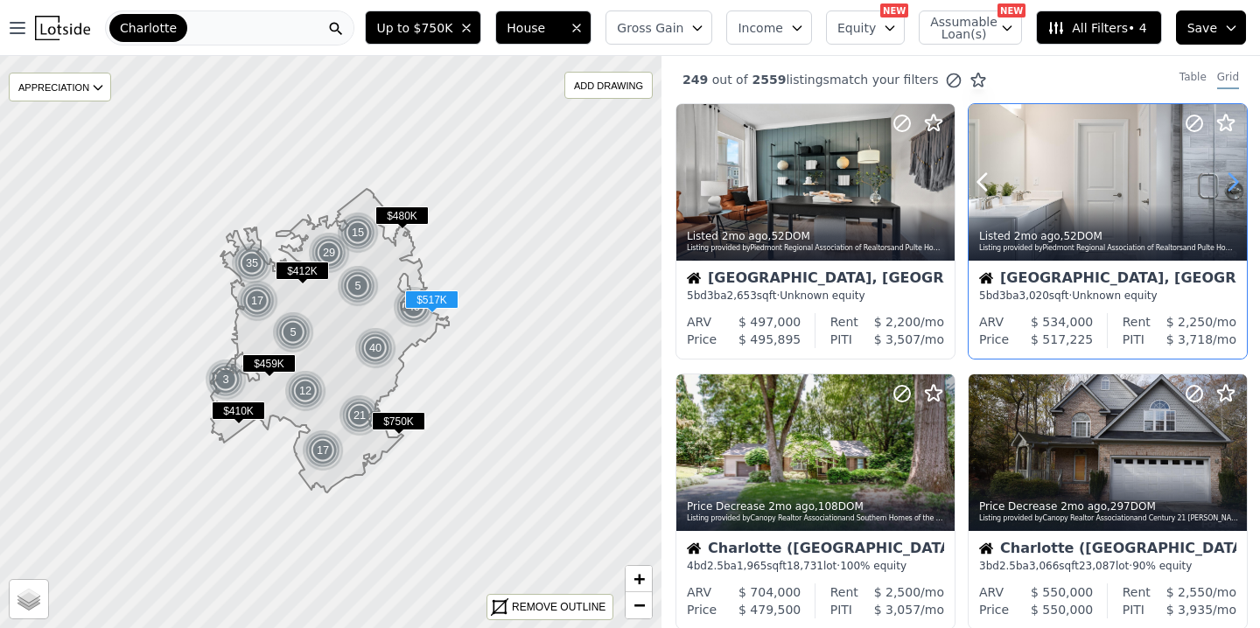
click at [1233, 175] on icon at bounding box center [1232, 182] width 28 height 28
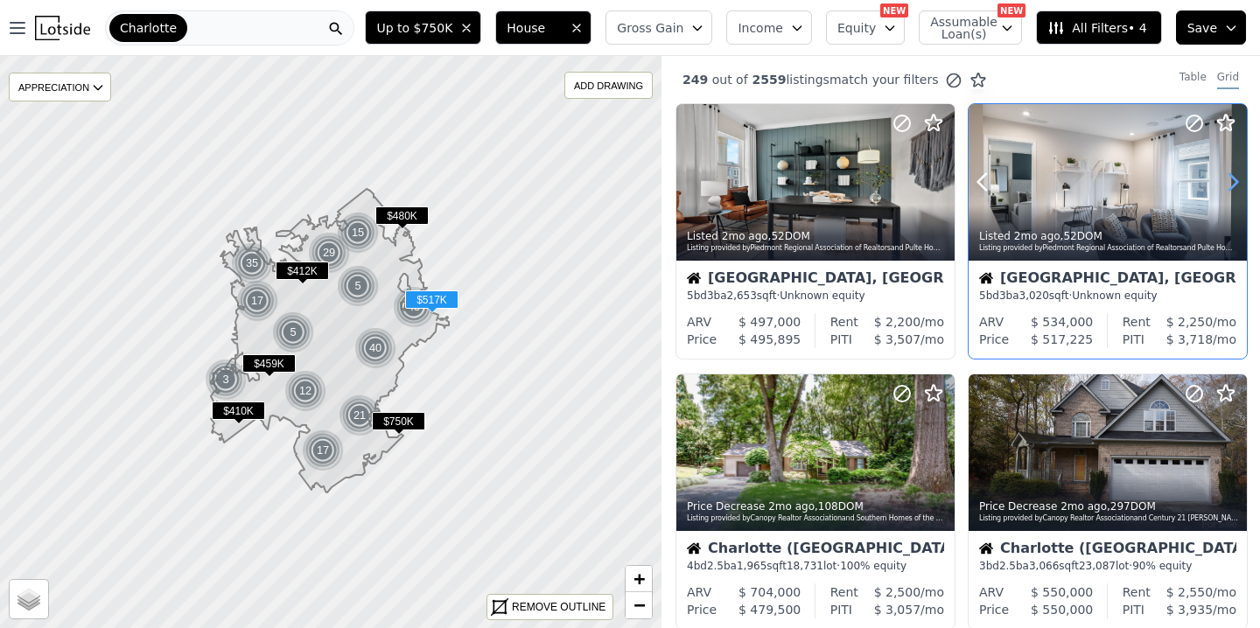
click at [1233, 175] on icon at bounding box center [1232, 182] width 28 height 28
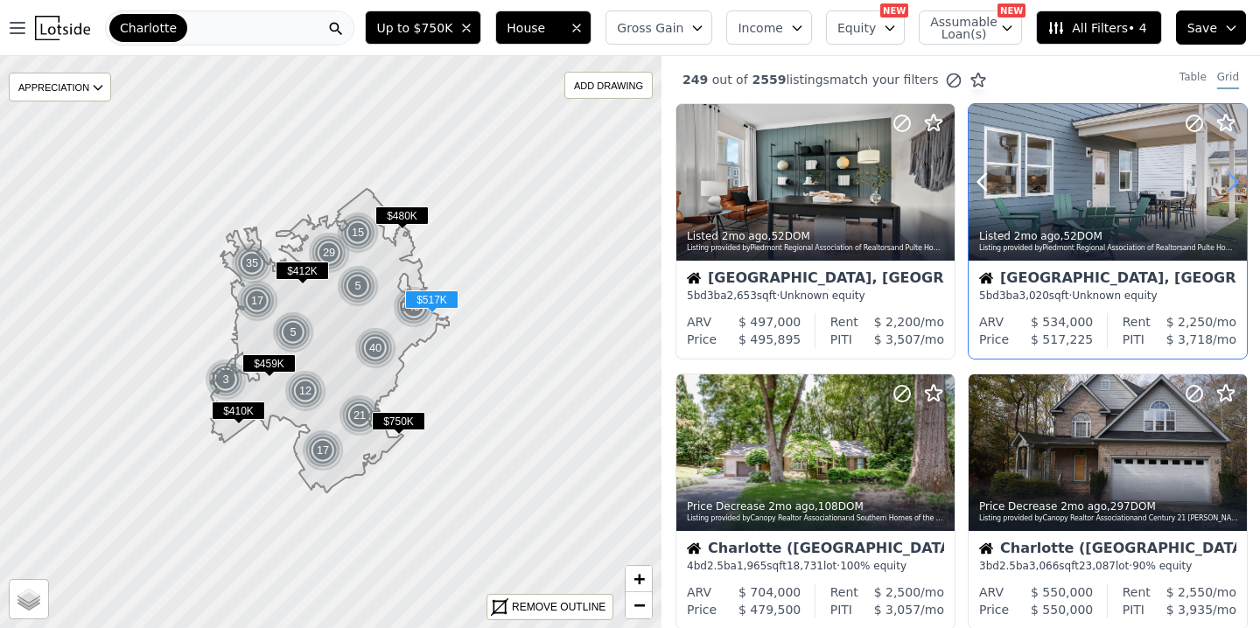
click at [1232, 175] on icon at bounding box center [1232, 182] width 28 height 28
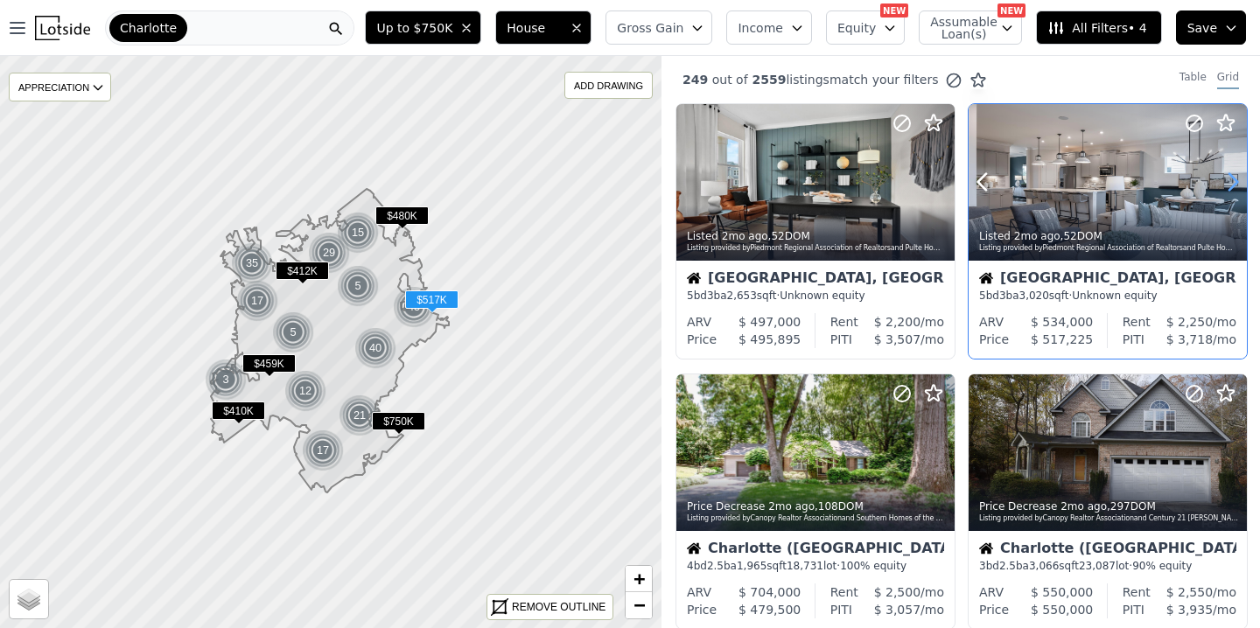
click at [1232, 175] on icon at bounding box center [1232, 182] width 28 height 28
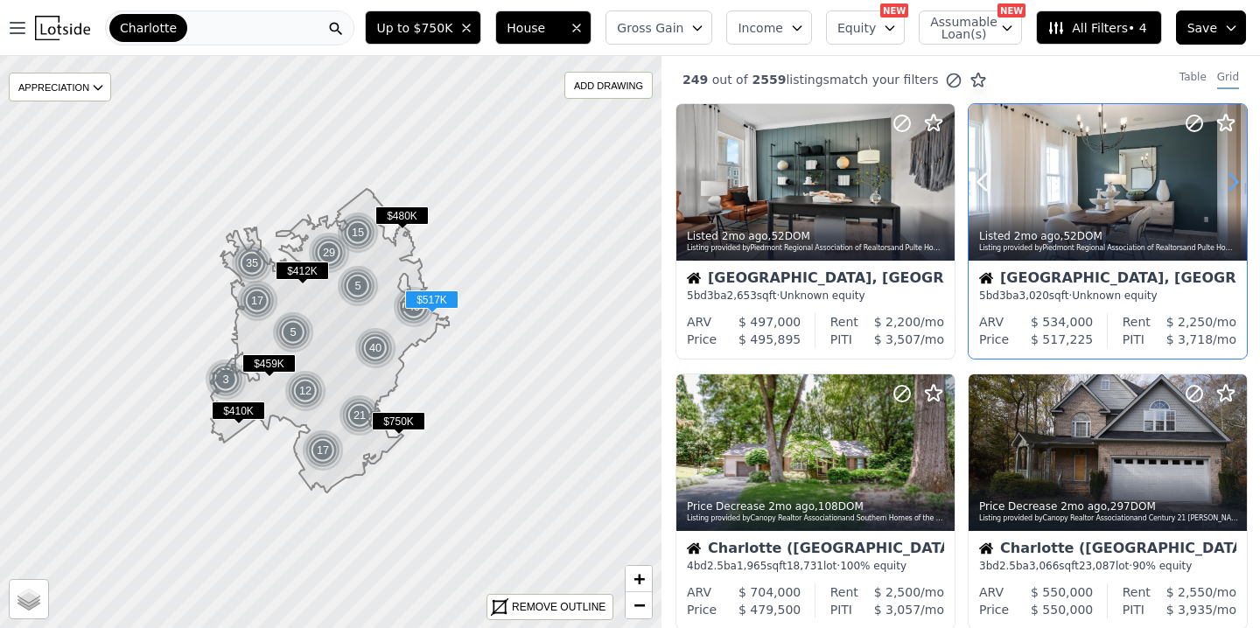
click at [1232, 175] on icon at bounding box center [1232, 182] width 28 height 28
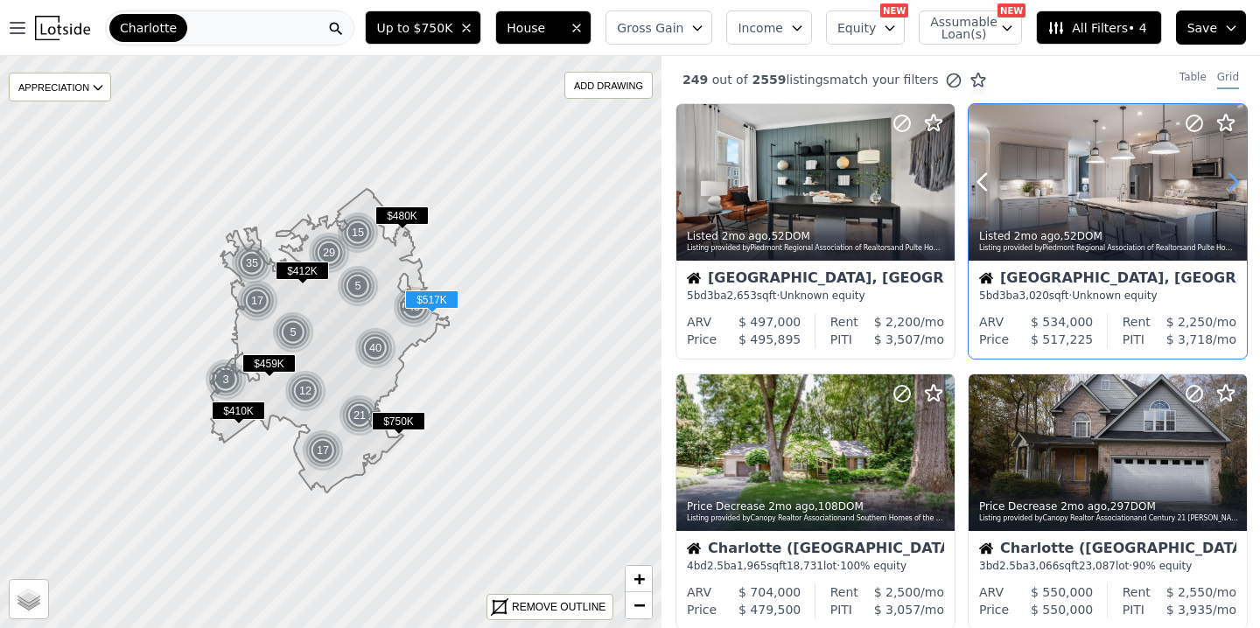
click at [1232, 175] on icon at bounding box center [1232, 182] width 28 height 28
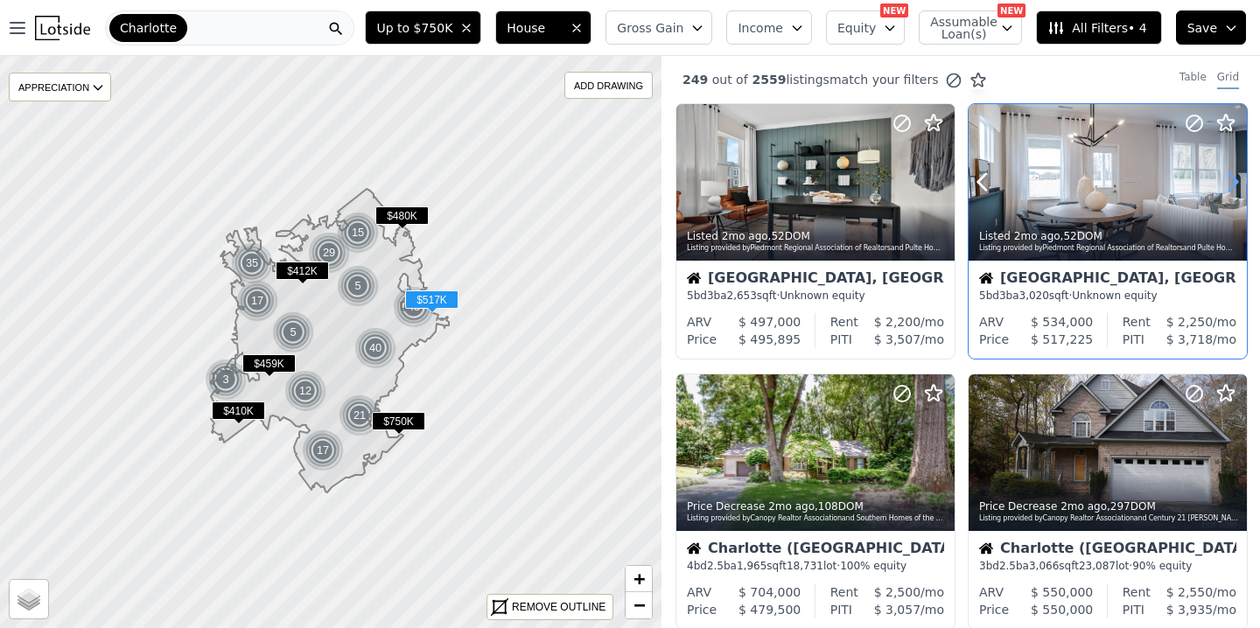
click at [1232, 175] on icon at bounding box center [1232, 182] width 28 height 28
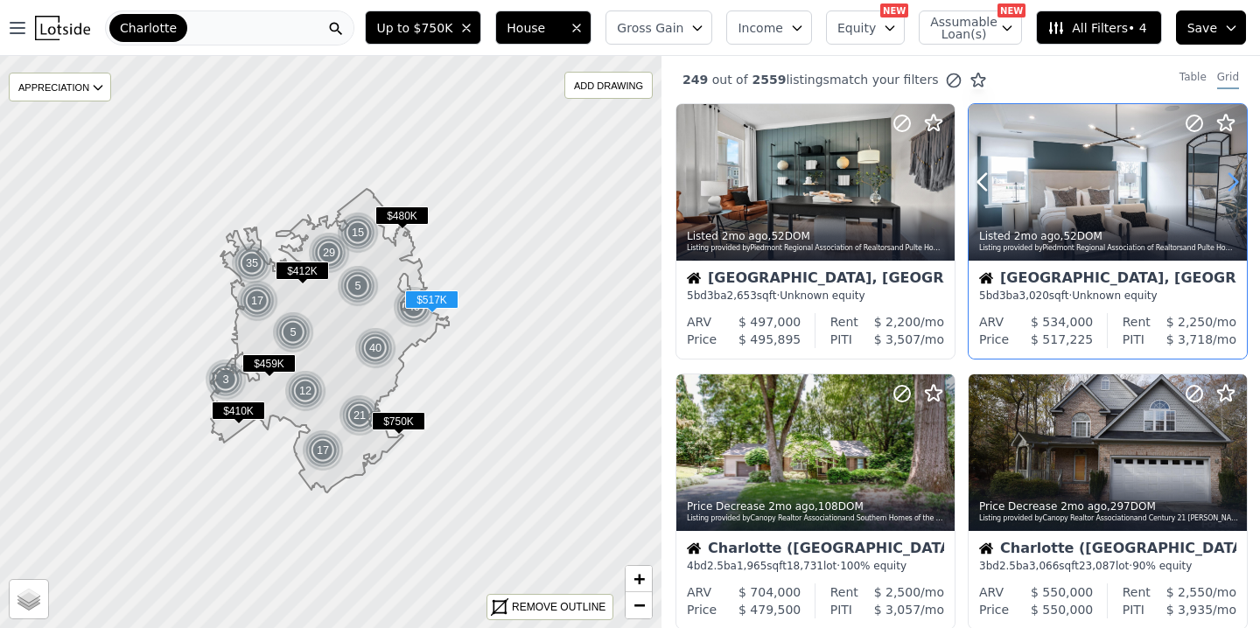
click at [1232, 175] on icon at bounding box center [1232, 182] width 28 height 28
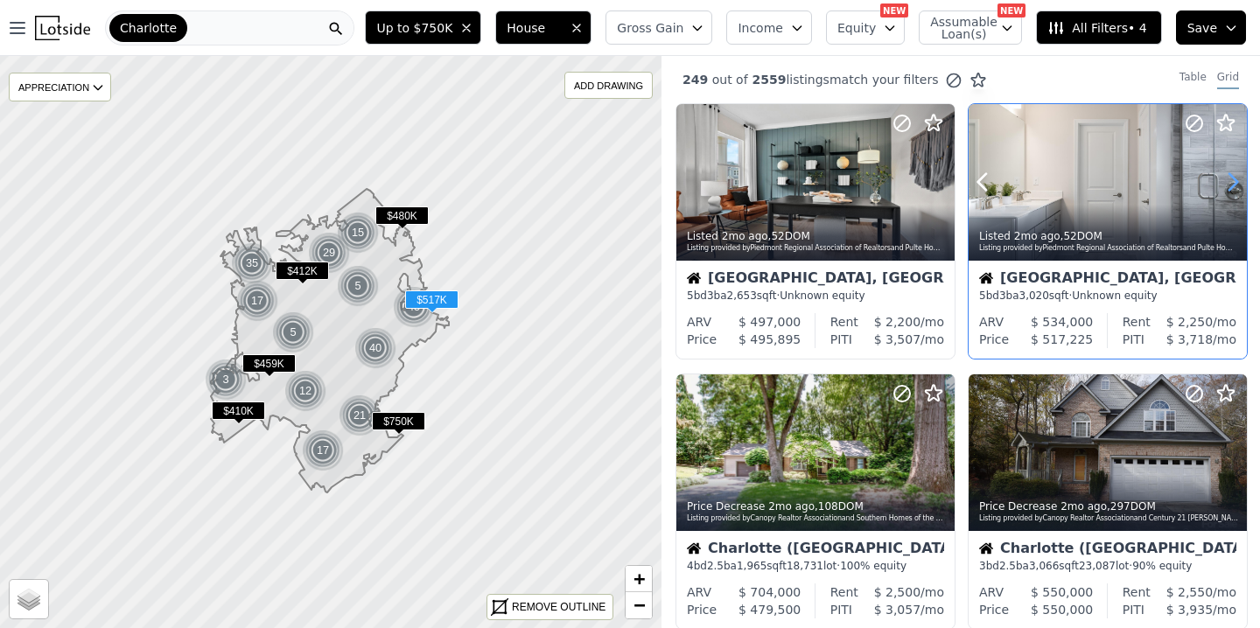
click at [1232, 175] on icon at bounding box center [1232, 182] width 28 height 28
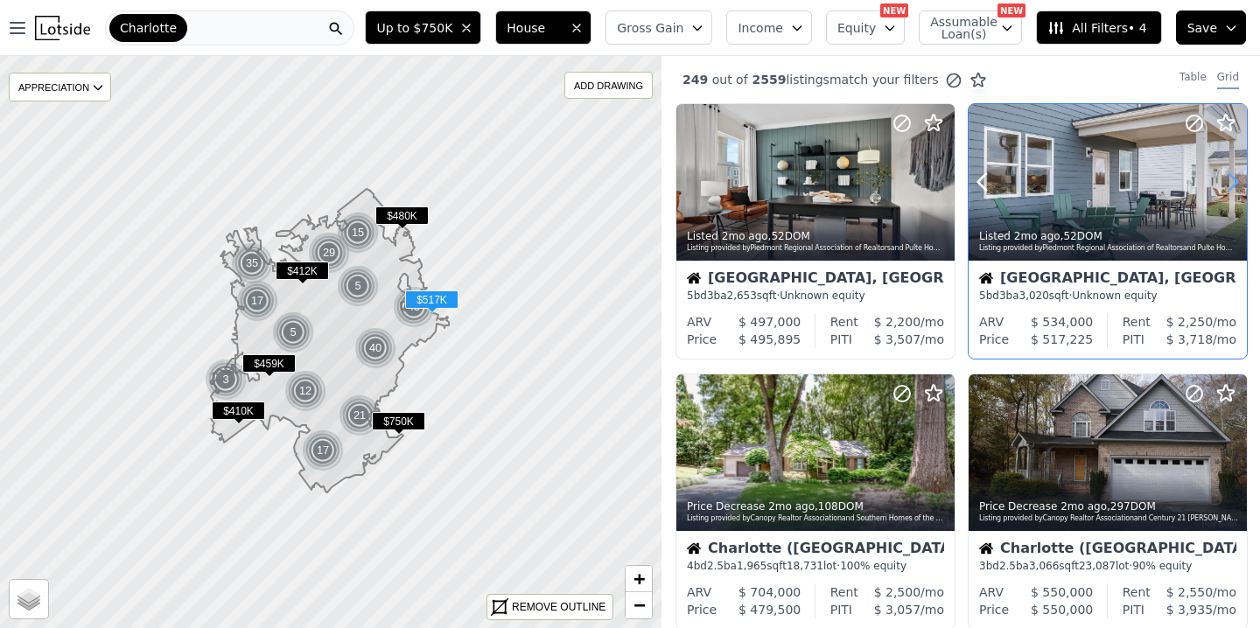
click at [1232, 175] on icon at bounding box center [1232, 182] width 28 height 28
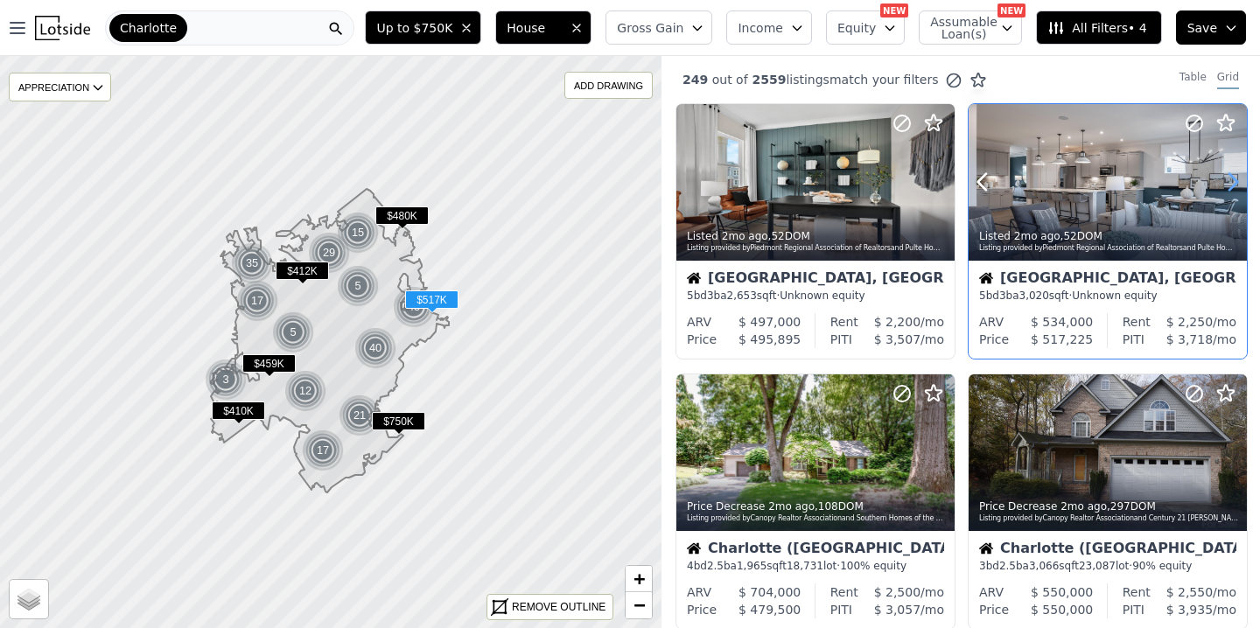
click at [1232, 175] on icon at bounding box center [1232, 182] width 28 height 28
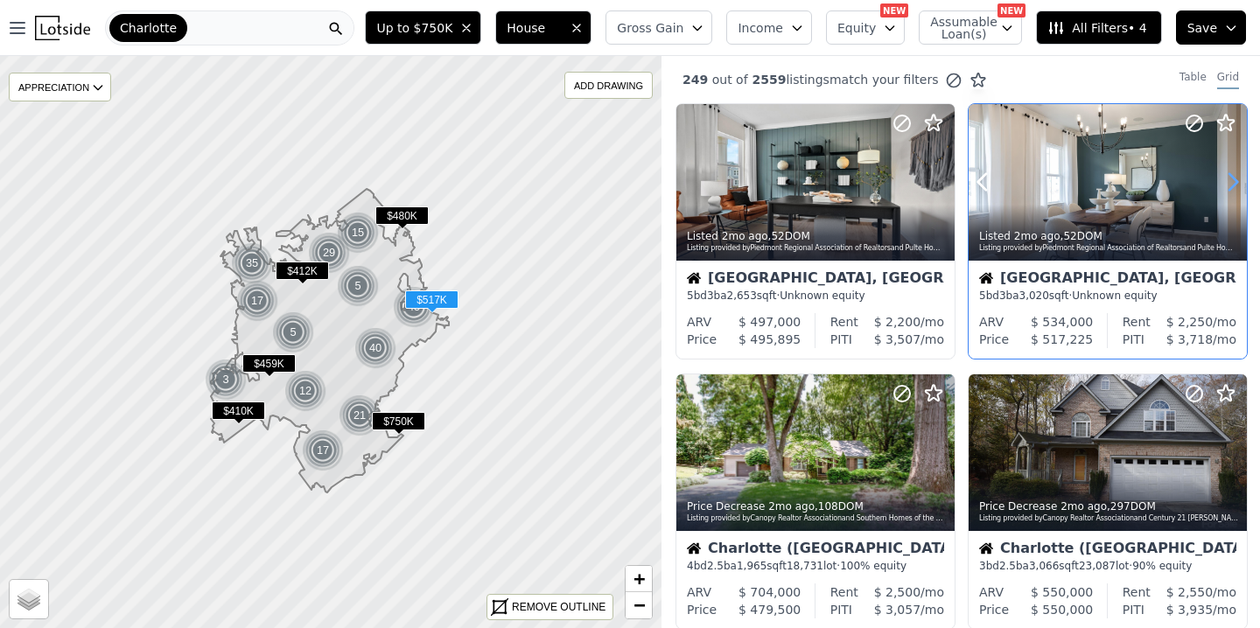
click at [1232, 175] on icon at bounding box center [1232, 182] width 28 height 28
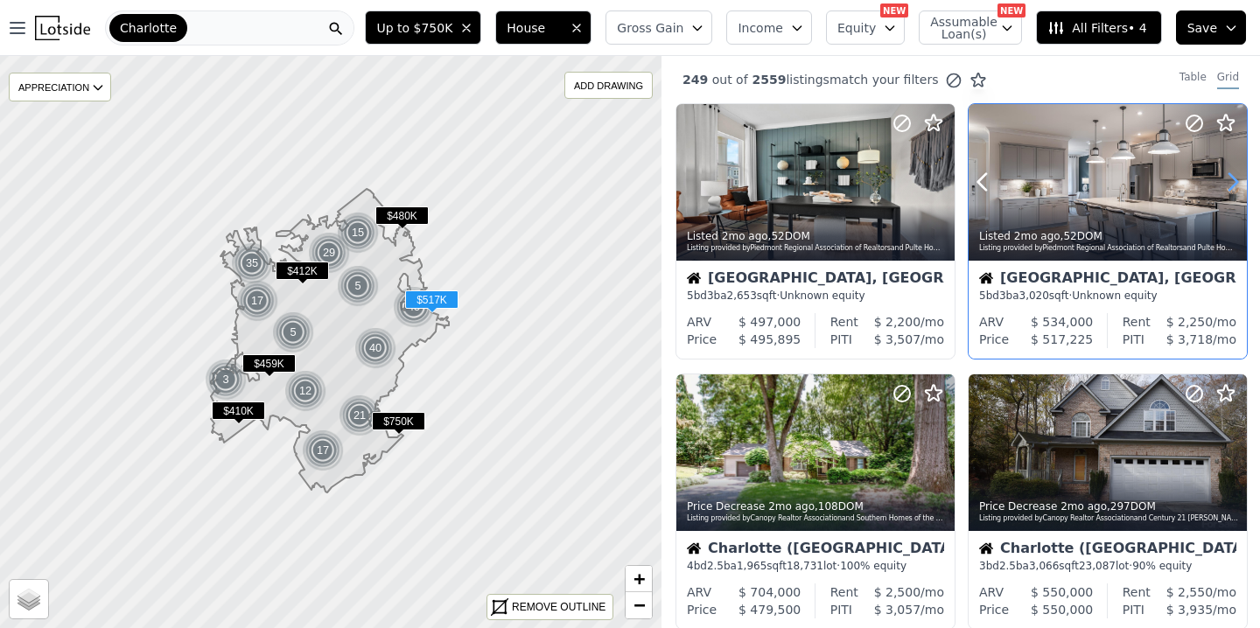
click at [1232, 175] on icon at bounding box center [1232, 182] width 28 height 28
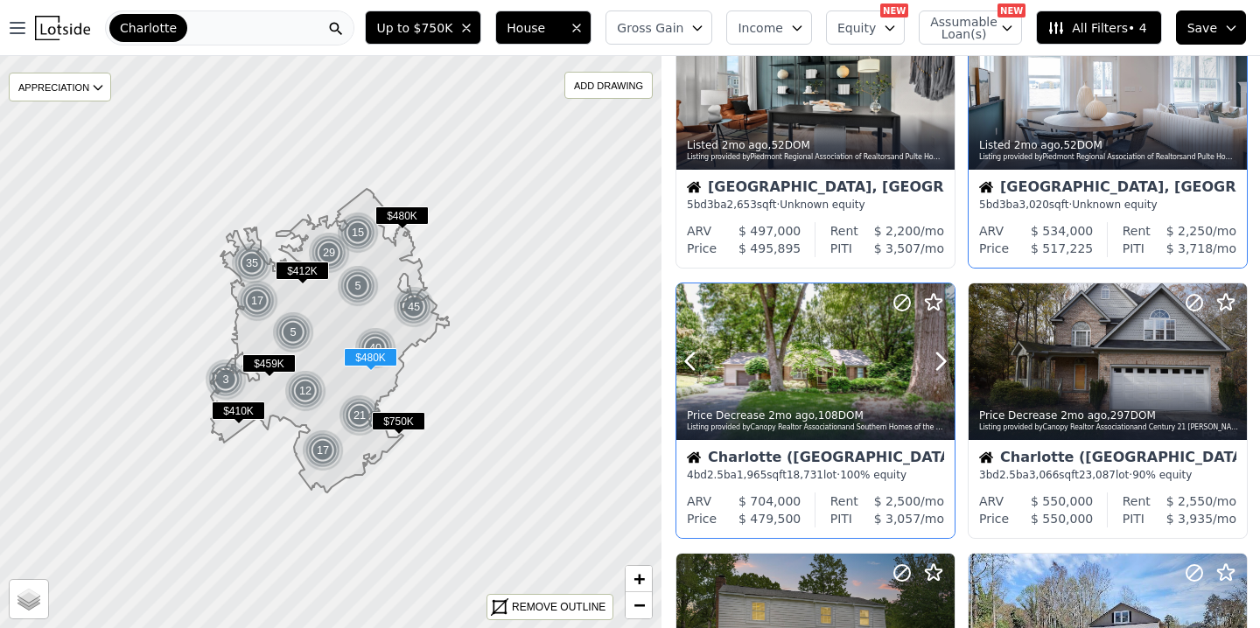
scroll to position [97, 0]
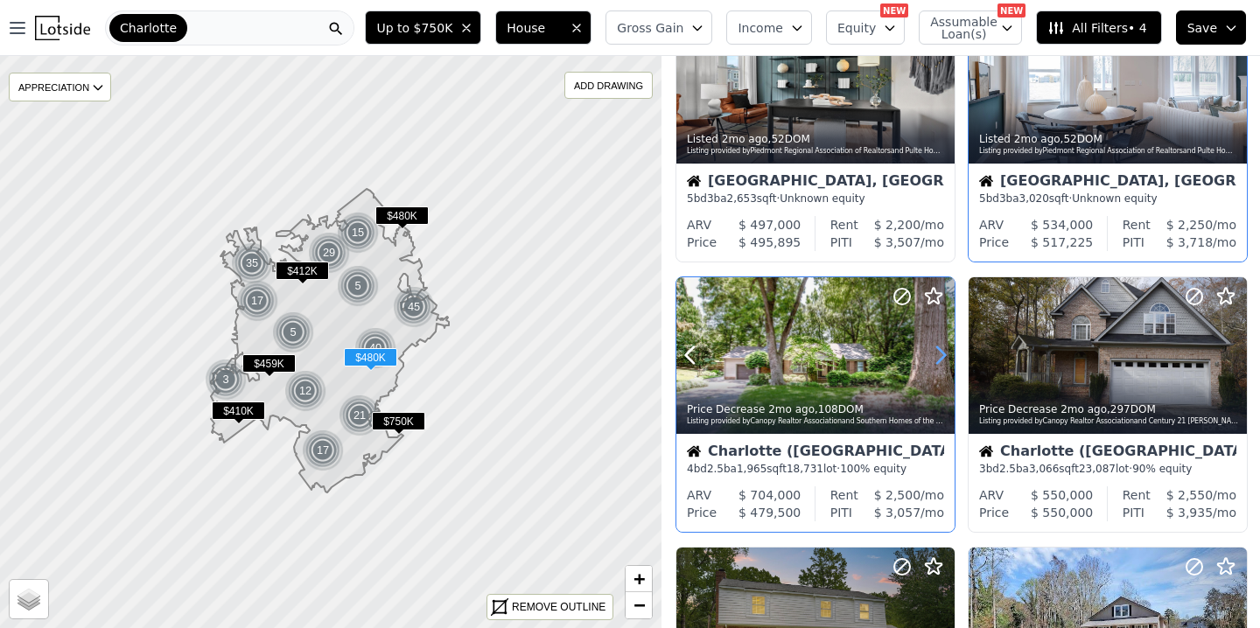
click at [938, 358] on icon at bounding box center [940, 355] width 28 height 28
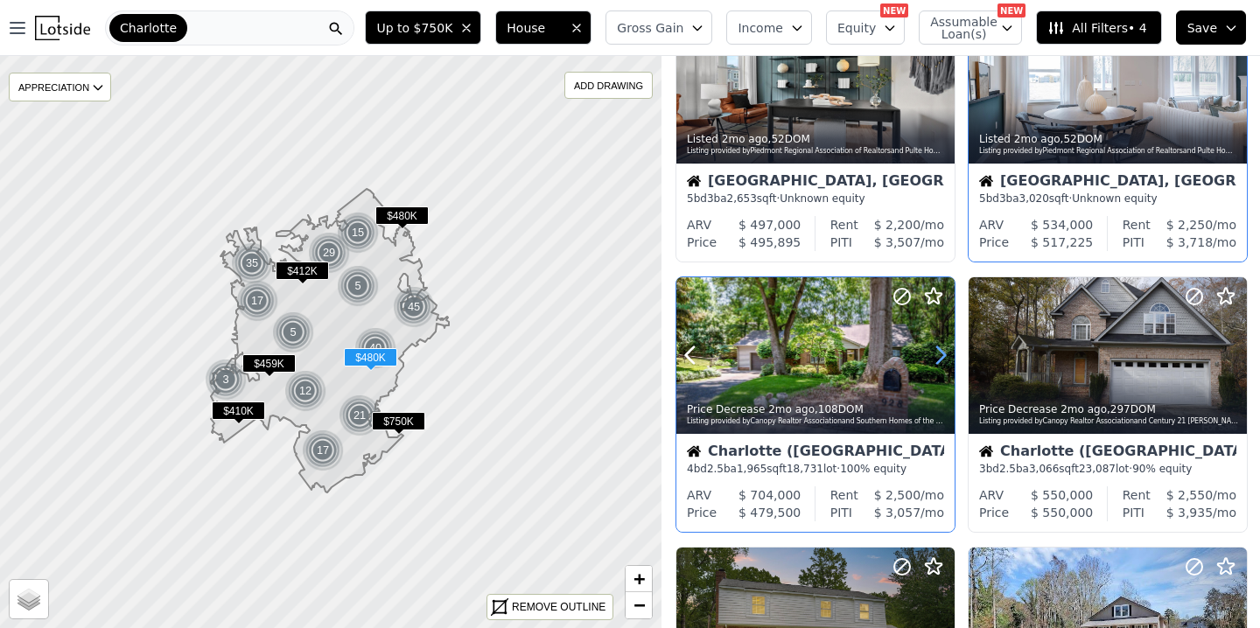
click at [938, 358] on icon at bounding box center [940, 355] width 28 height 28
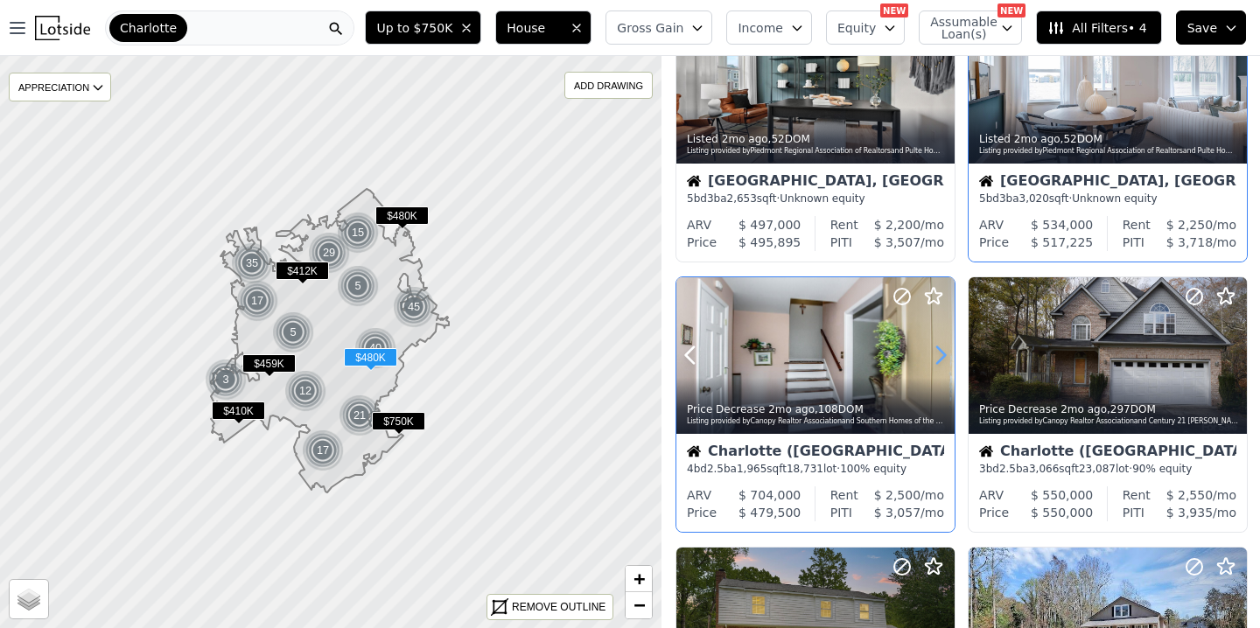
click at [938, 358] on icon at bounding box center [940, 355] width 28 height 28
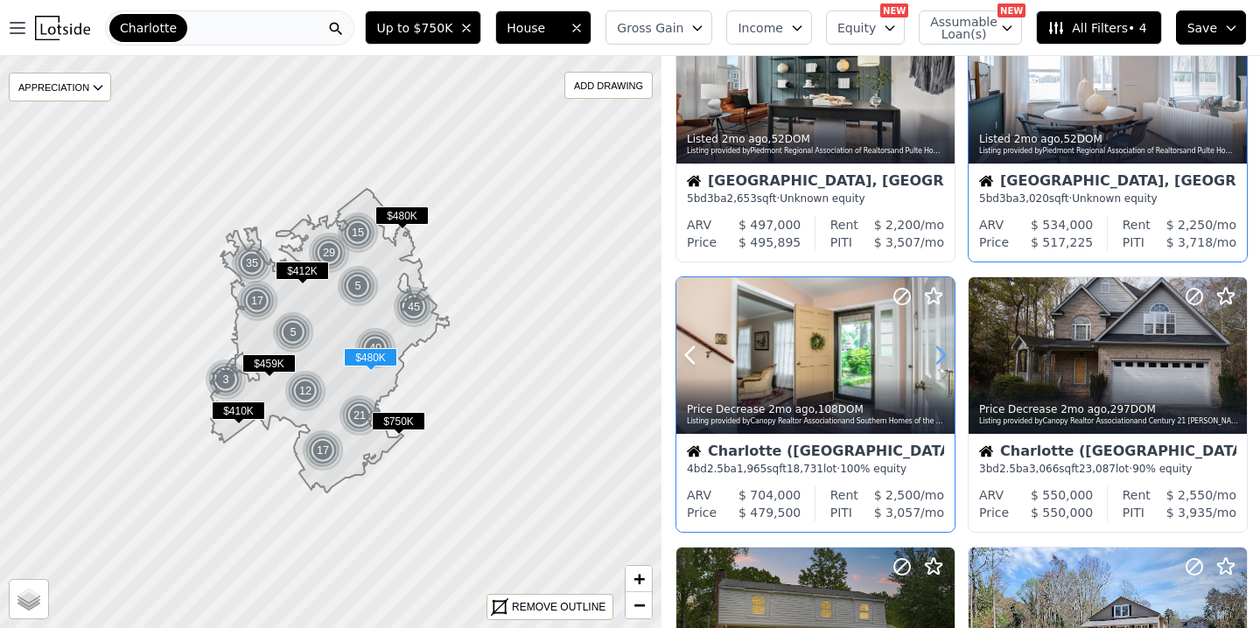
click at [938, 358] on icon at bounding box center [940, 355] width 28 height 28
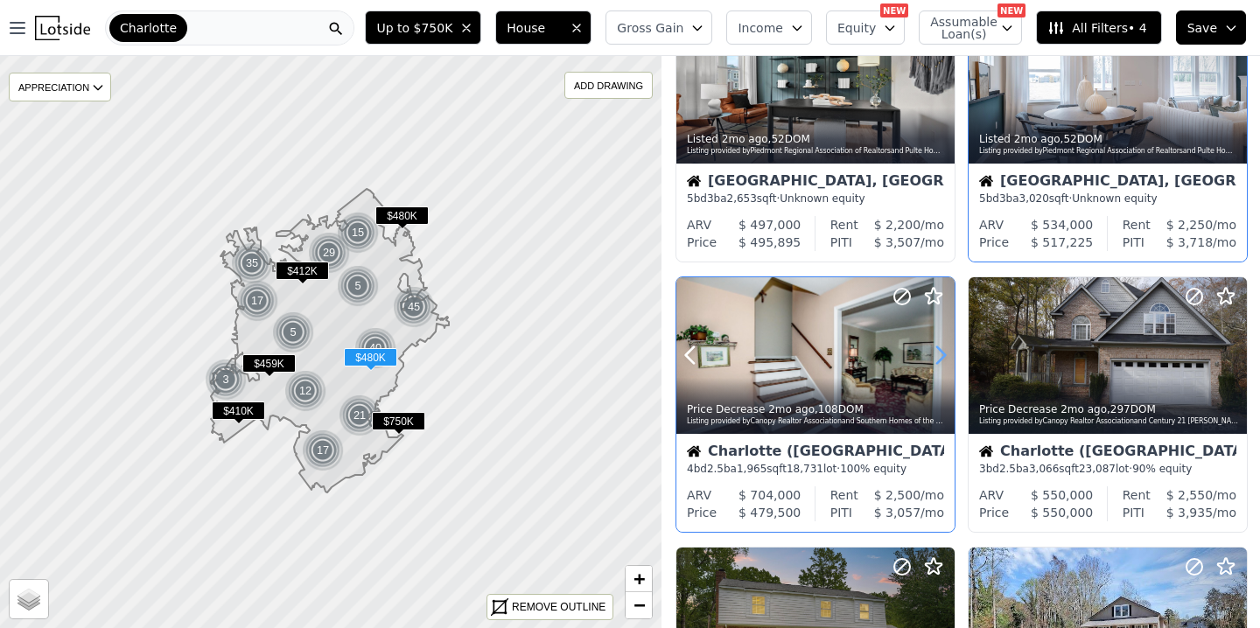
click at [938, 358] on icon at bounding box center [940, 355] width 28 height 28
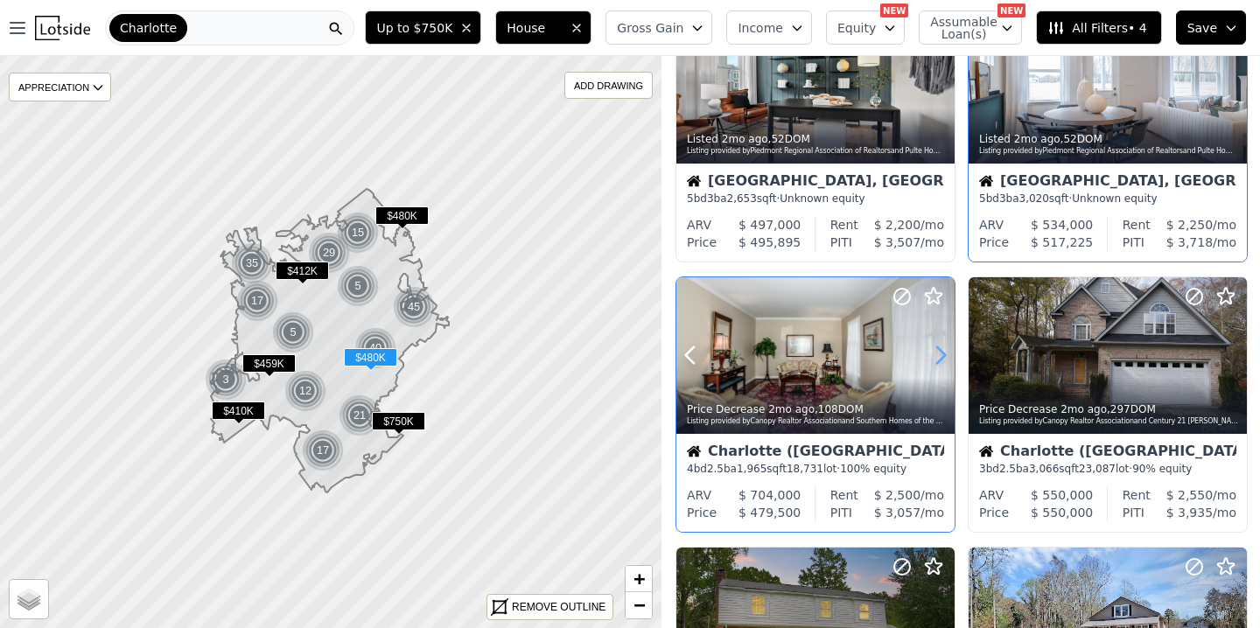
click at [938, 358] on icon at bounding box center [940, 355] width 28 height 28
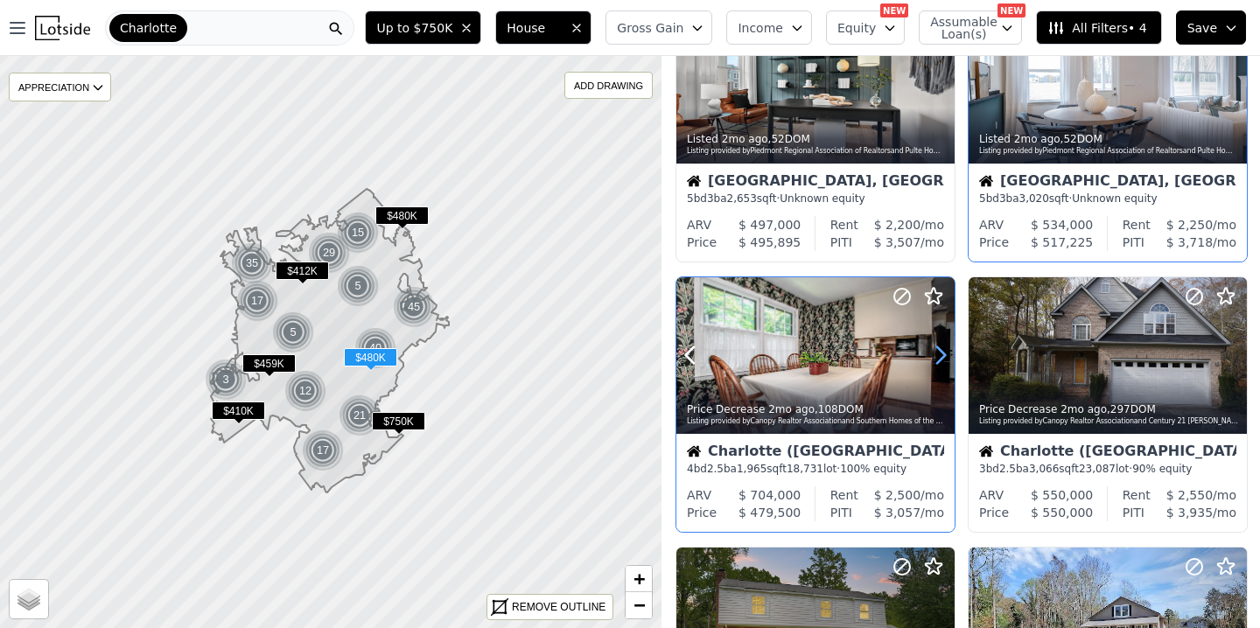
click at [938, 358] on icon at bounding box center [940, 355] width 28 height 28
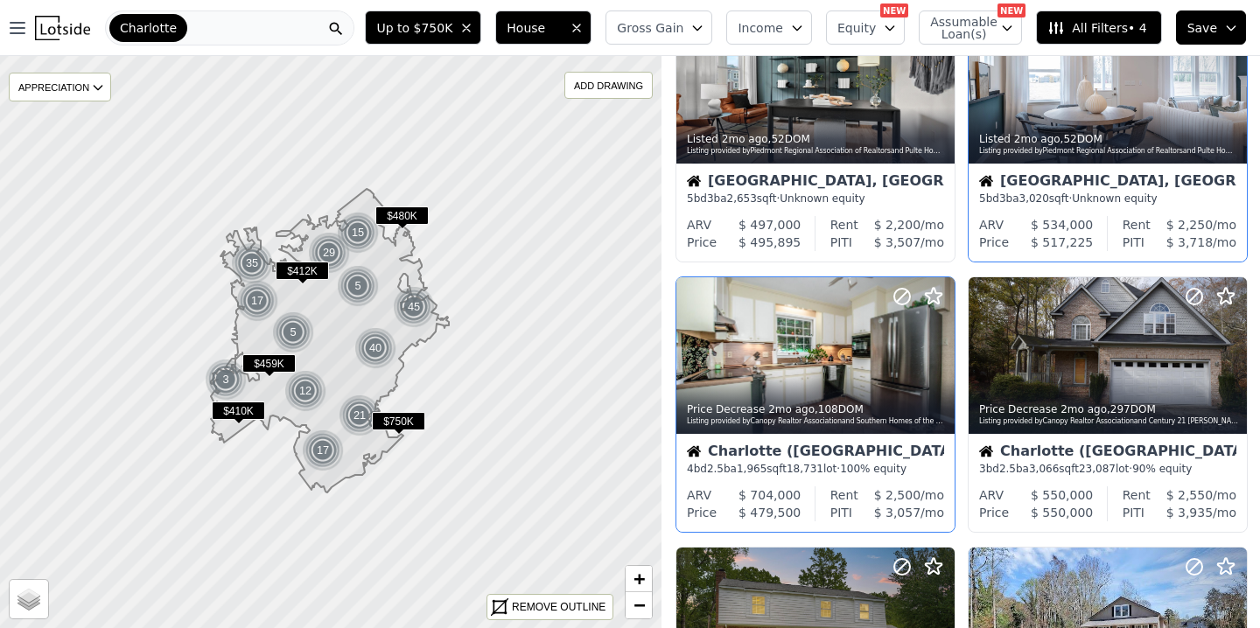
scroll to position [173, 0]
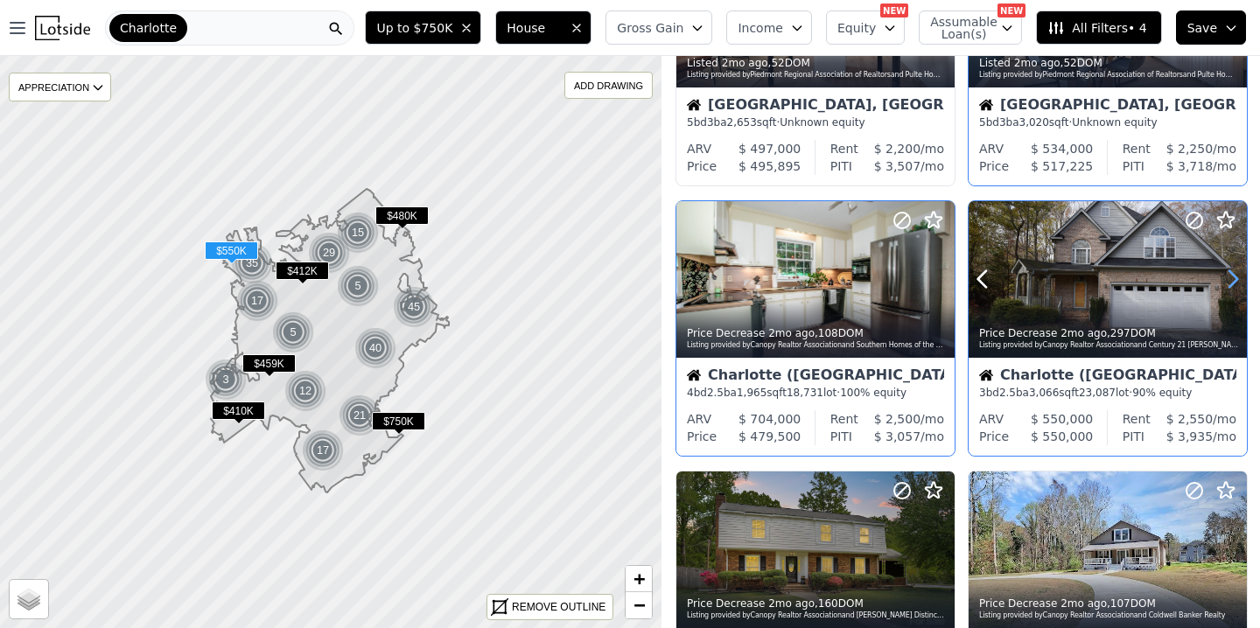
click at [1238, 278] on icon at bounding box center [1232, 279] width 28 height 28
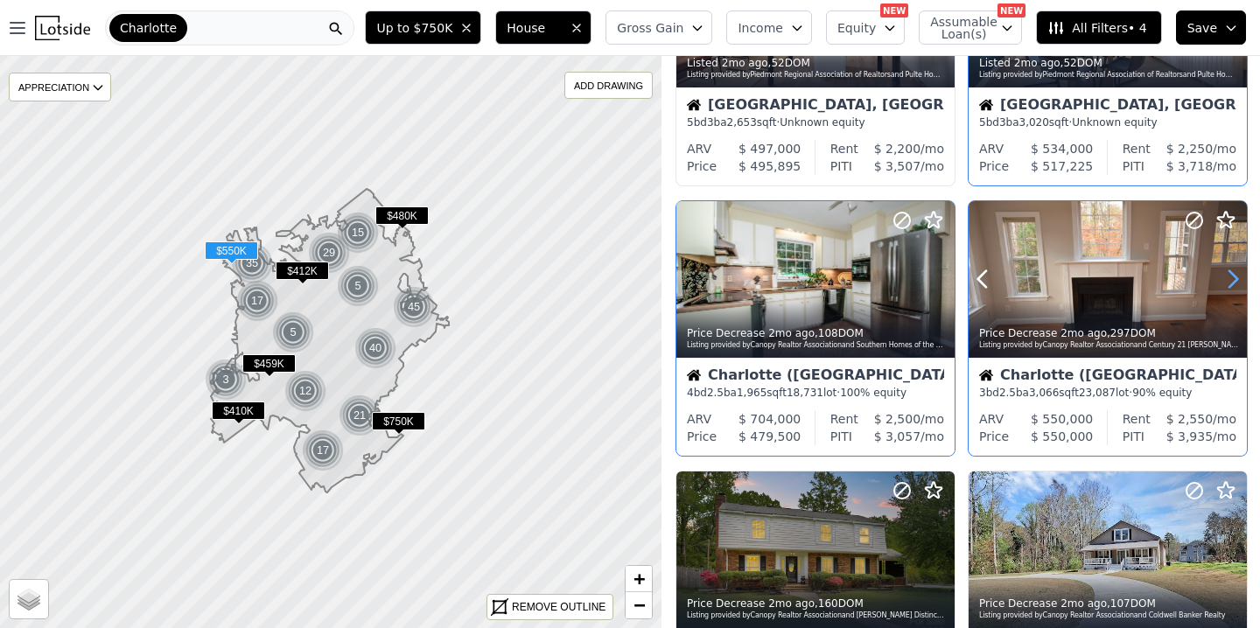
click at [1238, 278] on icon at bounding box center [1232, 279] width 28 height 28
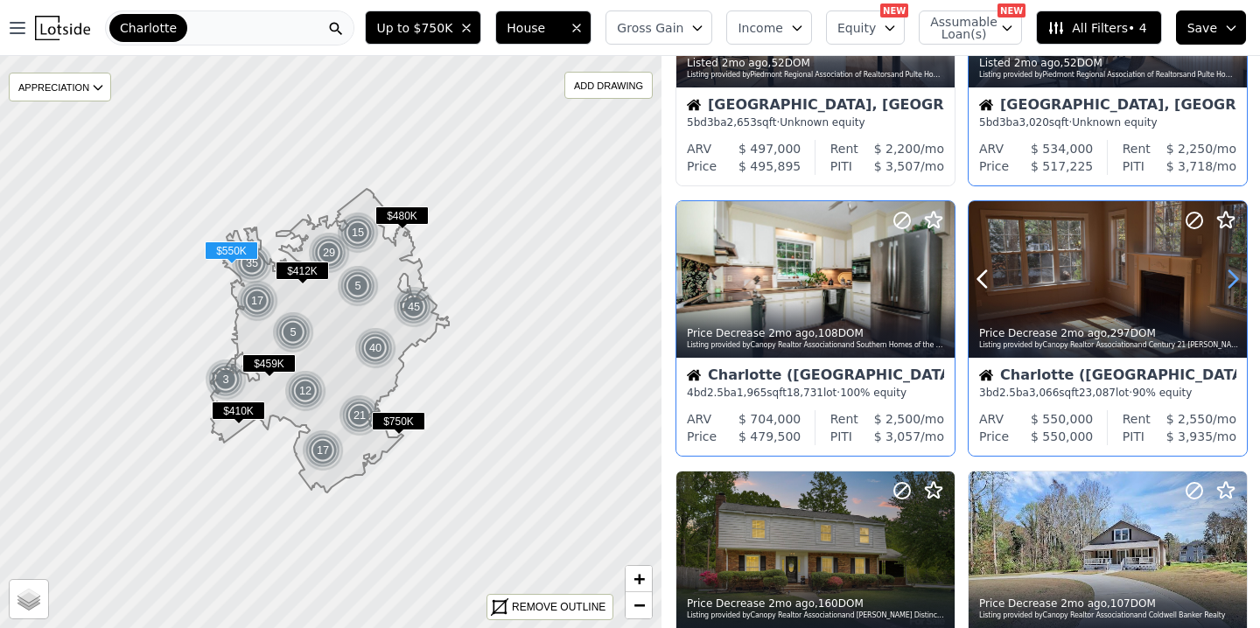
click at [1238, 278] on icon at bounding box center [1232, 279] width 28 height 28
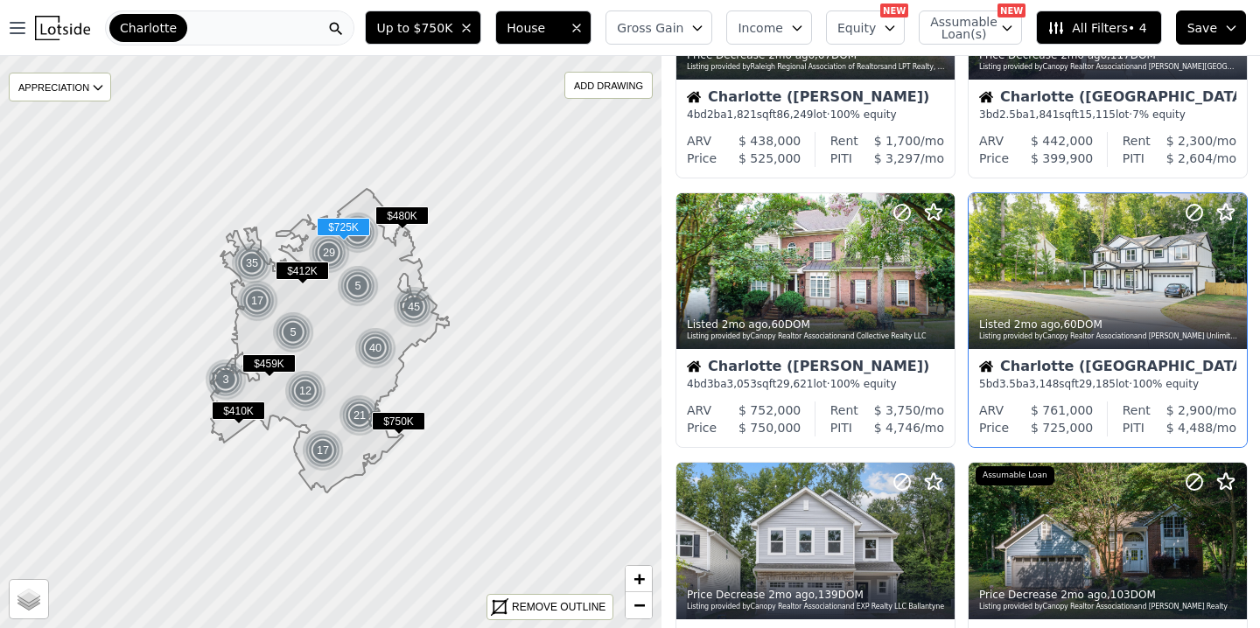
scroll to position [993, 0]
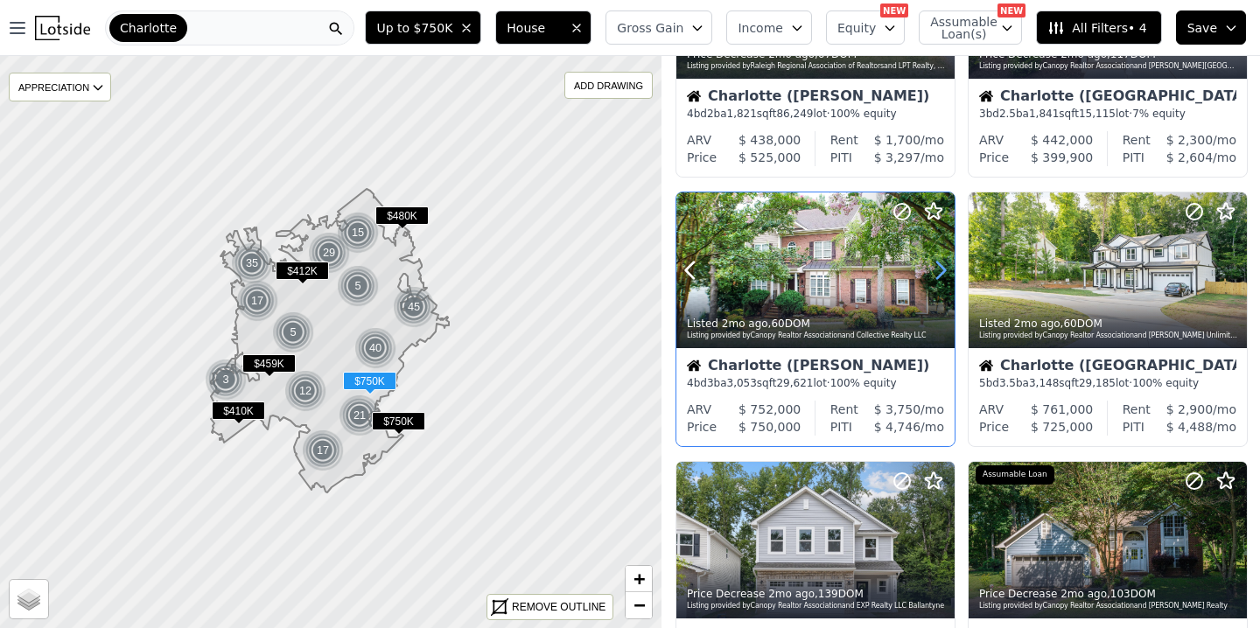
click at [943, 268] on icon at bounding box center [941, 270] width 8 height 17
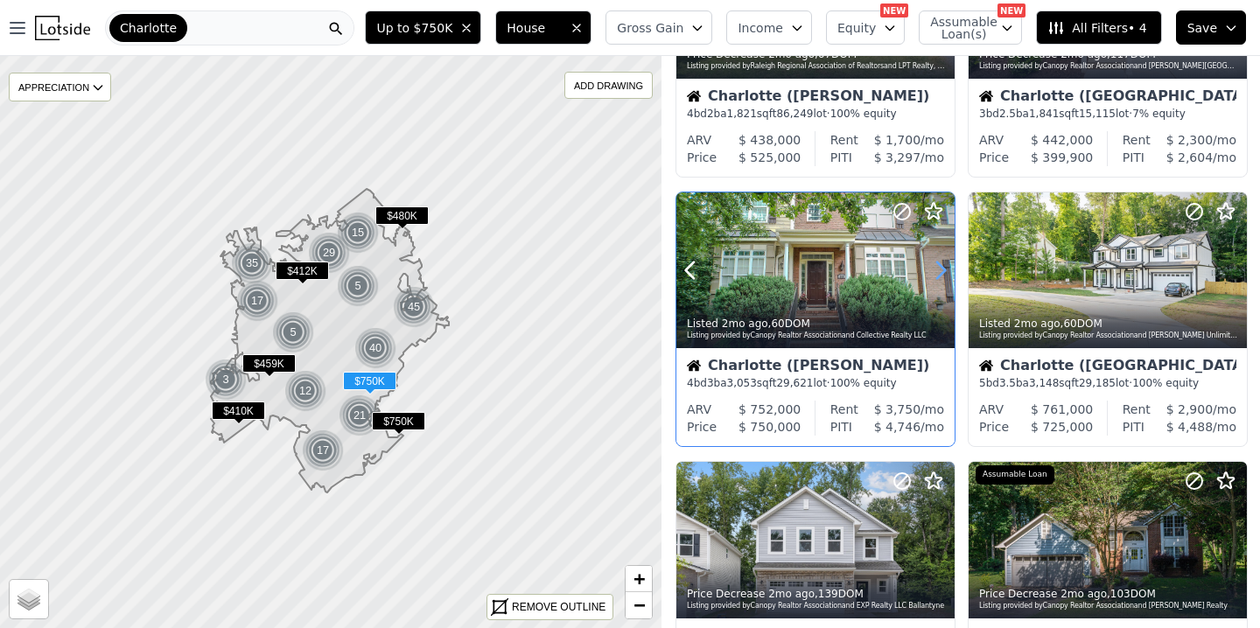
click at [942, 268] on icon at bounding box center [941, 270] width 8 height 17
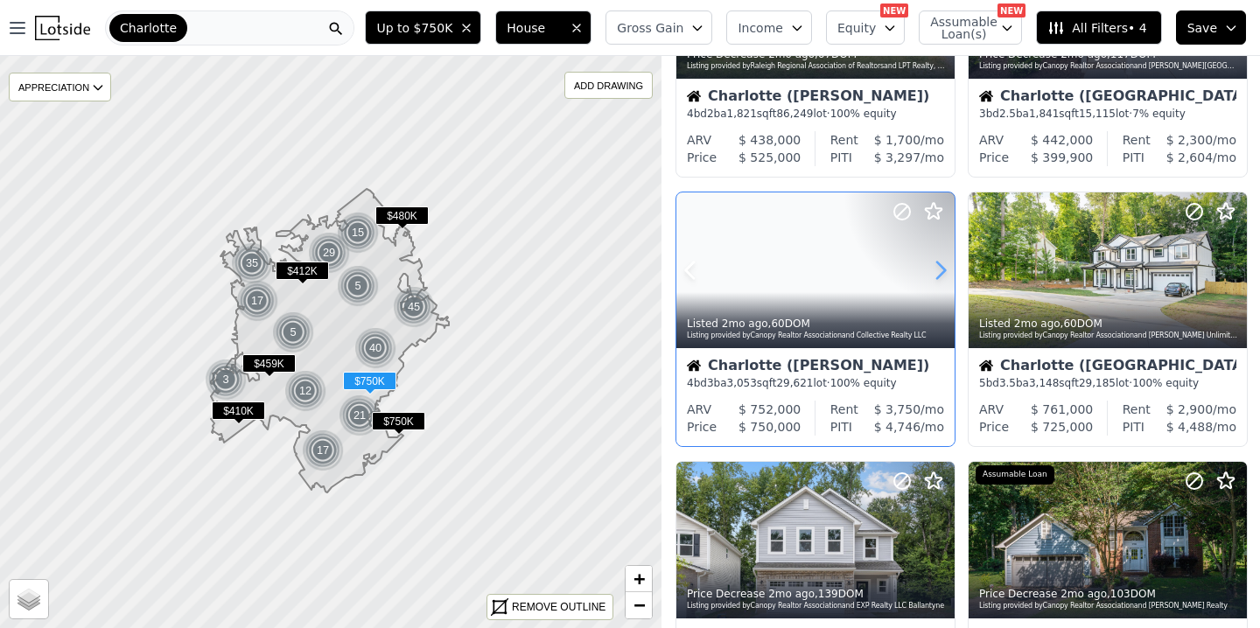
click at [942, 267] on icon at bounding box center [941, 270] width 8 height 17
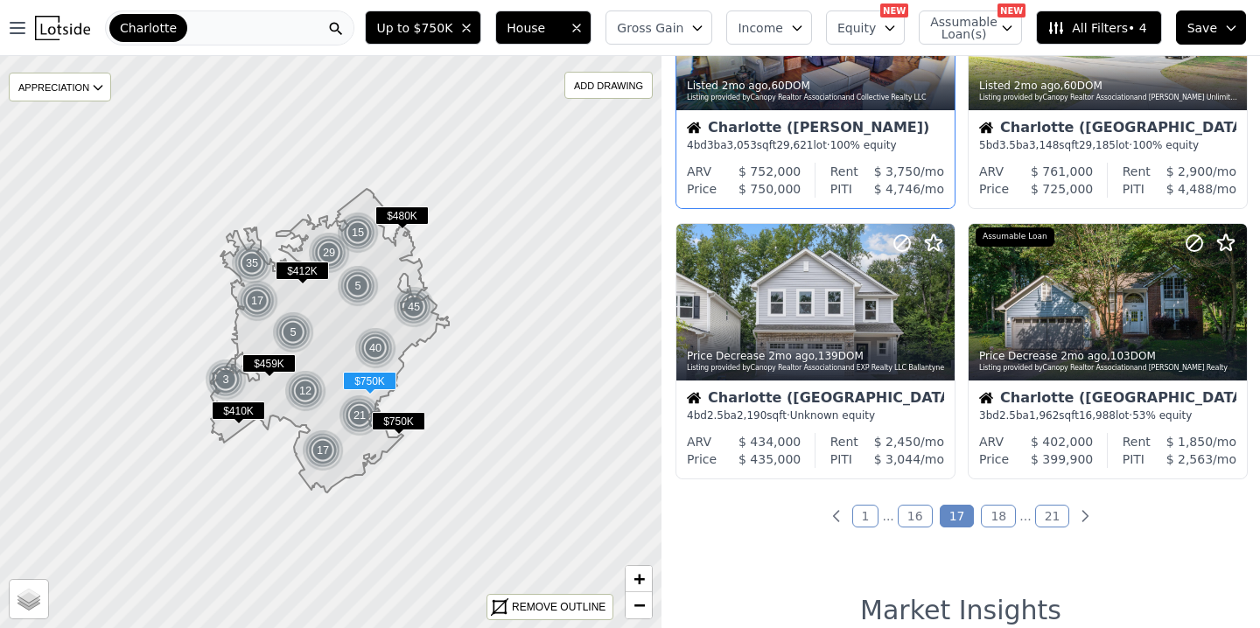
scroll to position [1233, 0]
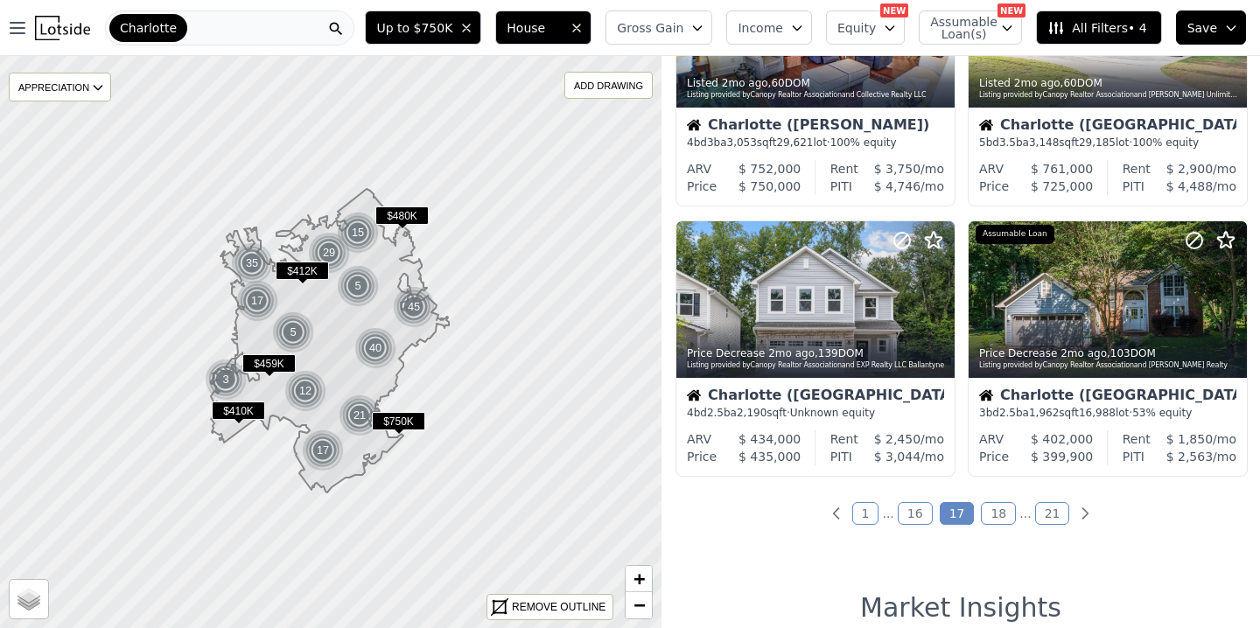
click at [1002, 515] on link "18" at bounding box center [997, 513] width 35 height 23
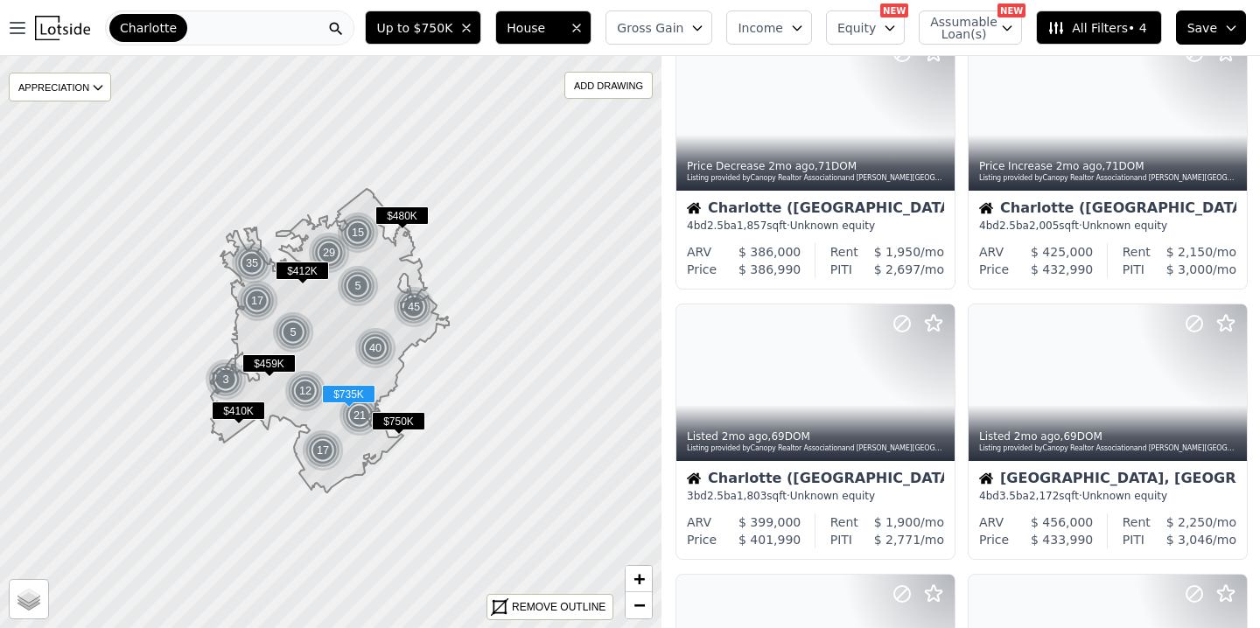
scroll to position [0, 0]
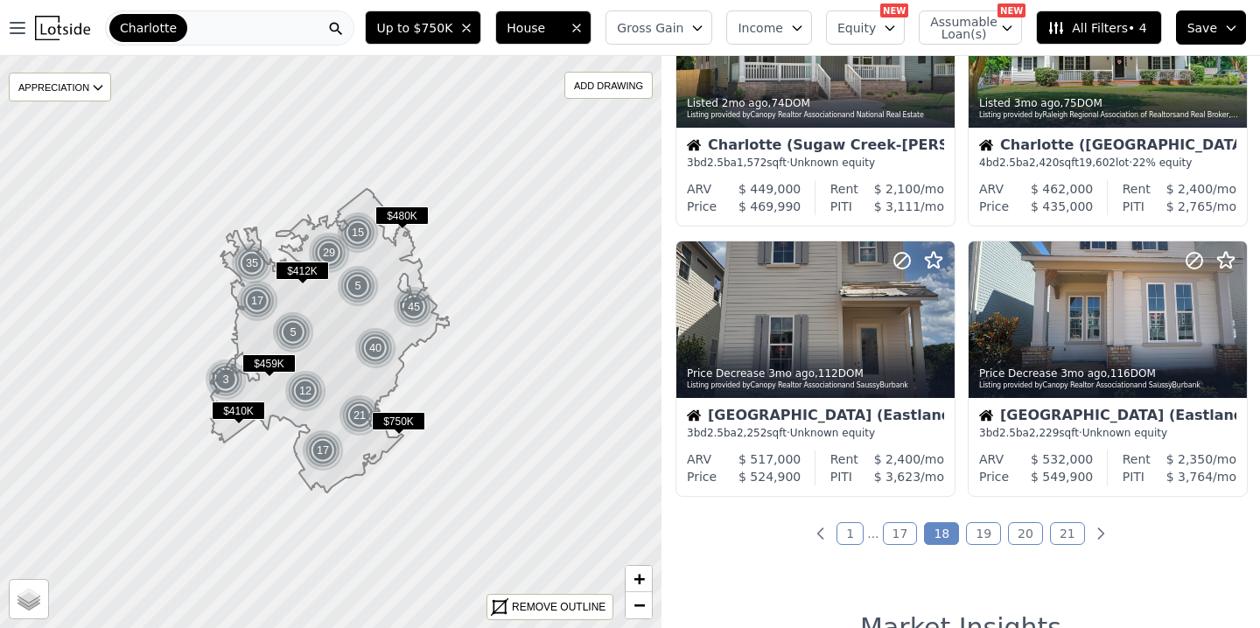
click at [982, 528] on link "19" at bounding box center [983, 533] width 35 height 23
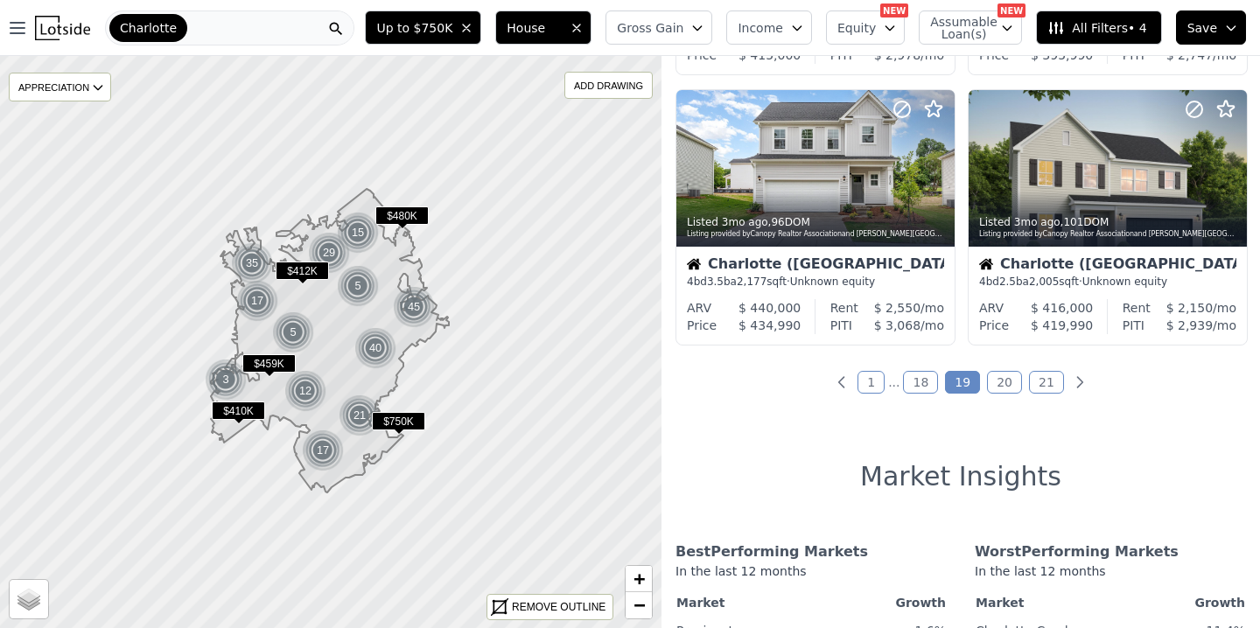
click at [999, 375] on link "20" at bounding box center [1004, 382] width 35 height 23
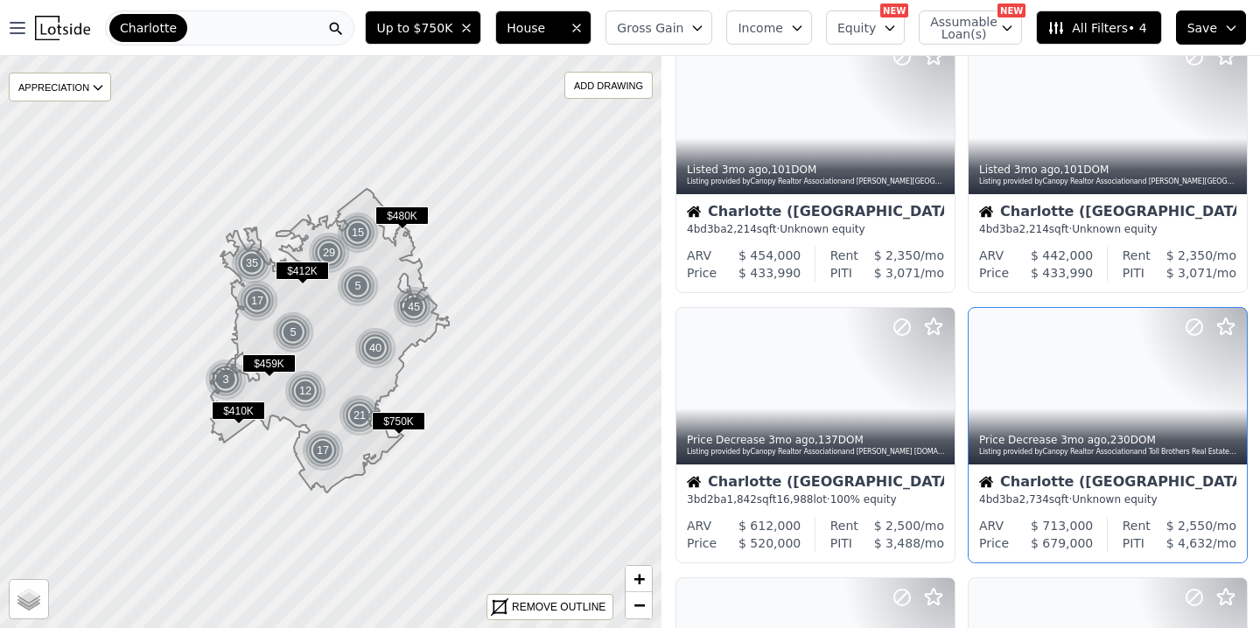
scroll to position [72, 0]
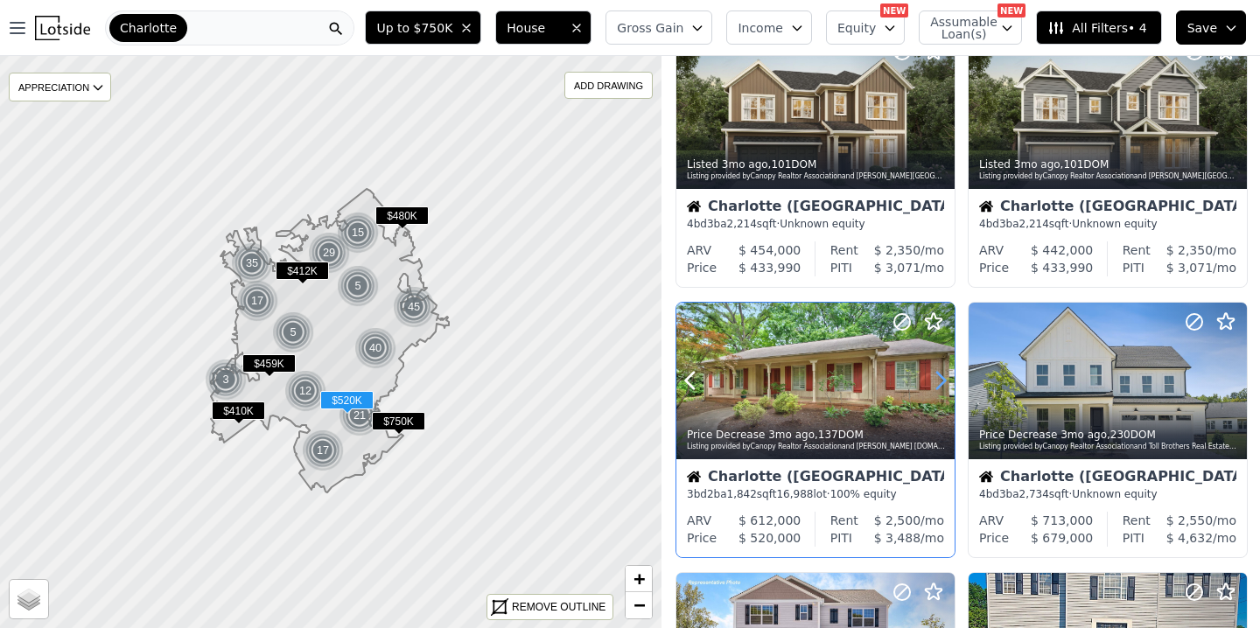
click at [940, 376] on icon at bounding box center [941, 381] width 8 height 17
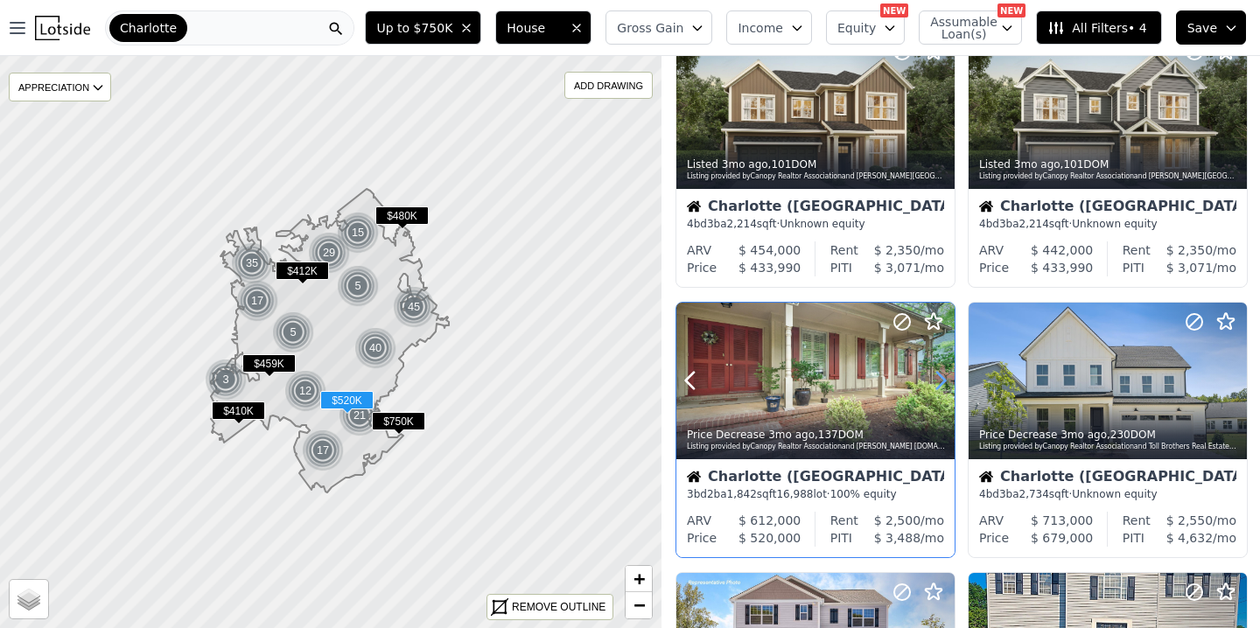
click at [939, 376] on icon at bounding box center [941, 381] width 8 height 17
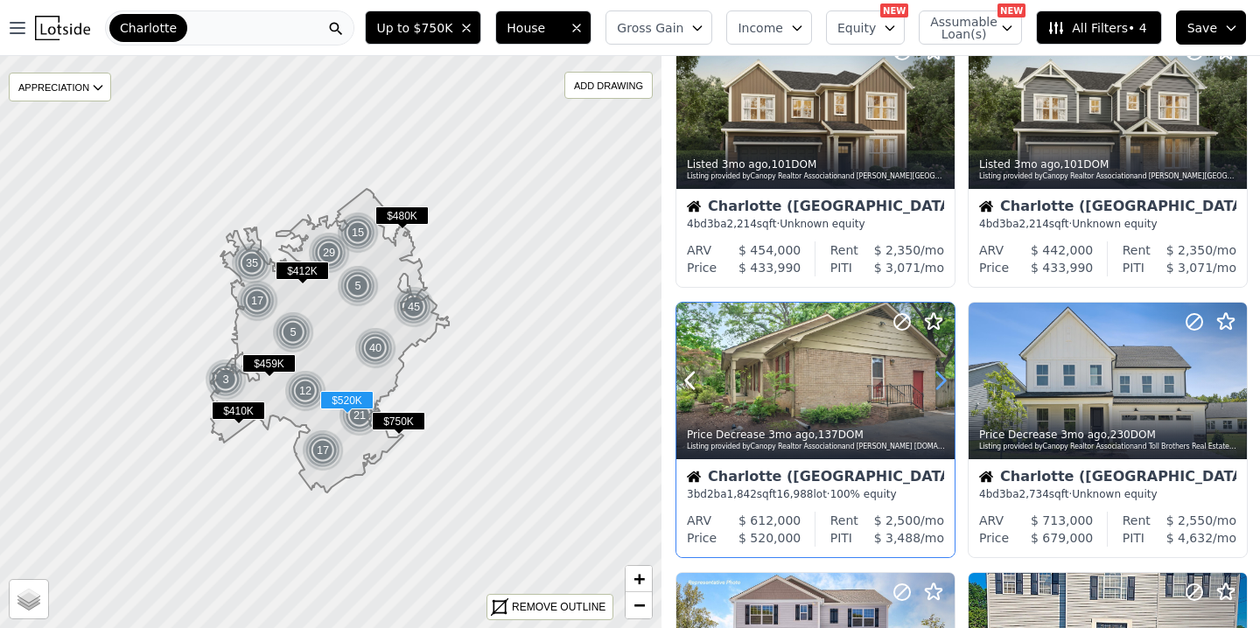
click at [939, 376] on icon at bounding box center [941, 381] width 8 height 17
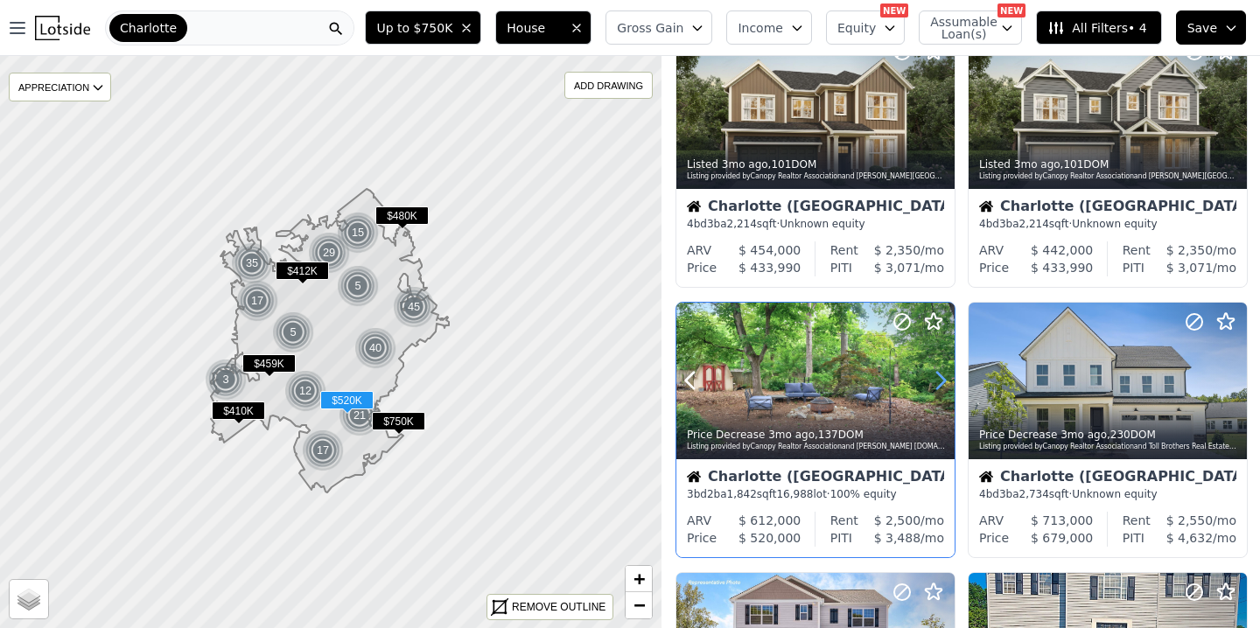
click at [939, 376] on icon at bounding box center [941, 381] width 8 height 17
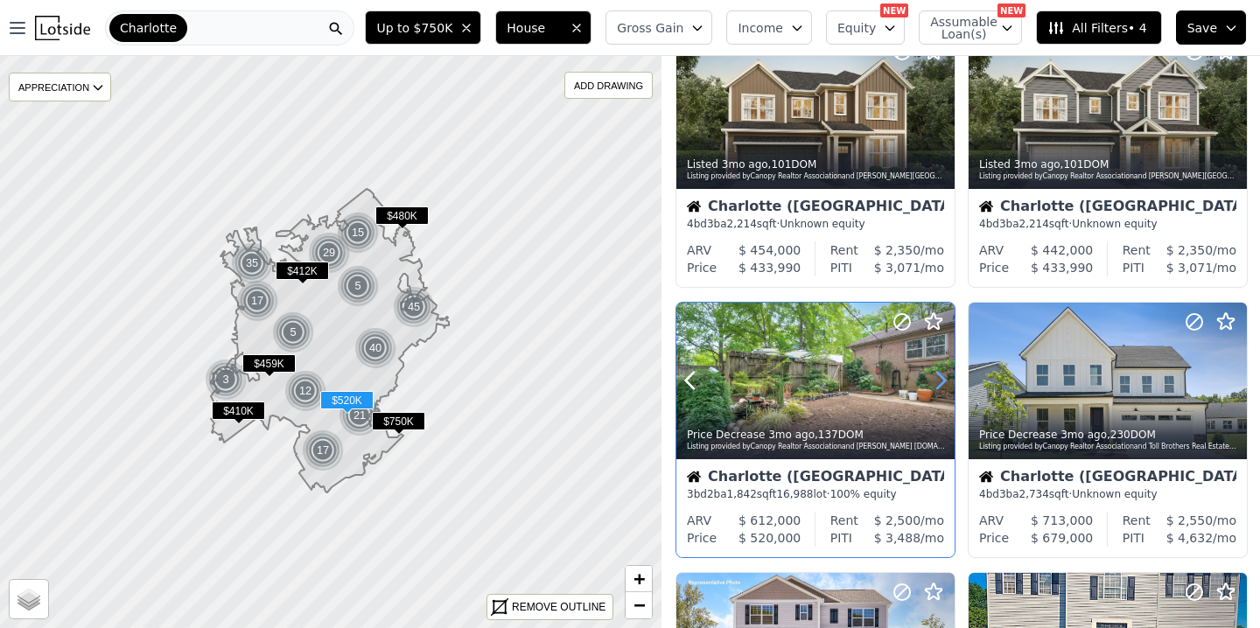
click at [939, 376] on icon at bounding box center [941, 381] width 8 height 17
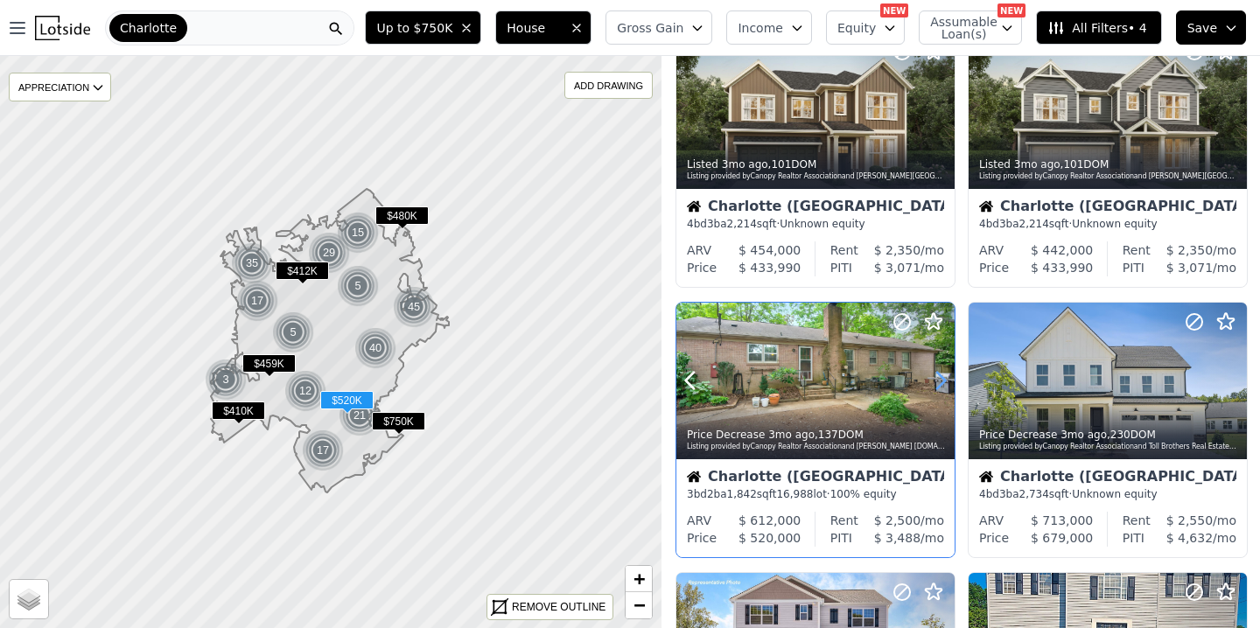
click at [939, 376] on icon at bounding box center [941, 381] width 8 height 17
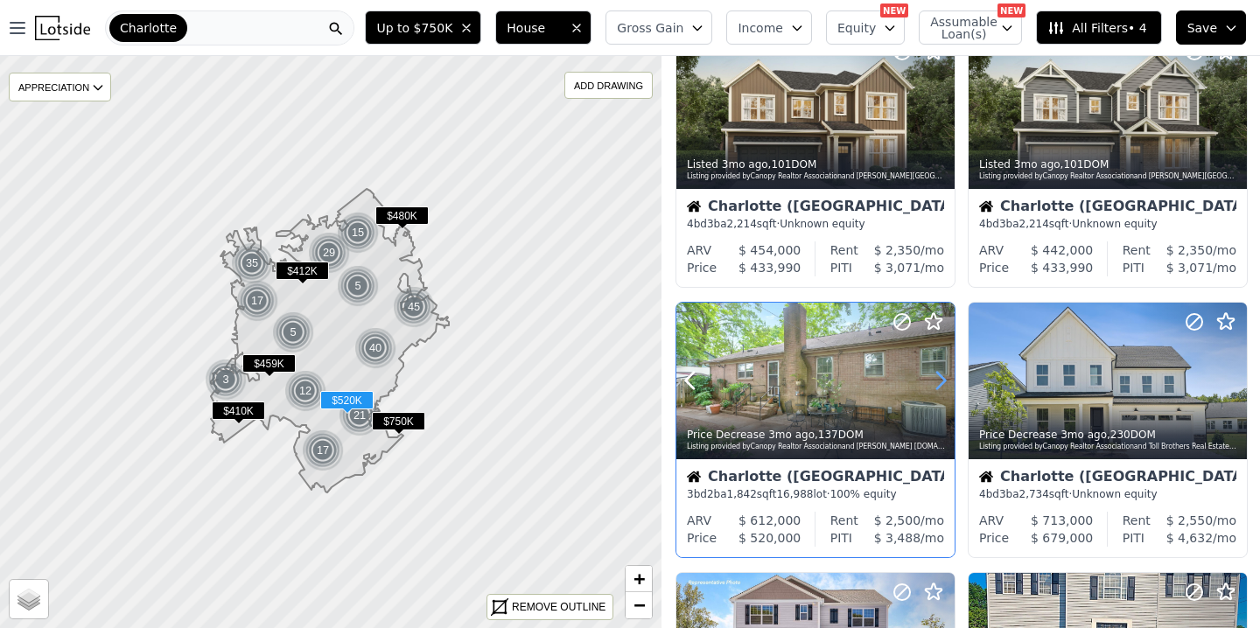
click at [939, 376] on icon at bounding box center [941, 381] width 8 height 17
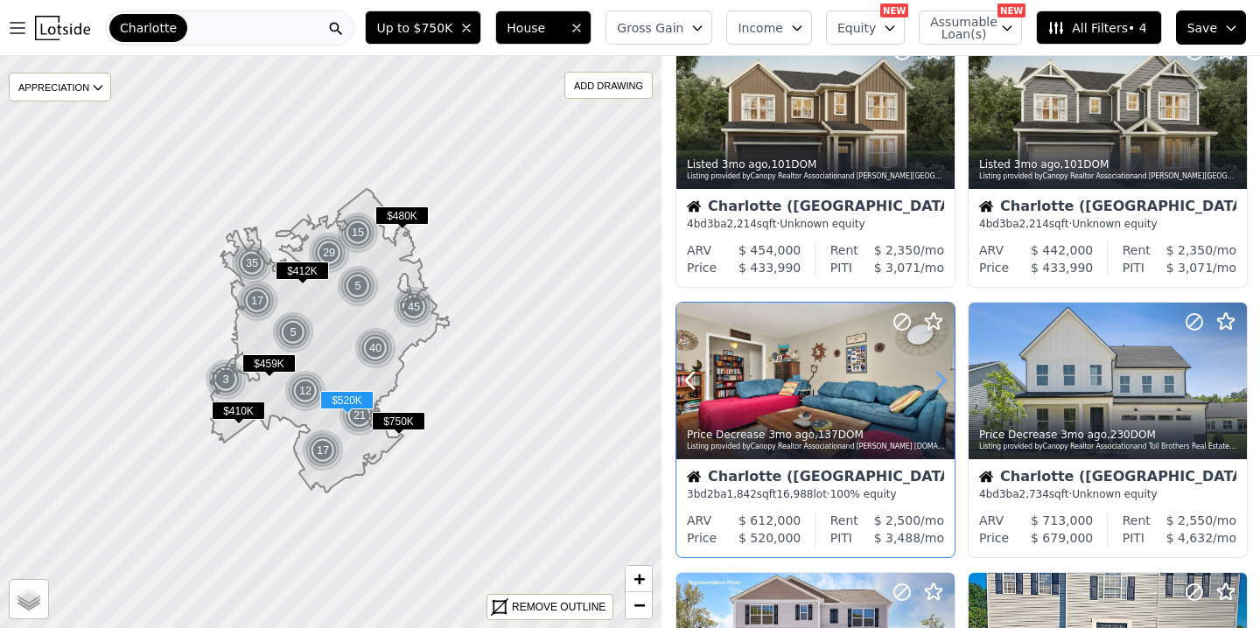
click at [939, 376] on icon at bounding box center [941, 381] width 8 height 17
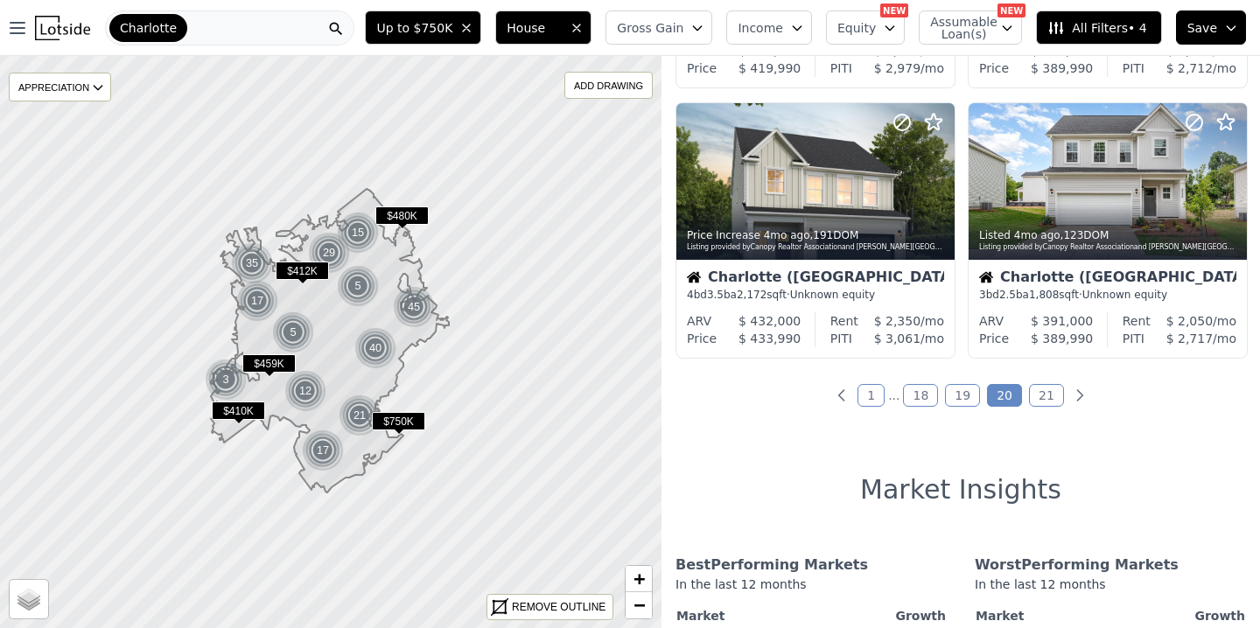
click at [1039, 387] on link "21" at bounding box center [1046, 395] width 35 height 23
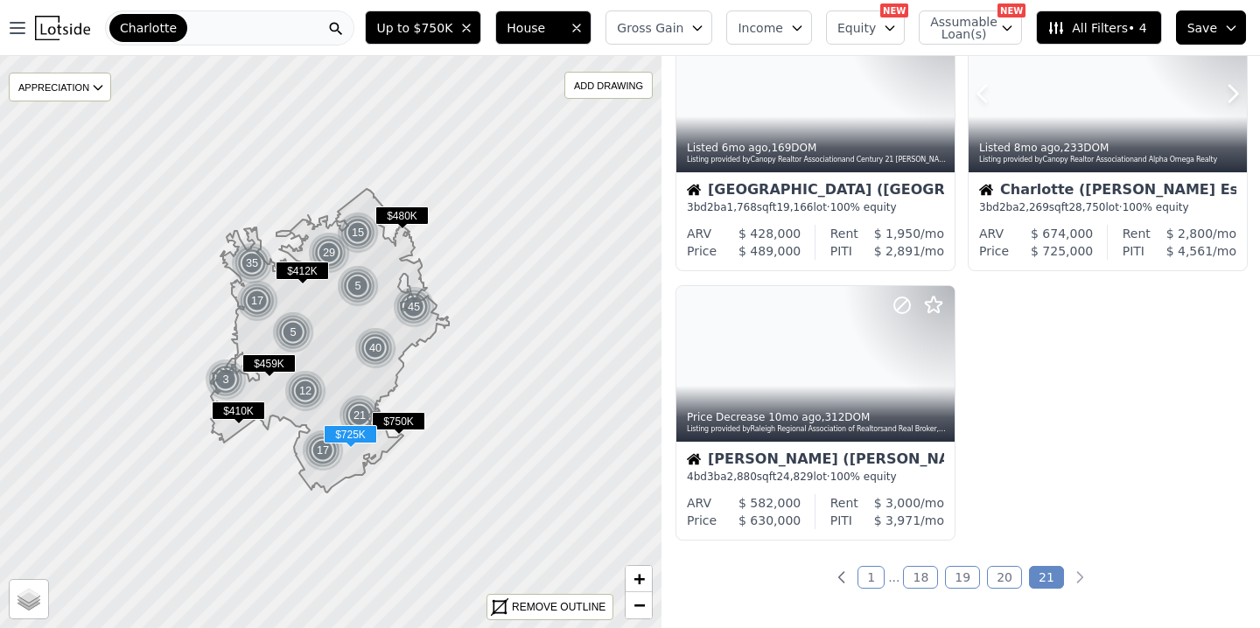
scroll to position [905, 0]
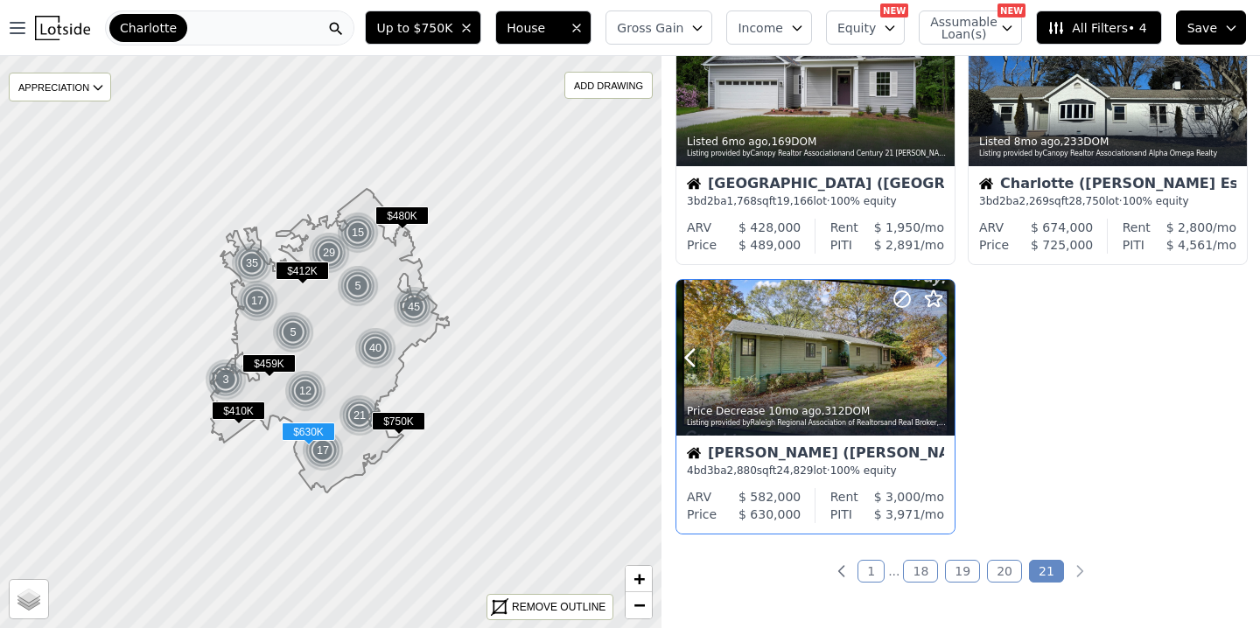
click at [938, 352] on icon at bounding box center [941, 358] width 8 height 17
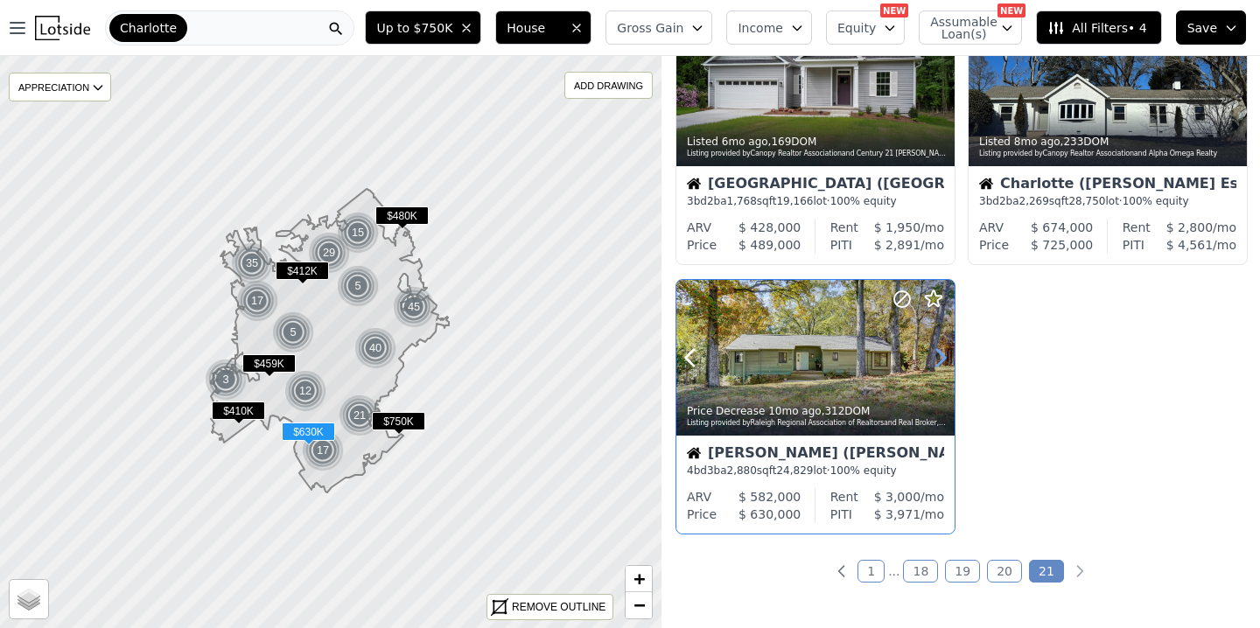
click at [938, 352] on icon at bounding box center [940, 358] width 28 height 28
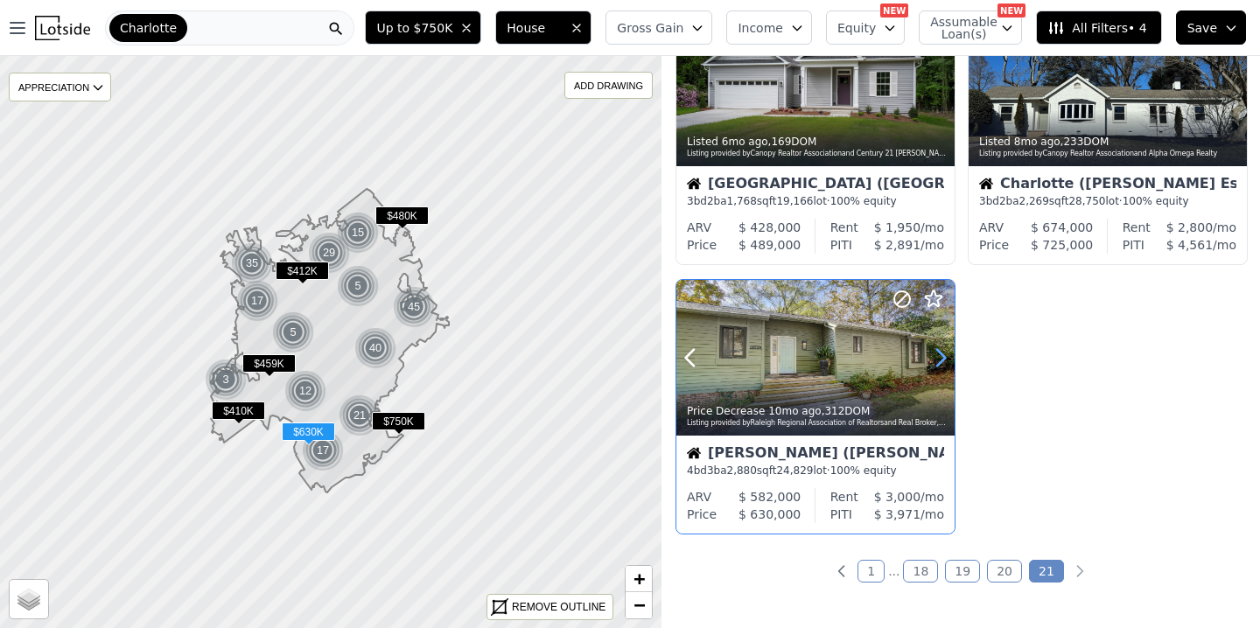
click at [938, 352] on icon at bounding box center [940, 358] width 28 height 28
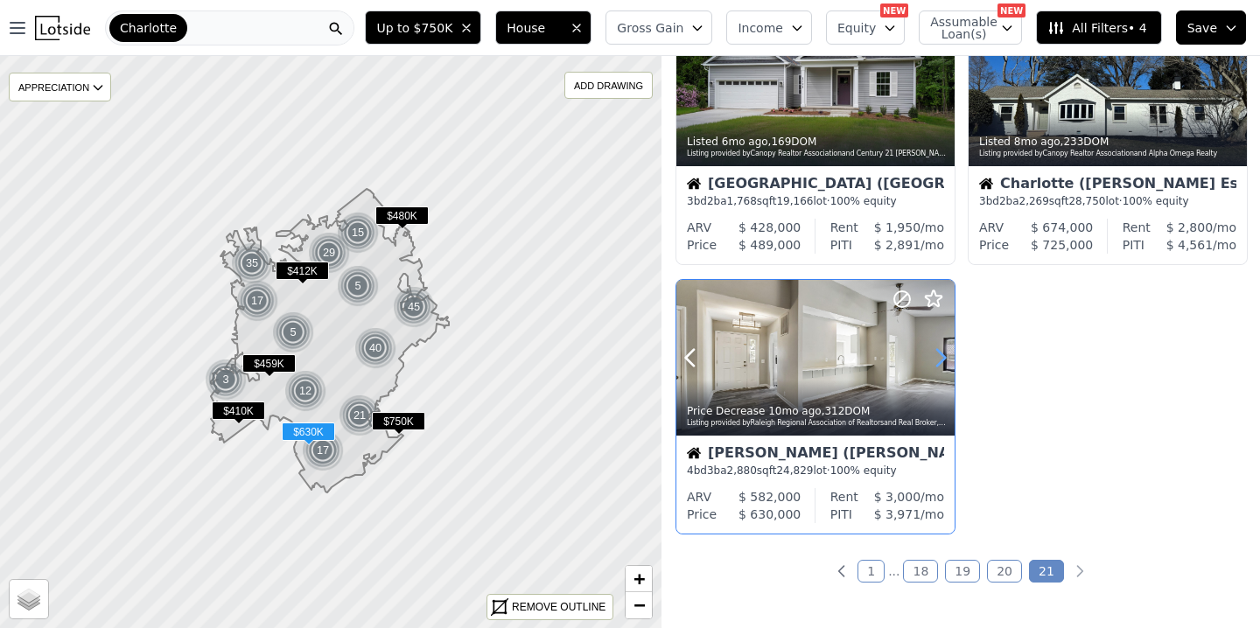
click at [937, 352] on icon at bounding box center [940, 358] width 28 height 28
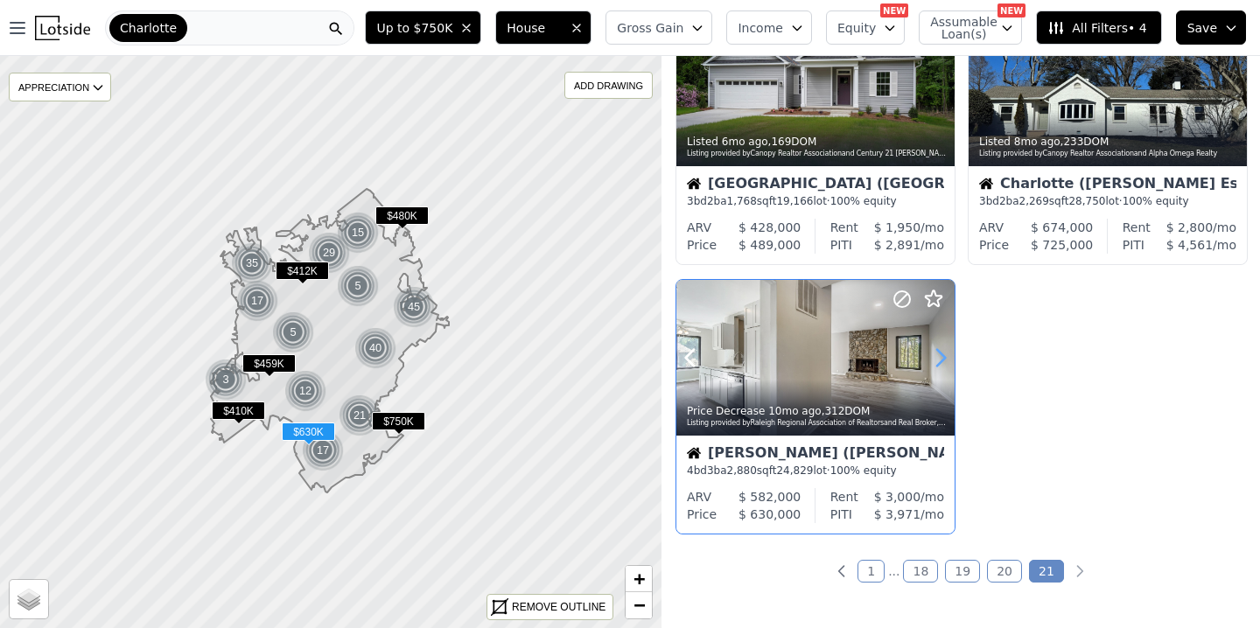
click at [937, 352] on icon at bounding box center [940, 358] width 28 height 28
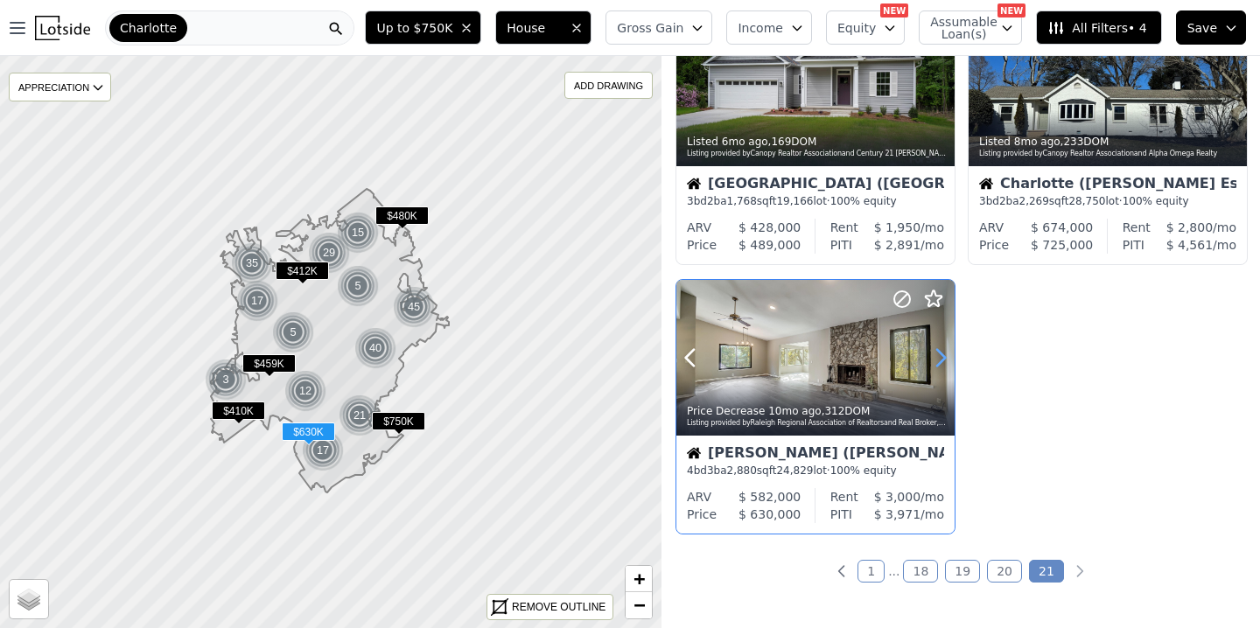
click at [937, 352] on icon at bounding box center [940, 358] width 28 height 28
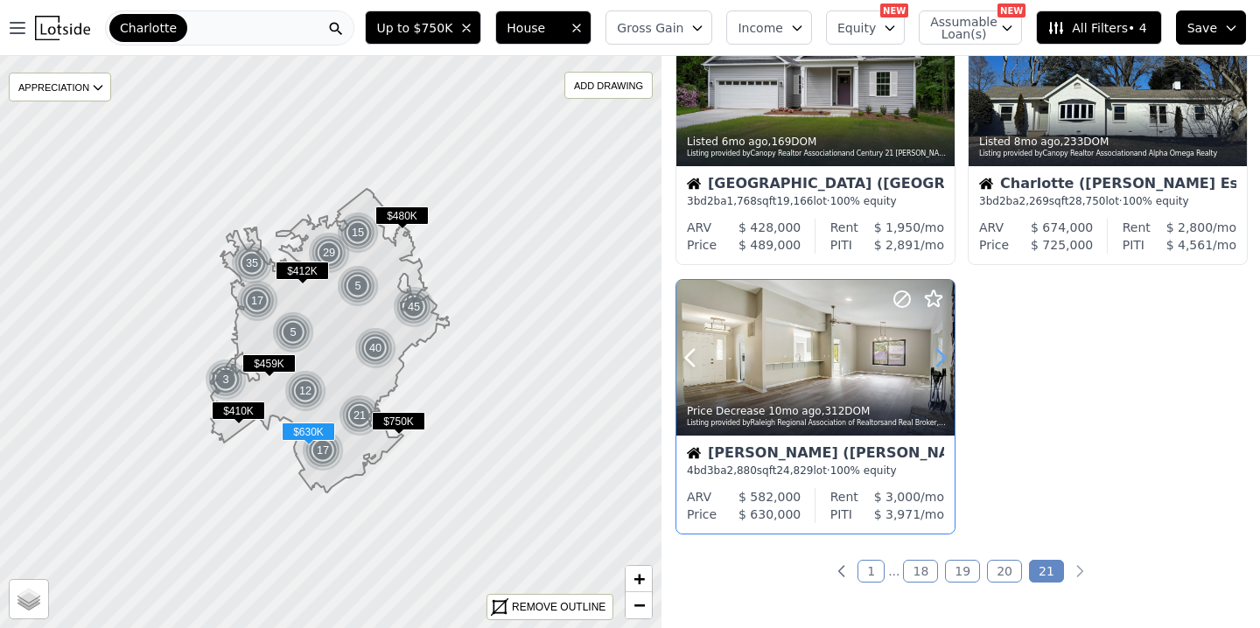
click at [937, 352] on icon at bounding box center [940, 358] width 28 height 28
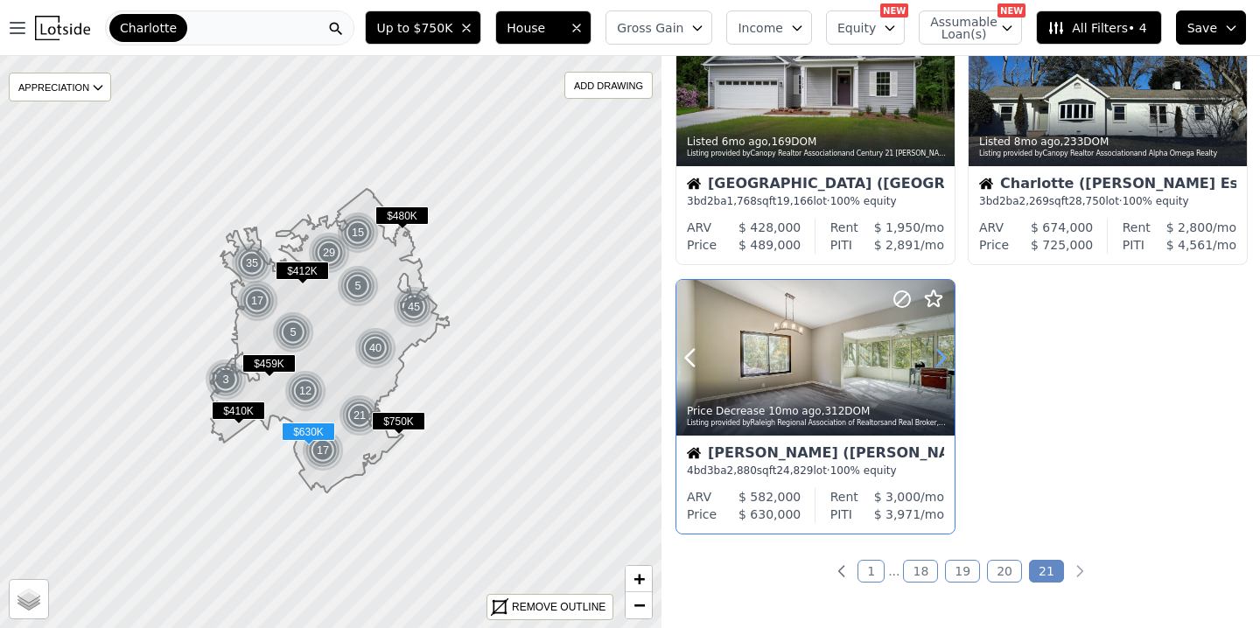
click at [937, 352] on icon at bounding box center [940, 358] width 28 height 28
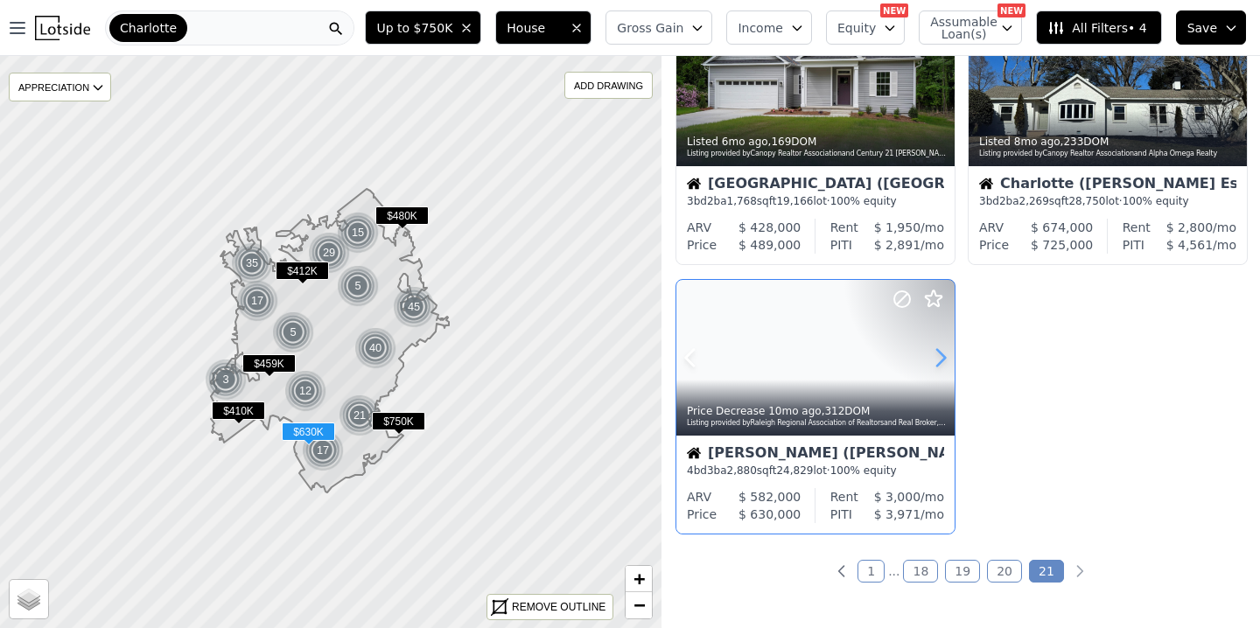
click at [937, 352] on icon at bounding box center [940, 358] width 28 height 28
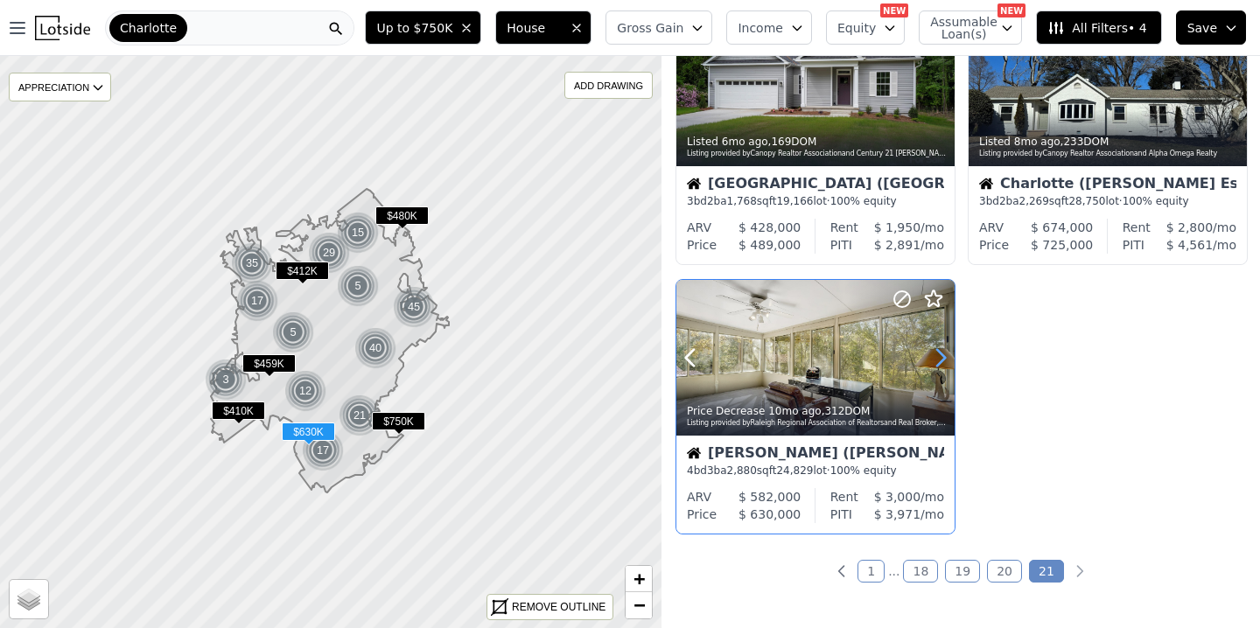
click at [937, 352] on icon at bounding box center [940, 358] width 28 height 28
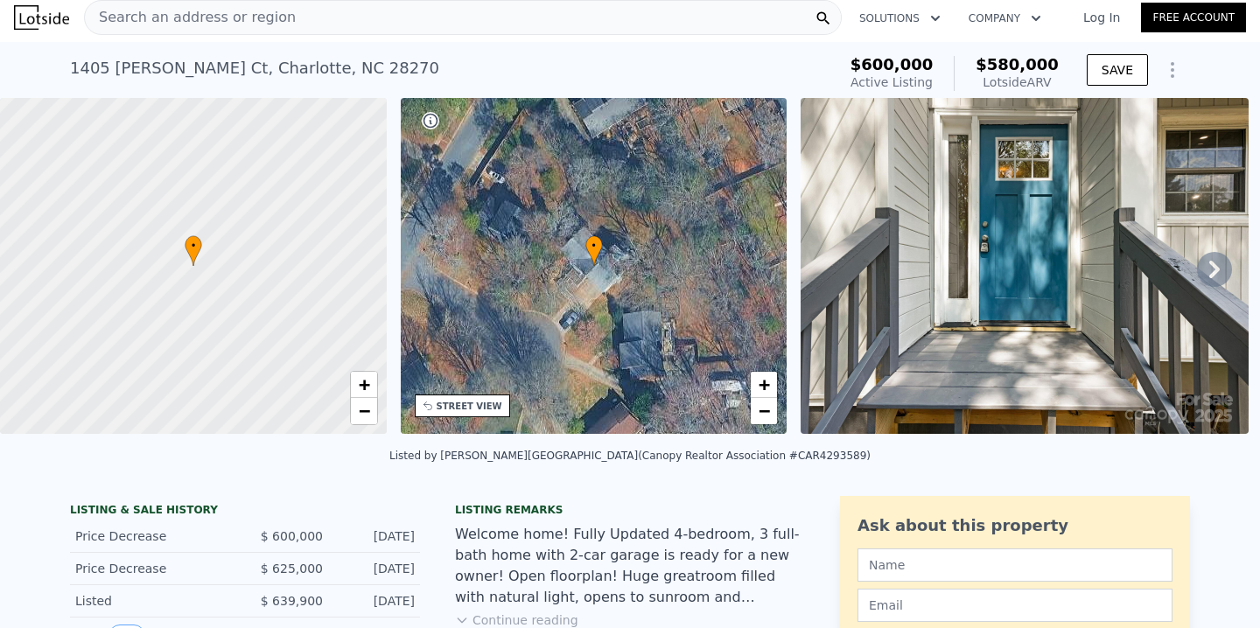
scroll to position [9, 0]
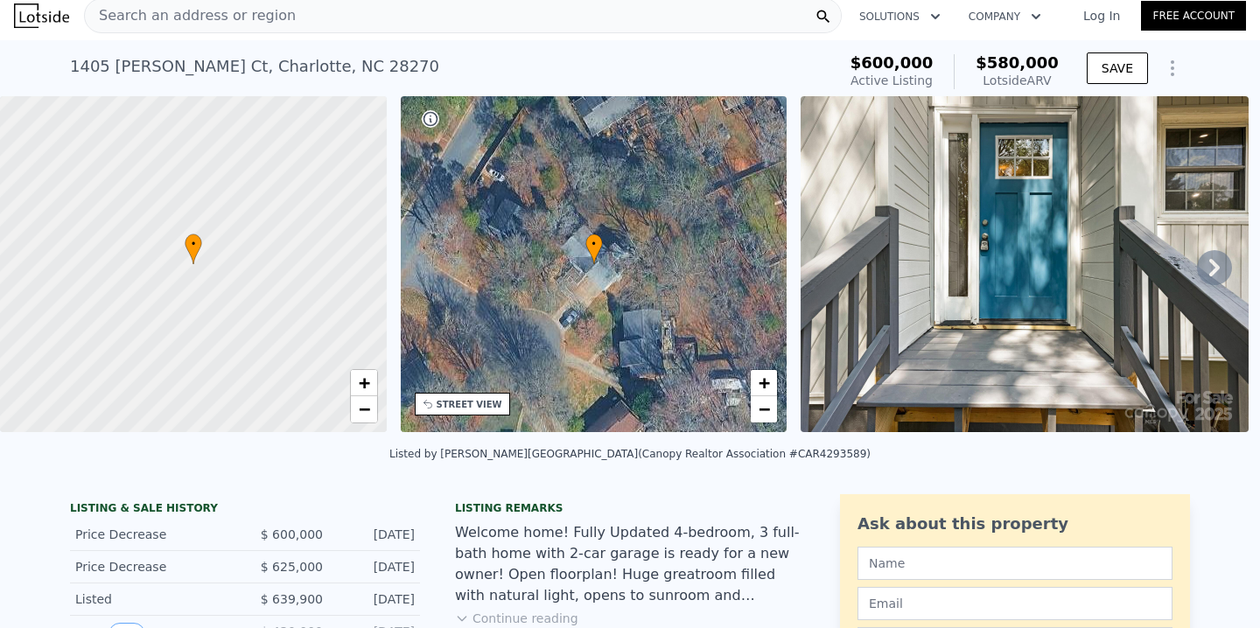
click at [961, 288] on img at bounding box center [1024, 264] width 448 height 336
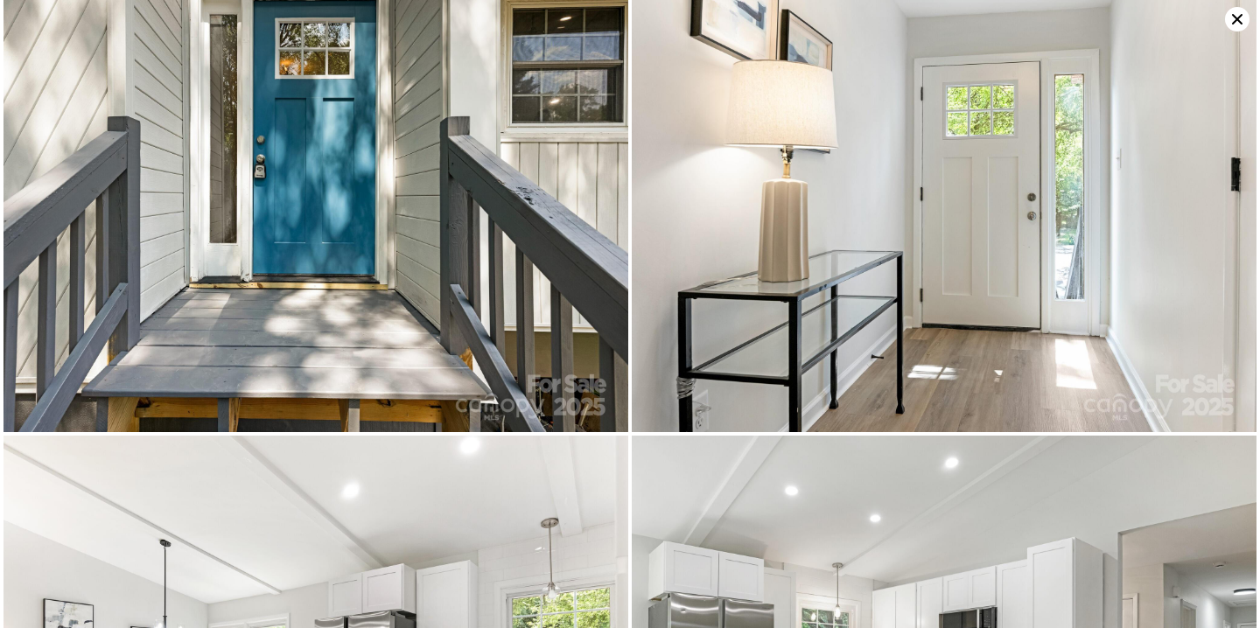
scroll to position [0, 0]
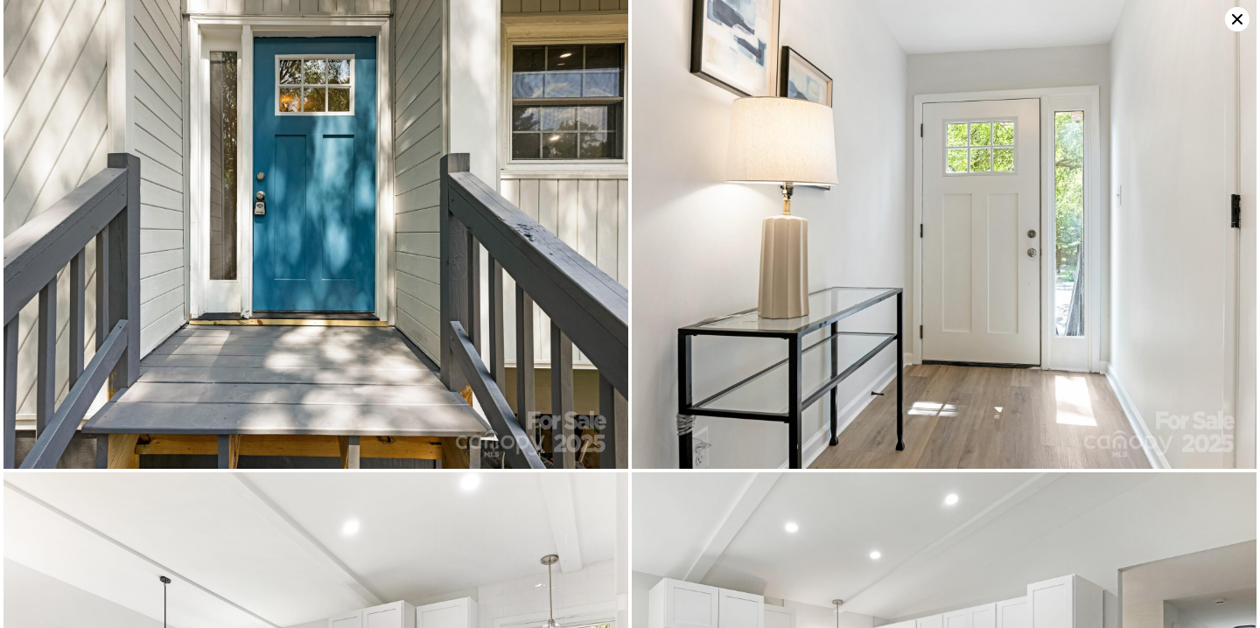
click at [1234, 17] on icon at bounding box center [1237, 19] width 24 height 24
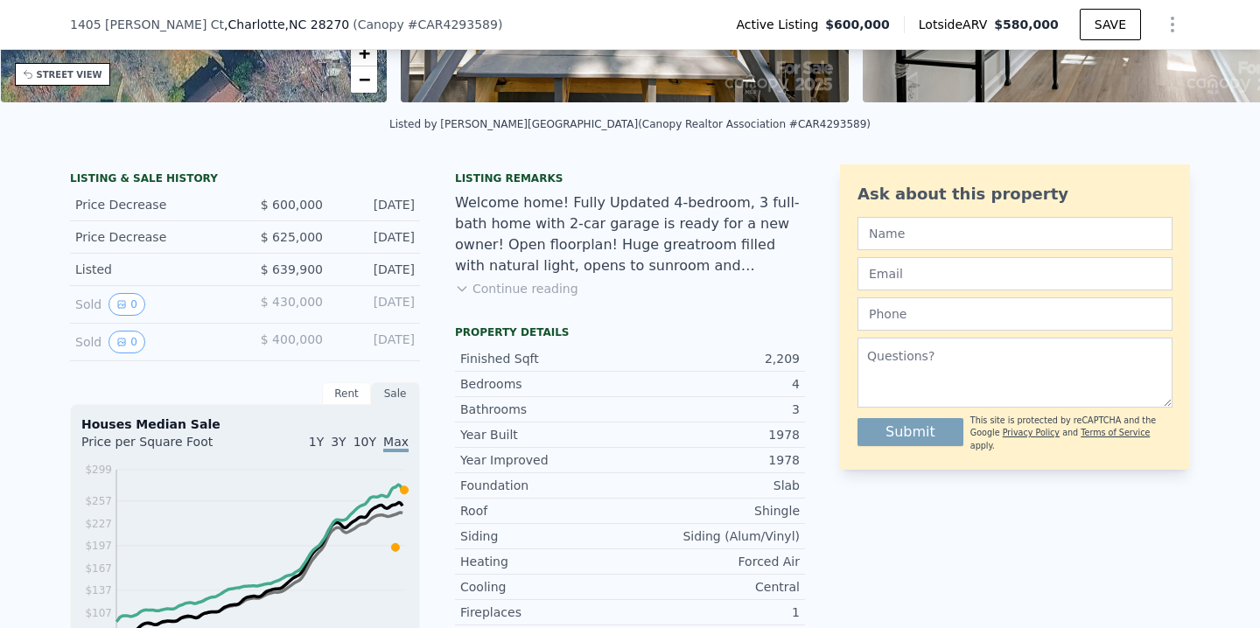
scroll to position [333, 0]
click at [513, 287] on button "Continue reading" at bounding box center [516, 287] width 123 height 17
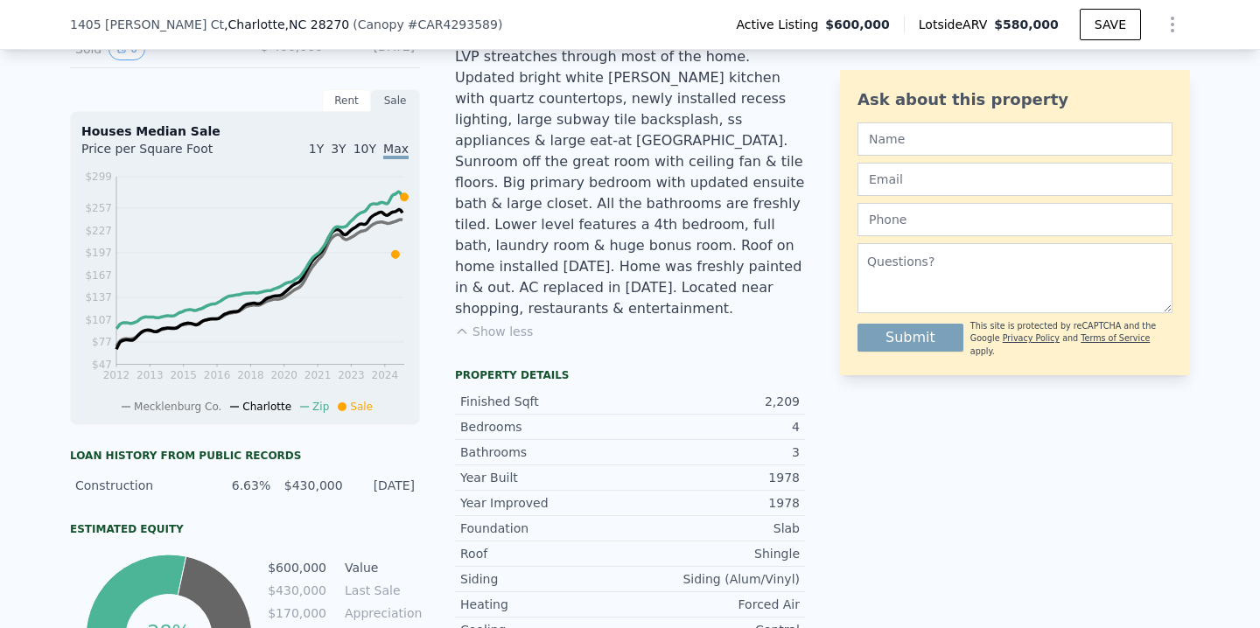
scroll to position [443, 0]
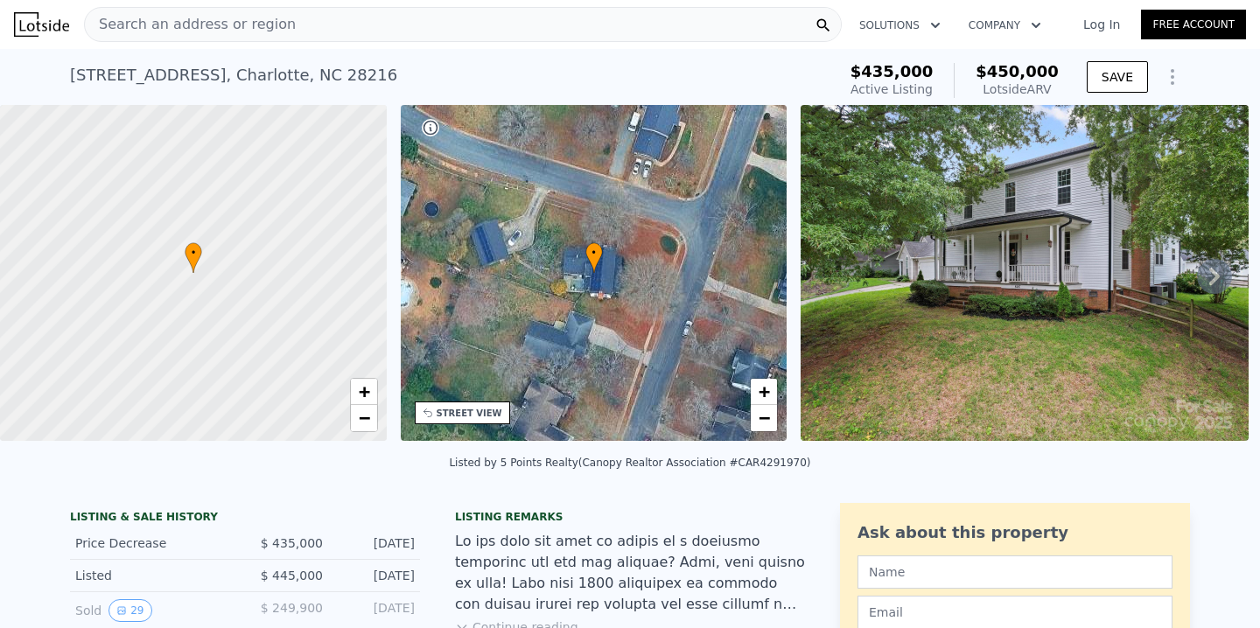
click at [891, 249] on img at bounding box center [1024, 273] width 448 height 336
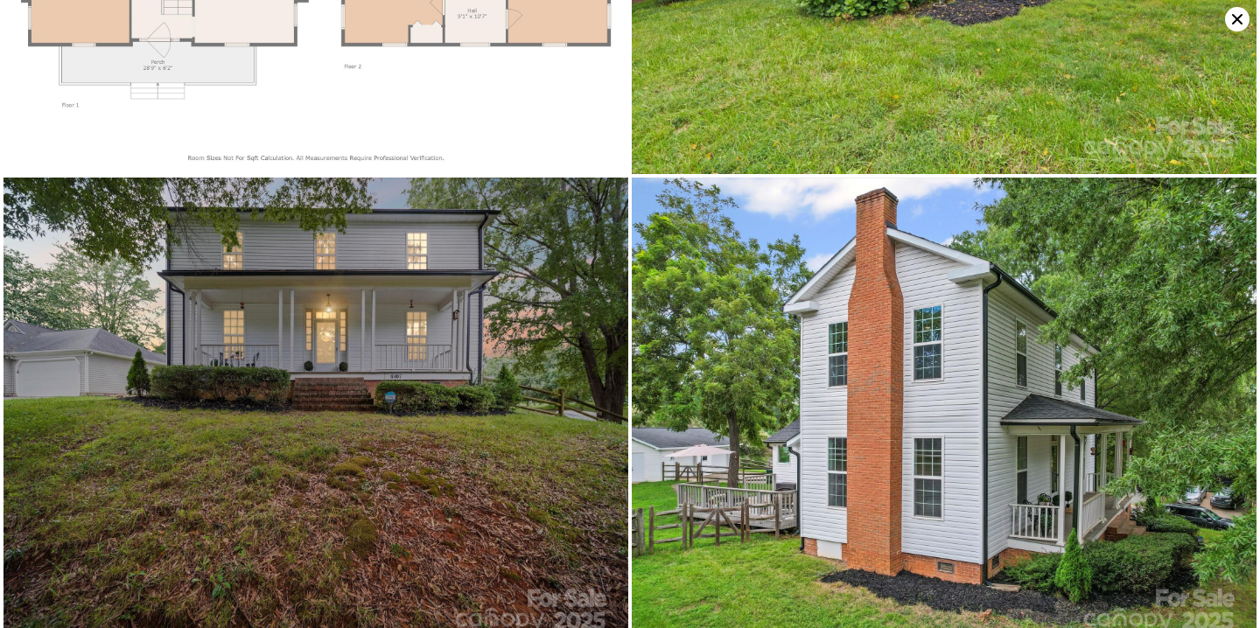
scroll to position [9277, 0]
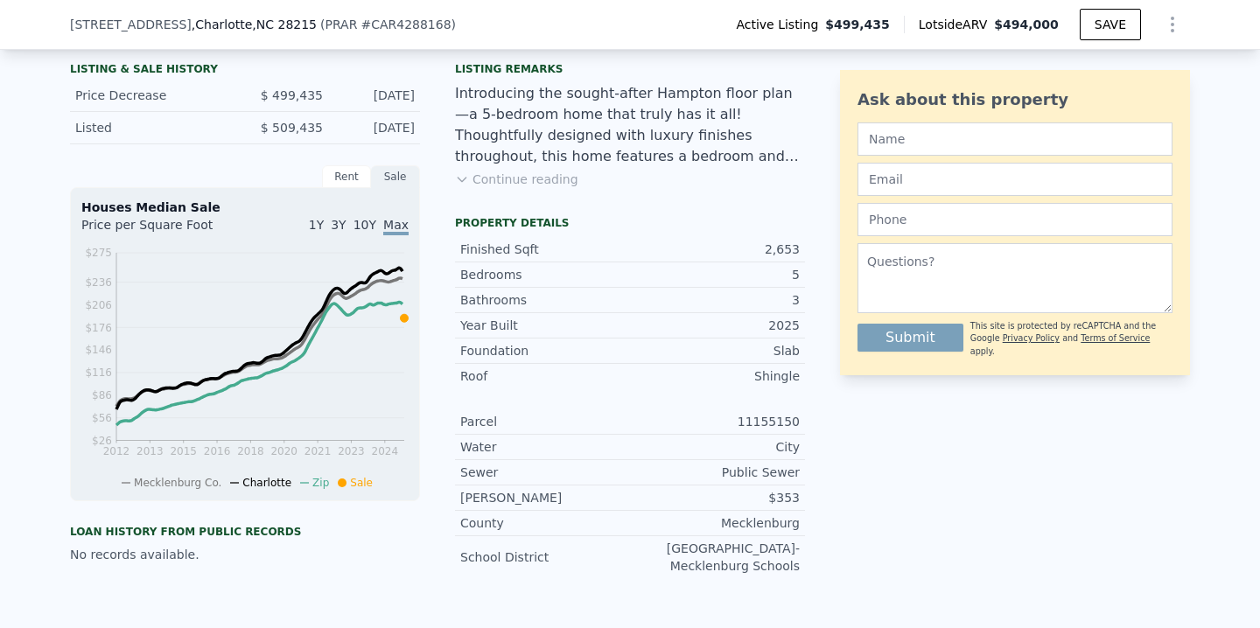
scroll to position [433, 0]
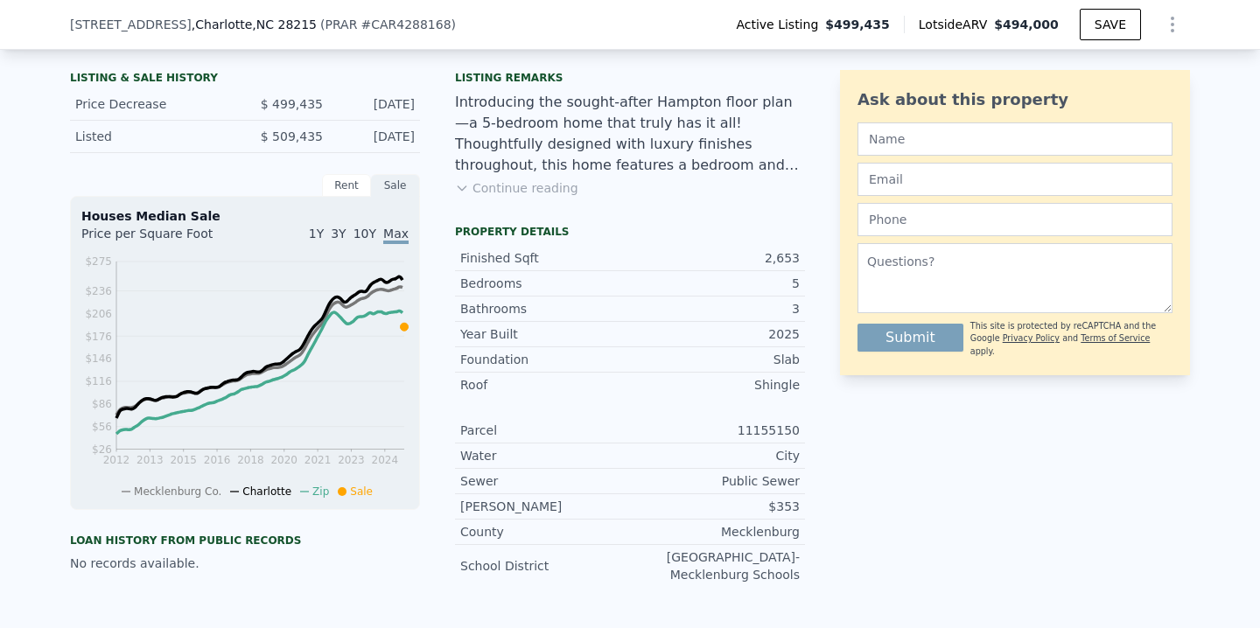
click at [534, 185] on button "Continue reading" at bounding box center [516, 187] width 123 height 17
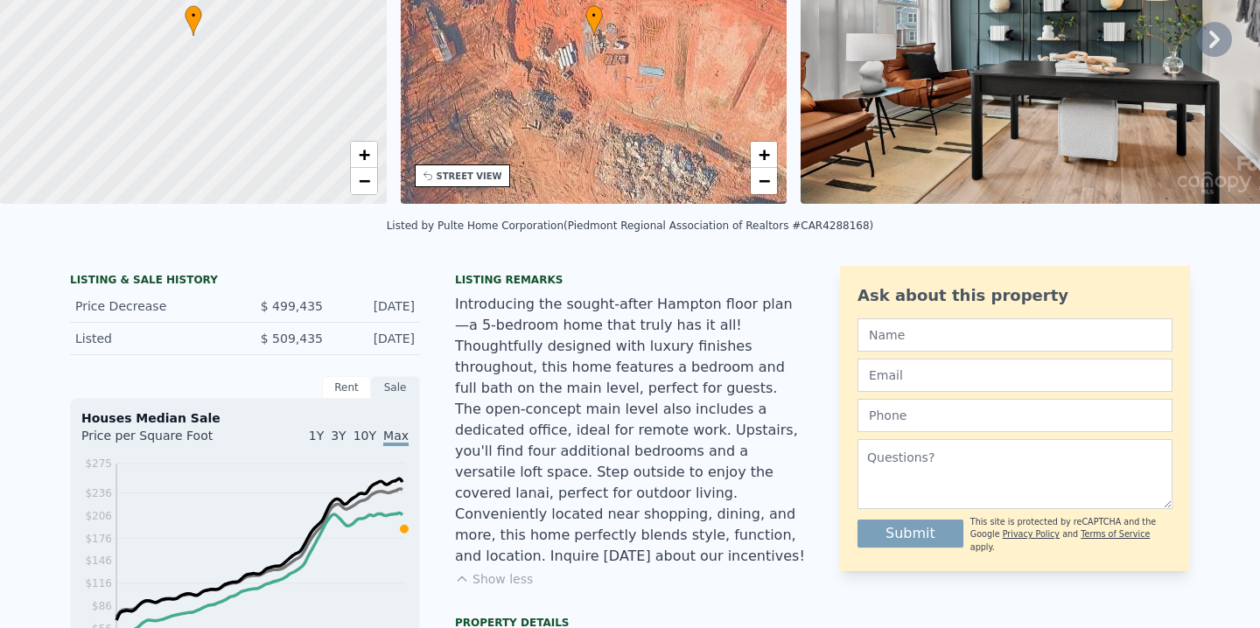
scroll to position [0, 0]
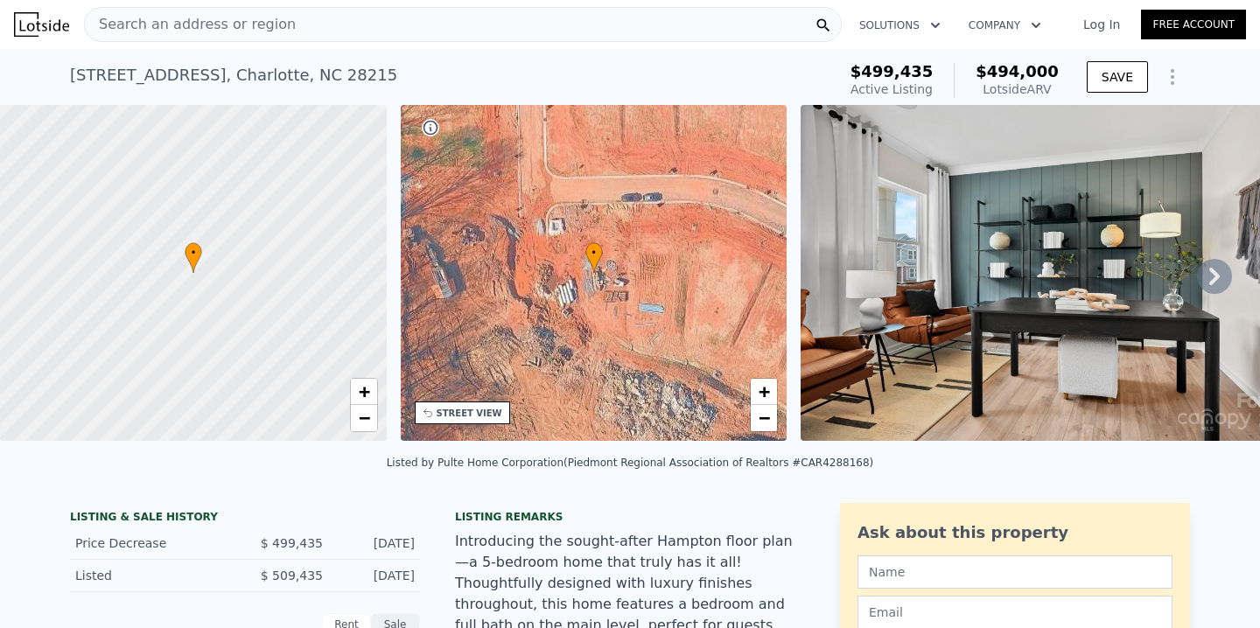
click at [860, 262] on img at bounding box center [1060, 273] width 520 height 336
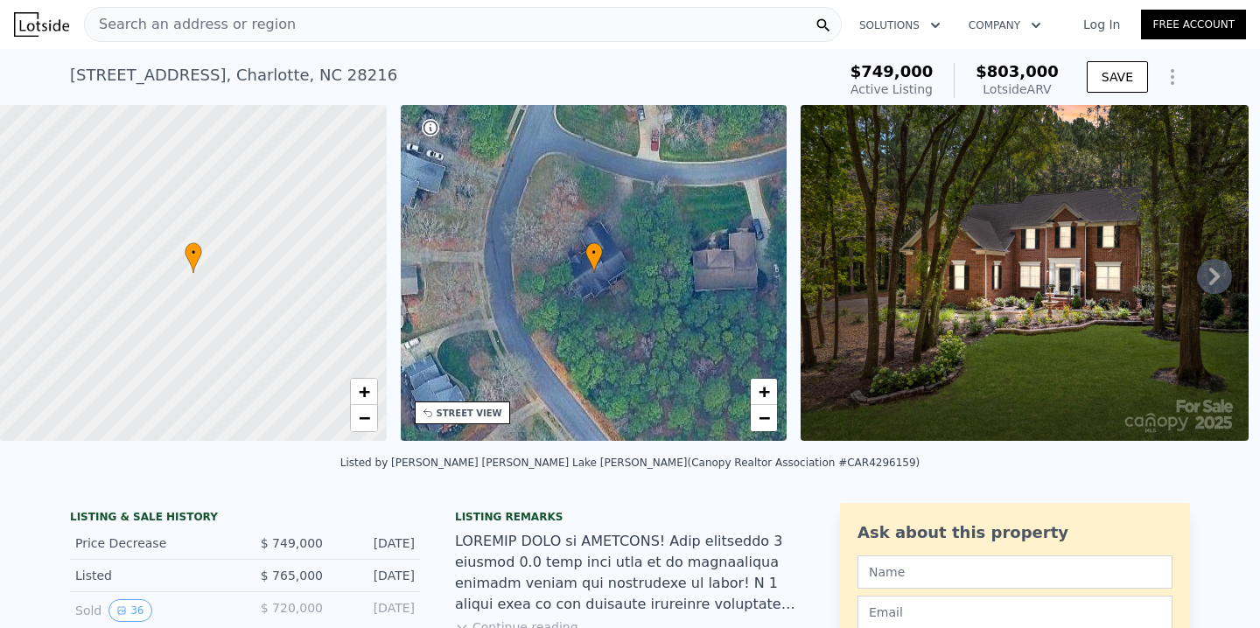
click at [969, 311] on img at bounding box center [1024, 273] width 448 height 336
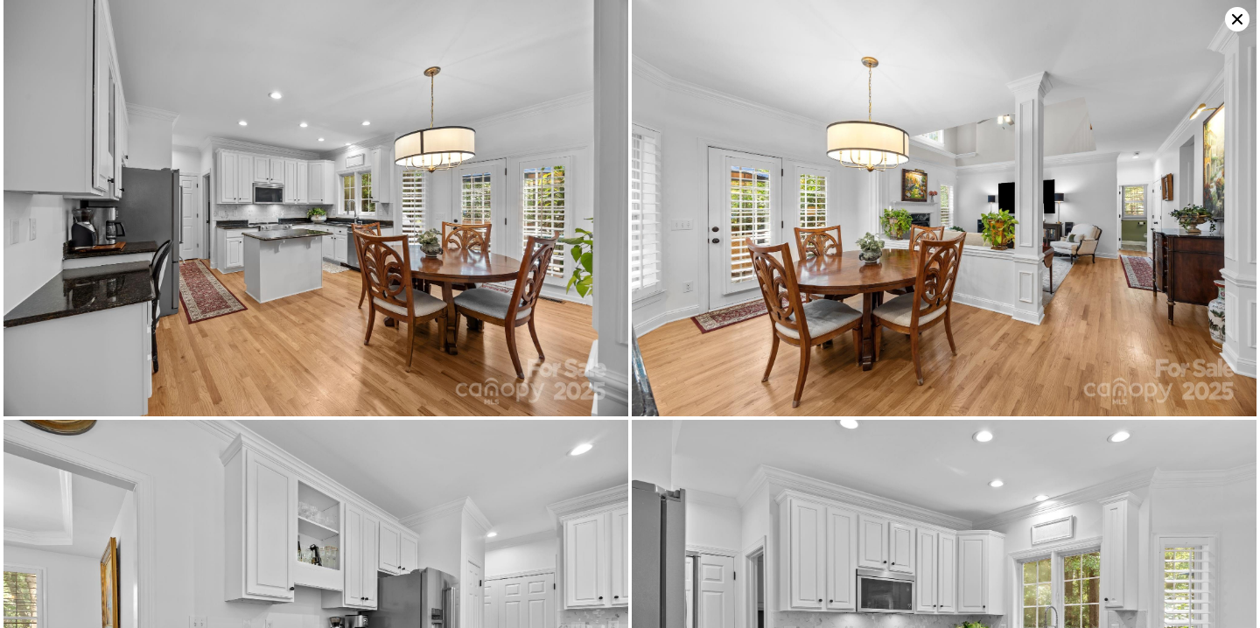
scroll to position [3095, 0]
click at [1233, 21] on icon at bounding box center [1237, 19] width 10 height 10
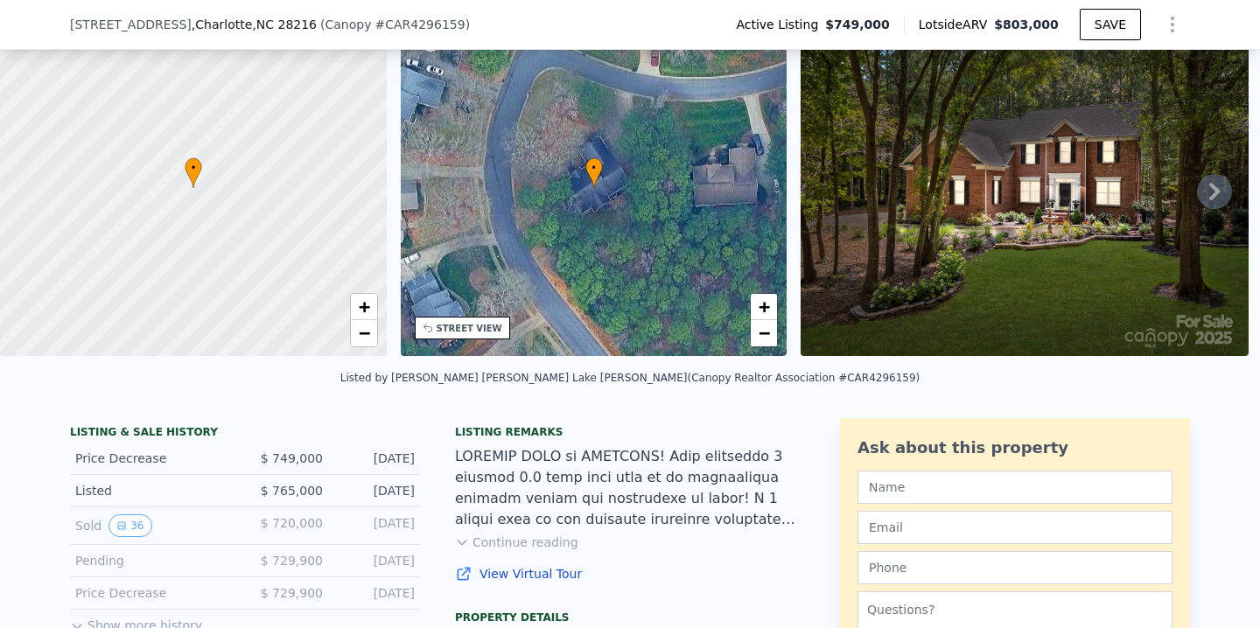
scroll to position [95, 0]
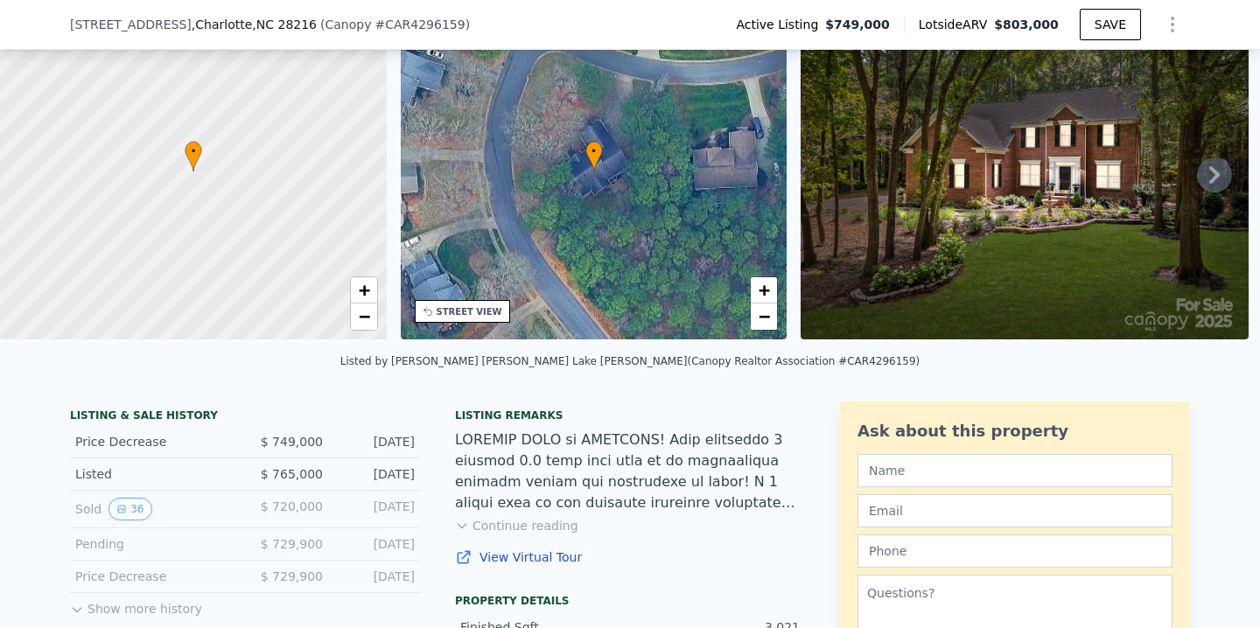
click at [526, 560] on link "View Virtual Tour" at bounding box center [630, 556] width 350 height 17
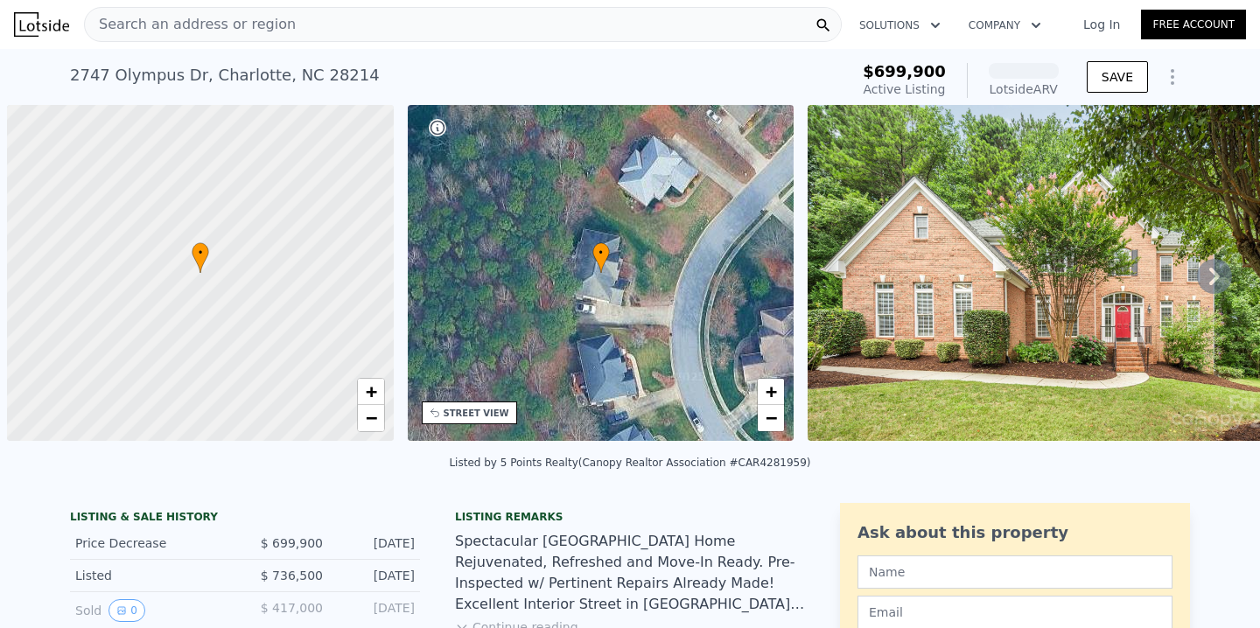
scroll to position [0, 7]
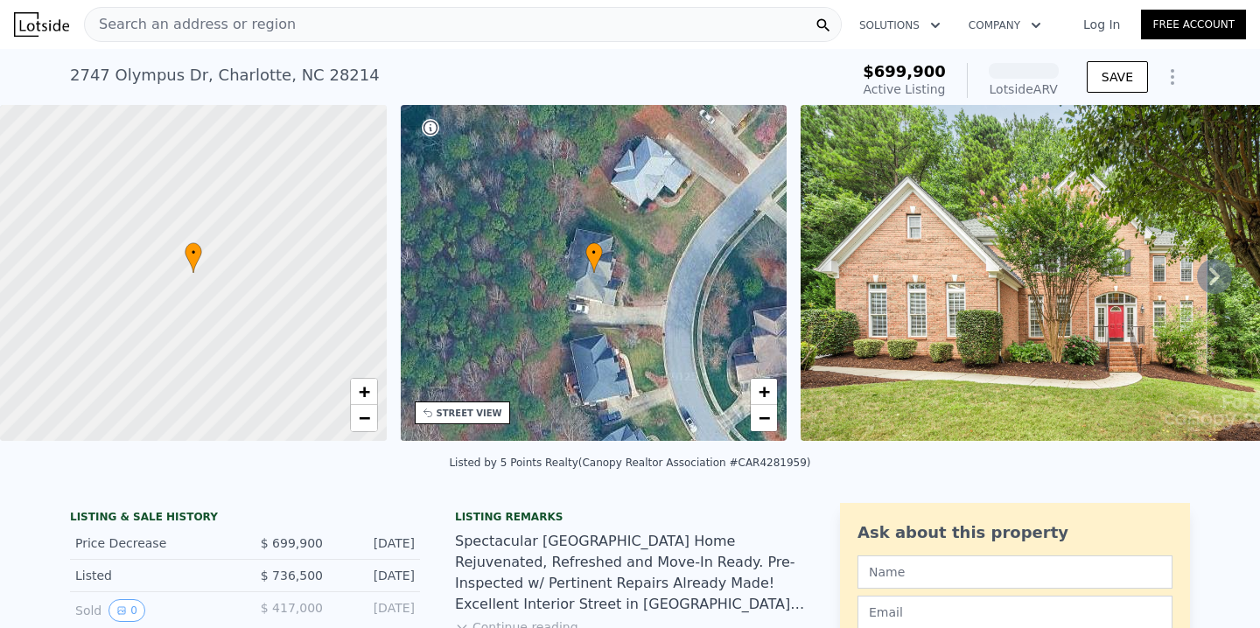
click at [941, 345] on img at bounding box center [1051, 273] width 503 height 336
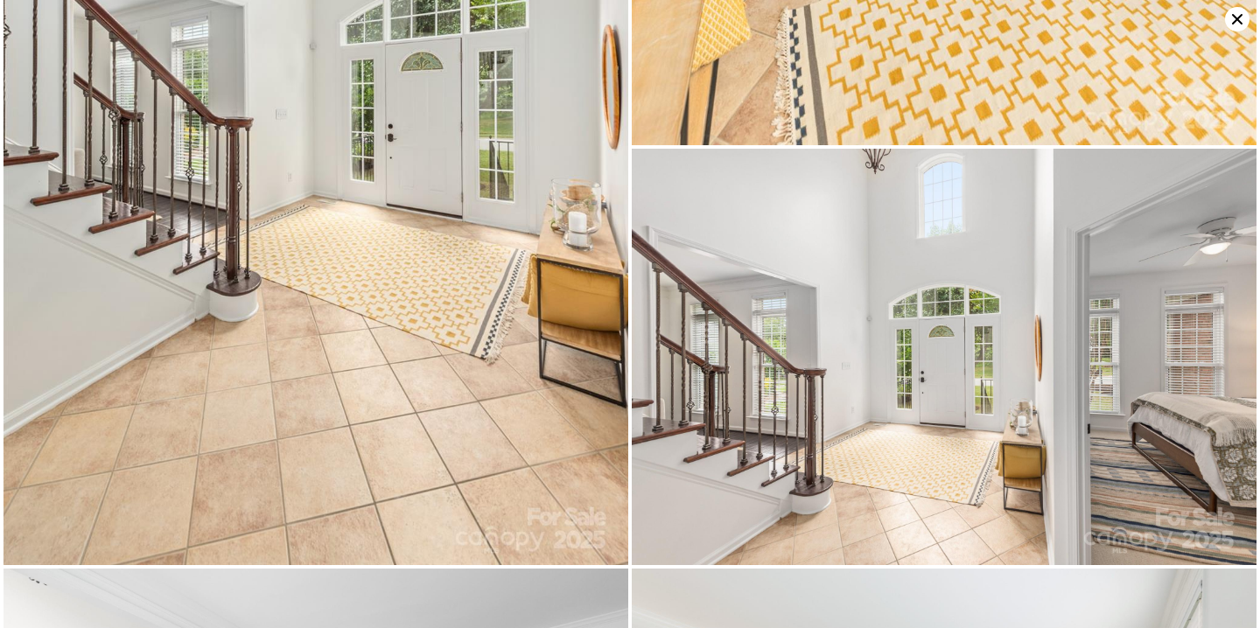
scroll to position [8714, 0]
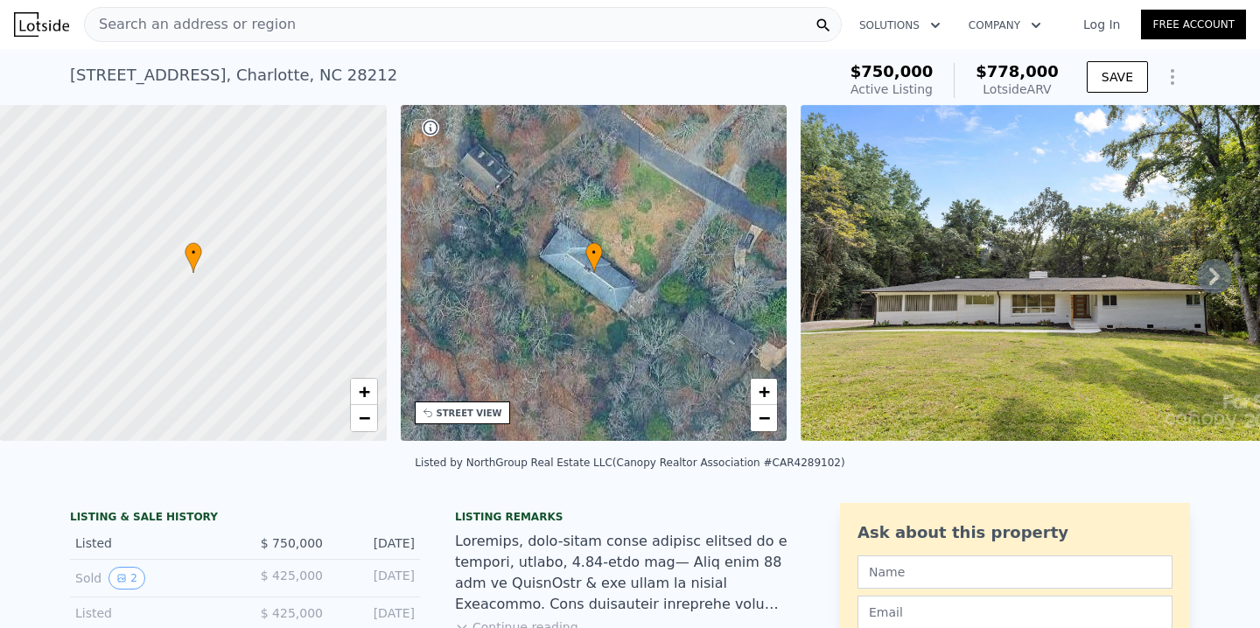
click at [930, 294] on img at bounding box center [1052, 273] width 504 height 336
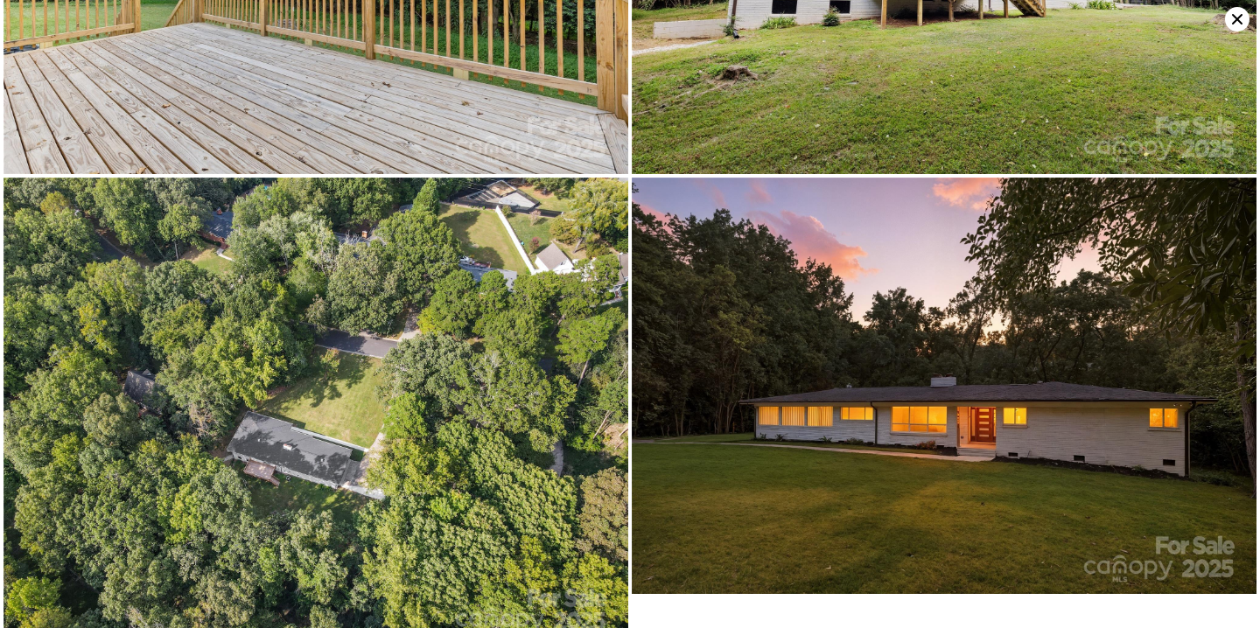
scroll to position [6136, 0]
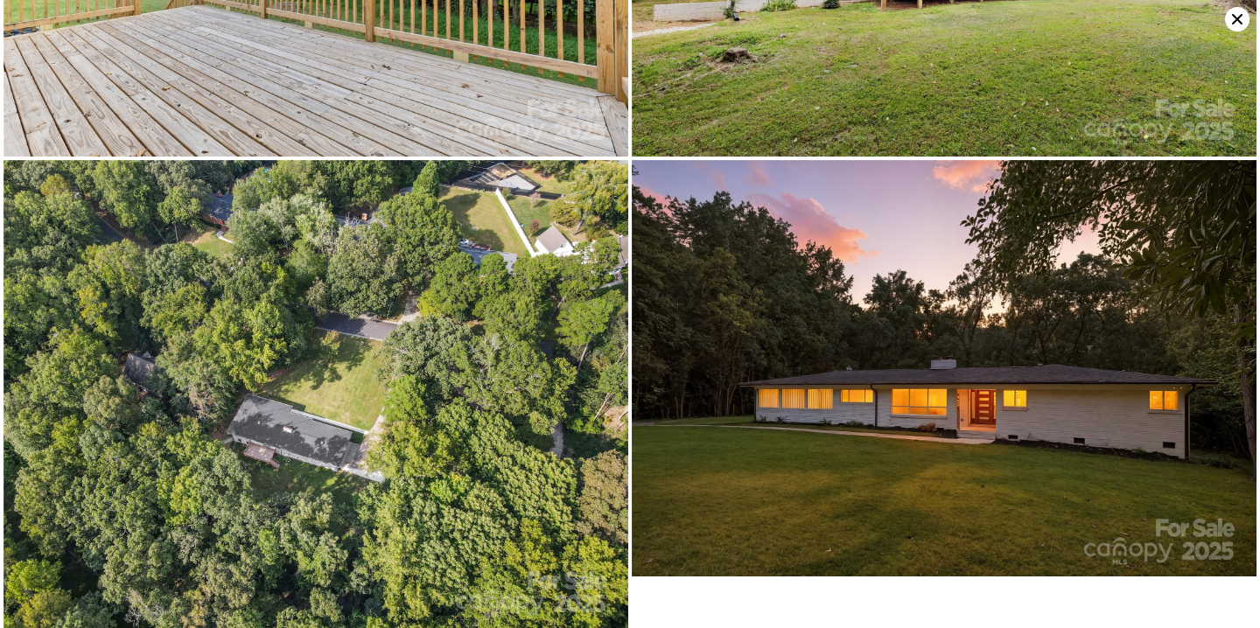
click at [1241, 17] on icon at bounding box center [1237, 19] width 24 height 24
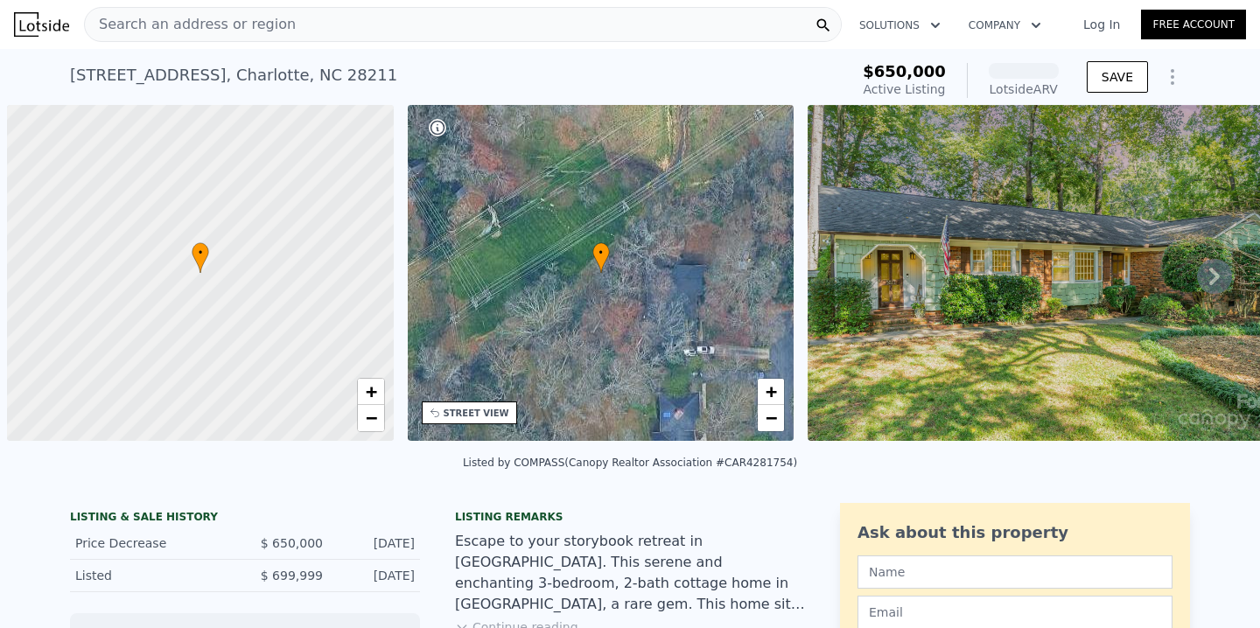
scroll to position [0, 7]
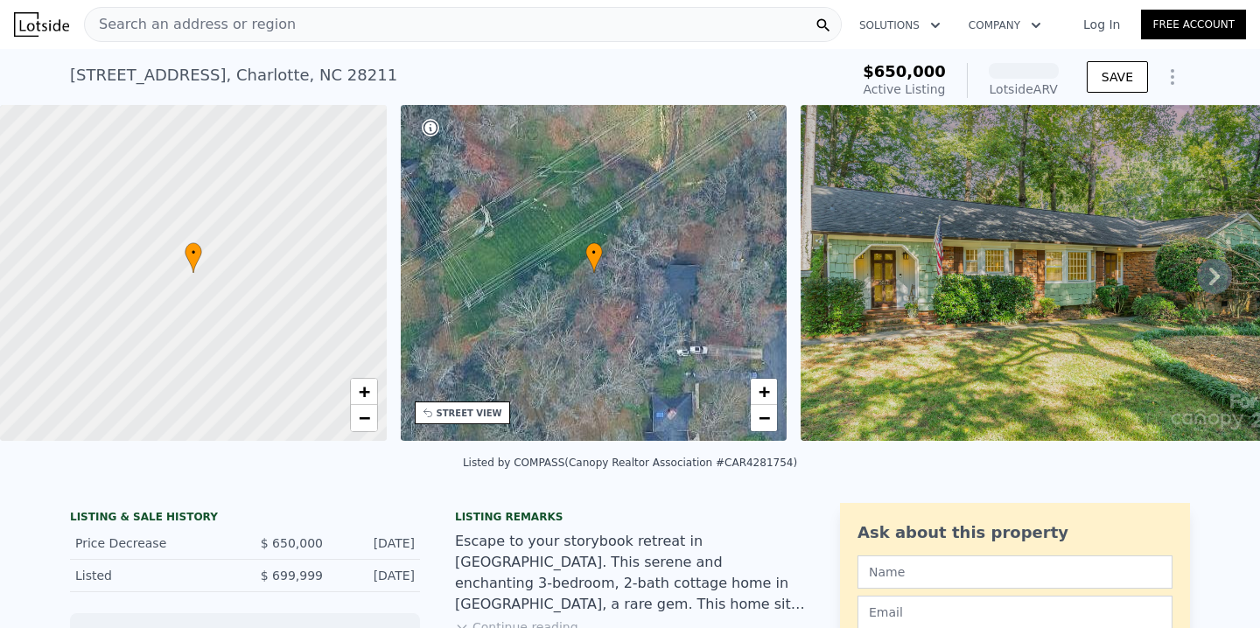
click at [922, 254] on img at bounding box center [1056, 273] width 512 height 336
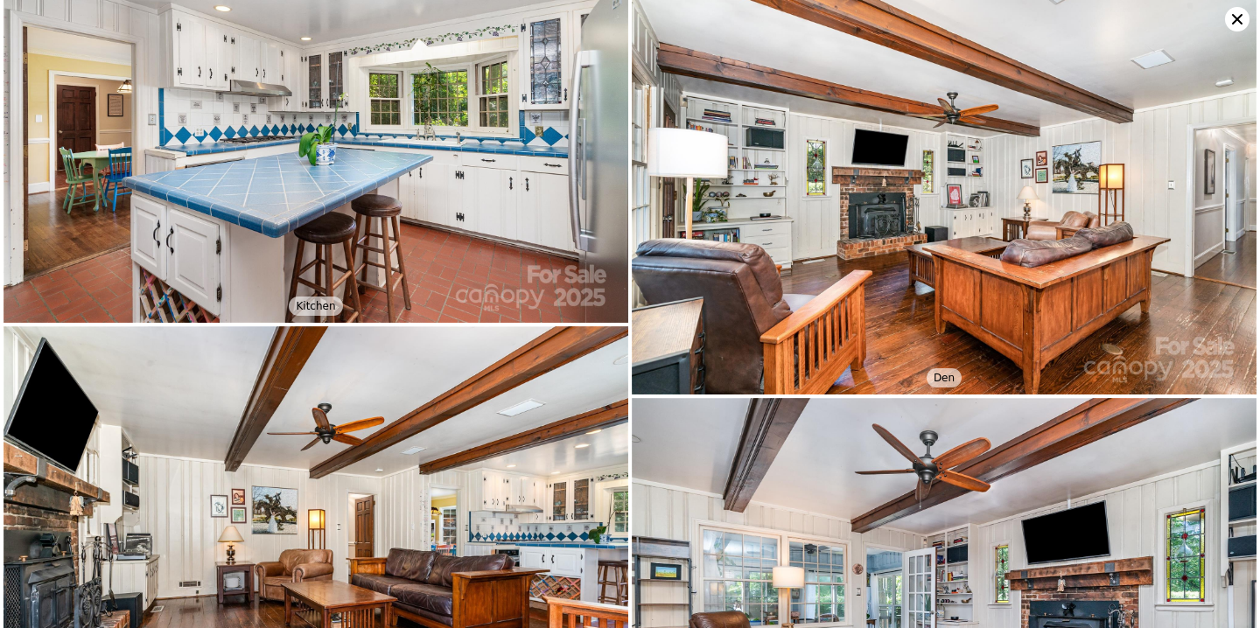
scroll to position [2098, 0]
